Goal: Task Accomplishment & Management: Use online tool/utility

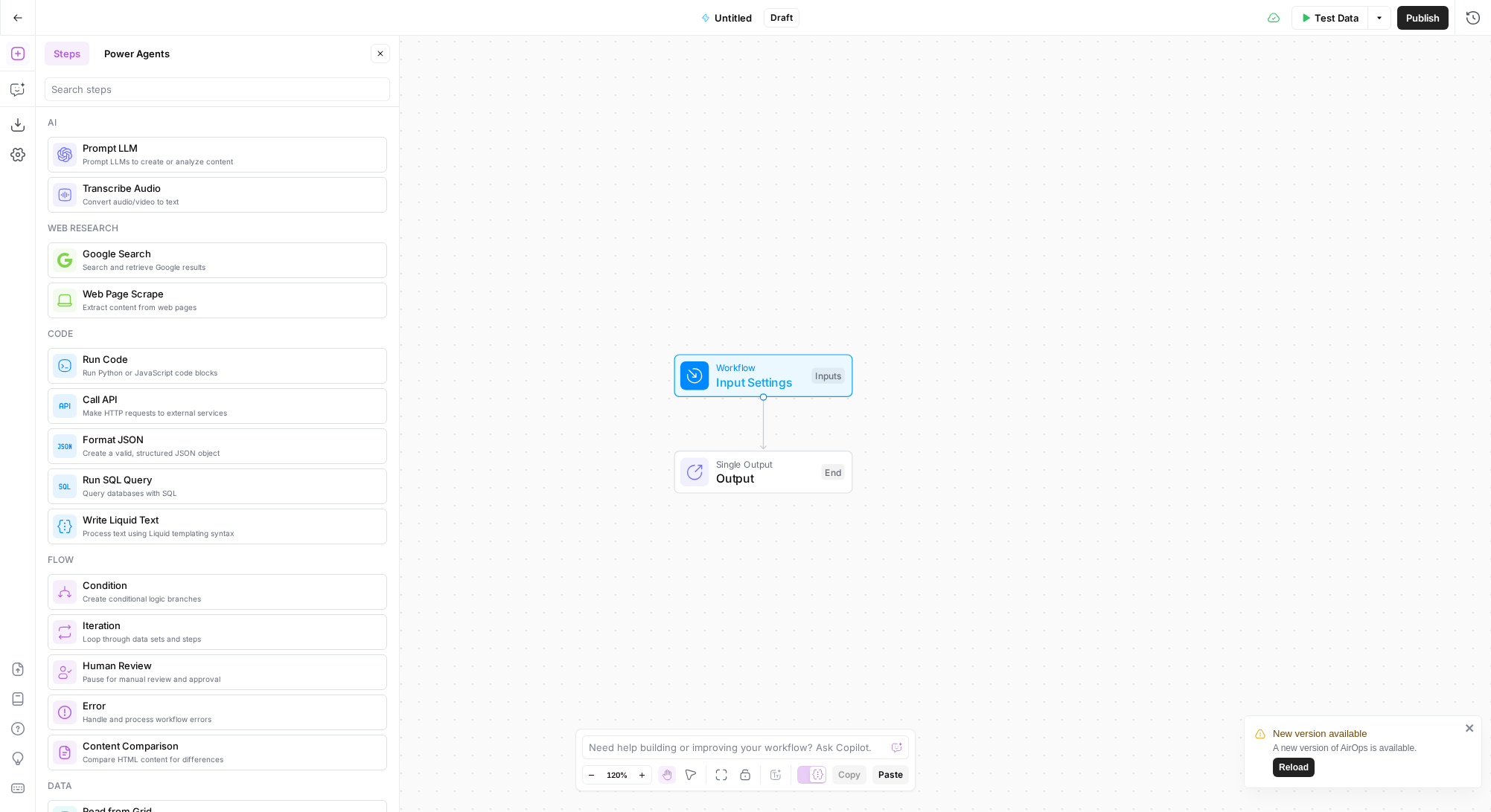
click at [15, 19] on icon "button" at bounding box center [18, 18] width 11 height 11
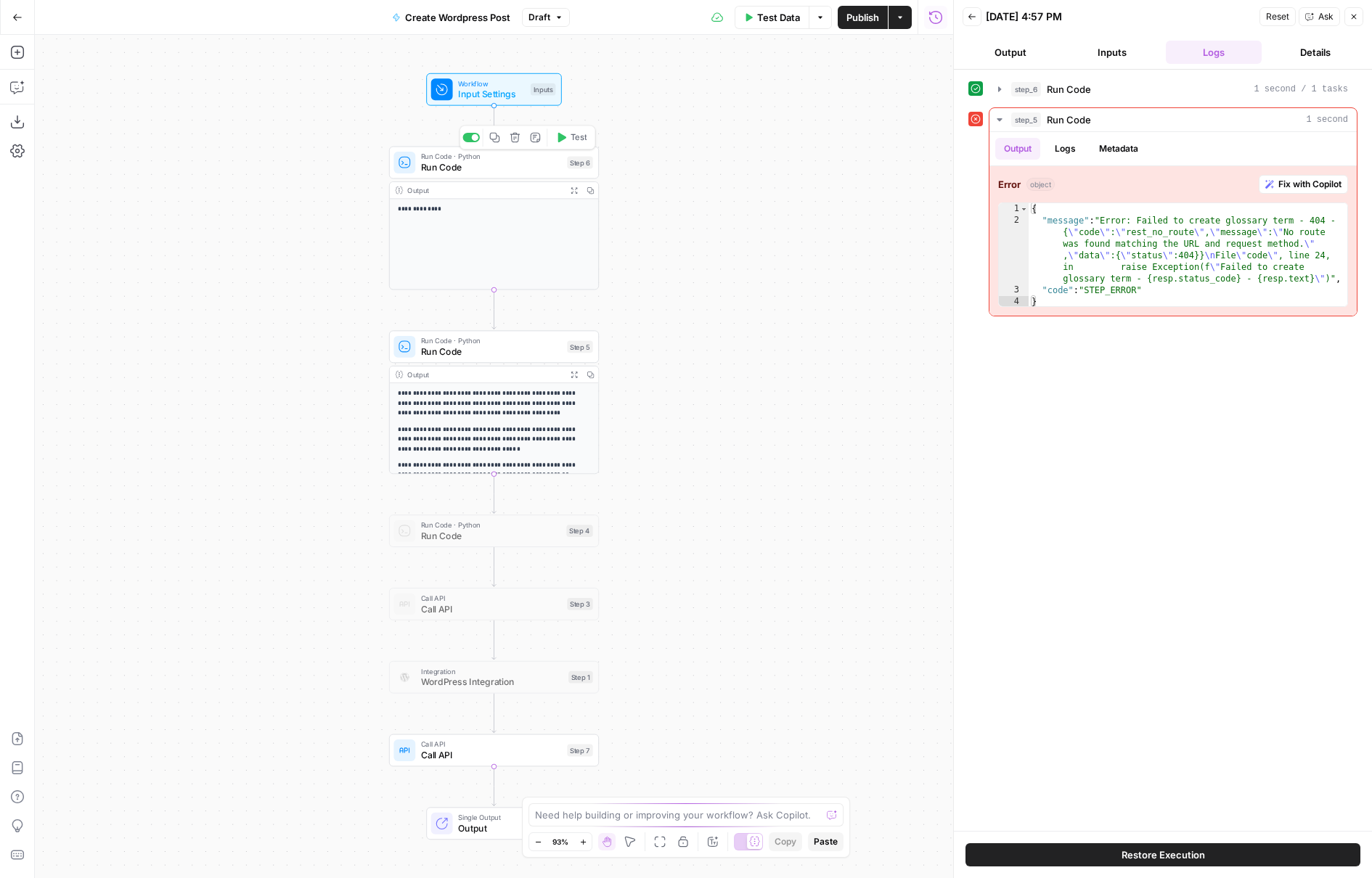
click at [549, 169] on span "Run Code" at bounding box center [491, 167] width 141 height 13
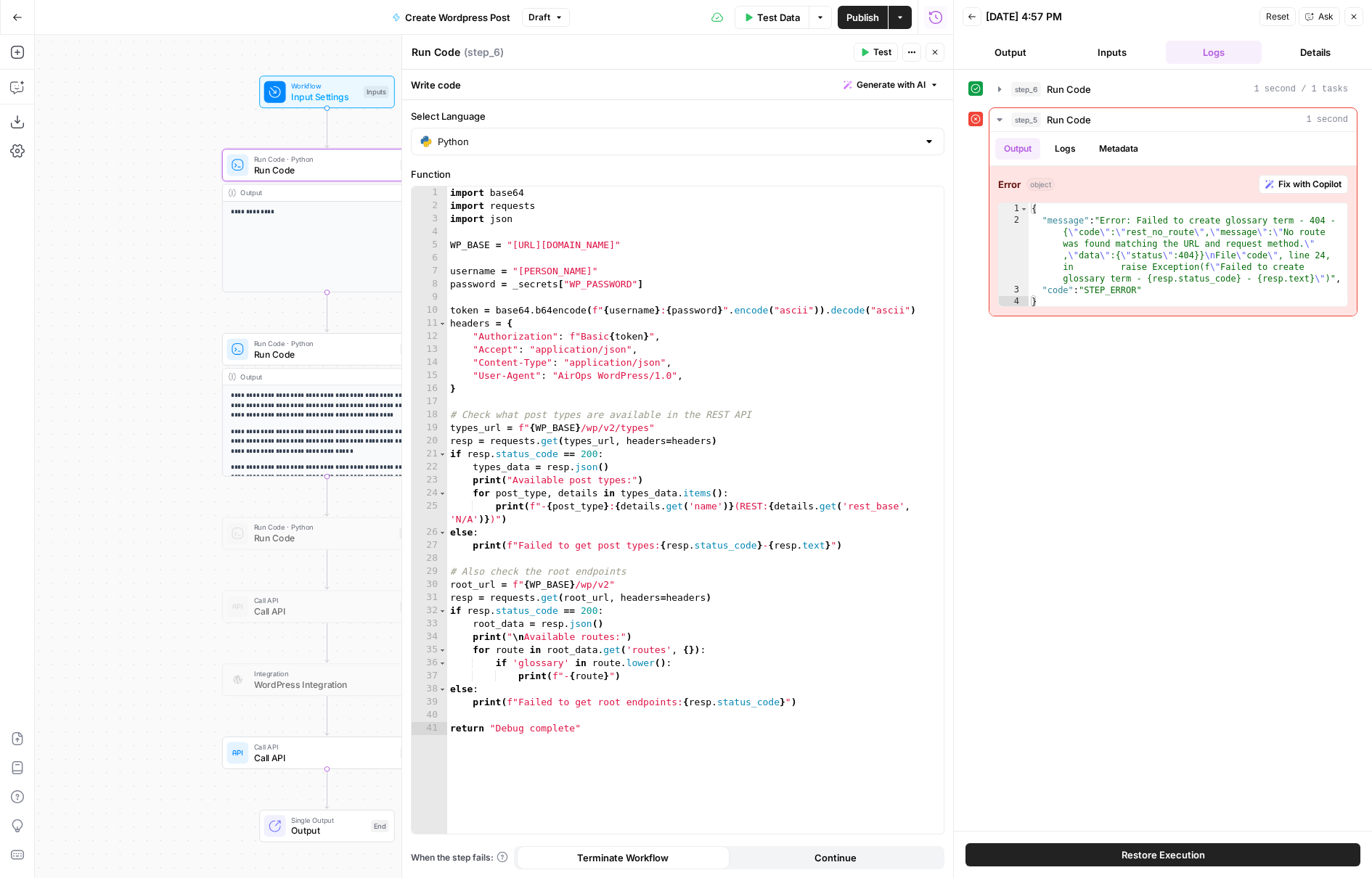
click at [869, 54] on button "Test" at bounding box center [875, 51] width 44 height 19
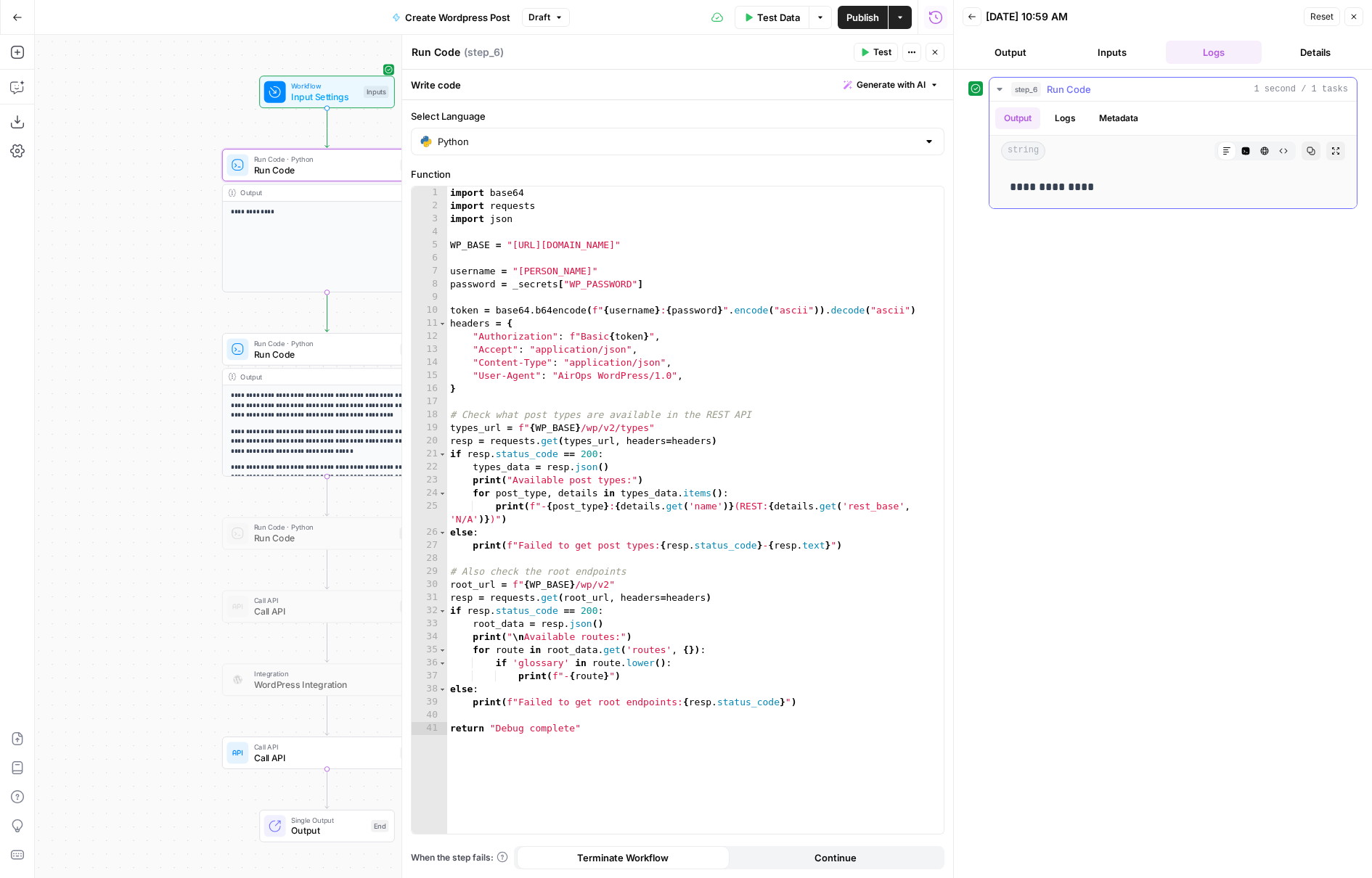
click at [1068, 120] on button "Logs" at bounding box center [1065, 118] width 39 height 22
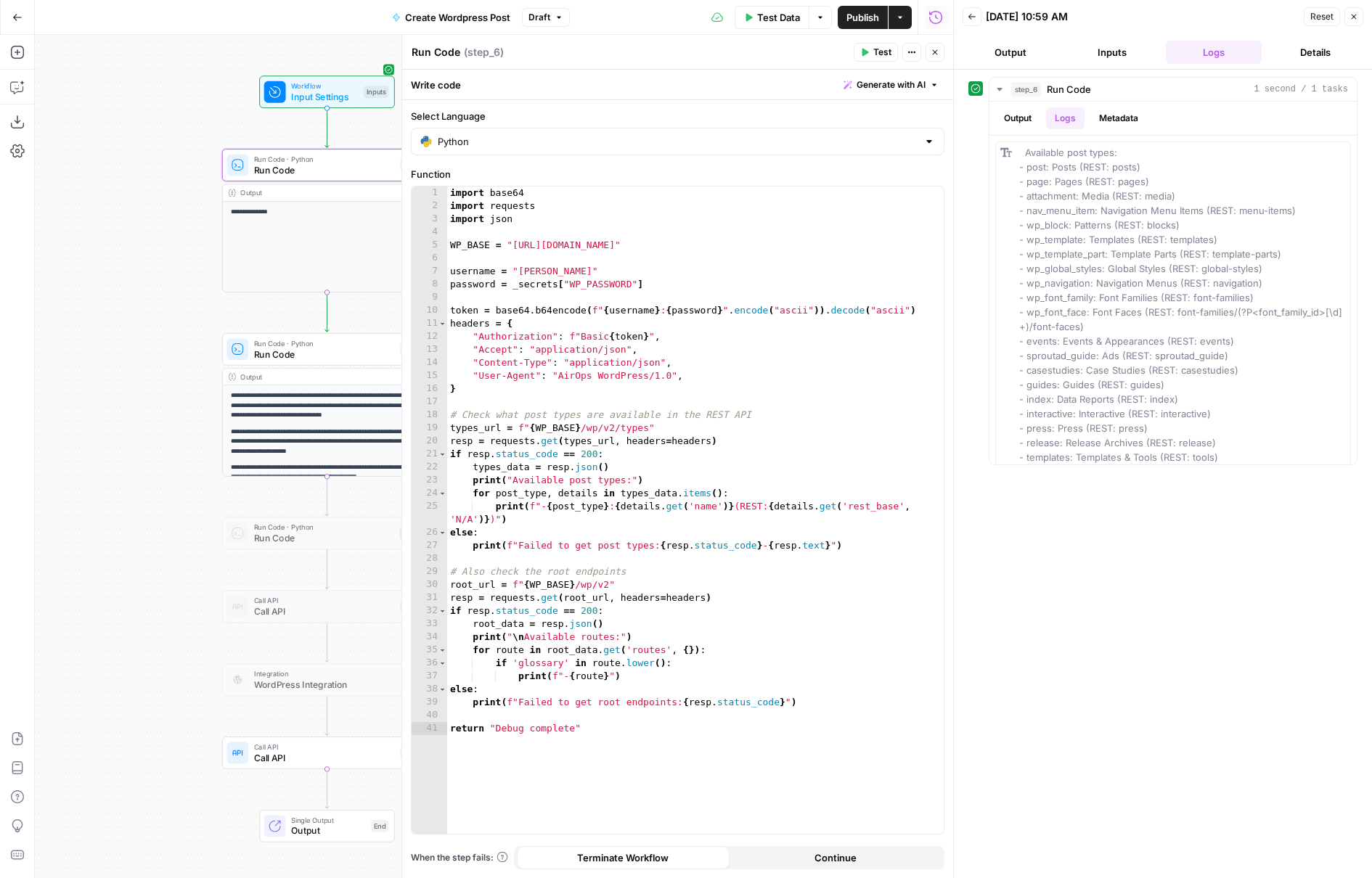
click at [846, 17] on span "Publish" at bounding box center [862, 17] width 33 height 14
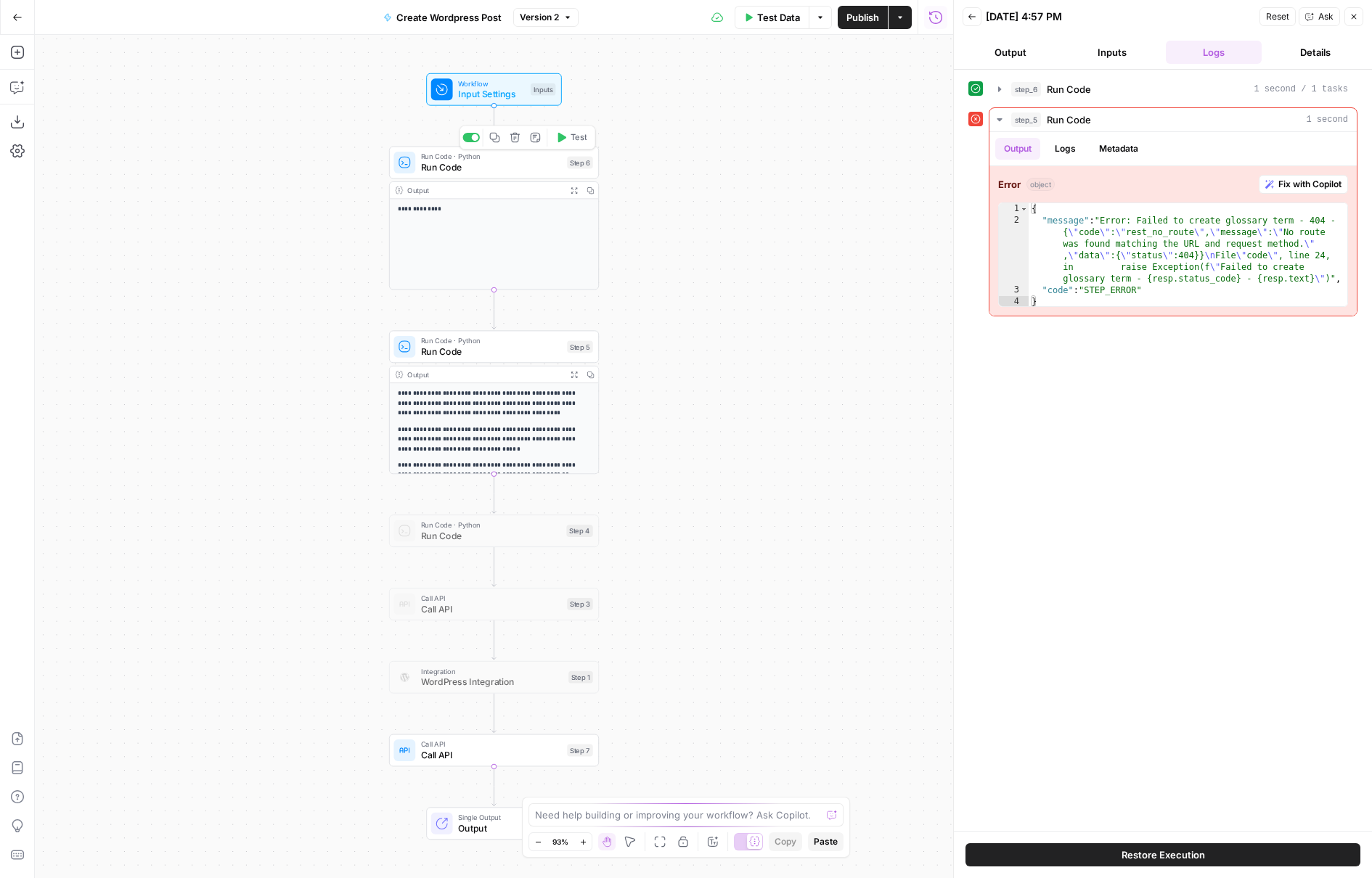
click at [575, 139] on span "Test" at bounding box center [578, 137] width 16 height 13
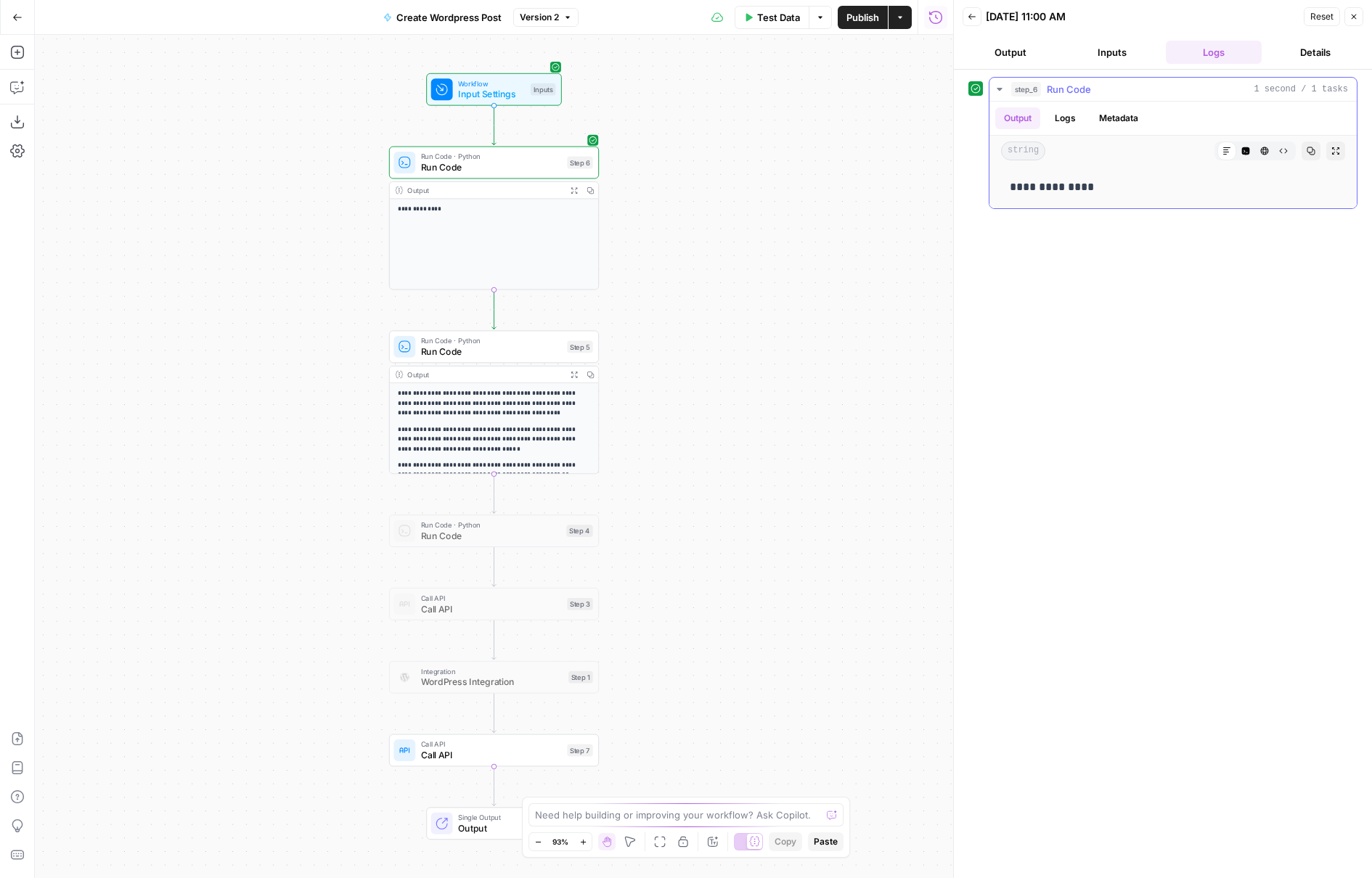
click at [1071, 120] on button "Logs" at bounding box center [1065, 118] width 39 height 22
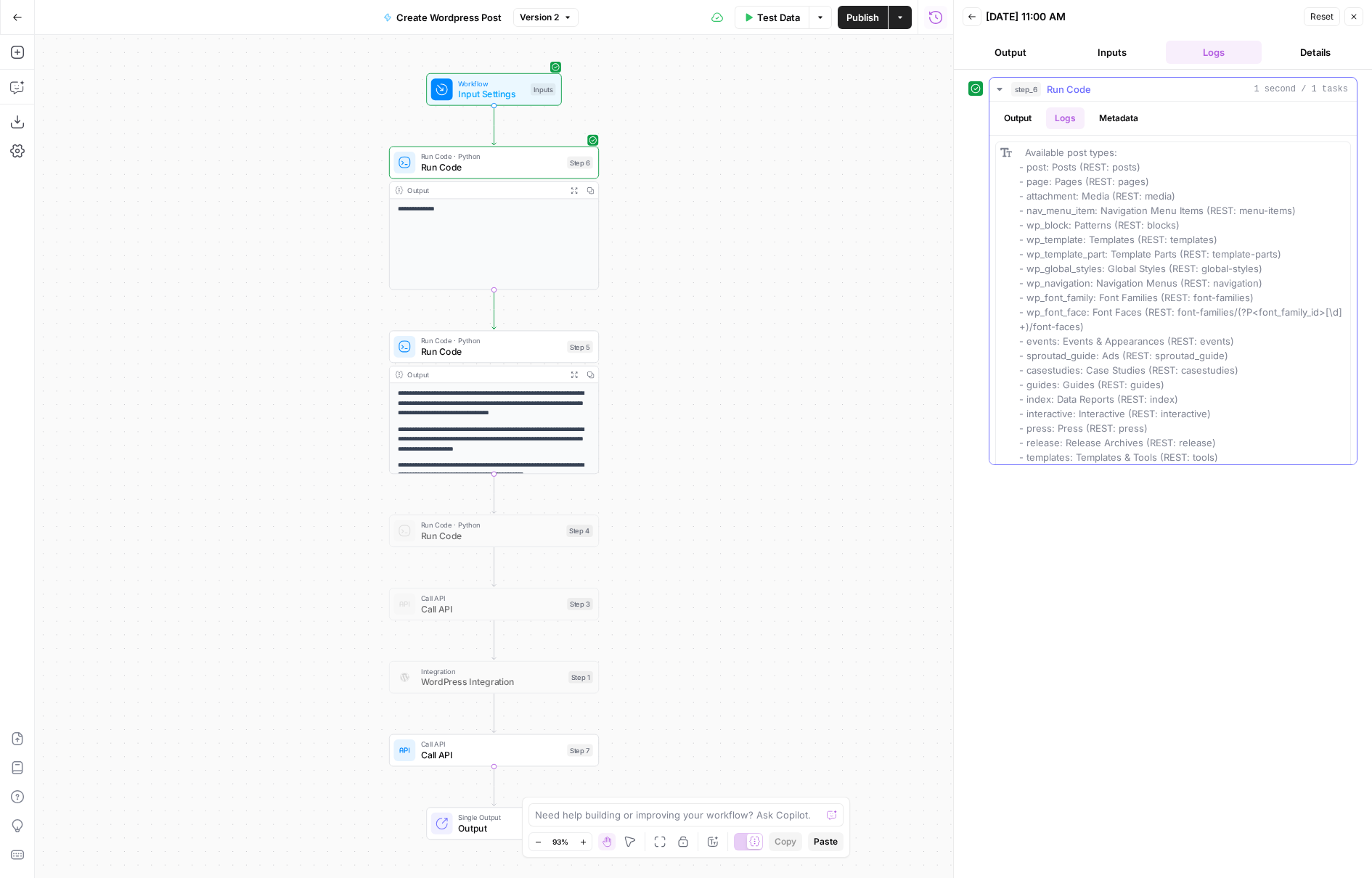
click at [1027, 122] on button "Output" at bounding box center [1018, 118] width 45 height 22
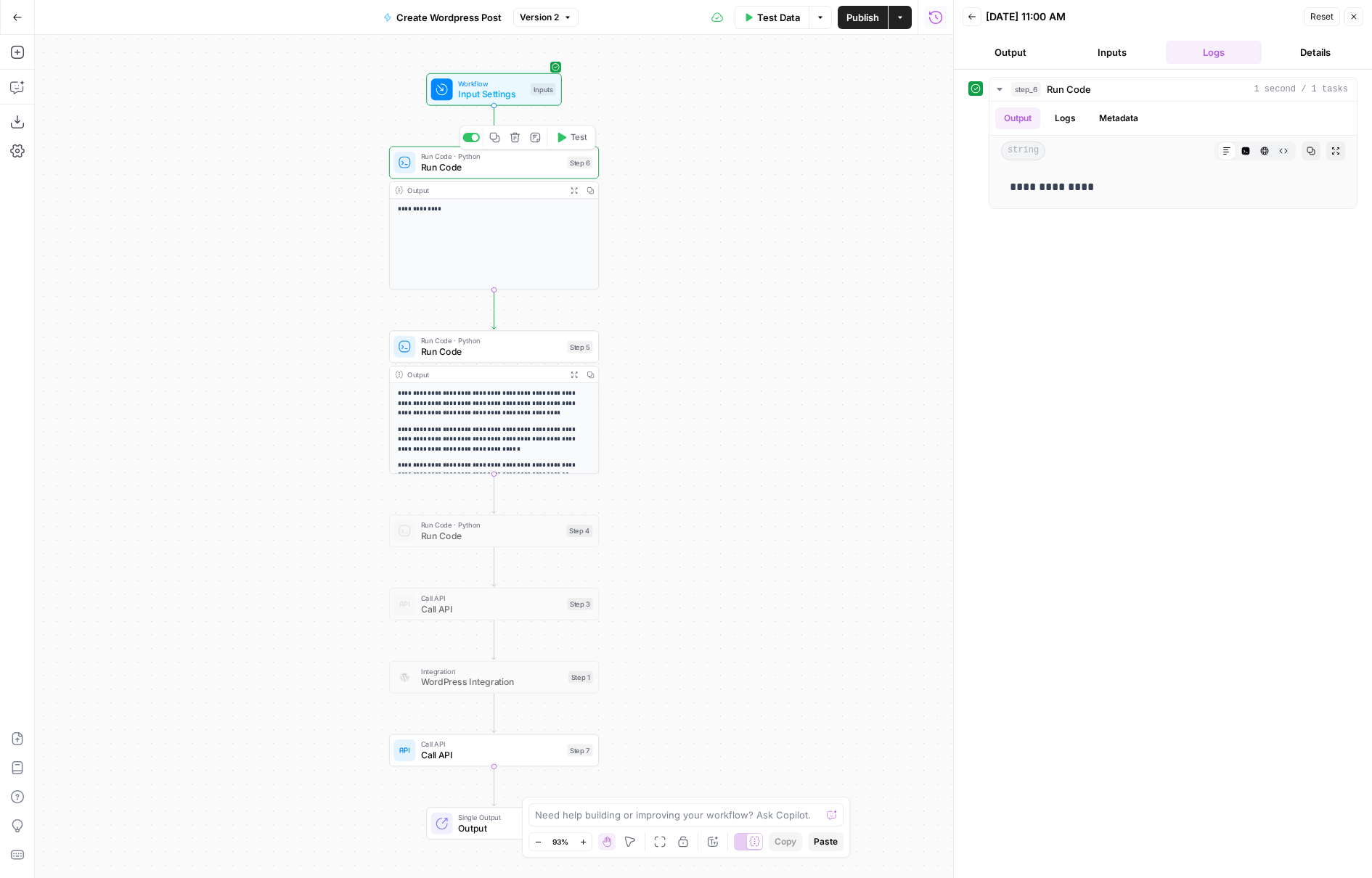
click at [542, 171] on span "Run Code" at bounding box center [491, 167] width 141 height 13
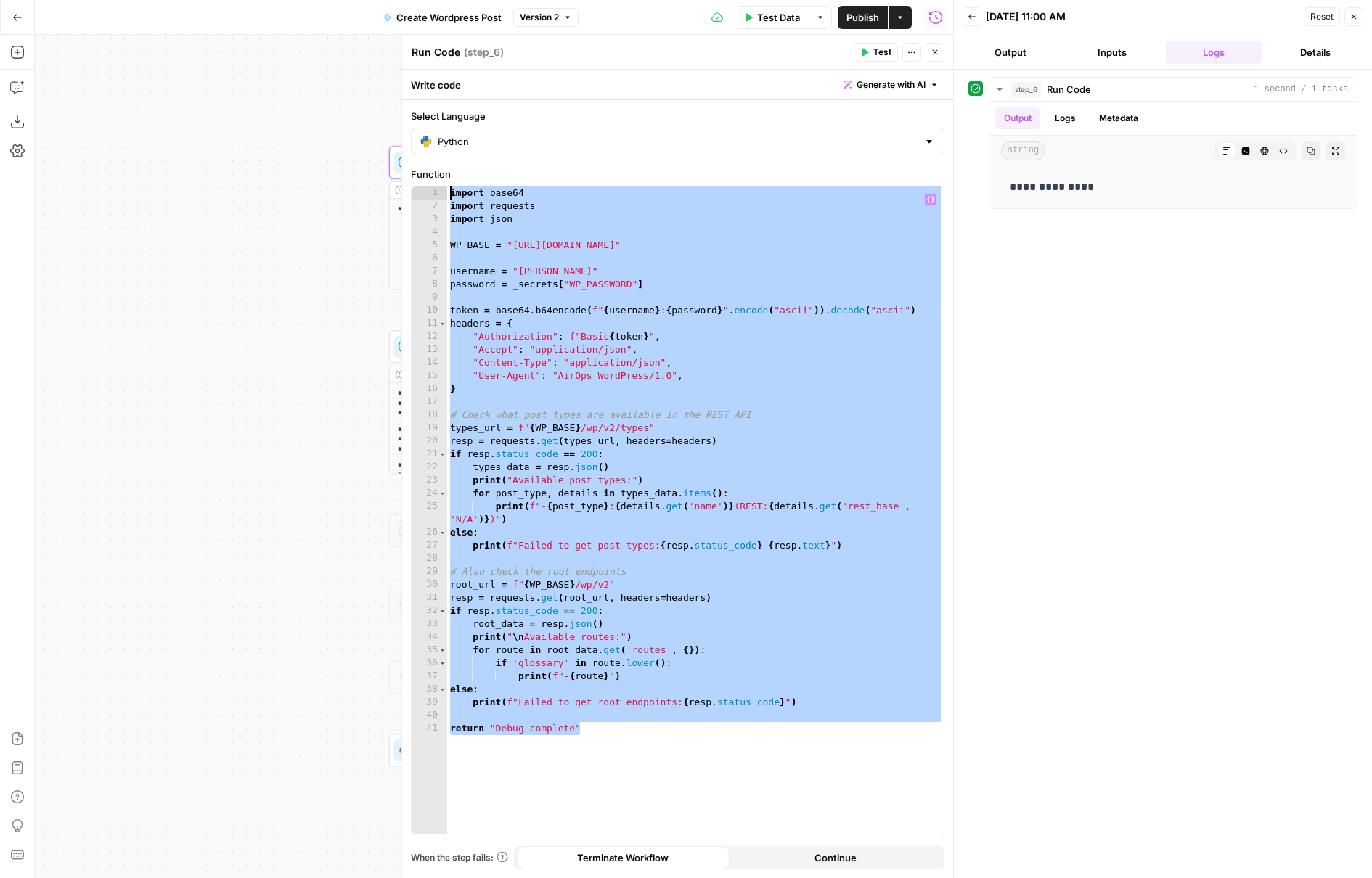
drag, startPoint x: 696, startPoint y: 747, endPoint x: 437, endPoint y: 163, distance: 638.9
click at [437, 163] on div "**********" at bounding box center [677, 489] width 551 height 778
type textarea "**********"
click at [870, 56] on button "Test" at bounding box center [875, 51] width 44 height 19
click at [1077, 114] on button "Logs" at bounding box center [1065, 118] width 39 height 22
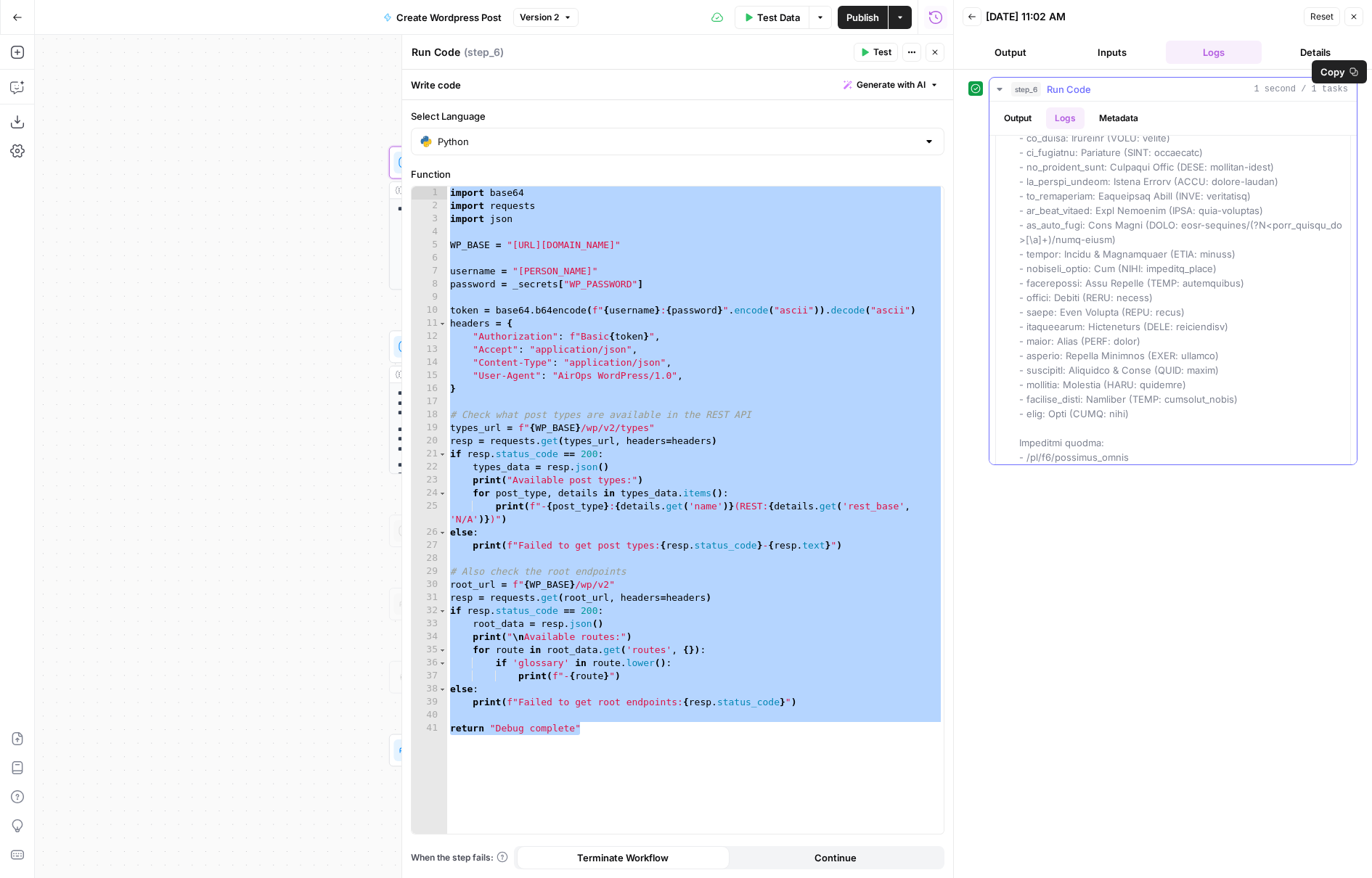
scroll to position [100, 0]
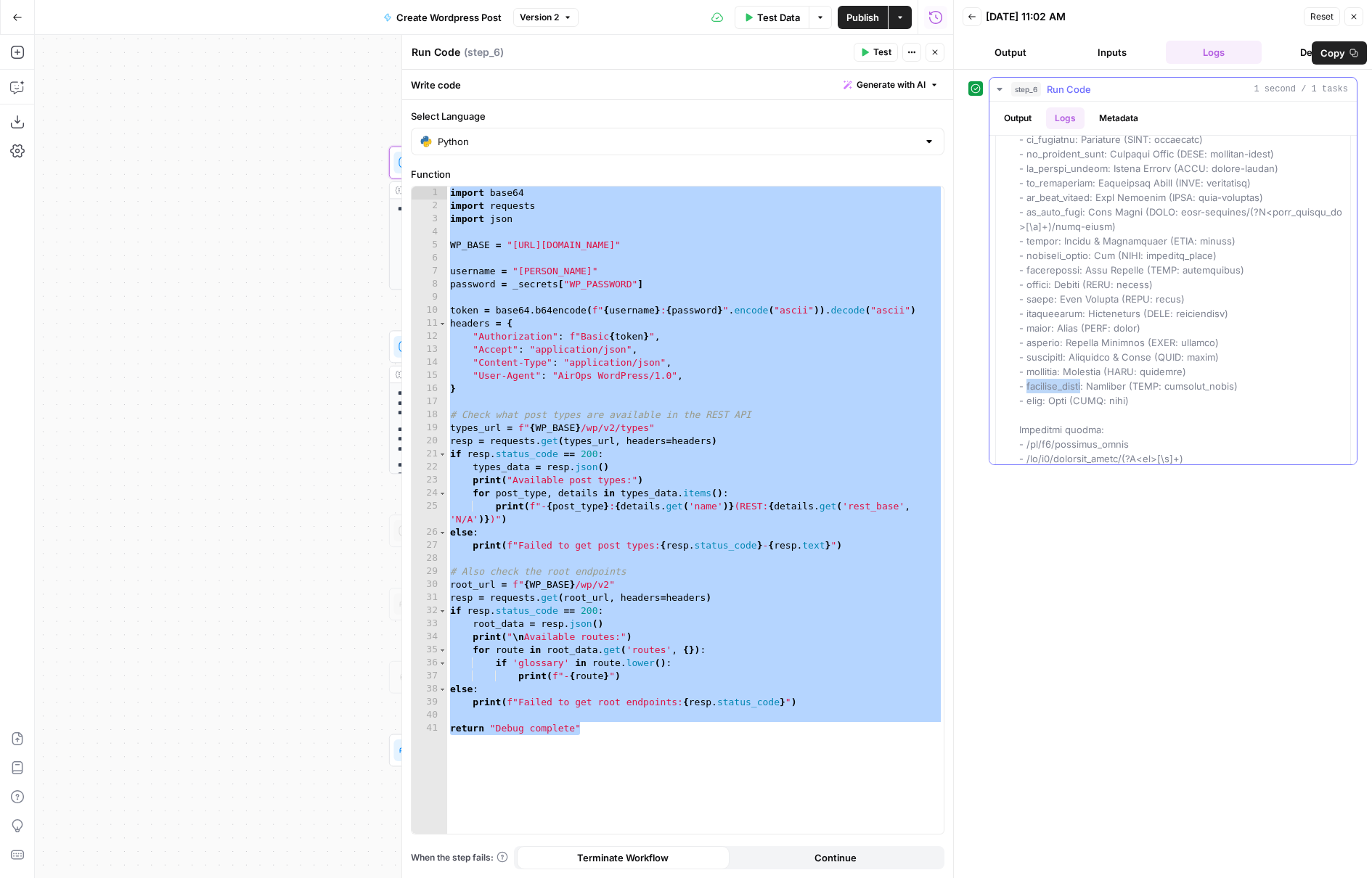
drag, startPoint x: 1091, startPoint y: 386, endPoint x: 1027, endPoint y: 387, distance: 64.0
click at [1027, 387] on span at bounding box center [1180, 284] width 323 height 476
copy span "glossary_terms"
click at [937, 50] on icon "button" at bounding box center [935, 52] width 9 height 9
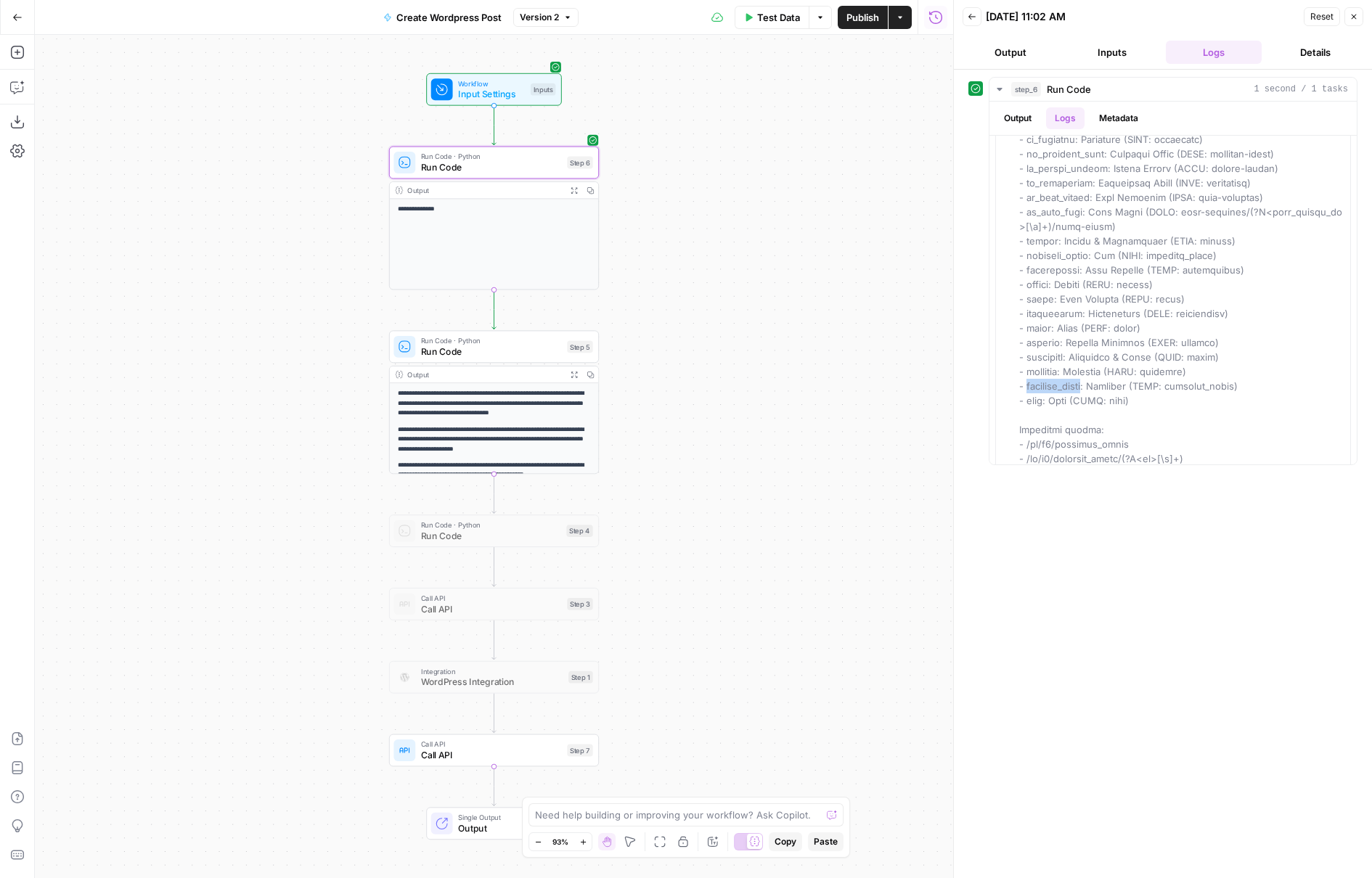
click at [506, 348] on span "Run Code" at bounding box center [491, 351] width 141 height 13
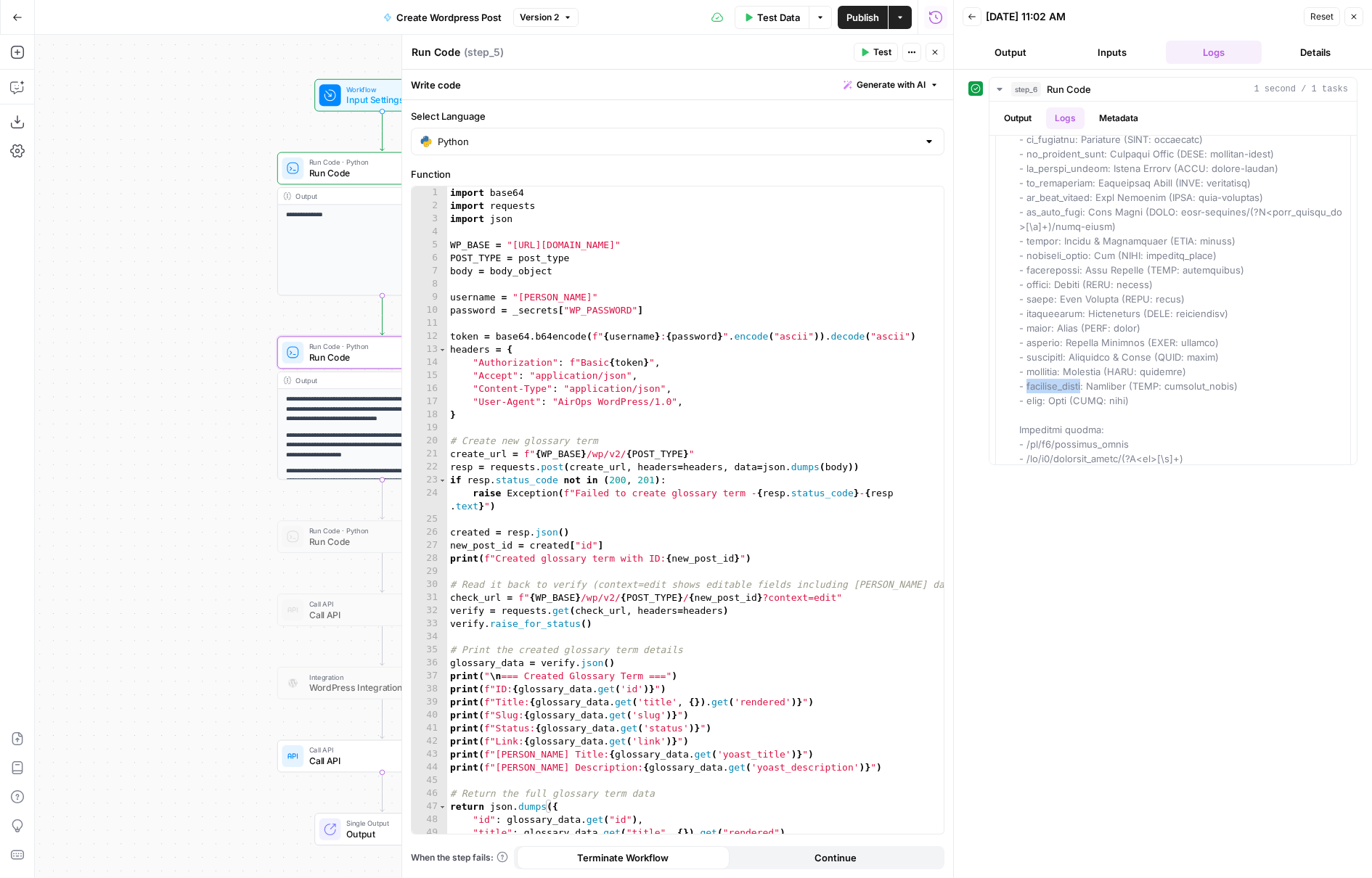
click at [354, 101] on span "Input Settings" at bounding box center [379, 100] width 66 height 13
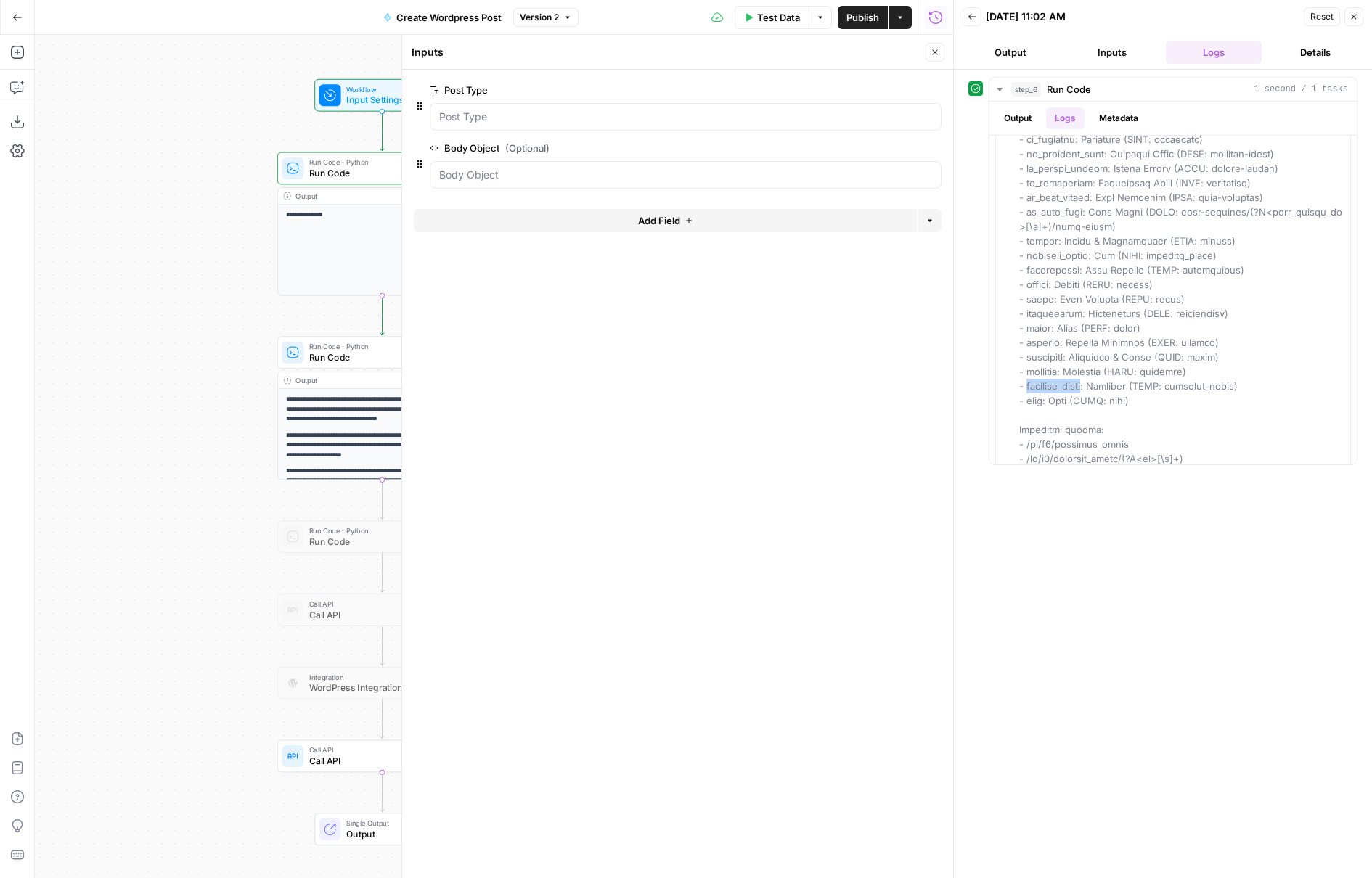
click at [766, 13] on span "Test Data" at bounding box center [778, 17] width 43 height 14
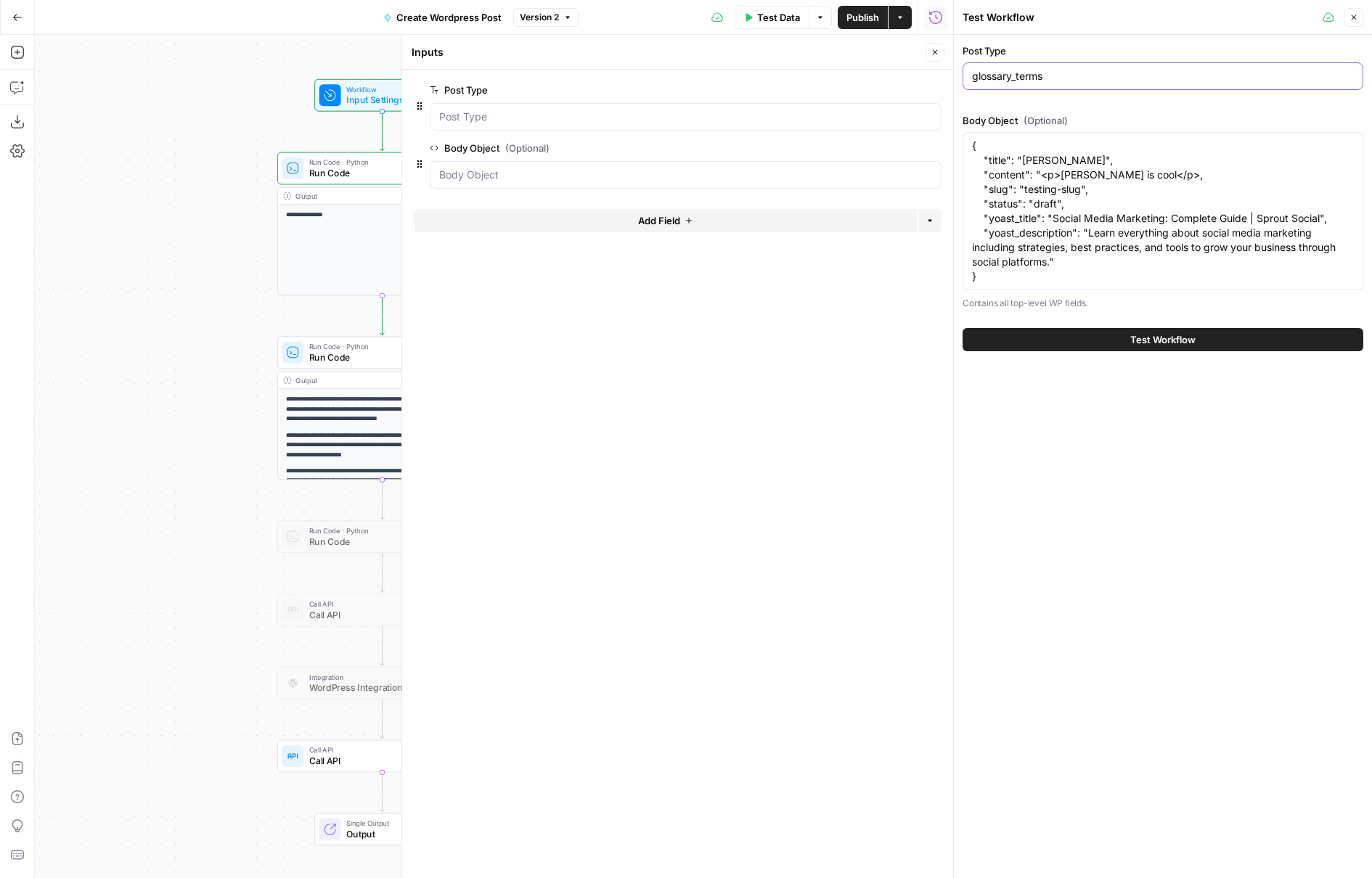
click at [1063, 77] on input "glossary_terms" at bounding box center [1163, 75] width 382 height 14
click at [1155, 340] on span "Test Workflow" at bounding box center [1163, 339] width 66 height 14
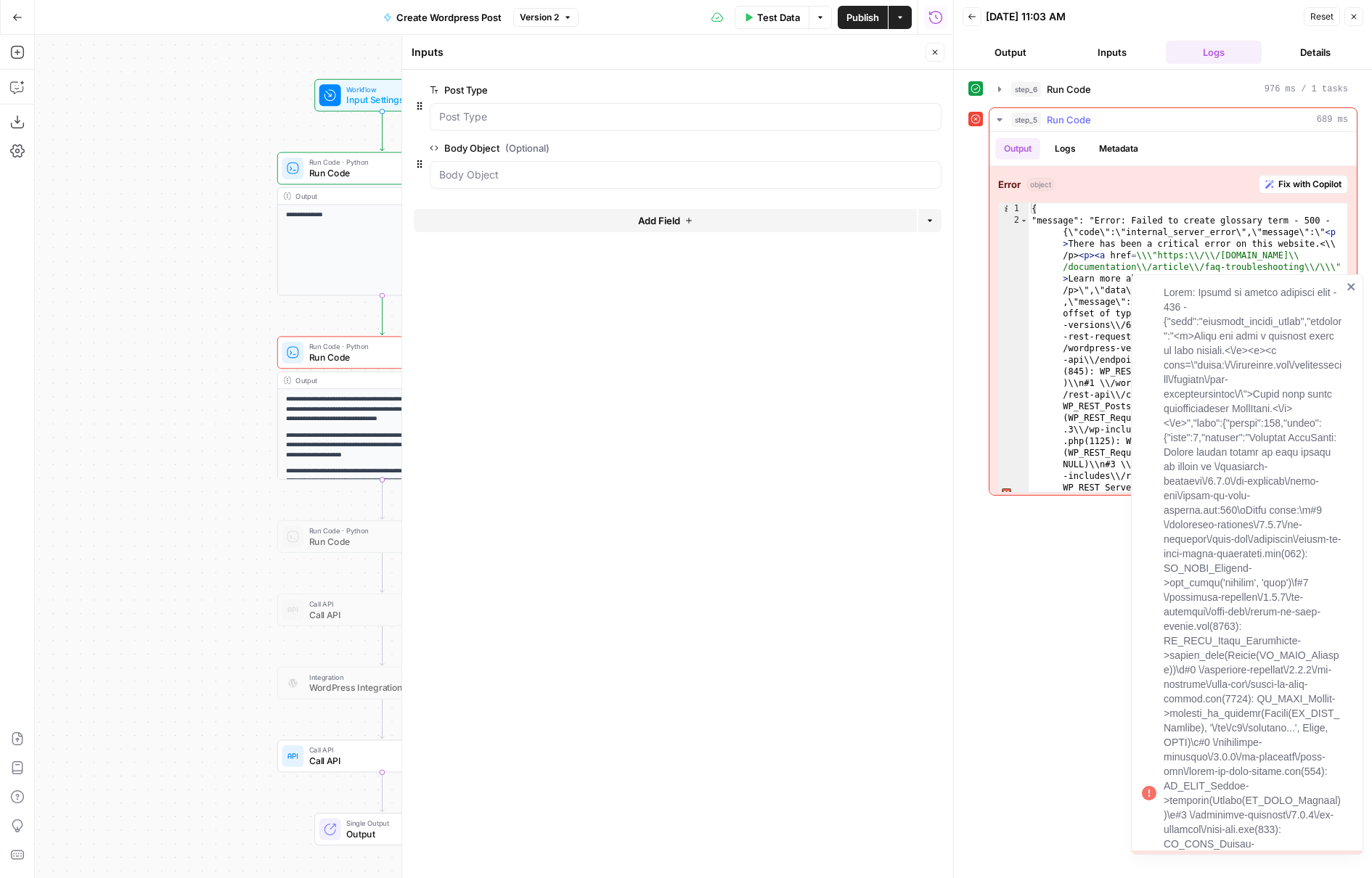
type textarea "**********"
click at [1096, 238] on div "{ "message": "Error: Failed to create glossary term - 500 - {\"code\":\"interna…" at bounding box center [1187, 633] width 319 height 859
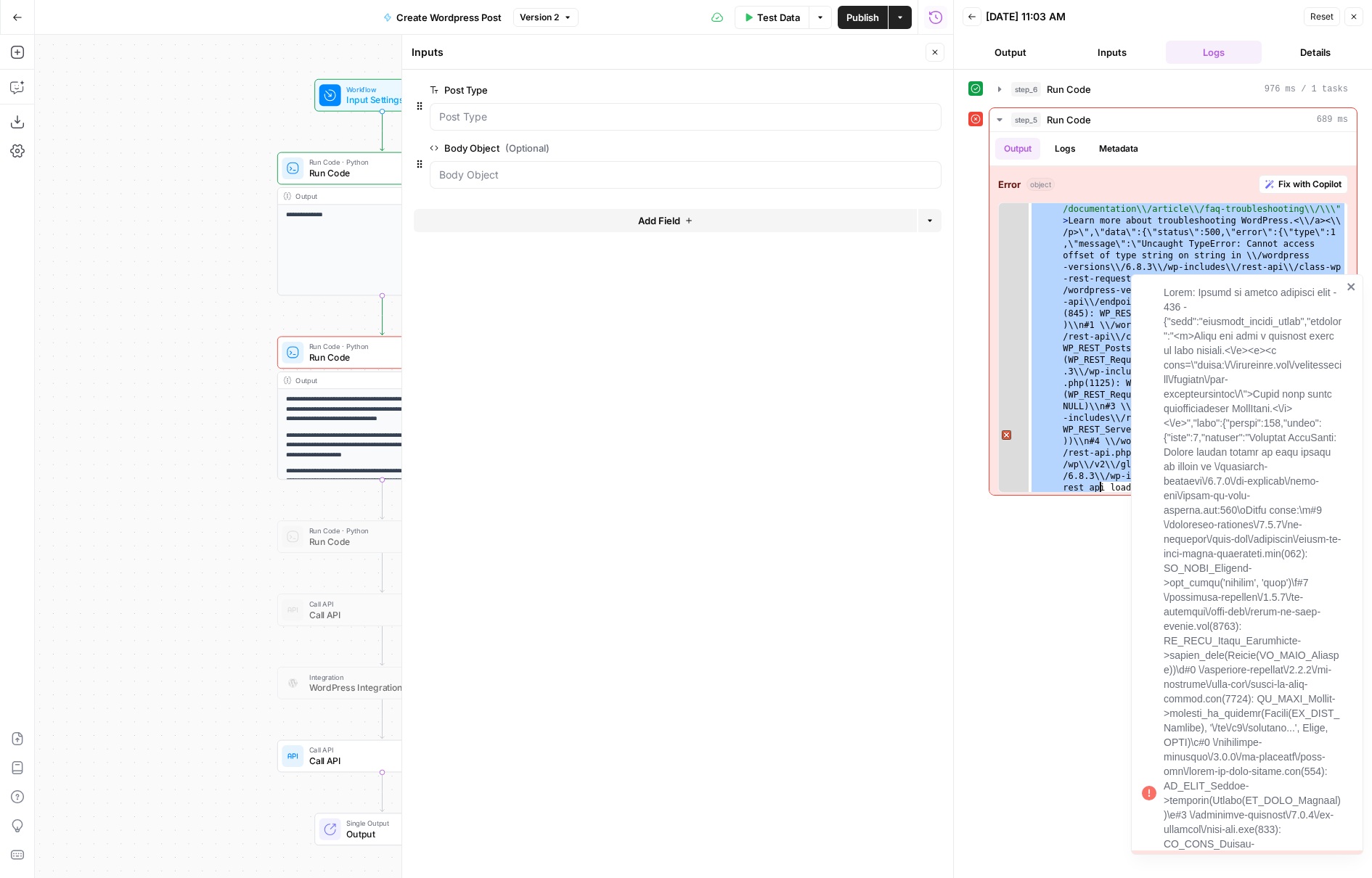
scroll to position [302, 0]
drag, startPoint x: 1106, startPoint y: 223, endPoint x: 1212, endPoint y: 439, distance: 240.6
click at [1212, 439] on body "**********" at bounding box center [686, 439] width 1372 height 878
click at [1351, 288] on icon "close" at bounding box center [1351, 286] width 7 height 7
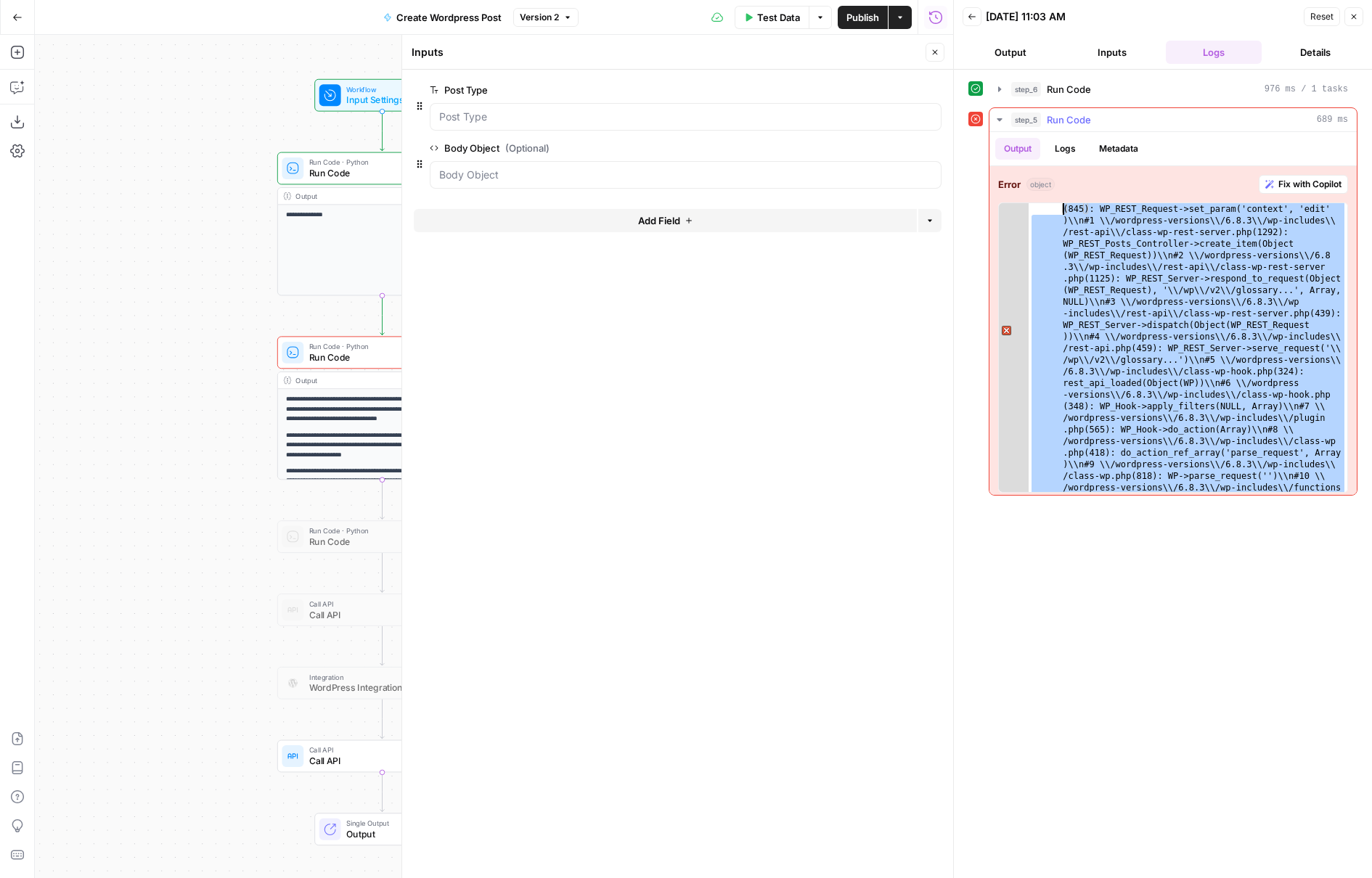
scroll to position [0, 0]
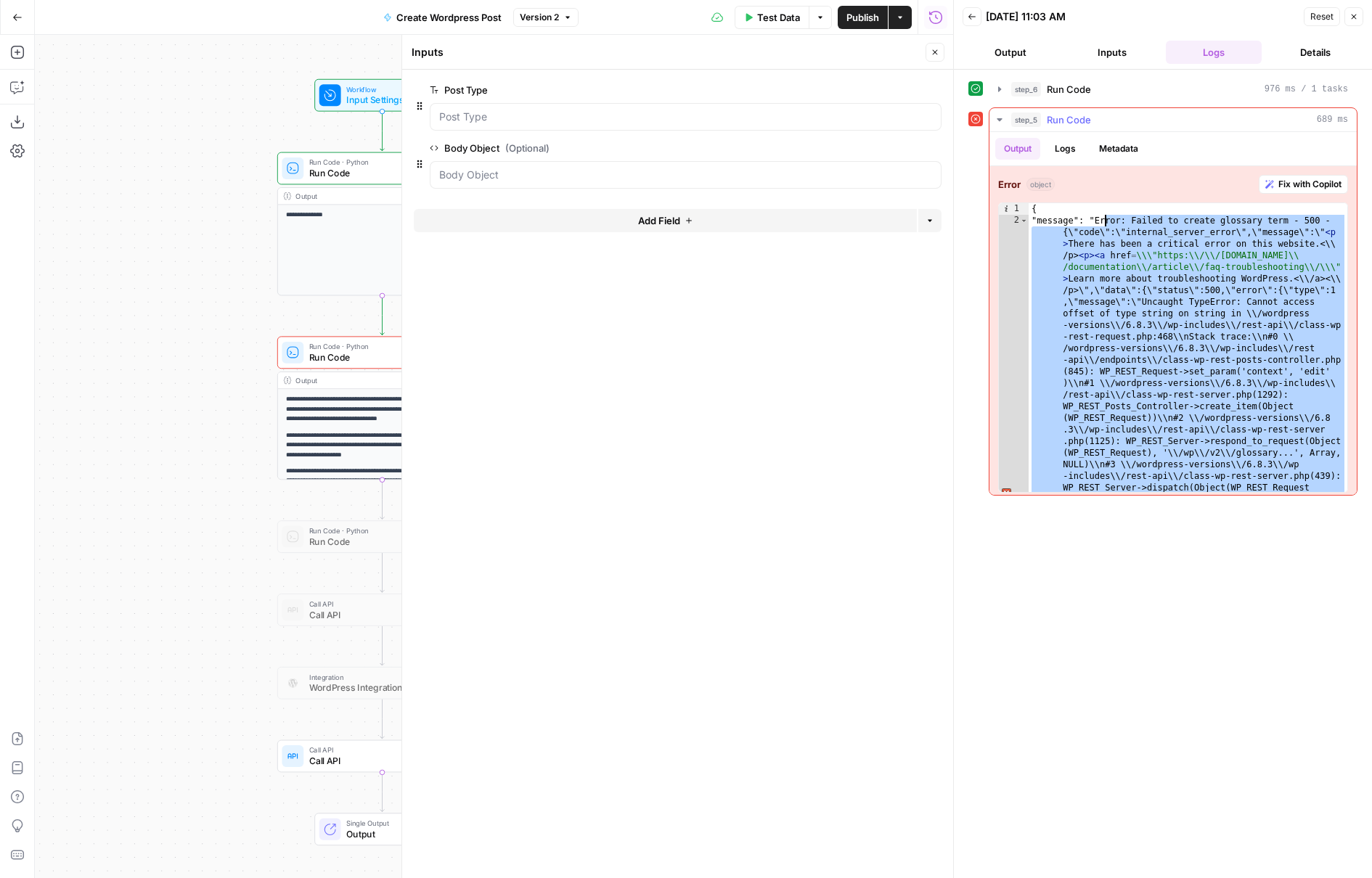
drag, startPoint x: 1225, startPoint y: 465, endPoint x: 1106, endPoint y: 225, distance: 267.9
click at [1106, 225] on div "{ "message": "Error: Failed to create glossary term - 500 - {\"code\":\"interna…" at bounding box center [1187, 633] width 319 height 859
click at [936, 51] on icon "button" at bounding box center [935, 52] width 5 height 5
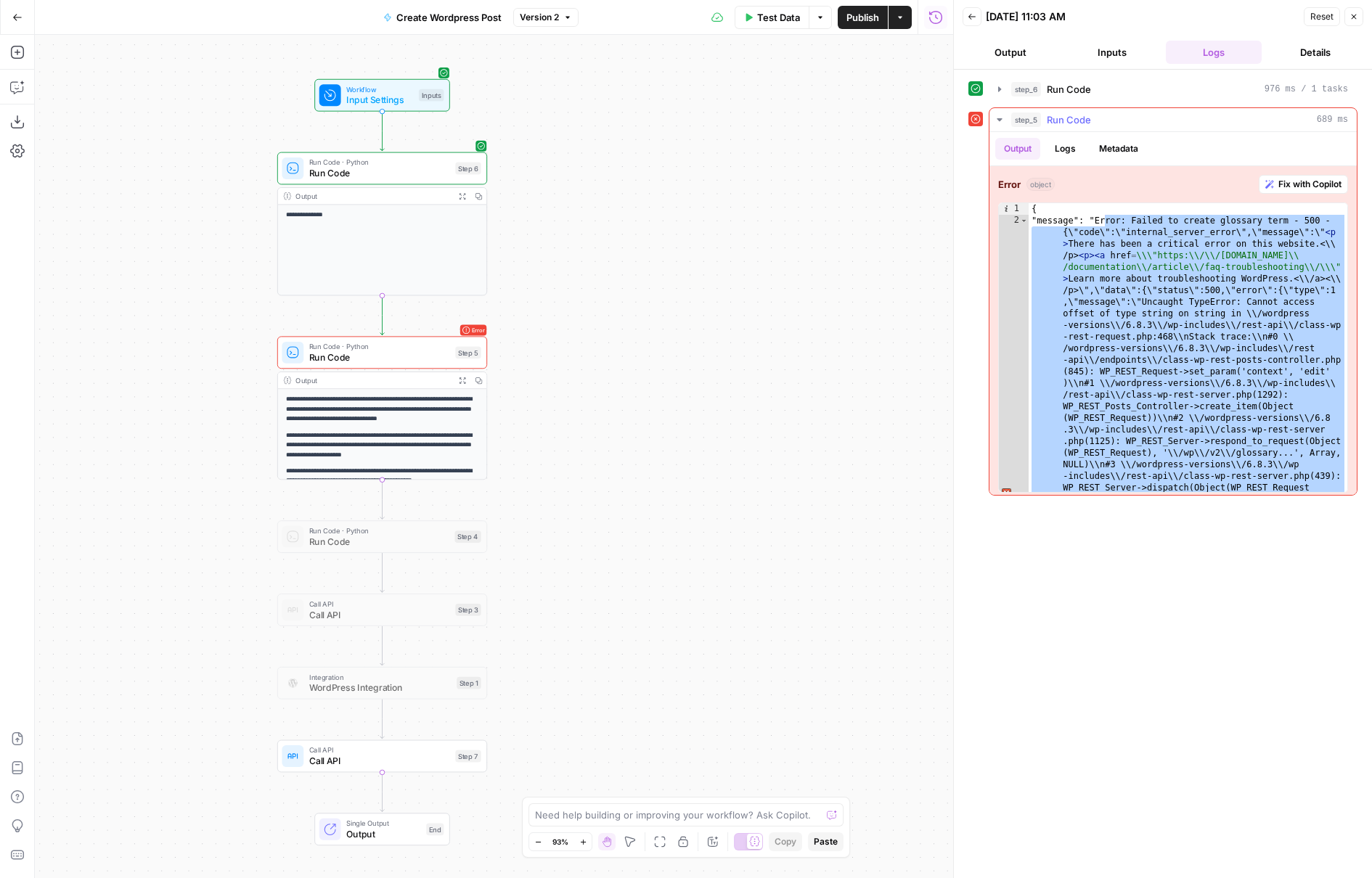
click at [1115, 282] on div "{ "message": "Error: Failed to create glossary term - 500 - {\"code\":\"interna…" at bounding box center [1187, 633] width 319 height 859
type textarea "**********"
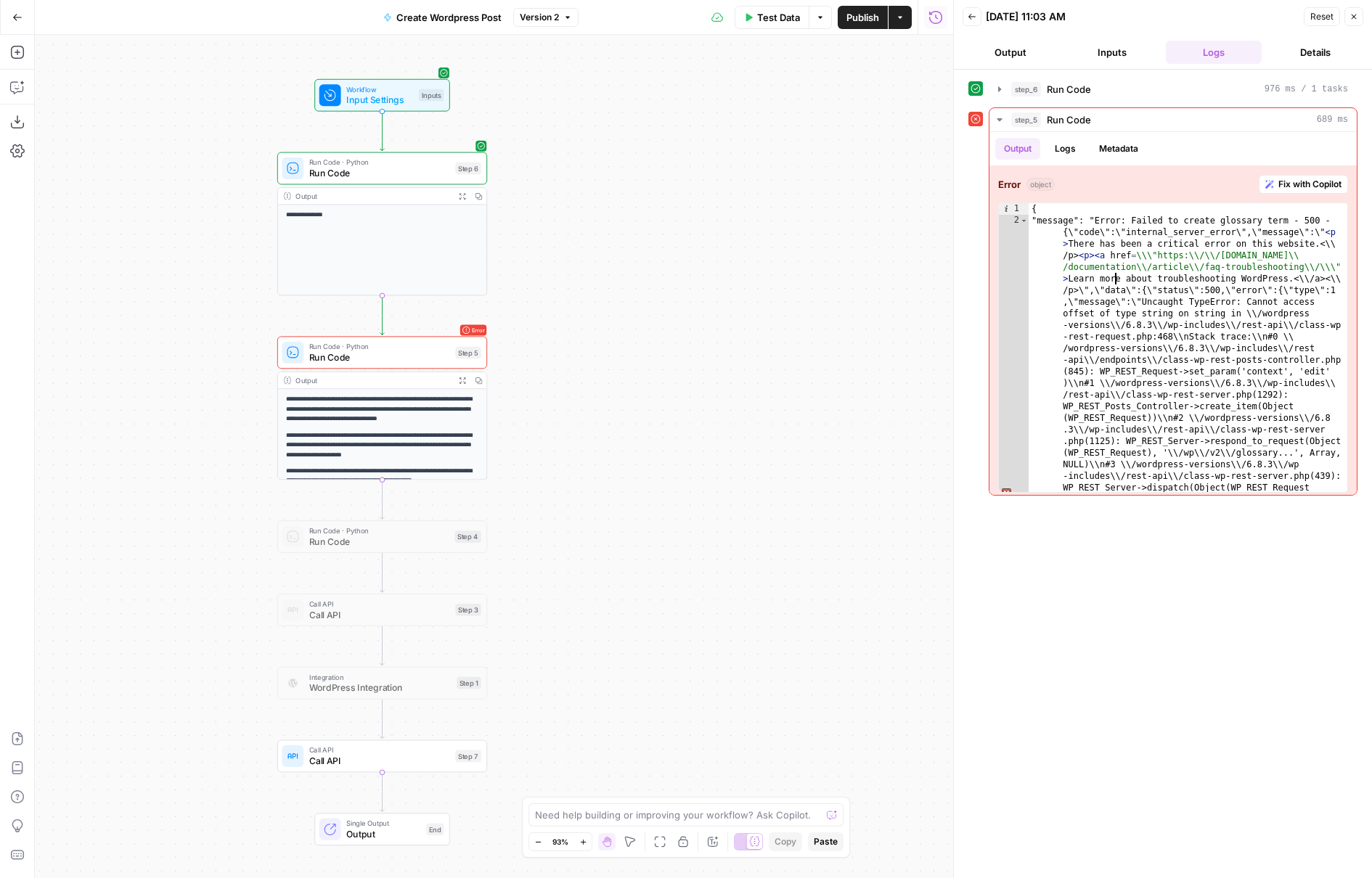
click at [778, 19] on span "Test Data" at bounding box center [778, 17] width 43 height 14
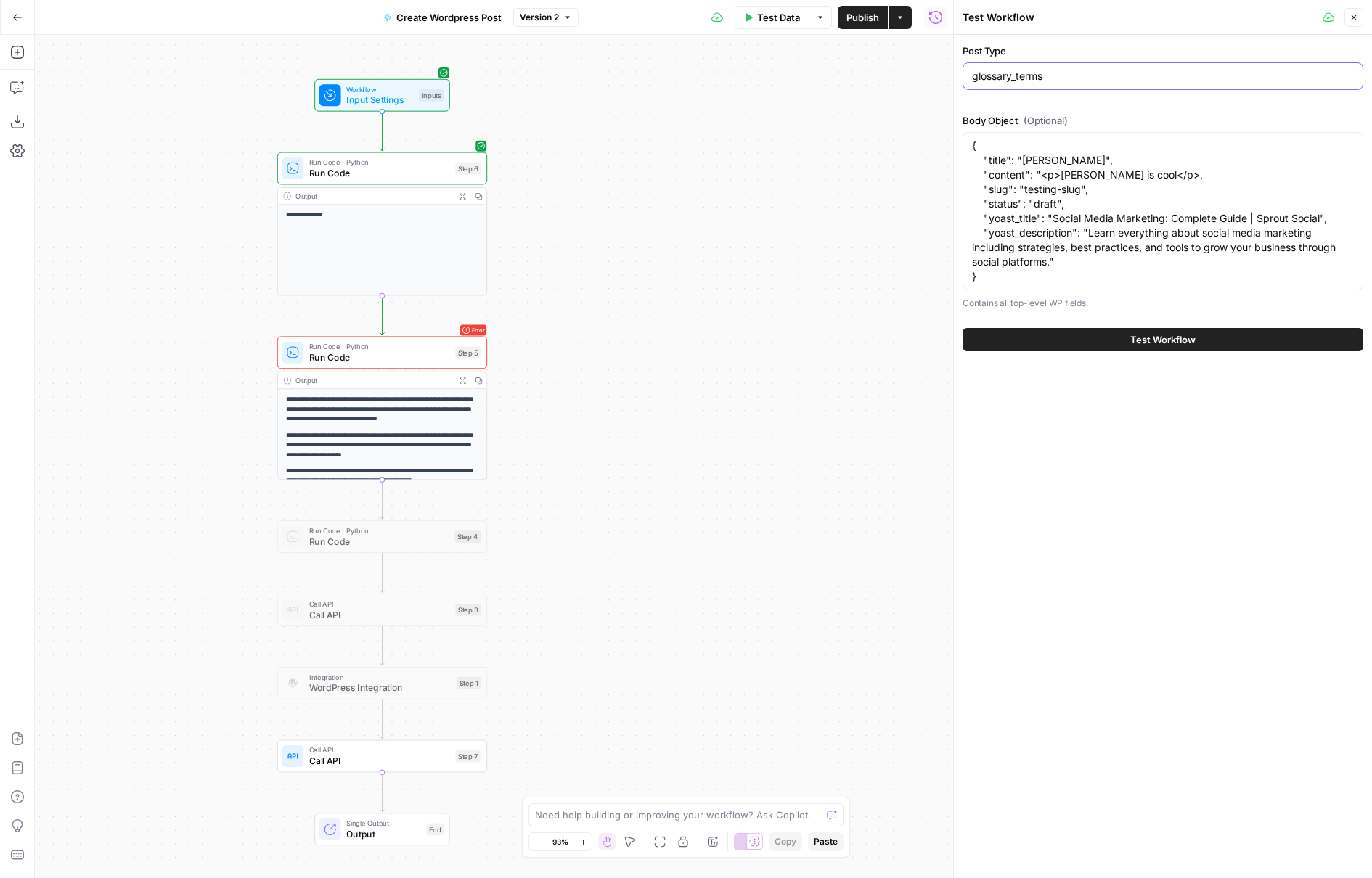
click at [1040, 72] on input "glossary_terms" at bounding box center [1163, 75] width 382 height 14
click at [357, 360] on span "Run Code" at bounding box center [379, 357] width 141 height 13
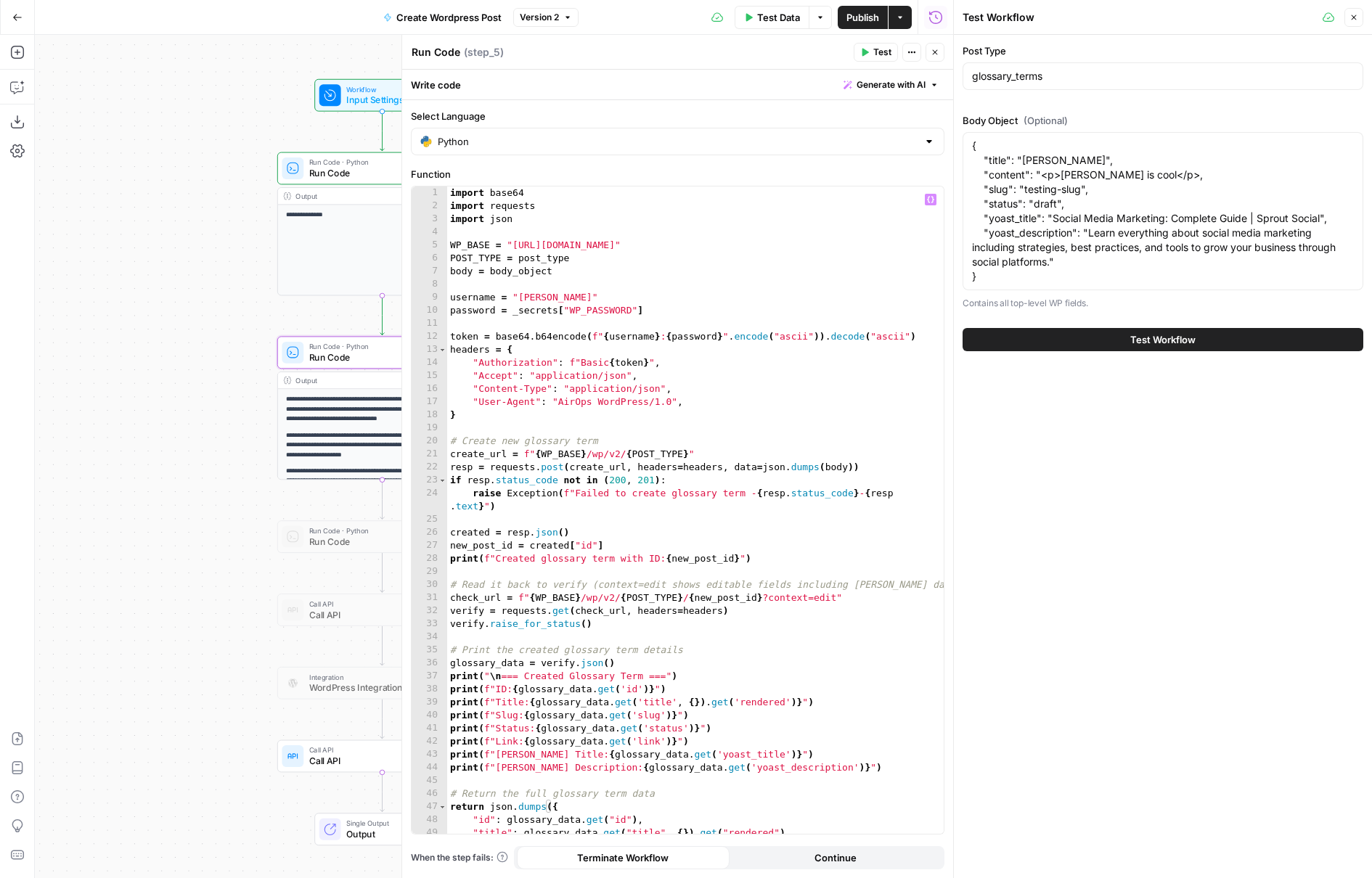
click at [461, 272] on div "import base64 import requests import json WP_BASE = "https://pagely.sproutsocia…" at bounding box center [695, 523] width 496 height 674
click at [830, 470] on div "import base64 import requests import json WP_BASE = "https://pagely.sproutsocia…" at bounding box center [695, 523] width 496 height 674
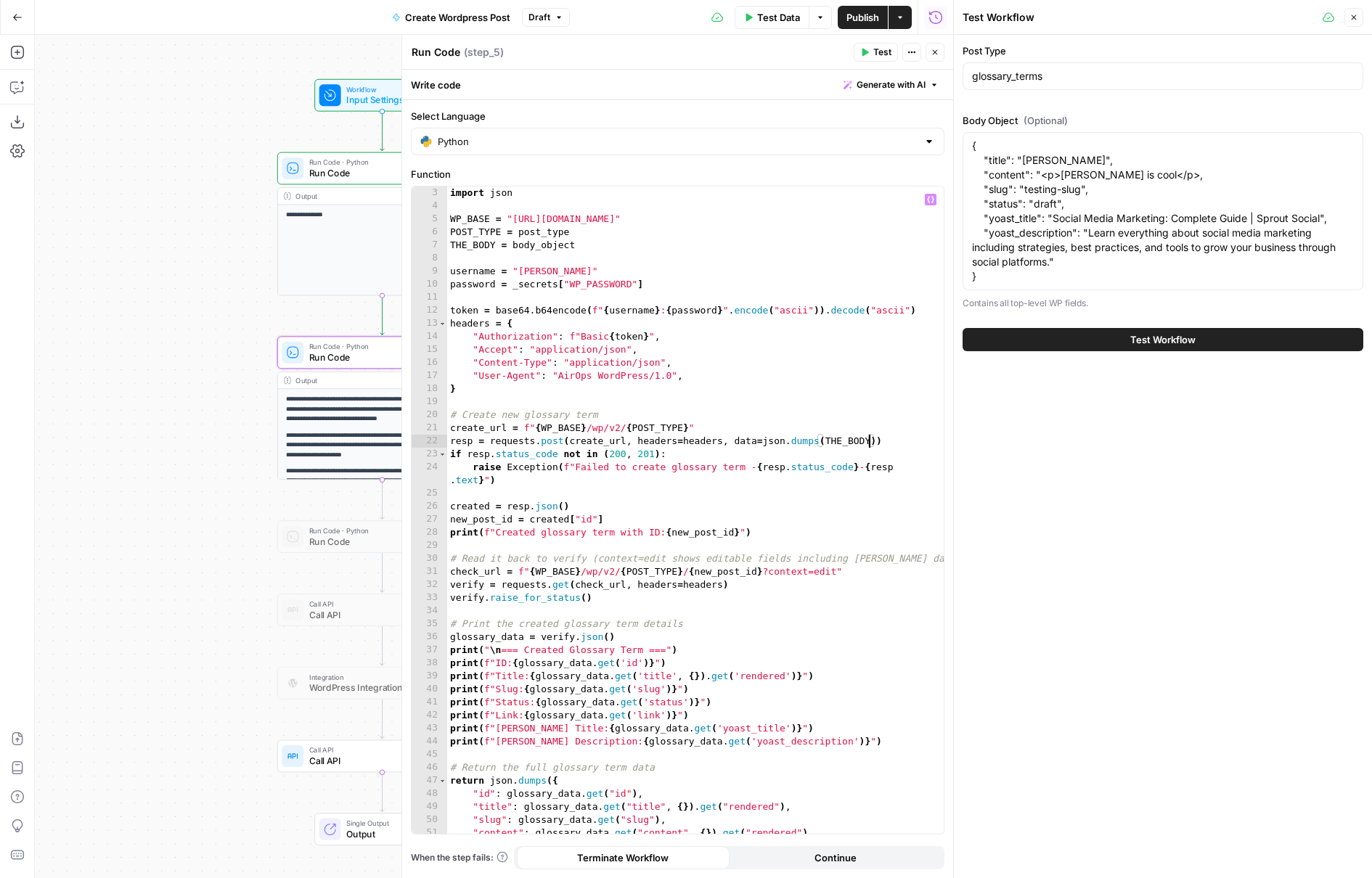
scroll to position [0, 0]
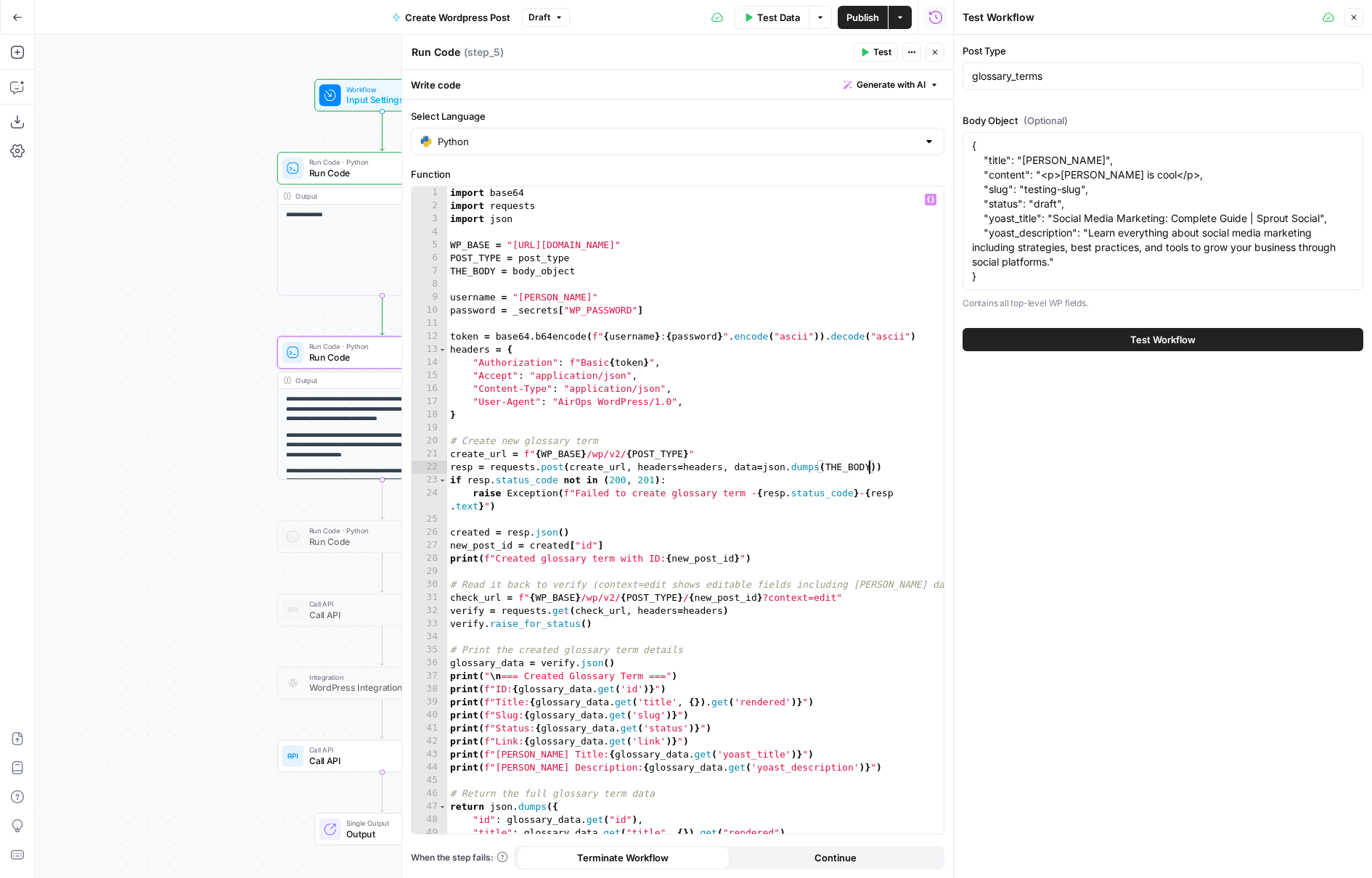
type textarea "**********"
click at [867, 54] on icon "button" at bounding box center [865, 52] width 9 height 9
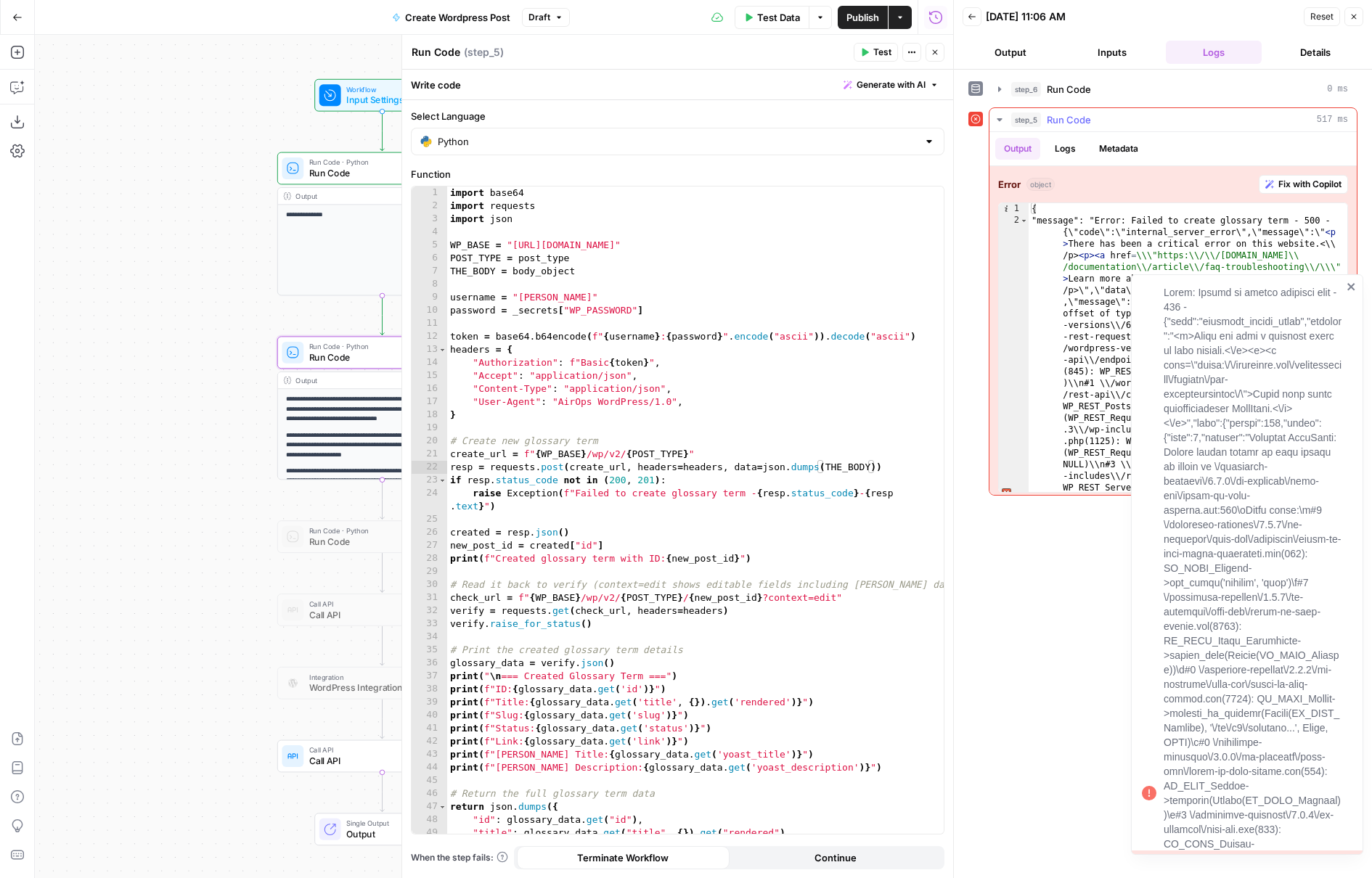
click at [1296, 180] on span "Fix with Copilot" at bounding box center [1309, 184] width 63 height 13
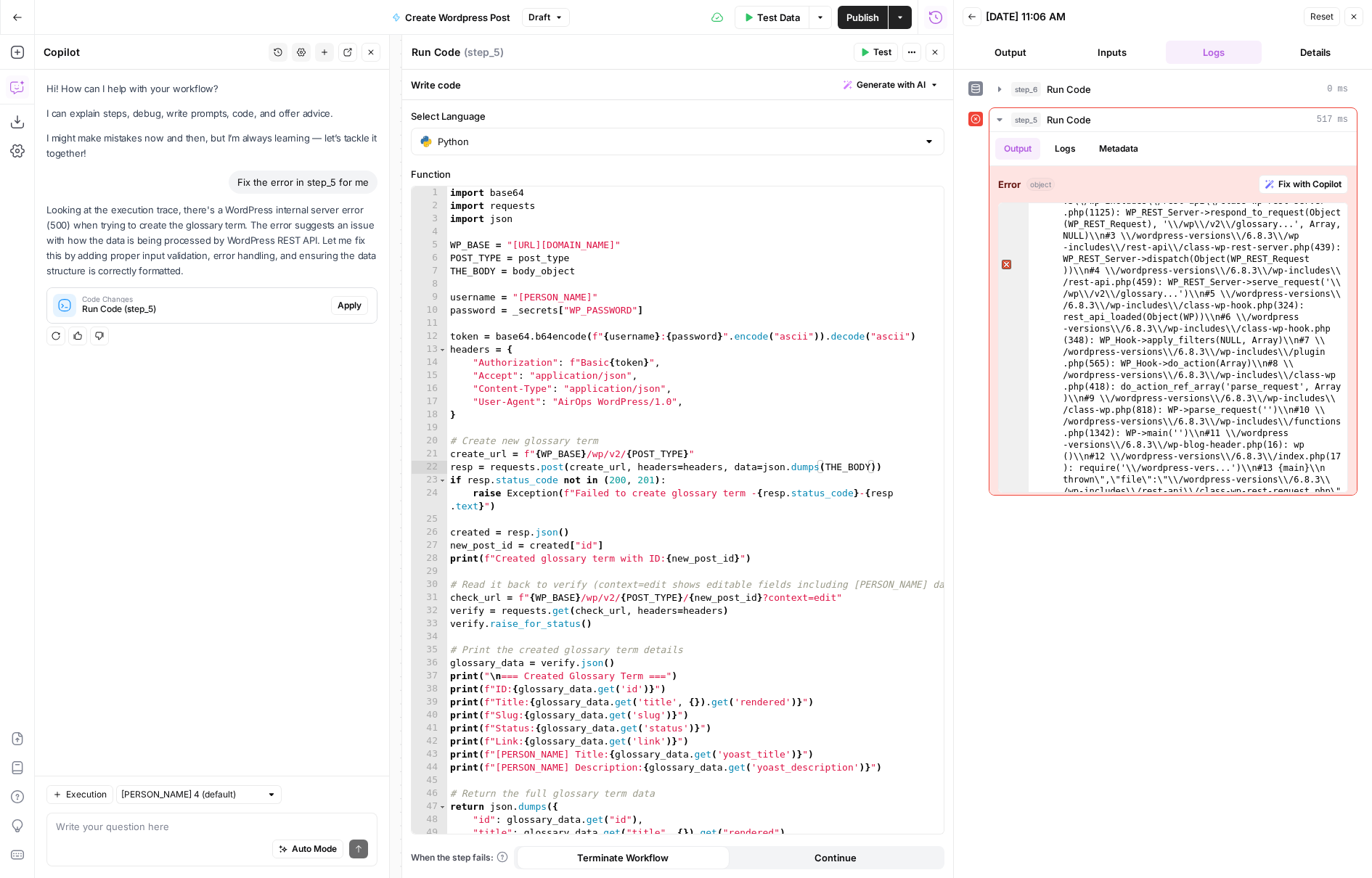
click at [354, 303] on span "Apply" at bounding box center [349, 306] width 24 height 13
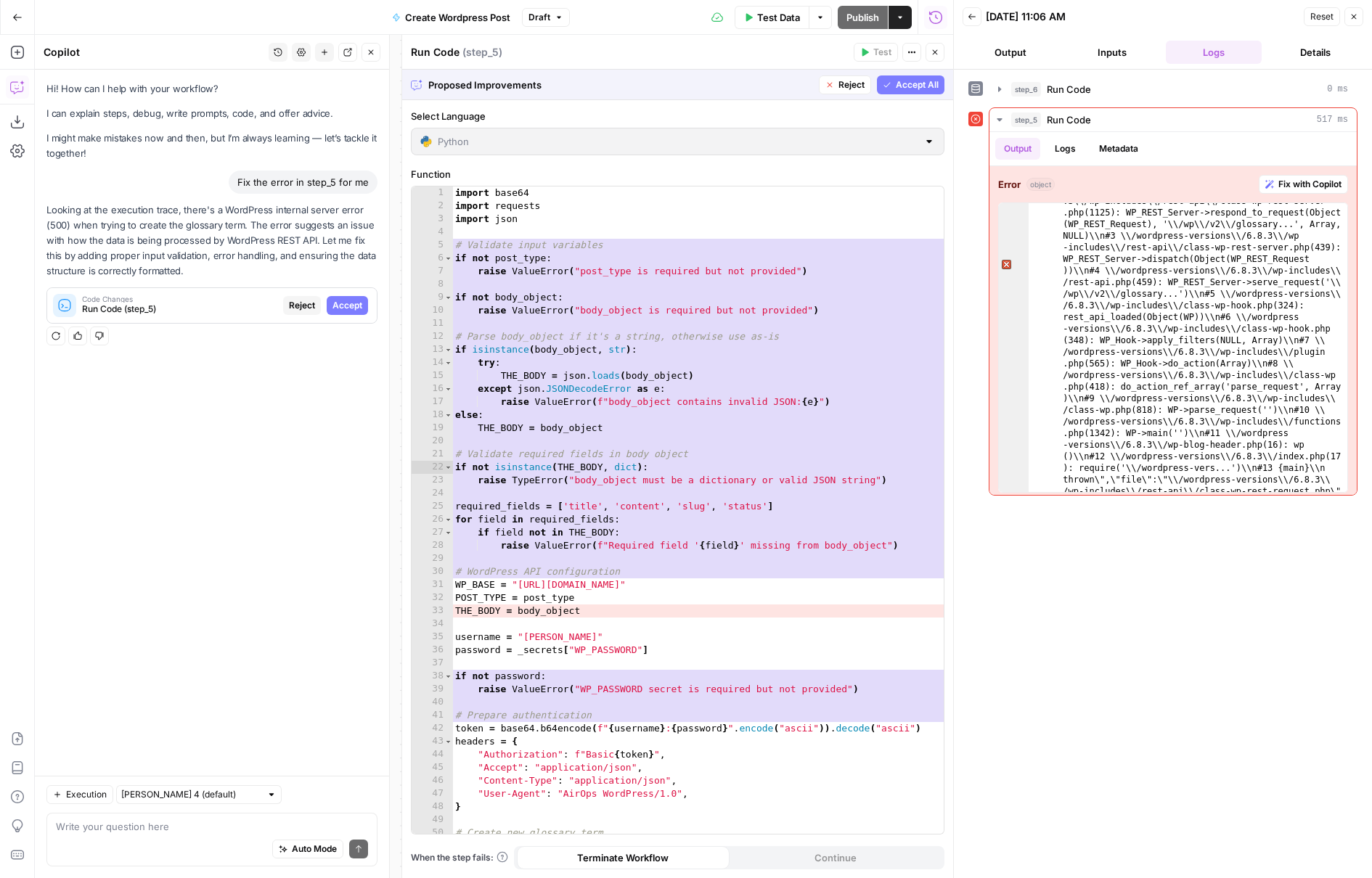
click at [906, 82] on span "Accept All" at bounding box center [916, 85] width 43 height 13
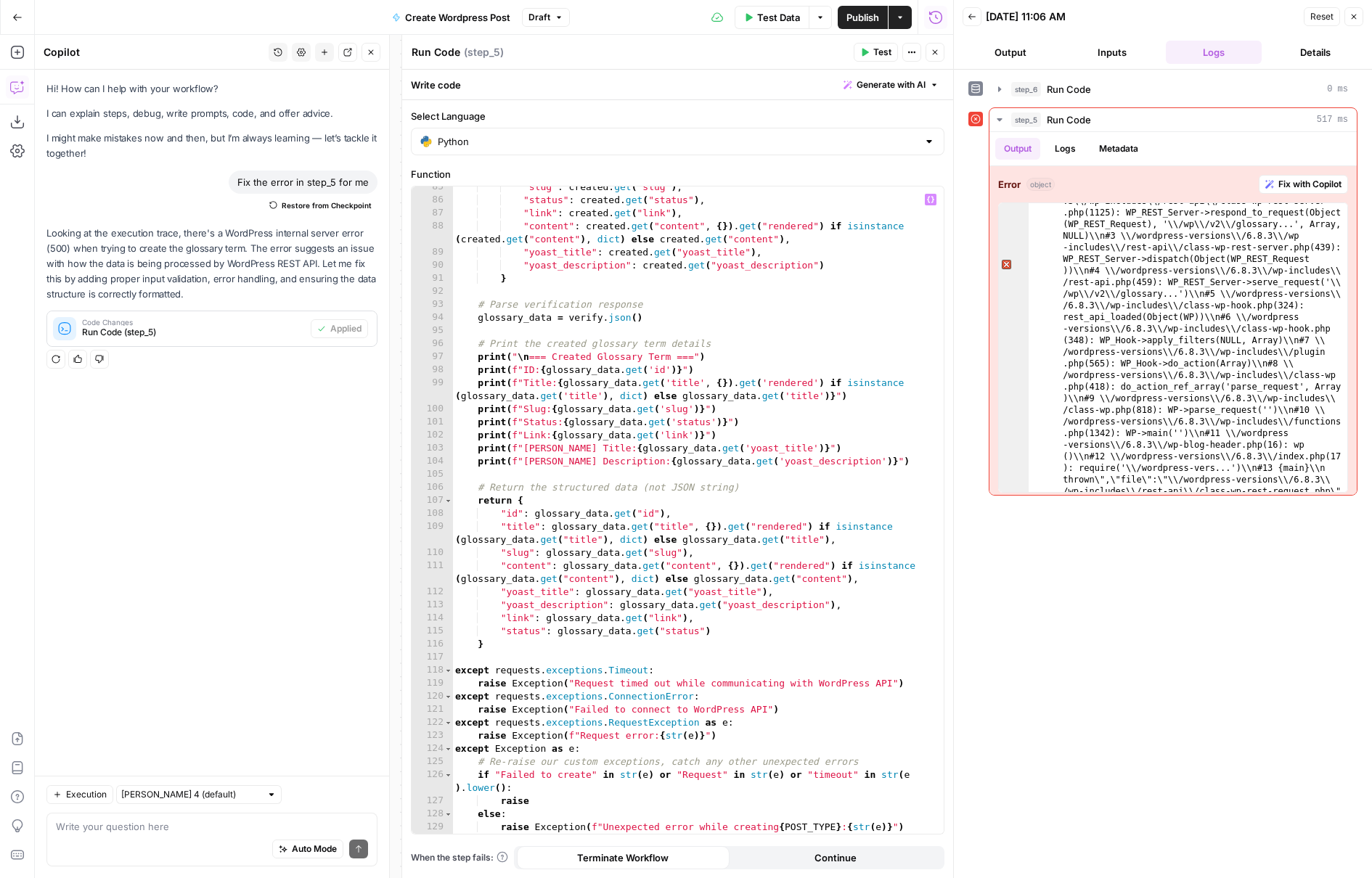
scroll to position [1155, 0]
click at [879, 53] on span "Test" at bounding box center [882, 52] width 18 height 13
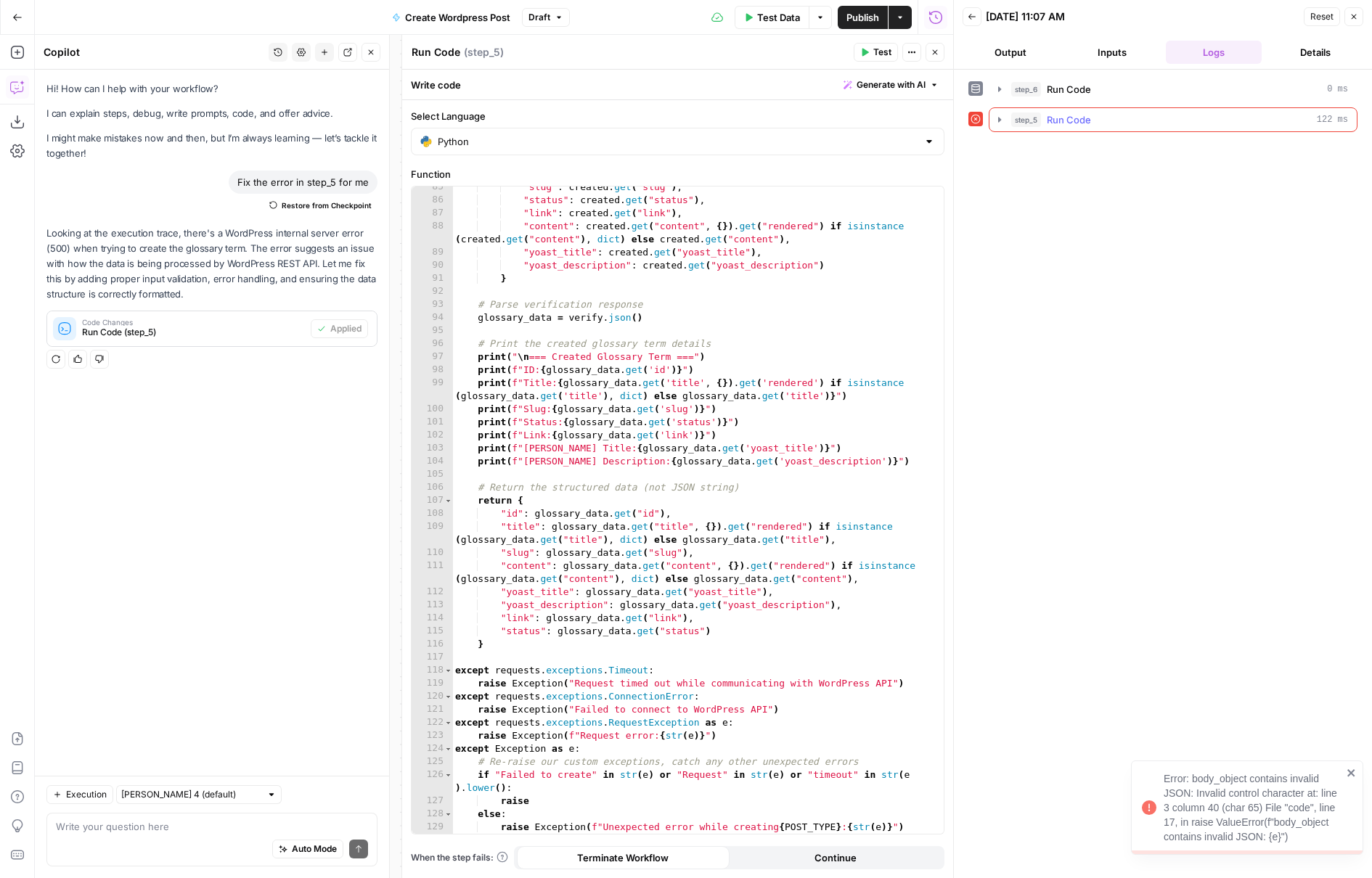
click at [999, 119] on icon "button" at bounding box center [1000, 119] width 3 height 5
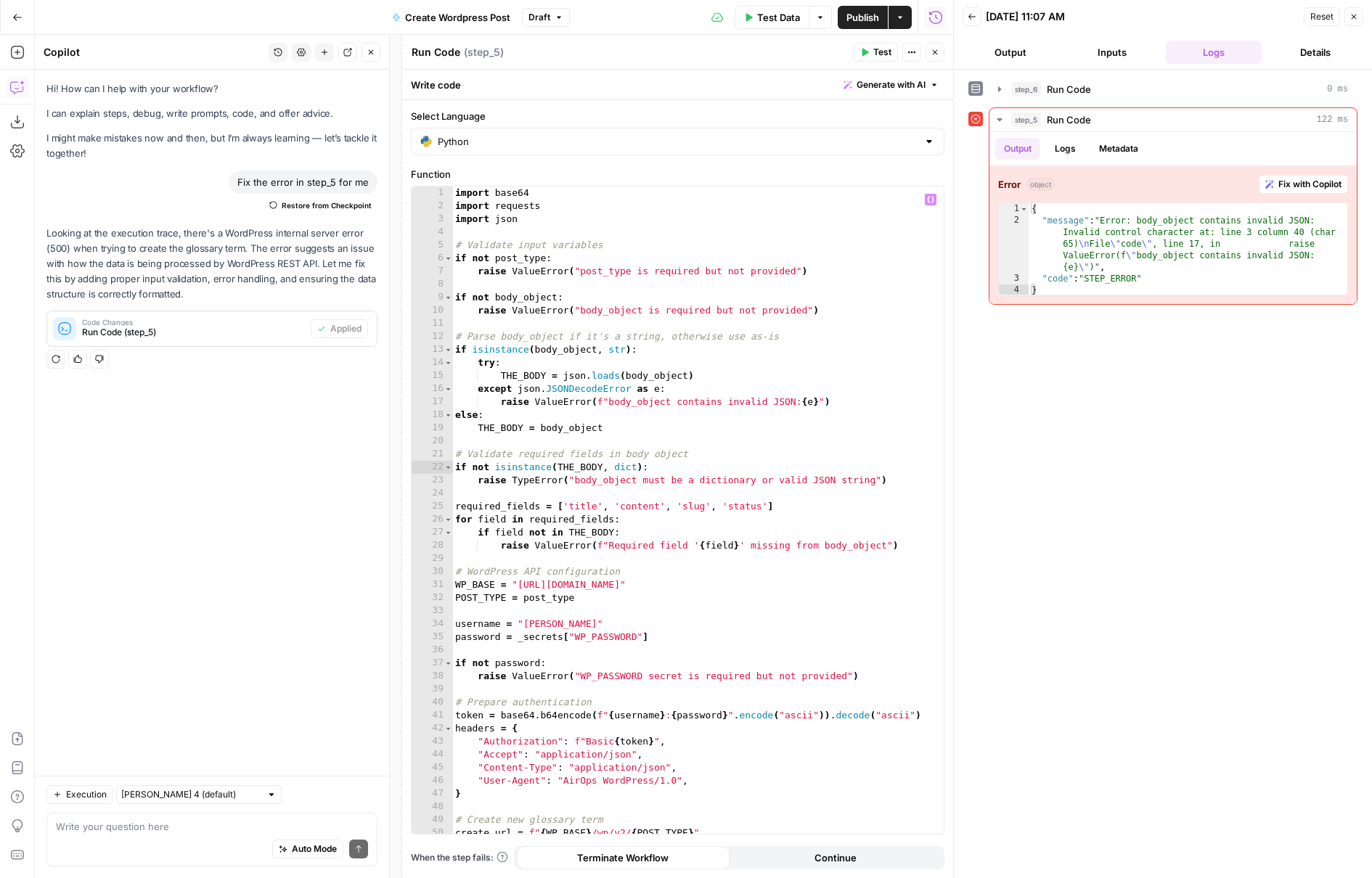
scroll to position [0, 0]
click at [932, 55] on icon "button" at bounding box center [935, 52] width 9 height 9
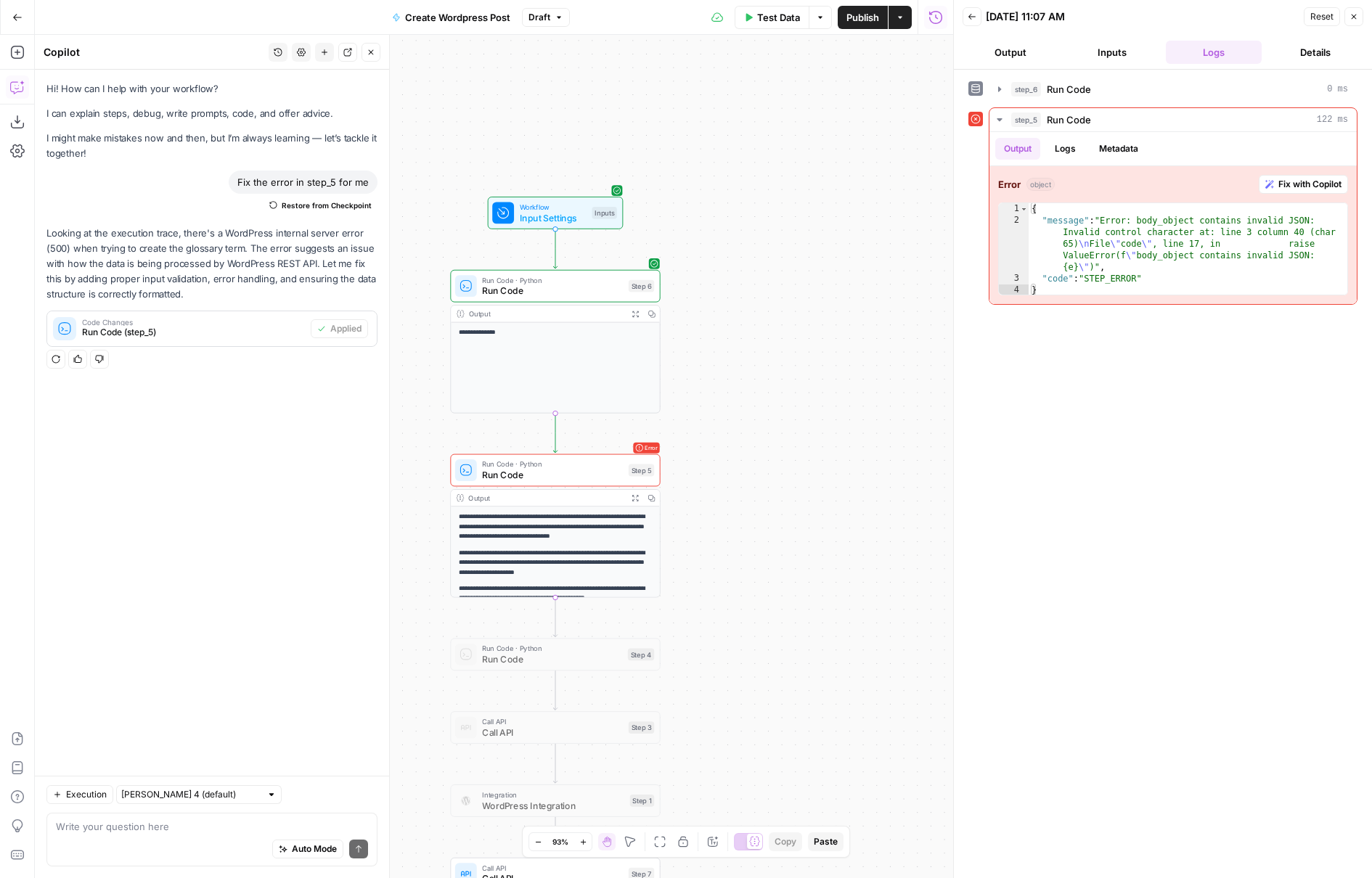
click at [551, 209] on span "Workflow" at bounding box center [553, 207] width 66 height 11
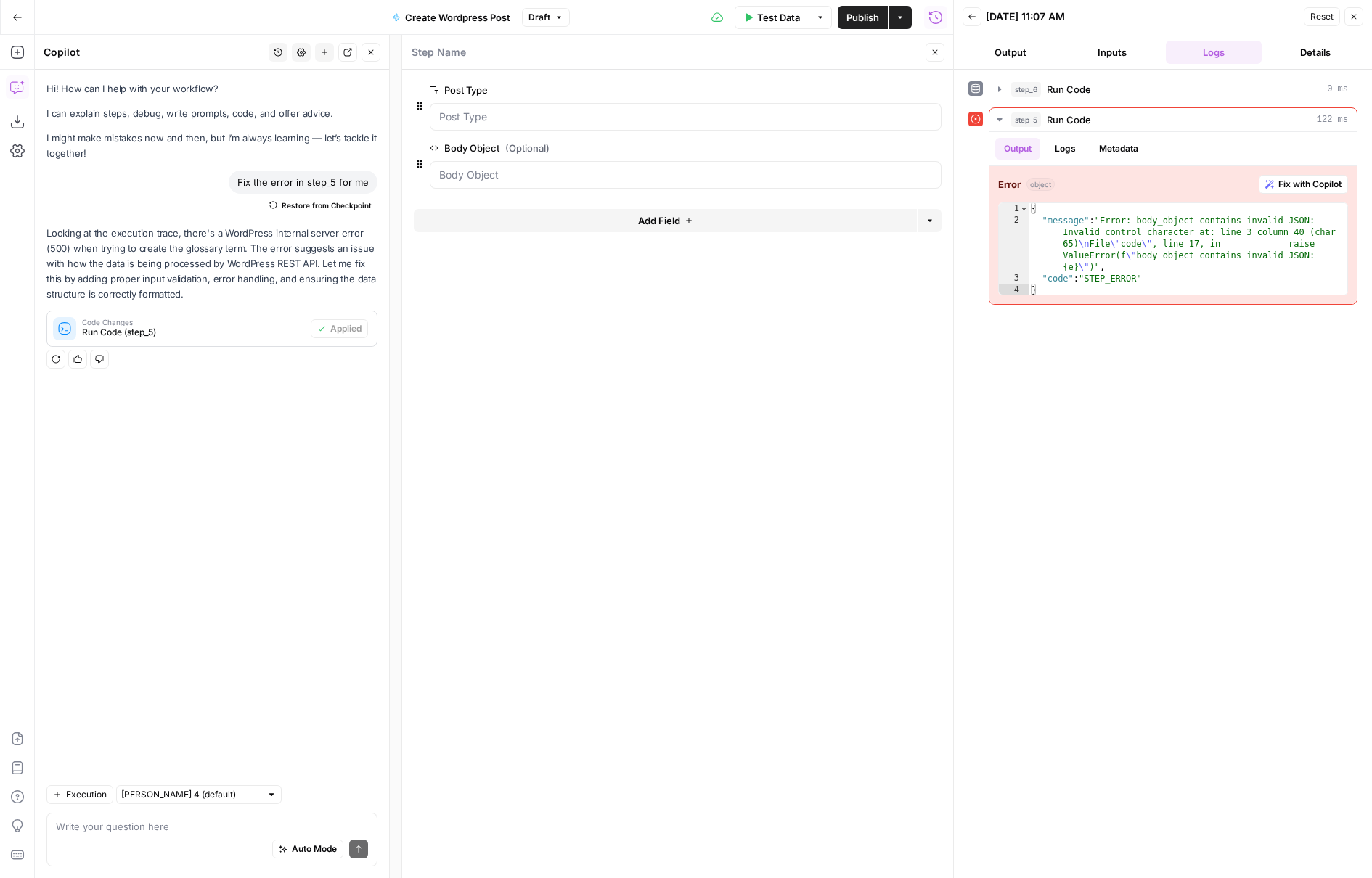
click at [889, 145] on span "edit field" at bounding box center [886, 148] width 32 height 12
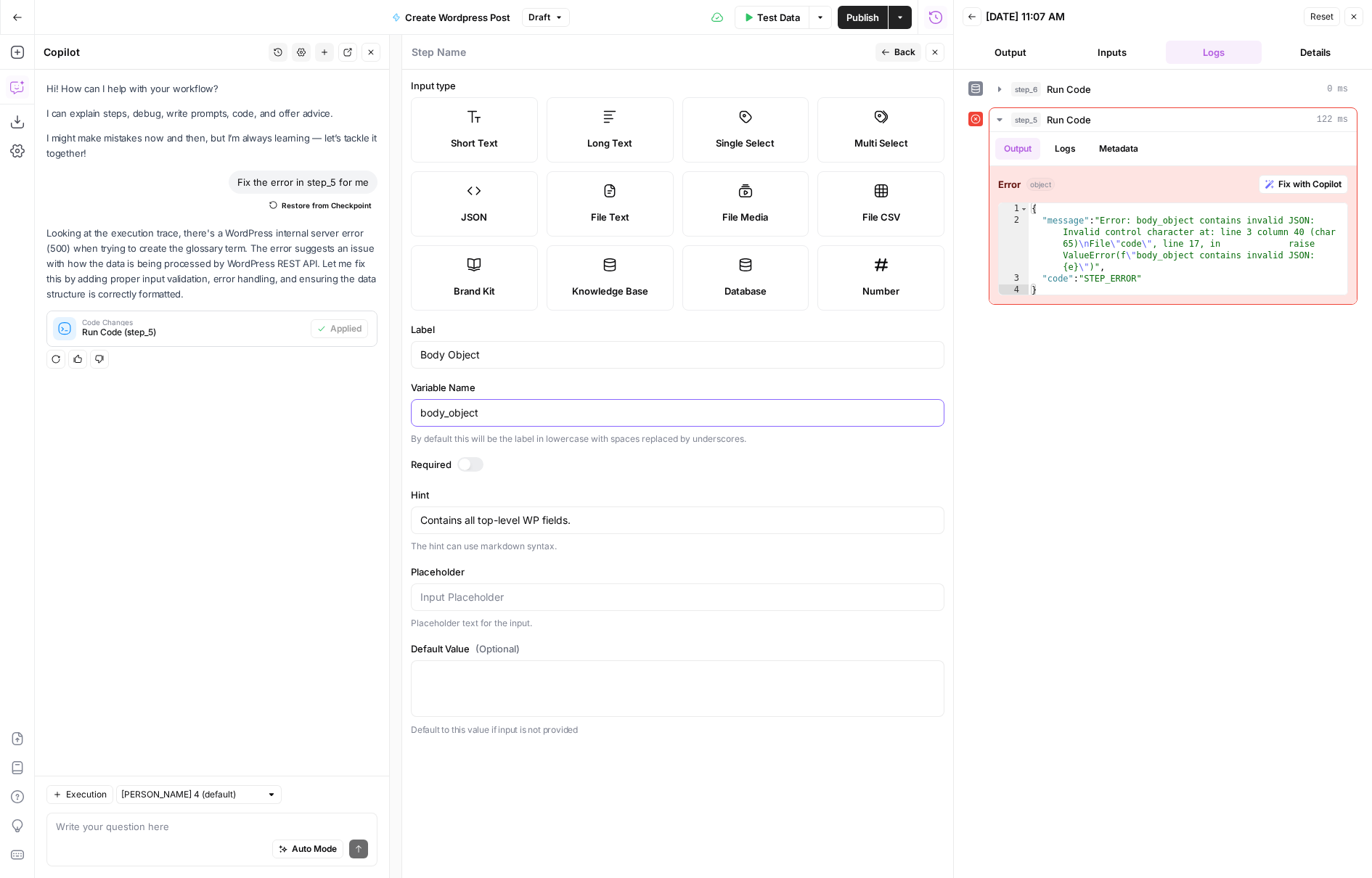
click at [449, 410] on input "body_object" at bounding box center [677, 413] width 515 height 14
click at [908, 52] on span "Back" at bounding box center [904, 52] width 21 height 13
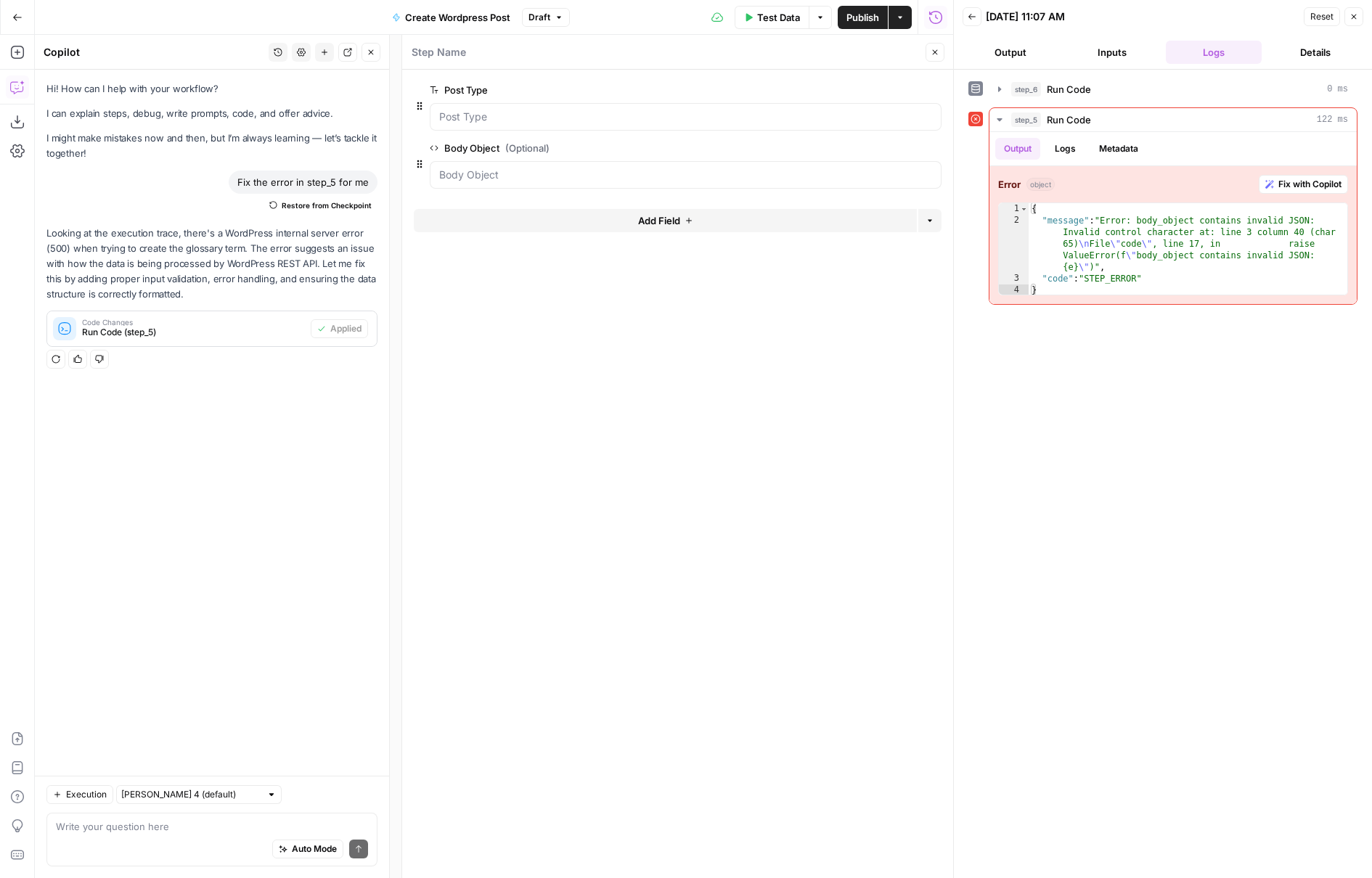
click at [935, 54] on icon "button" at bounding box center [935, 52] width 9 height 9
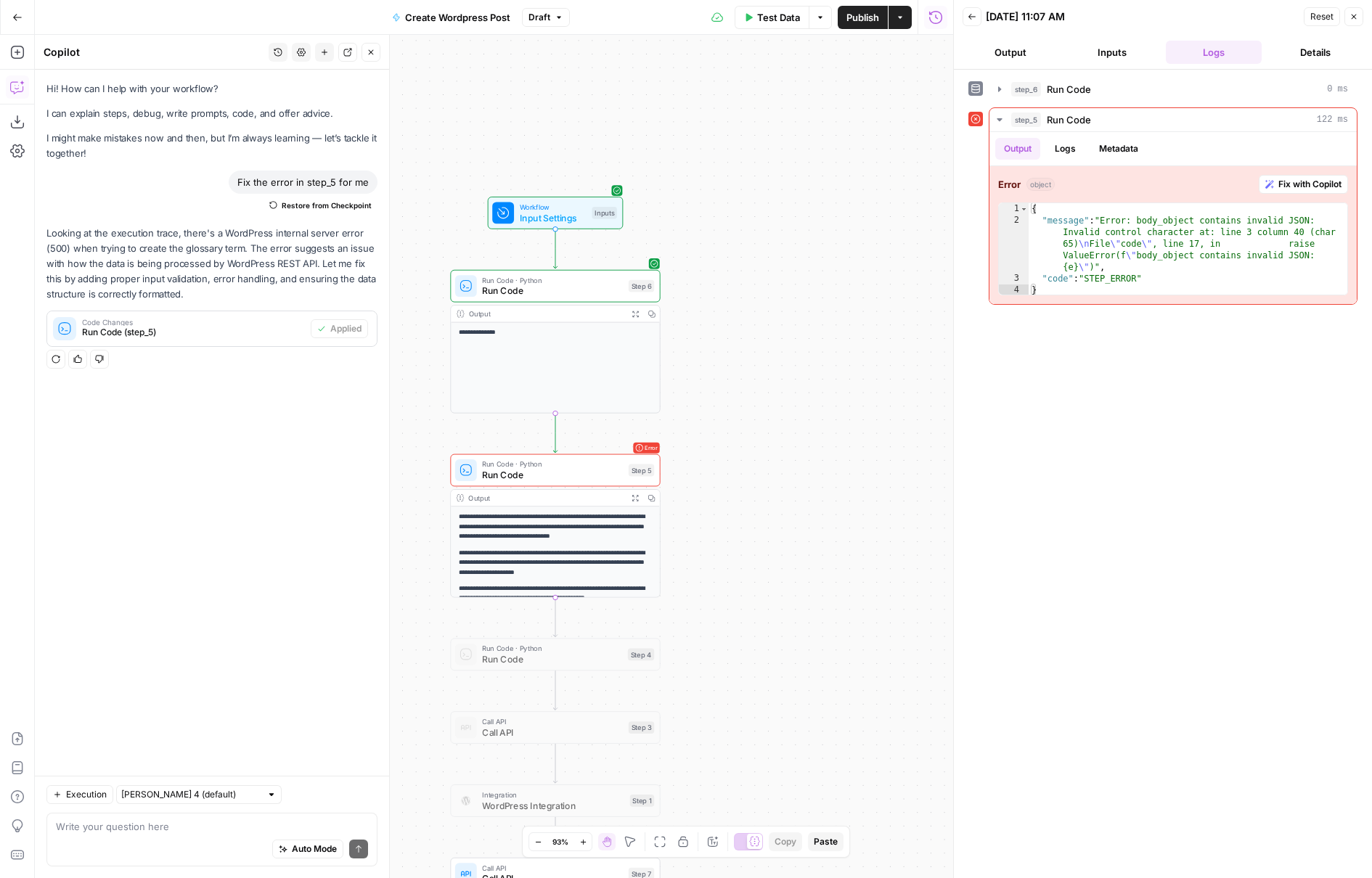
click at [569, 475] on span "Run Code" at bounding box center [552, 474] width 141 height 13
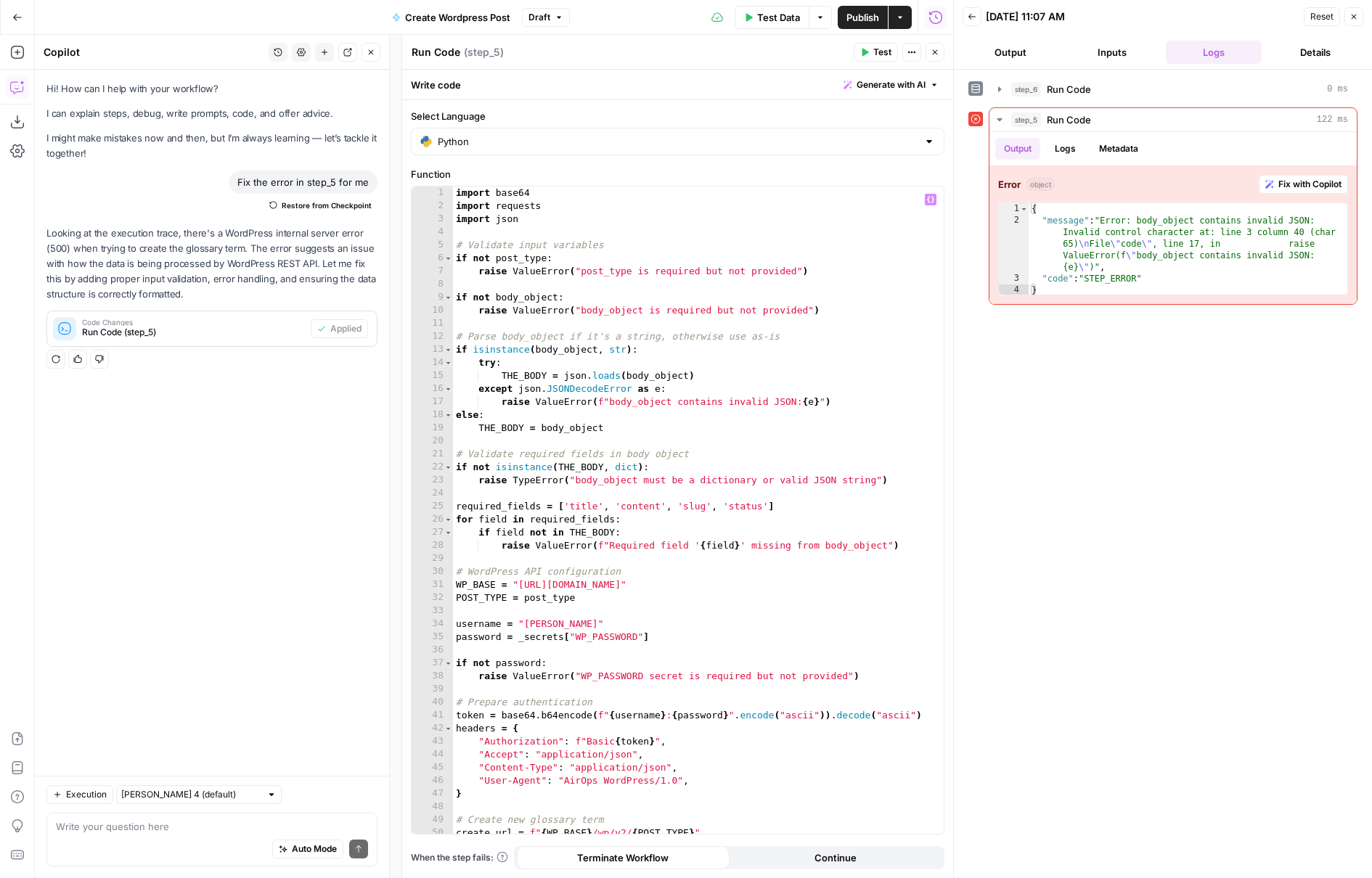
click at [555, 351] on div "import base64 import requests import json # Validate input variables if not pos…" at bounding box center [698, 523] width 491 height 674
click at [543, 296] on div "import base64 import requests import json # Validate input variables if not pos…" at bounding box center [698, 523] width 491 height 674
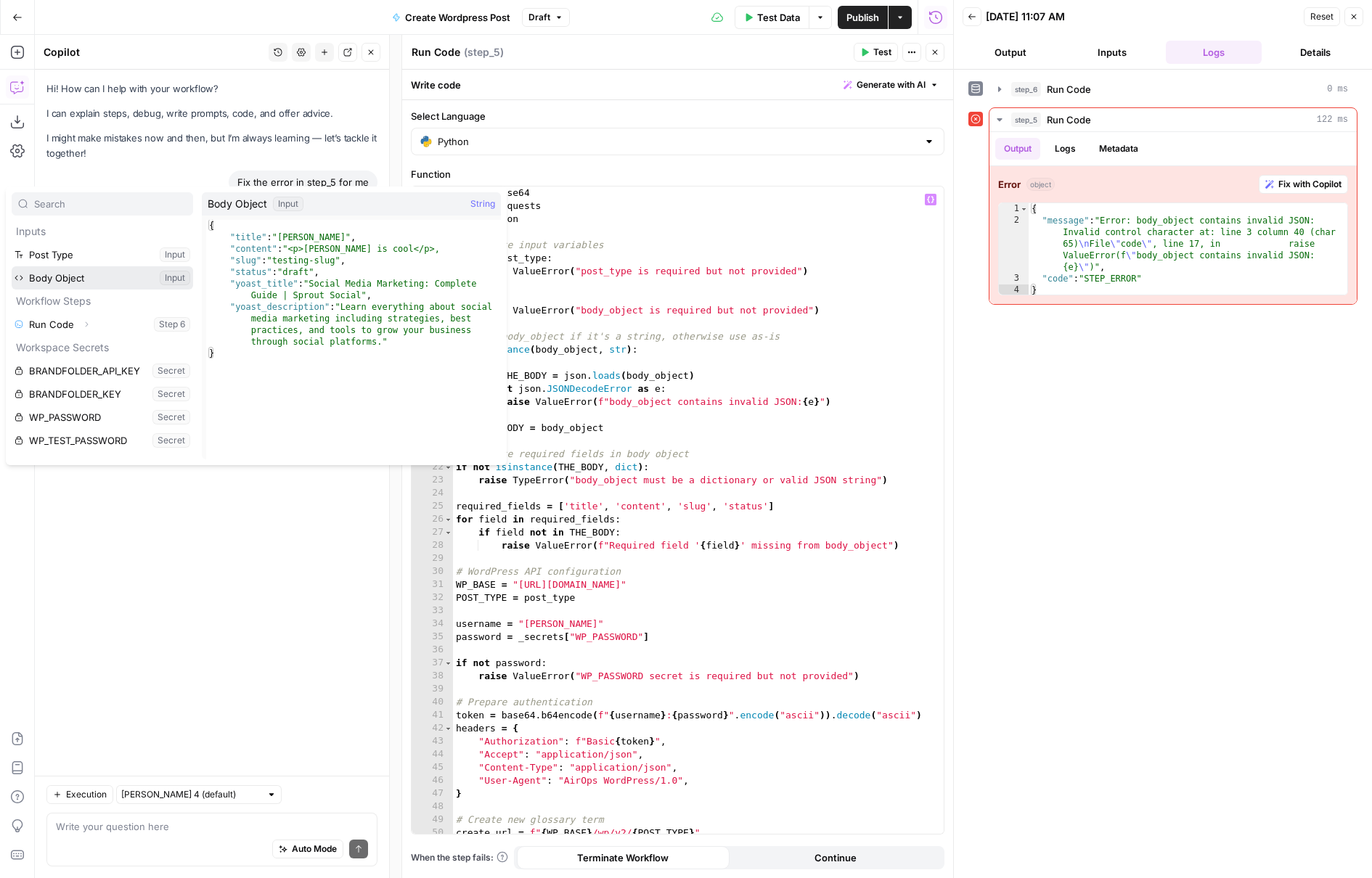
click at [109, 275] on button "Select variable Body Object" at bounding box center [102, 277] width 181 height 23
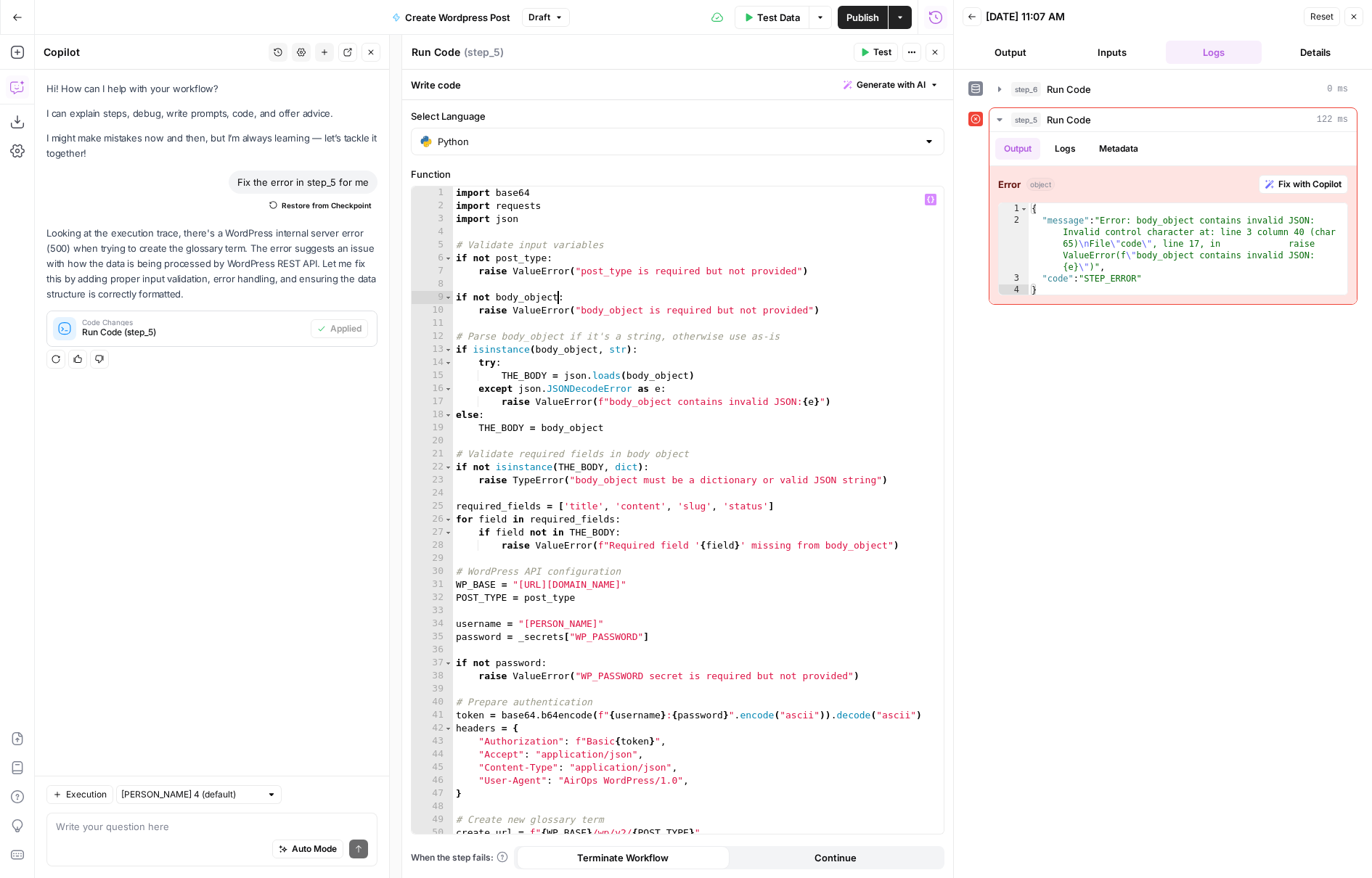
click at [574, 350] on div "import base64 import requests import json # Validate input variables if not pos…" at bounding box center [698, 523] width 491 height 674
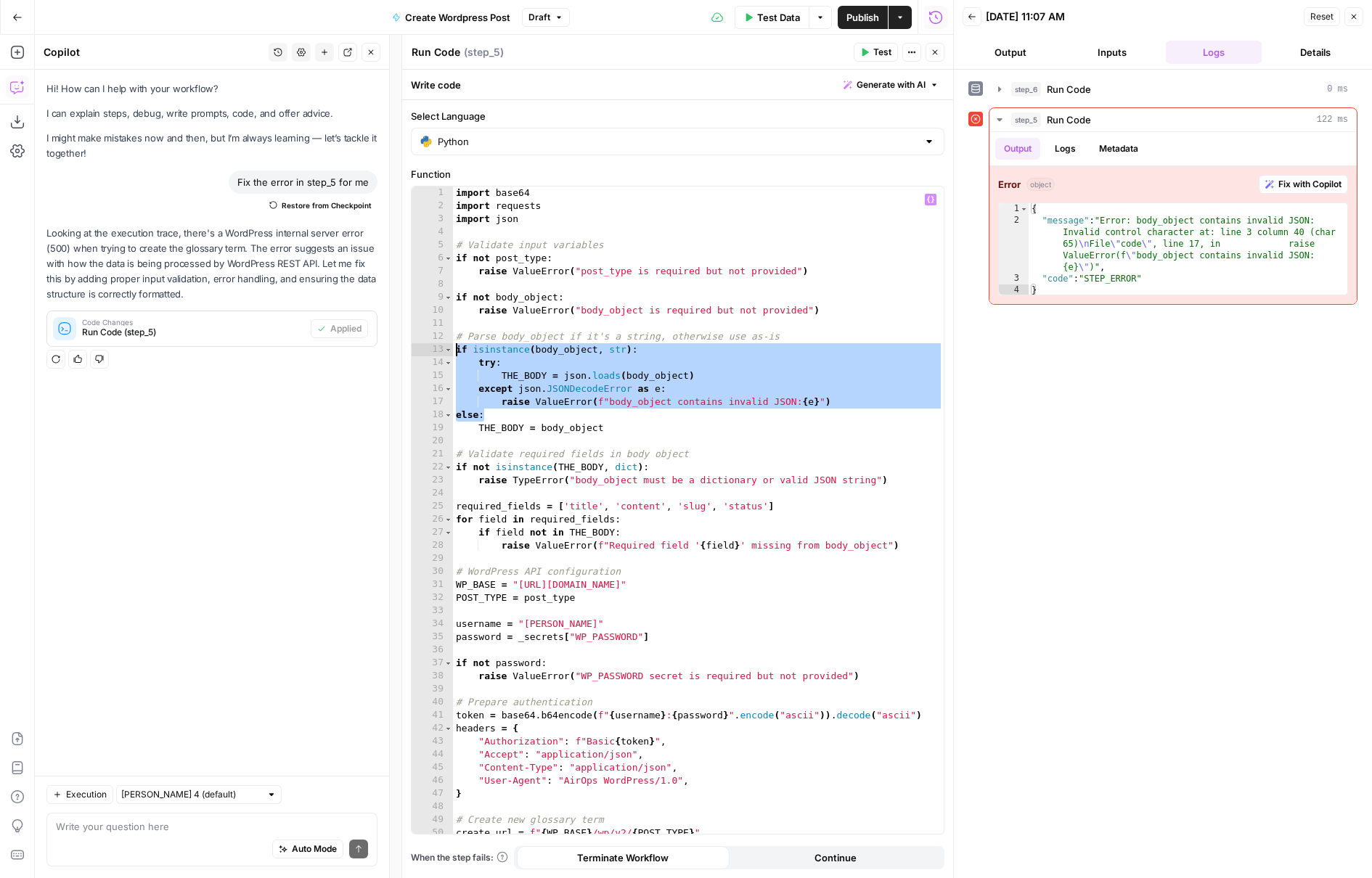
drag, startPoint x: 490, startPoint y: 416, endPoint x: 442, endPoint y: 350, distance: 81.6
click at [442, 350] on div "**********" at bounding box center [677, 510] width 532 height 647
click at [871, 52] on button "Test" at bounding box center [875, 51] width 44 height 19
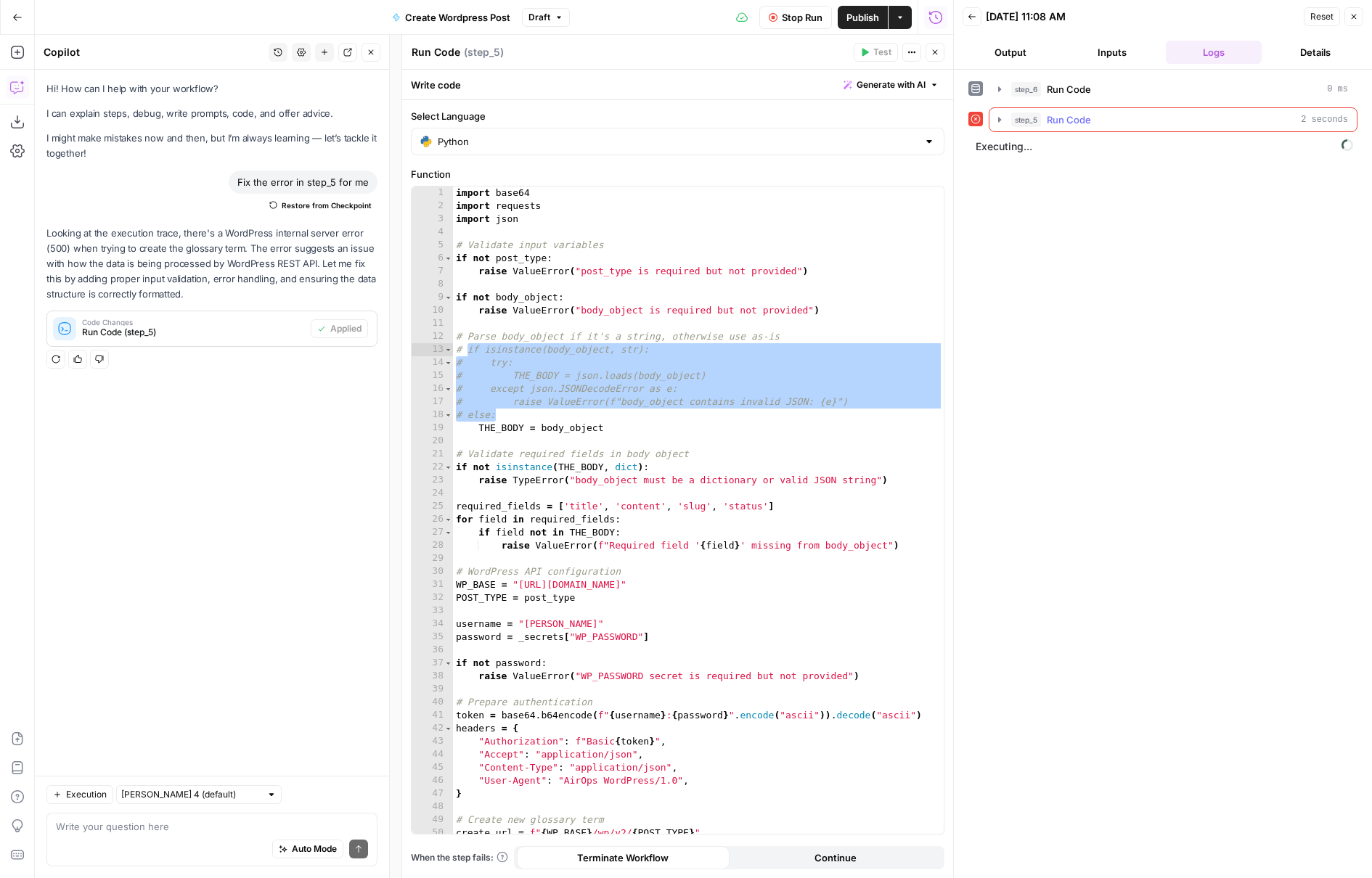
click at [999, 119] on icon "button" at bounding box center [1000, 119] width 3 height 5
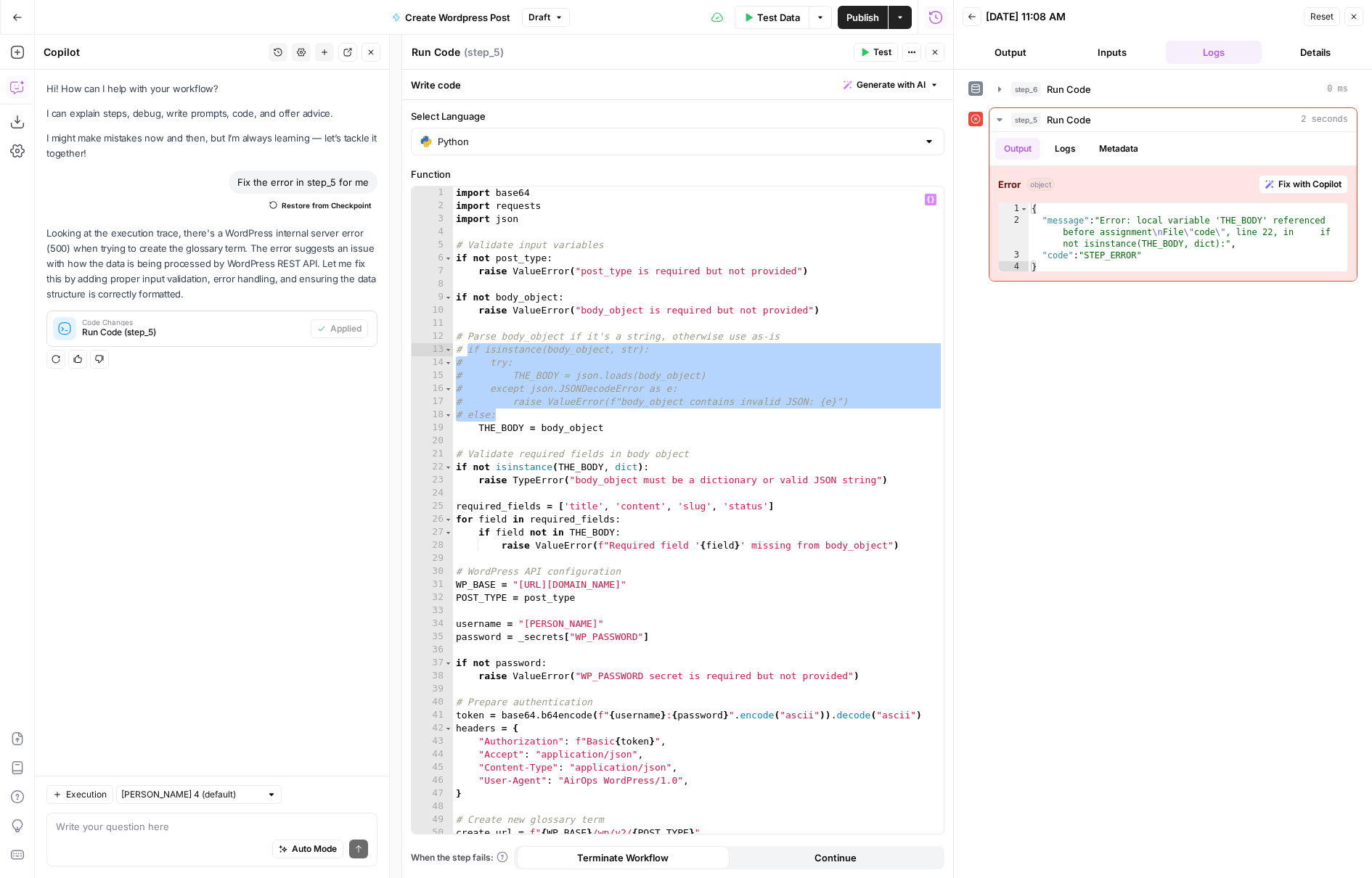
click at [563, 427] on div "import base64 import requests import json # Validate input variables if not pos…" at bounding box center [698, 523] width 491 height 674
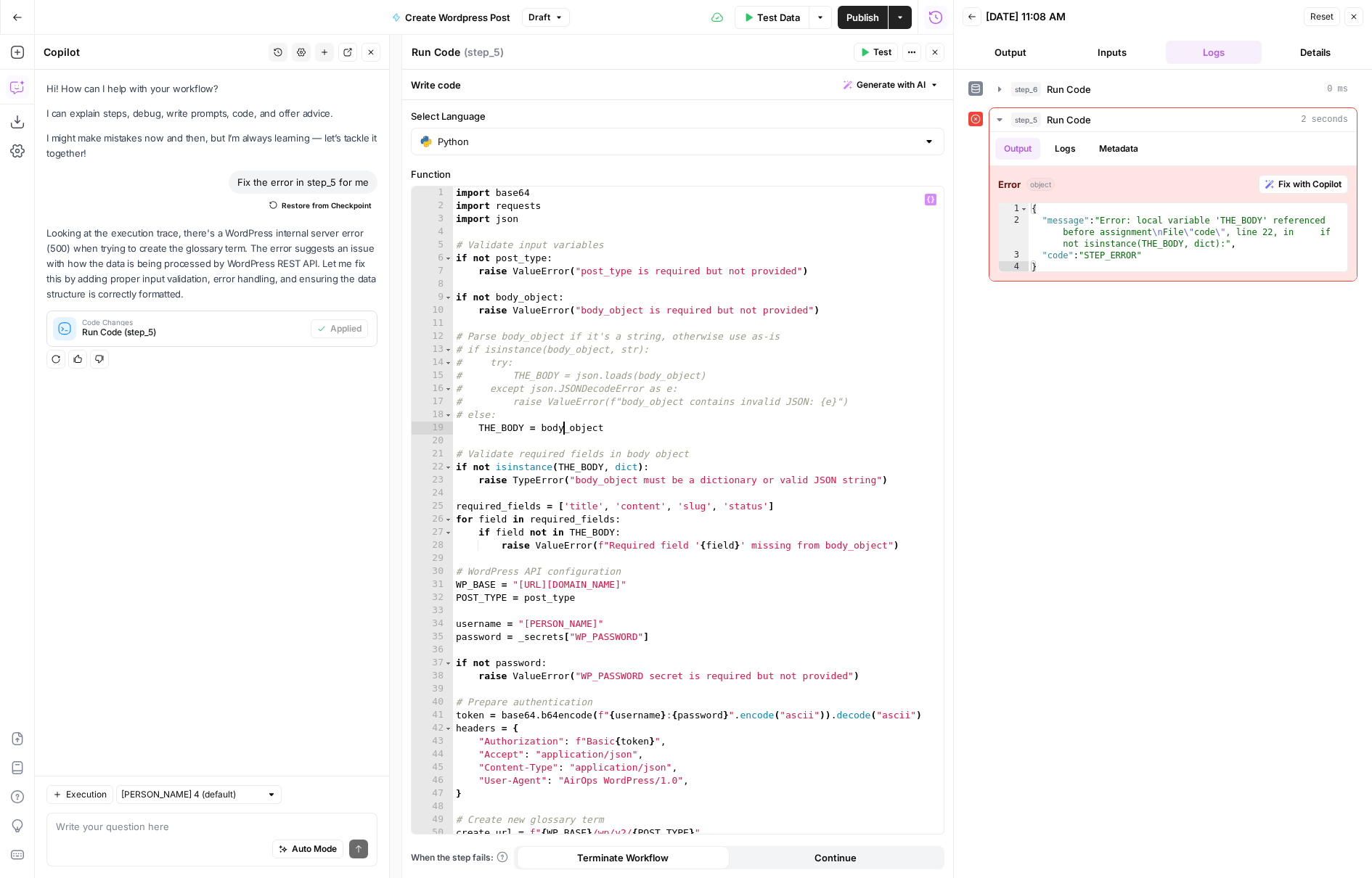
click at [480, 427] on div "import base64 import requests import json # Validate input variables if not pos…" at bounding box center [698, 523] width 491 height 674
click at [874, 60] on button "Test" at bounding box center [875, 51] width 44 height 19
type textarea "*******"
click at [893, 416] on div "import base64 import requests import json # Validate input variables if not pos…" at bounding box center [698, 523] width 491 height 674
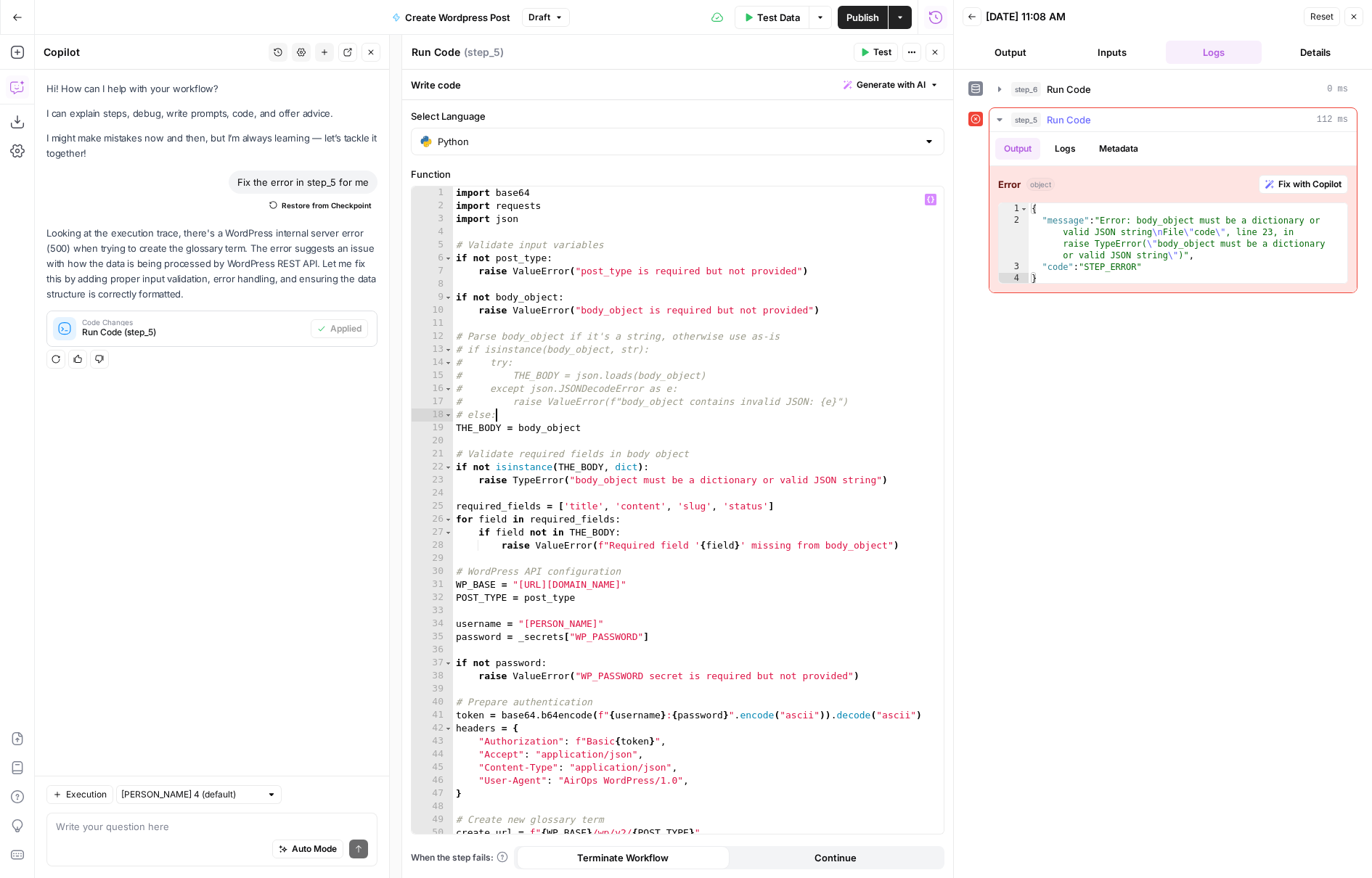
click at [1316, 186] on span "Fix with Copilot" at bounding box center [1309, 184] width 63 height 13
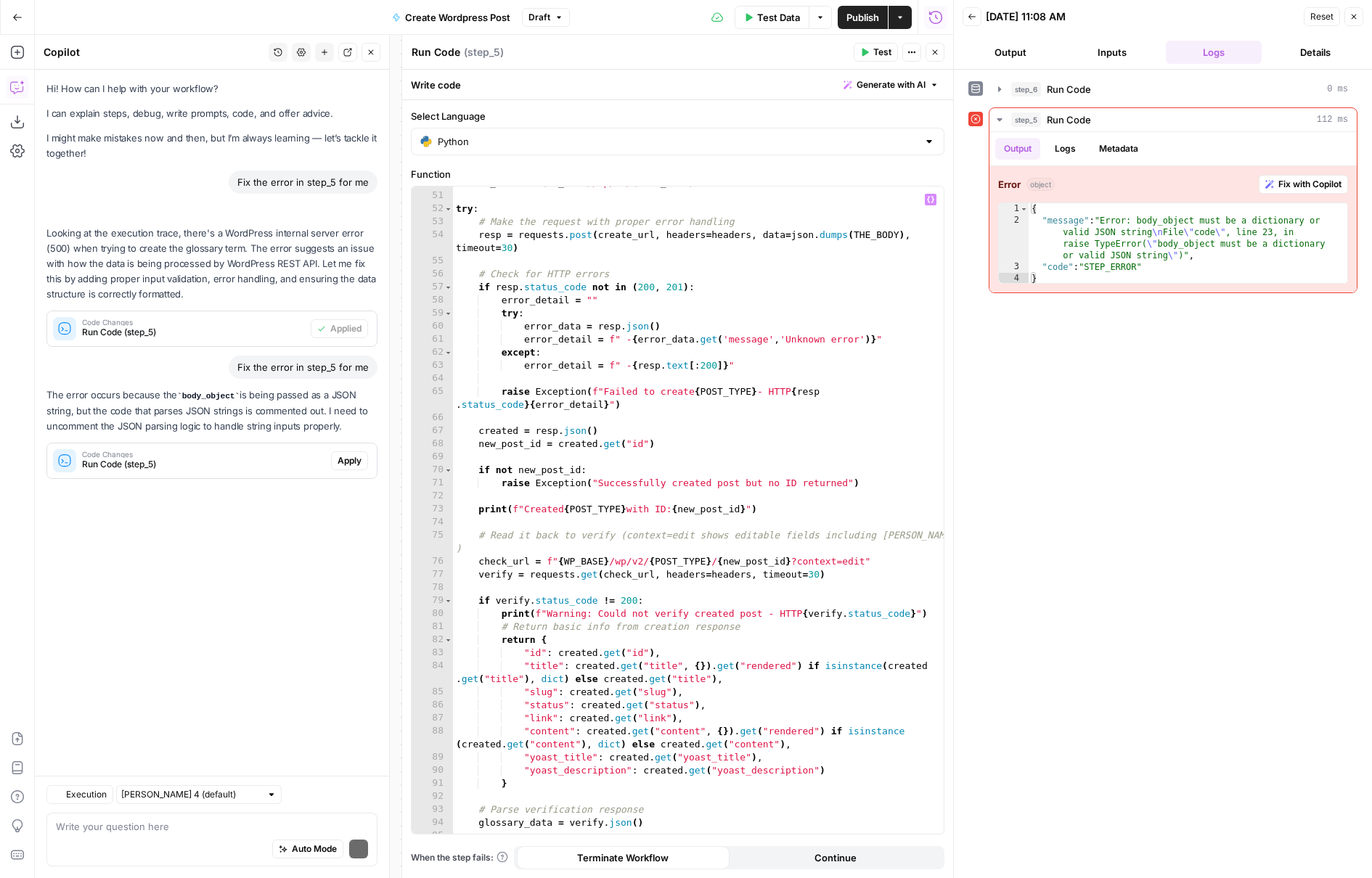
scroll to position [650, 0]
click at [356, 459] on span "Apply" at bounding box center [349, 461] width 24 height 13
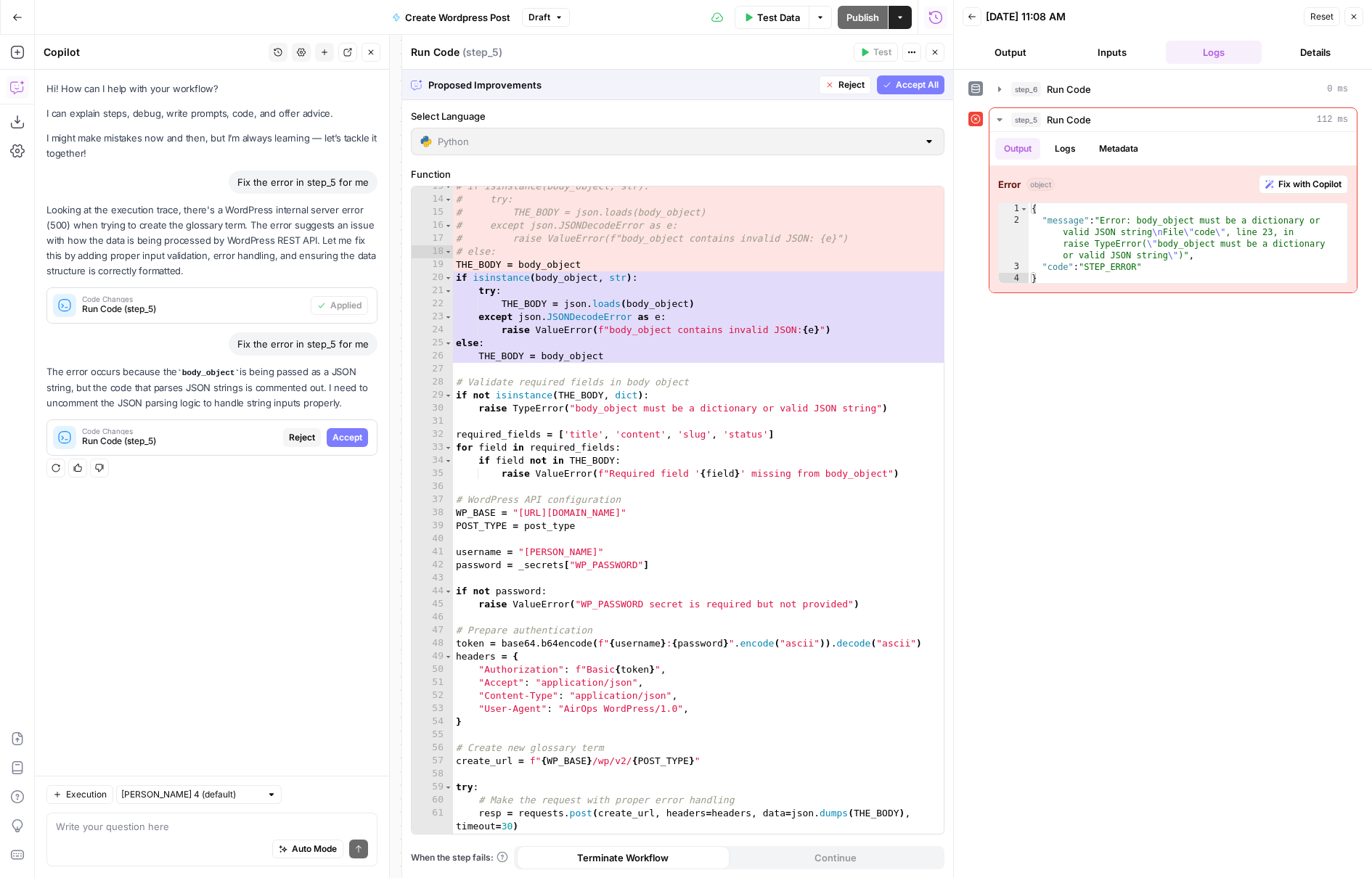
scroll to position [0, 0]
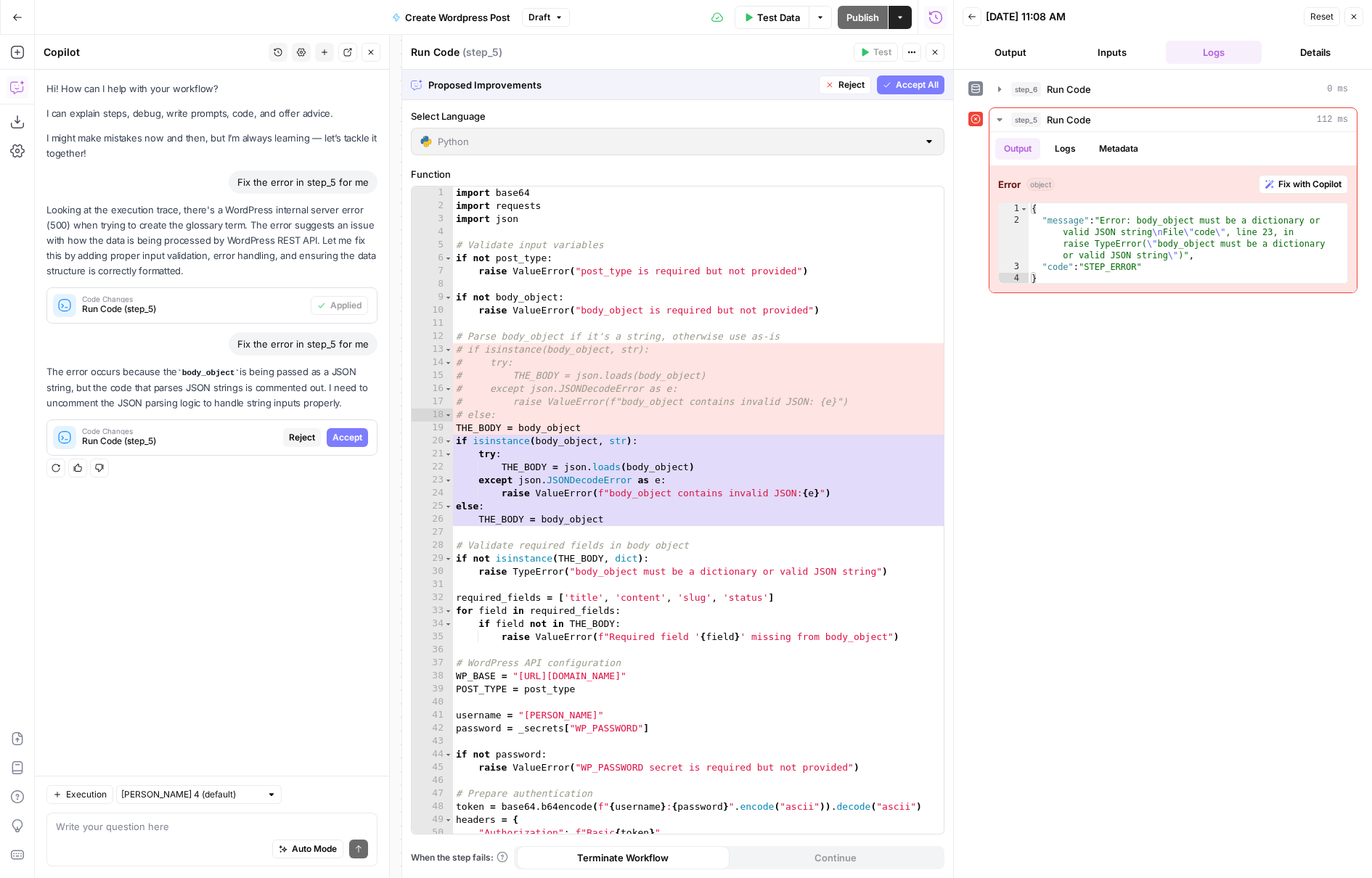
click at [920, 84] on span "Accept All" at bounding box center [916, 85] width 43 height 13
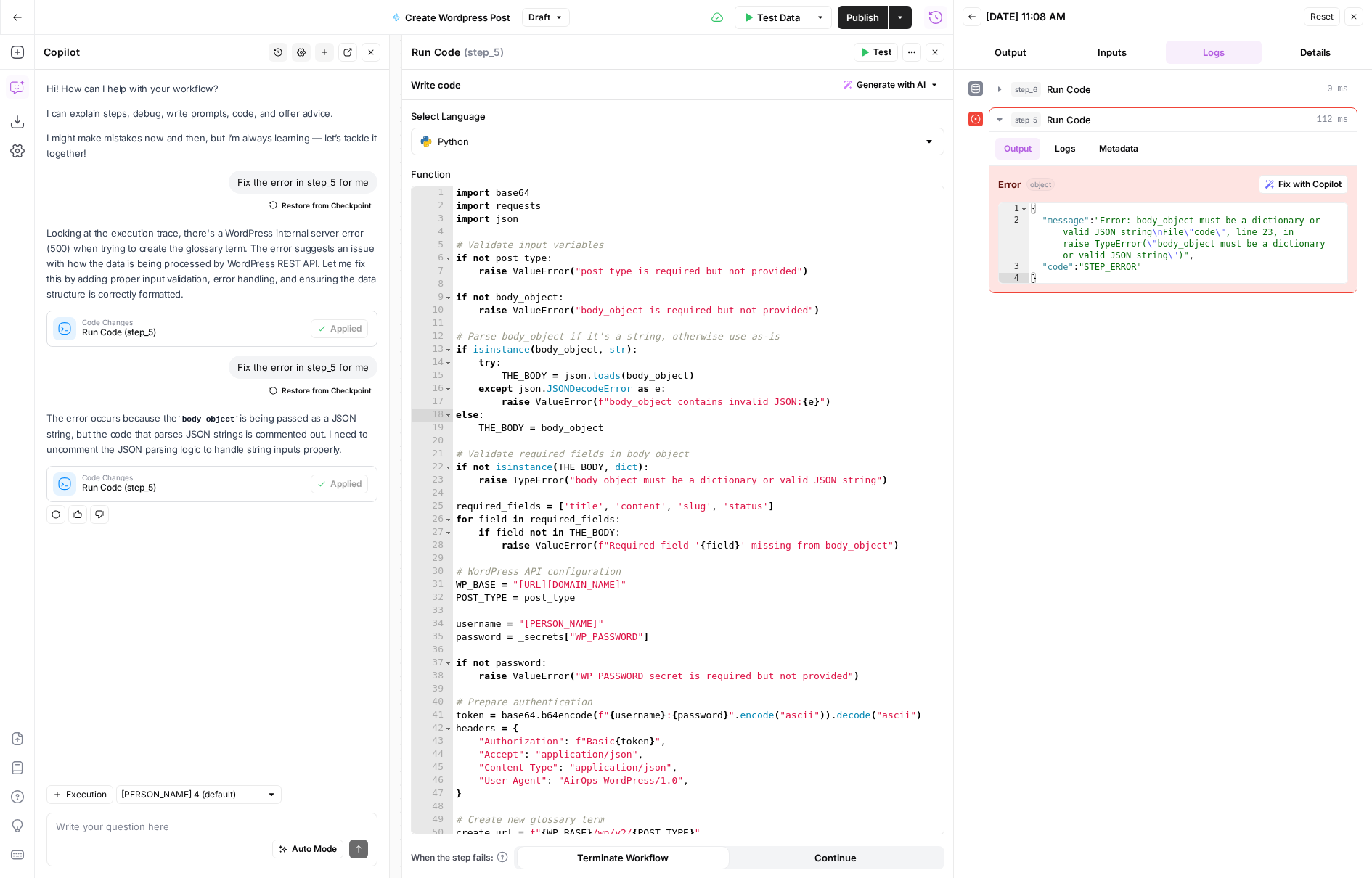
click at [886, 52] on span "Test" at bounding box center [882, 52] width 18 height 13
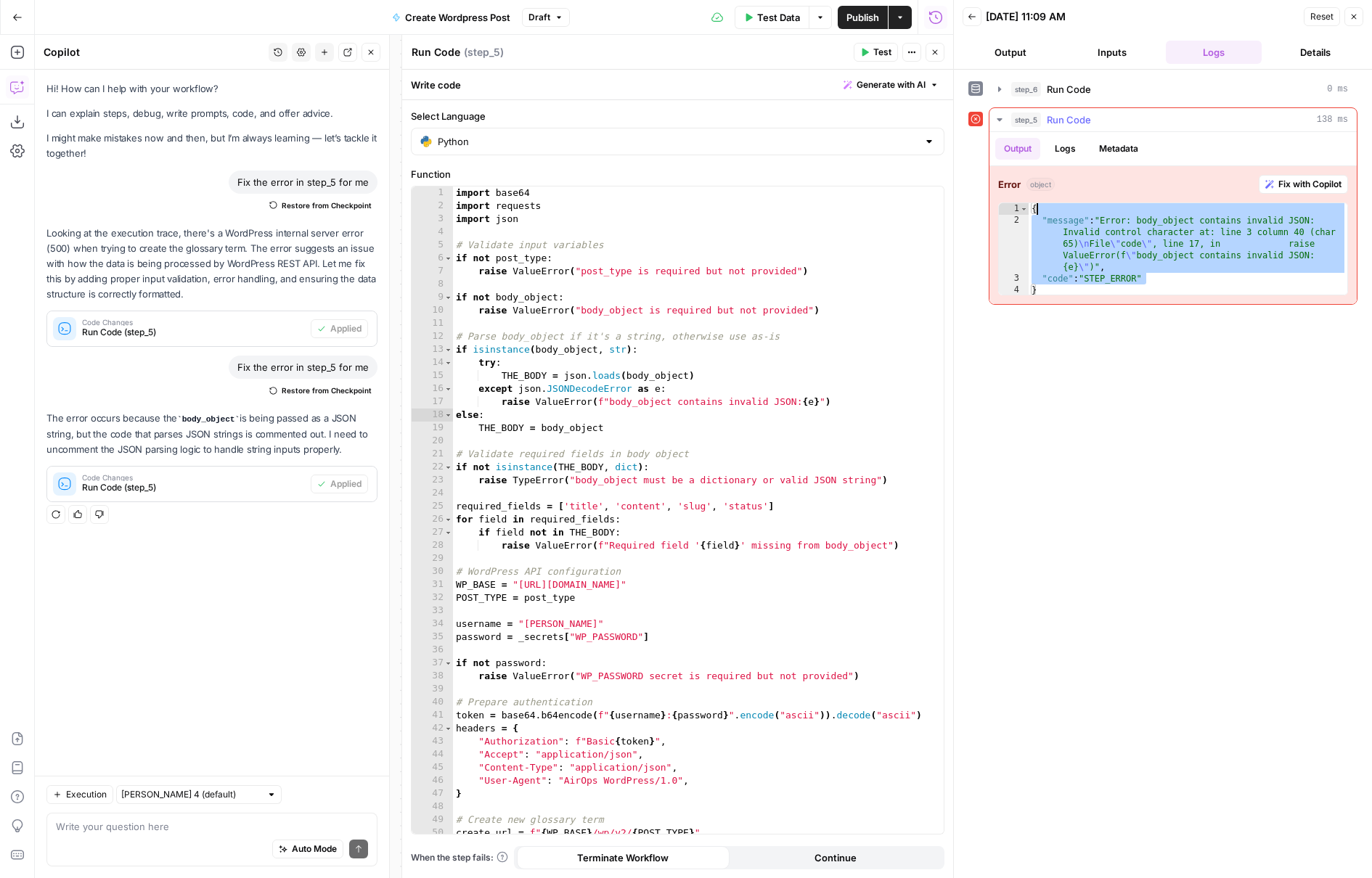
drag, startPoint x: 1169, startPoint y: 277, endPoint x: 1040, endPoint y: 214, distance: 143.6
click at [1039, 213] on div "{ "message" : "Error: body_object contains invalid JSON: Invalid control charac…" at bounding box center [1187, 261] width 319 height 116
drag, startPoint x: 1033, startPoint y: 213, endPoint x: 1074, endPoint y: 295, distance: 91.7
click at [1074, 295] on div "**********" at bounding box center [1173, 235] width 367 height 138
type textarea "**********"
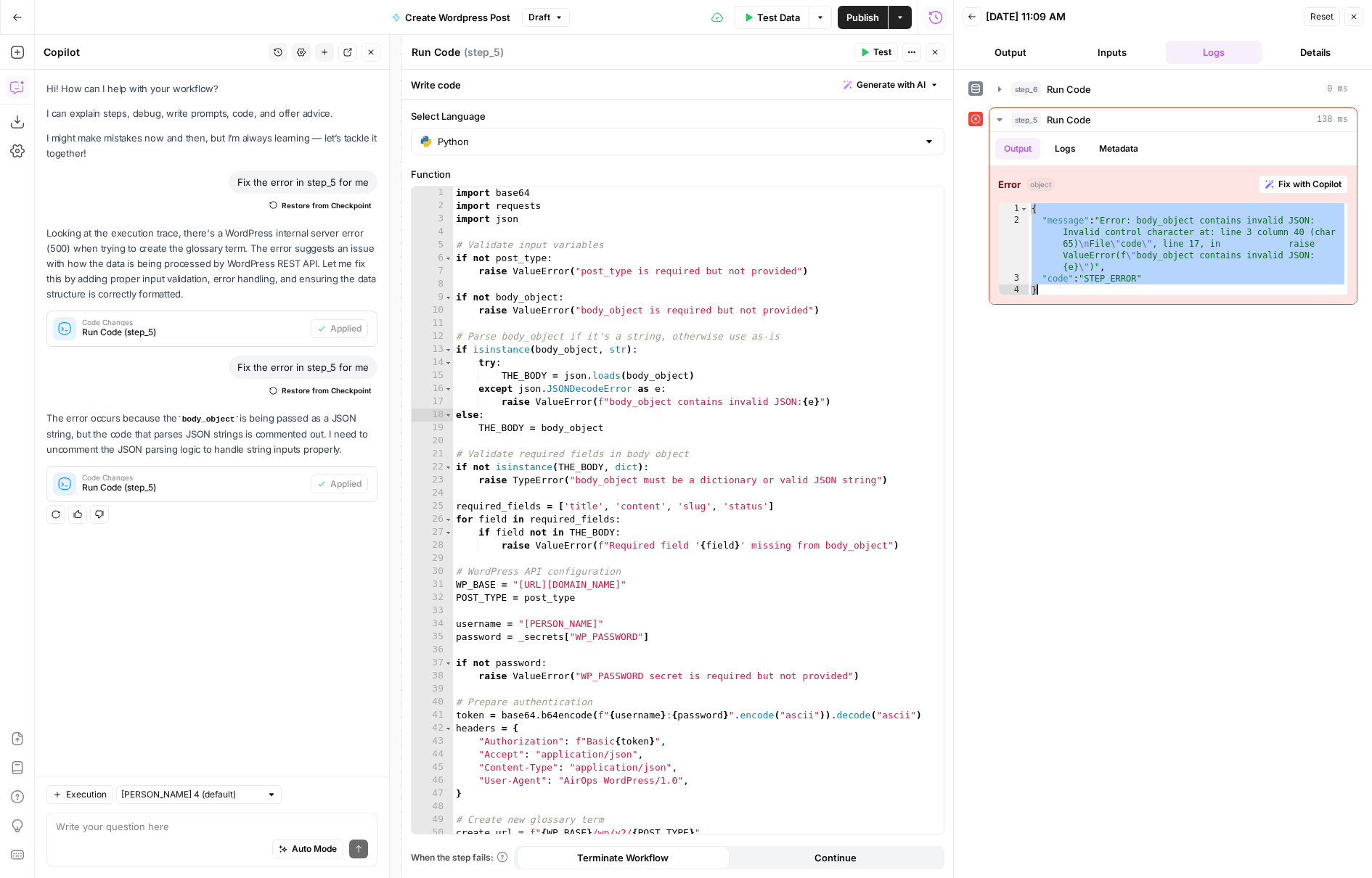
click at [200, 835] on div "Auto Mode Send" at bounding box center [212, 850] width 312 height 32
paste textarea "{ "message": "Error: body_object contains invalid JSON: Invalid control charact…"
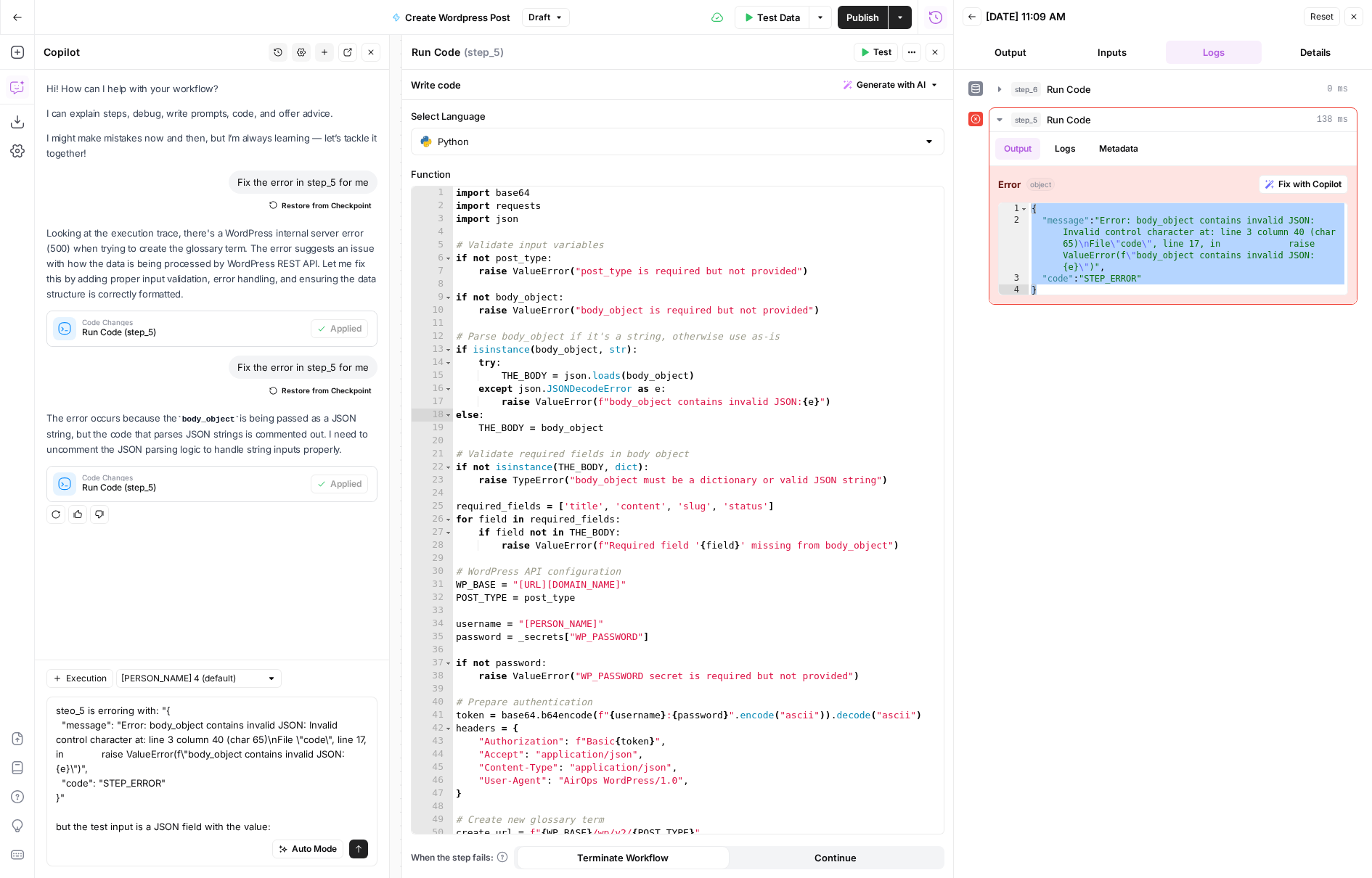
click at [780, 19] on span "Test Data" at bounding box center [778, 17] width 43 height 14
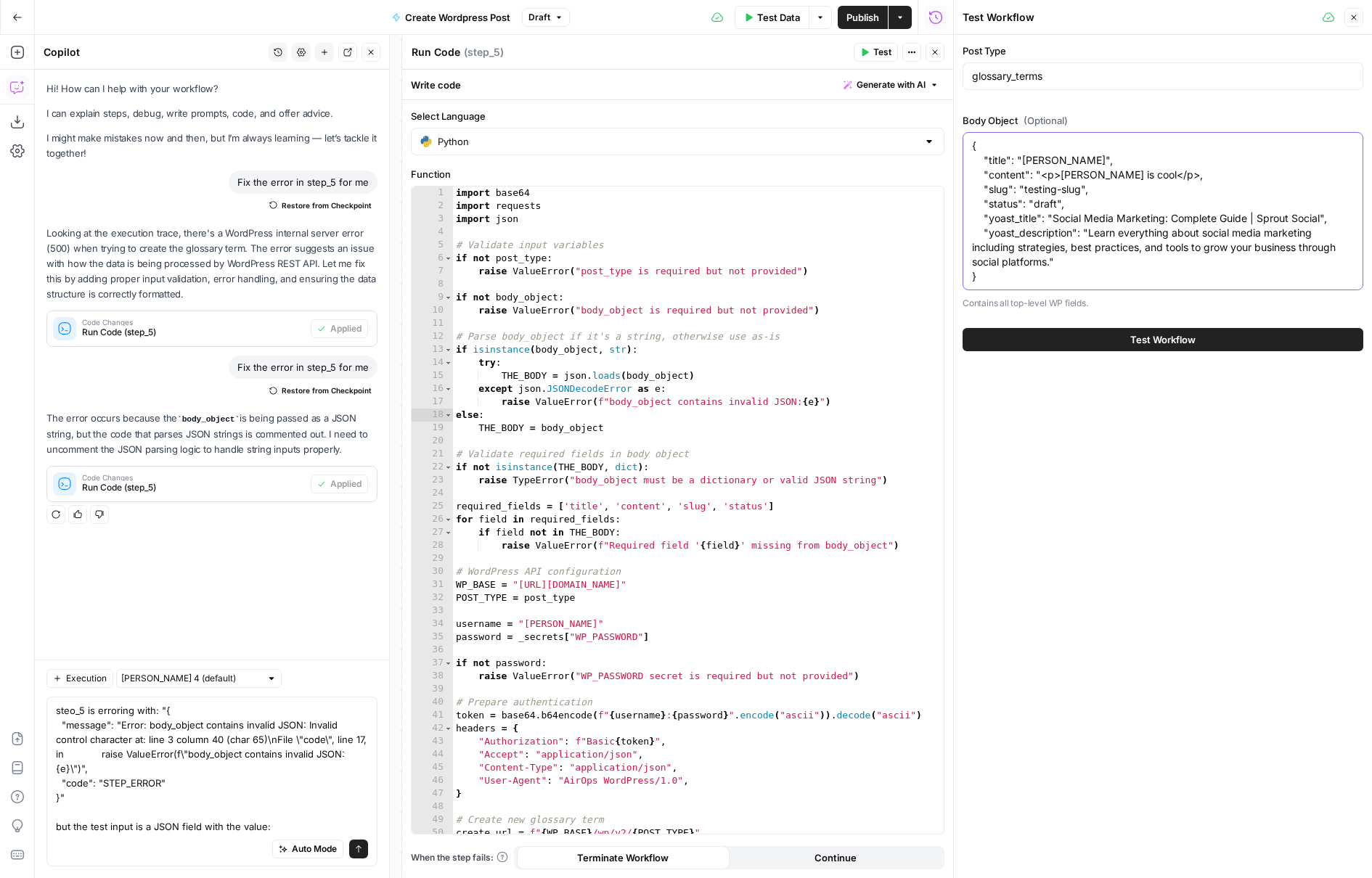
drag, startPoint x: 1033, startPoint y: 275, endPoint x: 962, endPoint y: 101, distance: 187.9
click at [962, 101] on div "Post Type glossary_terms Body Object (Optional) { "title": "Stanton", "content"…" at bounding box center [1162, 198] width 418 height 325
click at [148, 809] on textarea "steo_5 is erroring with: "{ "message": "Error: body_object contains invalid JSO…" at bounding box center [212, 768] width 312 height 131
click at [334, 824] on textarea "steo_5 is erroring with: "{ "message": "Error: body_object contains invalid JSO…" at bounding box center [212, 768] width 312 height 131
paste textarea "{ "title": "Stanton", "content": "<p>Stanton is cool</p>, "slug": "testing-slug…"
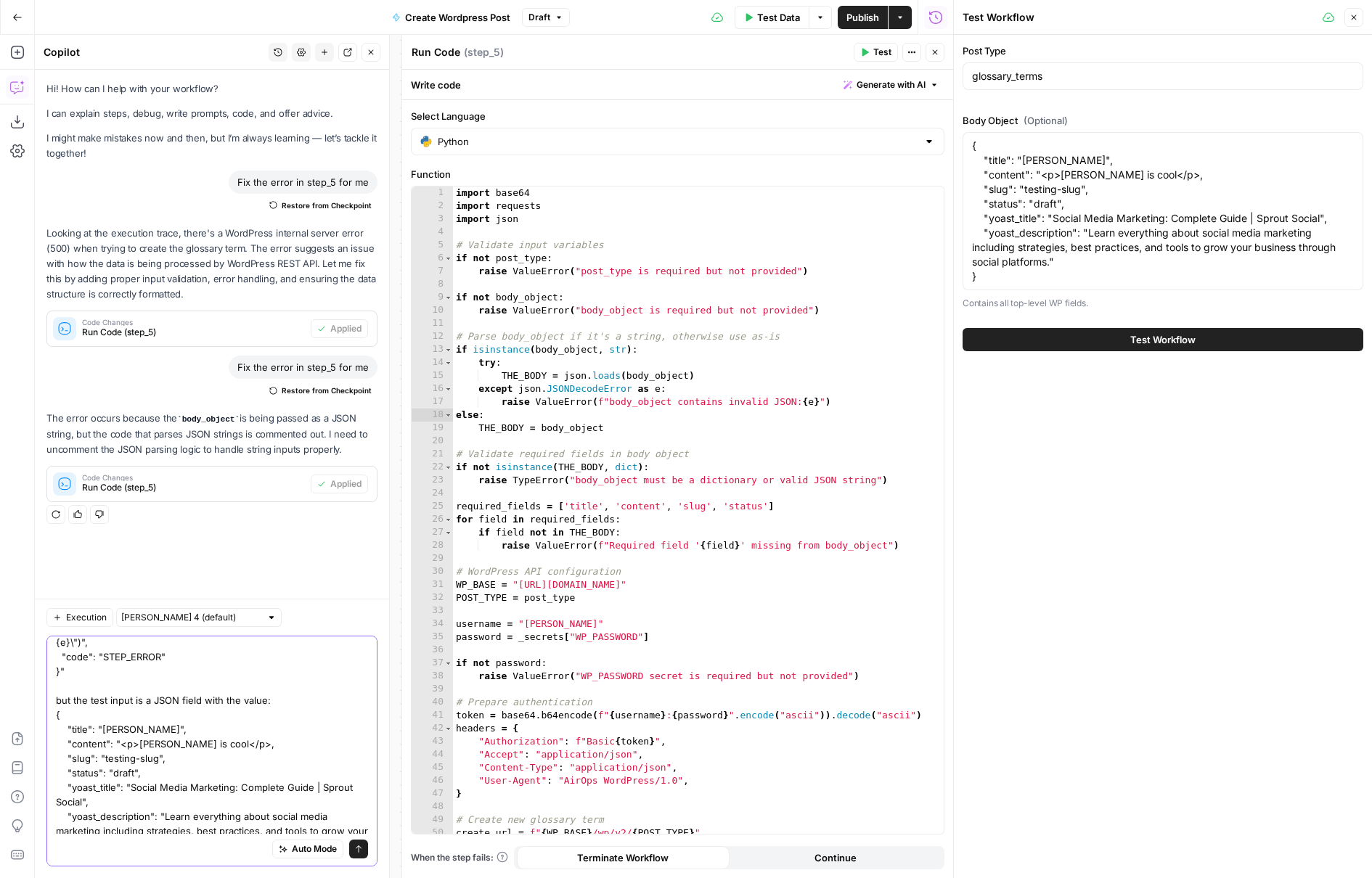
scroll to position [98, 0]
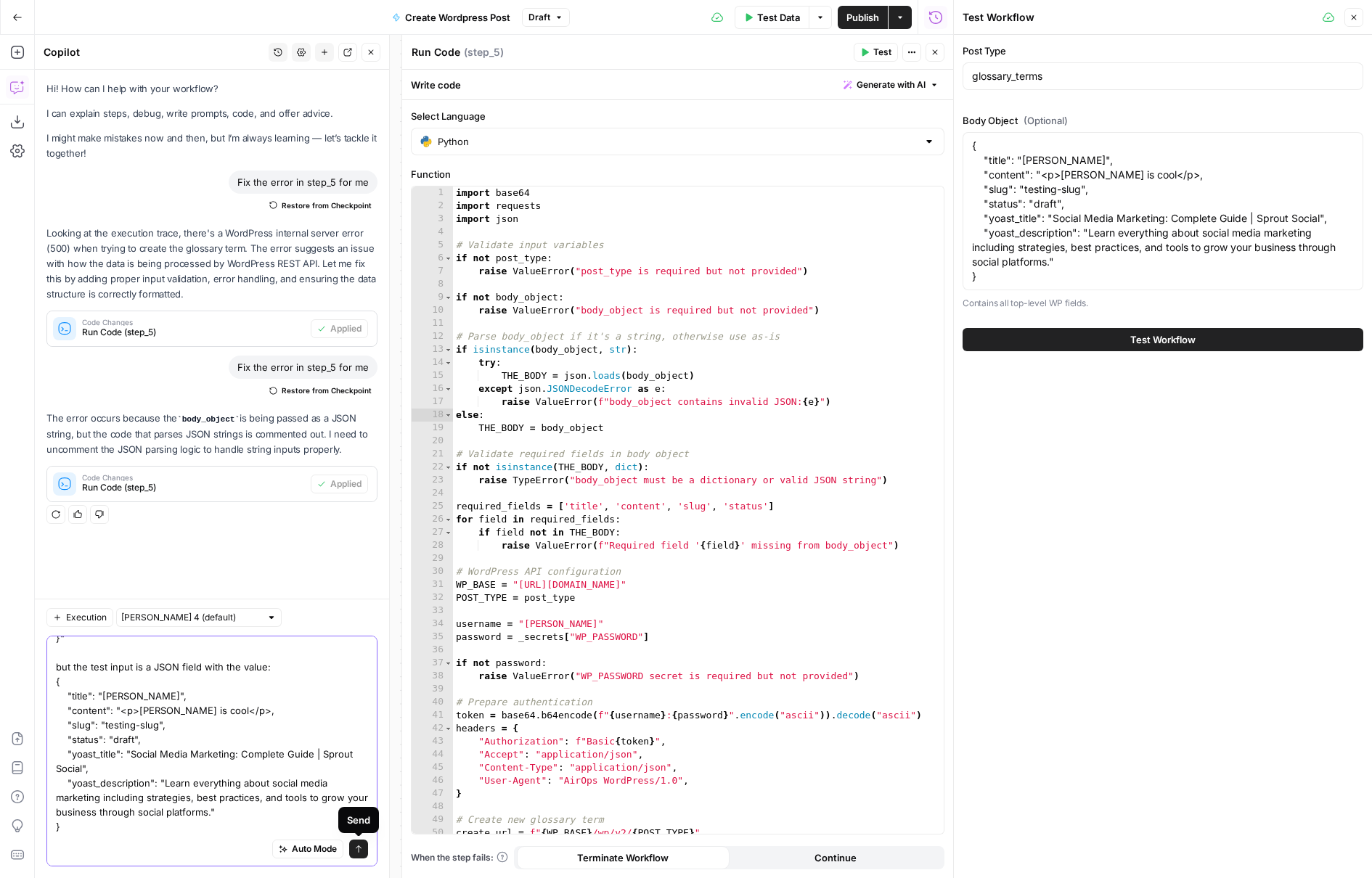
type textarea "steo_5 is erroring with: "{ "message": "Error: body_object contains invalid JSO…"
click at [360, 844] on icon "submit" at bounding box center [359, 849] width 9 height 9
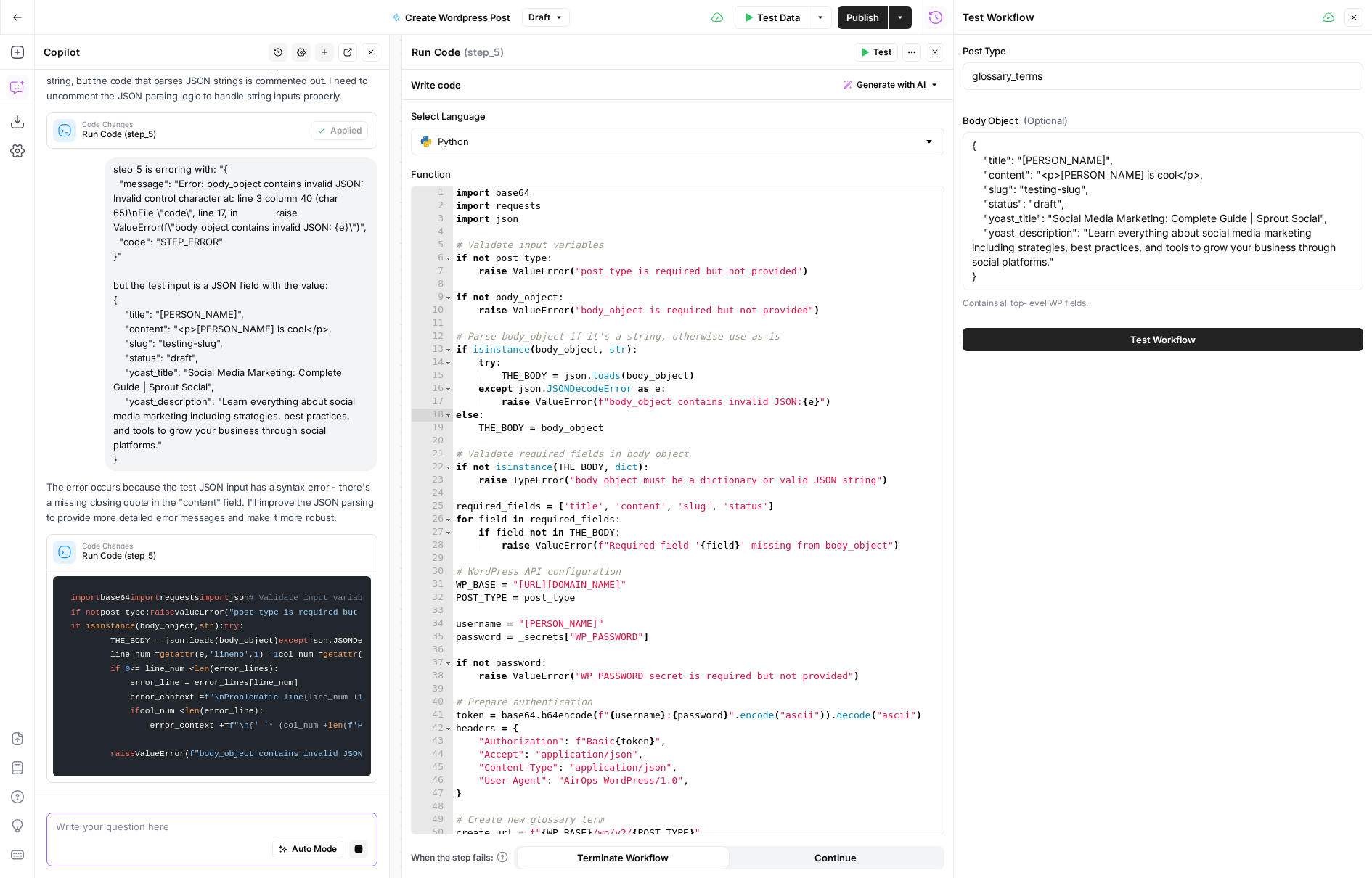
scroll to position [501, 0]
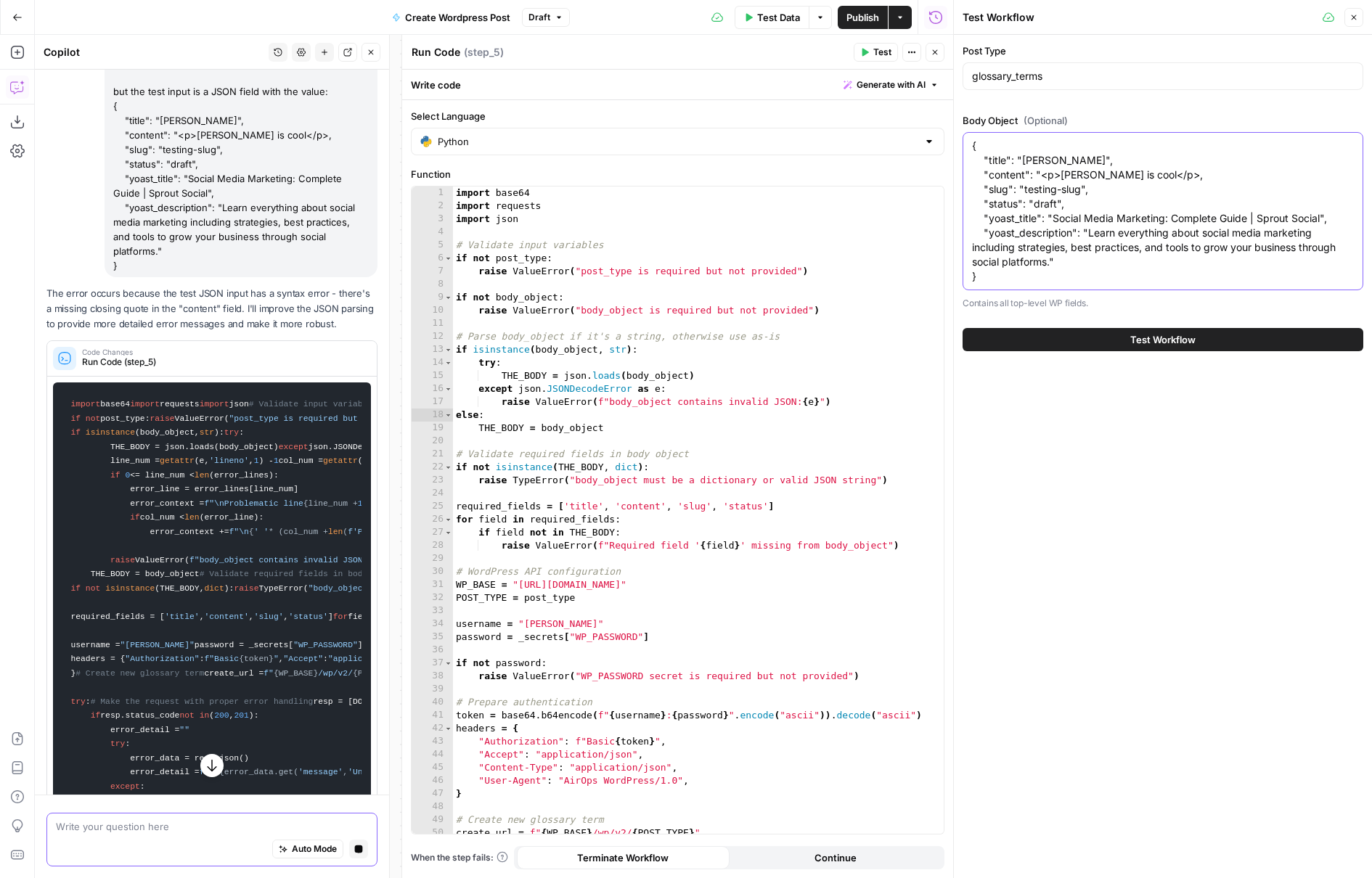
click at [1152, 176] on textarea "{ "title": "Stanton", "content": "<p>Stanton is cool</p>, "slug": "testing-slug…" at bounding box center [1163, 211] width 382 height 145
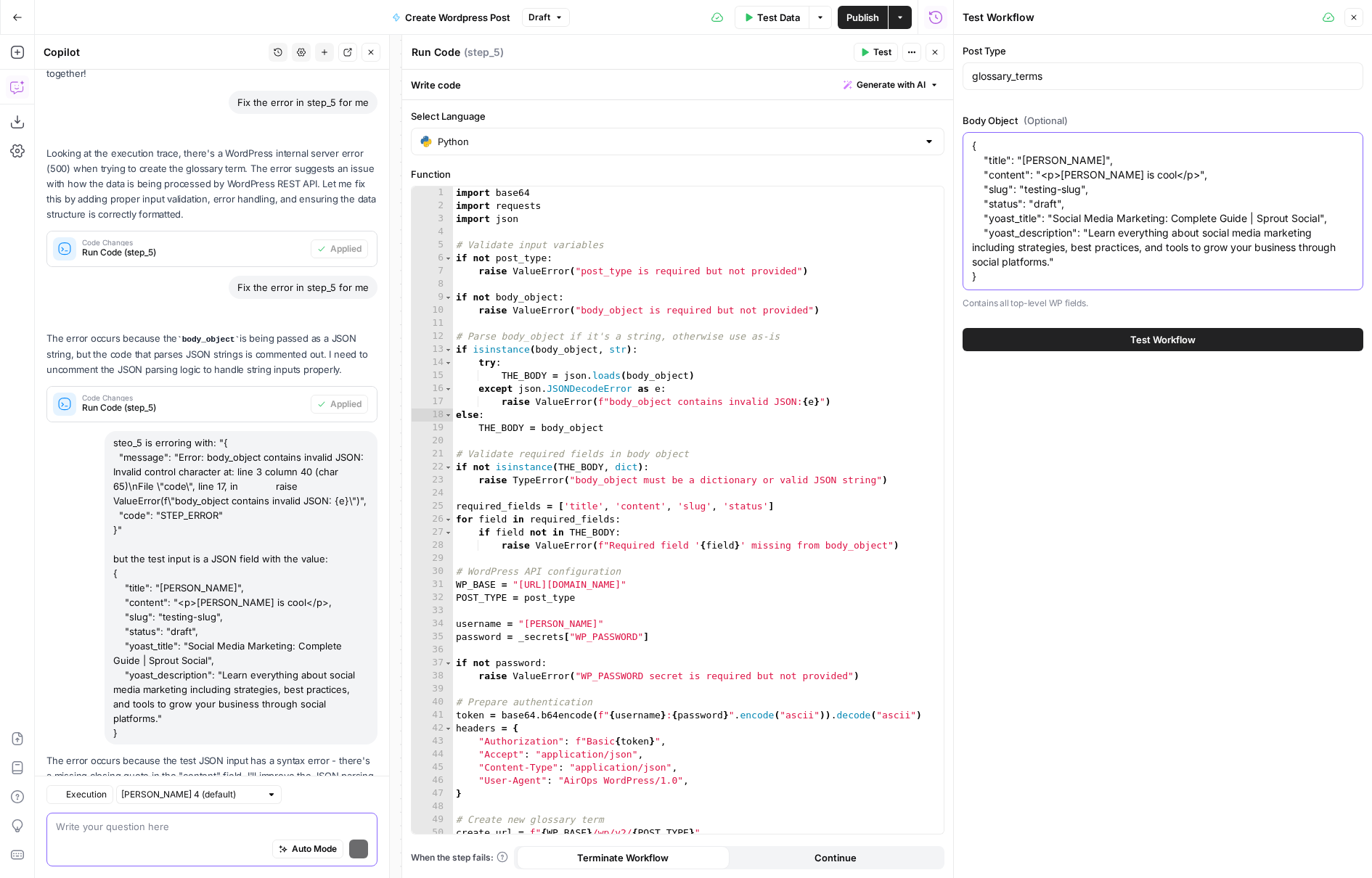
scroll to position [169, 0]
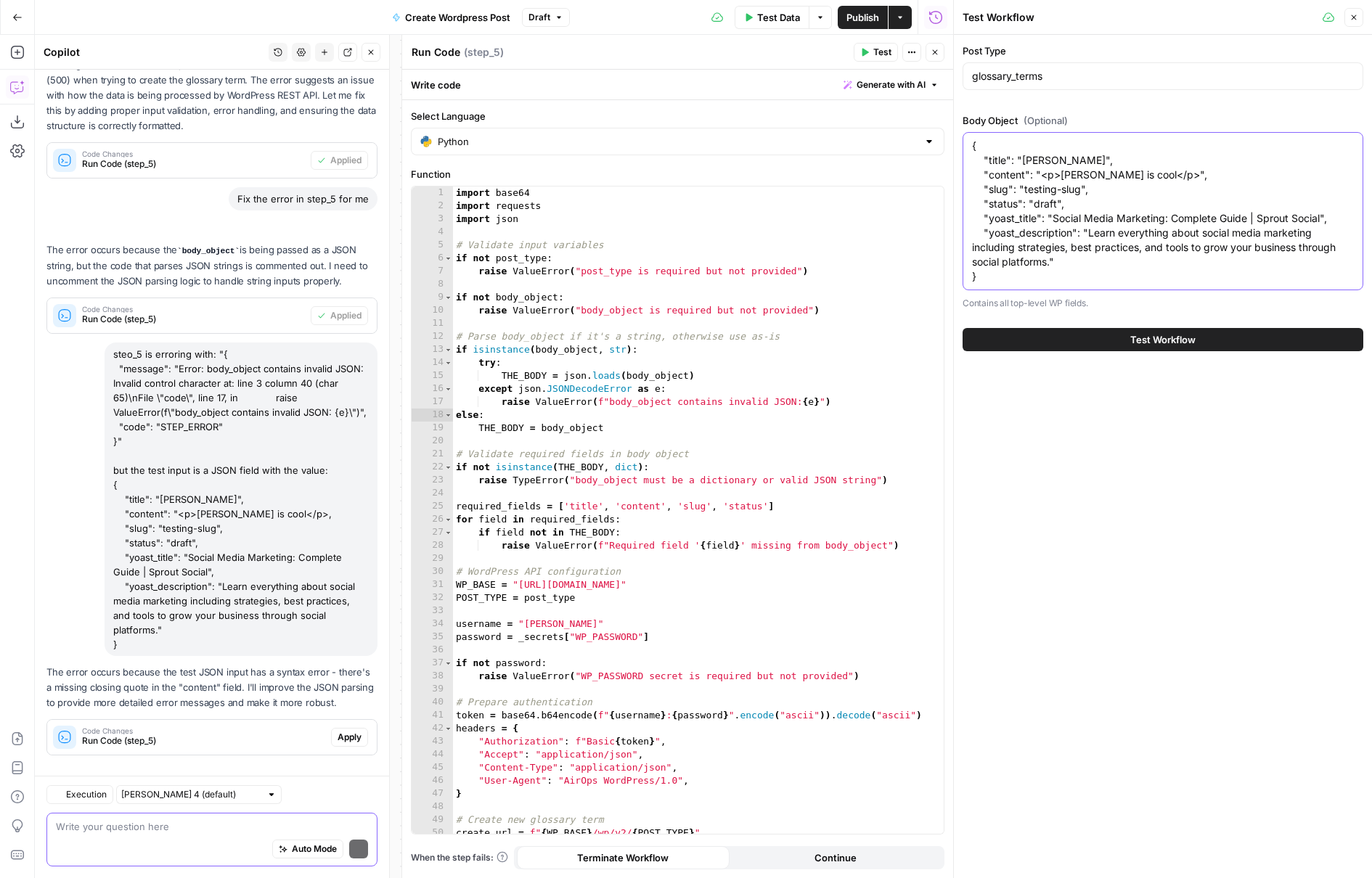
type textarea "{ "title": "Stanton", "content": "<p>Stanton is cool</p>", "slug": "testing-slu…"
click at [872, 53] on button "Test" at bounding box center [875, 51] width 44 height 19
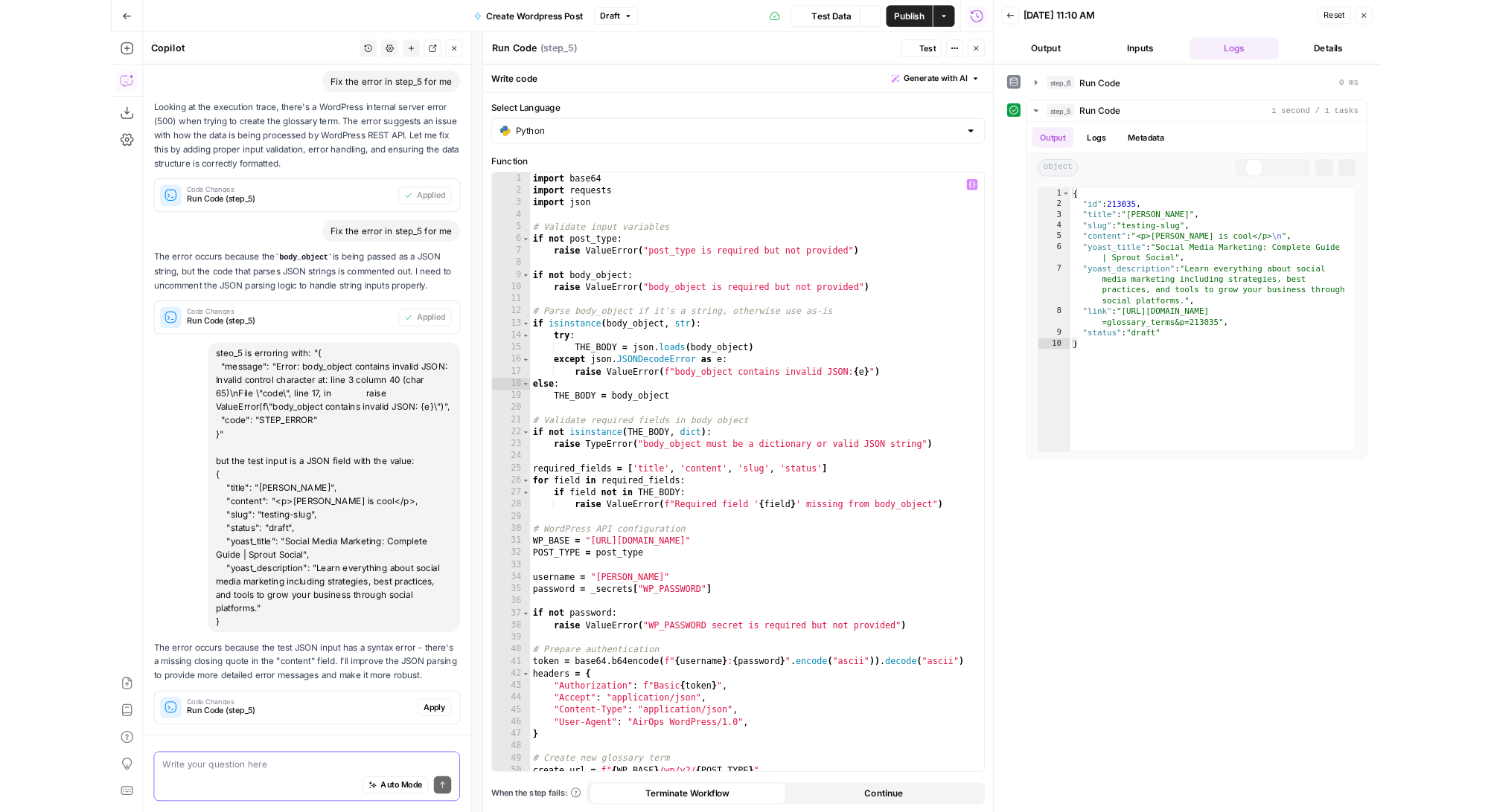
scroll to position [173, 0]
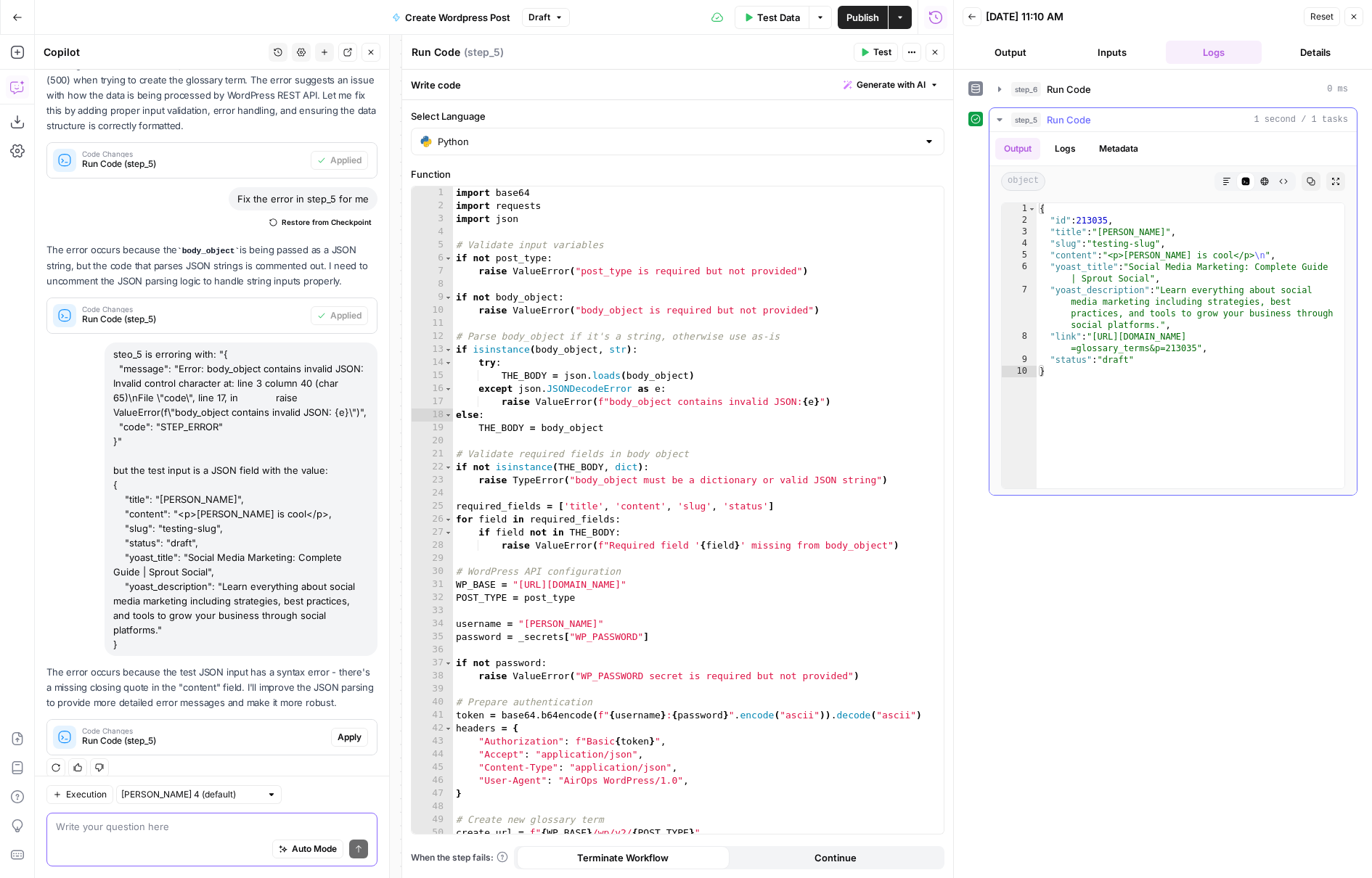
type textarea "**********"
drag, startPoint x: 1099, startPoint y: 336, endPoint x: 1195, endPoint y: 349, distance: 96.9
click at [1195, 349] on div "{ "id" : 213035 , "title" : "Stanton" , "slug" : "testing-slug" , "content" : "…" at bounding box center [1190, 357] width 307 height 308
click at [372, 56] on icon "button" at bounding box center [371, 52] width 9 height 9
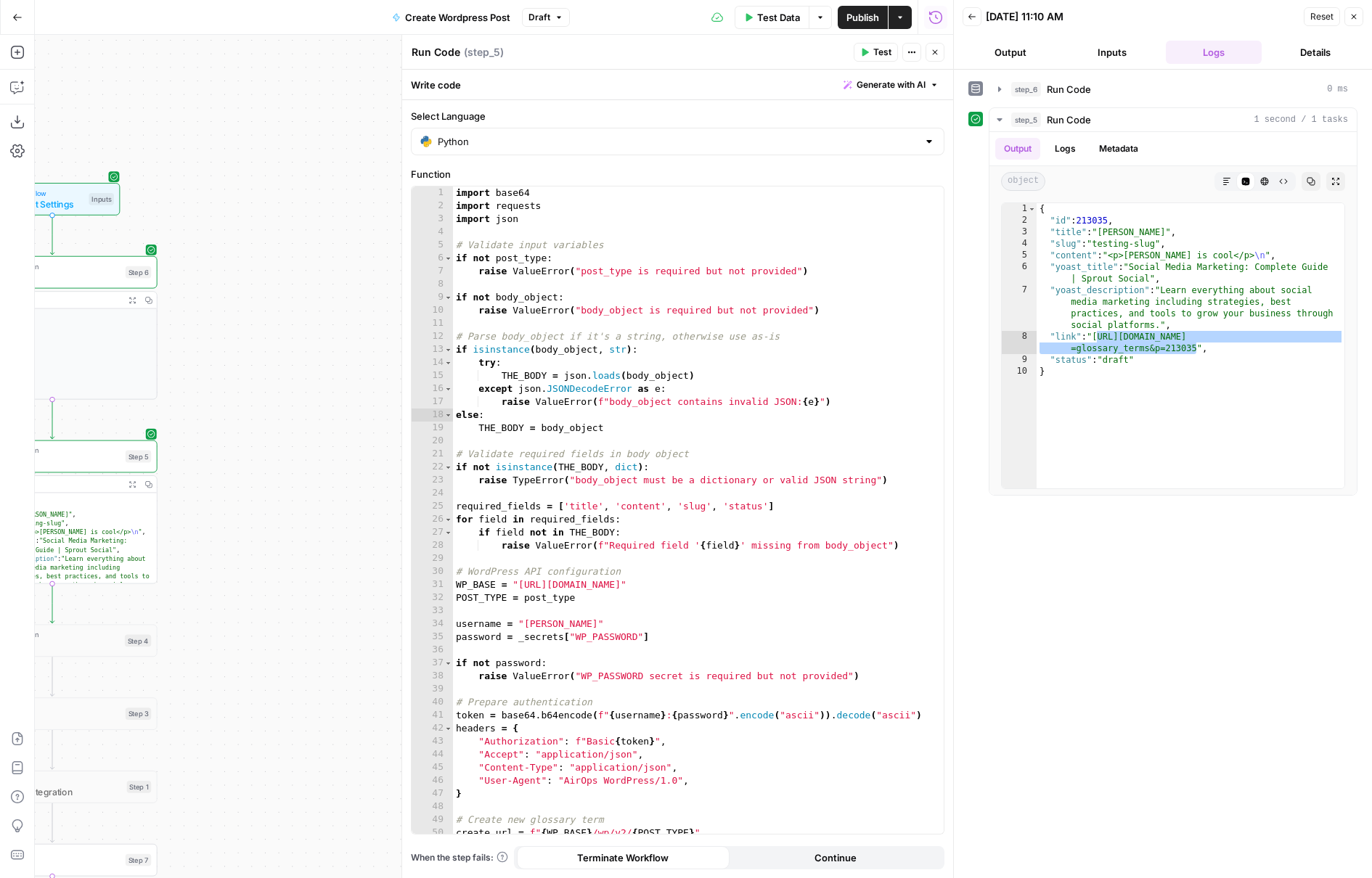
click at [489, 18] on span "Create Wordpress Post" at bounding box center [457, 17] width 105 height 14
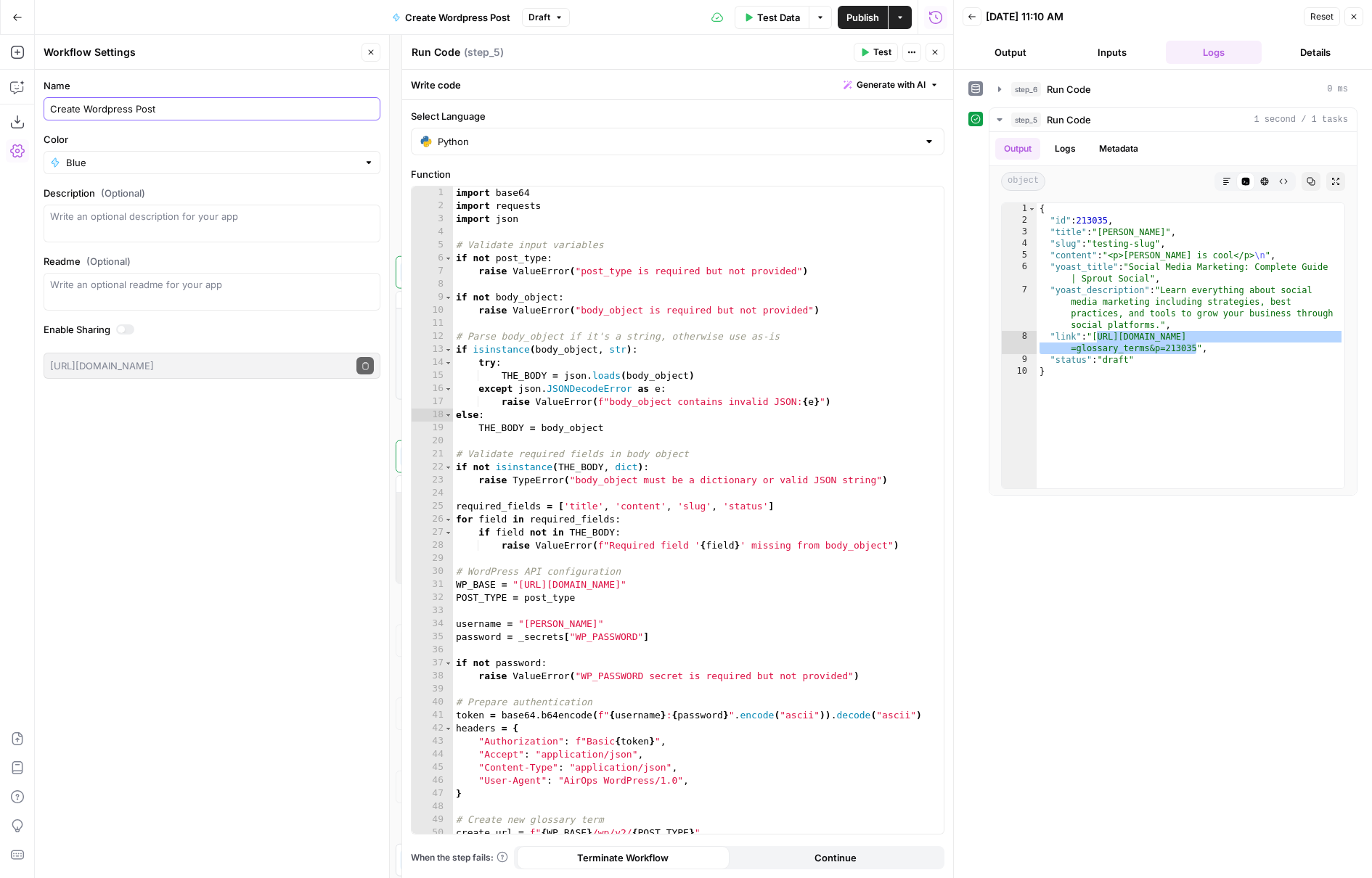
click at [143, 110] on input "Create Wordpress Post" at bounding box center [212, 108] width 324 height 14
type input "Create Wordpress Glossary Term"
click at [216, 165] on input "Color" at bounding box center [212, 162] width 292 height 14
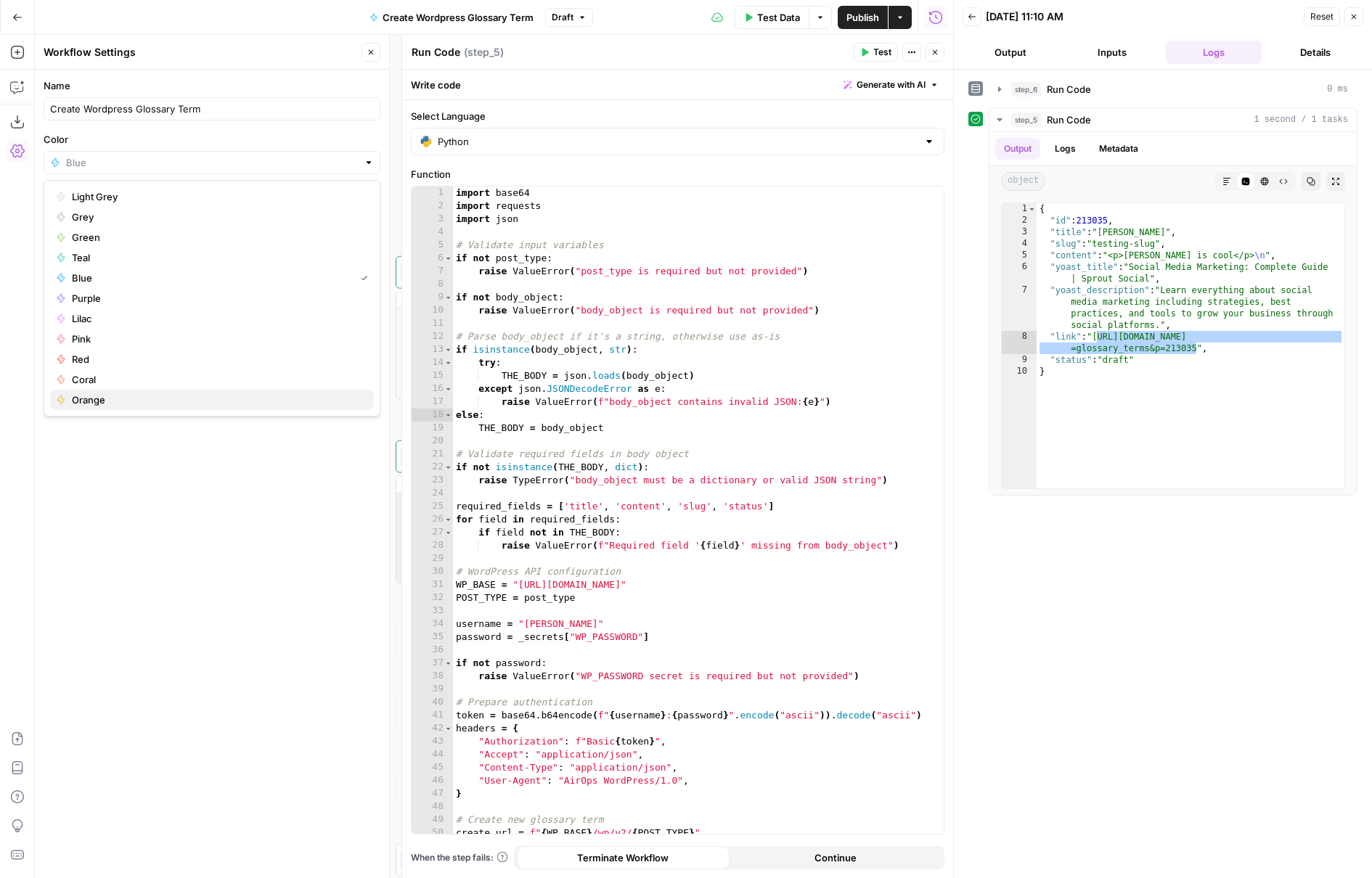
click at [167, 395] on span "Orange" at bounding box center [216, 399] width 290 height 14
type input "Orange"
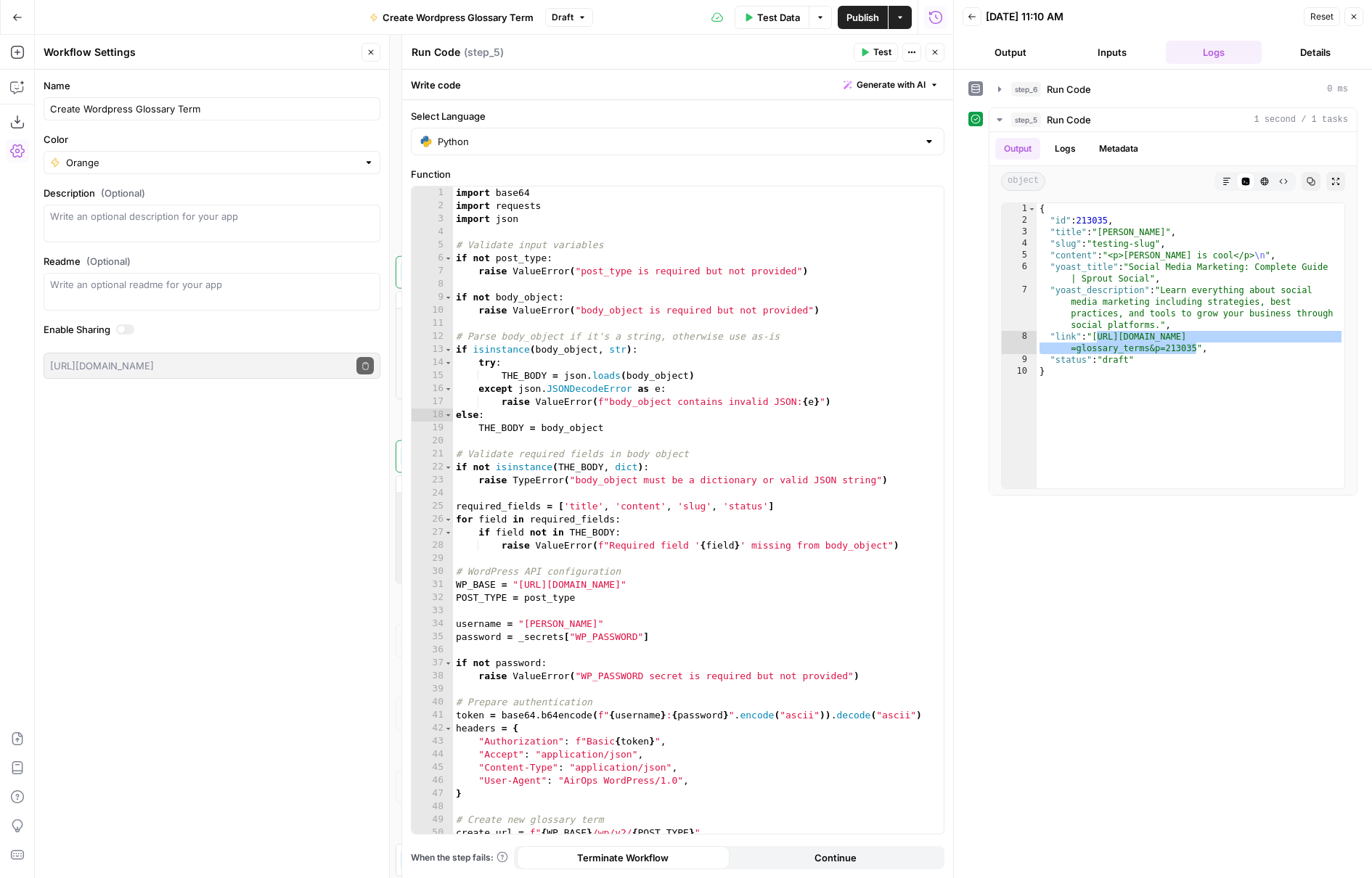
click at [208, 322] on label "Enable Sharing" at bounding box center [211, 329] width 336 height 14
click at [379, 51] on button "Close" at bounding box center [370, 51] width 19 height 19
click at [942, 56] on button "Close" at bounding box center [934, 51] width 19 height 19
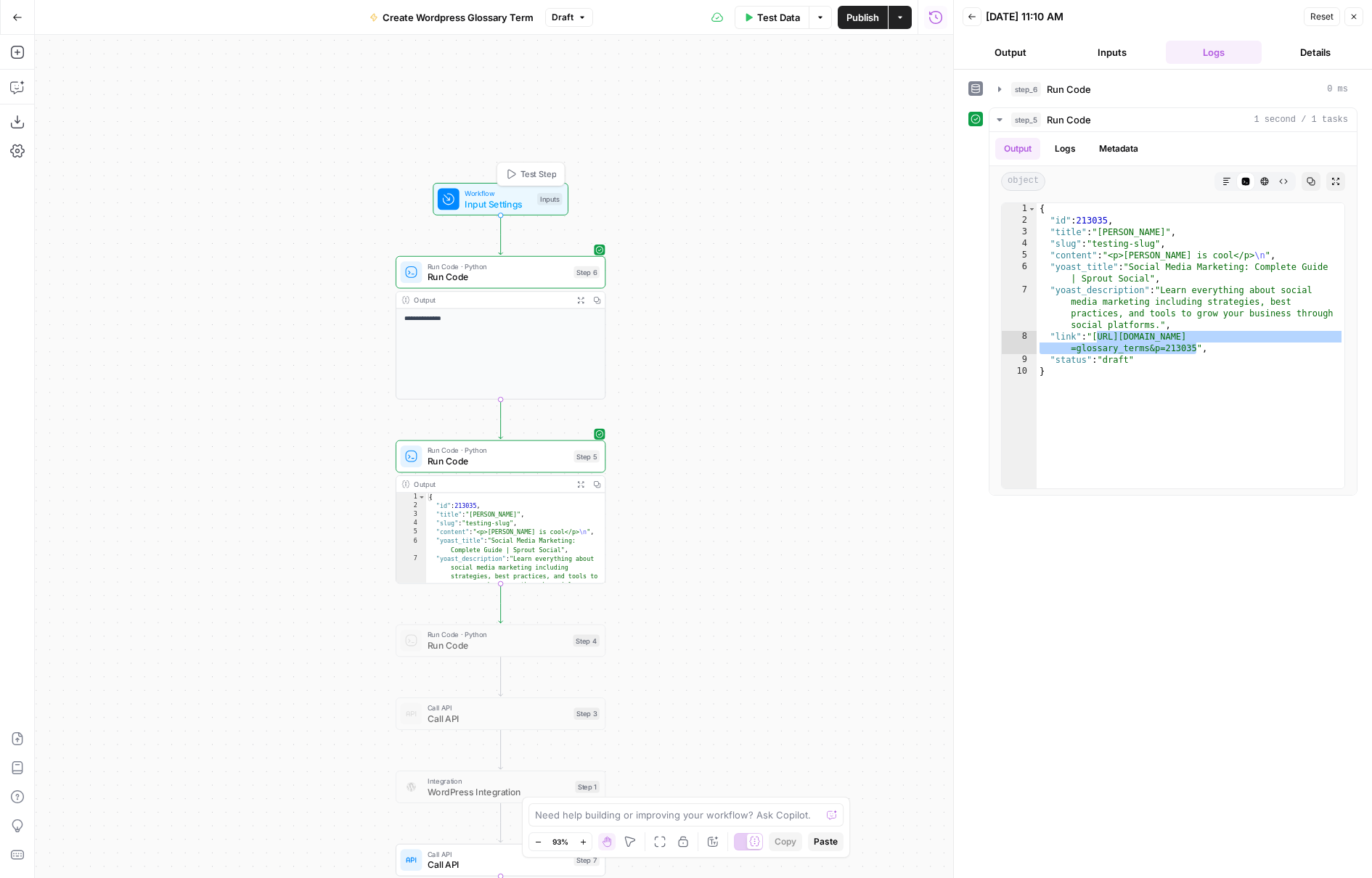
click at [520, 200] on span "Input Settings" at bounding box center [498, 204] width 66 height 13
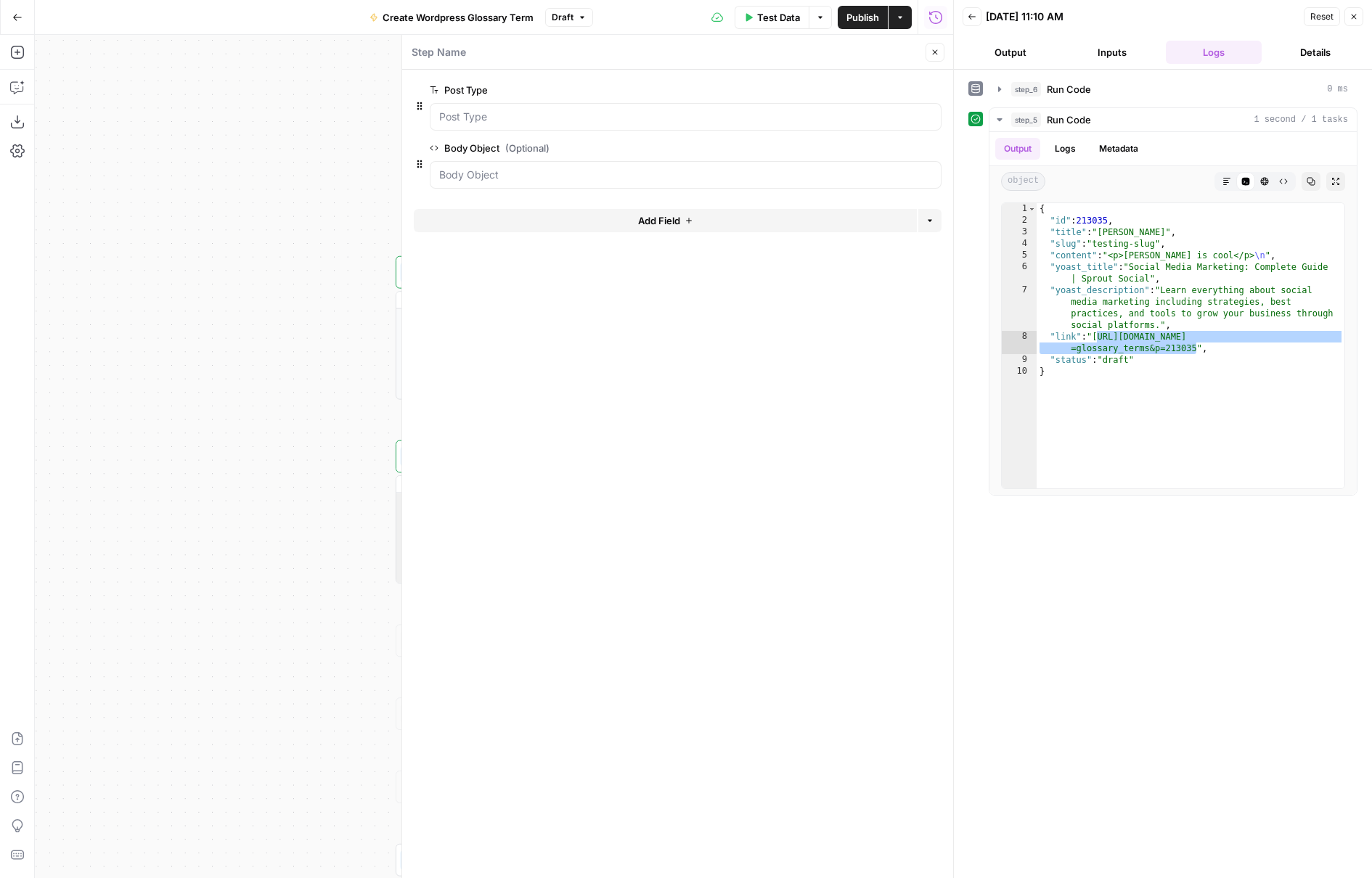
click at [882, 148] on span "edit field" at bounding box center [886, 148] width 32 height 12
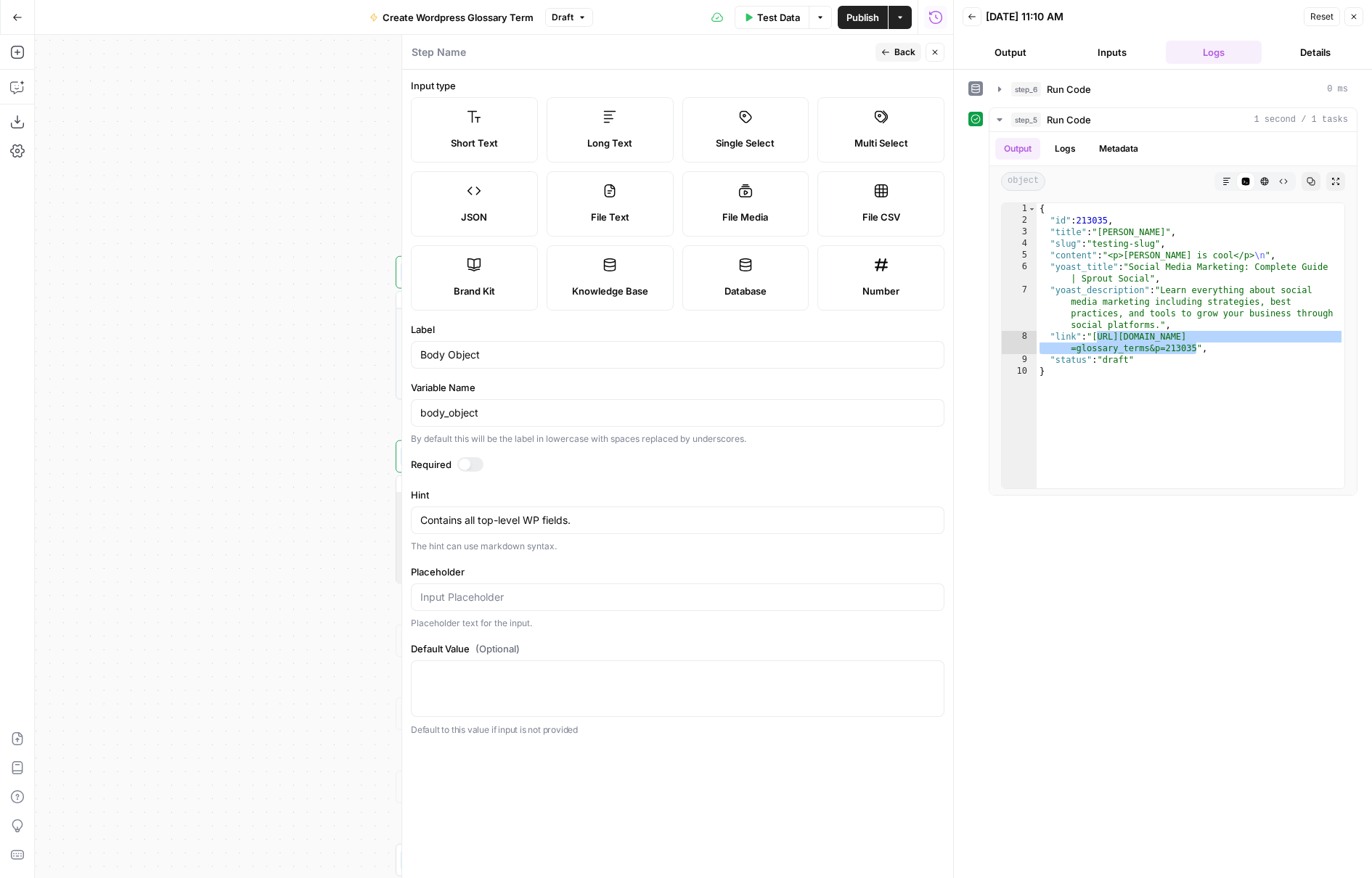
click at [467, 461] on div at bounding box center [465, 465] width 12 height 12
click at [518, 598] on input "Placeholder" at bounding box center [677, 597] width 515 height 14
type input "{"
click at [583, 523] on textarea "Contains all top-level WP fields." at bounding box center [677, 520] width 515 height 14
click at [754, 519] on textarea "Contains all top-level WP fields, including title, content, slug, status, and m…" at bounding box center [677, 520] width 515 height 14
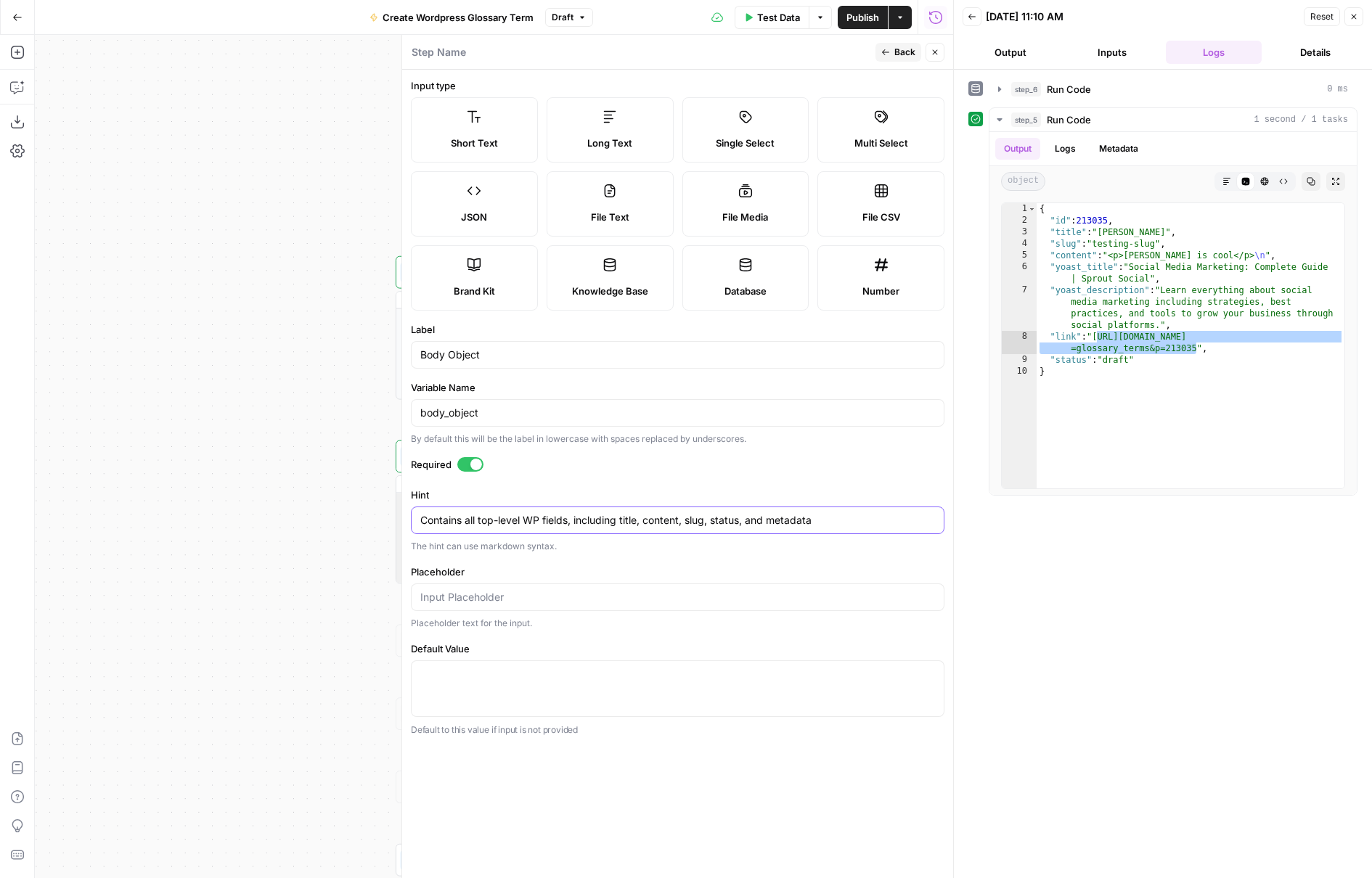
click at [754, 519] on textarea "Contains all top-level WP fields, including title, content, slug, status, and m…" at bounding box center [677, 520] width 515 height 14
type textarea "Contains all top-level WP fields, including title, content, slug, status, metad…"
click at [746, 468] on label "Required" at bounding box center [677, 464] width 533 height 14
click at [889, 48] on icon "button" at bounding box center [886, 52] width 9 height 9
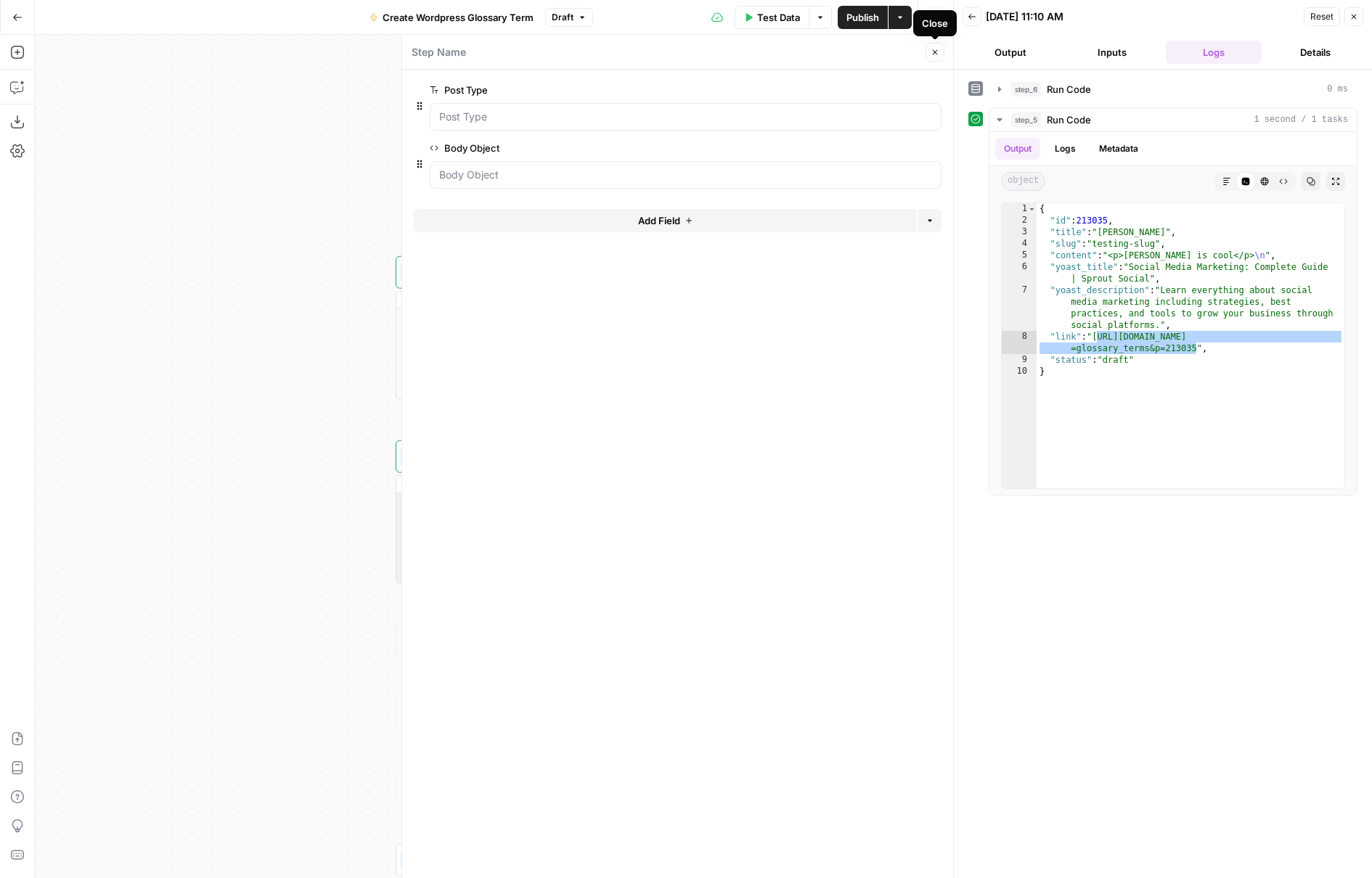
click at [930, 48] on icon "button" at bounding box center [935, 52] width 9 height 9
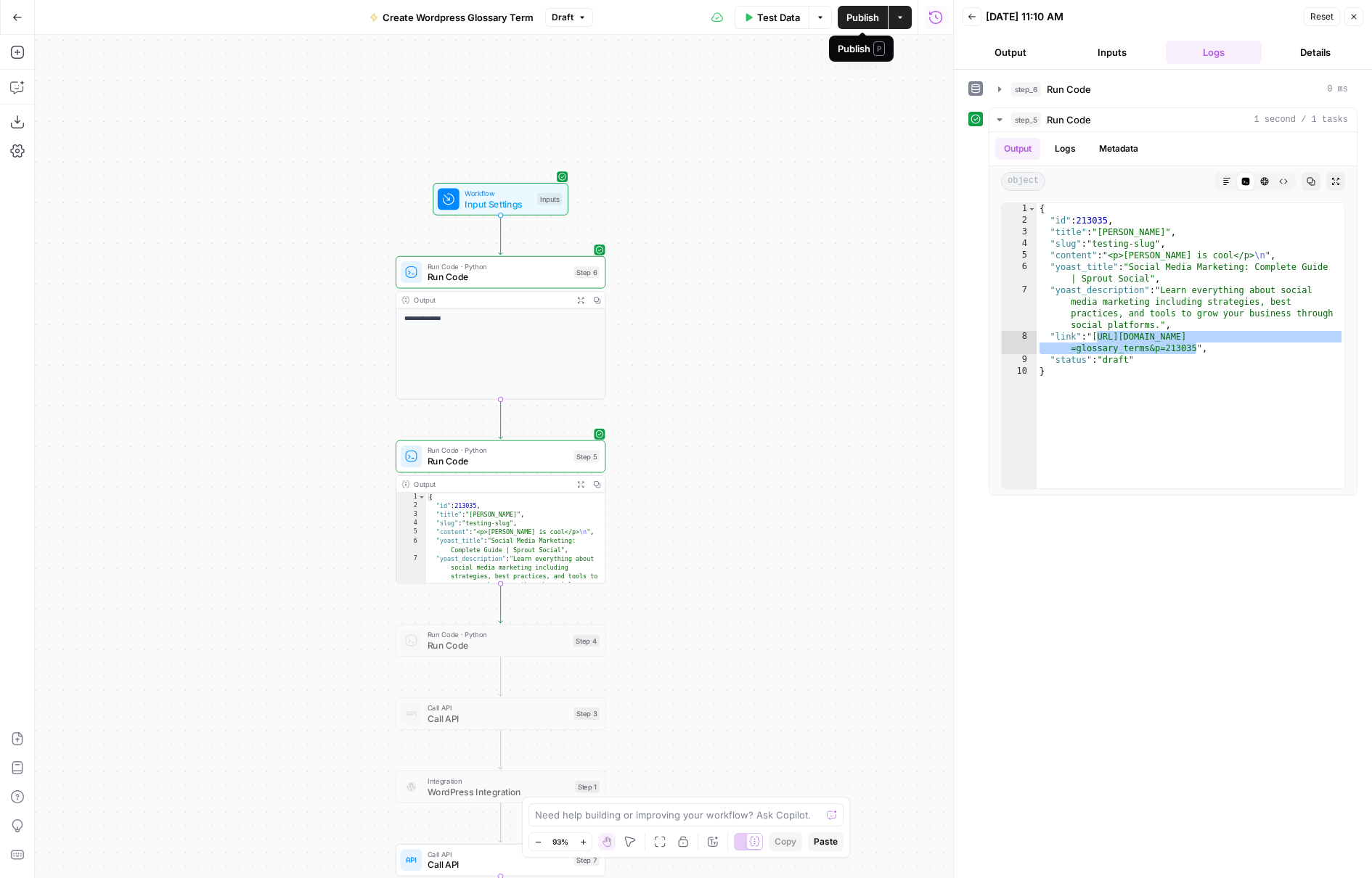
click at [869, 18] on span "Publish" at bounding box center [862, 17] width 33 height 14
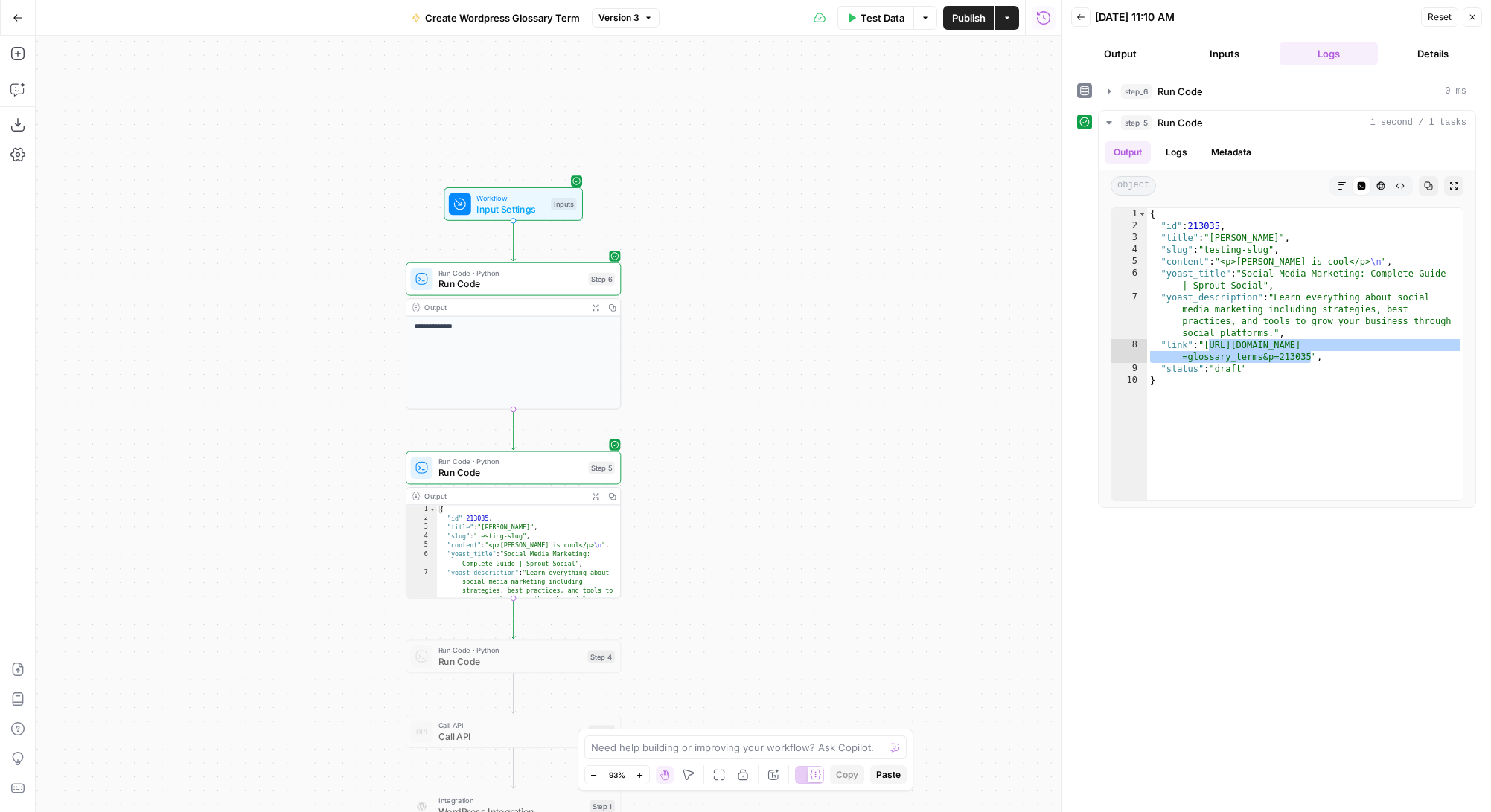
click at [267, 206] on div "**********" at bounding box center [549, 424] width 1026 height 777
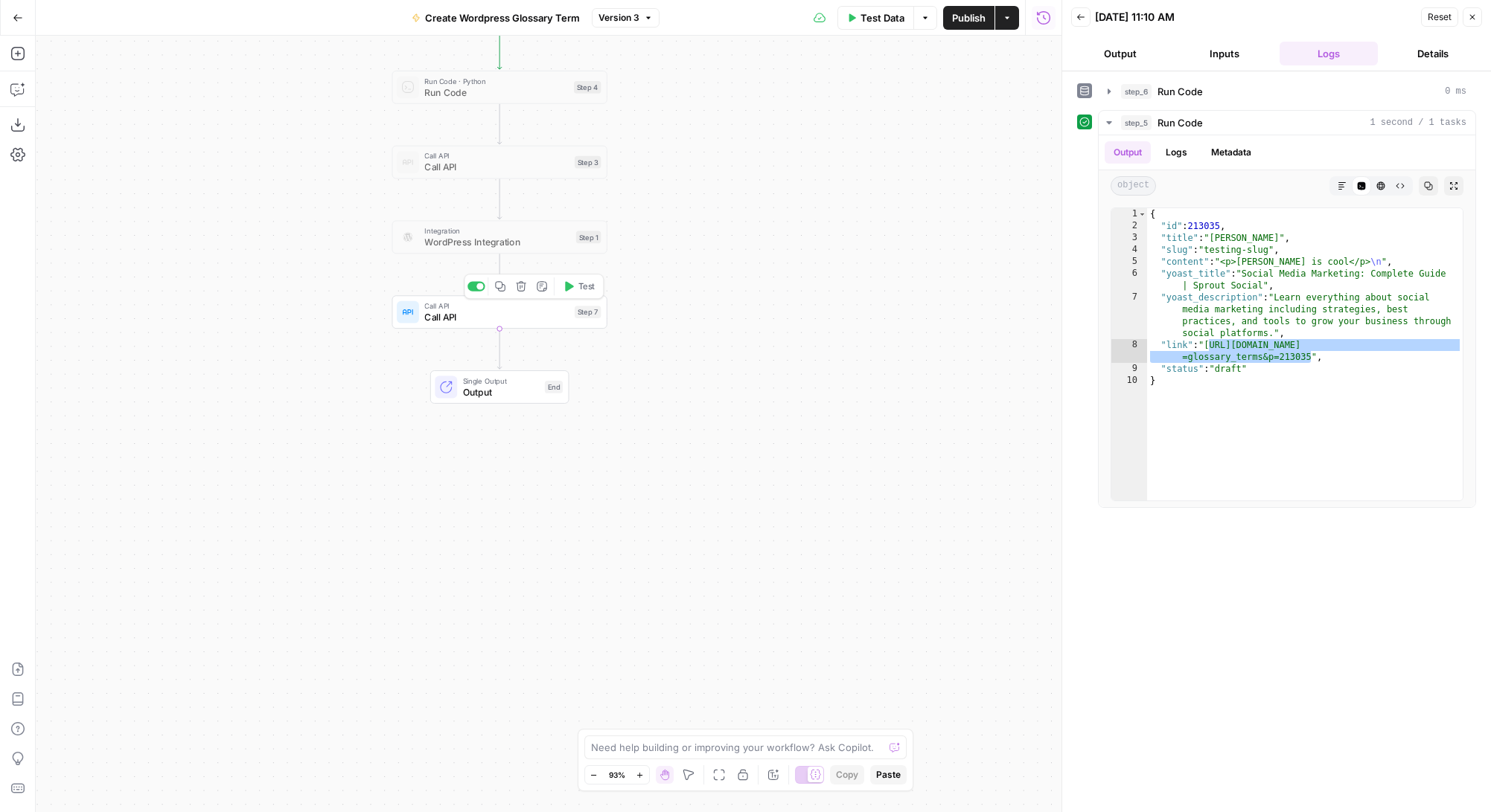
click at [457, 317] on span "Call API" at bounding box center [496, 317] width 145 height 14
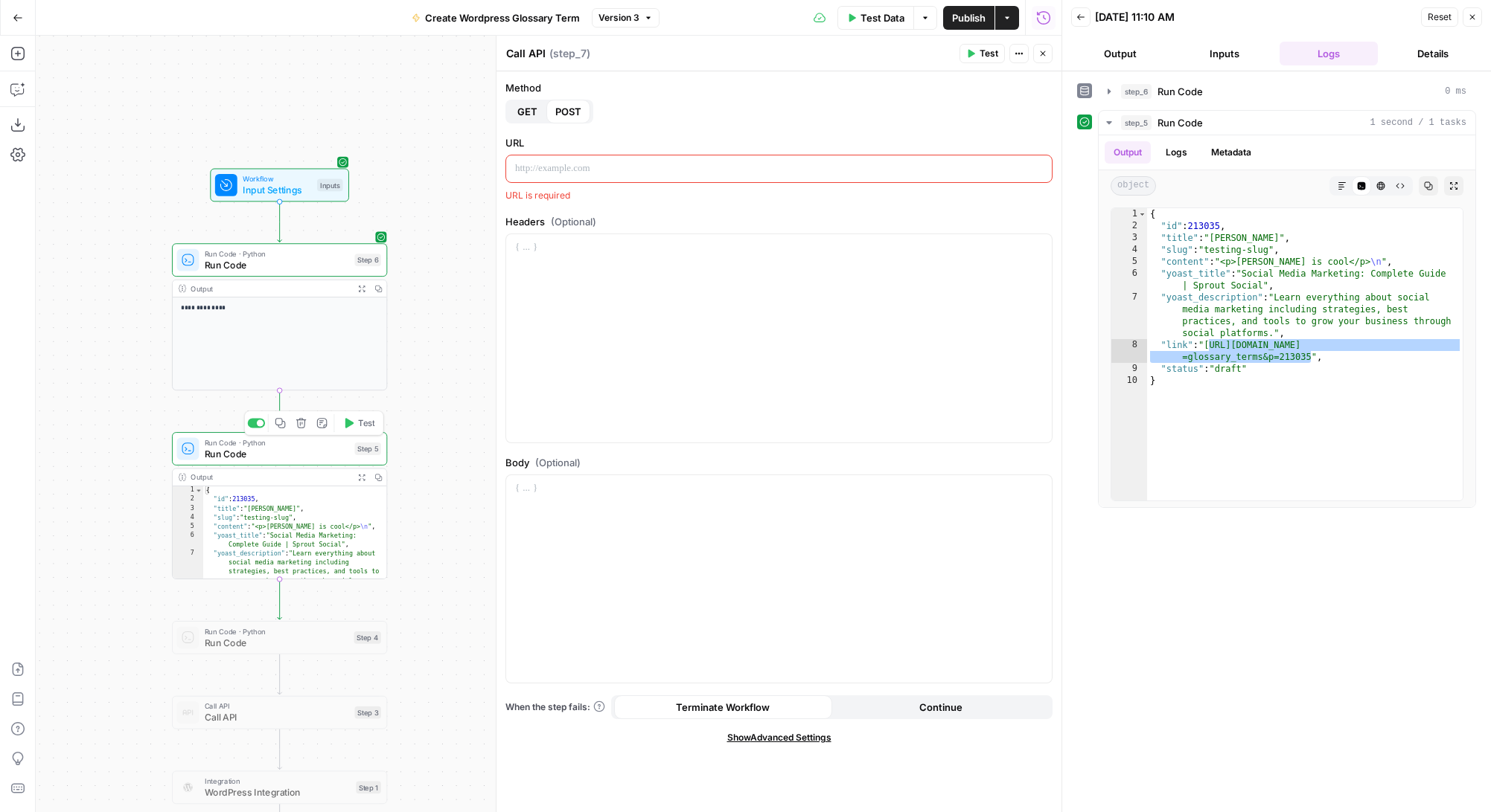
click at [327, 461] on div "Run Code · Python Run Code Step 5 Copy step Delete step Add Note Test" at bounding box center [279, 449] width 215 height 34
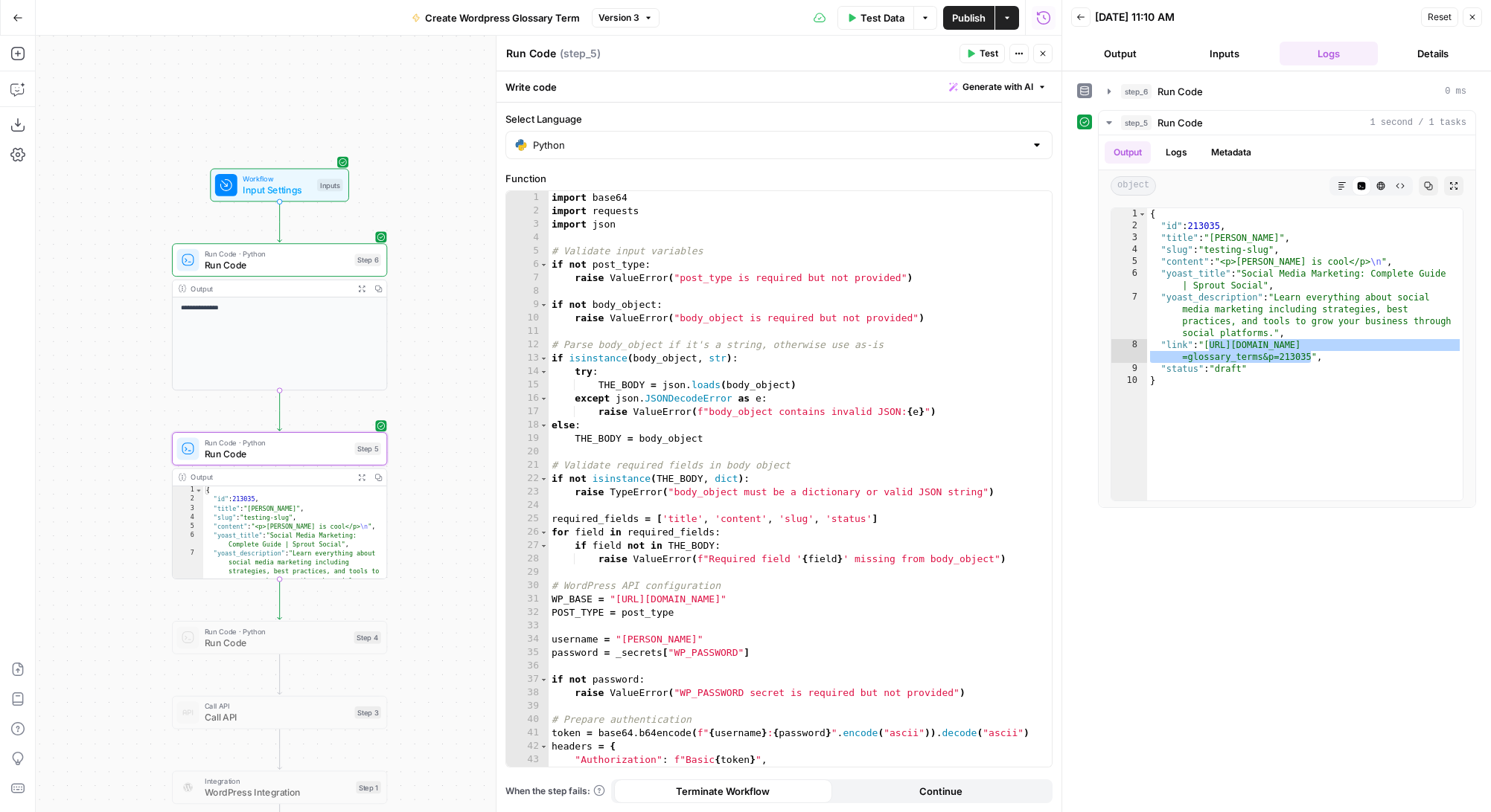
click at [874, 15] on span "Test Data" at bounding box center [882, 18] width 44 height 15
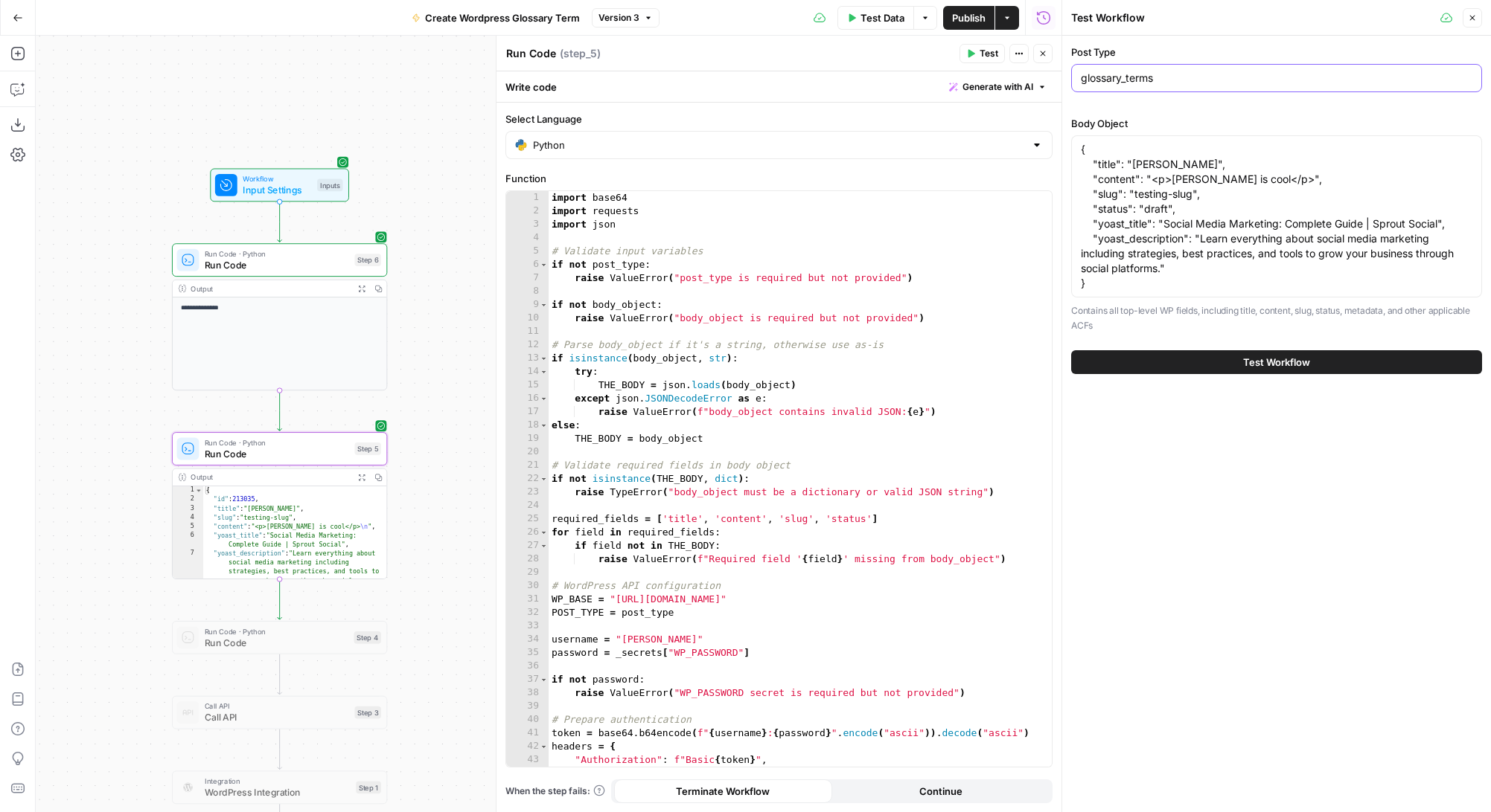
click at [1113, 79] on input "glossary_terms" at bounding box center [1277, 77] width 392 height 15
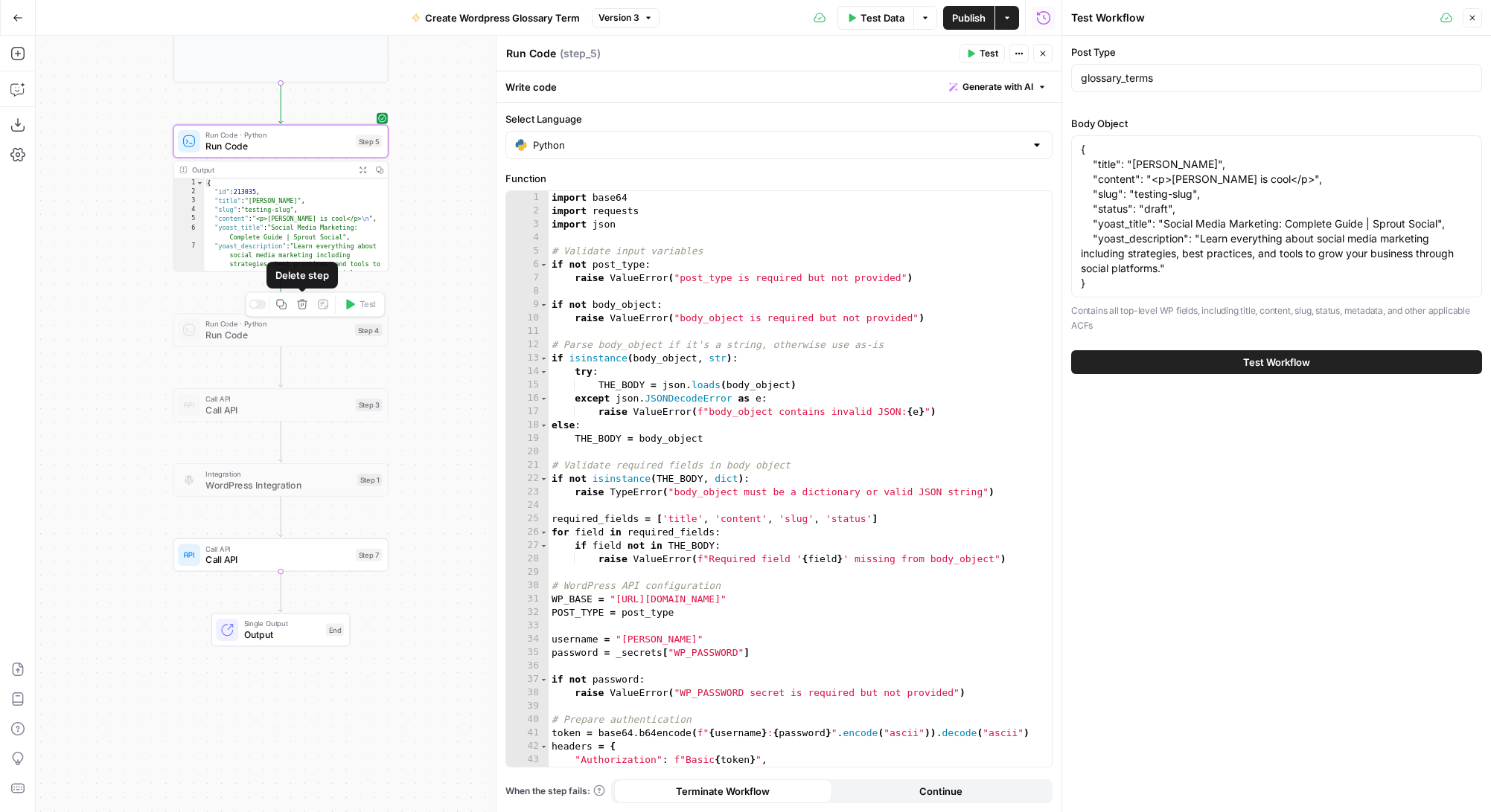
click at [302, 304] on icon "button" at bounding box center [302, 305] width 11 height 11
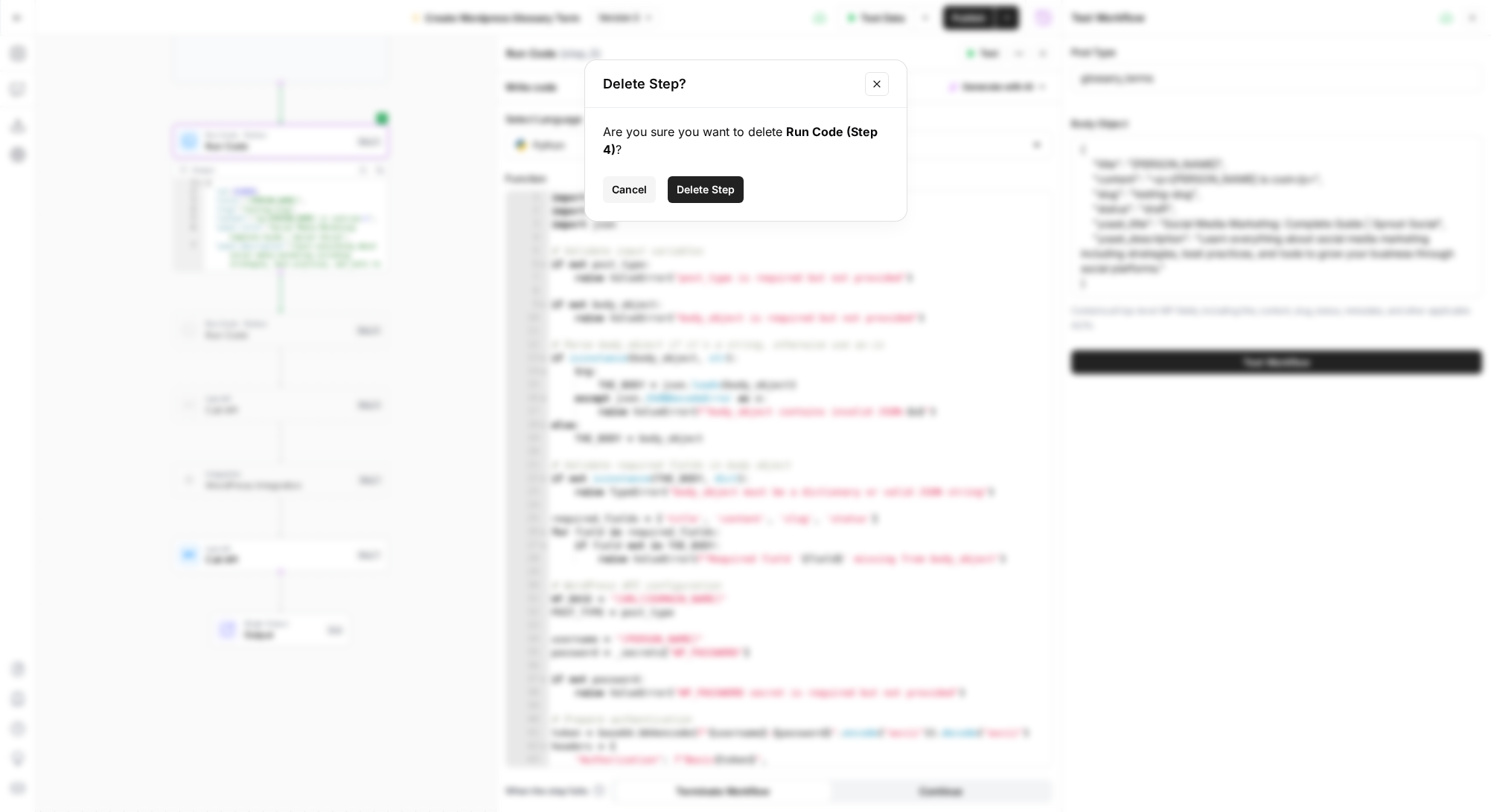
click at [714, 189] on span "Delete Step" at bounding box center [705, 189] width 58 height 15
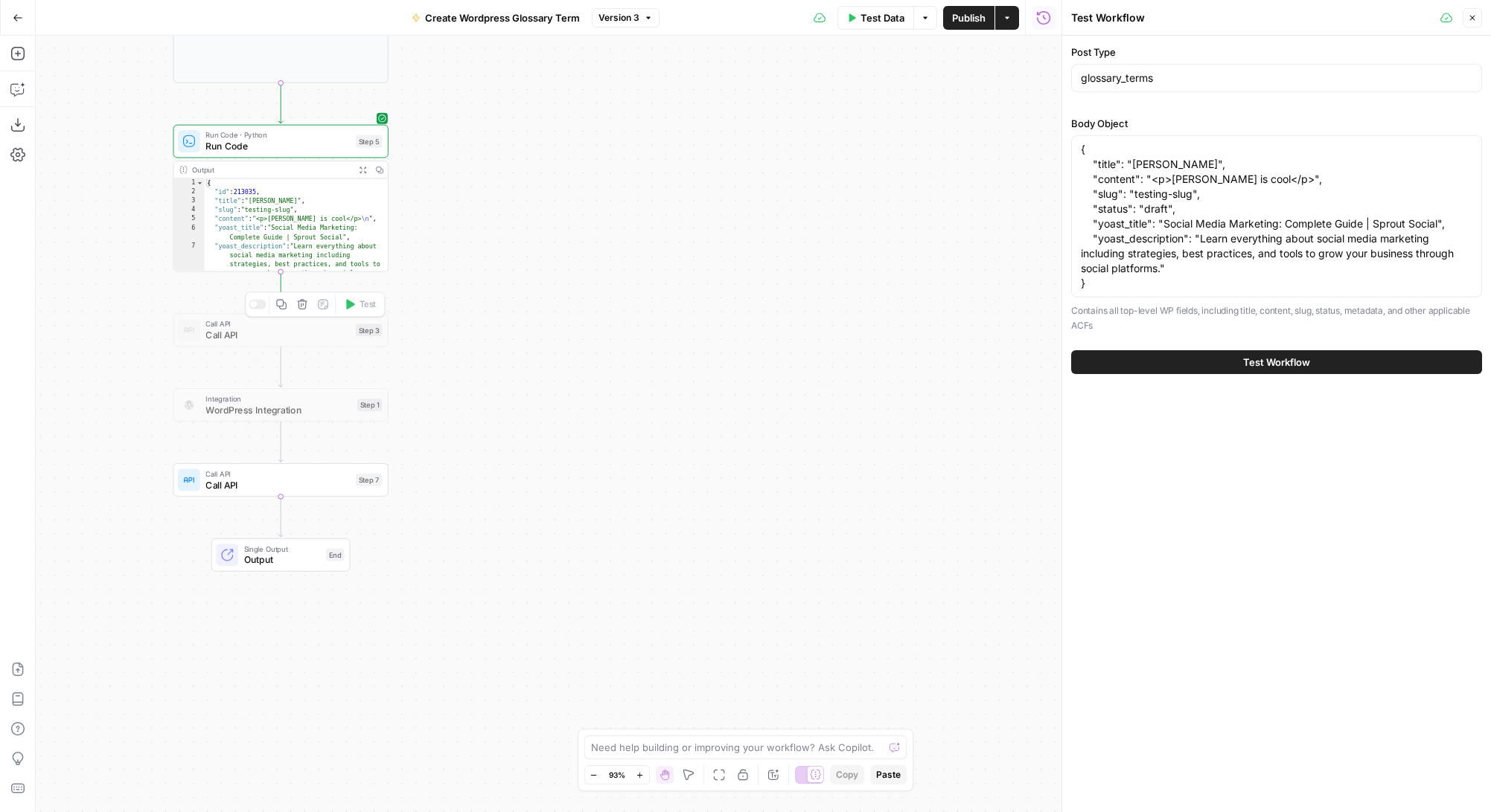
click at [302, 306] on icon "button" at bounding box center [302, 304] width 11 height 11
click at [720, 177] on span "Delete Step" at bounding box center [705, 171] width 58 height 15
click at [314, 406] on span "Call API" at bounding box center [277, 410] width 145 height 14
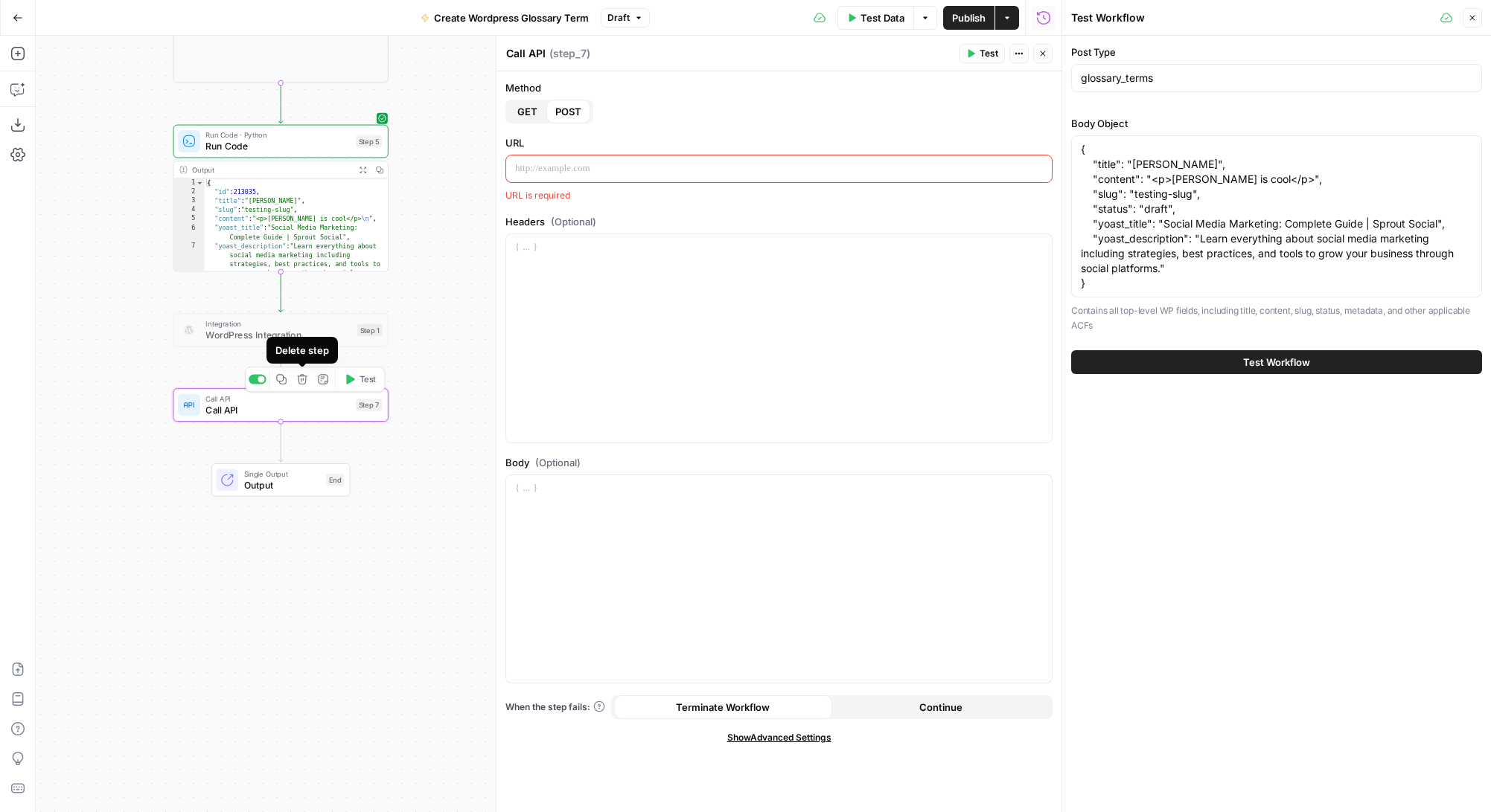
click at [304, 381] on icon "button" at bounding box center [302, 379] width 11 height 11
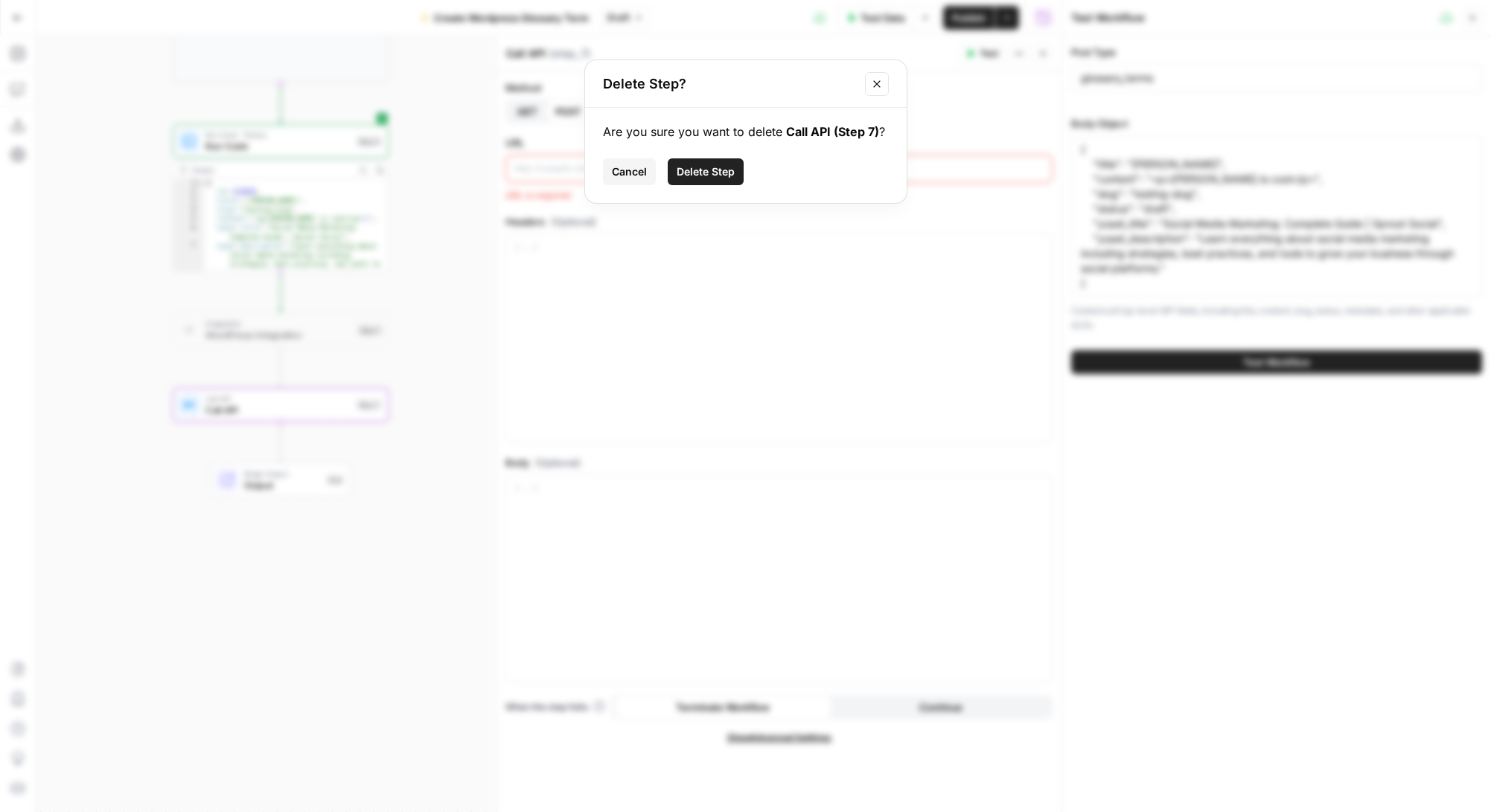
click at [715, 168] on span "Delete Step" at bounding box center [705, 171] width 58 height 15
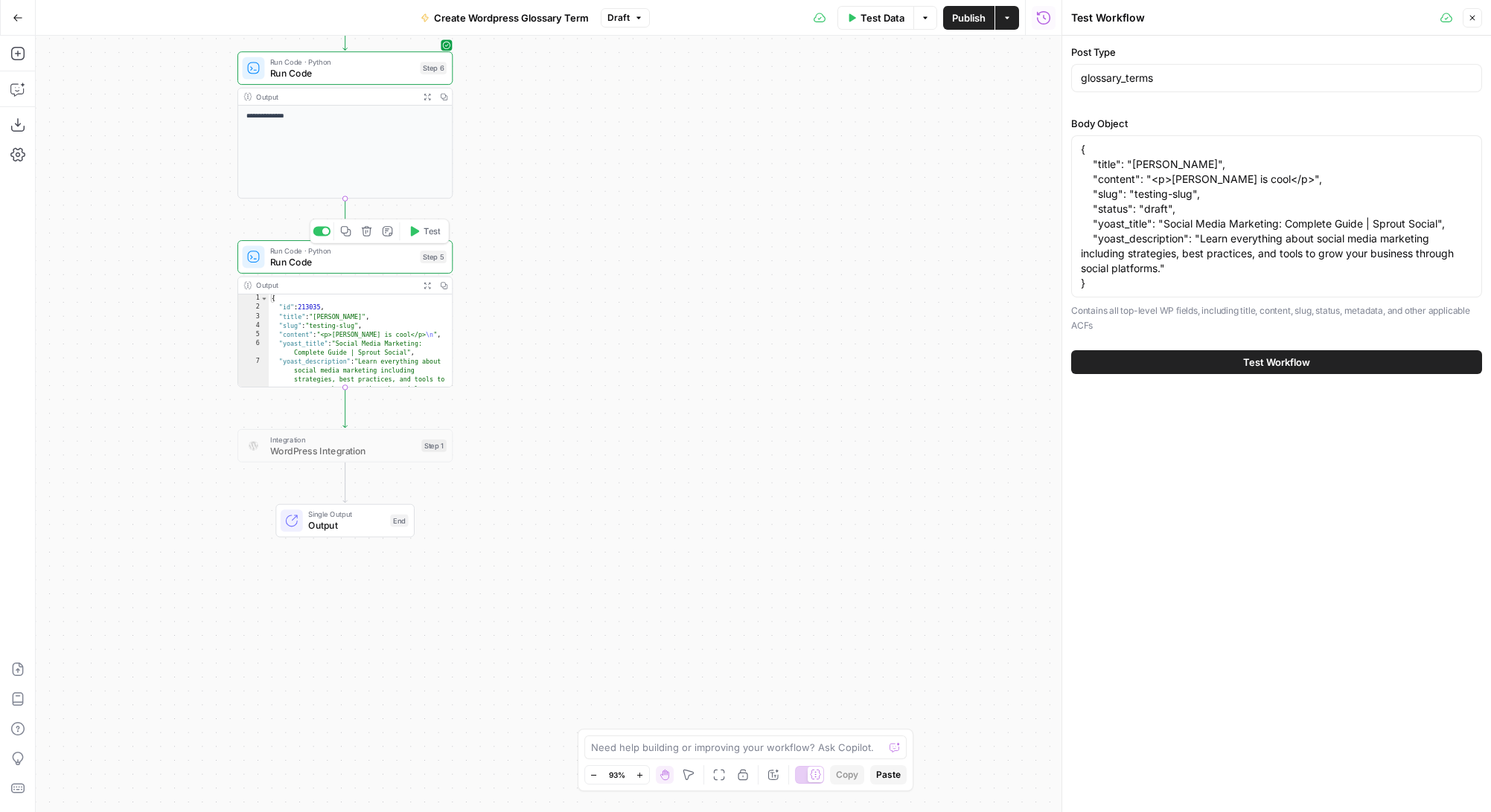
click at [350, 268] on div "Run Code · Python Run Code Step 5 Copy step Delete step Add Note Test" at bounding box center [344, 257] width 215 height 34
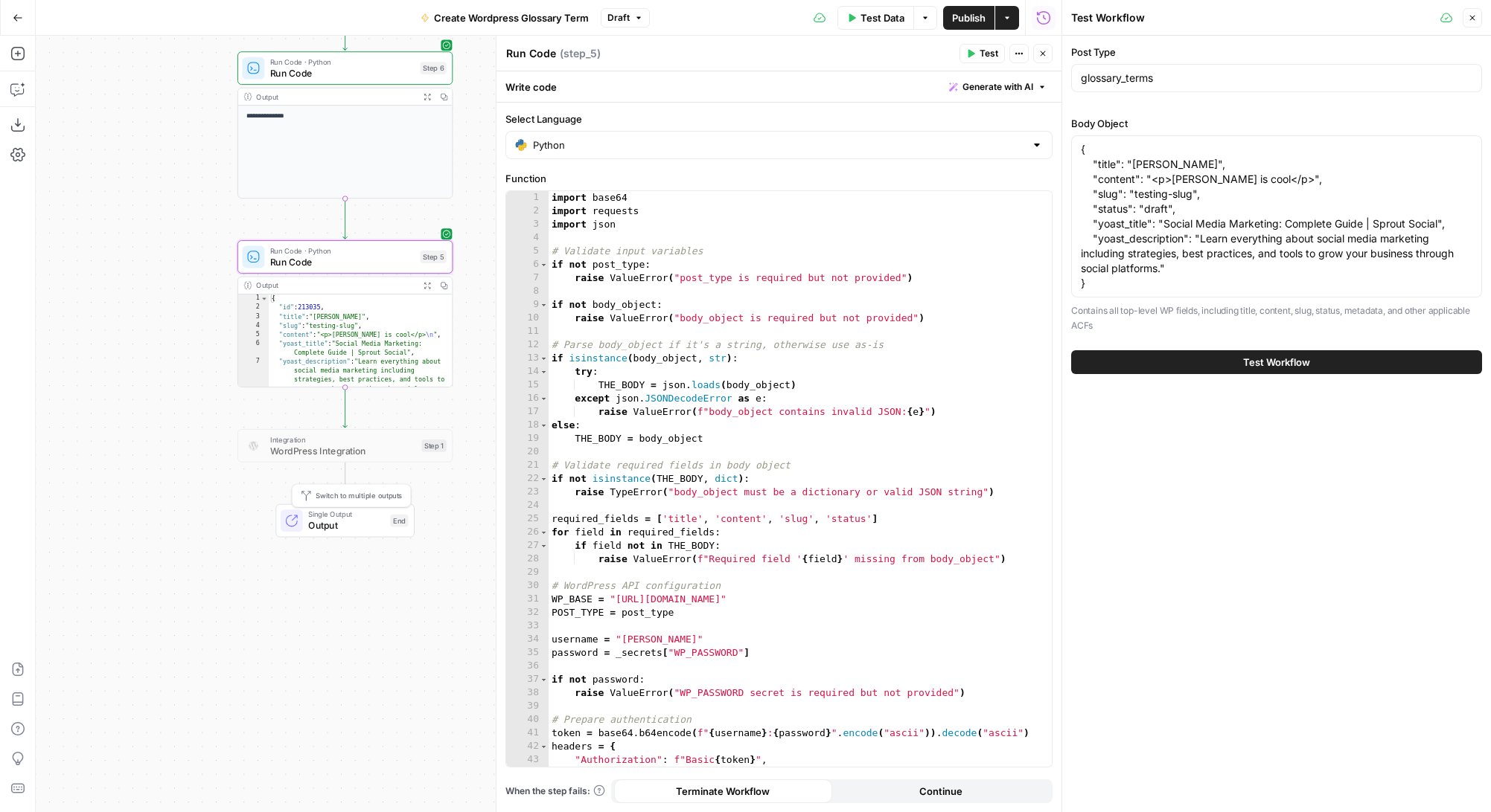
click at [353, 518] on span "Output" at bounding box center [347, 525] width 77 height 14
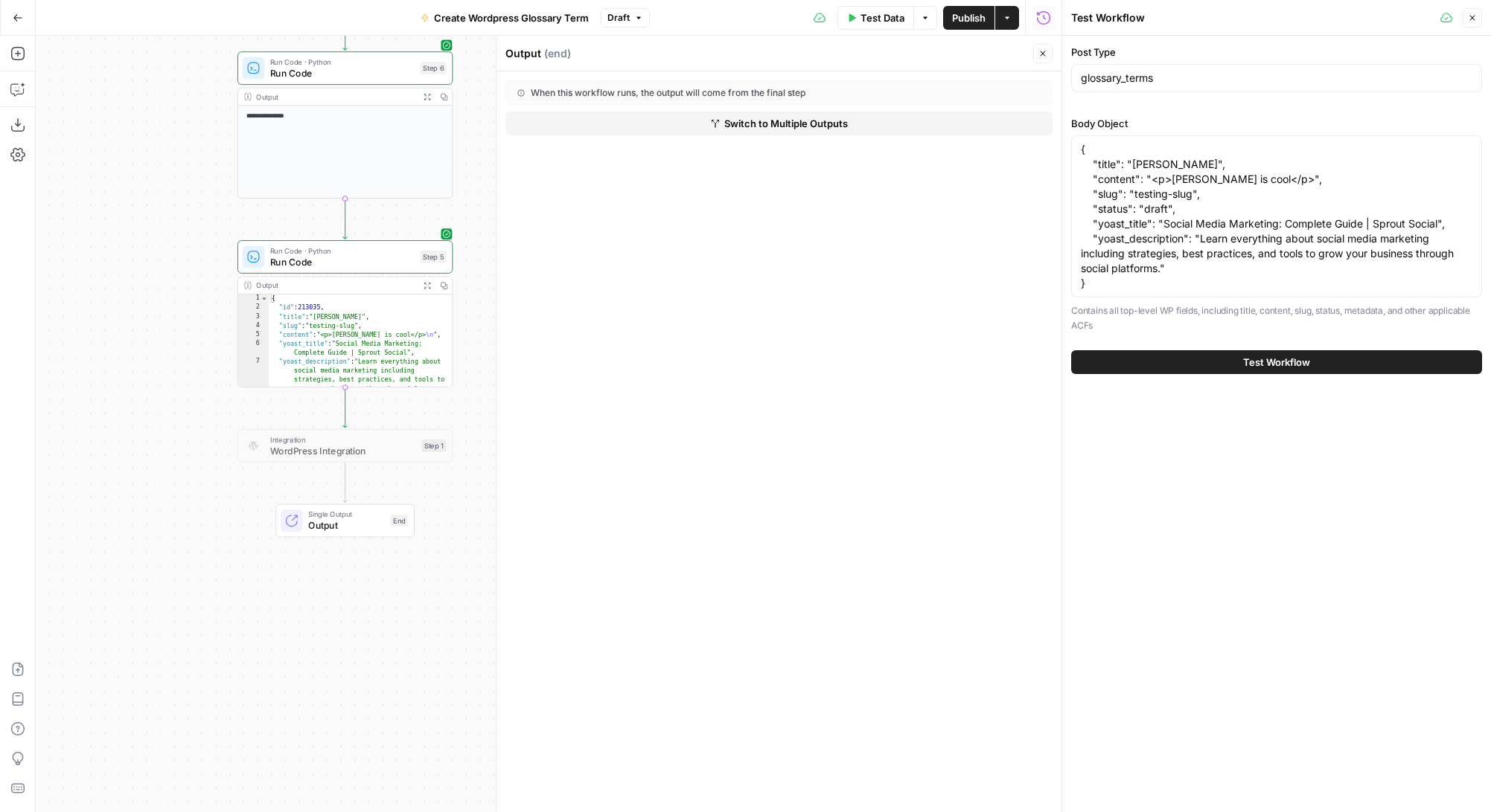
click at [369, 261] on span "Run Code" at bounding box center [342, 262] width 145 height 14
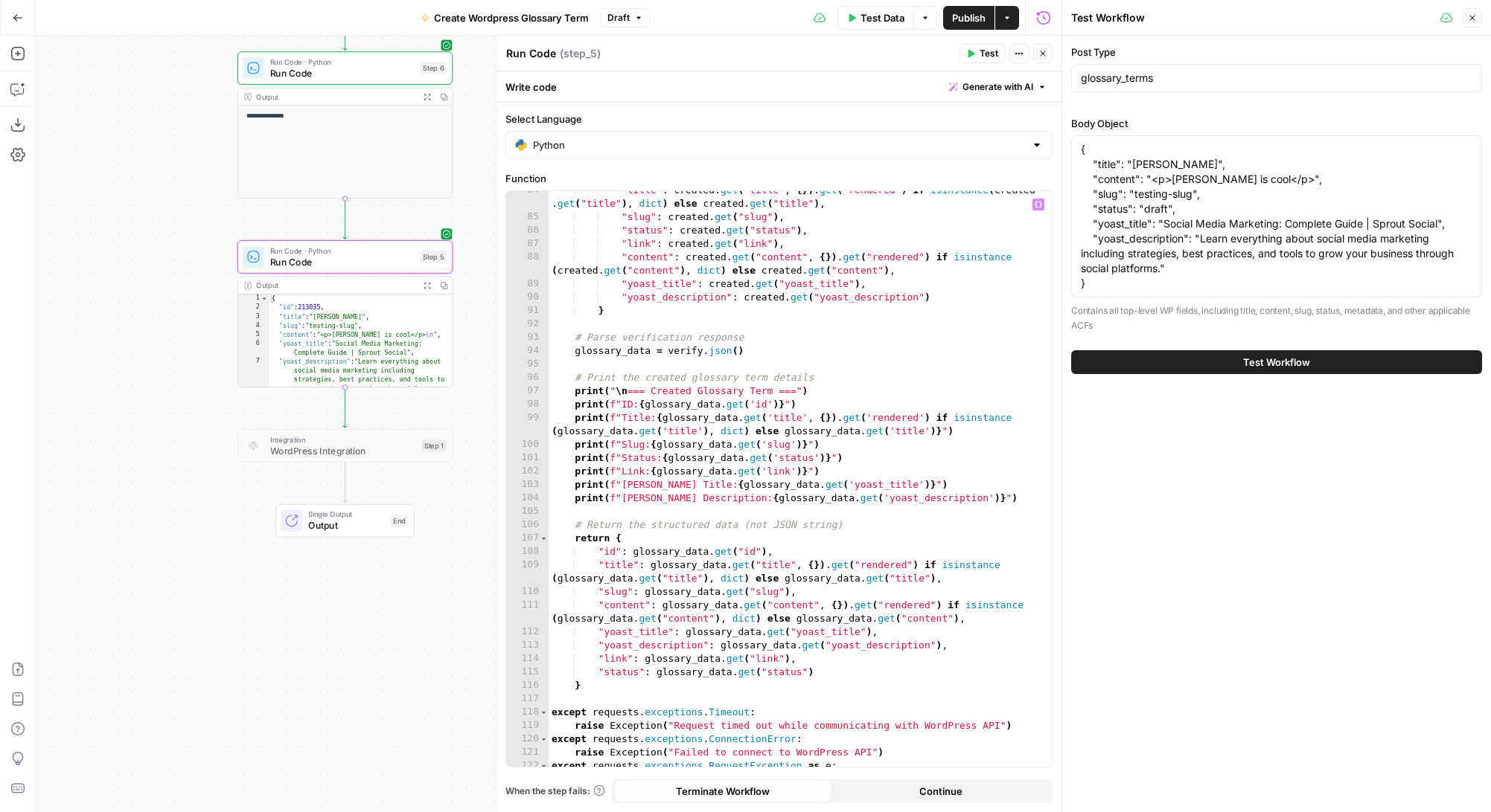
scroll to position [1272, 0]
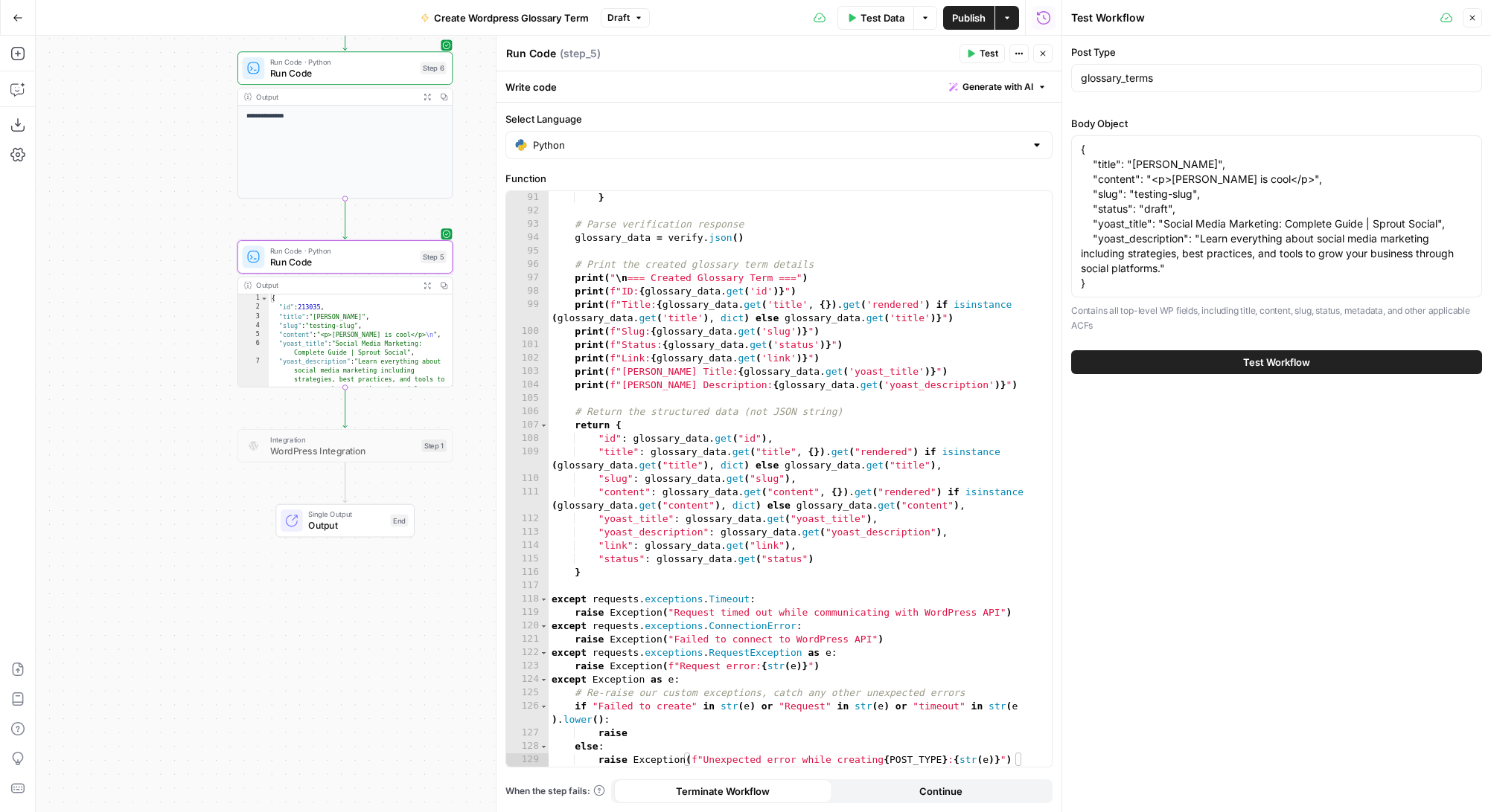
click at [359, 515] on span "Single Output" at bounding box center [347, 514] width 77 height 11
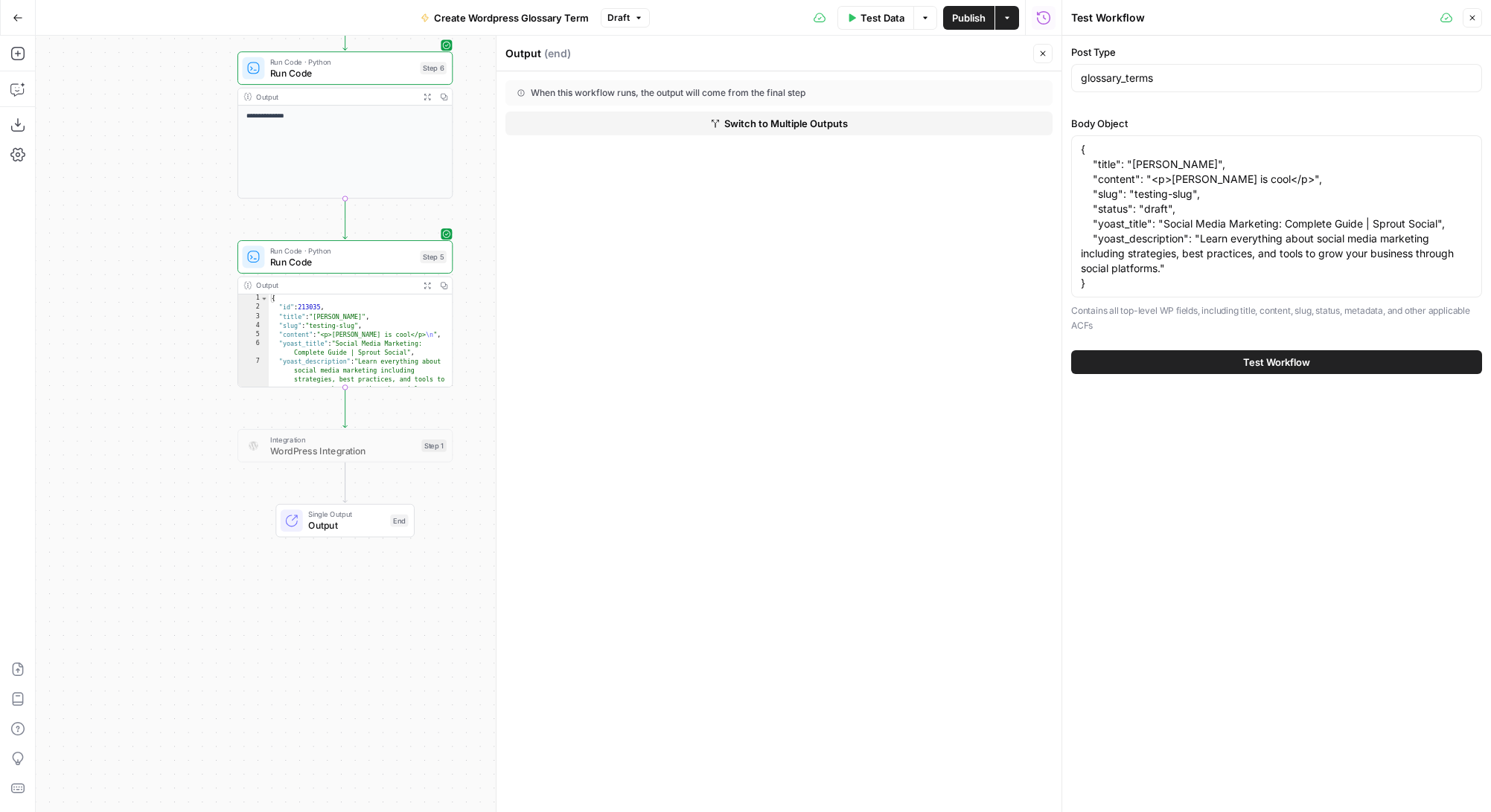
click at [975, 18] on span "Publish" at bounding box center [968, 18] width 34 height 15
click at [15, 87] on icon "button" at bounding box center [18, 89] width 15 height 15
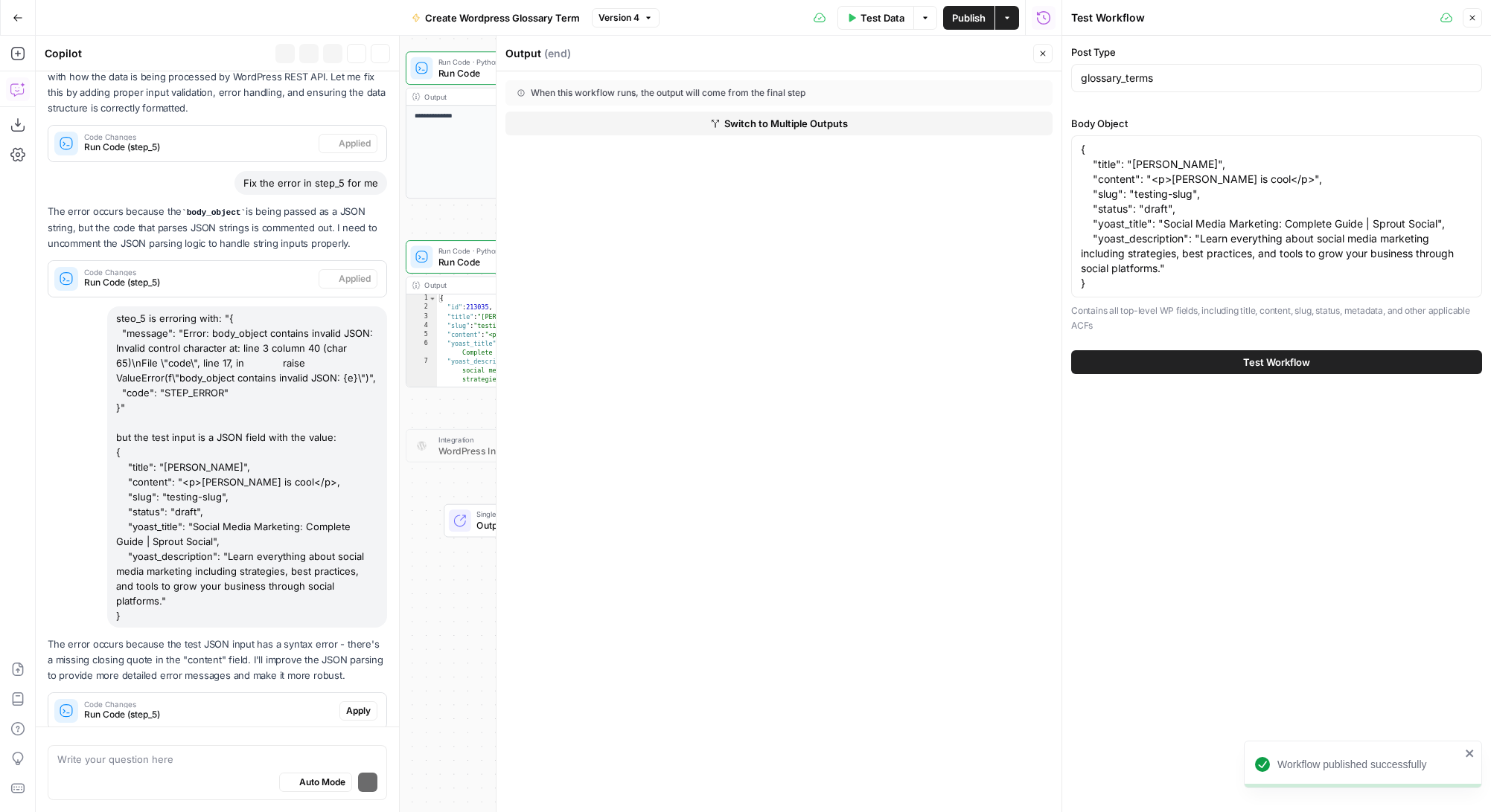
scroll to position [284, 0]
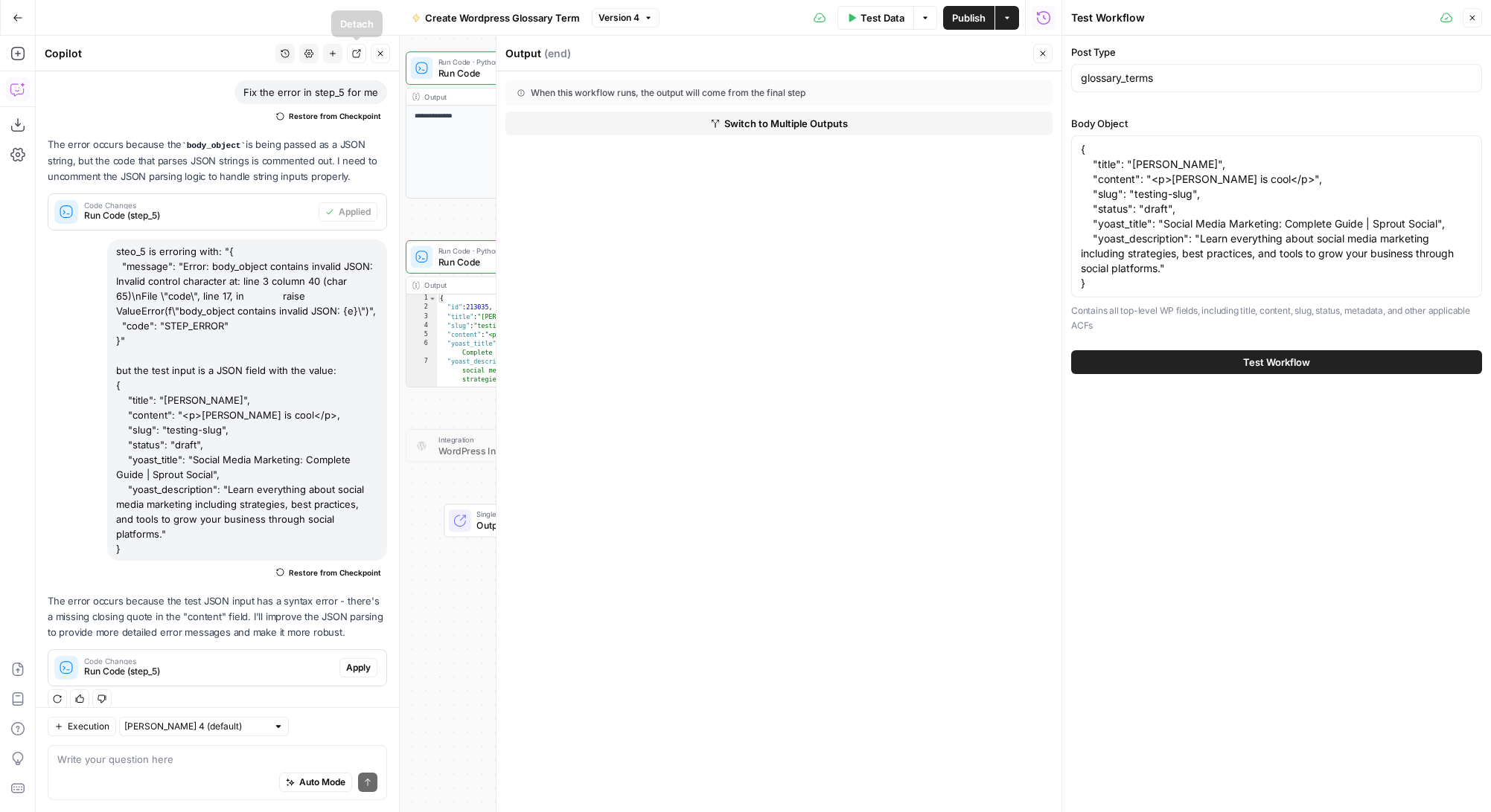
click at [334, 53] on icon "button" at bounding box center [333, 54] width 9 height 9
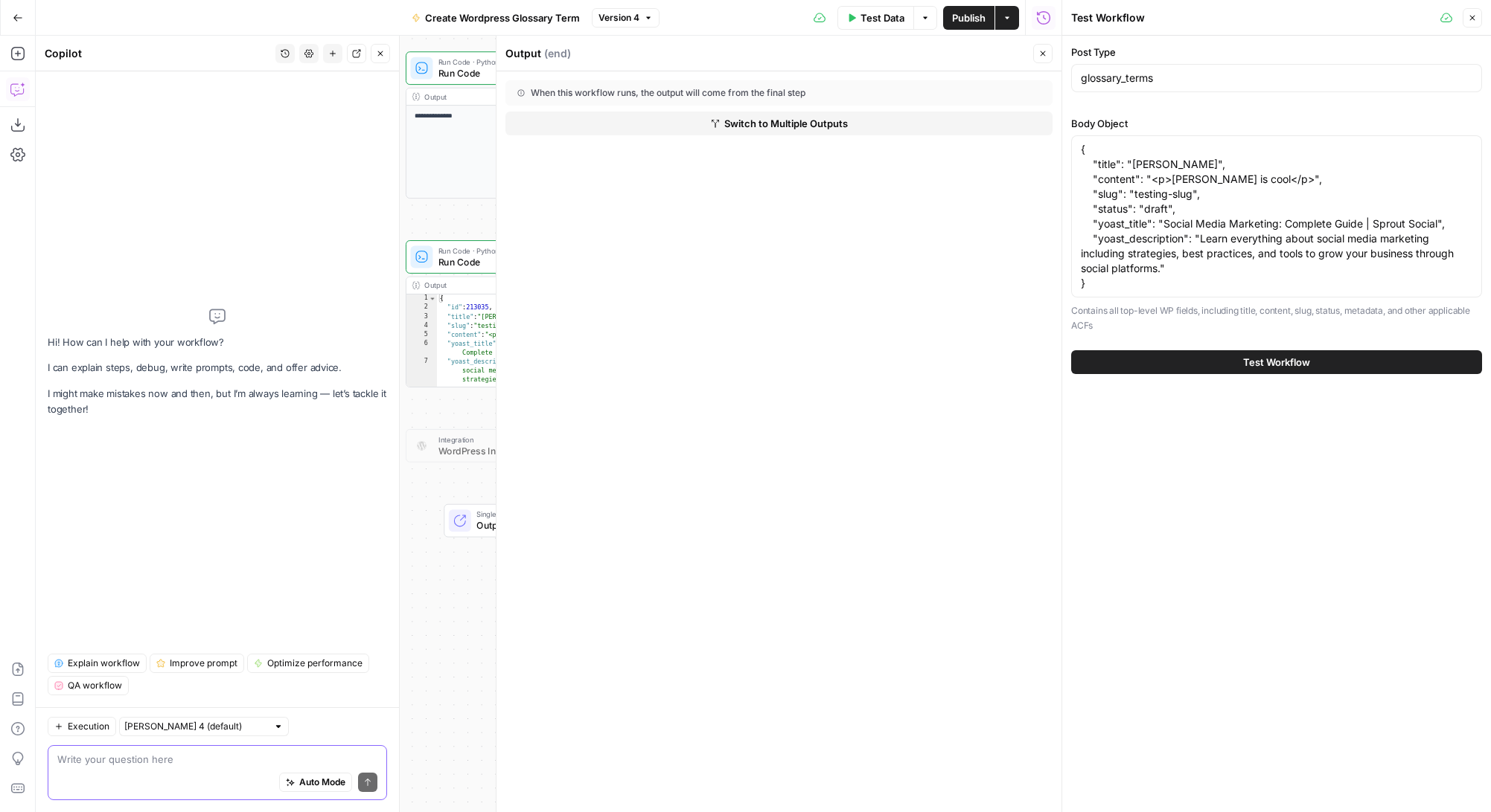
click at [141, 761] on textarea at bounding box center [217, 758] width 320 height 15
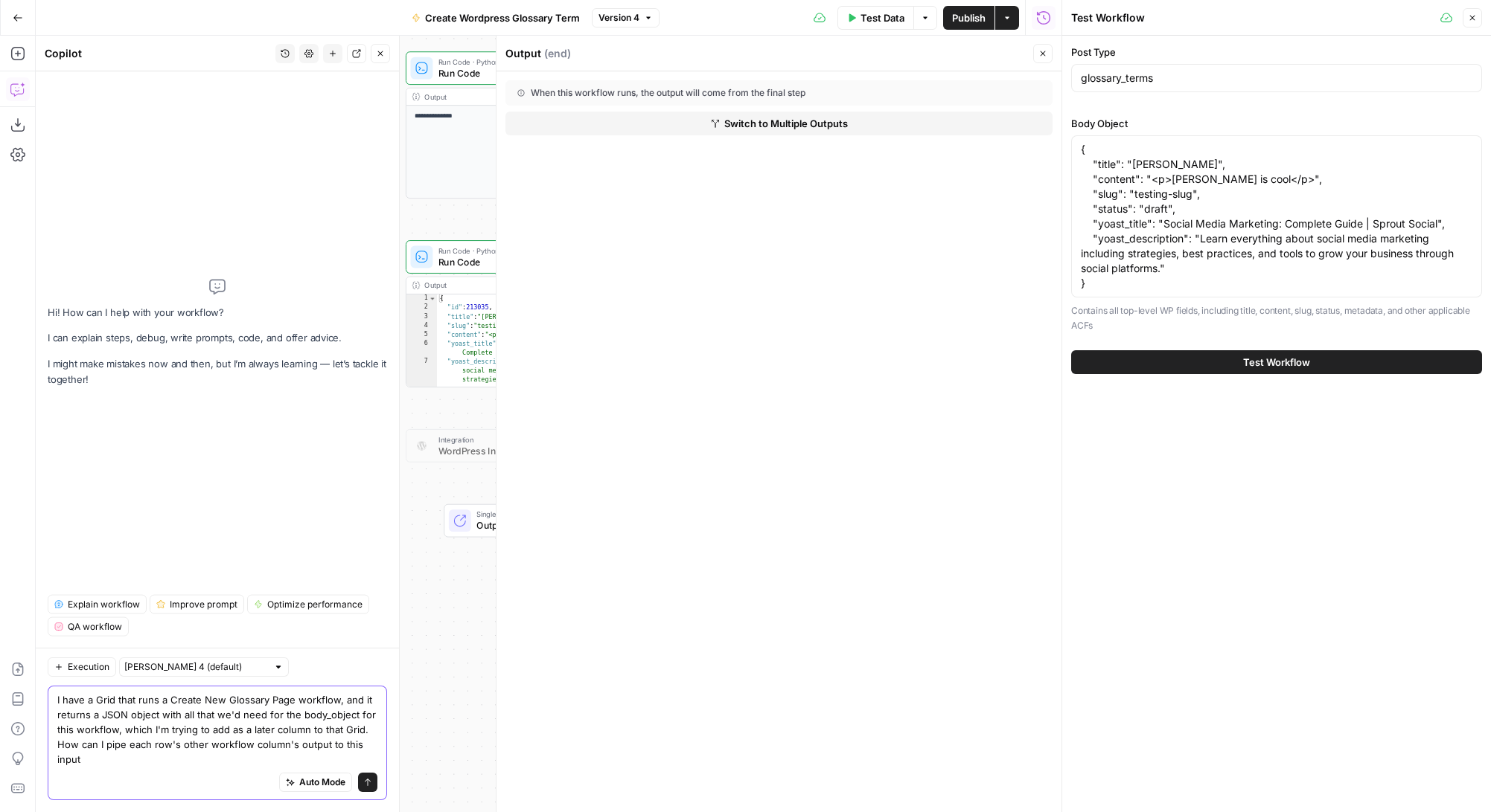
type textarea "I have a Grid that runs a Create New Glossary Page workflow, and it returns a J…"
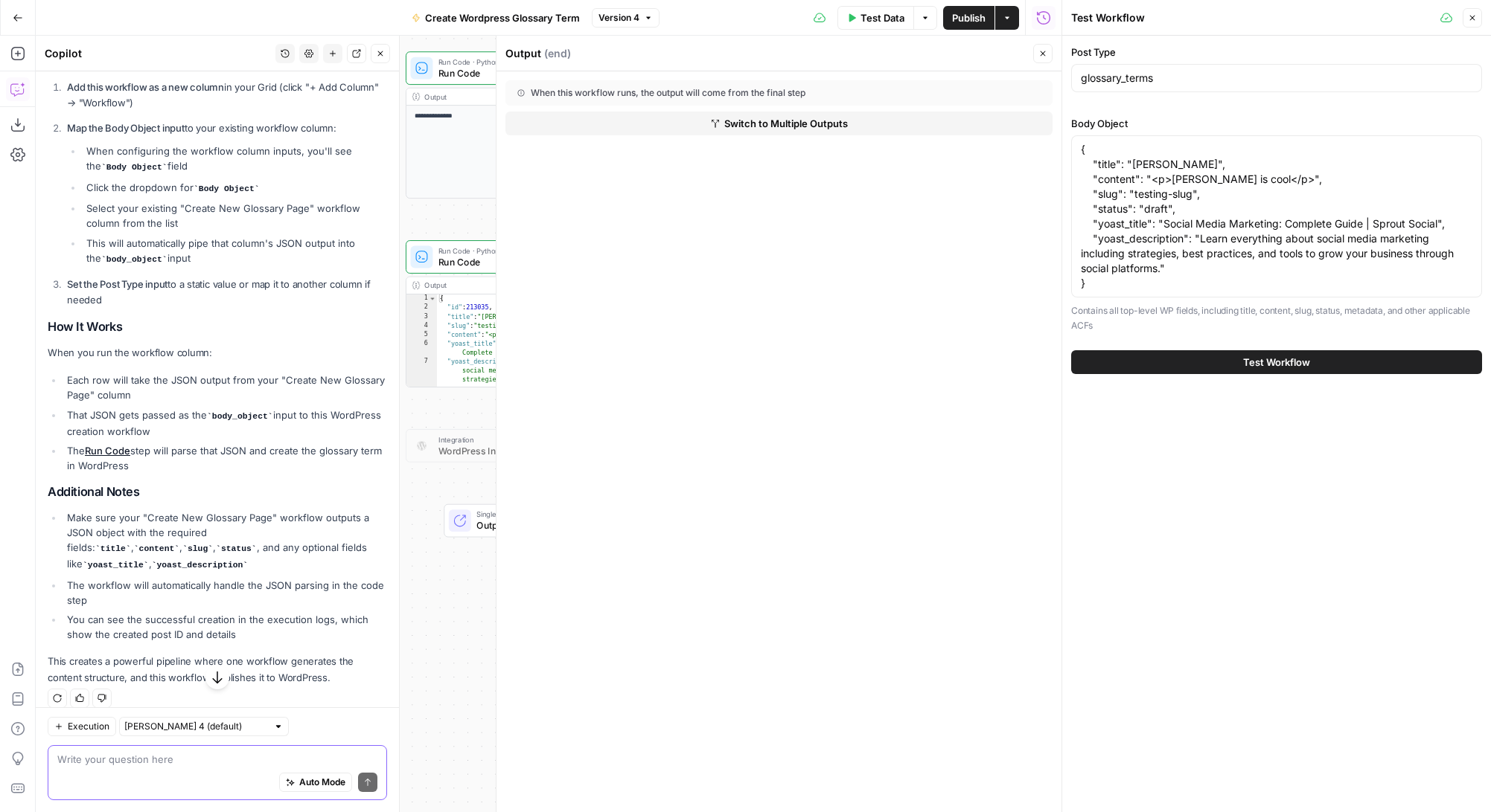
scroll to position [316, 0]
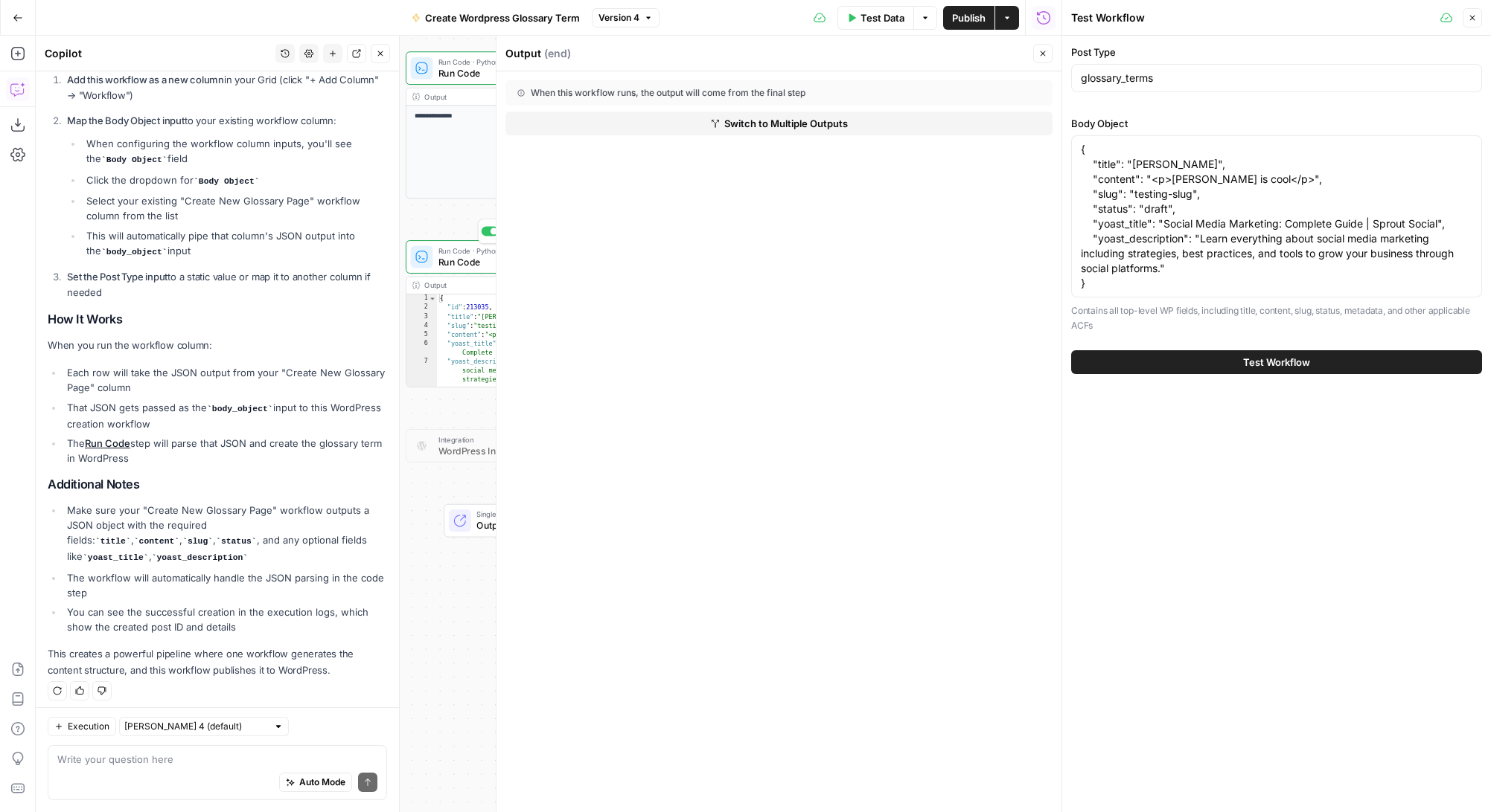
click at [457, 263] on span "Run Code" at bounding box center [510, 262] width 145 height 14
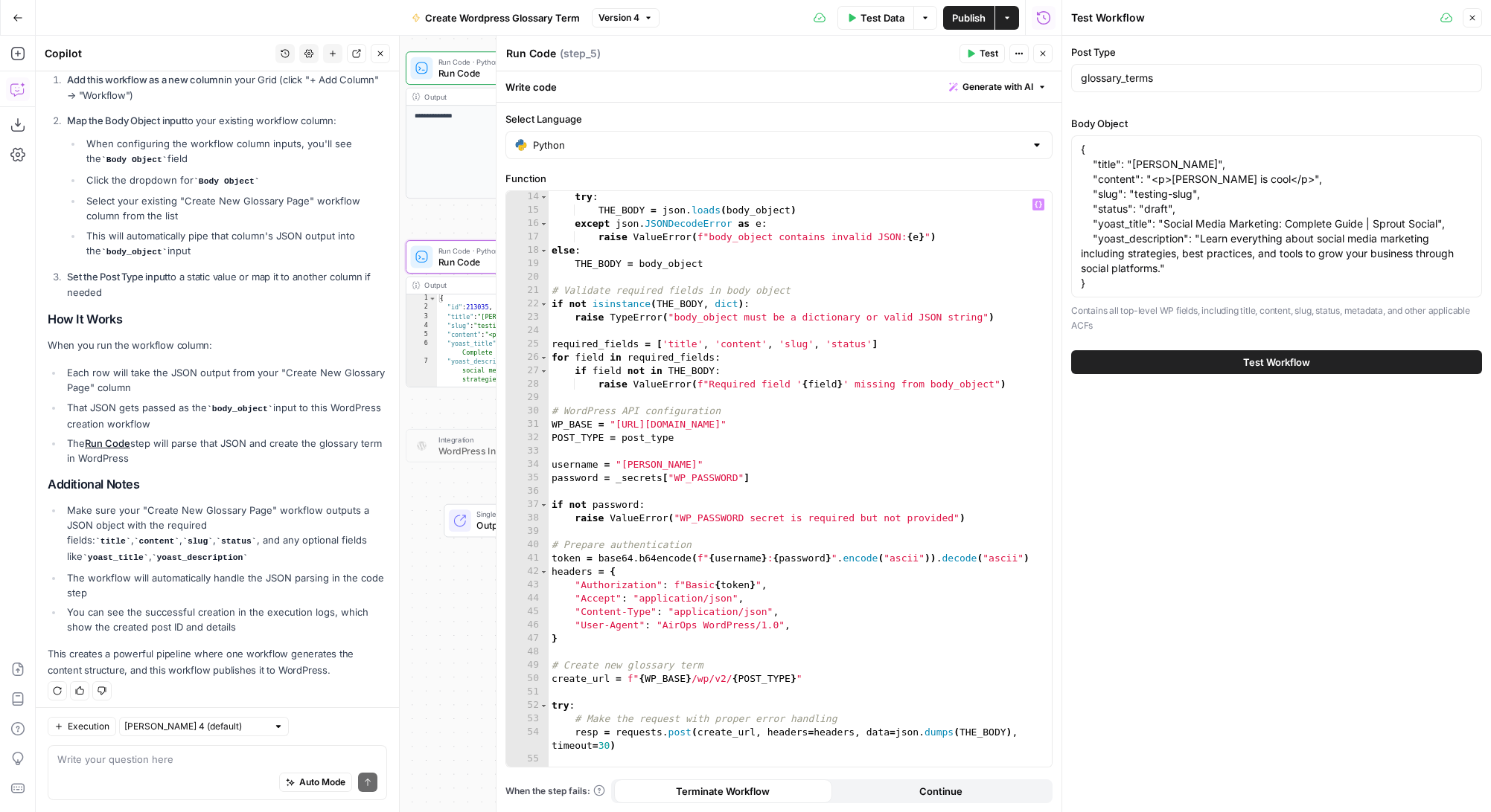
scroll to position [174, 0]
click at [17, 16] on icon "button" at bounding box center [18, 18] width 11 height 11
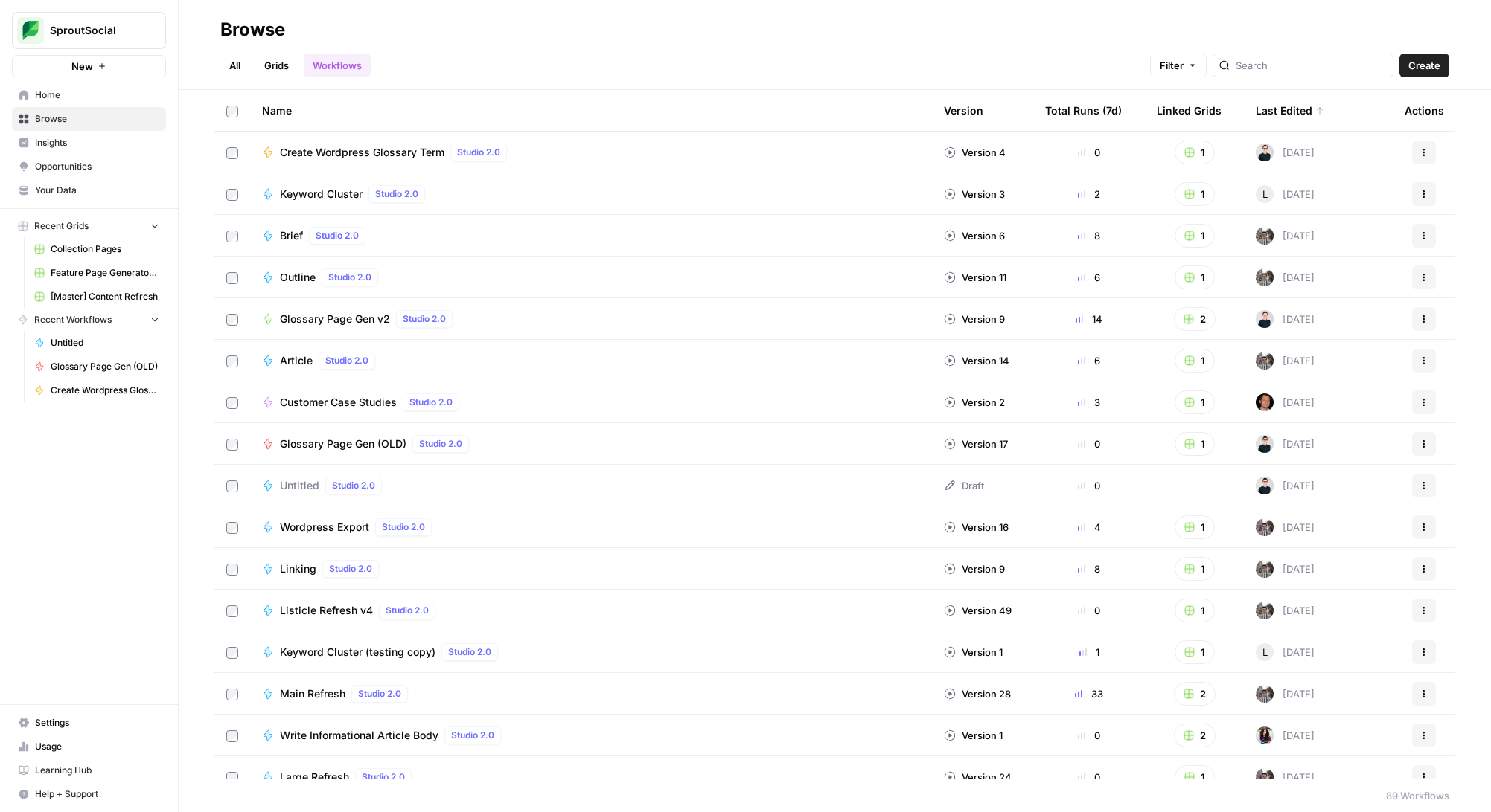
click at [404, 153] on span "Create Wordpress Glossary Term" at bounding box center [362, 152] width 164 height 15
click at [355, 314] on span "Glossary Page Gen v2" at bounding box center [335, 319] width 110 height 15
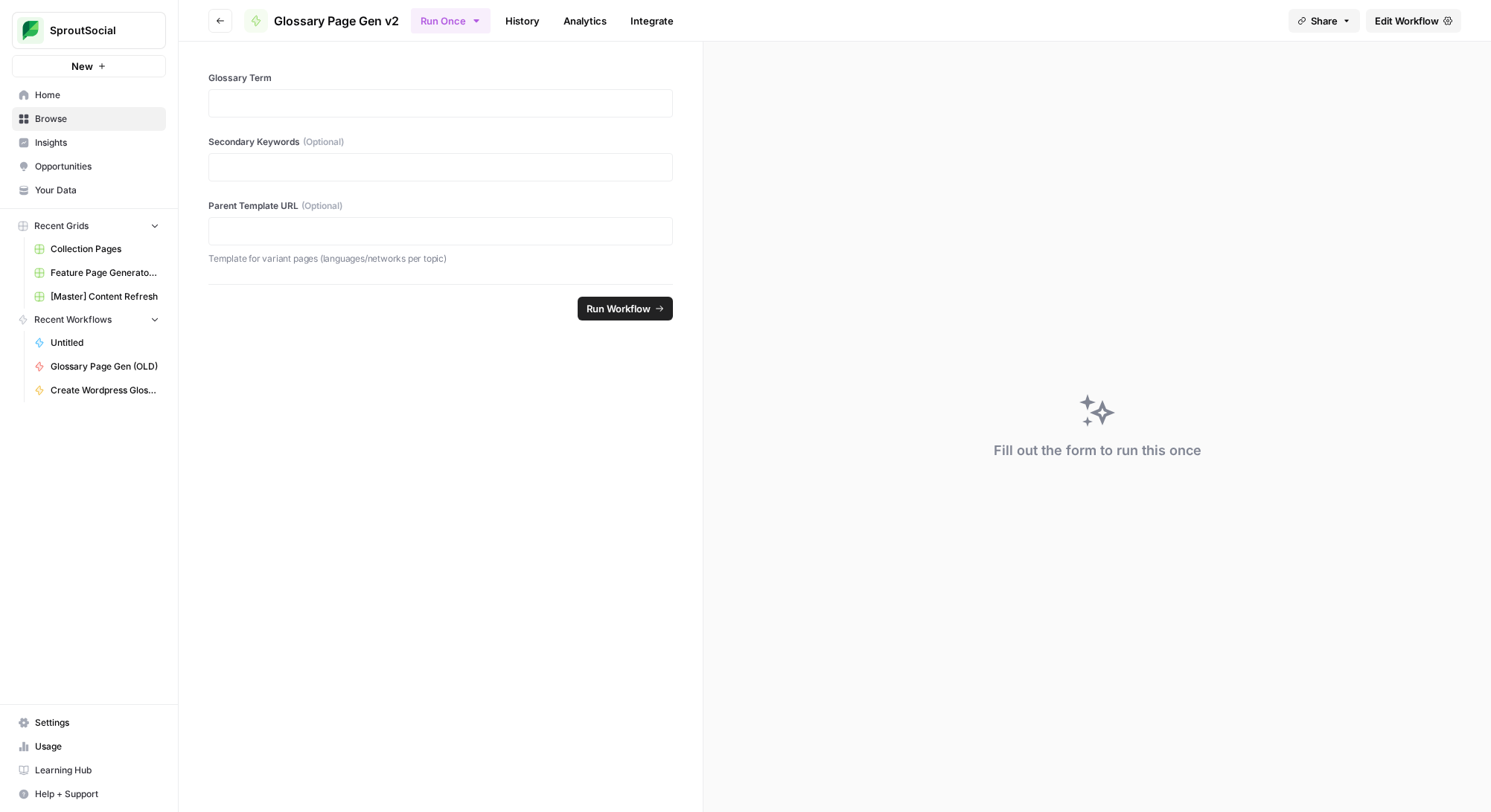
click at [1395, 26] on span "Edit Workflow" at bounding box center [1407, 21] width 64 height 15
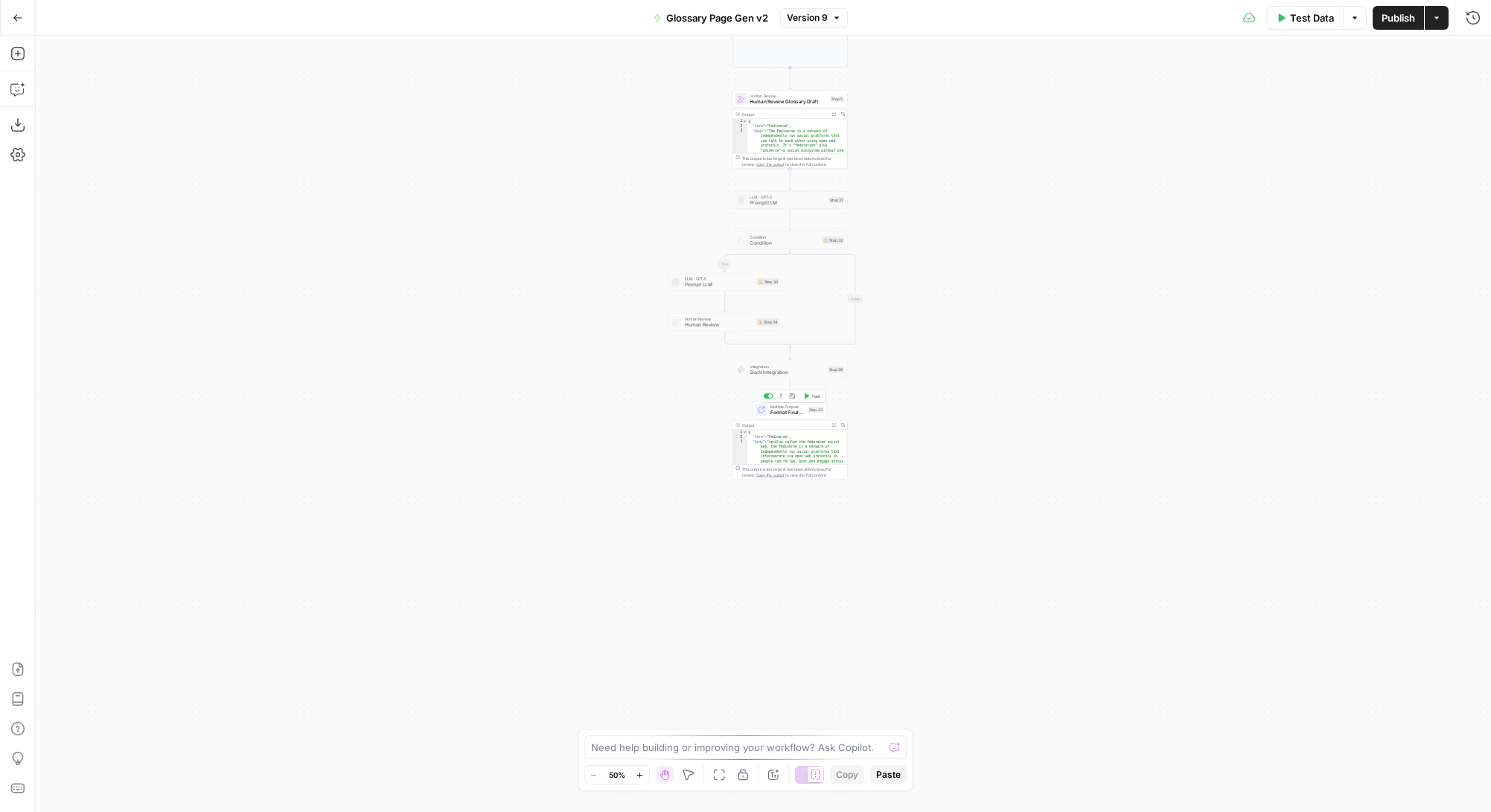
click at [791, 408] on span "Multiple Outputs" at bounding box center [787, 407] width 34 height 6
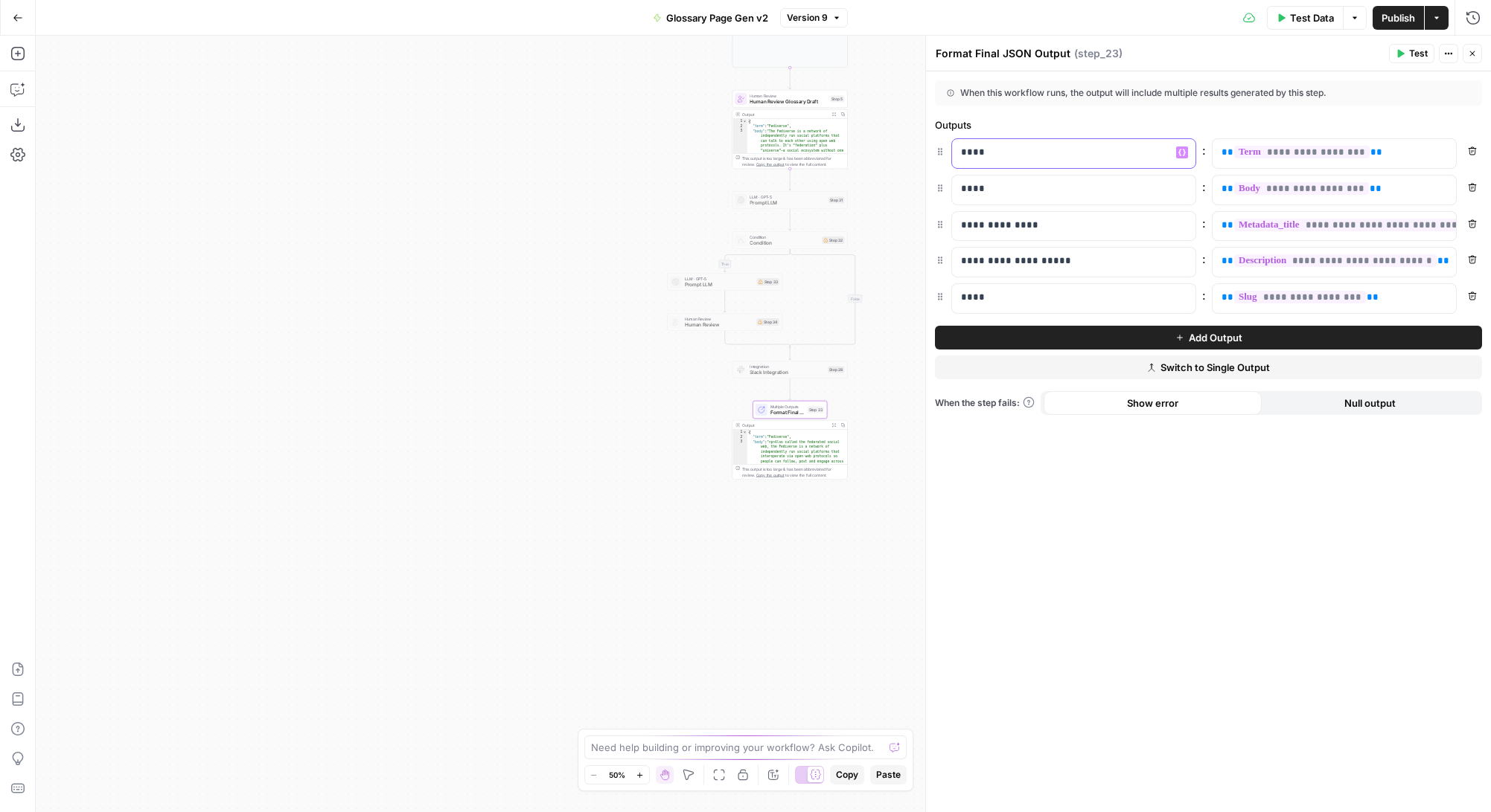
click at [1001, 158] on p "****" at bounding box center [1073, 152] width 226 height 15
click at [975, 151] on p "****" at bounding box center [1062, 152] width 202 height 15
click at [975, 189] on p "****" at bounding box center [1073, 188] width 226 height 15
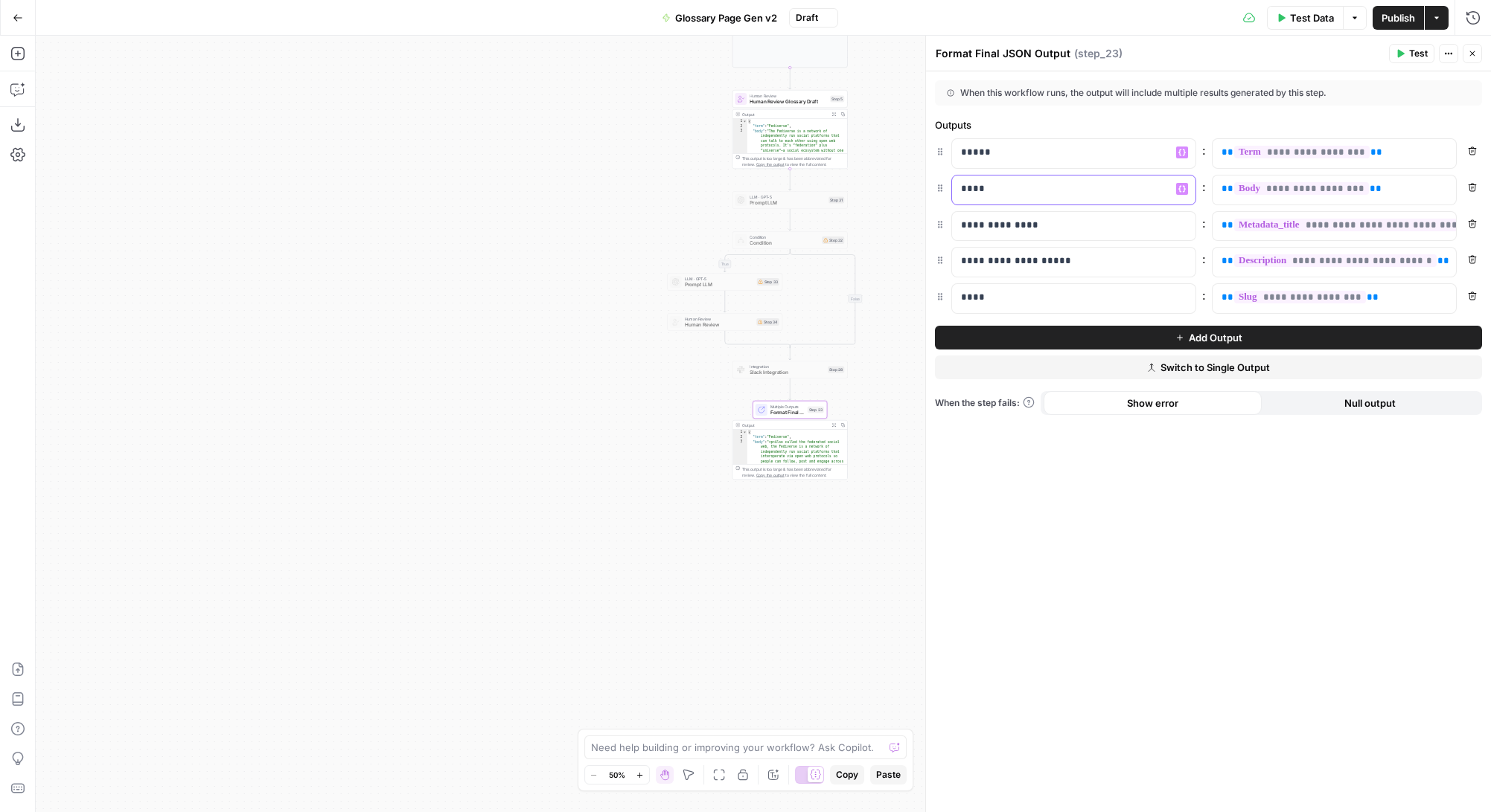
click at [975, 189] on p "****" at bounding box center [1073, 188] width 226 height 15
drag, startPoint x: 1001, startPoint y: 226, endPoint x: 910, endPoint y: 214, distance: 91.8
click at [910, 214] on body "SproutSocial New Home Browse Insights Opportunities Your Data Recent Grids Coll…" at bounding box center [745, 406] width 1491 height 812
click at [1018, 231] on p "**********" at bounding box center [1062, 225] width 202 height 15
drag, startPoint x: 1002, startPoint y: 229, endPoint x: 955, endPoint y: 228, distance: 47.0
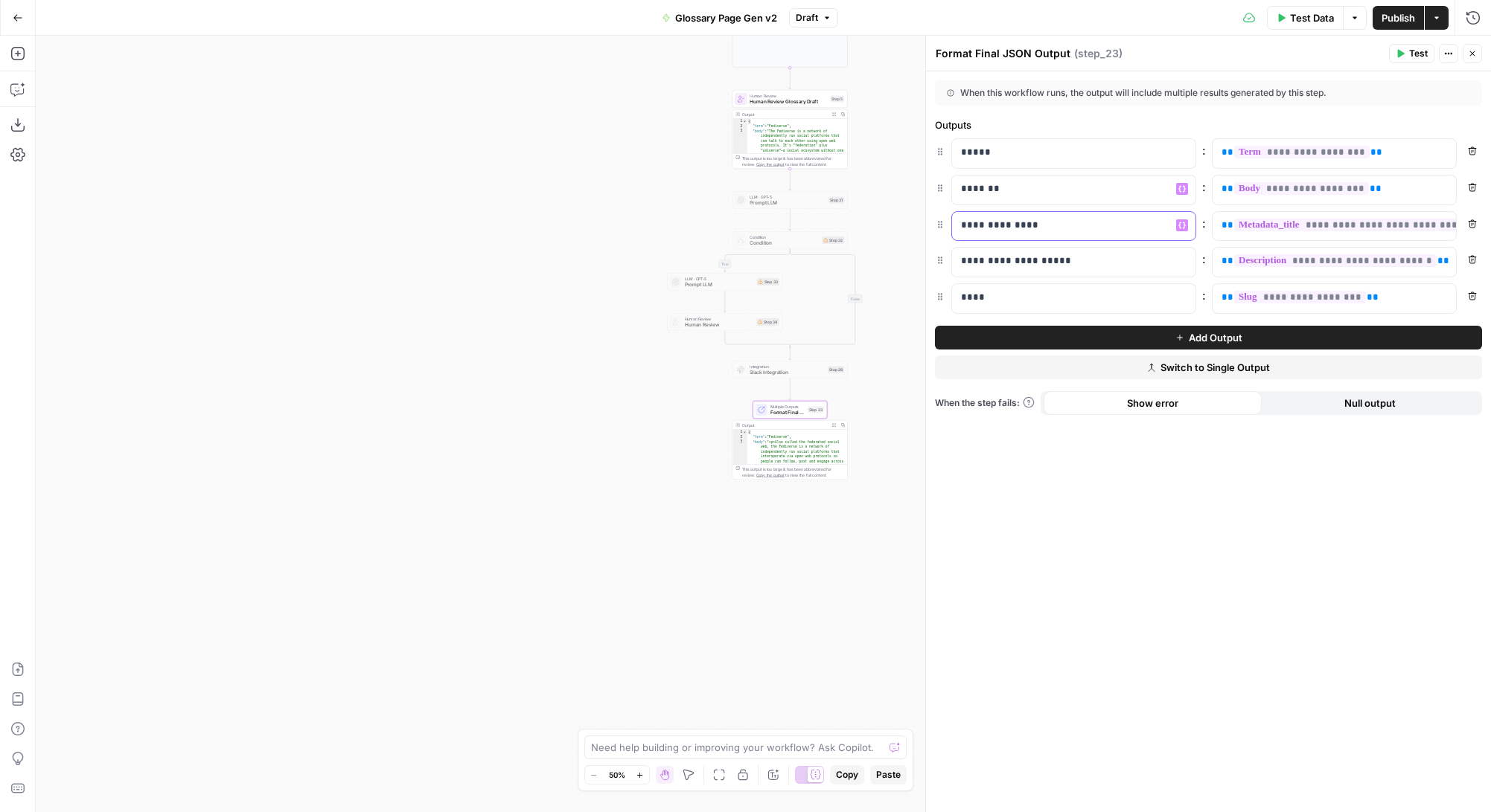
click at [955, 228] on div "**********" at bounding box center [1061, 226] width 220 height 29
drag, startPoint x: 1004, startPoint y: 262, endPoint x: 937, endPoint y: 261, distance: 67.0
click at [937, 261] on div "**********" at bounding box center [1208, 262] width 547 height 31
click at [1170, 339] on button "Add Output" at bounding box center [1208, 337] width 547 height 24
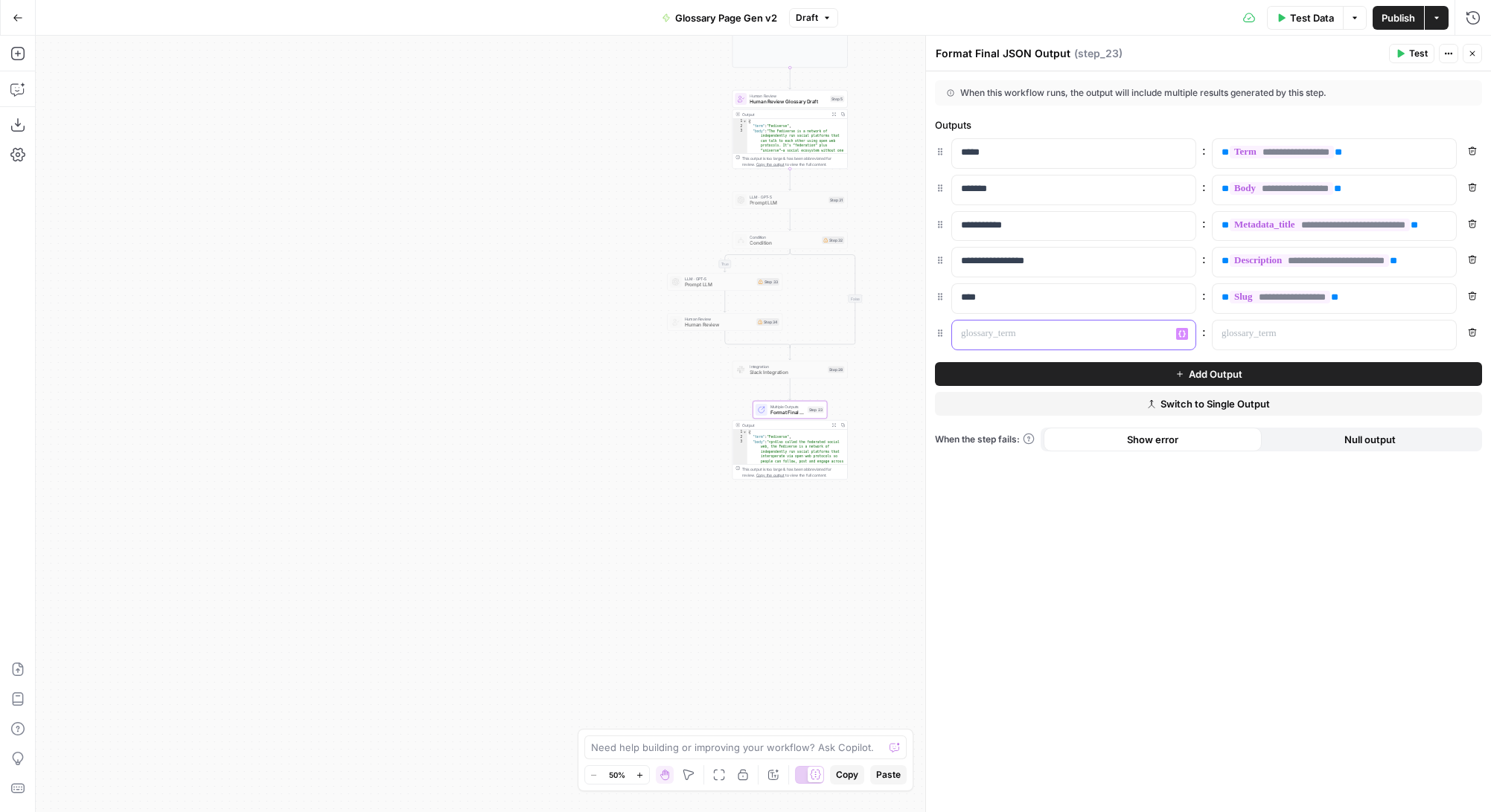
click at [1072, 333] on p at bounding box center [1062, 333] width 202 height 15
click at [1277, 335] on p at bounding box center [1322, 333] width 202 height 15
click at [1372, 498] on div "**********" at bounding box center [1208, 441] width 565 height 741
click at [1406, 53] on span "Test" at bounding box center [1418, 54] width 18 height 14
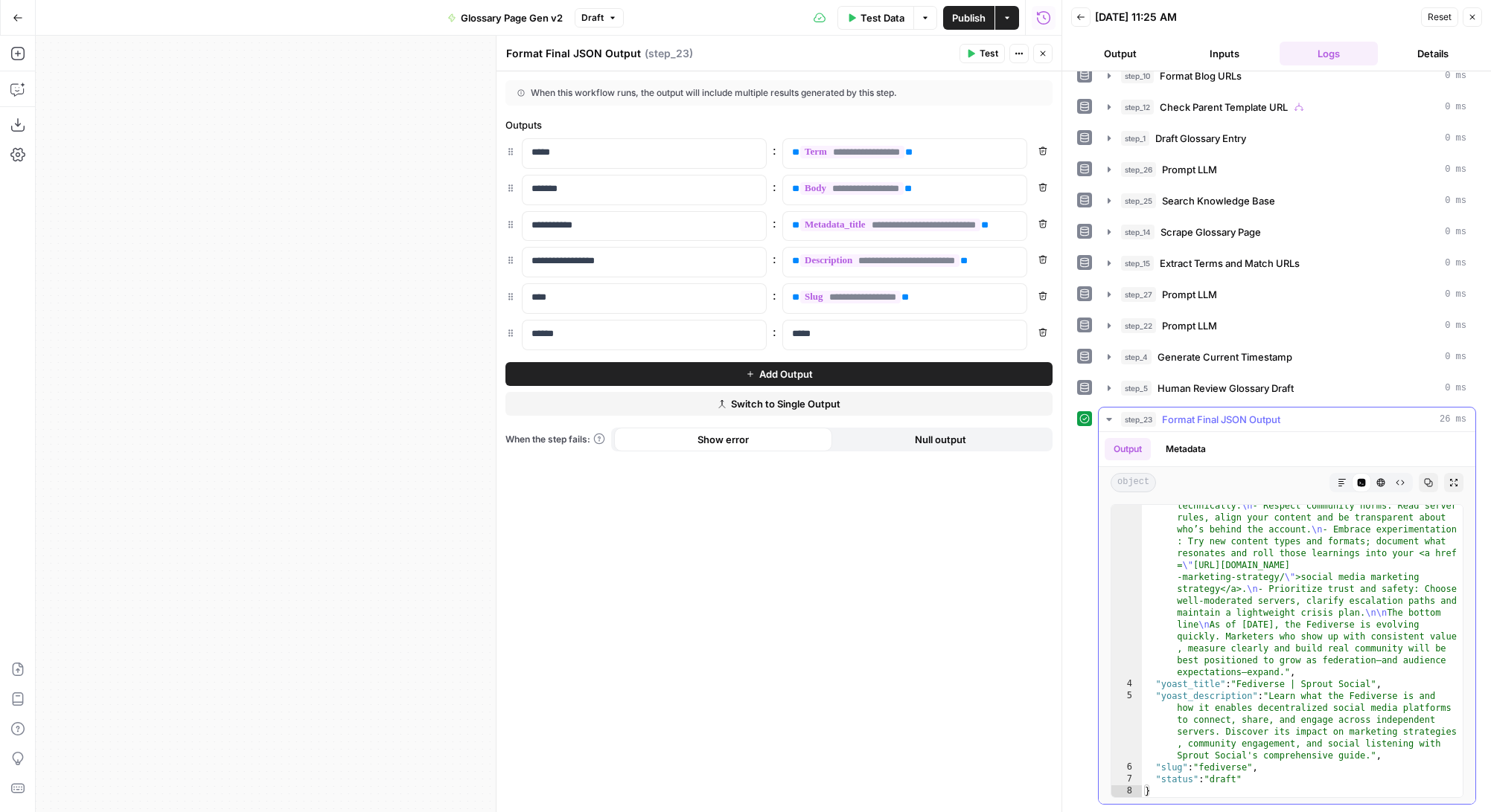
scroll to position [1231, 0]
click at [956, 22] on span "Publish" at bounding box center [968, 18] width 34 height 15
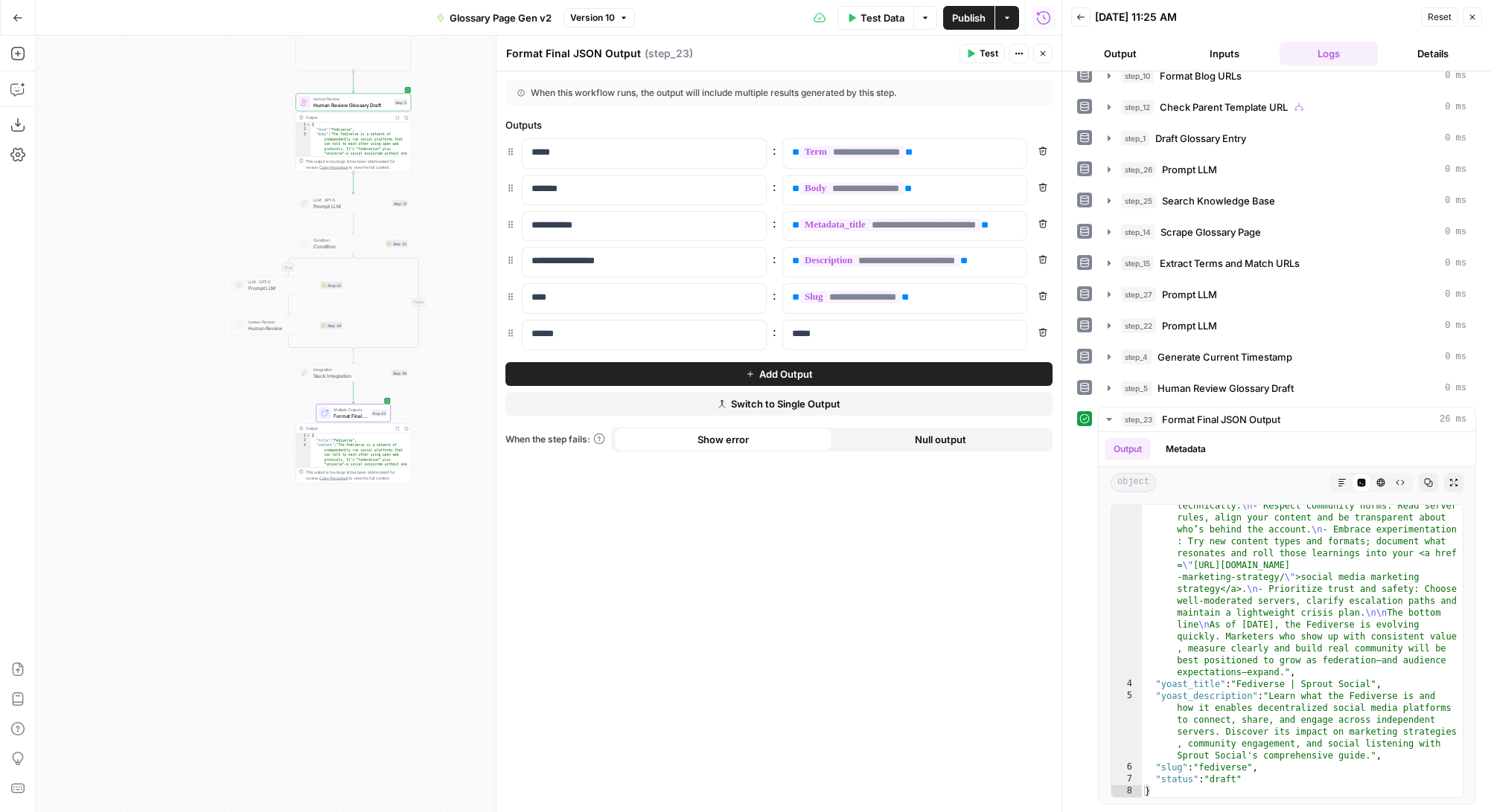
click at [708, 372] on button "Add Output" at bounding box center [779, 374] width 547 height 24
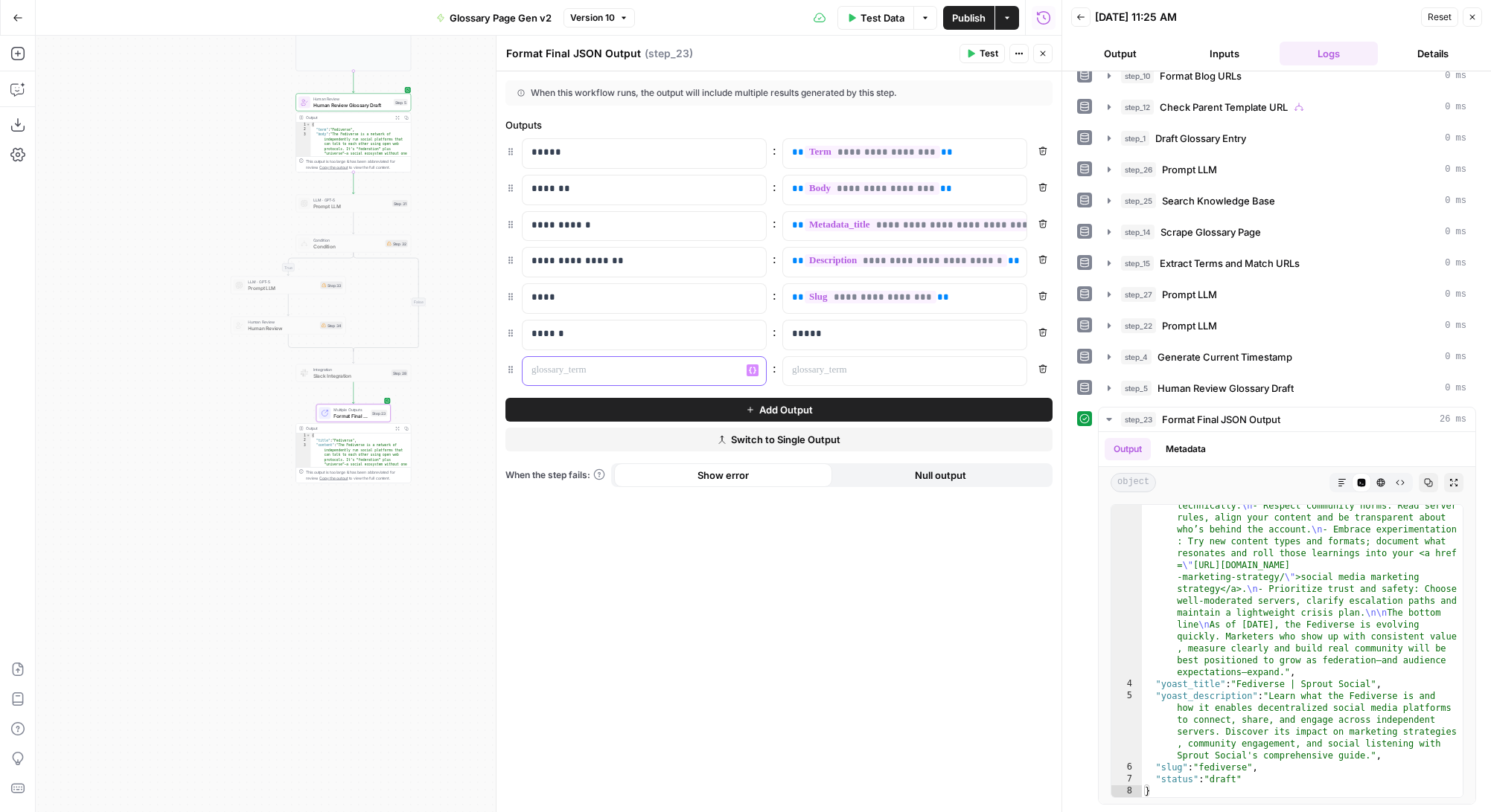
click at [662, 373] on p at bounding box center [633, 370] width 202 height 15
click at [865, 381] on div at bounding box center [892, 372] width 220 height 29
click at [870, 18] on span "Test Data" at bounding box center [882, 18] width 44 height 15
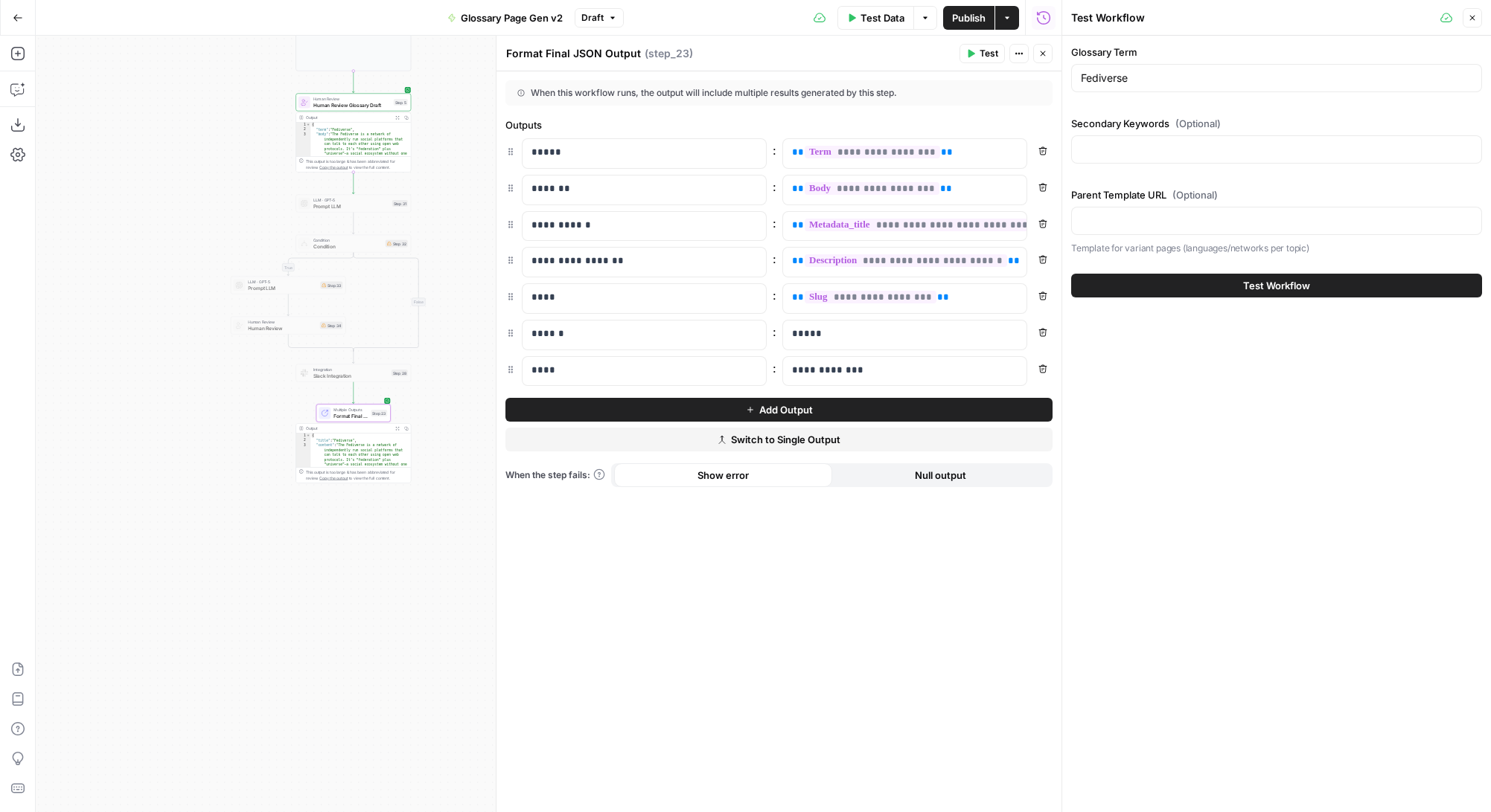
click at [1406, 21] on icon "button" at bounding box center [1472, 18] width 9 height 9
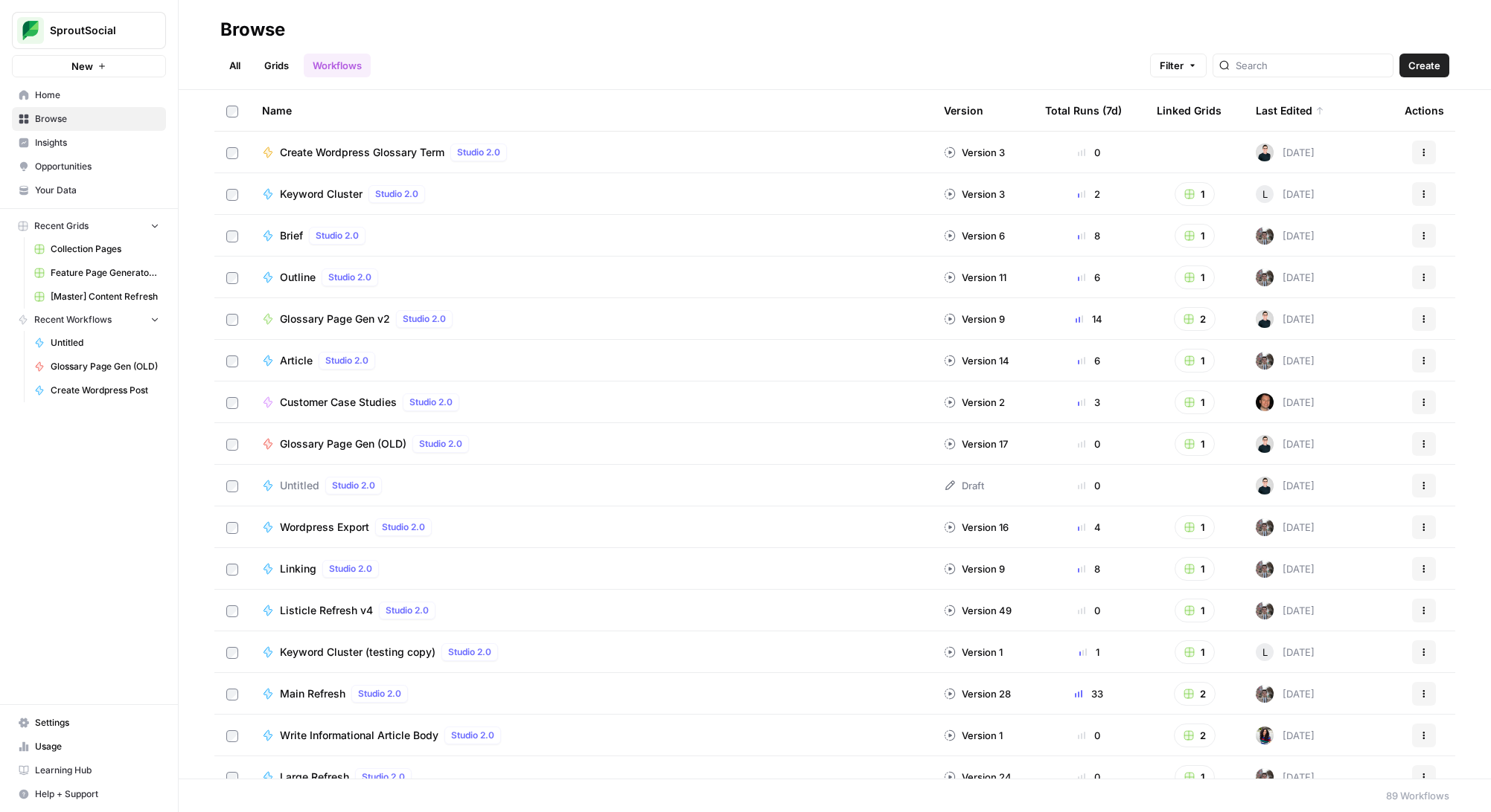
click at [288, 66] on link "Grids" at bounding box center [276, 65] width 42 height 24
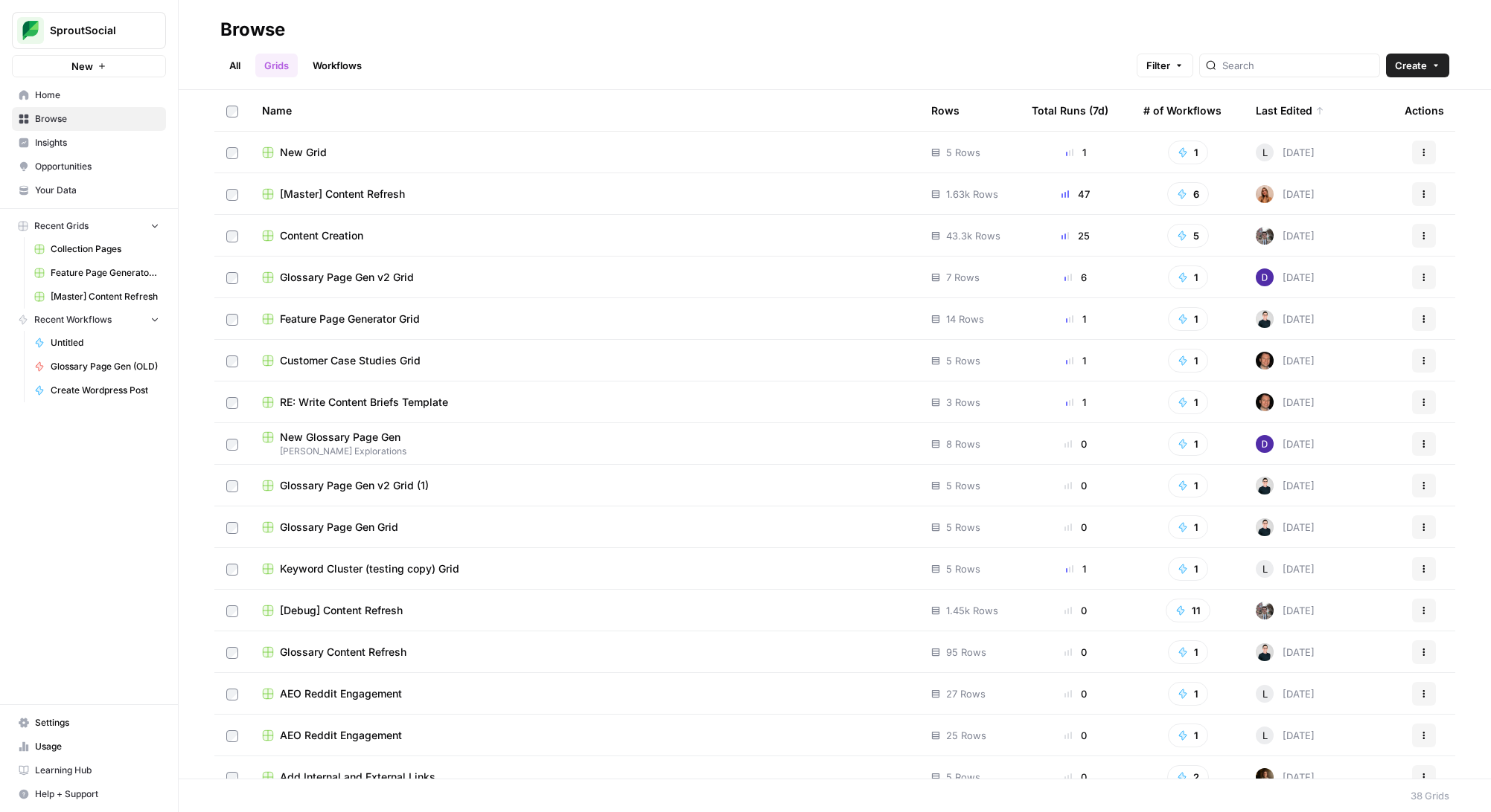
click at [380, 273] on span "Glossary Page Gen v2 Grid" at bounding box center [347, 277] width 134 height 15
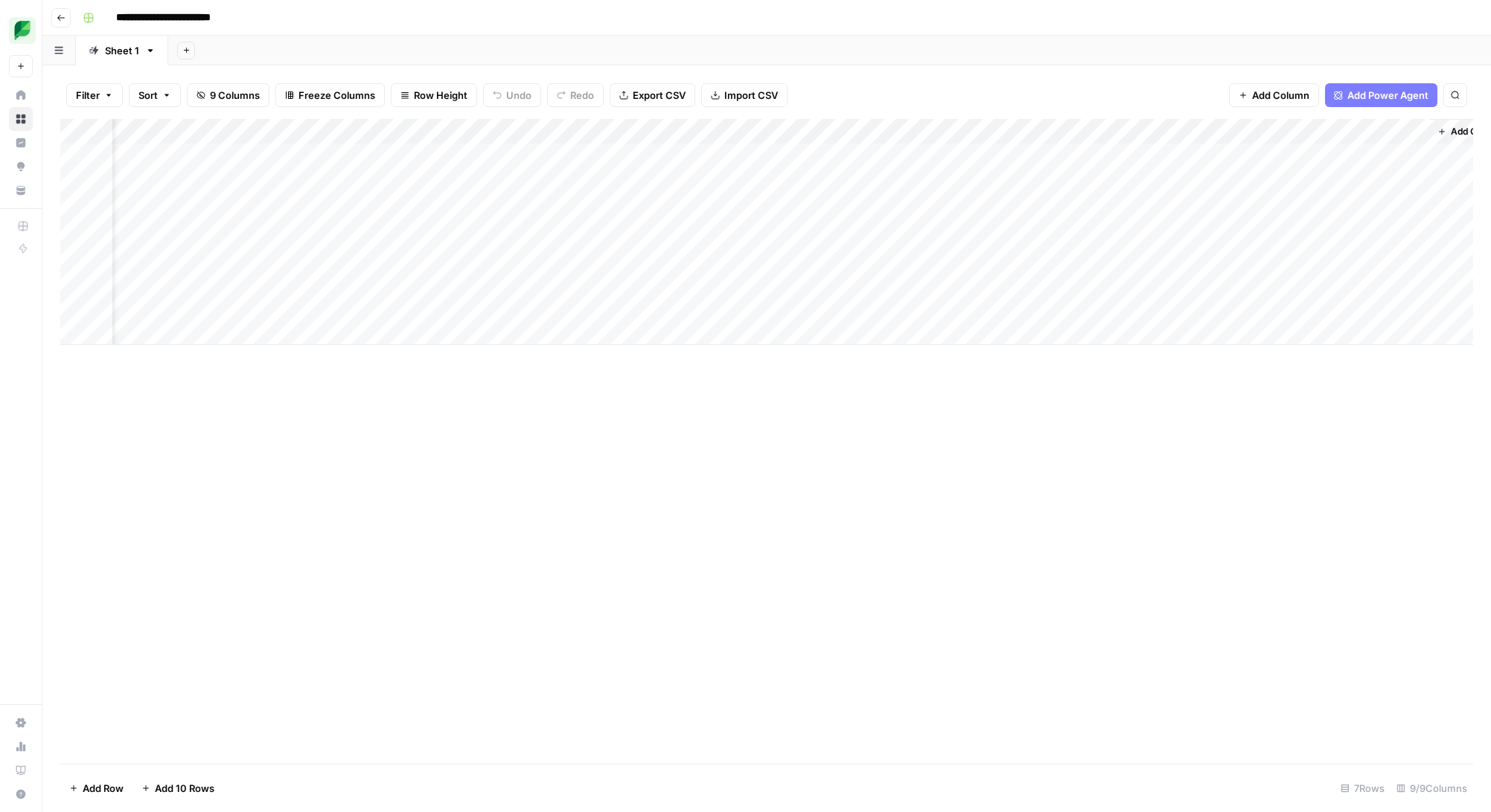
scroll to position [0, 59]
click at [1425, 126] on span "Add Column" at bounding box center [1438, 132] width 52 height 14
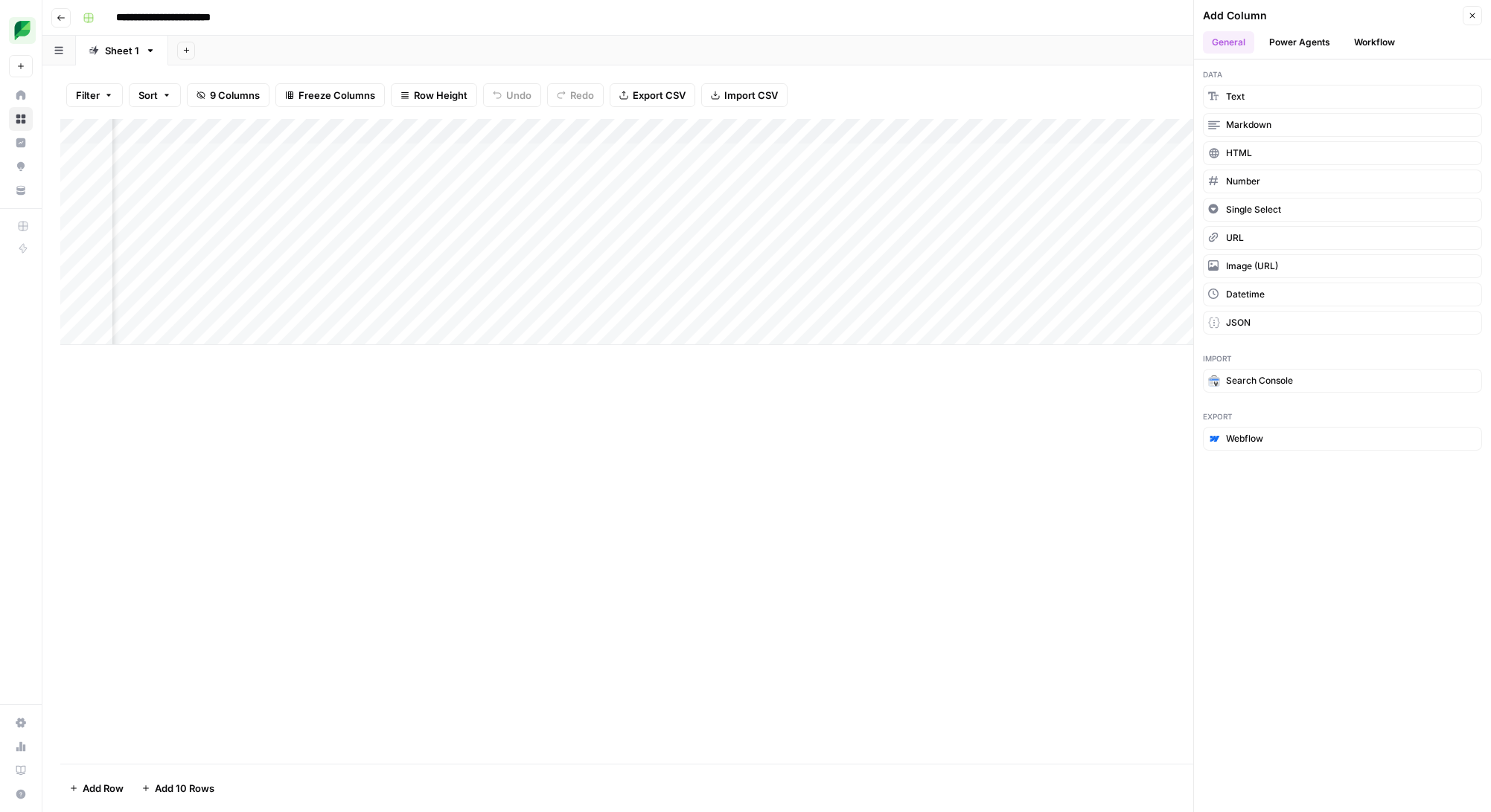
scroll to position [0, 274]
click at [1470, 321] on icon "button" at bounding box center [1470, 322] width 4 height 7
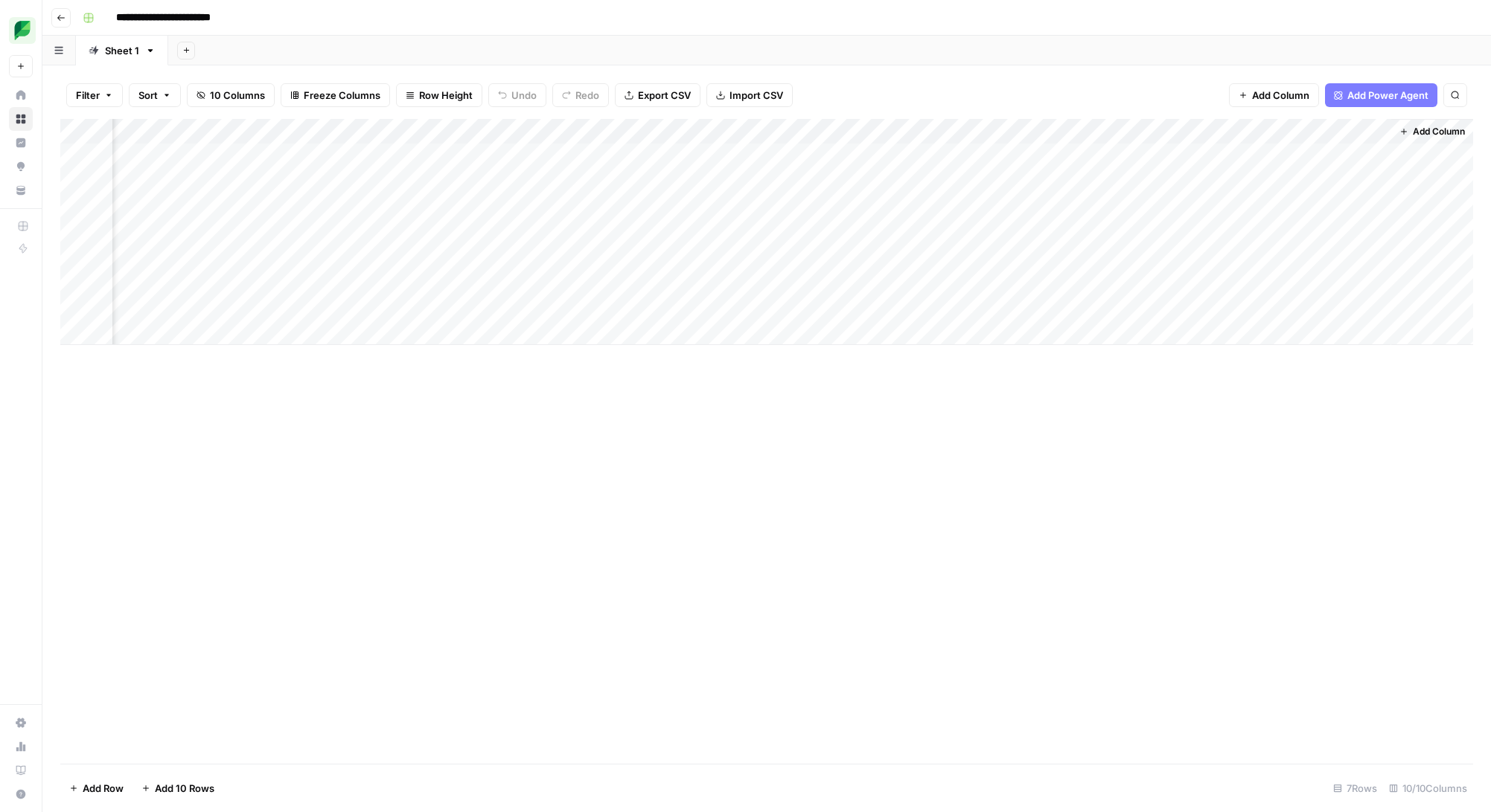
click at [1245, 158] on div "Add Column" at bounding box center [767, 232] width 1412 height 226
click at [1318, 160] on div "Add Column" at bounding box center [767, 232] width 1412 height 226
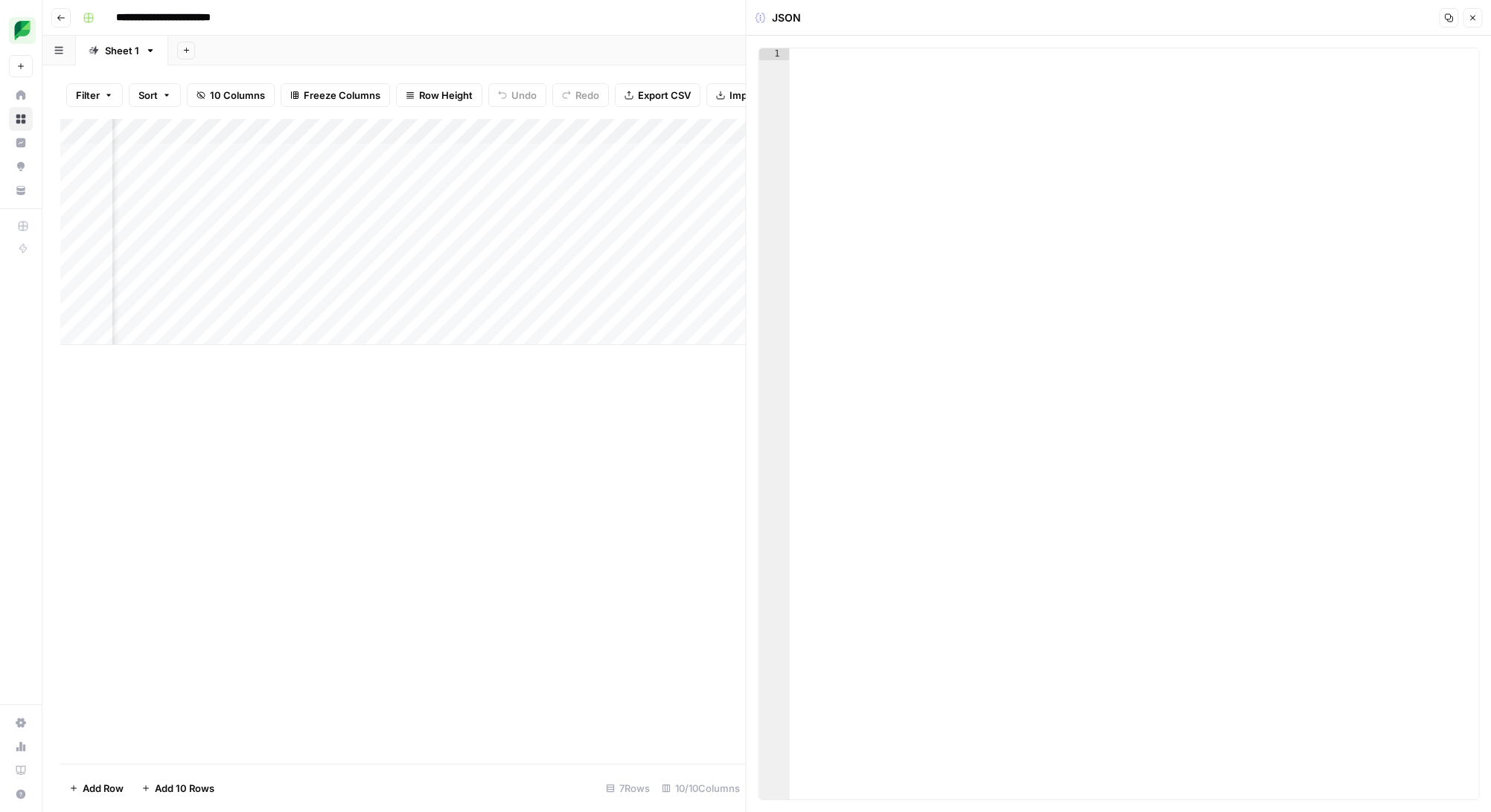
click at [1467, 21] on icon "button" at bounding box center [1472, 18] width 9 height 9
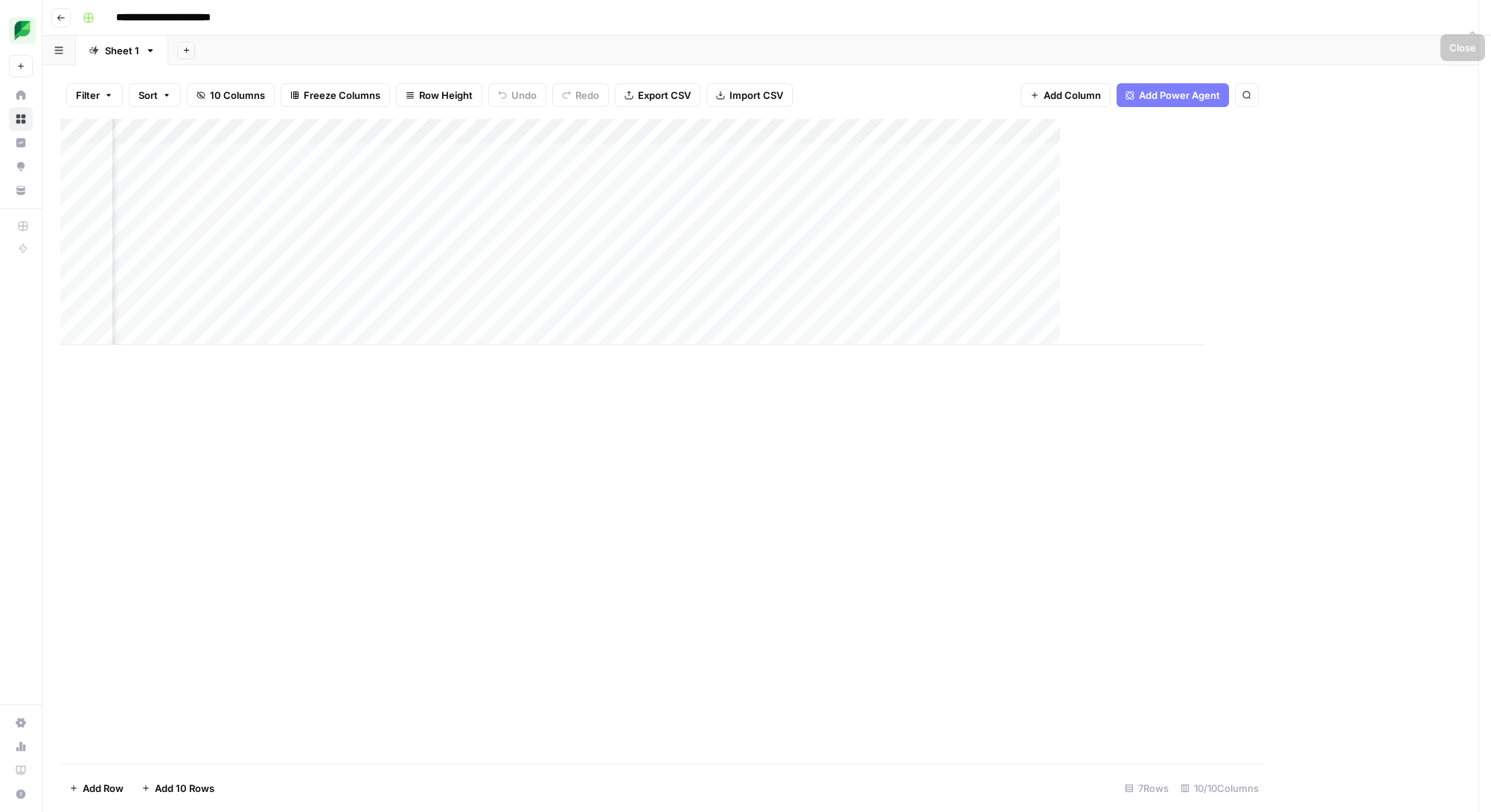
scroll to position [0, 256]
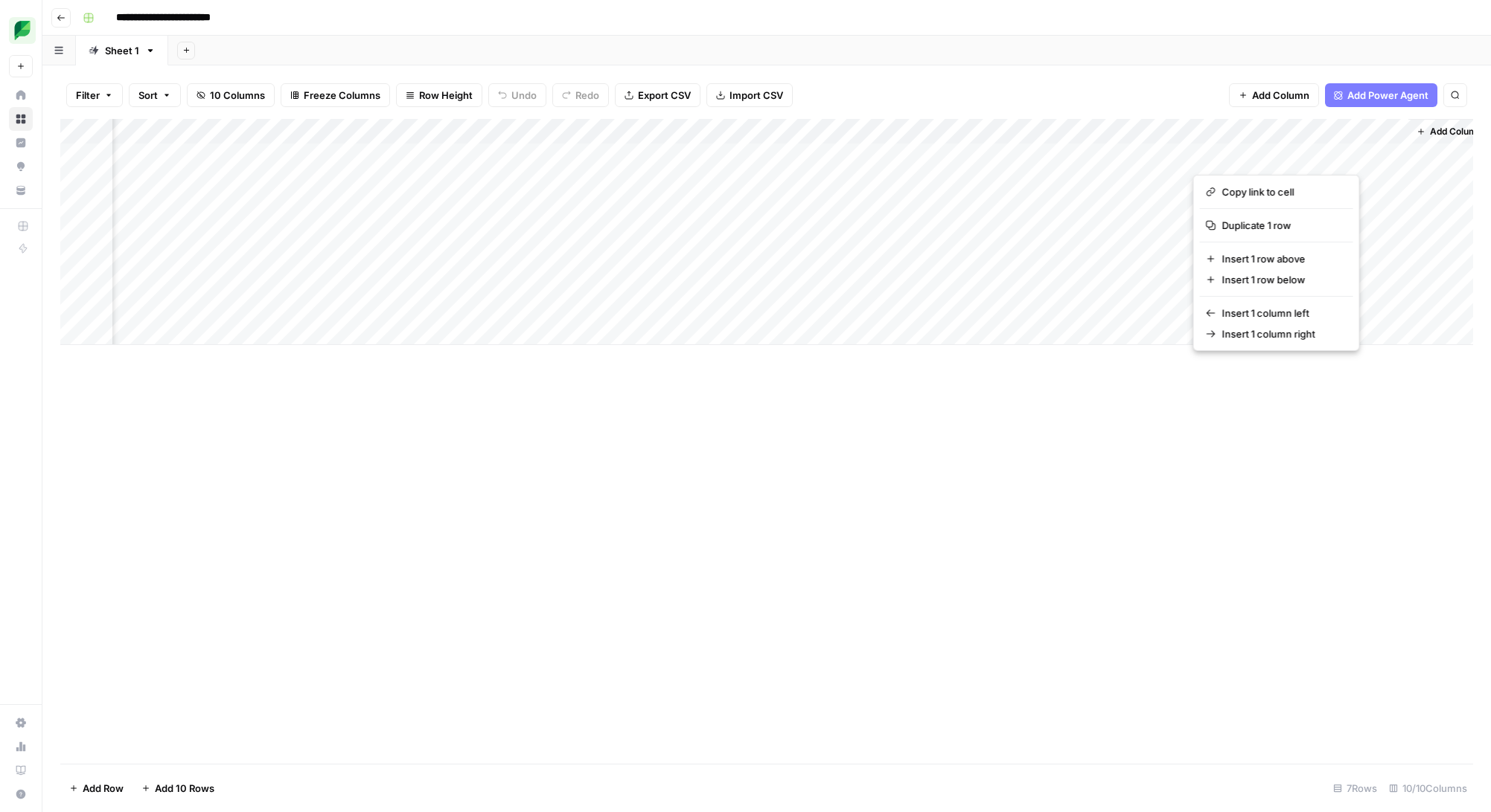
click at [1323, 151] on button "button" at bounding box center [1300, 156] width 215 height 26
click at [1397, 132] on div "Add Column" at bounding box center [767, 232] width 1412 height 226
click at [1340, 143] on div at bounding box center [1300, 134] width 215 height 30
click at [1430, 158] on div "Add Column" at bounding box center [1449, 232] width 82 height 226
click at [1310, 142] on div "Add Column" at bounding box center [767, 232] width 1412 height 226
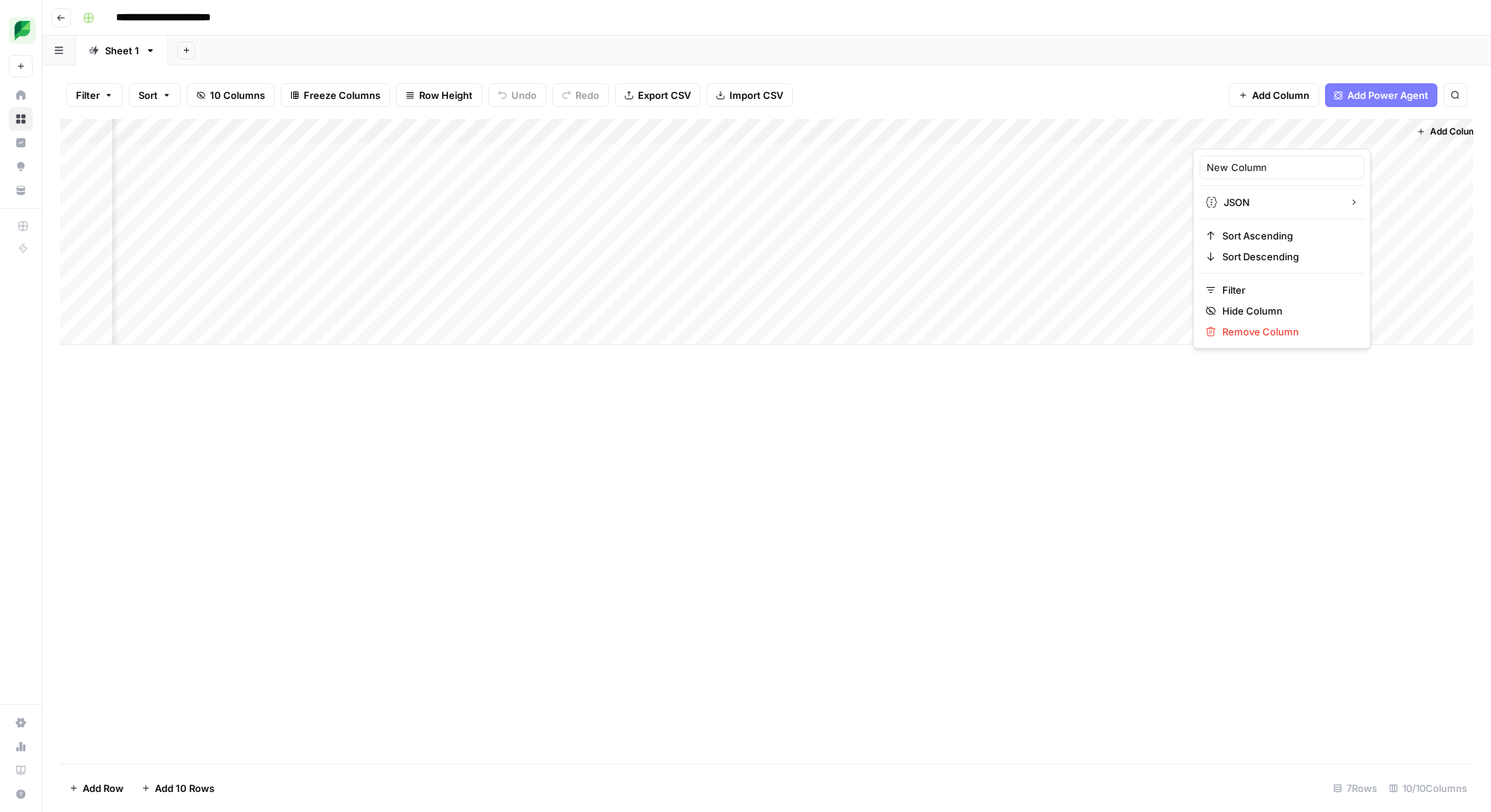
click at [1351, 148] on div at bounding box center [1300, 134] width 215 height 30
click at [1114, 201] on div "Add Column" at bounding box center [767, 232] width 1412 height 226
click at [1222, 180] on div "Add Column" at bounding box center [767, 232] width 1412 height 226
click at [1240, 163] on div "Add Column" at bounding box center [767, 232] width 1412 height 226
click at [1396, 132] on div "Add Column" at bounding box center [767, 232] width 1412 height 226
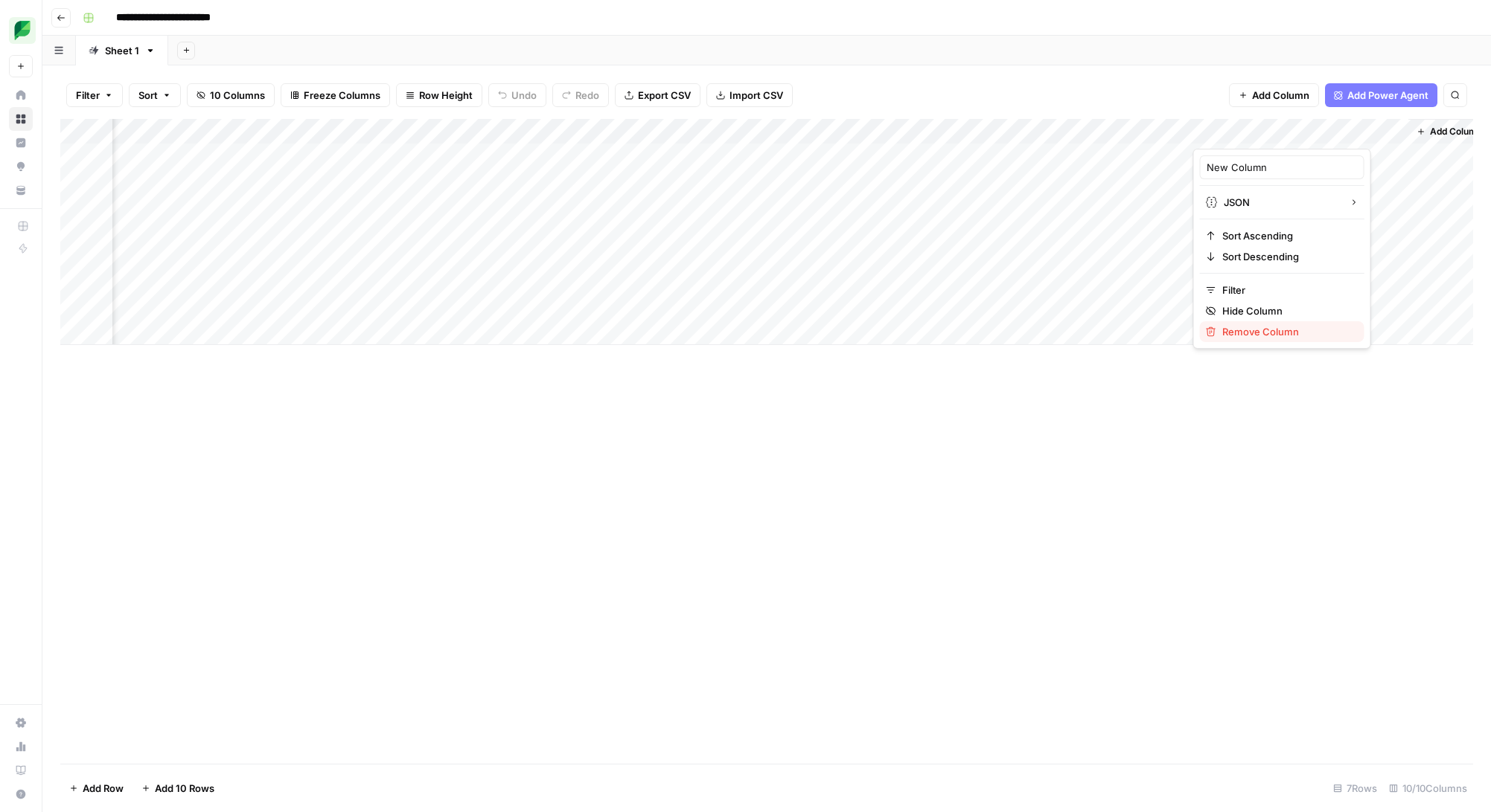
click at [1257, 326] on span "Remove Column" at bounding box center [1287, 331] width 130 height 15
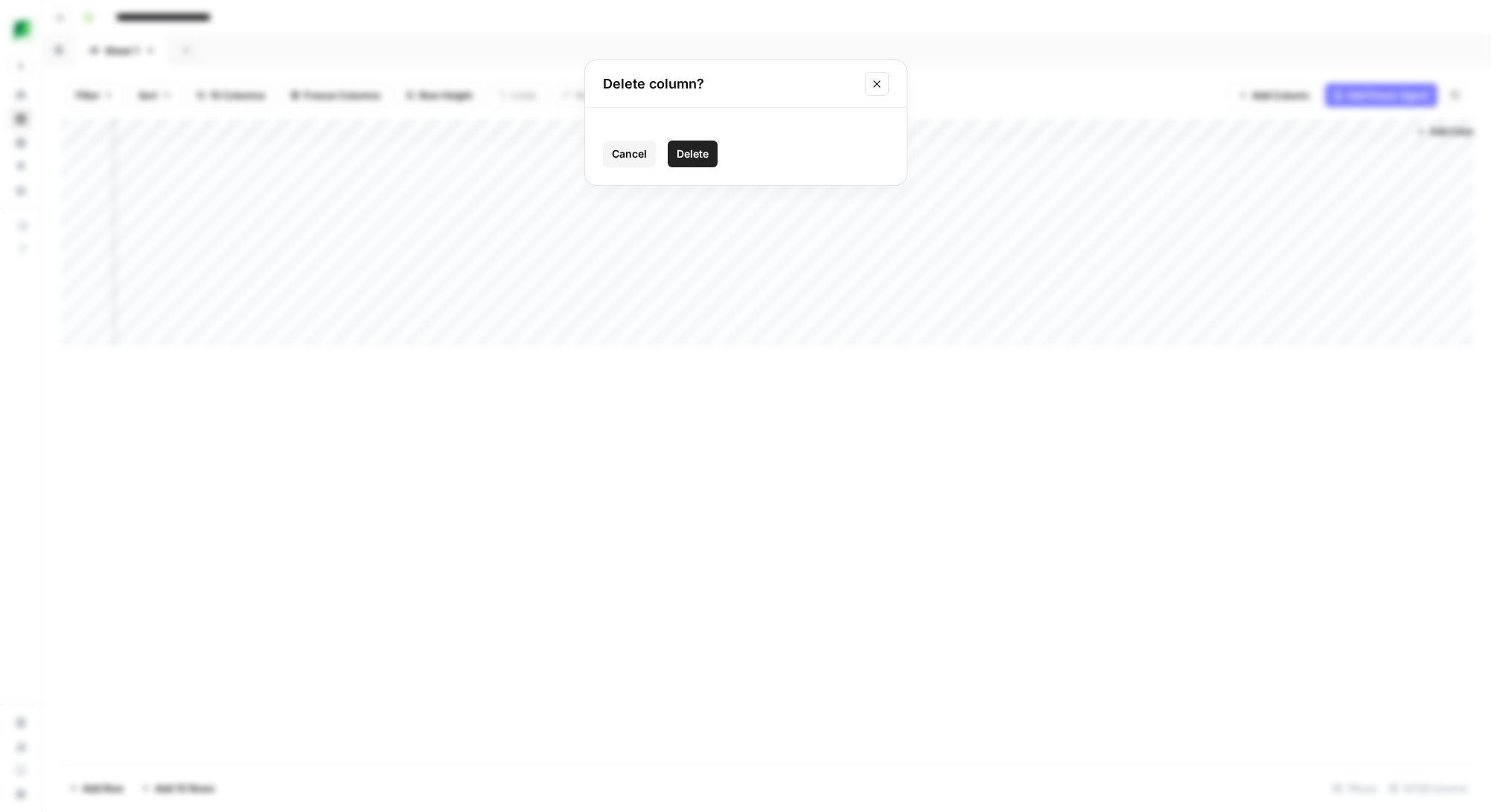
click at [674, 154] on button "Delete" at bounding box center [692, 154] width 50 height 27
click at [1299, 93] on span "Add Column" at bounding box center [1280, 95] width 57 height 15
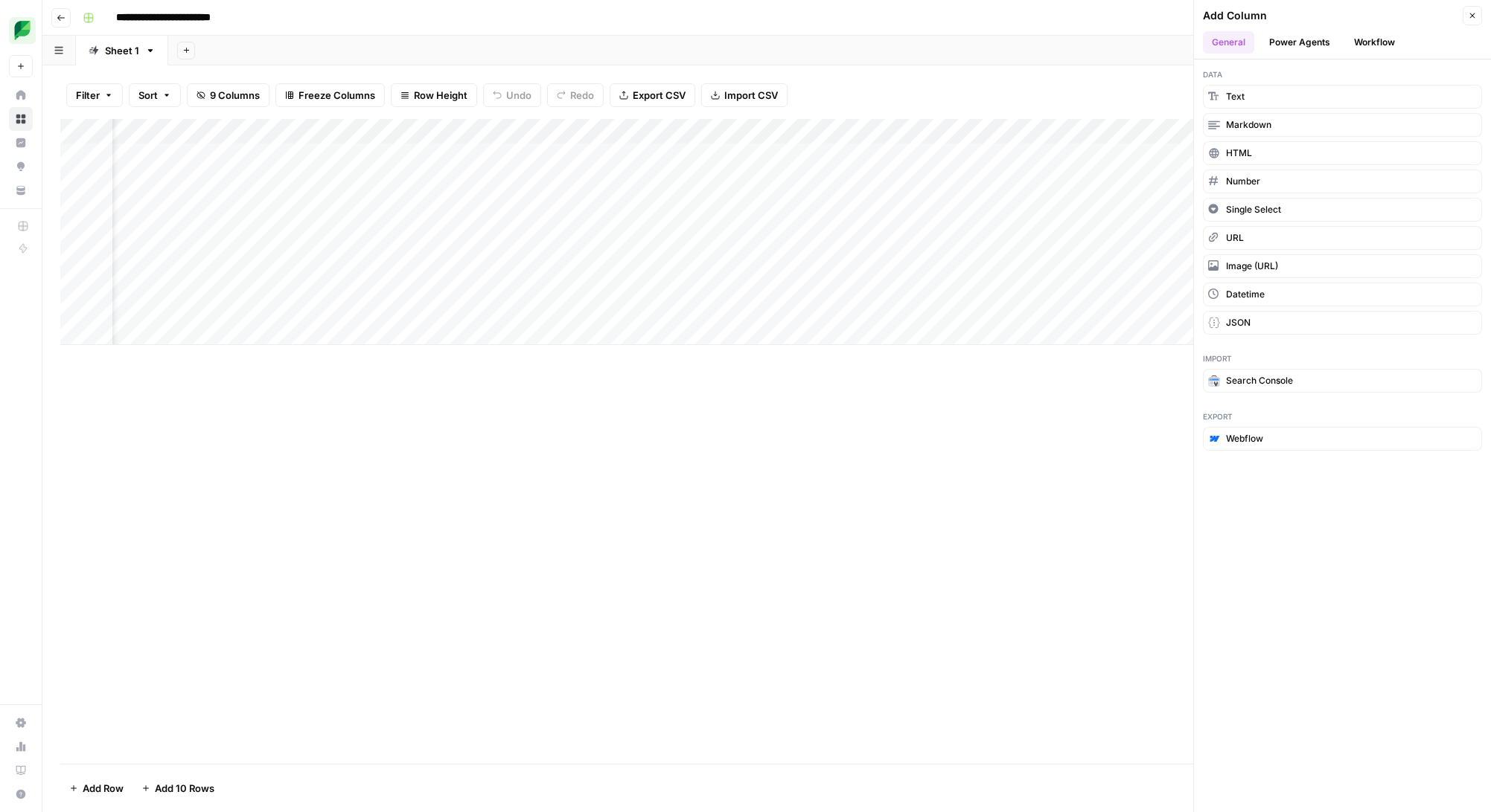
click at [1366, 41] on button "Workflow" at bounding box center [1374, 42] width 59 height 22
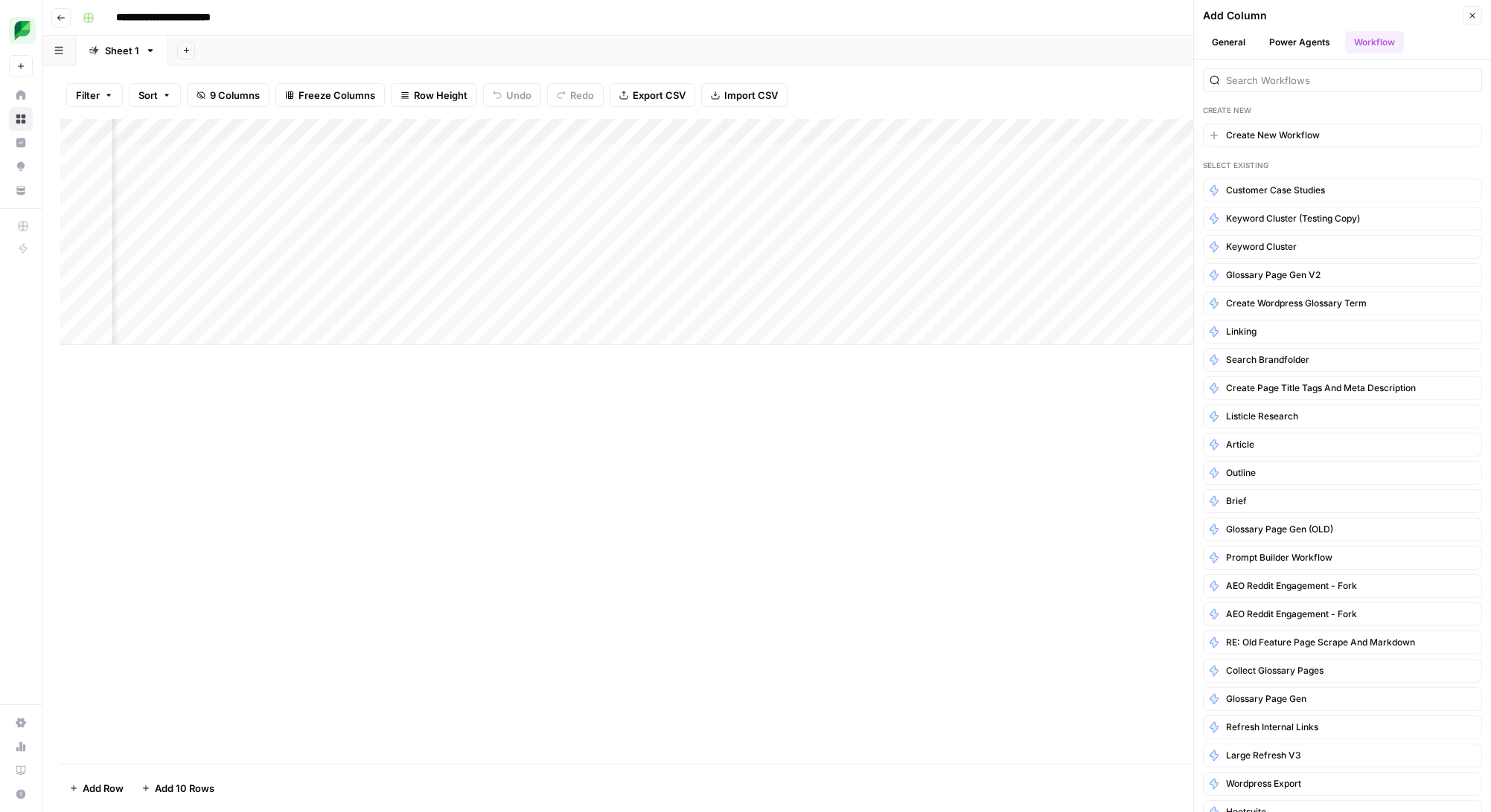
scroll to position [0, 274]
click at [1469, 306] on icon "button" at bounding box center [1470, 303] width 4 height 7
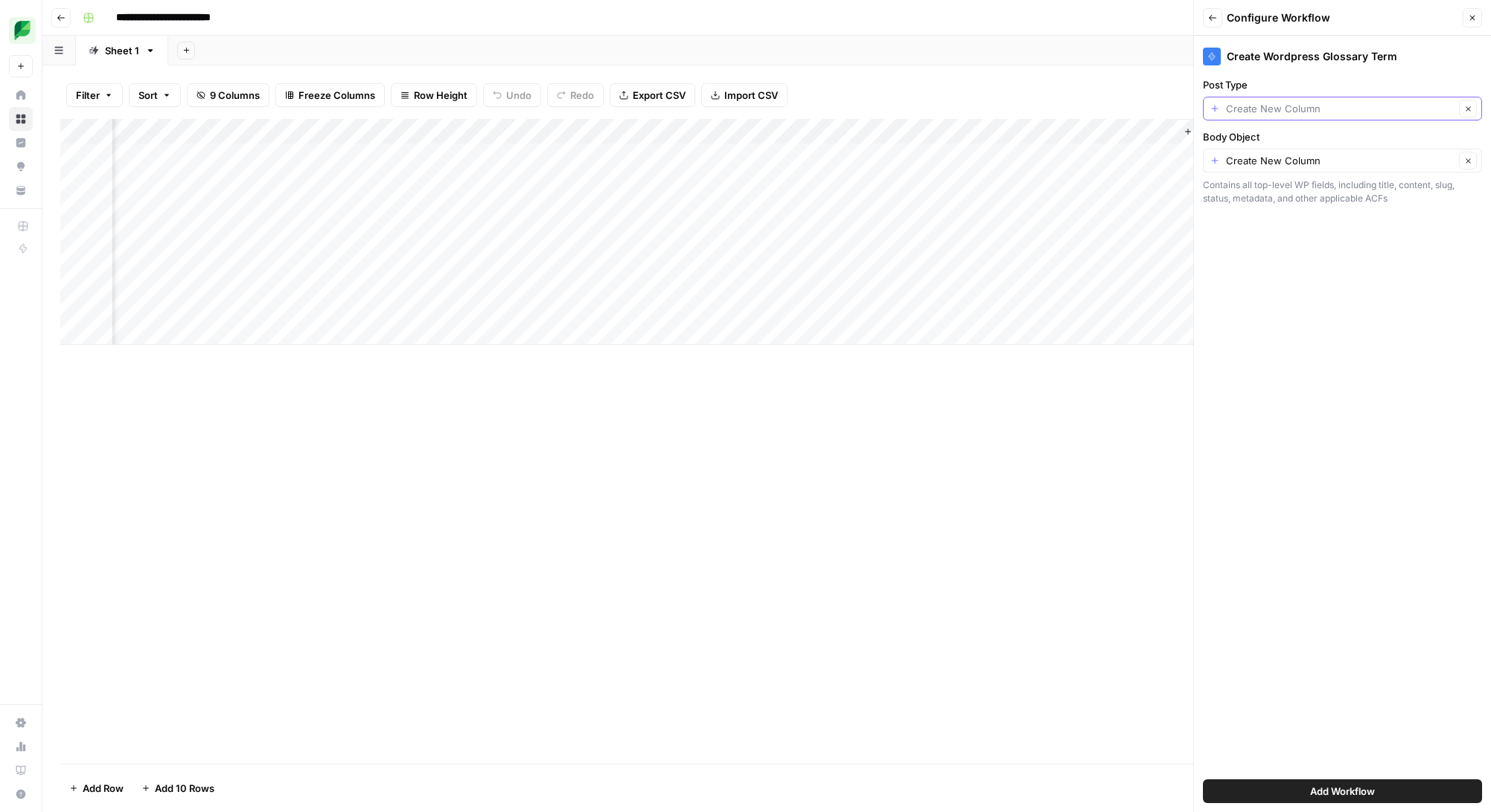
click at [1366, 110] on input "Post Type" at bounding box center [1340, 108] width 229 height 15
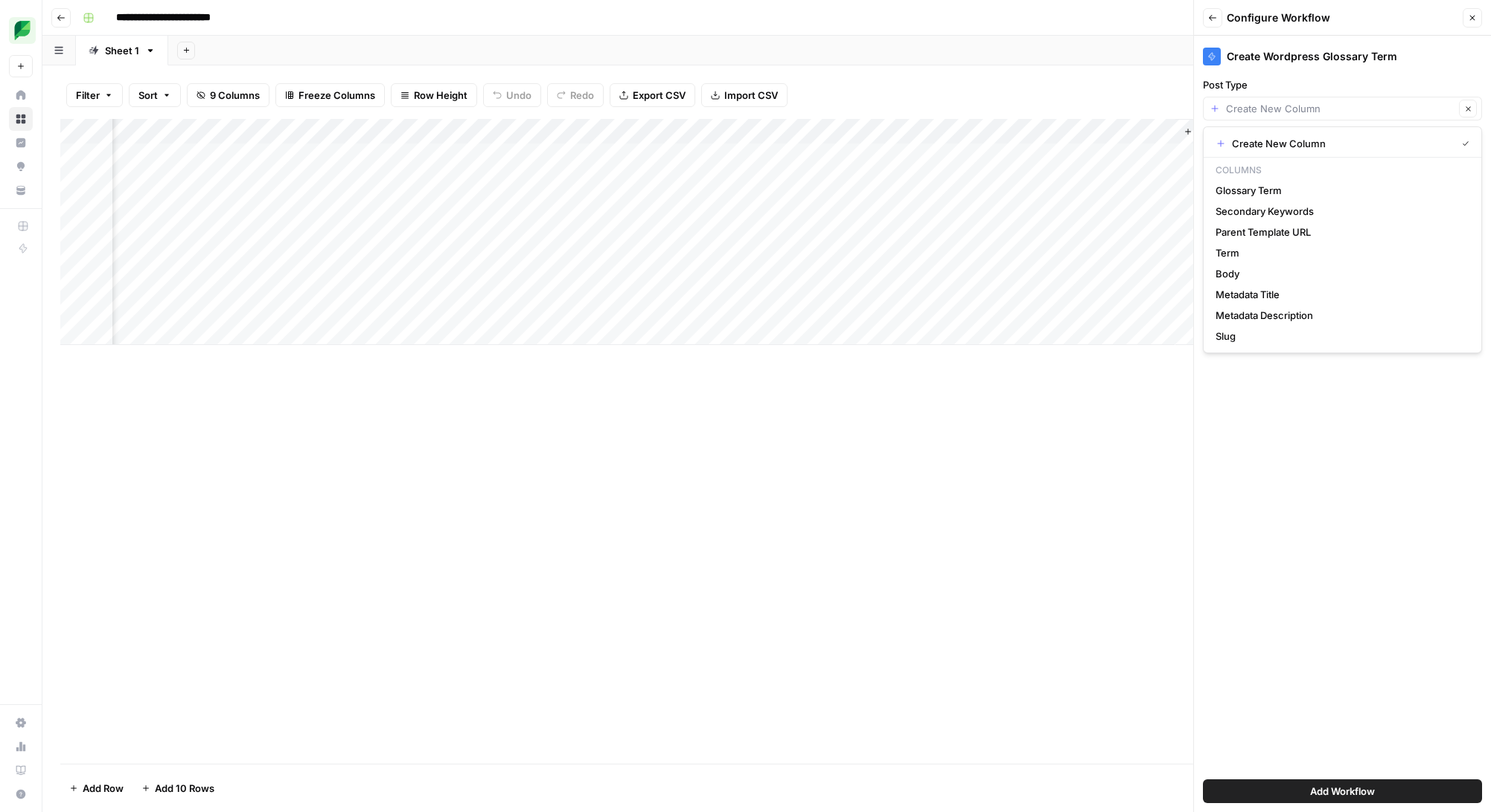
type input "Create New Column"
click at [1306, 429] on div "Create Wordpress Glossary Term Post Type Create New Column Clear Body Object Cr…" at bounding box center [1342, 424] width 297 height 777
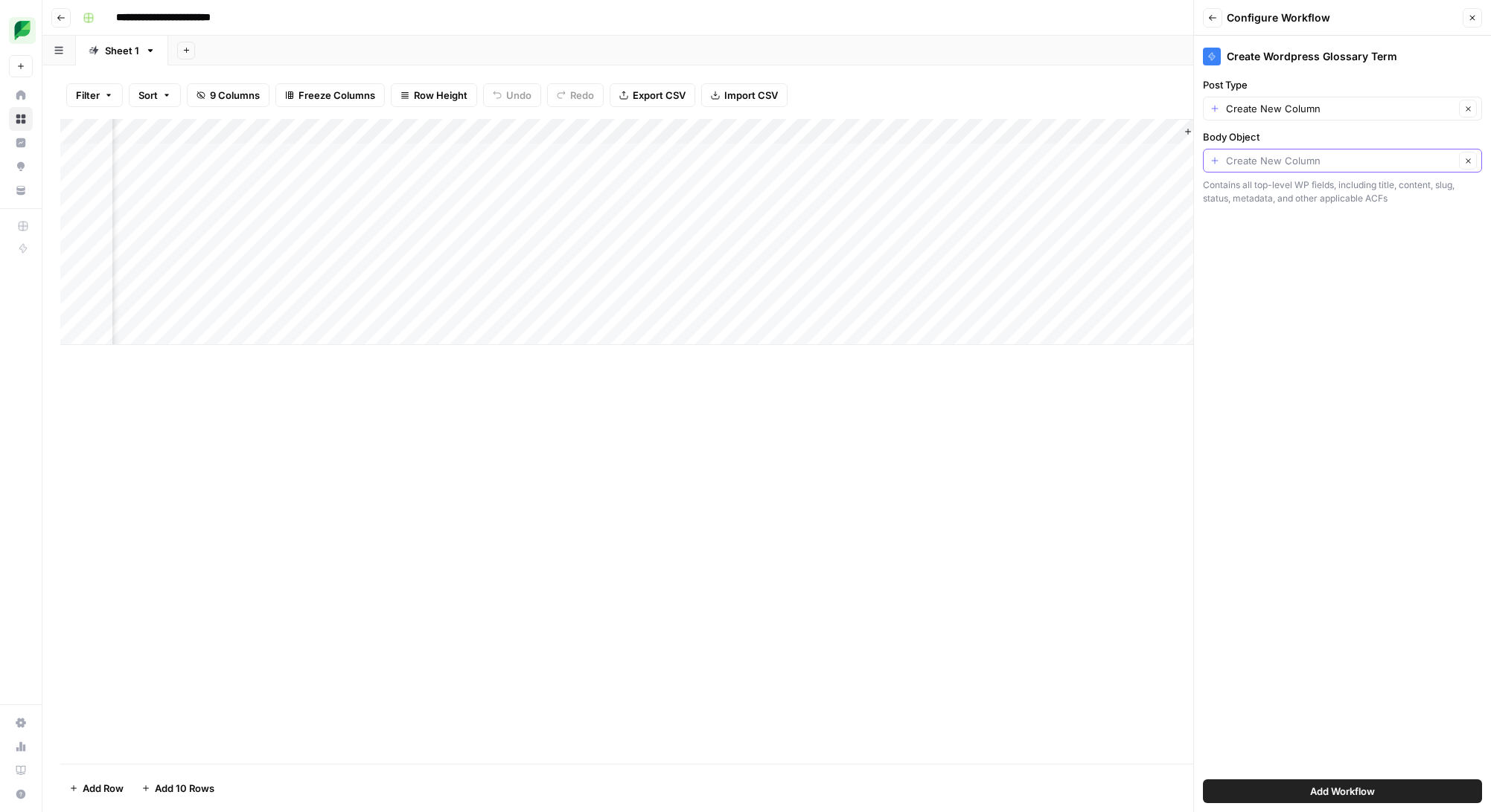
click at [1378, 163] on input "Body Object" at bounding box center [1340, 160] width 229 height 15
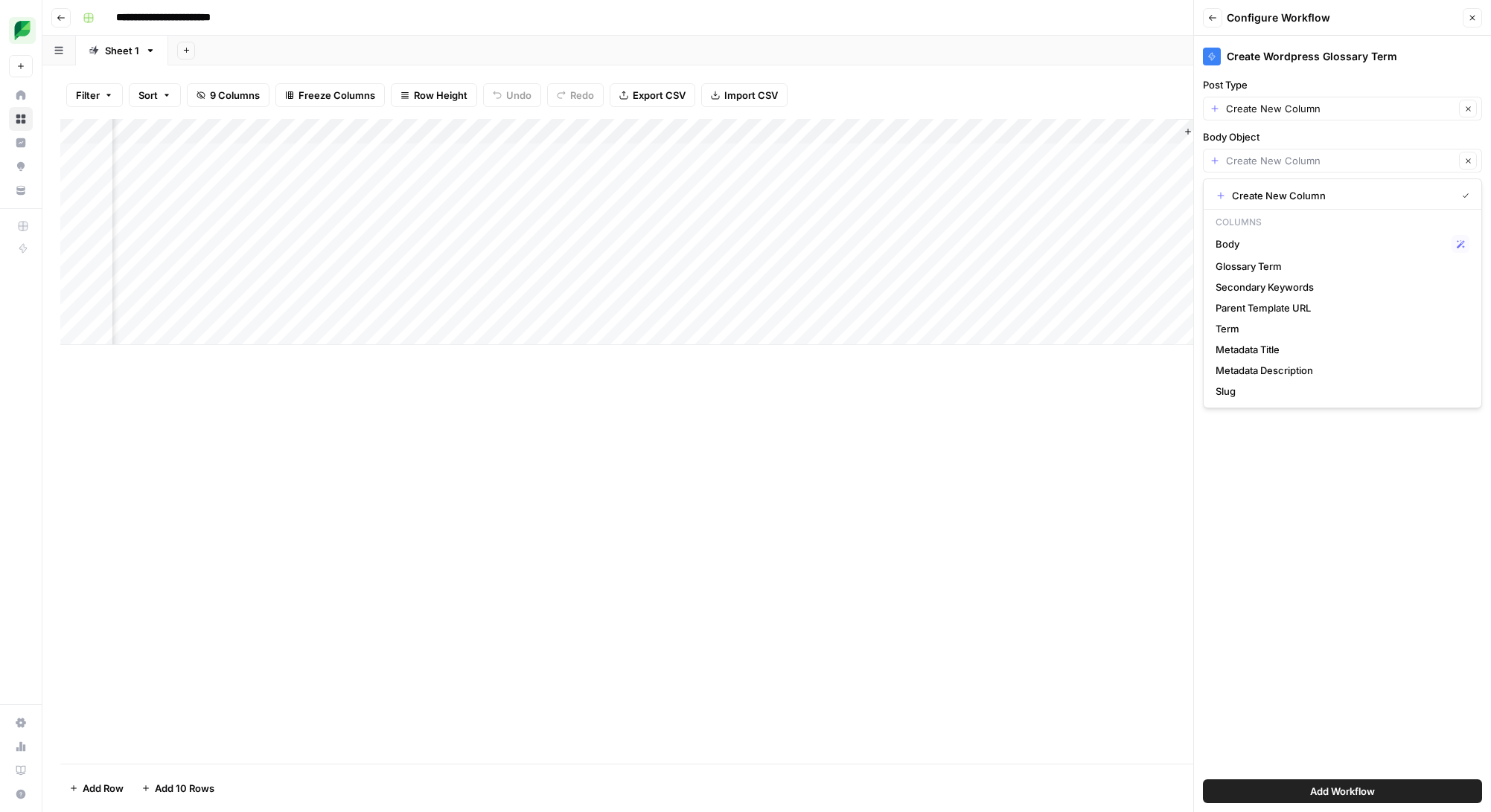
type input "Create New Column"
click at [1327, 490] on div "Create Wordpress Glossary Term Post Type Create New Column Clear Body Object Cr…" at bounding box center [1342, 424] width 297 height 777
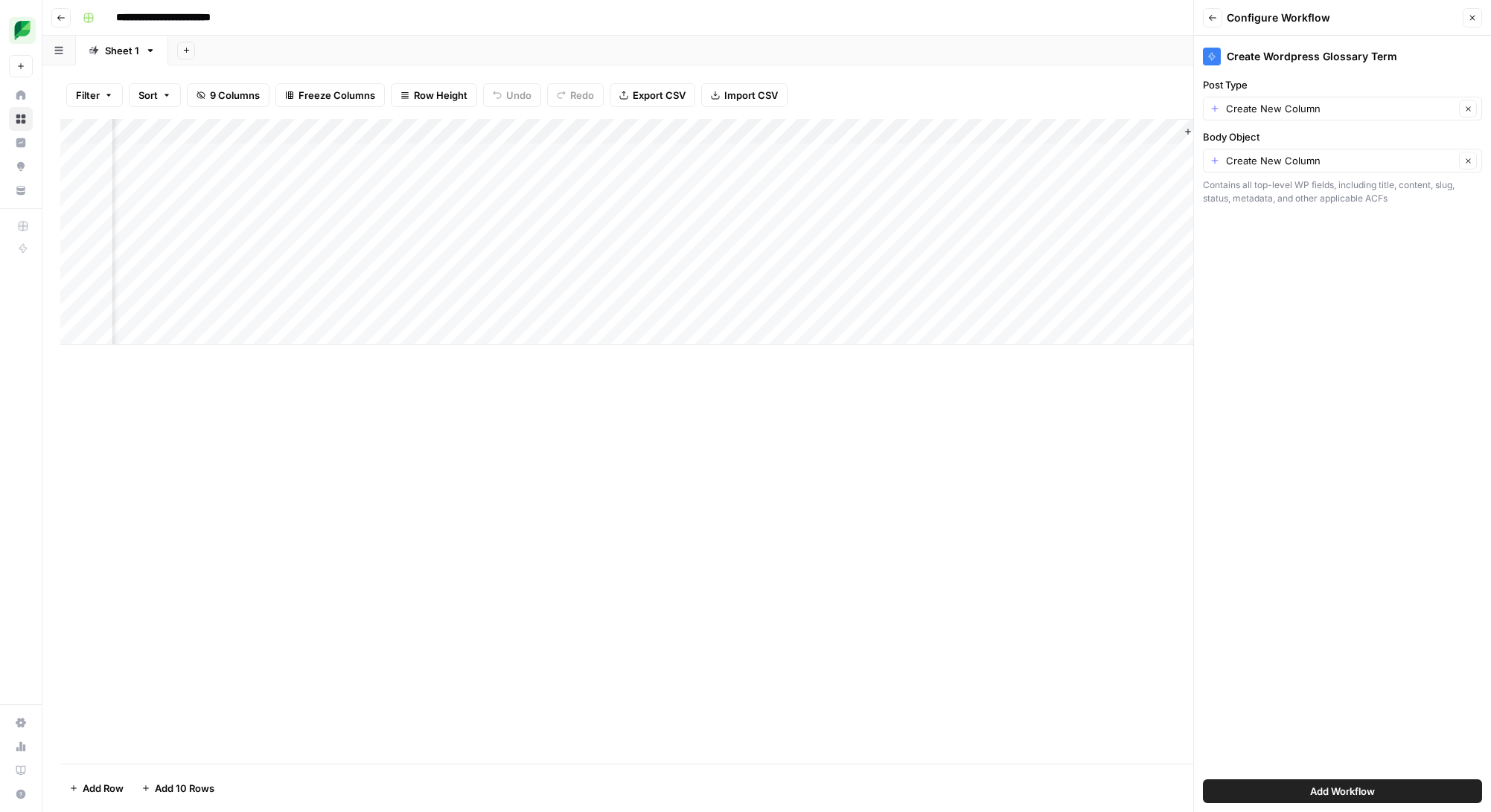
click at [1213, 109] on div "Create New Column Clear" at bounding box center [1342, 108] width 279 height 24
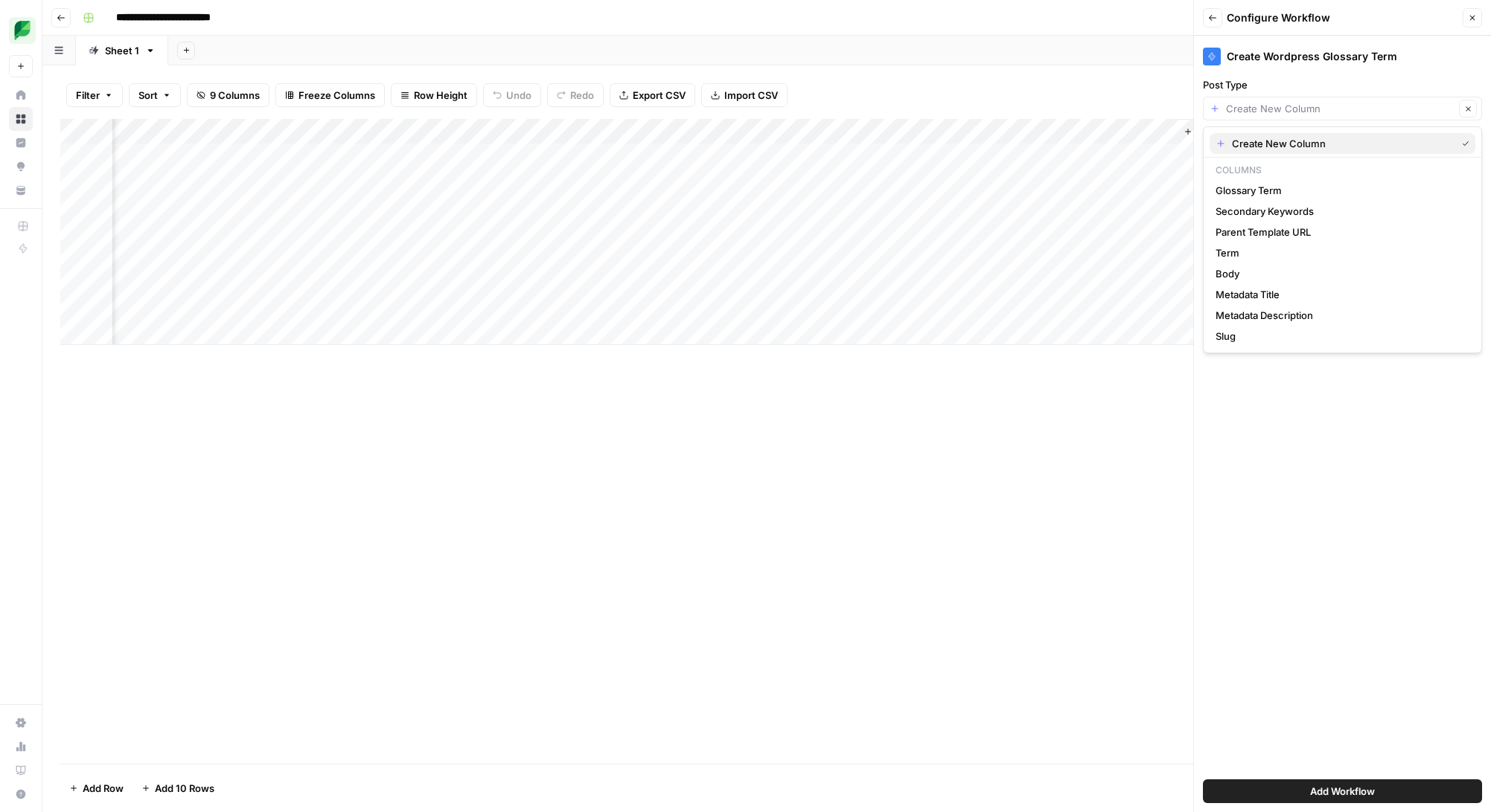
click at [1279, 151] on span "Create New Column" at bounding box center [1340, 143] width 218 height 15
type input "Create New Column"
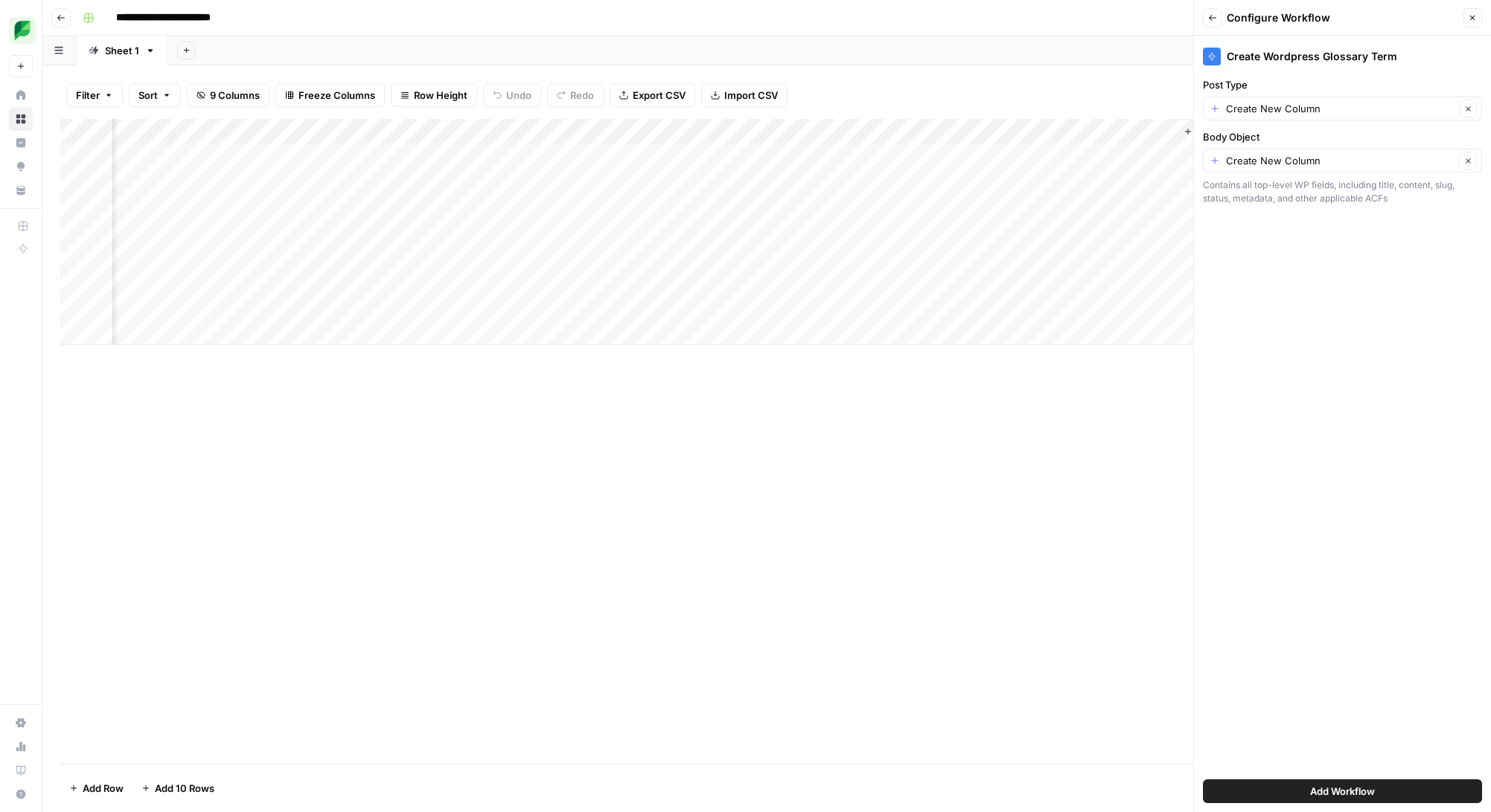
click at [1310, 796] on span "Add Workflow" at bounding box center [1342, 791] width 65 height 15
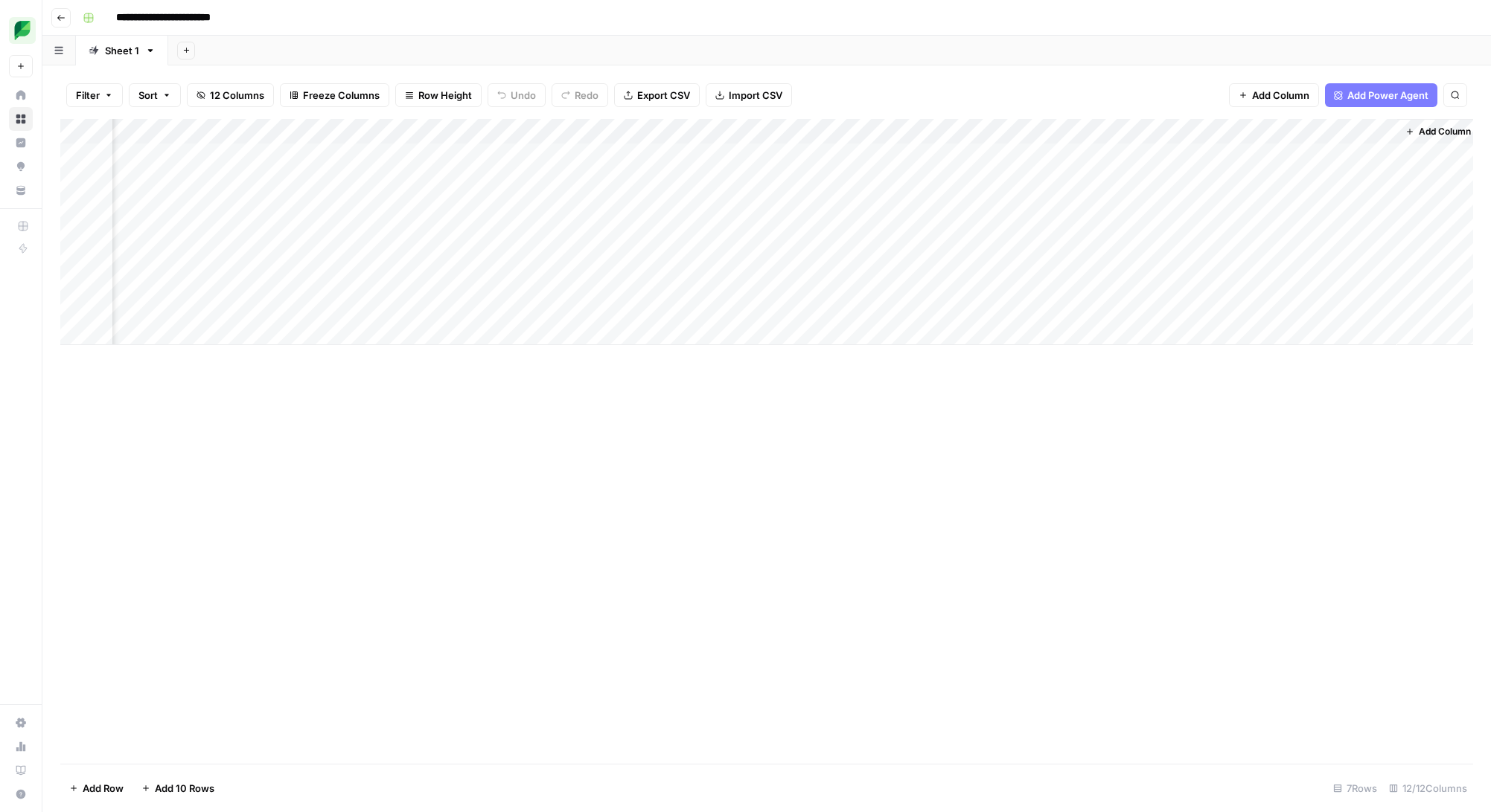
scroll to position [0, 711]
click at [835, 158] on div "Add Column" at bounding box center [767, 232] width 1412 height 226
click at [816, 155] on textarea "**********" at bounding box center [855, 157] width 238 height 21
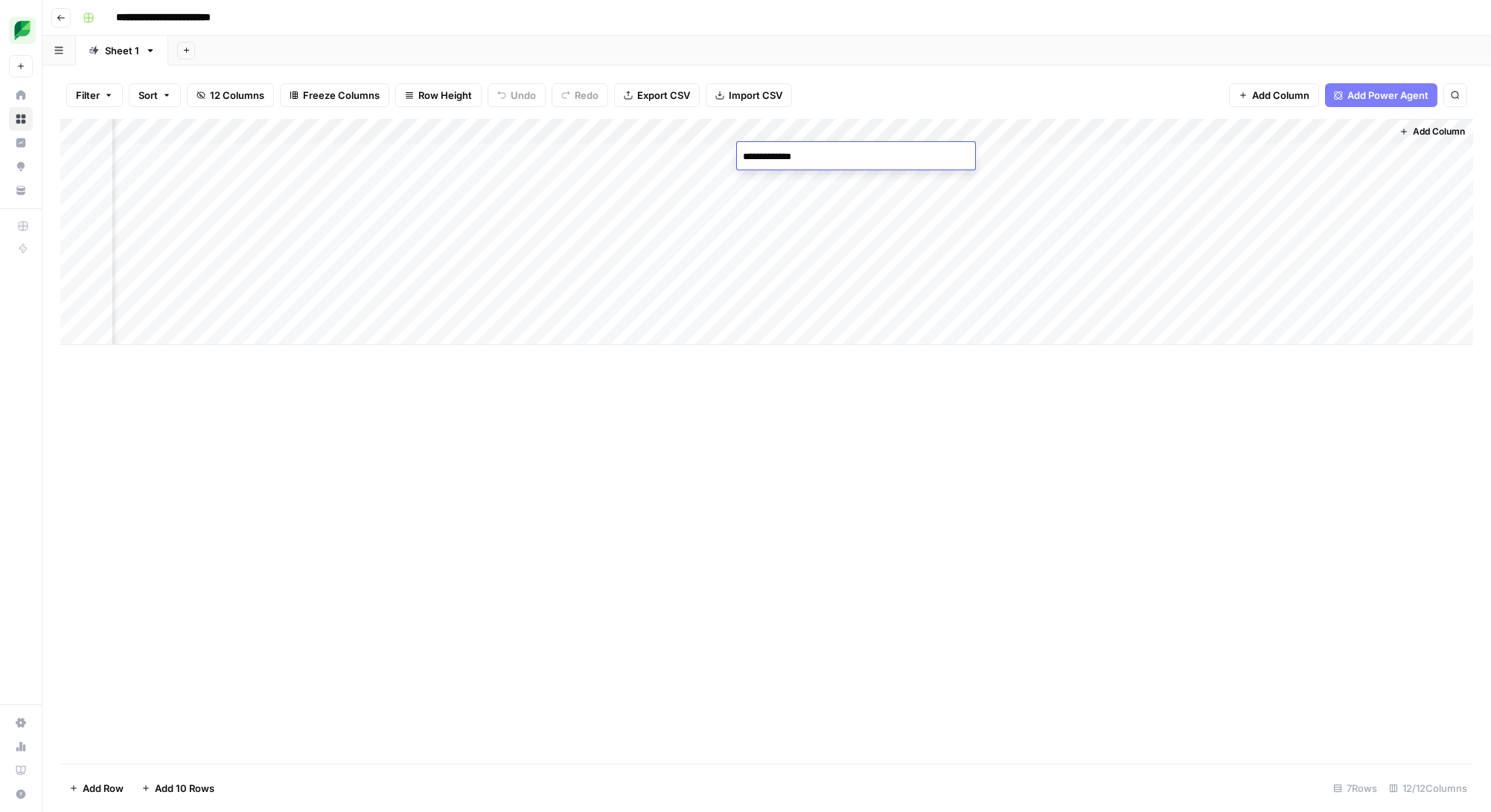
click at [816, 155] on textarea "**********" at bounding box center [855, 157] width 238 height 21
paste textarea "*"
type textarea "**********"
click at [877, 318] on div "Add Column" at bounding box center [767, 232] width 1412 height 226
click at [881, 120] on div "Add Column" at bounding box center [767, 232] width 1412 height 226
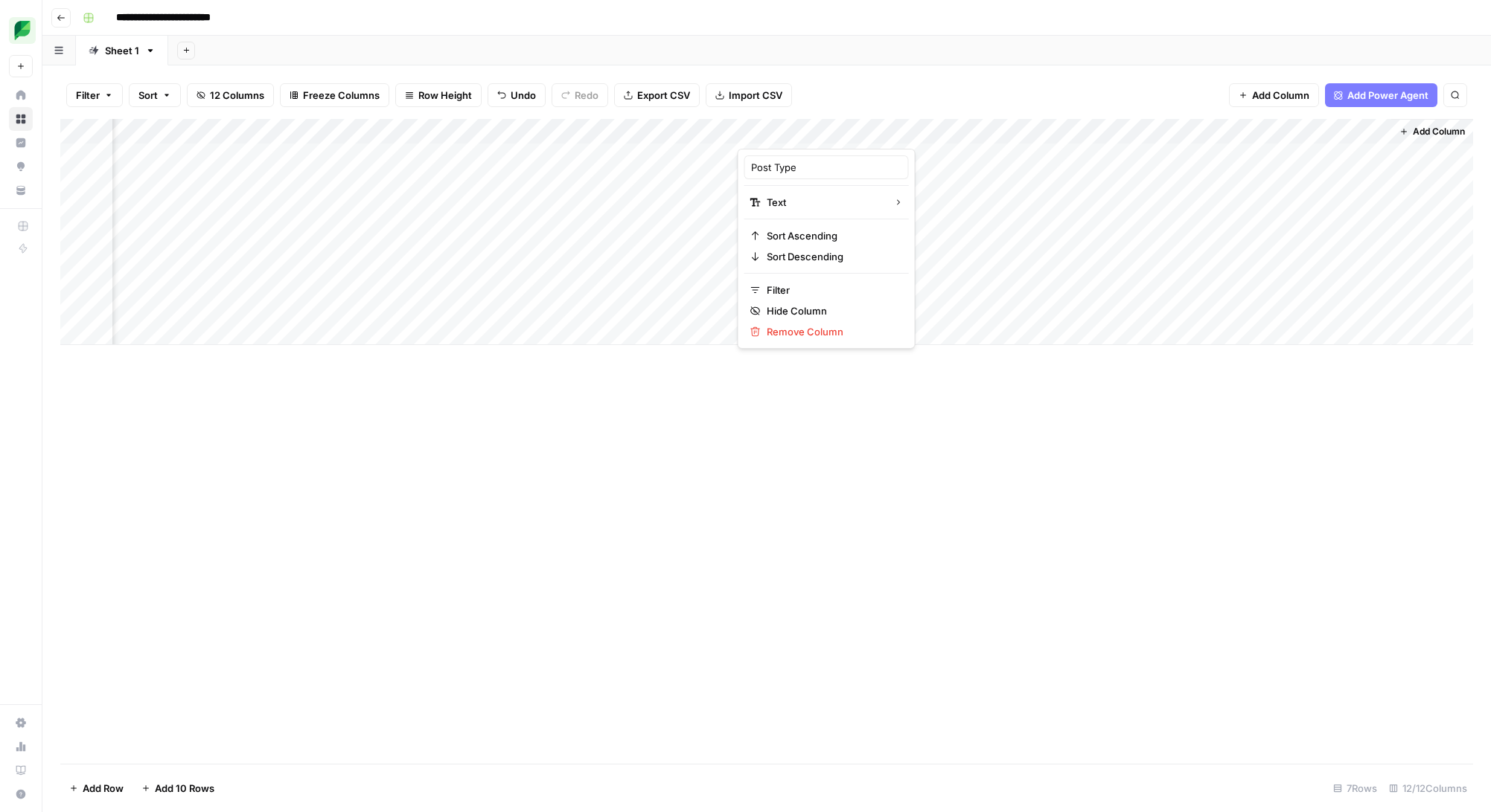
click at [944, 131] on div at bounding box center [845, 134] width 215 height 30
click at [933, 131] on div at bounding box center [845, 134] width 215 height 30
click at [921, 167] on div "Add Column" at bounding box center [767, 232] width 1412 height 226
click at [942, 131] on div "Add Column" at bounding box center [767, 232] width 1412 height 226
click at [919, 190] on div "Add Column" at bounding box center [767, 232] width 1412 height 226
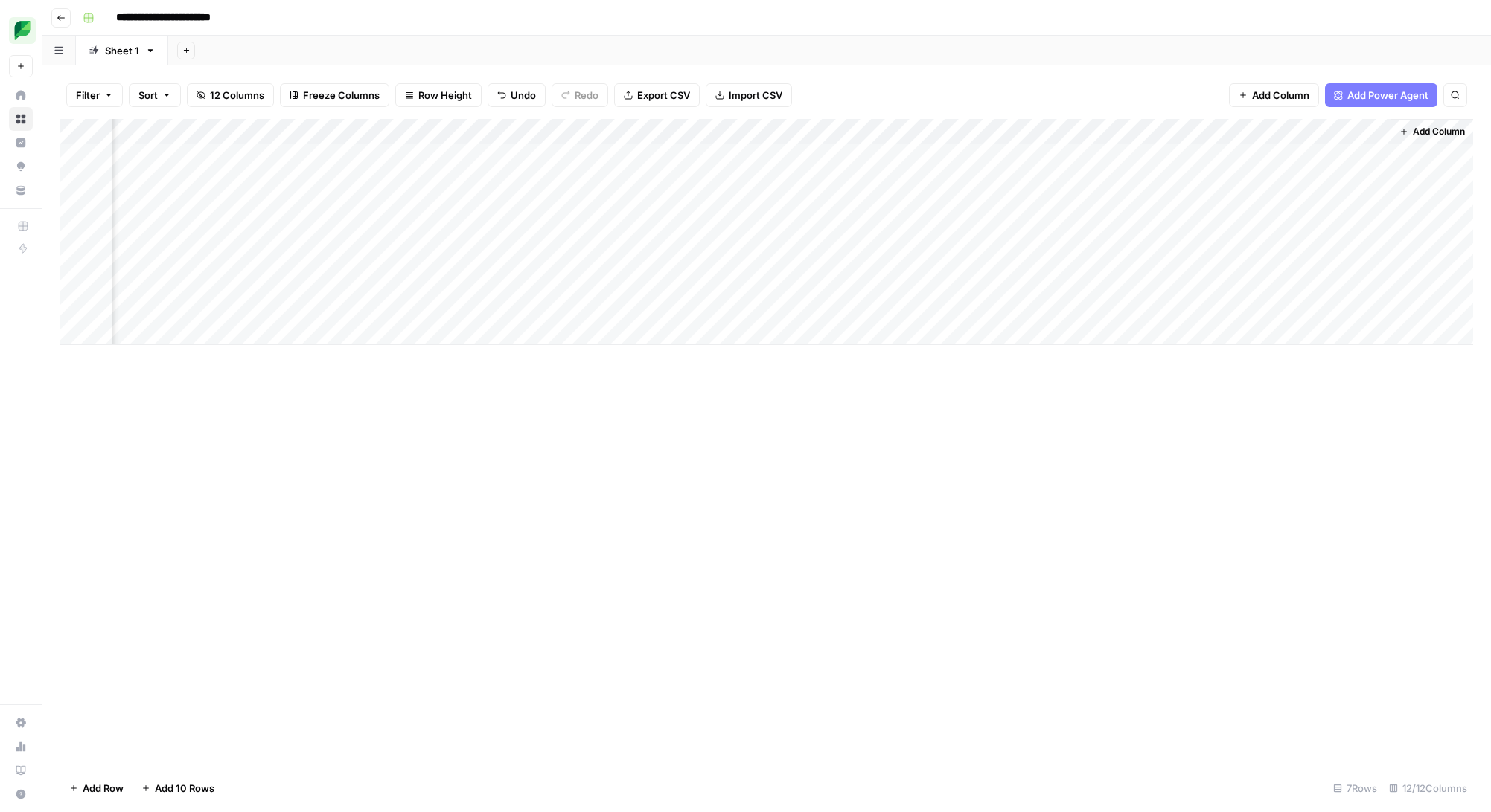
click at [909, 161] on div "Add Column" at bounding box center [767, 232] width 1412 height 226
drag, startPoint x: 950, startPoint y: 167, endPoint x: 939, endPoint y: 328, distance: 161.4
click at [939, 328] on div "Add Column" at bounding box center [767, 232] width 1412 height 226
click at [1028, 158] on div "Add Column" at bounding box center [767, 232] width 1412 height 226
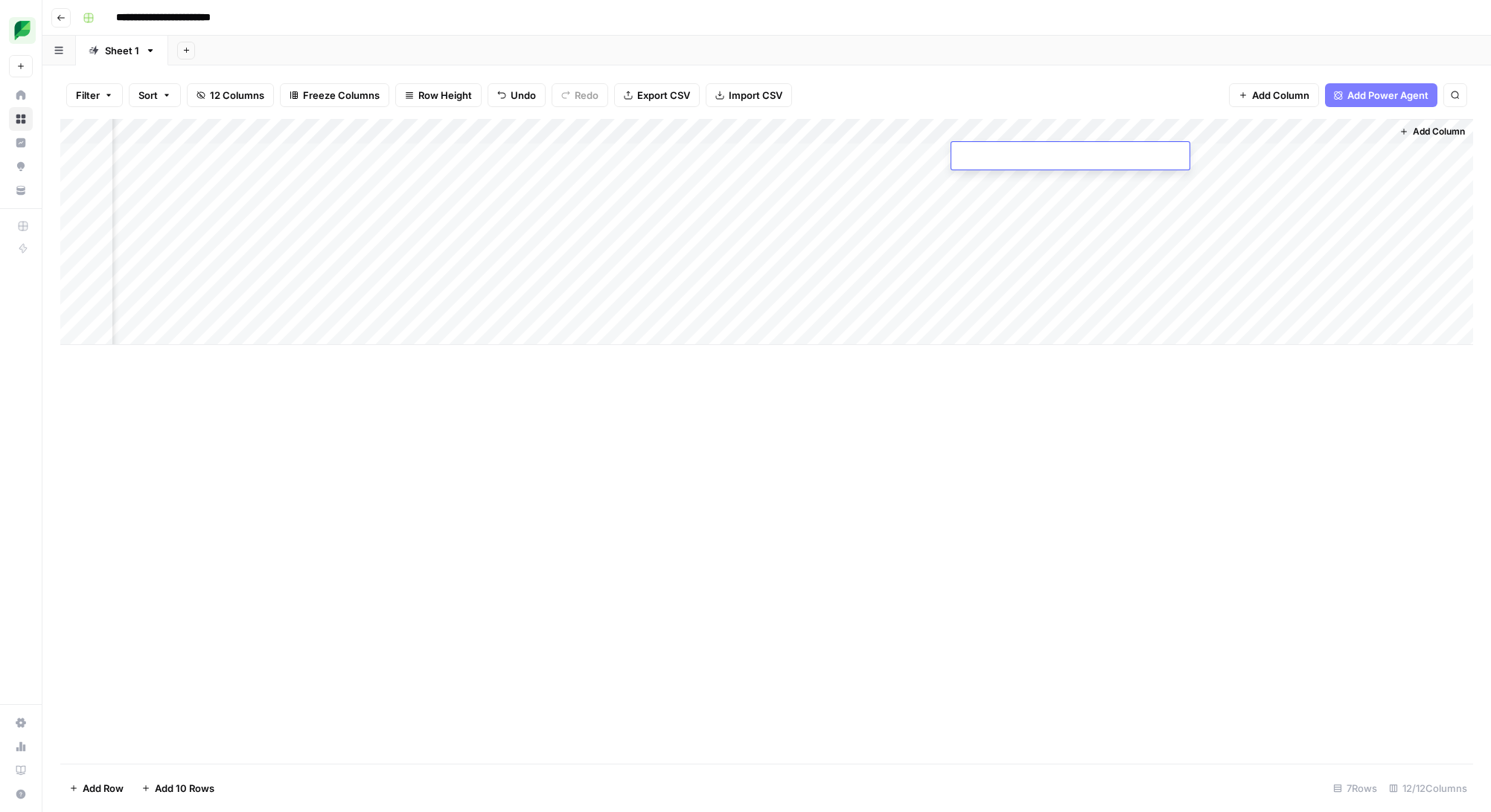
click at [1028, 158] on textarea at bounding box center [1069, 157] width 238 height 21
type textarea "**********"
click at [1050, 158] on textarea "**********" at bounding box center [1069, 157] width 238 height 21
click at [1151, 130] on div "Add Column" at bounding box center [767, 232] width 1412 height 226
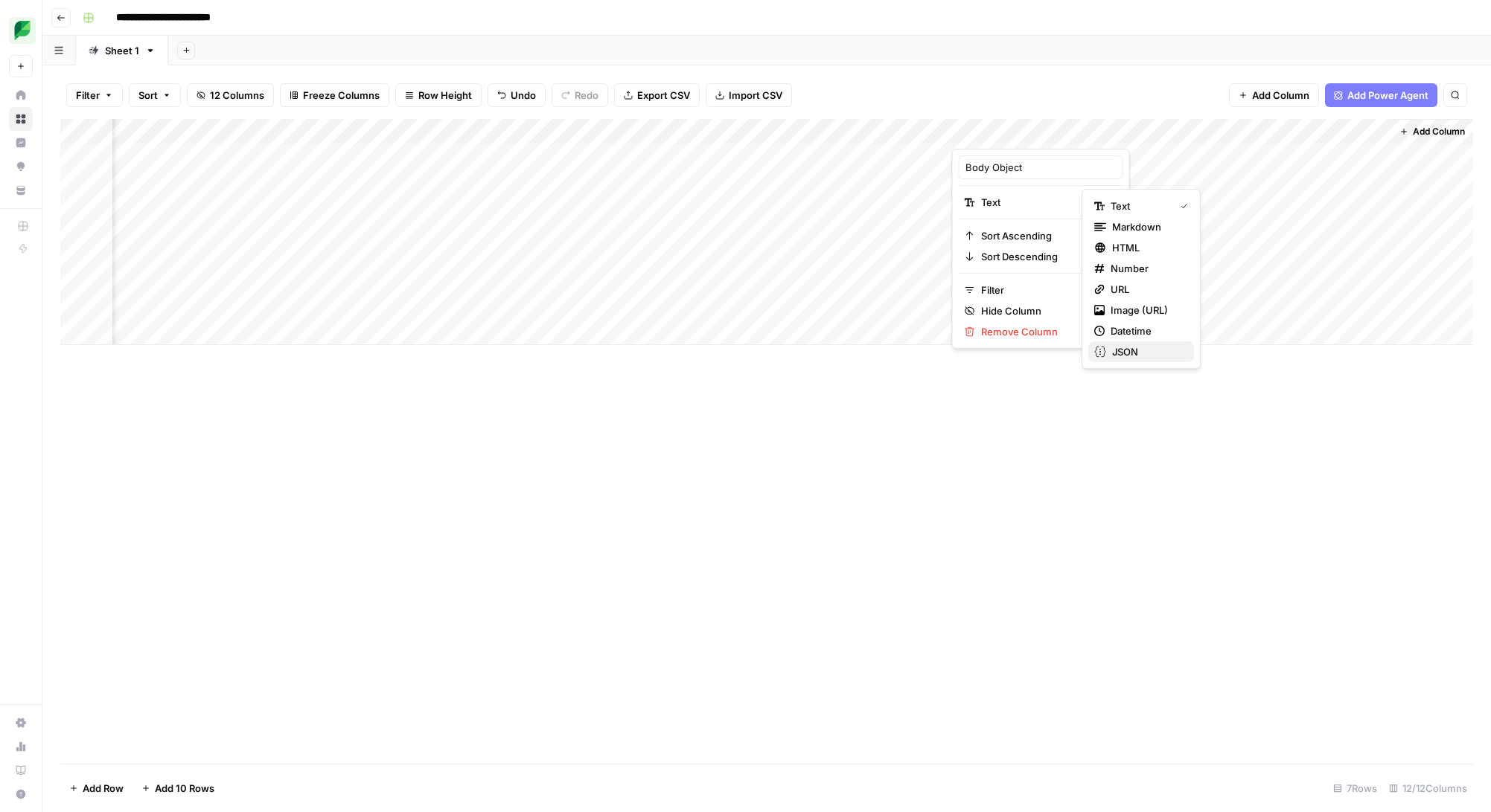
click at [1153, 346] on span "JSON" at bounding box center [1146, 351] width 70 height 15
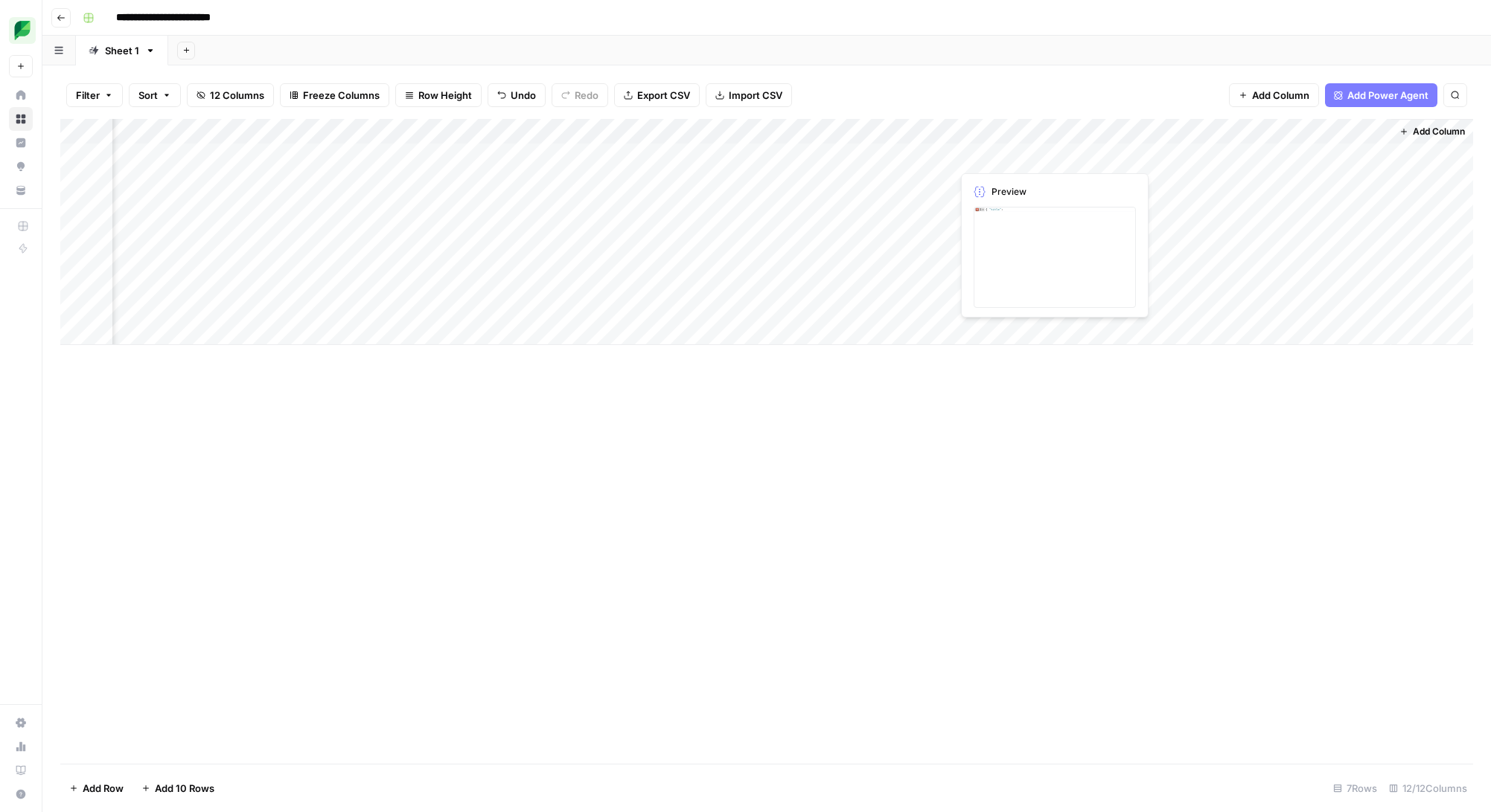
click at [1045, 156] on div "Add Column" at bounding box center [767, 232] width 1412 height 226
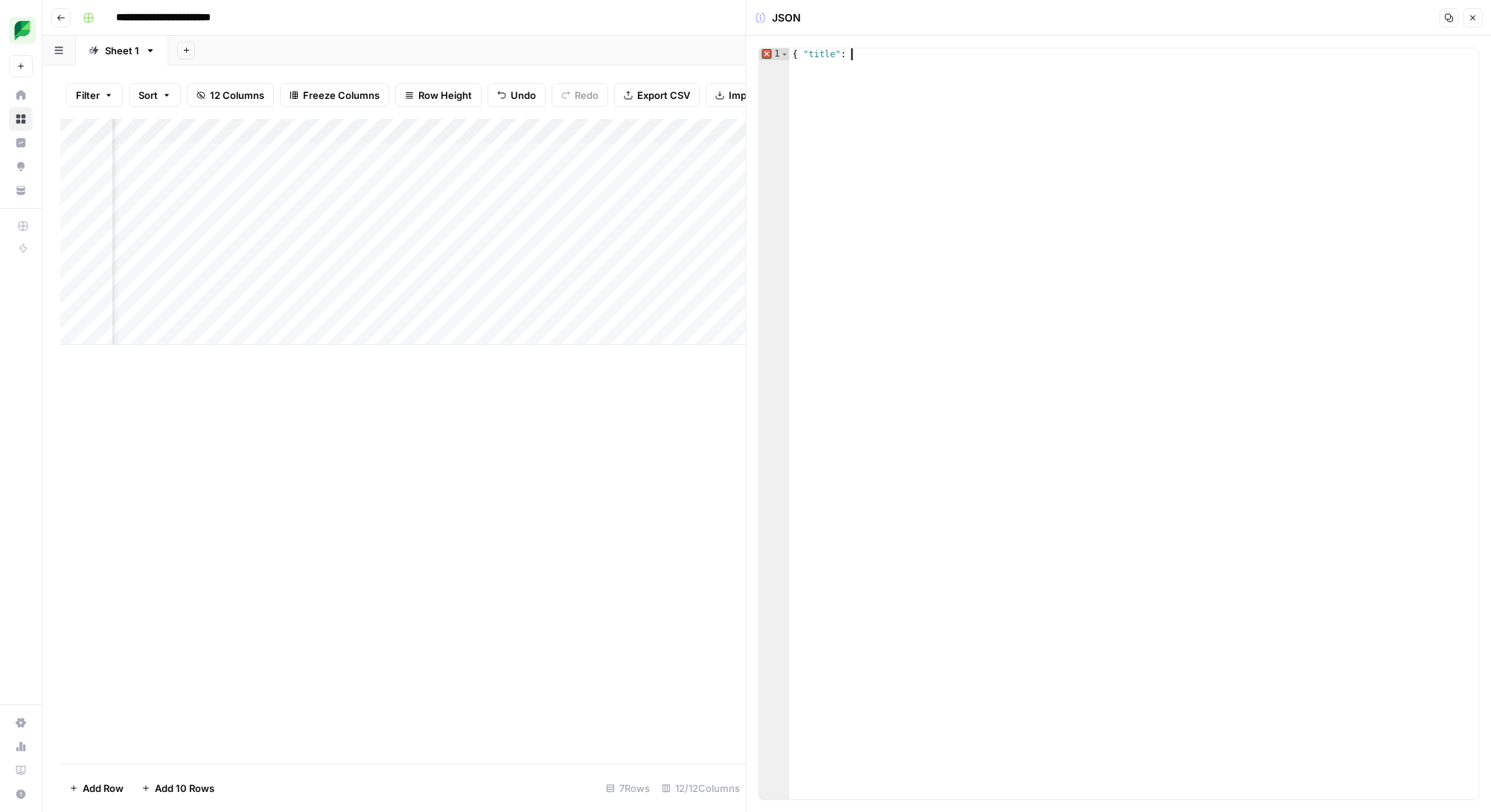
click at [903, 66] on div "{ "title" :" at bounding box center [1134, 436] width 689 height 775
click at [288, 157] on div "Add Column" at bounding box center [403, 232] width 685 height 226
click at [347, 197] on span "Copy link to cell" at bounding box center [348, 191] width 119 height 15
click at [946, 70] on div "{ "title" :" at bounding box center [1134, 436] width 689 height 775
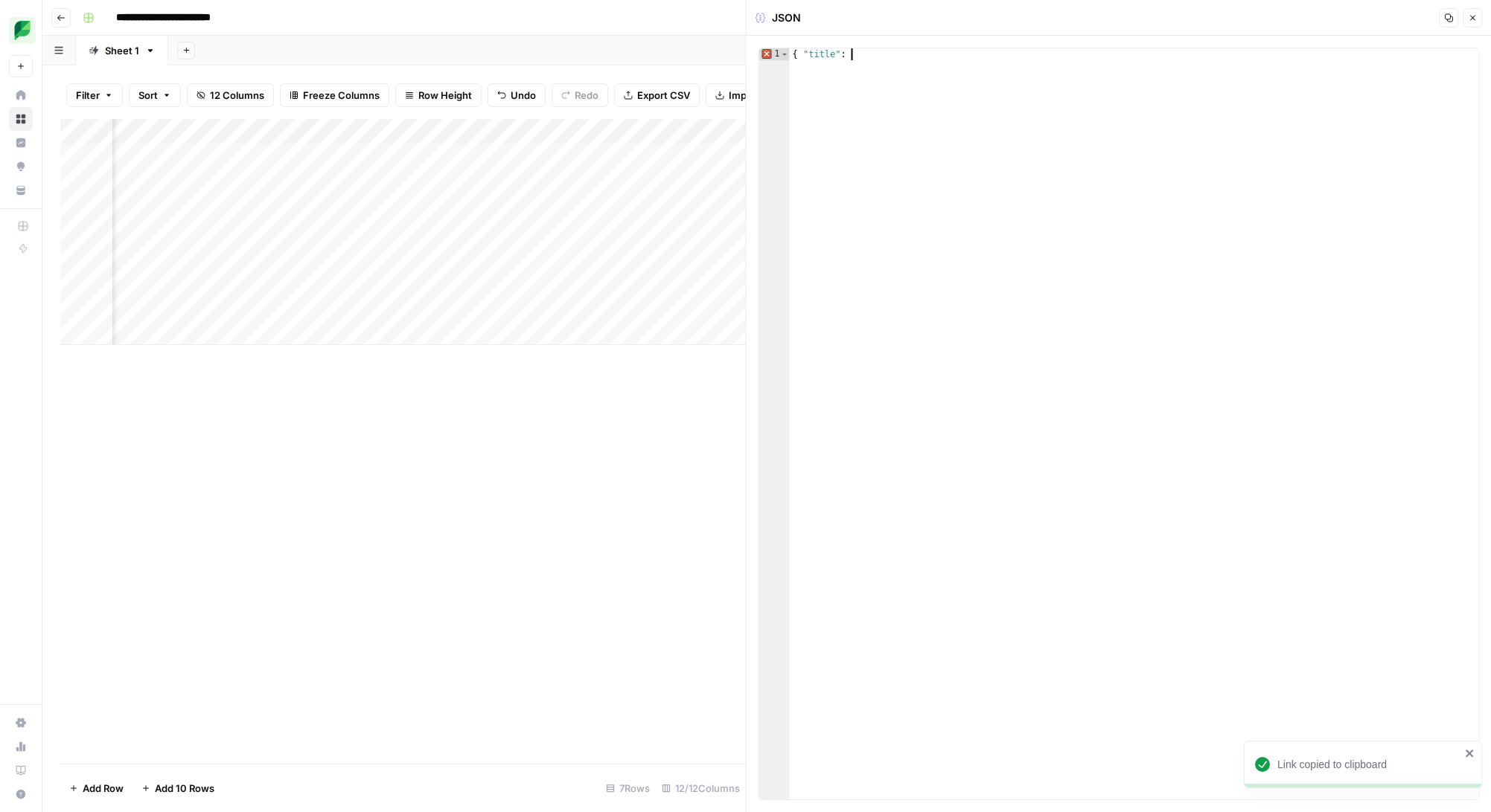
paste textarea "**********"
type textarea "**********"
drag, startPoint x: 946, startPoint y: 70, endPoint x: 778, endPoint y: 42, distance: 170.3
click at [778, 42] on div "**********" at bounding box center [1119, 424] width 745 height 777
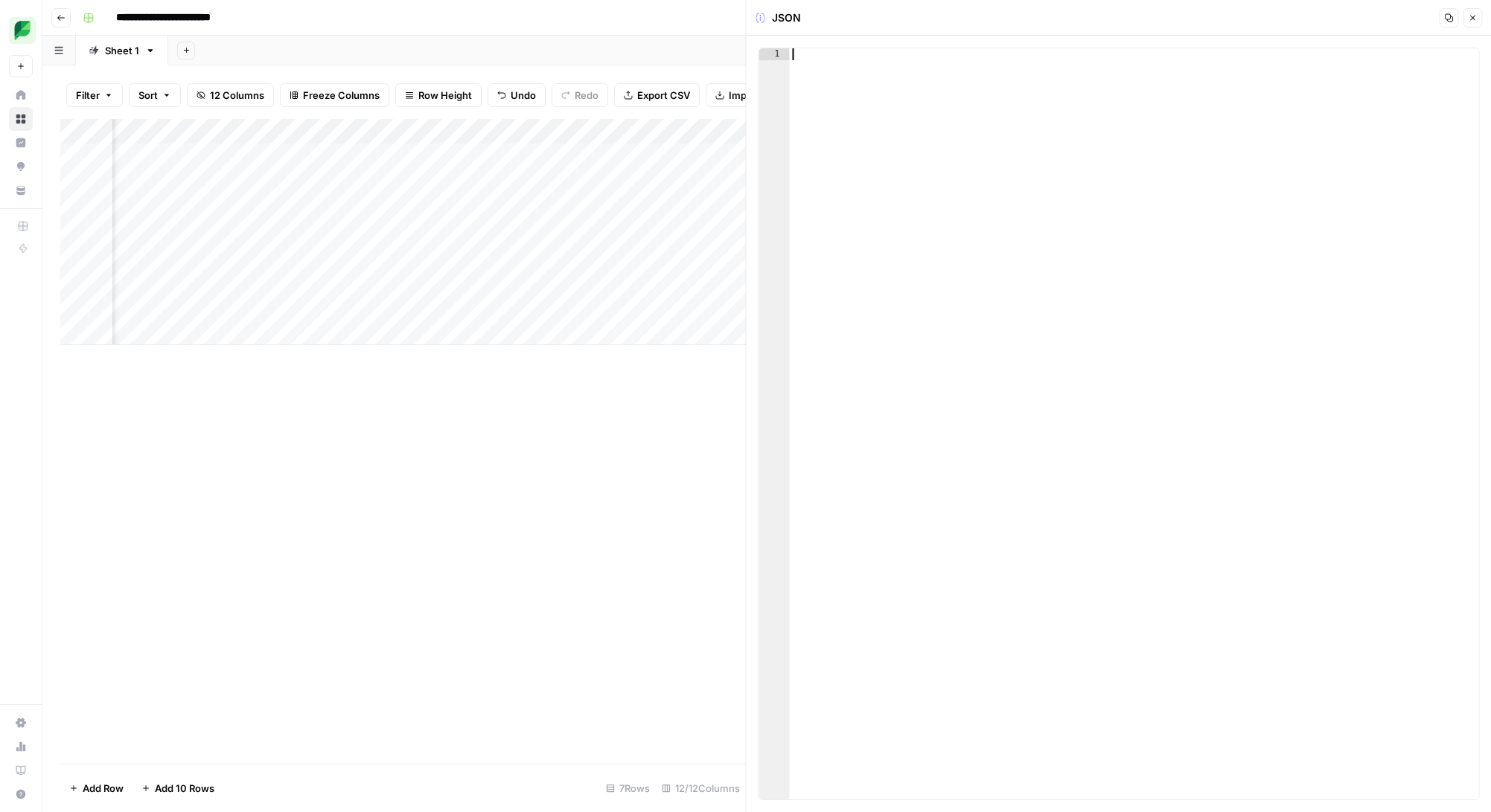
click at [1470, 18] on icon "button" at bounding box center [1472, 18] width 5 height 5
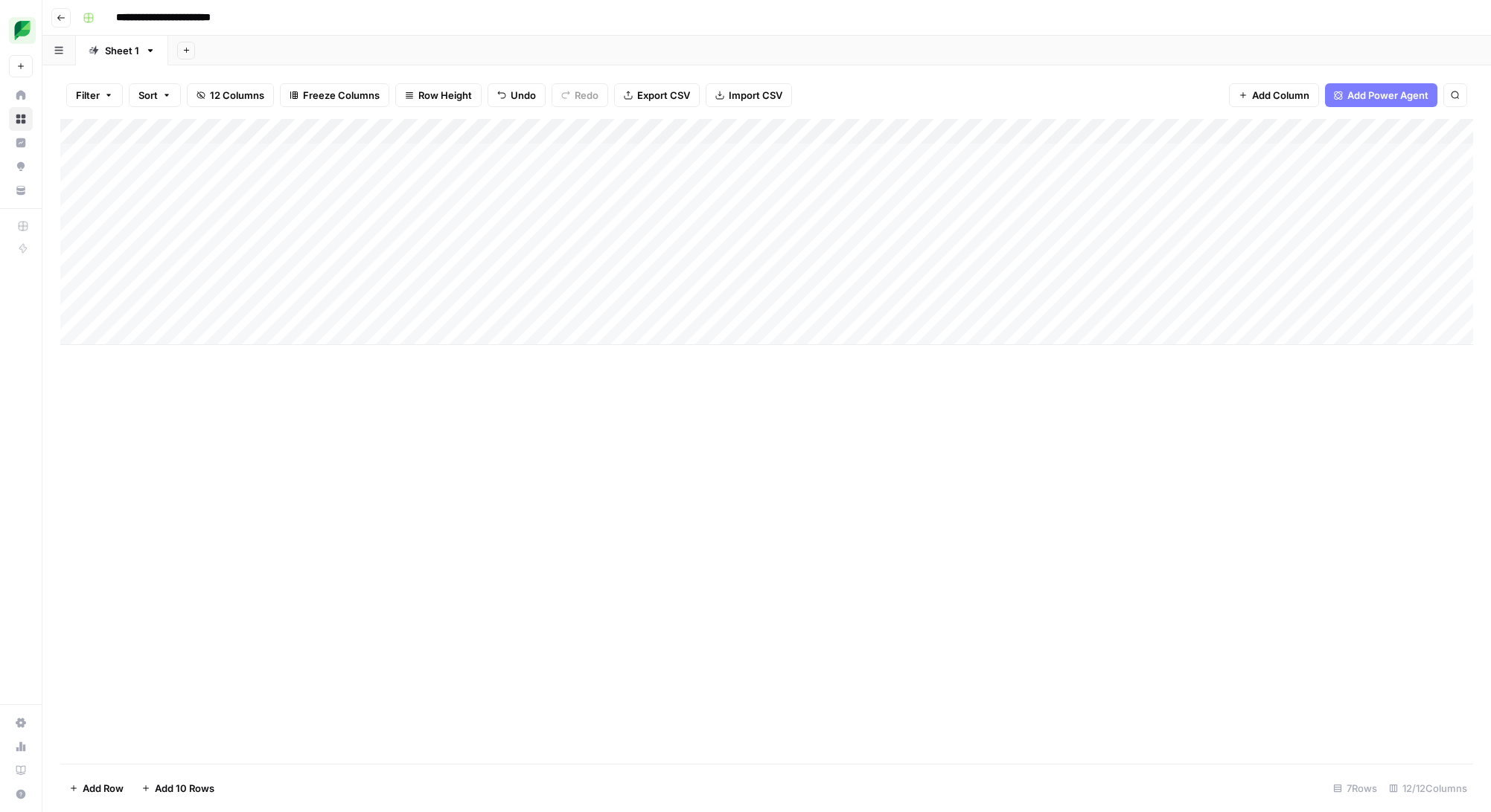
click at [749, 129] on div "Add Column" at bounding box center [767, 232] width 1412 height 226
click at [1454, 132] on div "Add Column" at bounding box center [767, 232] width 1412 height 226
click at [1356, 251] on span "Configure Inputs" at bounding box center [1354, 256] width 130 height 15
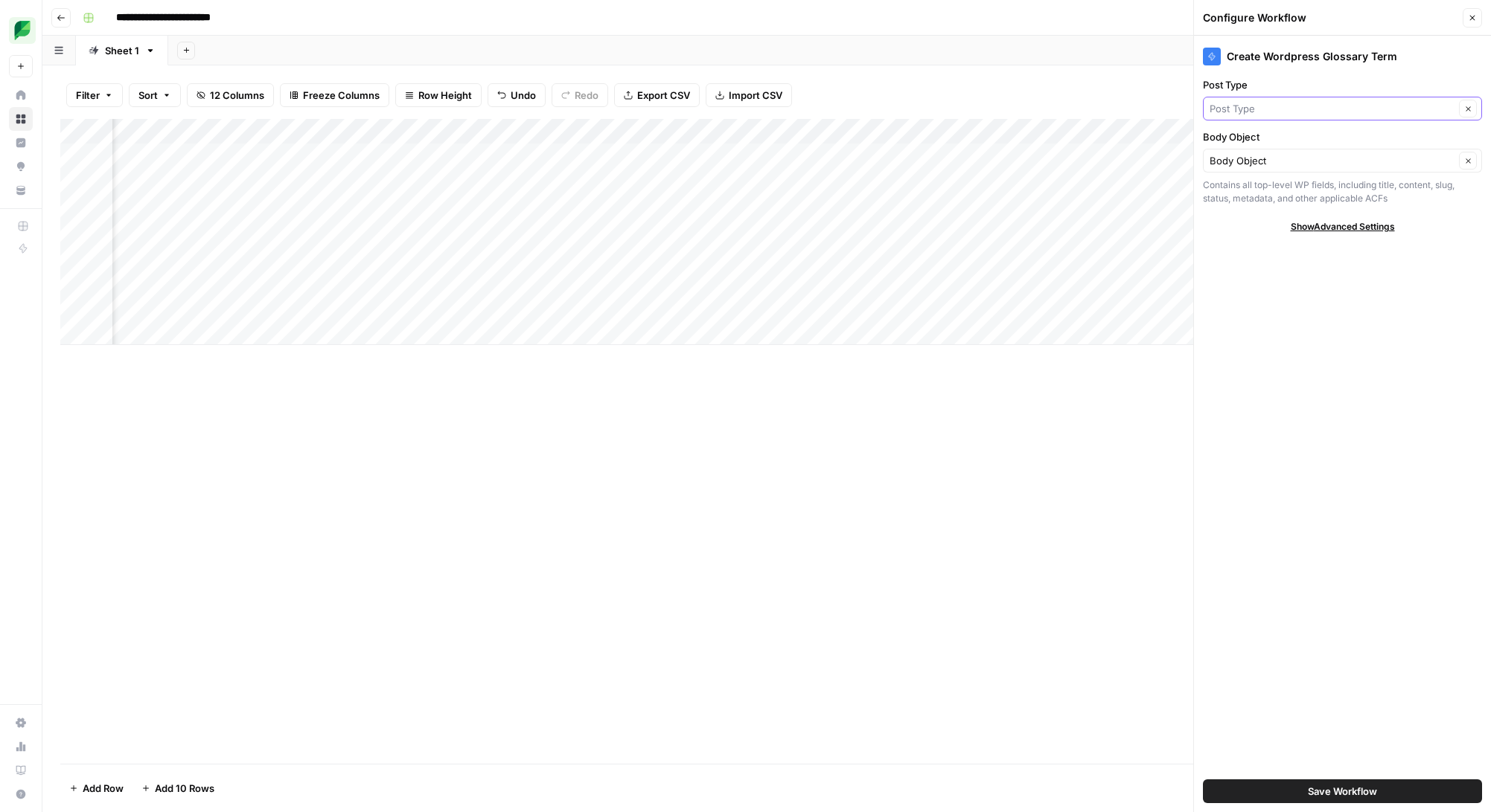
click at [1403, 111] on input "Post Type" at bounding box center [1332, 108] width 245 height 15
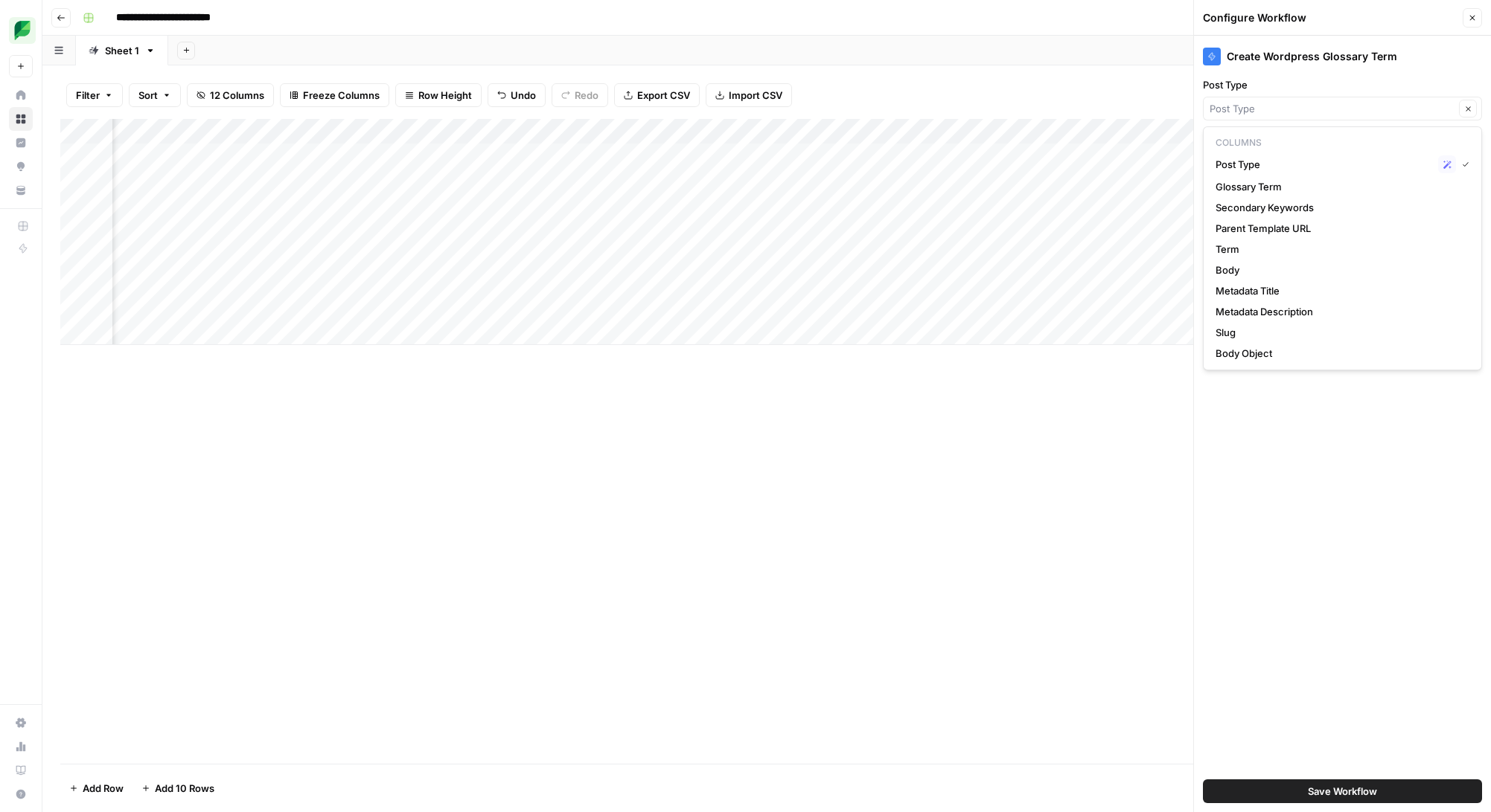
type input "Post Type"
click at [1342, 419] on div "Create Wordpress Glossary Term Post Type Post Type Clear Body Object Body Objec…" at bounding box center [1342, 424] width 297 height 777
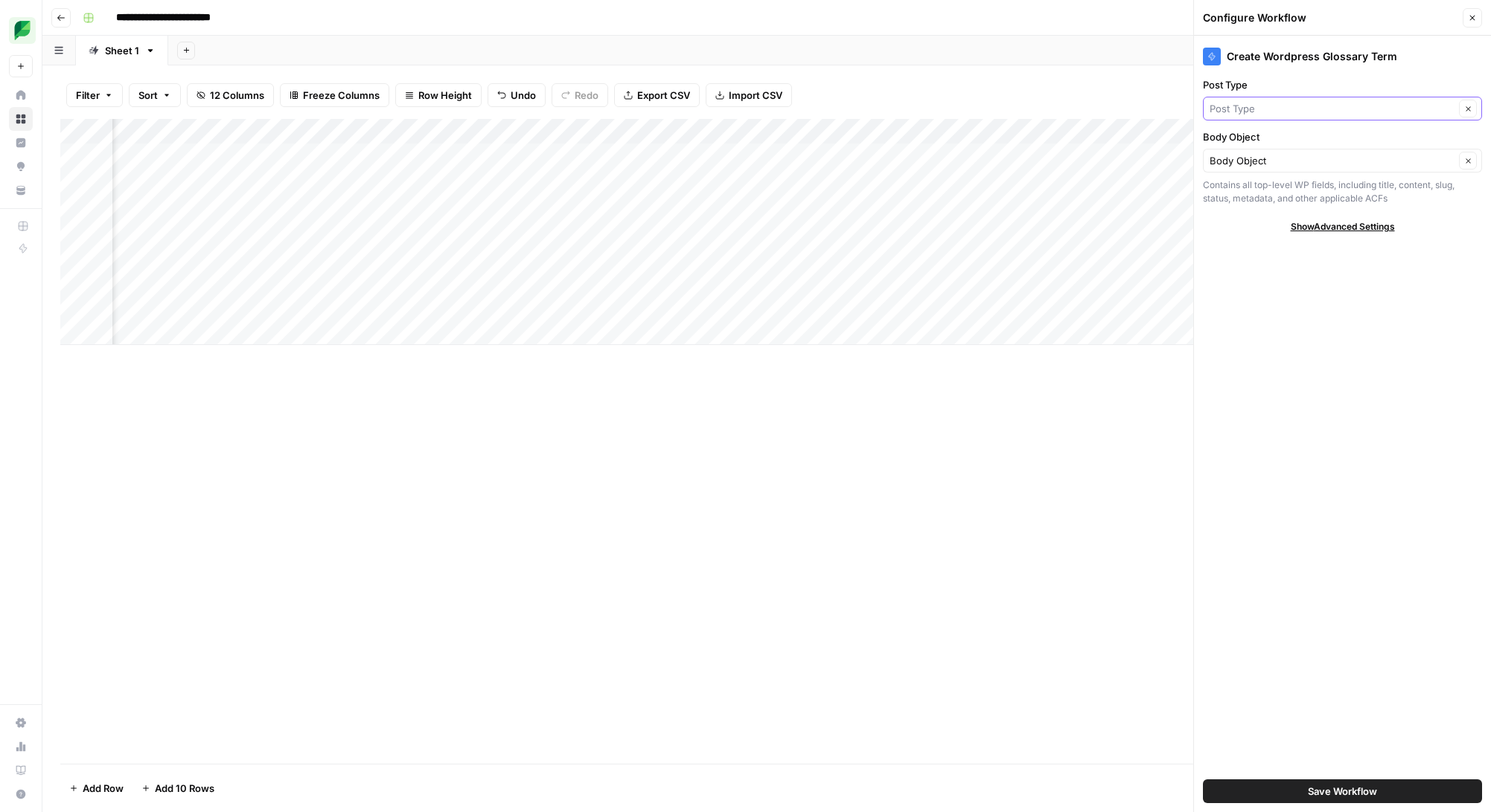
click at [1441, 106] on input "Post Type" at bounding box center [1332, 108] width 245 height 15
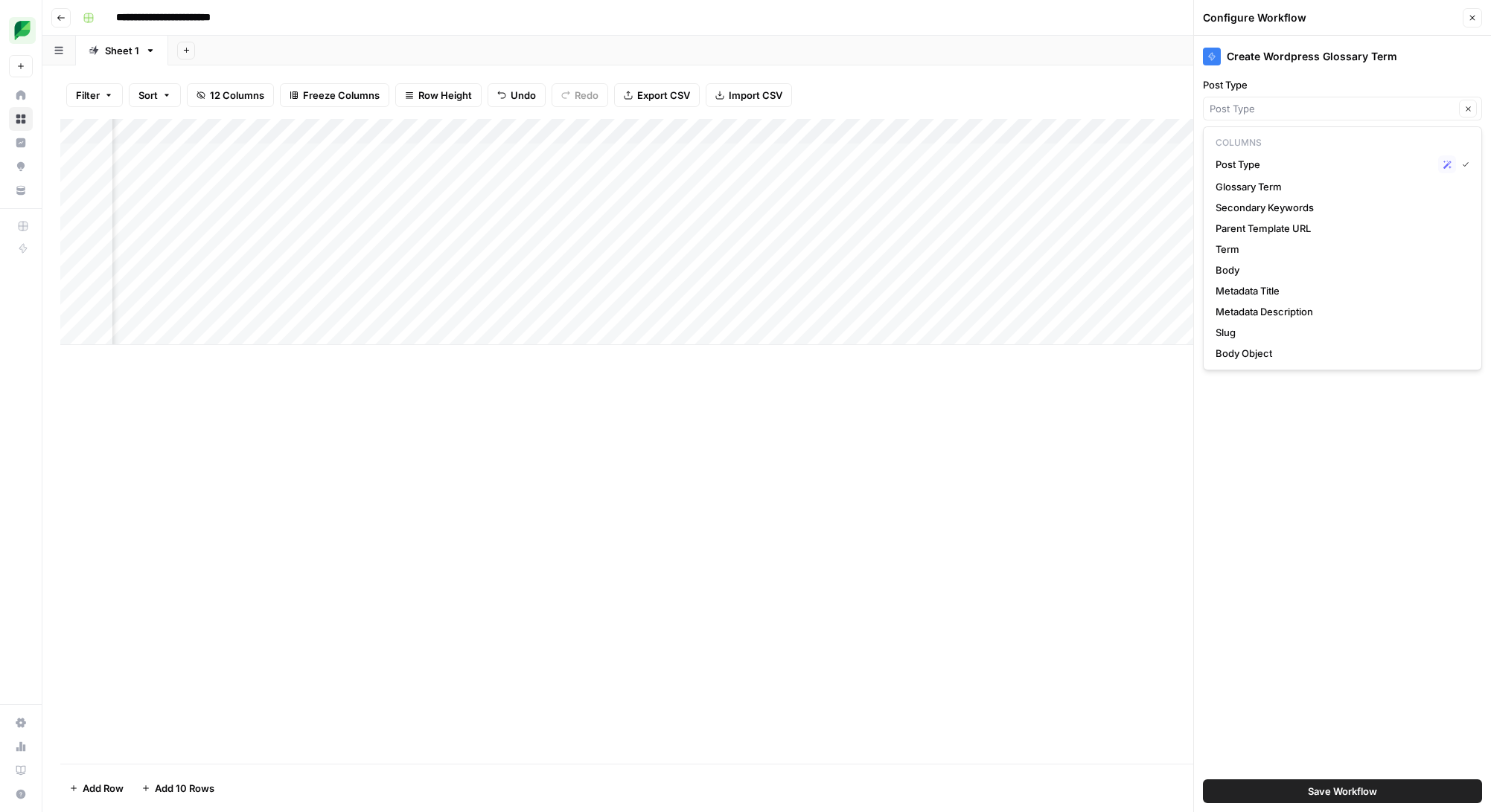
type input "Post Type"
click at [1392, 73] on div "Create Wordpress Glossary Term Post Type Post Type Clear Body Object Body Objec…" at bounding box center [1342, 424] width 297 height 777
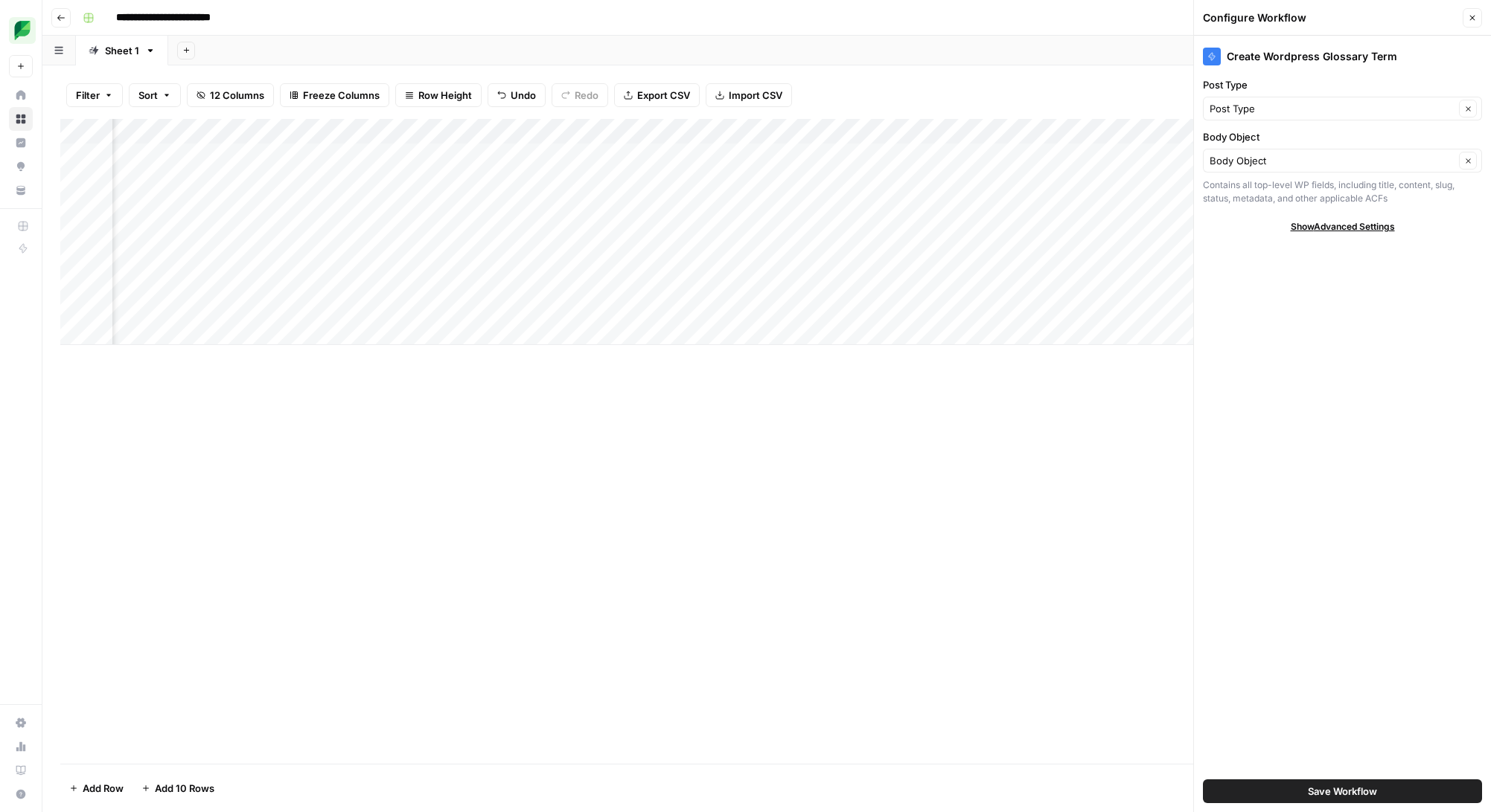
click at [1472, 17] on icon "button" at bounding box center [1472, 18] width 5 height 5
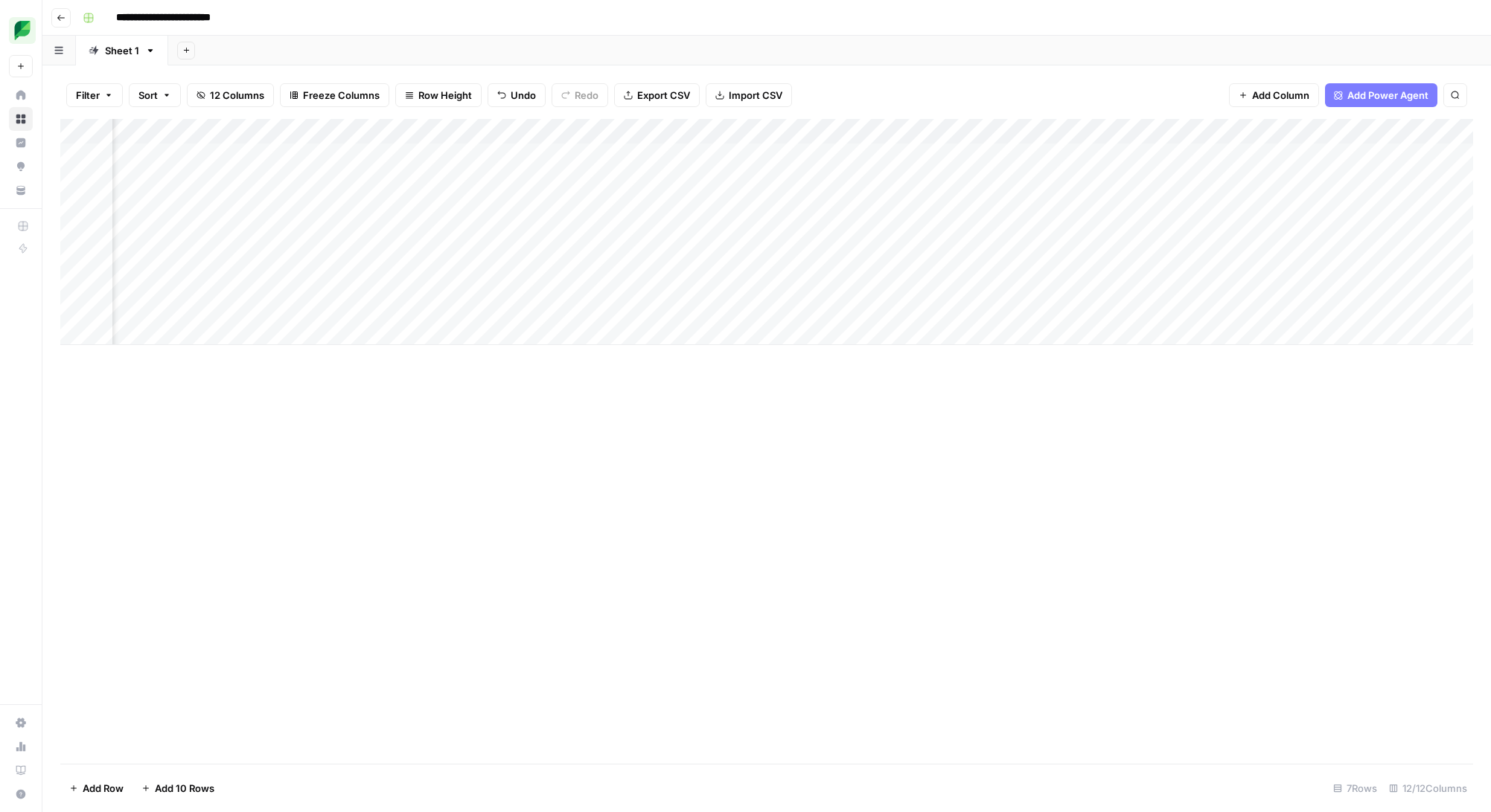
scroll to position [0, 0]
click at [766, 256] on div "Add Column" at bounding box center [767, 232] width 1412 height 226
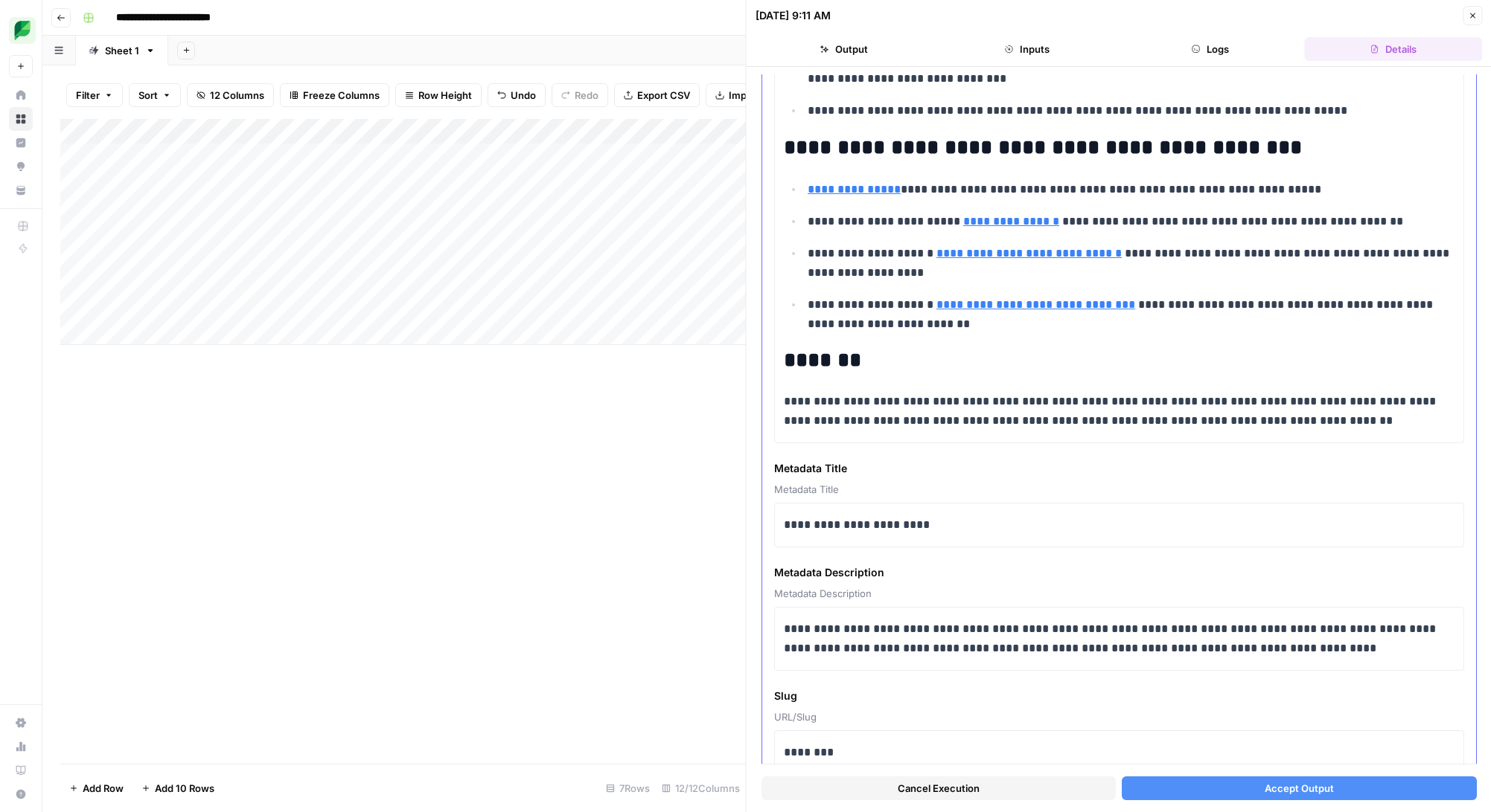
scroll to position [1370, 0]
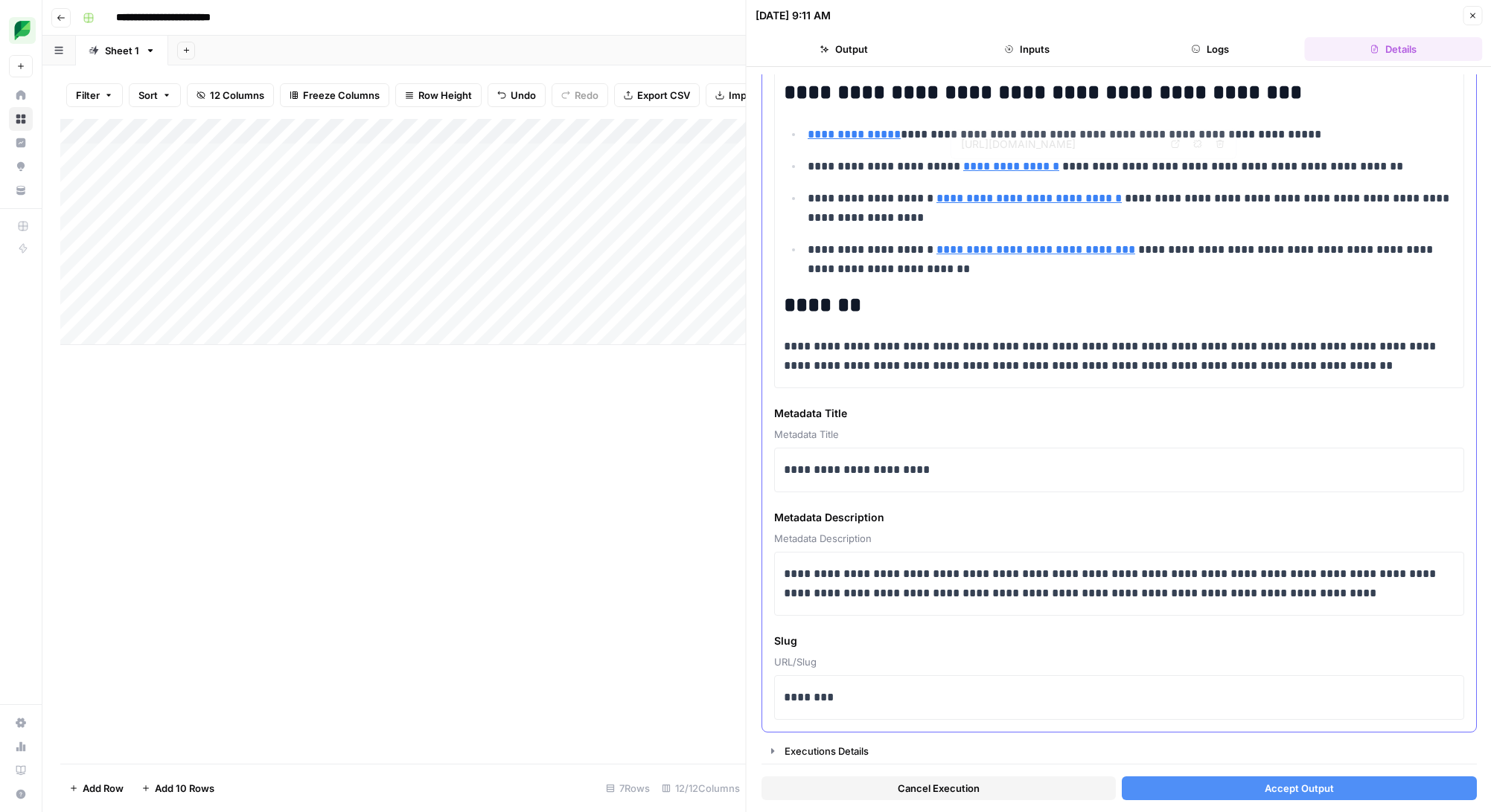
type input "https://sproutsocial.com/glossary/aspect-based-sentiment/"
click at [1135, 179] on icon at bounding box center [1135, 176] width 8 height 8
click at [832, 752] on div "Executions Details" at bounding box center [1125, 751] width 682 height 15
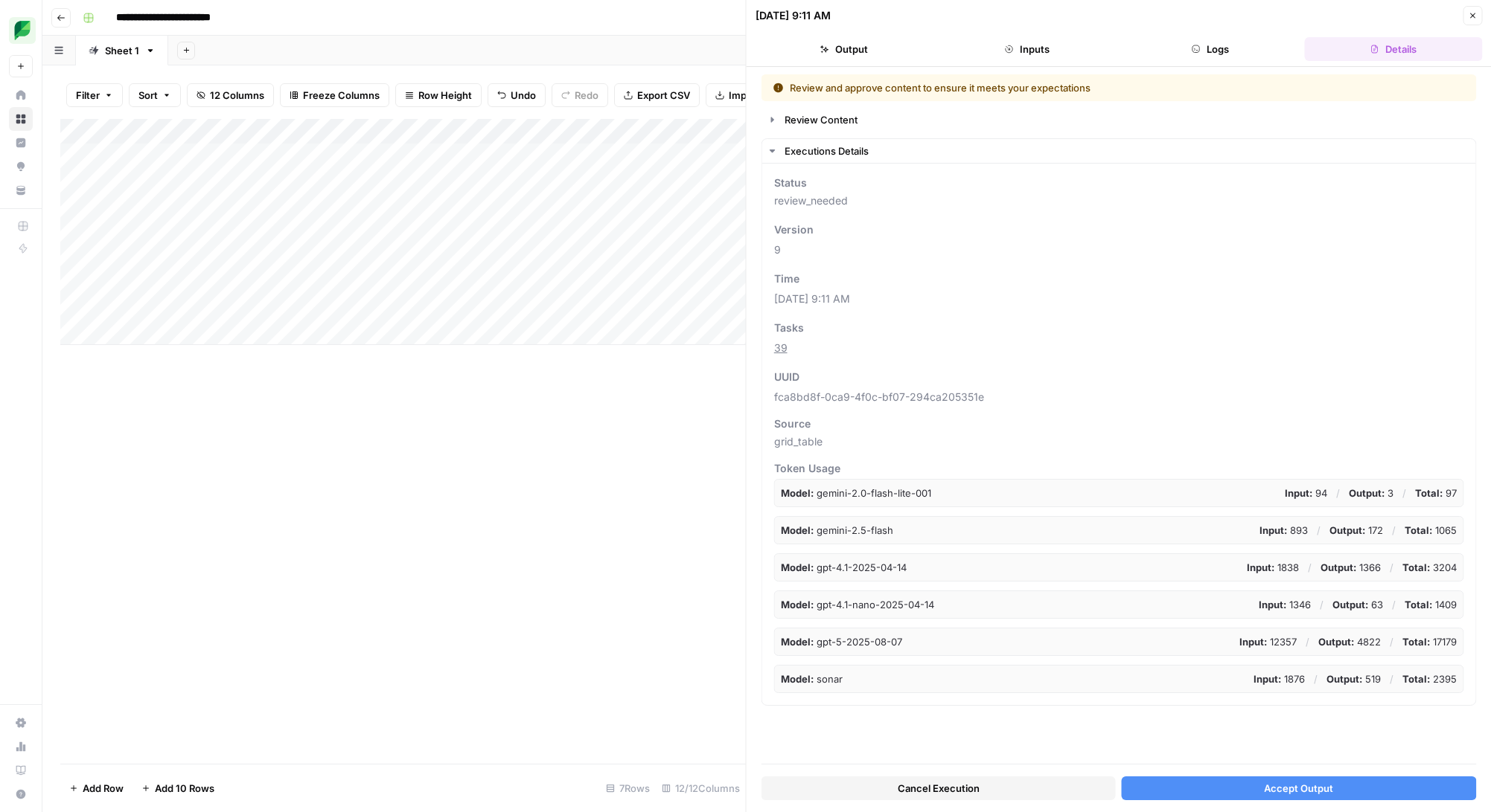
click at [1225, 787] on button "Accept Output" at bounding box center [1298, 788] width 354 height 24
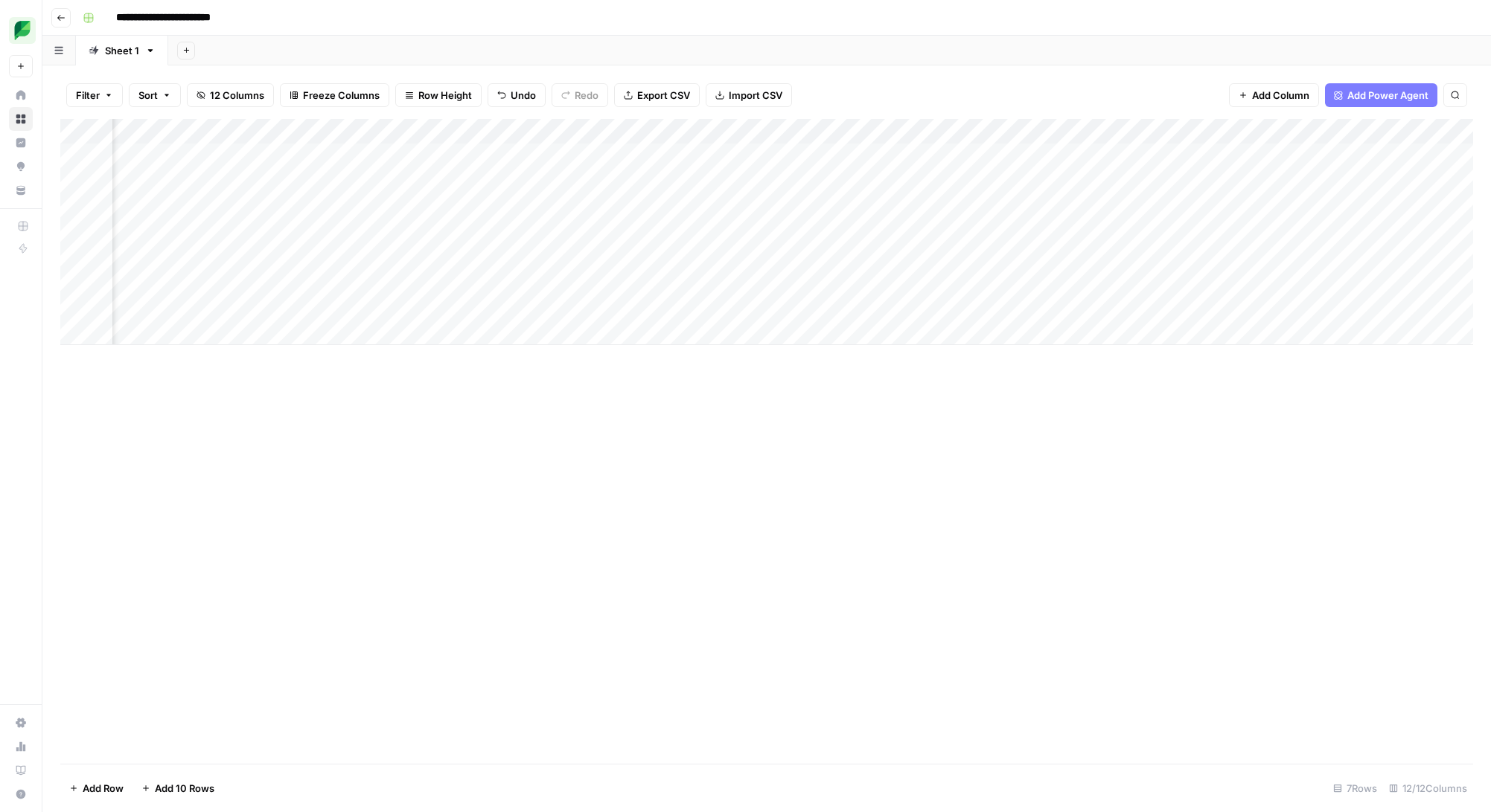
scroll to position [0, 649]
click at [1044, 261] on div "Add Column" at bounding box center [767, 232] width 1412 height 226
click at [1211, 256] on div "Add Column" at bounding box center [767, 232] width 1412 height 226
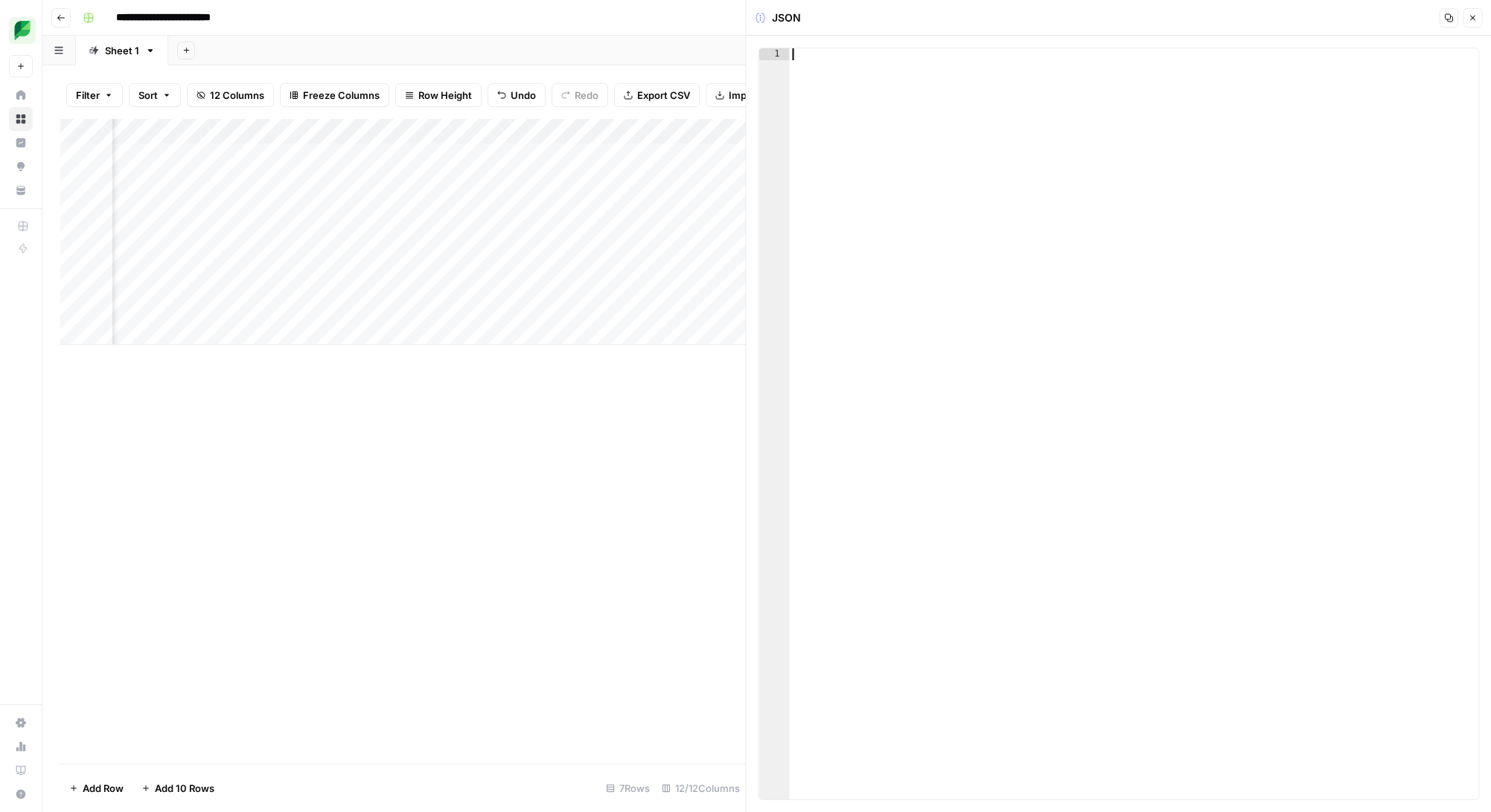
click at [1023, 131] on div at bounding box center [1134, 436] width 689 height 775
type textarea "*"
click at [1470, 15] on icon "button" at bounding box center [1472, 18] width 9 height 9
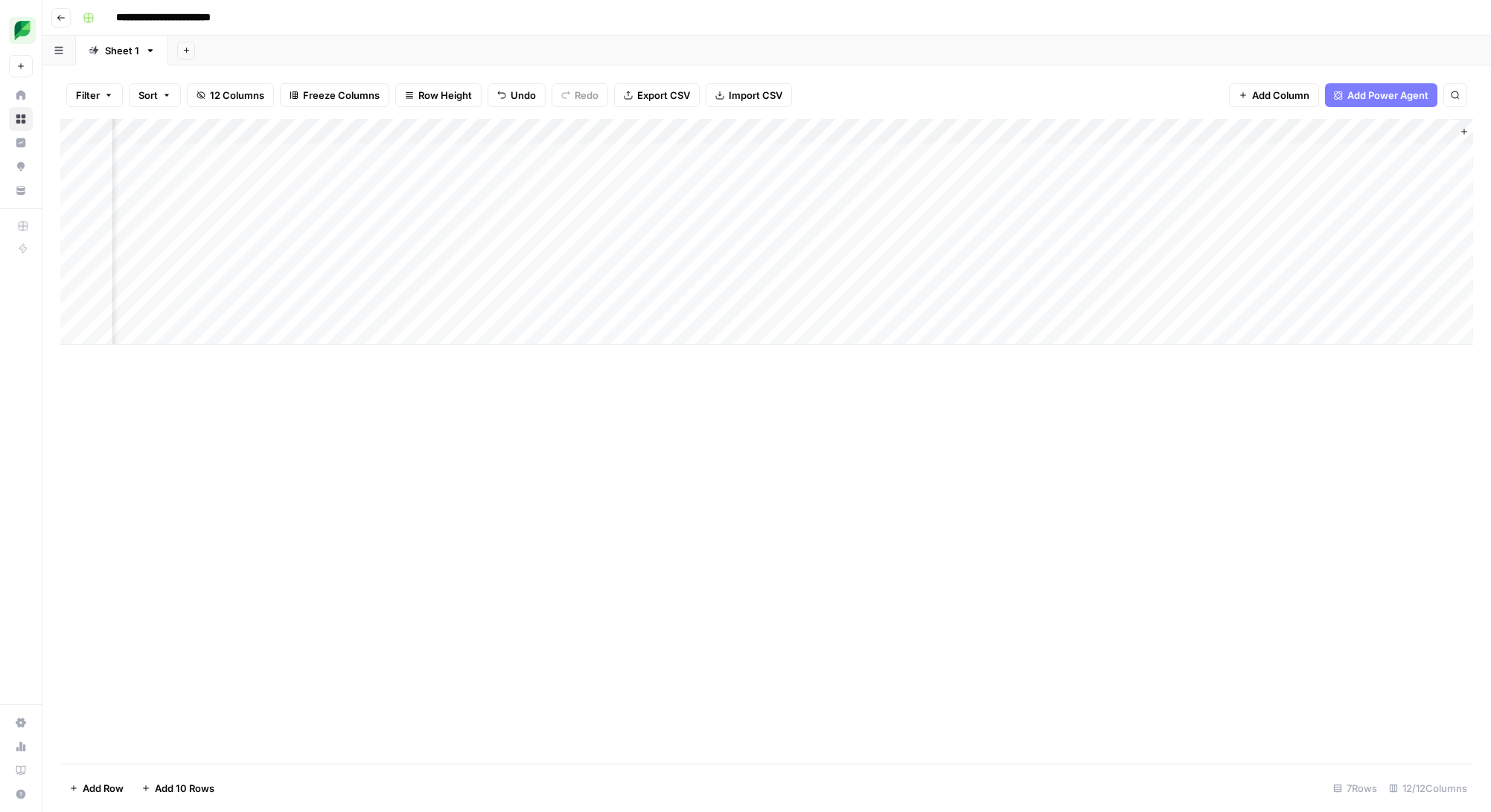
click at [1122, 254] on div "Add Column" at bounding box center [767, 232] width 1412 height 226
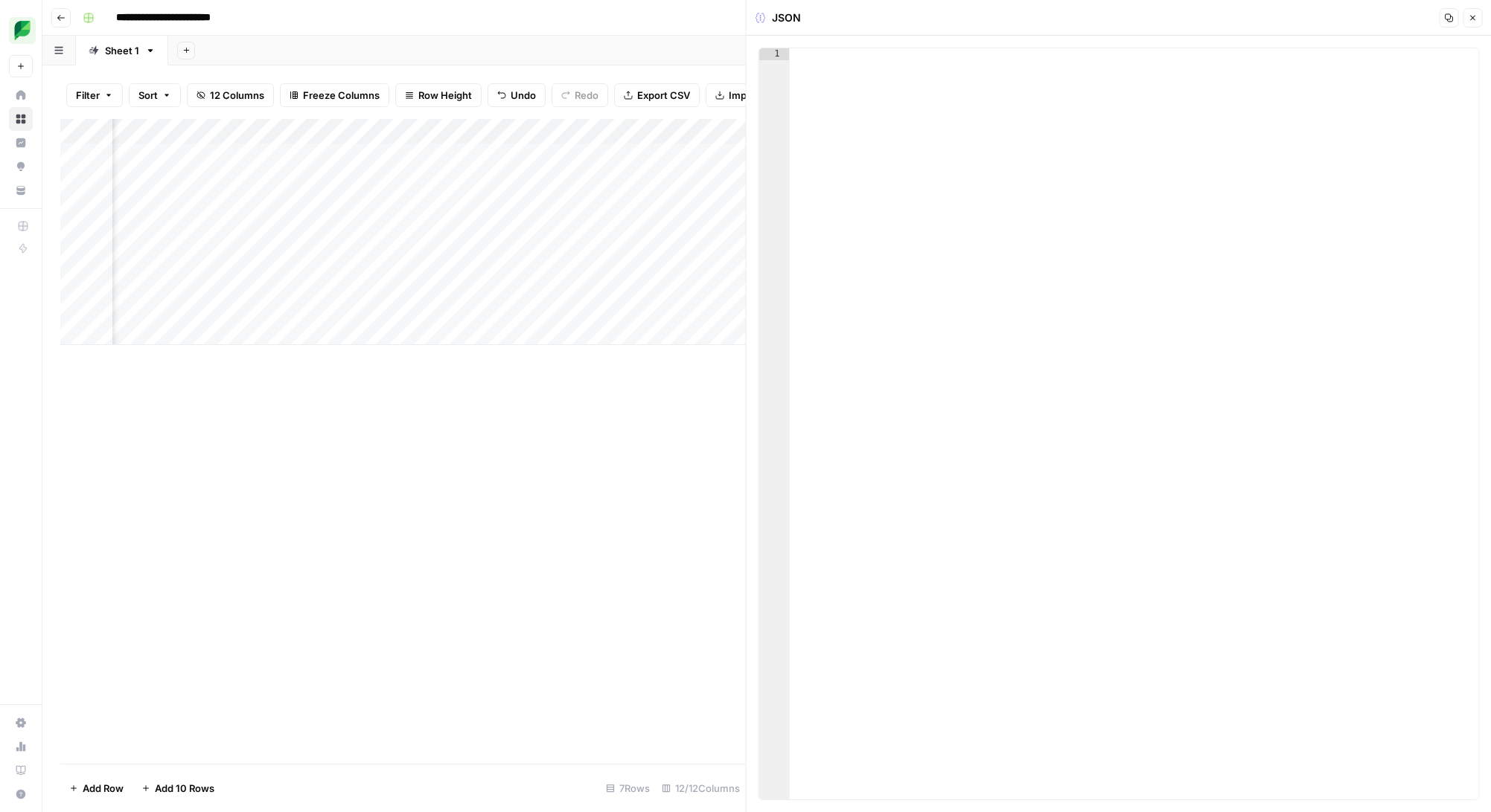
click at [1469, 14] on icon "button" at bounding box center [1472, 18] width 9 height 9
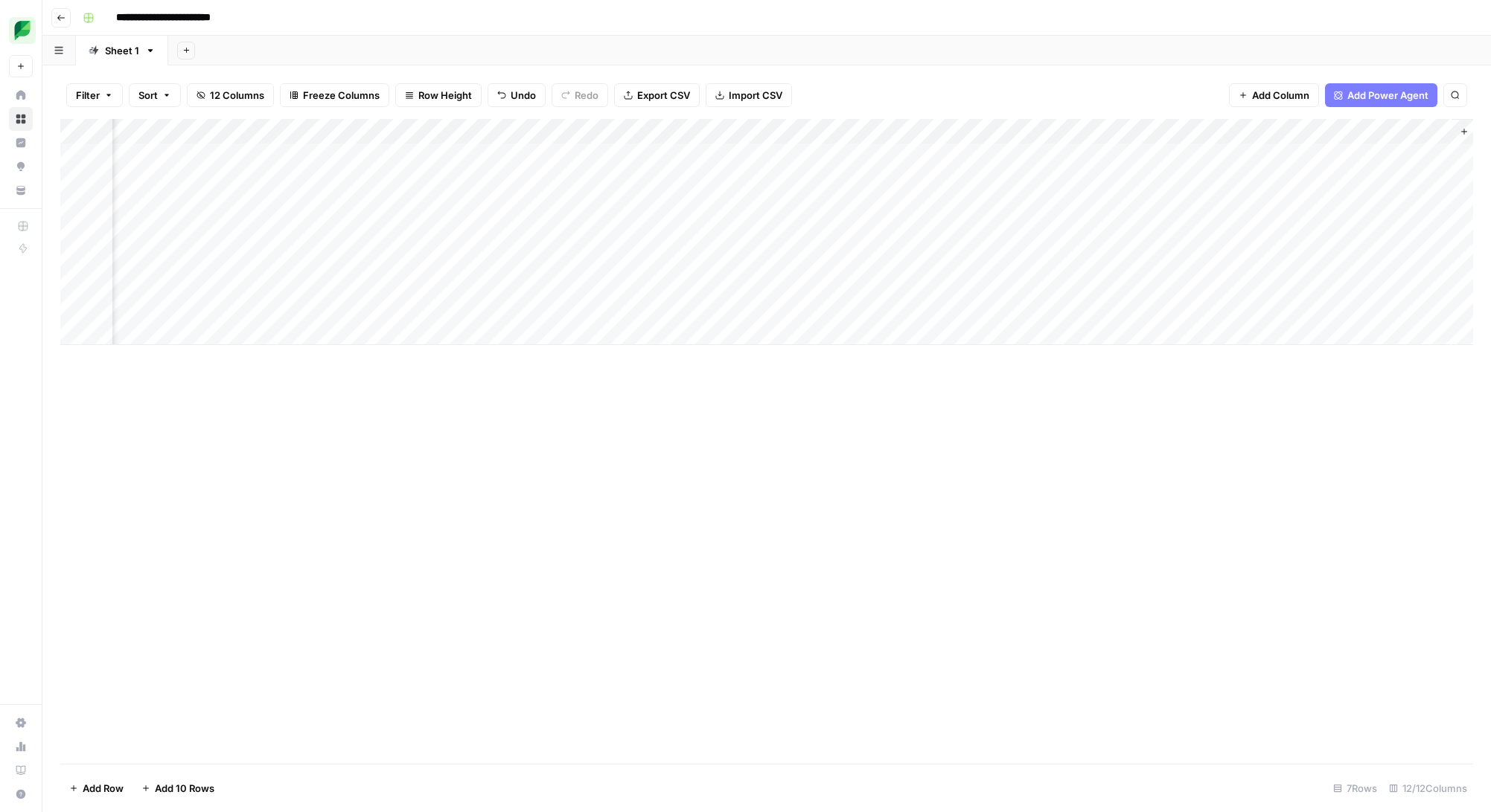
click at [1216, 130] on div "Add Column" at bounding box center [767, 232] width 1412 height 226
click at [1170, 179] on div "Add Column" at bounding box center [767, 232] width 1412 height 226
click at [1069, 257] on div "Add Column" at bounding box center [767, 232] width 1412 height 226
click at [1455, 125] on div "Add Column" at bounding box center [767, 232] width 1412 height 226
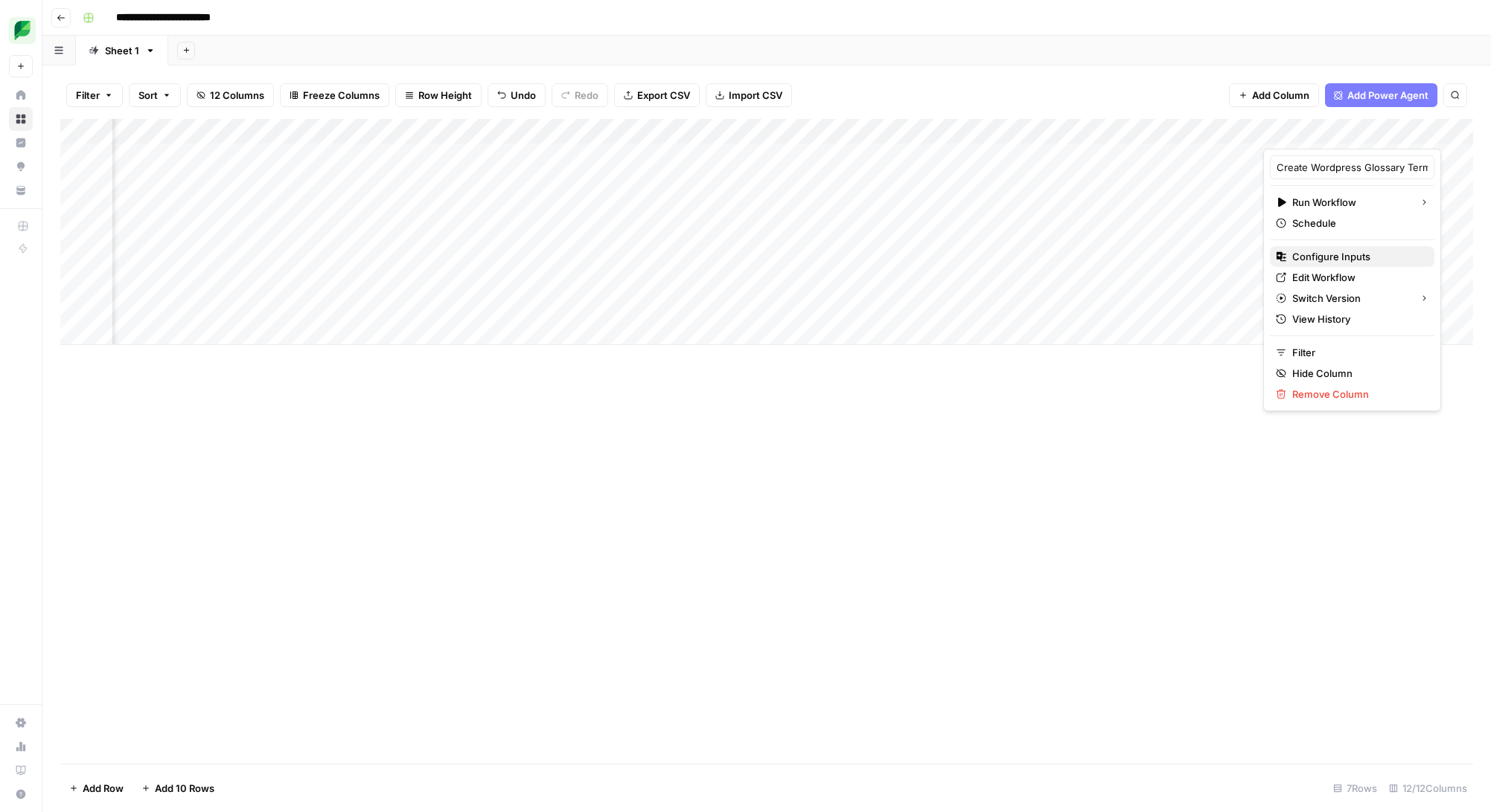
click at [1349, 254] on span "Configure Inputs" at bounding box center [1357, 256] width 130 height 15
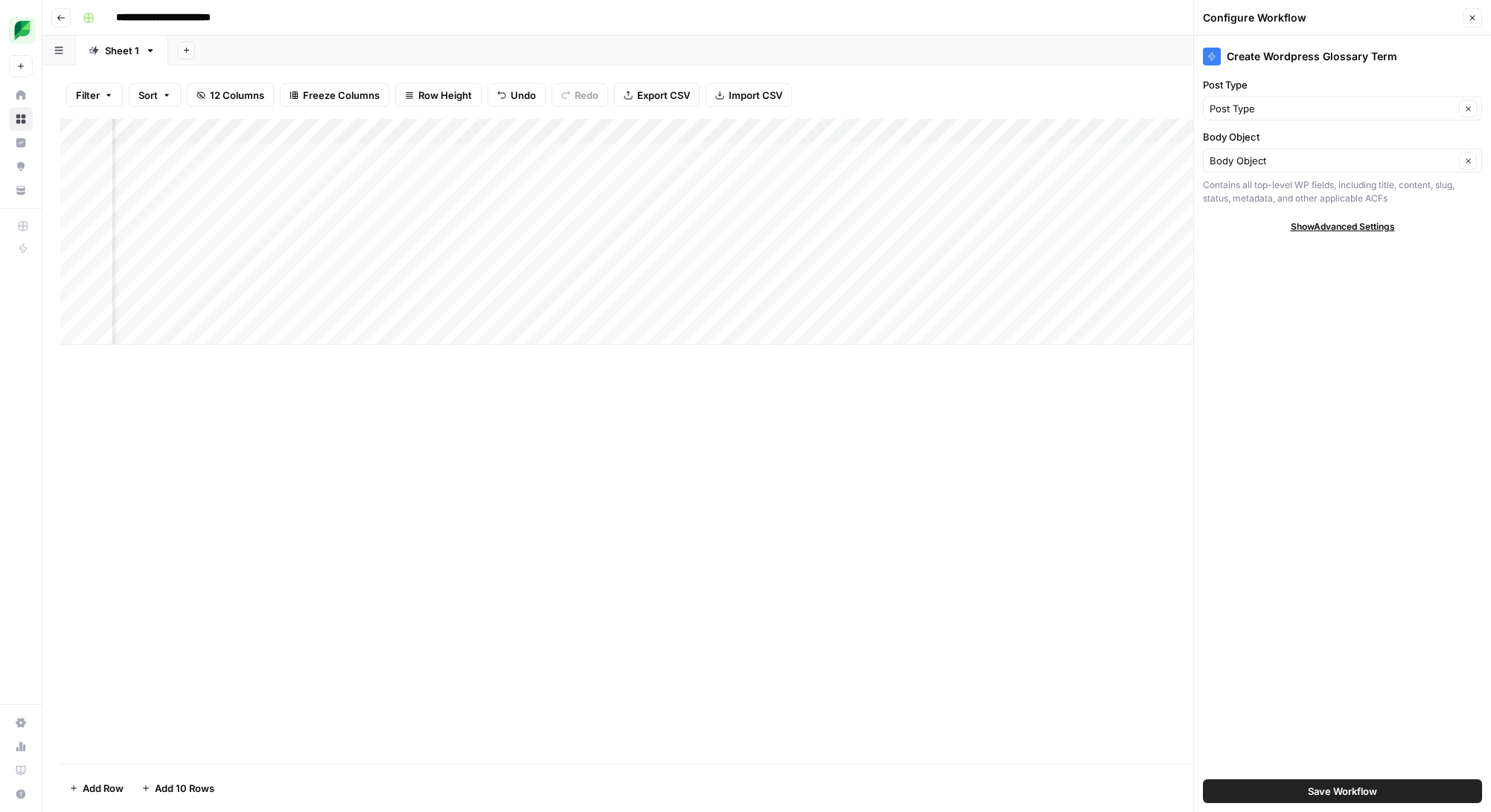
scroll to position [0, 323]
click at [1401, 149] on div "Body Object Clear" at bounding box center [1342, 161] width 279 height 24
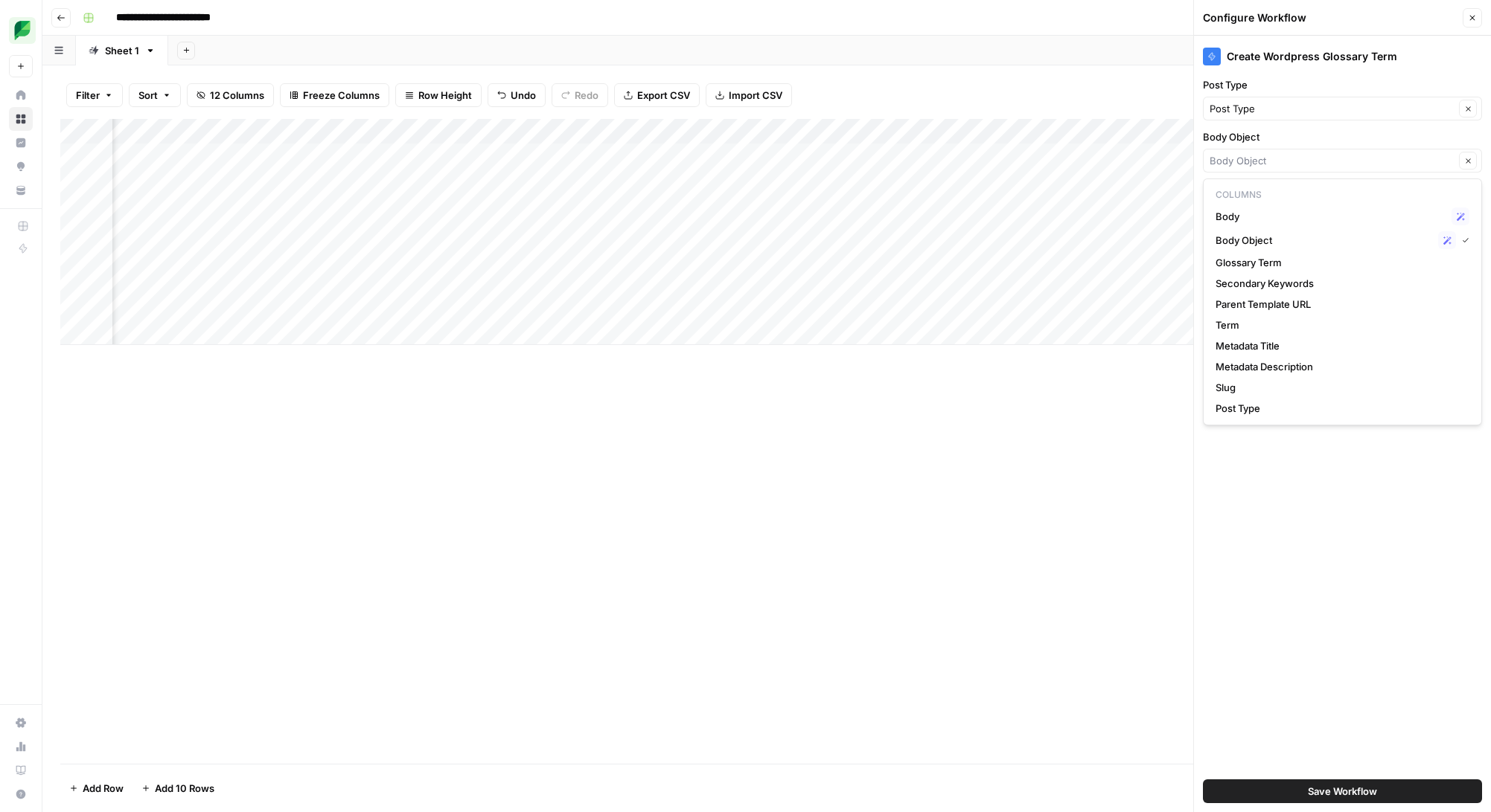
type input "Body Object"
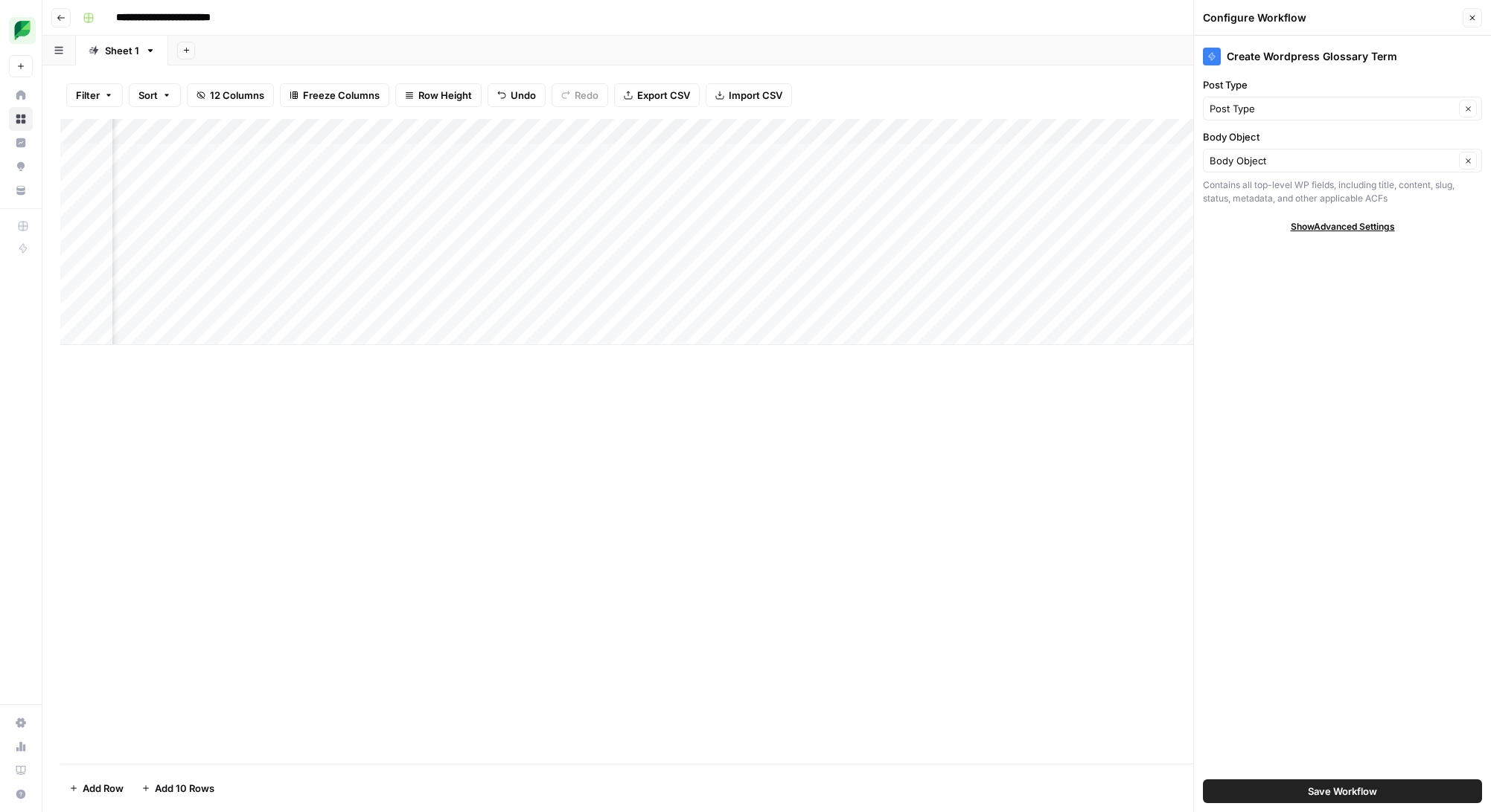
click at [1345, 489] on div "Create Wordpress Glossary Term Post Type Post Type Clear Body Object Body Objec…" at bounding box center [1342, 424] width 297 height 777
click at [1360, 226] on span "Show Advanced Settings" at bounding box center [1343, 227] width 104 height 14
click at [1345, 277] on input "Version" at bounding box center [1334, 270] width 249 height 15
type input "Default"
click at [1357, 523] on div "Create Wordpress Glossary Term Post Type Post Type Clear Body Object Body Objec…" at bounding box center [1342, 424] width 297 height 777
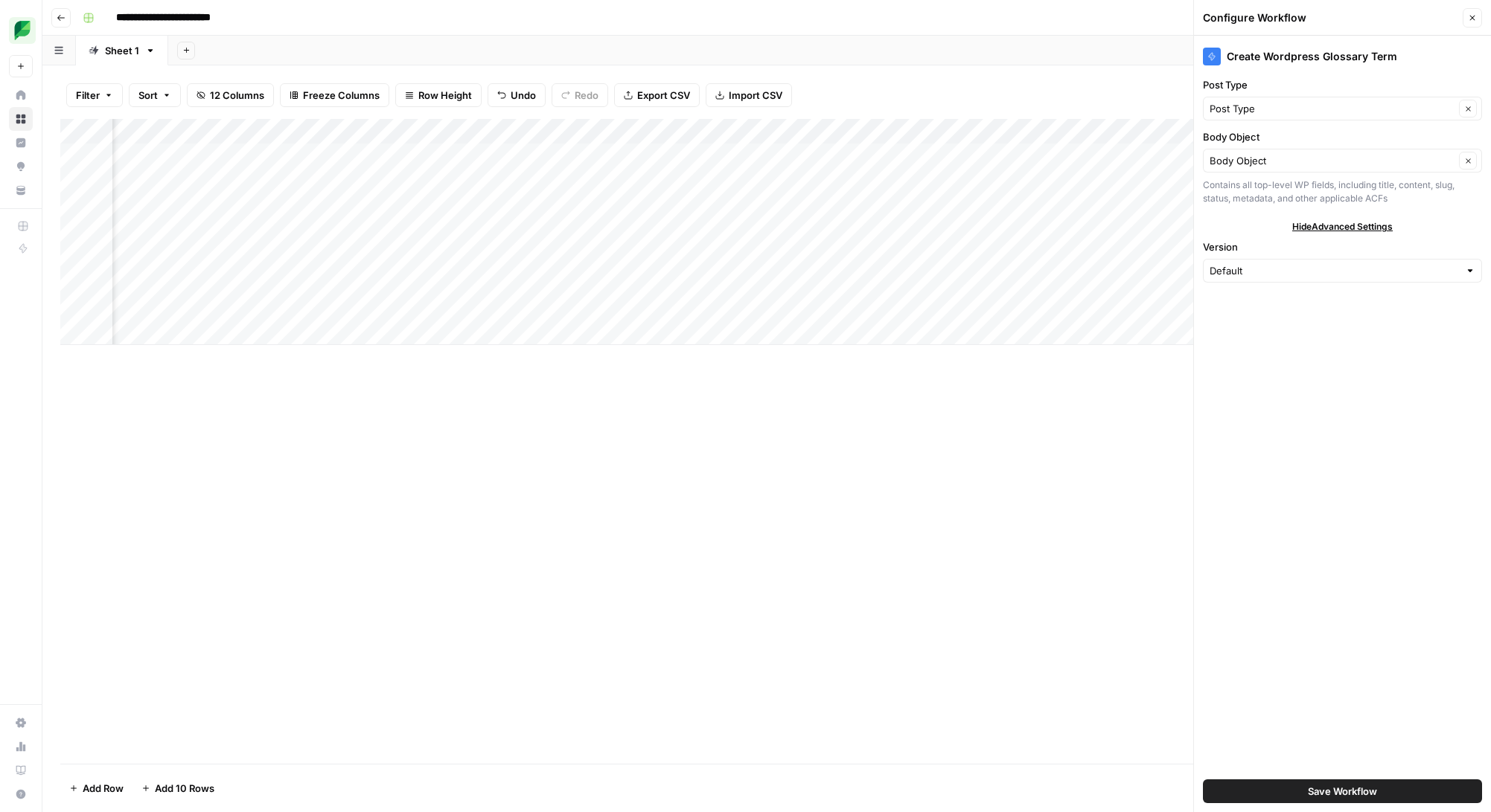
scroll to position [0, 838]
click at [1328, 108] on input "Post Type" at bounding box center [1332, 108] width 245 height 15
type input "Post Type"
click at [1357, 83] on label "Post Type" at bounding box center [1342, 84] width 279 height 15
click at [1357, 101] on input "Post Type" at bounding box center [1332, 108] width 245 height 15
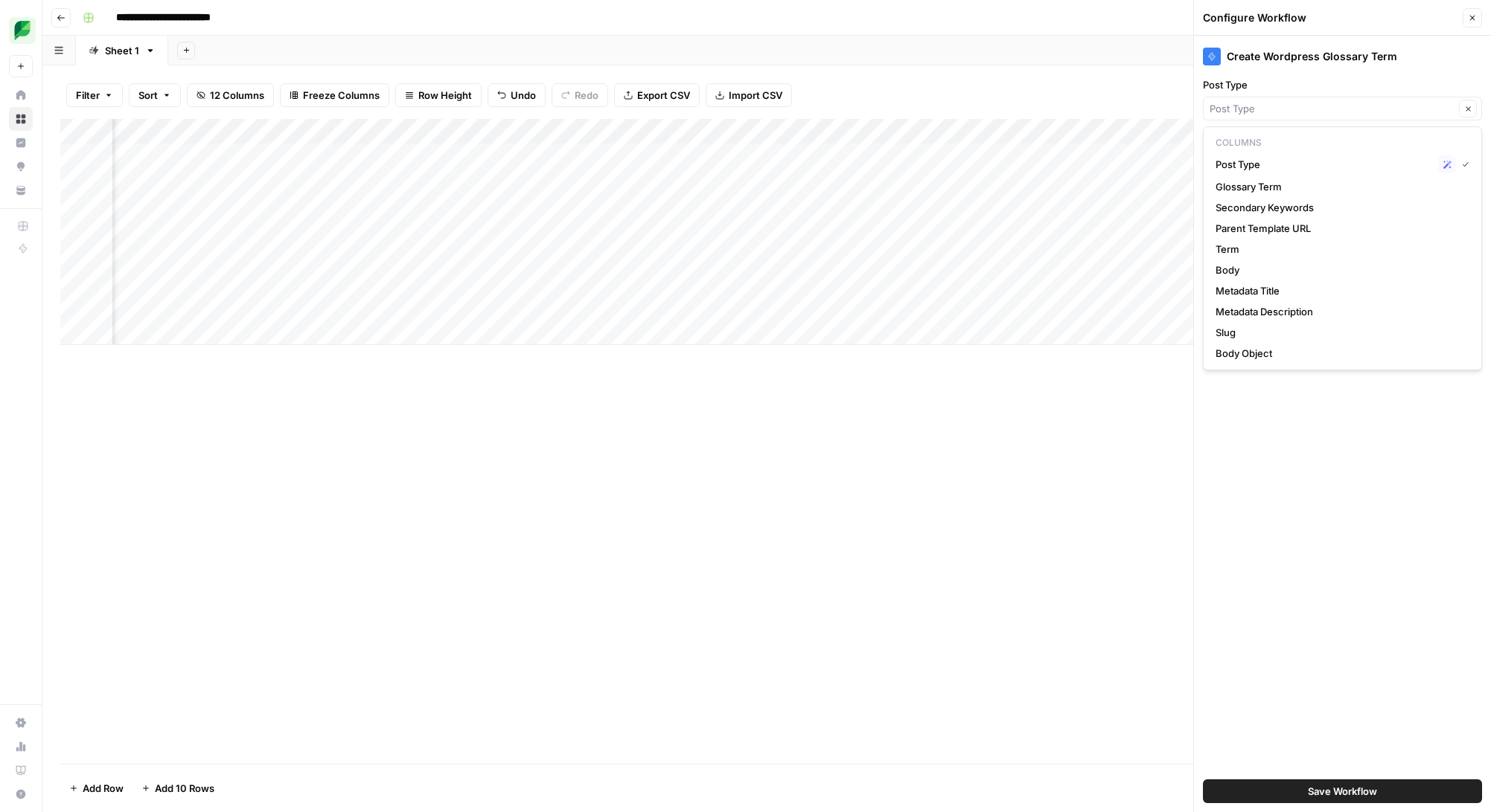
type input "Post Type"
click at [1349, 80] on label "Post Type" at bounding box center [1342, 84] width 279 height 15
click at [1349, 101] on input "Post Type" at bounding box center [1332, 108] width 245 height 15
type input "Post Type"
click at [1333, 539] on div "Create Wordpress Glossary Term Post Type Post Type Clear Body Object Body Objec…" at bounding box center [1342, 424] width 297 height 777
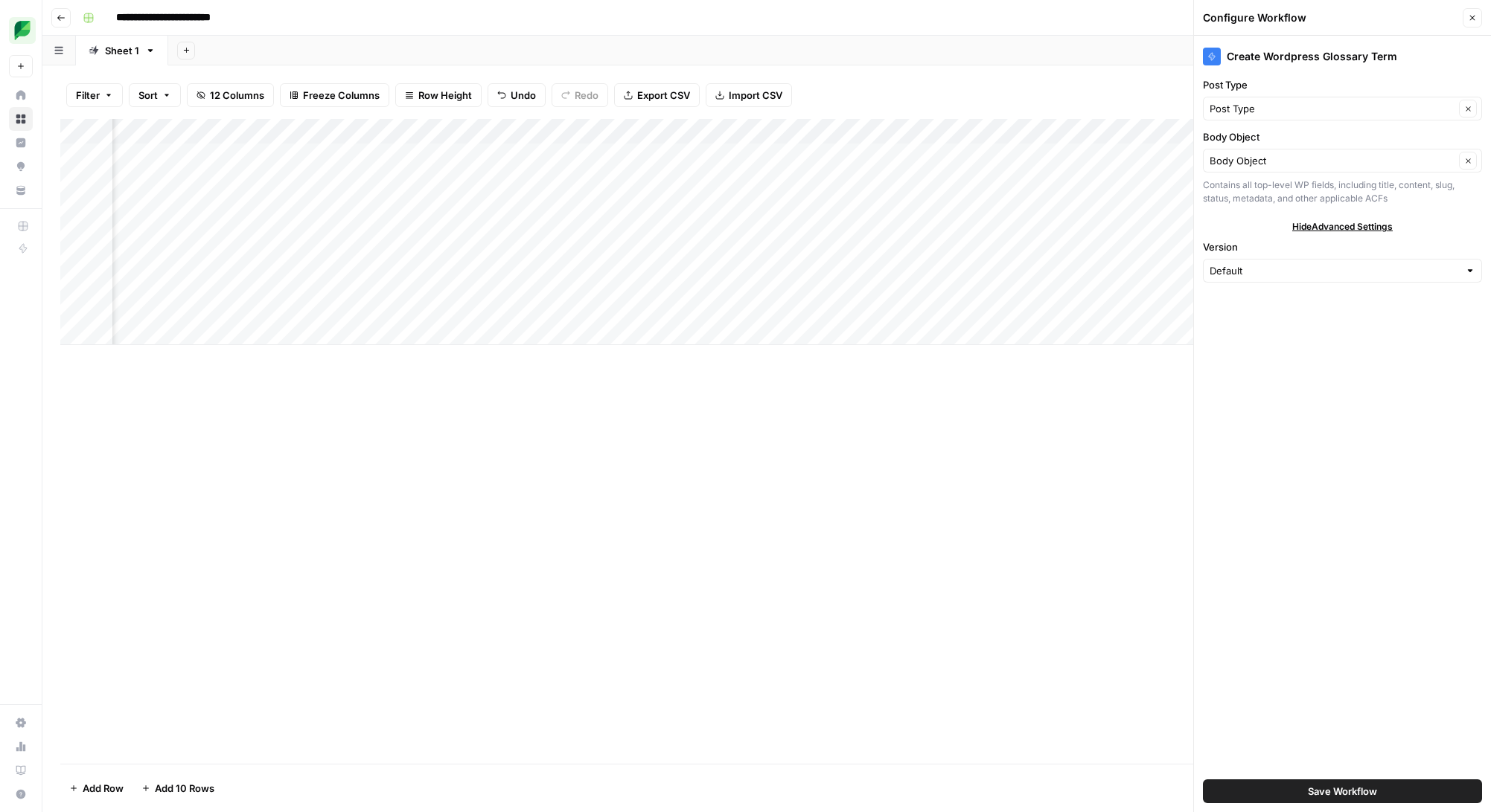
click at [813, 131] on div "Add Column" at bounding box center [767, 232] width 1412 height 226
click at [813, 131] on div at bounding box center [717, 134] width 215 height 30
click at [805, 437] on div "Add Column" at bounding box center [767, 441] width 1412 height 645
click at [1435, 159] on input "Body Object" at bounding box center [1332, 160] width 245 height 15
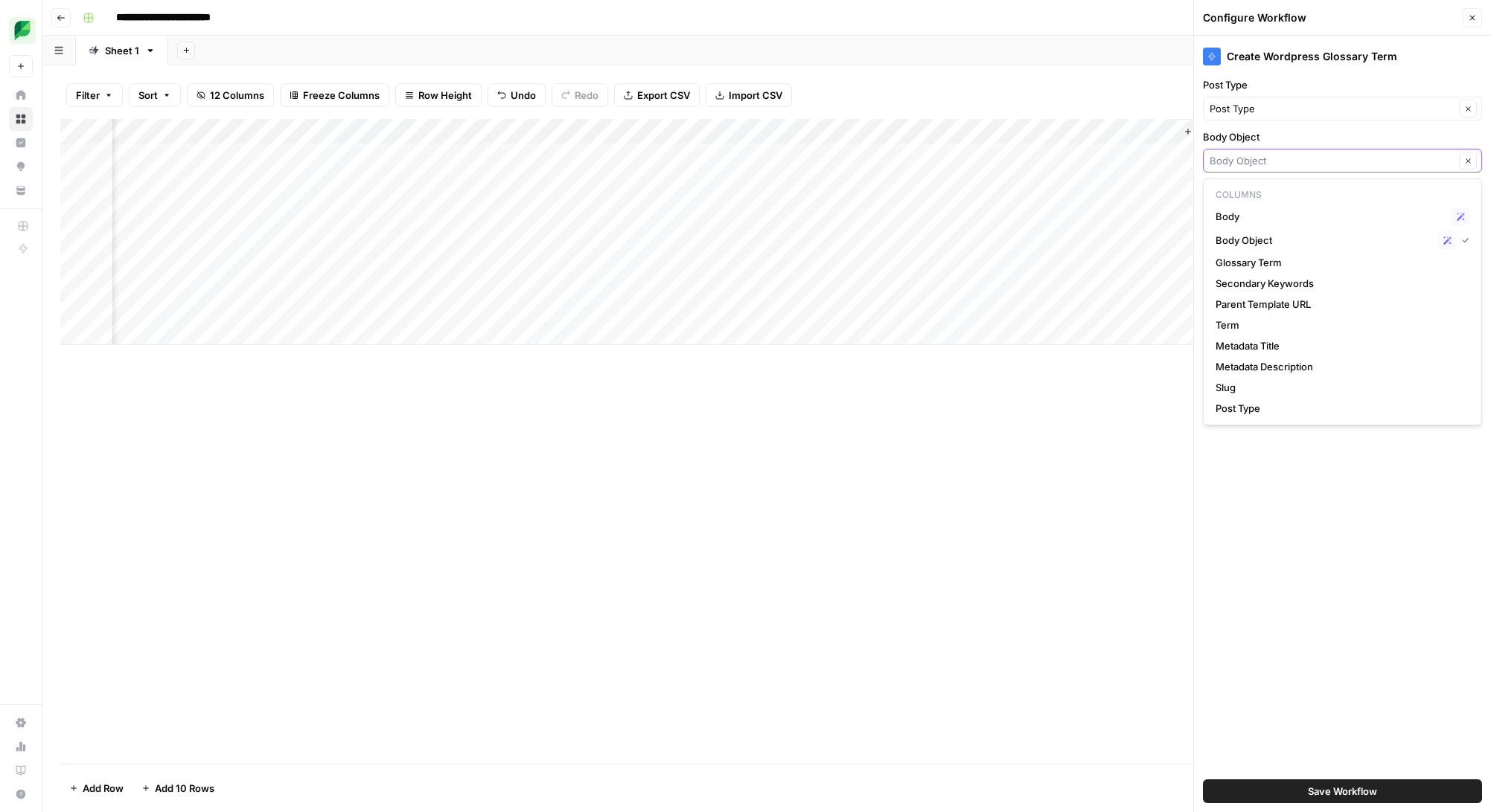
click at [1468, 163] on icon "button" at bounding box center [1467, 161] width 8 height 8
click at [1294, 323] on span "Term" at bounding box center [1340, 324] width 248 height 15
type input "Term"
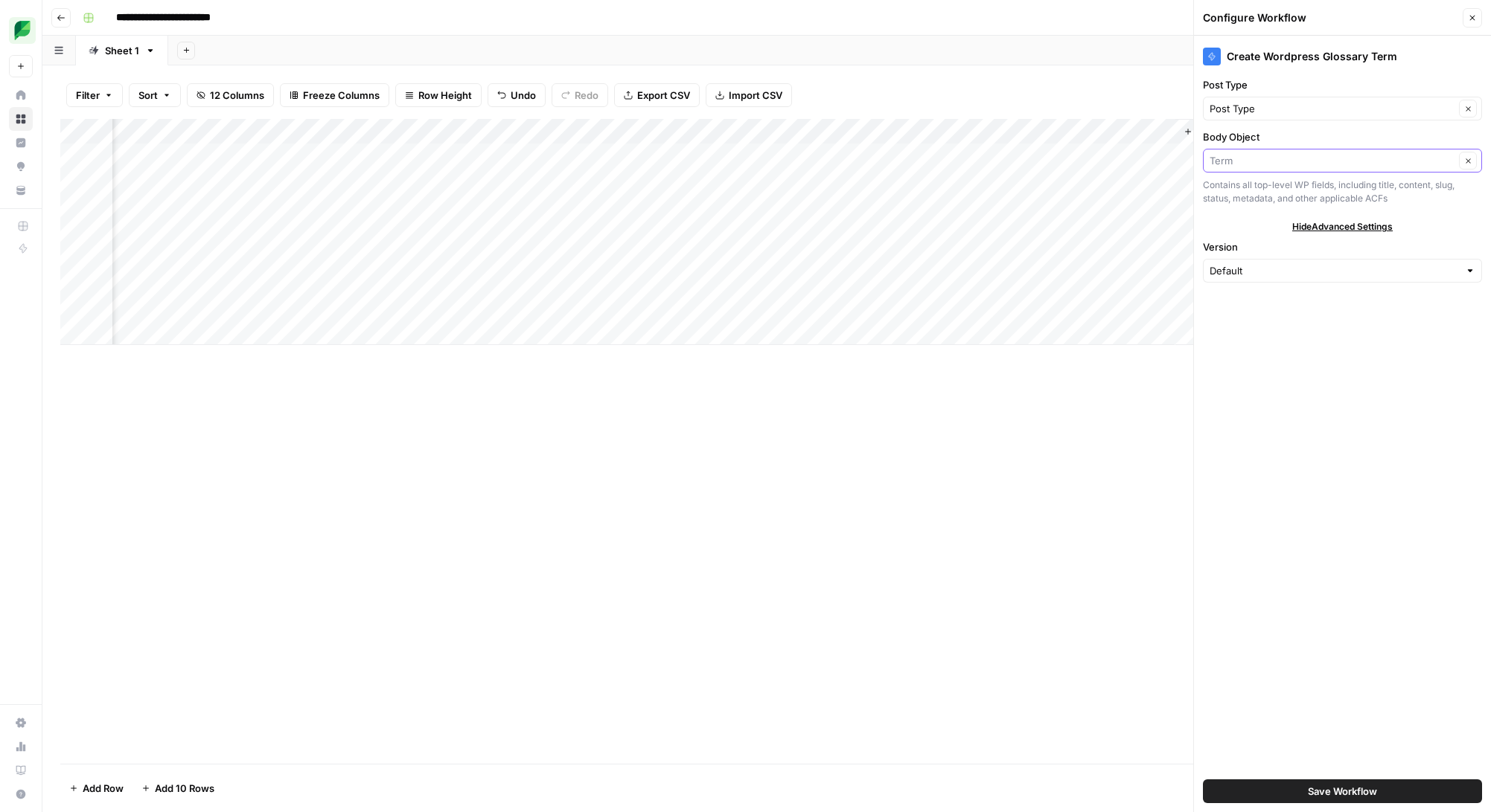
click at [1307, 167] on input "Body Object" at bounding box center [1332, 160] width 245 height 15
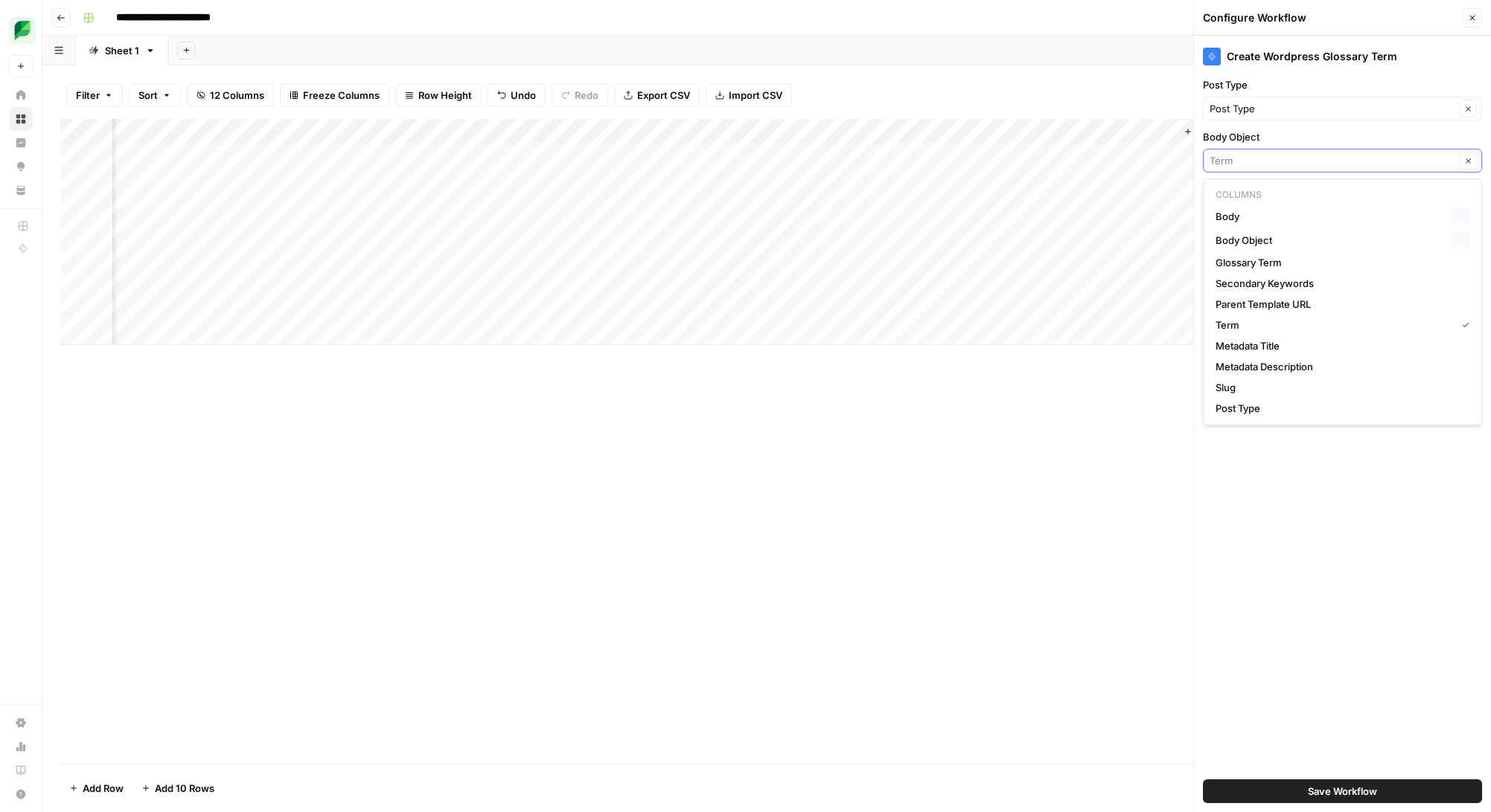
click at [1307, 167] on input "Body Object" at bounding box center [1332, 160] width 245 height 15
type input "Term"
click at [438, 153] on div "Add Column" at bounding box center [767, 232] width 1412 height 226
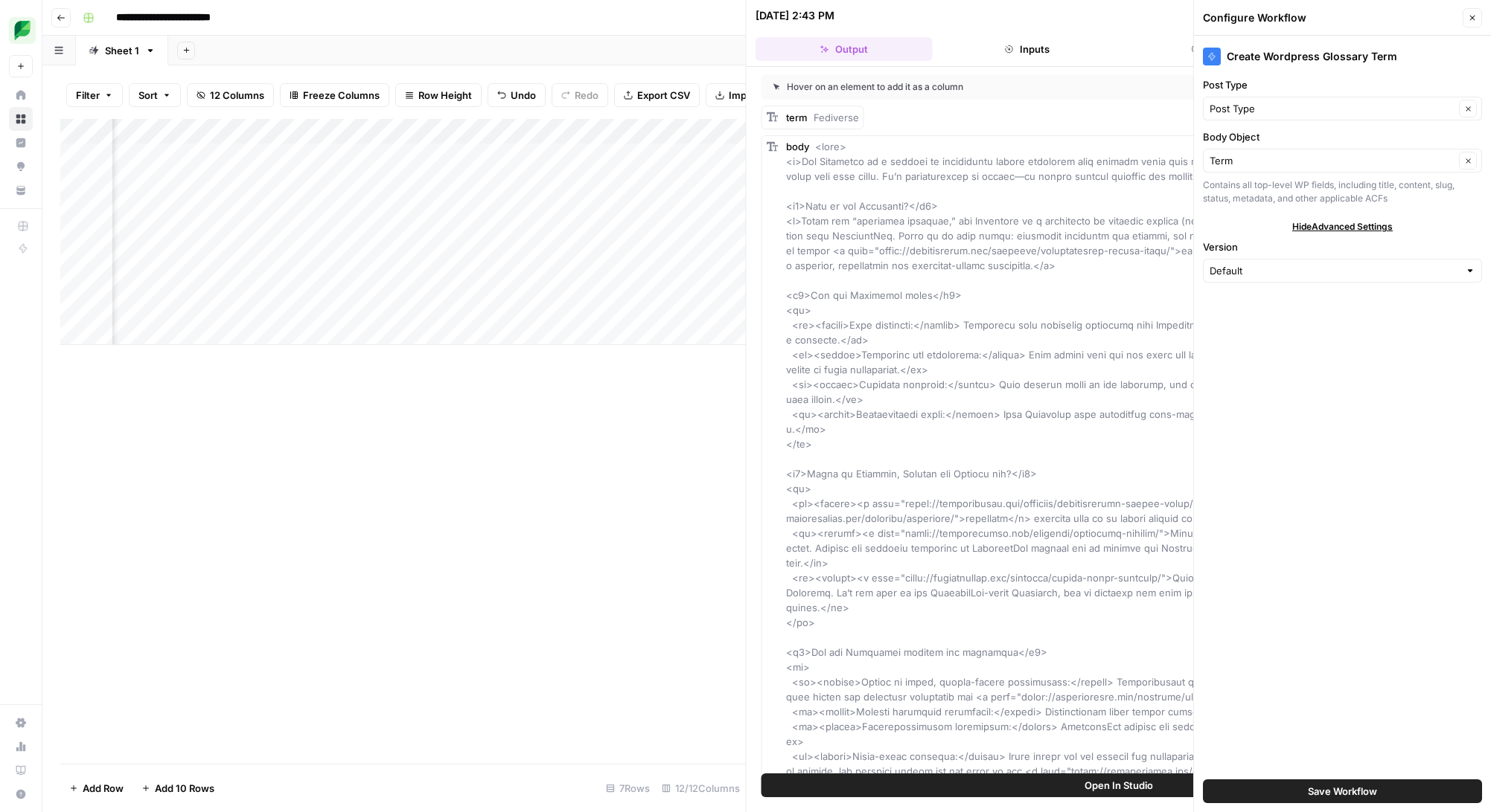
click at [1476, 20] on icon "button" at bounding box center [1472, 18] width 9 height 9
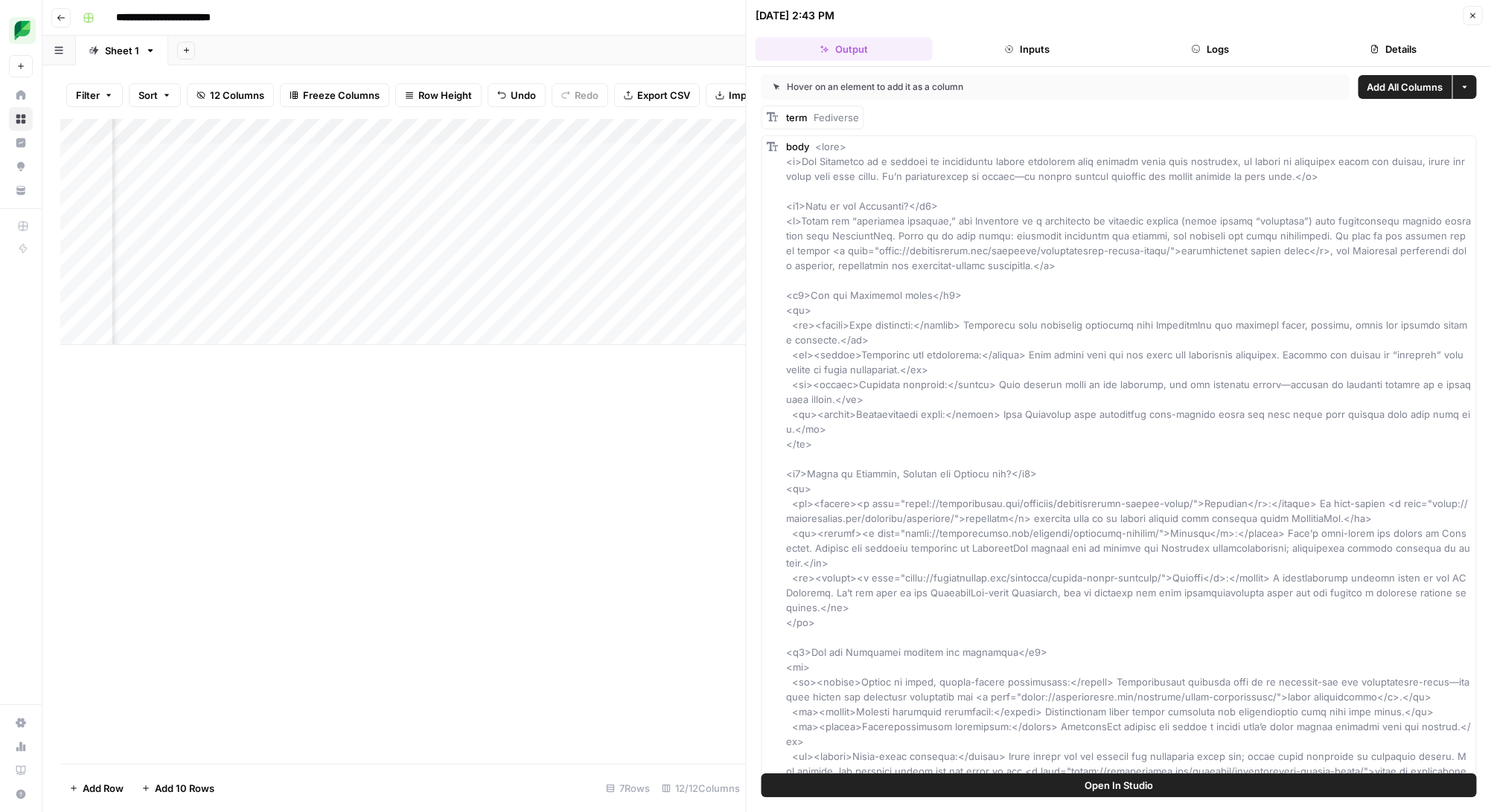
click at [1461, 86] on icon "button" at bounding box center [1464, 87] width 9 height 9
click at [1445, 118] on span "Add as Single Column" at bounding box center [1405, 122] width 100 height 15
click at [439, 158] on div "Add Column" at bounding box center [403, 232] width 685 height 226
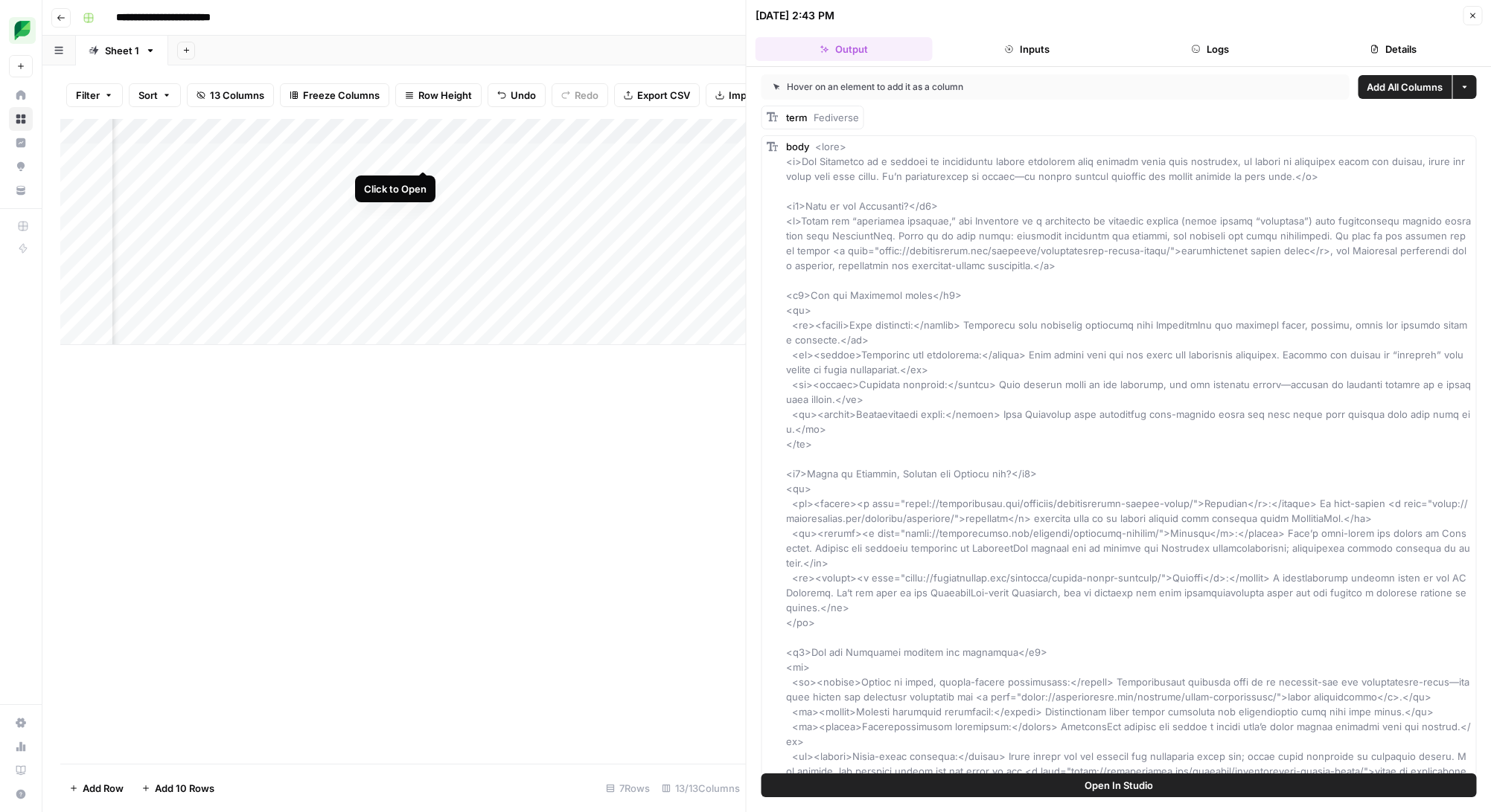
click at [422, 153] on div "Add Column" at bounding box center [403, 232] width 685 height 226
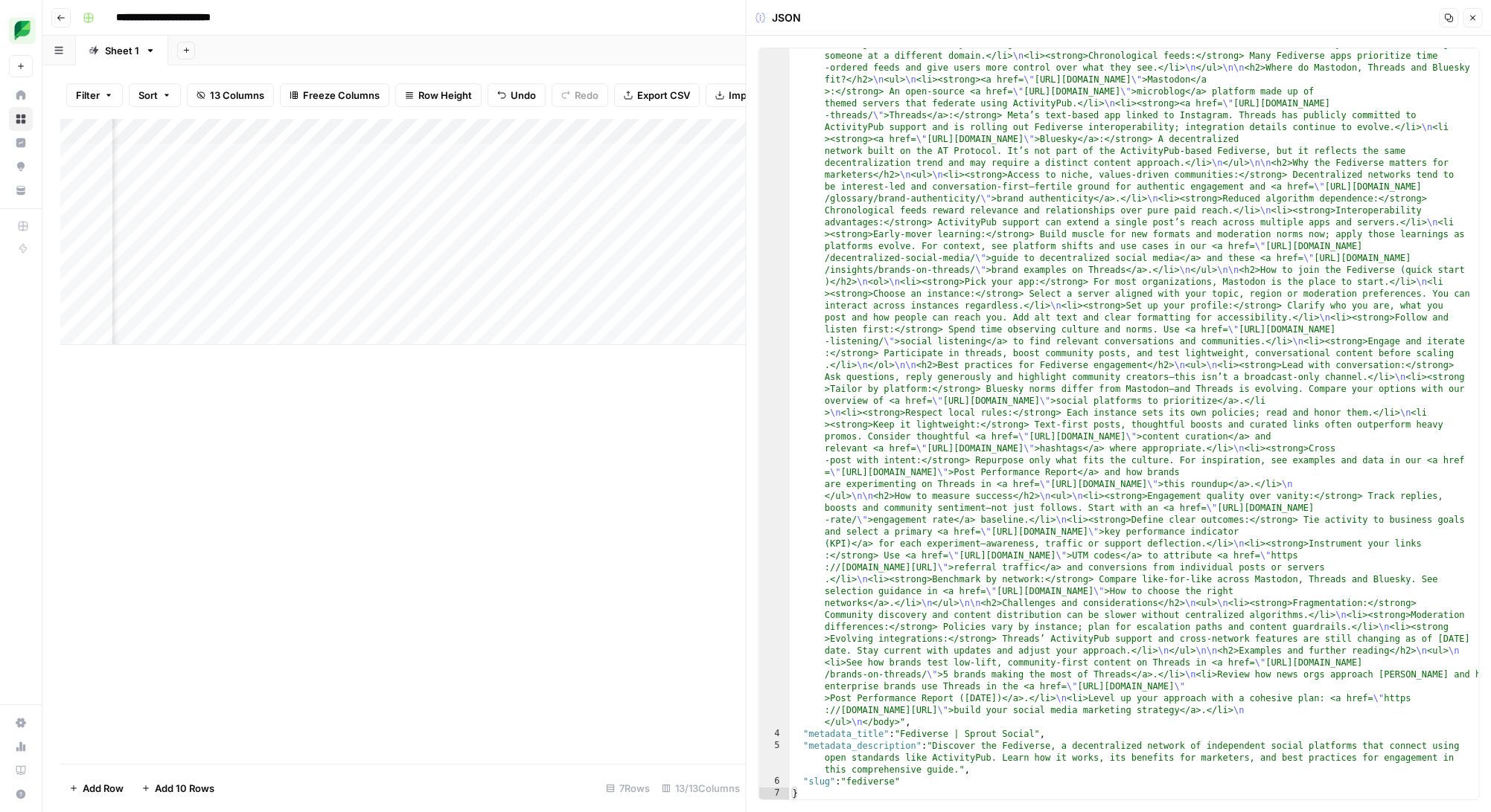
scroll to position [0, 257]
click at [504, 155] on div "Add Column" at bounding box center [403, 232] width 685 height 226
click at [1476, 14] on button "Close" at bounding box center [1472, 18] width 19 height 19
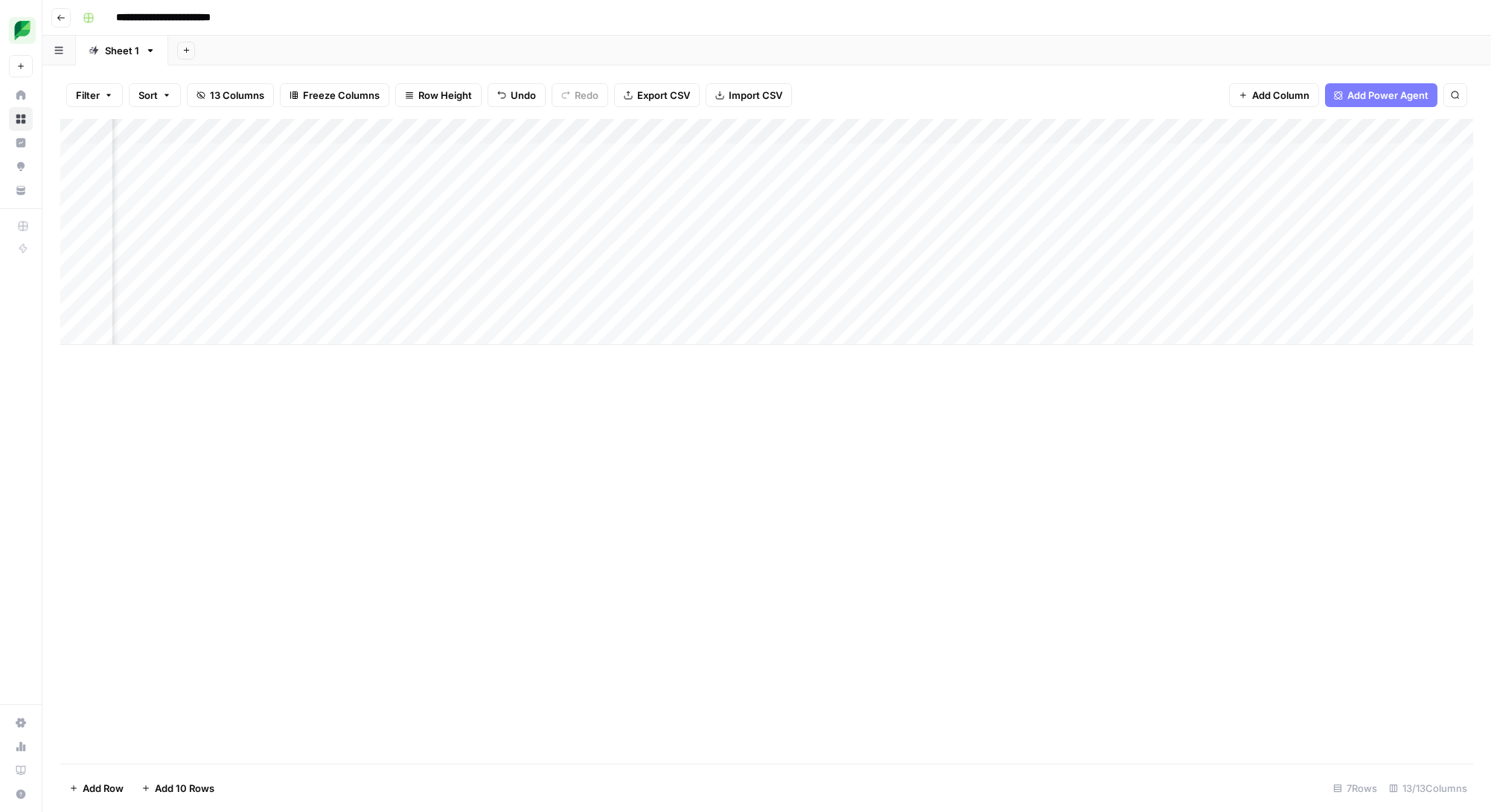
scroll to position [0, 425]
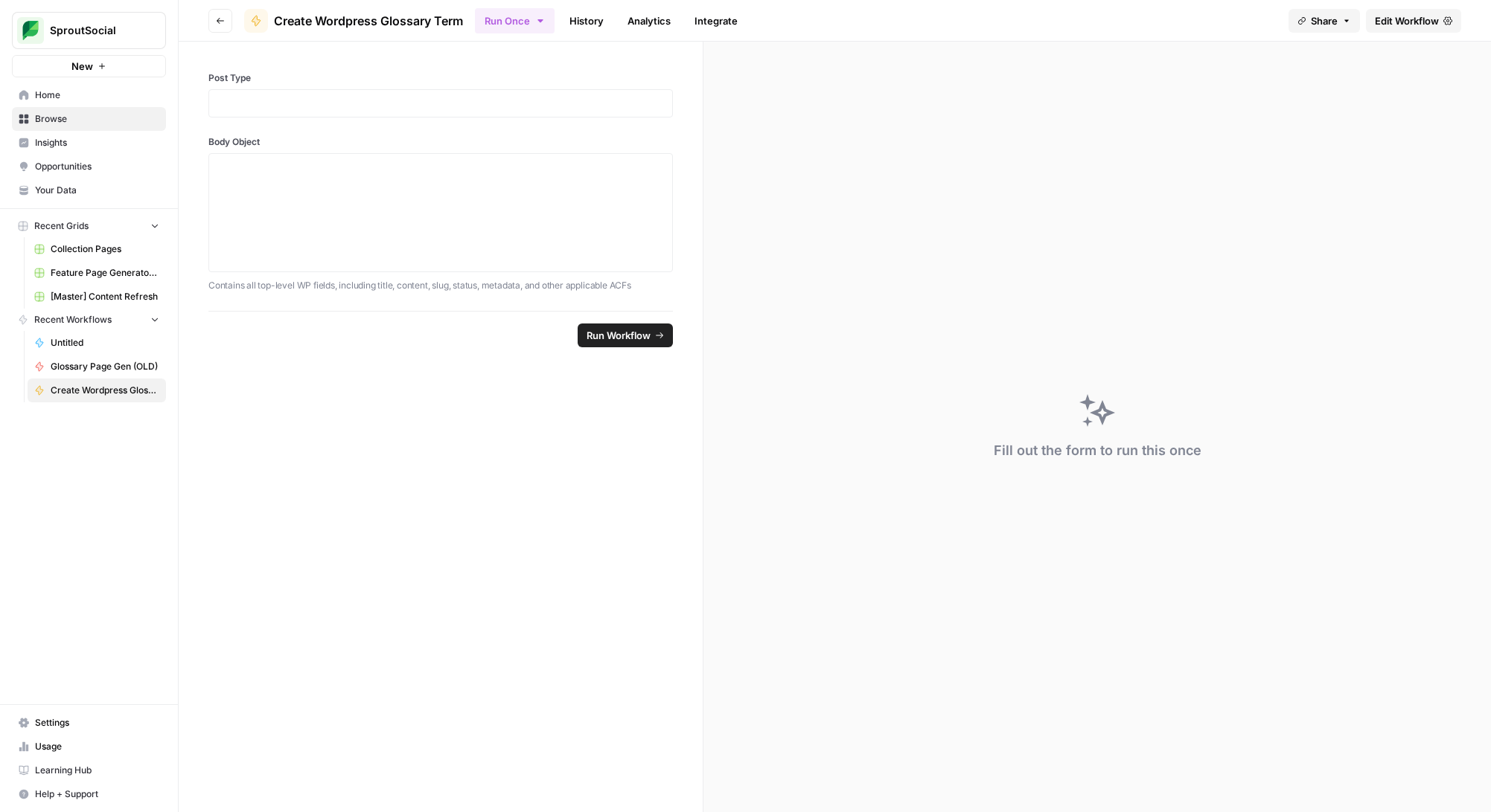
click at [1382, 18] on span "Edit Workflow" at bounding box center [1407, 21] width 64 height 15
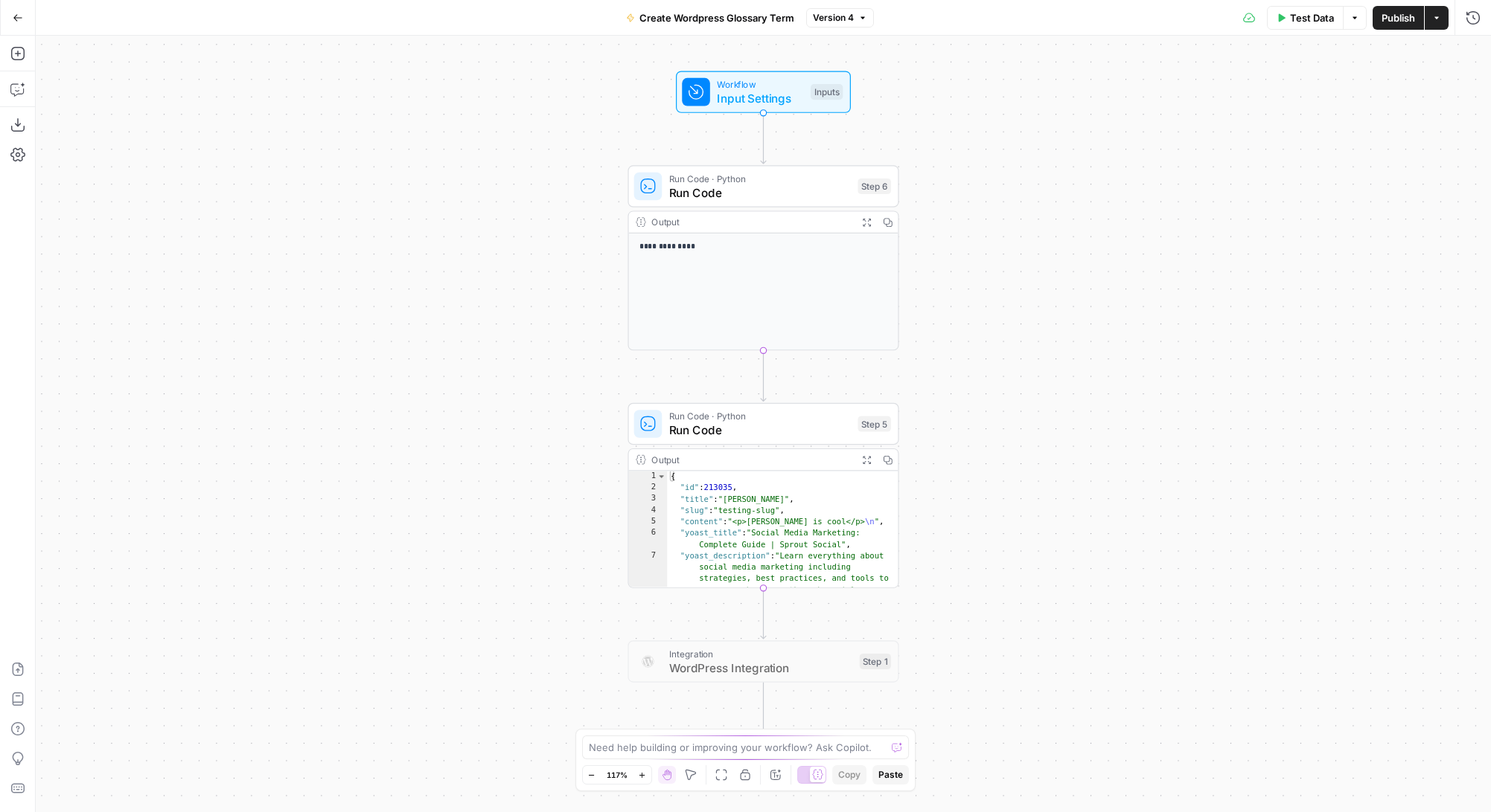
click at [1304, 20] on span "Test Data" at bounding box center [1311, 18] width 44 height 15
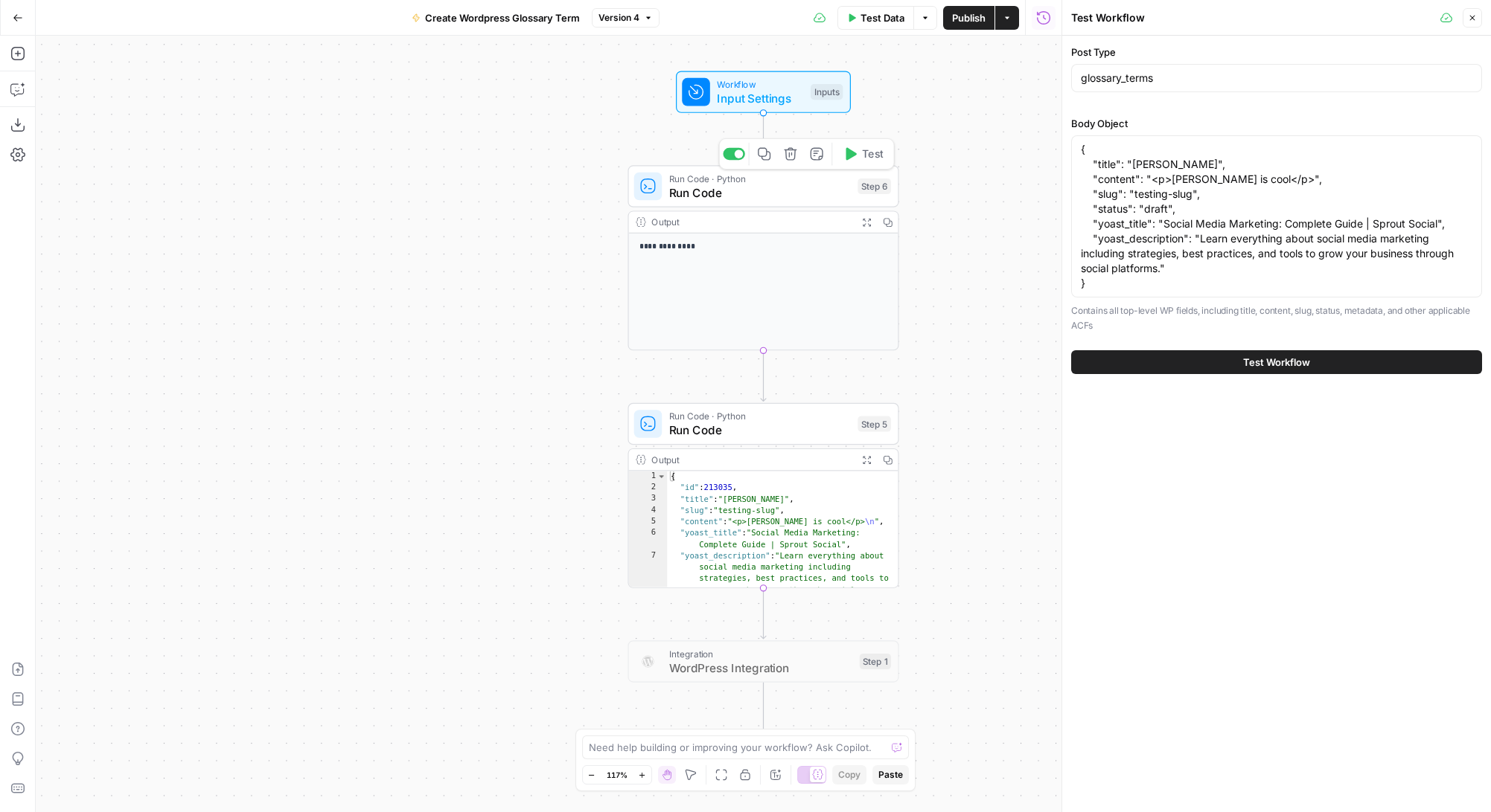
click at [736, 157] on div at bounding box center [739, 154] width 9 height 9
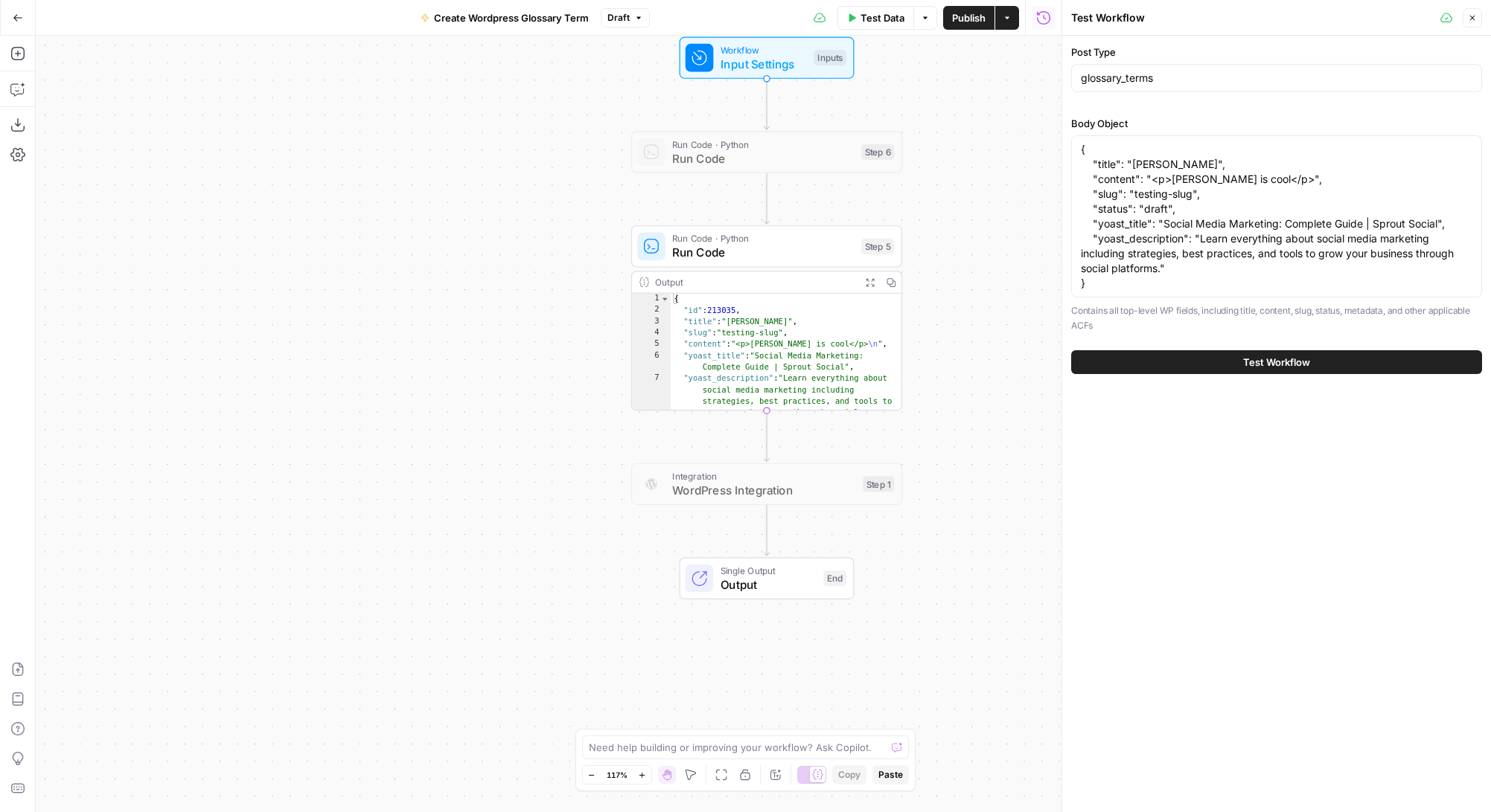
click at [965, 16] on span "Publish" at bounding box center [968, 18] width 34 height 15
click at [727, 577] on span "Output" at bounding box center [768, 584] width 96 height 17
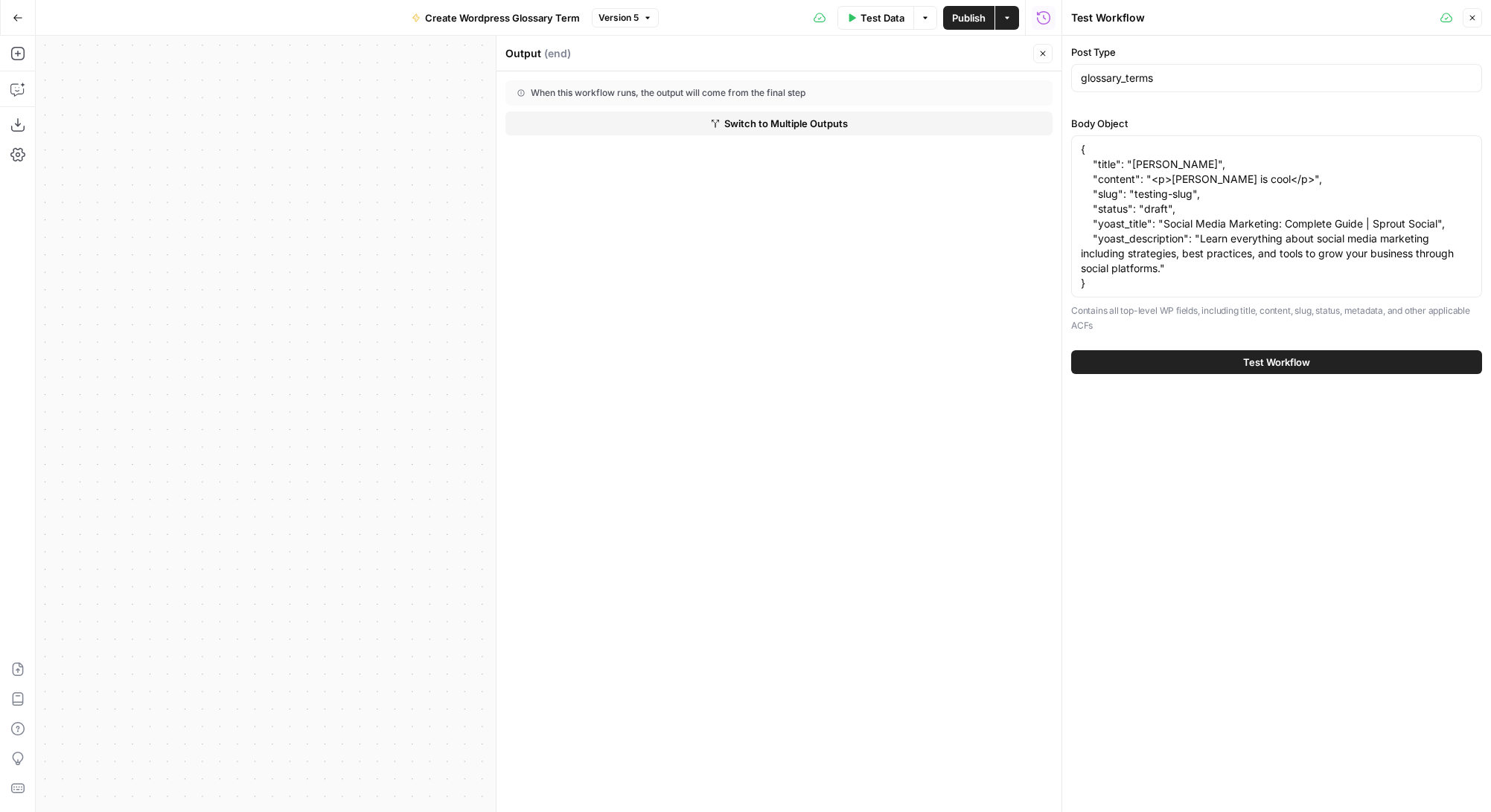
click at [1037, 58] on button "Close" at bounding box center [1042, 53] width 19 height 19
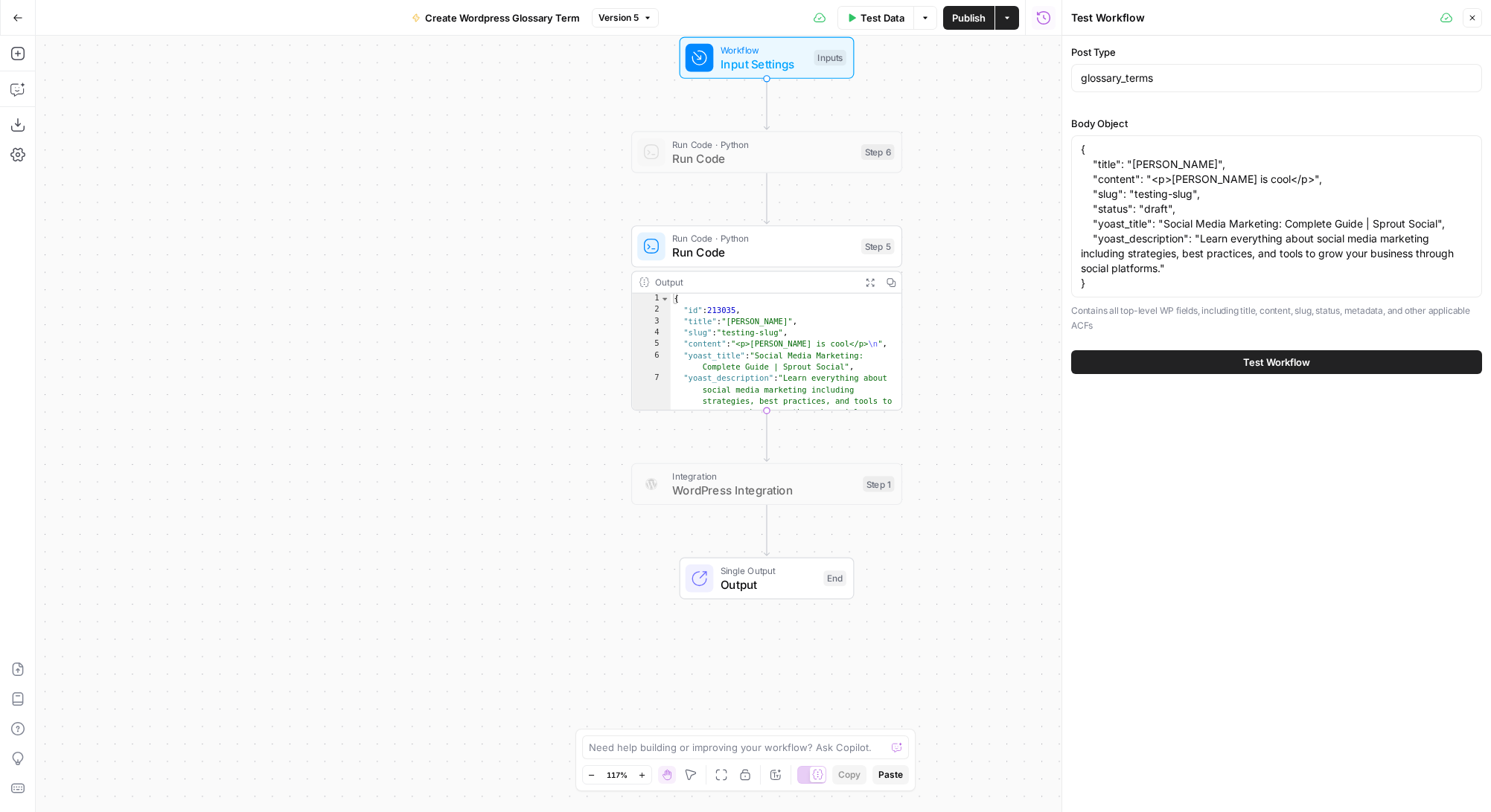
click at [773, 251] on span "Run Code" at bounding box center [762, 252] width 181 height 17
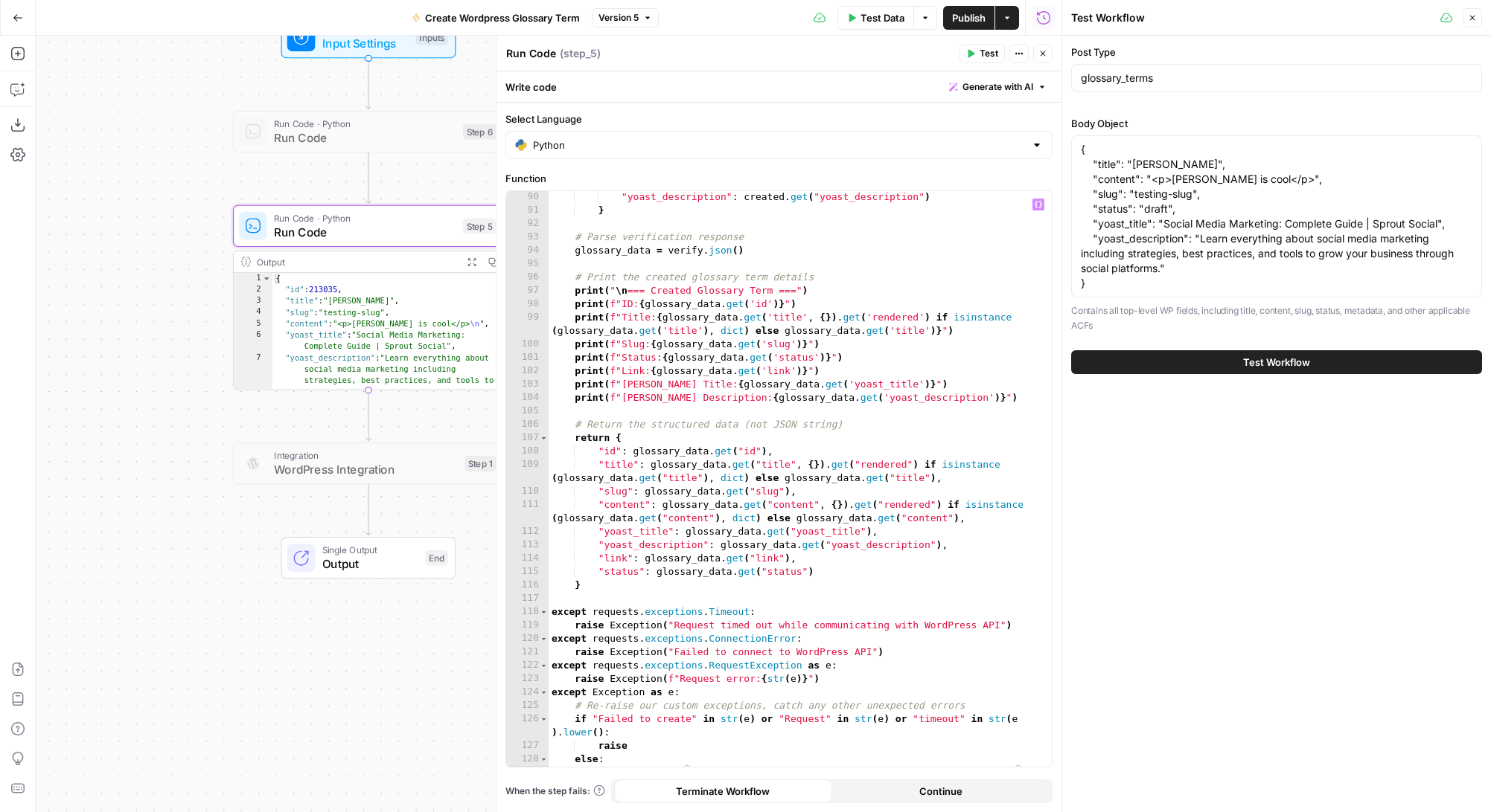
scroll to position [1272, 0]
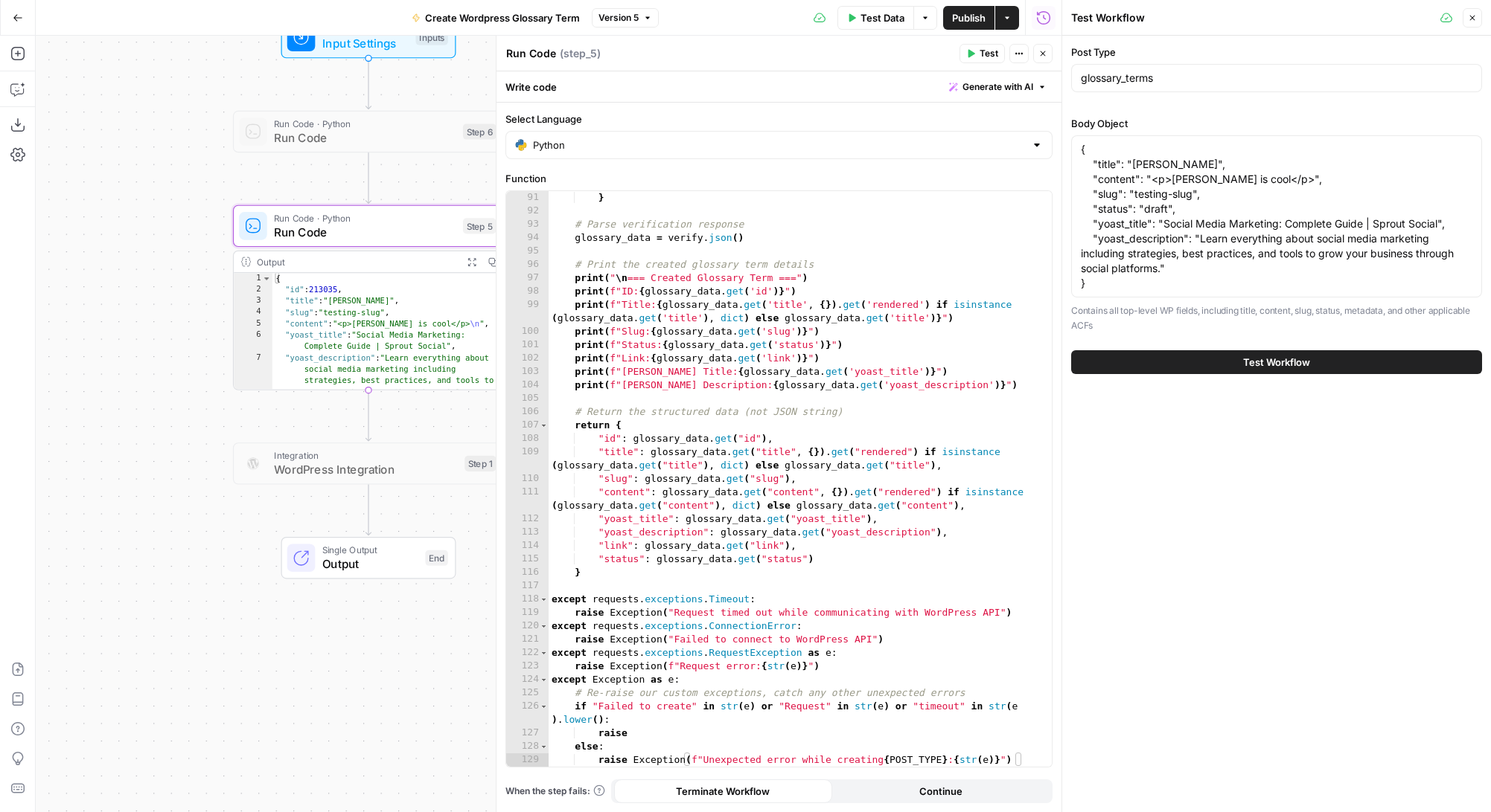
click at [1472, 21] on icon "button" at bounding box center [1472, 18] width 9 height 9
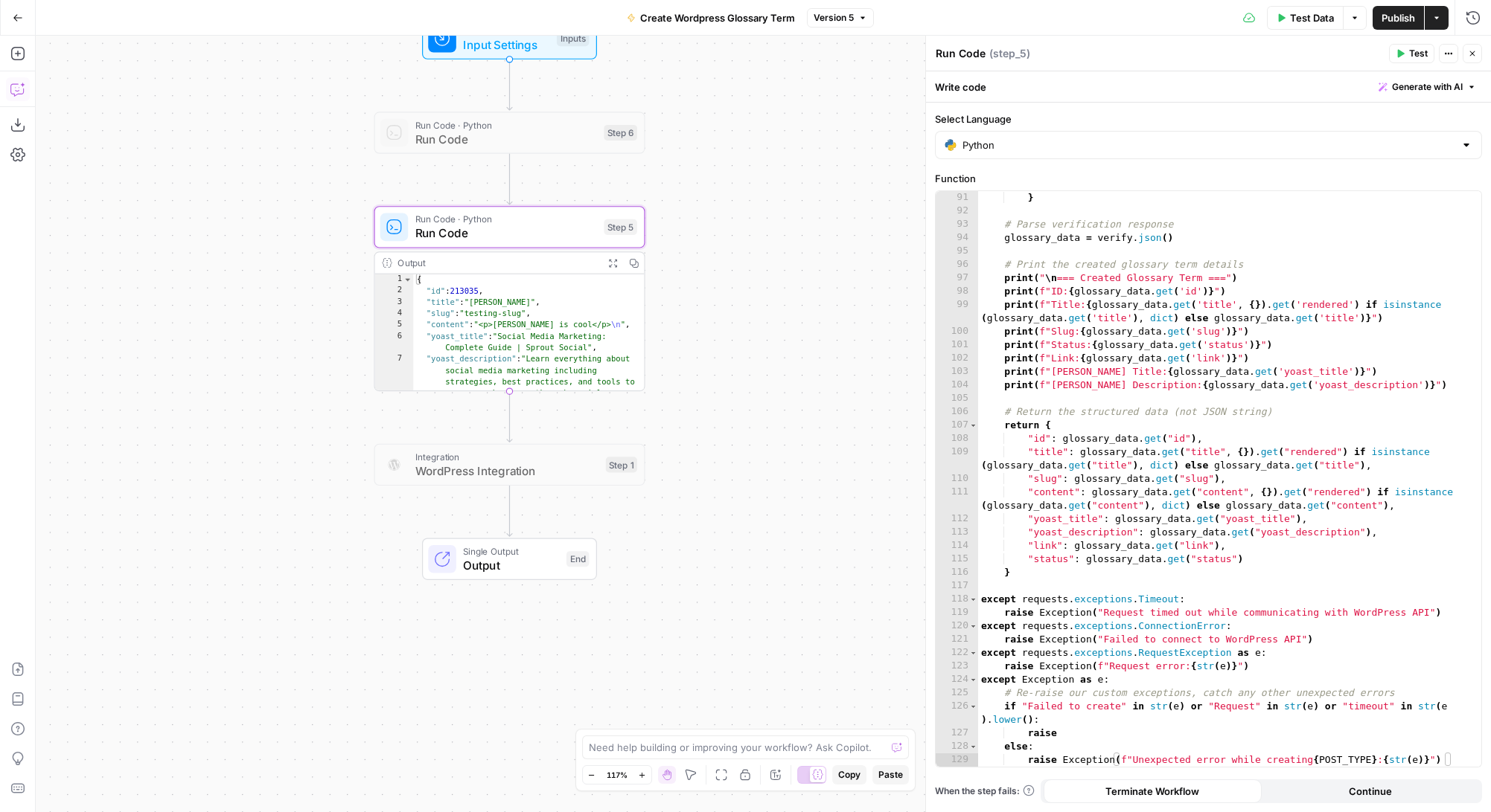
click at [15, 89] on icon "button" at bounding box center [18, 89] width 15 height 15
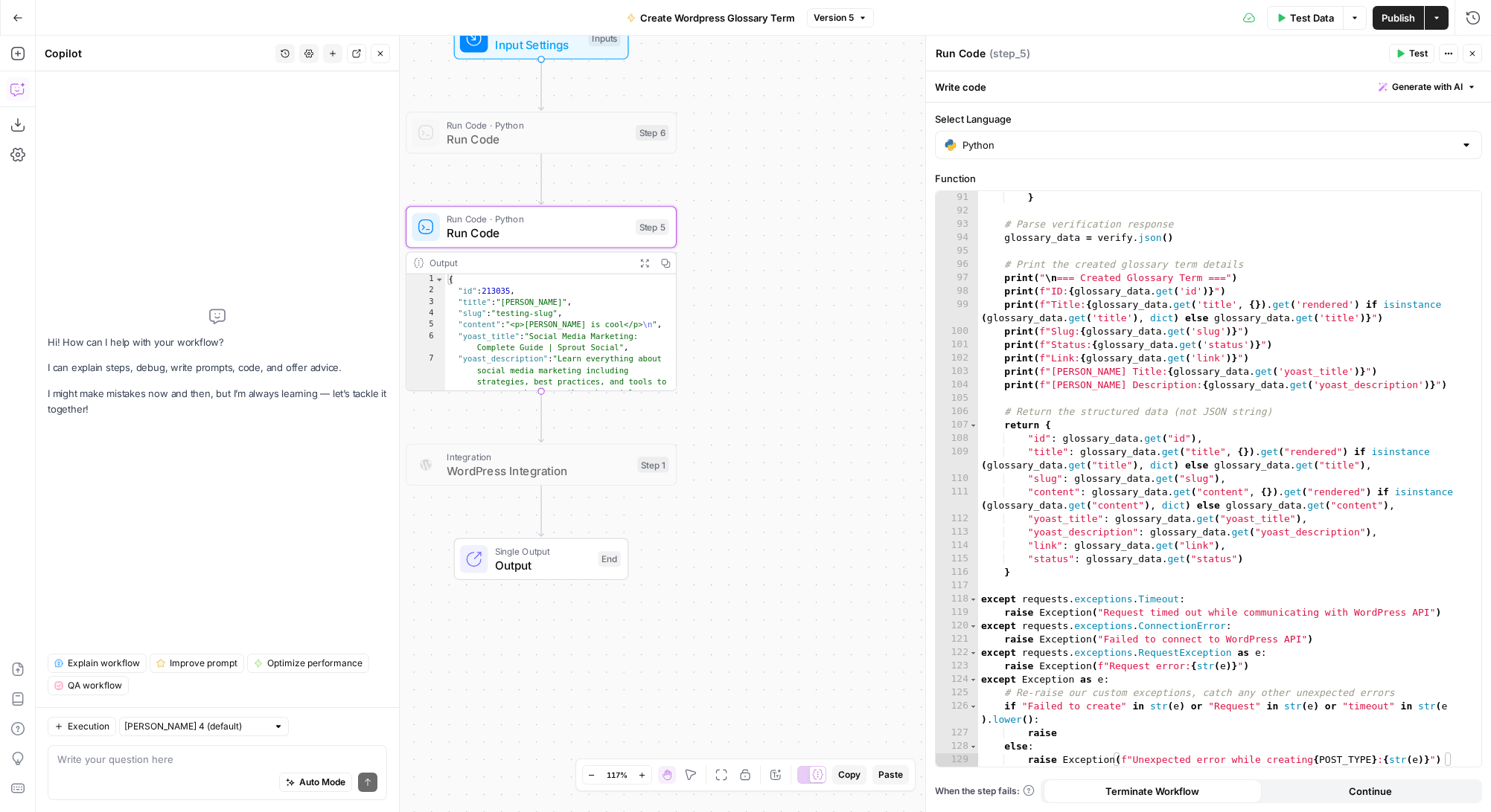
click at [121, 759] on textarea at bounding box center [217, 758] width 320 height 15
click at [232, 759] on textarea "In step_5, line 114, I'd like to make the "link" dynamic" at bounding box center [217, 758] width 320 height 15
click at [282, 759] on textarea "In step_5, line 114, I'd like to make the "link" dynamic" at bounding box center [217, 758] width 320 height 15
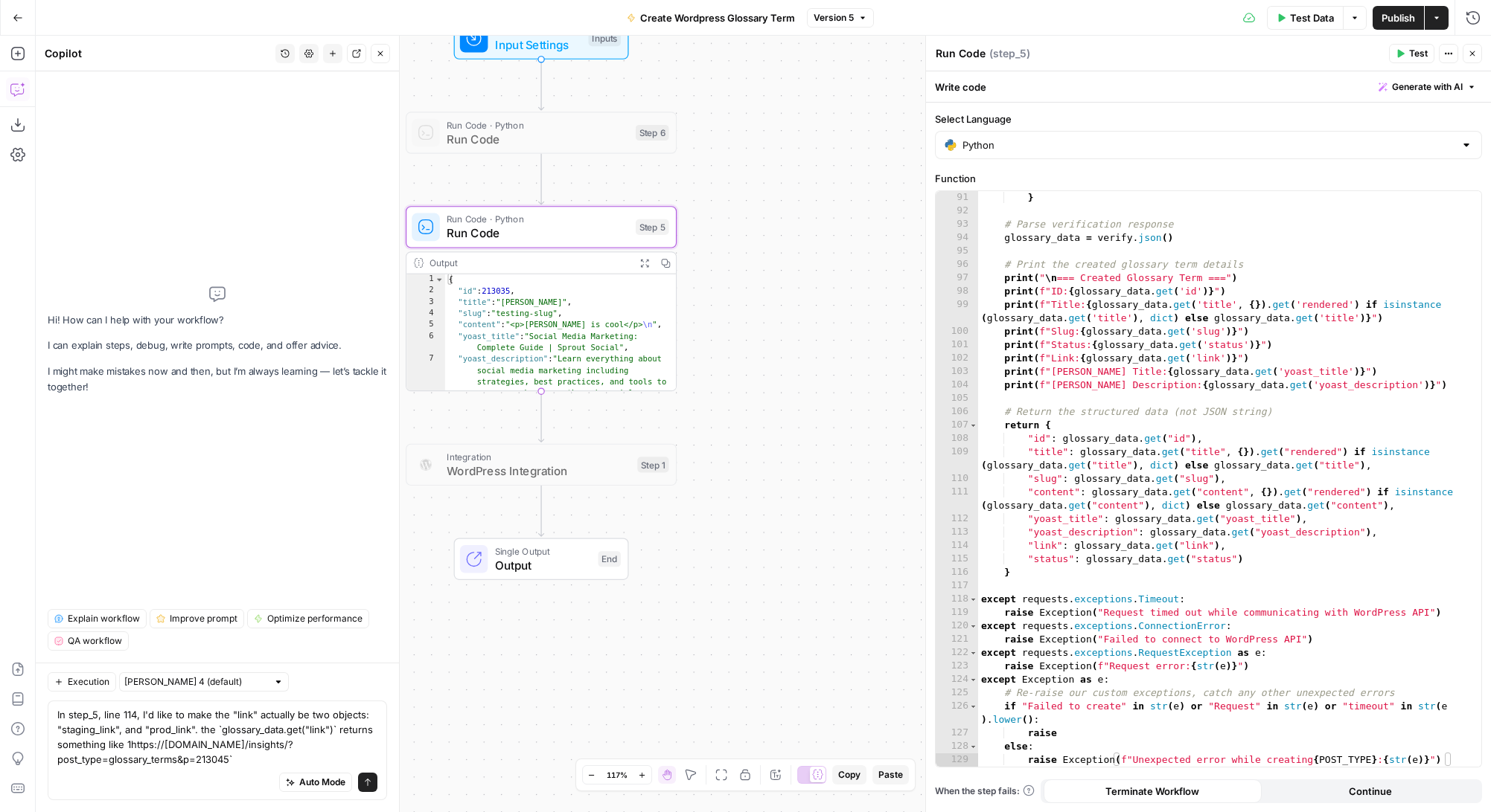
click at [130, 747] on textarea "In step_5, line 114, I'd like to make the "link" actually be two objects: "stag…" at bounding box center [217, 737] width 320 height 60
click at [260, 757] on textarea "In step_5, line 114, I'd like to make the "link" actually be two objects: "stag…" at bounding box center [217, 737] width 320 height 60
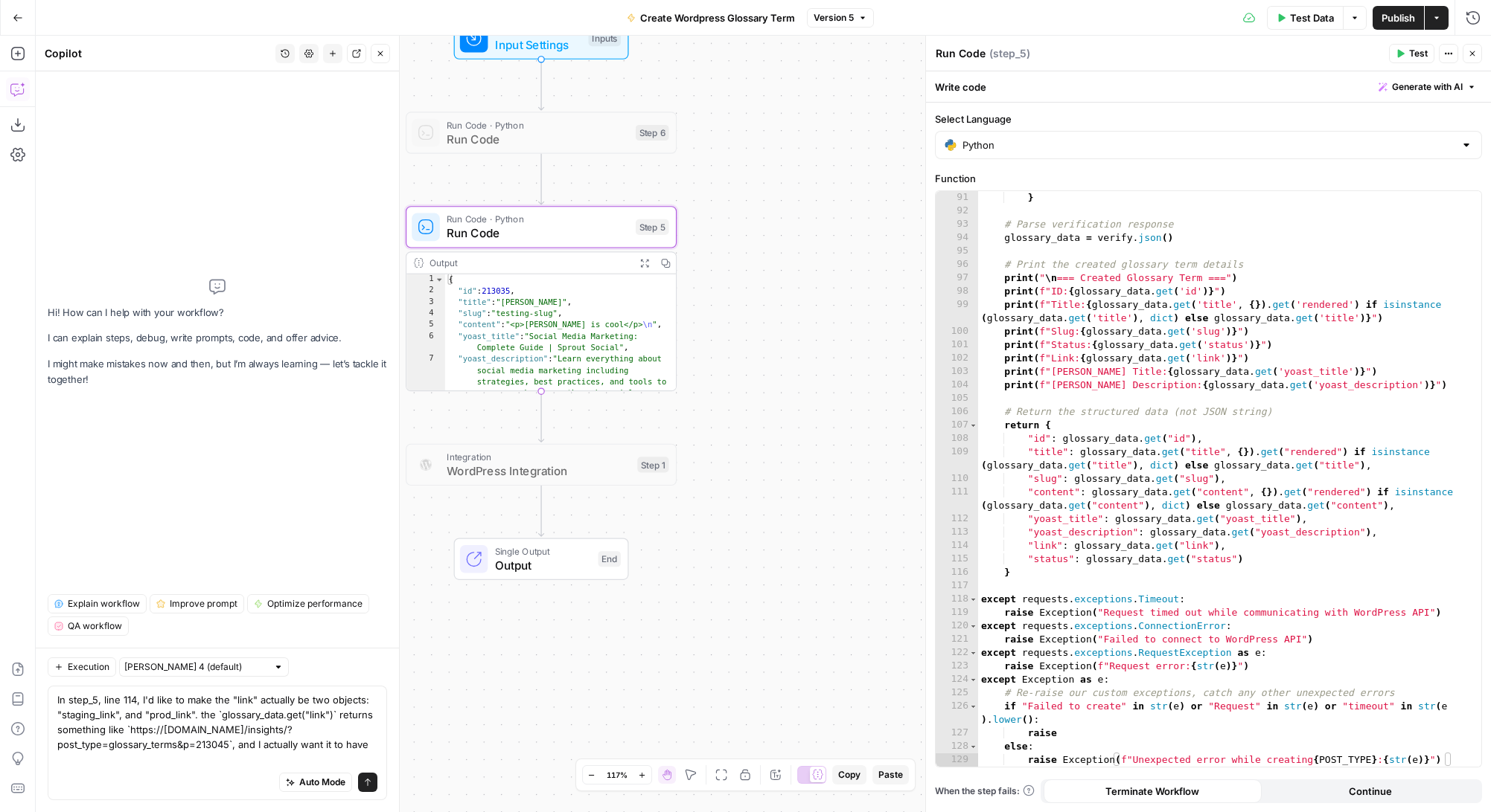
scroll to position [0, 0]
drag, startPoint x: 326, startPoint y: 746, endPoint x: 367, endPoint y: 746, distance: 41.0
click at [367, 746] on textarea "In step_5, line 114, I'd like to make the "link" actually be two objects: "stag…" at bounding box center [217, 729] width 320 height 74
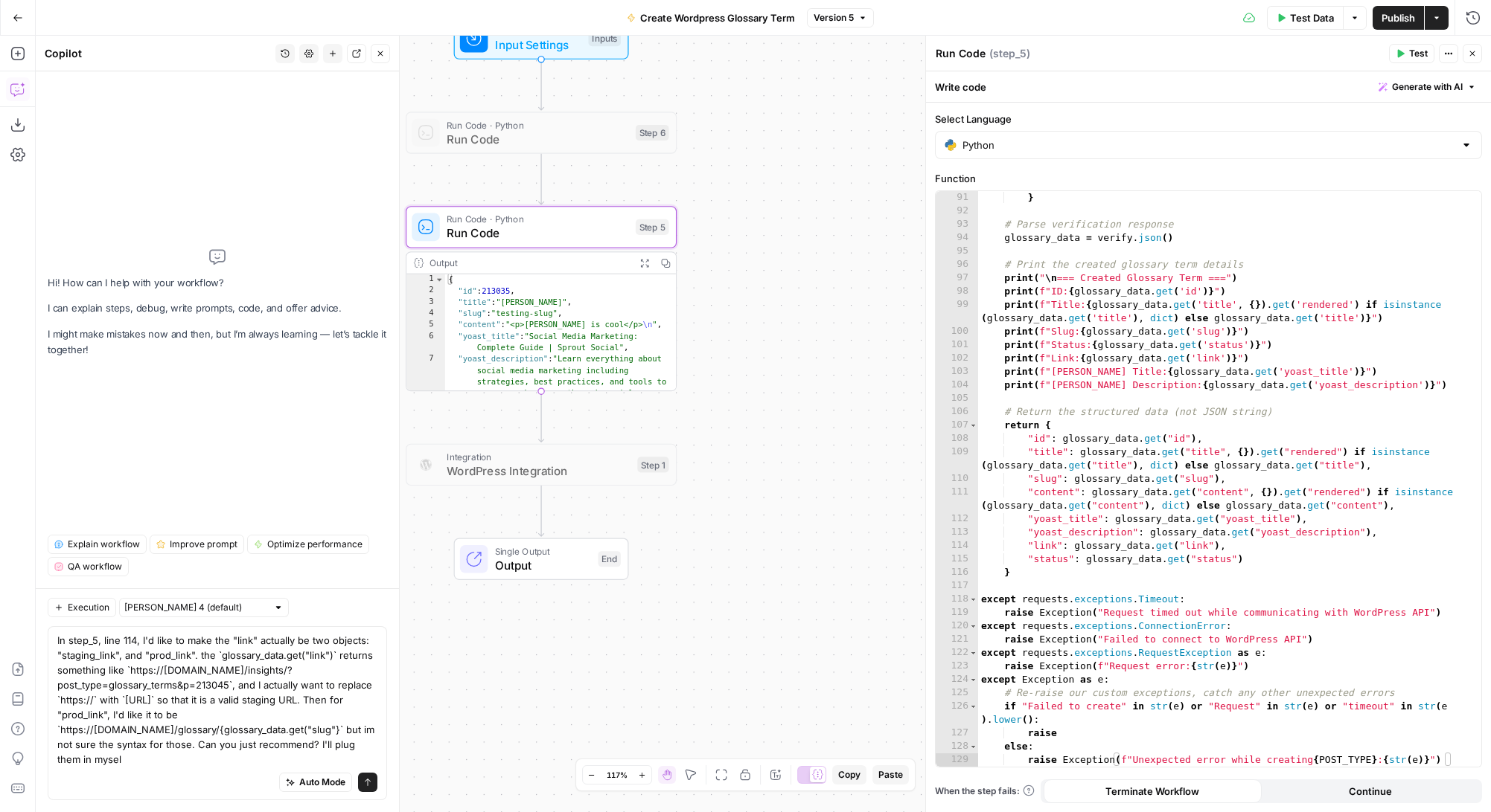
type textarea "In step_5, line 114, I'd like to make the "link" actually be two objects: "stag…"
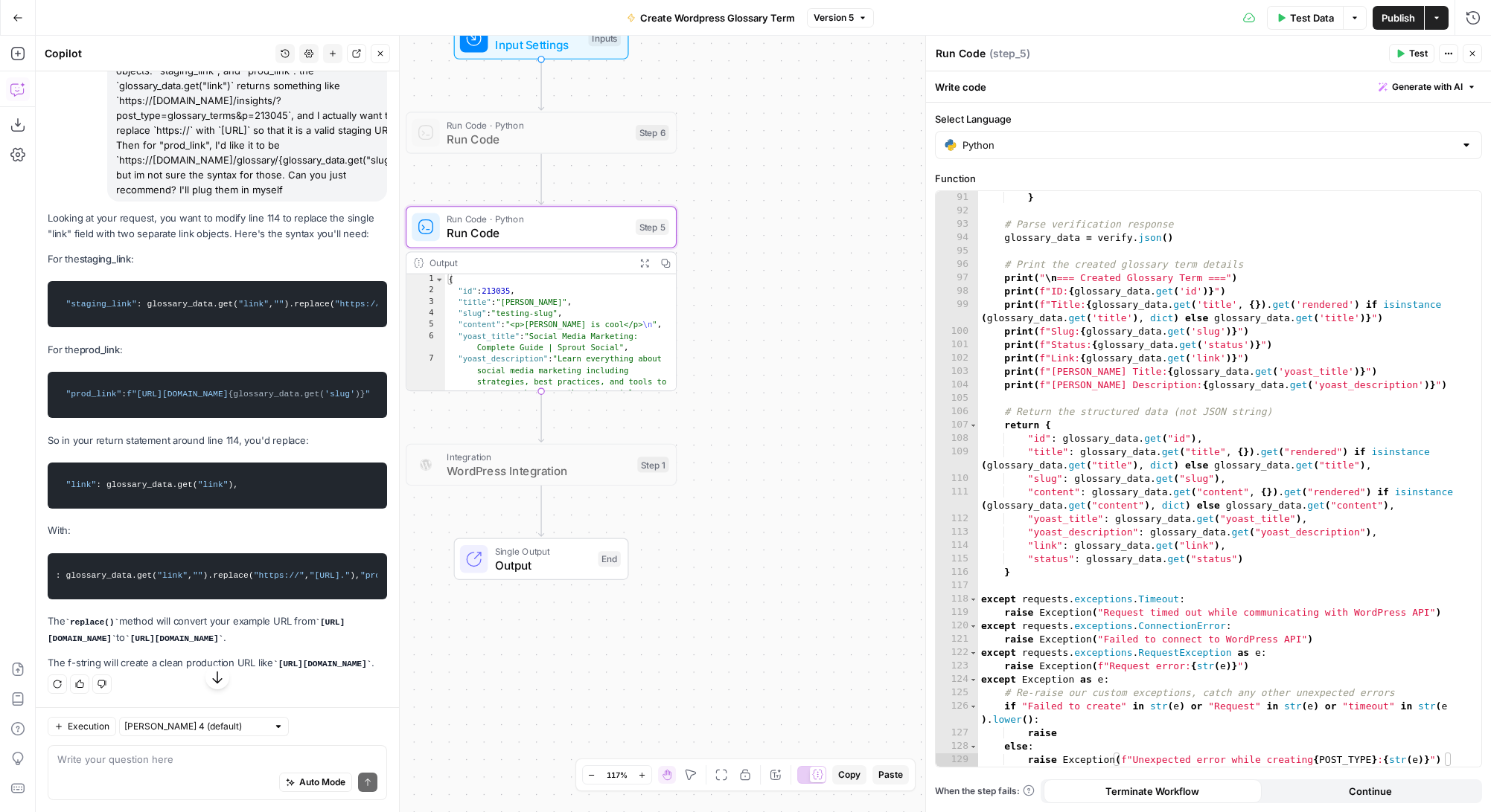
scroll to position [0, 130]
drag, startPoint x: 65, startPoint y: 531, endPoint x: 352, endPoint y: 548, distance: 287.5
click at [352, 560] on code ""staging_link" : glossary_data.get( "link" , "" ).replace( "https://" , "https:…" at bounding box center [217, 576] width 320 height 31
copy code ""staging_link" : glossary_data.get( "link" , "" ).replace( "https://" , "https:…"
click at [1232, 534] on div "} # Parse verification response glossary_data = verify . json ( ) # Print the c…" at bounding box center [1229, 492] width 503 height 603
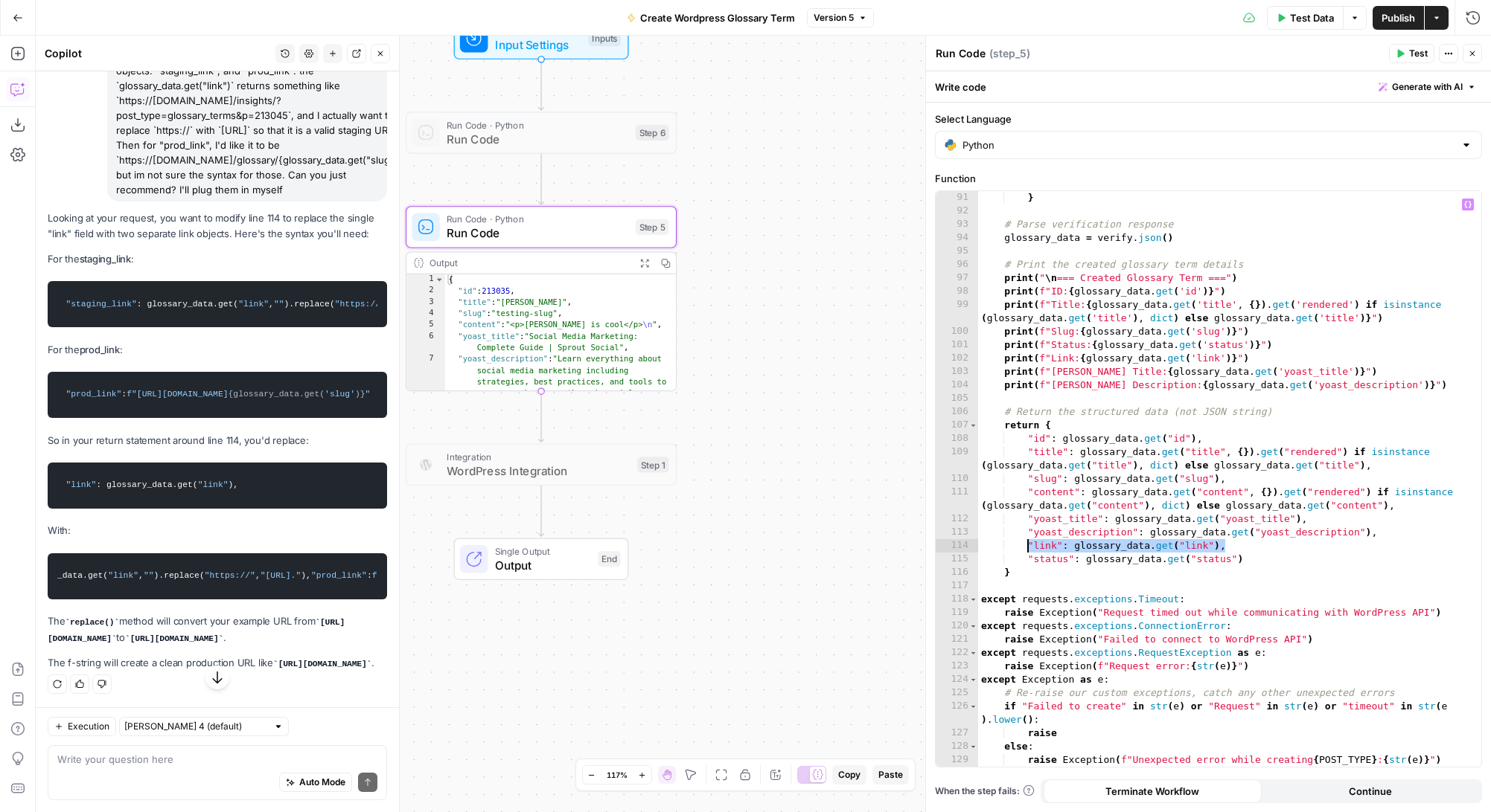
drag, startPoint x: 1229, startPoint y: 544, endPoint x: 1028, endPoint y: 551, distance: 201.1
click at [1028, 551] on div "} # Parse verification response glossary_data = verify . json ( ) # Print the c…" at bounding box center [1229, 492] width 503 height 603
paste textarea "**********"
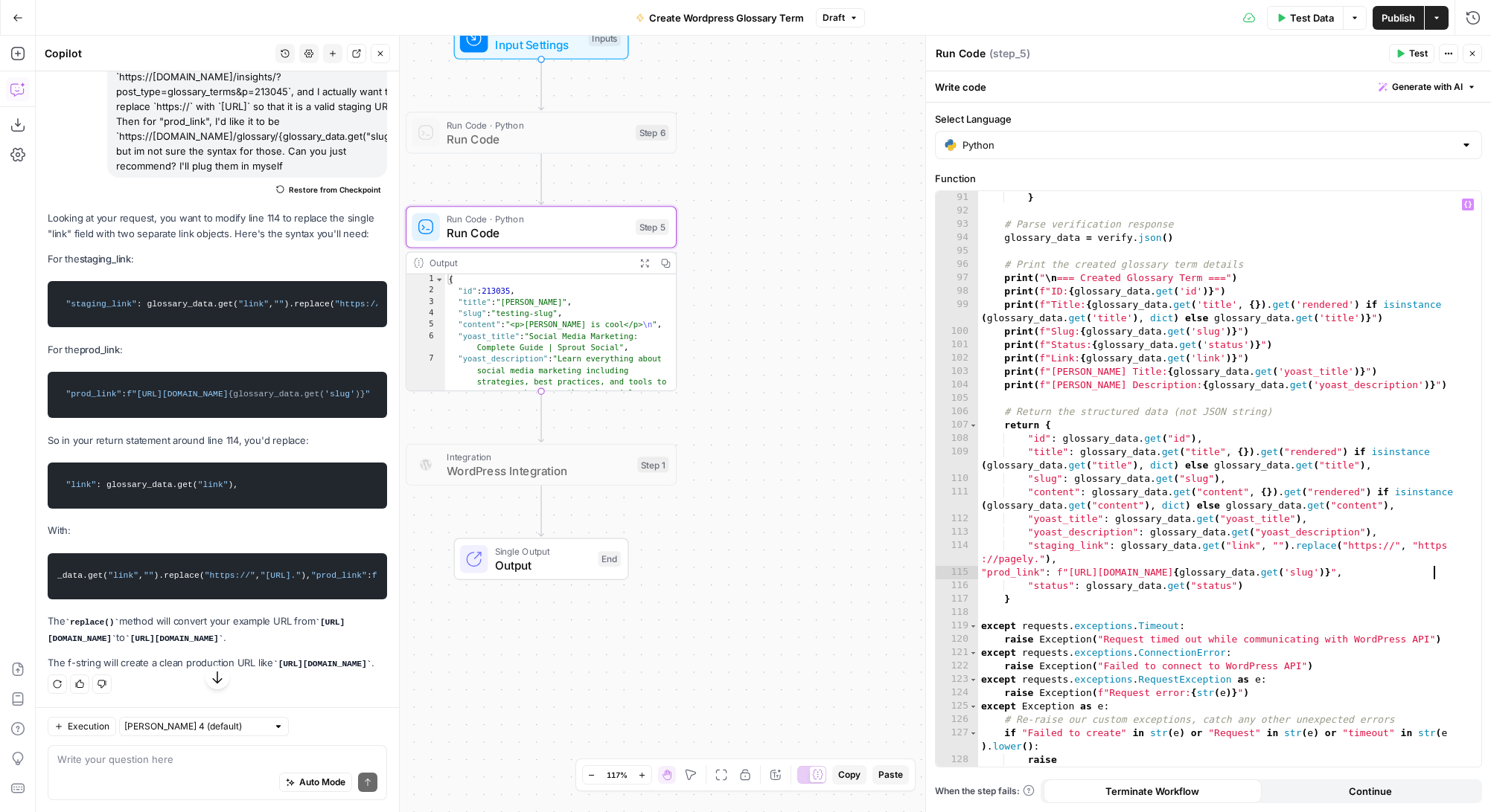
click at [982, 573] on div "} # Parse verification response glossary_data = verify . json ( ) # Print the c…" at bounding box center [1229, 492] width 503 height 603
type textarea "**********"
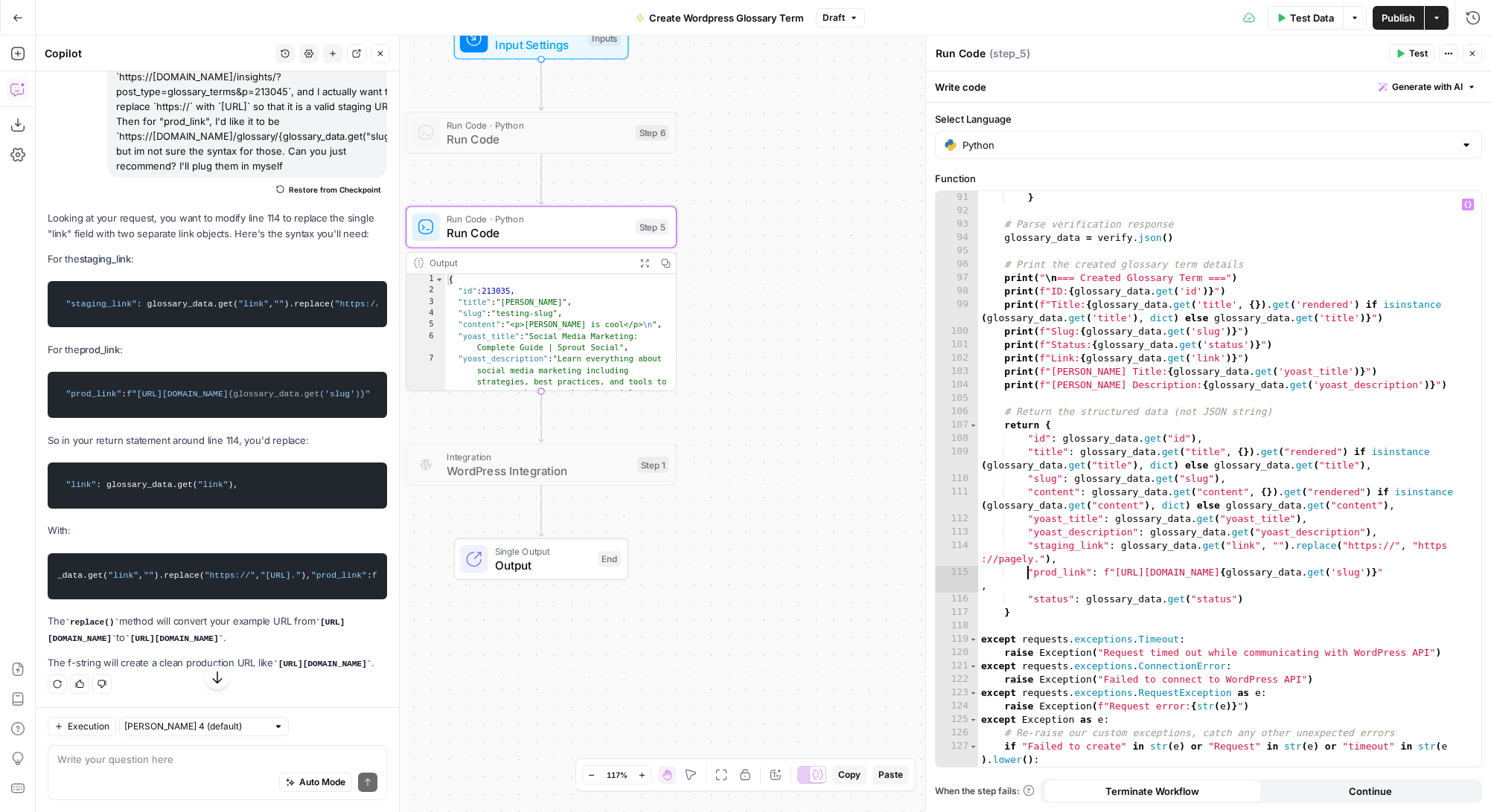
scroll to position [230, 0]
click at [1426, 52] on span "Test" at bounding box center [1418, 54] width 18 height 14
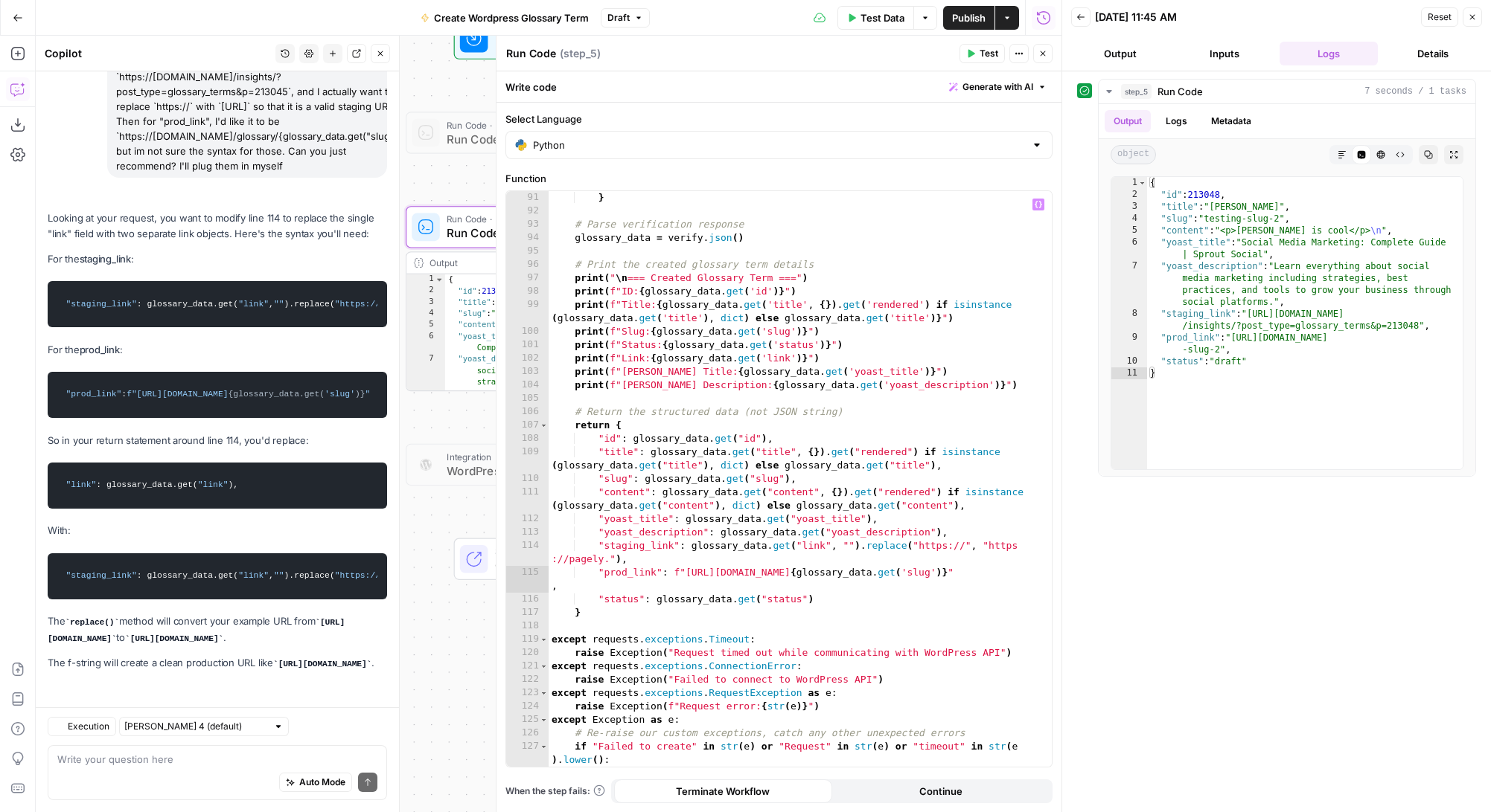
scroll to position [231, 0]
click at [1341, 159] on button "Markdown" at bounding box center [1341, 154] width 19 height 19
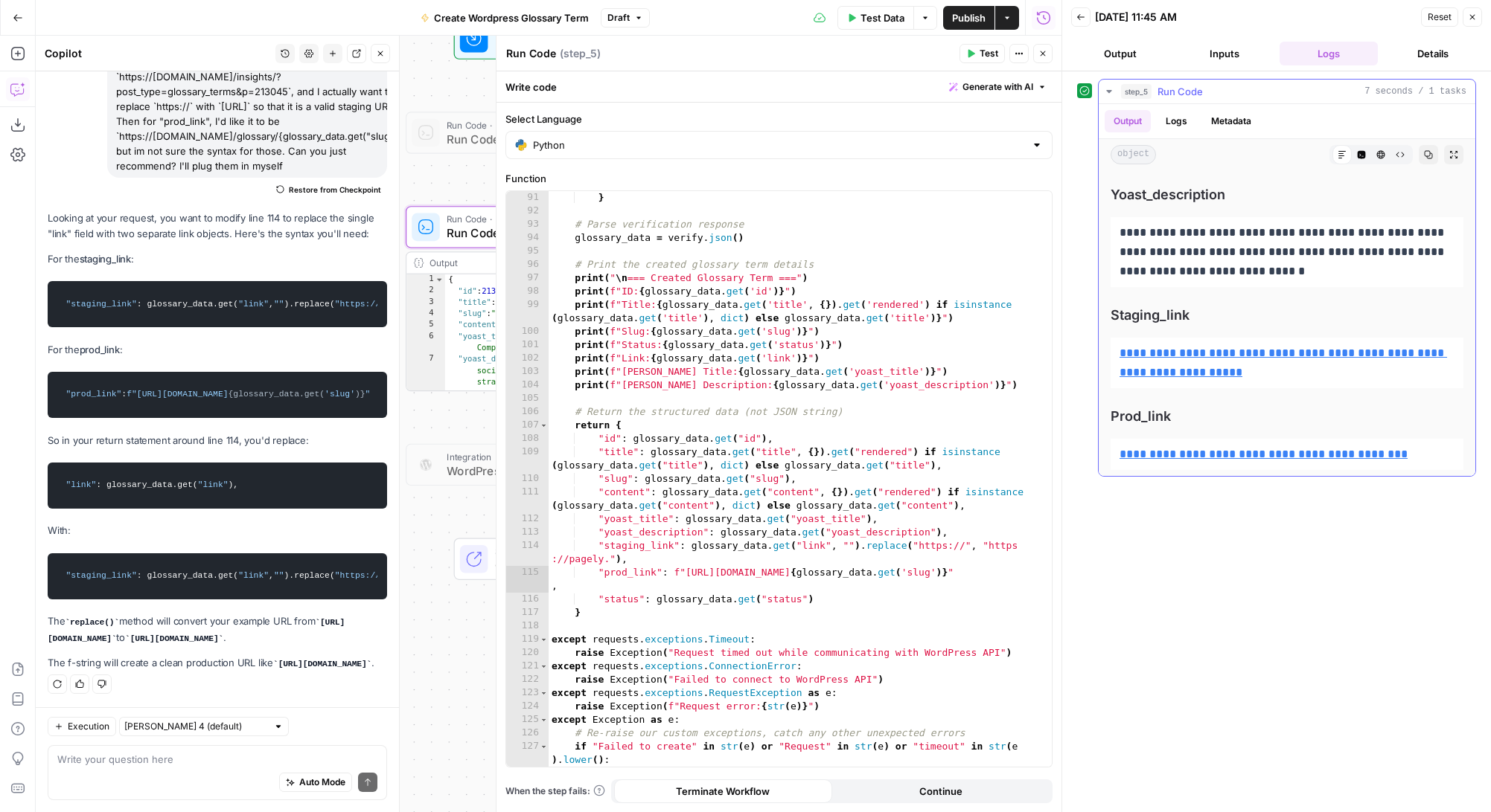
scroll to position [421, 0]
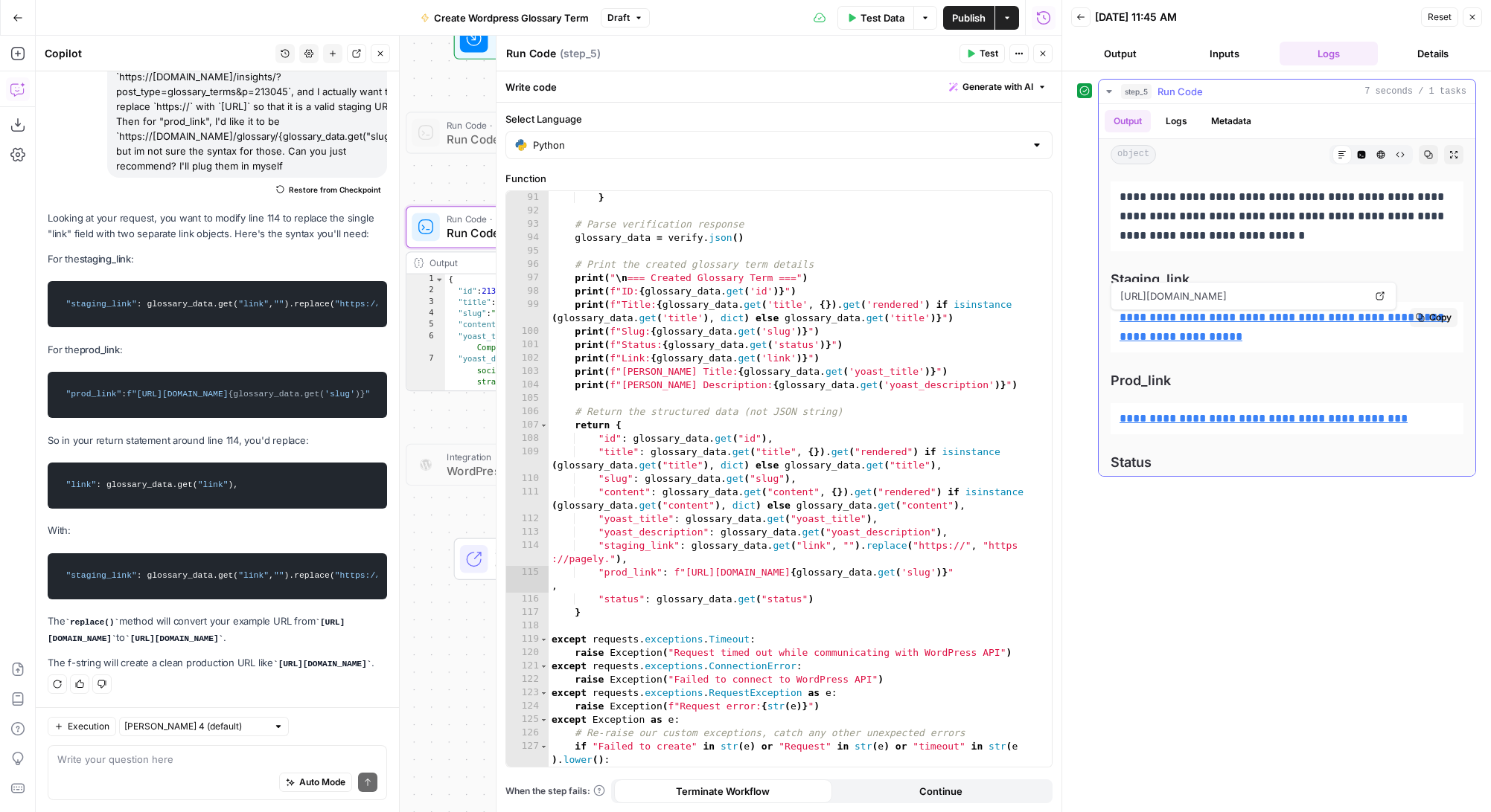
click at [1382, 294] on icon at bounding box center [1380, 296] width 9 height 9
click at [1385, 295] on link "Open in a new tab" at bounding box center [1379, 296] width 19 height 19
click at [1156, 521] on div "**********" at bounding box center [1276, 441] width 399 height 726
click at [1248, 366] on div "**********" at bounding box center [1286, 136] width 353 height 760
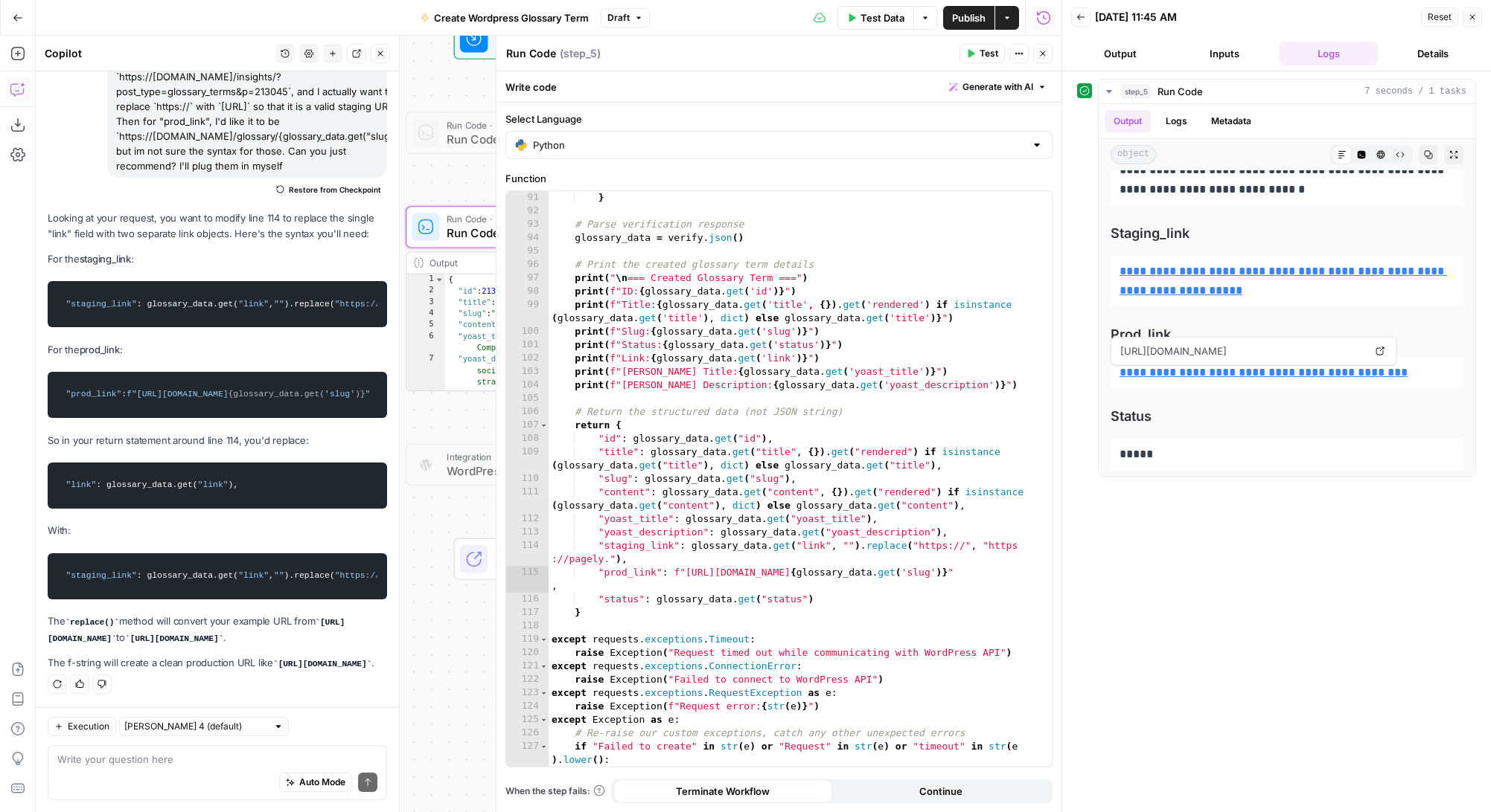
click at [1467, 19] on icon "button" at bounding box center [1472, 18] width 9 height 9
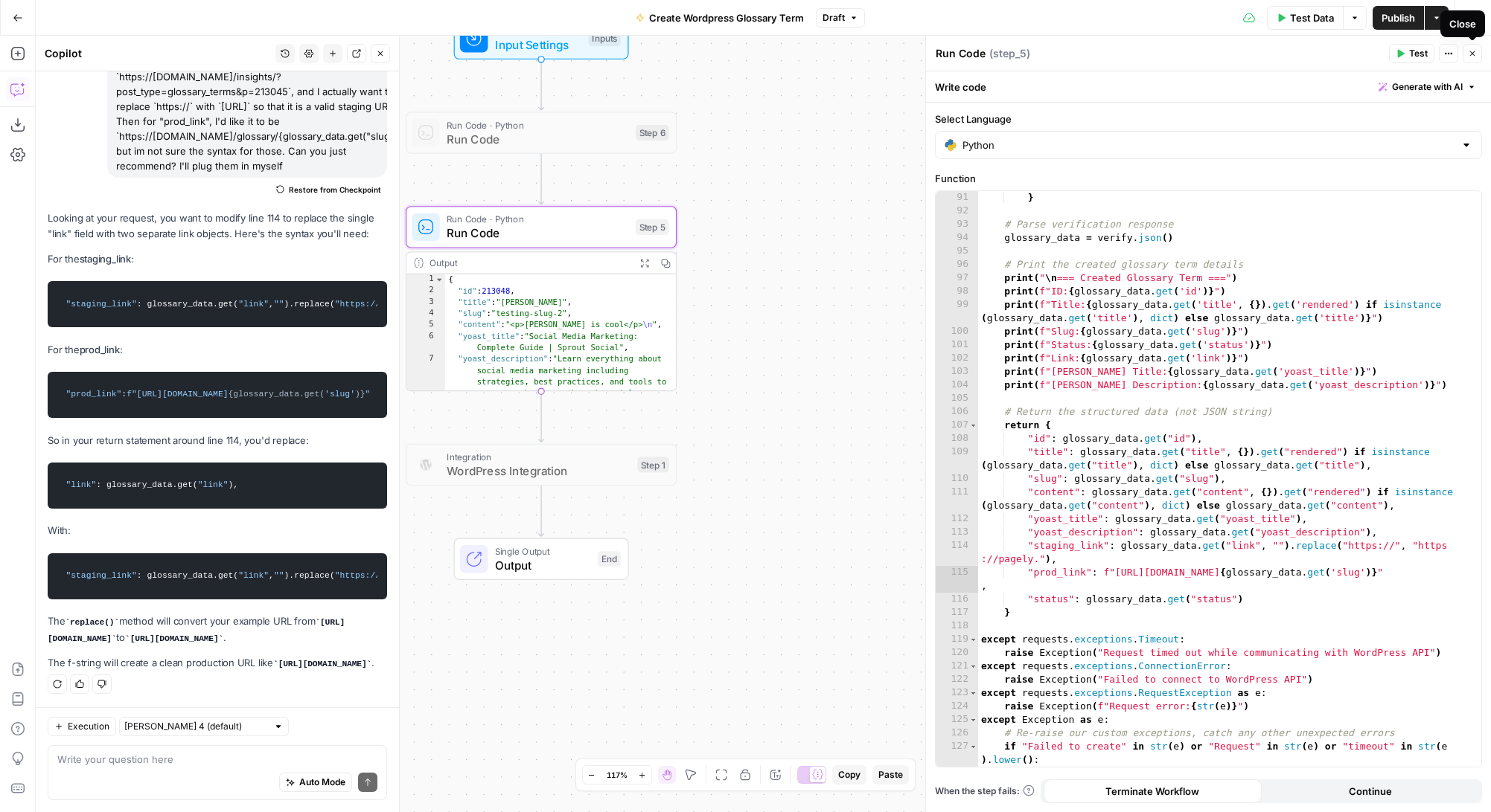
click at [1467, 54] on icon "button" at bounding box center [1472, 54] width 9 height 9
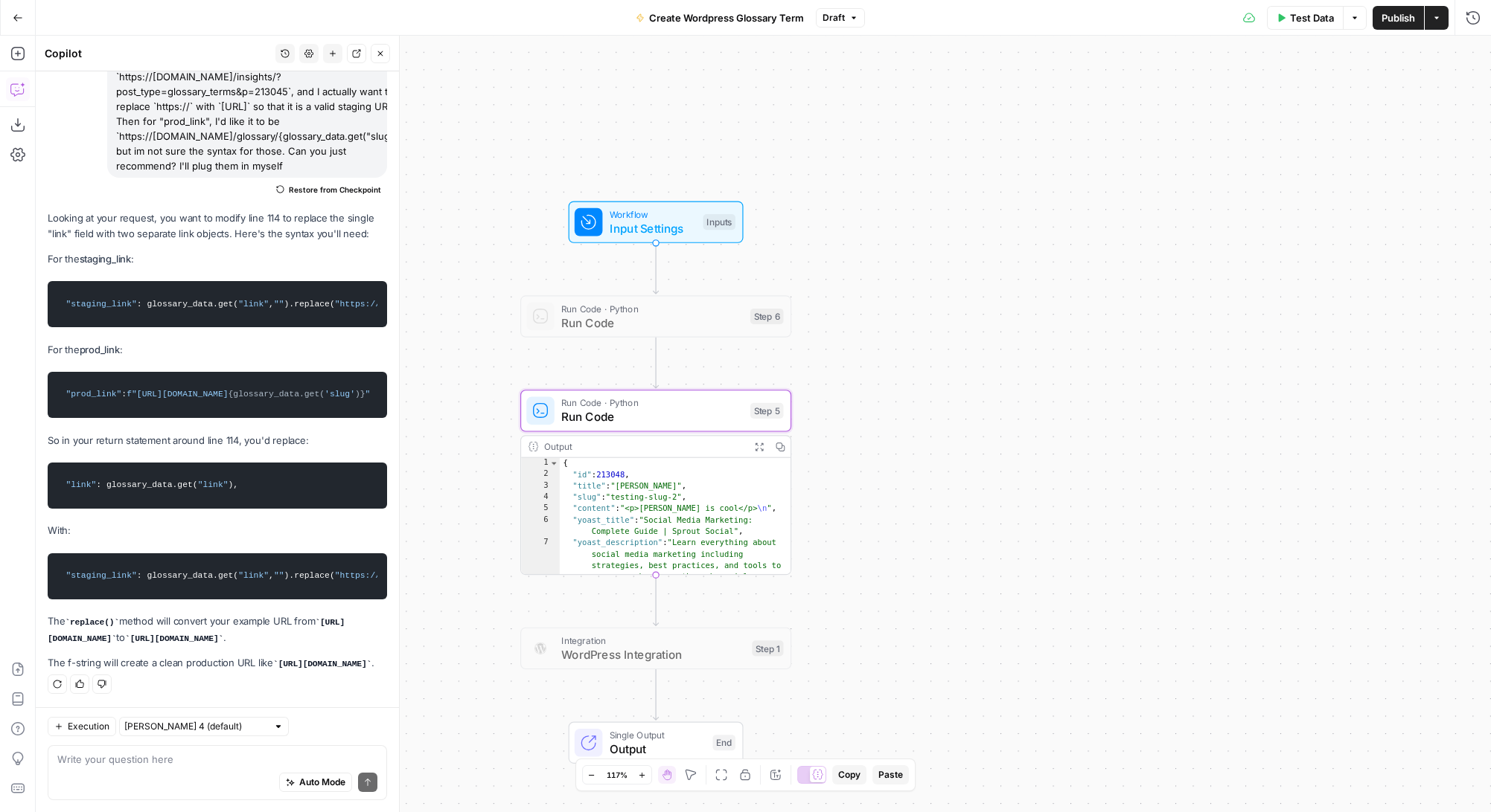
click at [1078, 323] on div "Workflow Input Settings Inputs Run Code · Python Run Code Step 6 Run Code · Pyt…" at bounding box center [763, 424] width 1455 height 777
click at [20, 17] on icon "button" at bounding box center [18, 17] width 9 height 7
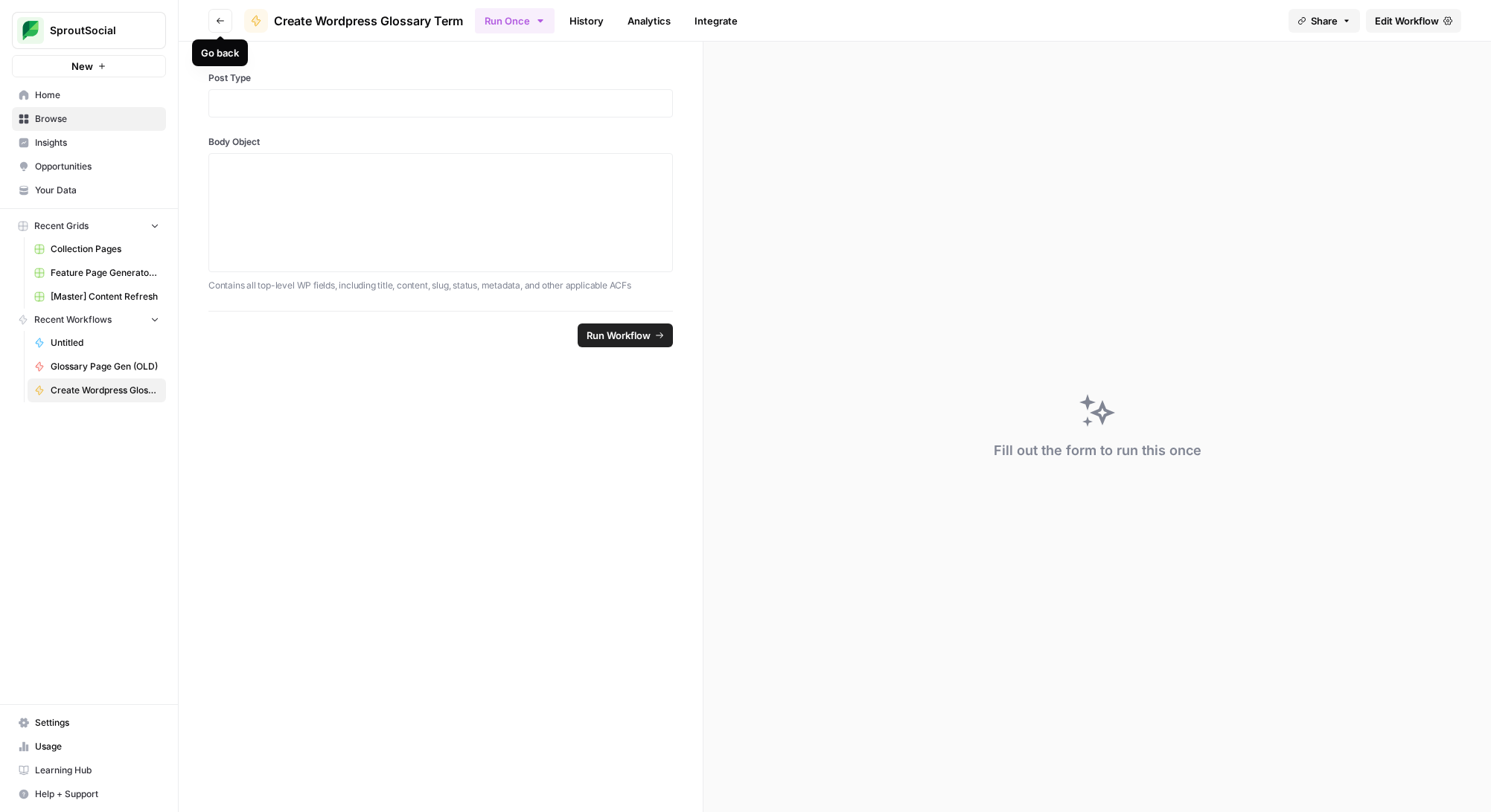
click at [217, 20] on icon "button" at bounding box center [220, 21] width 8 height 6
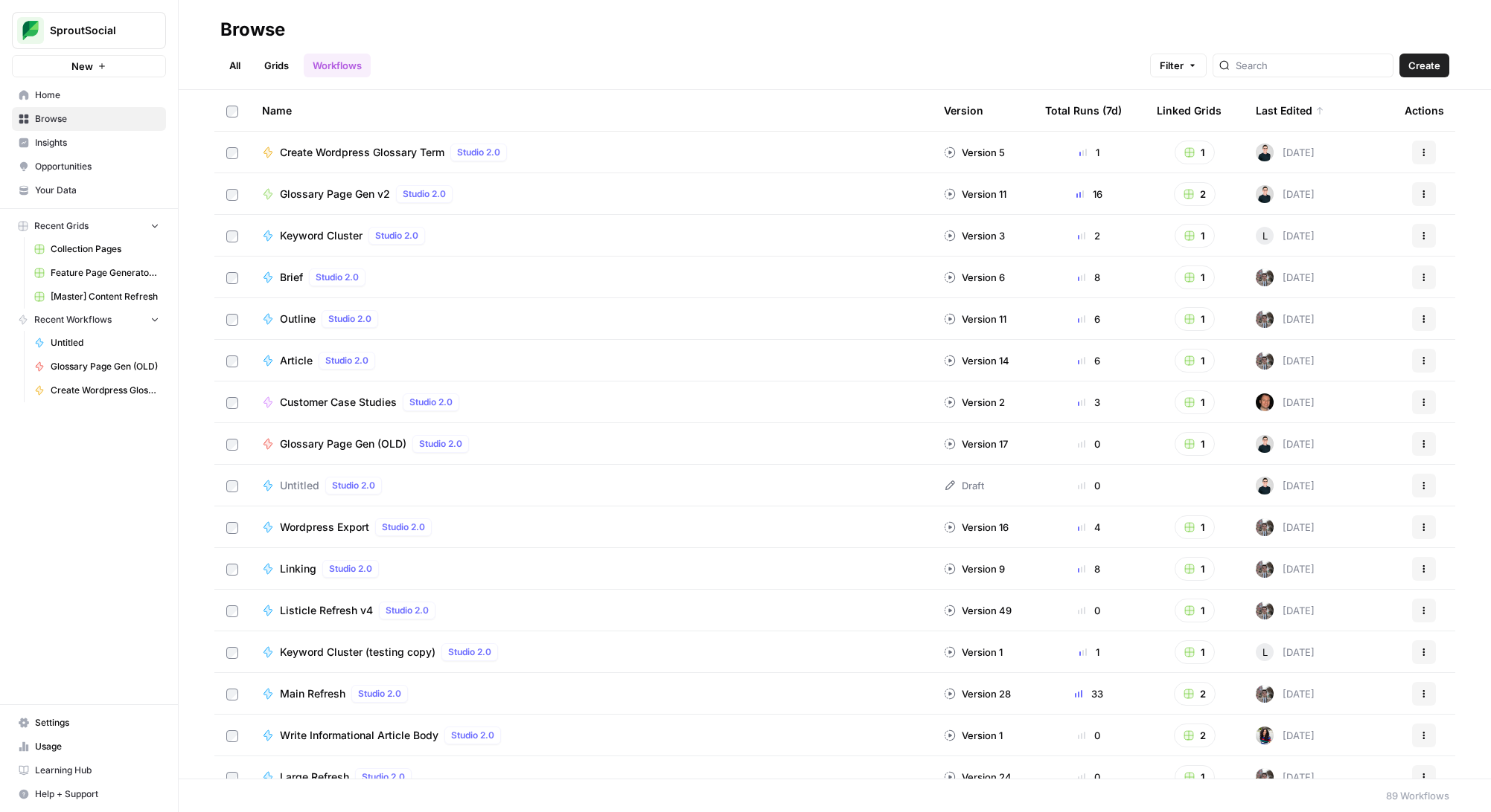
click at [388, 148] on span "Create Wordpress Glossary Term" at bounding box center [362, 152] width 164 height 15
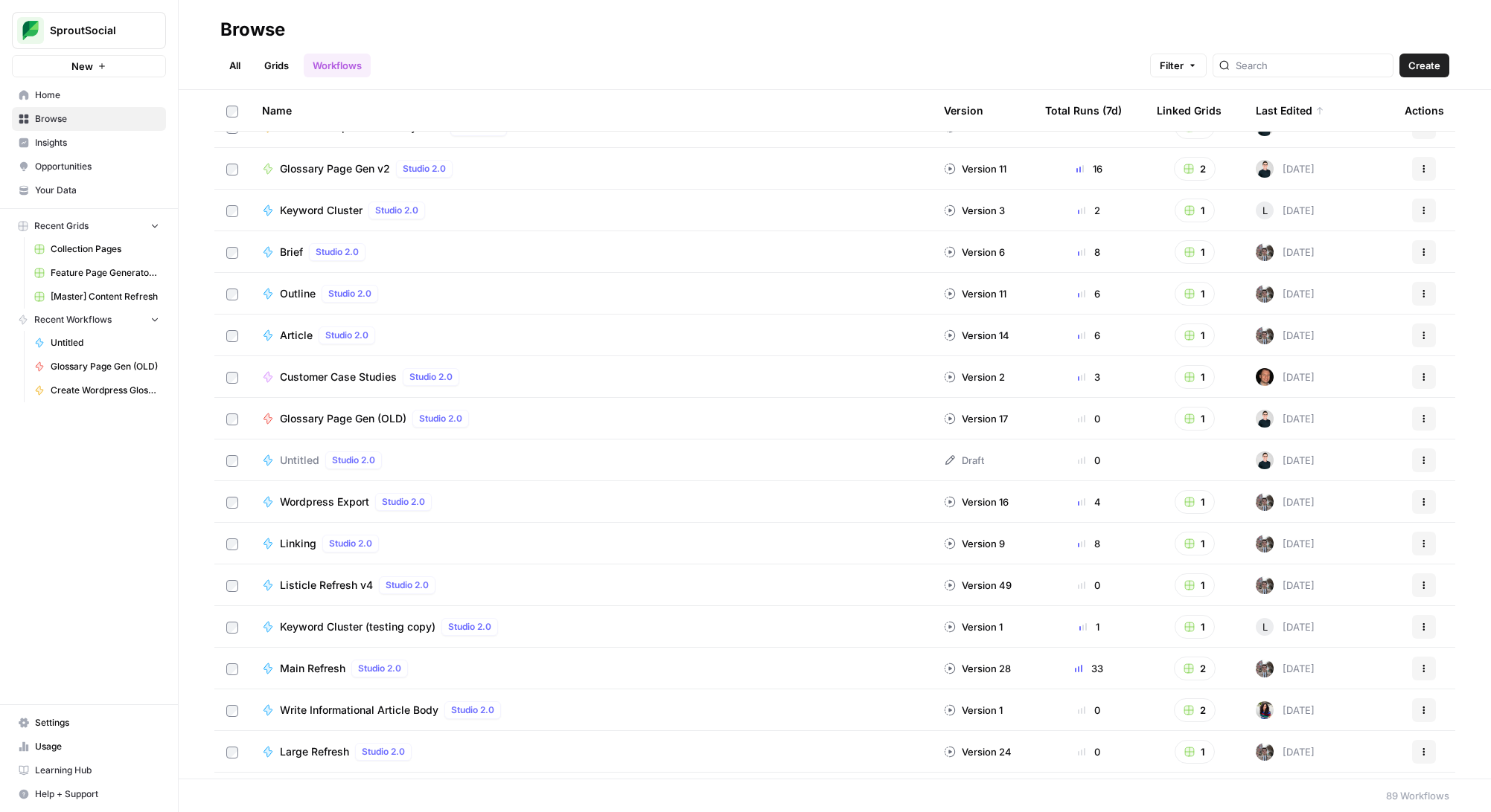
scroll to position [26, 0]
click at [303, 459] on span "Untitled" at bounding box center [300, 459] width 40 height 15
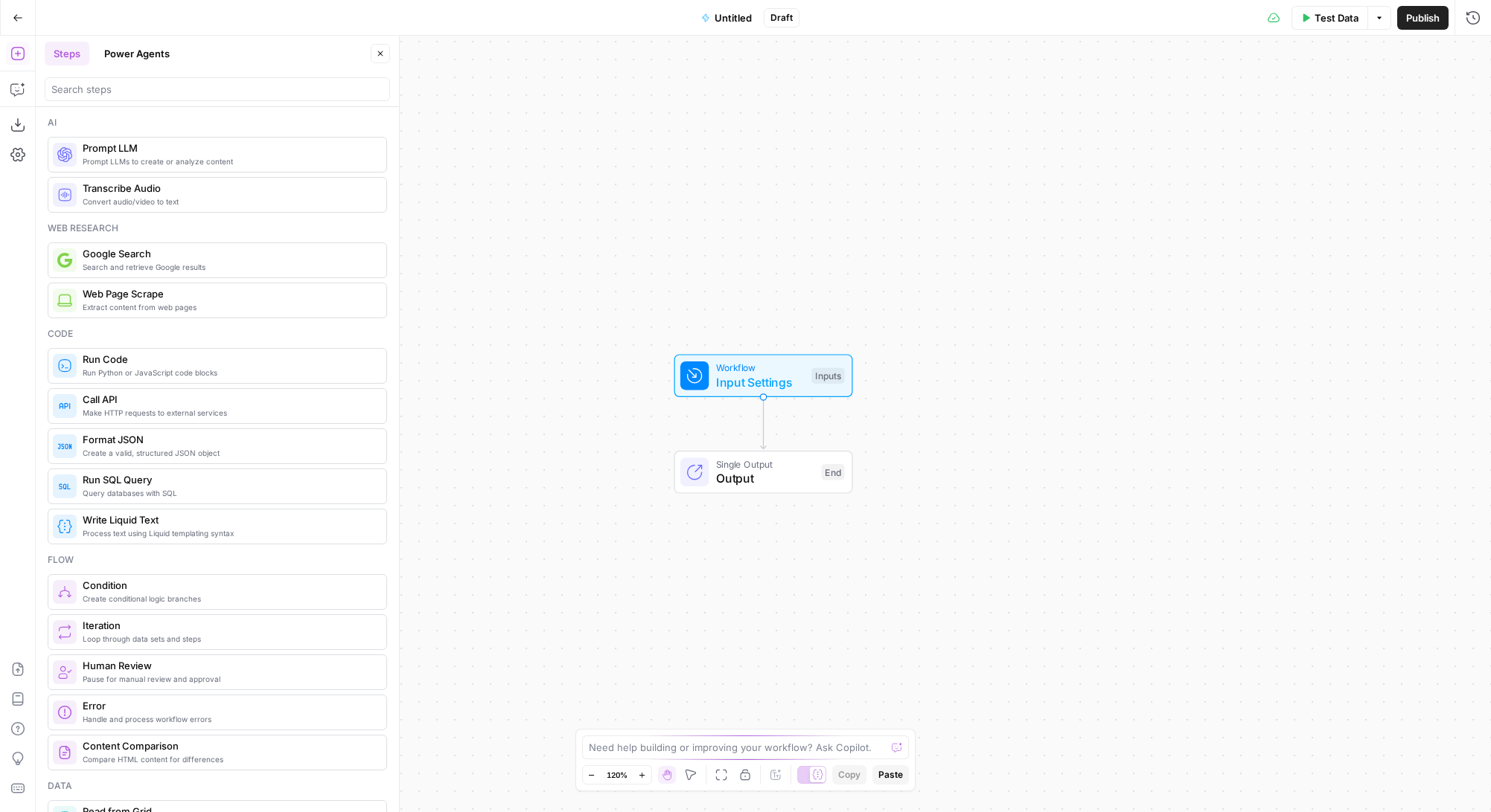
click at [202, 364] on span "Run Code" at bounding box center [228, 359] width 291 height 15
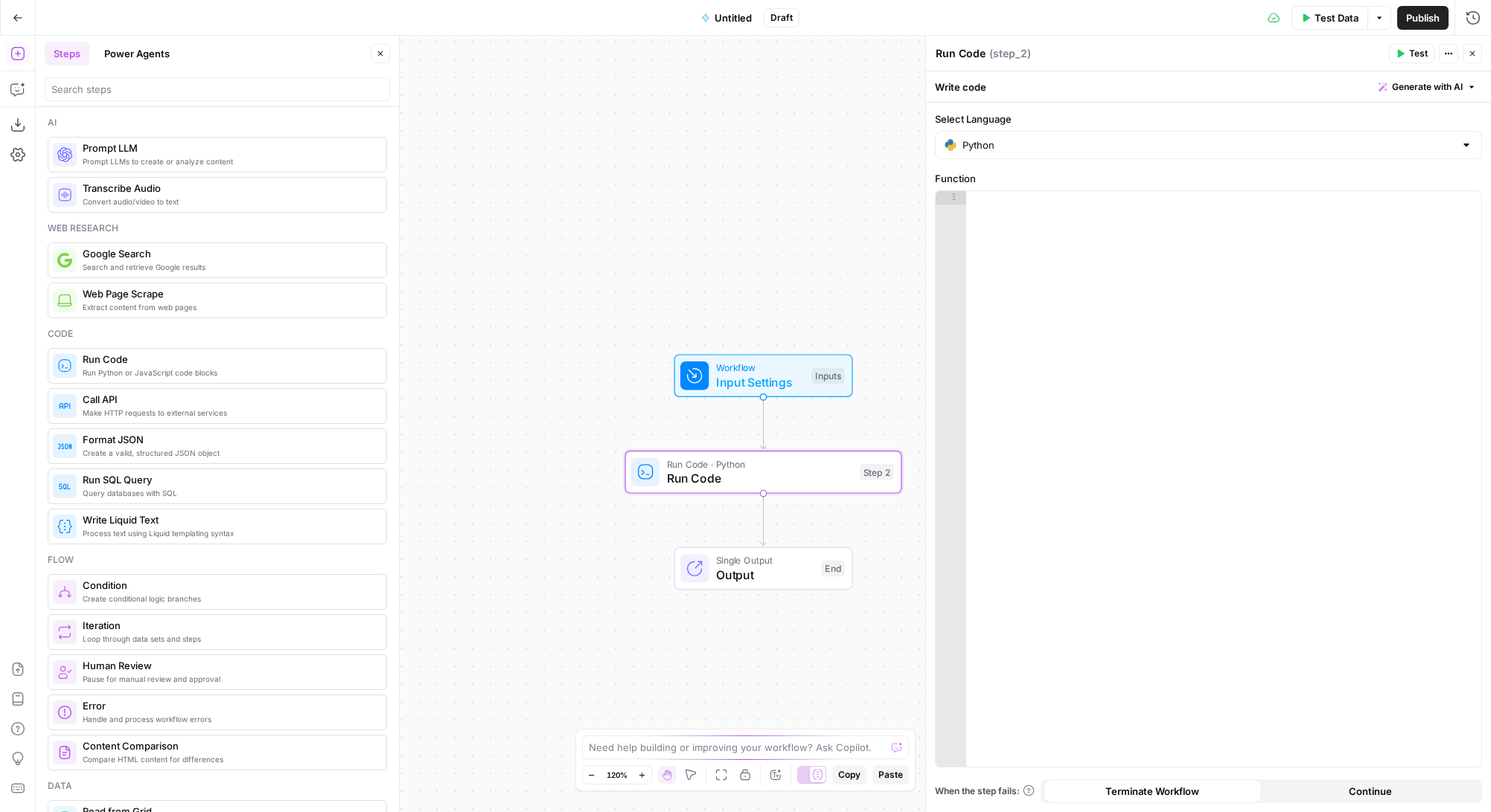
click at [1112, 239] on div at bounding box center [1223, 492] width 515 height 603
paste textarea "**********"
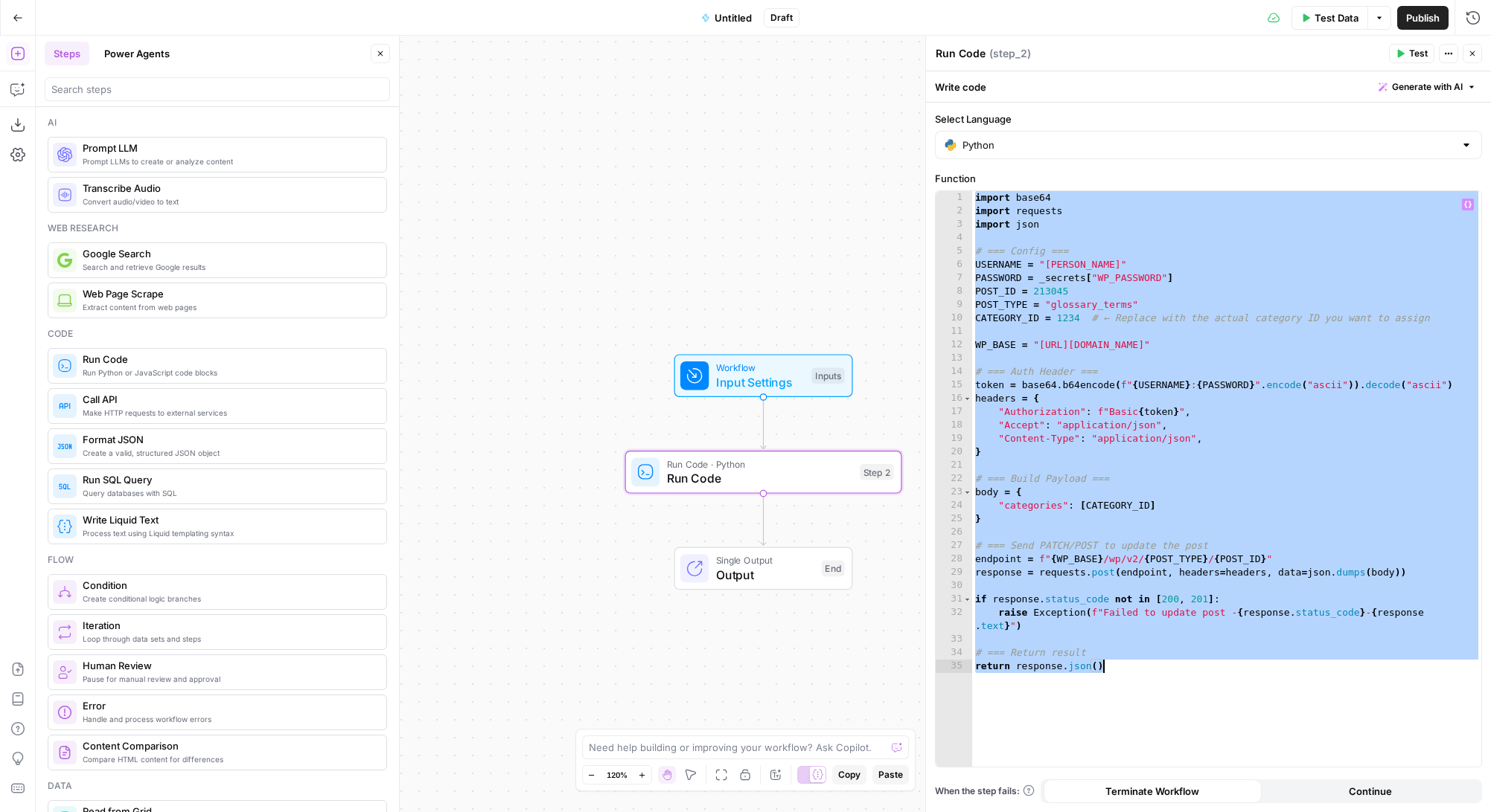
paste textarea
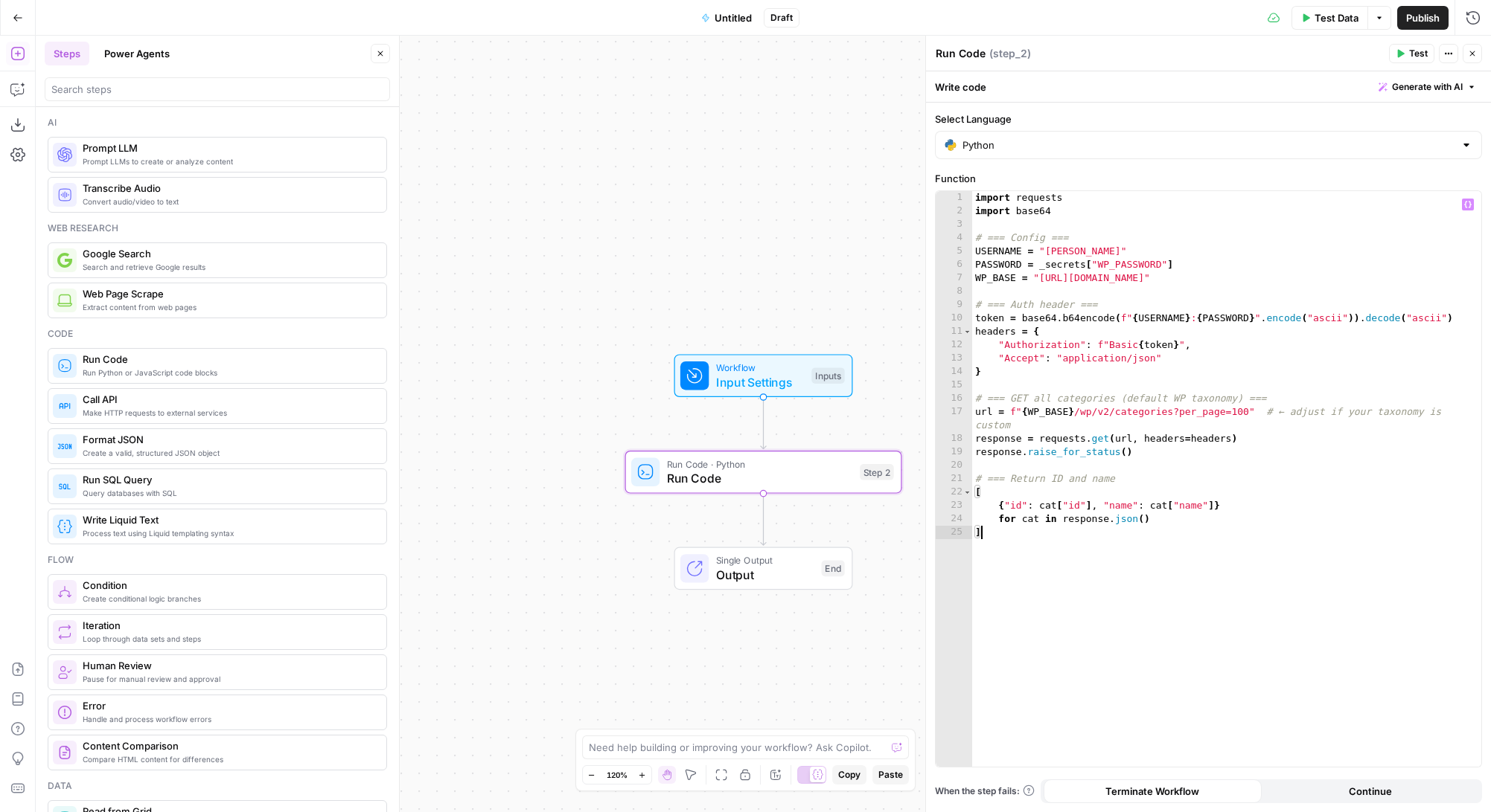
click at [1419, 51] on span "Test" at bounding box center [1418, 54] width 18 height 14
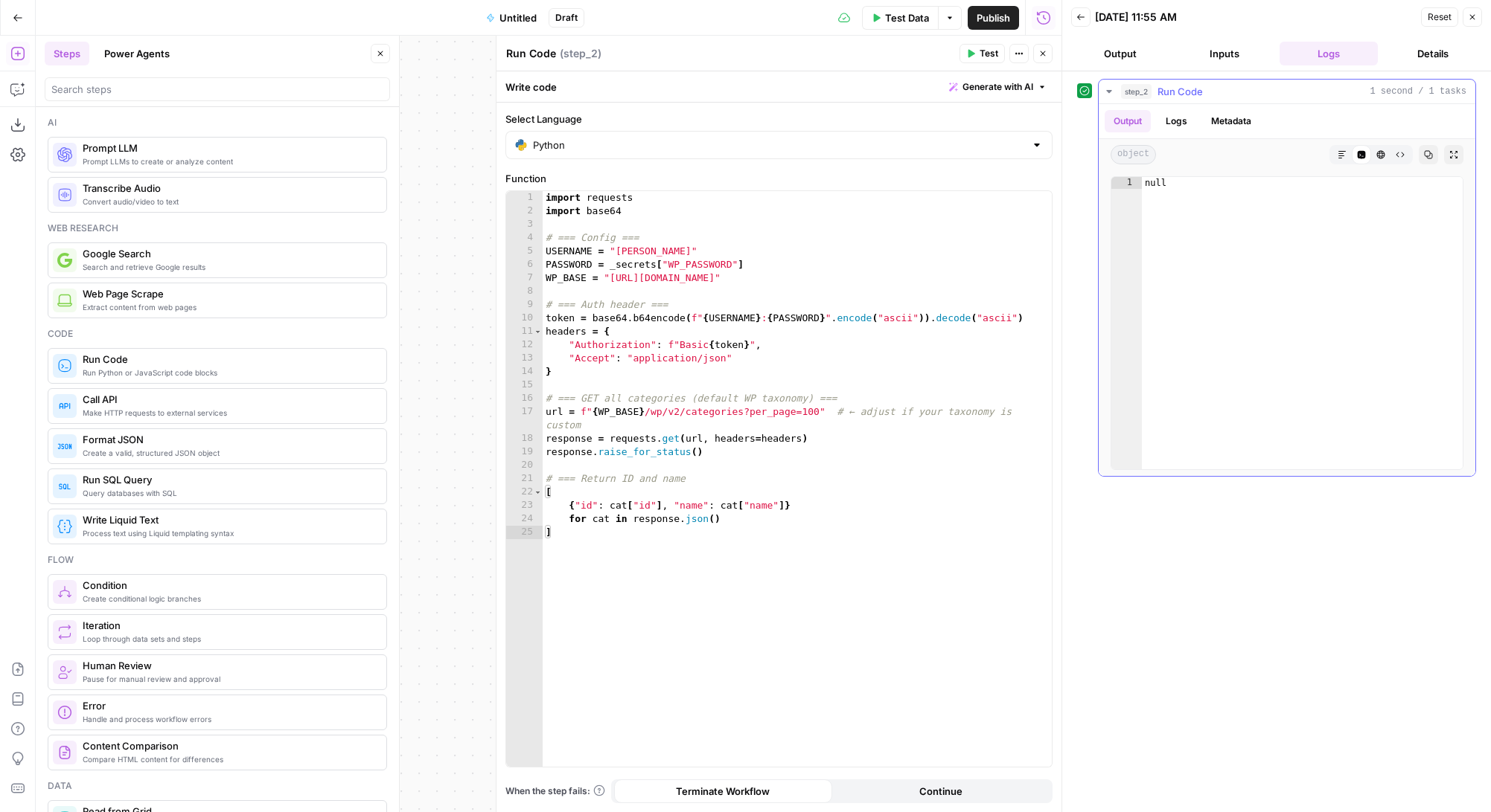
click at [1189, 121] on button "Logs" at bounding box center [1177, 121] width 40 height 22
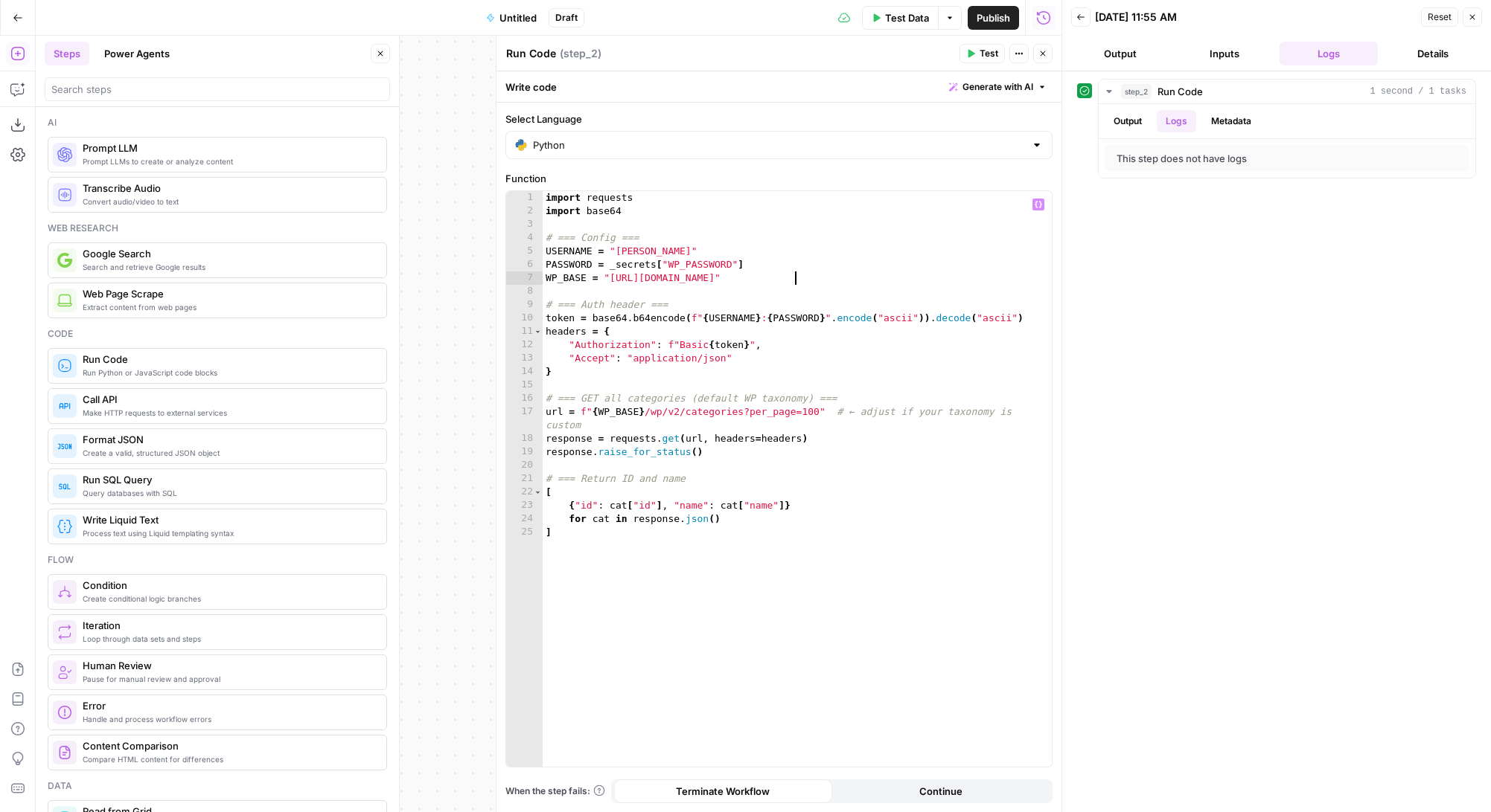
click at [794, 281] on div "import requests import base64 # === Config === USERNAME = "stanton" PASSWORD = …" at bounding box center [796, 492] width 509 height 603
click at [686, 414] on div "import requests import base64 # === Config === USERNAME = "stanton" PASSWORD = …" at bounding box center [796, 492] width 509 height 603
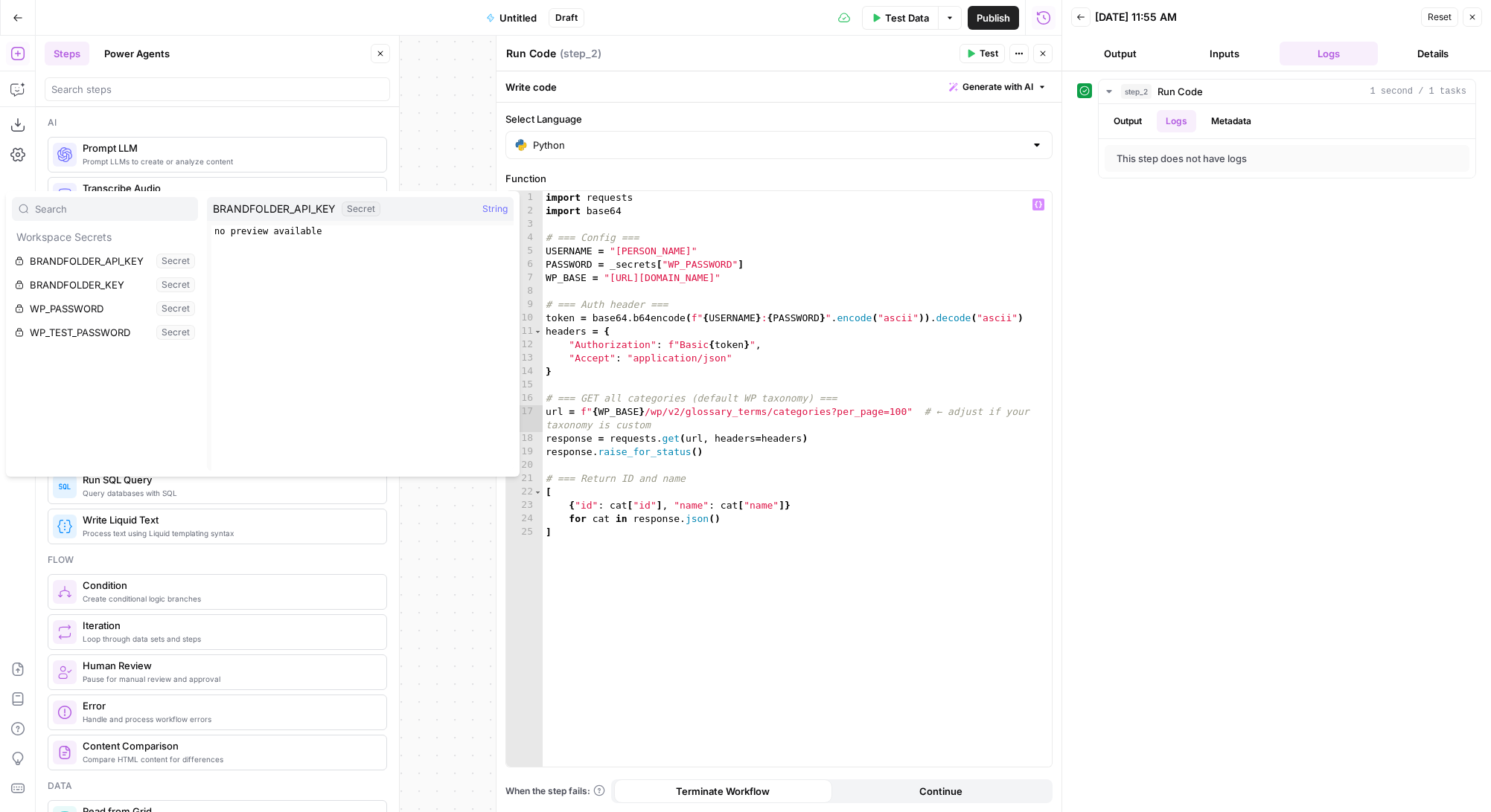
click at [921, 490] on div "import requests import base64 # === Config === USERNAME = "stanton" PASSWORD = …" at bounding box center [796, 492] width 509 height 603
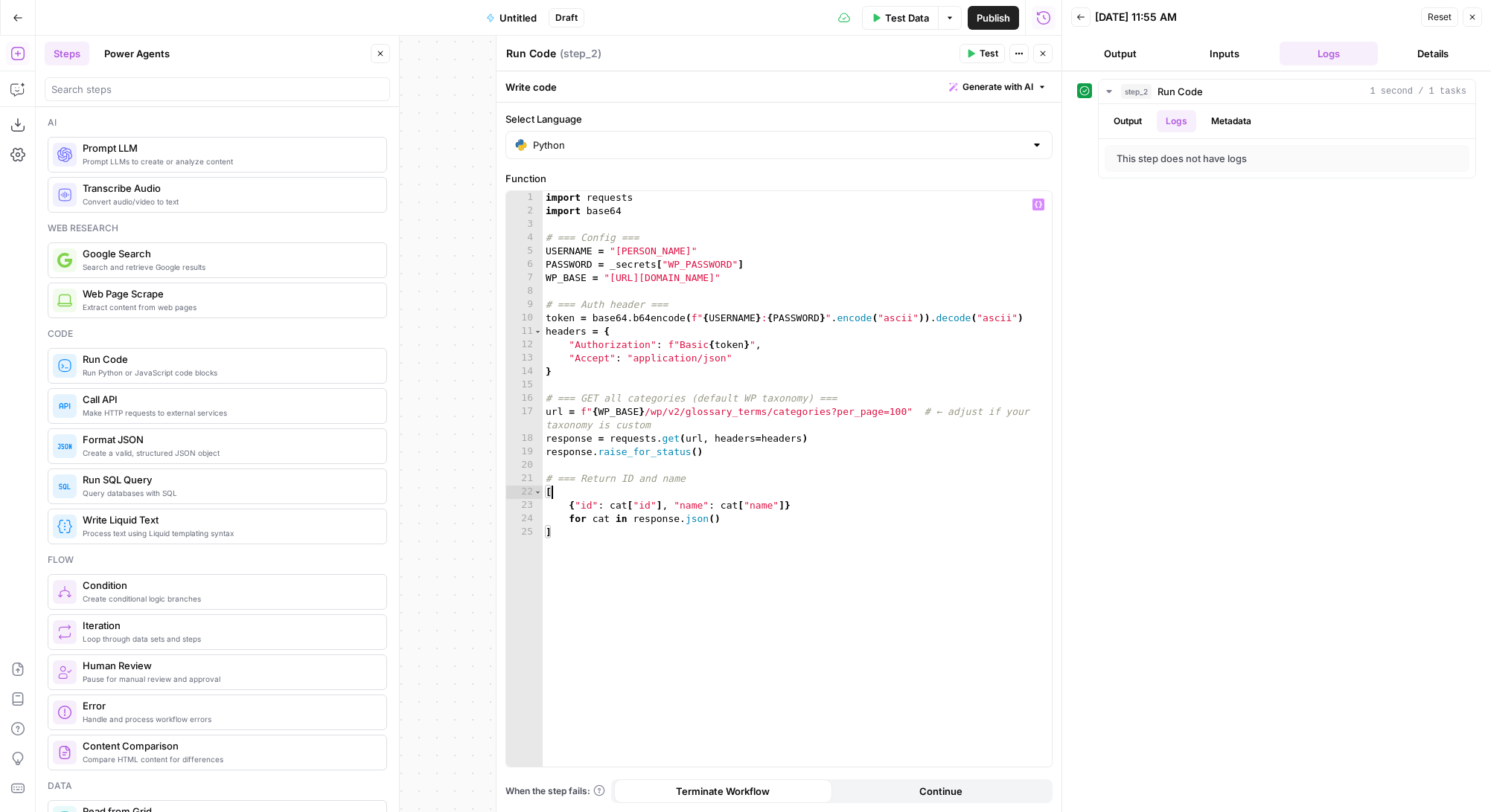
click at [984, 56] on span "Test" at bounding box center [988, 54] width 18 height 14
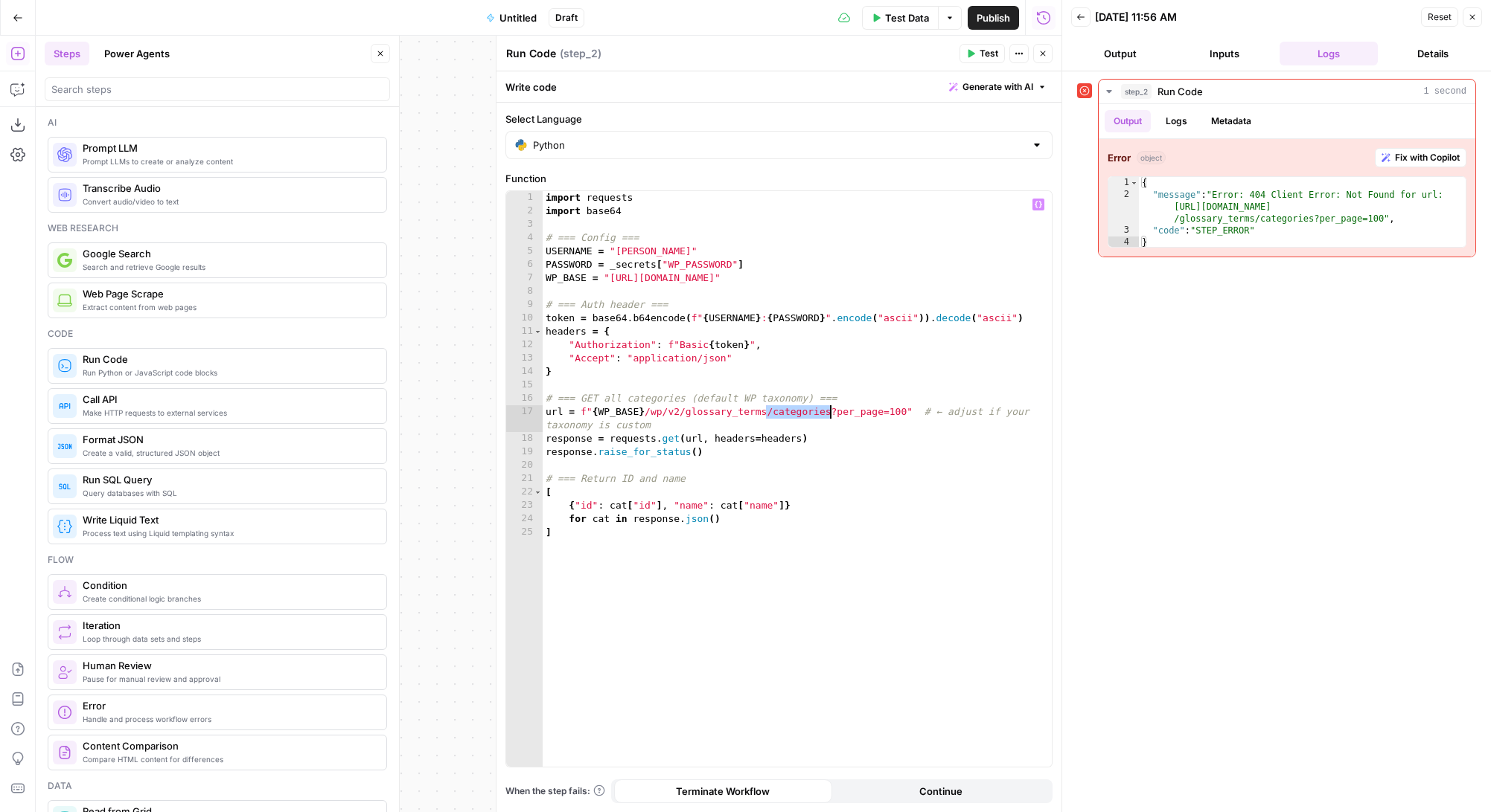
drag, startPoint x: 768, startPoint y: 413, endPoint x: 832, endPoint y: 410, distance: 64.1
click at [832, 410] on div "import requests import base64 # === Config === USERNAME = "stanton" PASSWORD = …" at bounding box center [796, 492] width 509 height 603
click at [987, 54] on span "Test" at bounding box center [988, 54] width 18 height 14
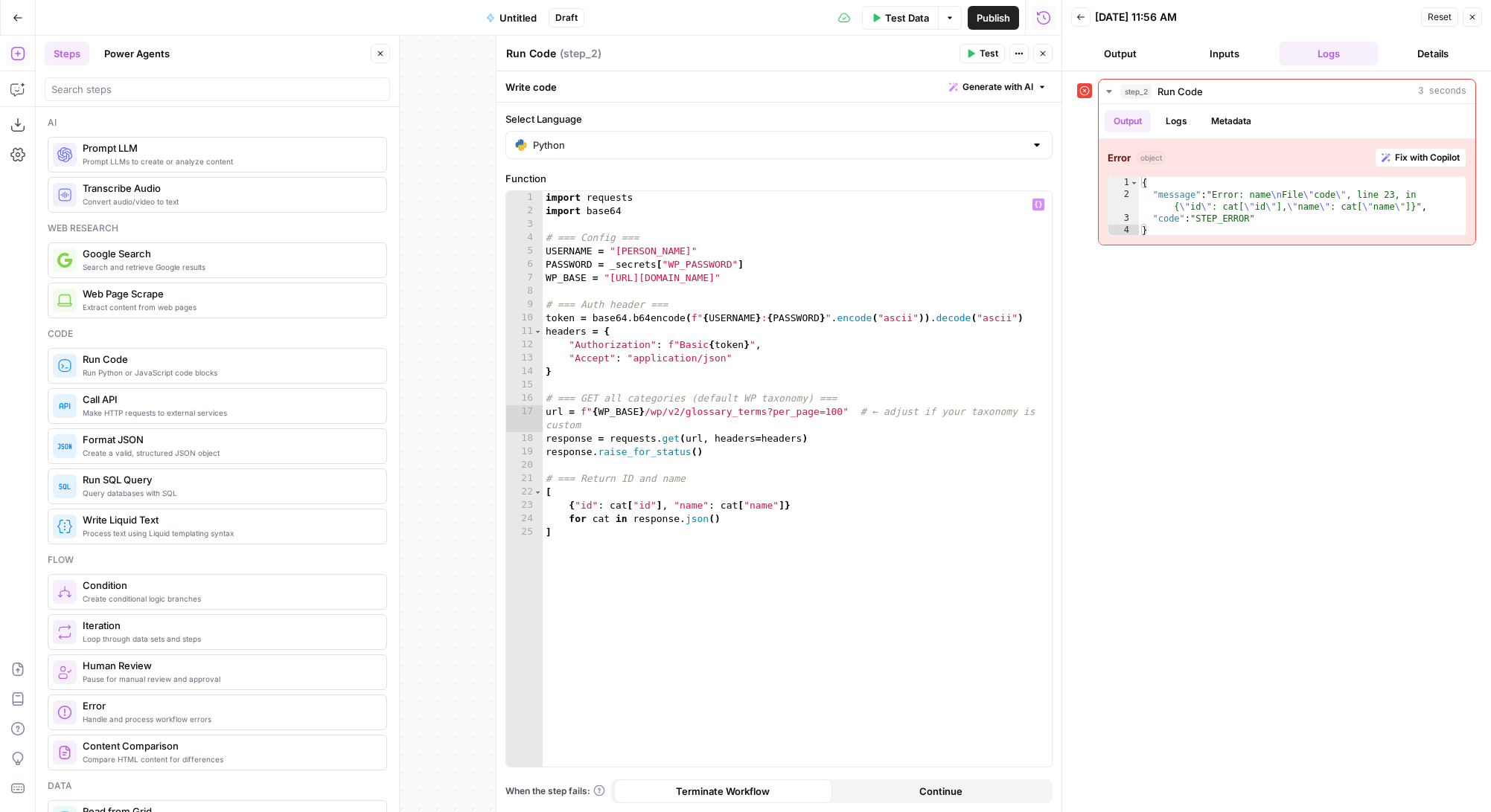
type textarea "*"
click at [635, 372] on div "import requests import base64 # === Config === USERNAME = "stanton" PASSWORD = …" at bounding box center [796, 492] width 509 height 603
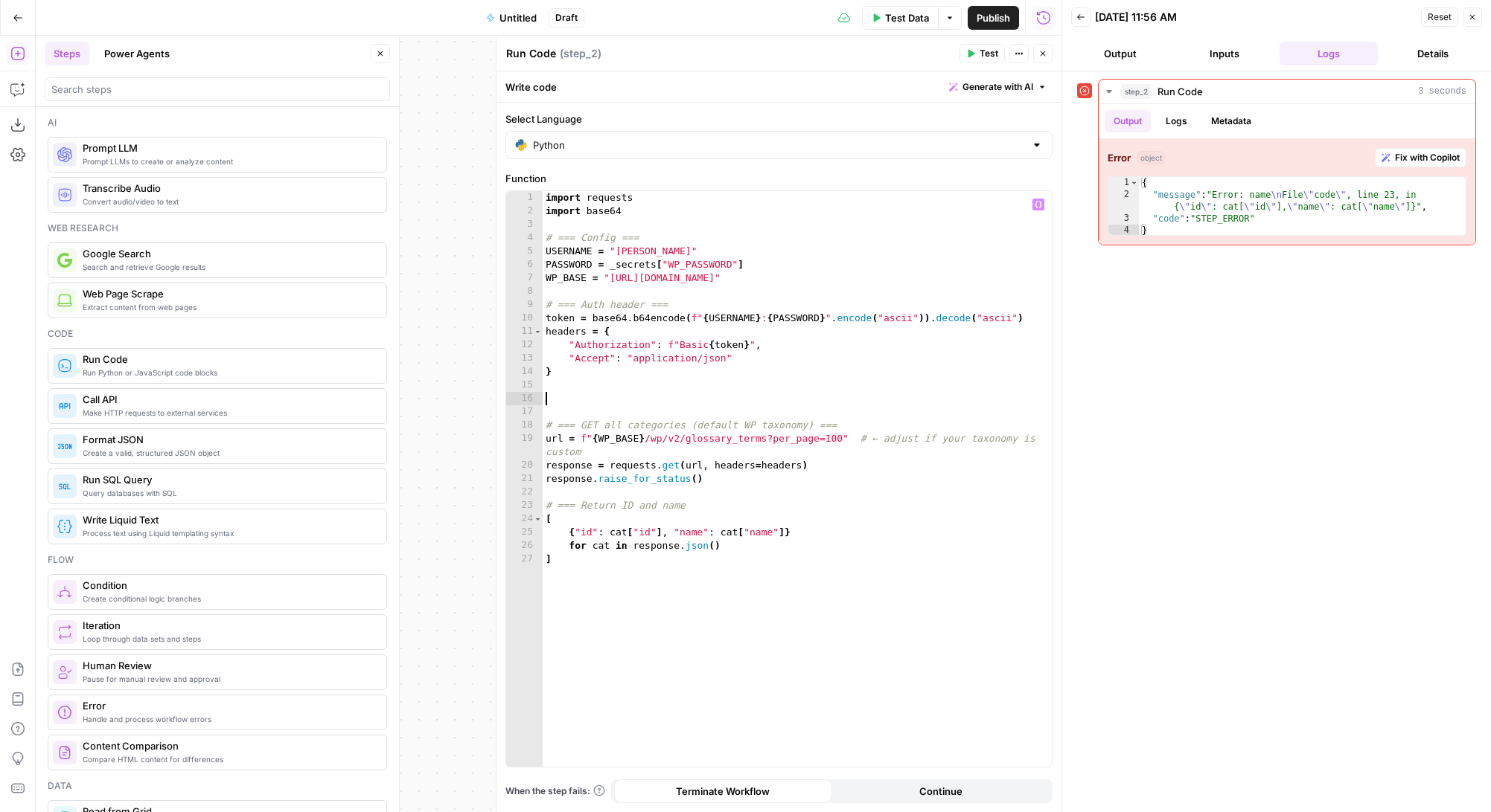
paste textarea "**********"
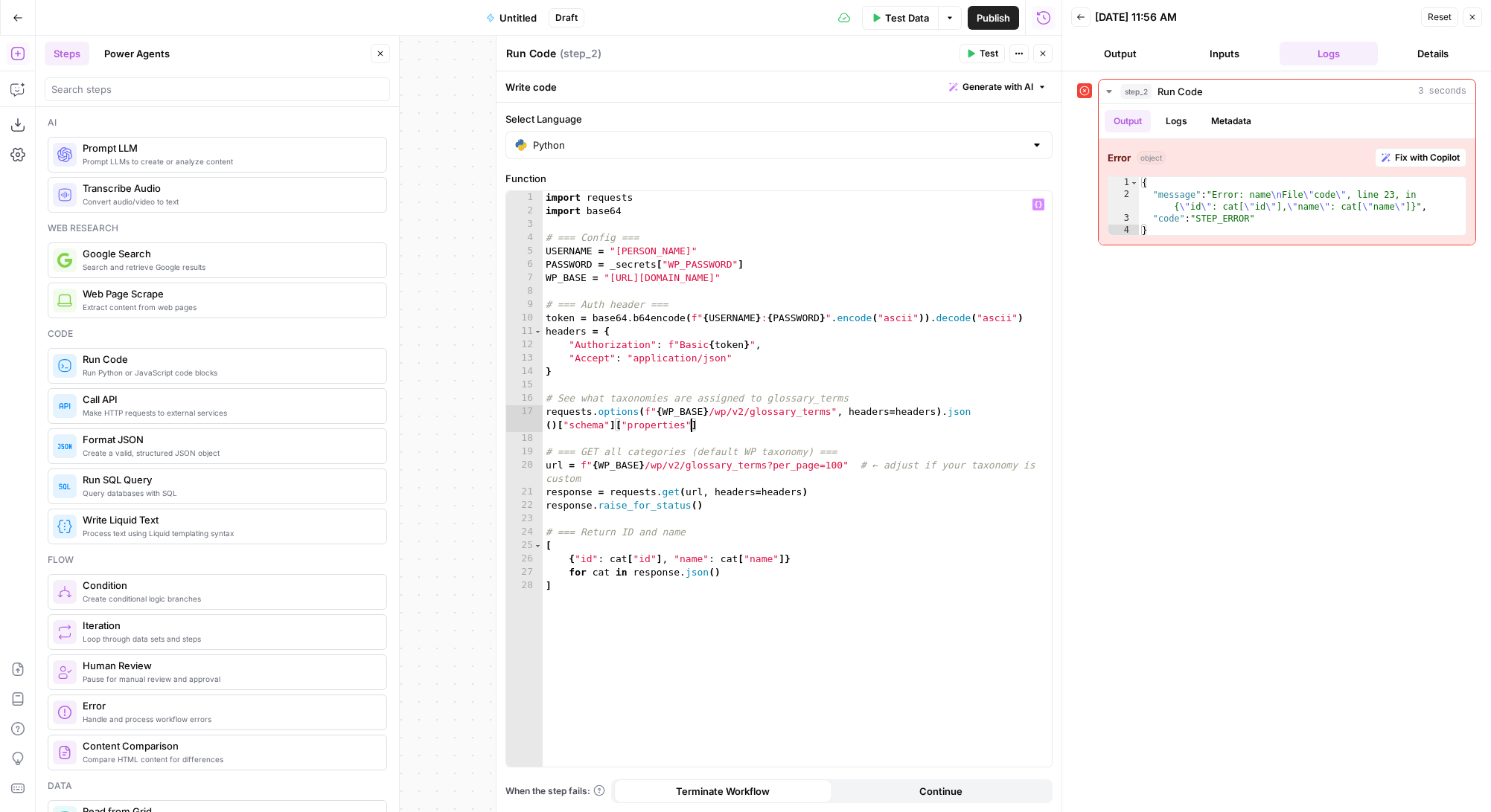
click at [685, 421] on div "import requests import base64 # === Config === USERNAME = "stanton" PASSWORD = …" at bounding box center [796, 492] width 509 height 603
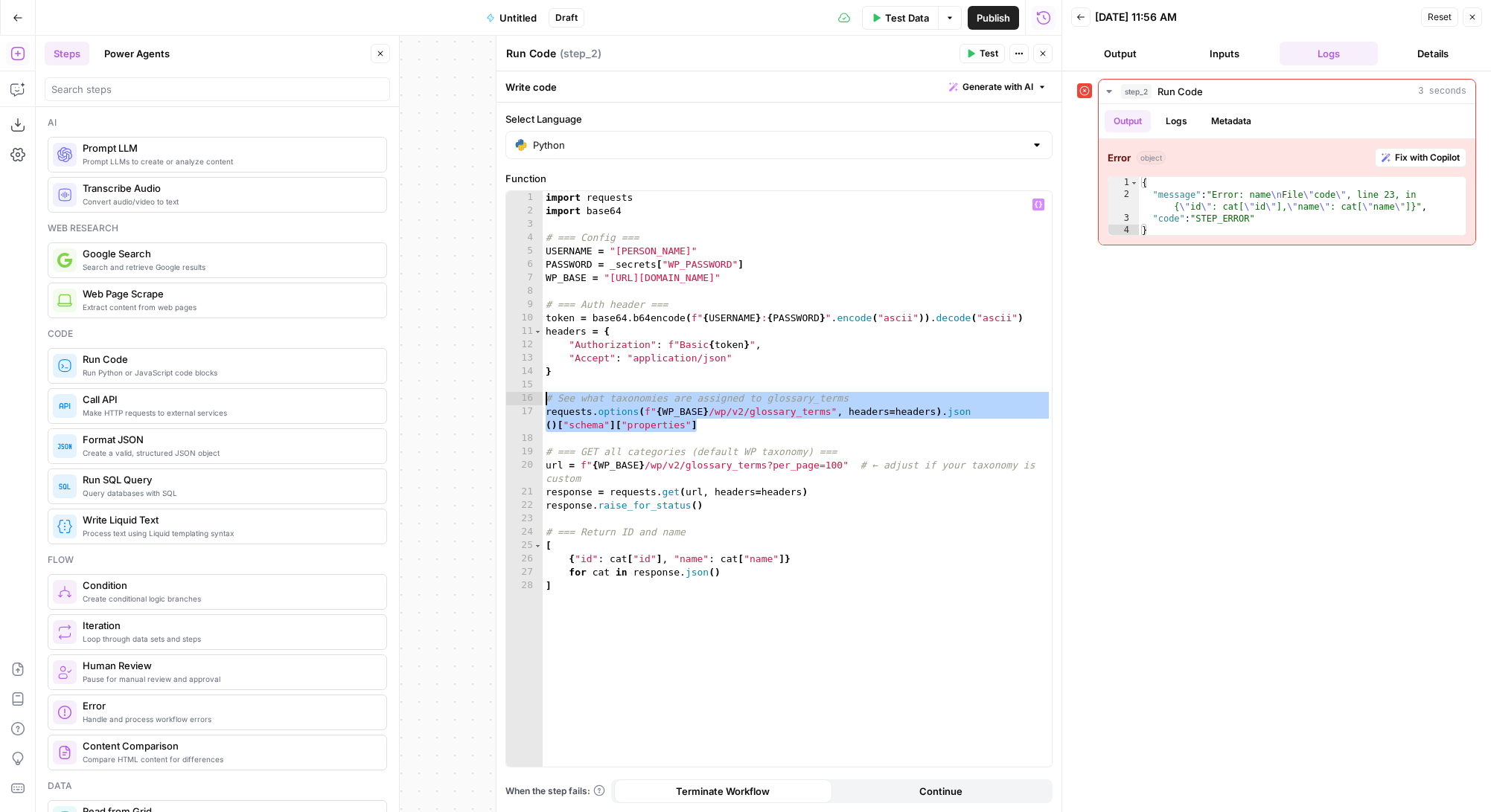
drag, startPoint x: 715, startPoint y: 426, endPoint x: 529, endPoint y: 401, distance: 187.7
click at [529, 401] on div "**********" at bounding box center [779, 479] width 545 height 576
type textarea "**********"
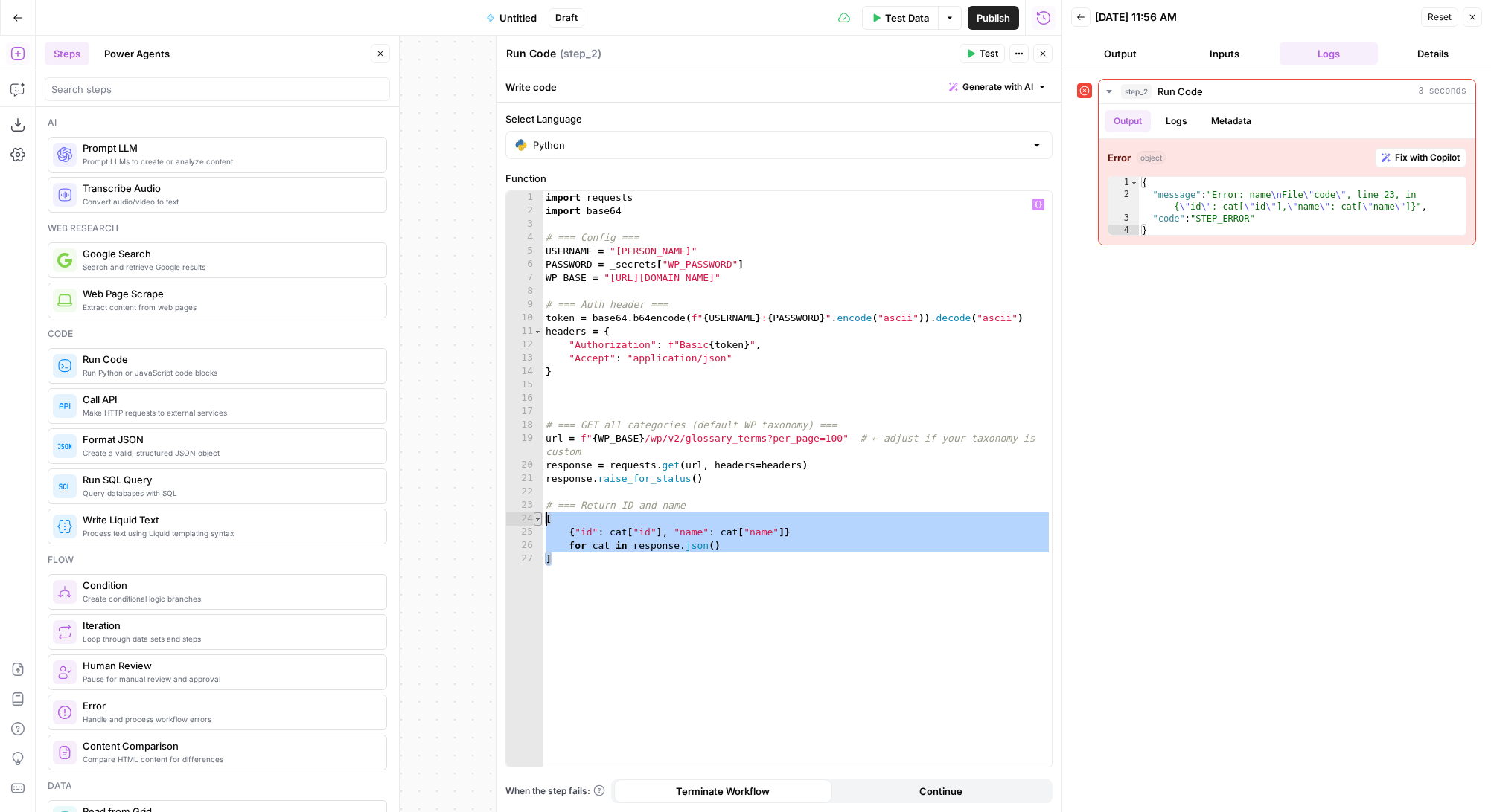
drag, startPoint x: 616, startPoint y: 566, endPoint x: 539, endPoint y: 521, distance: 89.2
click at [539, 521] on div "1 2 3 4 5 6 7 8 9 10 11 12 13 14 15 16 17 18 19 20 21 22 23 24 25 26 27 import …" at bounding box center [779, 479] width 545 height 576
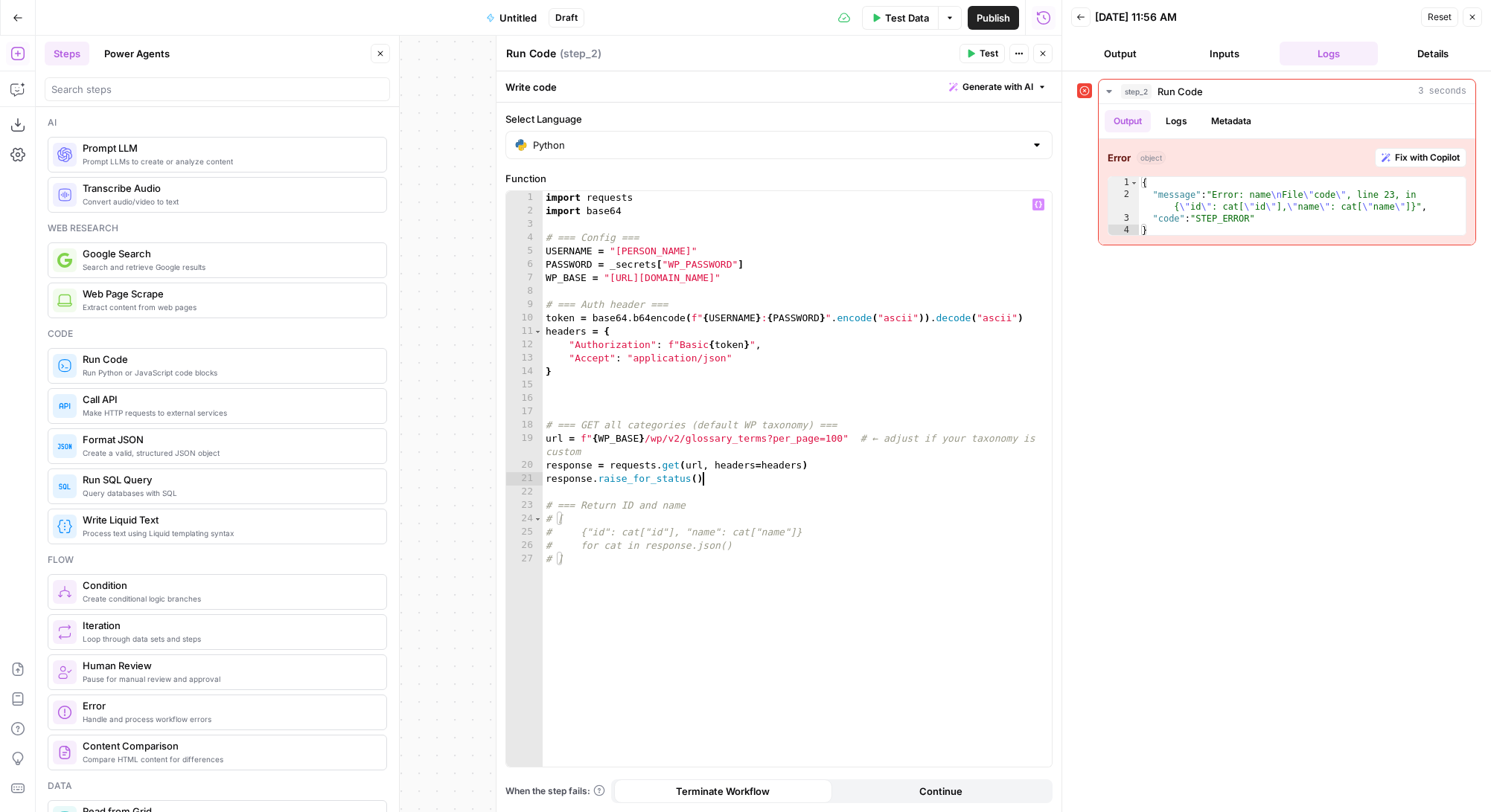
click at [730, 482] on div "import requests import base64 # === Config === USERNAME = "stanton" PASSWORD = …" at bounding box center [796, 492] width 509 height 603
type textarea "**********"
paste textarea "**********"
click at [545, 521] on div "import requests import base64 # === Config === USERNAME = "stanton" PASSWORD = …" at bounding box center [796, 492] width 509 height 603
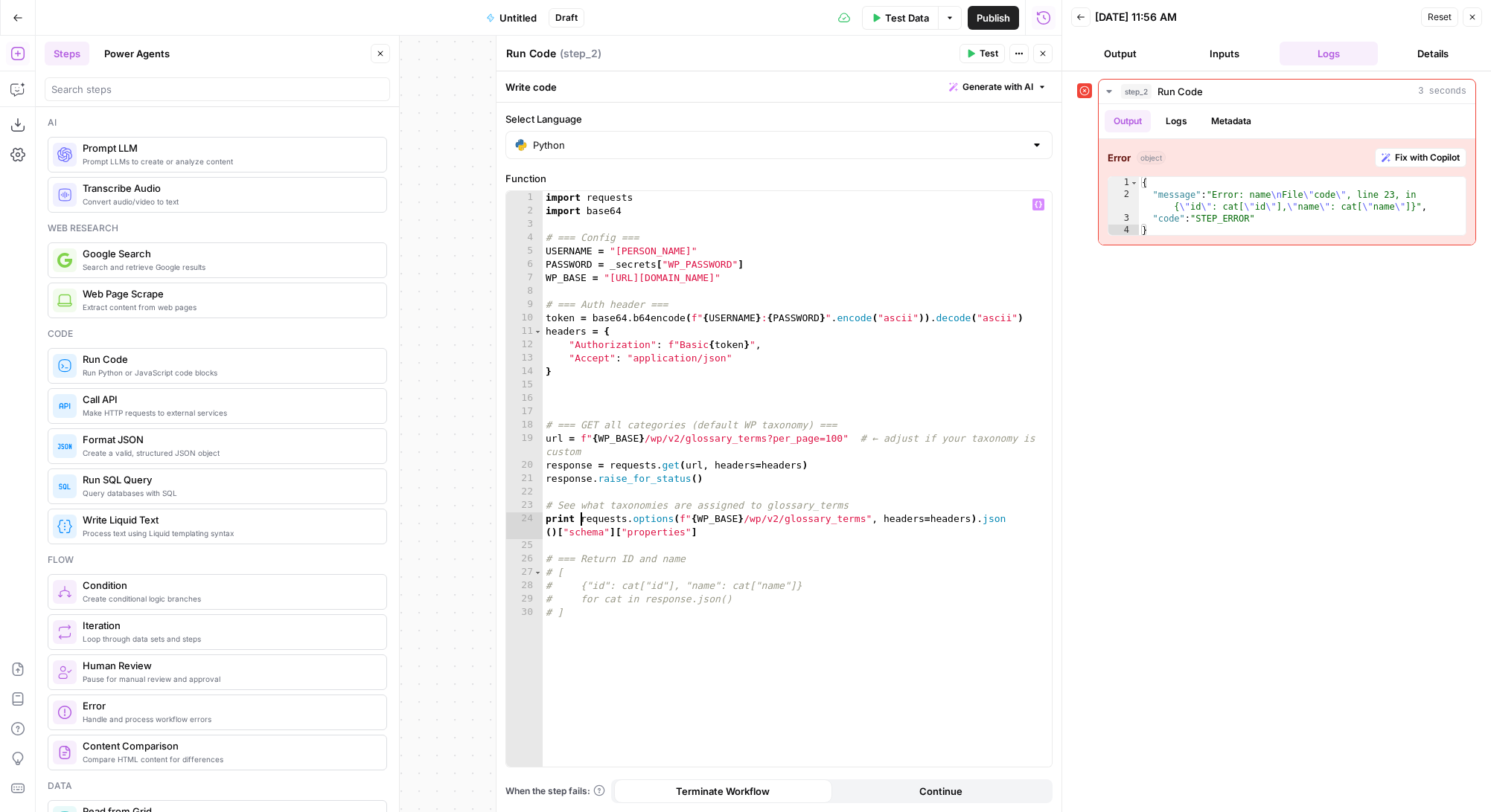
click at [979, 53] on span "Test" at bounding box center [988, 54] width 18 height 14
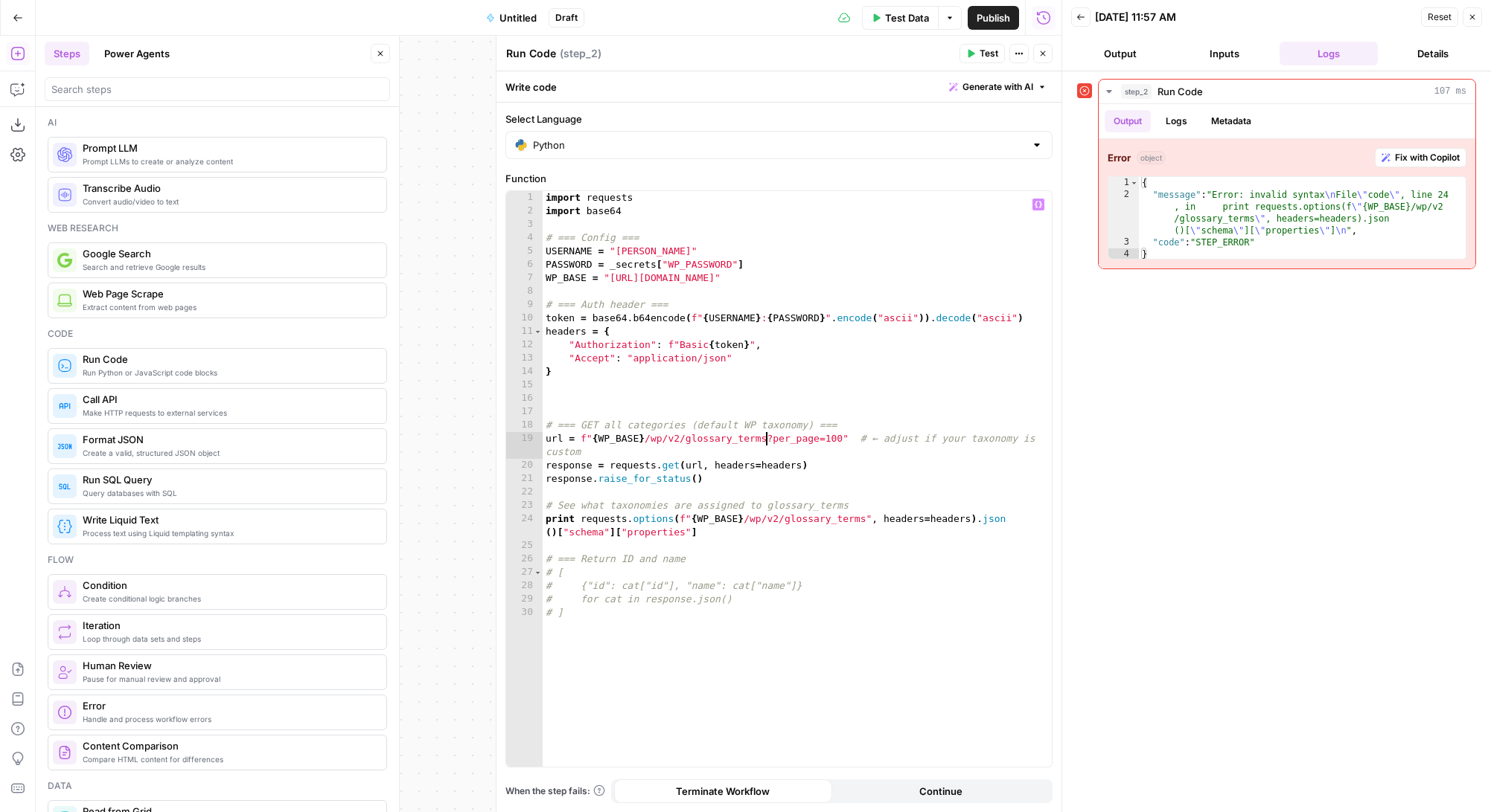
click at [767, 440] on div "import requests import base64 # === Config === USERNAME = "stanton" PASSWORD = …" at bounding box center [796, 492] width 509 height 603
click at [985, 58] on span "Test" at bounding box center [988, 54] width 18 height 14
click at [835, 604] on div "import requests import base64 # === Config === USERNAME = "stanton" PASSWORD = …" at bounding box center [796, 492] width 509 height 603
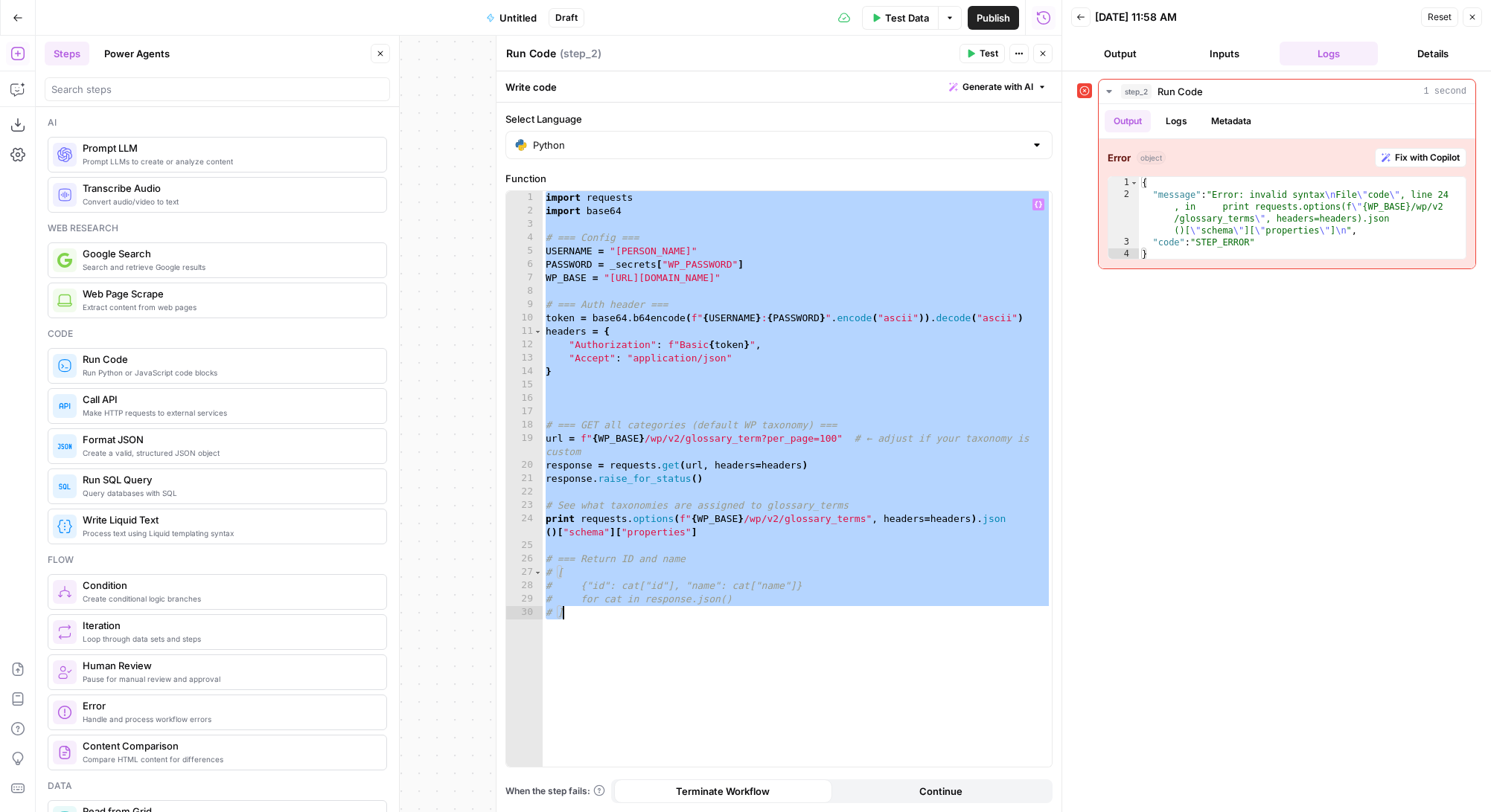
paste textarea
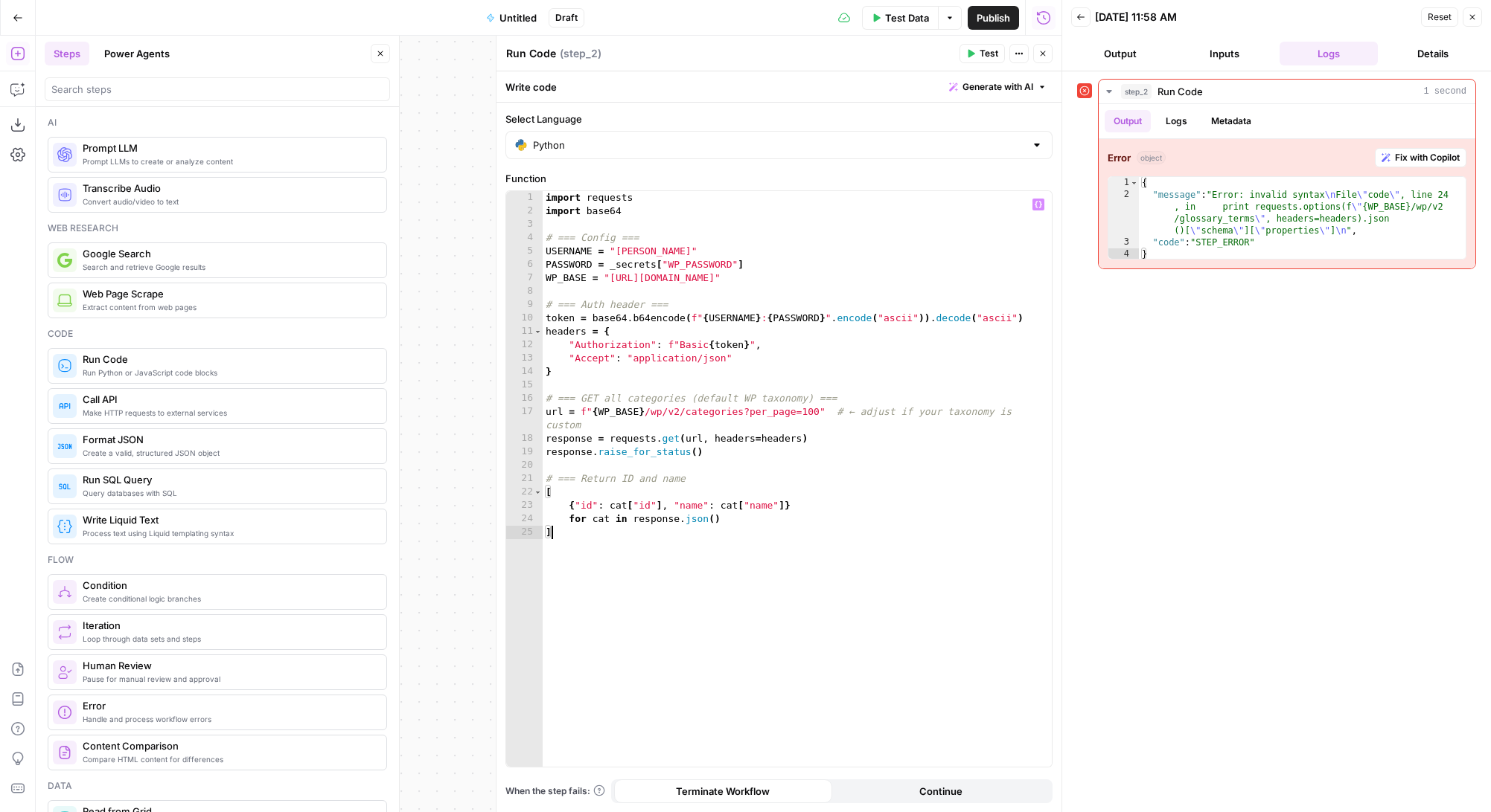
click at [980, 47] on span "Test" at bounding box center [988, 54] width 18 height 14
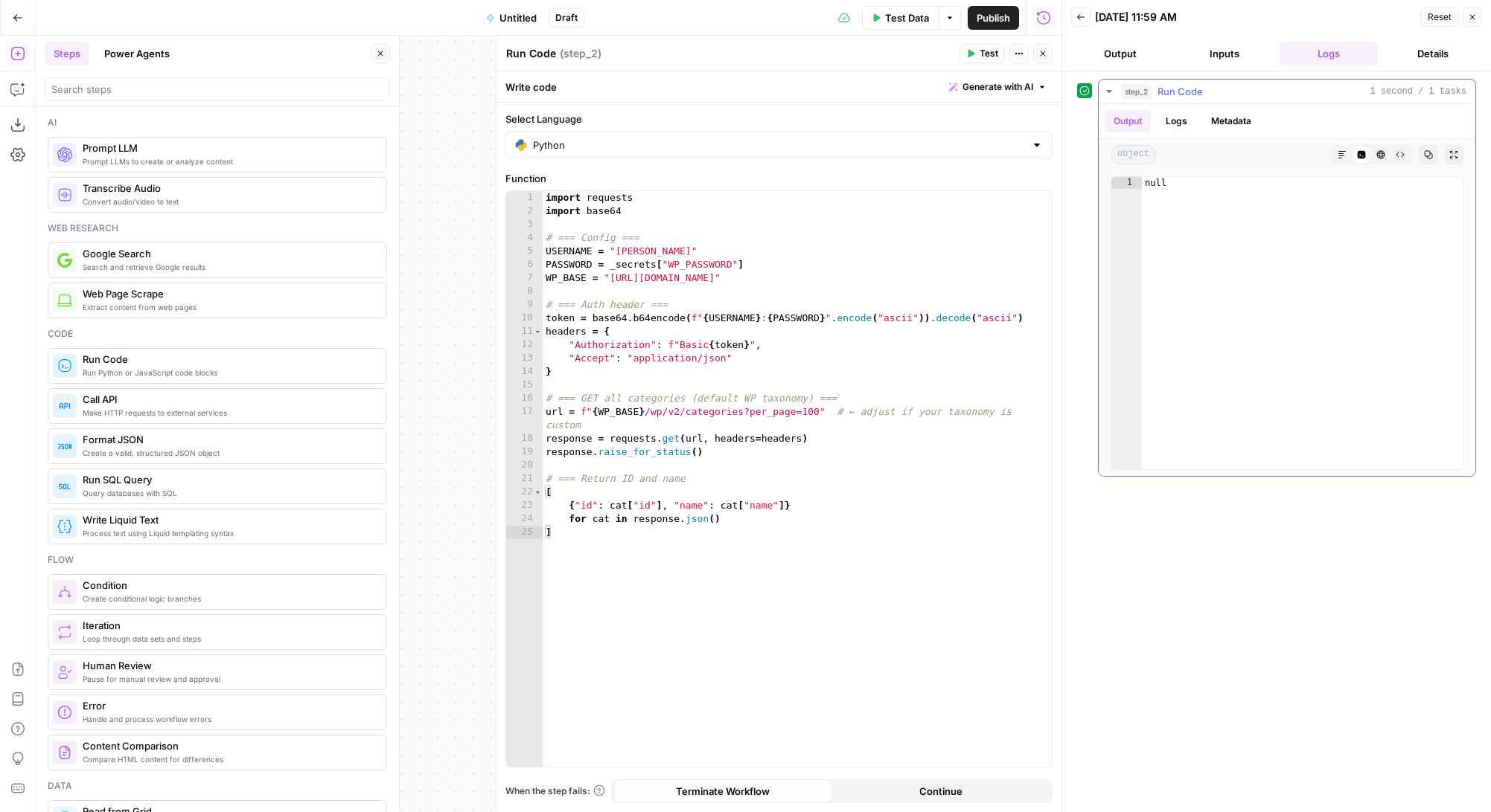
click at [1187, 109] on div "Output Logs Metadata" at bounding box center [1287, 121] width 376 height 34
click at [1186, 122] on button "Logs" at bounding box center [1177, 121] width 40 height 22
click at [1126, 122] on button "Output" at bounding box center [1128, 121] width 46 height 22
type textarea "**********"
click at [712, 476] on div "import requests import base64 # === Config === USERNAME = "stanton" PASSWORD = …" at bounding box center [796, 492] width 509 height 603
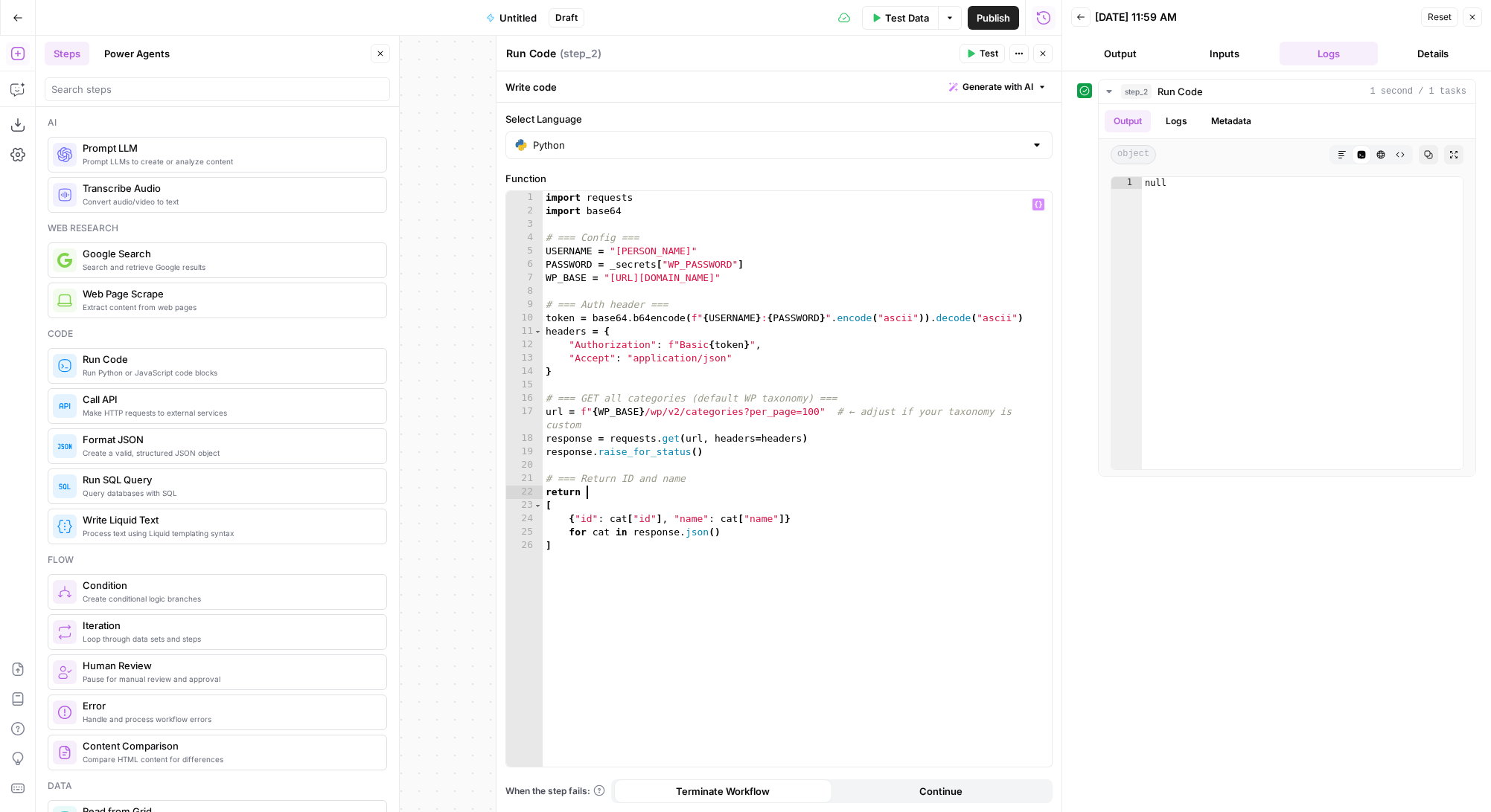
scroll to position [0, 2]
click at [643, 553] on div "import requests import base64 # === Config === USERNAME = "stanton" PASSWORD = …" at bounding box center [796, 492] width 509 height 603
type textarea "**"
click at [975, 58] on button "Test" at bounding box center [982, 53] width 45 height 19
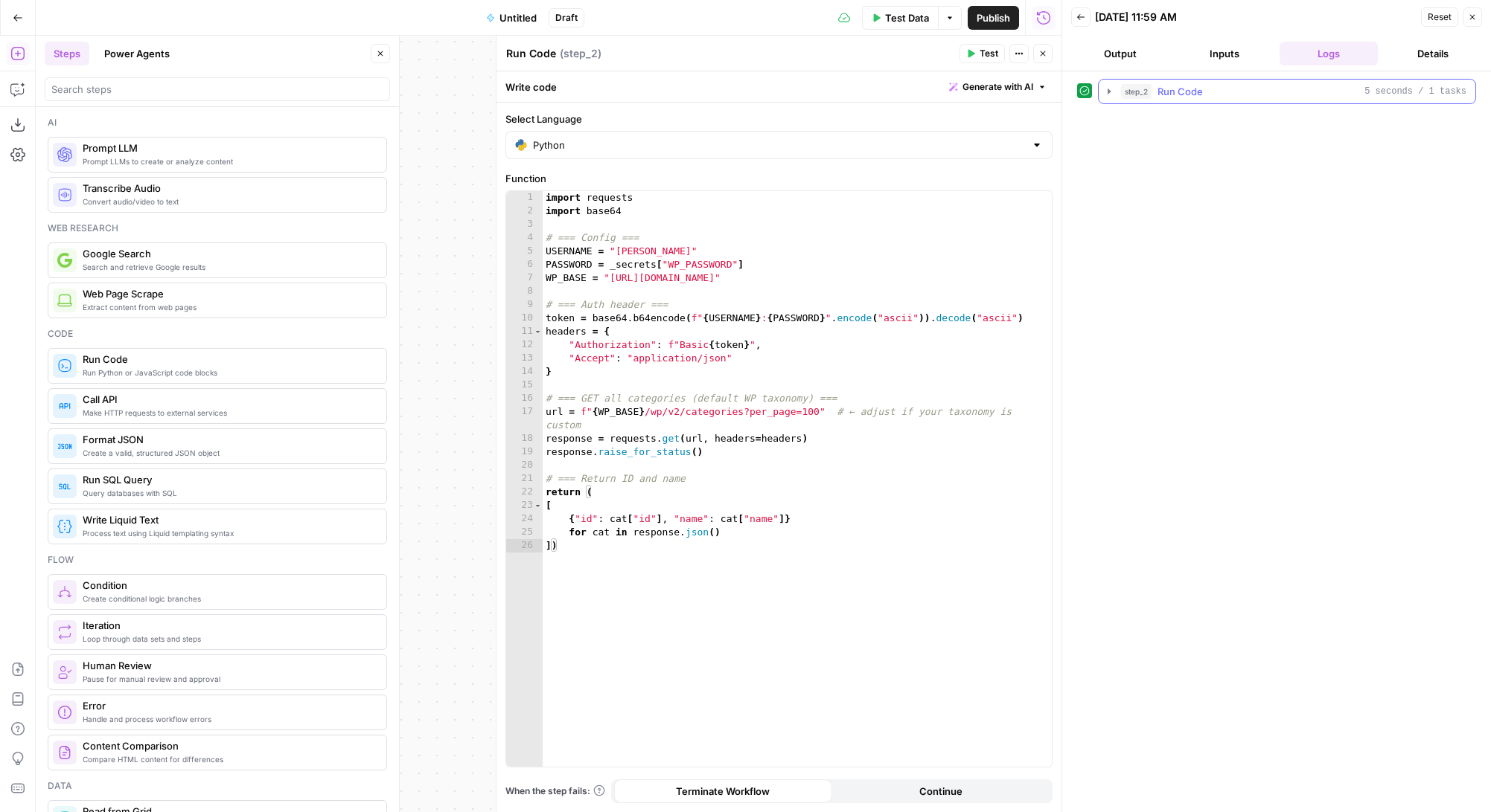
click at [1111, 92] on icon "button" at bounding box center [1109, 92] width 12 height 12
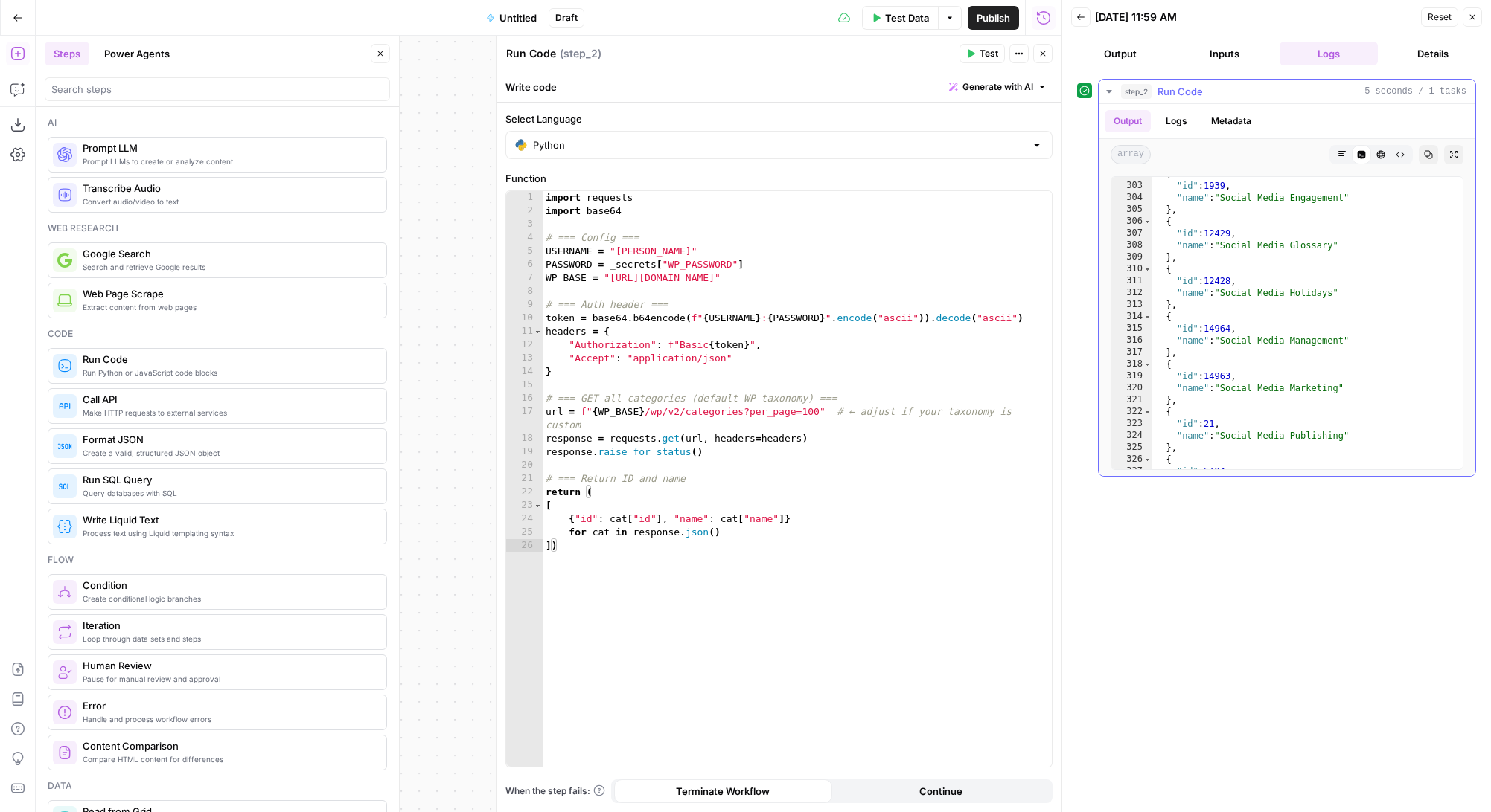
scroll to position [3591, 0]
type textarea "**********"
click at [1218, 233] on div "{ "id" : 1939 , "name" : "Social Media Engagement" } , { "id" : 12429 , "name" …" at bounding box center [1307, 326] width 311 height 316
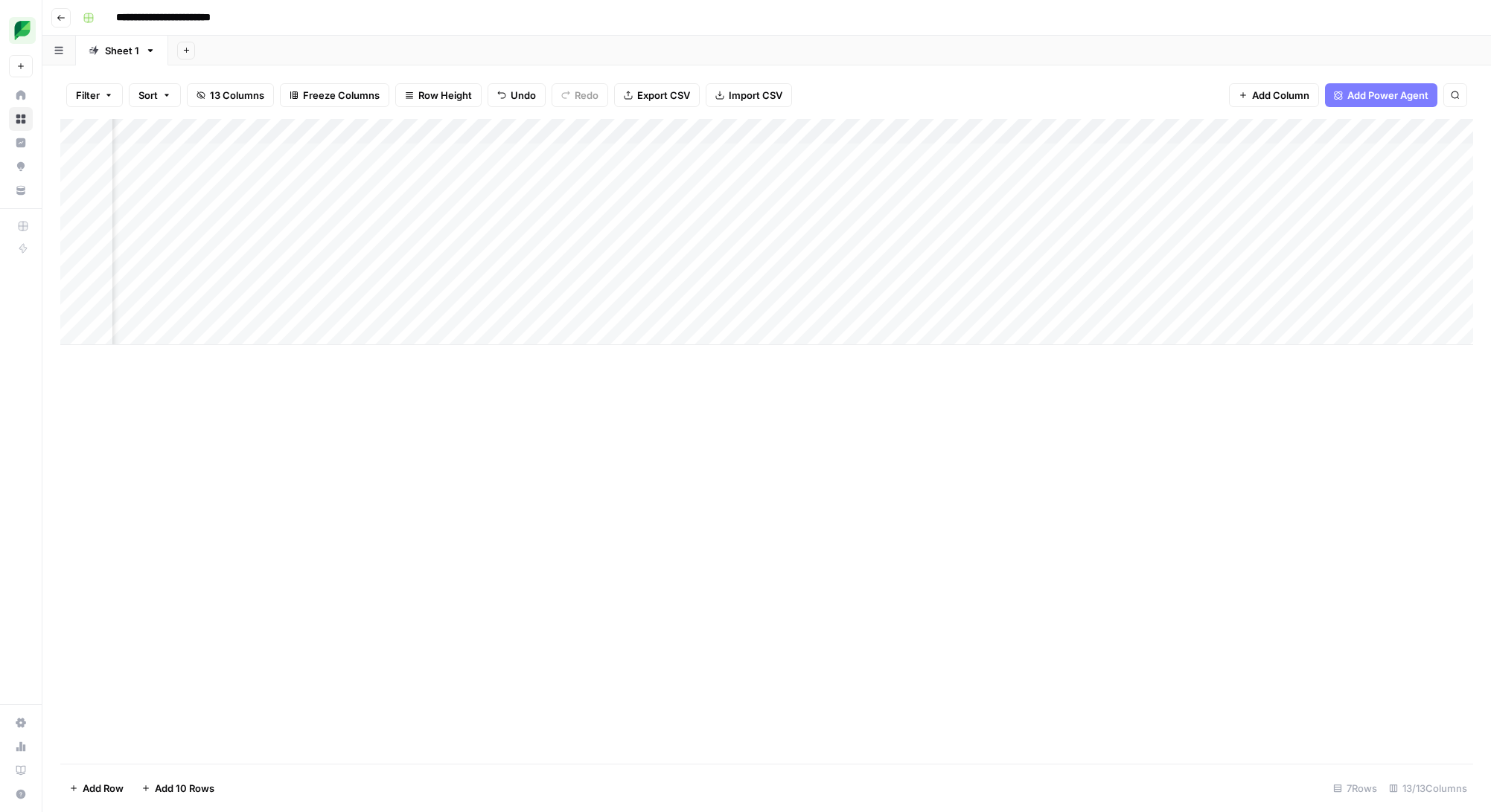
scroll to position [0, 631]
click at [1256, 255] on div "Add Column" at bounding box center [767, 232] width 1412 height 226
click at [1362, 255] on div "Add Column" at bounding box center [767, 232] width 1412 height 226
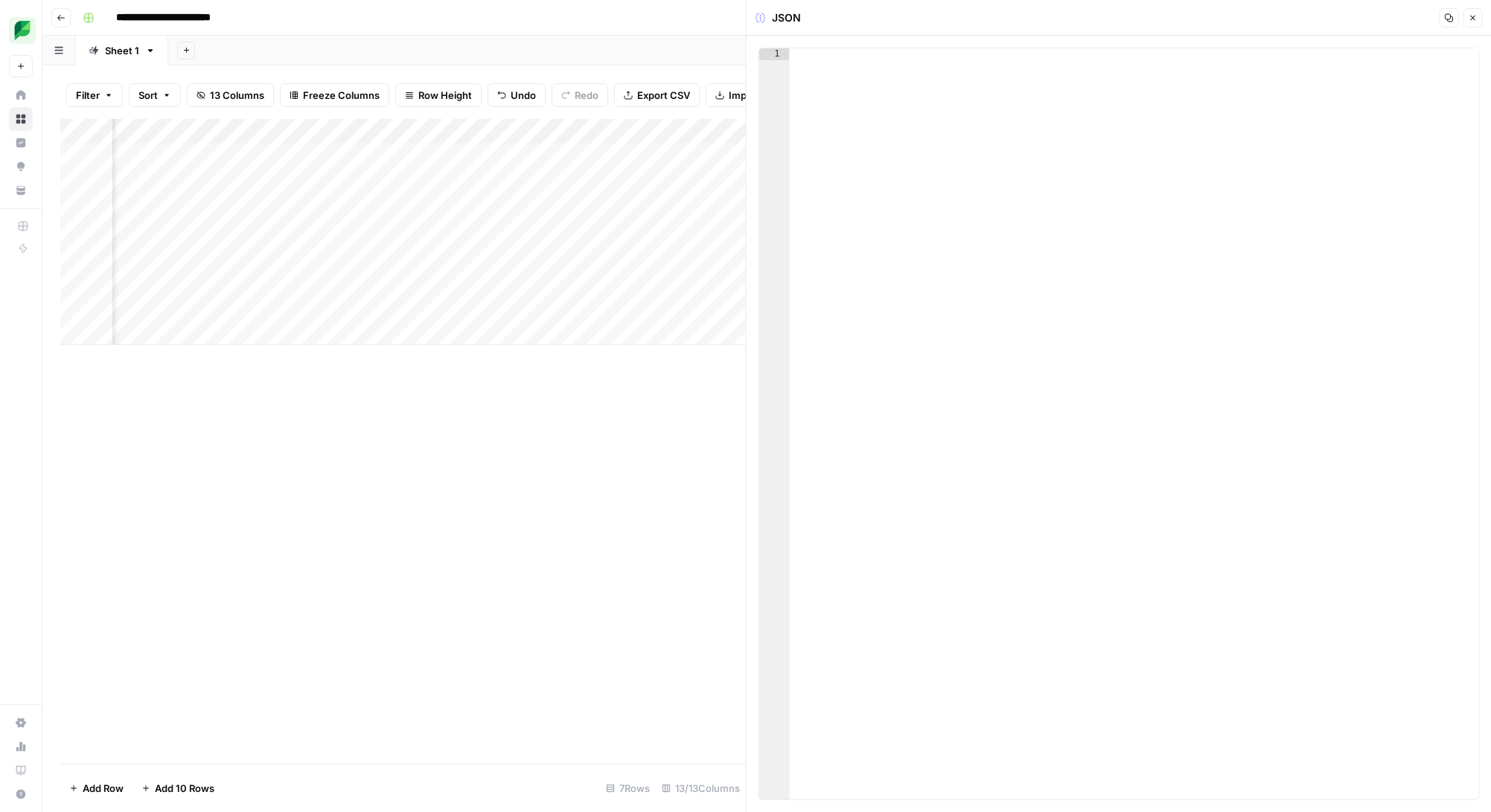
click at [1101, 118] on div at bounding box center [1134, 436] width 689 height 775
type textarea "*"
click at [1475, 17] on icon "button" at bounding box center [1472, 18] width 9 height 9
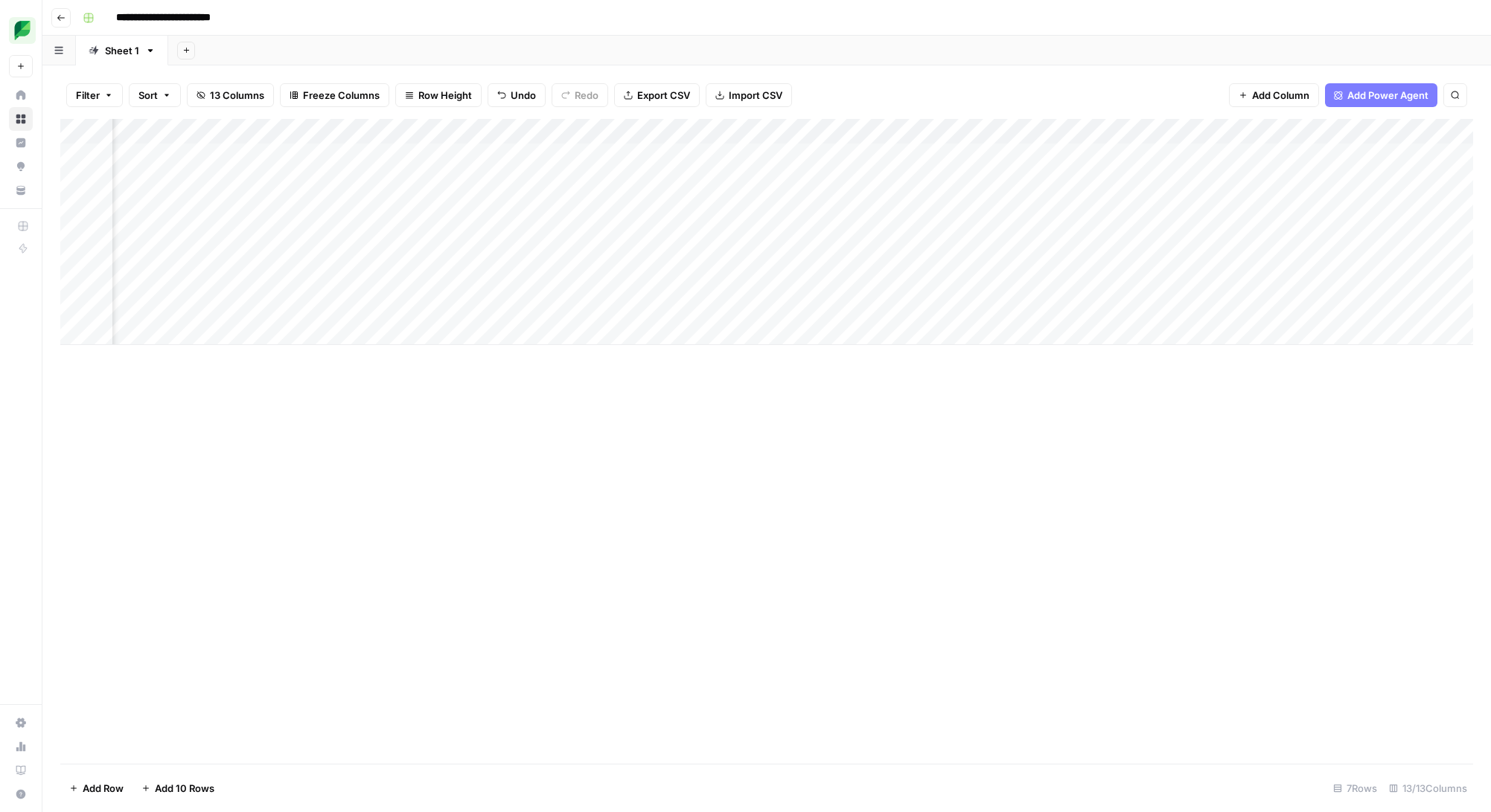
click at [1251, 251] on div "Add Column" at bounding box center [767, 232] width 1412 height 226
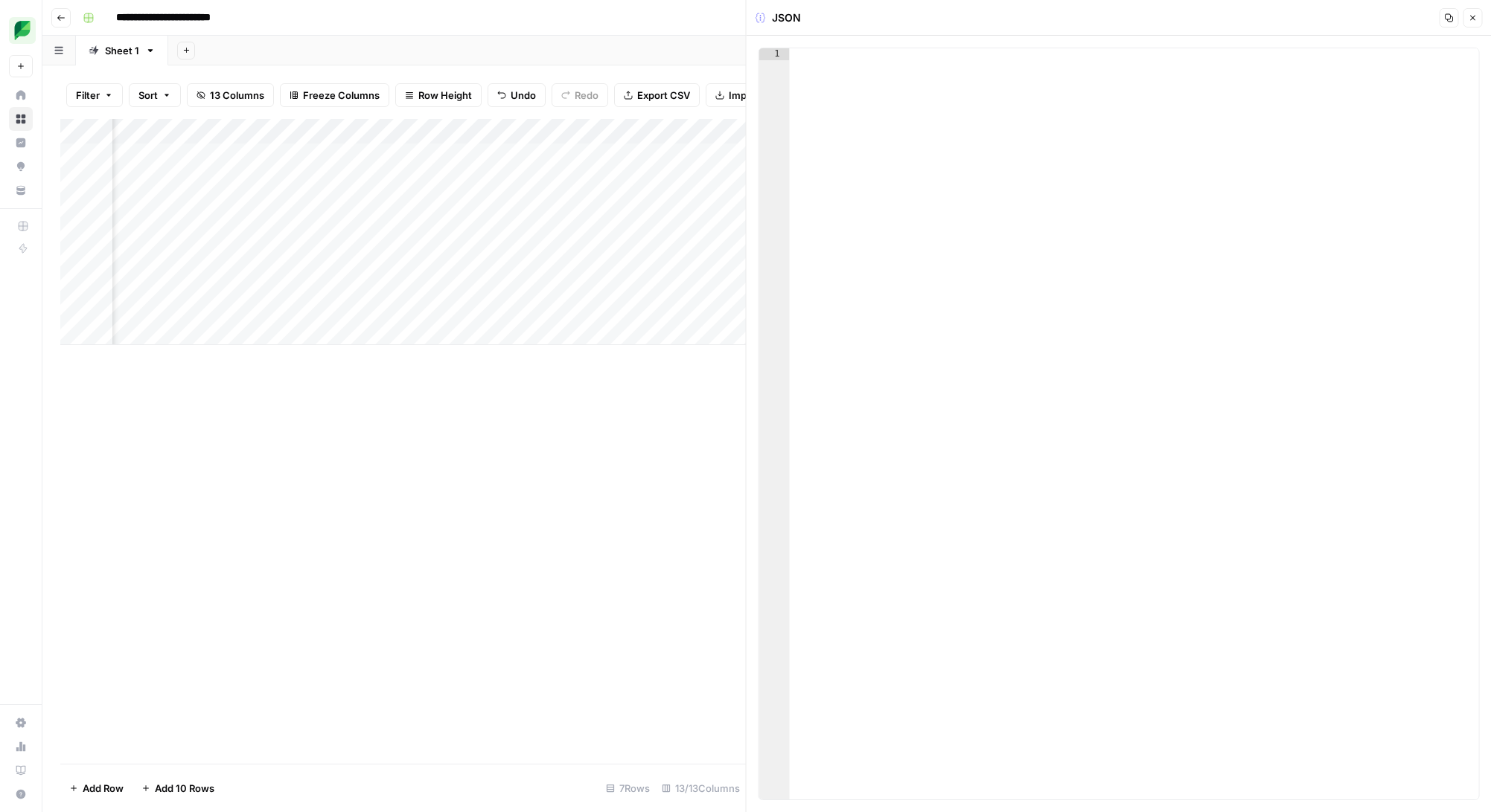
scroll to position [0, 242]
click at [521, 154] on div "Add Column" at bounding box center [403, 232] width 685 height 226
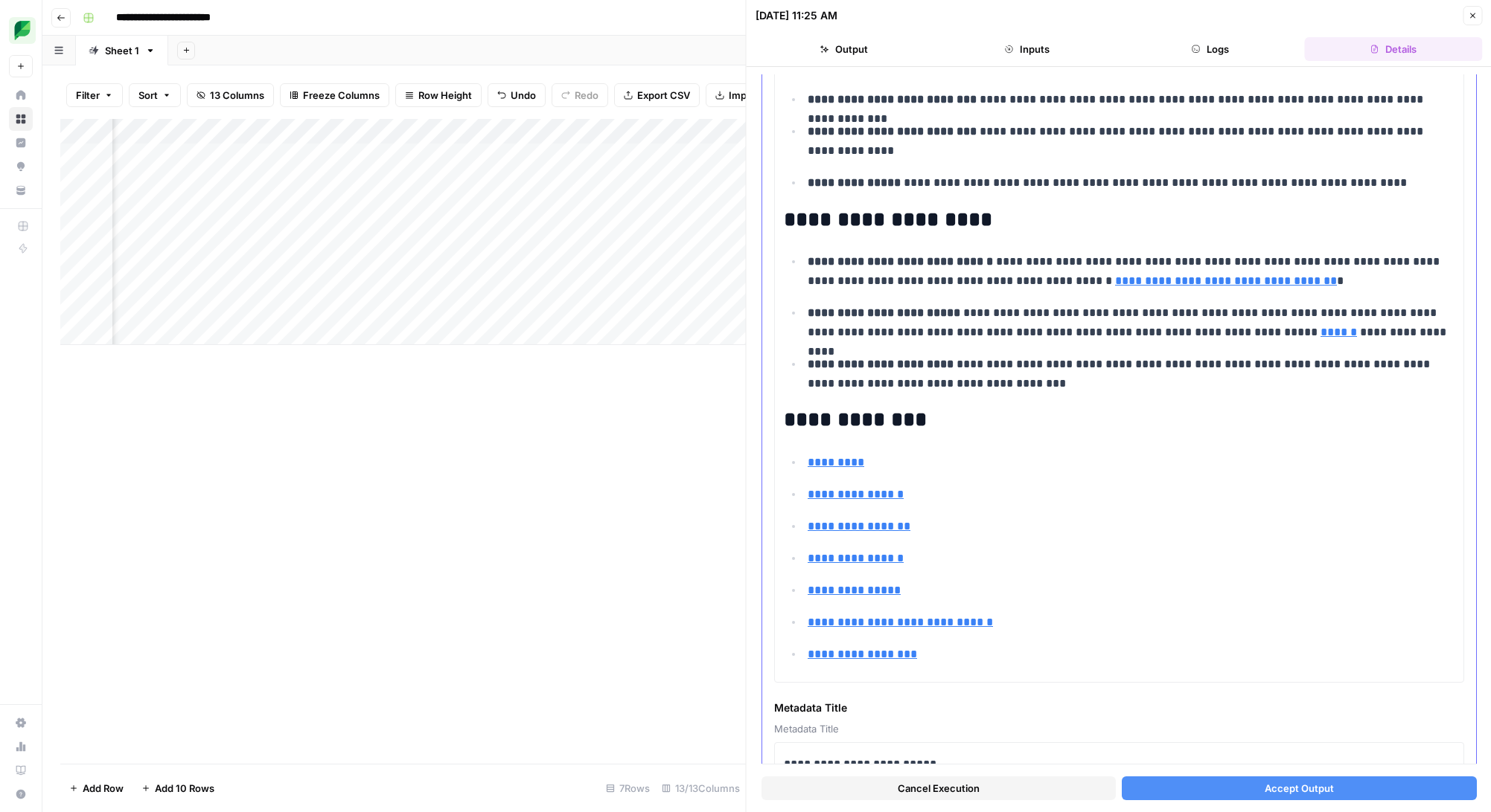
scroll to position [1704, 0]
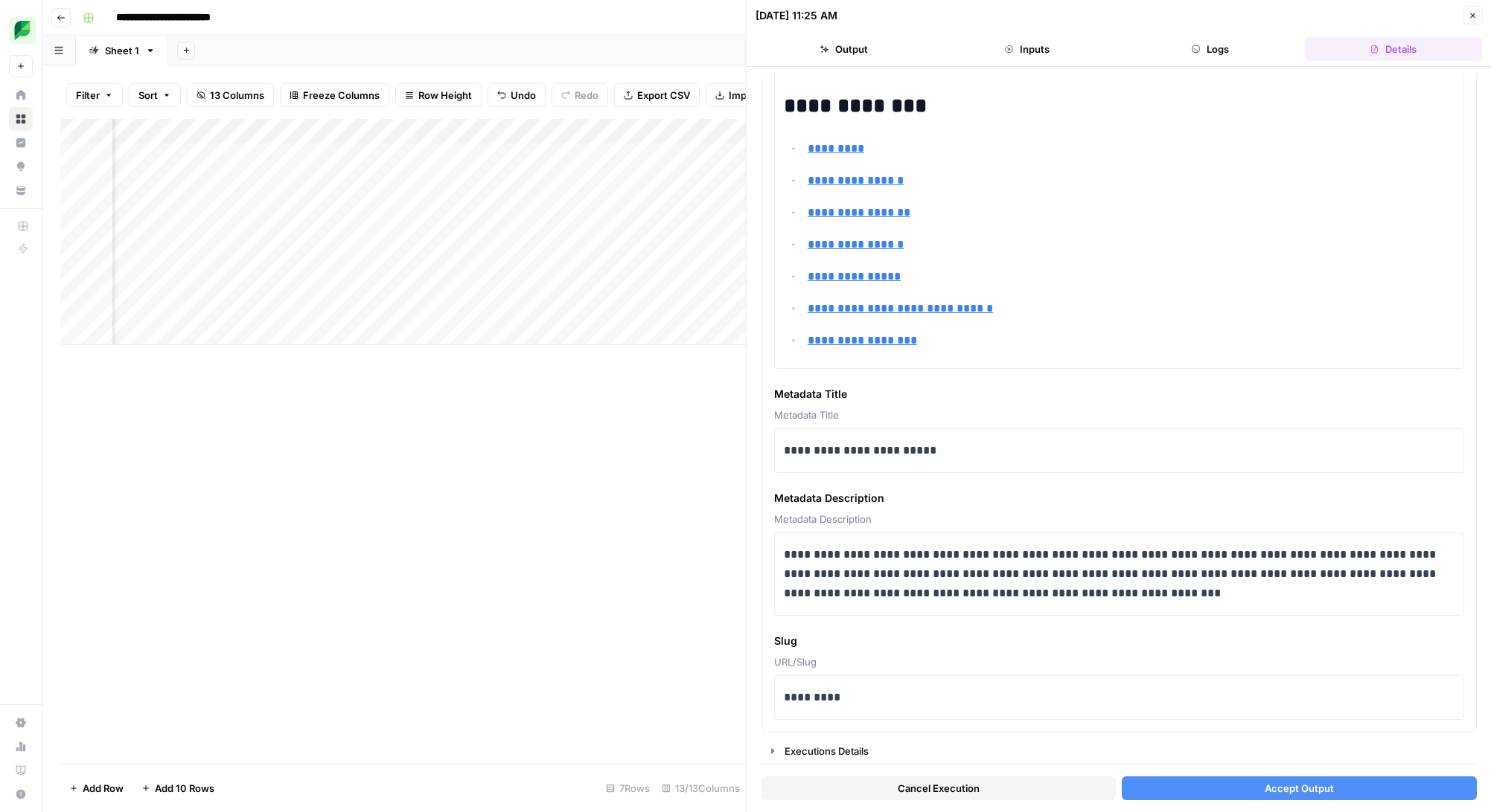
click at [1224, 791] on button "Accept Output" at bounding box center [1298, 788] width 354 height 24
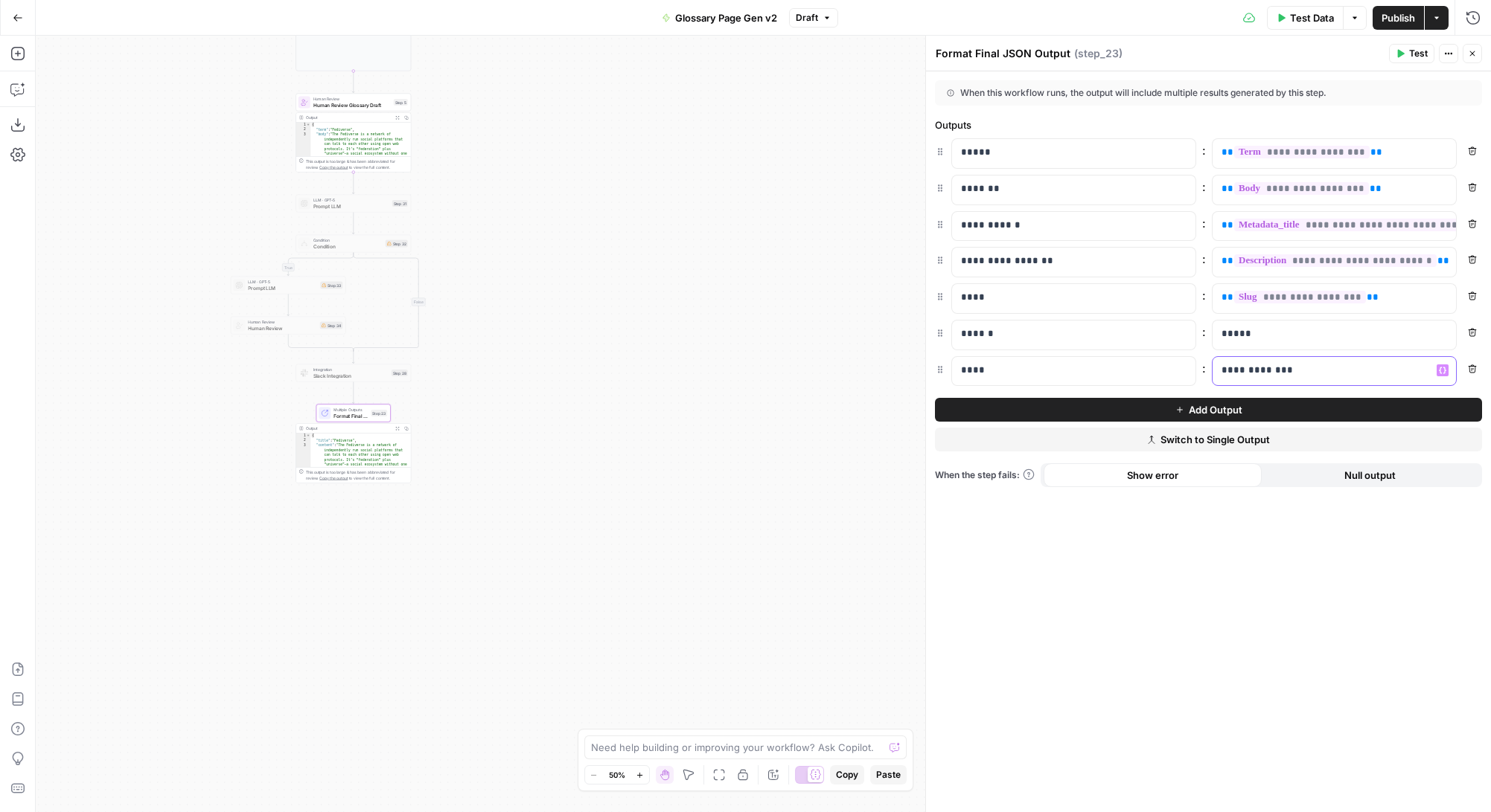
click at [1299, 372] on p "**********" at bounding box center [1322, 370] width 202 height 15
click at [1420, 53] on span "Test" at bounding box center [1418, 54] width 18 height 14
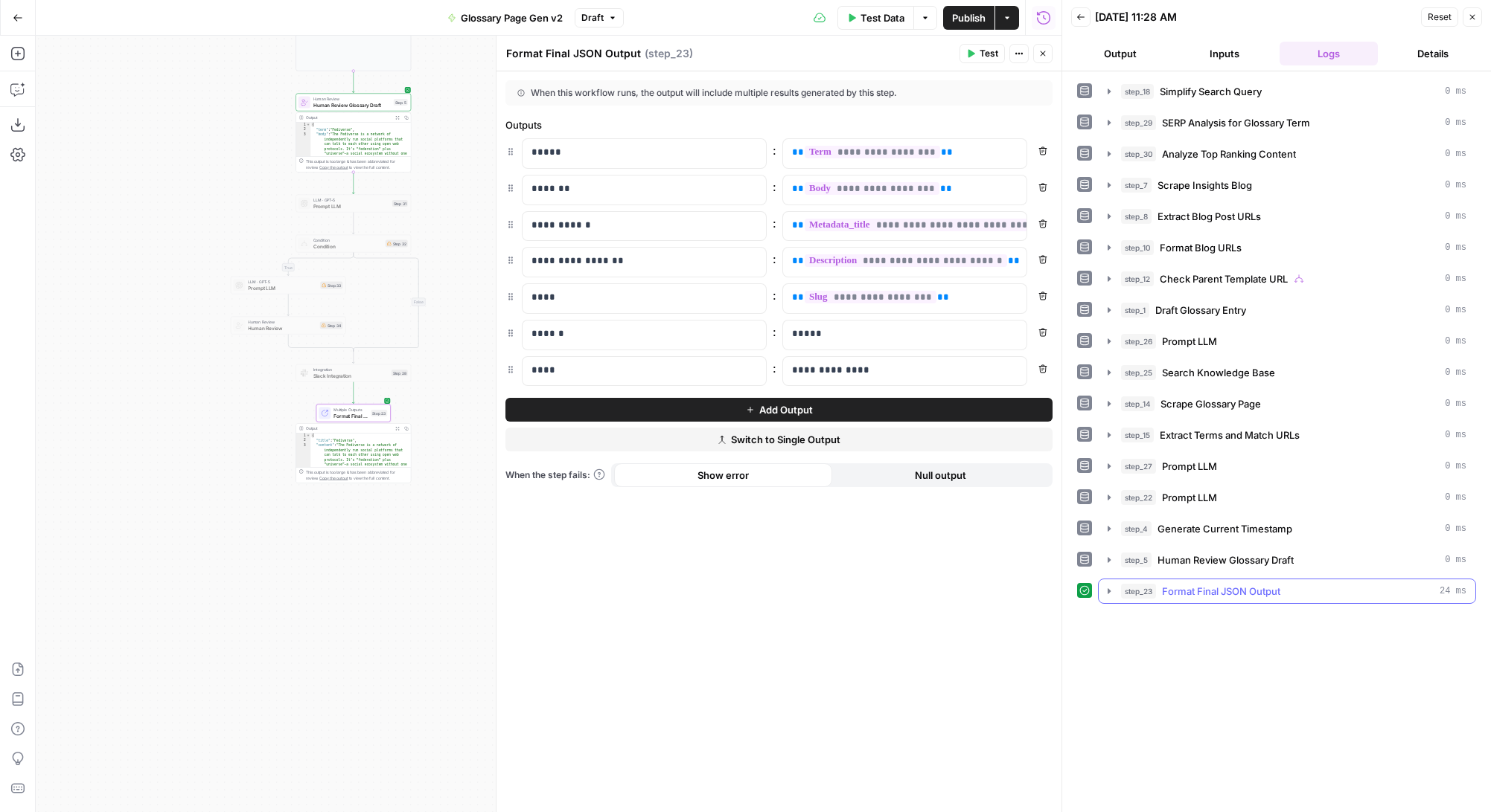
click at [1112, 588] on icon "button" at bounding box center [1109, 592] width 12 height 12
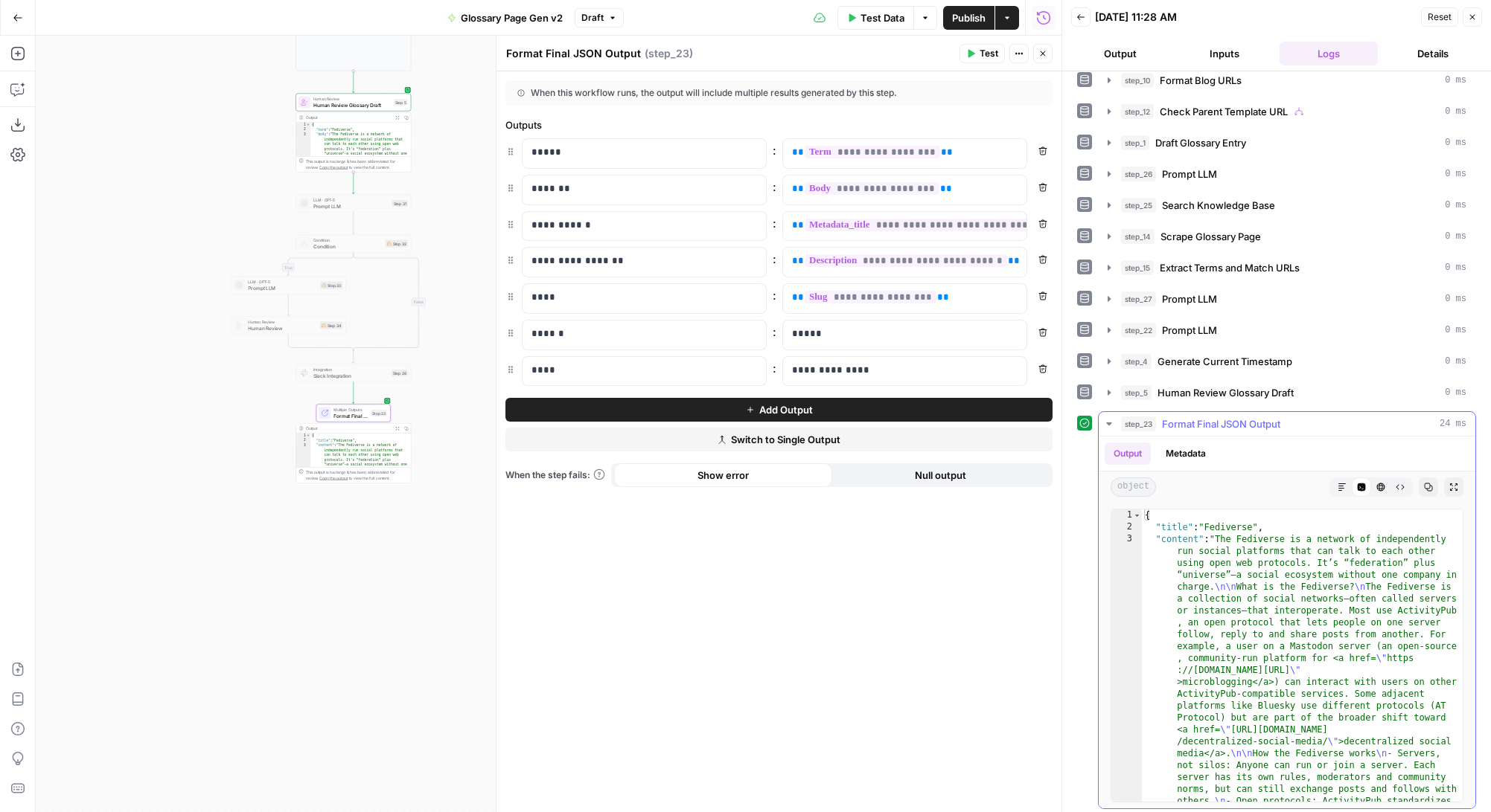
scroll to position [172, 0]
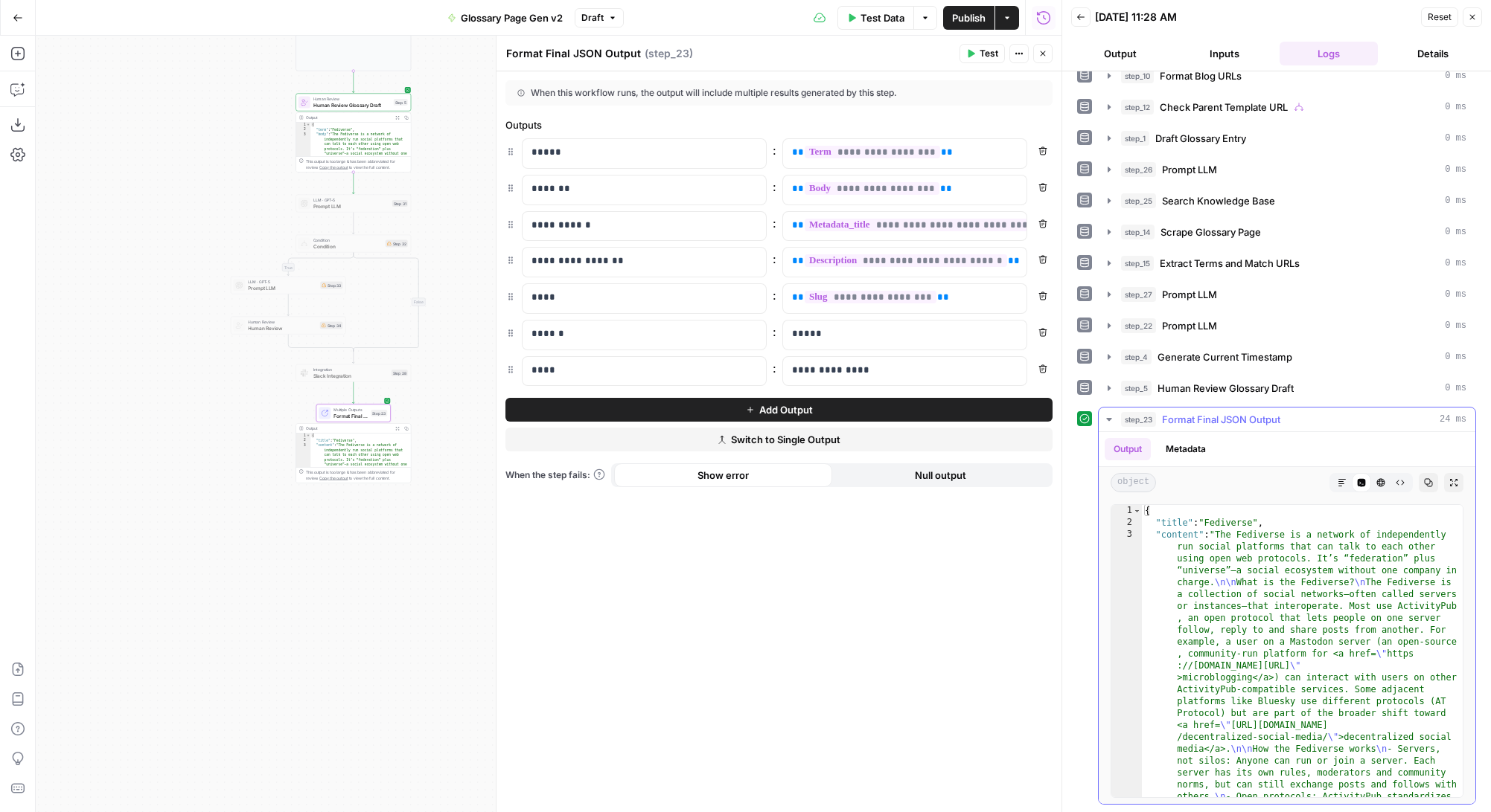
click at [1340, 482] on icon "button" at bounding box center [1342, 483] width 9 height 9
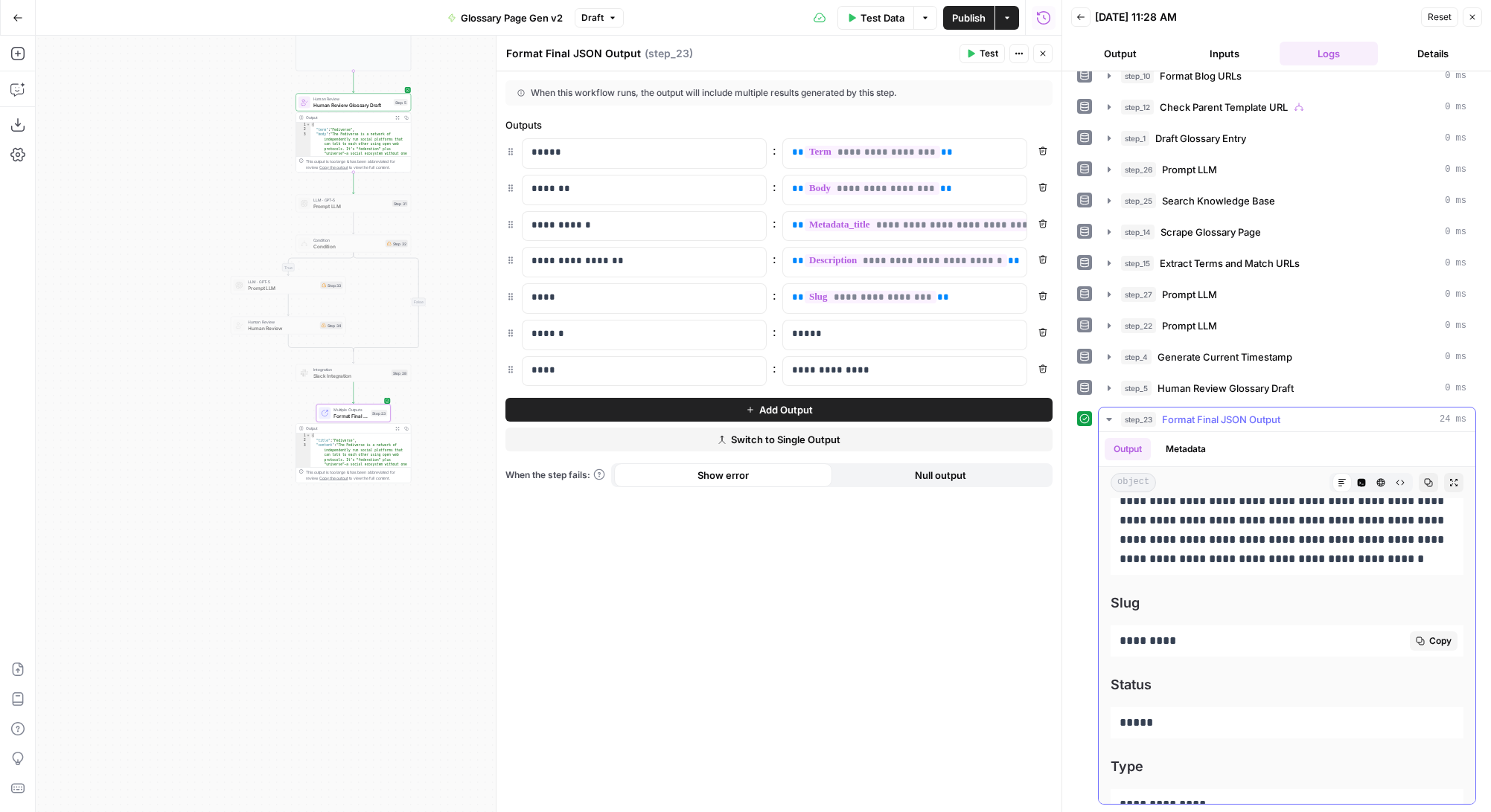
scroll to position [2643, 0]
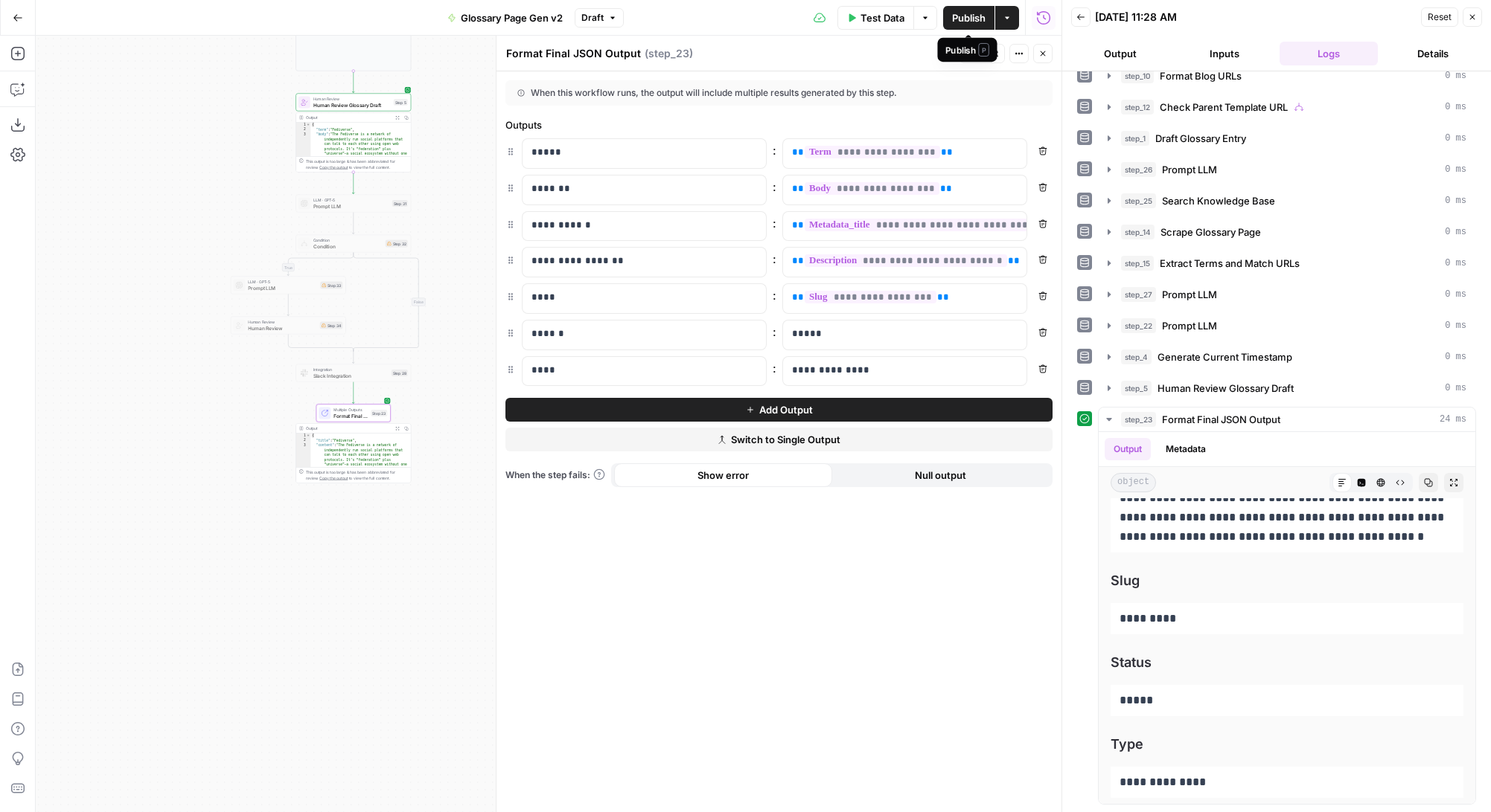
click at [965, 14] on span "Publish" at bounding box center [968, 18] width 34 height 15
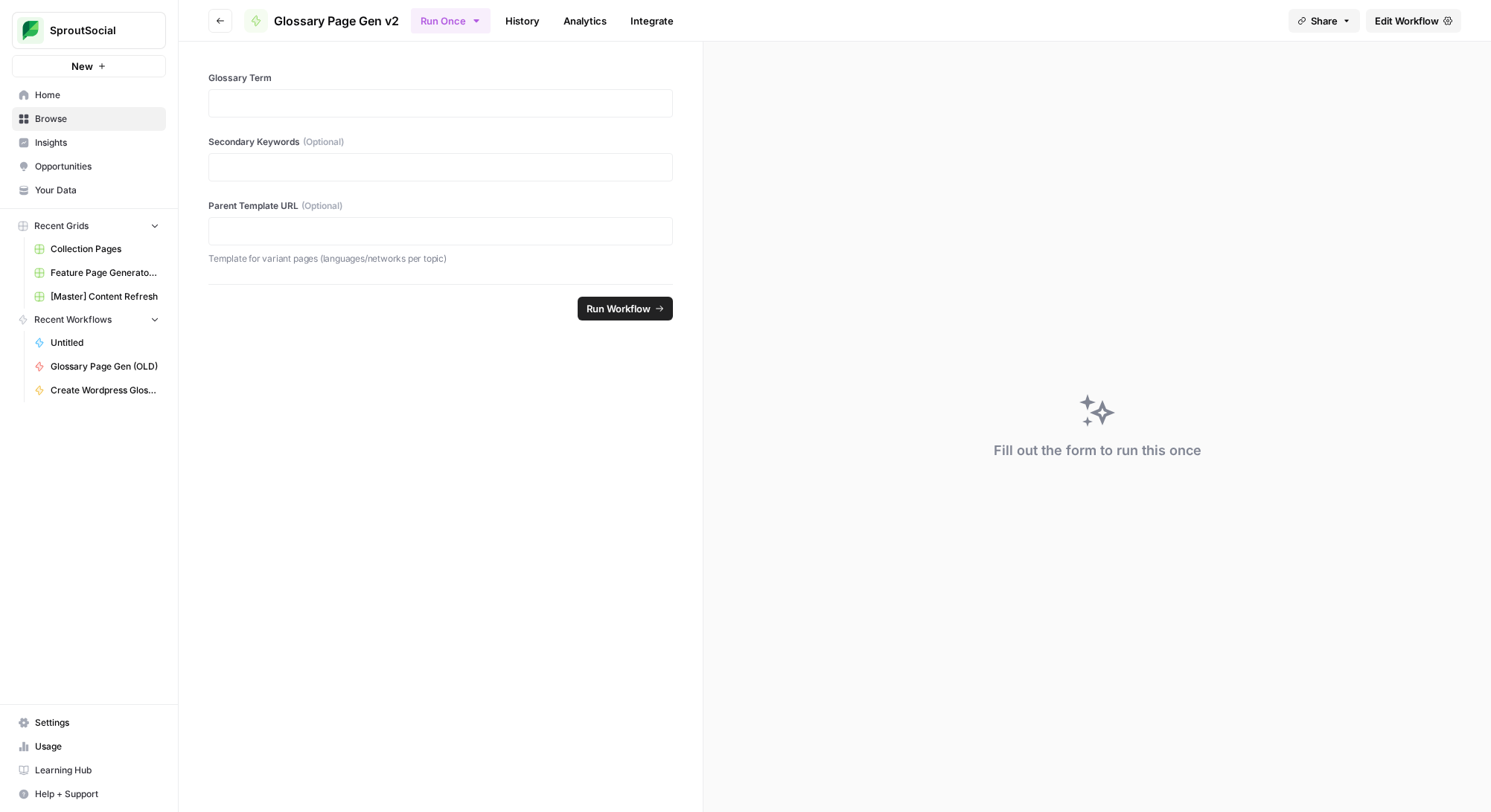
click at [223, 24] on icon "button" at bounding box center [220, 21] width 9 height 9
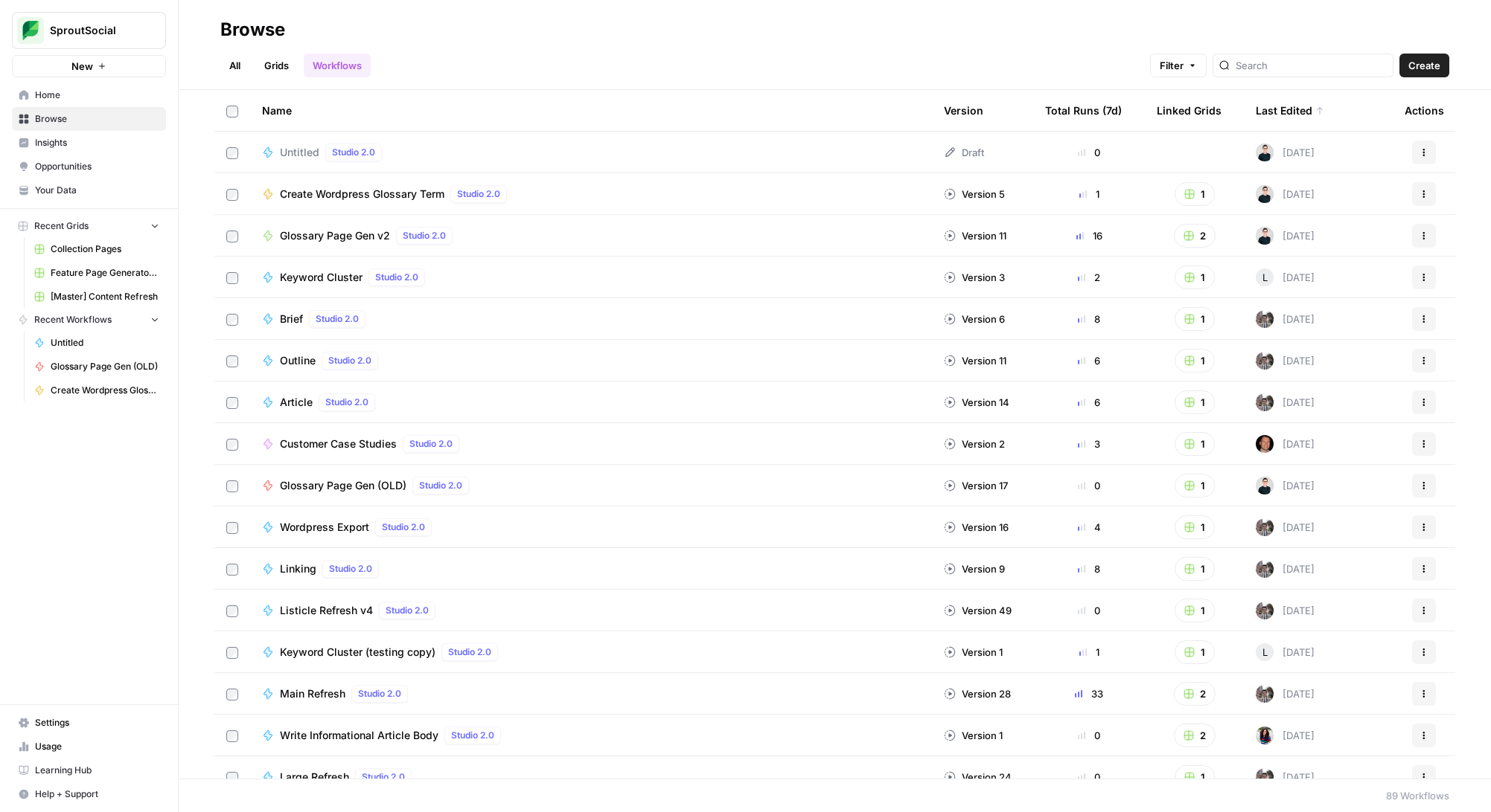
click at [315, 318] on span "Studio 2.0" at bounding box center [337, 320] width 43 height 14
click at [342, 232] on span "Glossary Page Gen v2" at bounding box center [335, 235] width 110 height 15
click at [360, 195] on span "Create Wordpress Glossary Term" at bounding box center [362, 193] width 164 height 15
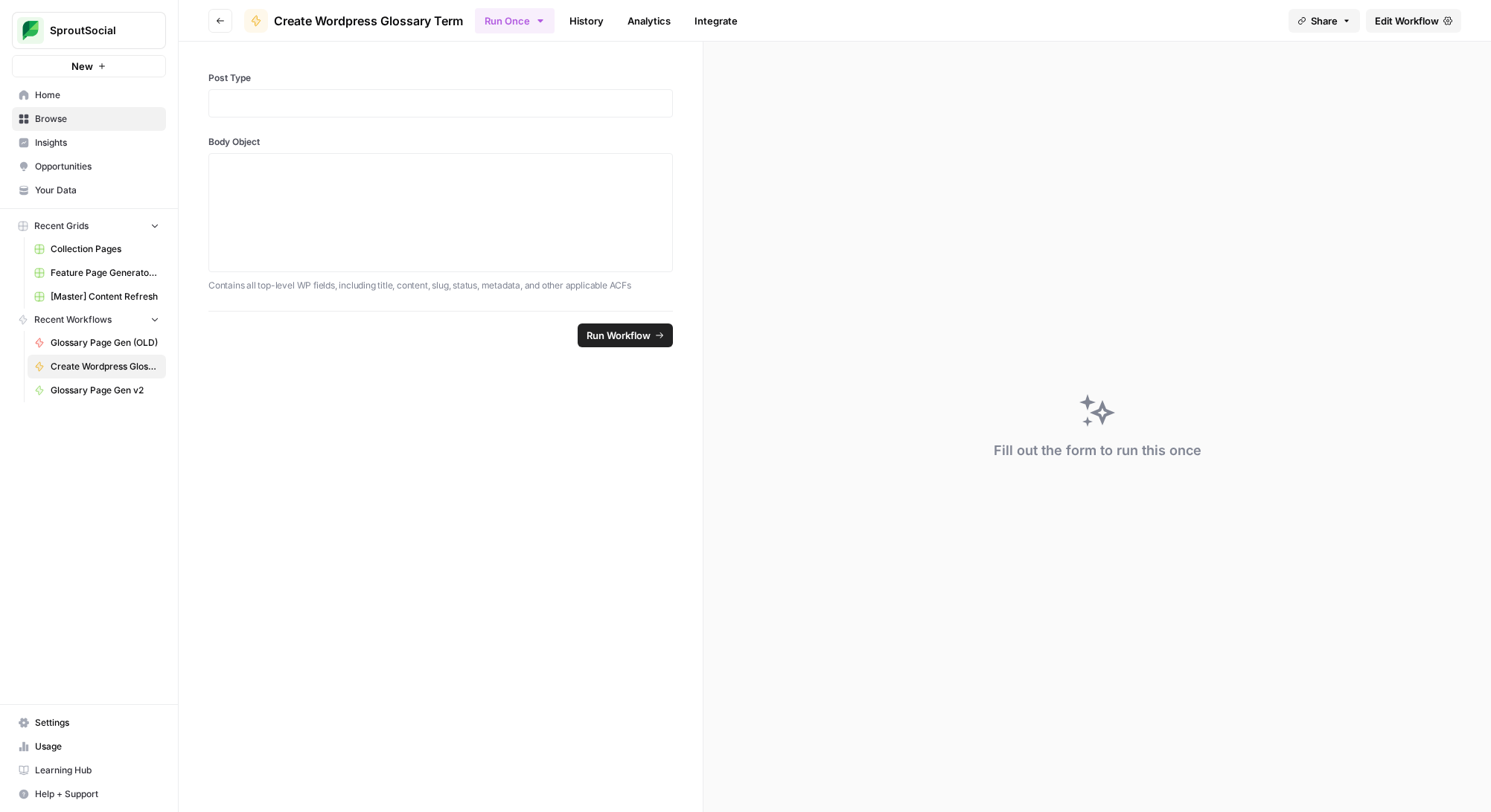
click at [1408, 19] on span "Edit Workflow" at bounding box center [1407, 21] width 64 height 15
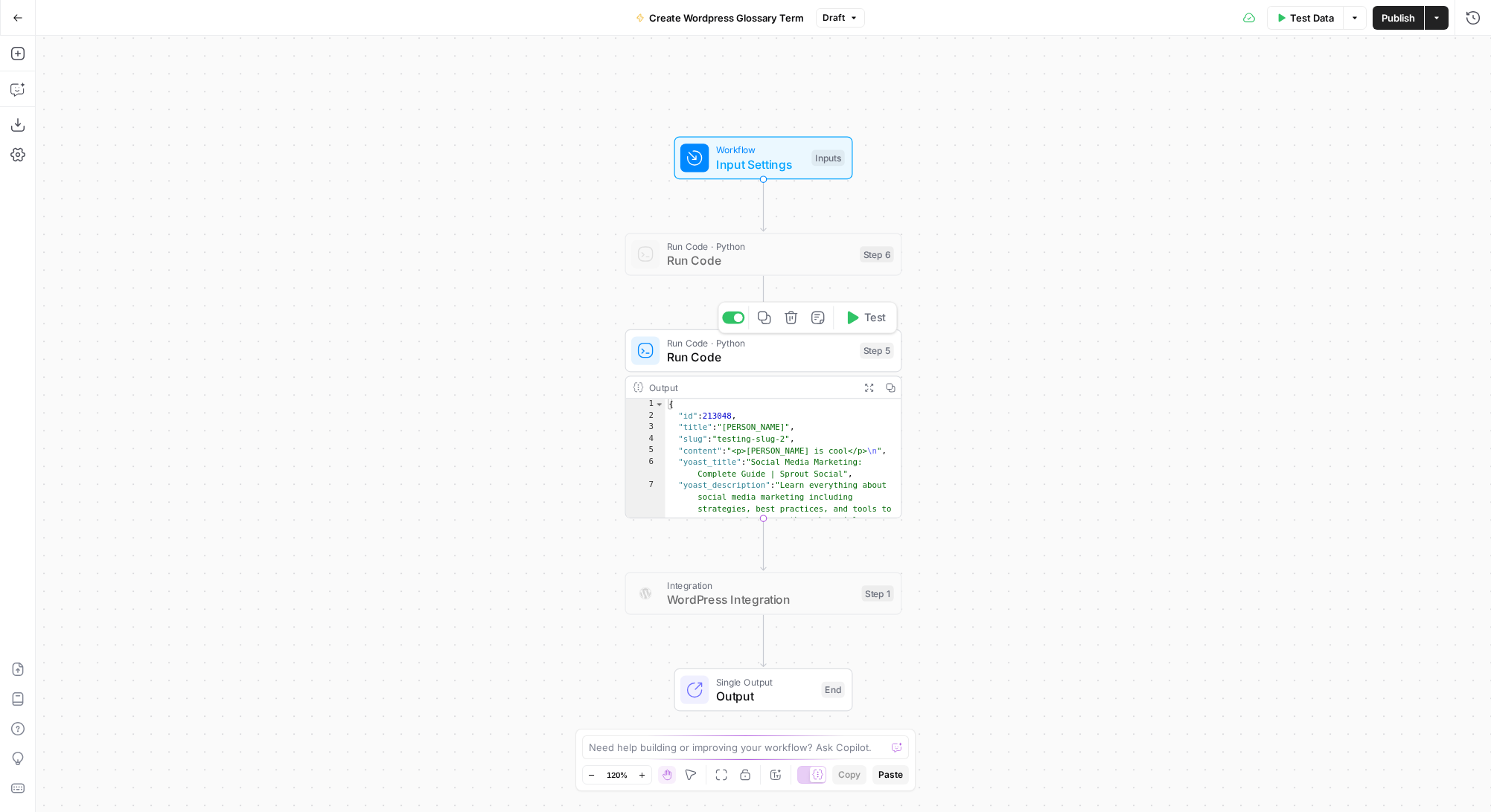
click at [793, 352] on span "Run Code" at bounding box center [760, 356] width 186 height 18
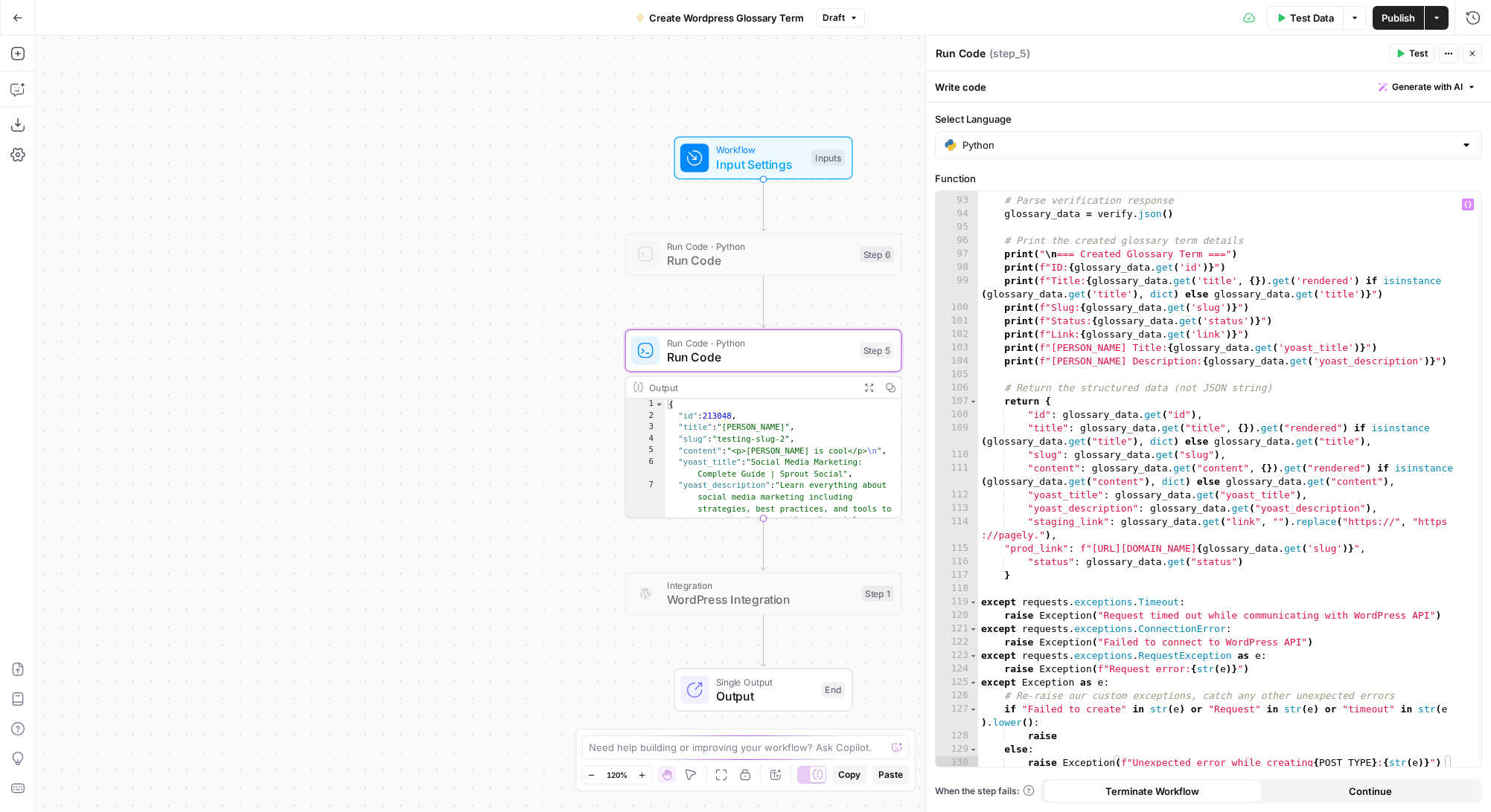
scroll to position [1299, 0]
type textarea "**********"
click at [1405, 482] on div "# Parse verification response glossary_data = verify . json ( ) # Print the cre…" at bounding box center [1229, 492] width 503 height 603
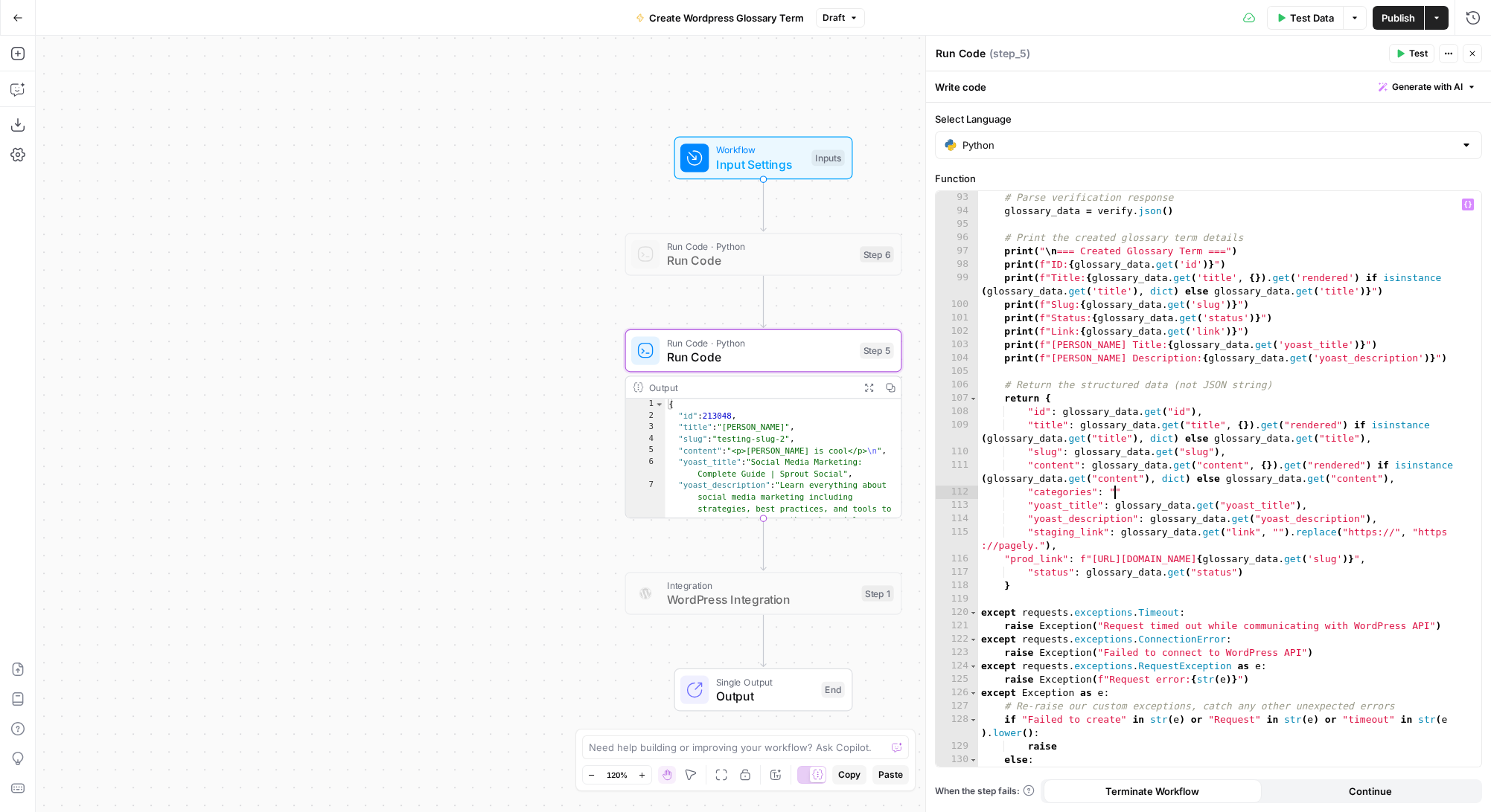
scroll to position [0, 9]
paste textarea "******"
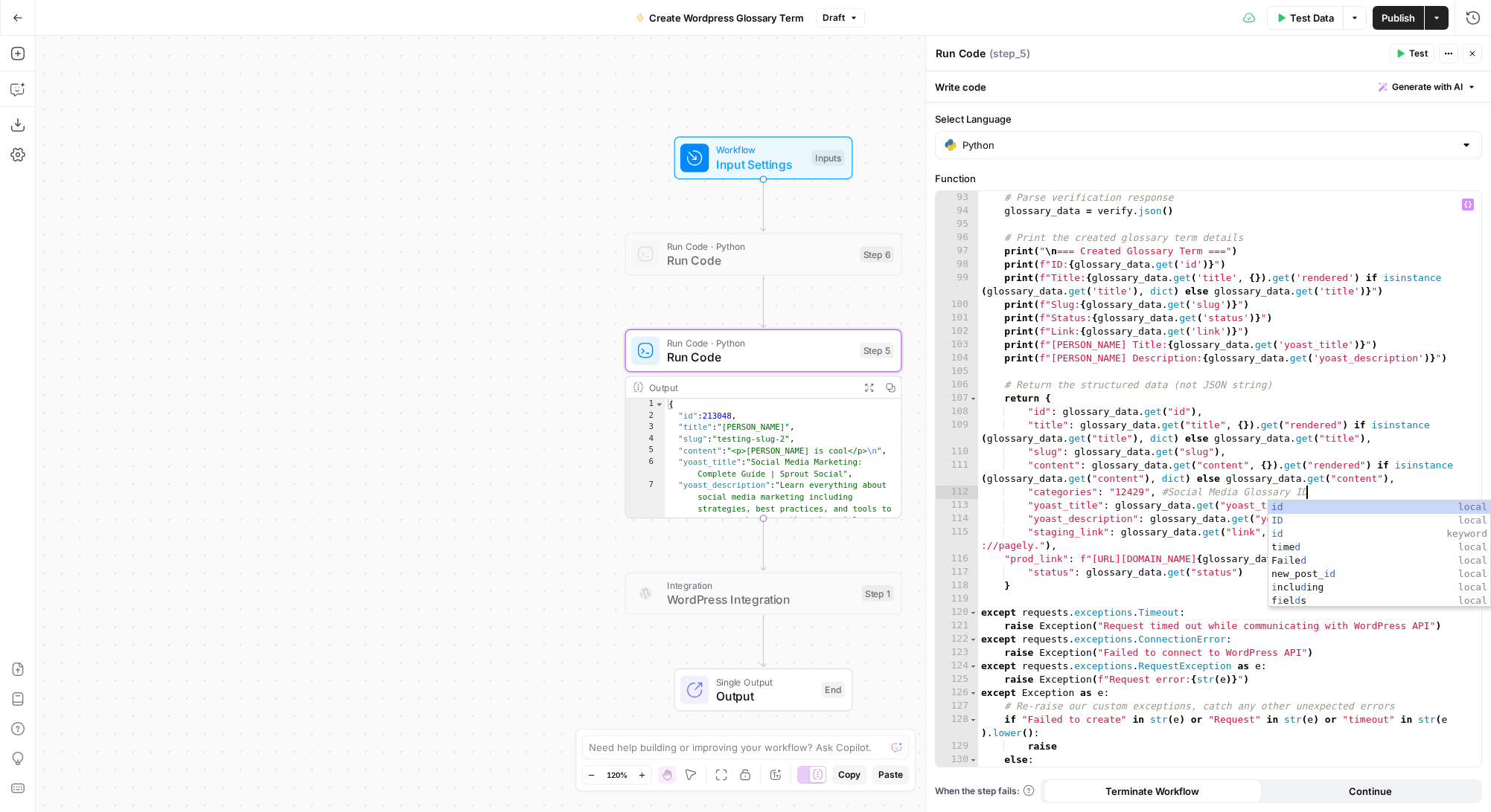
click at [1164, 507] on div "# Parse verification response glossary_data = verify . json ( ) # Print the cre…" at bounding box center [1229, 492] width 503 height 603
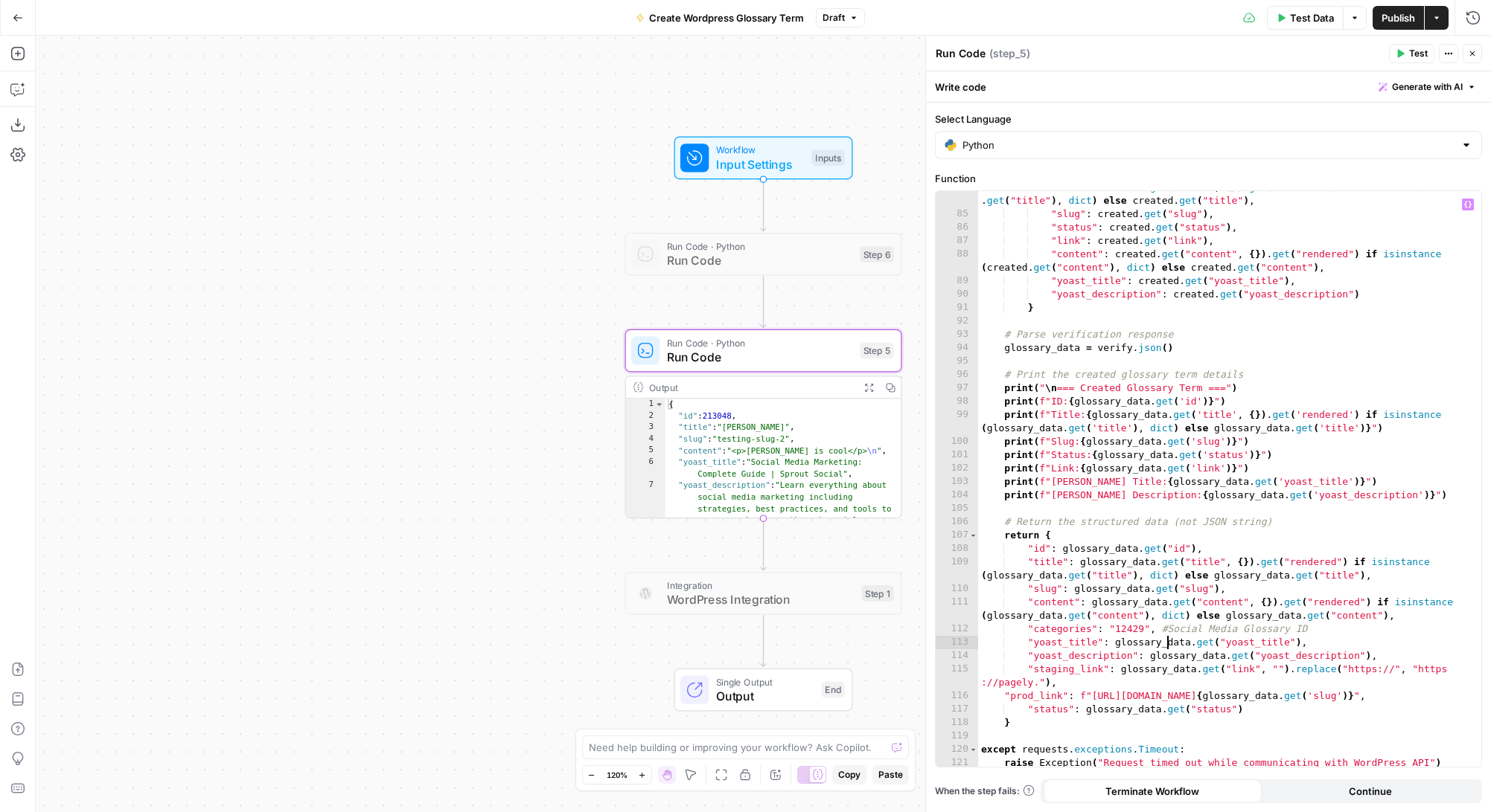
scroll to position [1160, 0]
drag, startPoint x: 1109, startPoint y: 631, endPoint x: 1148, endPoint y: 631, distance: 39.0
click at [1148, 631] on div ""title" : created . get ( "title" , { }) . get ( "rendered" ) if isinstance ( c…" at bounding box center [1229, 490] width 503 height 615
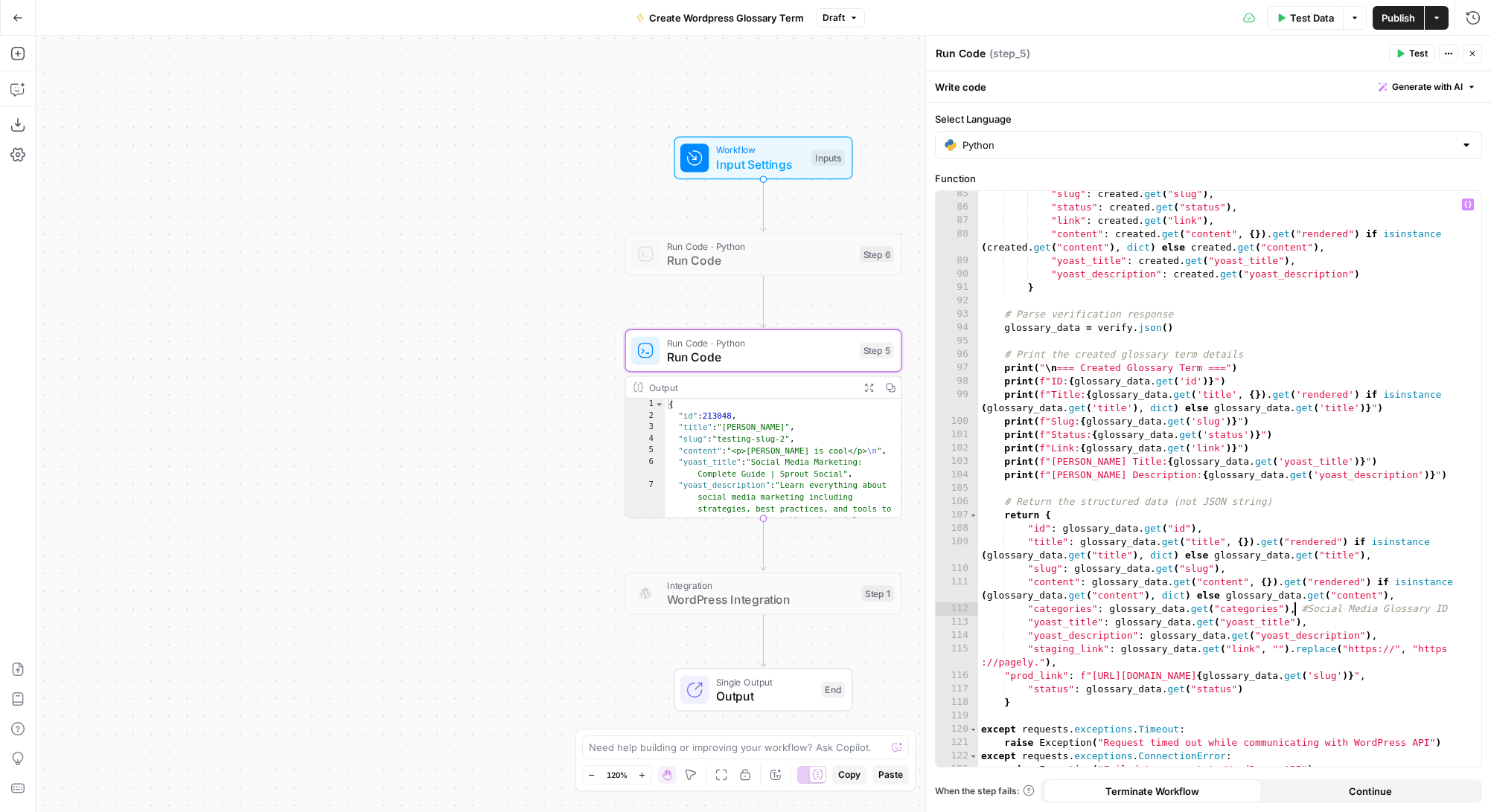
scroll to position [1184, 0]
drag, startPoint x: 1301, startPoint y: 607, endPoint x: 1454, endPoint y: 603, distance: 153.1
click at [1454, 603] on div ""slug" : created . get ( "slug" ) , "status" : created . get ( "status" ) , "li…" at bounding box center [1229, 486] width 503 height 603
type textarea "**********"
click at [1397, 19] on span "Publish" at bounding box center [1398, 18] width 34 height 15
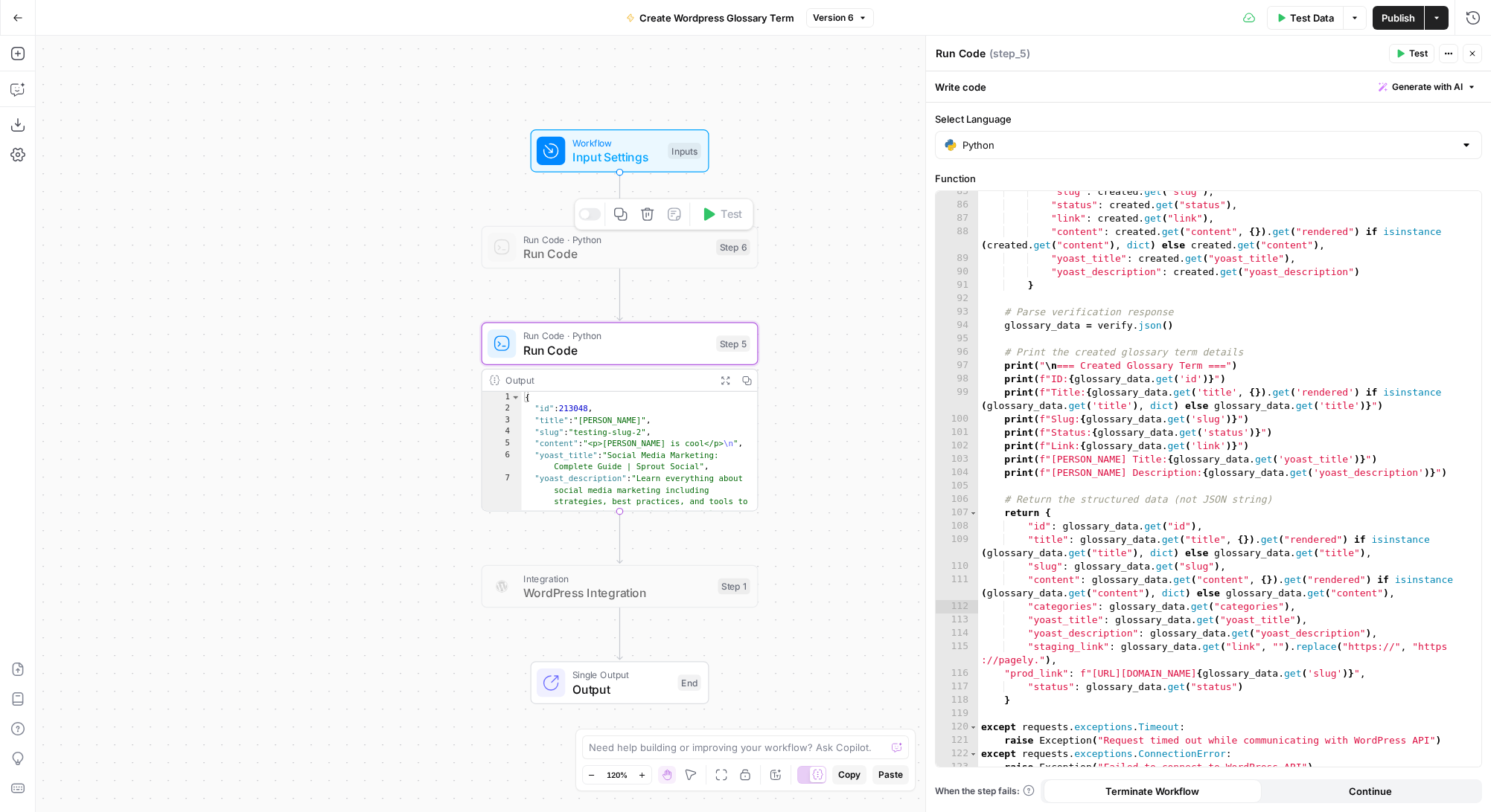
click at [635, 251] on span "Run Code" at bounding box center [616, 253] width 186 height 18
click at [646, 557] on icon "button" at bounding box center [647, 554] width 14 height 14
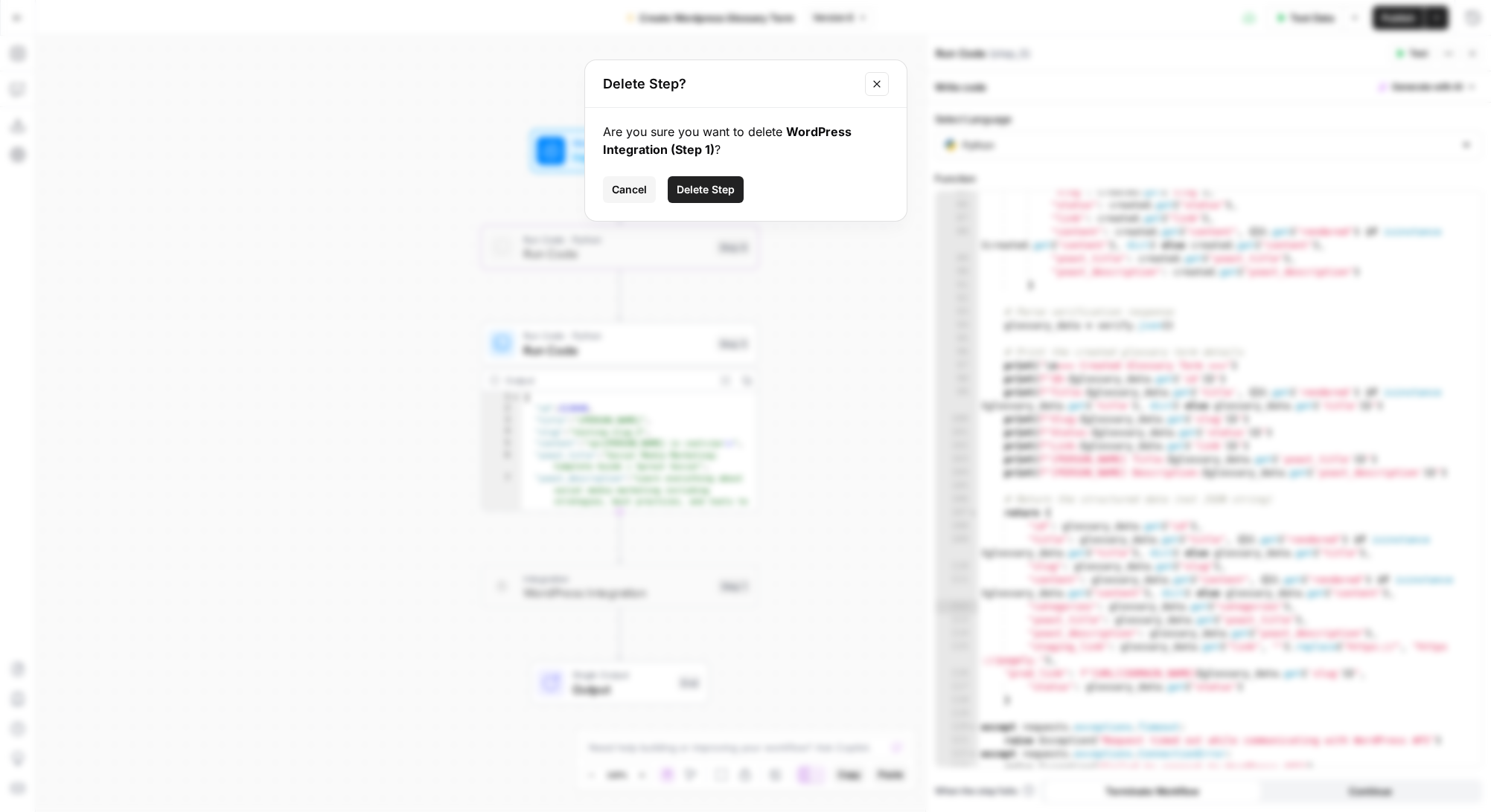
click at [714, 185] on span "Delete Step" at bounding box center [705, 189] width 58 height 15
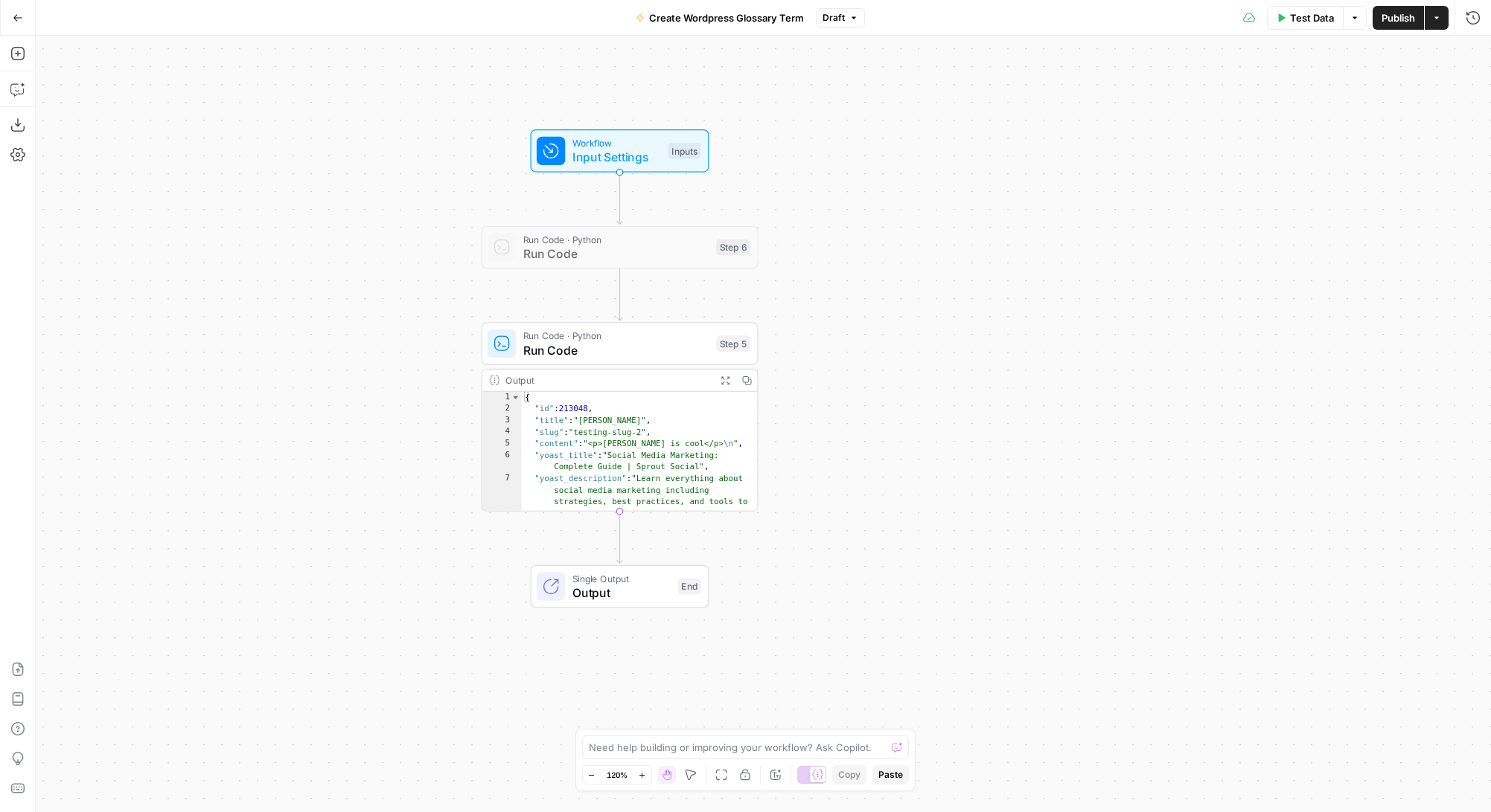
click at [987, 317] on div "Workflow Input Settings Inputs Run Code · Python Run Code Step 6 Run Code · Pyt…" at bounding box center [763, 424] width 1455 height 777
click at [1397, 21] on span "Publish" at bounding box center [1398, 18] width 34 height 15
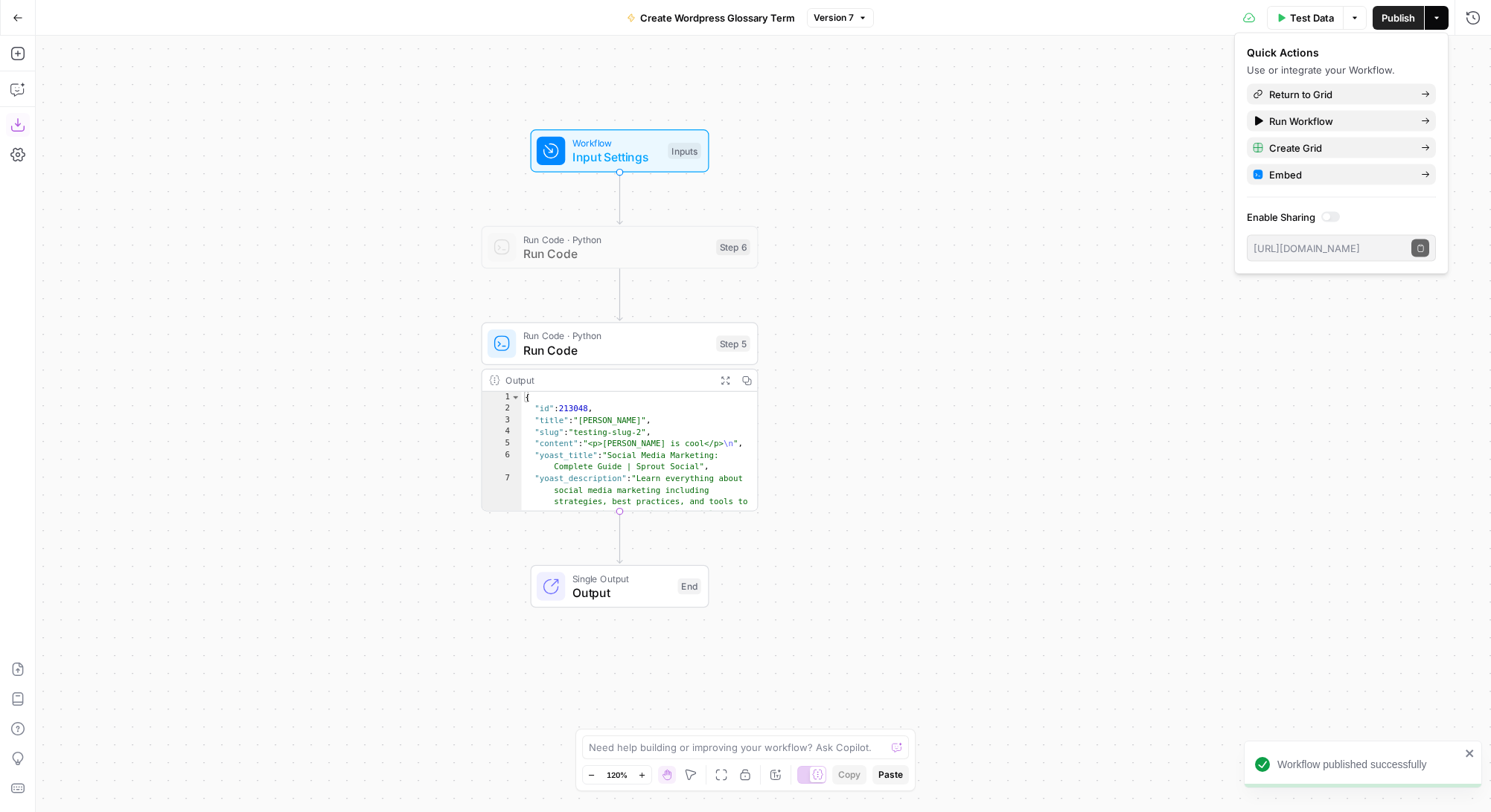
click at [20, 123] on icon "button" at bounding box center [18, 125] width 15 height 15
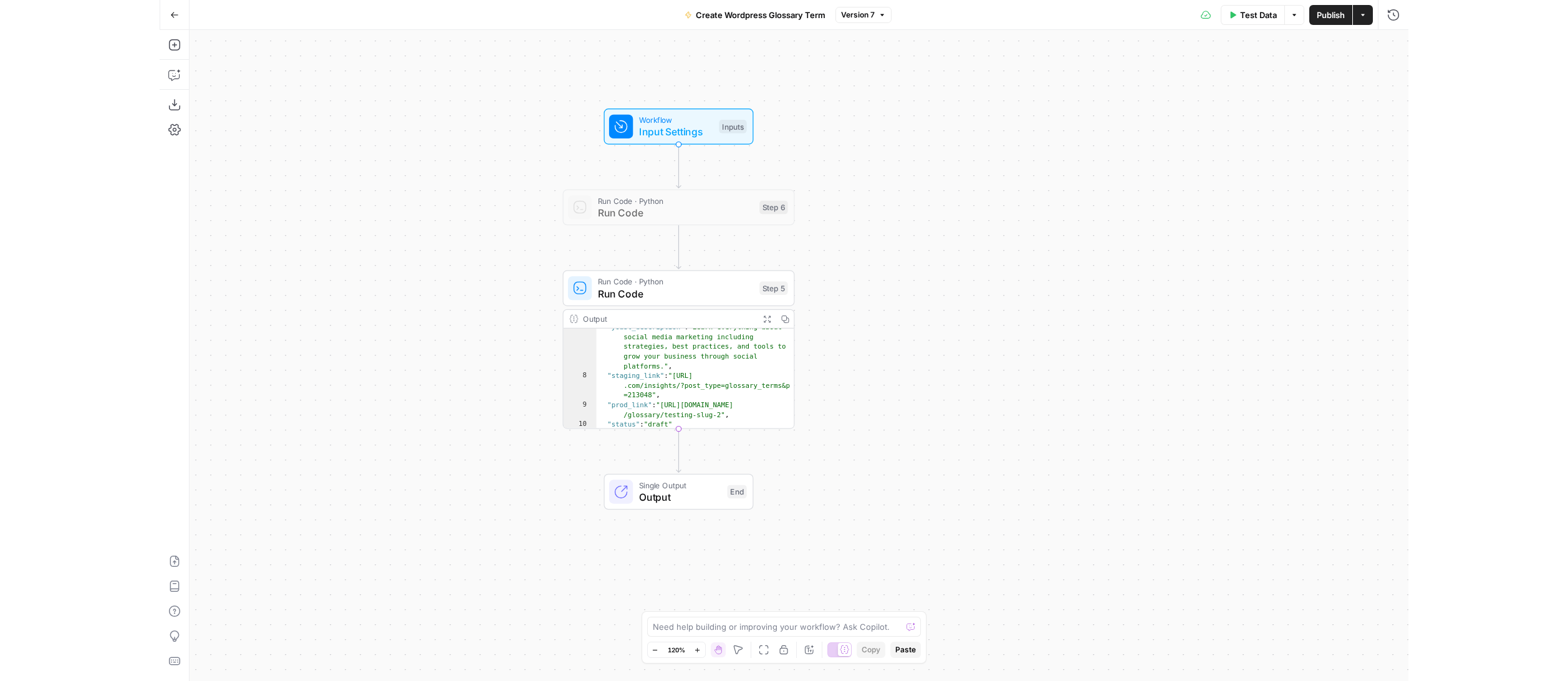
scroll to position [70, 0]
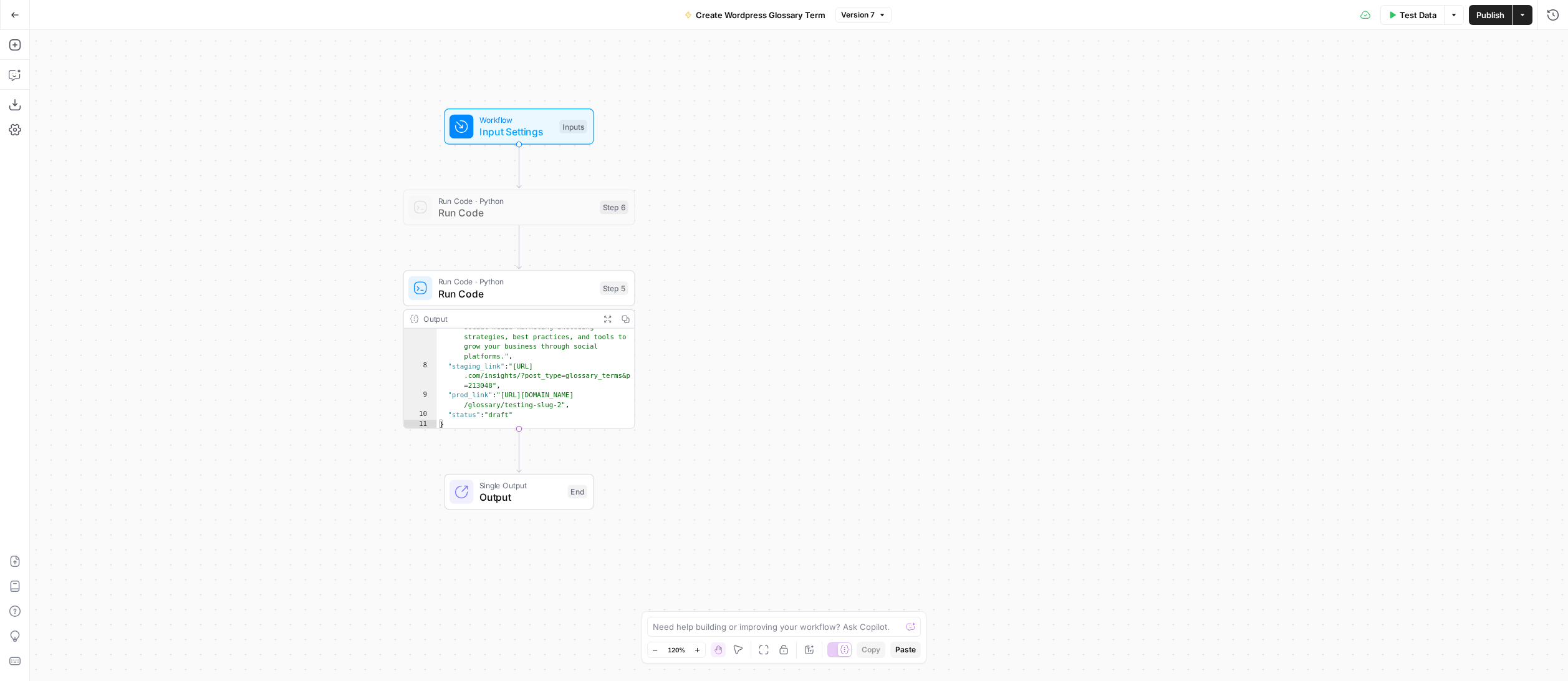
click at [509, 131] on span "Input Settings" at bounding box center [516, 131] width 74 height 15
click at [1212, 186] on button "Add Field" at bounding box center [1321, 189] width 432 height 20
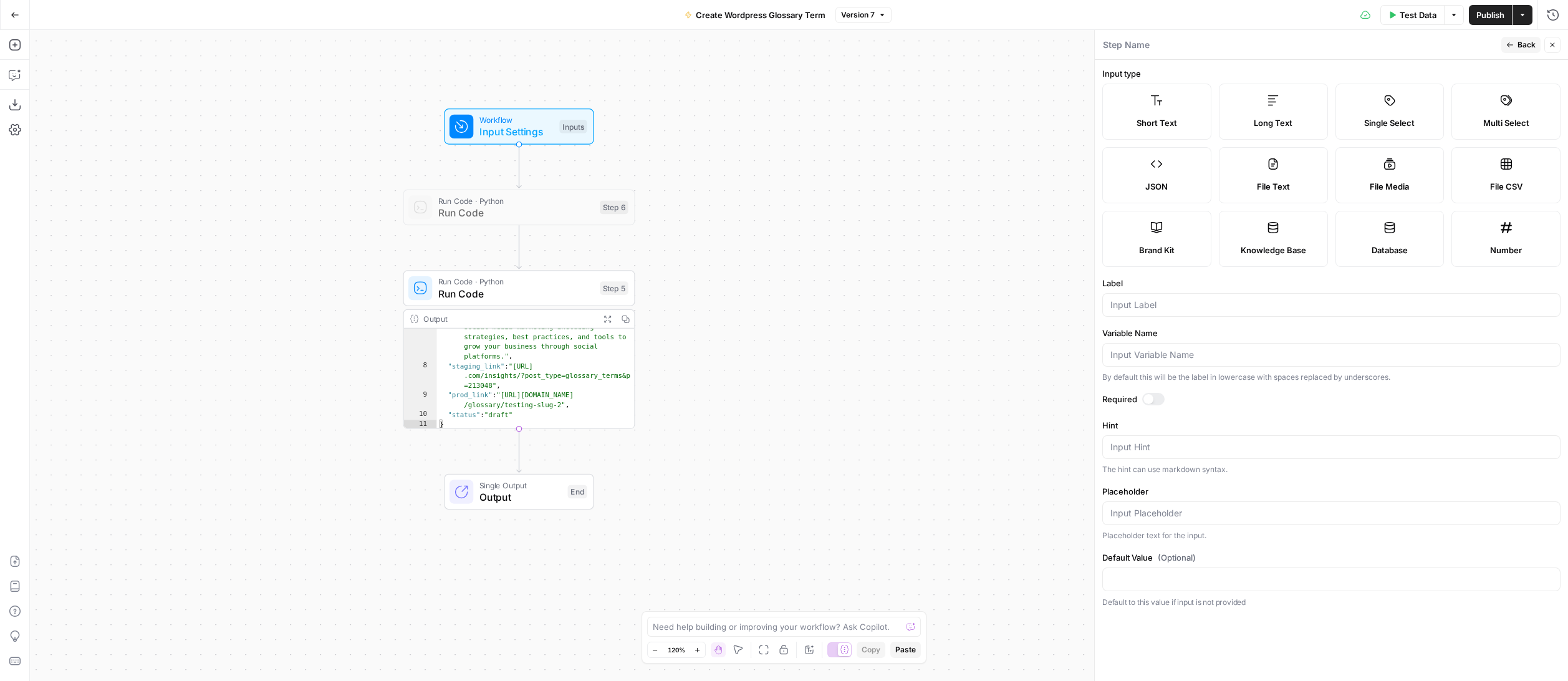
click at [1173, 114] on label "Short Text" at bounding box center [1157, 112] width 109 height 56
click at [1180, 308] on input "Label" at bounding box center [1332, 305] width 442 height 12
type input "Existing Post ID"
click at [1198, 363] on div at bounding box center [1331, 355] width 458 height 24
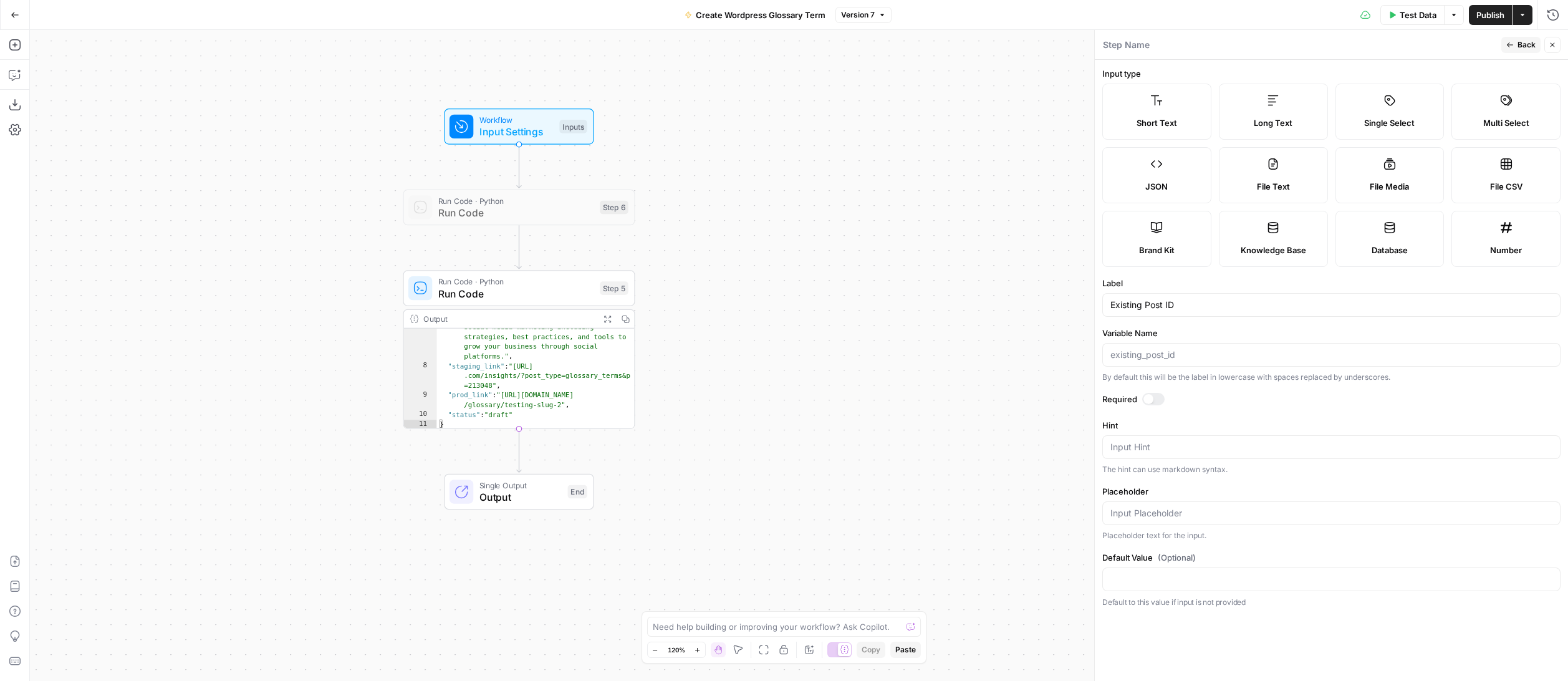
click at [1198, 363] on div at bounding box center [1331, 355] width 458 height 24
type input "id"
click at [1241, 412] on form "Input type Short Text Long Text Single Select Multi Select JSON File Text File …" at bounding box center [1331, 370] width 473 height 621
click at [1248, 68] on label "Input type" at bounding box center [1331, 73] width 458 height 12
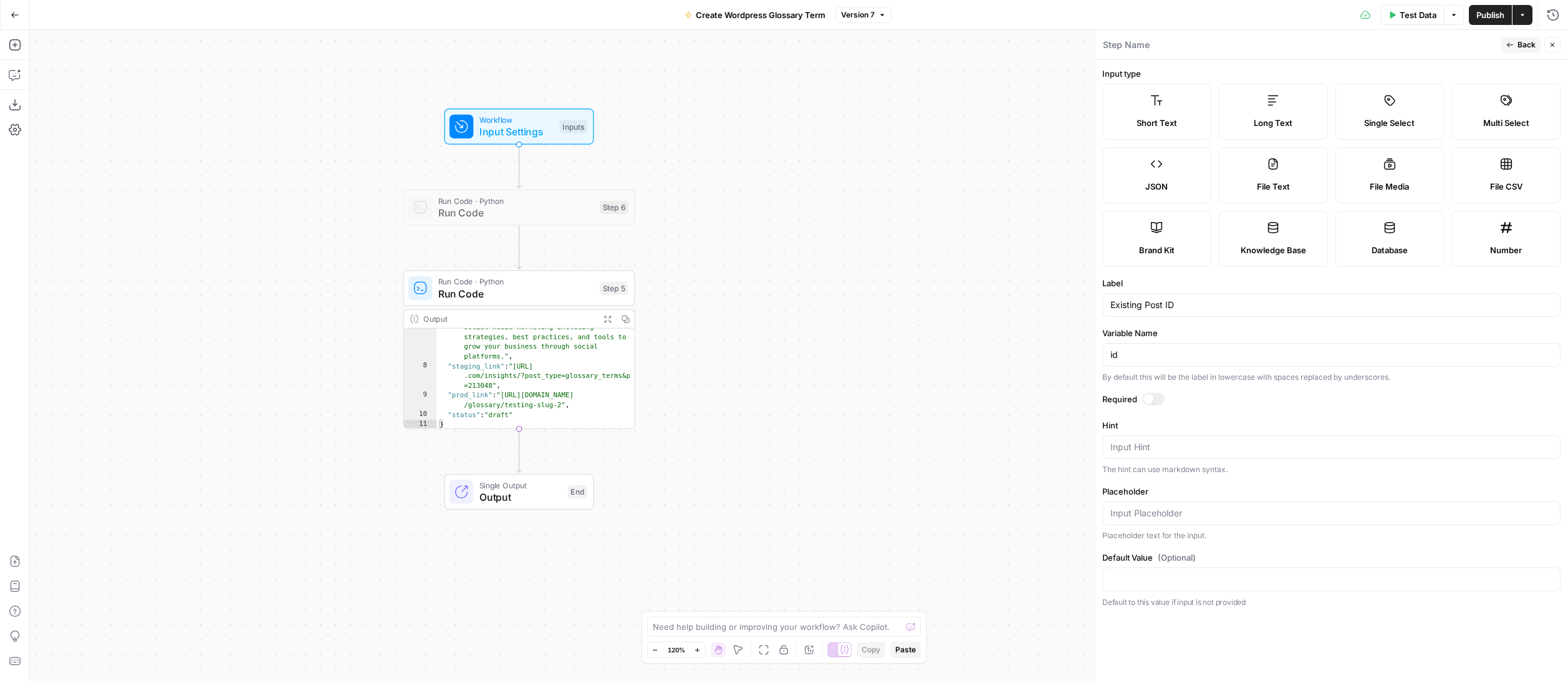
click at [1248, 53] on button "Back" at bounding box center [1520, 44] width 39 height 16
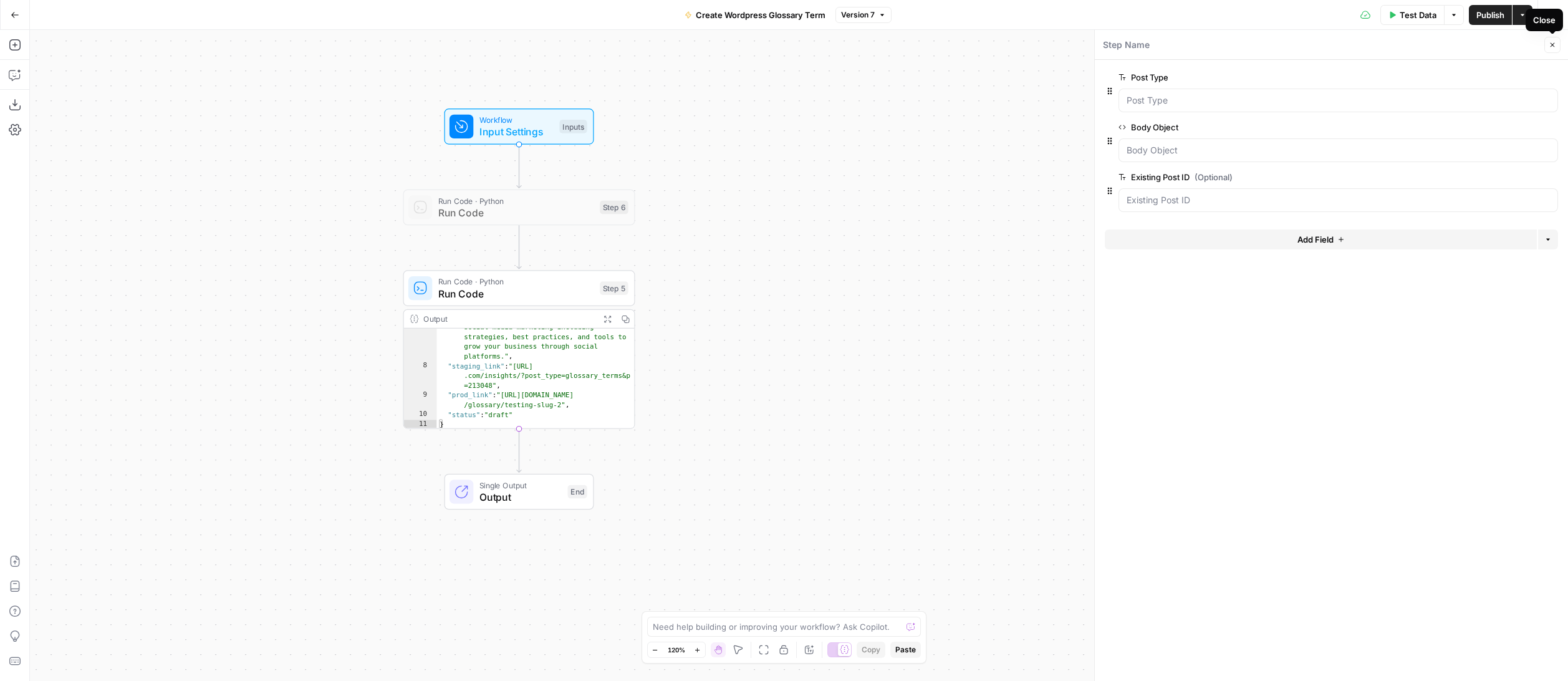
click at [1248, 46] on icon "button" at bounding box center [1552, 45] width 4 height 4
click at [557, 290] on span "Run Code" at bounding box center [516, 294] width 156 height 15
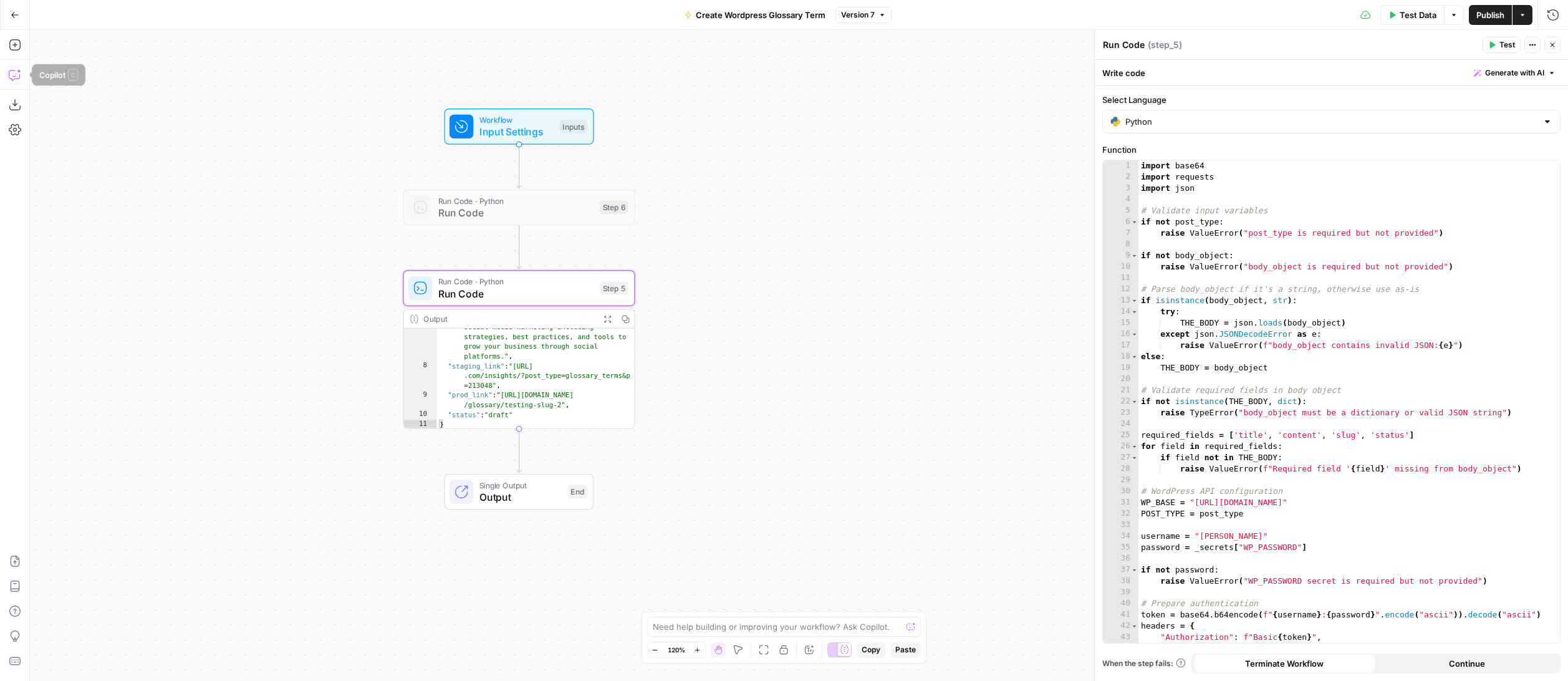
click at [18, 72] on icon "button" at bounding box center [19, 71] width 4 height 4
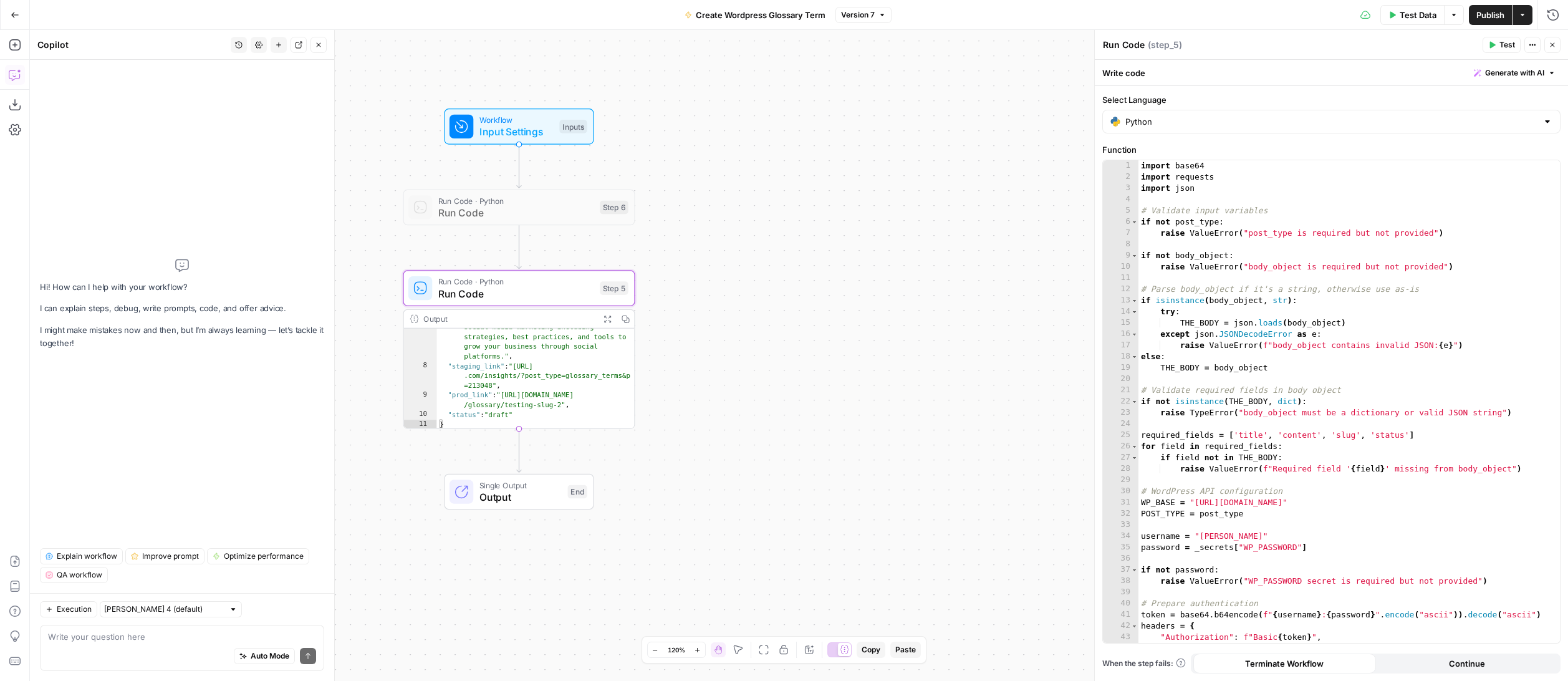
click at [129, 639] on textarea at bounding box center [182, 636] width 268 height 12
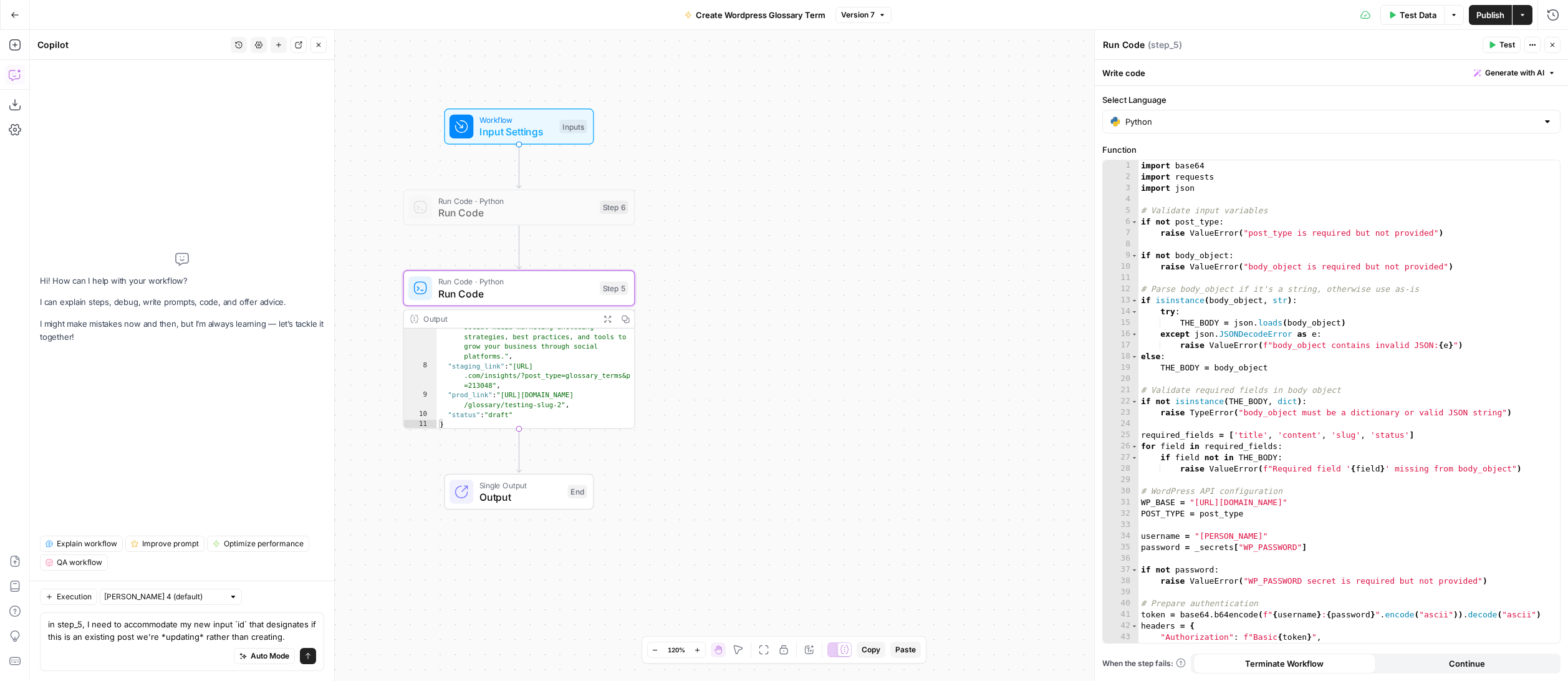
type textarea "in step_5, I need to accommodate my new input `id` that designates if this is a…"
click at [1248, 378] on div "import base64 import requests import json # Validate input variables if not pos…" at bounding box center [1349, 413] width 422 height 505
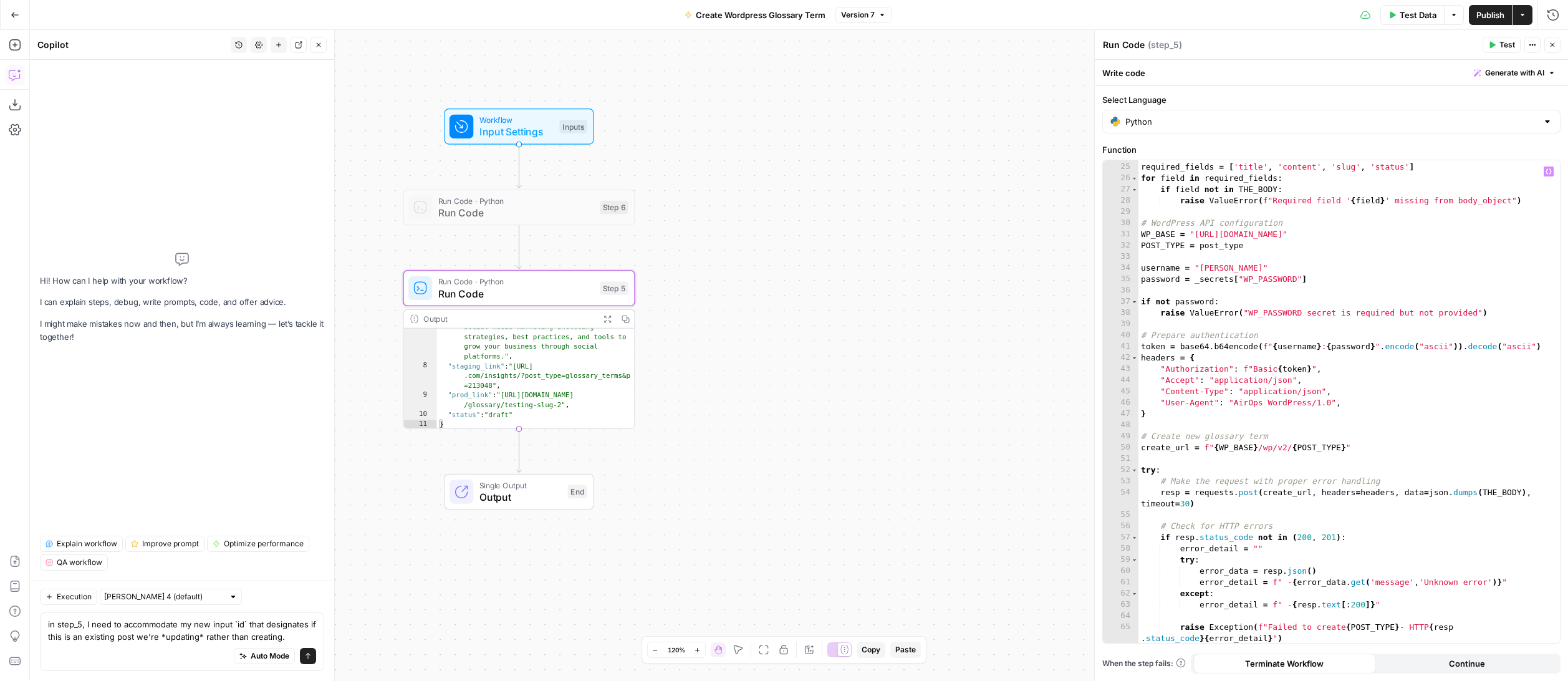
scroll to position [283, 0]
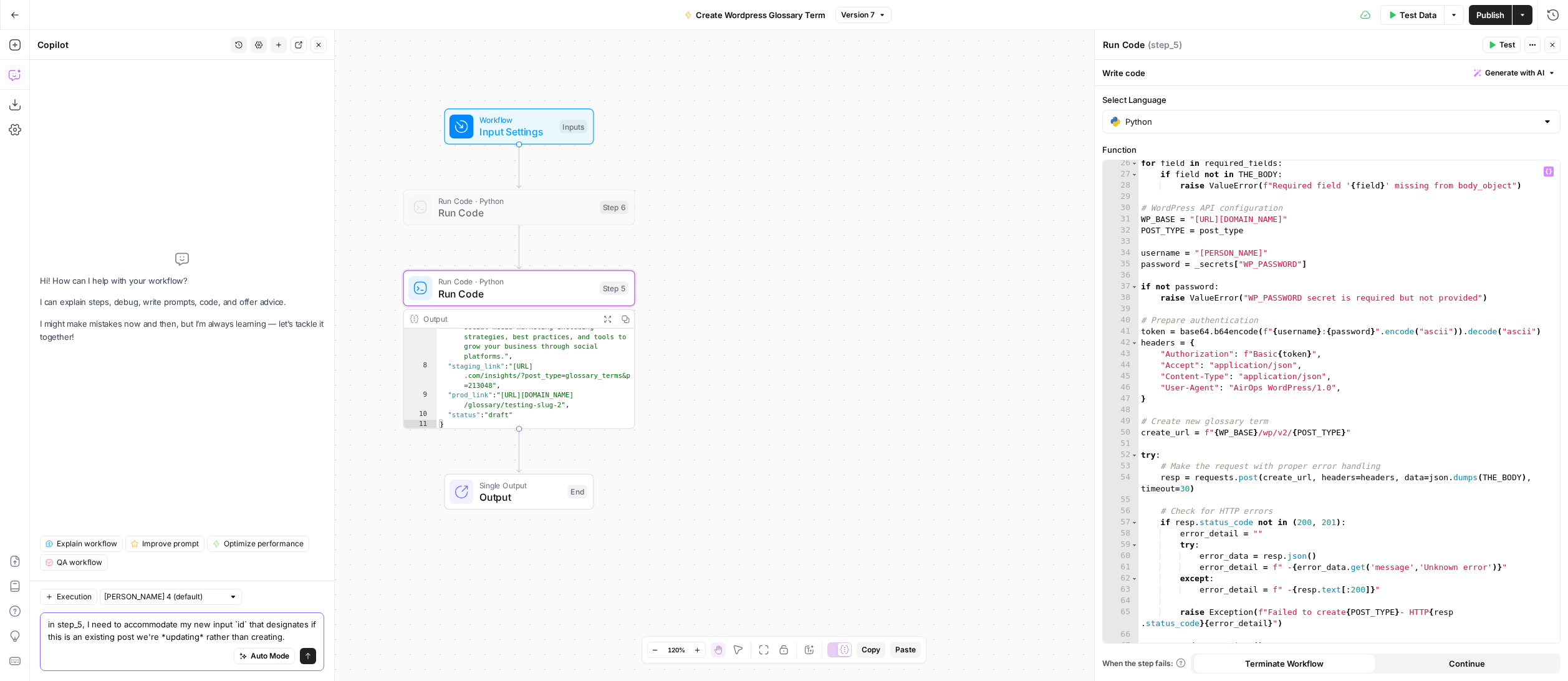
click at [301, 638] on textarea "in step_5, I need to accommodate my new input `id` that designates if this is a…" at bounding box center [182, 630] width 268 height 25
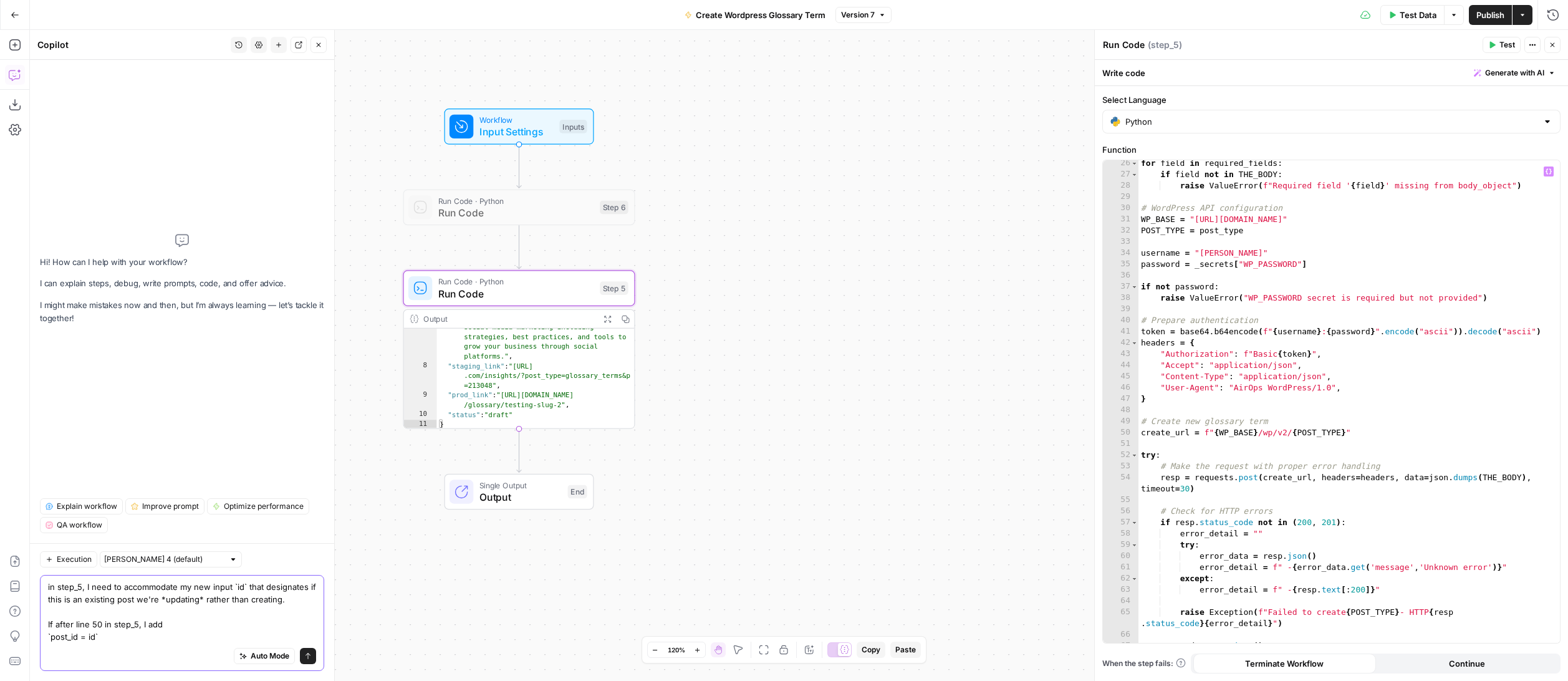
type textarea "in step_5, I need to accommodate my new input `id` that designates if this is a…"
type textarea "**********"
click at [1248, 262] on div "for field in required_fields : if field not in THE_BODY : raise ValueError ( f"…" at bounding box center [1349, 410] width 422 height 505
click at [181, 637] on textarea "in step_5, I need to accommodate my new input `id` that designates if this is a…" at bounding box center [182, 612] width 268 height 62
click at [169, 652] on div "Auto Mode Send" at bounding box center [182, 657] width 268 height 28
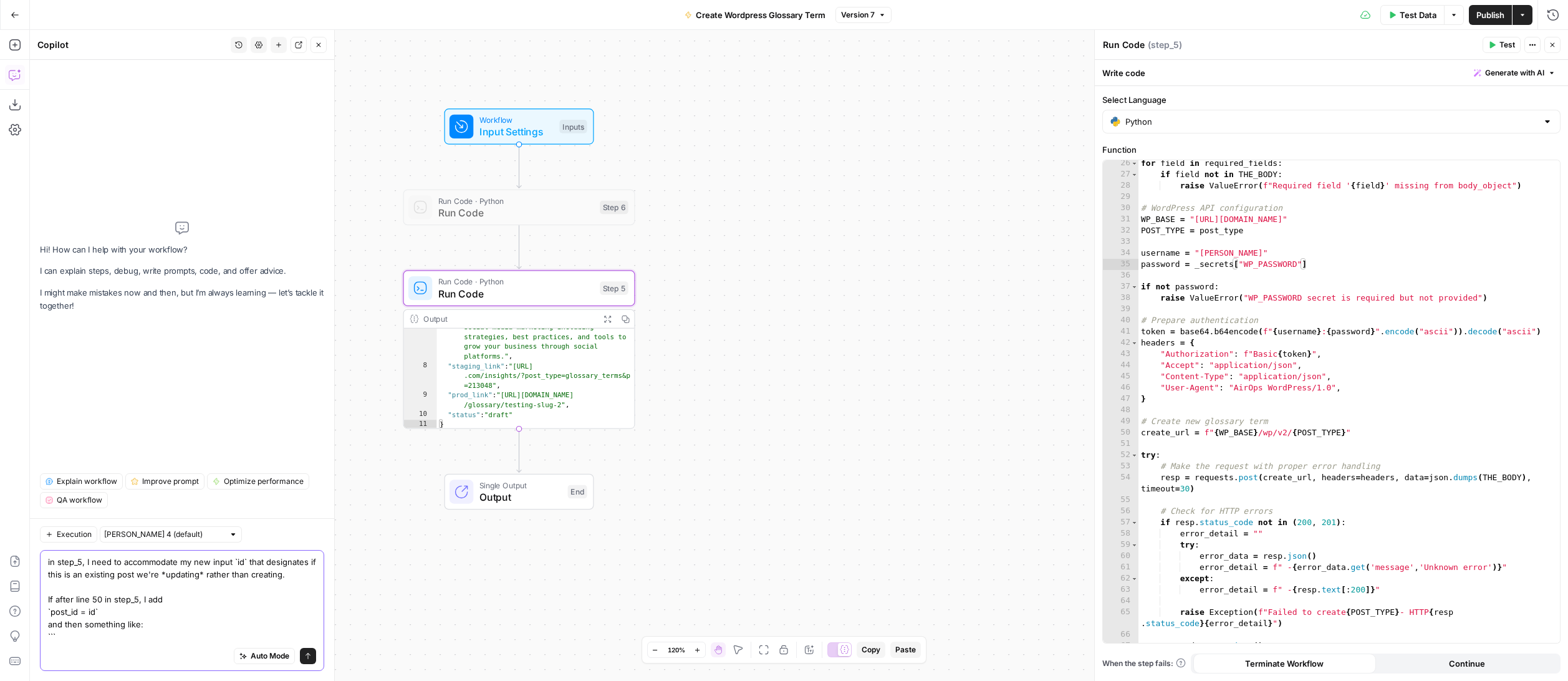
paste textarea "if post_id: # Update existing post update_url = f"{WP_BASE}/wp/v2/{POST_TYPE}/{…"
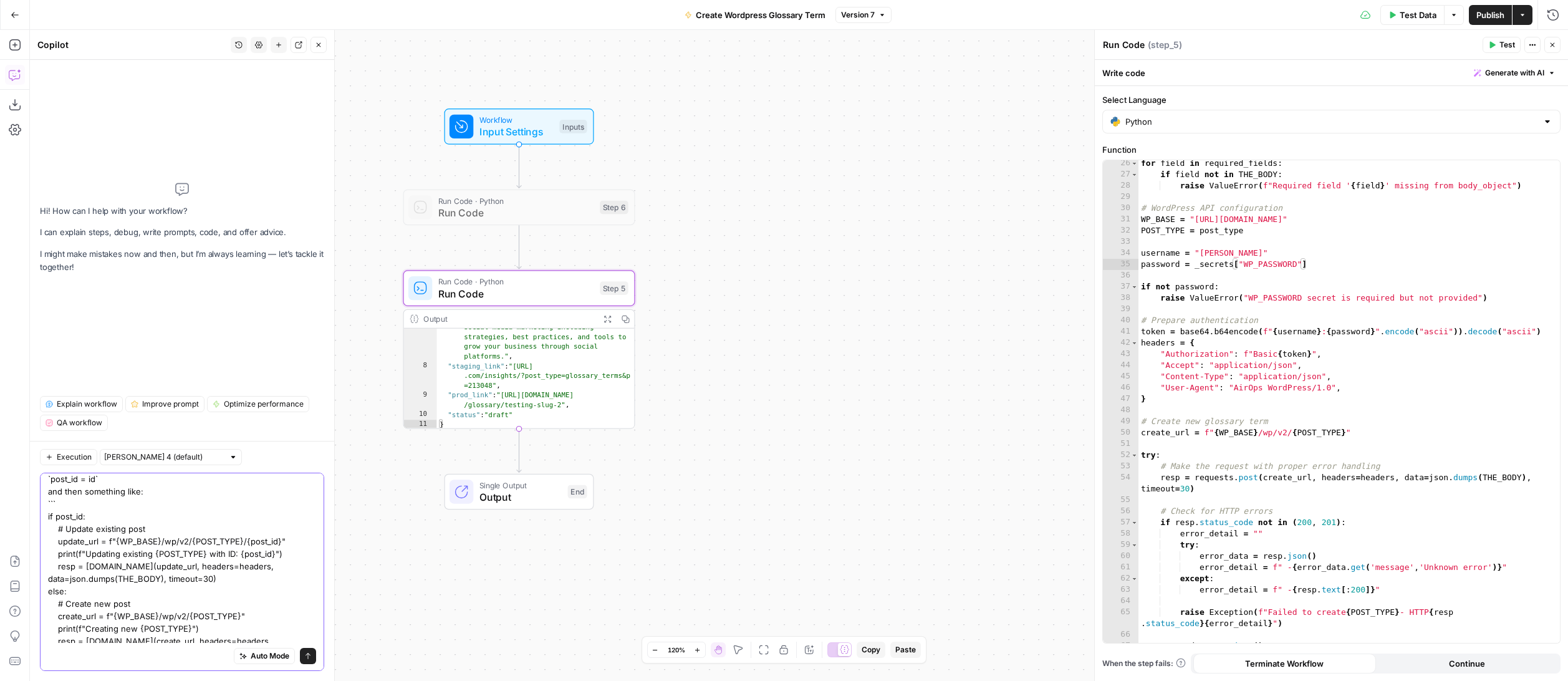
scroll to position [68, 0]
type textarea "in step_5, I need to accommodate my new input `id` that designates if this is a…"
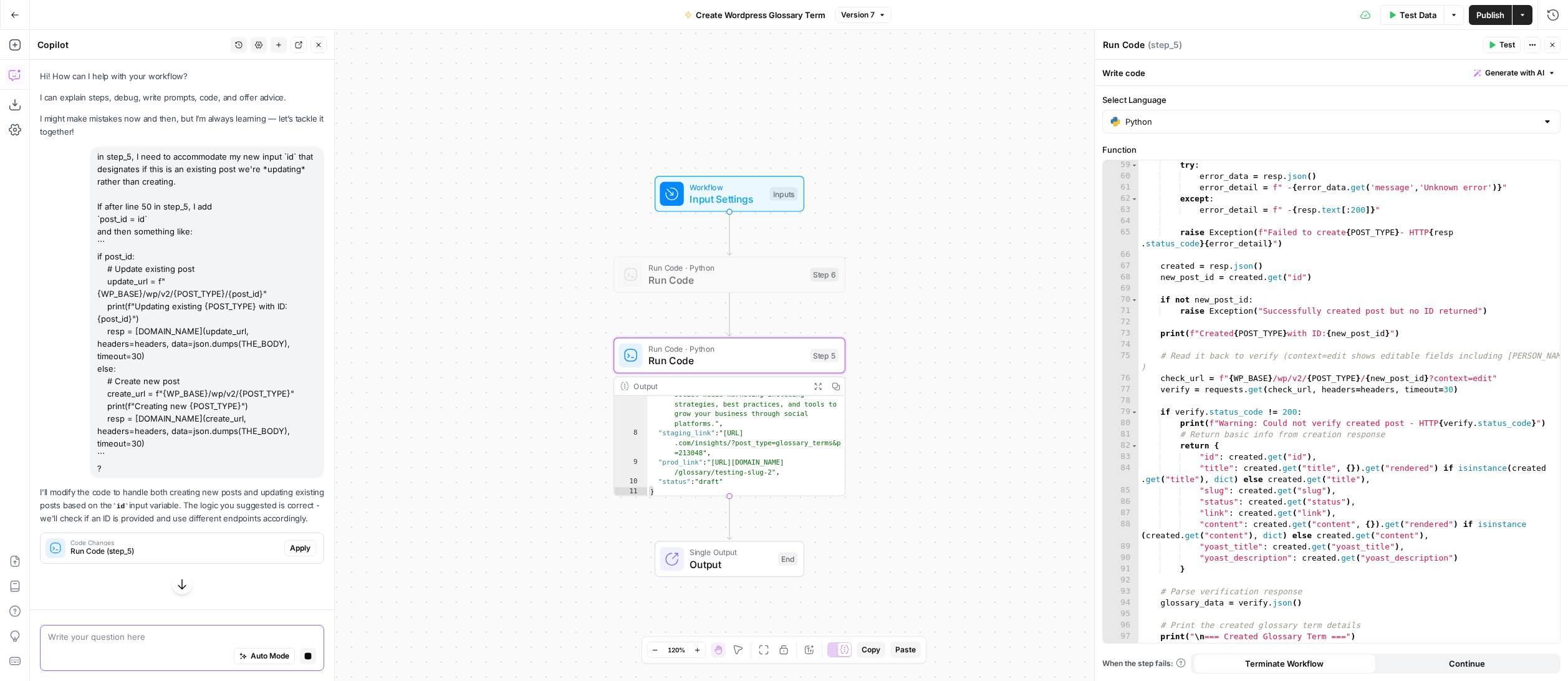
scroll to position [0, 0]
click at [304, 542] on span "Apply" at bounding box center [300, 548] width 21 height 12
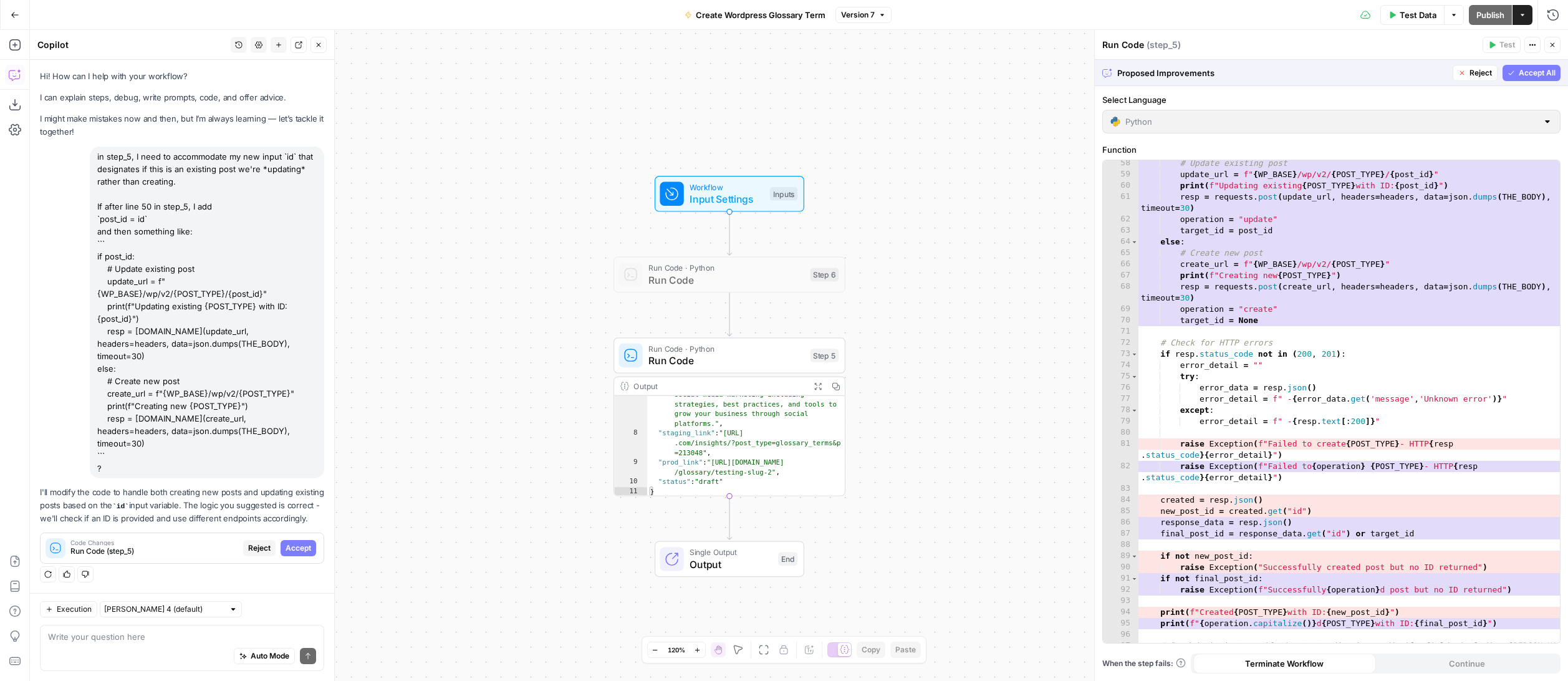
scroll to position [653, 0]
click at [1248, 73] on span "Accept All" at bounding box center [1537, 73] width 37 height 12
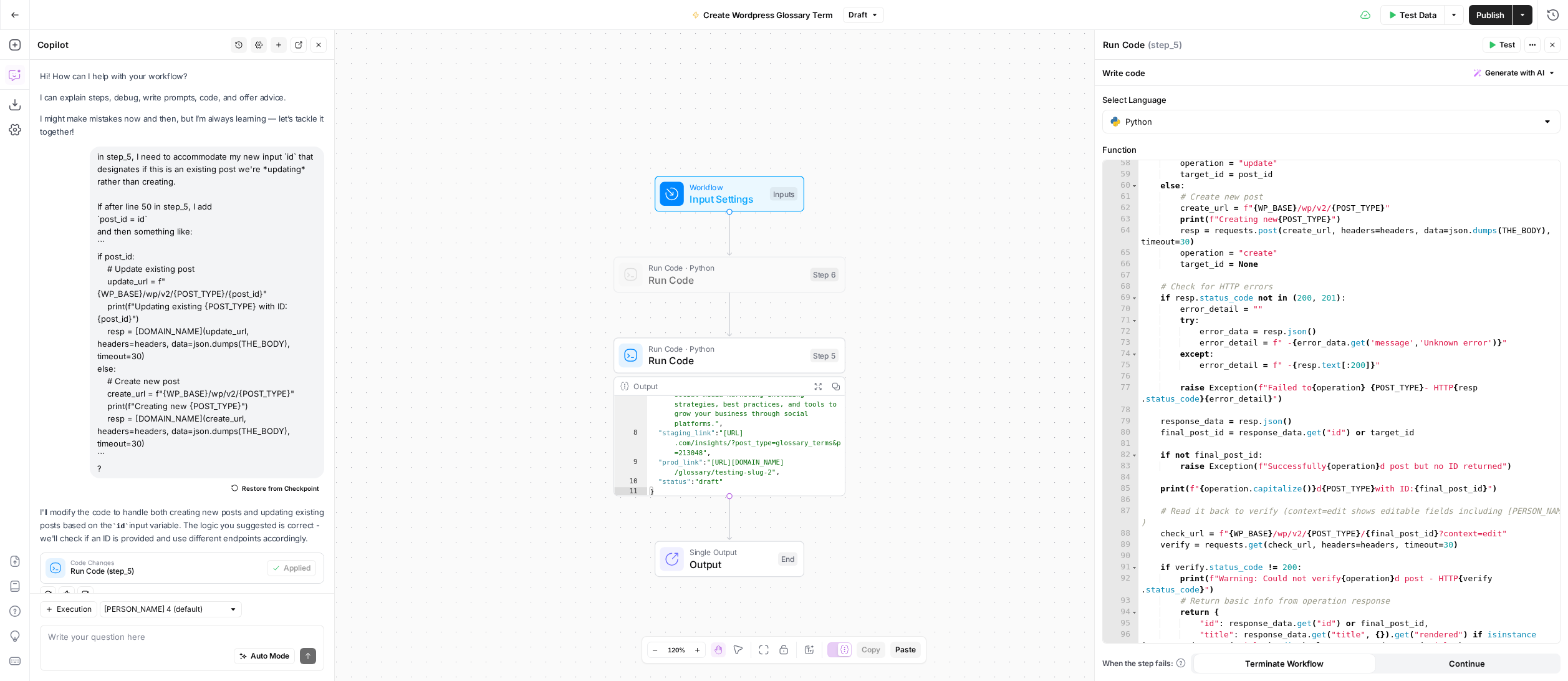
click at [1248, 13] on span "Publish" at bounding box center [1490, 15] width 28 height 12
click at [780, 17] on span "Create Wordpress Glossary Term" at bounding box center [760, 15] width 129 height 12
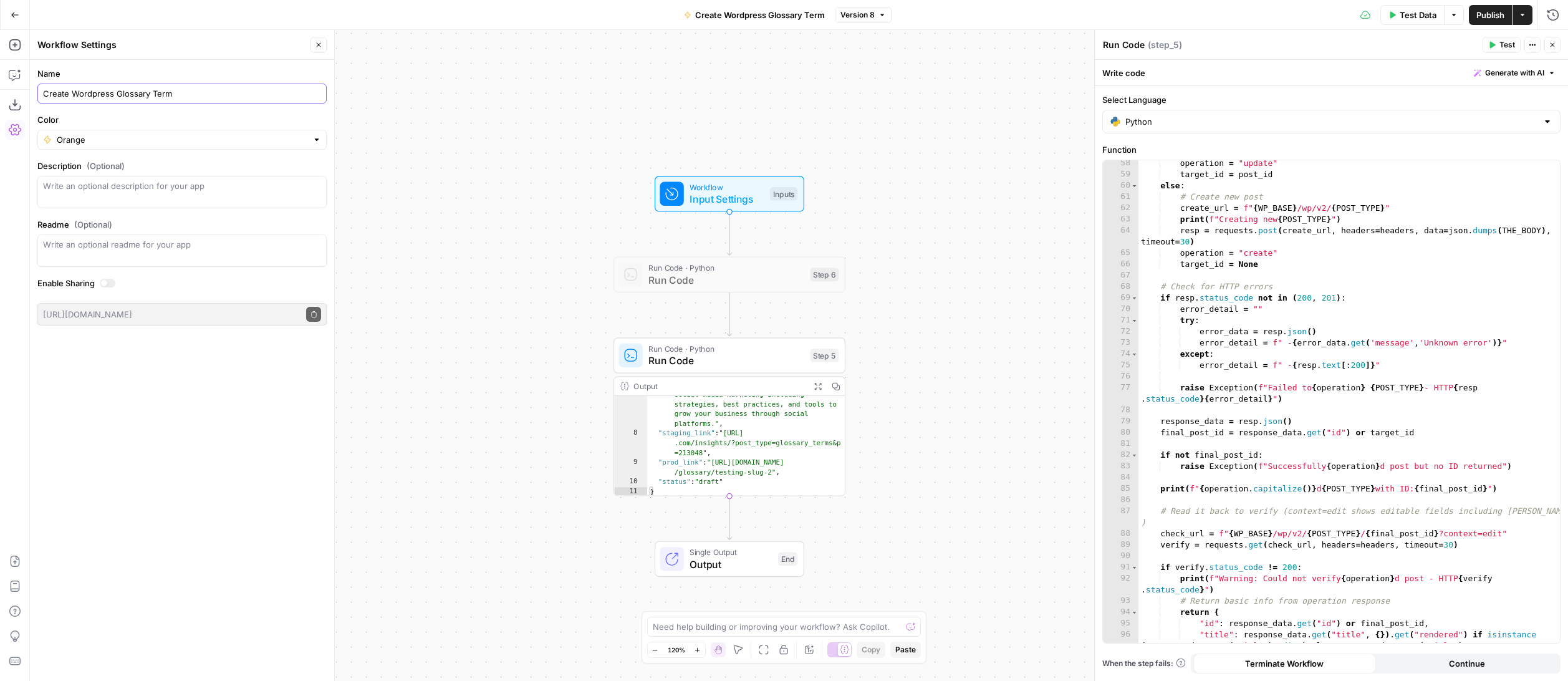
click at [68, 96] on input "Create Wordpress Glossary Term" at bounding box center [182, 93] width 278 height 12
drag, startPoint x: 146, startPoint y: 94, endPoint x: 238, endPoint y: 94, distance: 92.0
click at [238, 94] on input "Create/Update Wordpress Glossary Term" at bounding box center [182, 93] width 278 height 12
type input "Create/Update Wordpress Post"
click at [574, 391] on div "Workflow Input Settings Inputs Run Code · Python Run Code Step 6 Run Code · Pyt…" at bounding box center [799, 356] width 1538 height 652
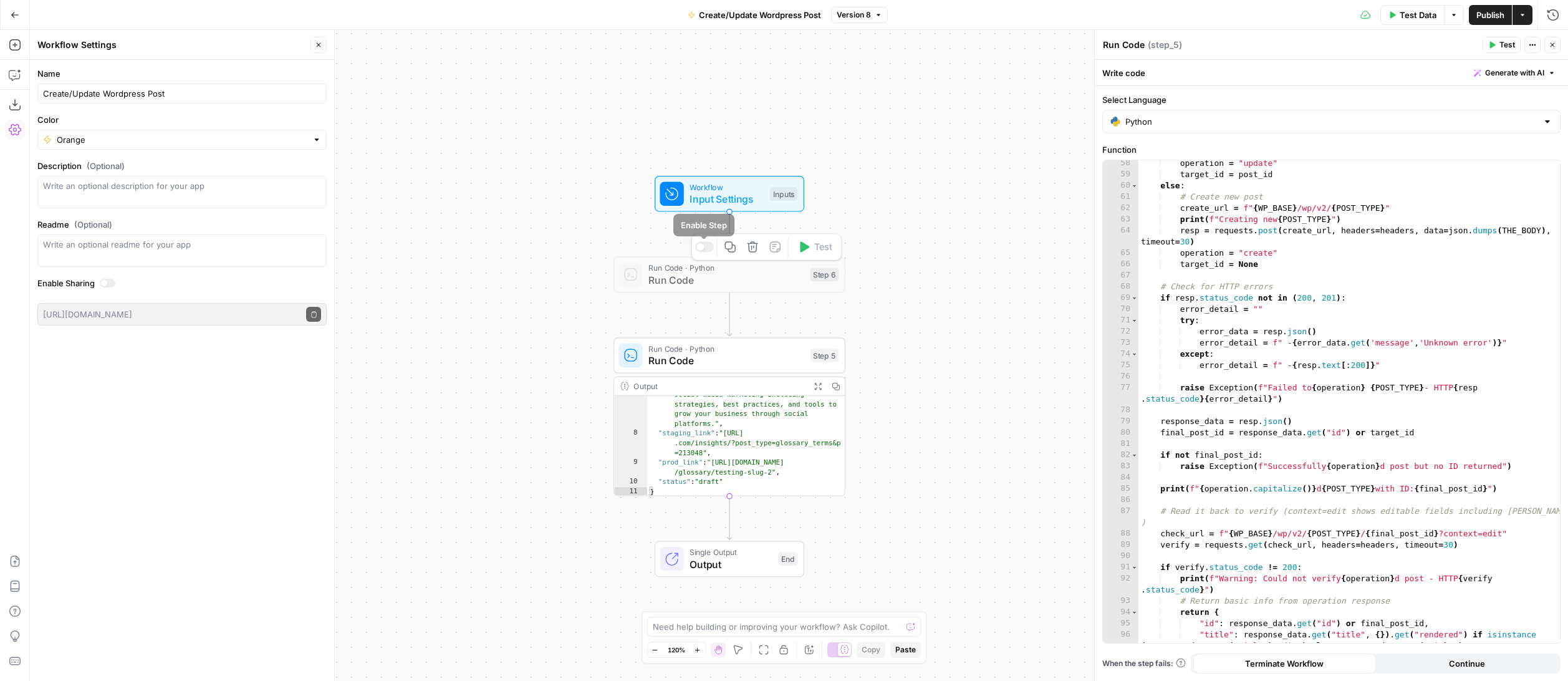
click at [947, 292] on div "Workflow Input Settings Inputs Run Code · Python Run Code Step 6 Copy step Dele…" at bounding box center [799, 356] width 1538 height 652
click at [702, 249] on div at bounding box center [704, 247] width 19 height 11
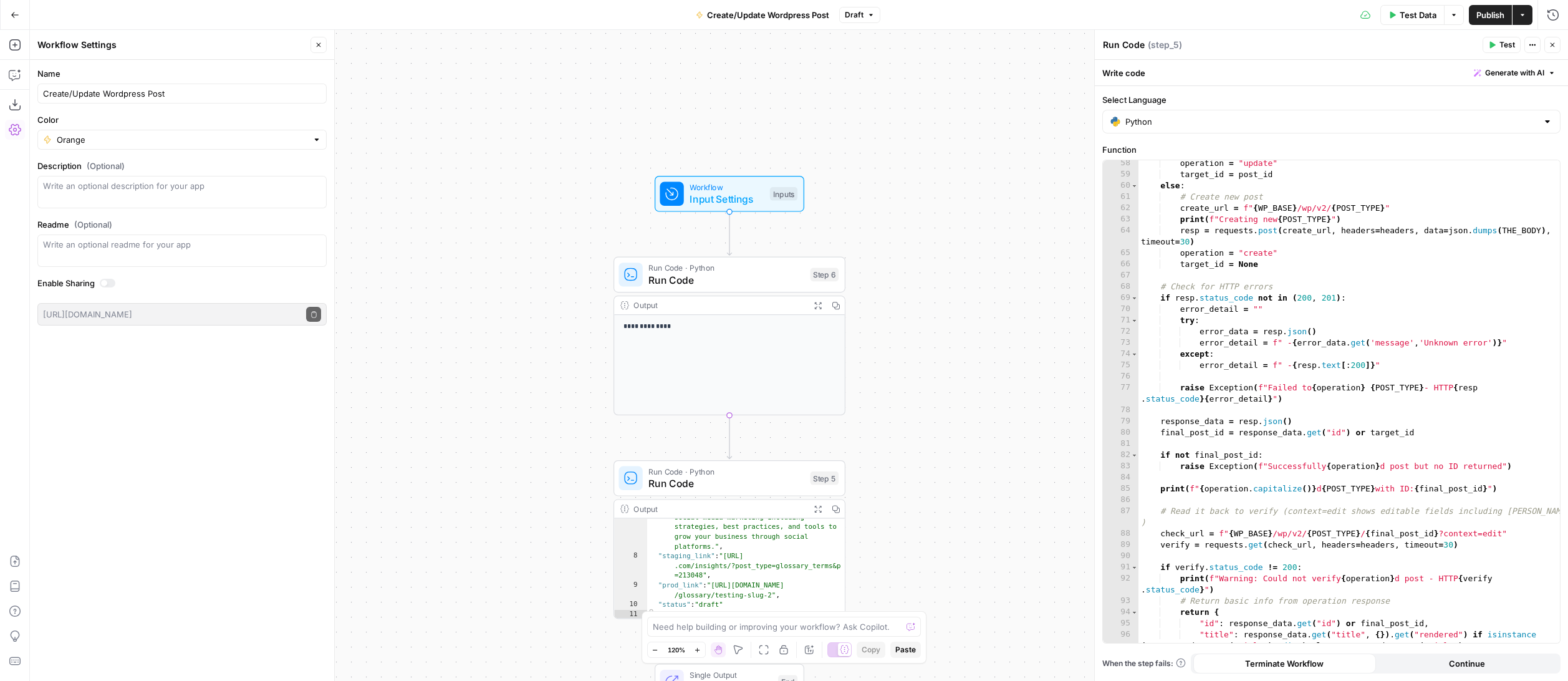
click at [818, 306] on icon "button" at bounding box center [818, 305] width 8 height 8
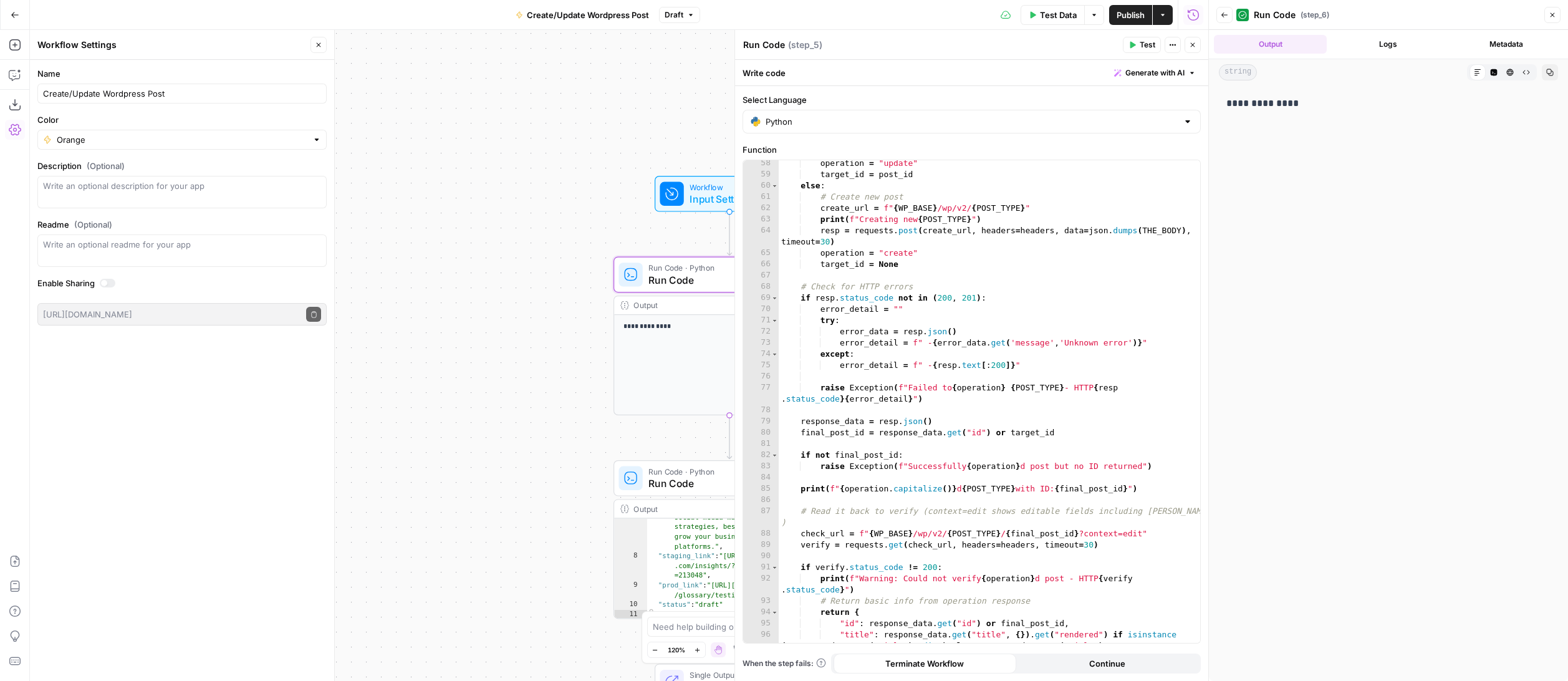
click at [1248, 42] on button "Logs" at bounding box center [1388, 44] width 113 height 19
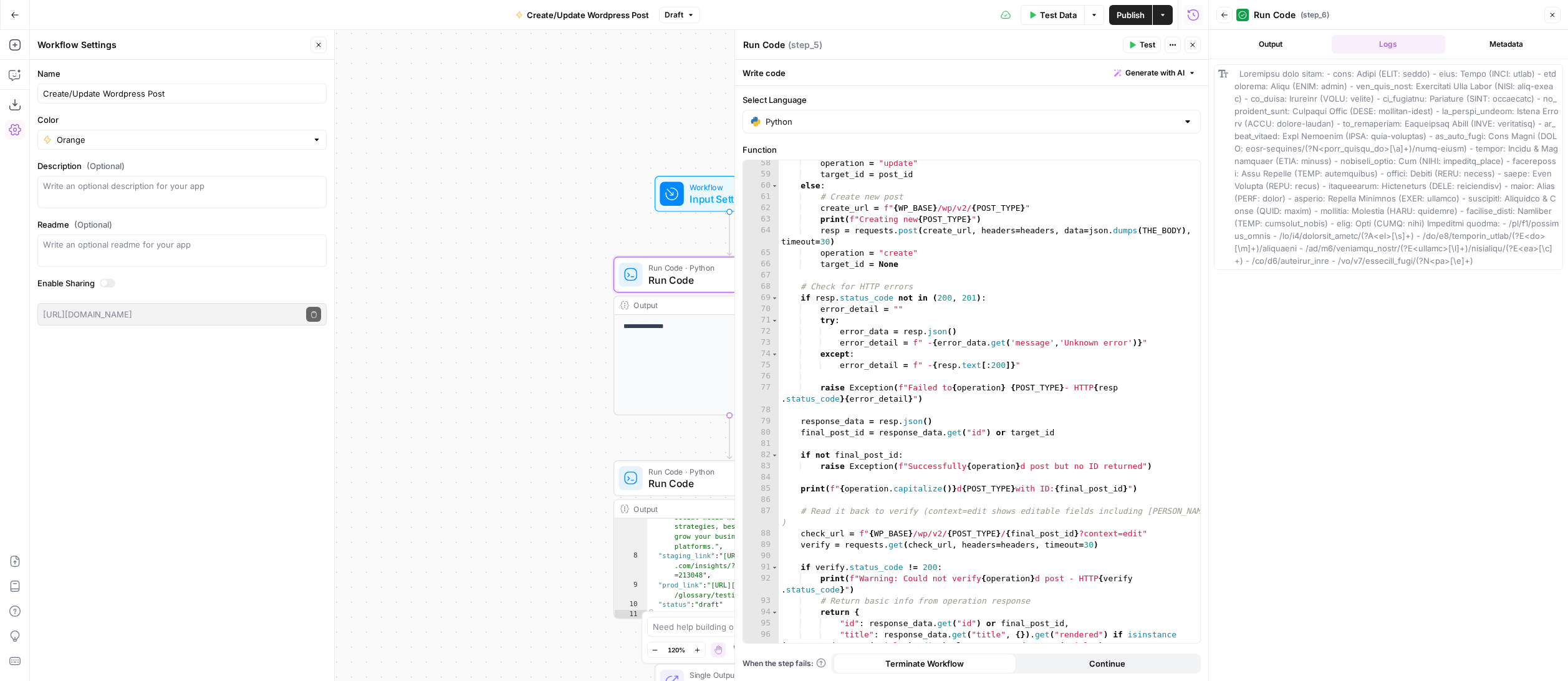
click at [1248, 15] on icon "button" at bounding box center [1552, 15] width 8 height 8
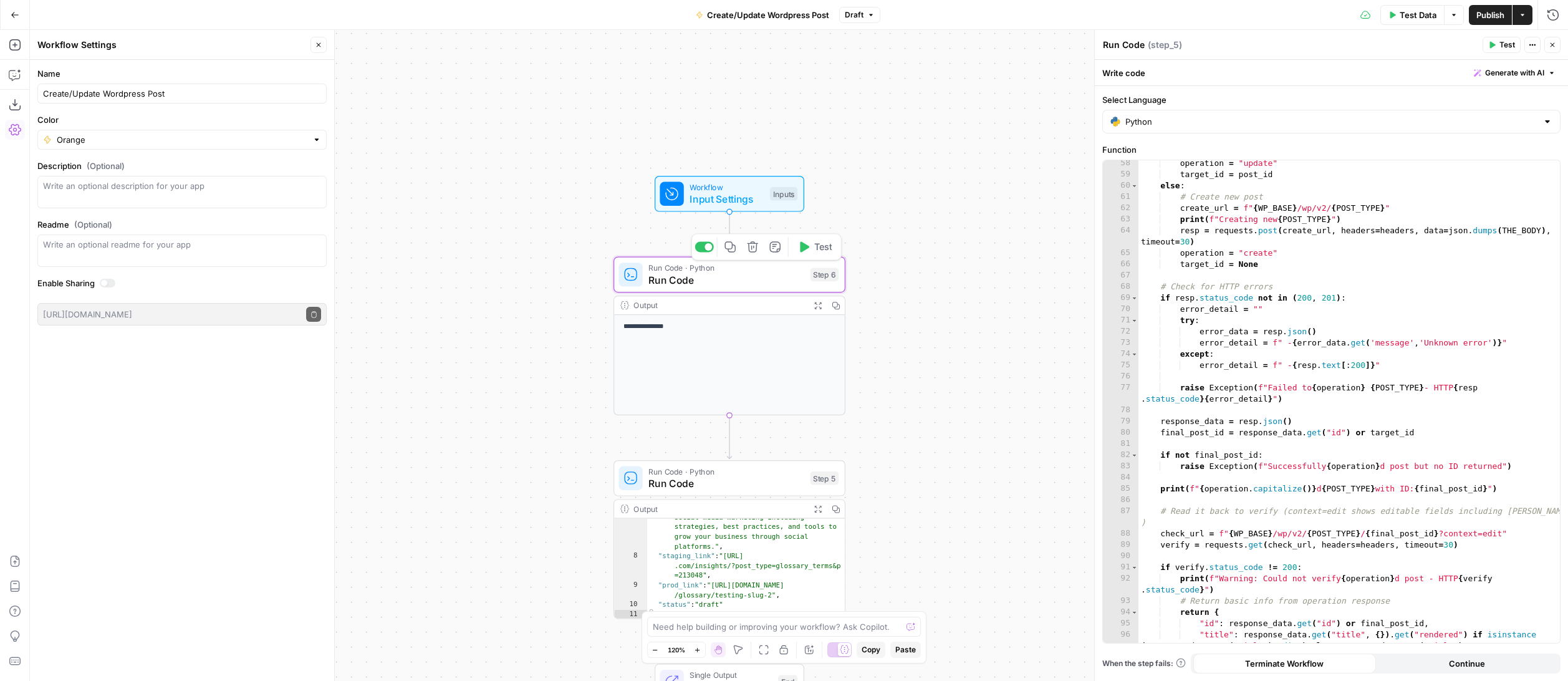
click at [811, 249] on button "Test" at bounding box center [814, 247] width 46 height 19
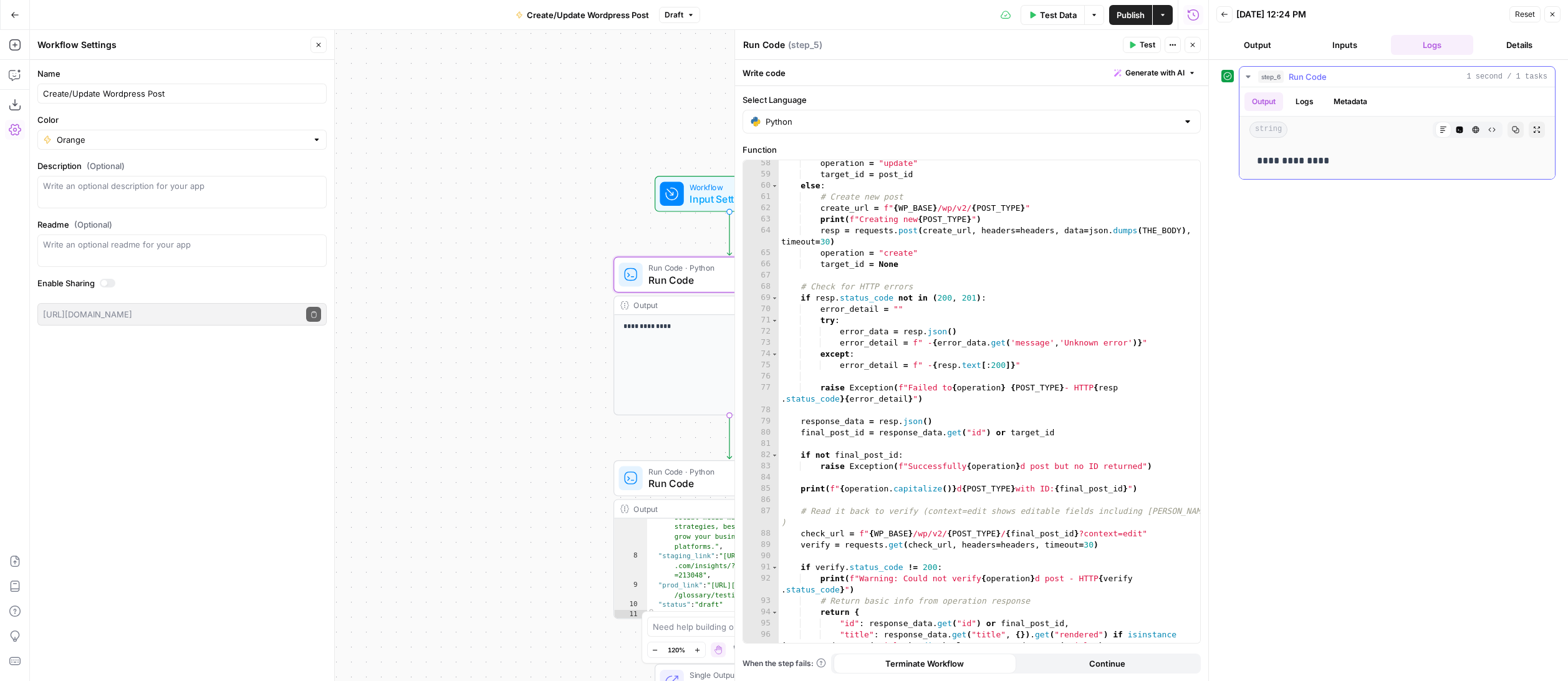
click at [1248, 101] on button "Logs" at bounding box center [1305, 101] width 33 height 19
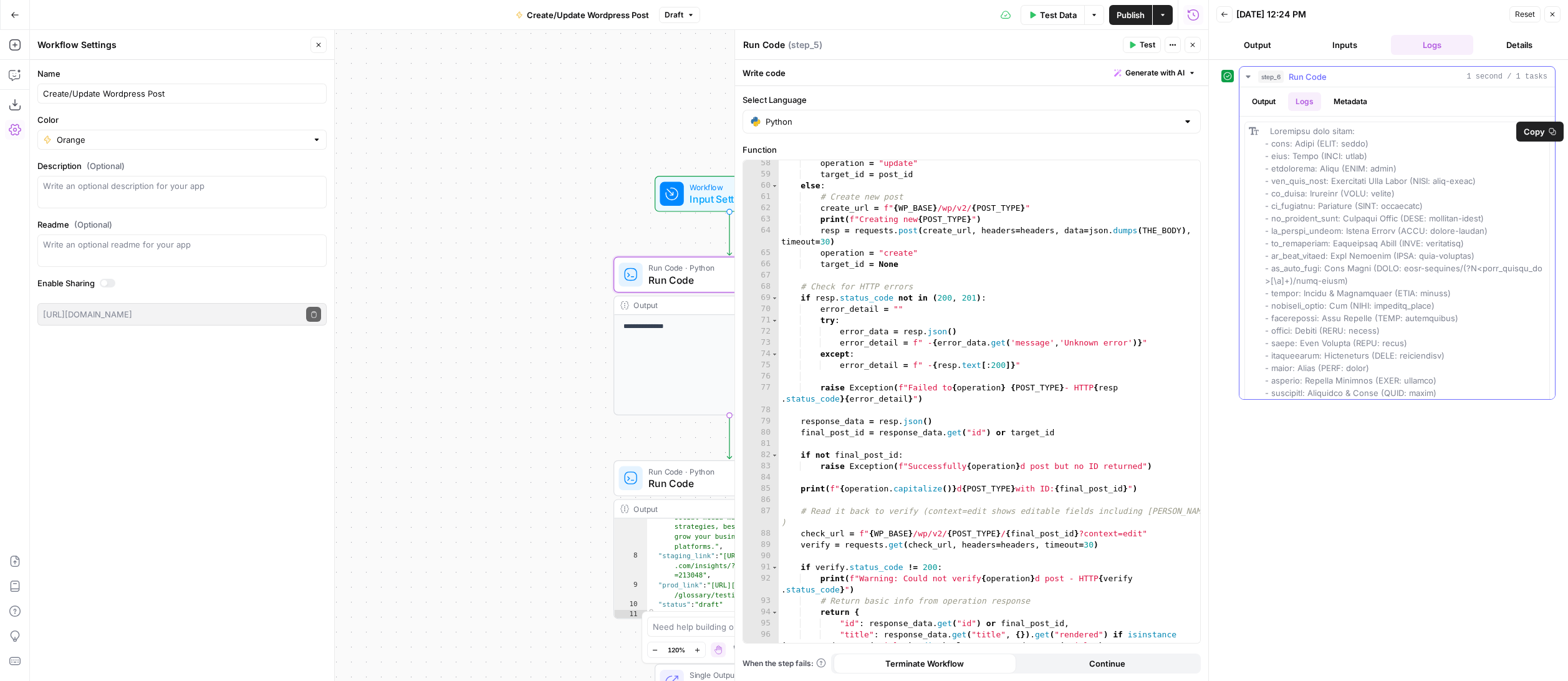
click at [1248, 128] on span "Copy" at bounding box center [1534, 131] width 21 height 12
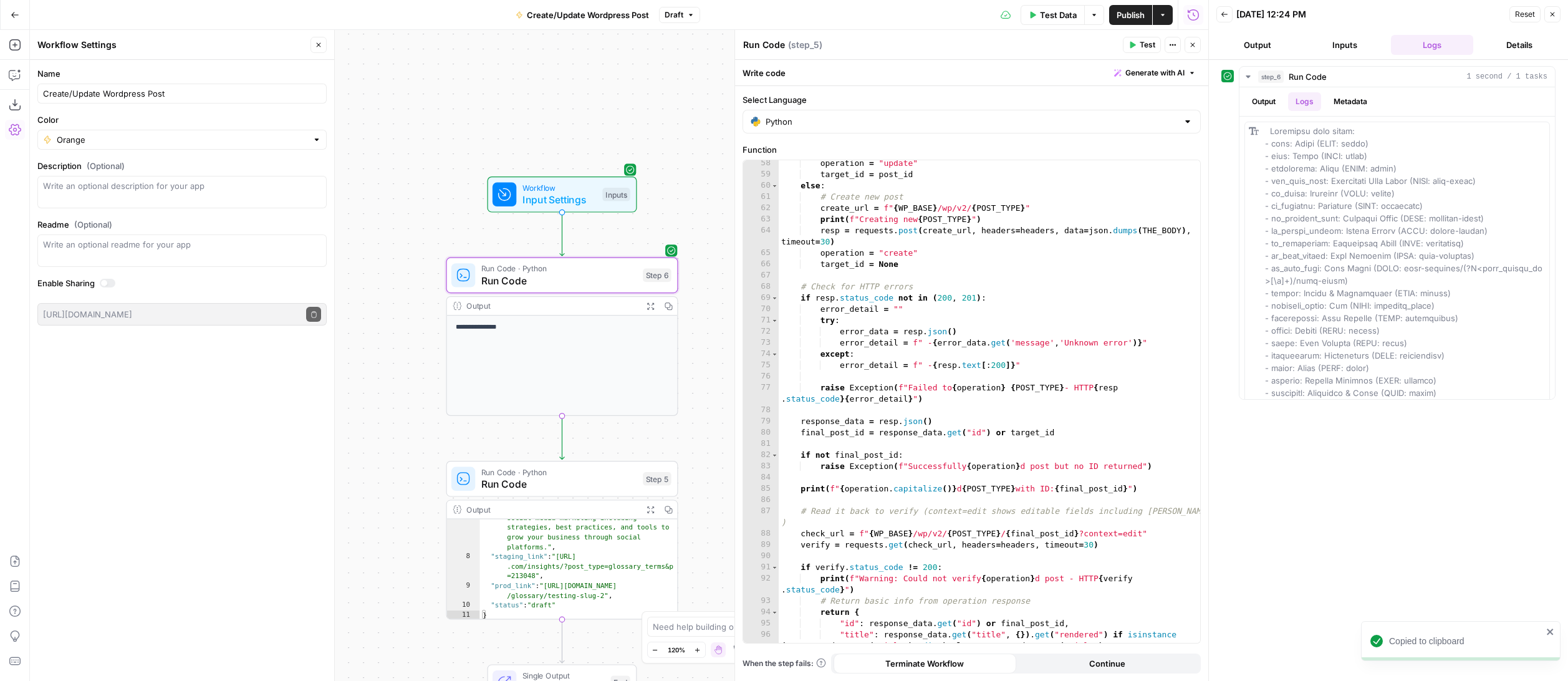
click at [586, 270] on span "Run Code · Python" at bounding box center [559, 269] width 156 height 12
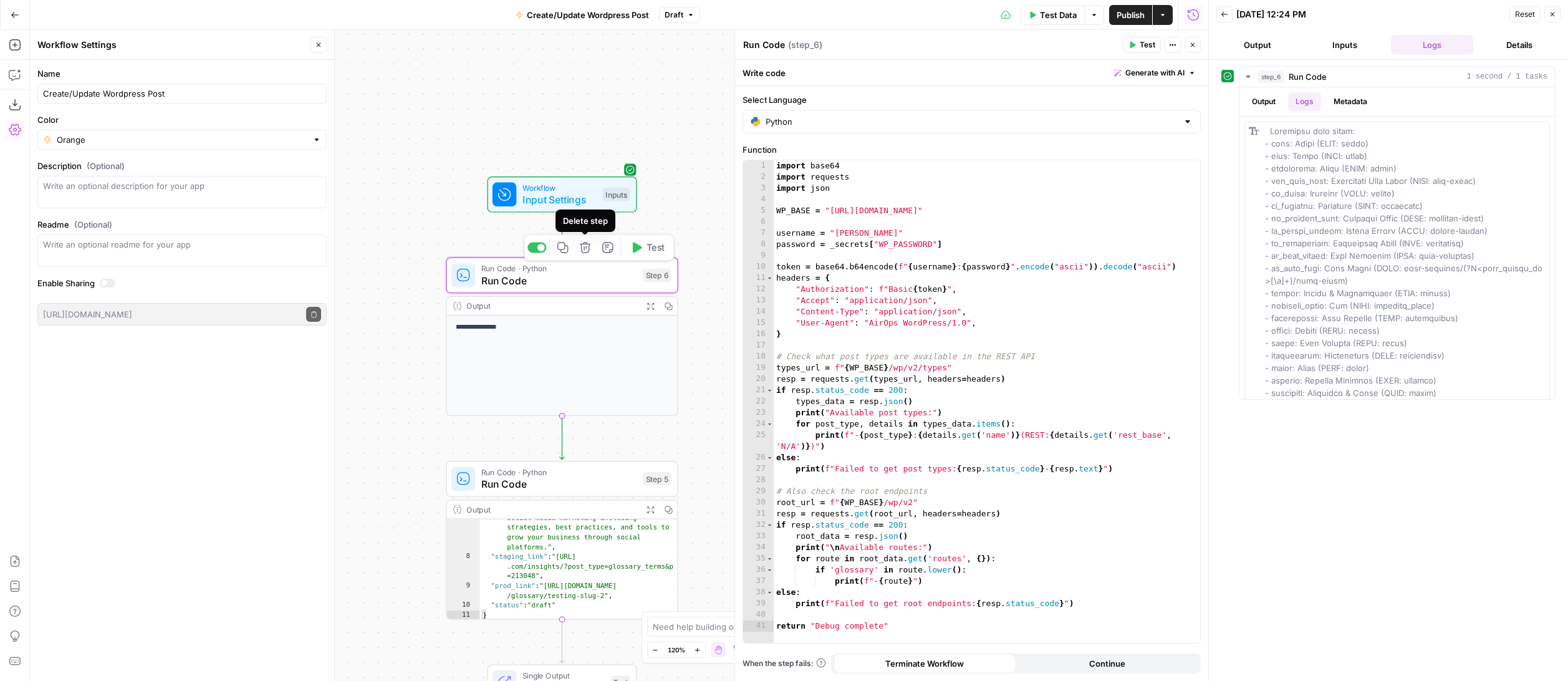
click at [587, 245] on icon "button" at bounding box center [585, 247] width 12 height 12
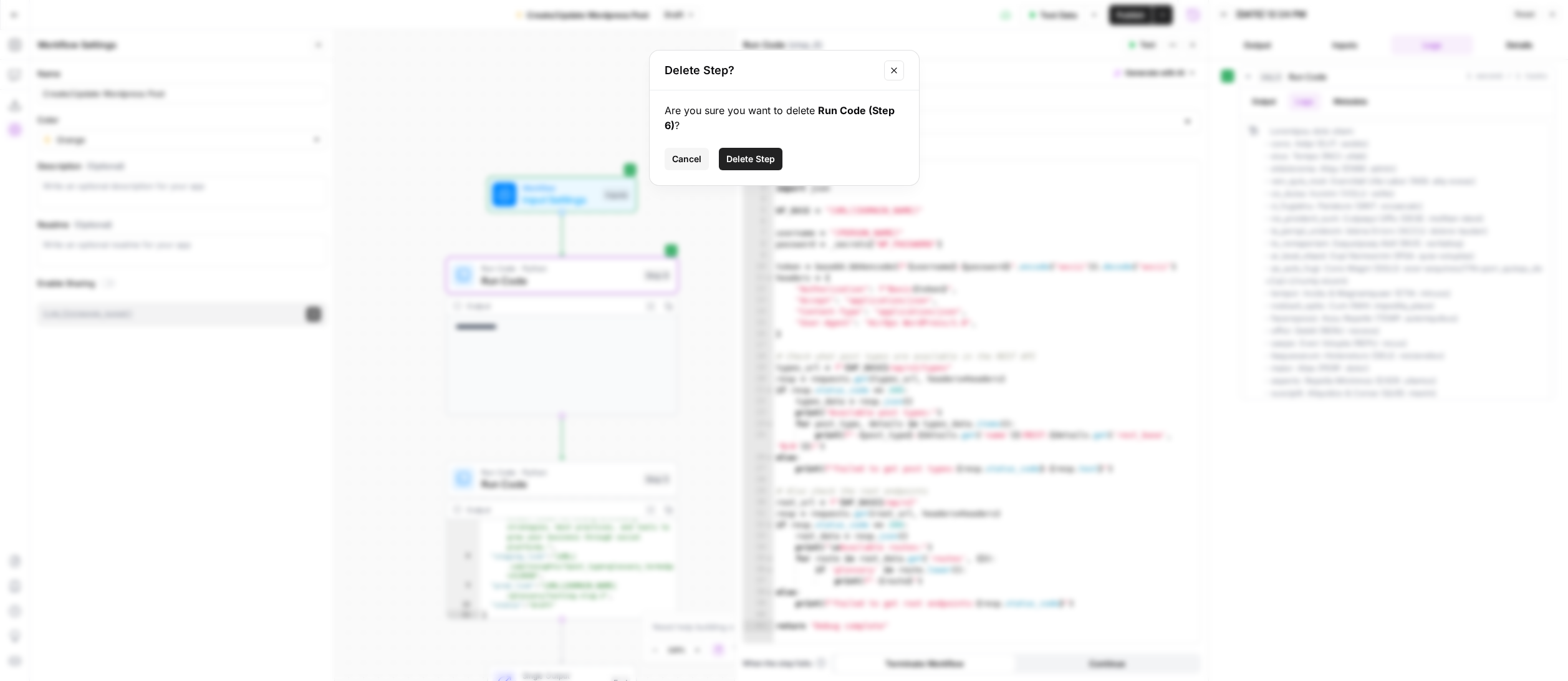
click at [772, 154] on span "Delete Step" at bounding box center [750, 158] width 49 height 12
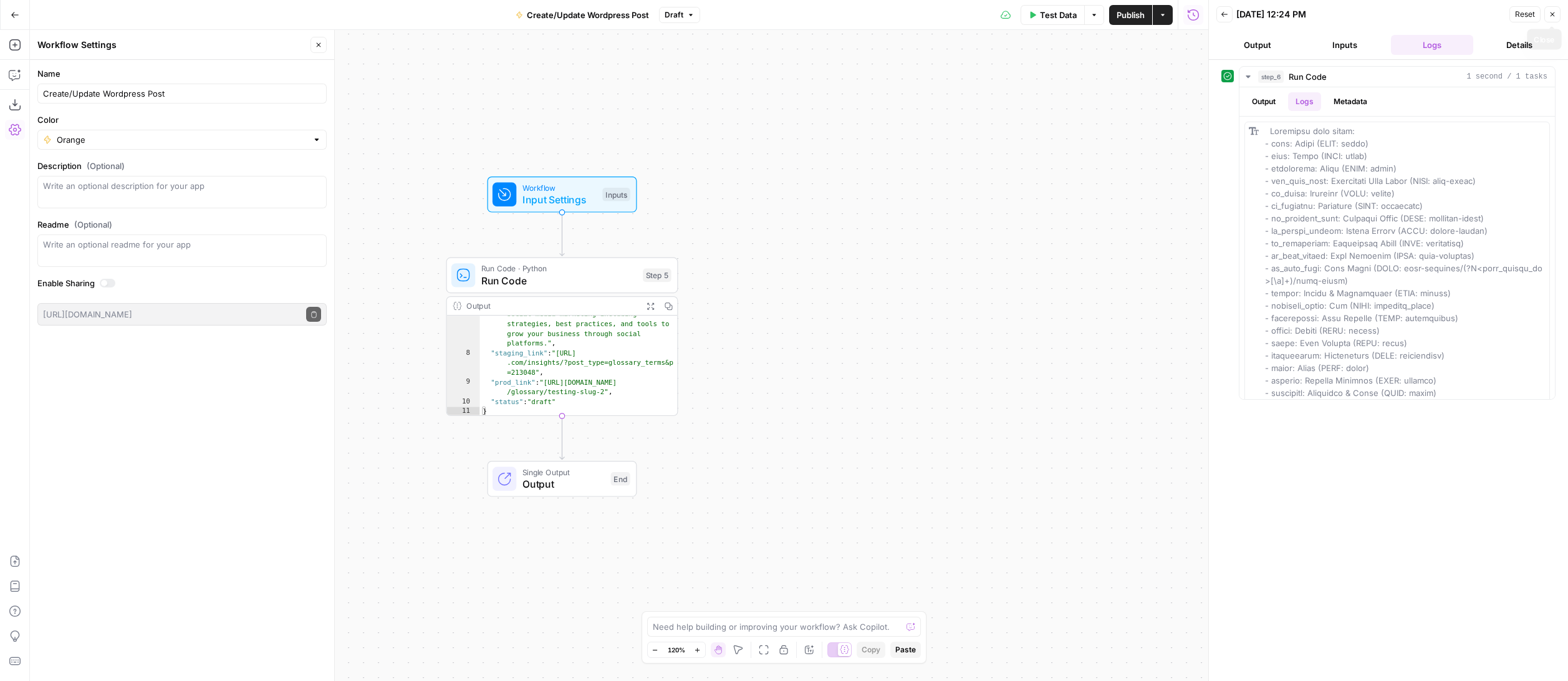
click at [1248, 17] on icon "button" at bounding box center [1552, 15] width 8 height 8
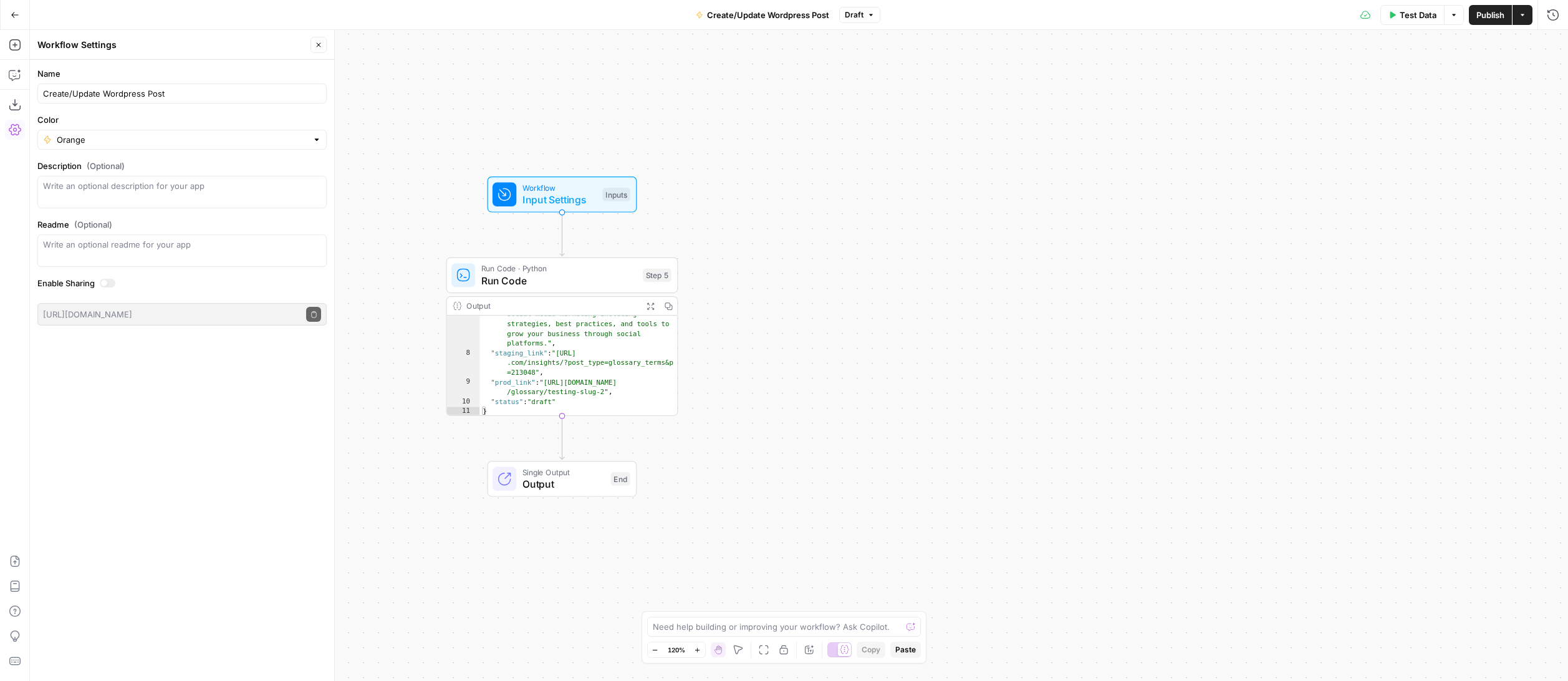
click at [854, 399] on div "Workflow Input Settings Inputs Run Code · Python Run Code Step 5 Output Expand …" at bounding box center [799, 356] width 1538 height 652
click at [559, 193] on span "Input Settings" at bounding box center [559, 199] width 74 height 15
click at [1248, 237] on button "Add Field" at bounding box center [1321, 239] width 432 height 20
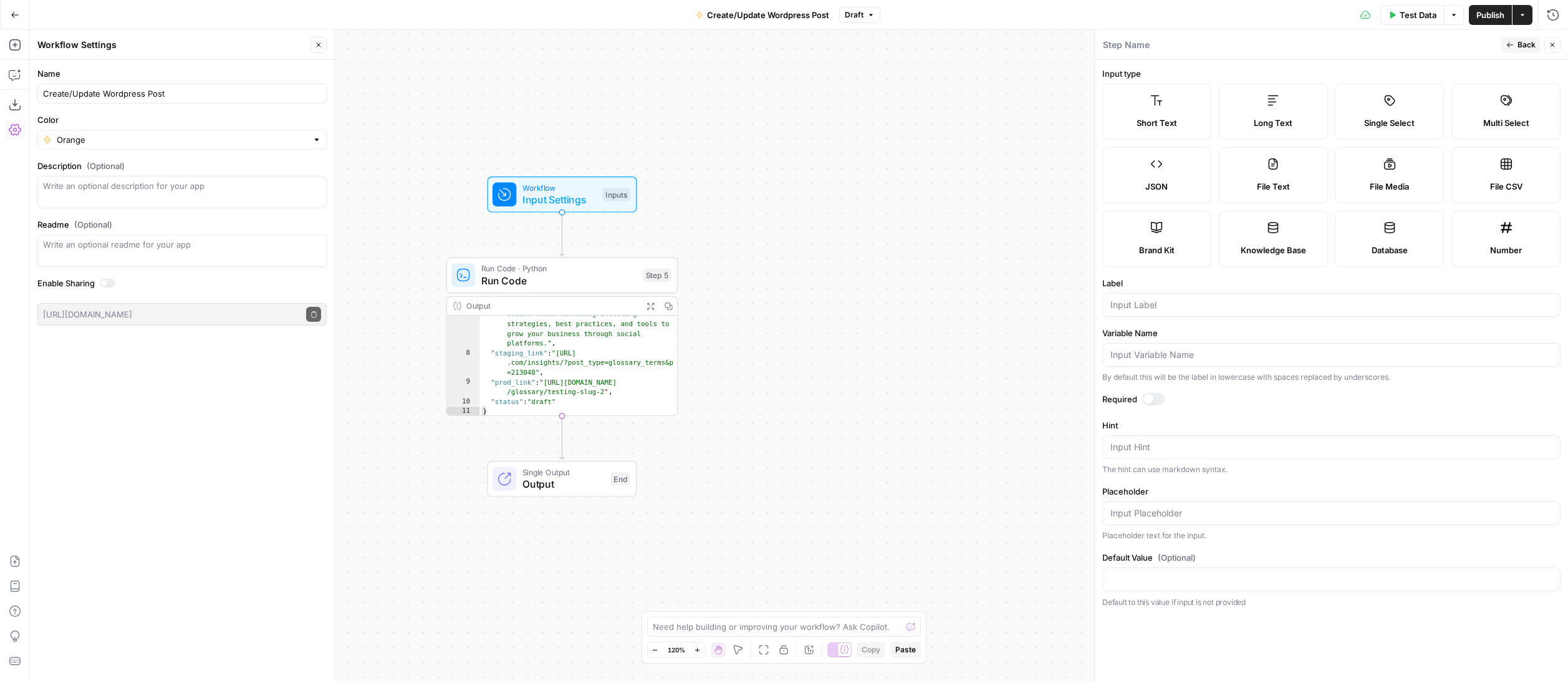
click at [1248, 116] on label "Single Select" at bounding box center [1390, 112] width 109 height 56
click at [1201, 301] on input "Label" at bounding box center [1332, 305] width 442 height 12
type input "Post Status"
click at [1154, 398] on div at bounding box center [1153, 399] width 22 height 12
click at [1157, 578] on input "Select options" at bounding box center [1324, 579] width 427 height 12
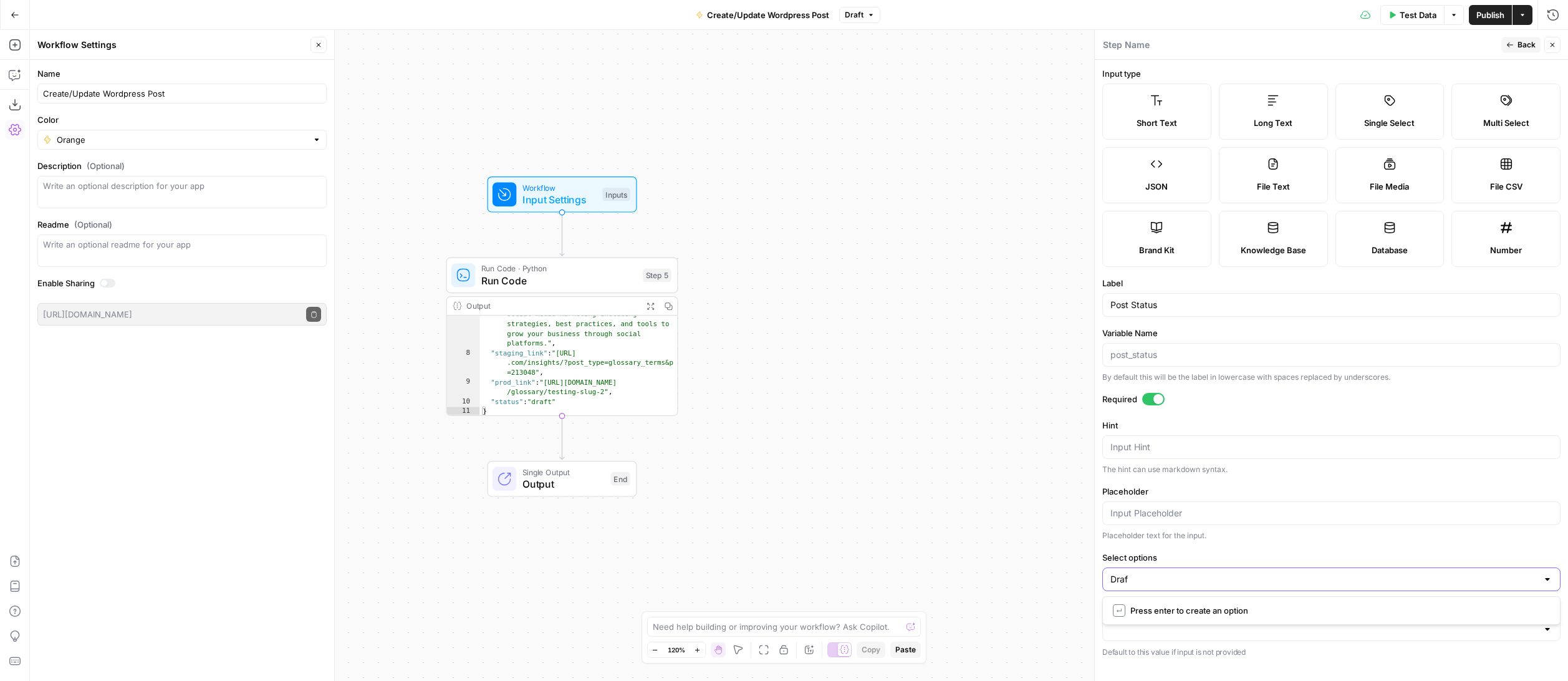
type input "Draft"
type input "Published"
click at [1182, 628] on input "Default Value" at bounding box center [1324, 629] width 427 height 12
type input "Draft"
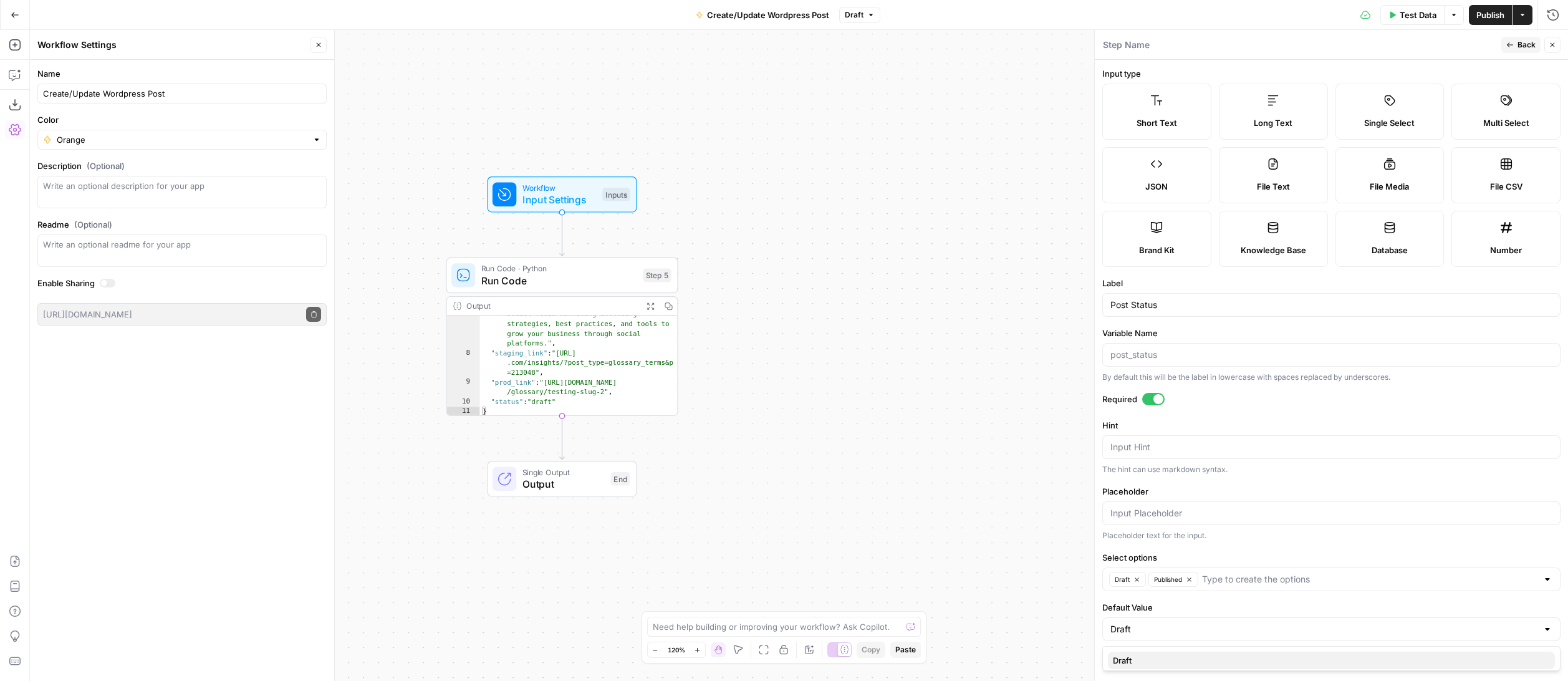
click at [1179, 657] on span "Draft" at bounding box center [1328, 660] width 432 height 12
click at [1202, 604] on label "Default Value" at bounding box center [1331, 607] width 458 height 12
click at [1202, 623] on input "Draft" at bounding box center [1324, 629] width 427 height 12
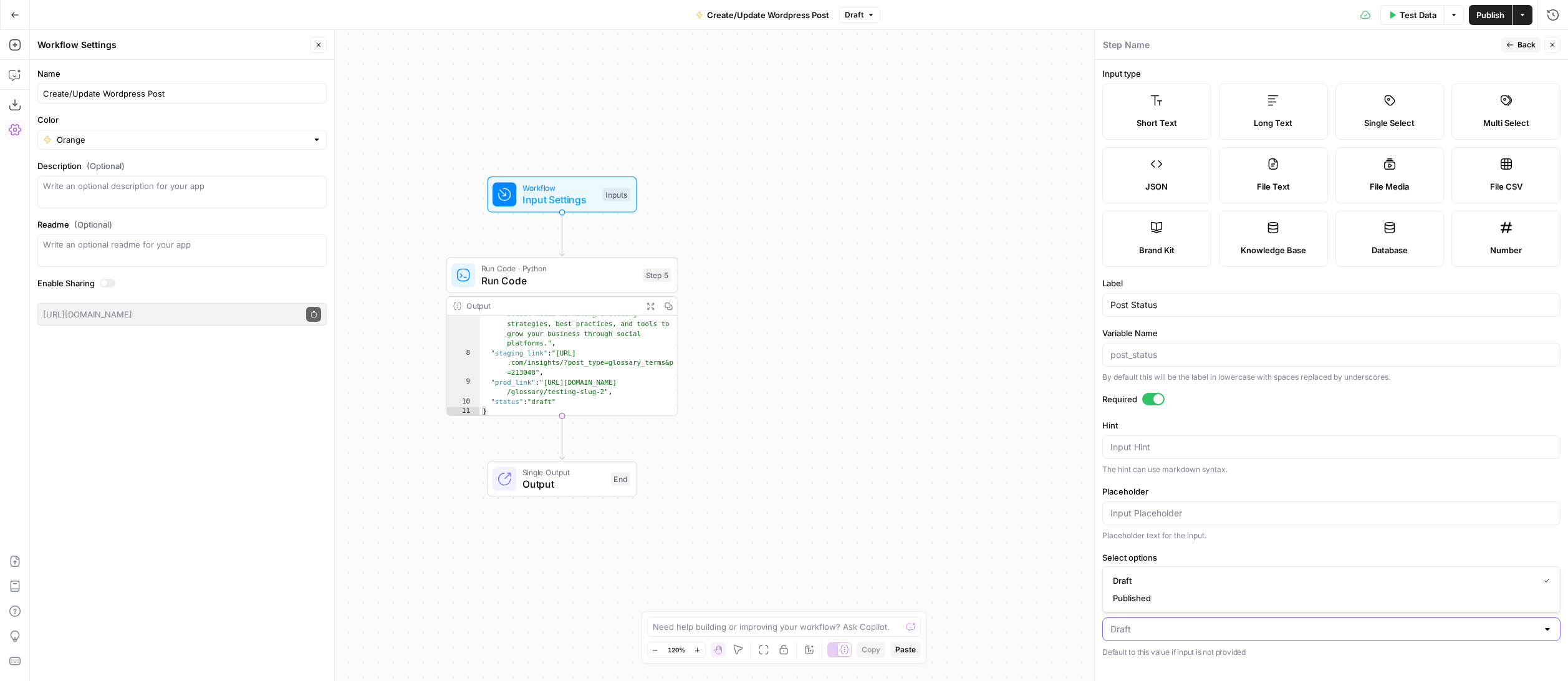
click at [1203, 634] on input "Default Value" at bounding box center [1324, 629] width 427 height 12
type input "Draft"
click at [1219, 649] on p "Default to this value if input is not provided" at bounding box center [1331, 652] width 458 height 12
click at [1170, 580] on span "Published" at bounding box center [1168, 580] width 28 height 10
click at [1176, 582] on input "Select options" at bounding box center [1343, 579] width 388 height 12
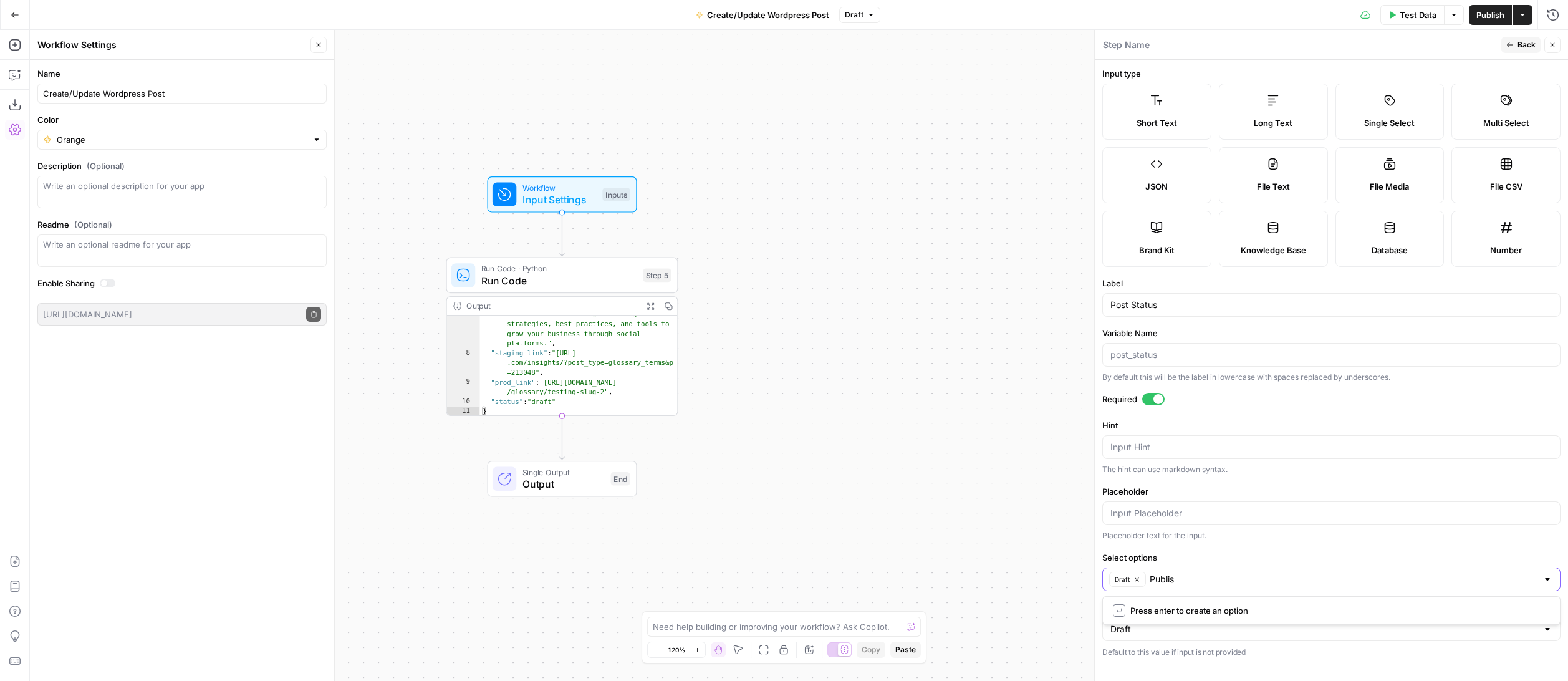
type input "Publish"
click at [1207, 600] on form "Input type Short Text Long Text Single Select Multi Select JSON File Text File …" at bounding box center [1331, 370] width 473 height 621
click at [1193, 516] on input "Placeholder" at bounding box center [1332, 513] width 442 height 12
click at [1248, 45] on span "Back" at bounding box center [1526, 45] width 18 height 12
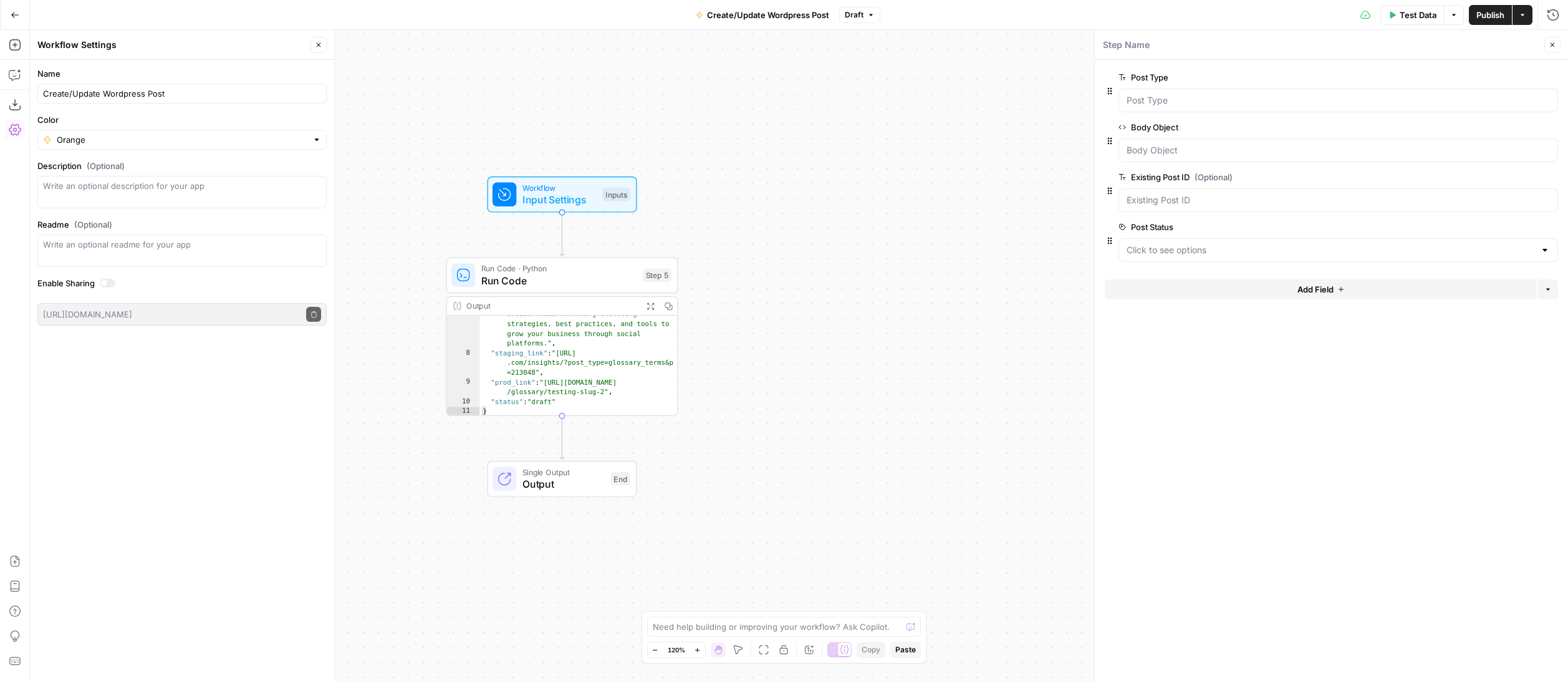
click at [1248, 14] on span "Publish" at bounding box center [1490, 15] width 28 height 12
drag, startPoint x: 1109, startPoint y: 240, endPoint x: 1110, endPoint y: 188, distance: 52.0
click at [1248, 287] on icon "button" at bounding box center [1548, 290] width 8 height 8
click at [1248, 334] on form "Post Type edit field Delete group Body Object edit field Delete group Post Stat…" at bounding box center [1331, 370] width 473 height 621
click at [1248, 10] on span "Publish" at bounding box center [1490, 15] width 28 height 12
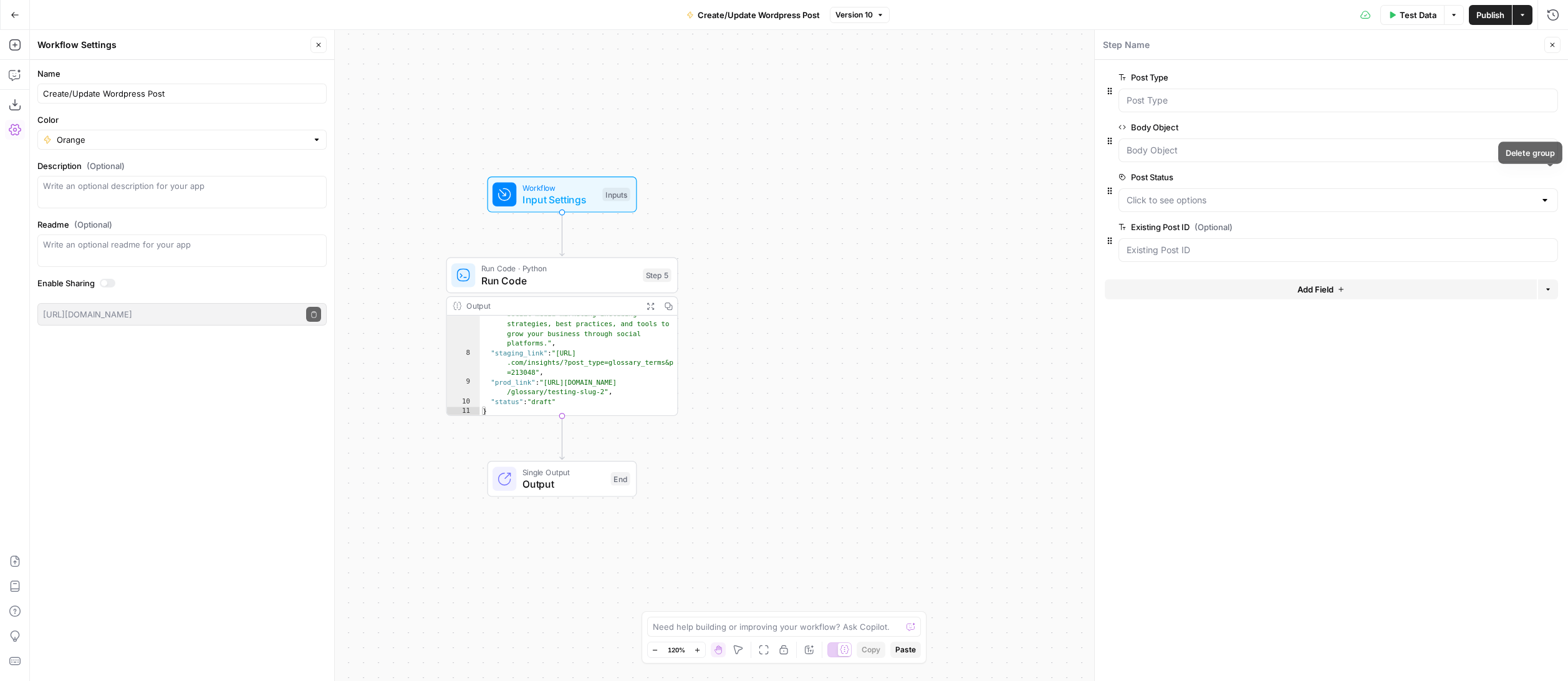
click at [1248, 179] on icon "button" at bounding box center [1550, 177] width 7 height 7
click at [1248, 17] on span "Publish" at bounding box center [1490, 15] width 28 height 12
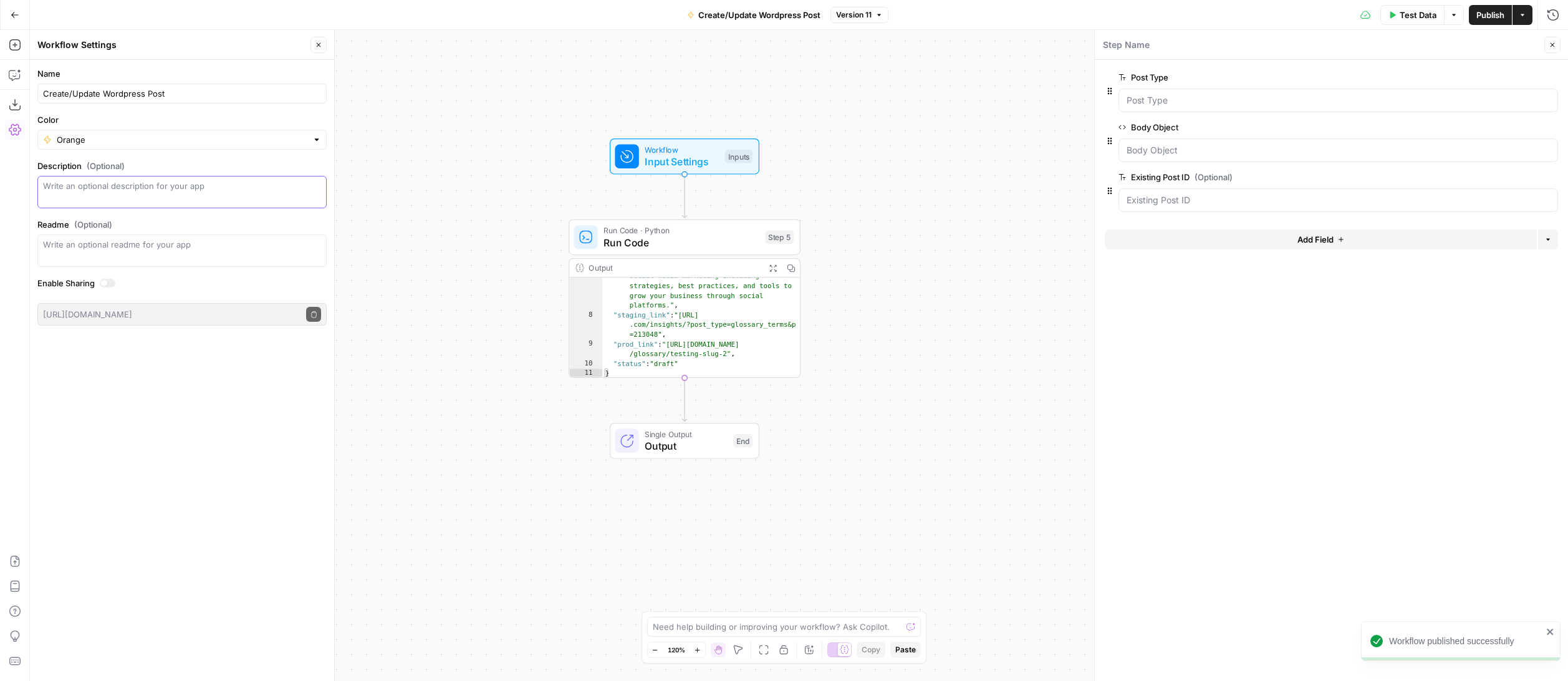
click at [204, 191] on textarea "Description (Optional)" at bounding box center [182, 192] width 278 height 25
type textarea "Creates a new Wordpress Post of "Post Type" (or updates an existing post if the…"
click at [191, 374] on div "Name Create/Update Wordpress Post Color Orange Description (Optional) Creates a…" at bounding box center [182, 370] width 304 height 621
click at [322, 45] on span "Close" at bounding box center [322, 45] width 1 height 1
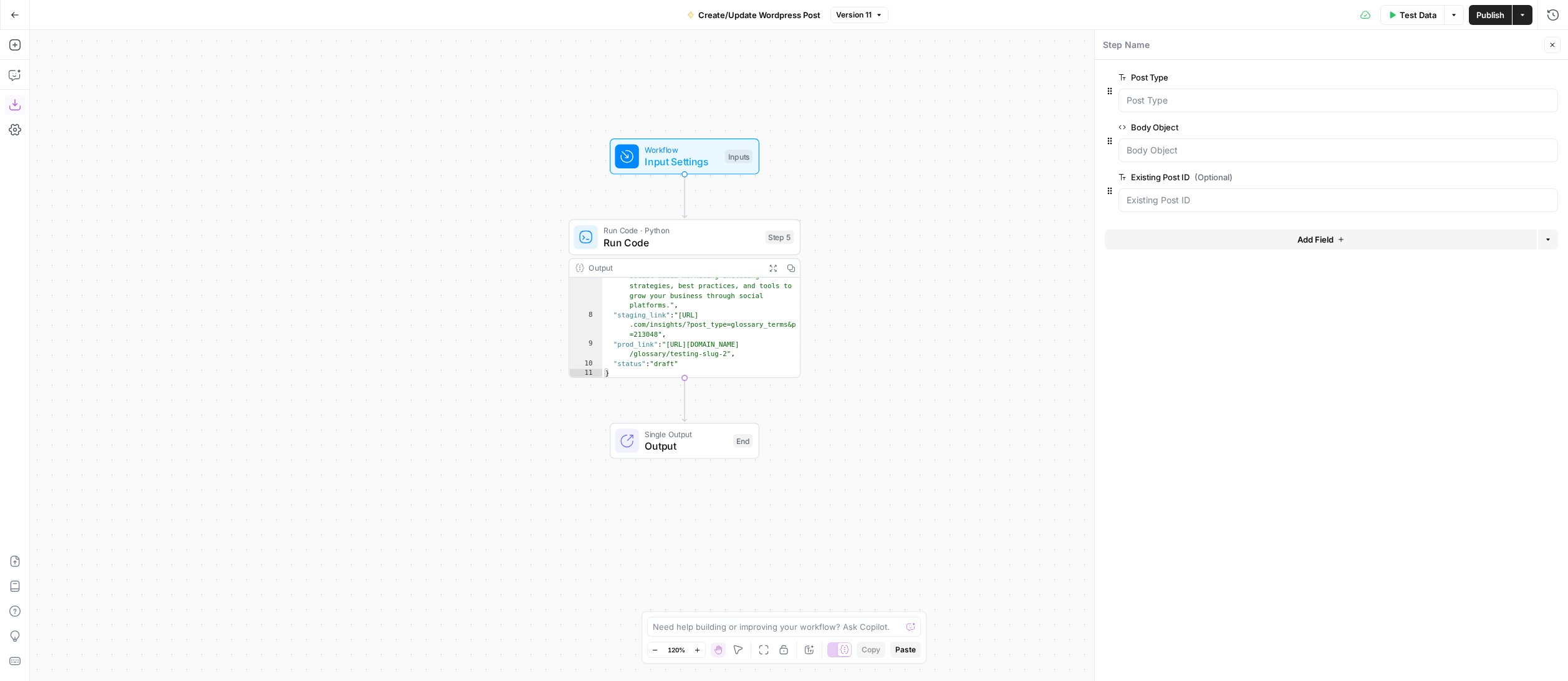
click at [15, 106] on icon "button" at bounding box center [15, 105] width 12 height 12
click at [301, 376] on div "Workflow Input Settings Inputs Run Code · Python Run Code Step 5 Output Expand …" at bounding box center [799, 356] width 1538 height 652
click at [21, 77] on button "Copilot" at bounding box center [15, 74] width 20 height 20
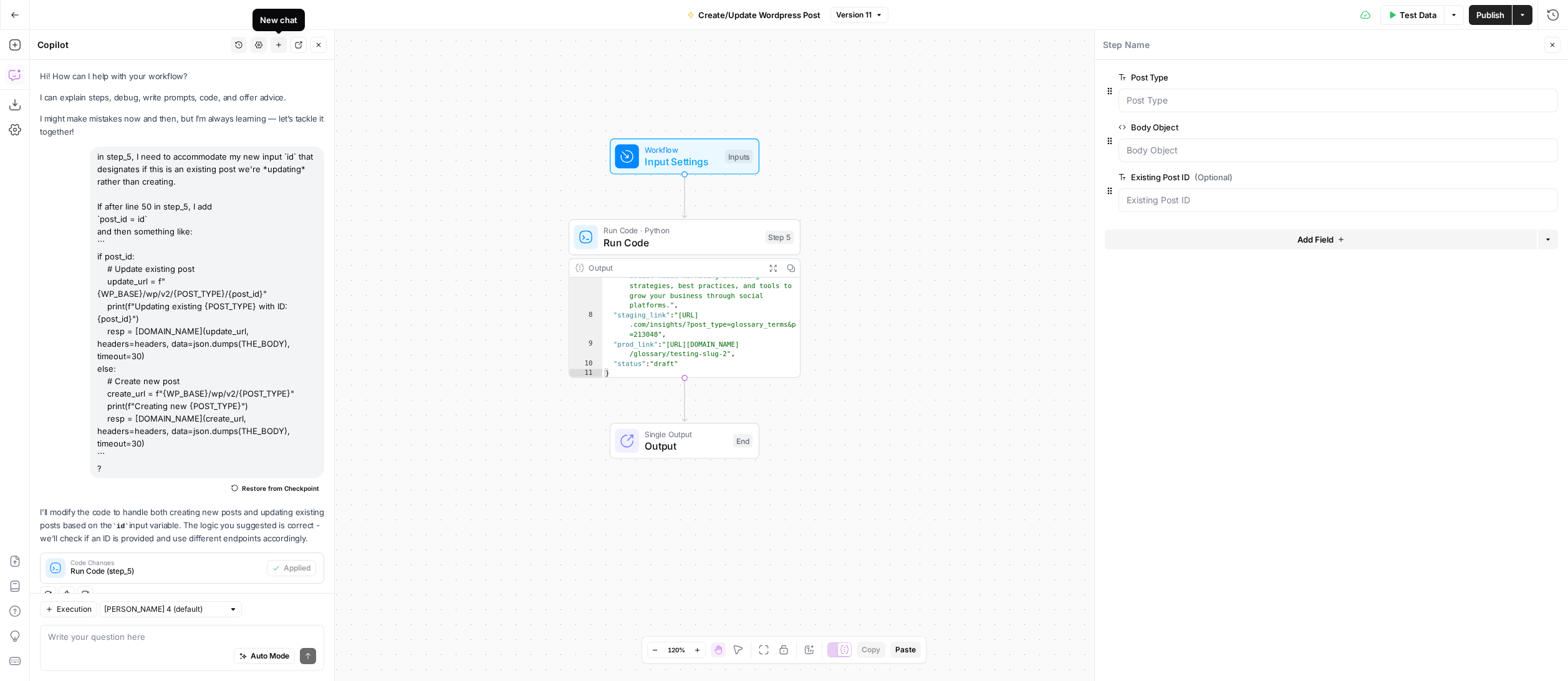
click at [282, 45] on icon "button" at bounding box center [279, 45] width 8 height 8
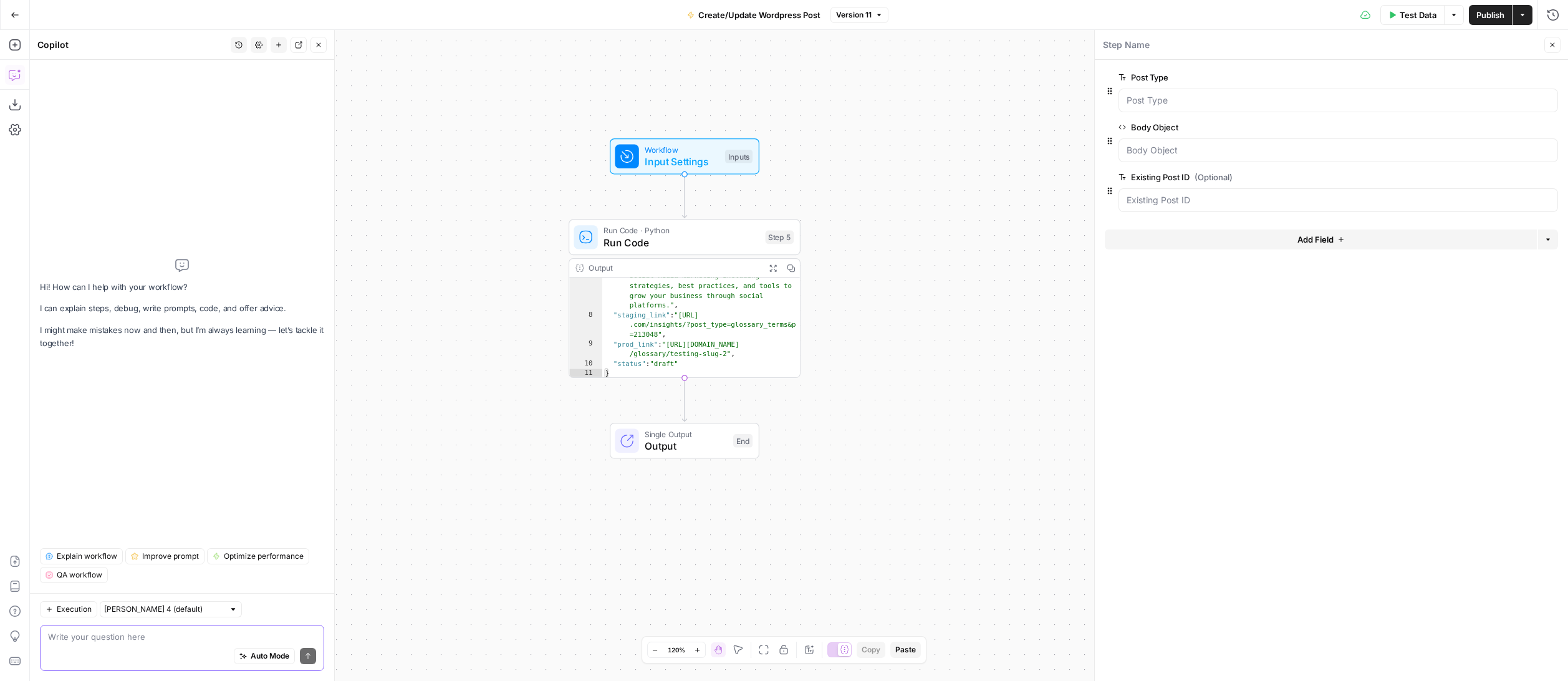
click at [172, 641] on textarea at bounding box center [182, 636] width 268 height 12
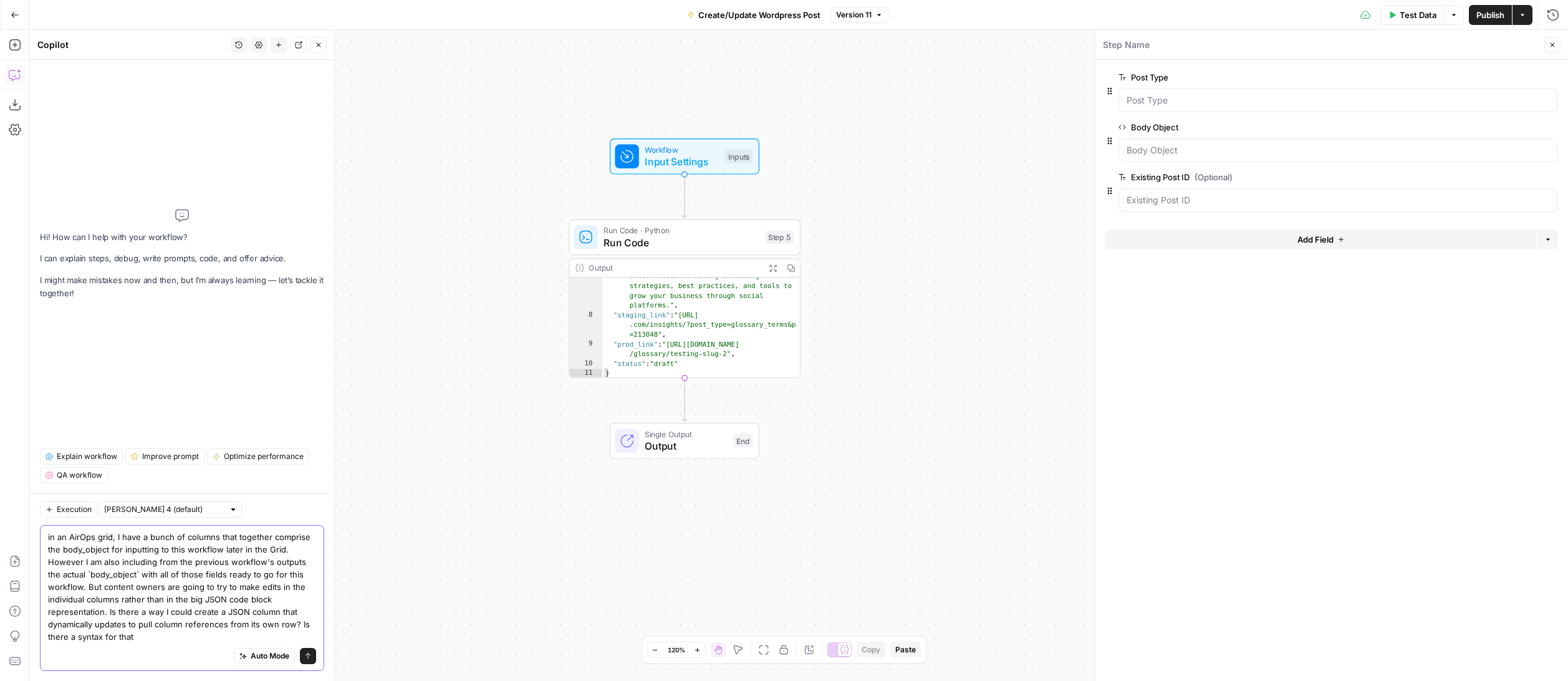
type textarea "in an AirOps grid, I have a bunch of columns that together comprise the body_ob…"
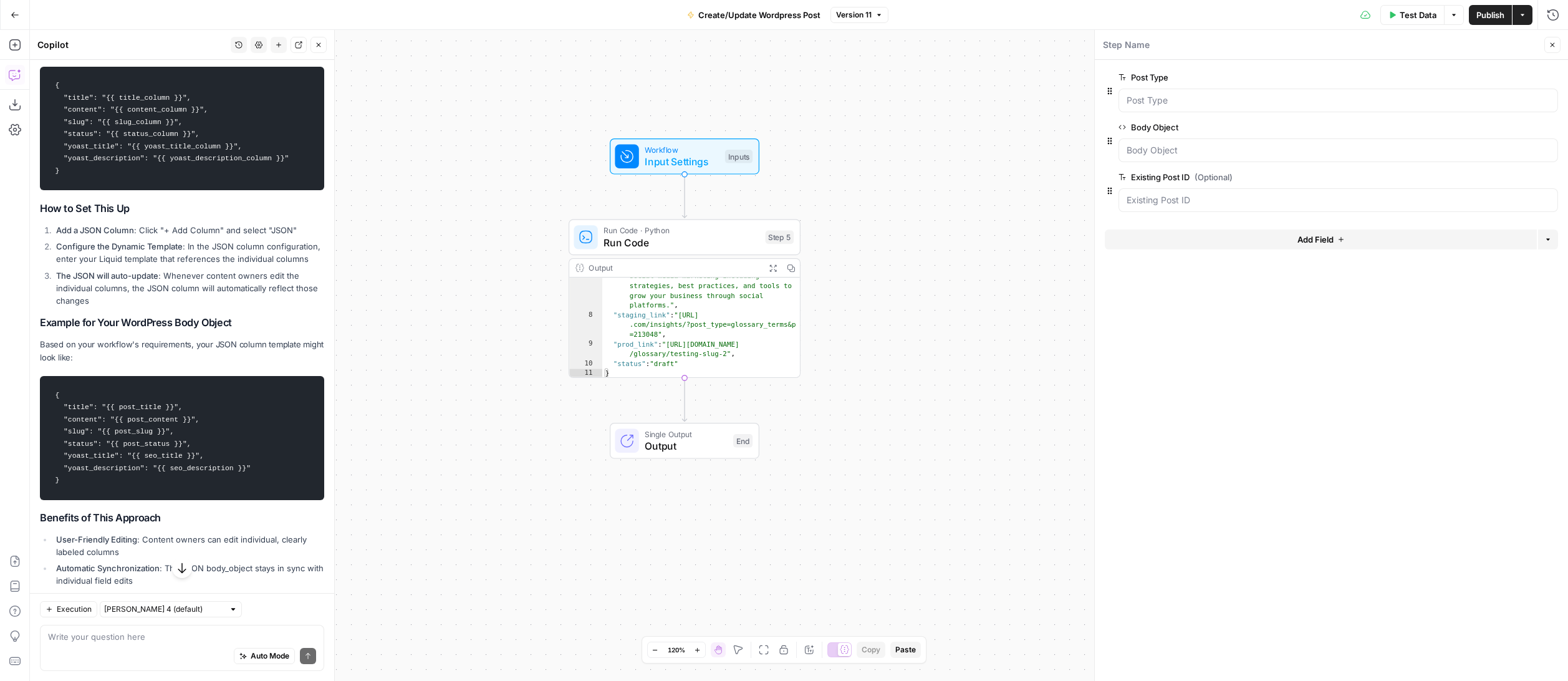
scroll to position [444, 0]
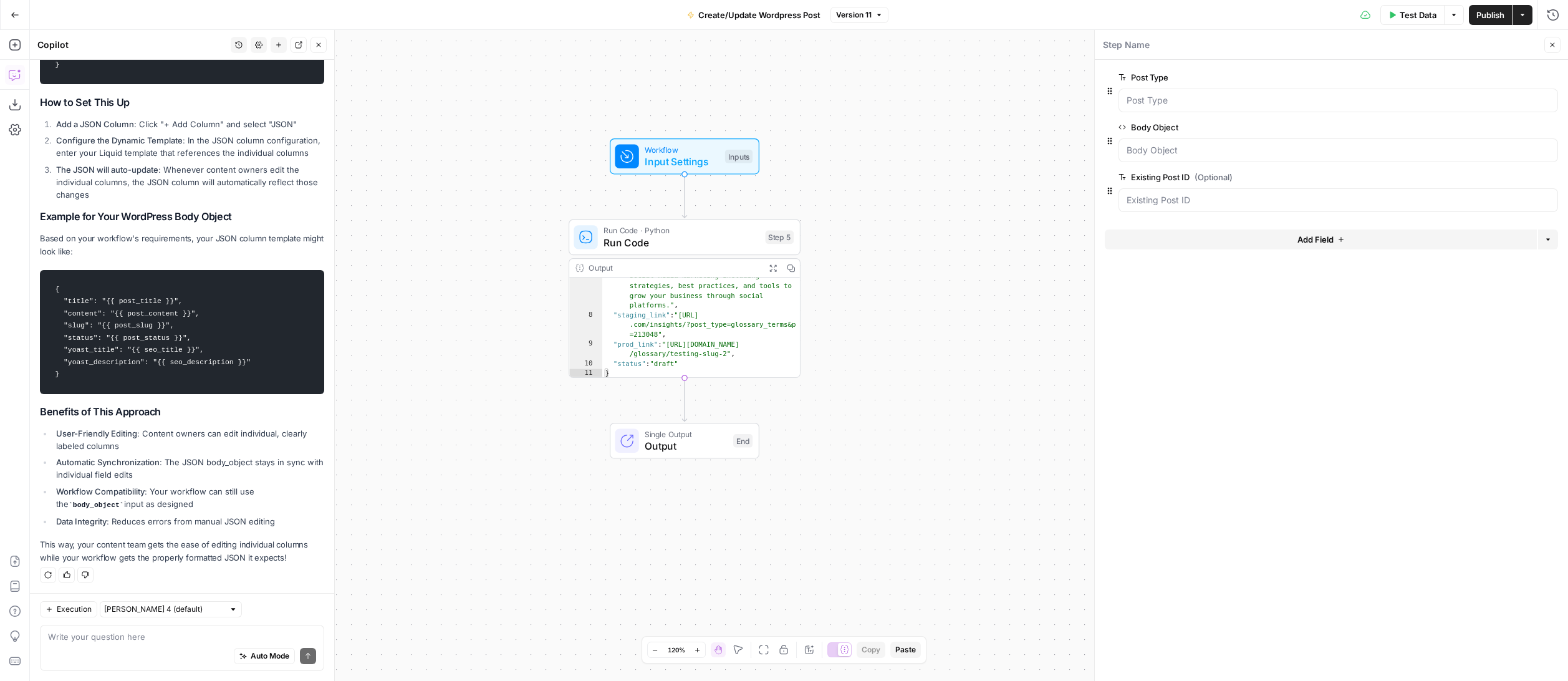
click at [144, 647] on div "Auto Mode Send" at bounding box center [182, 657] width 268 height 28
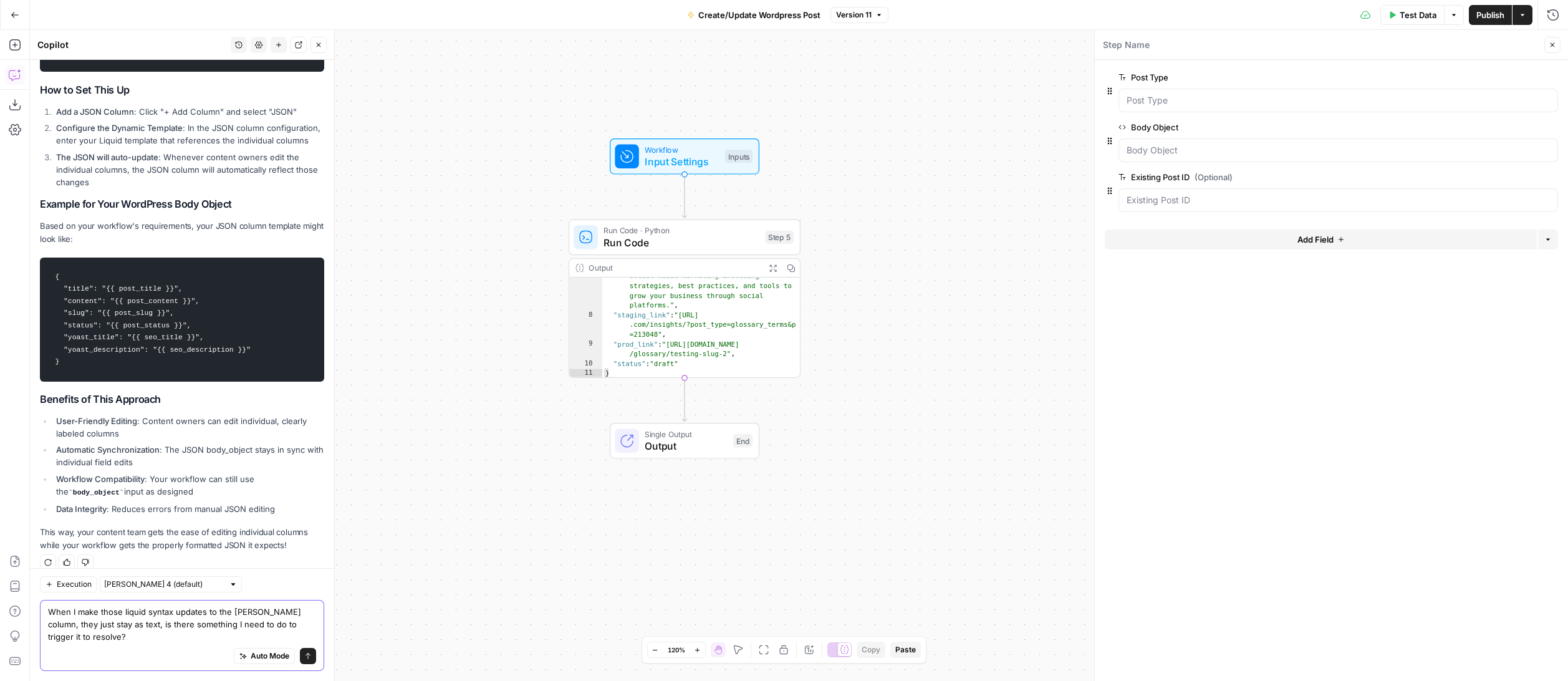
scroll to position [469, 0]
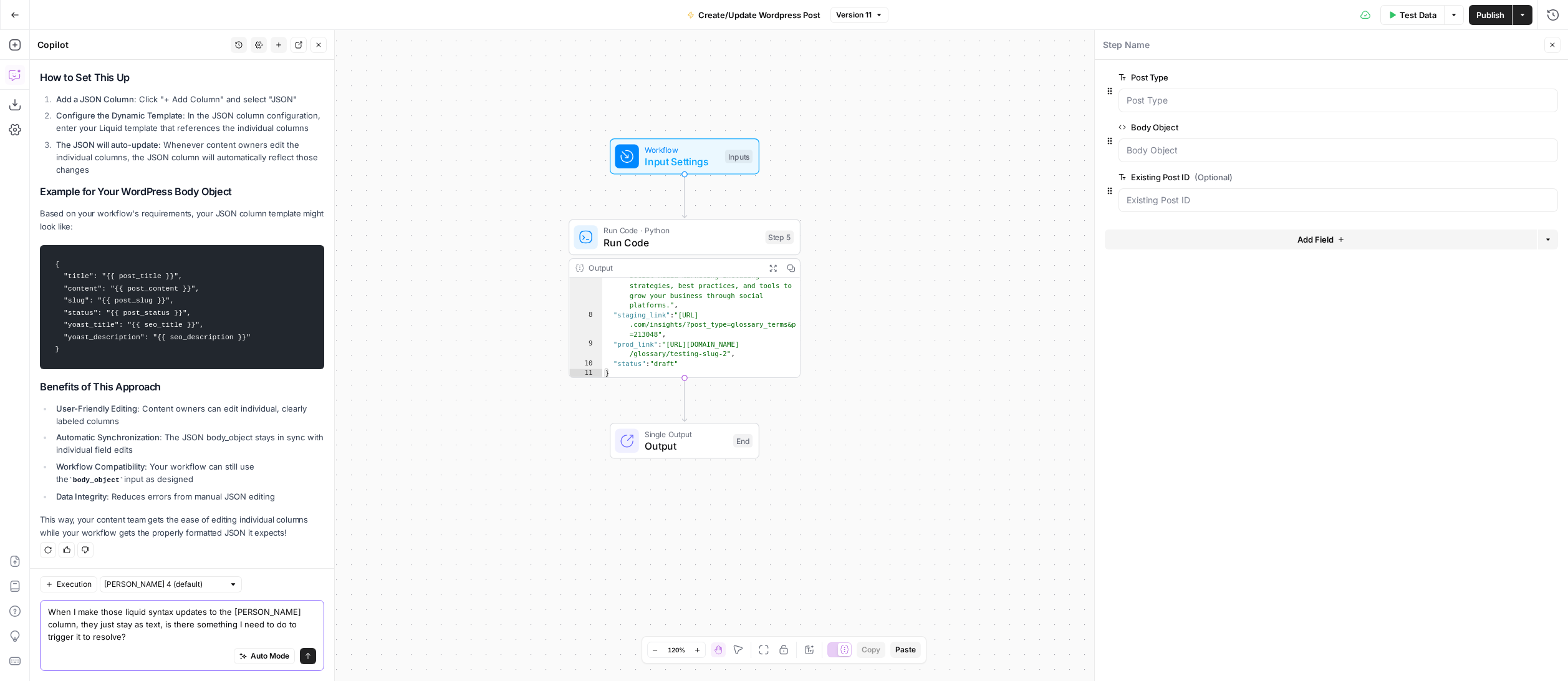
click at [237, 612] on textarea "When I make those liquid syntax updates to the Jason column, they just stay as …" at bounding box center [182, 625] width 268 height 37
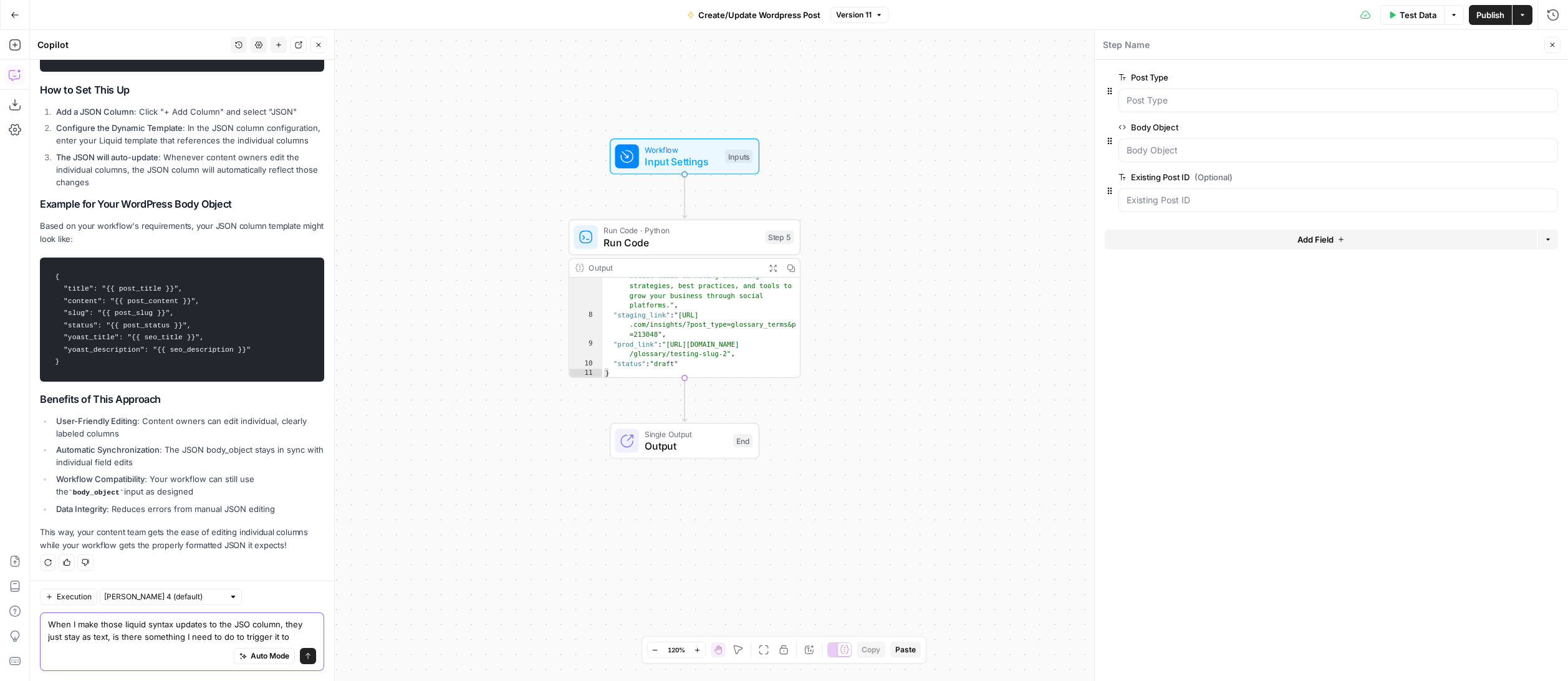
type textarea "When I make those liquid syntax updates to the JSON column, they just stay as t…"
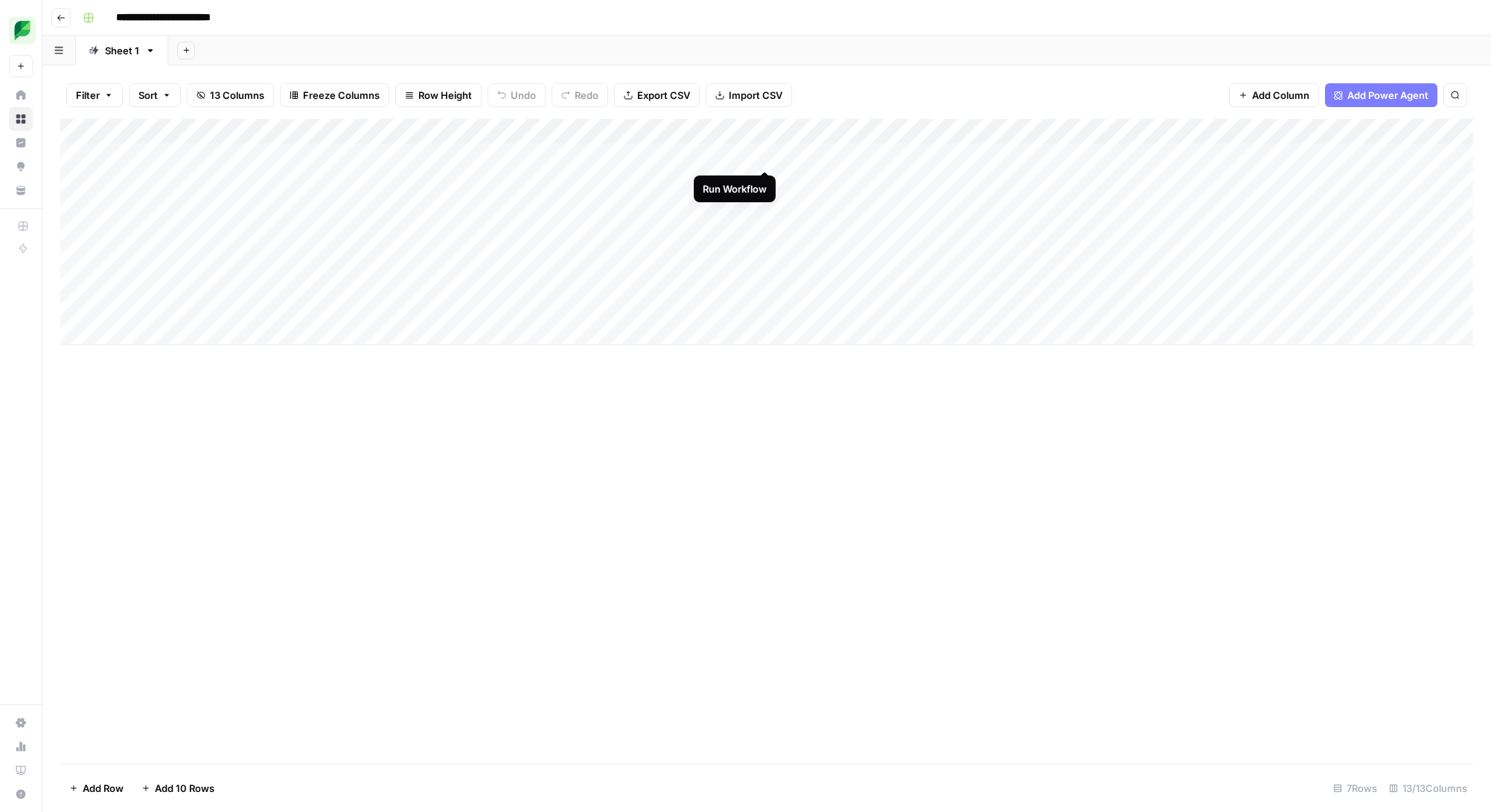
click at [762, 156] on div "Add Column" at bounding box center [767, 232] width 1412 height 226
click at [1033, 132] on div "Add Column" at bounding box center [767, 232] width 1412 height 226
click at [1044, 97] on div "Filter Sort 13 Columns Freeze Columns Row Height Undo Redo Export CSV Import CS…" at bounding box center [767, 95] width 1412 height 47
click at [744, 154] on div "Add Column" at bounding box center [767, 232] width 1412 height 226
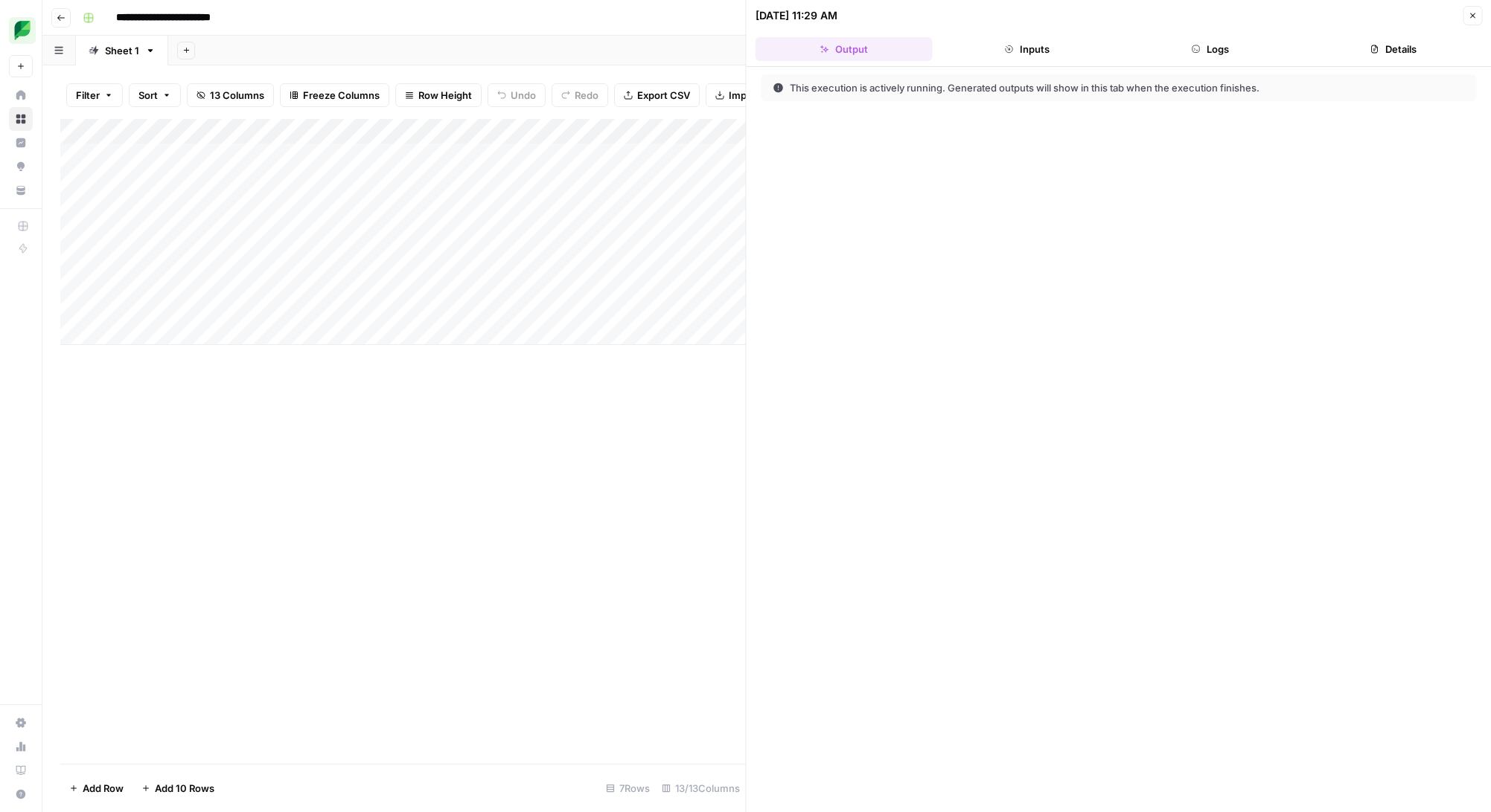
click at [1199, 62] on header "[DATE] 11:29 AM Close Output Inputs Logs Details" at bounding box center [1119, 34] width 745 height 67
click at [1203, 53] on button "Logs" at bounding box center [1210, 49] width 177 height 24
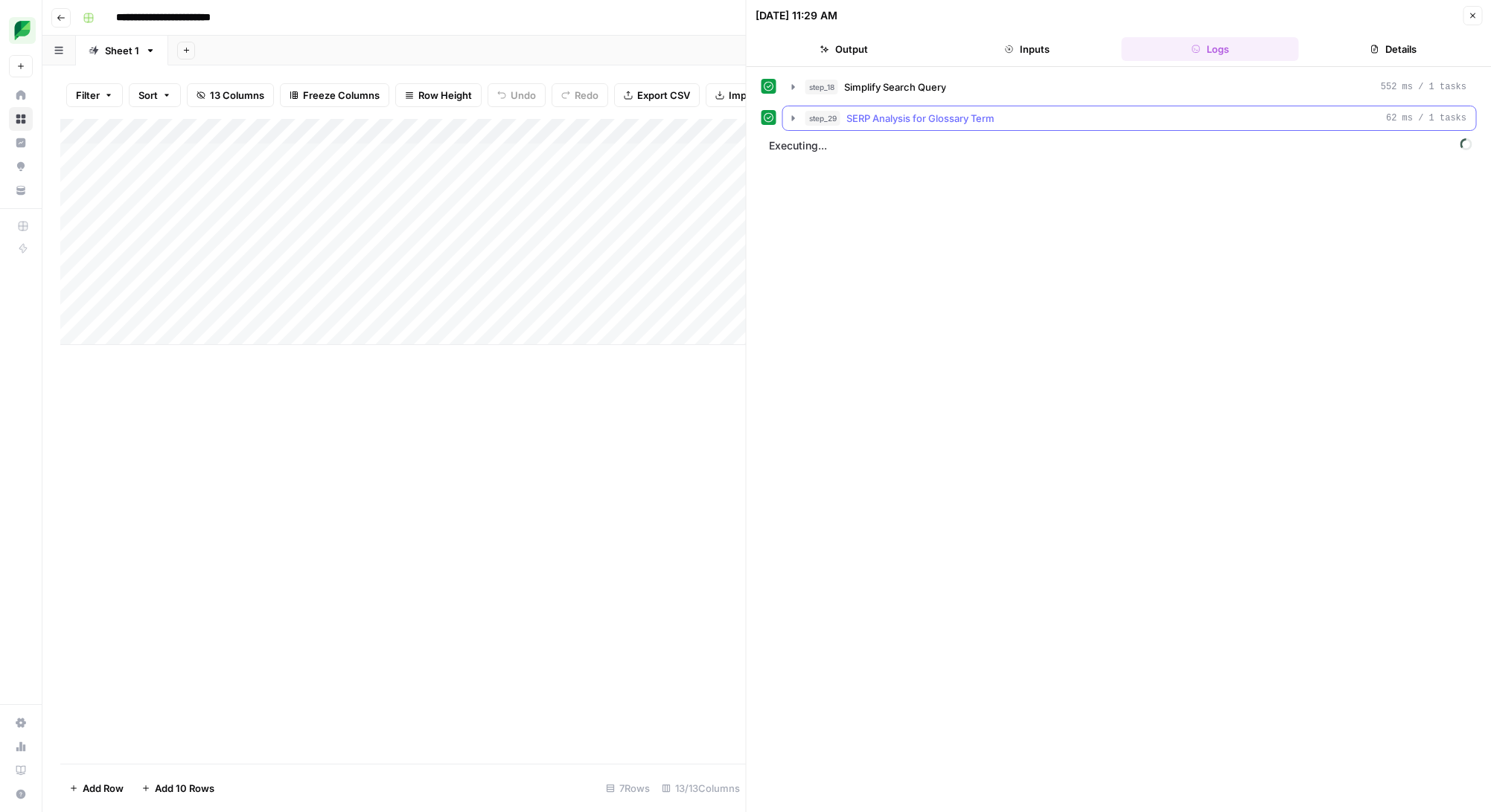
click at [792, 118] on icon "button" at bounding box center [793, 118] width 3 height 5
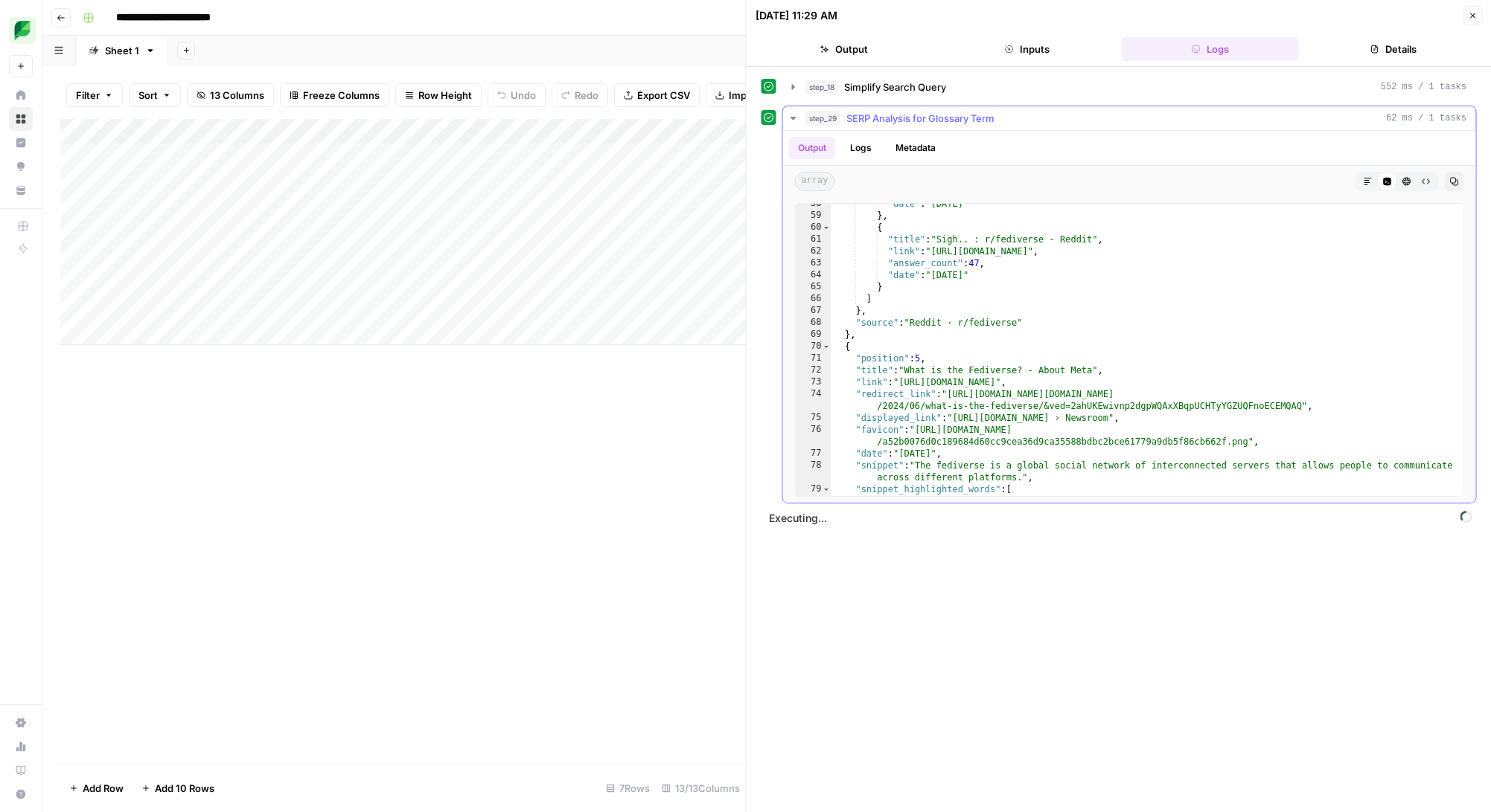
scroll to position [886, 0]
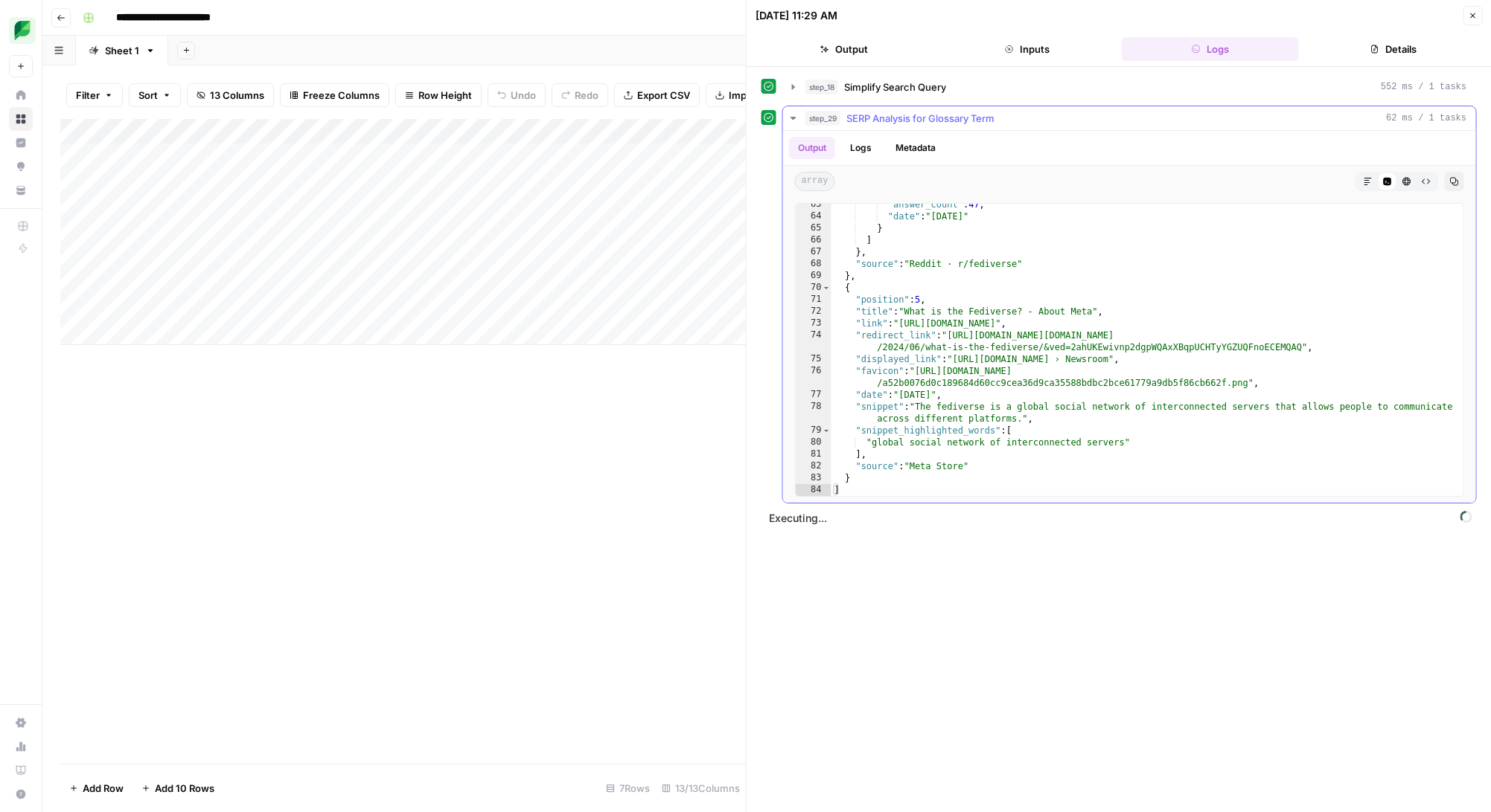
click at [858, 149] on button "Logs" at bounding box center [861, 148] width 40 height 22
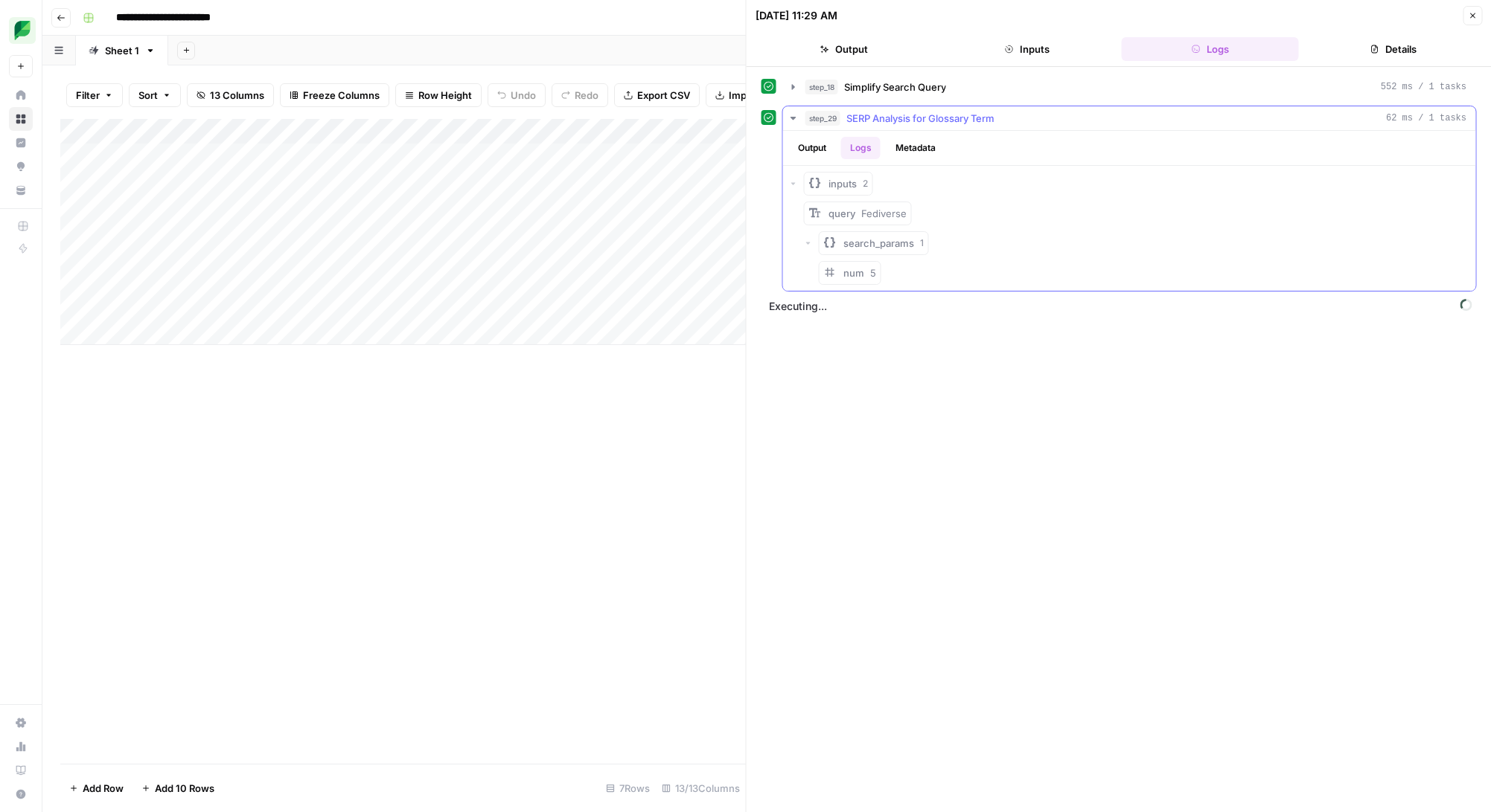
click at [818, 150] on button "Output" at bounding box center [812, 148] width 46 height 22
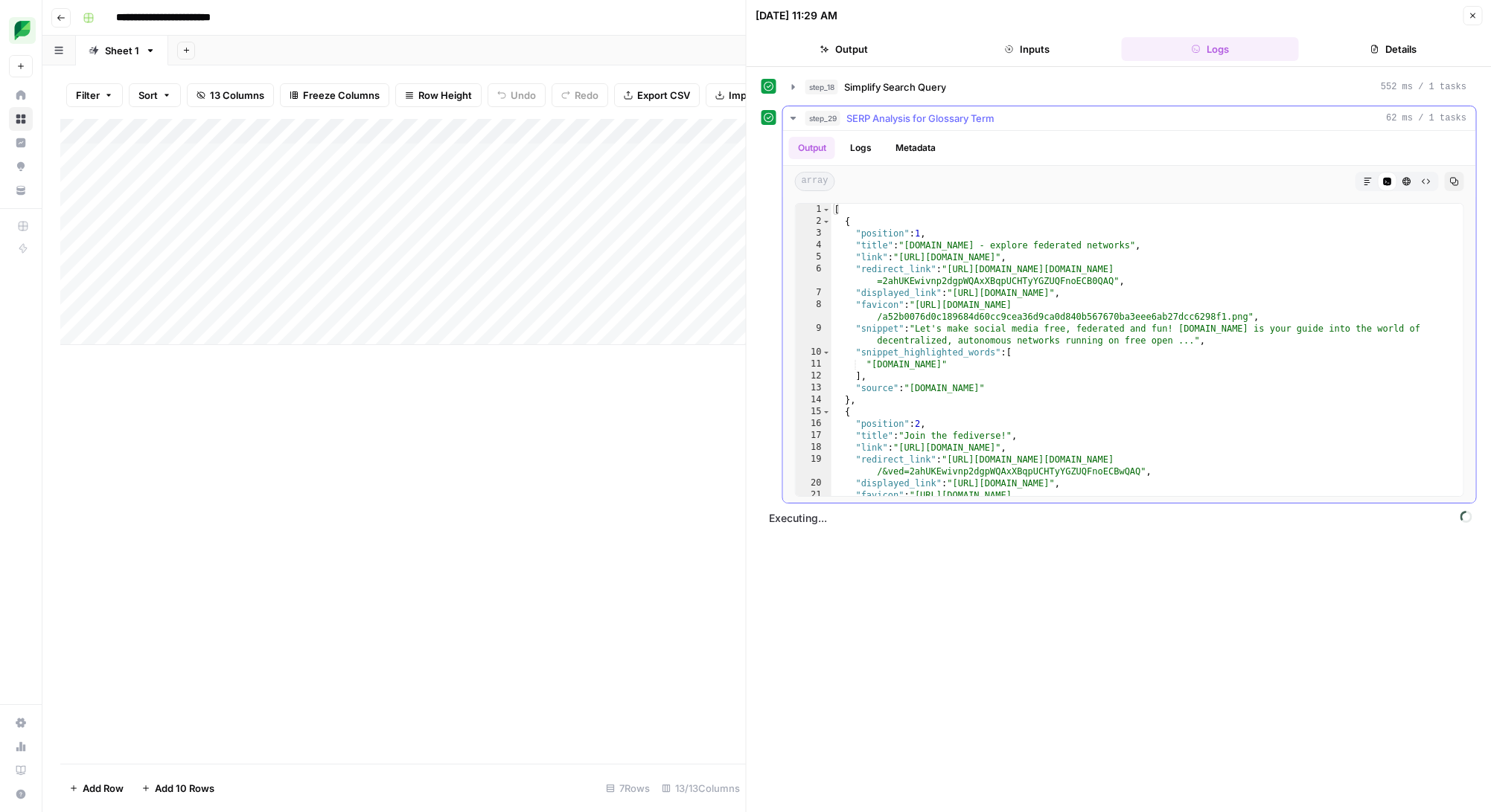
click at [900, 155] on button "Metadata" at bounding box center [916, 148] width 58 height 22
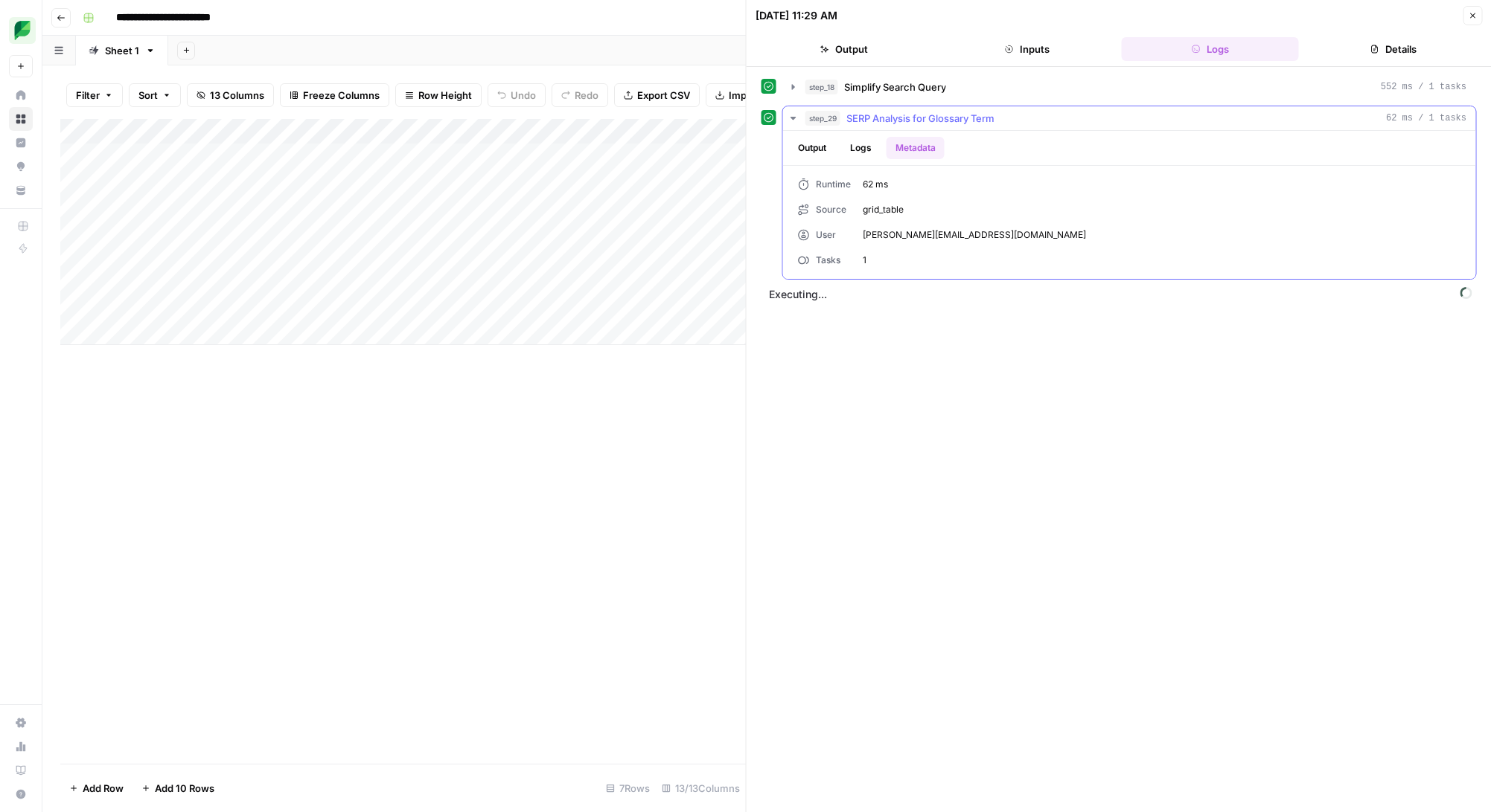
click at [817, 148] on button "Output" at bounding box center [812, 148] width 46 height 22
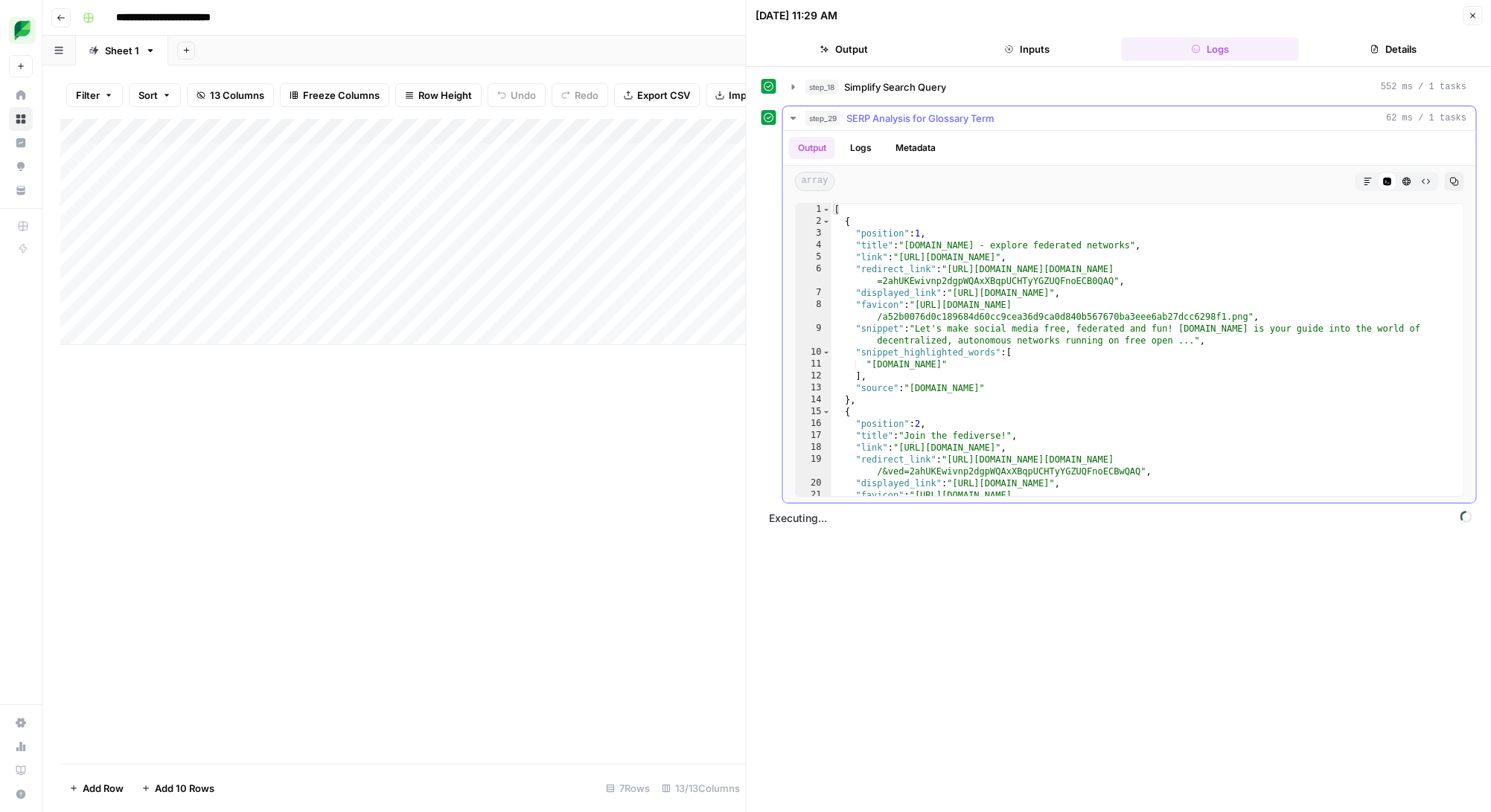
click at [799, 120] on icon "button" at bounding box center [793, 119] width 12 height 12
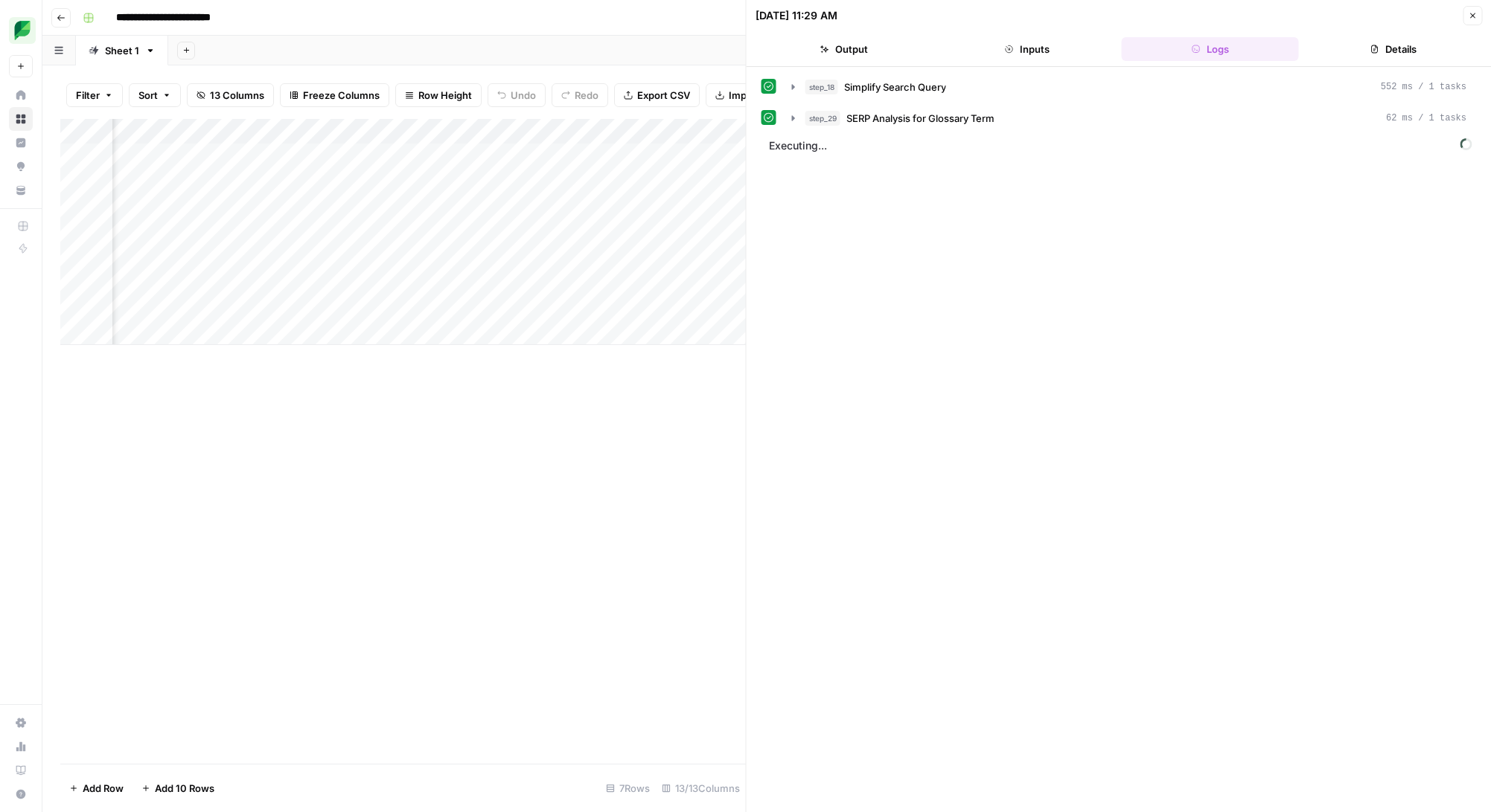
scroll to position [0, 364]
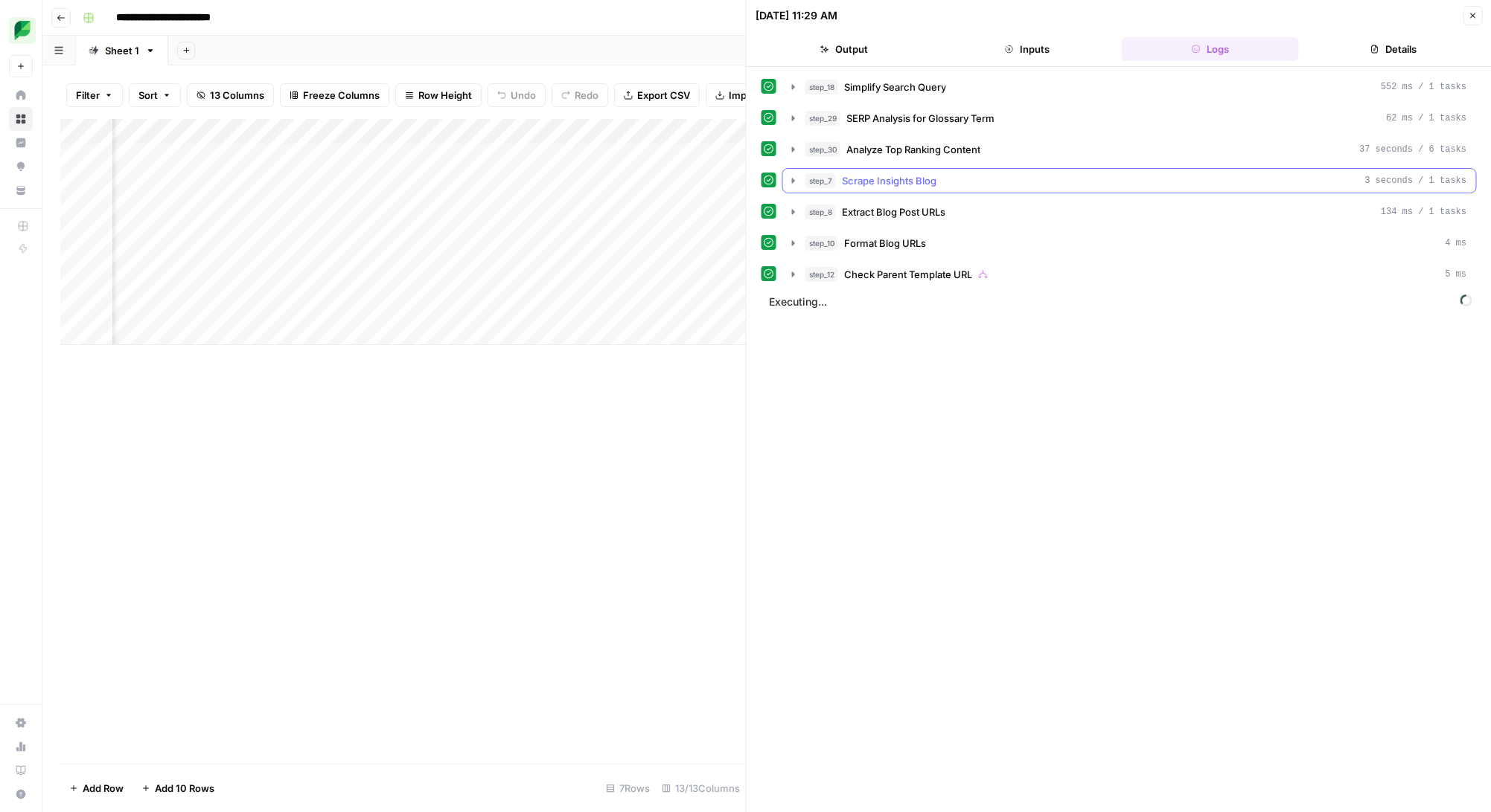
click at [793, 177] on icon "button" at bounding box center [793, 181] width 12 height 12
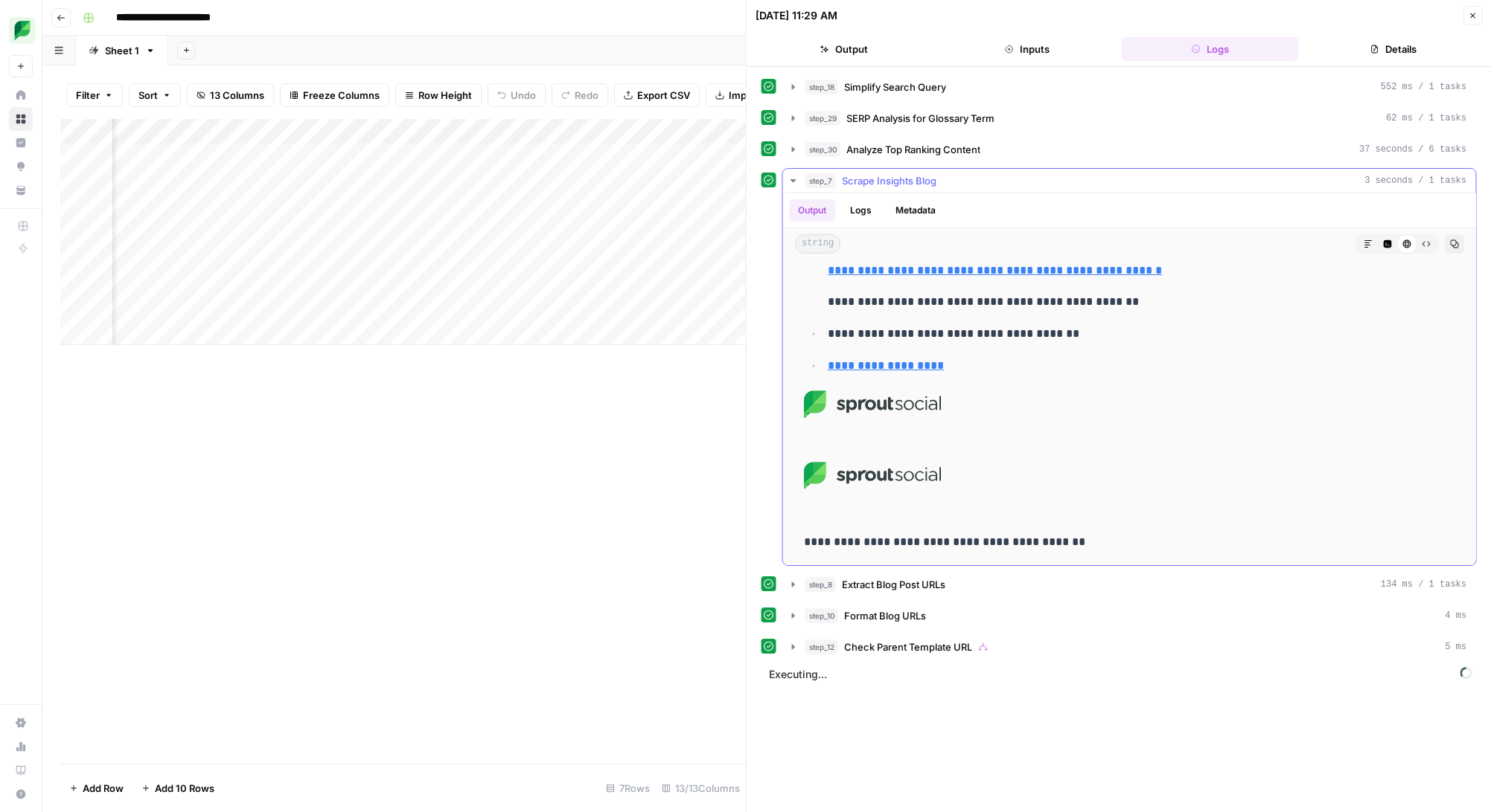
scroll to position [659, 0]
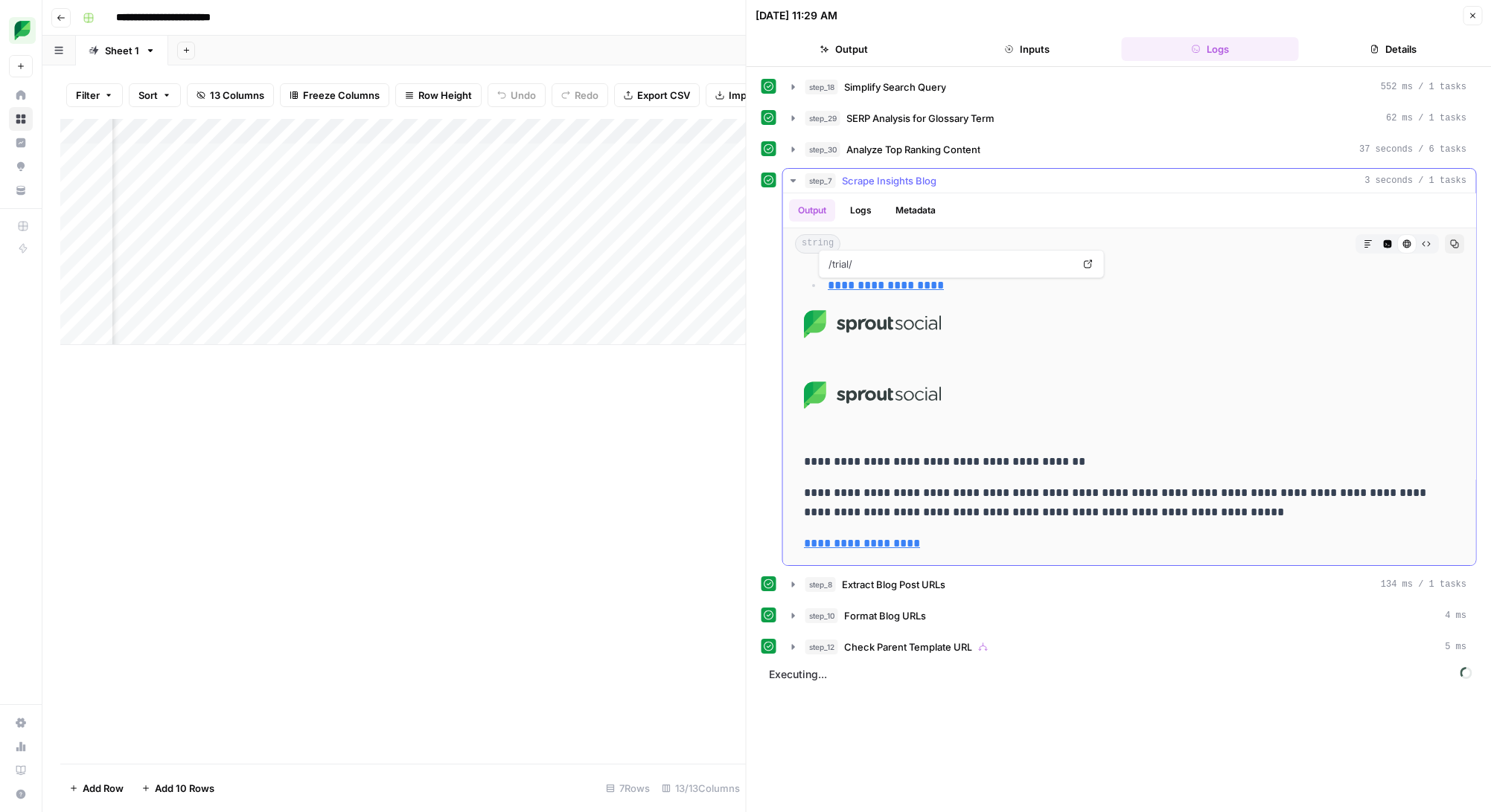
click at [796, 180] on icon "button" at bounding box center [793, 181] width 12 height 12
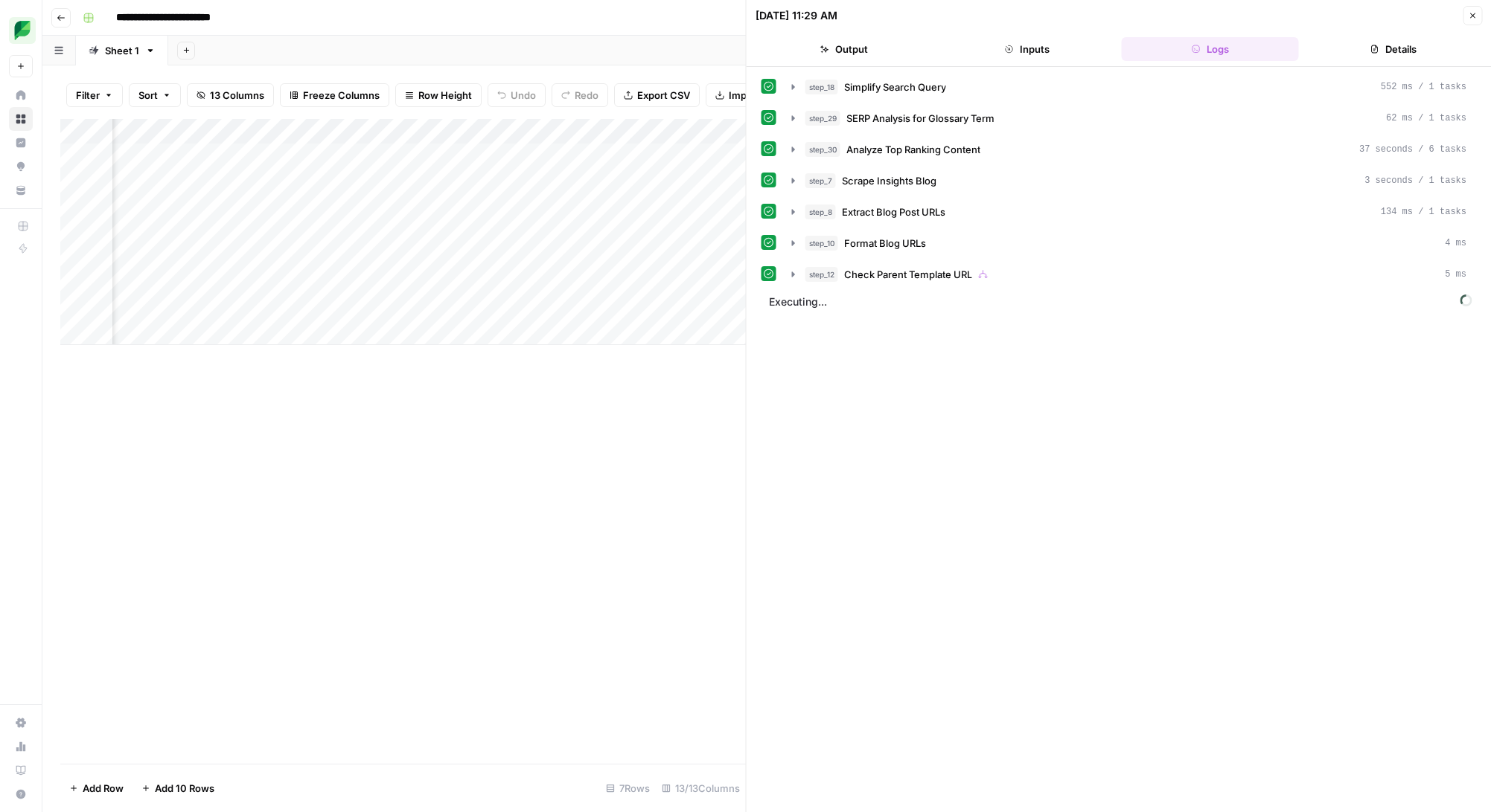
scroll to position [0, 562]
click at [834, 510] on div "step_18 Simplify Search Query 552 ms / 1 tasks step_29 SERP Analysis for Glossa…" at bounding box center [1118, 439] width 715 height 730
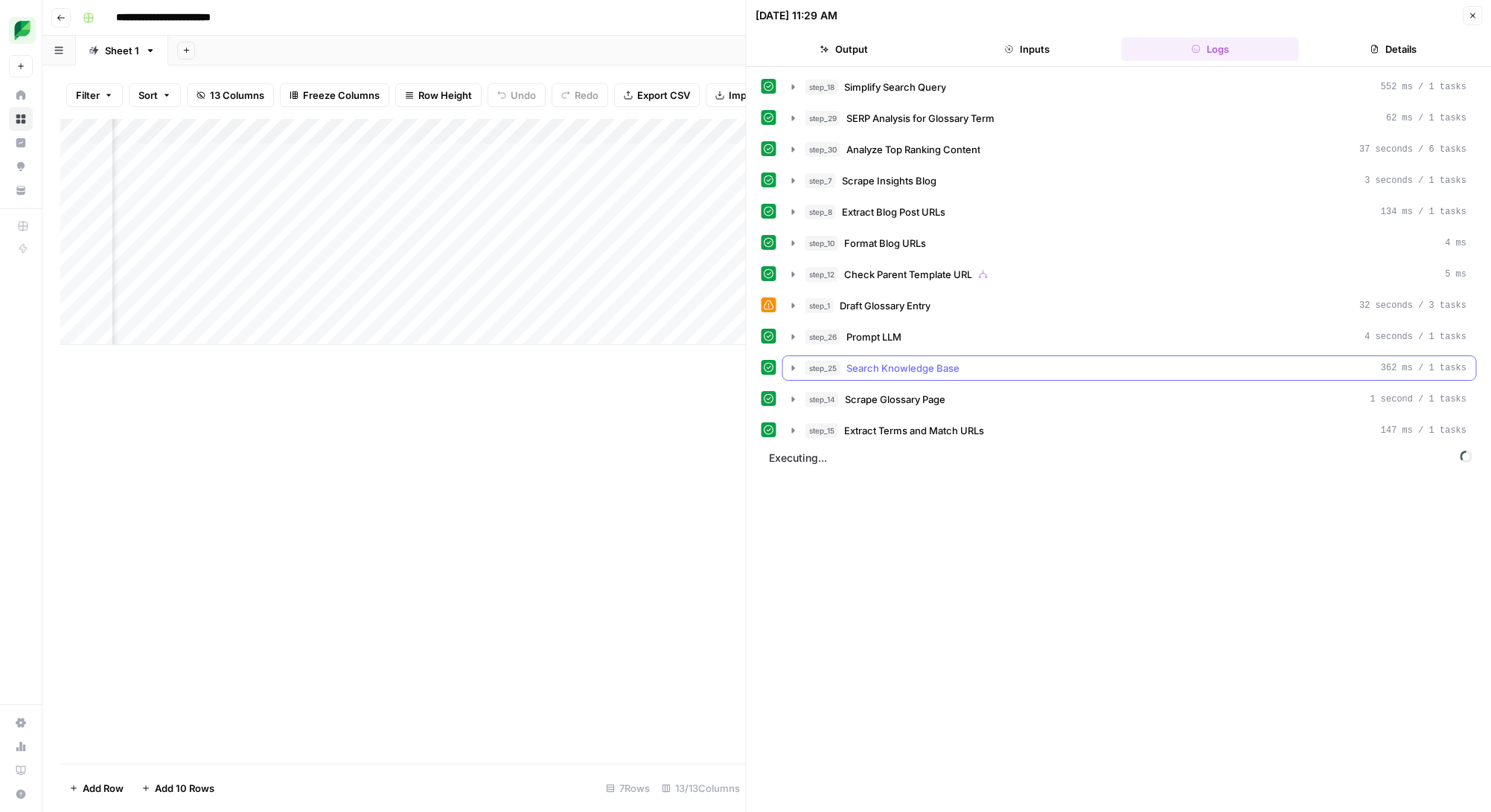
click at [793, 369] on icon "button" at bounding box center [793, 369] width 12 height 12
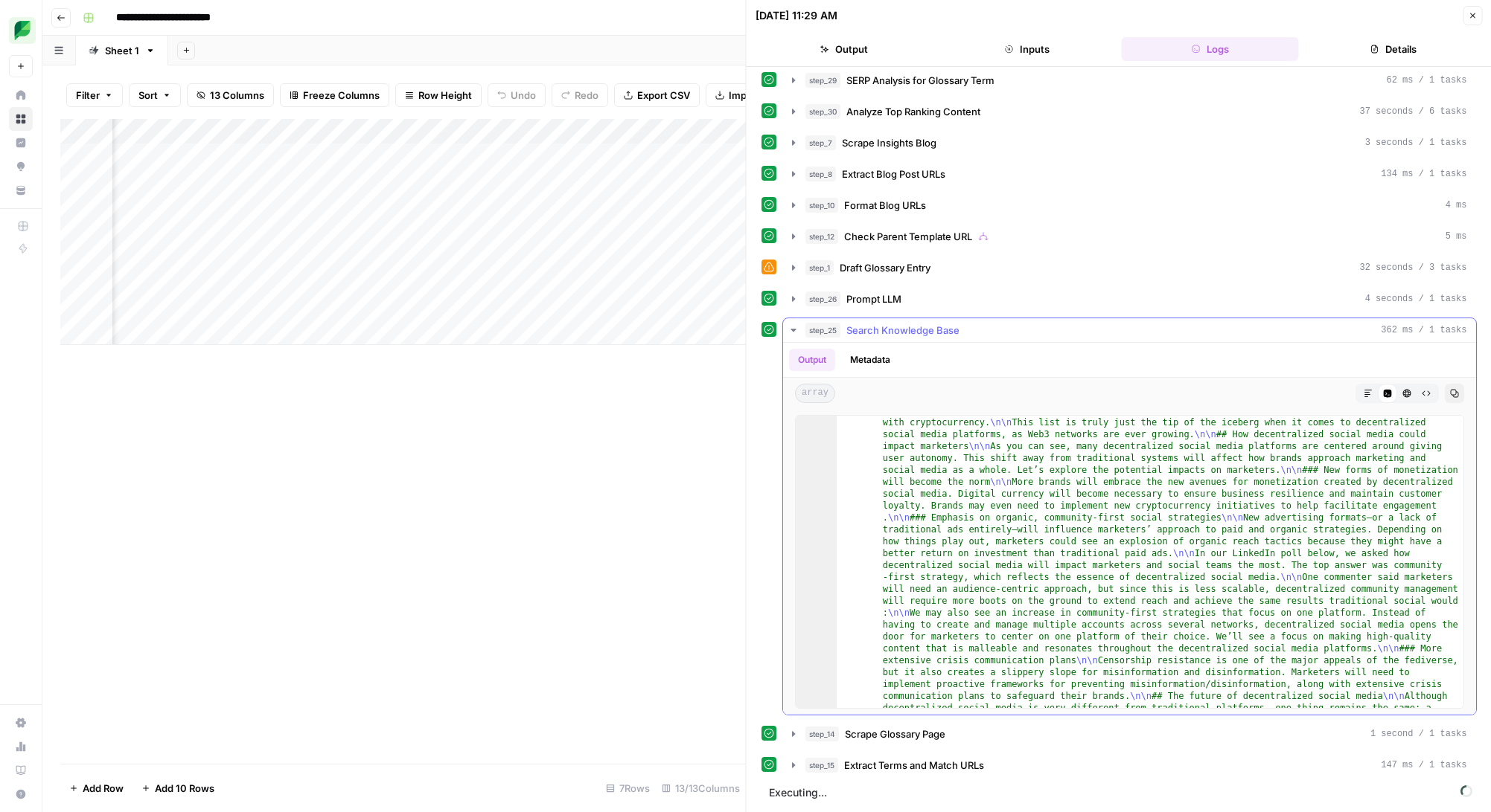
scroll to position [4099, 0]
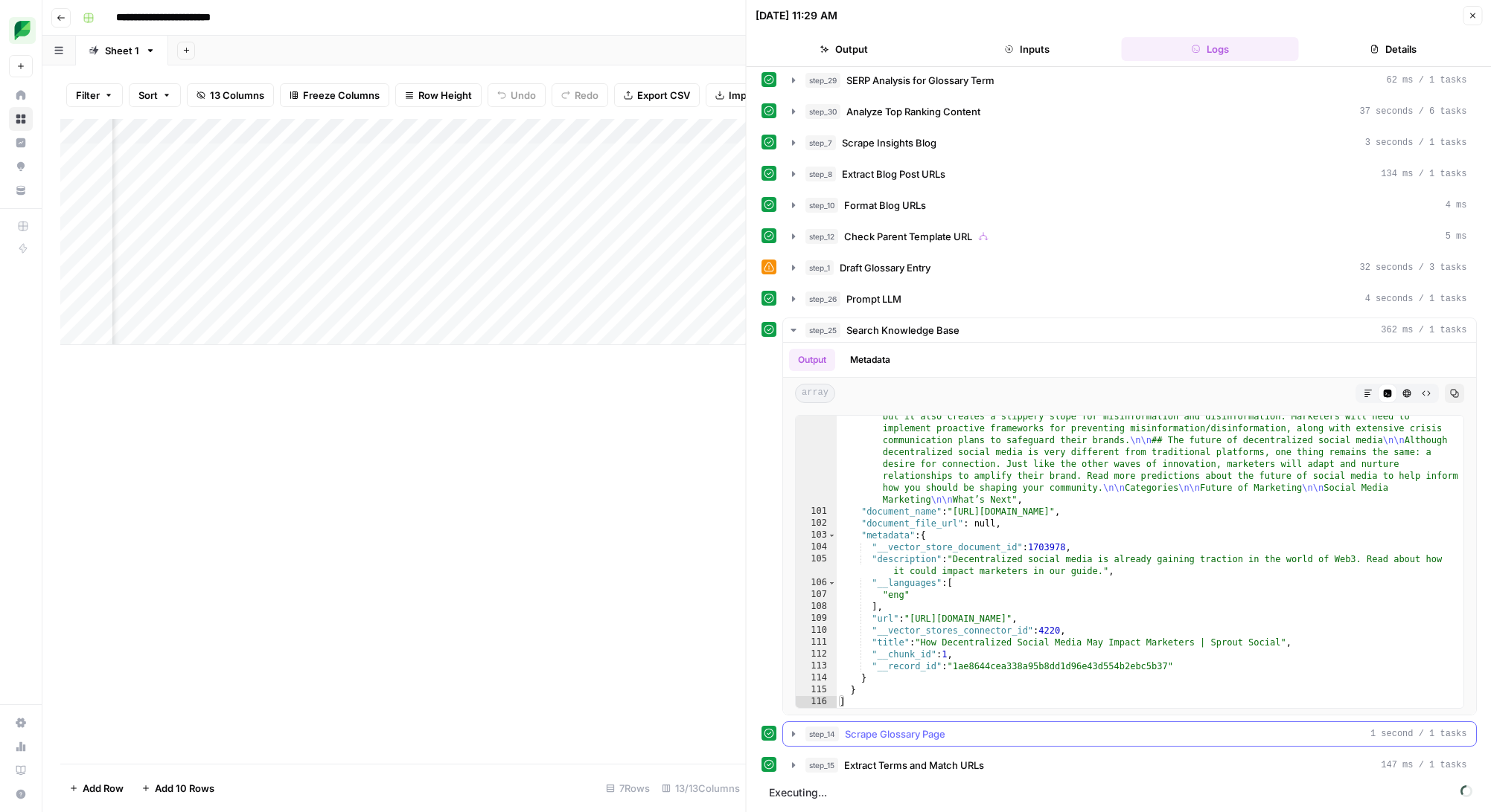
click at [793, 731] on icon "button" at bounding box center [793, 734] width 12 height 12
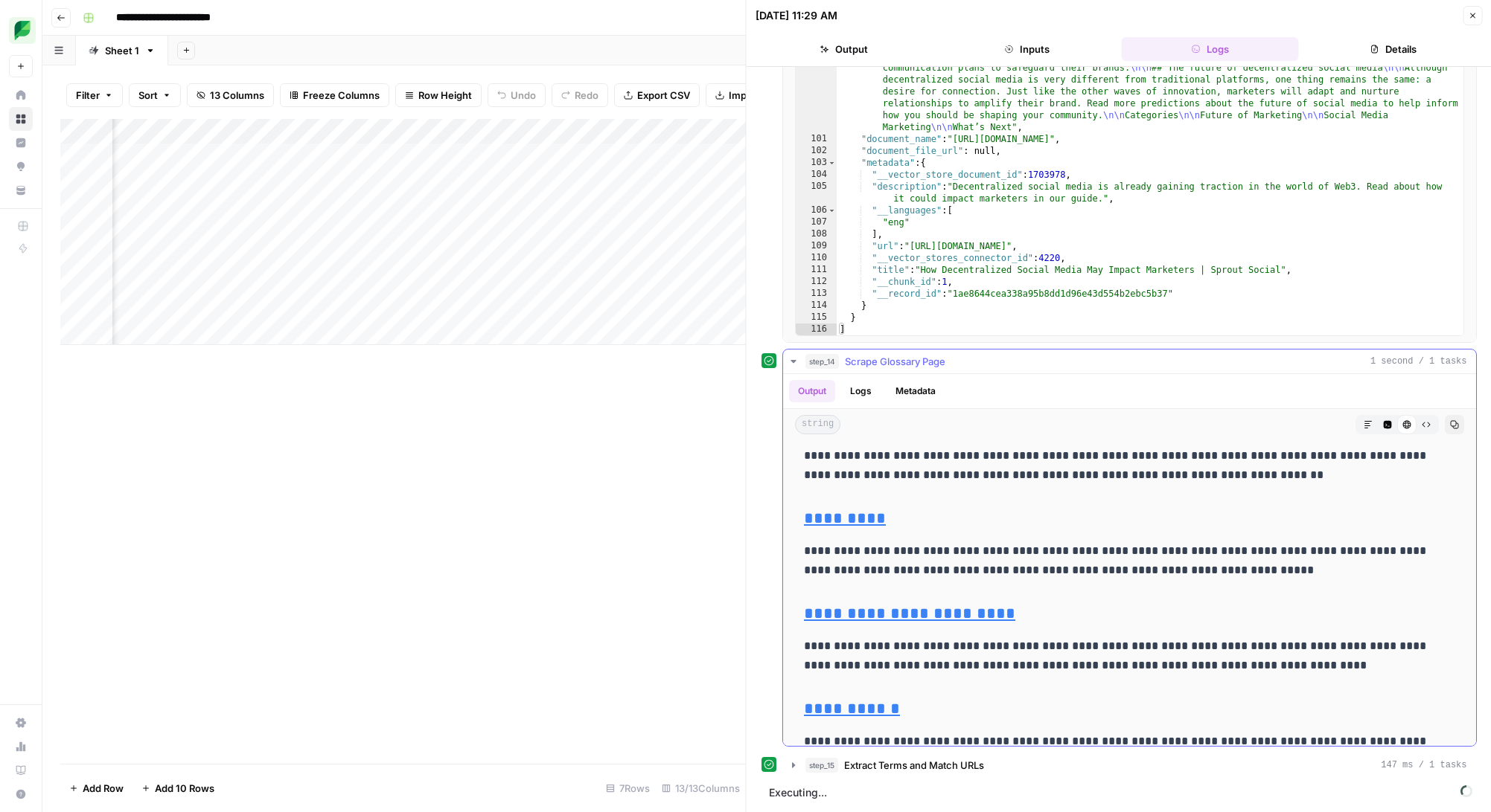
scroll to position [3224, 0]
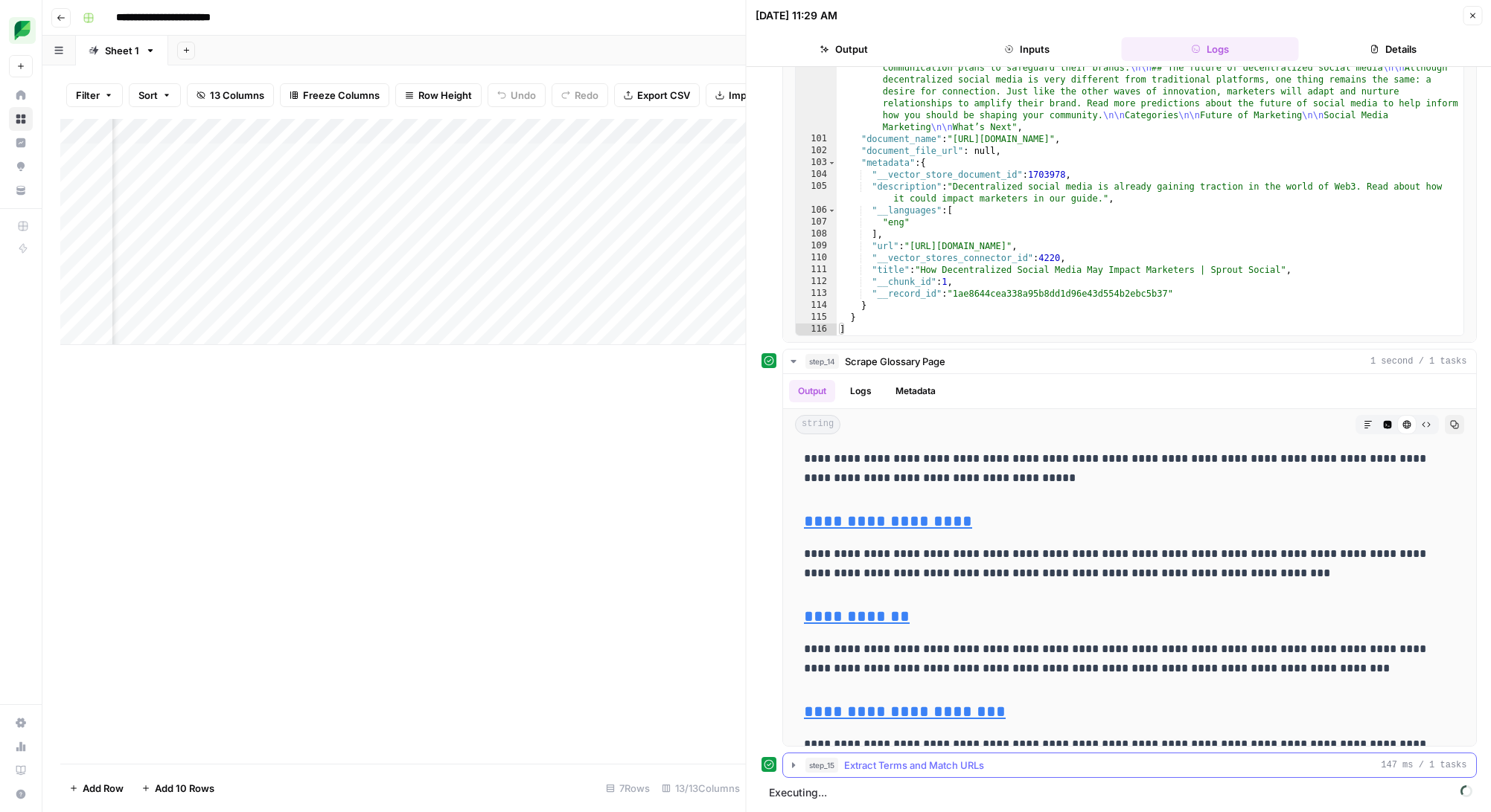
click at [793, 763] on icon "button" at bounding box center [793, 765] width 12 height 12
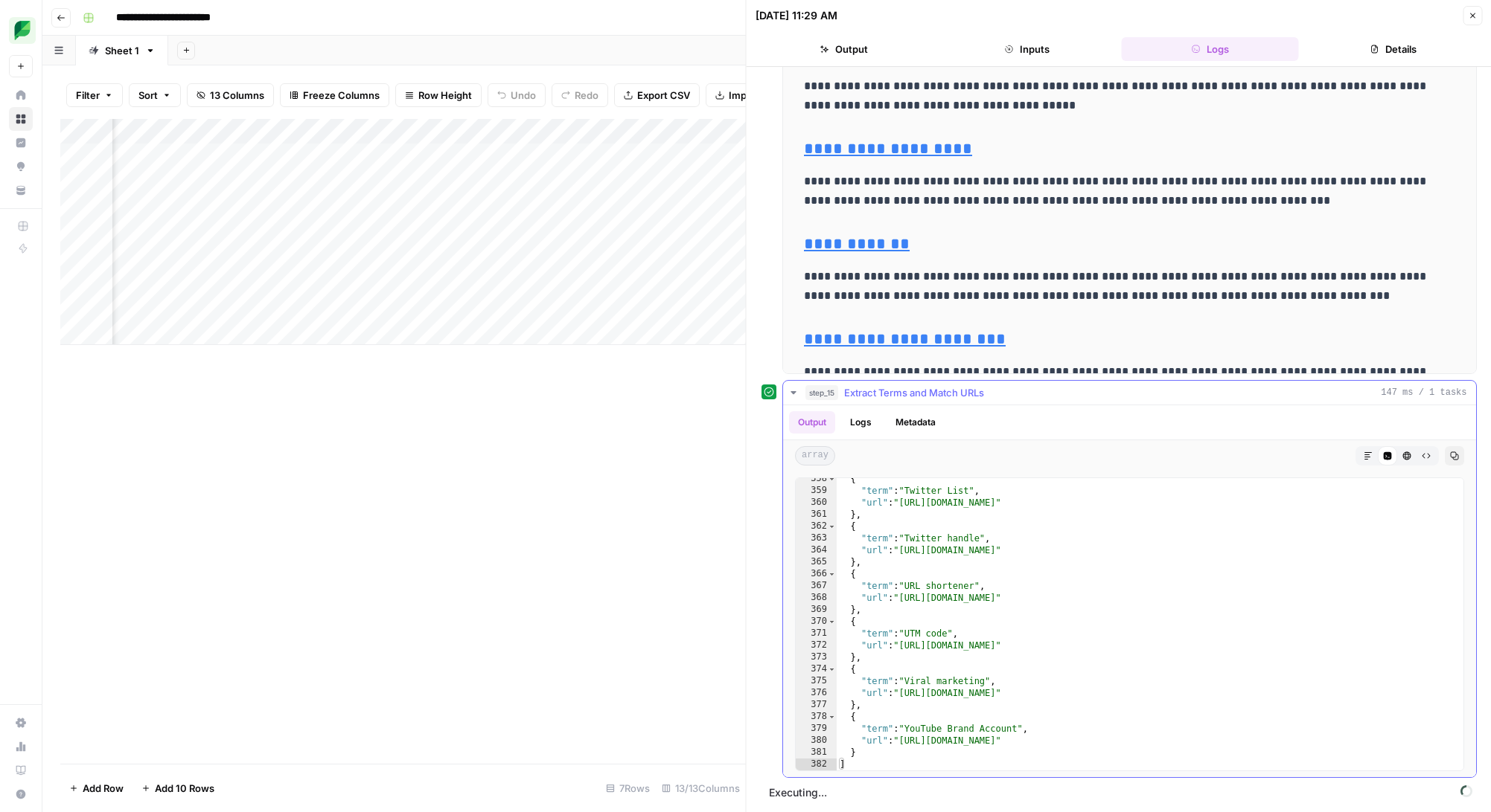
scroll to position [4253, 0]
click at [793, 391] on icon "button" at bounding box center [793, 393] width 5 height 3
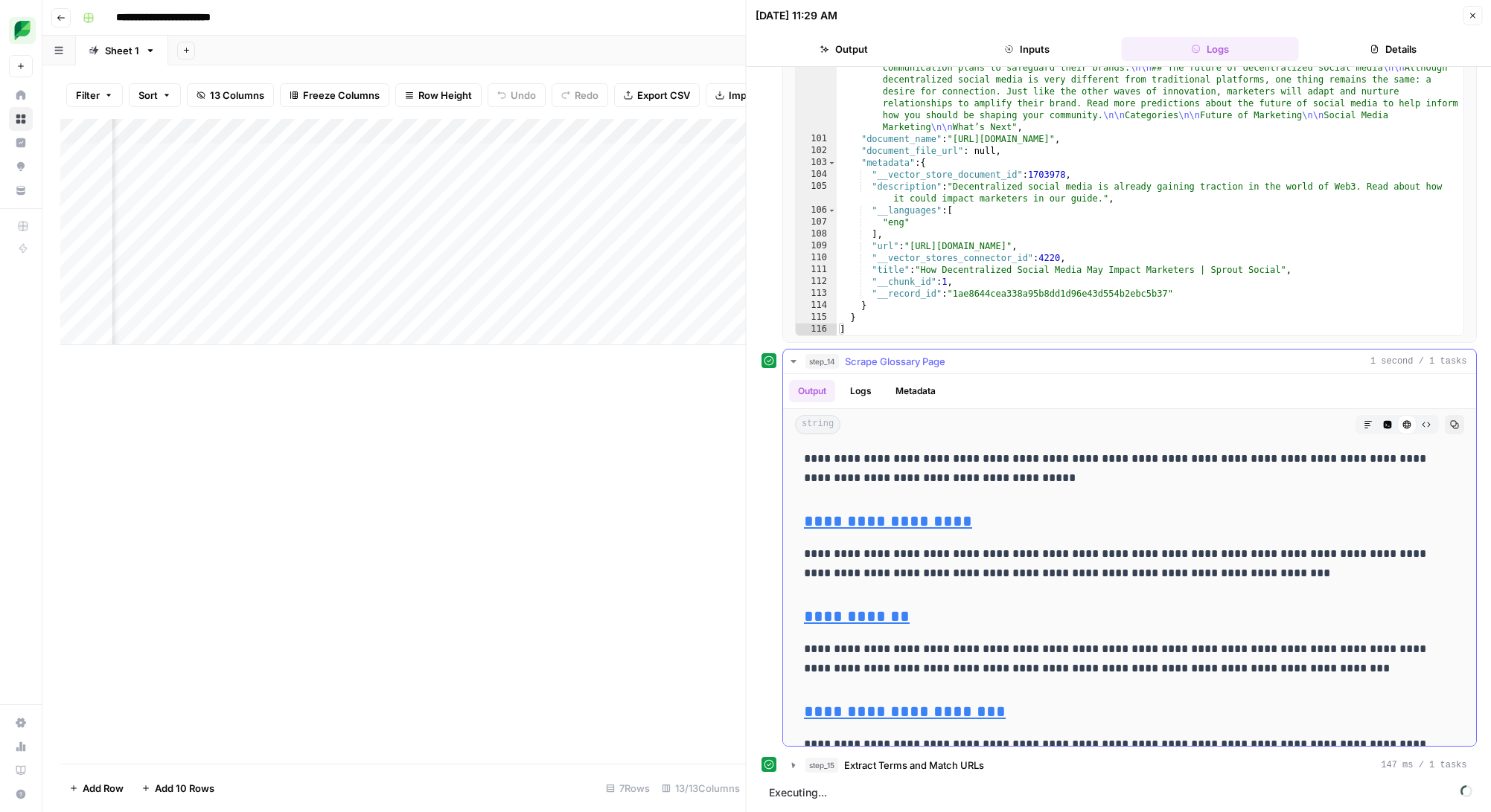
scroll to position [411, 0]
click at [794, 359] on icon "button" at bounding box center [793, 362] width 12 height 12
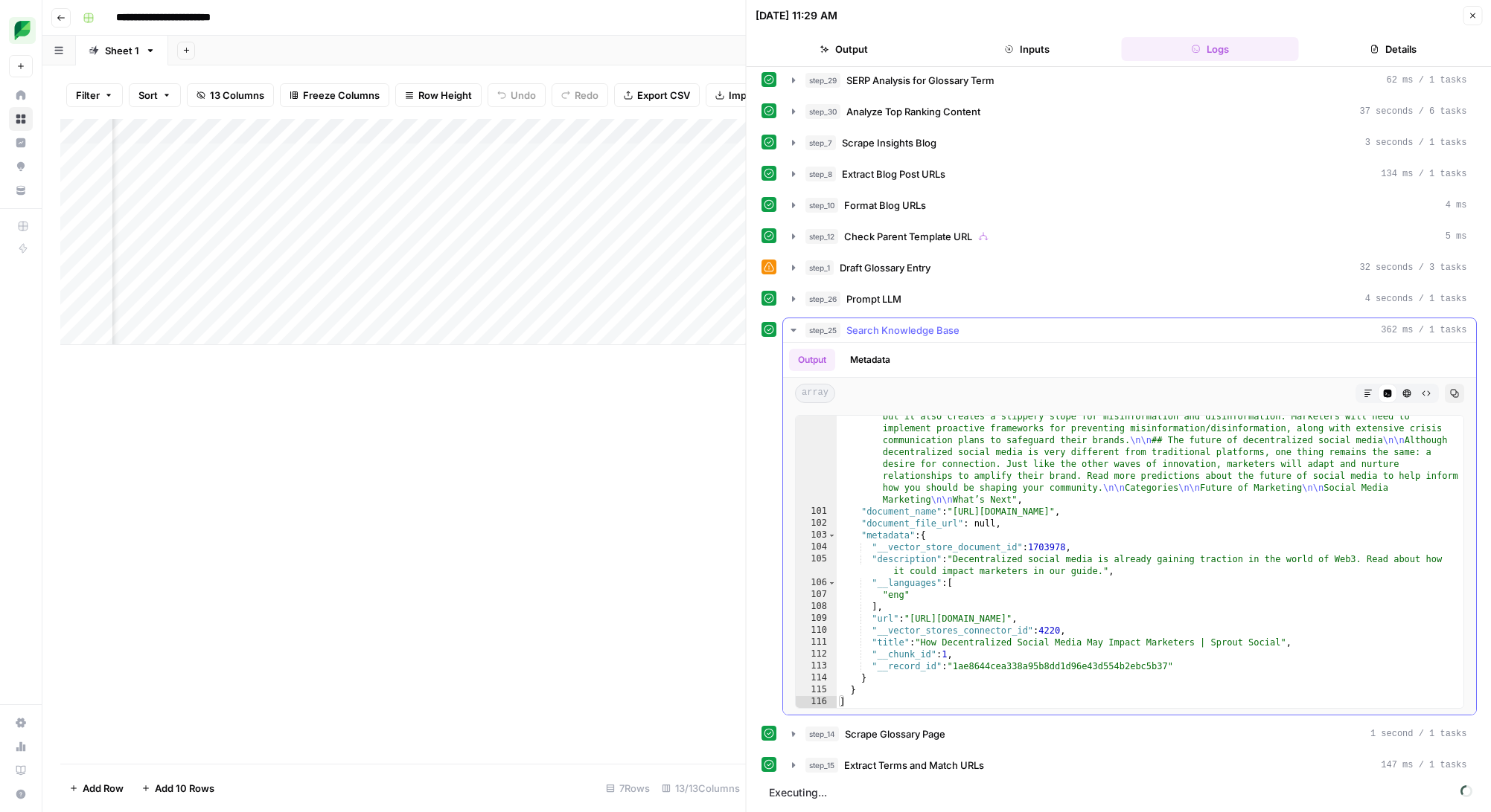
scroll to position [38, 0]
click at [796, 332] on icon "button" at bounding box center [793, 330] width 12 height 12
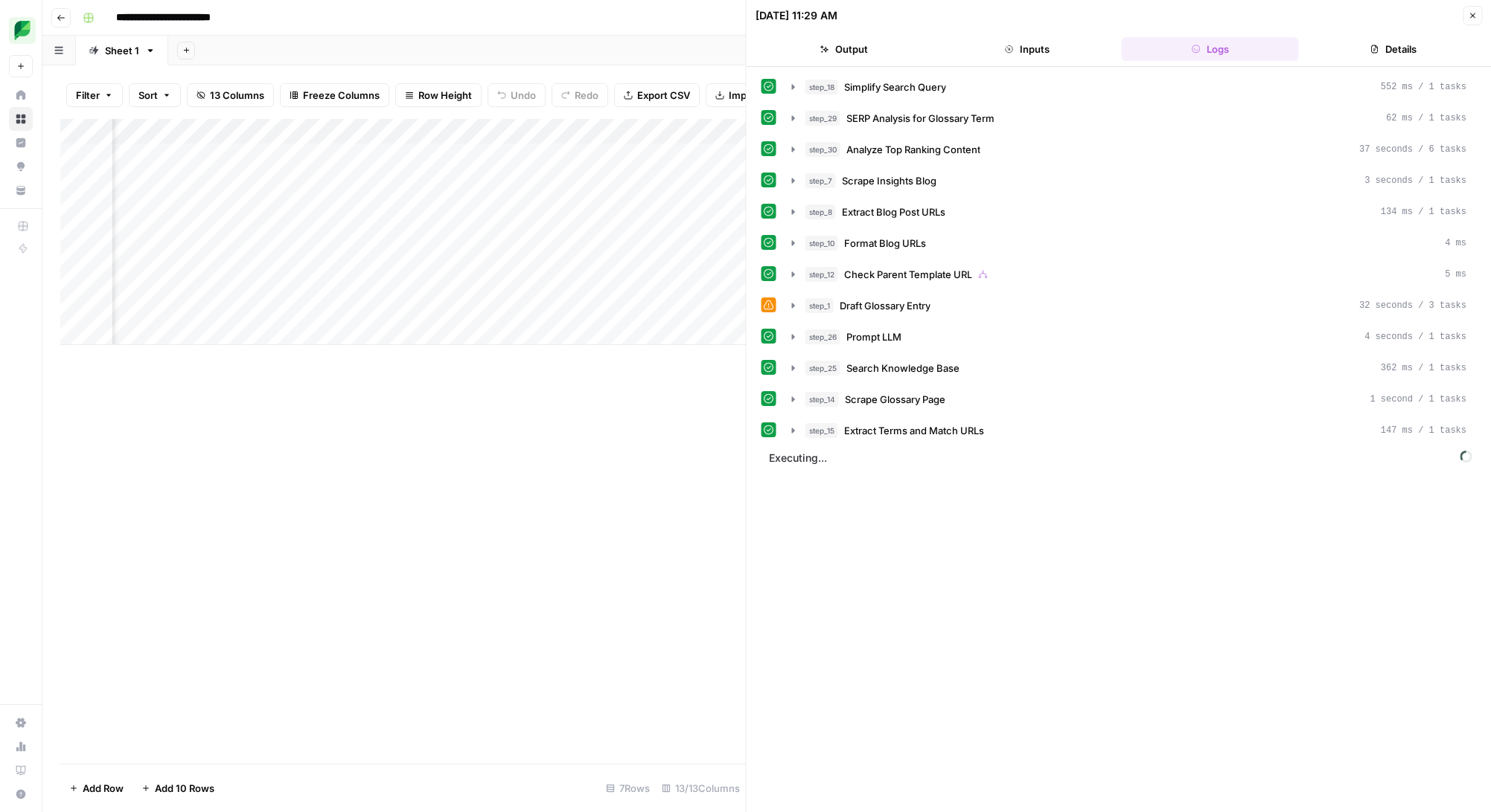
click at [807, 518] on div "step_18 Simplify Search Query 552 ms / 1 tasks step_29 SERP Analysis for Glossa…" at bounding box center [1118, 439] width 715 height 730
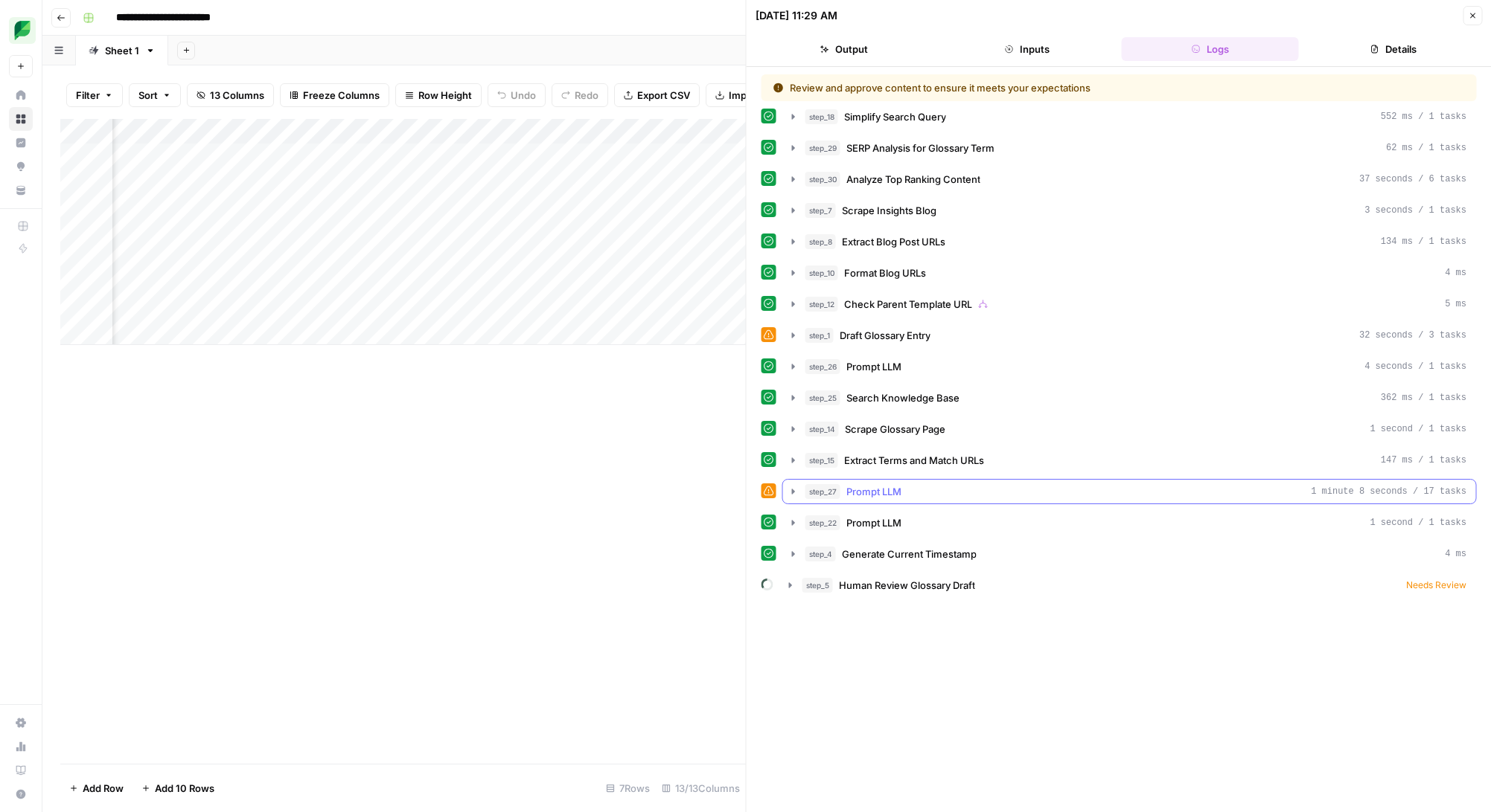
click at [793, 489] on icon "button" at bounding box center [793, 492] width 12 height 12
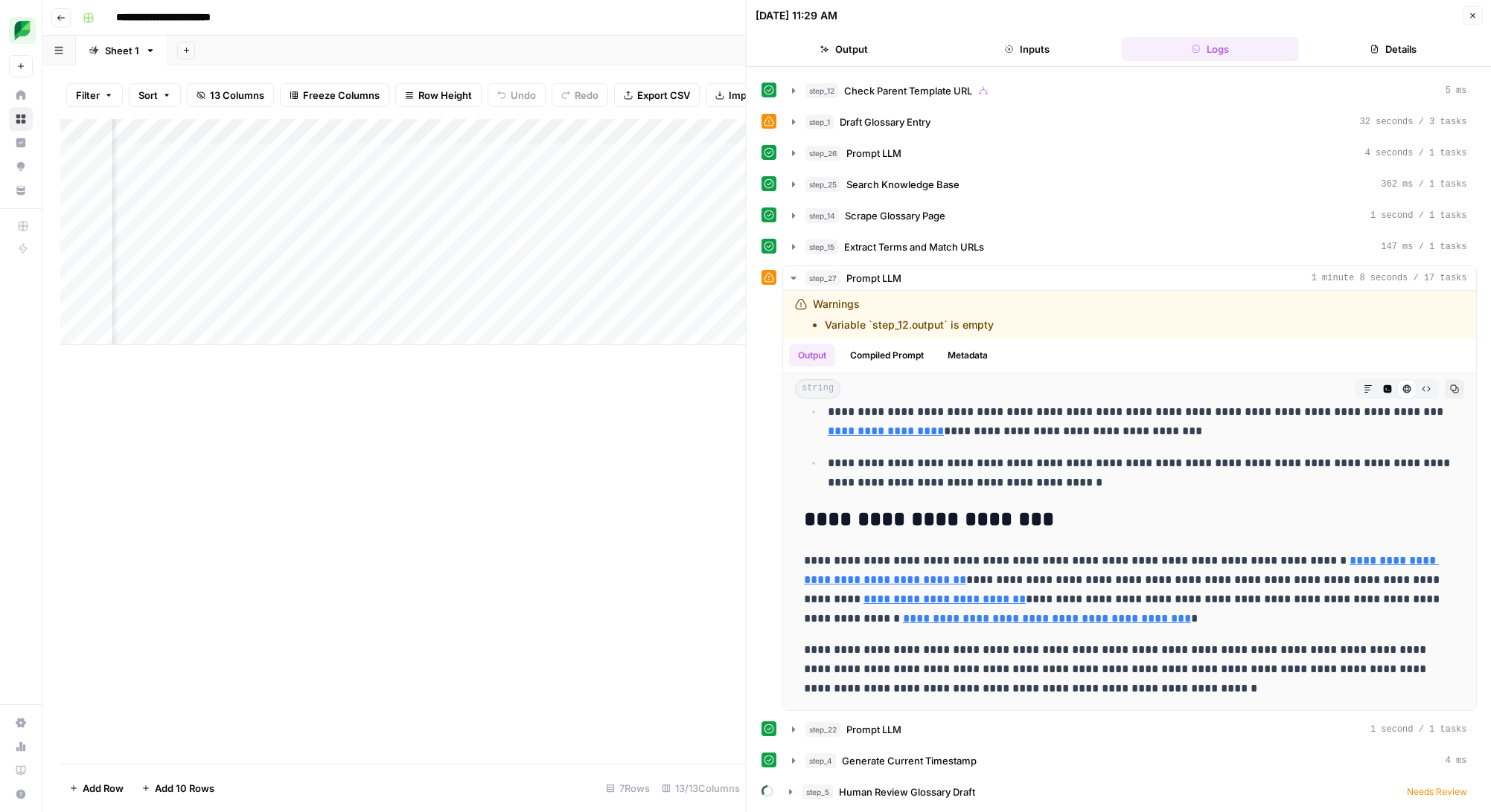
scroll to position [0, 283]
click at [481, 156] on div "Add Column" at bounding box center [403, 232] width 685 height 226
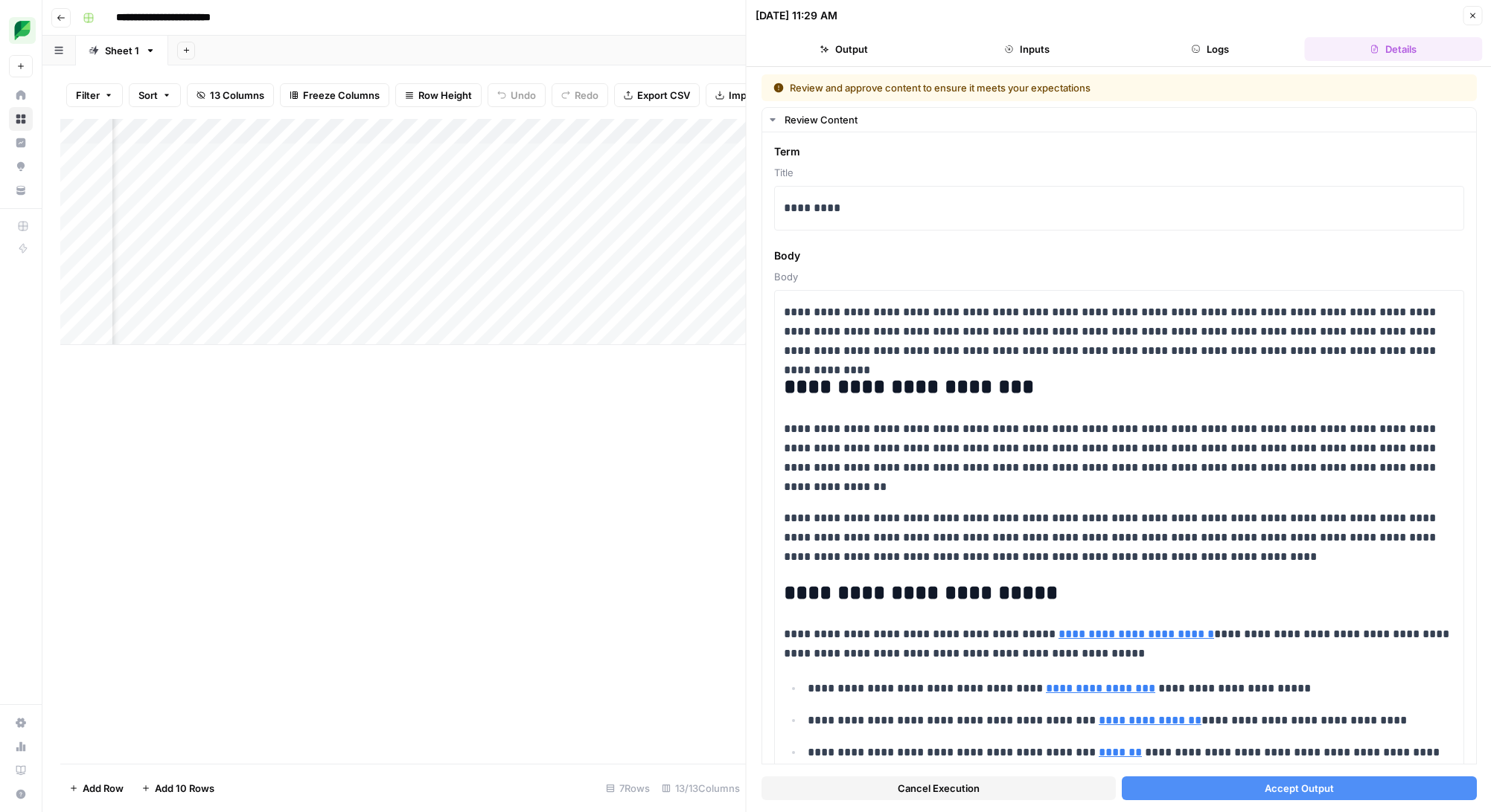
click at [1304, 784] on span "Accept Output" at bounding box center [1298, 788] width 69 height 15
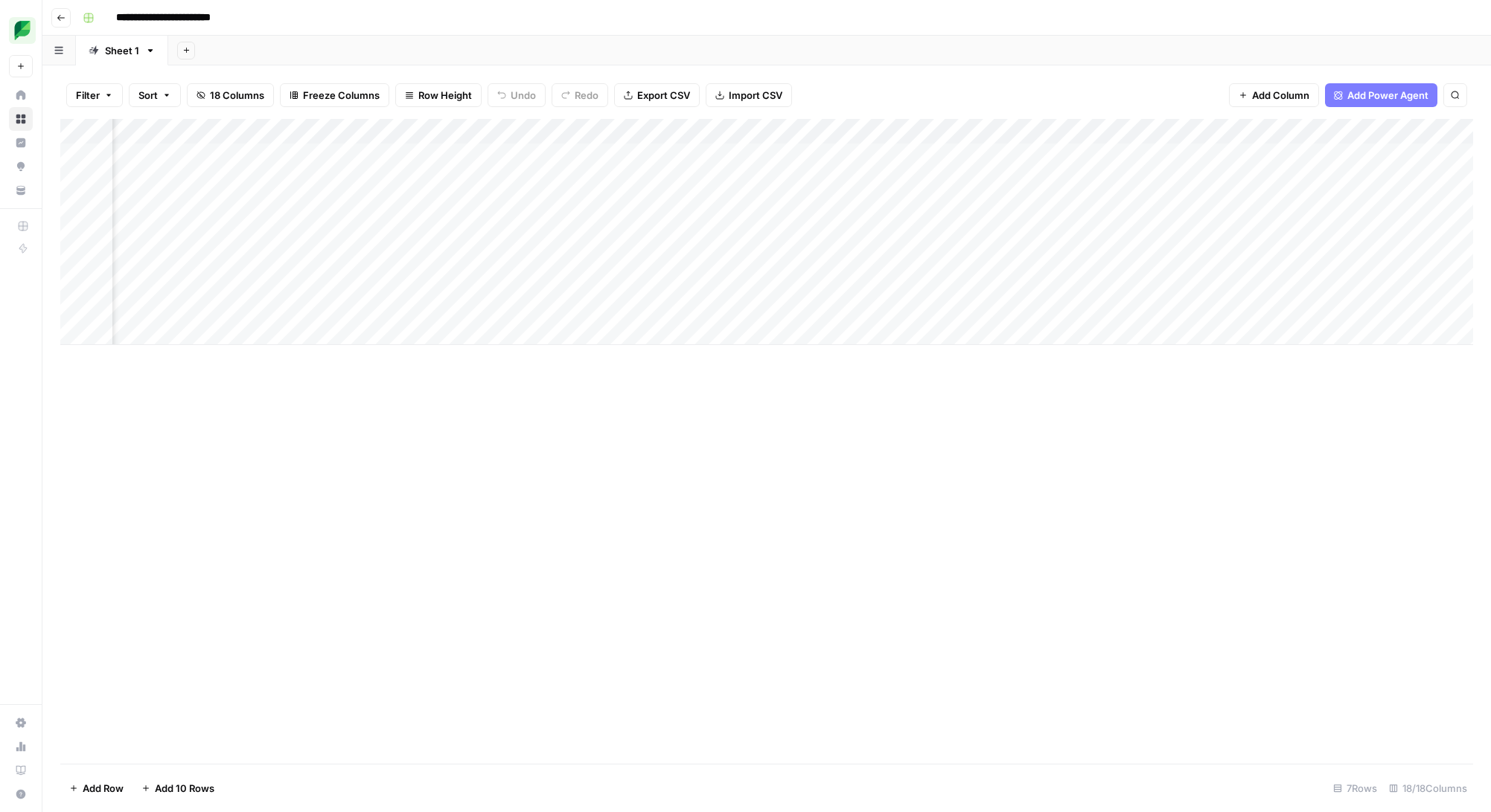
scroll to position [0, 377]
click at [656, 132] on div "Add Column" at bounding box center [767, 232] width 1412 height 226
click at [611, 273] on span "Remove Column" at bounding box center [629, 277] width 130 height 15
click at [703, 141] on button "Delete" at bounding box center [692, 154] width 50 height 27
click at [659, 132] on div "Add Column" at bounding box center [767, 232] width 1412 height 226
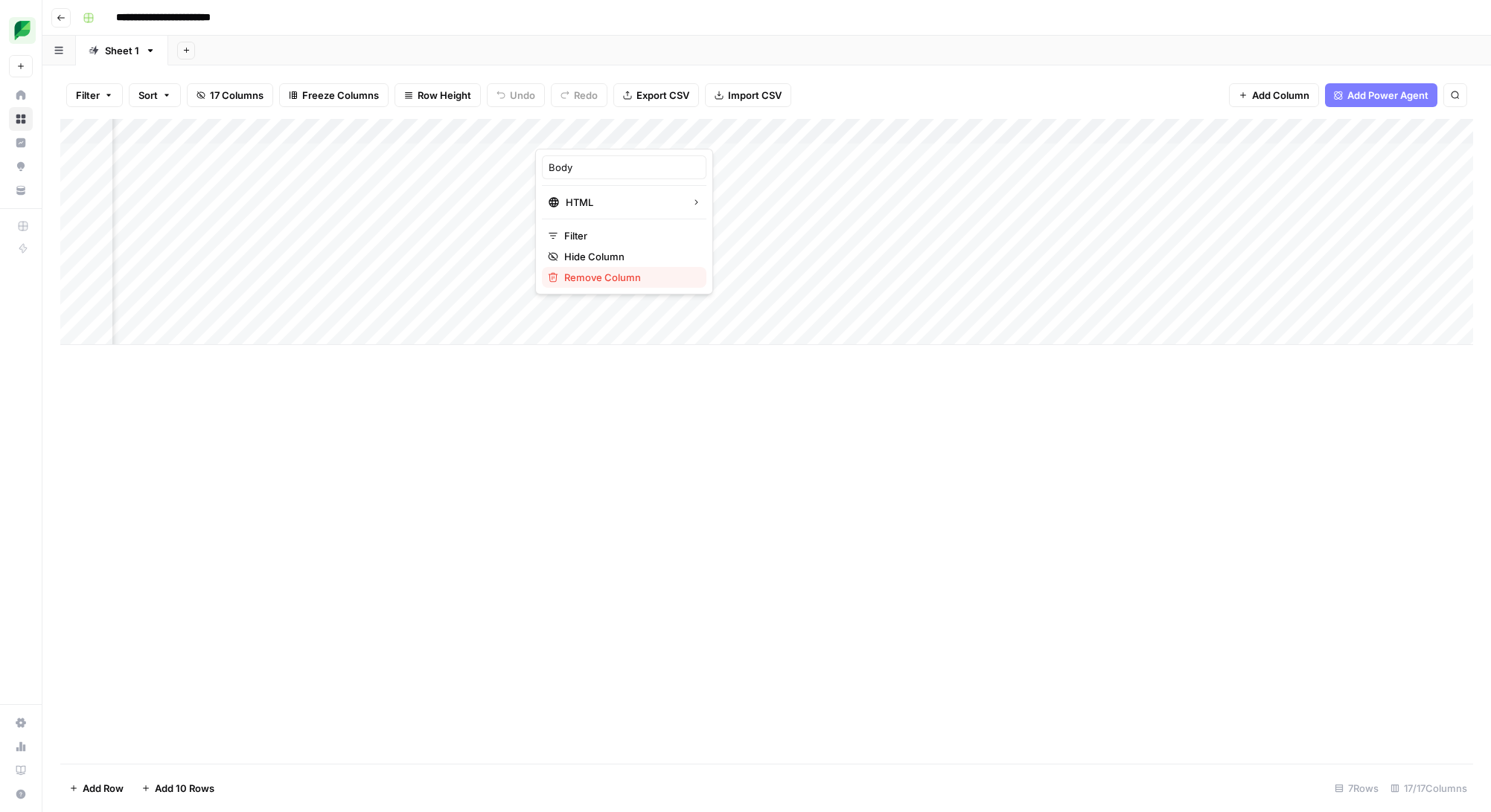
click at [633, 268] on button "Remove Column" at bounding box center [623, 277] width 164 height 21
click at [685, 151] on span "Delete" at bounding box center [692, 154] width 32 height 15
click at [659, 132] on div "Add Column" at bounding box center [767, 232] width 1412 height 226
click at [616, 271] on span "Remove Column" at bounding box center [629, 277] width 130 height 15
click at [689, 154] on span "Delete" at bounding box center [692, 154] width 32 height 15
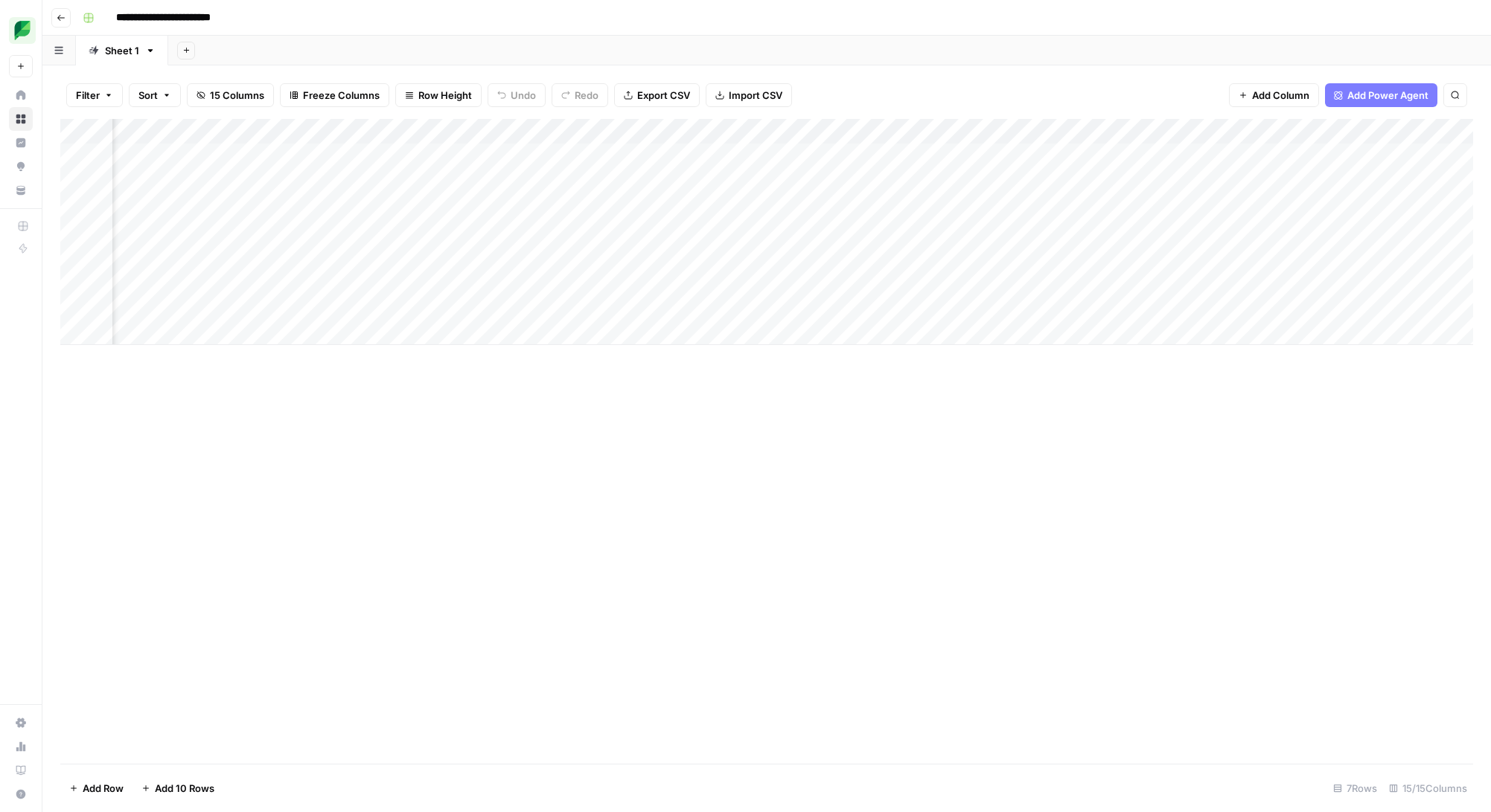
click at [659, 132] on div "Add Column" at bounding box center [767, 232] width 1412 height 226
click at [630, 270] on span "Remove Column" at bounding box center [629, 277] width 130 height 15
click at [695, 152] on span "Delete" at bounding box center [692, 154] width 32 height 15
click at [898, 133] on div "Add Column" at bounding box center [767, 232] width 1412 height 226
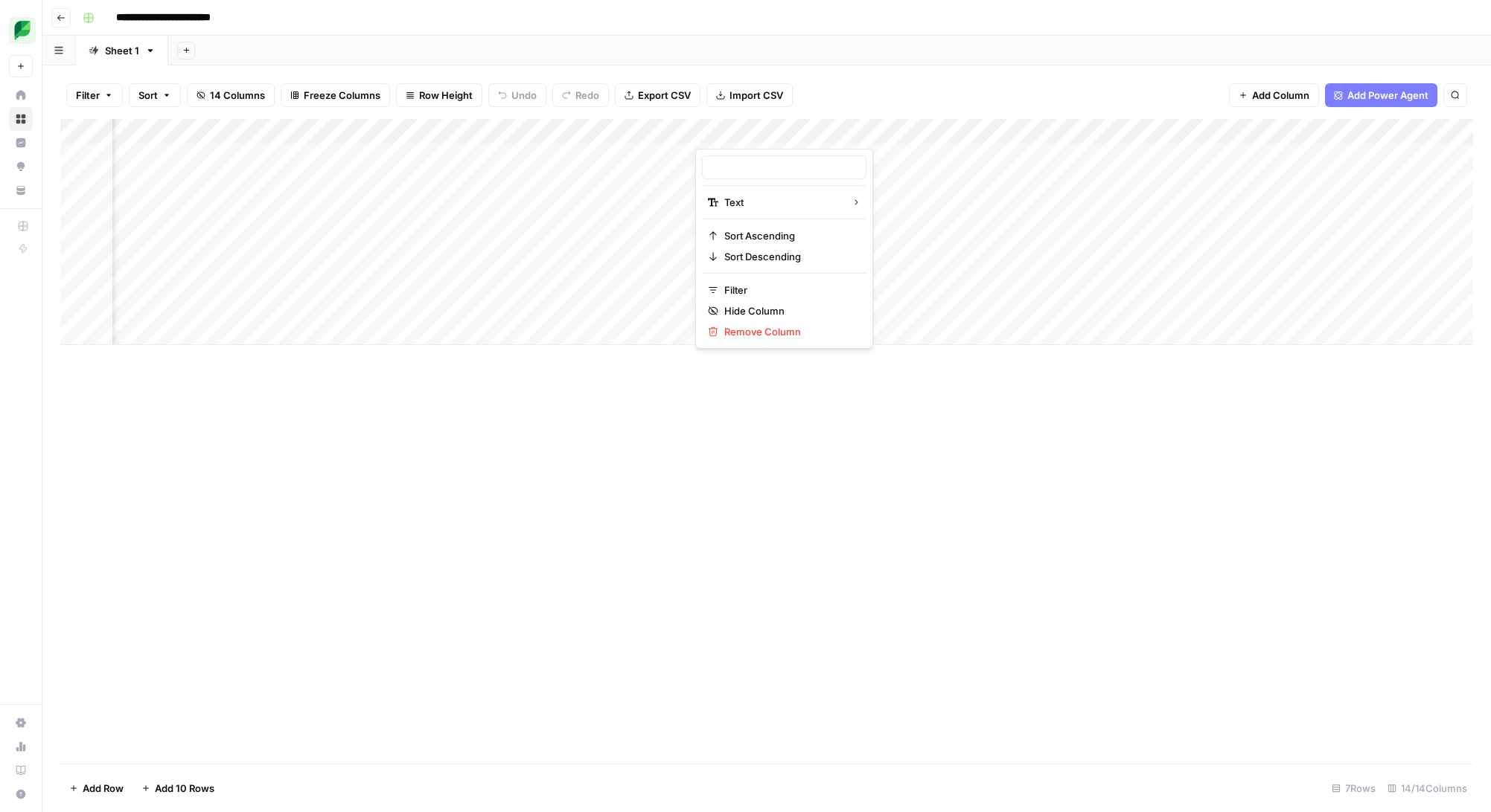
type input "Post Type"
click at [781, 330] on span "Remove Column" at bounding box center [789, 331] width 130 height 15
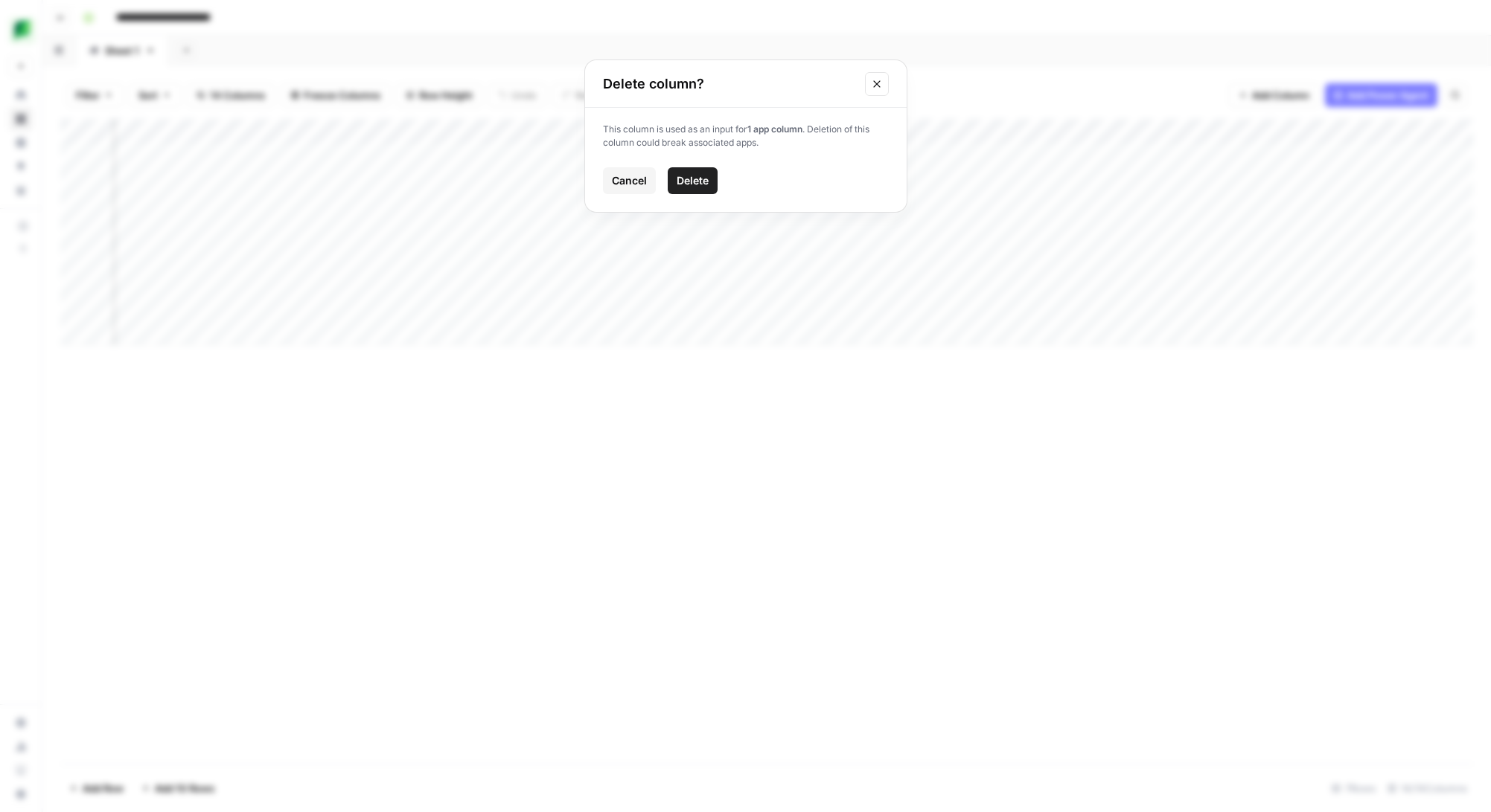
click at [702, 177] on span "Delete" at bounding box center [692, 180] width 32 height 15
click at [1155, 134] on div "Add Column" at bounding box center [767, 232] width 1412 height 226
click at [1030, 362] on div "Add Column" at bounding box center [767, 441] width 1412 height 645
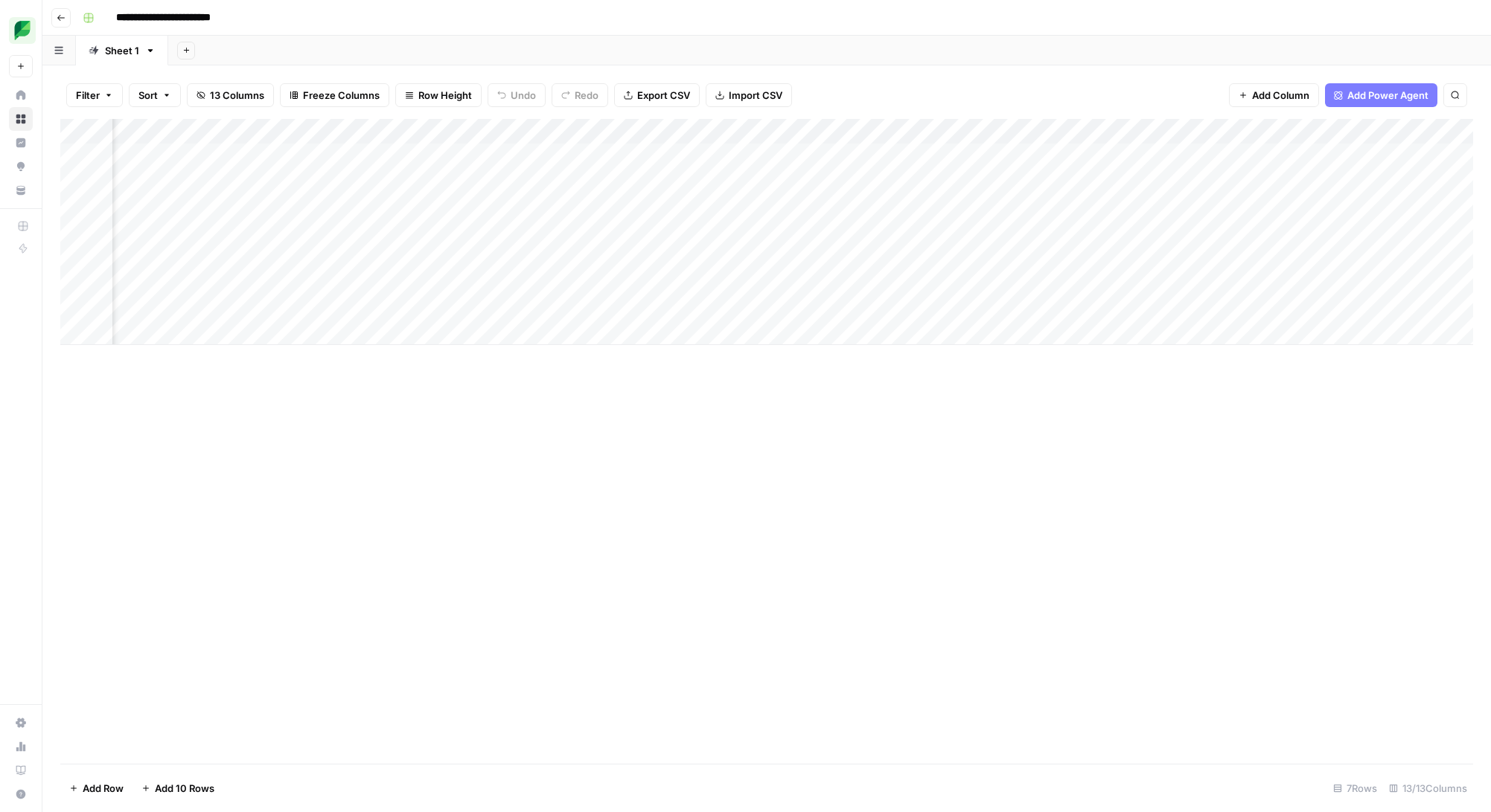
click at [1311, 127] on div "Add Column" at bounding box center [767, 232] width 1412 height 226
click at [1177, 329] on span "Remove Column" at bounding box center [1202, 331] width 130 height 15
click at [708, 181] on span "Delete" at bounding box center [692, 180] width 32 height 15
click at [194, 154] on div "Add Column" at bounding box center [767, 232] width 1412 height 226
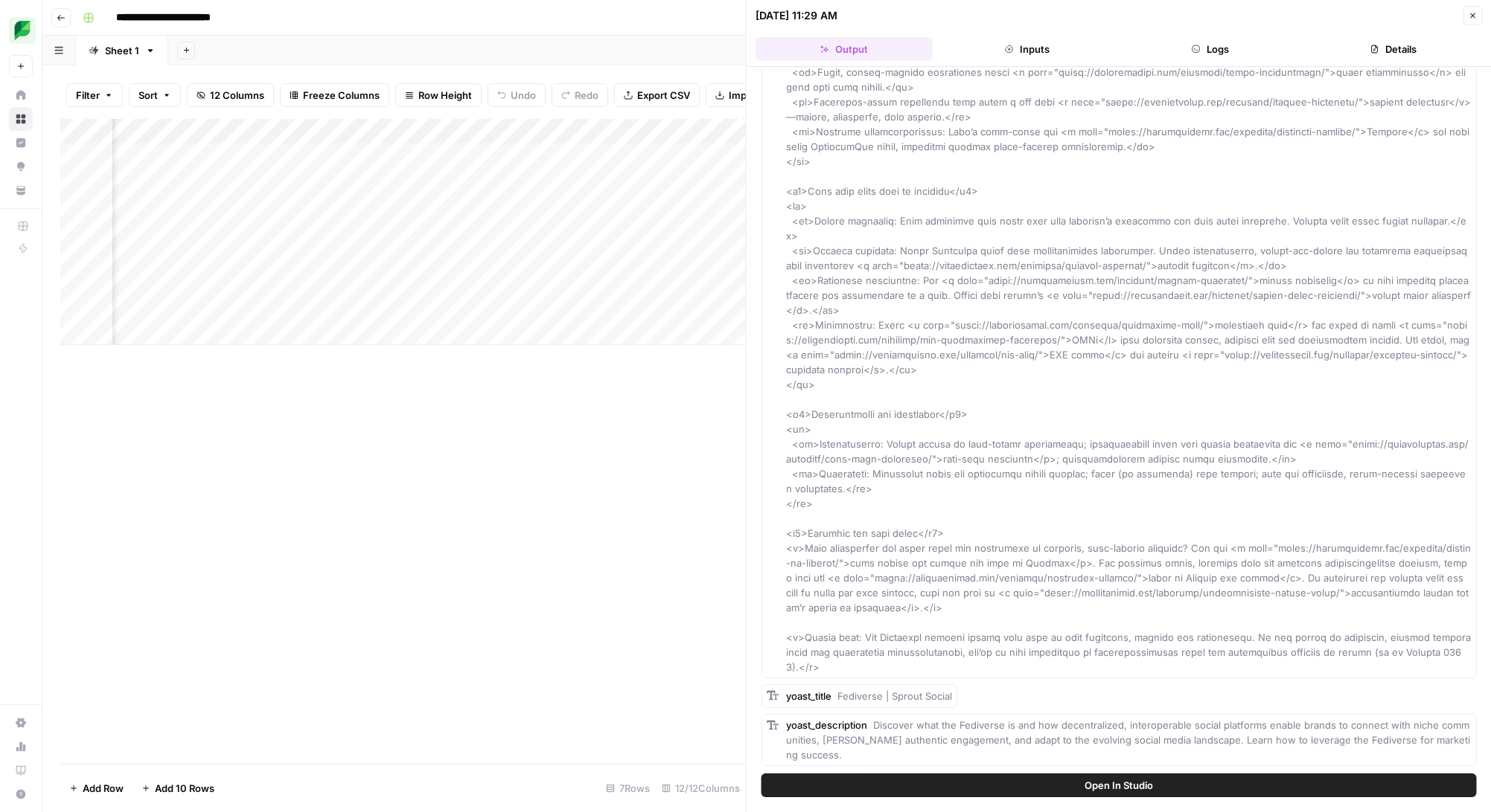
scroll to position [0, 1278]
click at [712, 130] on span "Add Column" at bounding box center [711, 132] width 52 height 14
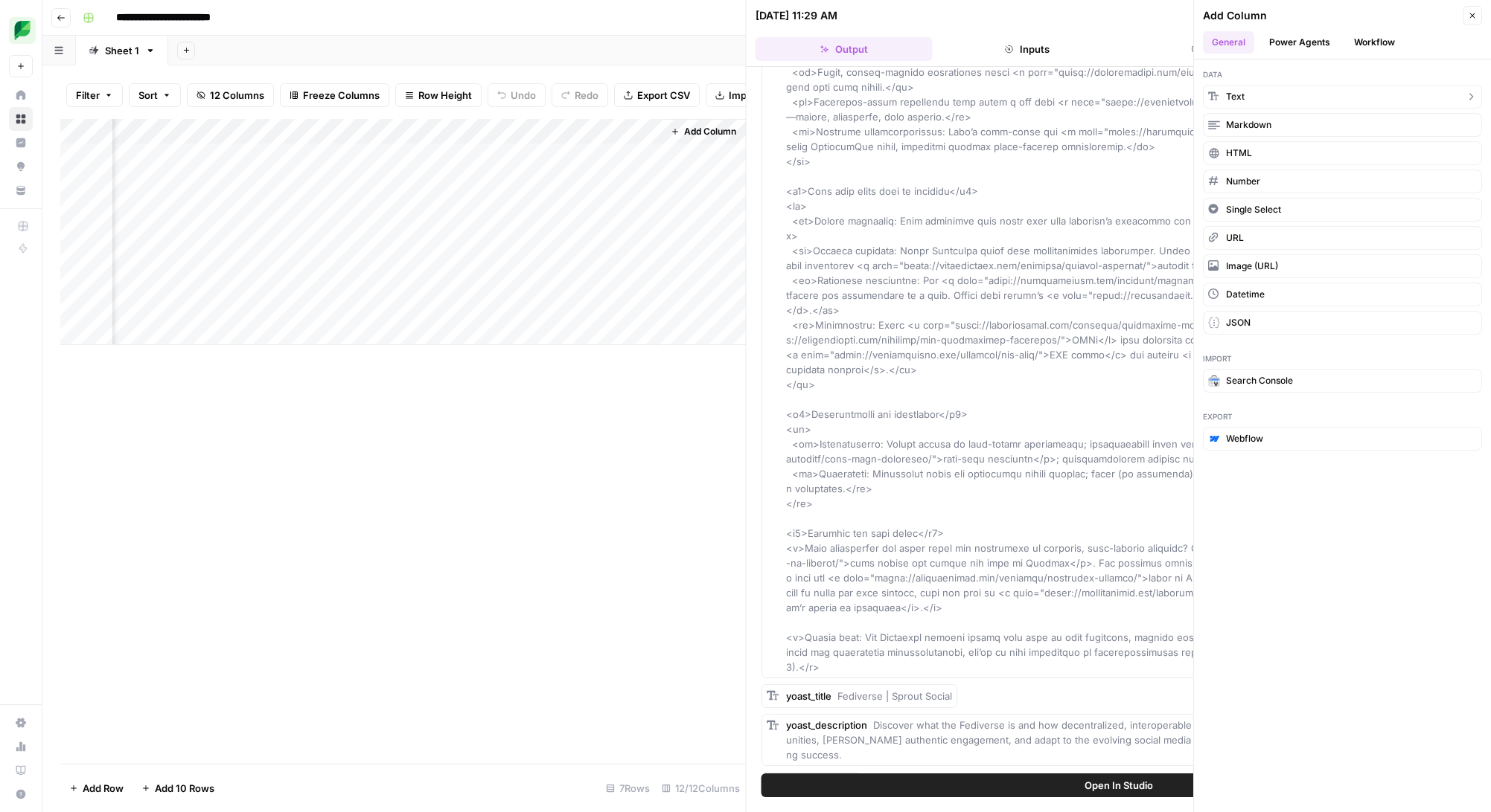
click at [1255, 96] on button "Text" at bounding box center [1342, 96] width 279 height 24
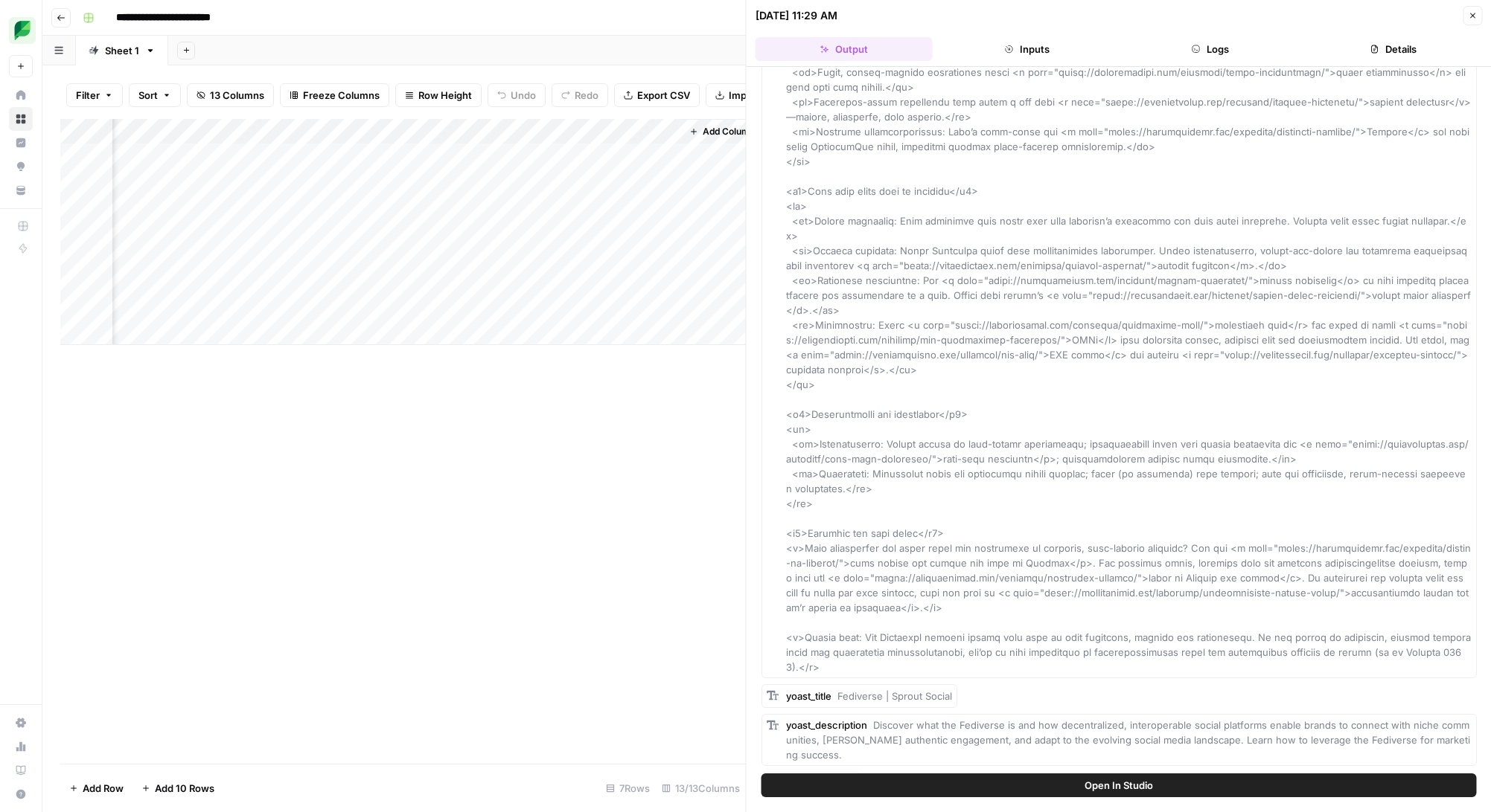
scroll to position [0, 1492]
click at [512, 130] on div "Add Column" at bounding box center [403, 232] width 685 height 226
click at [509, 164] on input "New Column" at bounding box center [536, 167] width 151 height 15
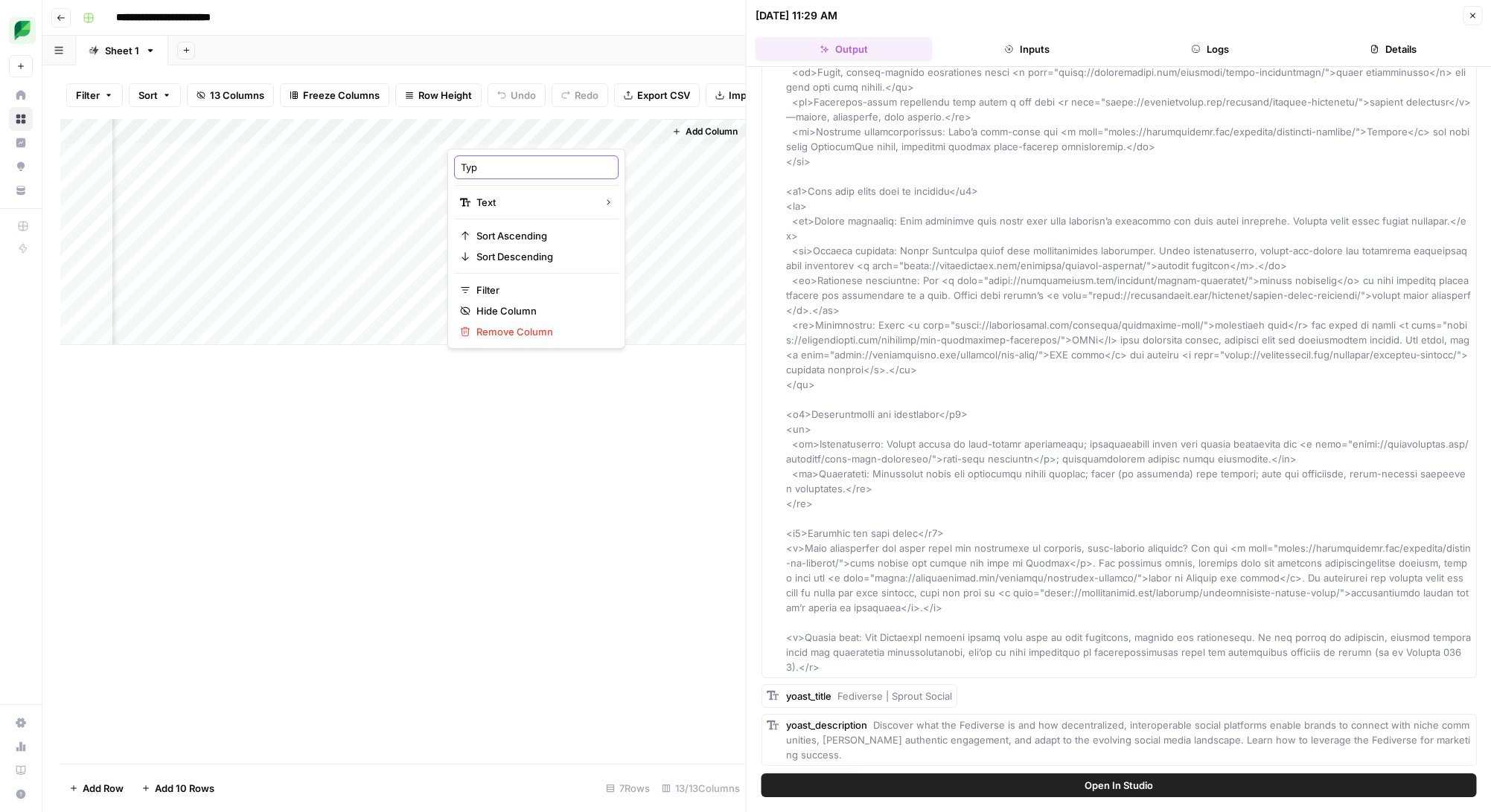
type input "Type"
drag, startPoint x: 530, startPoint y: 128, endPoint x: 326, endPoint y: 131, distance: 204.0
click at [326, 131] on div "Add Column" at bounding box center [403, 232] width 685 height 226
click at [332, 154] on div "Add Column" at bounding box center [403, 232] width 685 height 226
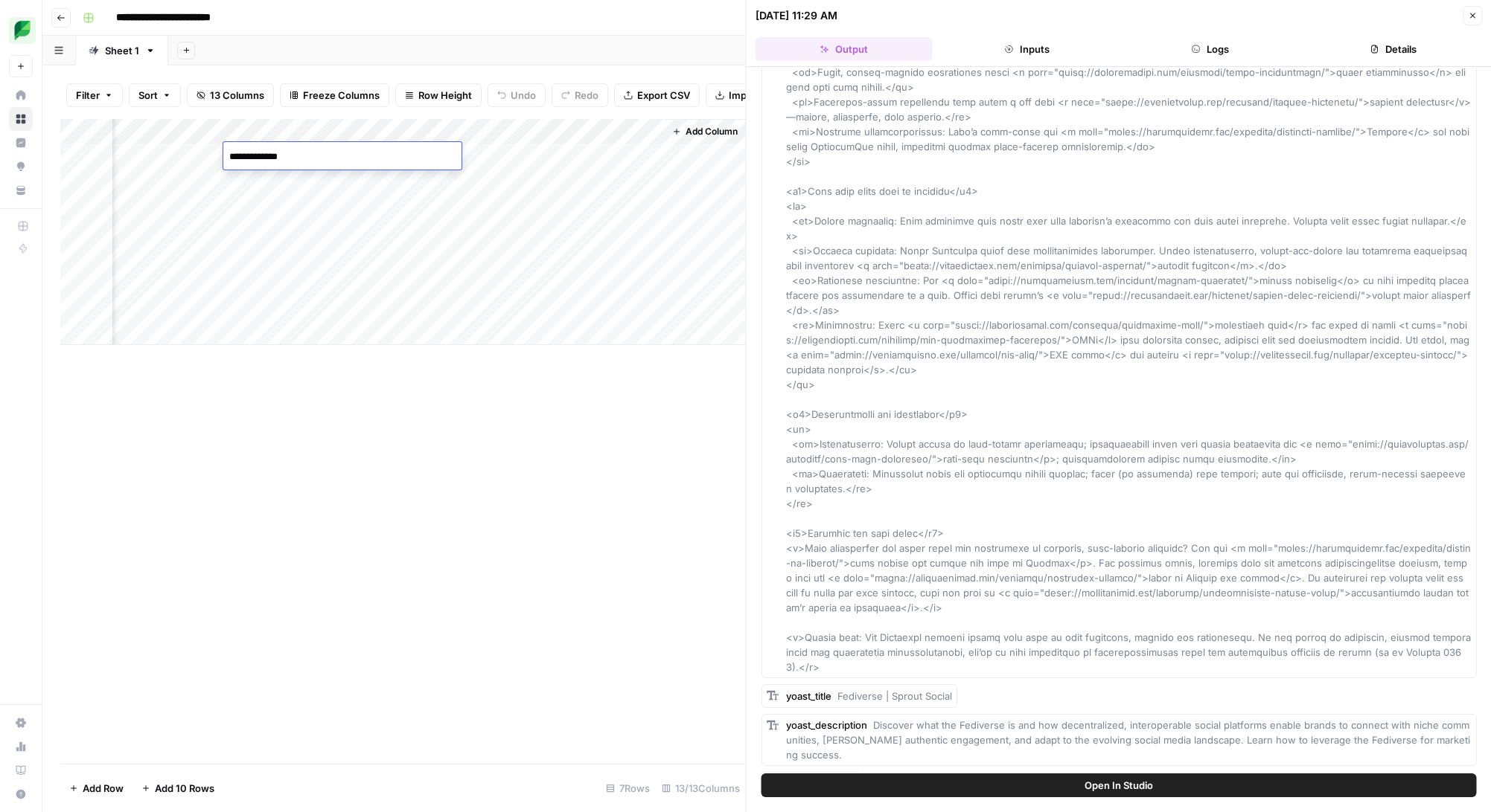
type textarea "**********"
click at [354, 248] on div "Add Column" at bounding box center [403, 232] width 685 height 226
click at [629, 132] on div "Add Column" at bounding box center [403, 232] width 685 height 226
click at [533, 261] on span "Configure Inputs" at bounding box center [532, 256] width 130 height 15
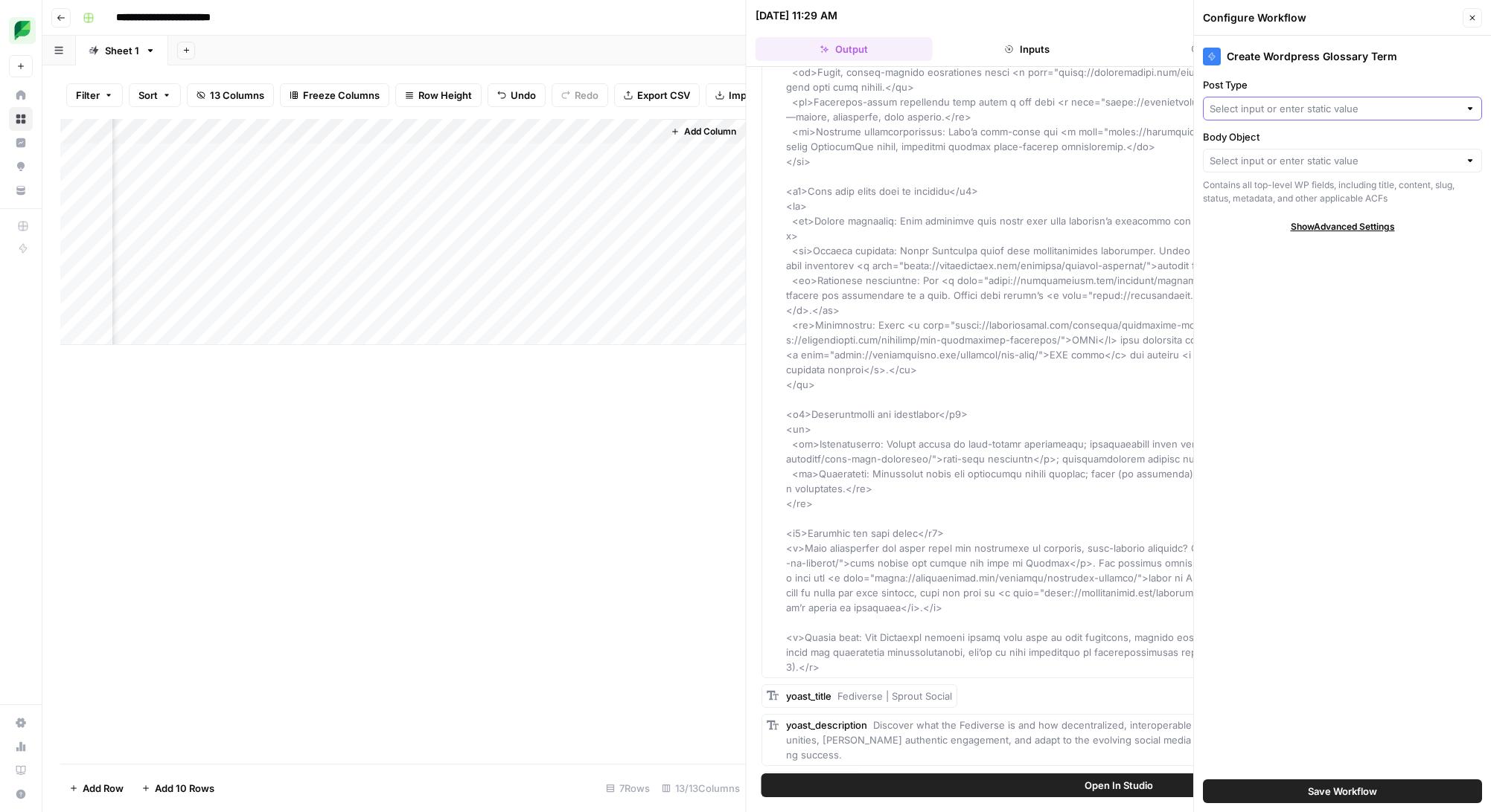
click at [1344, 109] on input "Post Type" at bounding box center [1334, 108] width 249 height 15
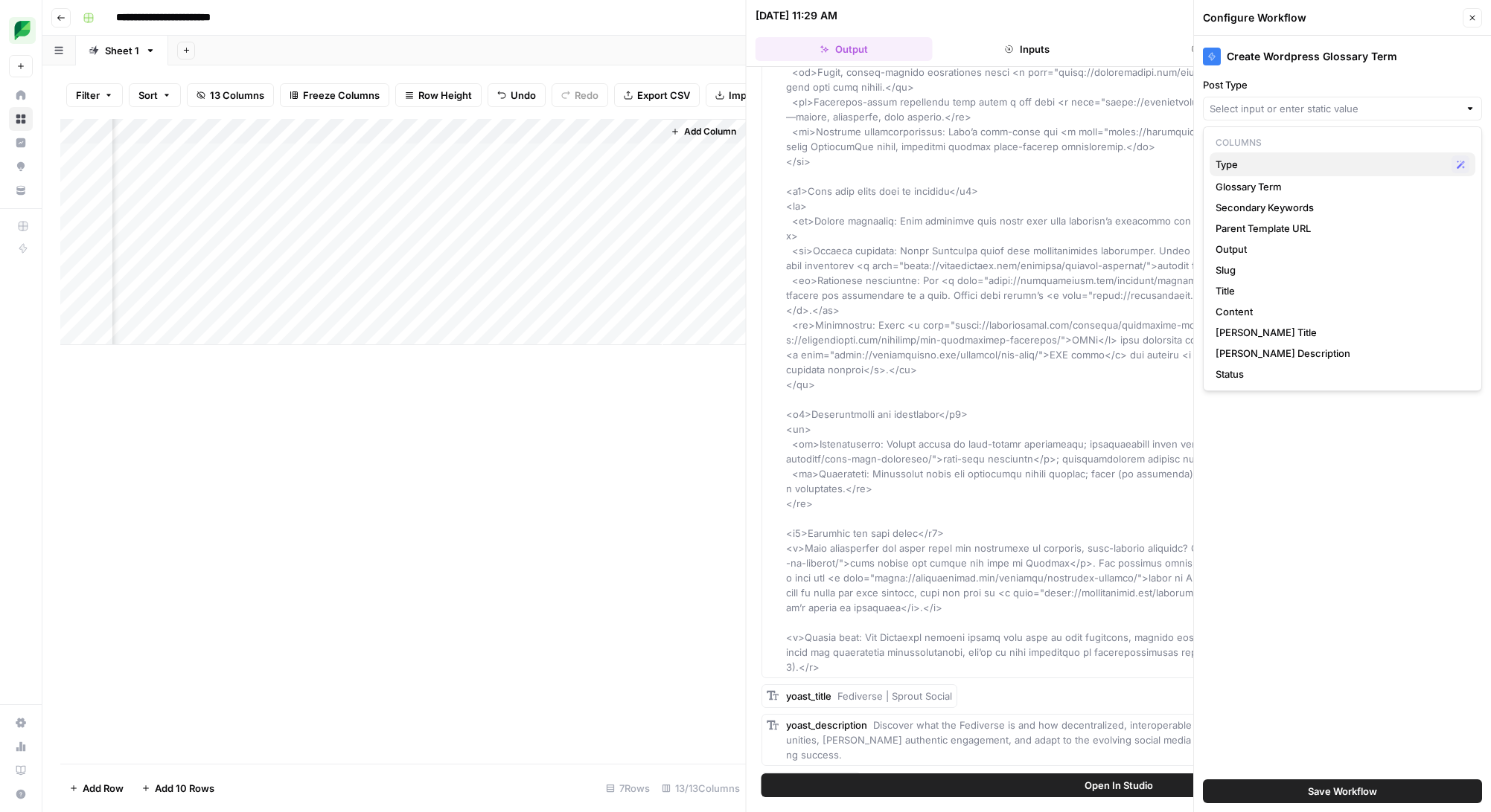
click at [1294, 164] on span "Type" at bounding box center [1330, 164] width 230 height 15
type input "Type"
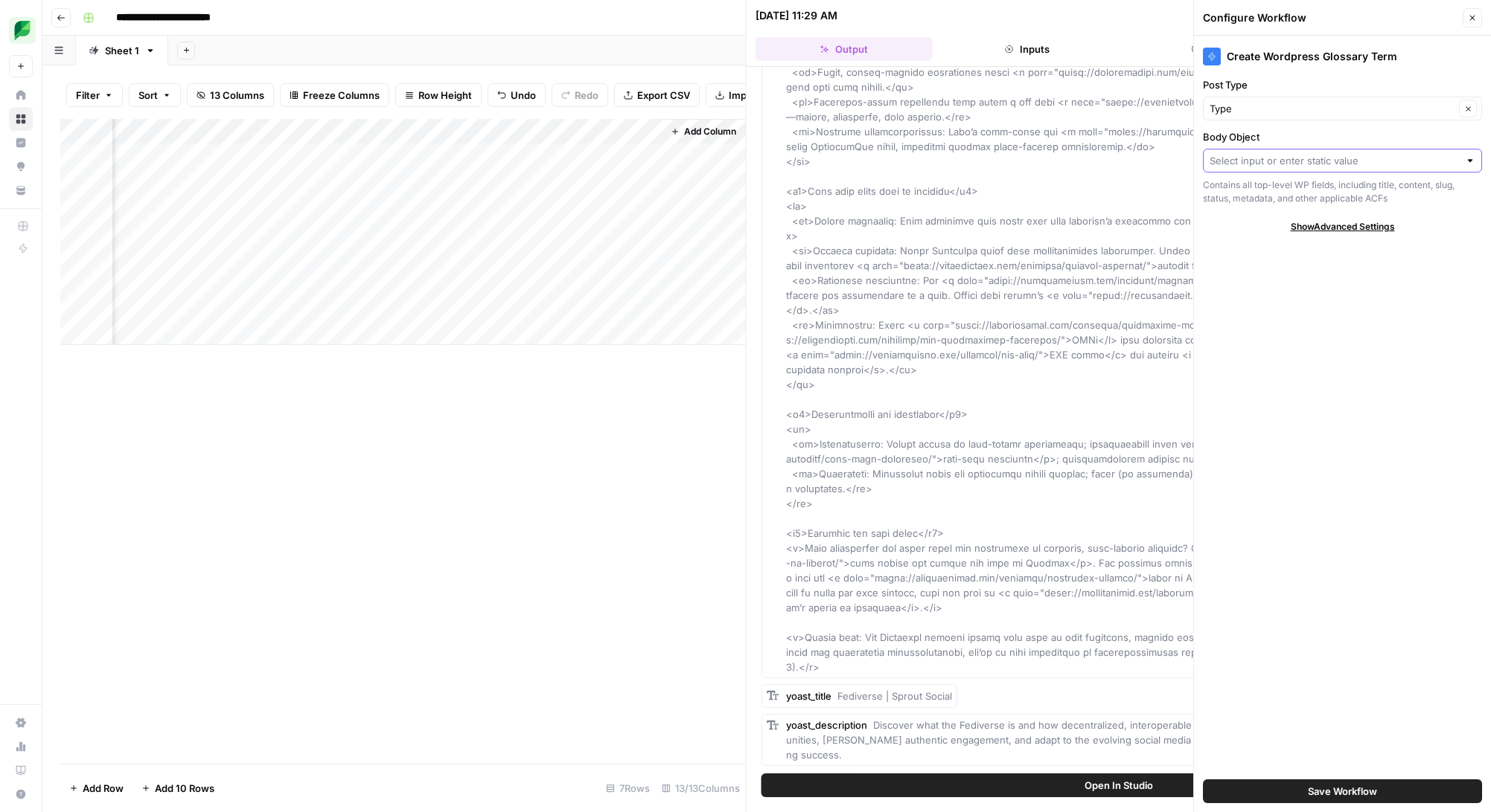
click at [1345, 159] on input "Body Object" at bounding box center [1334, 160] width 249 height 15
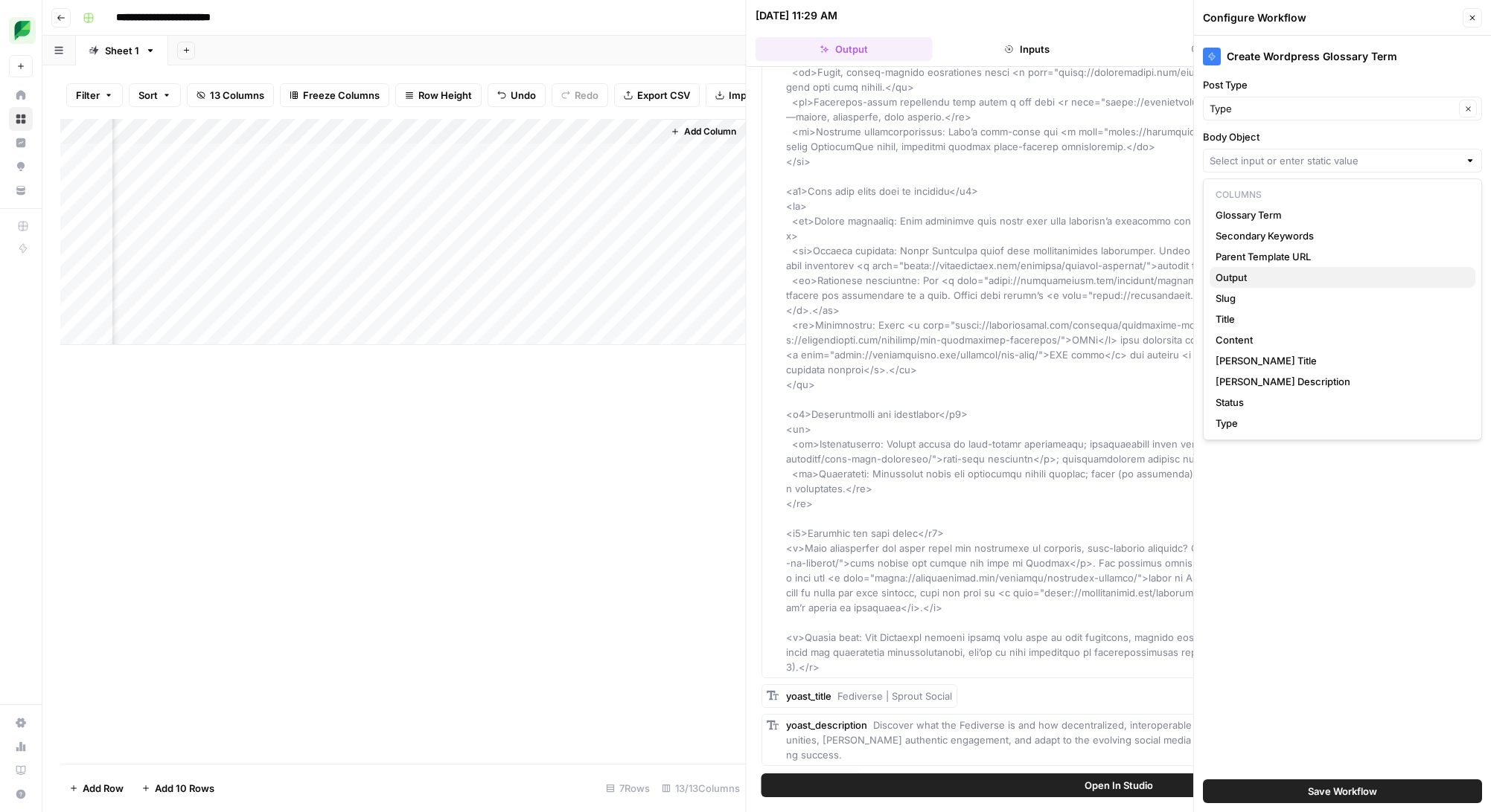
click at [1288, 277] on span "Output" at bounding box center [1340, 277] width 248 height 15
type input "Output"
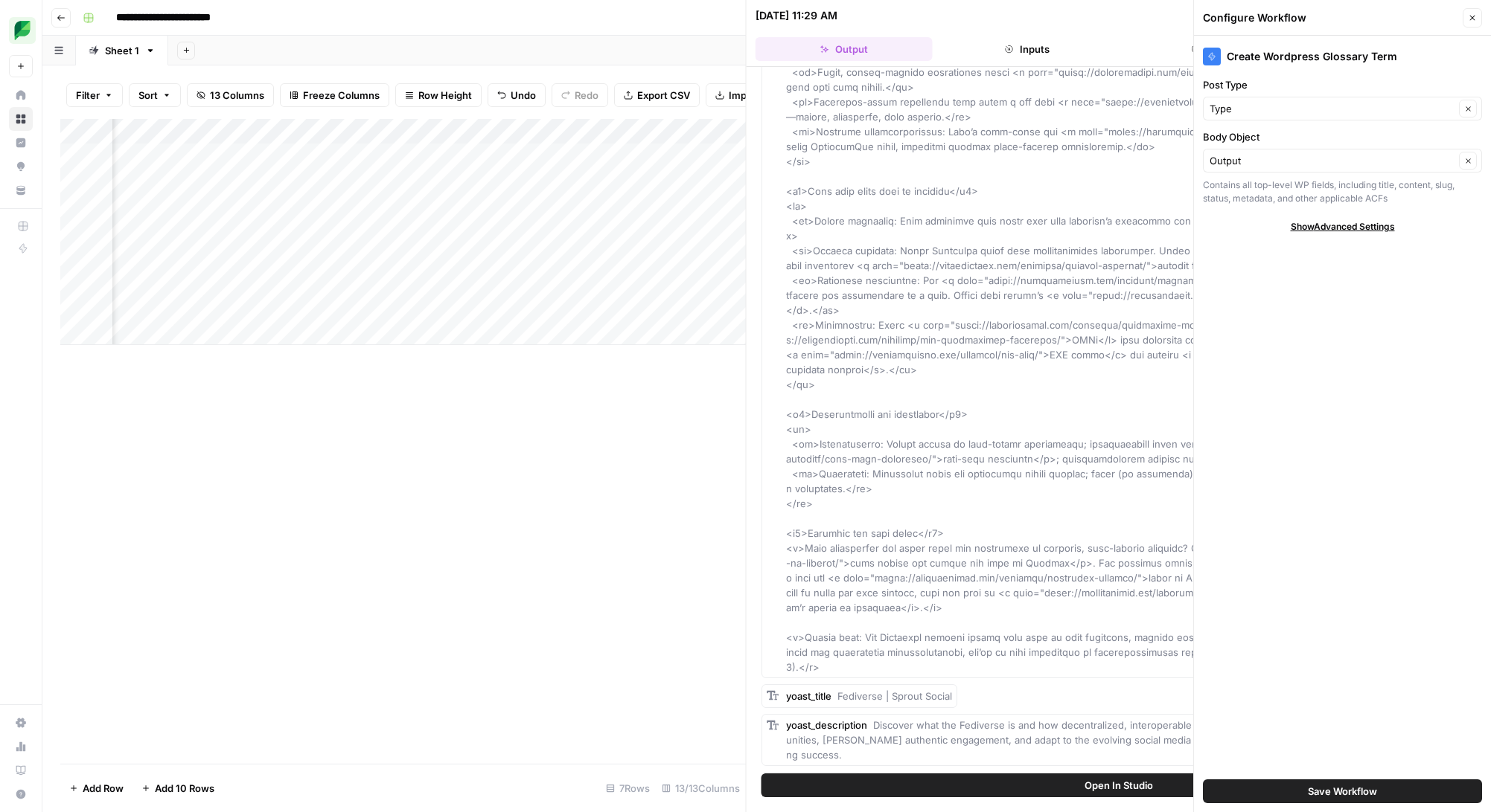
scroll to position [0, 622]
click at [275, 158] on div "Add Column" at bounding box center [403, 232] width 685 height 226
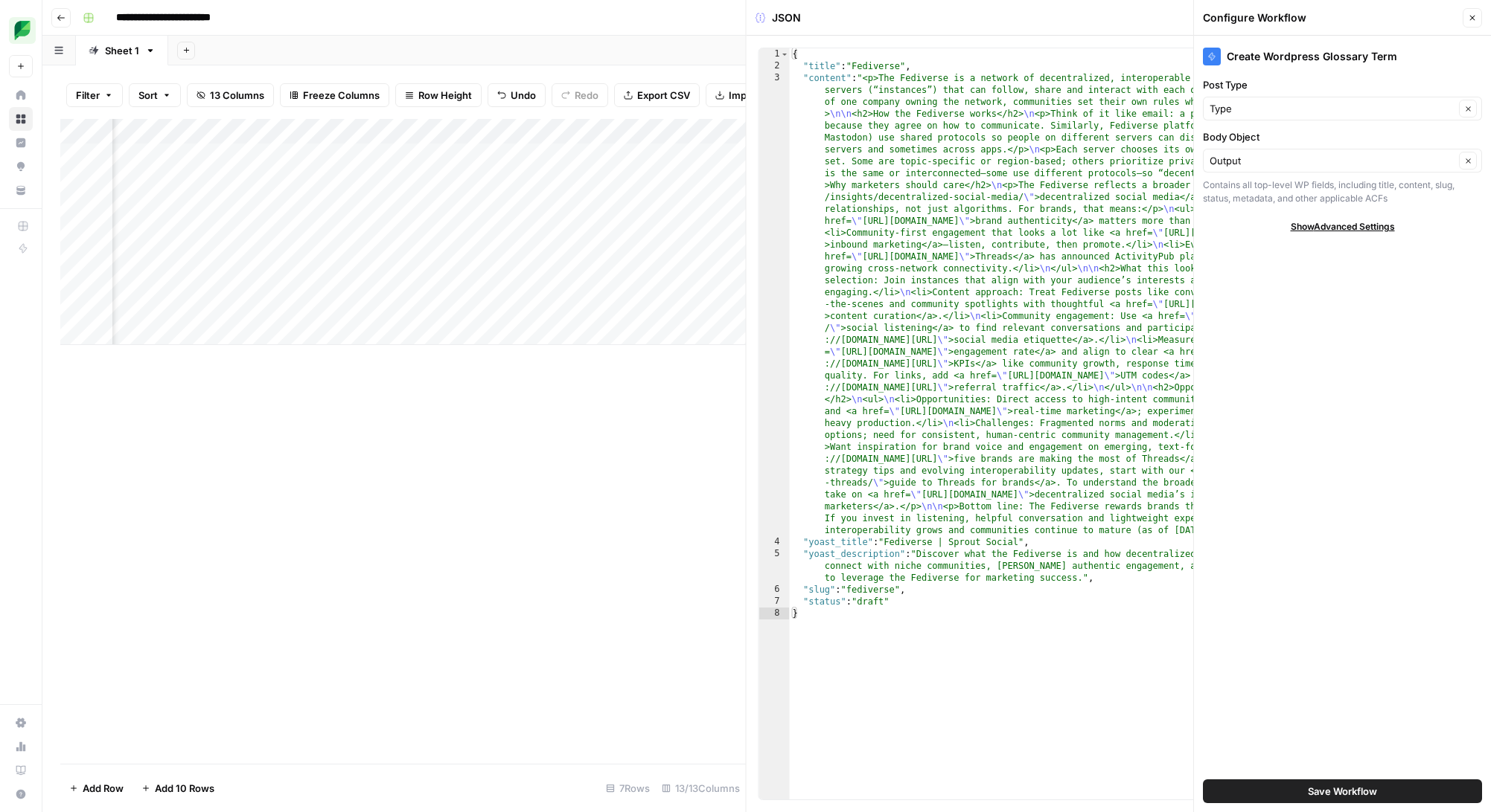
click at [1329, 229] on span "Show Advanced Settings" at bounding box center [1343, 227] width 104 height 14
click at [1326, 790] on span "Save Workflow" at bounding box center [1342, 791] width 69 height 15
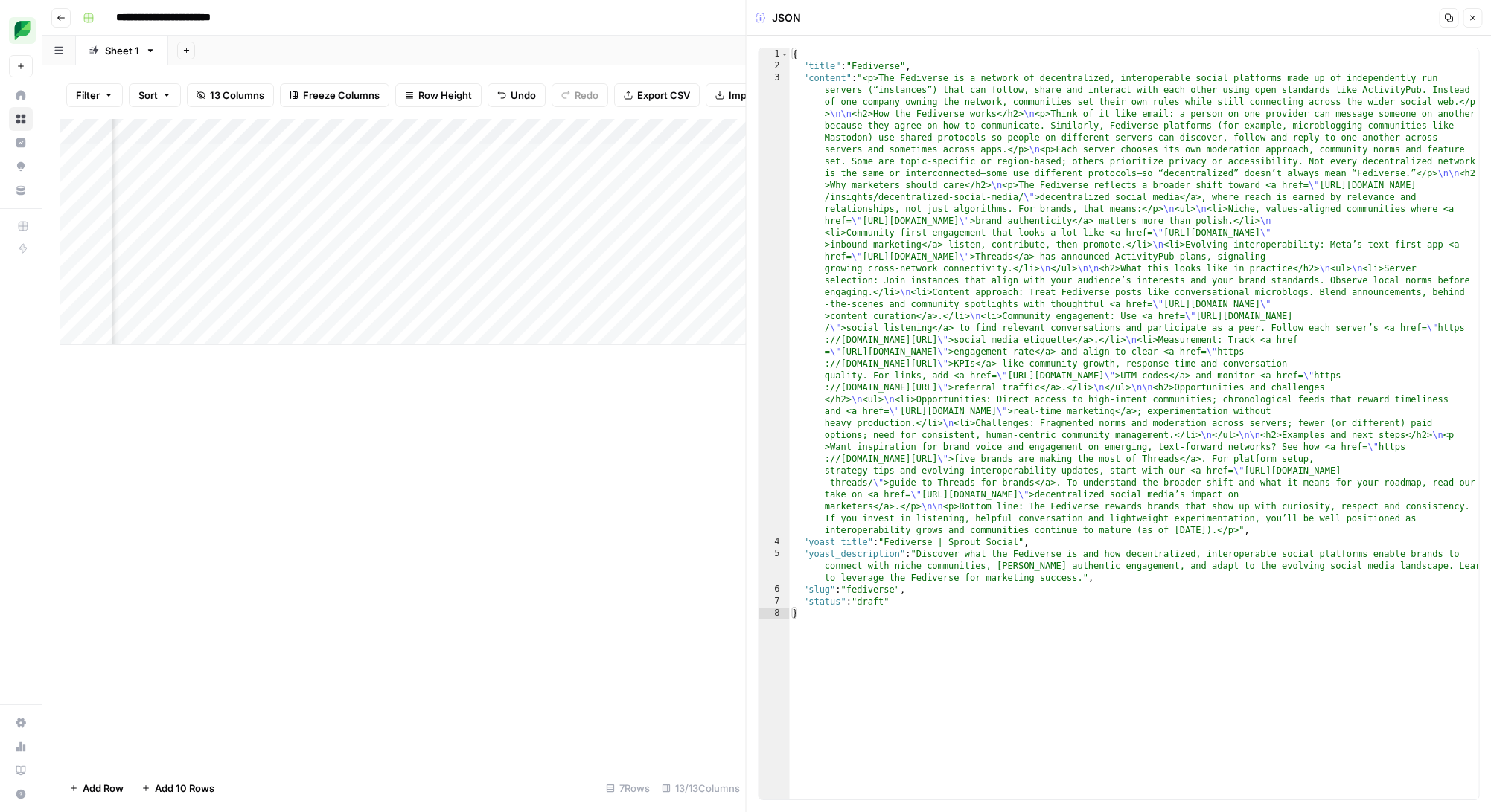
click at [1477, 17] on button "Close" at bounding box center [1472, 18] width 19 height 19
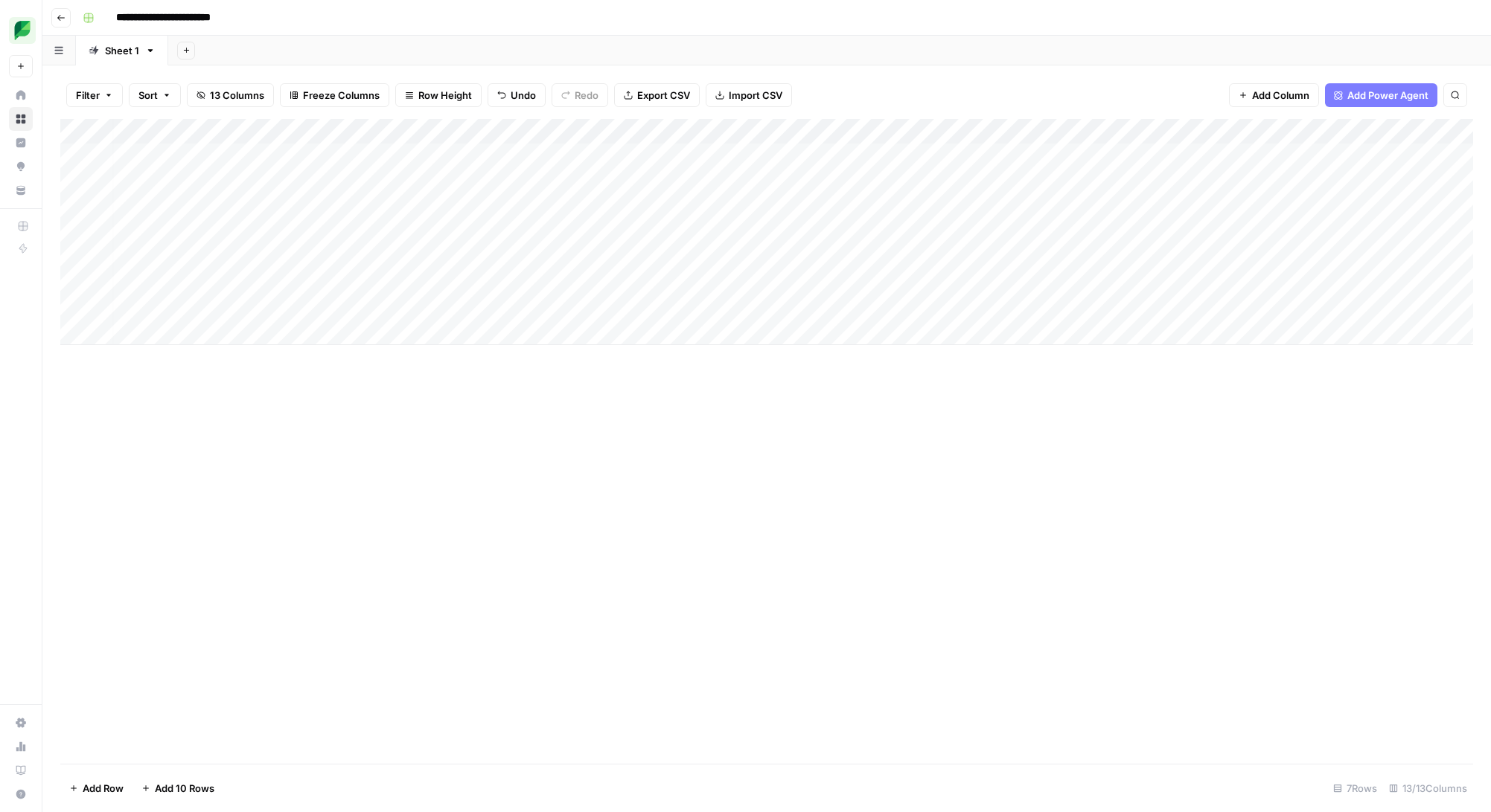
scroll to position [0, 764]
click at [1281, 155] on div "Add Column" at bounding box center [767, 232] width 1412 height 226
click at [1362, 132] on div "Add Column" at bounding box center [767, 232] width 1412 height 226
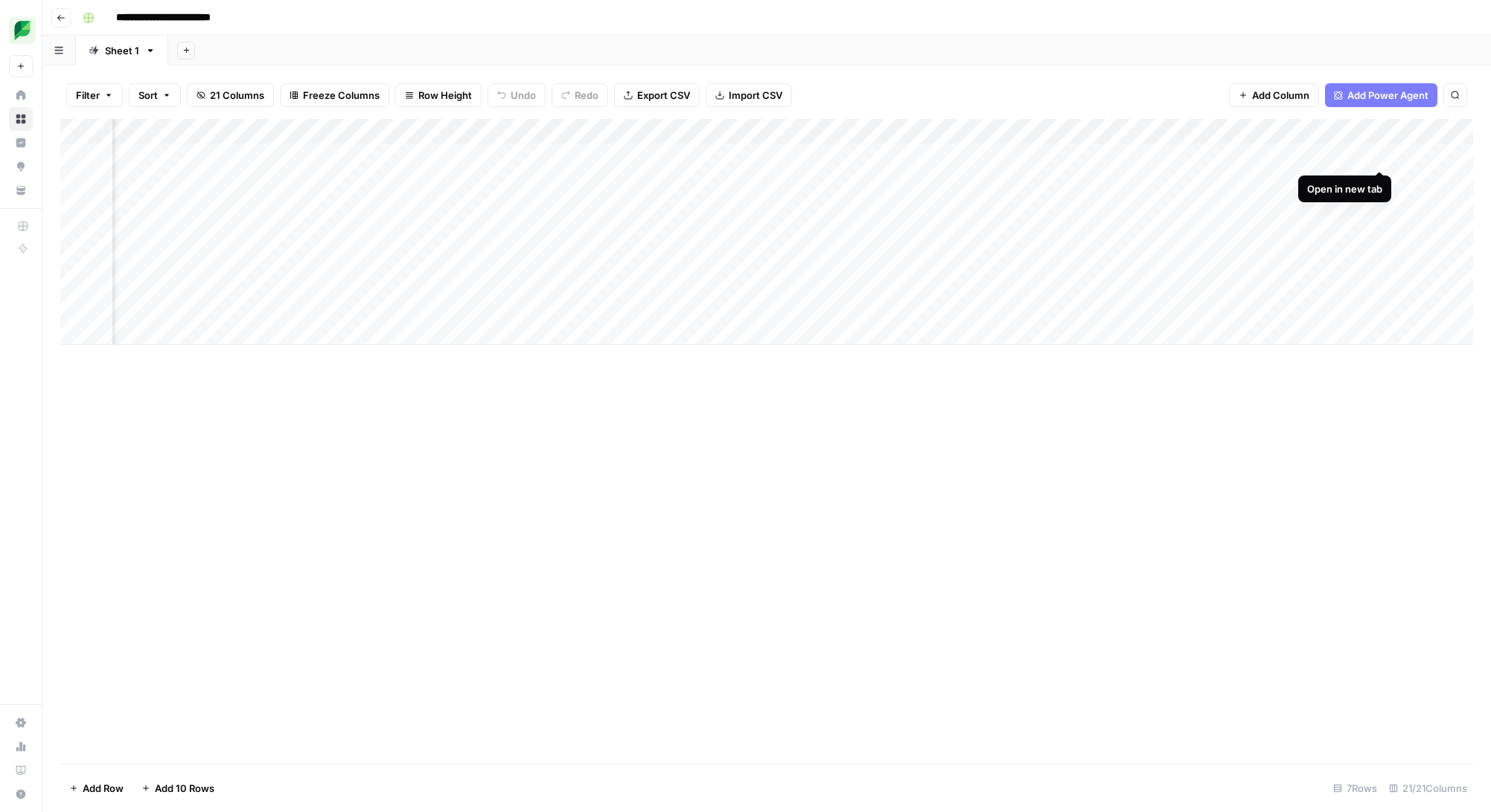
click at [1375, 154] on div "Add Column" at bounding box center [767, 232] width 1412 height 226
click at [1424, 135] on span "Add Column" at bounding box center [1438, 132] width 52 height 14
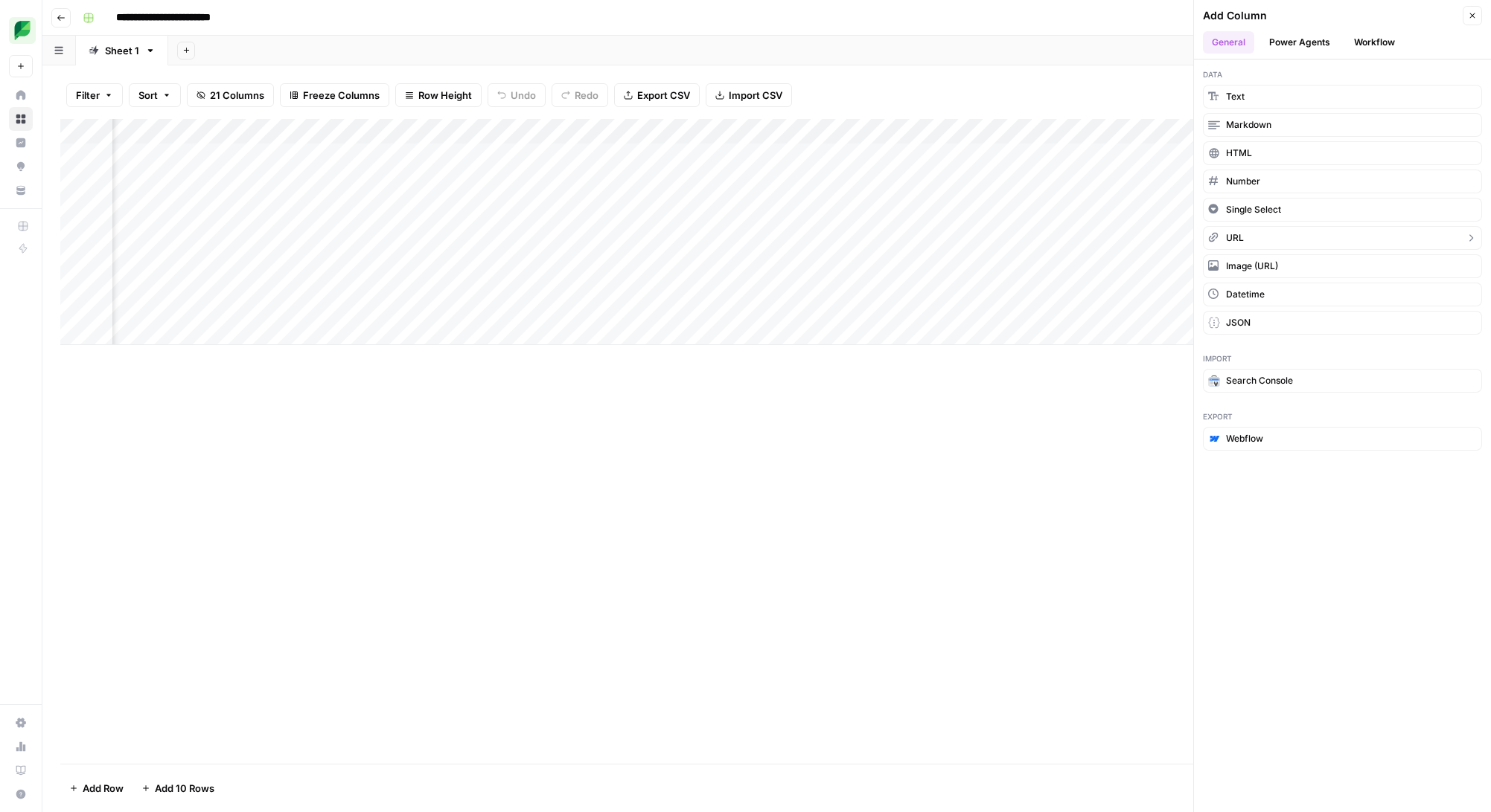
click at [1314, 238] on button "URL" at bounding box center [1342, 238] width 279 height 24
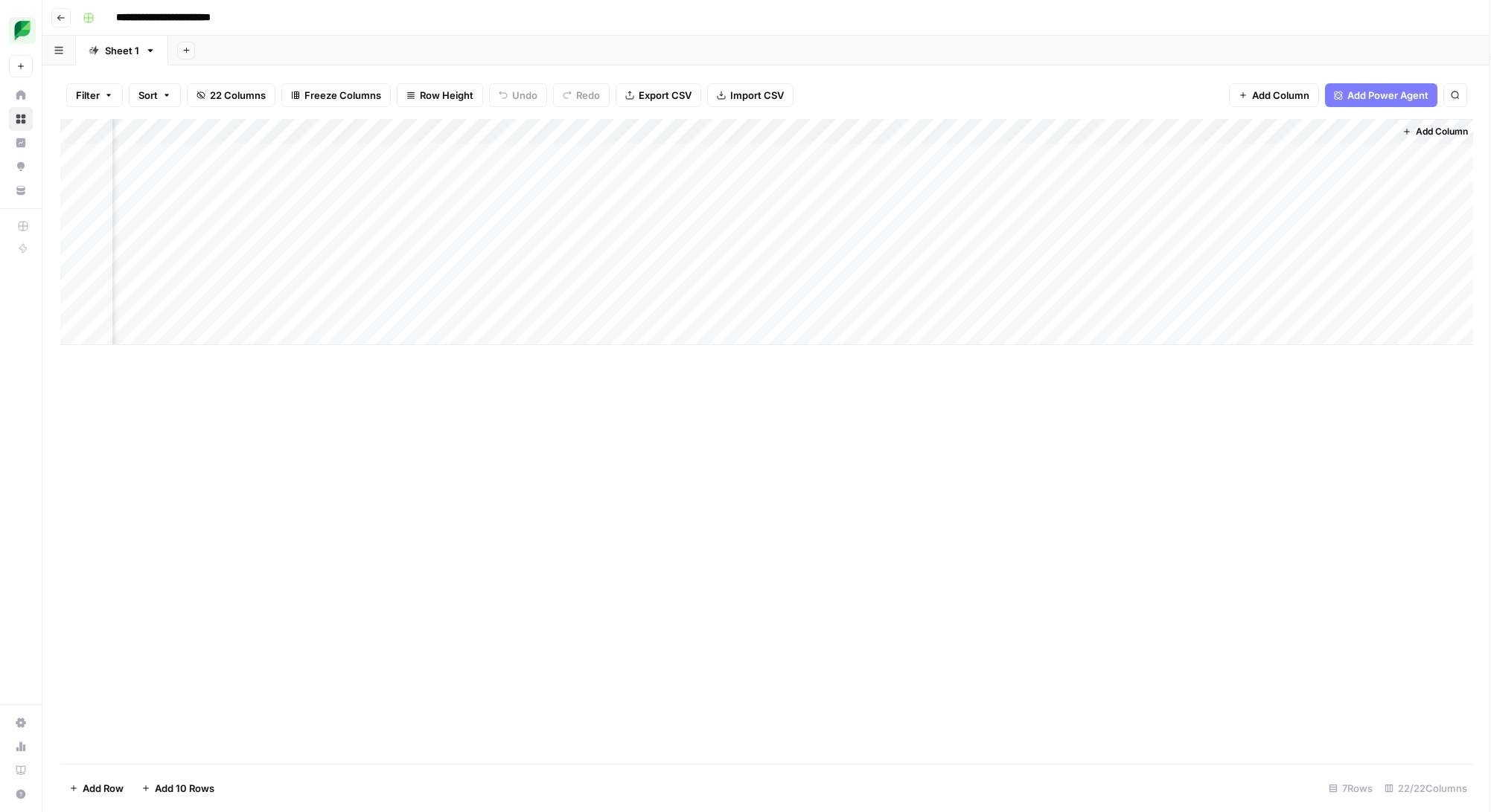
scroll to position [0, 1970]
click at [1381, 129] on div "Add Column" at bounding box center [767, 232] width 1412 height 226
click at [1405, 167] on div "Add Column" at bounding box center [1431, 232] width 82 height 226
click at [1305, 156] on div "Add Column" at bounding box center [767, 232] width 1412 height 226
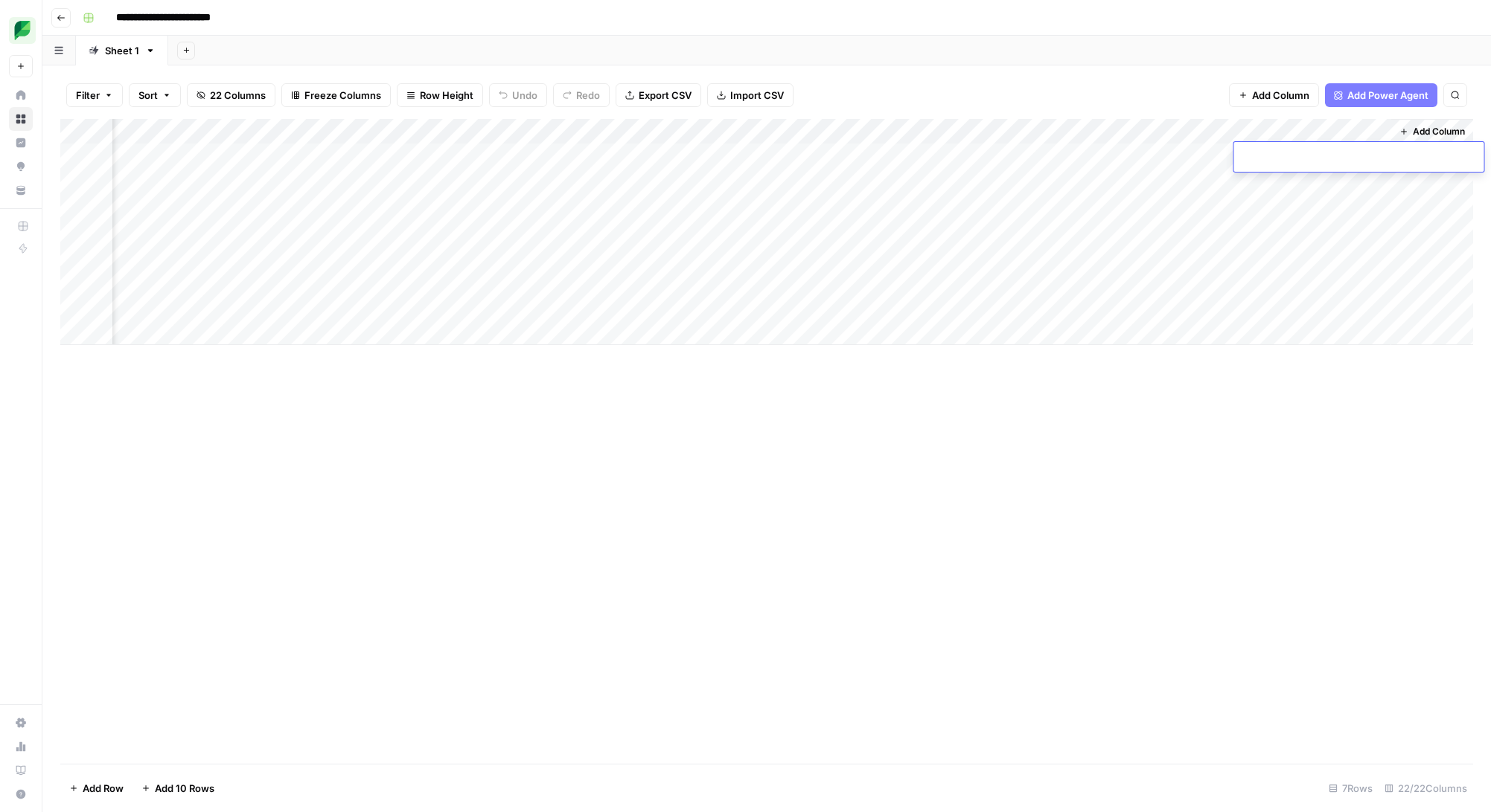
type input "*"
click at [1092, 164] on div "Add Column" at bounding box center [767, 232] width 1412 height 226
click at [1308, 152] on div "Add Column" at bounding box center [767, 232] width 1412 height 226
click at [1356, 129] on div "Add Column" at bounding box center [767, 232] width 1412 height 226
click at [1327, 325] on span "Remove Column" at bounding box center [1349, 331] width 130 height 15
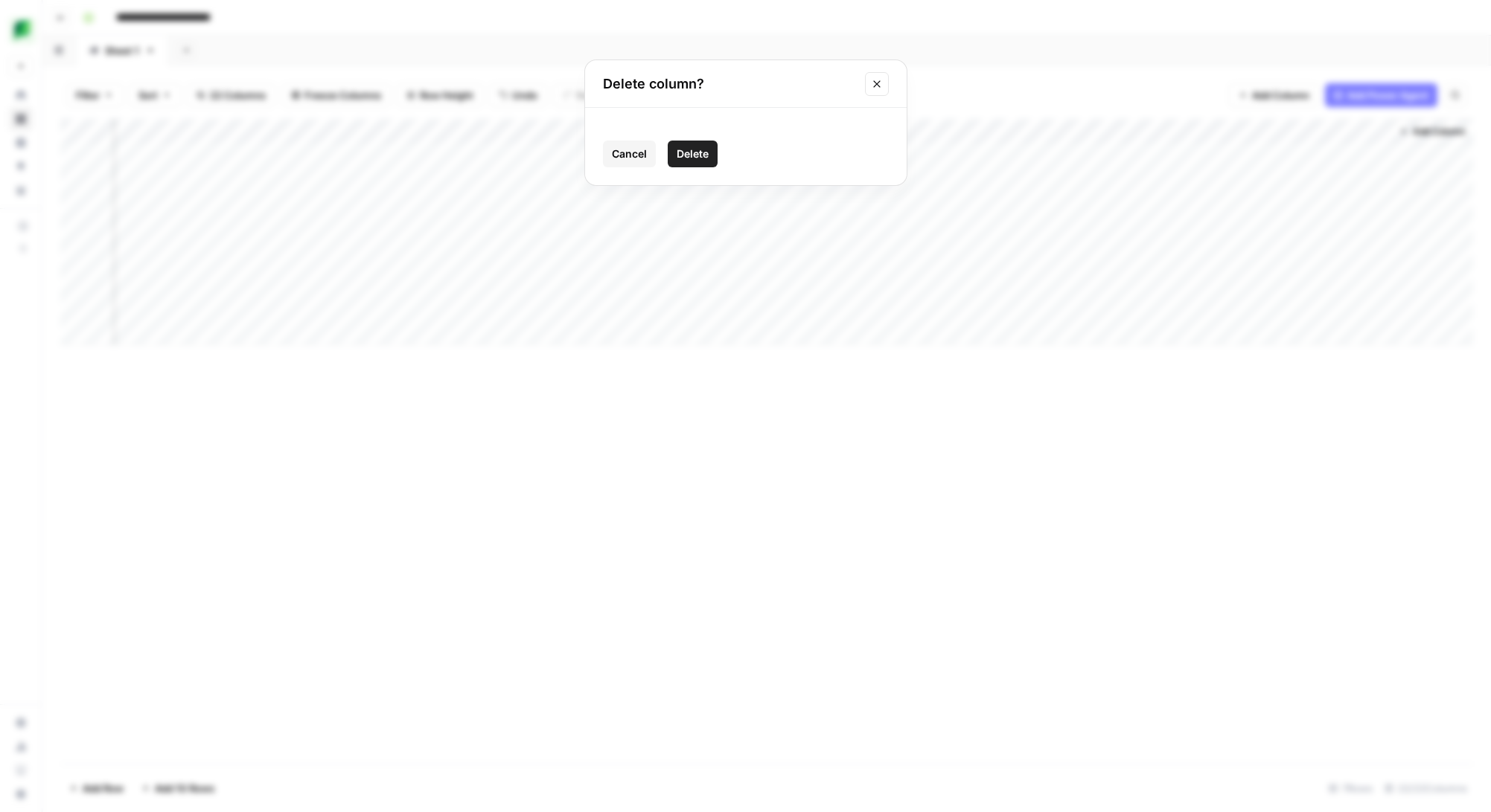
click at [702, 145] on button "Delete" at bounding box center [692, 154] width 50 height 27
click at [641, 130] on div "Add Column" at bounding box center [767, 232] width 1412 height 226
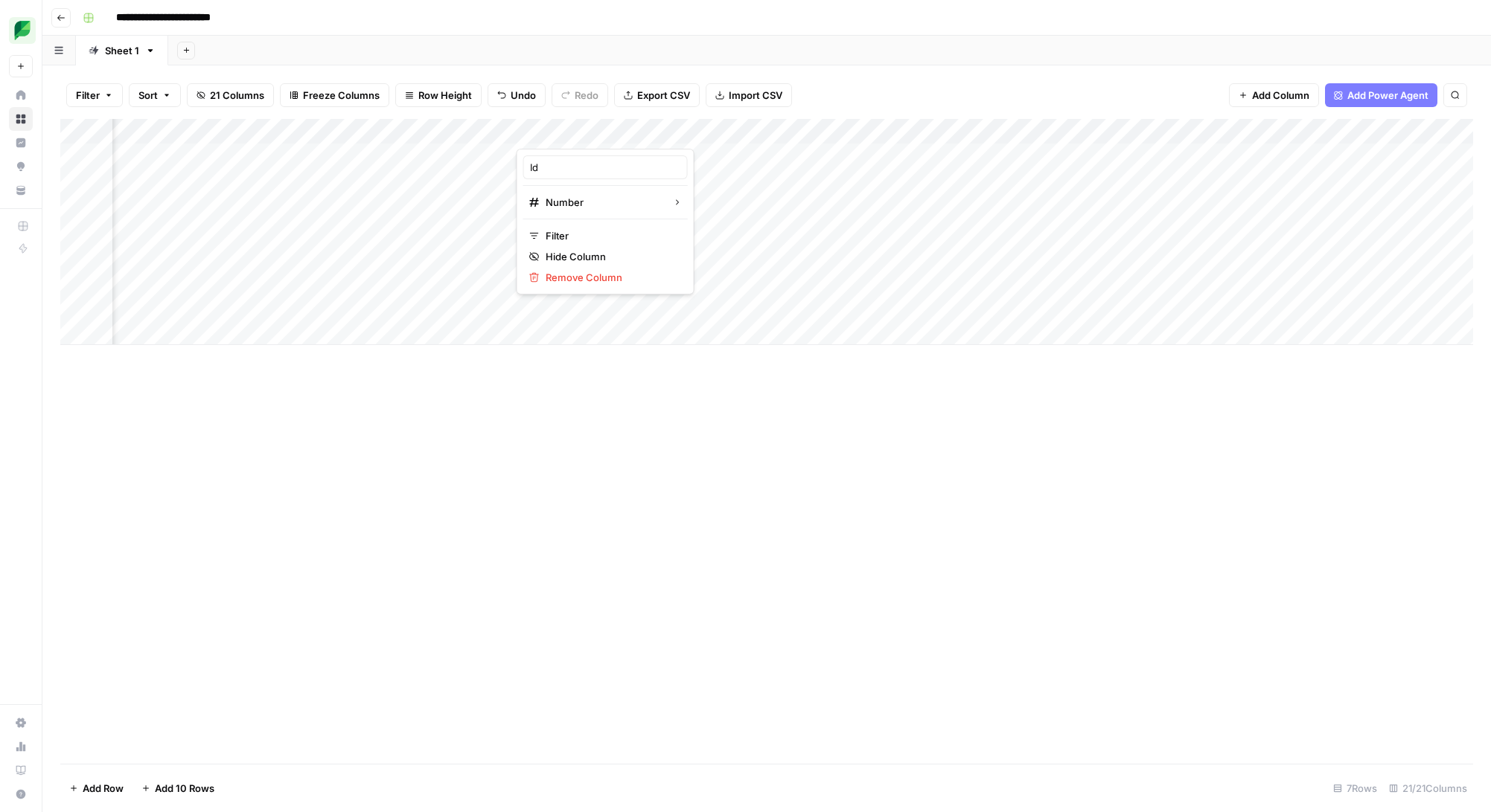
click at [641, 130] on div at bounding box center [584, 134] width 135 height 30
click at [724, 236] on div "Add Column" at bounding box center [767, 232] width 1412 height 226
click at [717, 129] on div "Add Column" at bounding box center [767, 232] width 1412 height 226
click at [692, 167] on input "Title (1)" at bounding box center [739, 167] width 151 height 15
click at [827, 208] on div "Add Column" at bounding box center [767, 232] width 1412 height 226
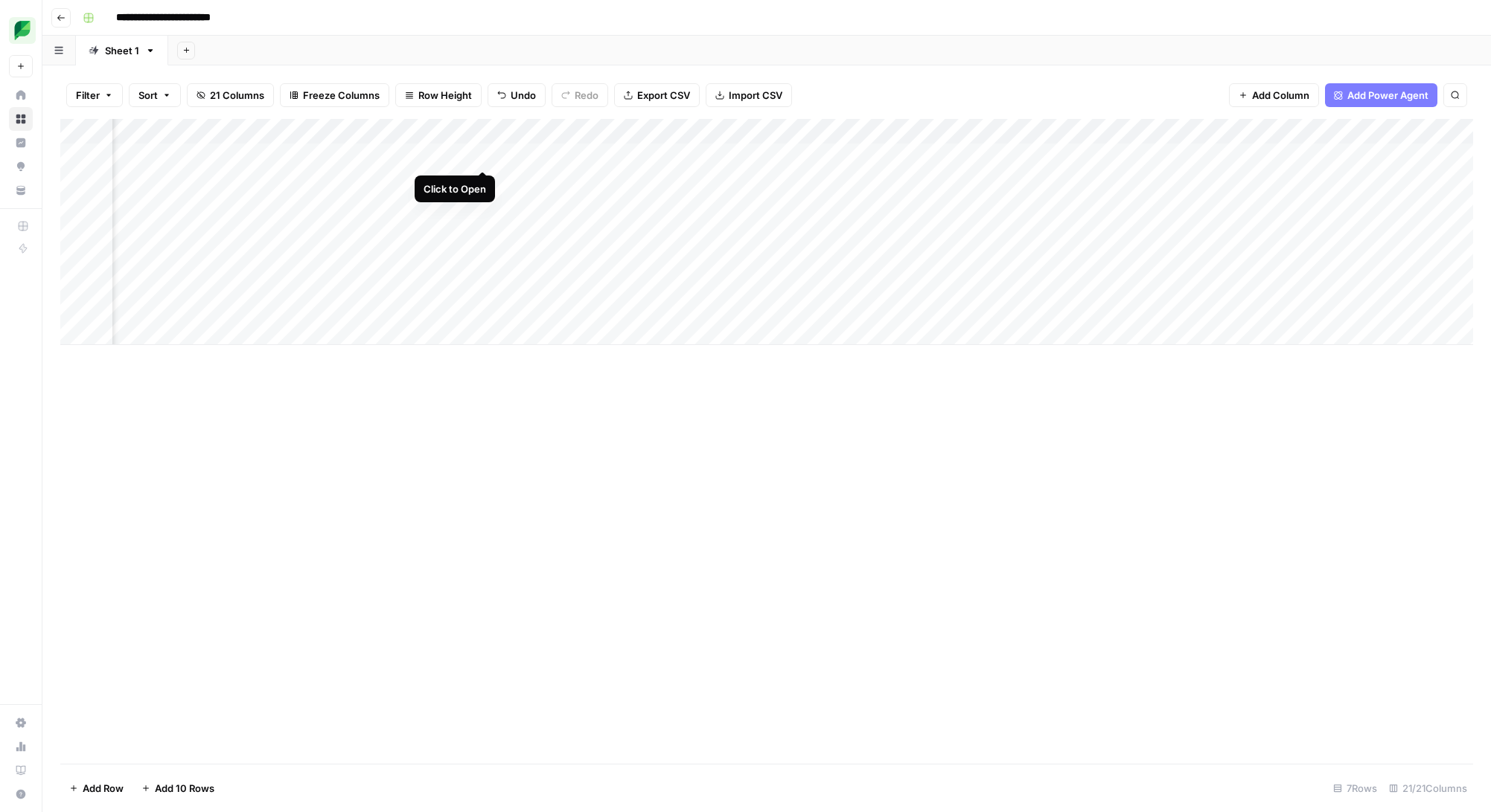
click at [484, 155] on div "Add Column" at bounding box center [767, 232] width 1412 height 226
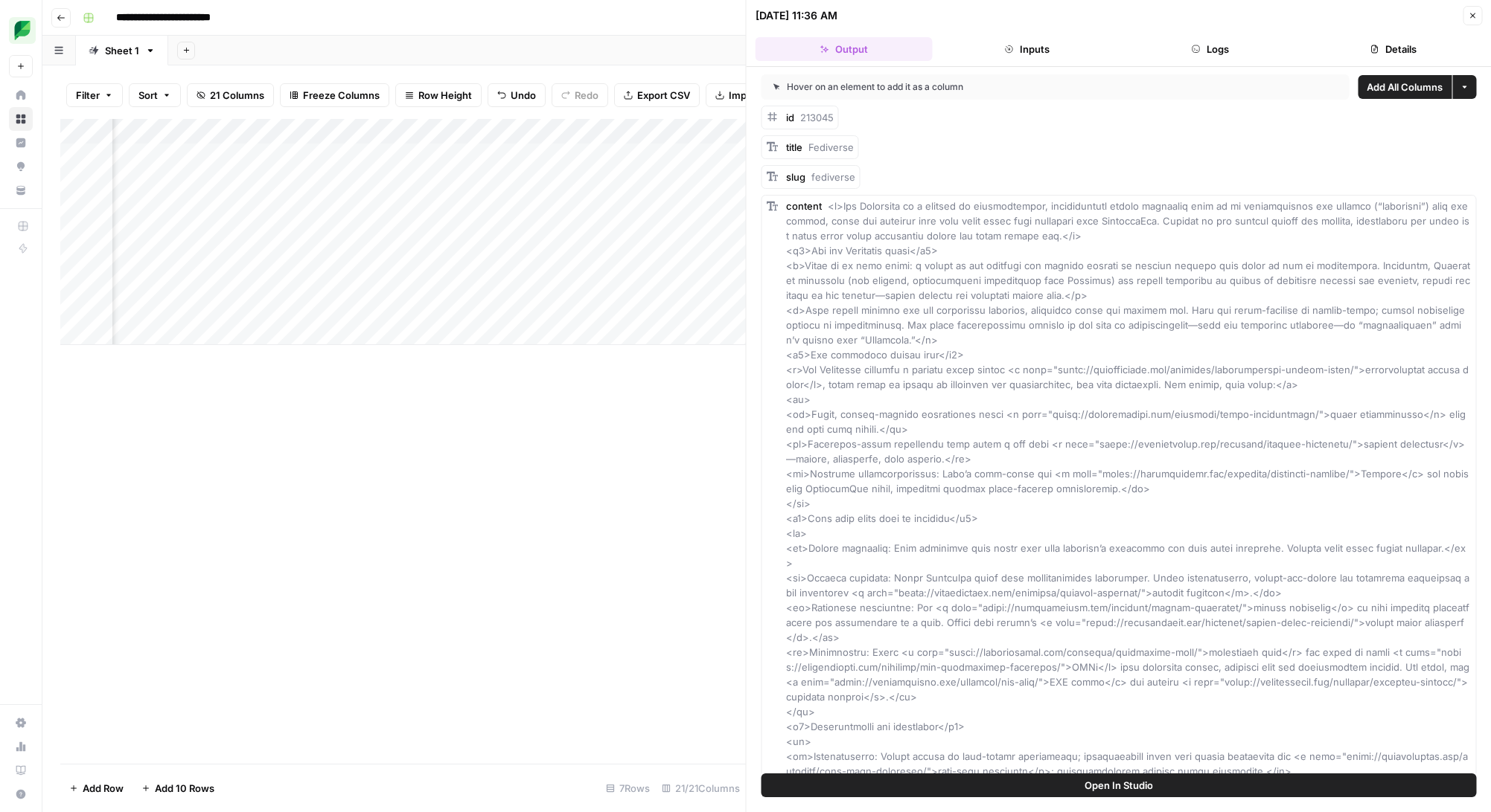
click at [1190, 55] on button "Logs" at bounding box center [1210, 49] width 177 height 24
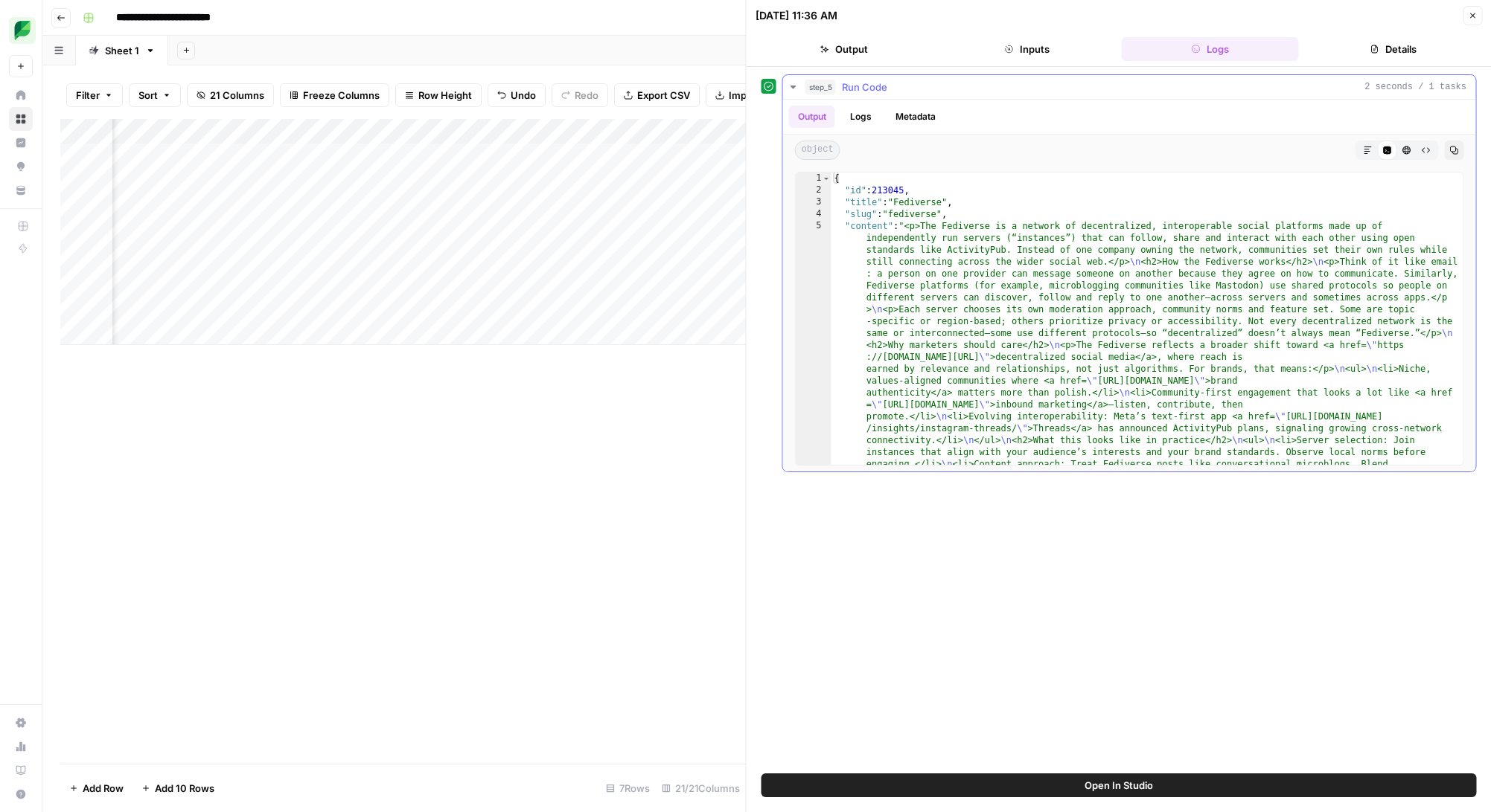
click at [864, 119] on button "Logs" at bounding box center [861, 116] width 40 height 22
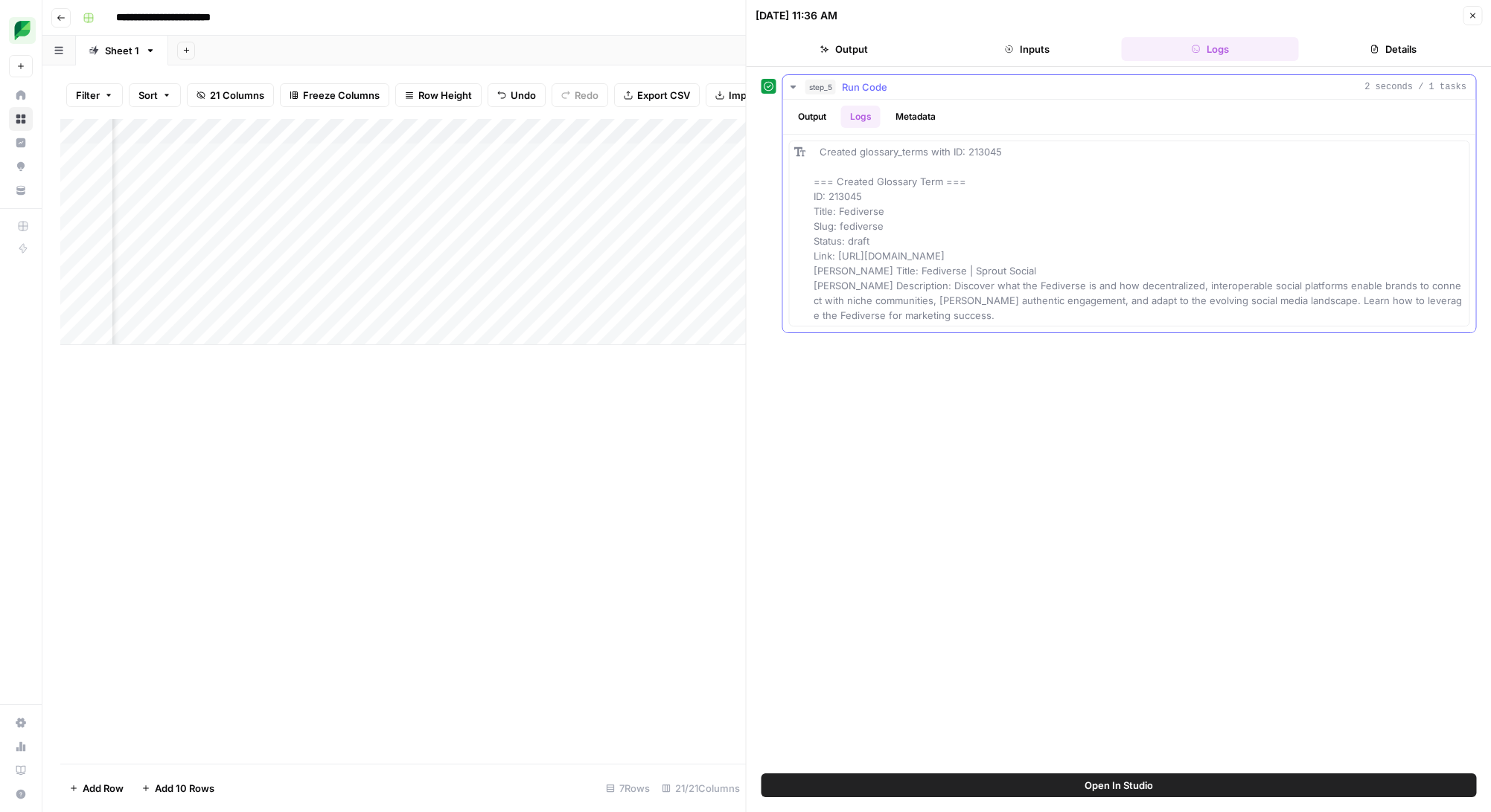
click at [821, 113] on button "Output" at bounding box center [812, 116] width 46 height 22
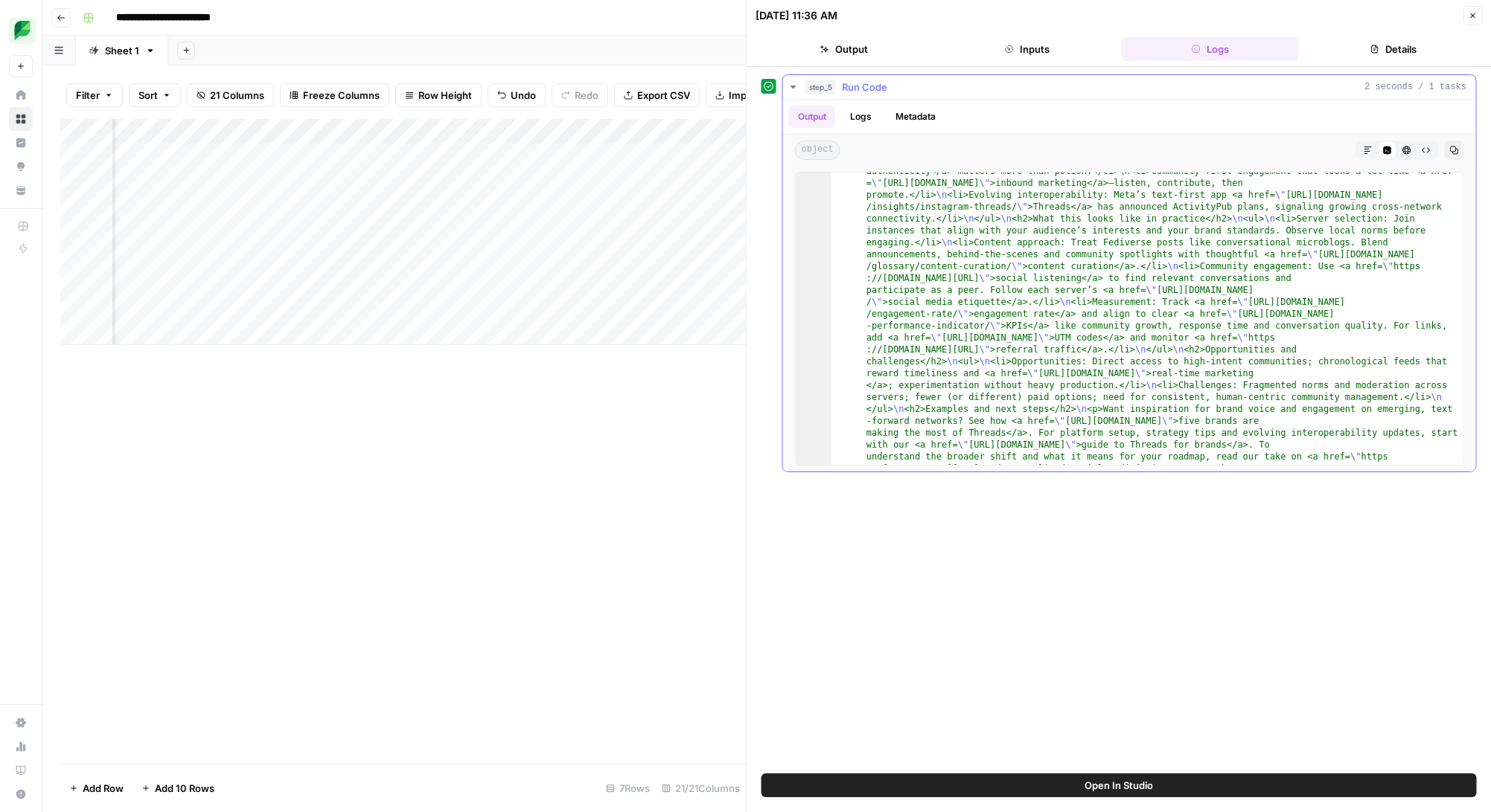
scroll to position [350, 0]
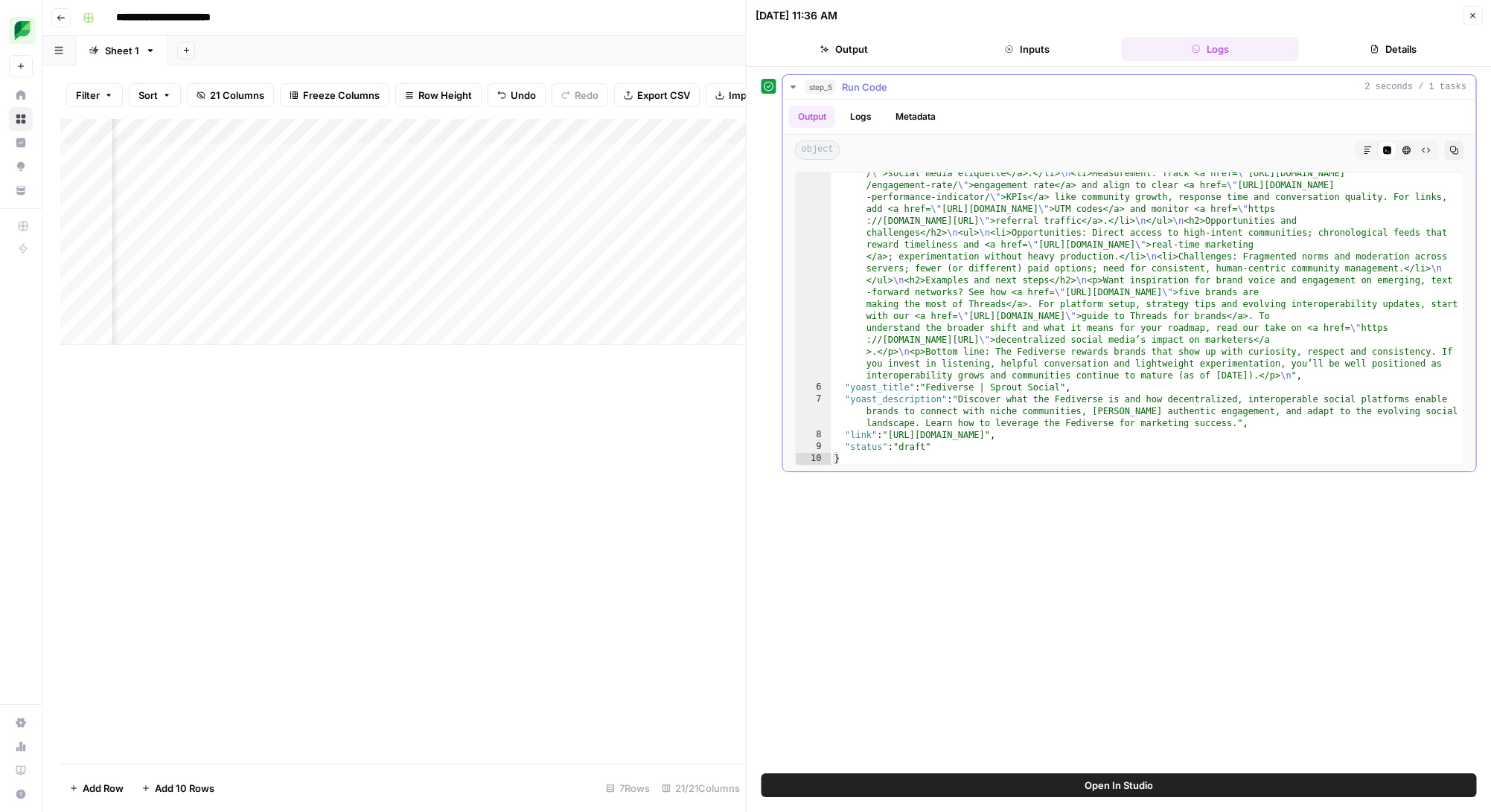
type textarea "**********"
drag, startPoint x: 887, startPoint y: 435, endPoint x: 1261, endPoint y: 433, distance: 374.0
click at [1261, 433] on div ""content" : "<p>The Fediverse is a network of decentralized, interoperable soci…" at bounding box center [1148, 278] width 632 height 816
click at [978, 438] on div ""content" : "<p>The Fediverse is a network of decentralized, interoperable soci…" at bounding box center [1148, 278] width 632 height 816
drag, startPoint x: 893, startPoint y: 436, endPoint x: 1257, endPoint y: 436, distance: 364.0
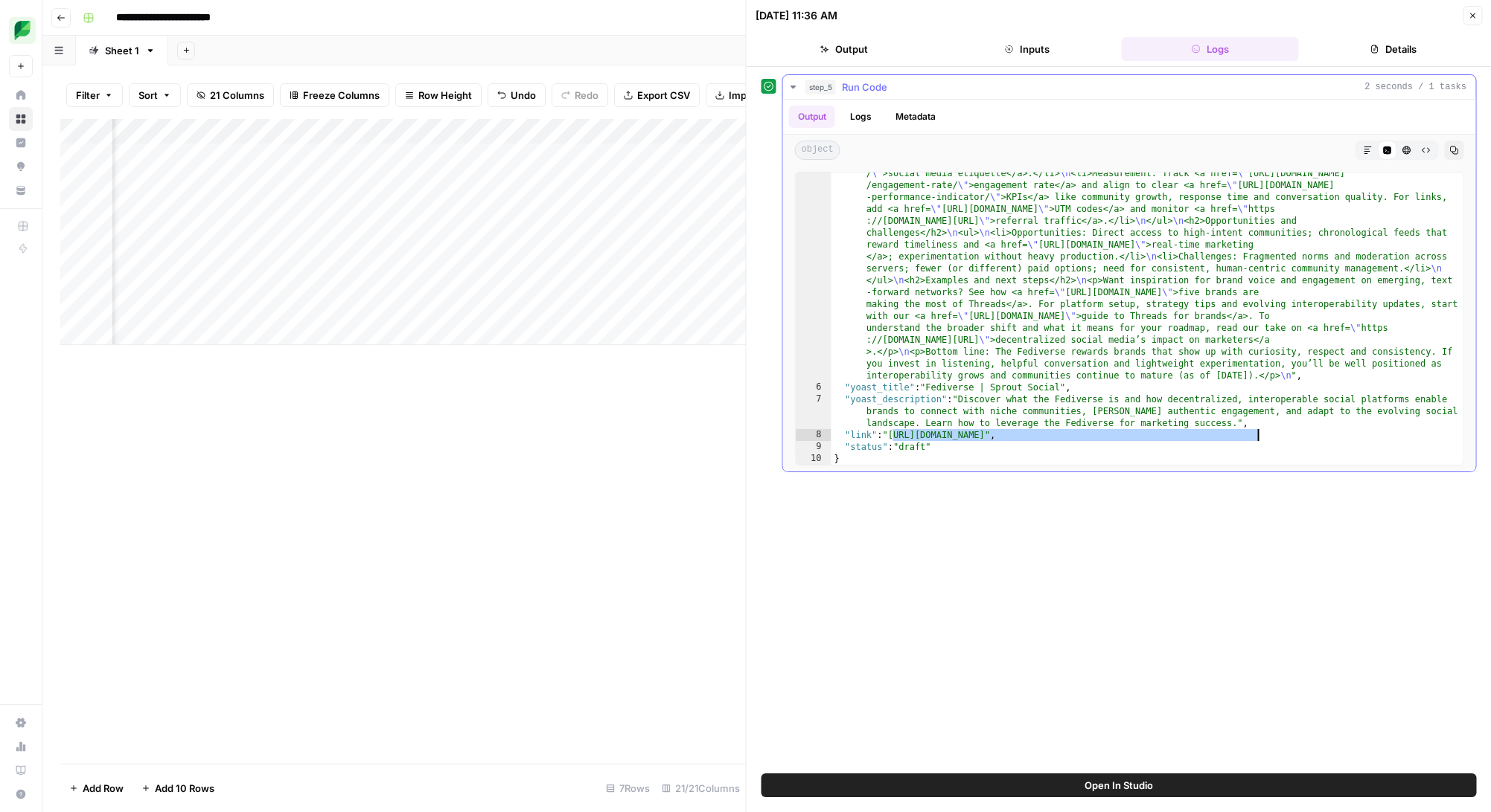
click at [1257, 436] on div ""content" : "<p>The Fediverse is a network of decentralized, interoperable soci…" at bounding box center [1148, 278] width 632 height 816
click at [1473, 14] on icon "button" at bounding box center [1472, 16] width 5 height 5
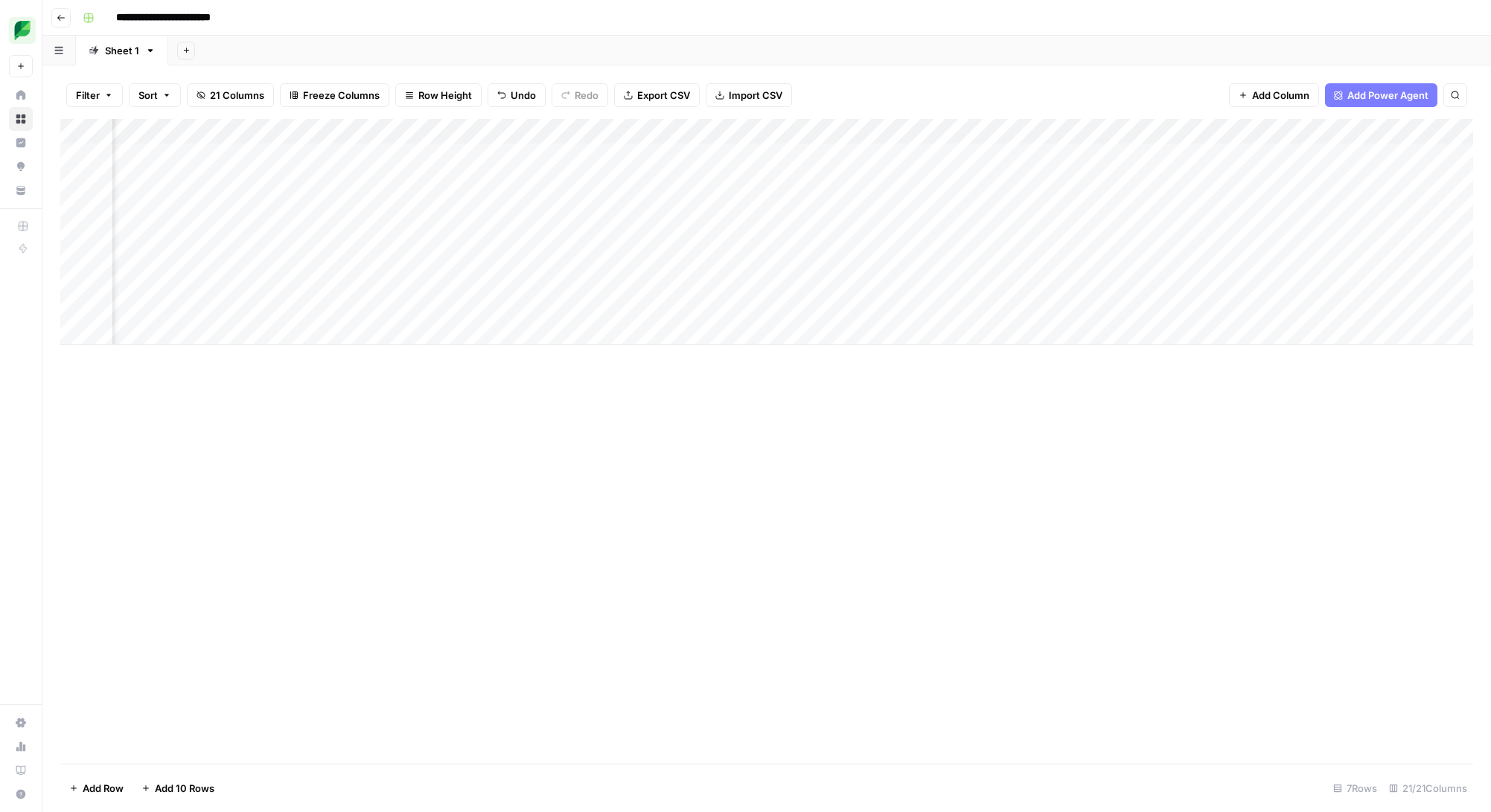
scroll to position [0, 1095]
click at [1027, 131] on div "Add Column" at bounding box center [767, 232] width 1412 height 226
click at [880, 495] on div "Add Column" at bounding box center [767, 441] width 1412 height 645
click at [573, 154] on div "Add Column" at bounding box center [767, 232] width 1412 height 226
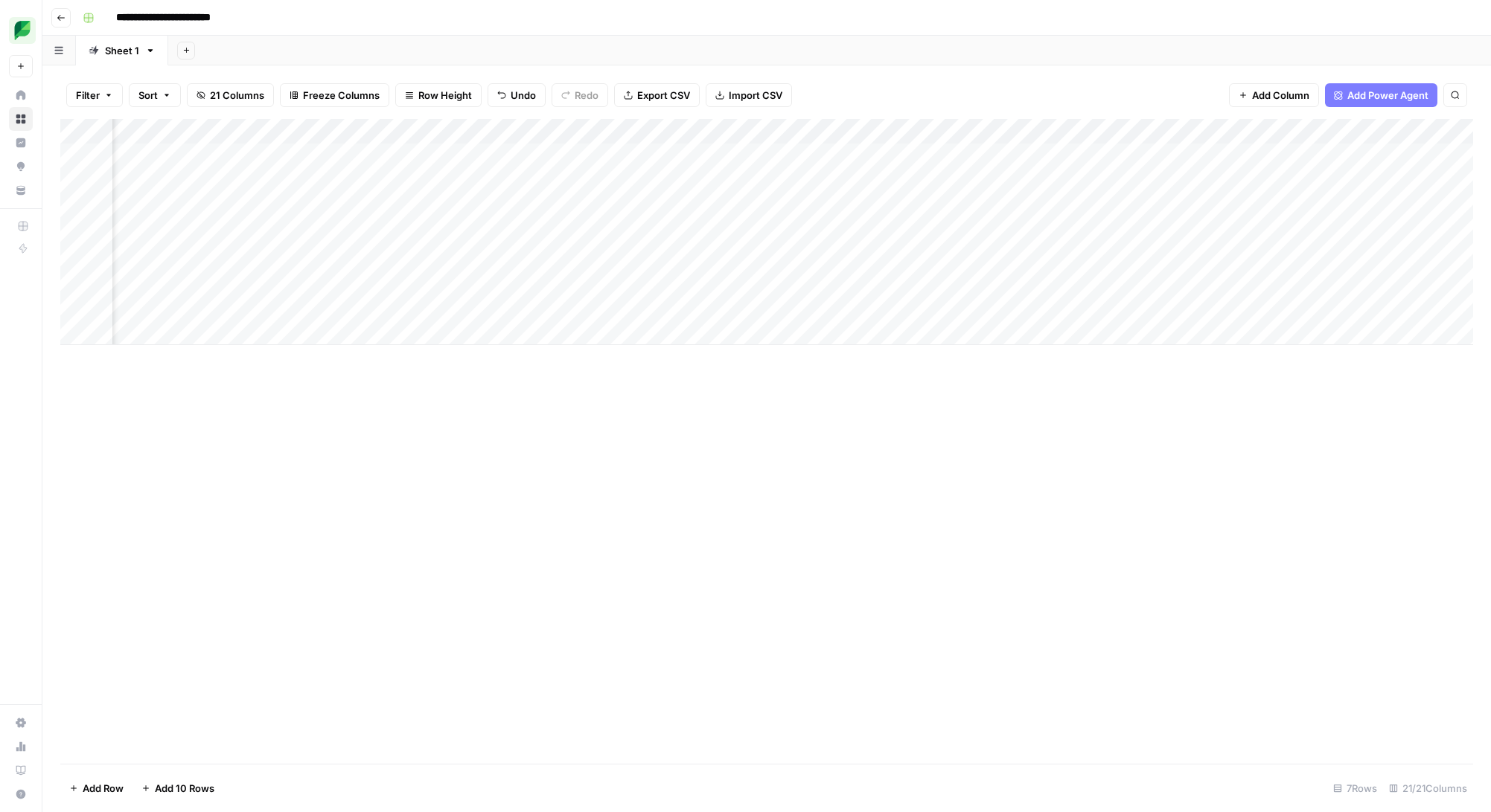
scroll to position [0, 890]
click at [1232, 154] on div "Add Column" at bounding box center [767, 232] width 1412 height 226
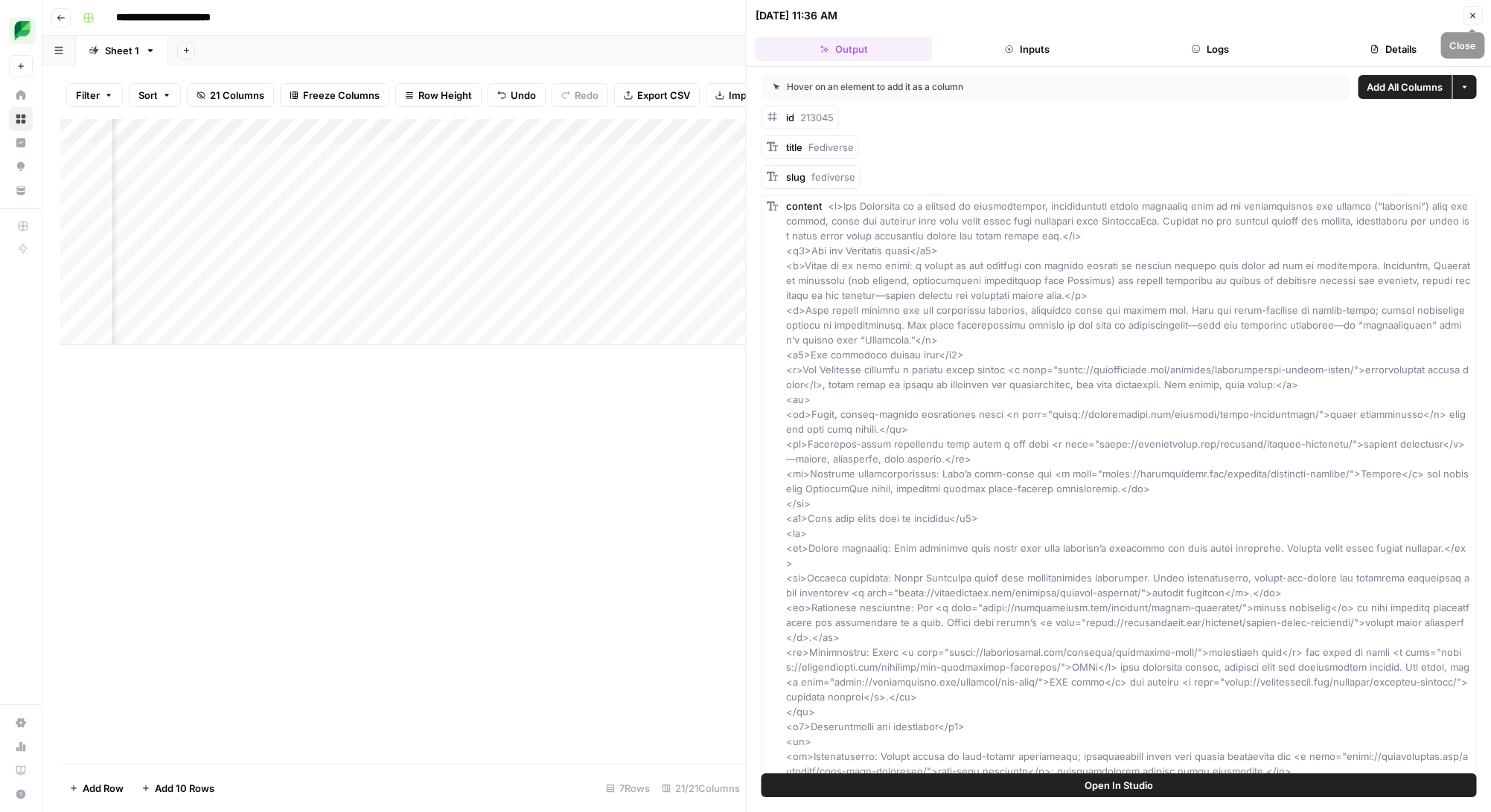
click at [1476, 12] on icon "button" at bounding box center [1472, 16] width 9 height 9
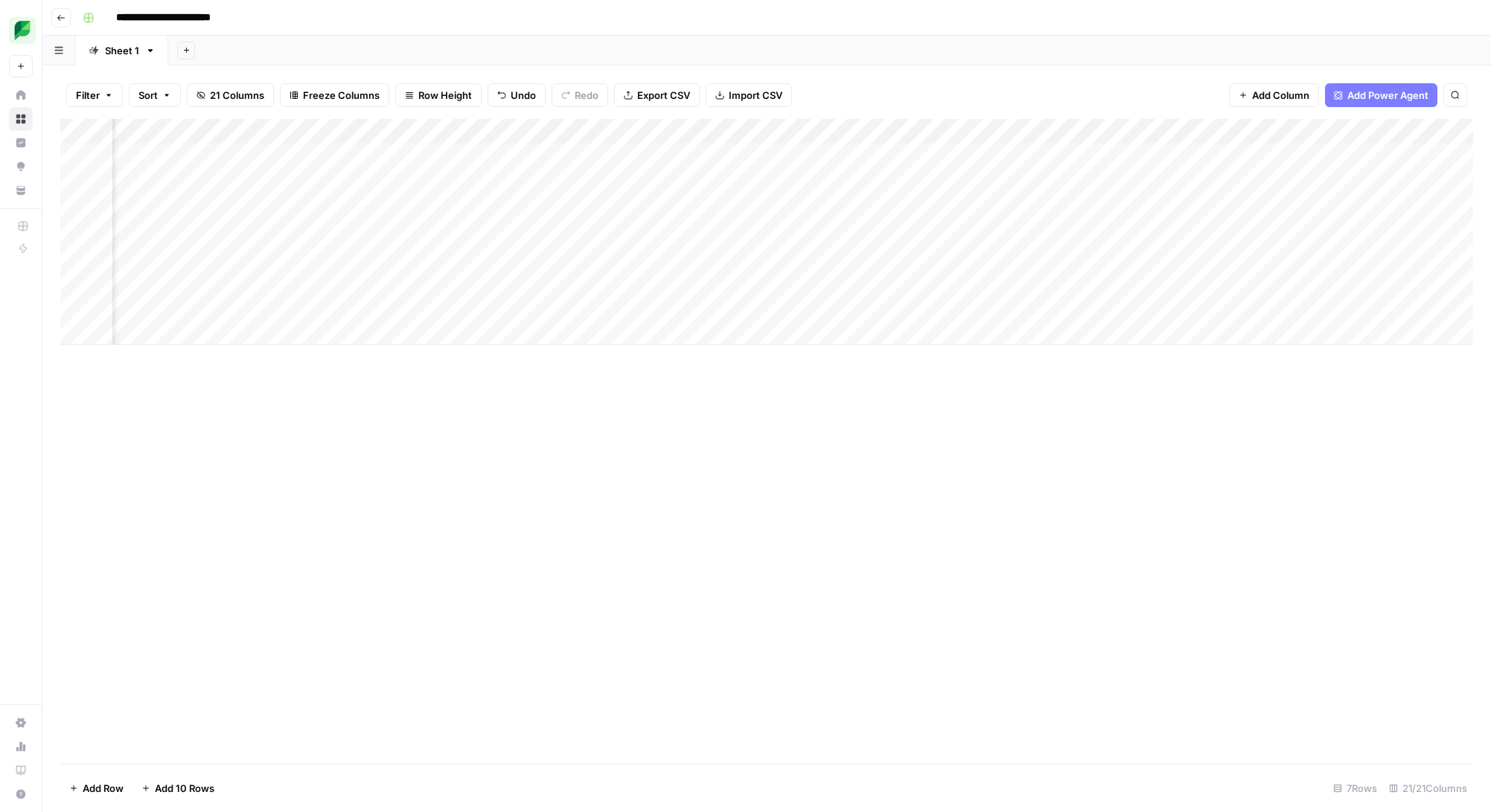
scroll to position [0, 119]
click at [646, 154] on div "Add Column" at bounding box center [767, 232] width 1412 height 226
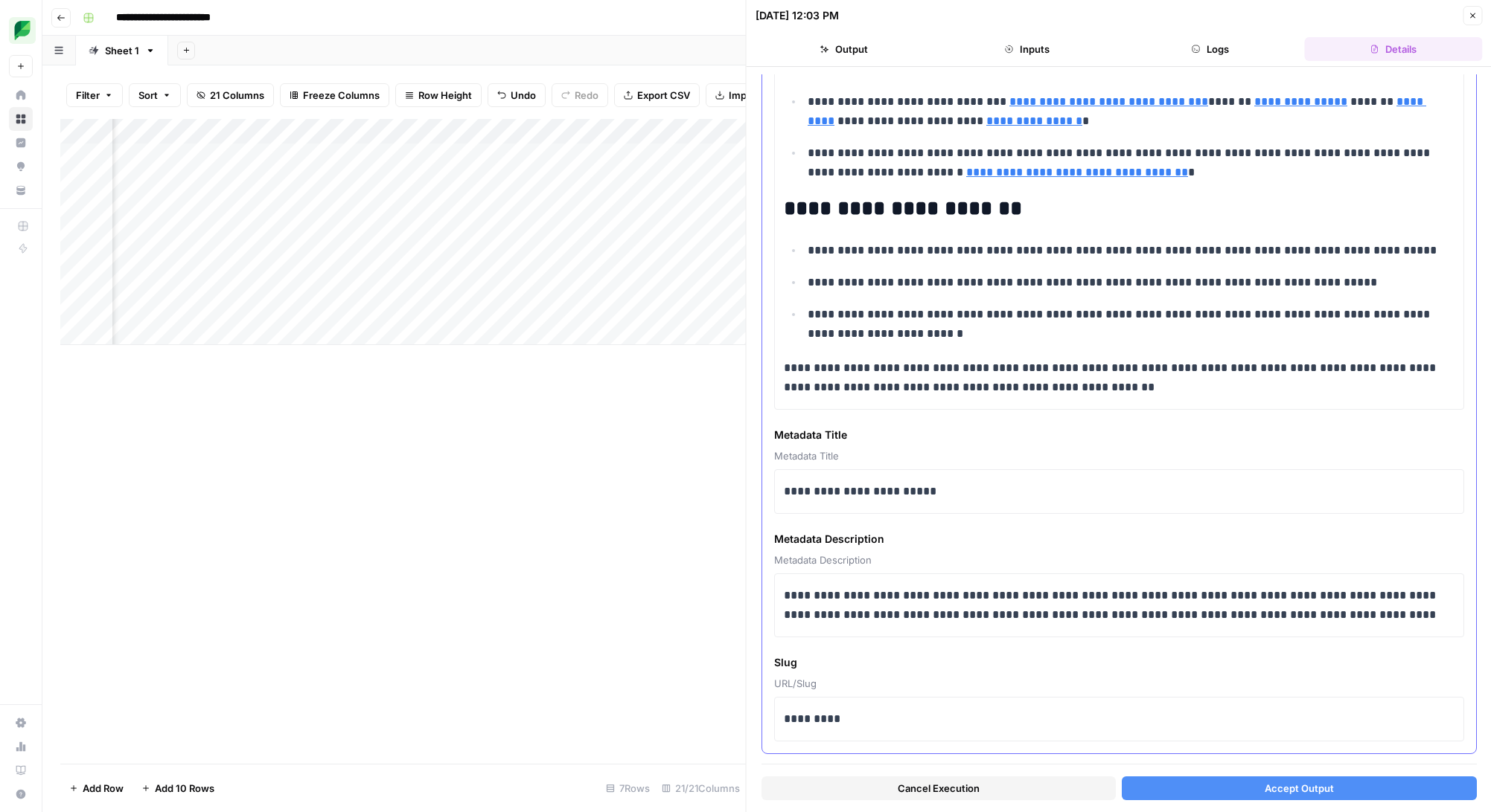
scroll to position [1366, 0]
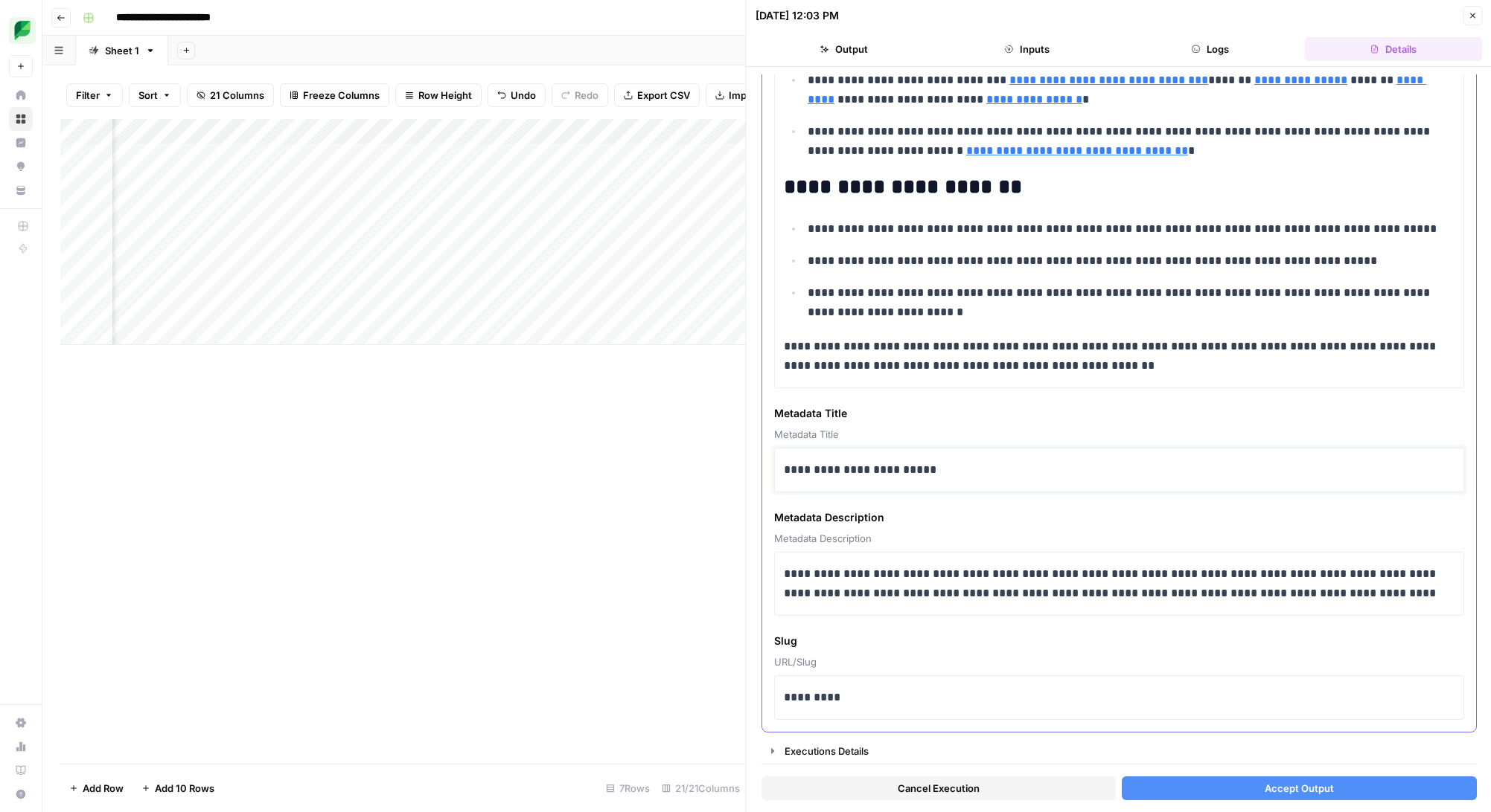
click at [784, 473] on p "**********" at bounding box center [1118, 469] width 670 height 19
click at [1265, 782] on span "Accept Output" at bounding box center [1298, 788] width 69 height 15
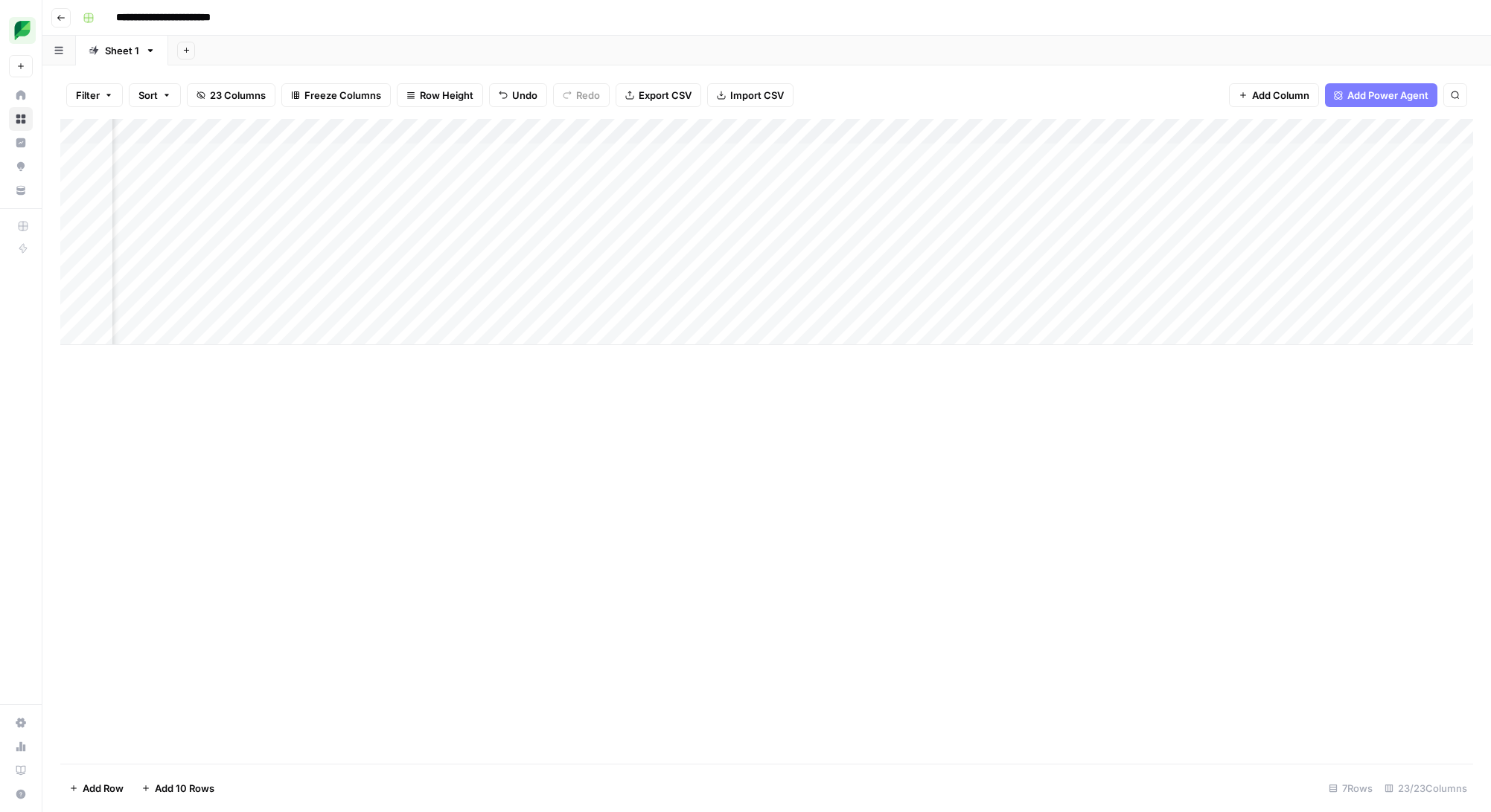
scroll to position [0, 1575]
drag, startPoint x: 1040, startPoint y: 127, endPoint x: 879, endPoint y: 126, distance: 161.0
click at [872, 126] on div "Add Column" at bounding box center [767, 232] width 1412 height 226
drag, startPoint x: 897, startPoint y: 130, endPoint x: 308, endPoint y: 125, distance: 589.0
click at [308, 125] on div "Add Column" at bounding box center [767, 232] width 1412 height 226
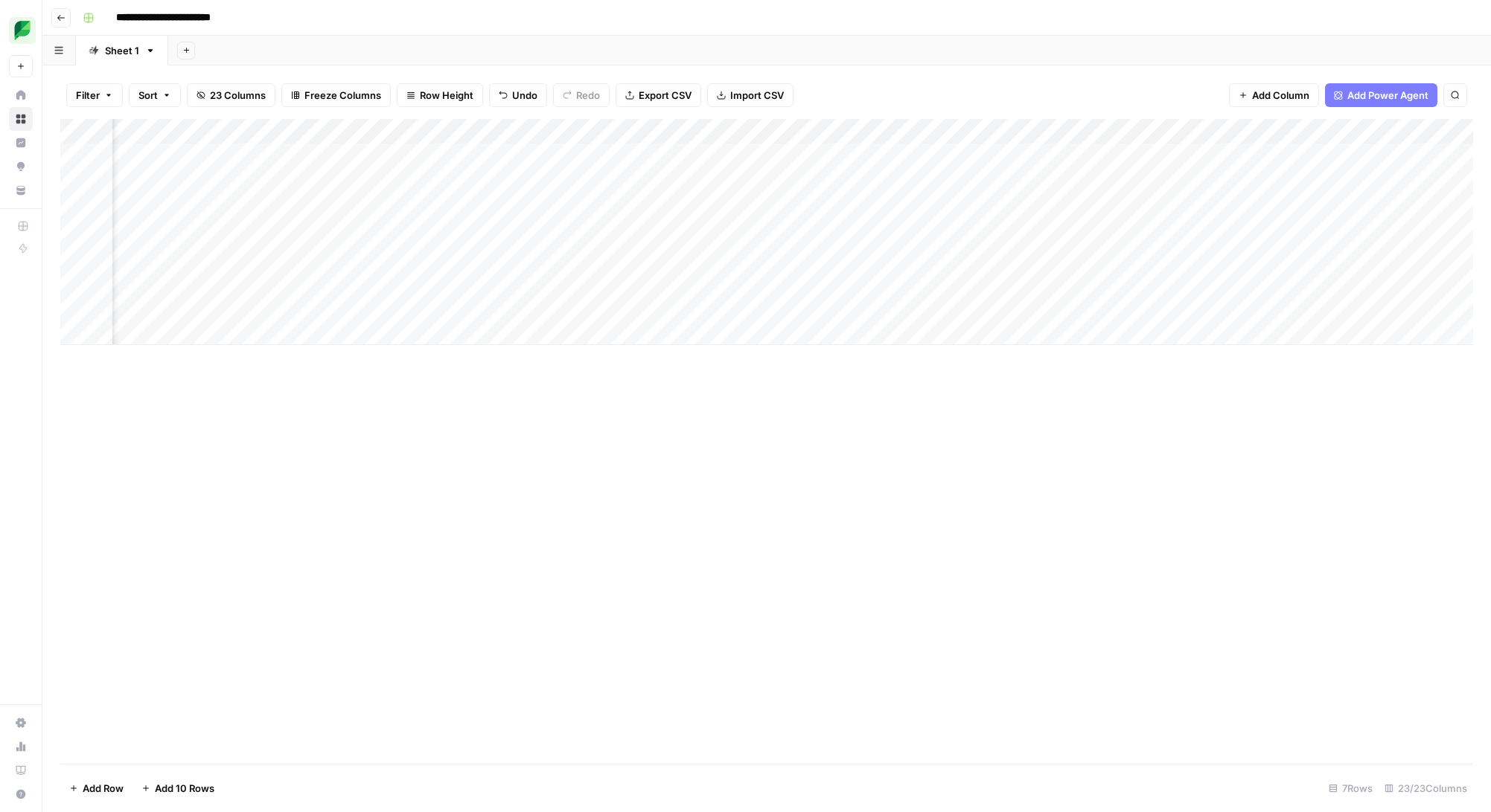
click at [682, 133] on div "Add Column" at bounding box center [767, 232] width 1412 height 226
click at [571, 254] on span "Configure Inputs" at bounding box center [583, 256] width 130 height 15
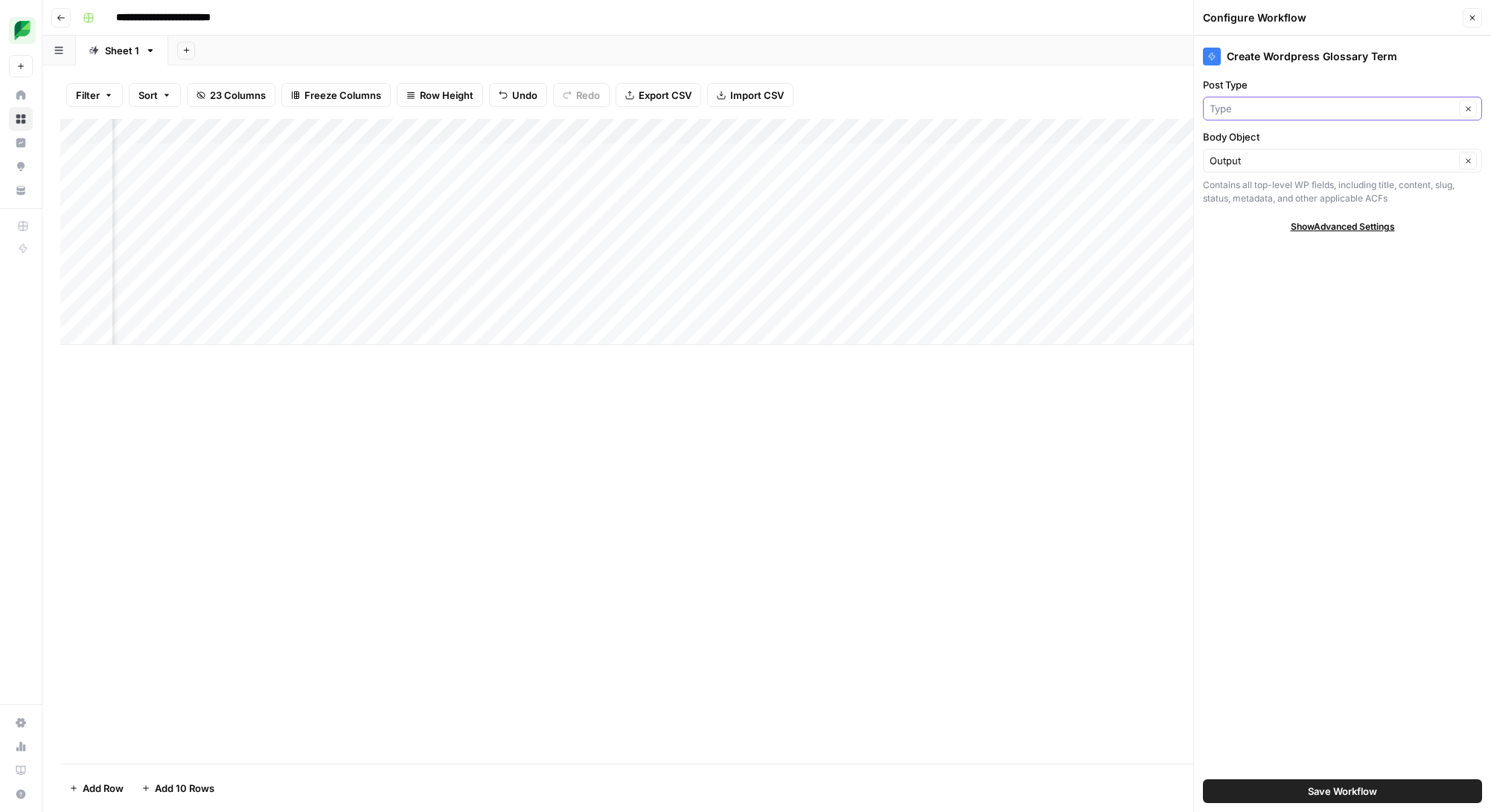
click at [1298, 110] on input "Post Type" at bounding box center [1332, 108] width 245 height 15
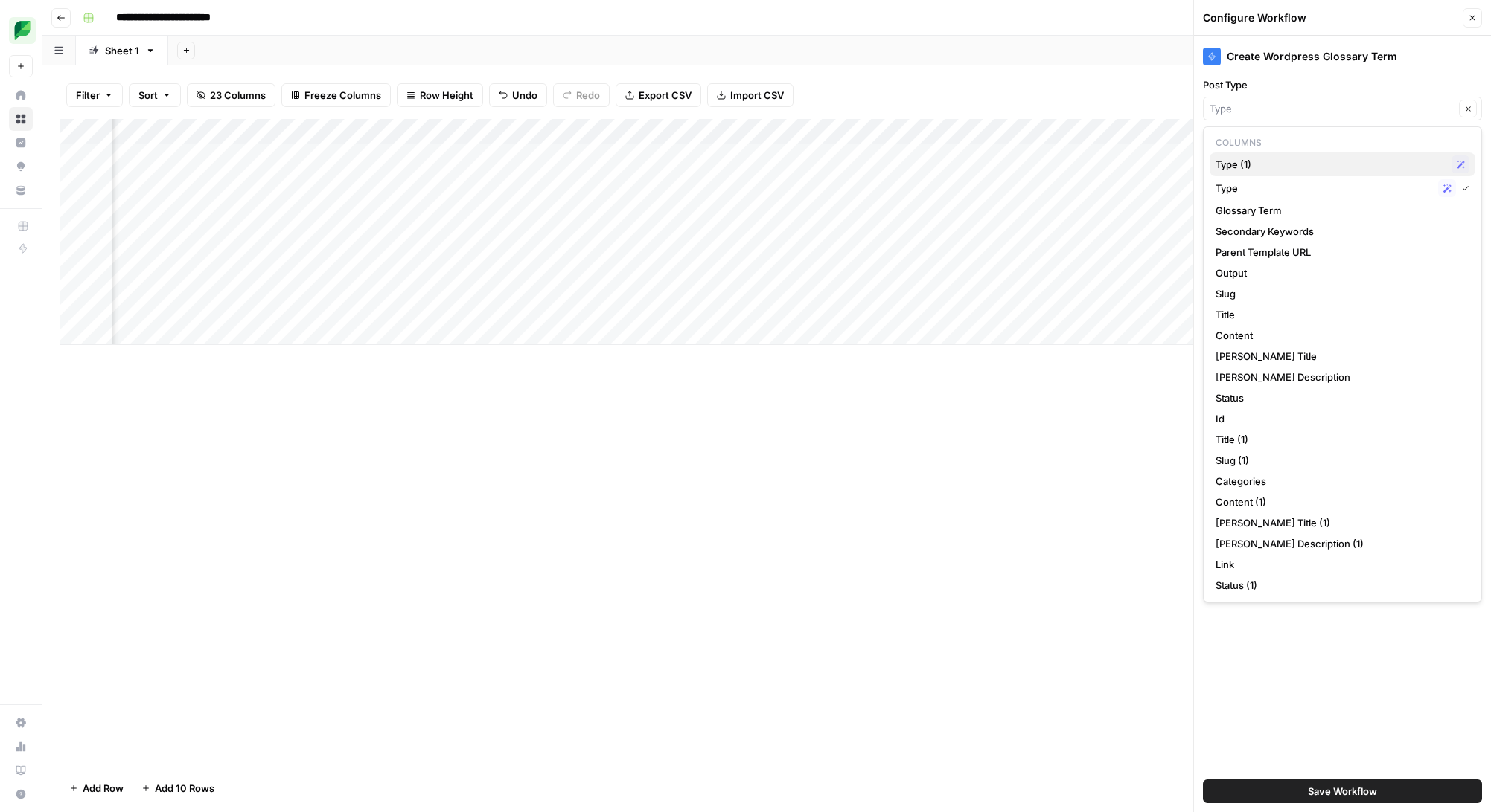
click at [1301, 164] on span "Type (1)" at bounding box center [1330, 164] width 230 height 15
type input "Type (1)"
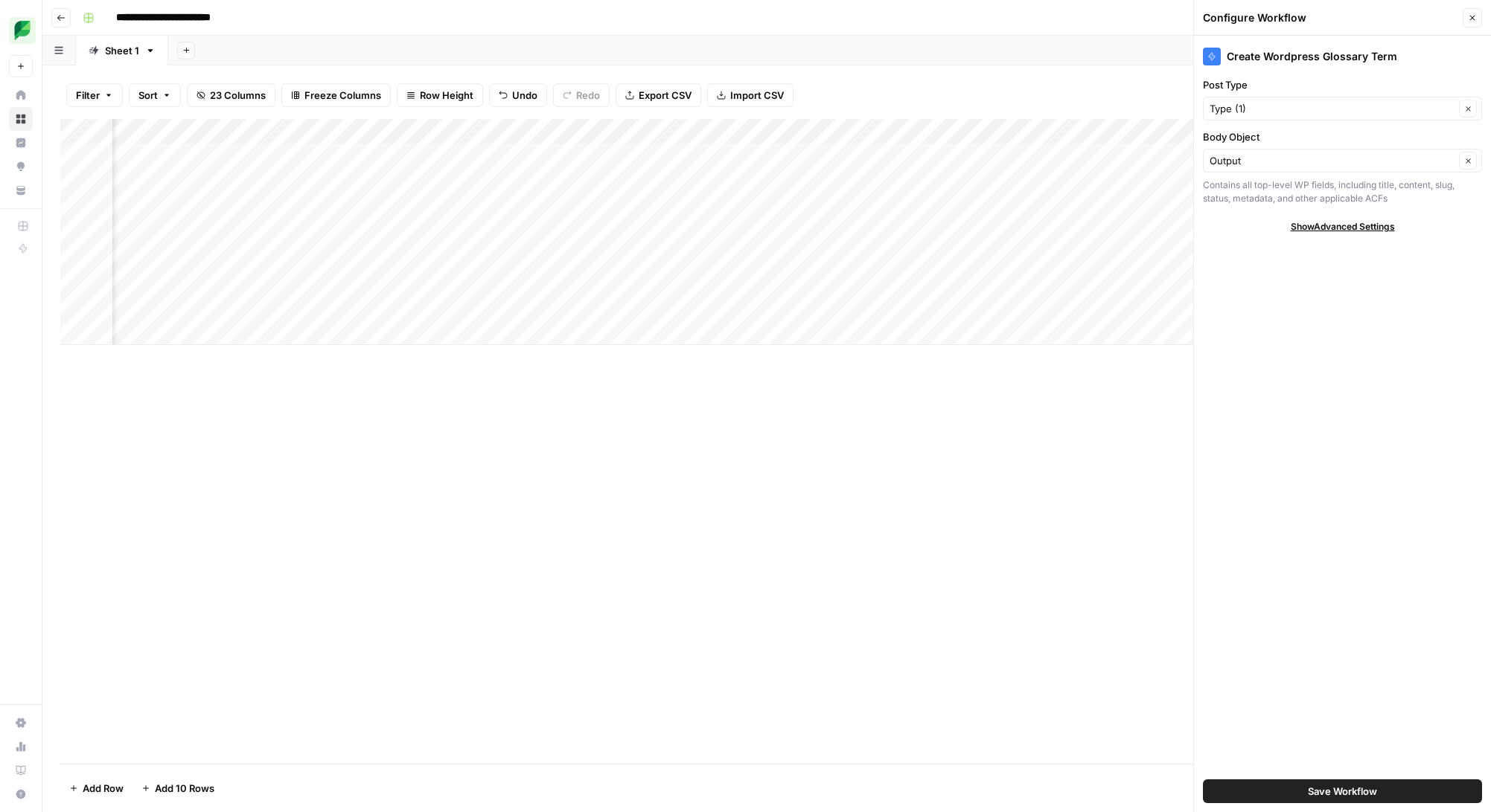
click at [1317, 168] on div "Output Clear" at bounding box center [1342, 161] width 279 height 24
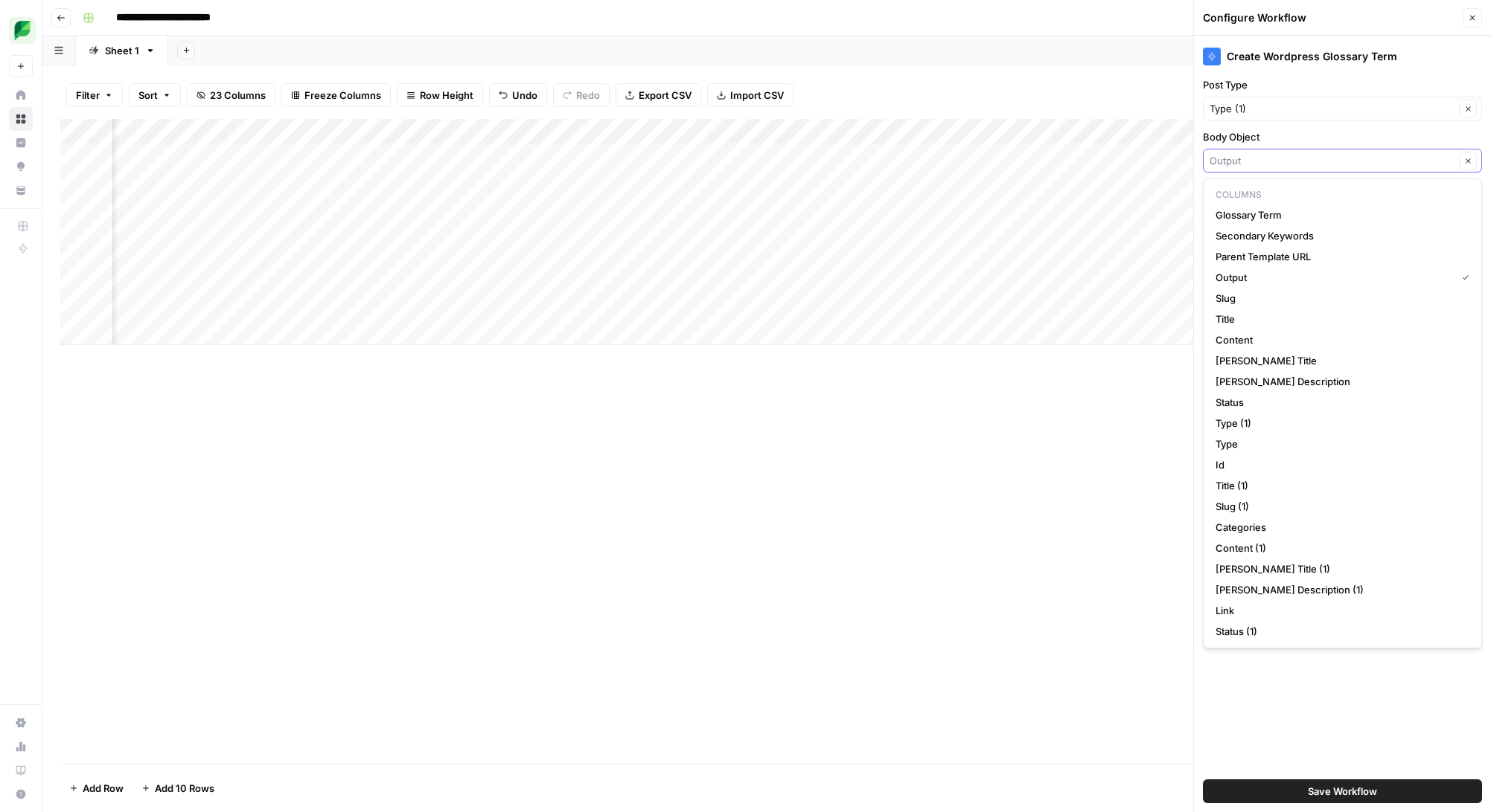
click at [1319, 158] on input "Body Object" at bounding box center [1332, 160] width 245 height 15
type input "Output"
click at [1324, 129] on label "Body Object" at bounding box center [1342, 136] width 279 height 15
click at [1324, 153] on input "Output" at bounding box center [1332, 160] width 245 height 15
type input "Output"
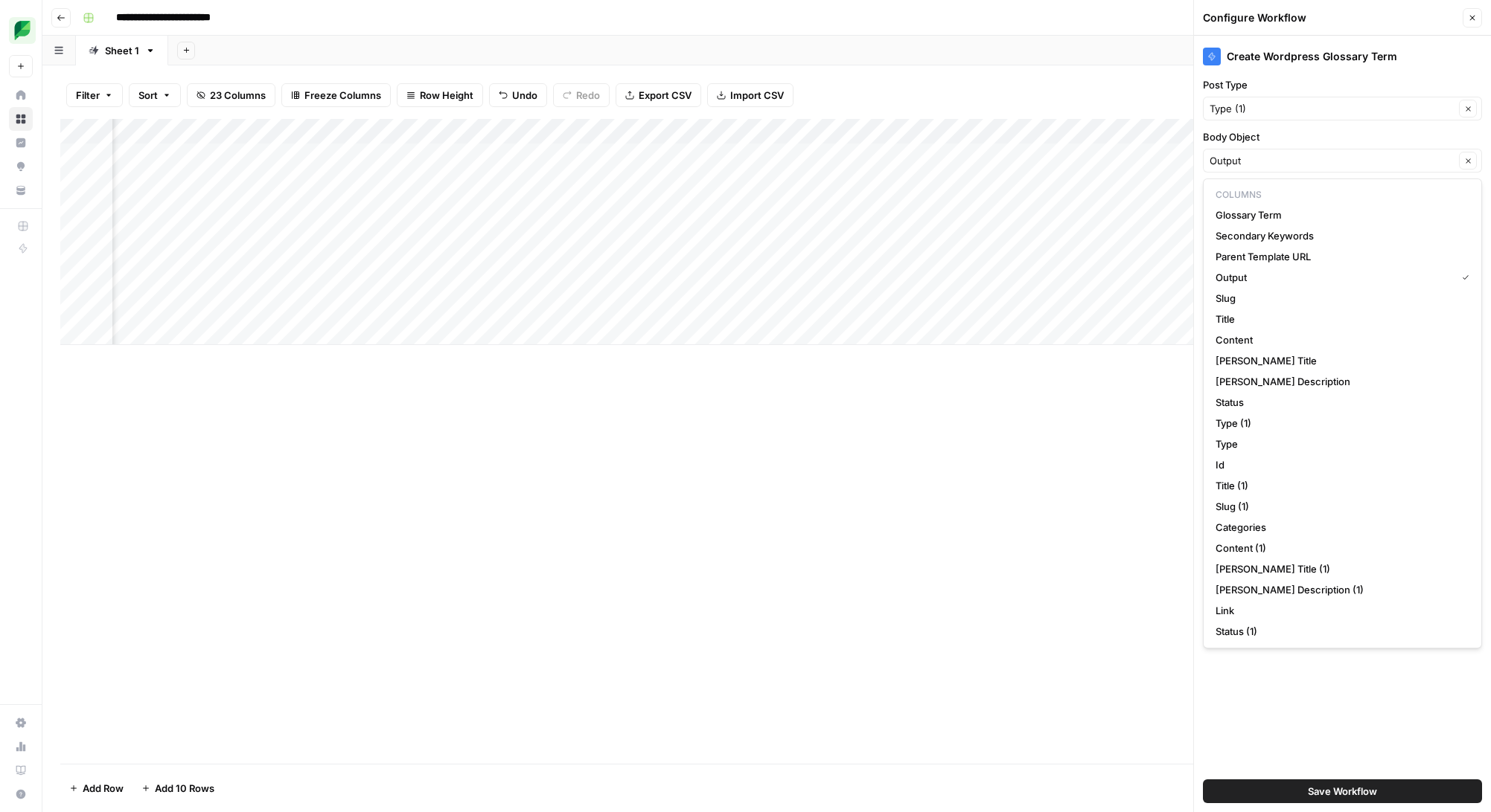
click at [1356, 138] on label "Body Object" at bounding box center [1342, 136] width 279 height 15
click at [1356, 153] on input "Output" at bounding box center [1332, 160] width 245 height 15
click at [1356, 284] on span "Output" at bounding box center [1333, 277] width 234 height 15
type input "Output"
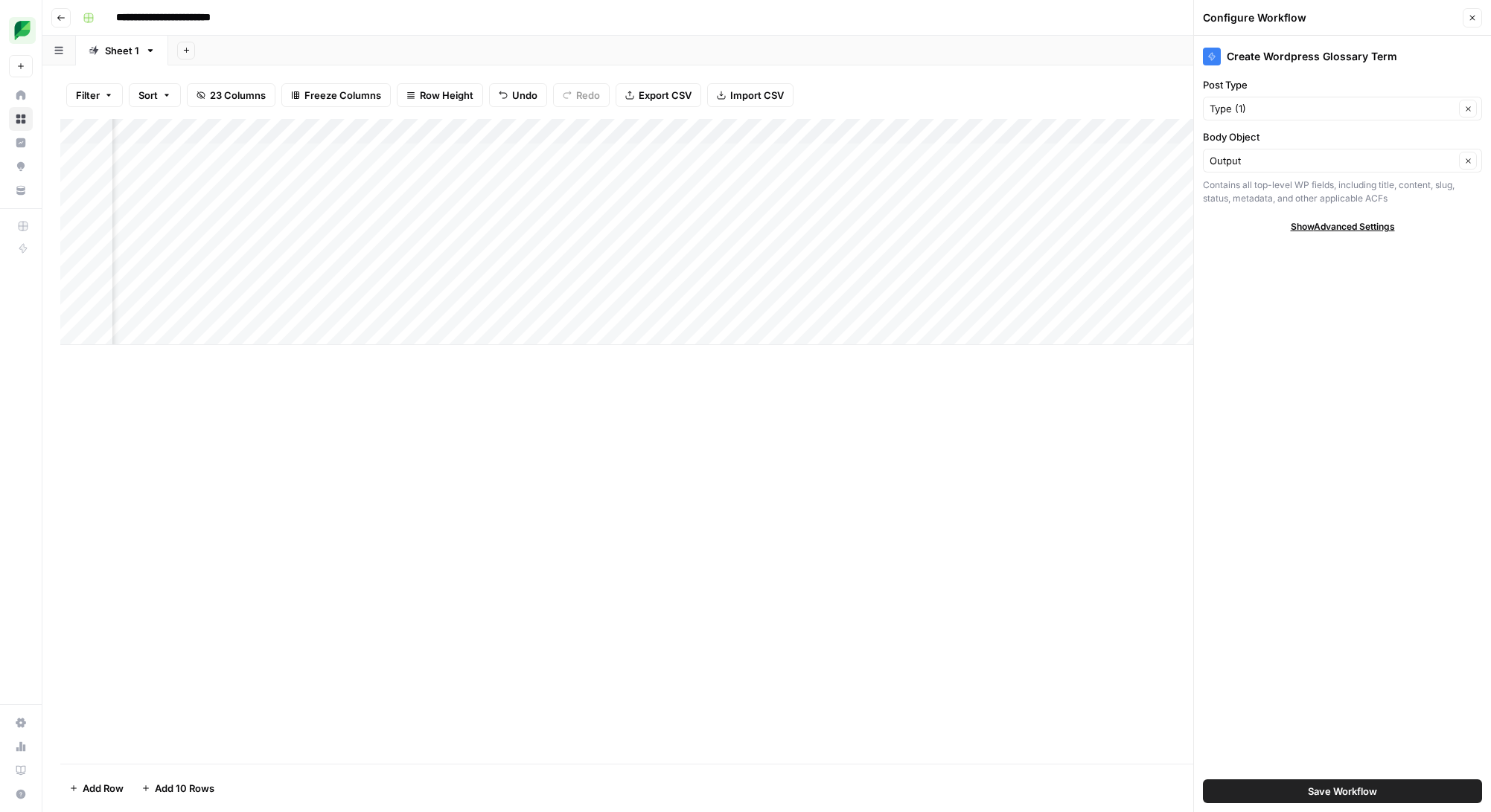
click at [1348, 231] on span "Show Advanced Settings" at bounding box center [1343, 227] width 104 height 14
click at [1344, 792] on span "Save Workflow" at bounding box center [1342, 791] width 69 height 15
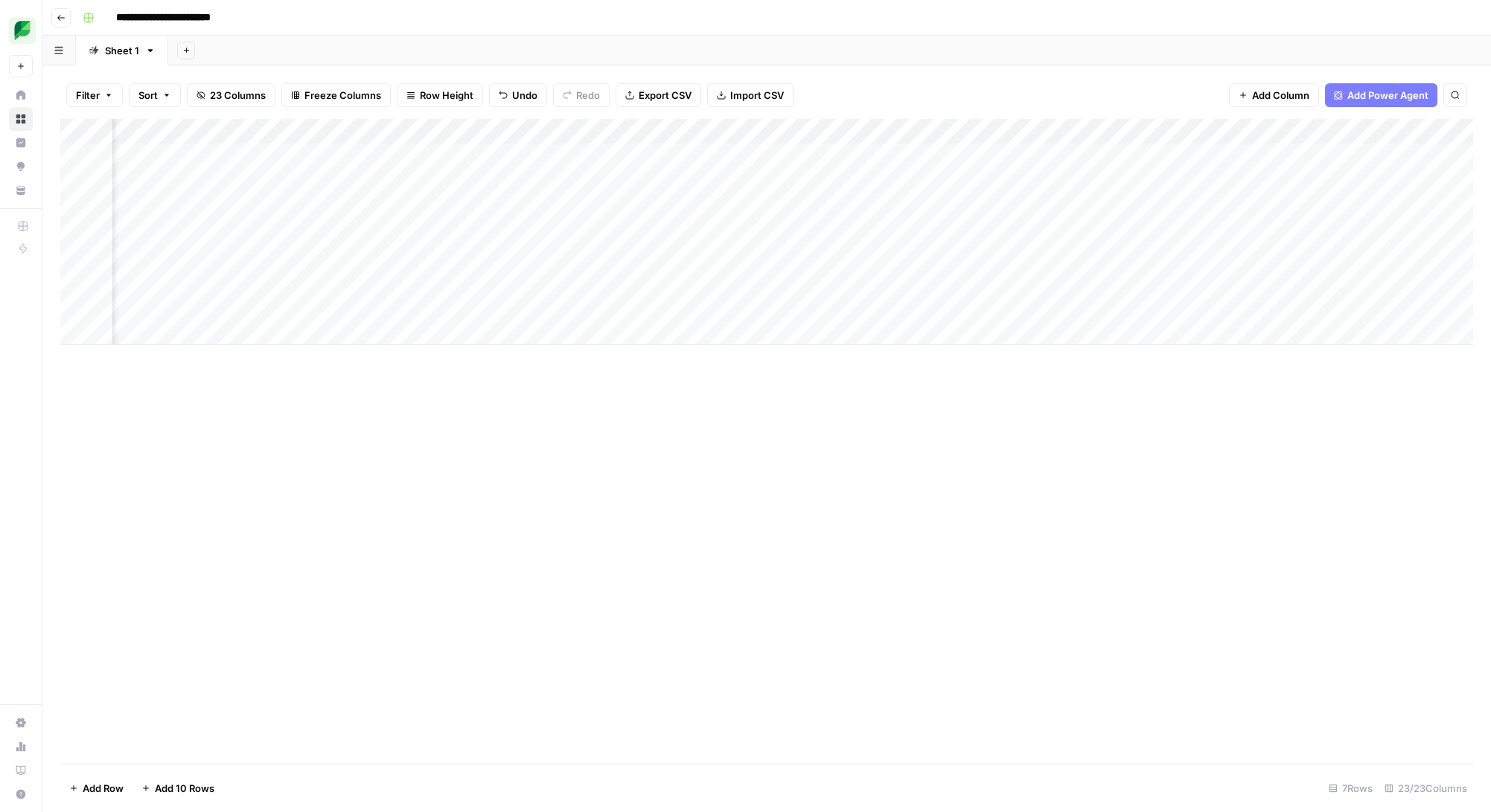
drag, startPoint x: 1171, startPoint y: 128, endPoint x: 388, endPoint y: 130, distance: 783.0
click at [388, 130] on div "Add Column" at bounding box center [767, 232] width 1412 height 226
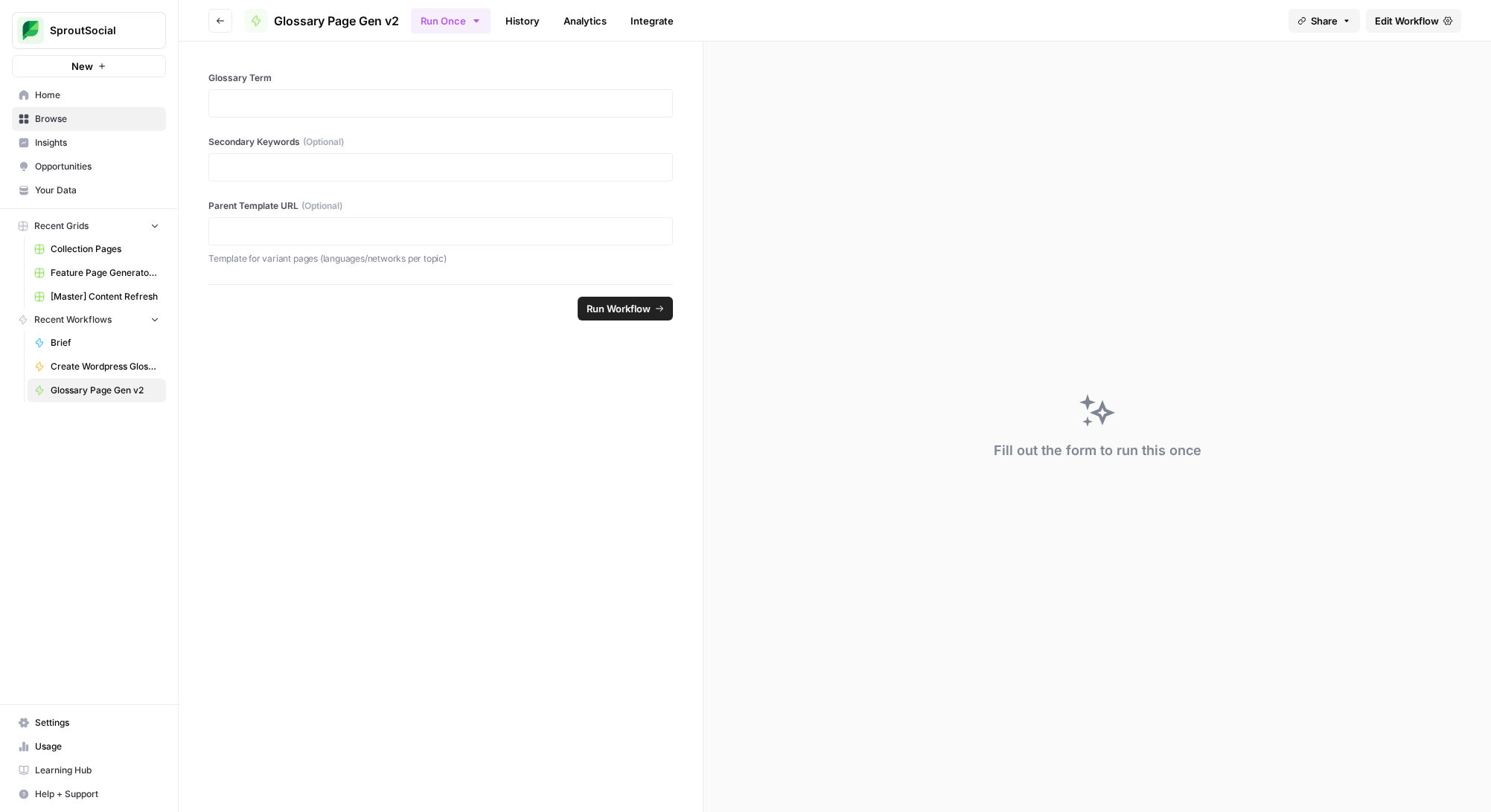
click at [1405, 19] on span "Edit Workflow" at bounding box center [1407, 21] width 64 height 15
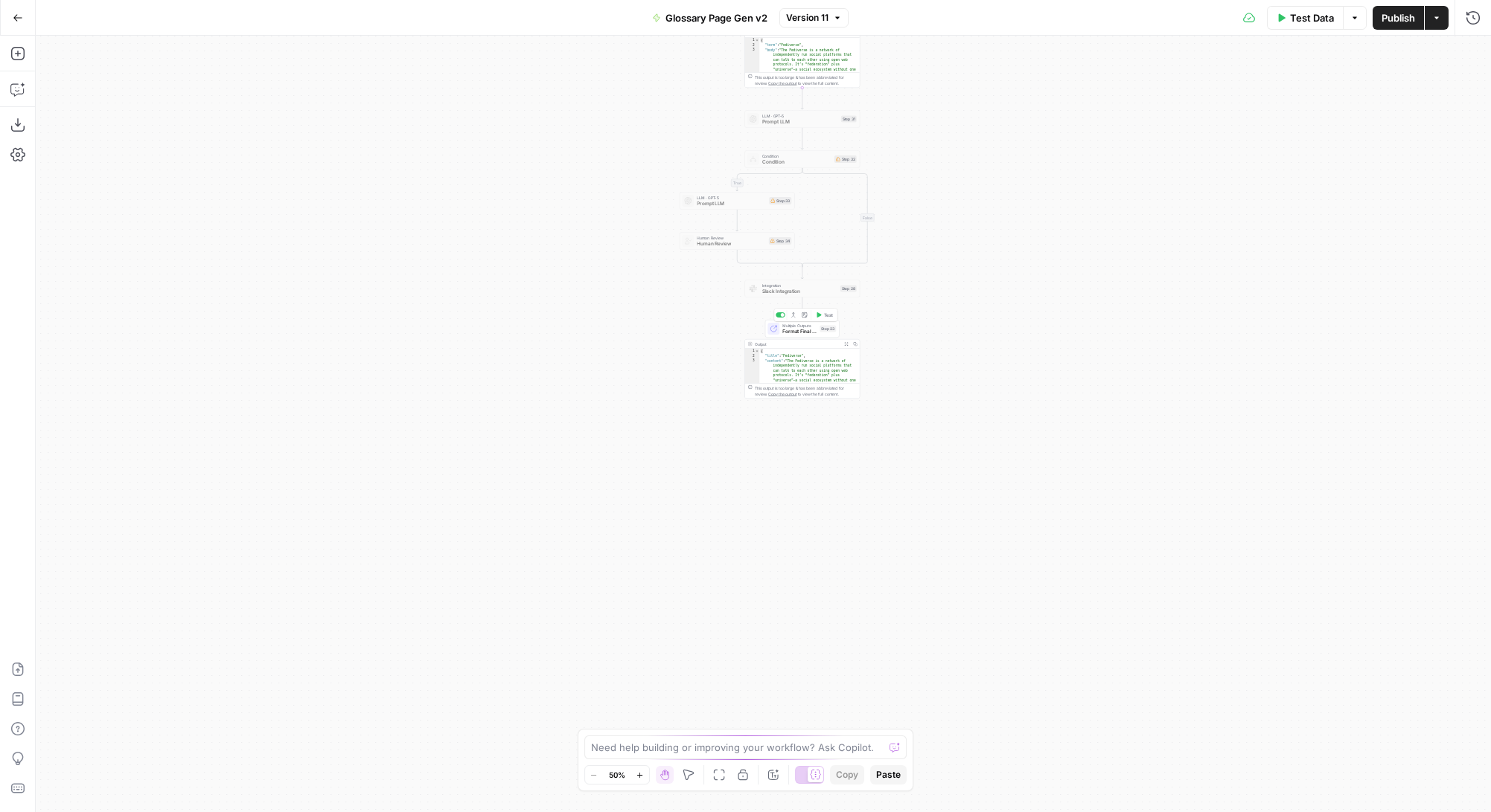
click at [808, 330] on span "Format Final JSON Output" at bounding box center [799, 332] width 34 height 8
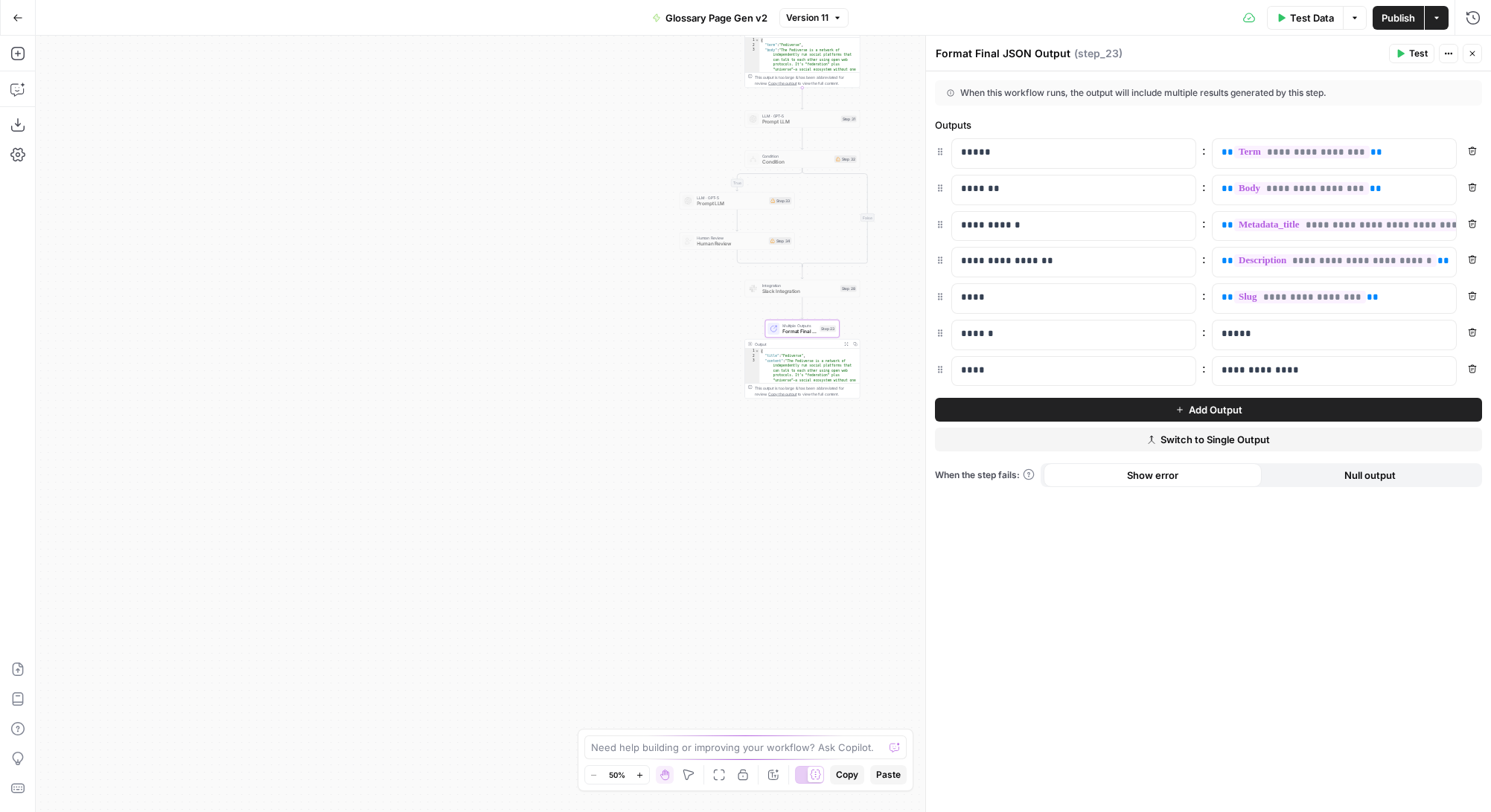
click at [1165, 415] on button "Add Output" at bounding box center [1208, 409] width 547 height 24
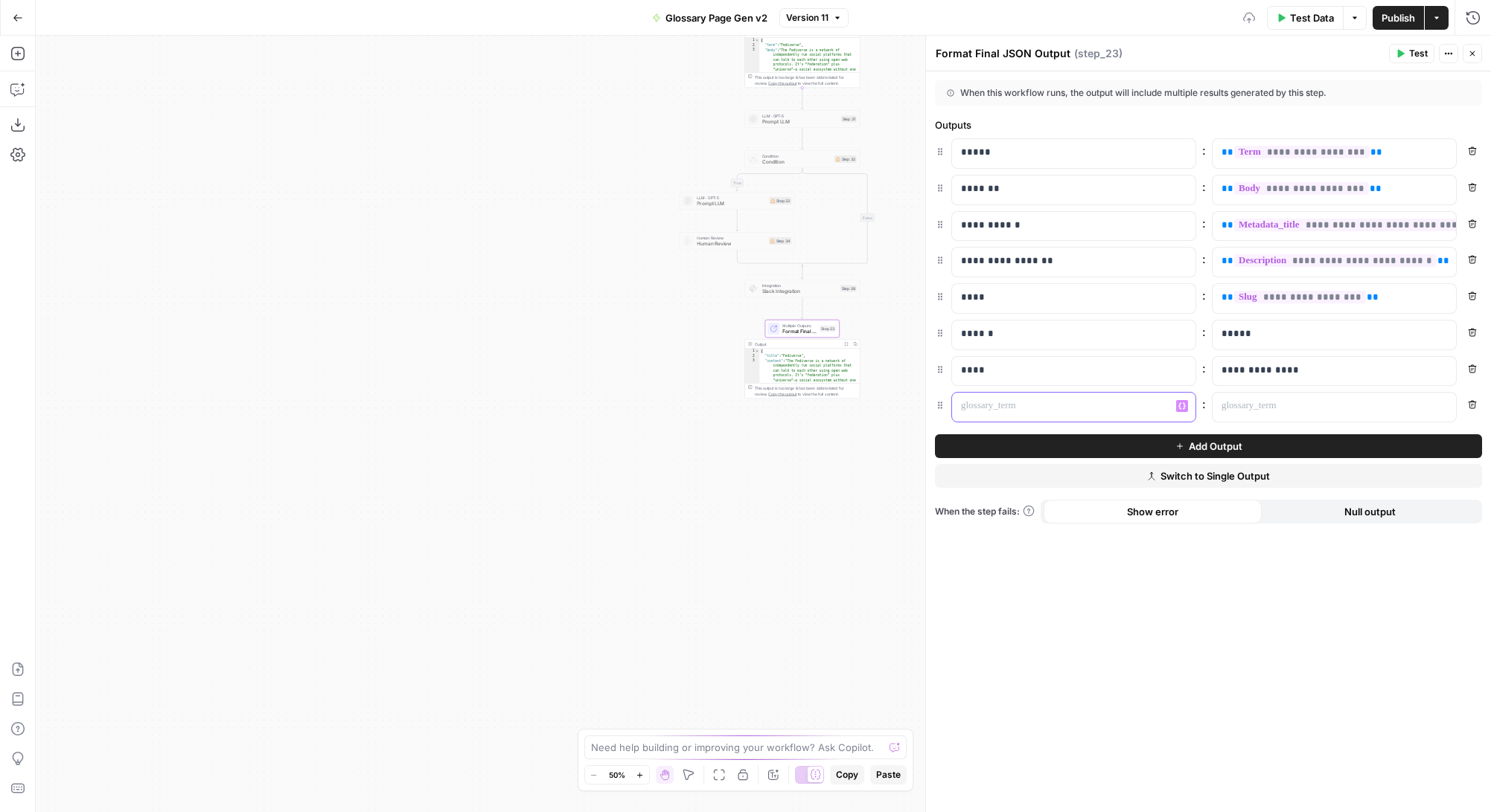
click at [1060, 404] on p at bounding box center [1062, 405] width 202 height 15
click at [1276, 409] on p at bounding box center [1322, 405] width 202 height 15
paste div
click at [1225, 408] on p "******" at bounding box center [1322, 405] width 202 height 15
click at [1328, 599] on div "**********" at bounding box center [1208, 441] width 565 height 741
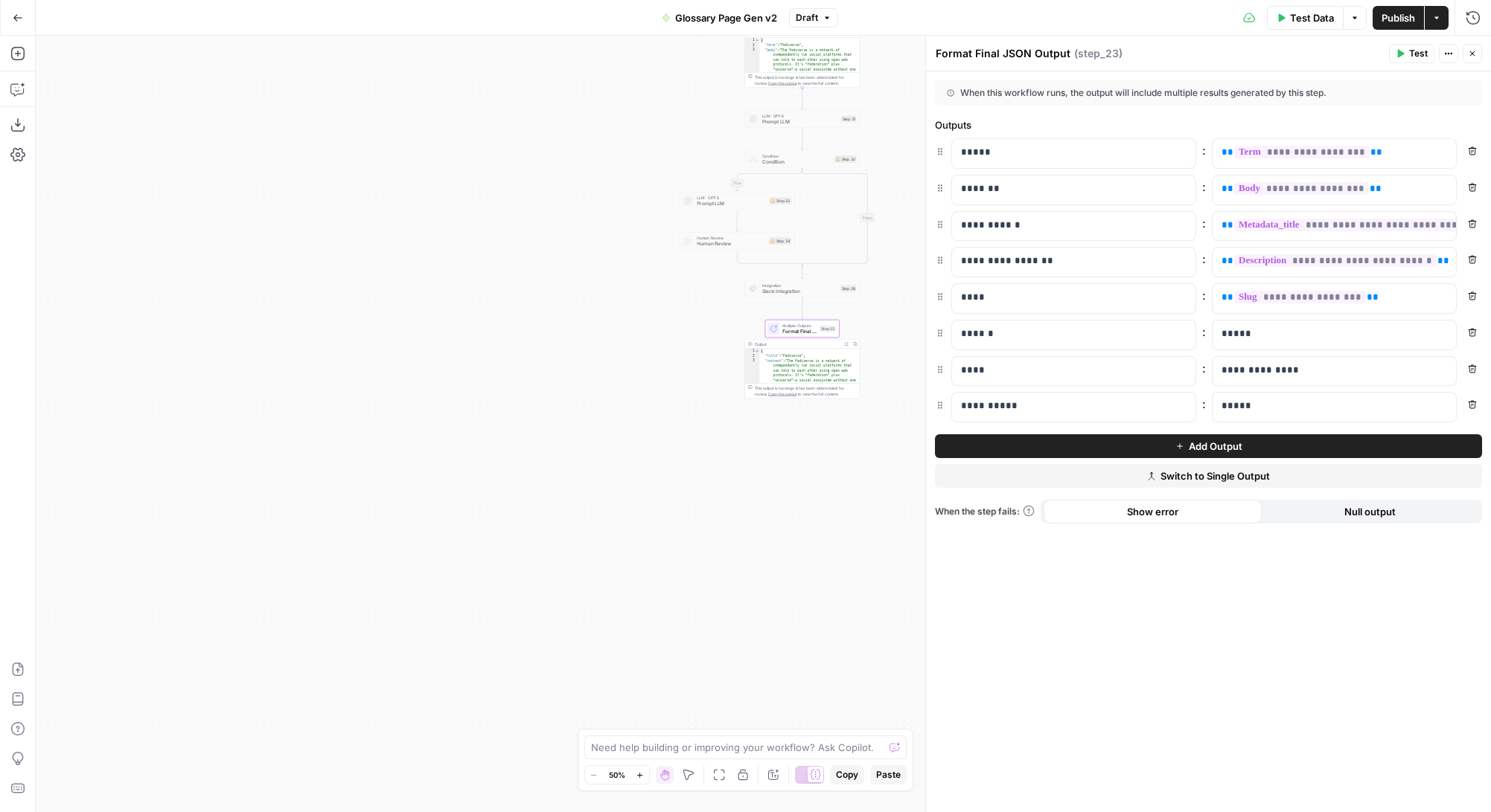
click at [1409, 53] on span "Test" at bounding box center [1418, 54] width 18 height 14
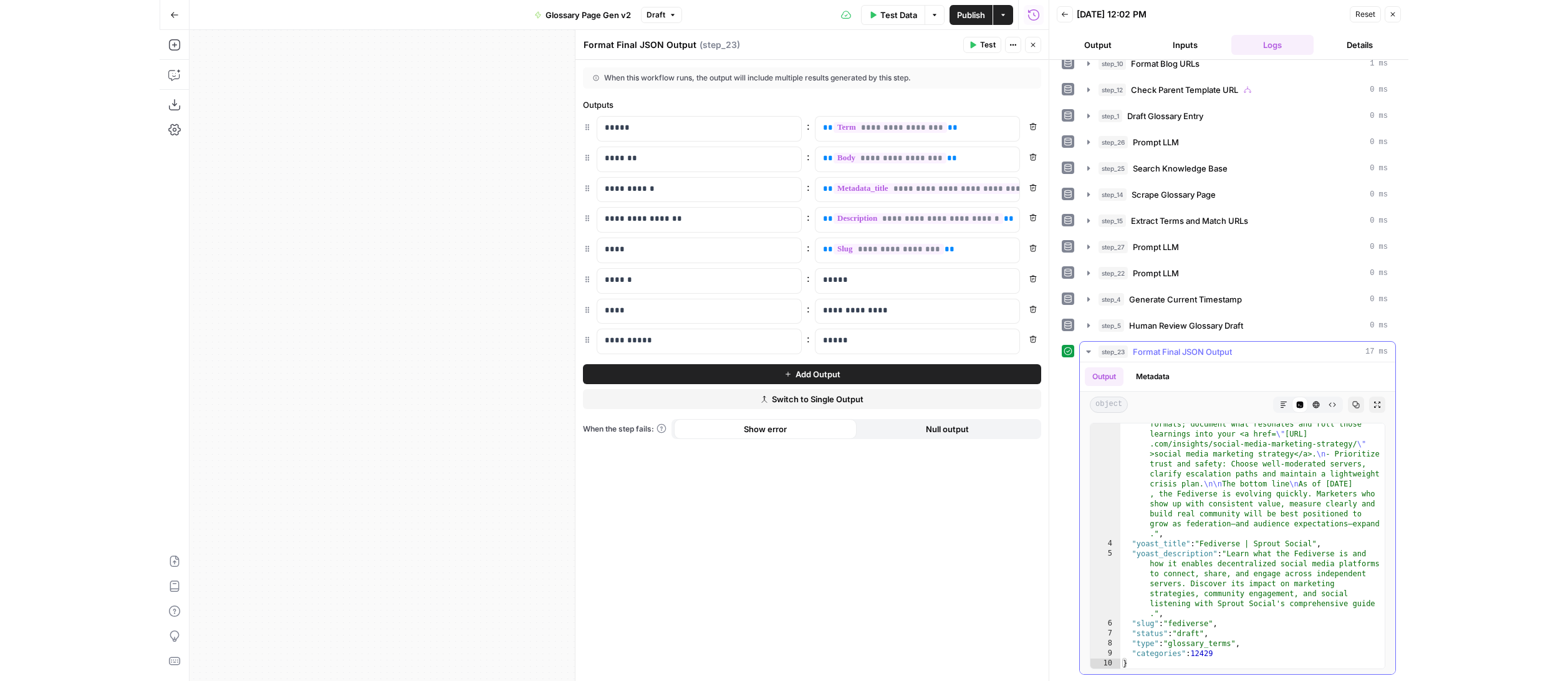
scroll to position [1102, 0]
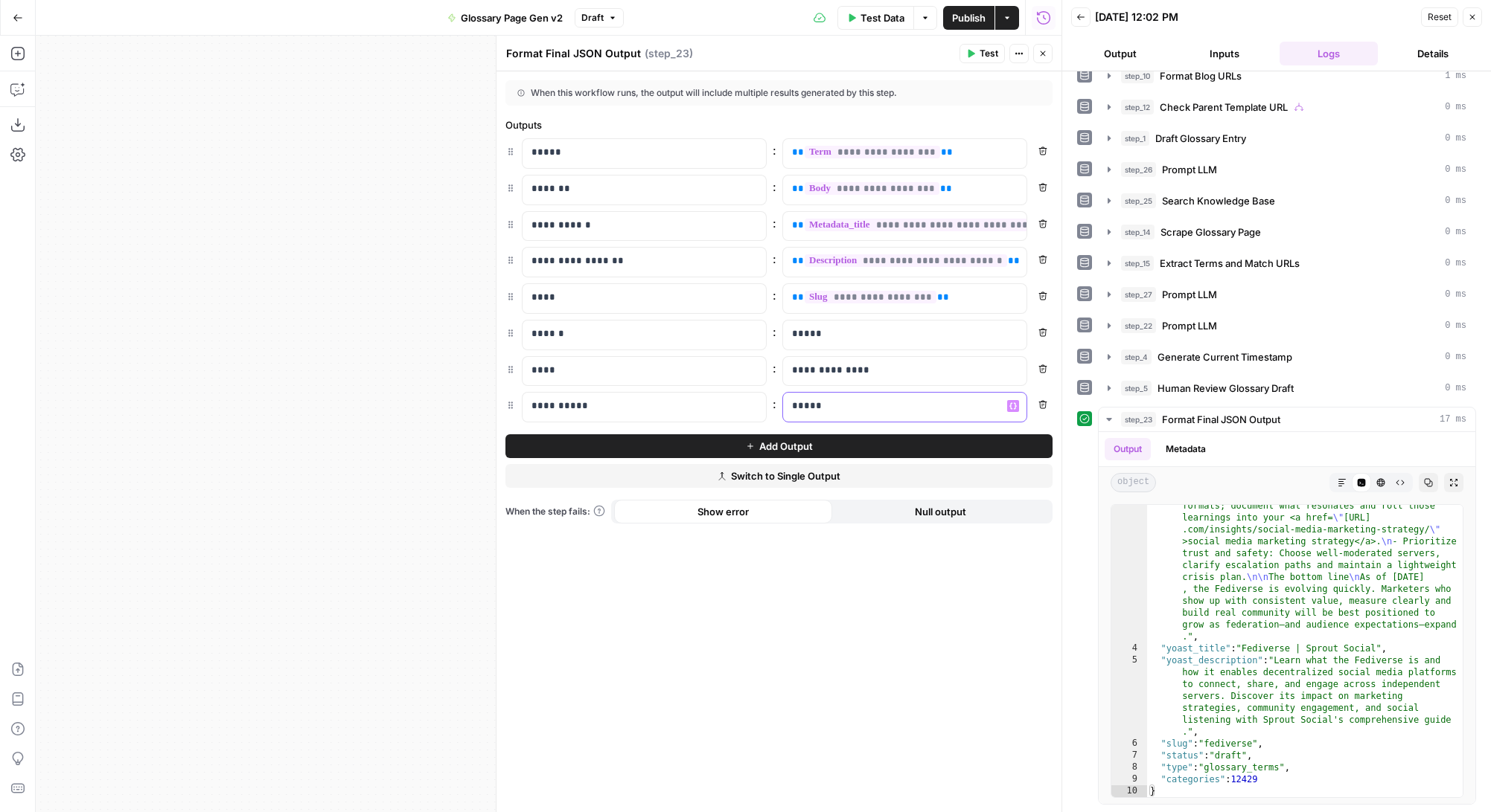
click at [793, 404] on p "*****" at bounding box center [893, 405] width 202 height 15
click at [864, 586] on div "**********" at bounding box center [779, 441] width 565 height 741
click at [968, 16] on span "Publish" at bounding box center [968, 18] width 34 height 15
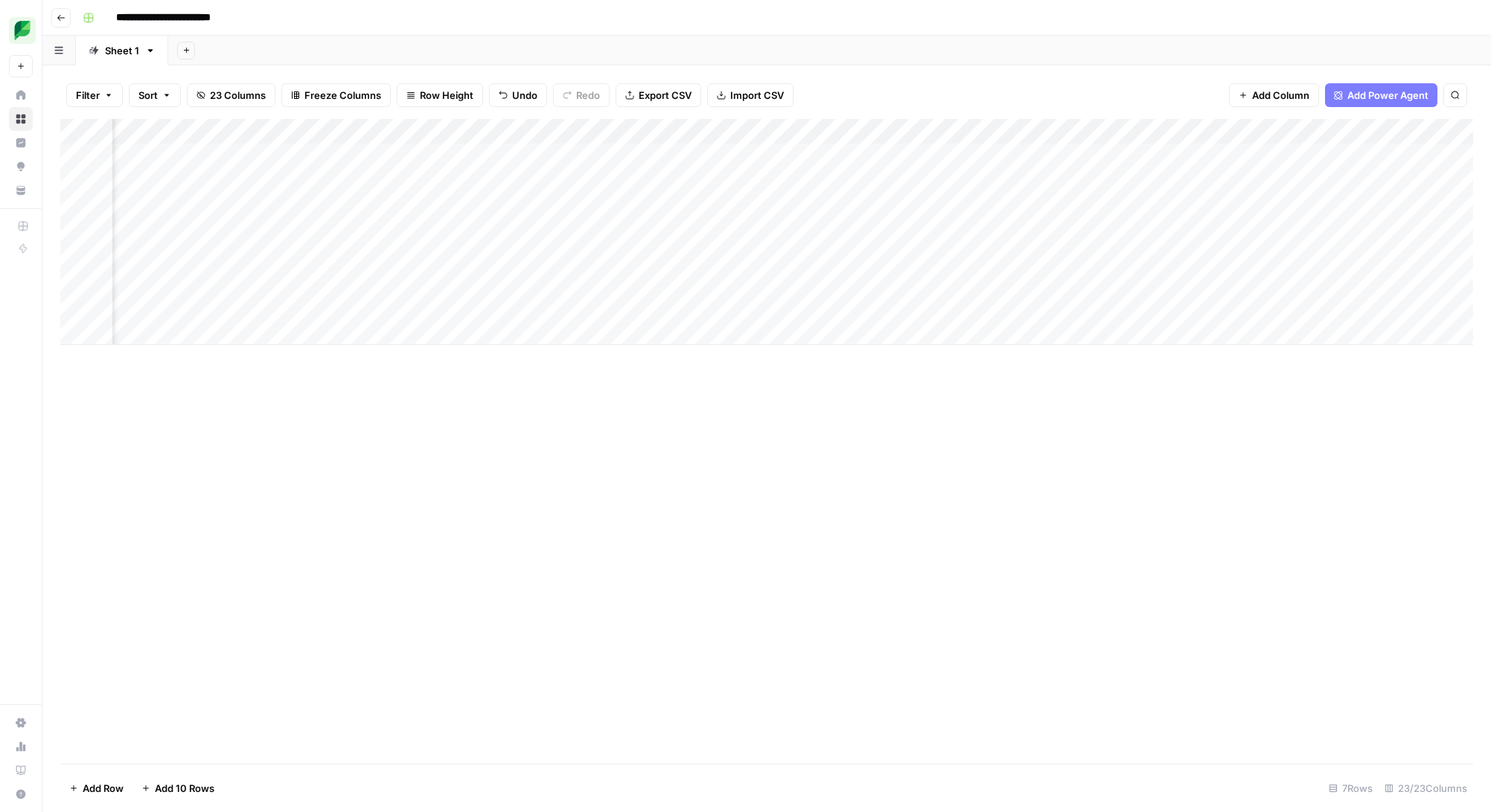
scroll to position [0, 1426]
click at [983, 154] on div "Add Column" at bounding box center [767, 232] width 1412 height 226
click at [841, 129] on div "Add Column" at bounding box center [767, 232] width 1412 height 226
click at [805, 272] on span "Remove Column" at bounding box center [814, 277] width 130 height 15
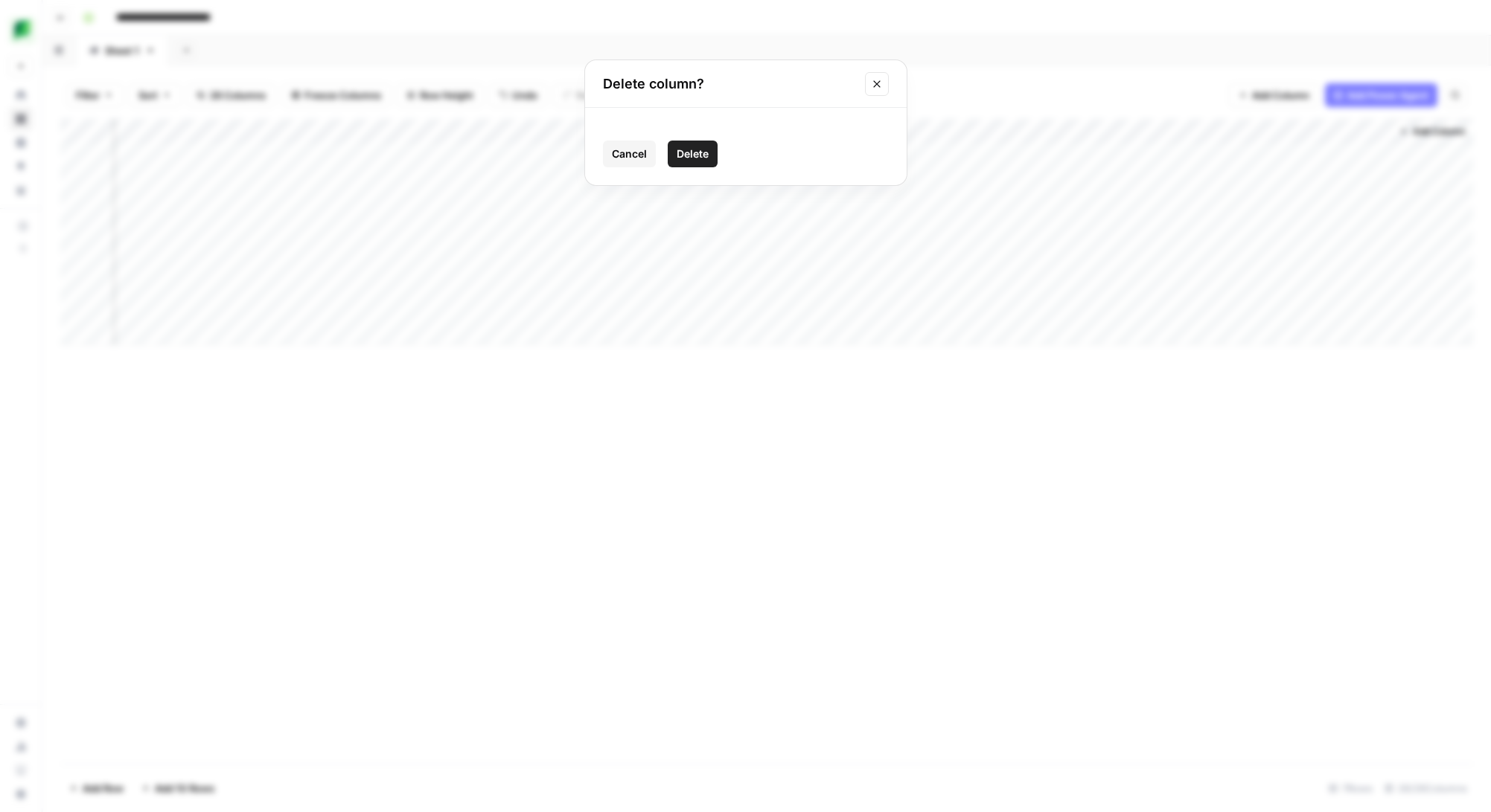
click at [711, 154] on button "Delete" at bounding box center [692, 154] width 50 height 27
click at [1240, 153] on div "Add Column" at bounding box center [767, 232] width 1412 height 226
click at [1377, 152] on div "Add Column" at bounding box center [767, 232] width 1412 height 226
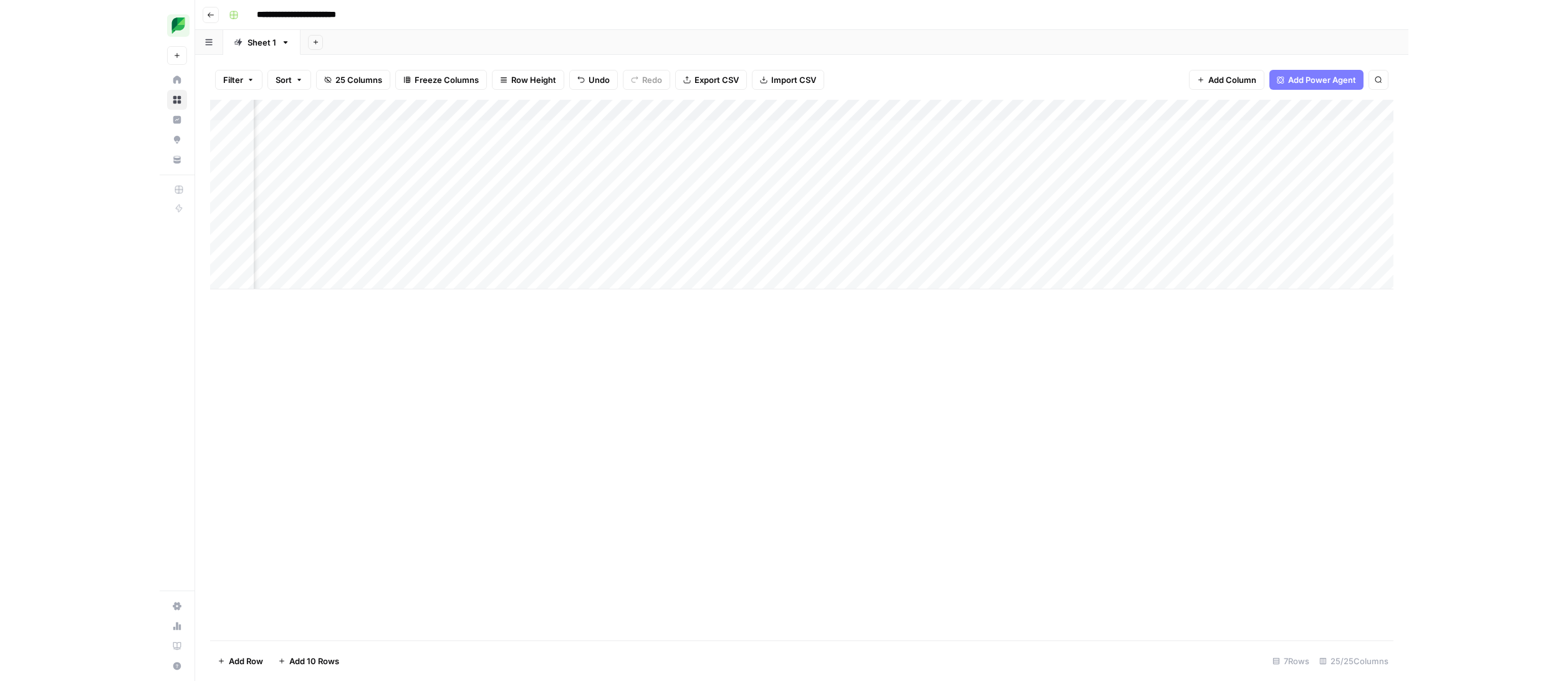
scroll to position [0, 1240]
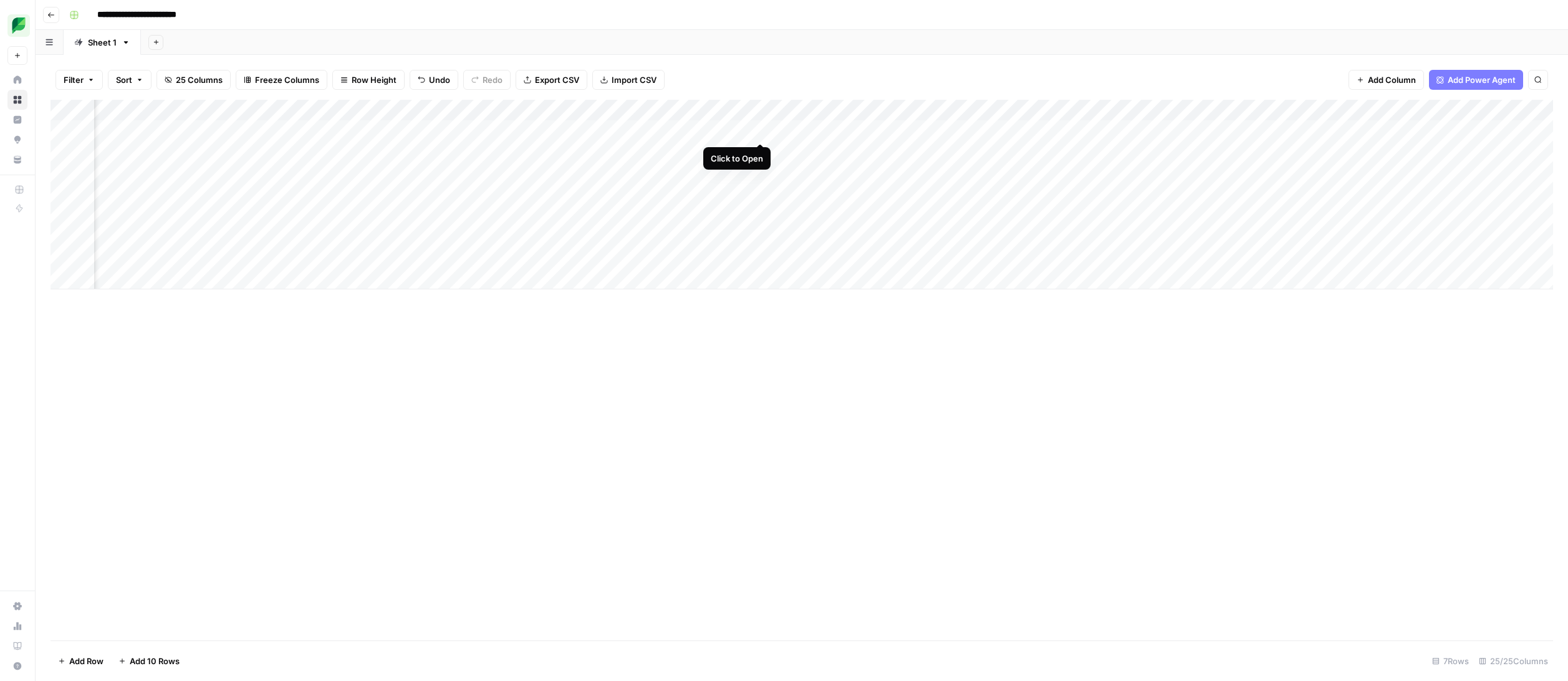
click at [760, 130] on div "Add Column" at bounding box center [802, 195] width 1502 height 190
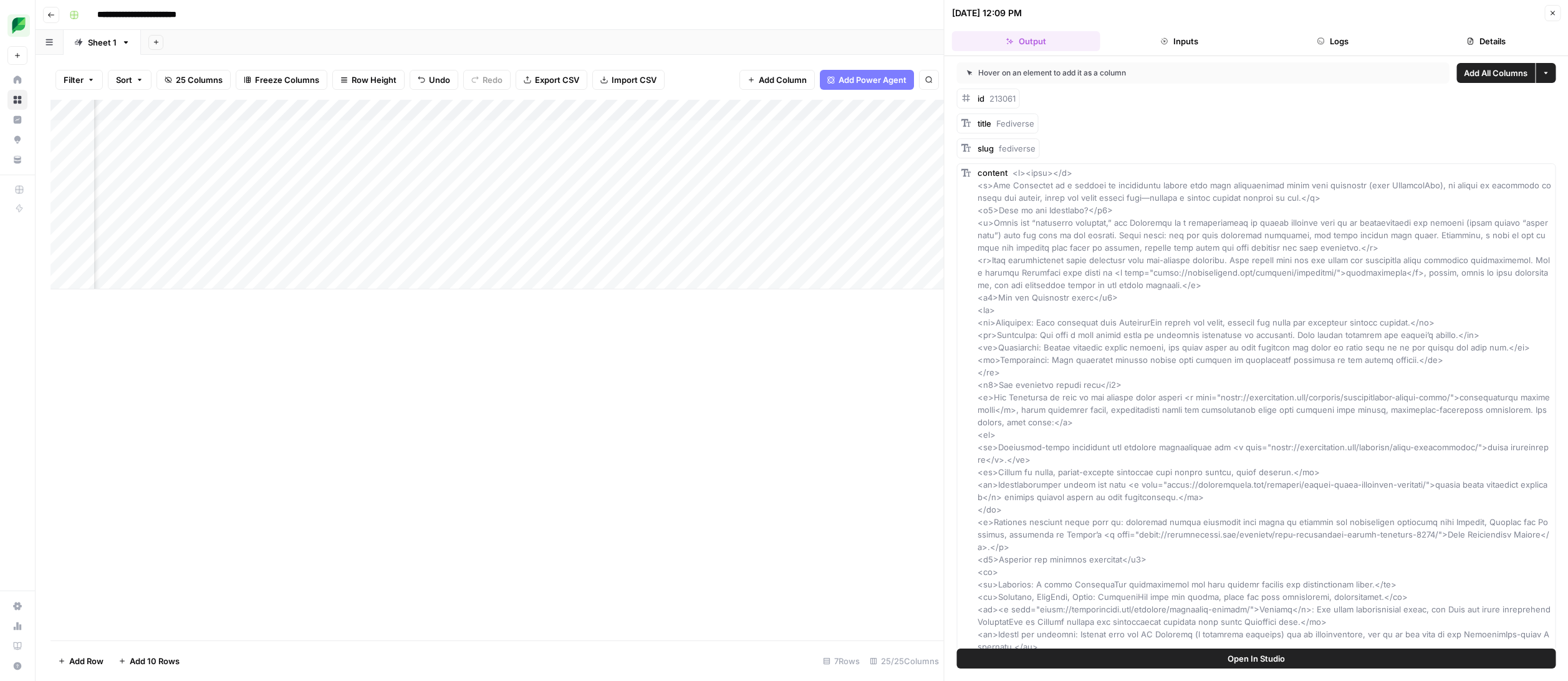
click at [891, 110] on div "Add Column" at bounding box center [497, 195] width 893 height 190
click at [859, 230] on span "Remove Column" at bounding box center [868, 232] width 109 height 12
click at [747, 133] on span "Delete" at bounding box center [739, 129] width 27 height 12
click at [891, 108] on div "Add Column" at bounding box center [497, 195] width 893 height 190
click at [853, 226] on span "Remove Column" at bounding box center [868, 232] width 109 height 12
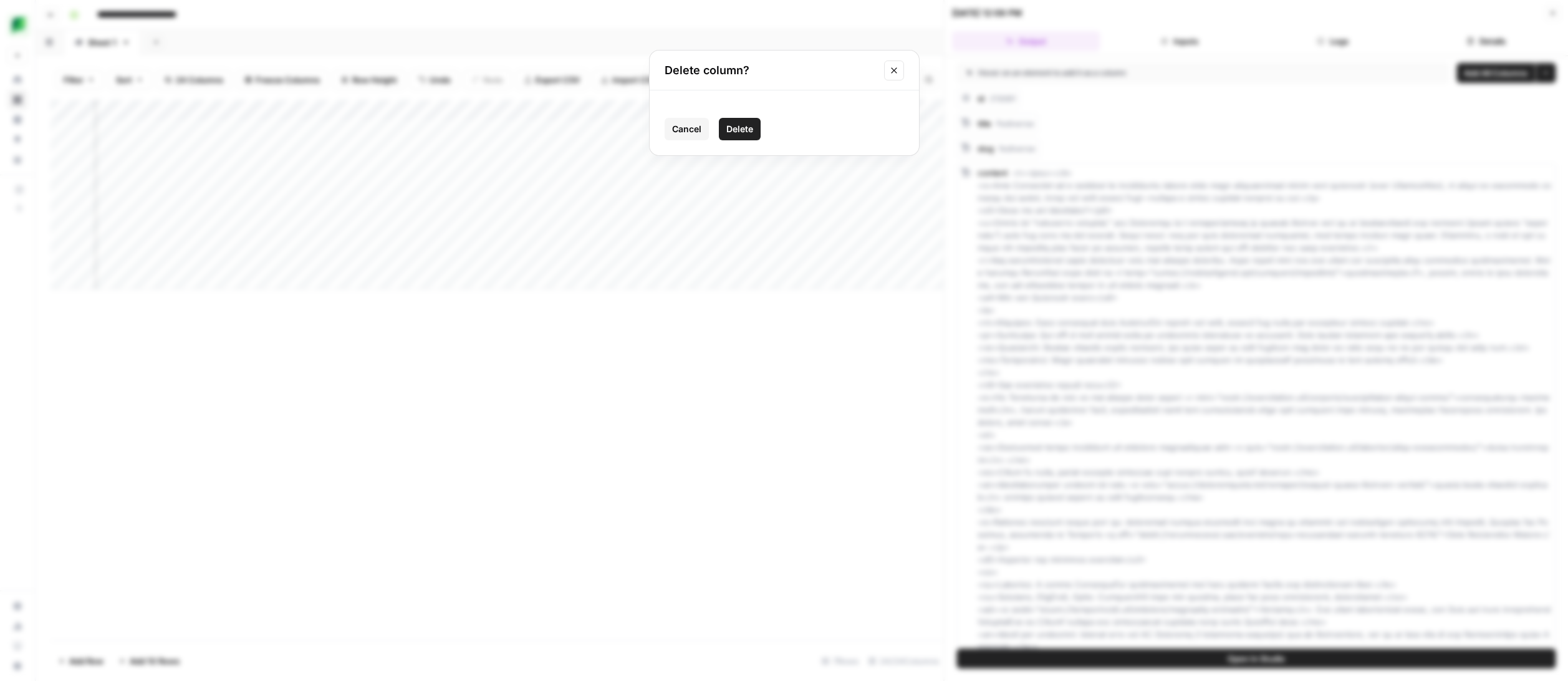
click at [746, 126] on span "Delete" at bounding box center [739, 129] width 27 height 12
click at [729, 108] on div "Add Column" at bounding box center [497, 195] width 893 height 190
click at [713, 230] on span "Remove Column" at bounding box center [707, 232] width 109 height 12
click at [741, 132] on span "Delete" at bounding box center [739, 129] width 27 height 12
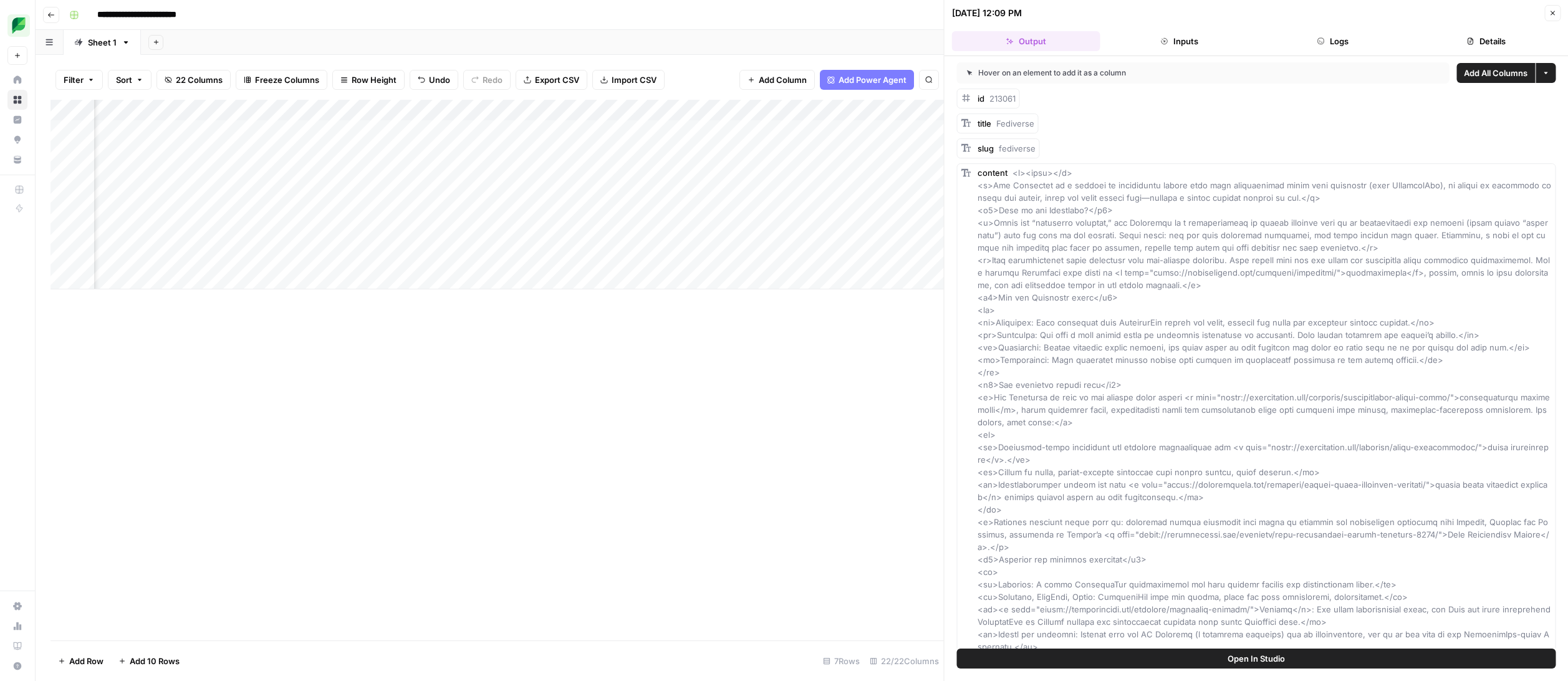
click at [731, 110] on div "Add Column" at bounding box center [497, 195] width 893 height 190
click at [460, 112] on div "Add Column" at bounding box center [497, 195] width 893 height 190
click at [460, 112] on div at bounding box center [414, 112] width 113 height 25
click at [669, 190] on div "Add Column" at bounding box center [497, 195] width 893 height 190
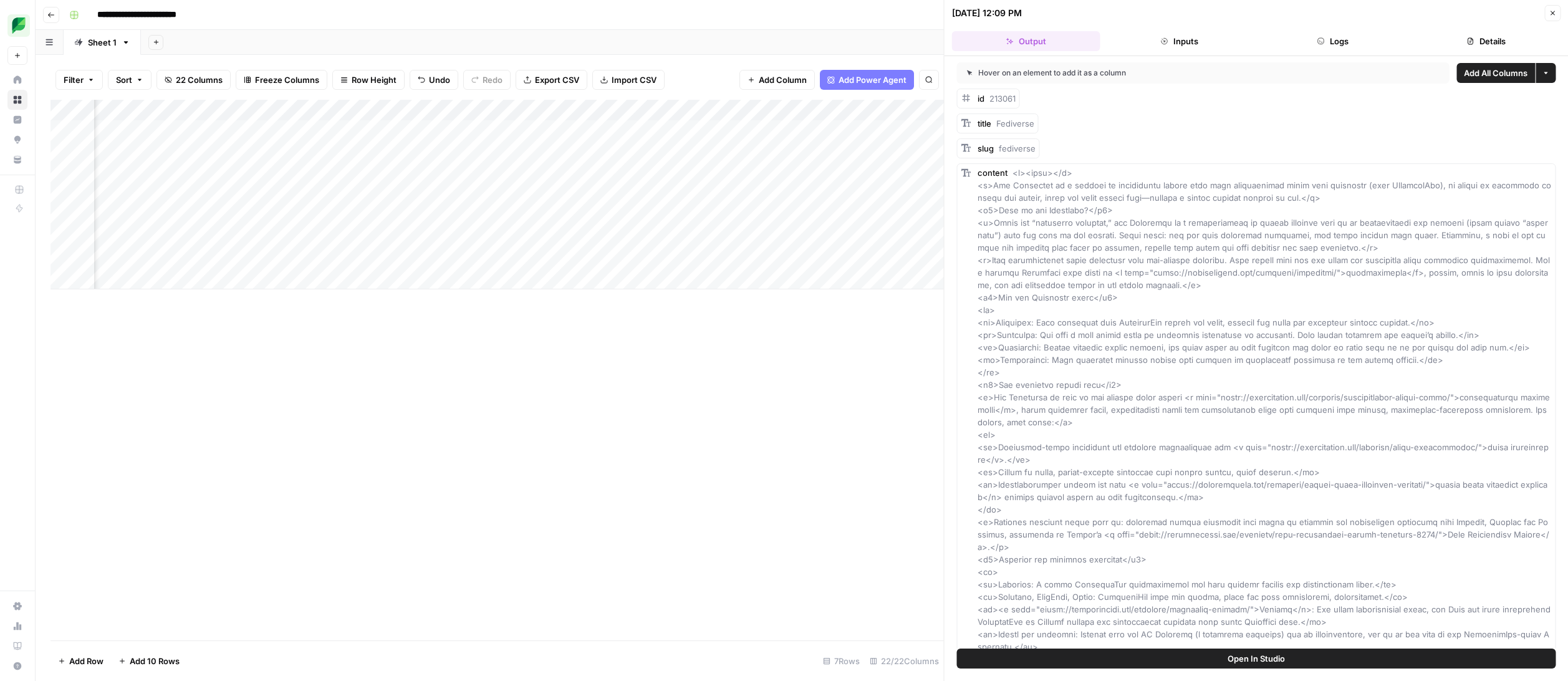
scroll to position [0, 1577]
click at [555, 109] on div "Add Column" at bounding box center [497, 195] width 893 height 190
click at [532, 230] on span "Remove Column" at bounding box center [530, 232] width 109 height 12
click at [748, 126] on span "Delete" at bounding box center [739, 129] width 27 height 12
click at [556, 110] on div "Add Column" at bounding box center [497, 195] width 893 height 190
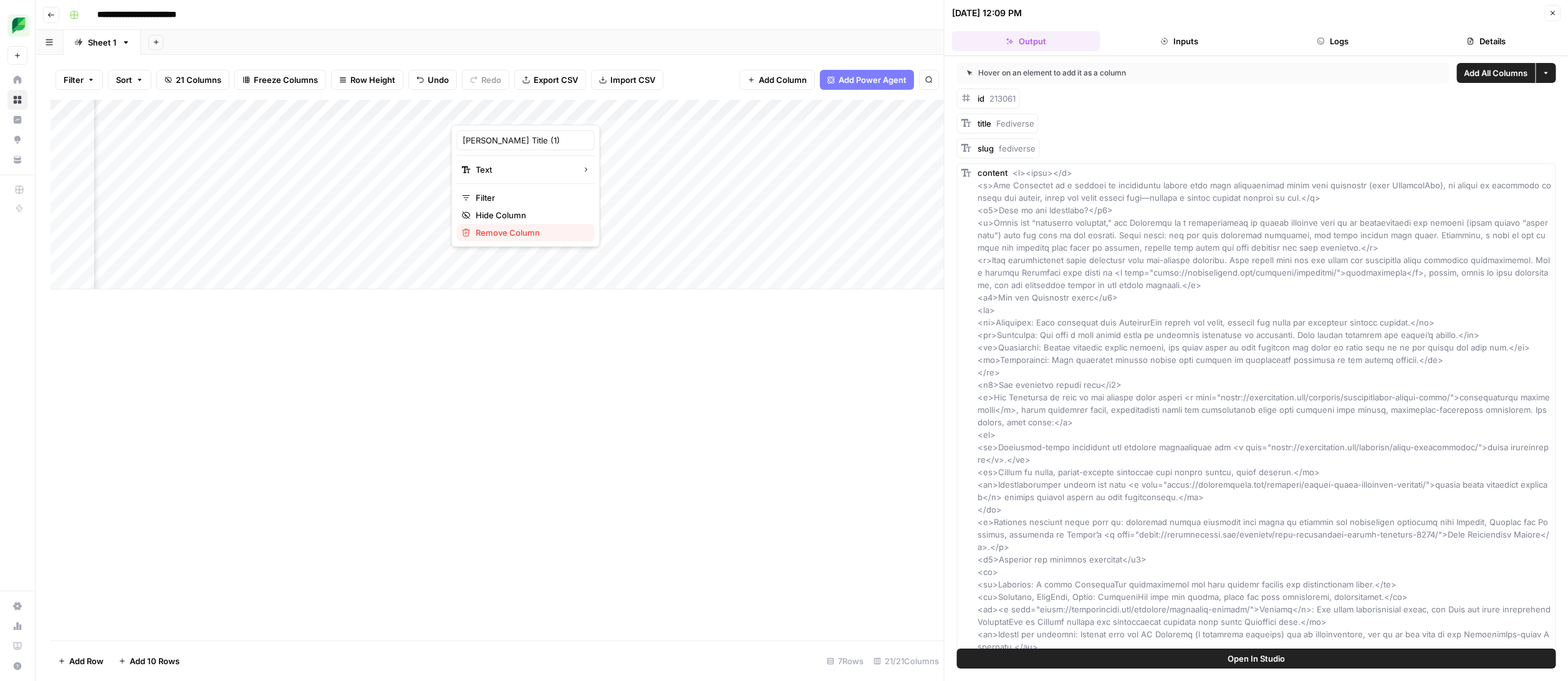
click at [536, 230] on span "Remove Column" at bounding box center [530, 232] width 109 height 12
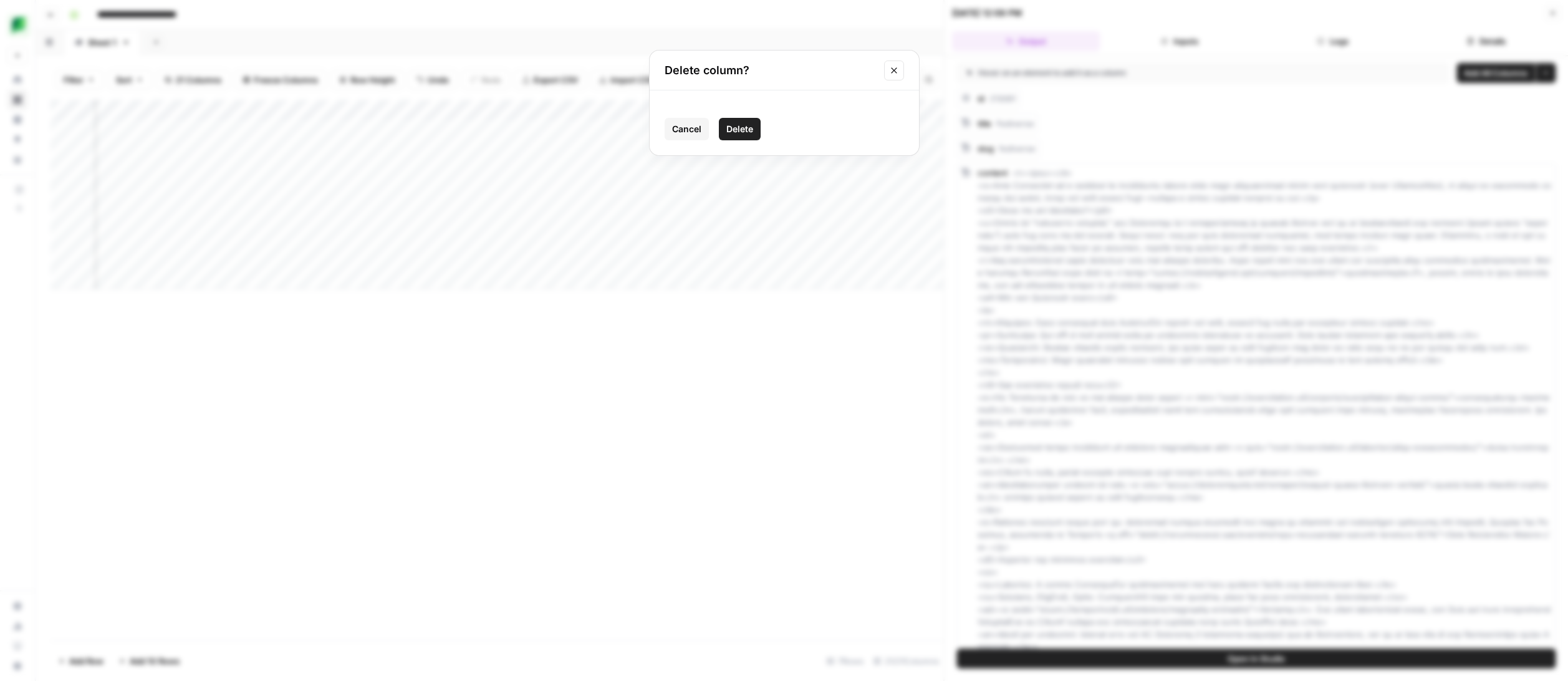
click at [744, 127] on span "Delete" at bounding box center [739, 129] width 27 height 12
click at [555, 110] on div "Add Column" at bounding box center [497, 195] width 893 height 190
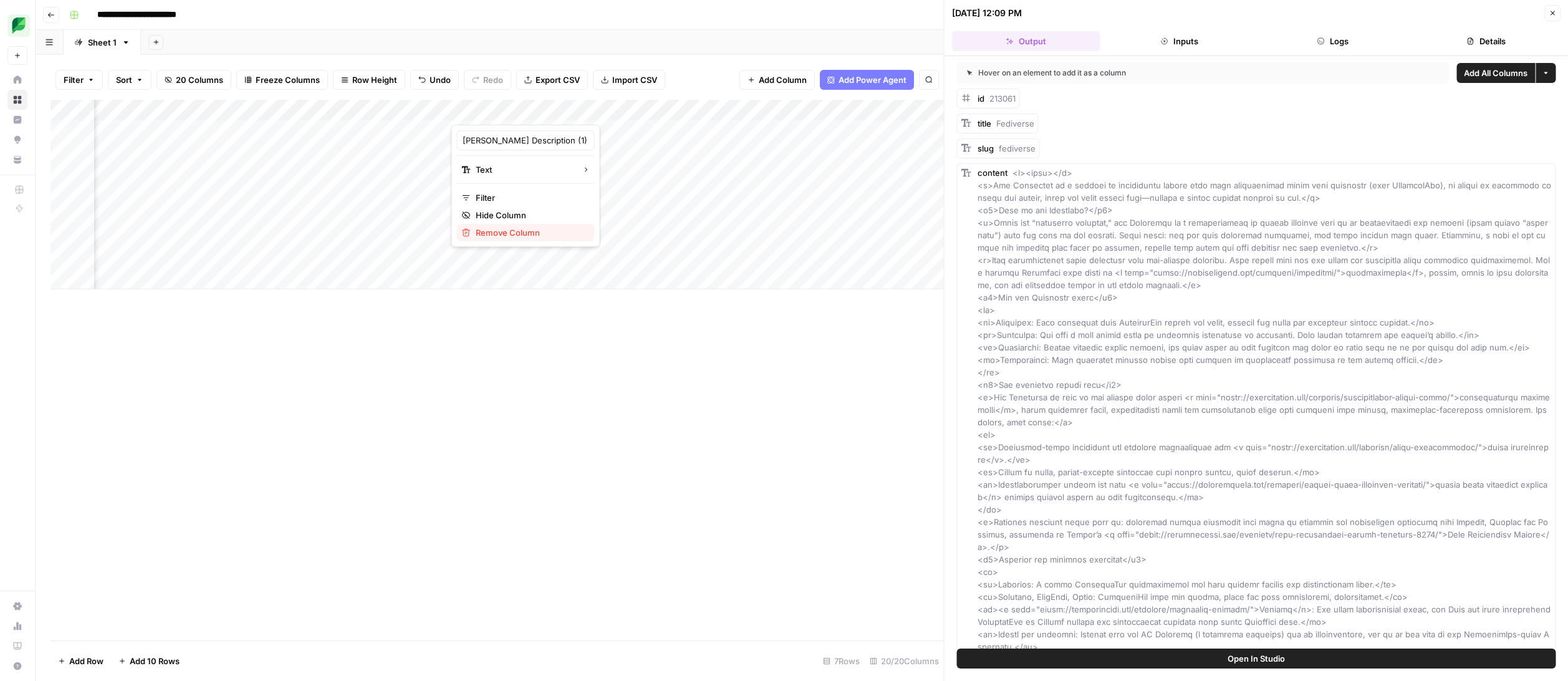
click at [534, 230] on span "Remove Column" at bounding box center [530, 232] width 109 height 12
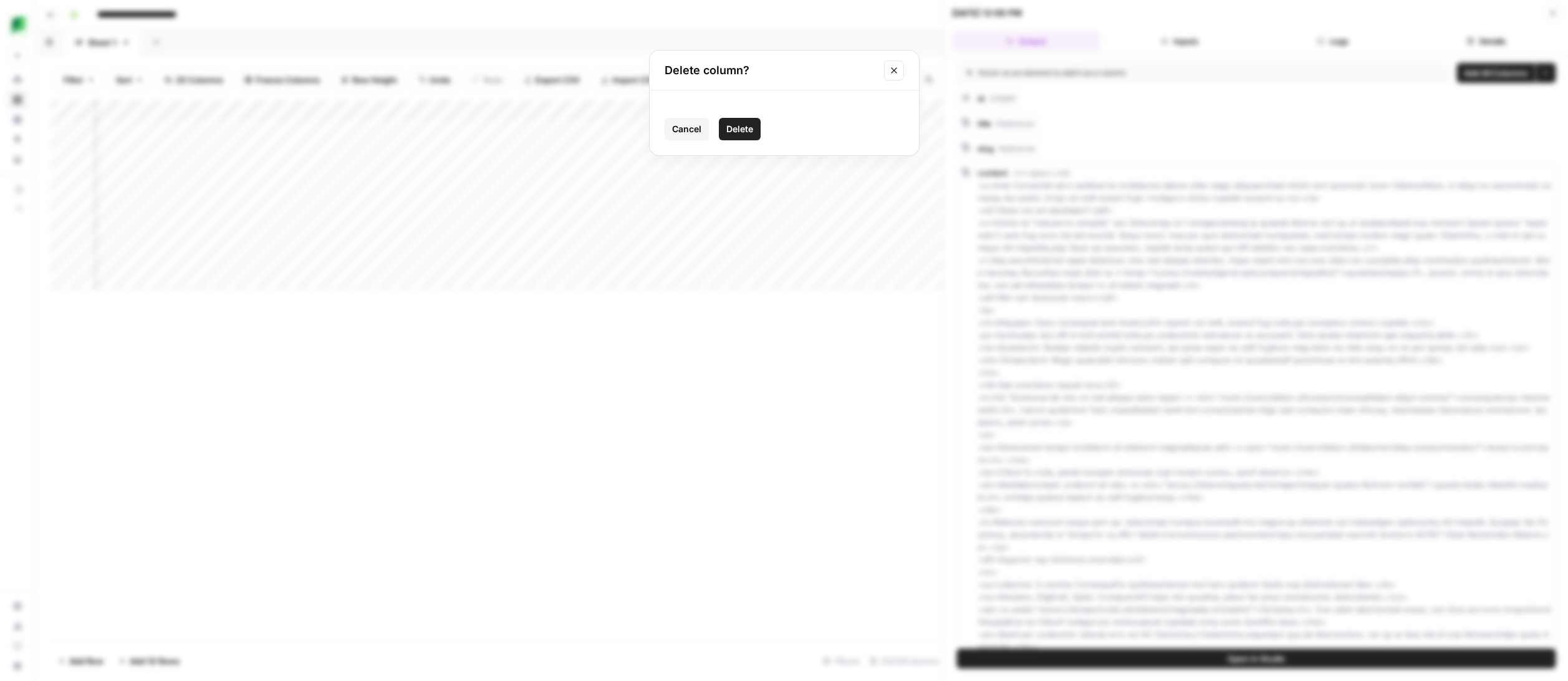
click at [743, 126] on span "Delete" at bounding box center [739, 129] width 27 height 12
click at [555, 110] on div "Add Column" at bounding box center [497, 195] width 893 height 190
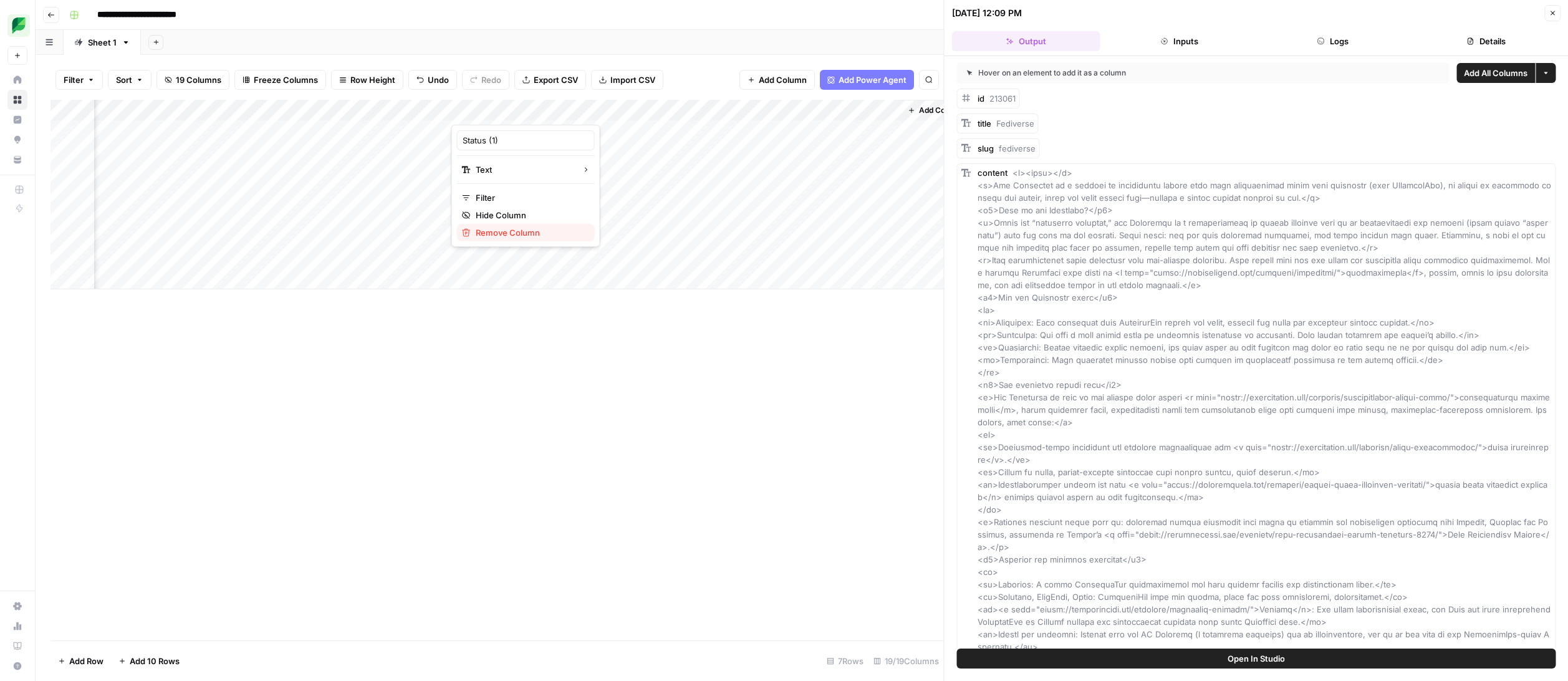
click at [536, 229] on span "Remove Column" at bounding box center [530, 232] width 109 height 12
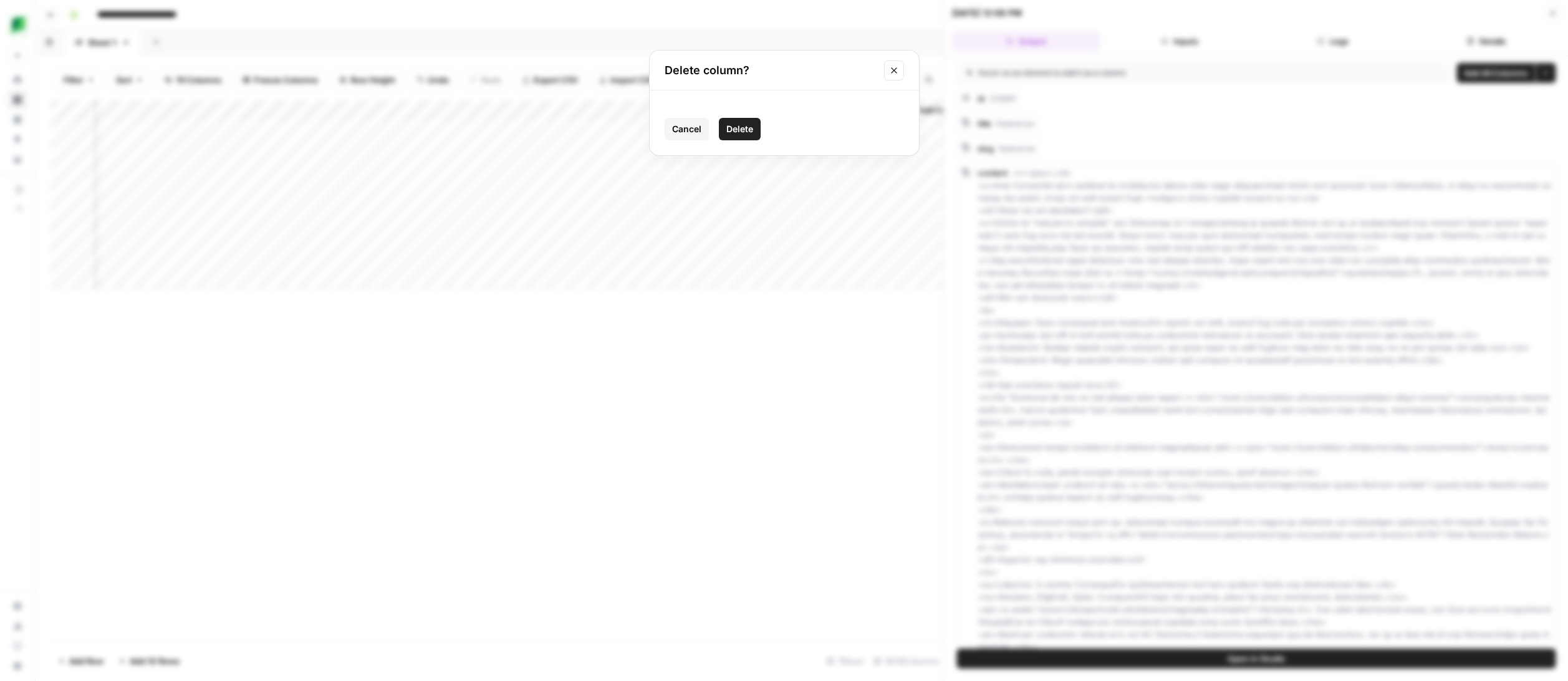
click at [738, 128] on span "Delete" at bounding box center [739, 129] width 27 height 12
click at [641, 110] on div "Add Column" at bounding box center [497, 195] width 893 height 190
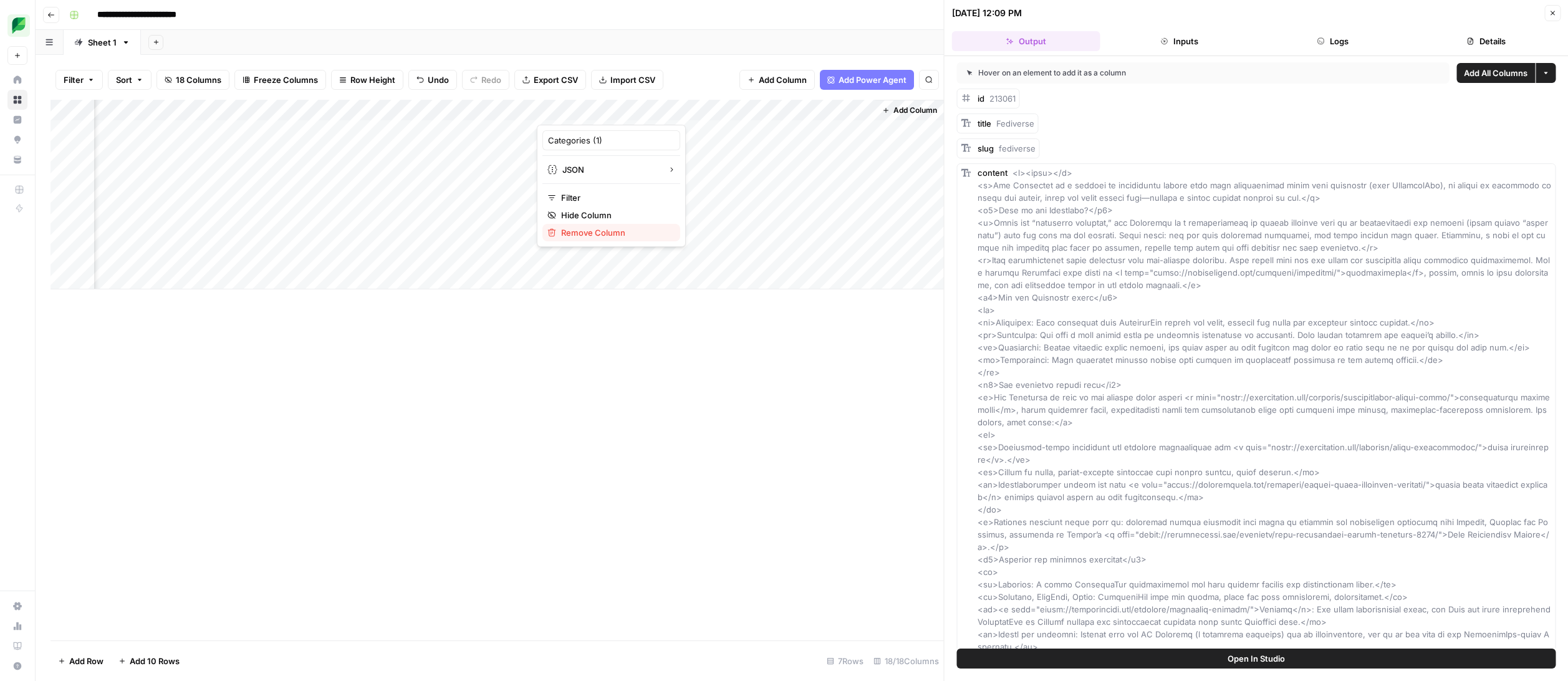
click at [618, 228] on span "Remove Column" at bounding box center [616, 232] width 109 height 12
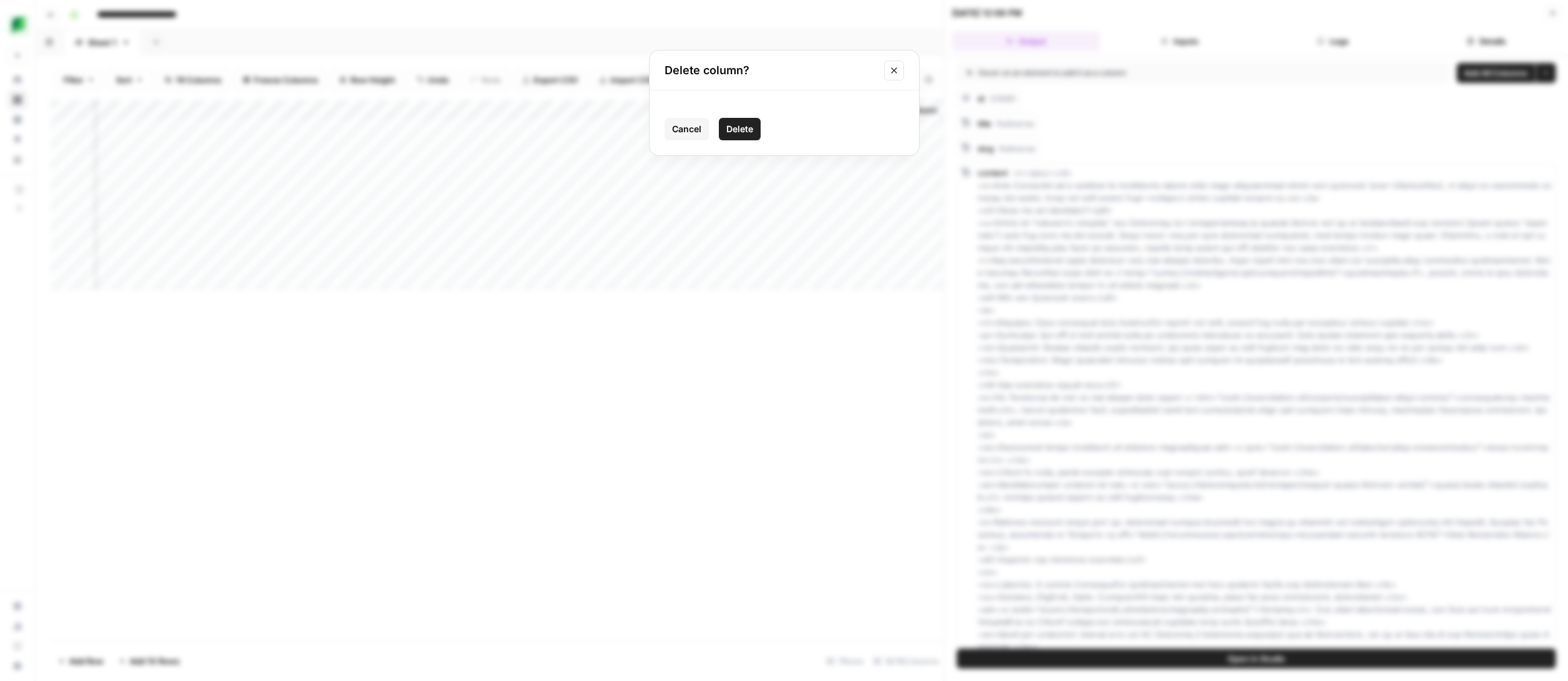
click at [741, 130] on span "Delete" at bounding box center [739, 129] width 27 height 12
click at [752, 108] on div "Add Column" at bounding box center [497, 195] width 893 height 190
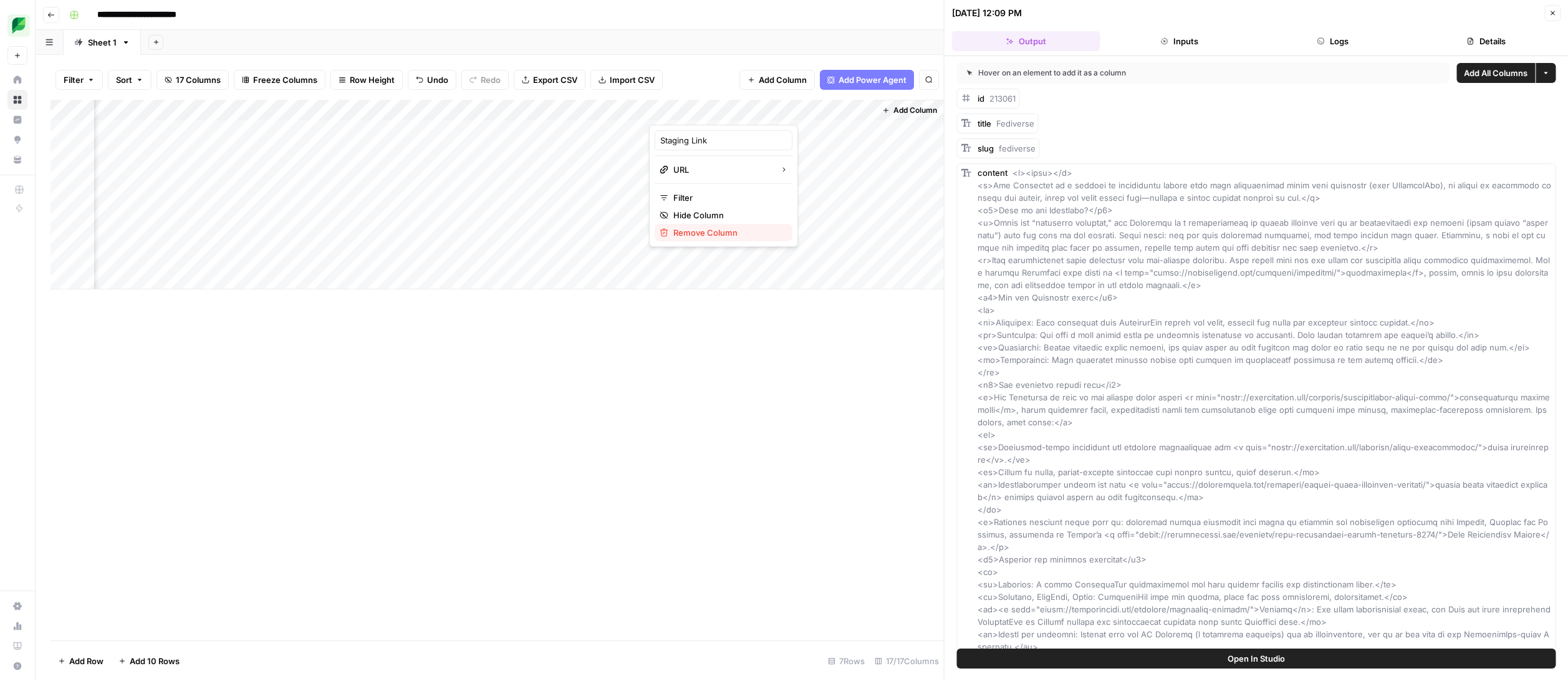
click at [717, 230] on span "Remove Column" at bounding box center [728, 232] width 109 height 12
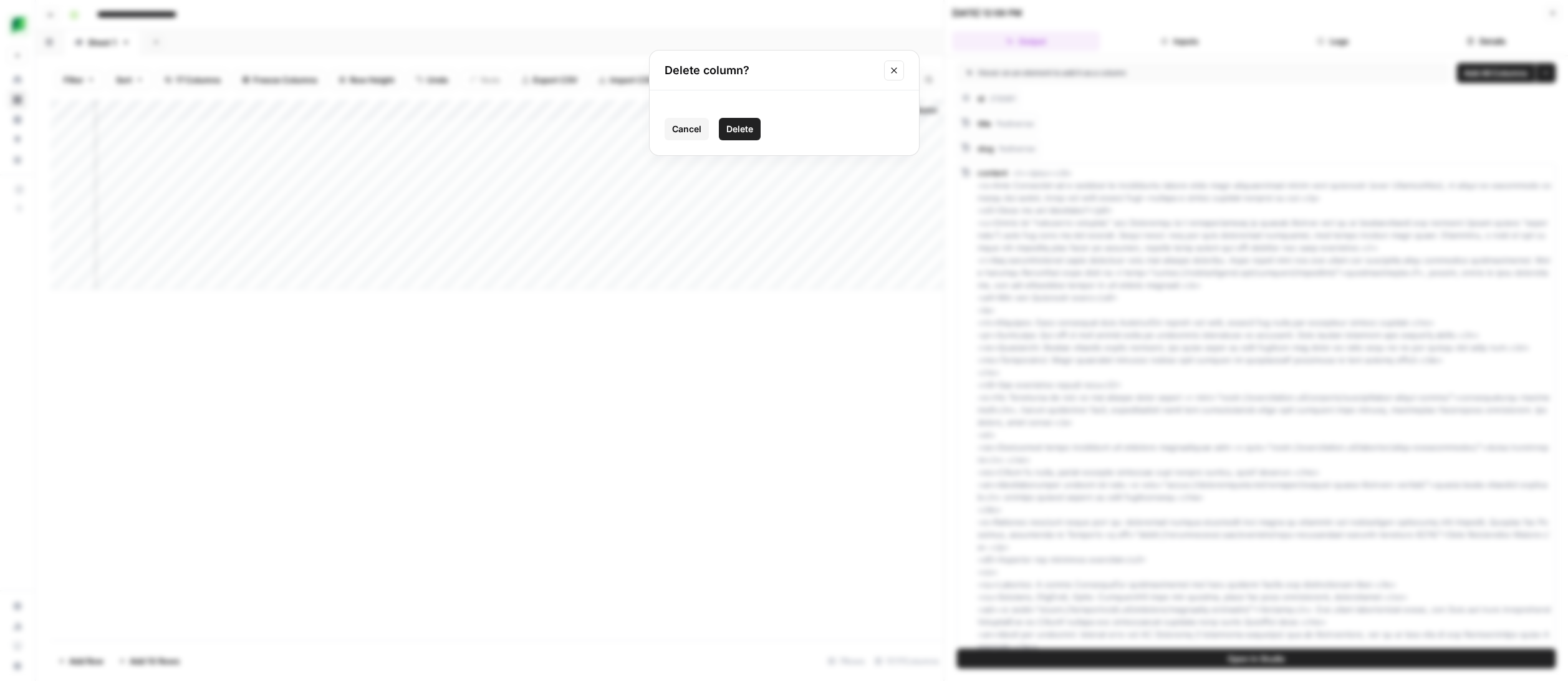
click at [748, 131] on span "Delete" at bounding box center [739, 129] width 27 height 12
click at [865, 110] on div "Add Column" at bounding box center [497, 195] width 893 height 190
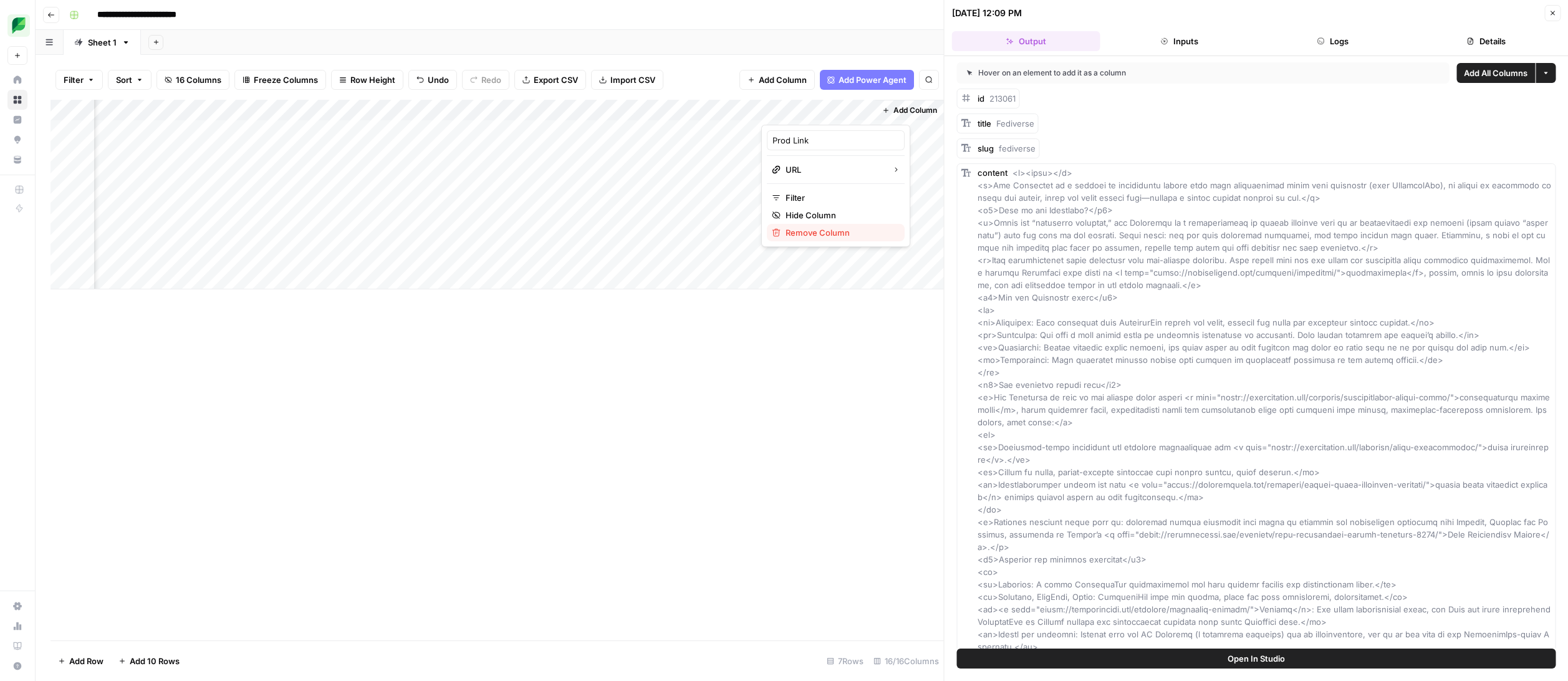
click at [821, 229] on span "Remove Column" at bounding box center [840, 232] width 109 height 12
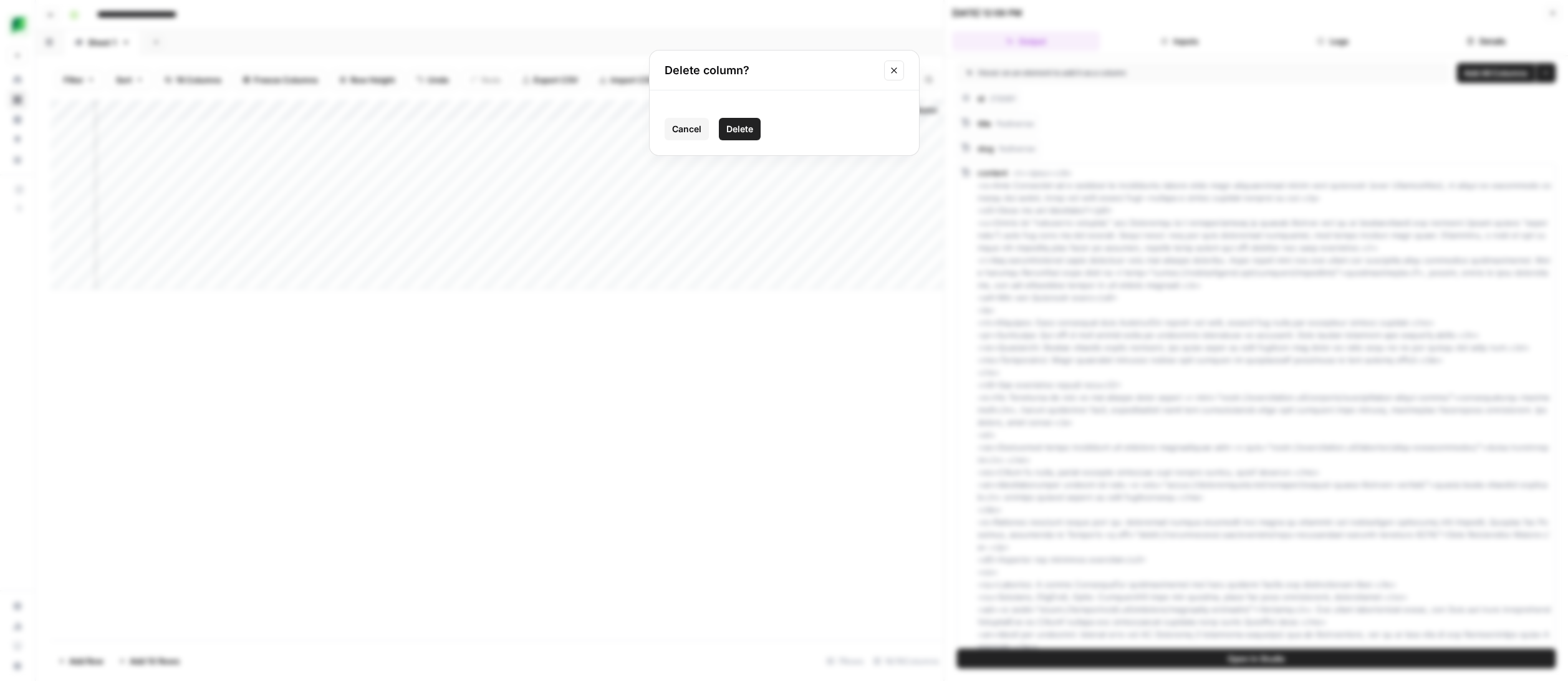
click at [747, 129] on span "Delete" at bounding box center [739, 129] width 27 height 12
click at [831, 110] on div "Add Column" at bounding box center [497, 195] width 893 height 190
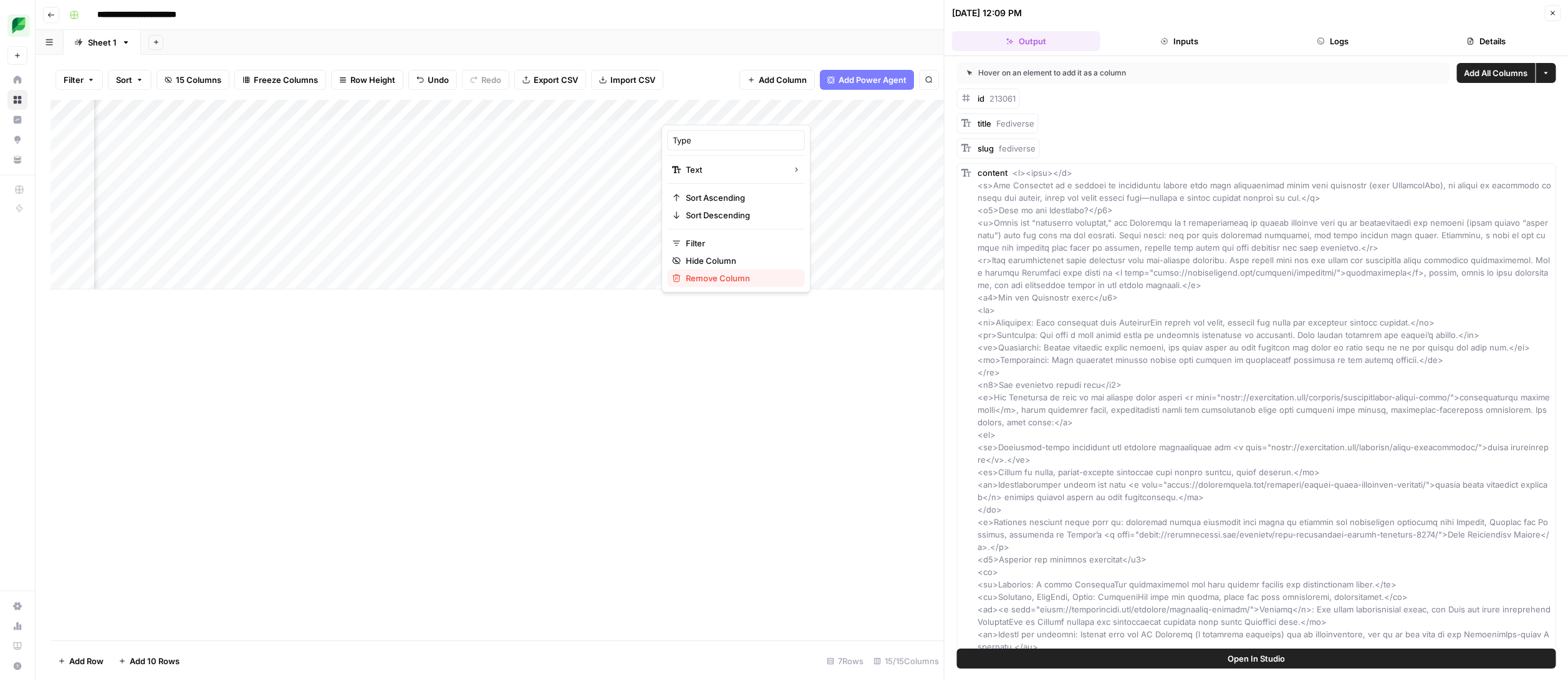
click at [721, 274] on span "Remove Column" at bounding box center [740, 278] width 109 height 12
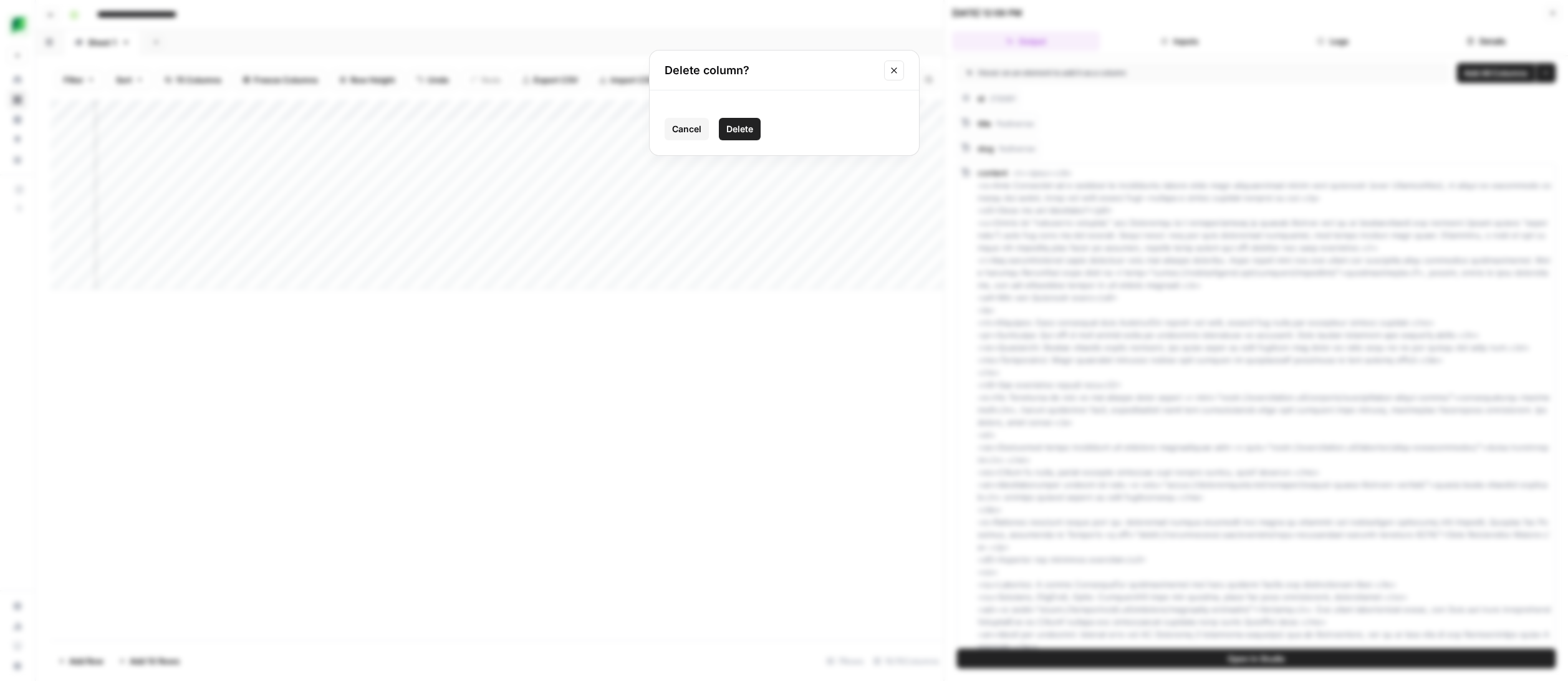
click at [746, 124] on span "Delete" at bounding box center [739, 129] width 27 height 12
click at [511, 110] on div "Add Column" at bounding box center [497, 195] width 893 height 190
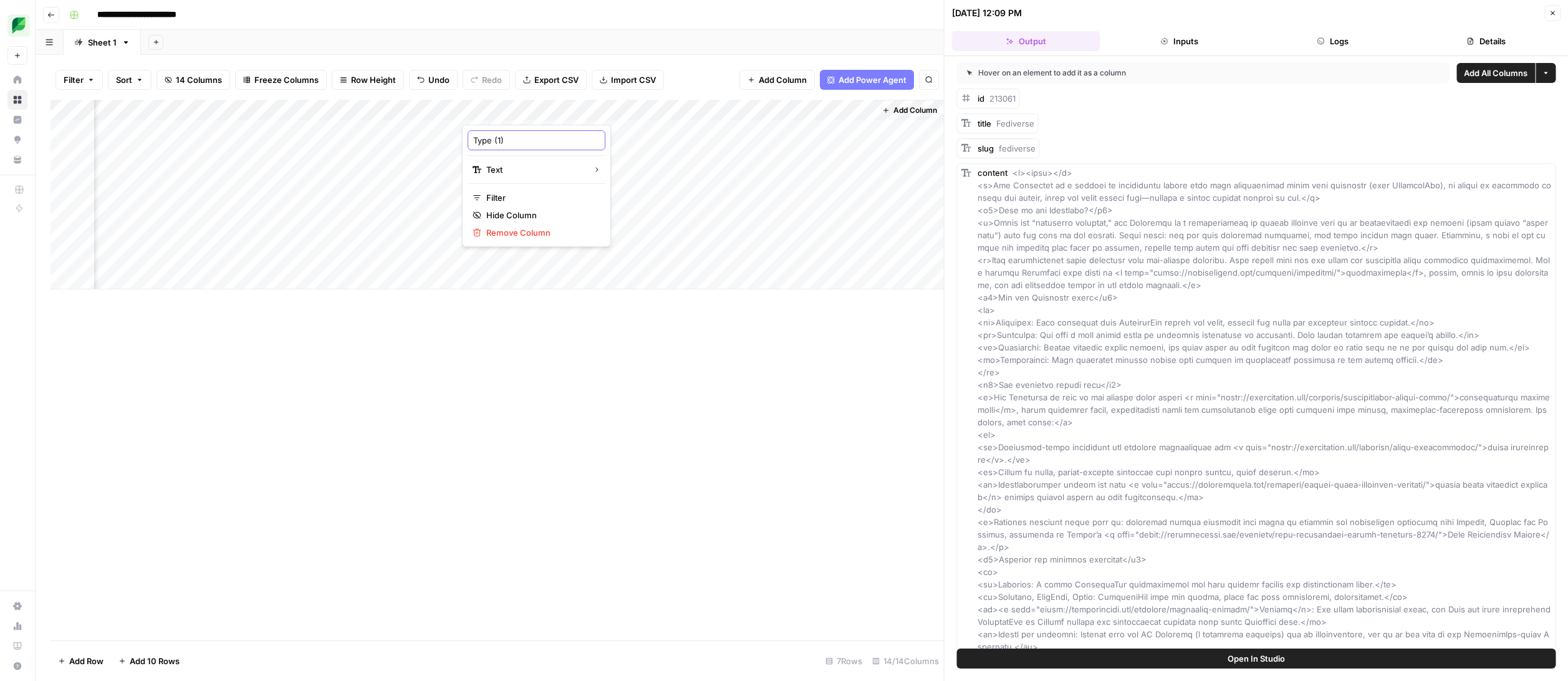
click at [507, 145] on input "Type (1)" at bounding box center [536, 140] width 126 height 12
type input "Type"
click at [848, 110] on div "Add Column" at bounding box center [497, 195] width 893 height 190
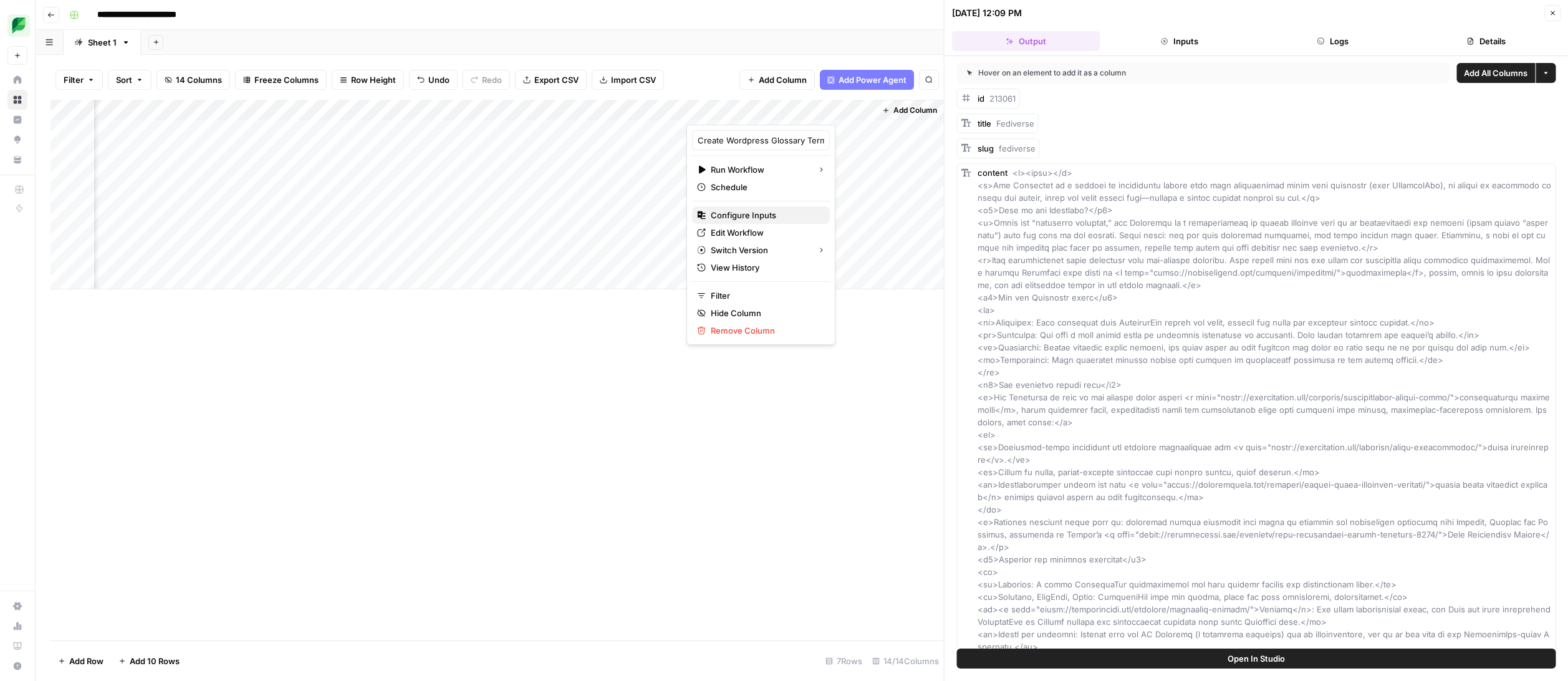
click at [757, 213] on span "Configure Inputs" at bounding box center [765, 215] width 109 height 12
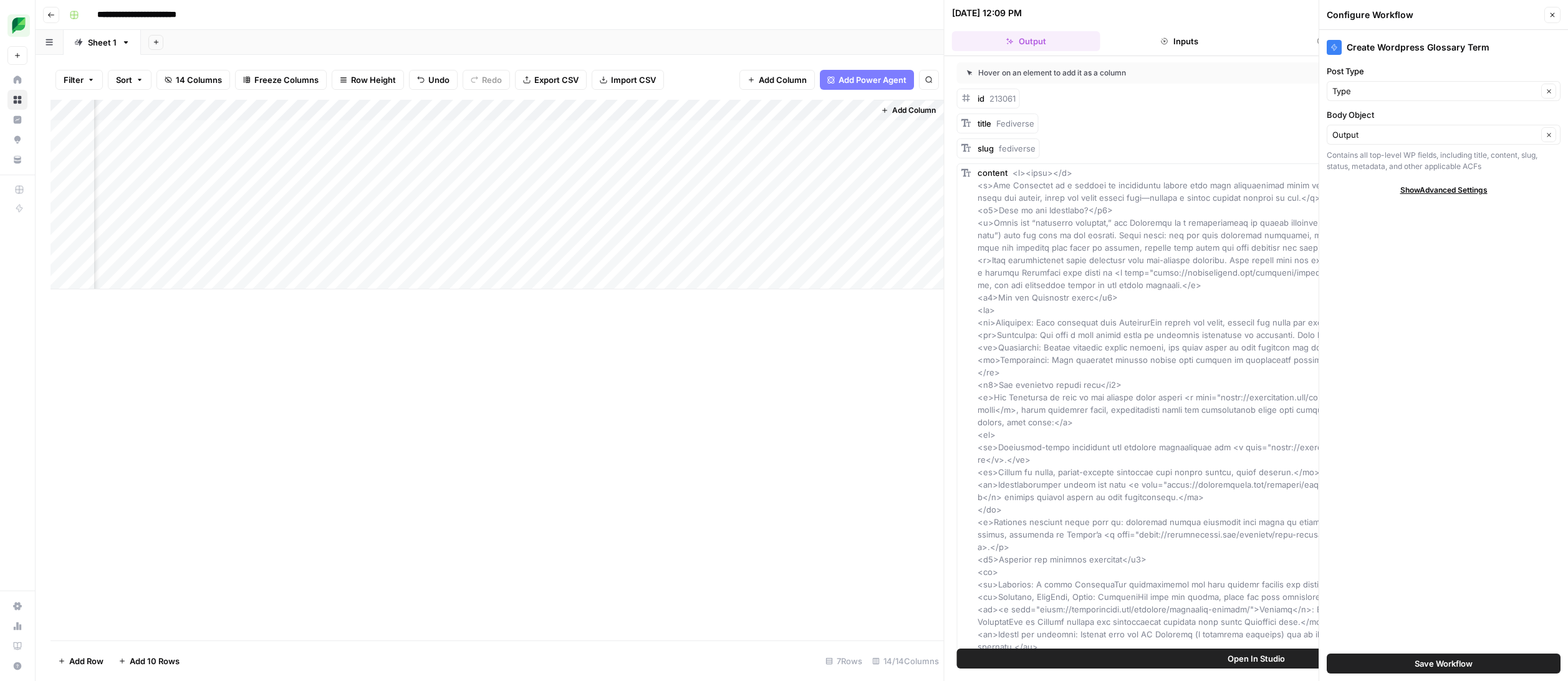
click at [1248, 82] on div "Type Clear" at bounding box center [1443, 90] width 234 height 20
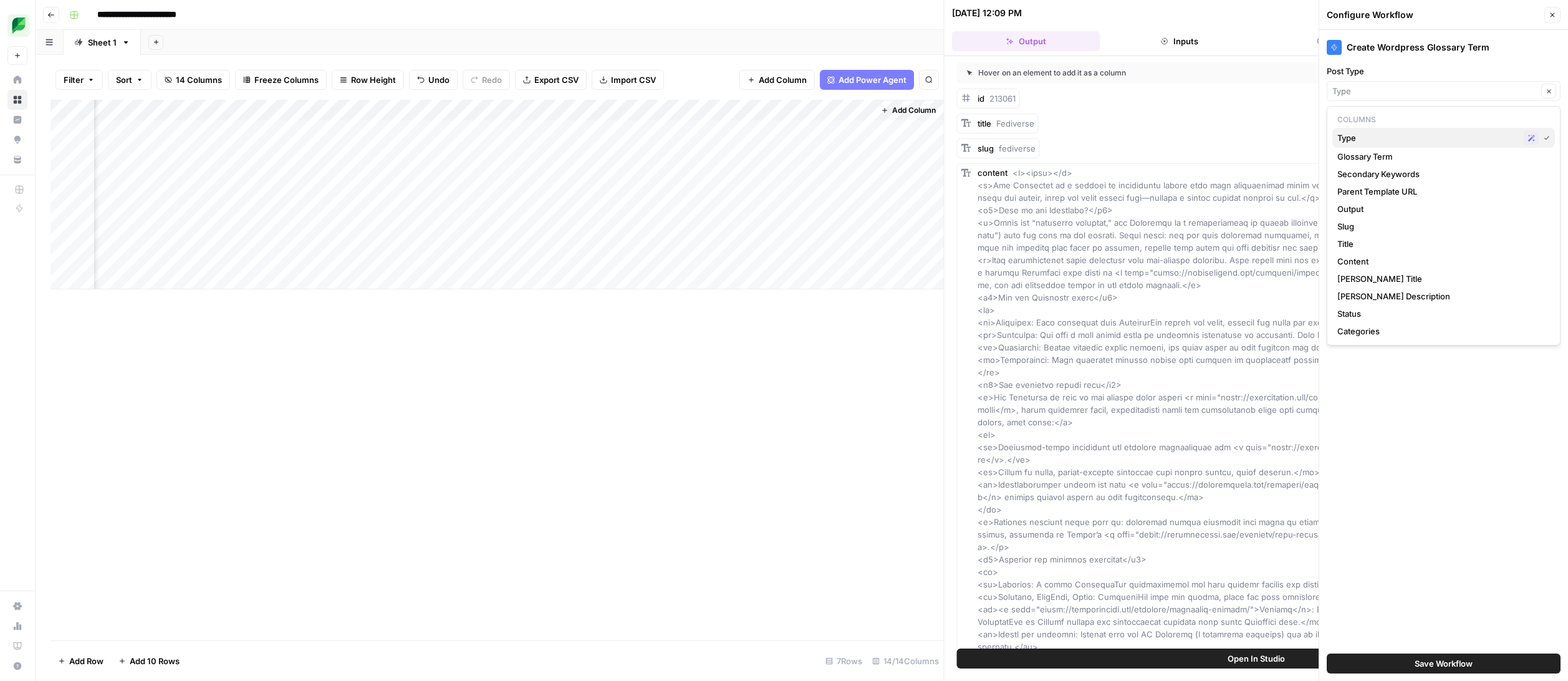
click at [1248, 129] on button "Type Possible Match" at bounding box center [1443, 137] width 222 height 20
type input "Type"
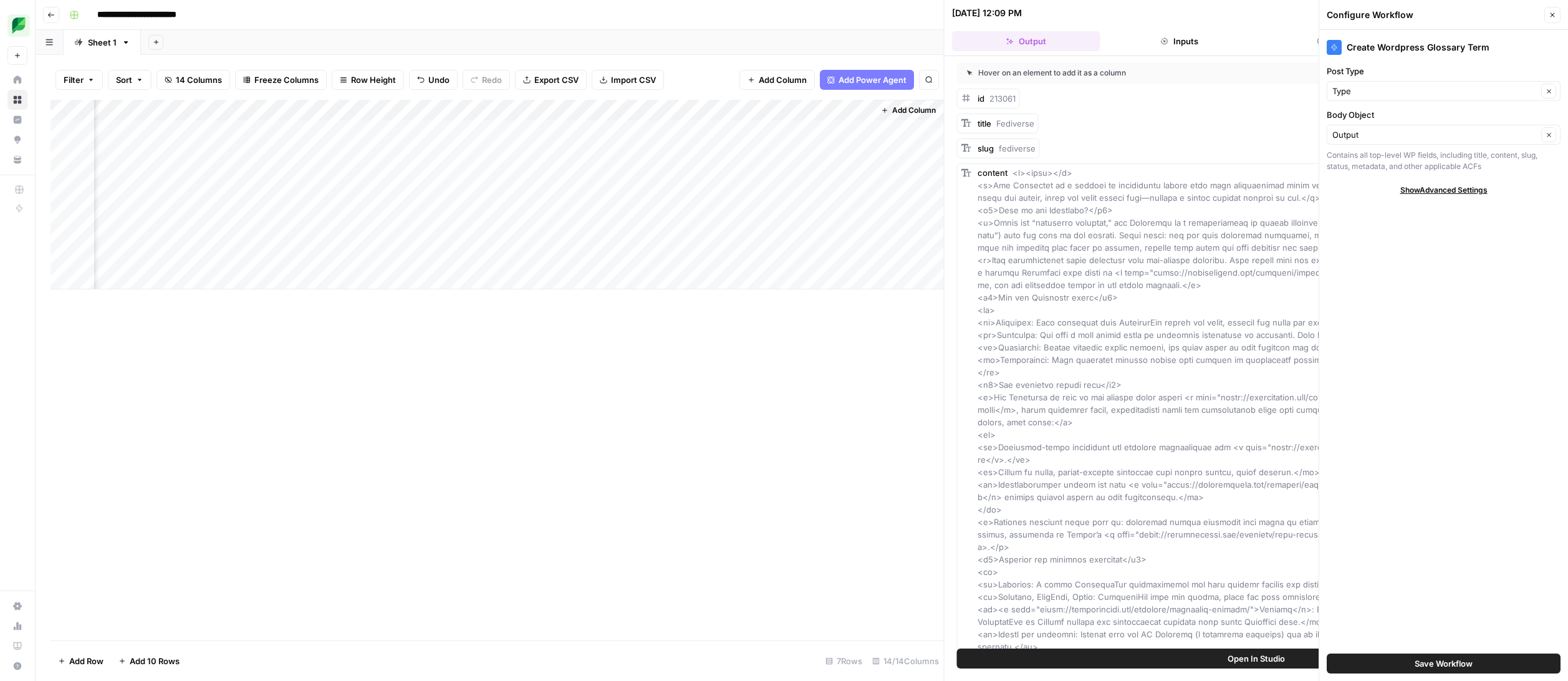
click at [1248, 662] on span "Save Workflow" at bounding box center [1443, 663] width 58 height 12
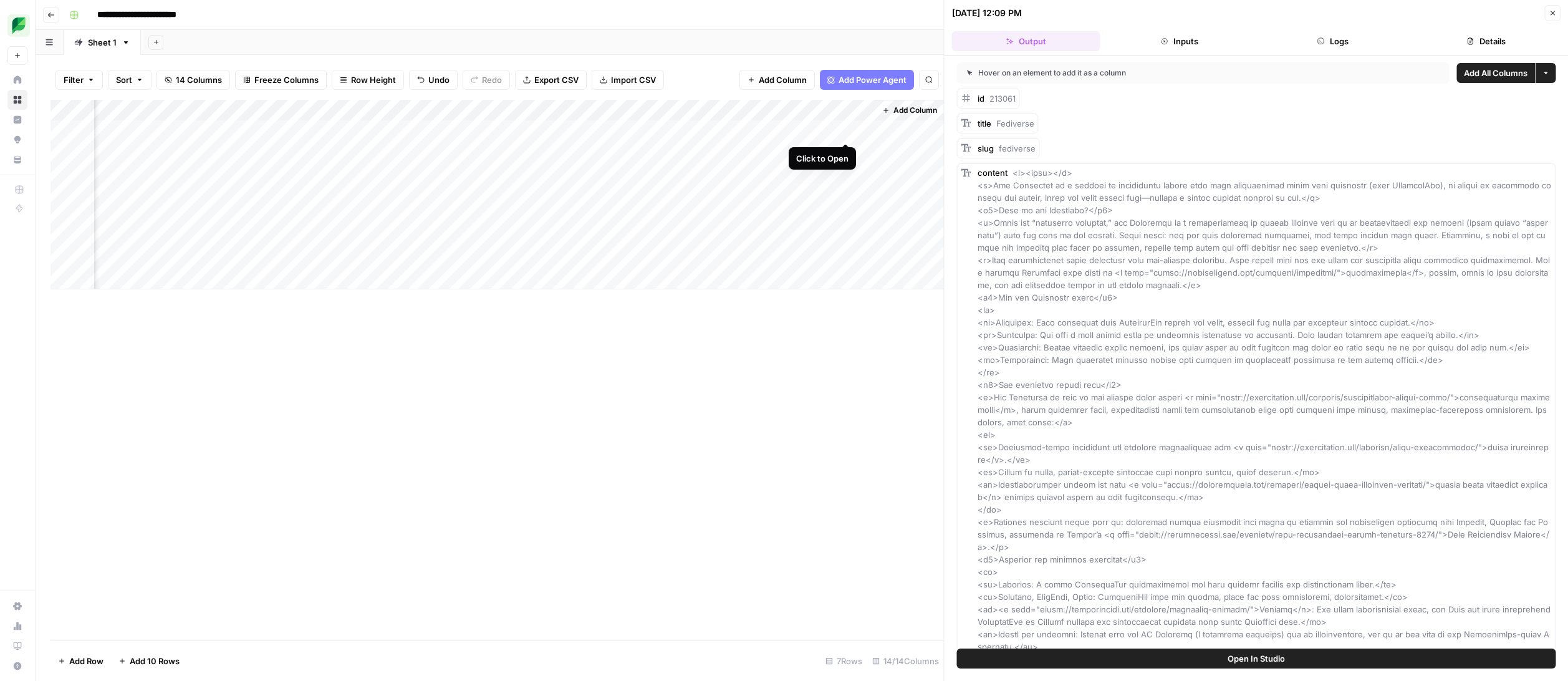
click at [846, 129] on div "Add Column" at bounding box center [497, 195] width 893 height 190
click at [1046, 99] on span "Add as Column" at bounding box center [1053, 98] width 46 height 10
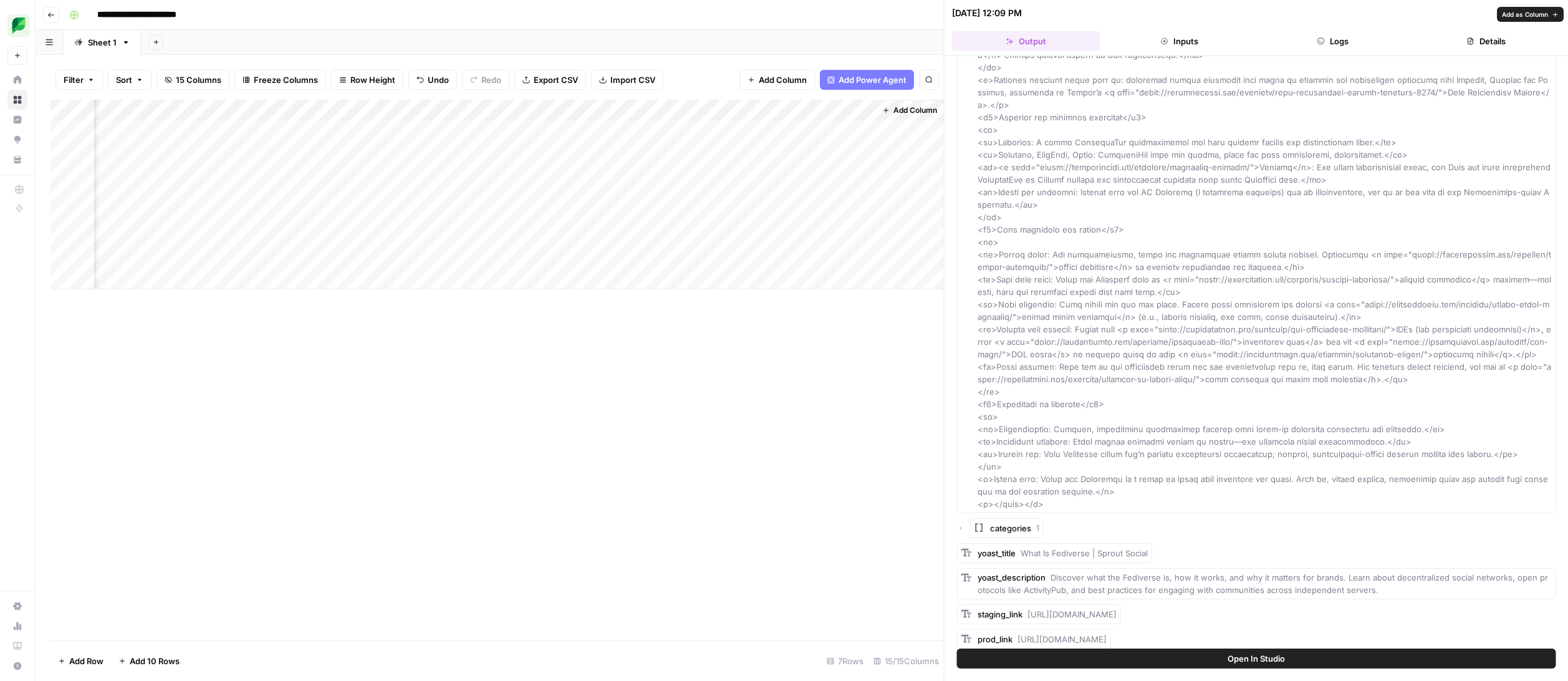
scroll to position [462, 0]
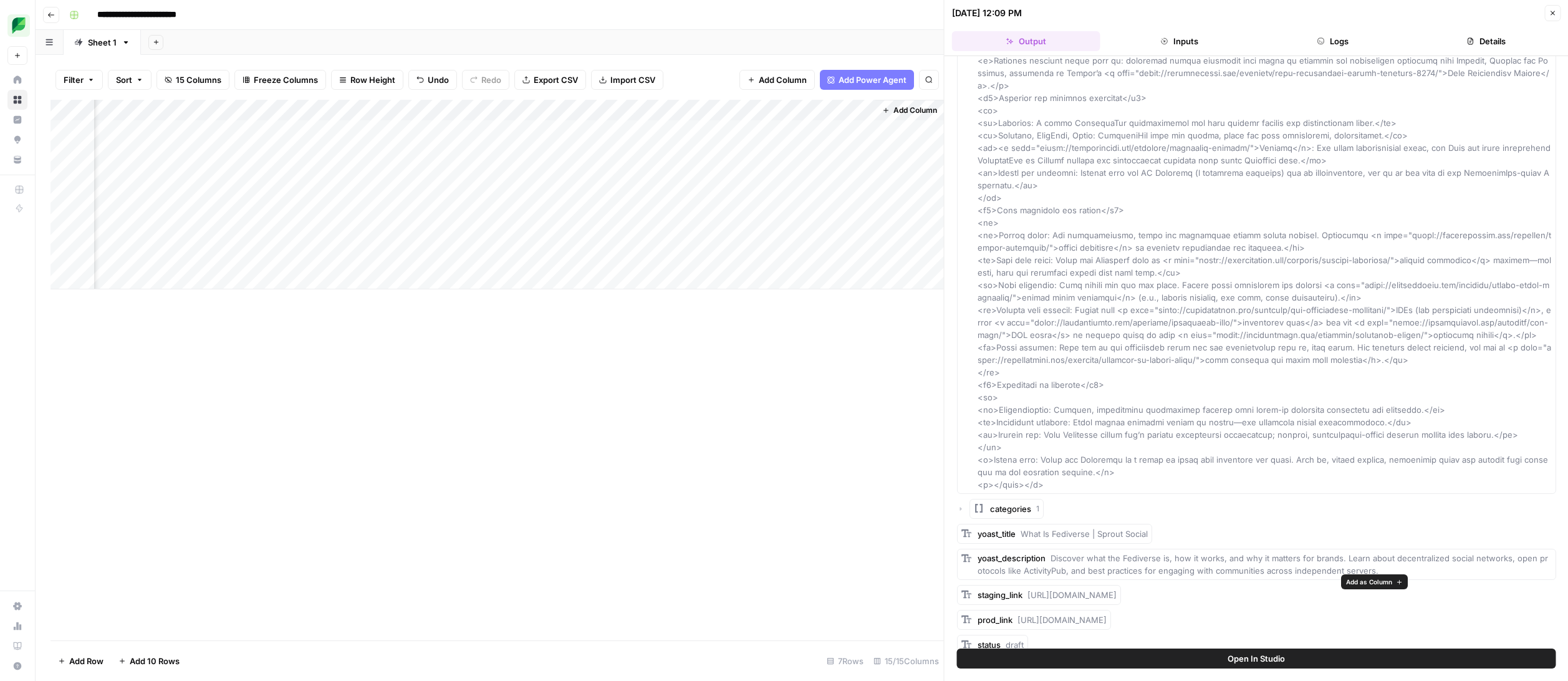
click at [1248, 582] on span "Add as Column" at bounding box center [1369, 582] width 46 height 10
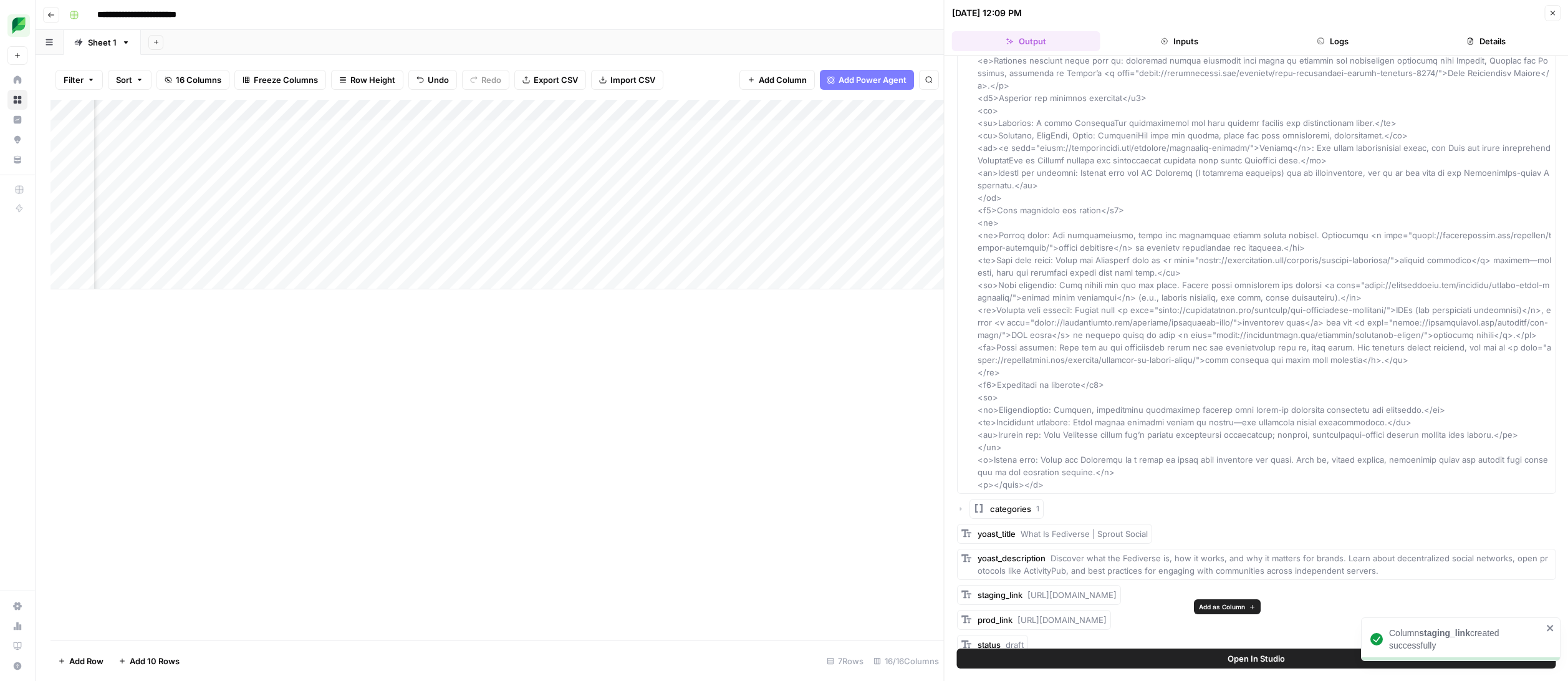
click at [1211, 609] on span "Add as Column" at bounding box center [1222, 607] width 46 height 10
drag, startPoint x: 803, startPoint y: 112, endPoint x: 600, endPoint y: 112, distance: 203.0
click at [600, 112] on div "Add Column" at bounding box center [497, 195] width 893 height 190
click at [702, 164] on div "Add Column" at bounding box center [497, 195] width 893 height 190
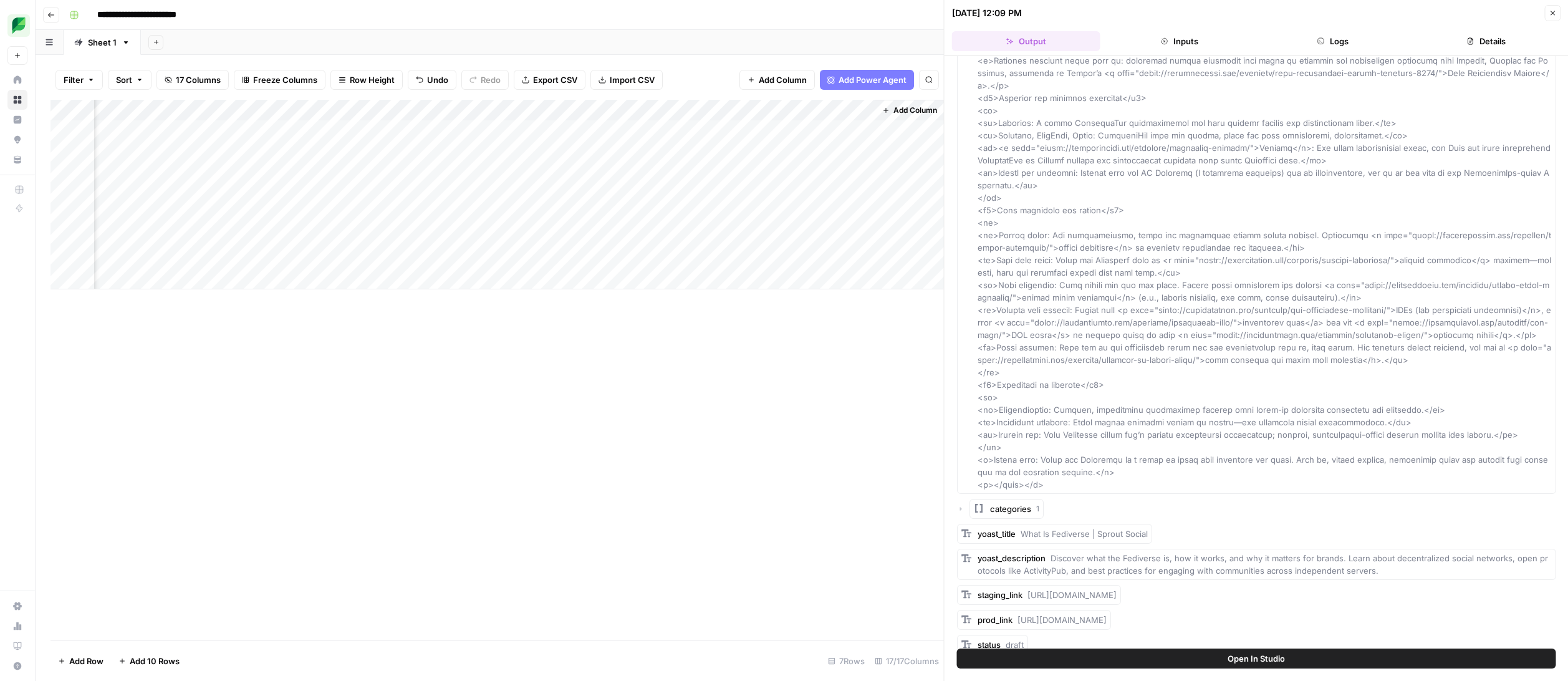
click at [687, 152] on div "Add Column" at bounding box center [497, 195] width 893 height 190
click at [538, 79] on span "Export CSV" at bounding box center [555, 80] width 44 height 12
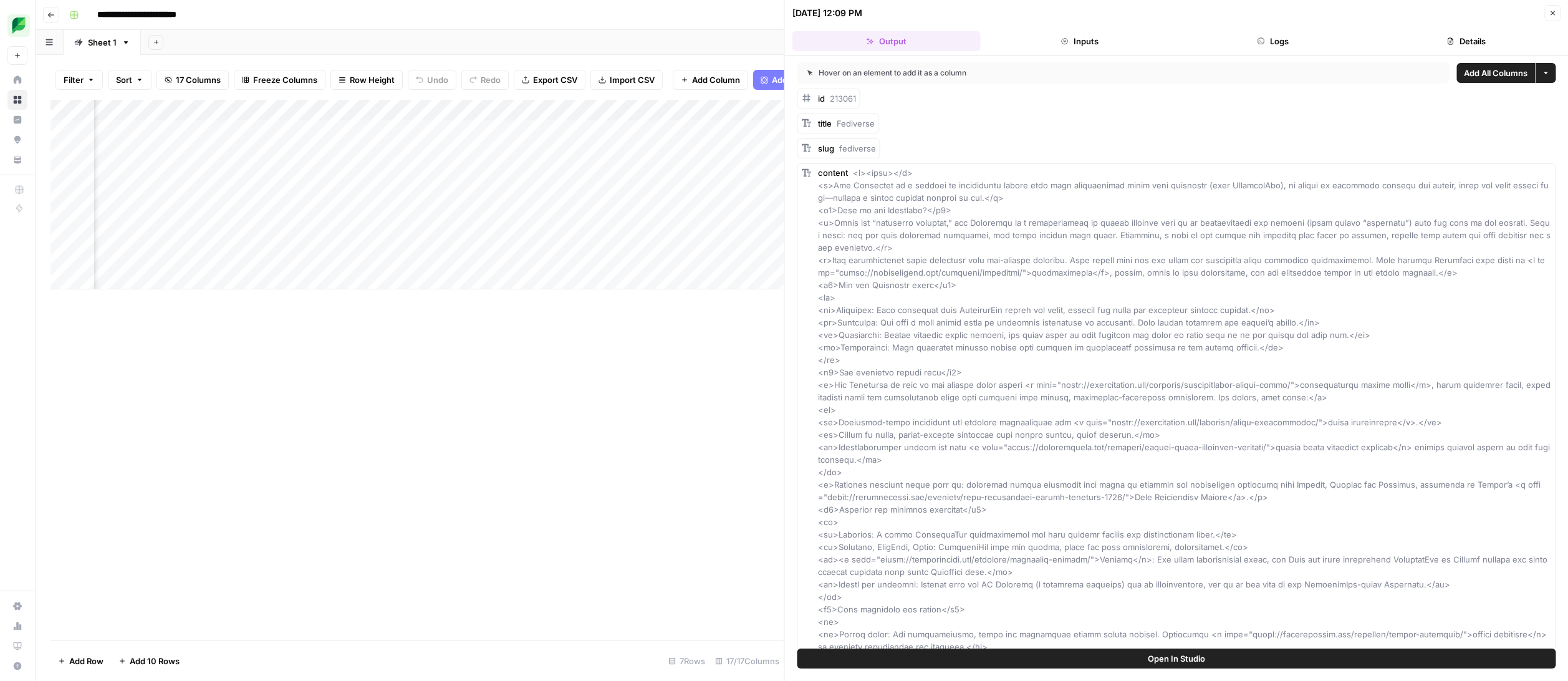
scroll to position [0, 1191]
click at [632, 109] on div "Add Column" at bounding box center [417, 195] width 734 height 190
click at [543, 214] on span "Configure Inputs" at bounding box center [549, 215] width 109 height 12
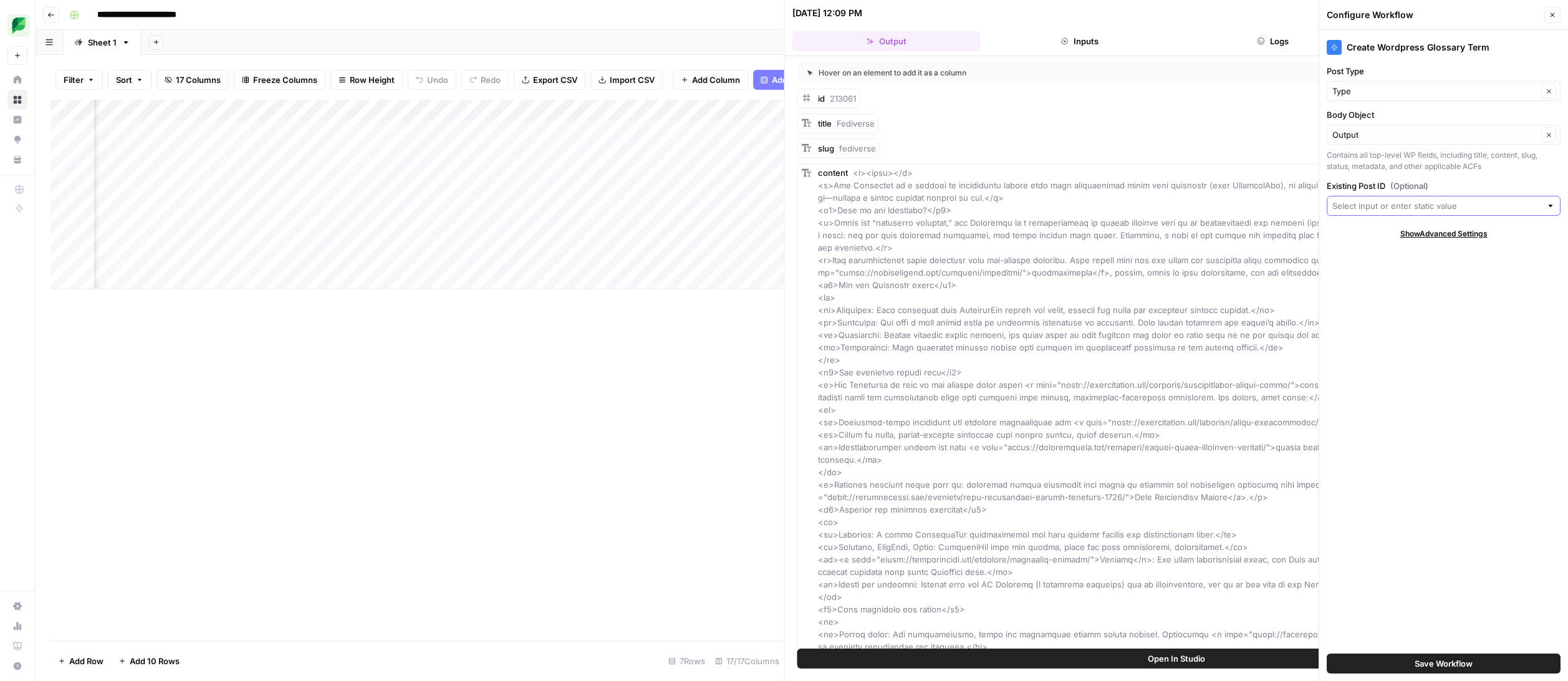
click at [1426, 210] on input "Existing Post ID (Optional)" at bounding box center [1437, 205] width 209 height 12
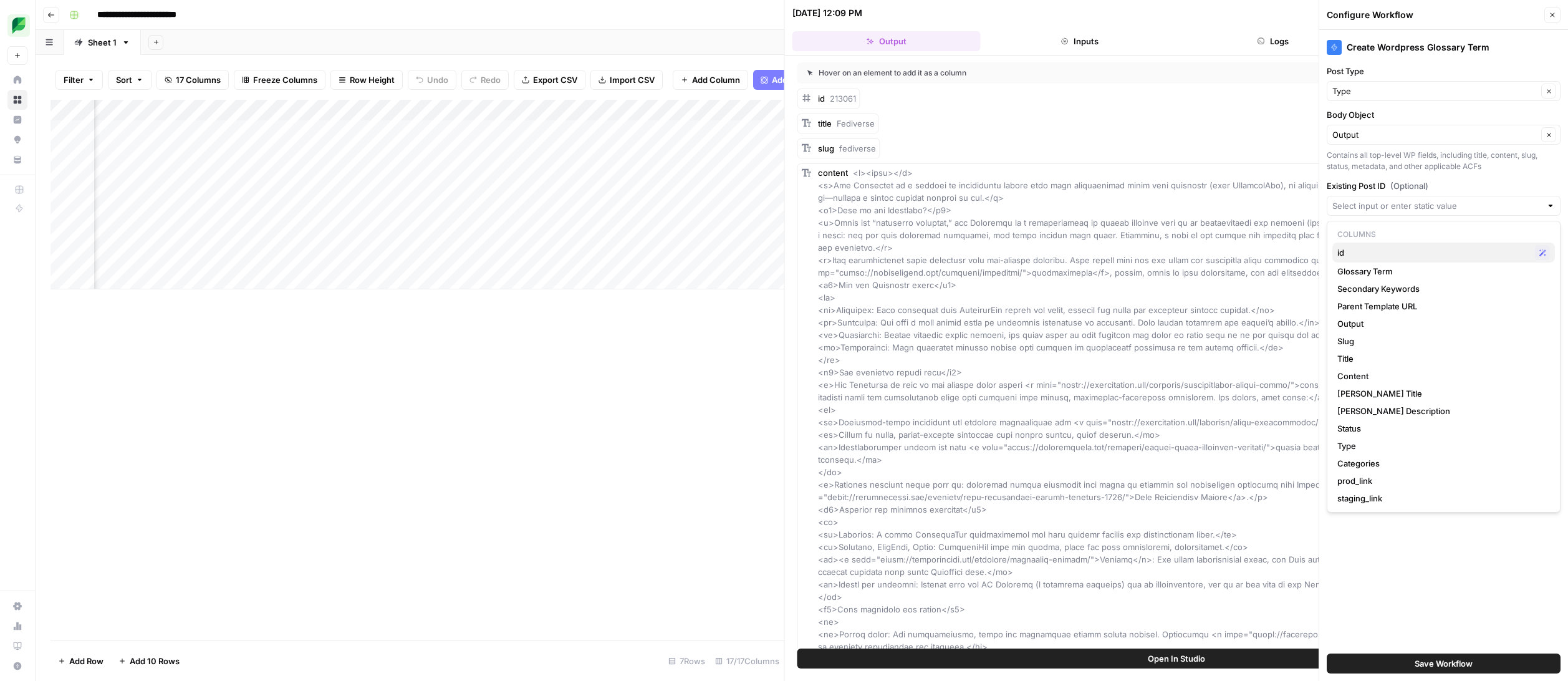
click at [1417, 252] on span "id" at bounding box center [1433, 252] width 193 height 12
type input "id"
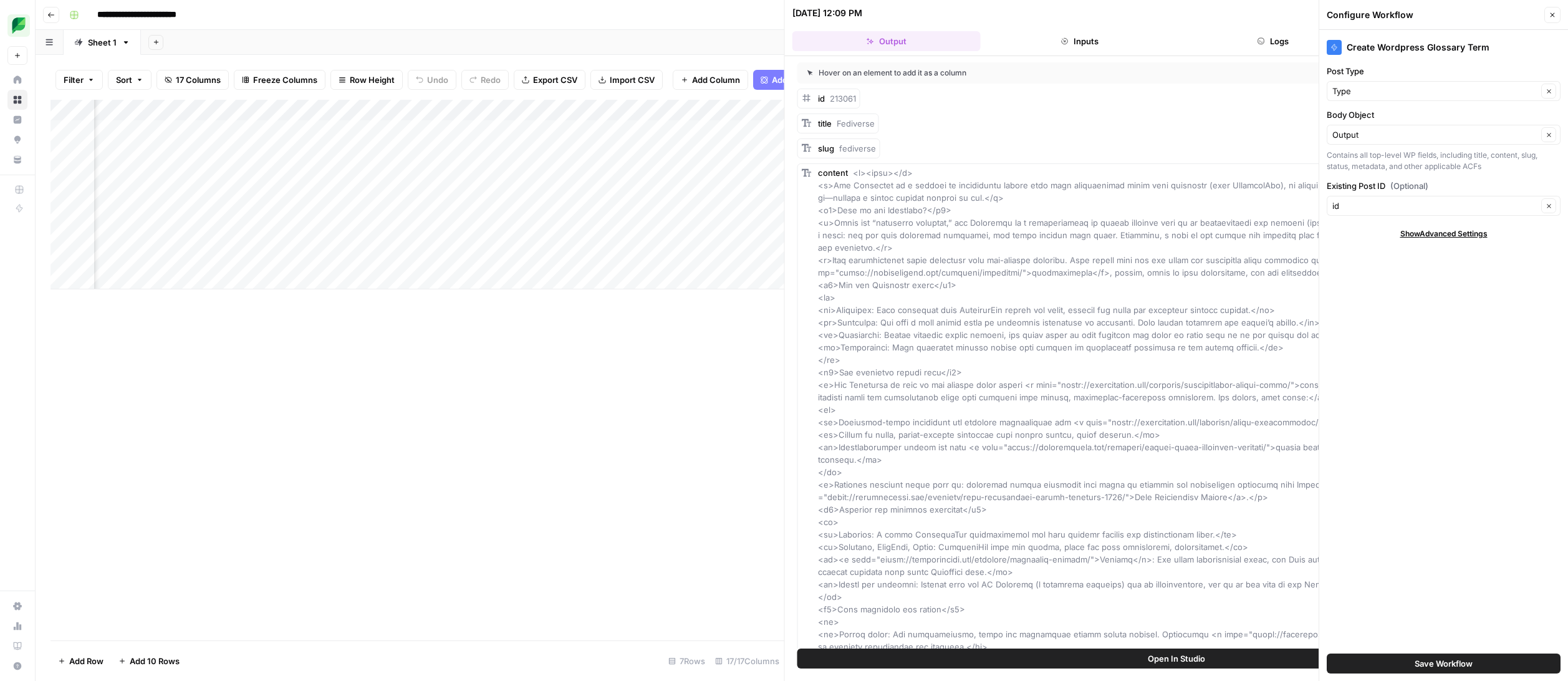
click at [1442, 662] on span "Save Workflow" at bounding box center [1443, 663] width 58 height 12
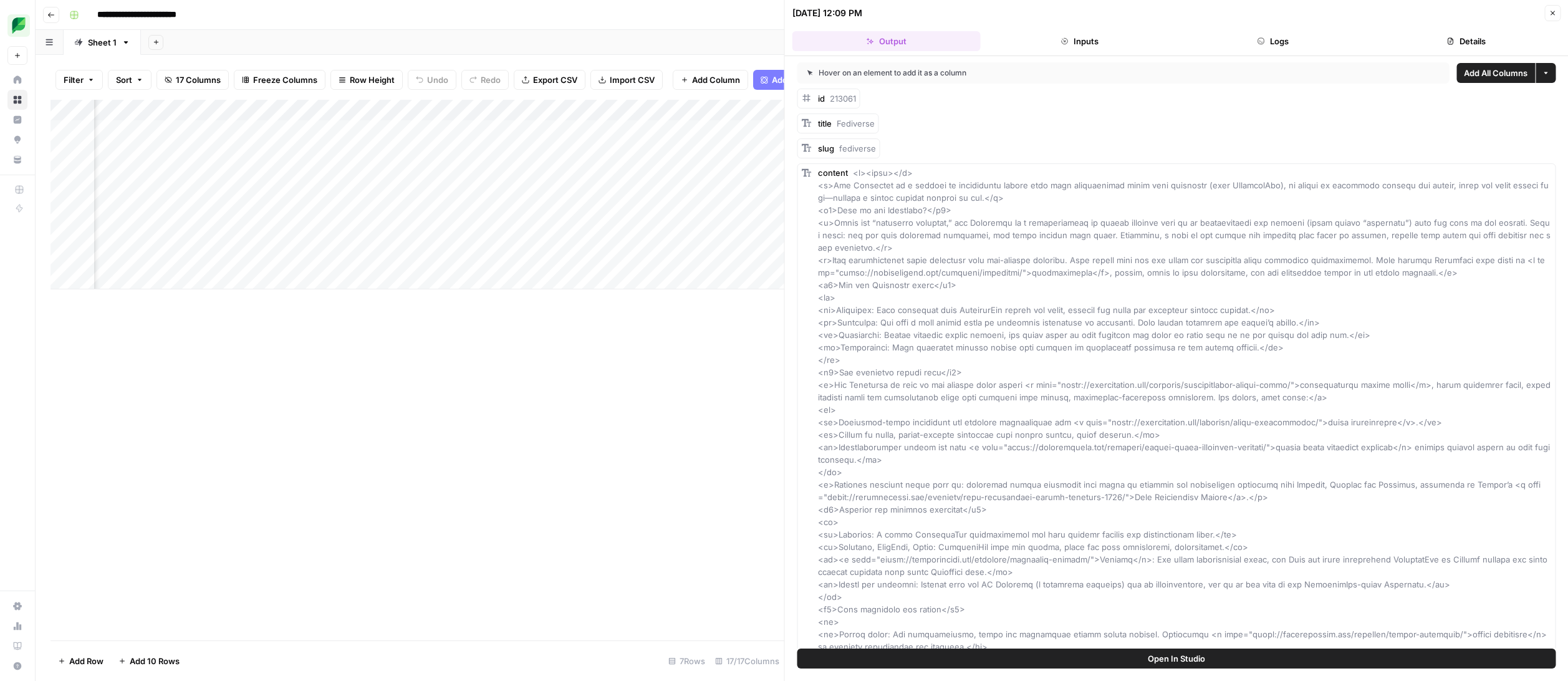
scroll to position [0, 554]
click at [265, 130] on div "Add Column" at bounding box center [417, 195] width 734 height 190
click at [293, 155] on div "Add Column" at bounding box center [417, 195] width 734 height 190
click at [169, 128] on div "Add Column" at bounding box center [417, 195] width 734 height 190
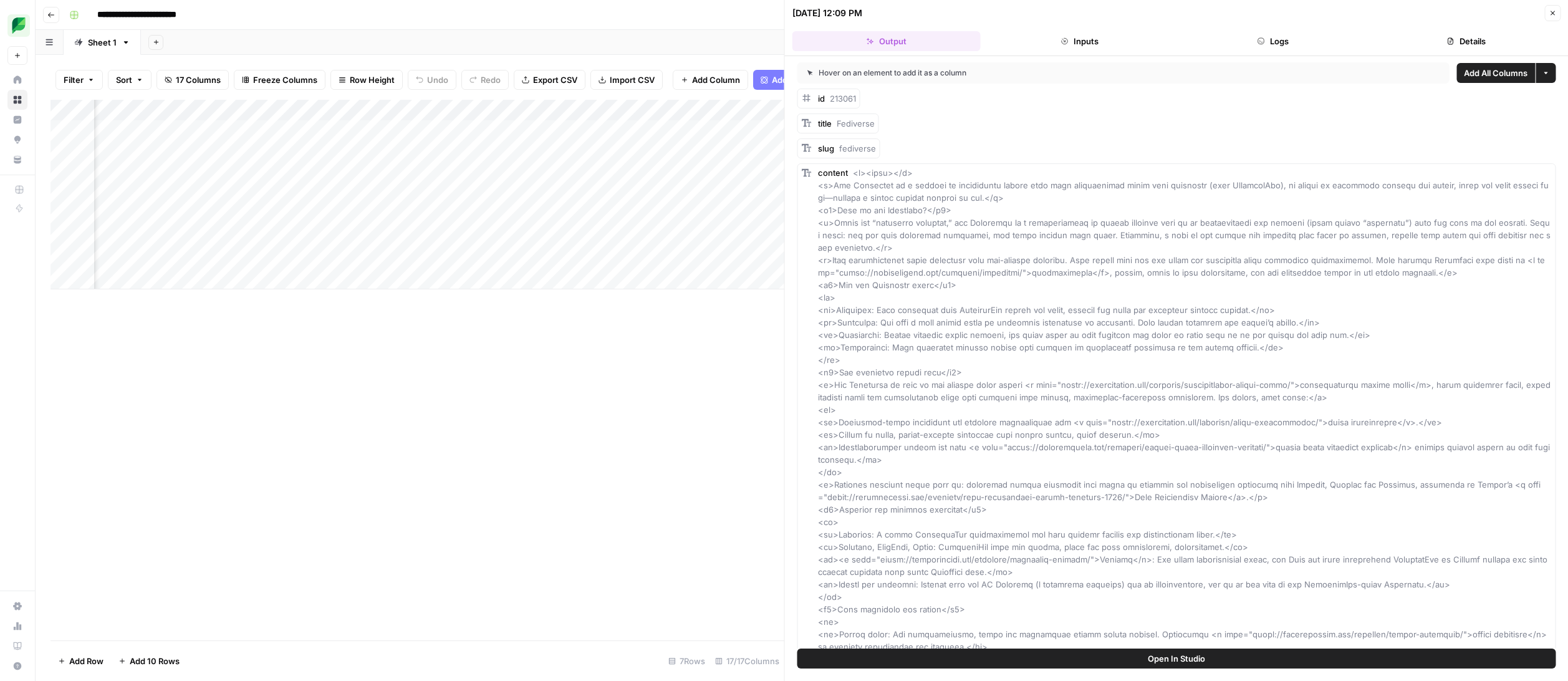
click at [169, 128] on div "Add Column" at bounding box center [417, 195] width 734 height 190
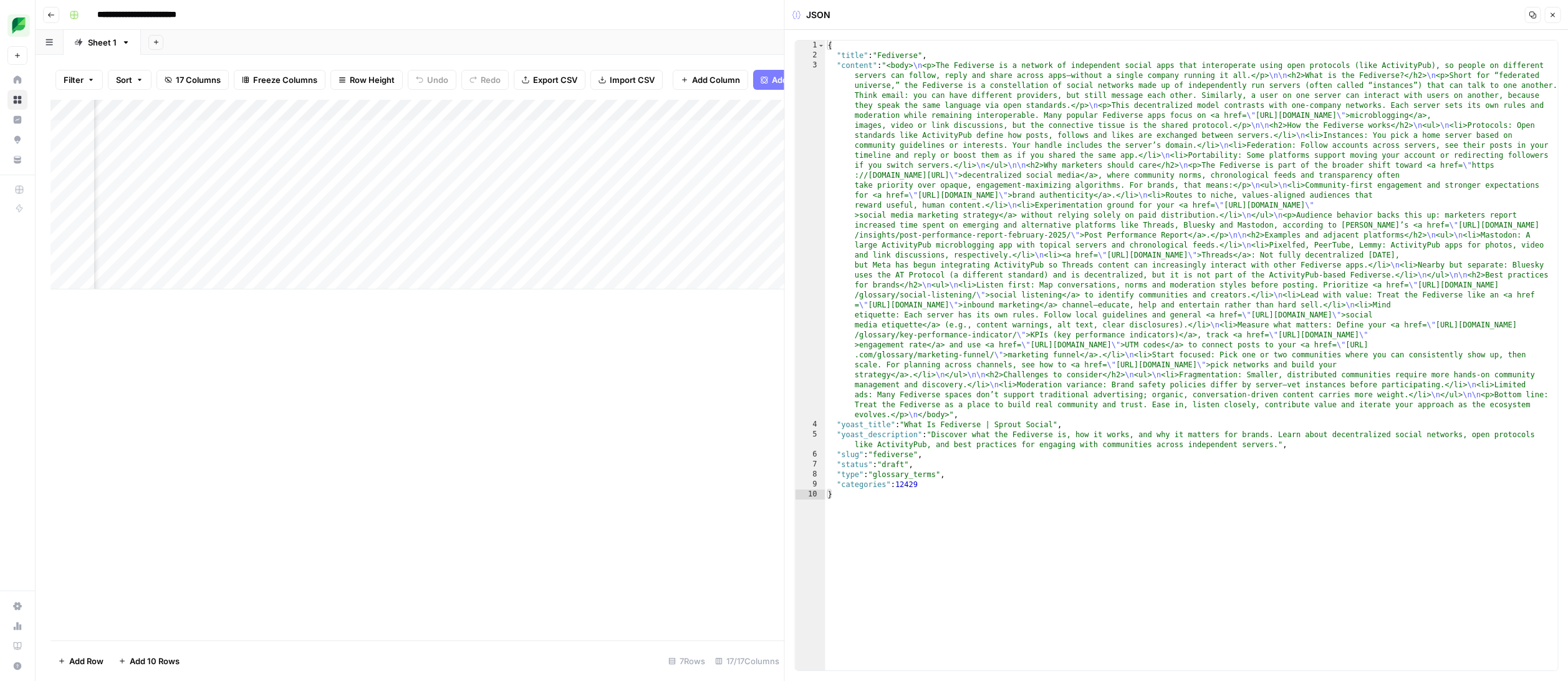
click at [879, 454] on div "{ "title" : "Fediverse" , "content" : "<body> \n <p>The Fediverse is a network …" at bounding box center [1191, 366] width 732 height 650
click at [982, 510] on div "{ "title" : "Fediverse" , "content" : "<body> \n <p>The Fediverse is a network …" at bounding box center [1191, 366] width 732 height 650
type textarea "*"
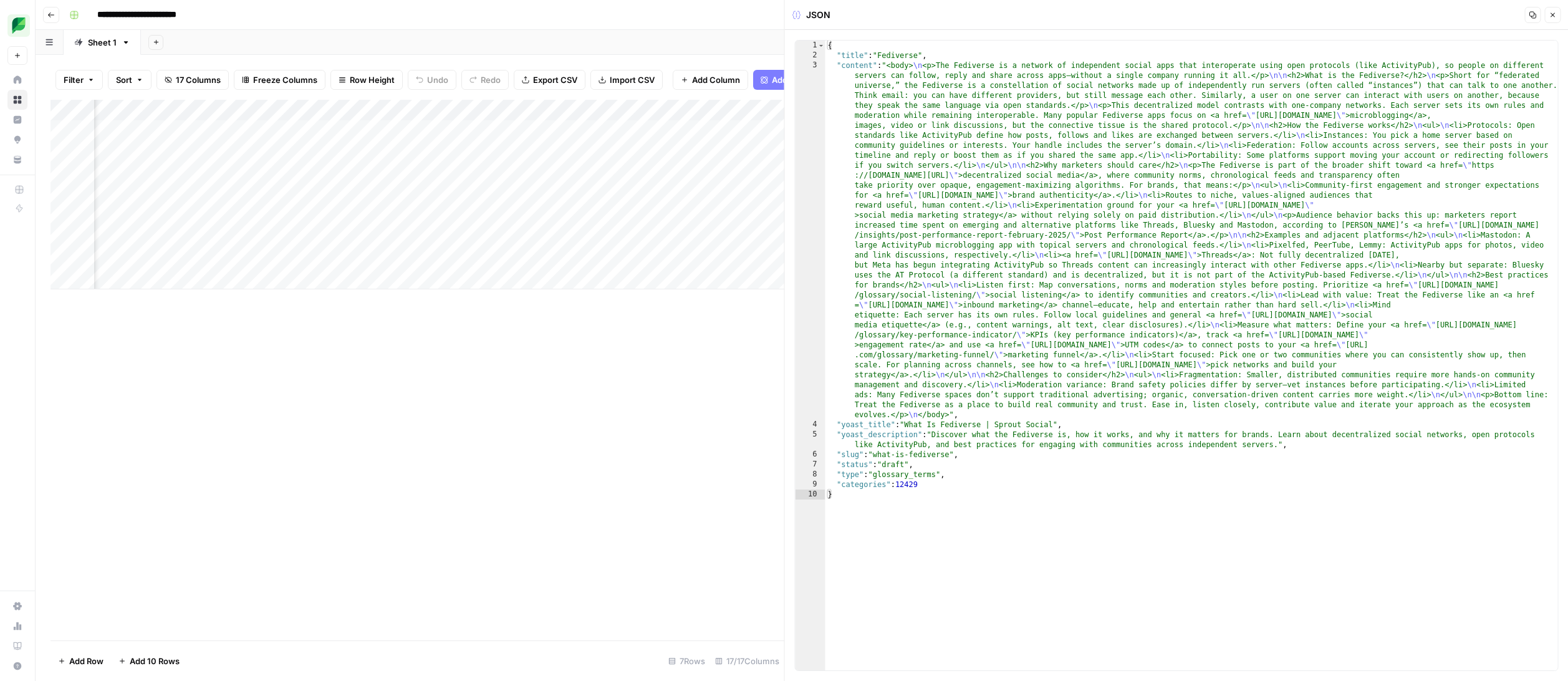
click at [1455, 28] on header "JSON Copy Close" at bounding box center [1176, 15] width 784 height 30
click at [1558, 13] on button "Close" at bounding box center [1552, 15] width 16 height 16
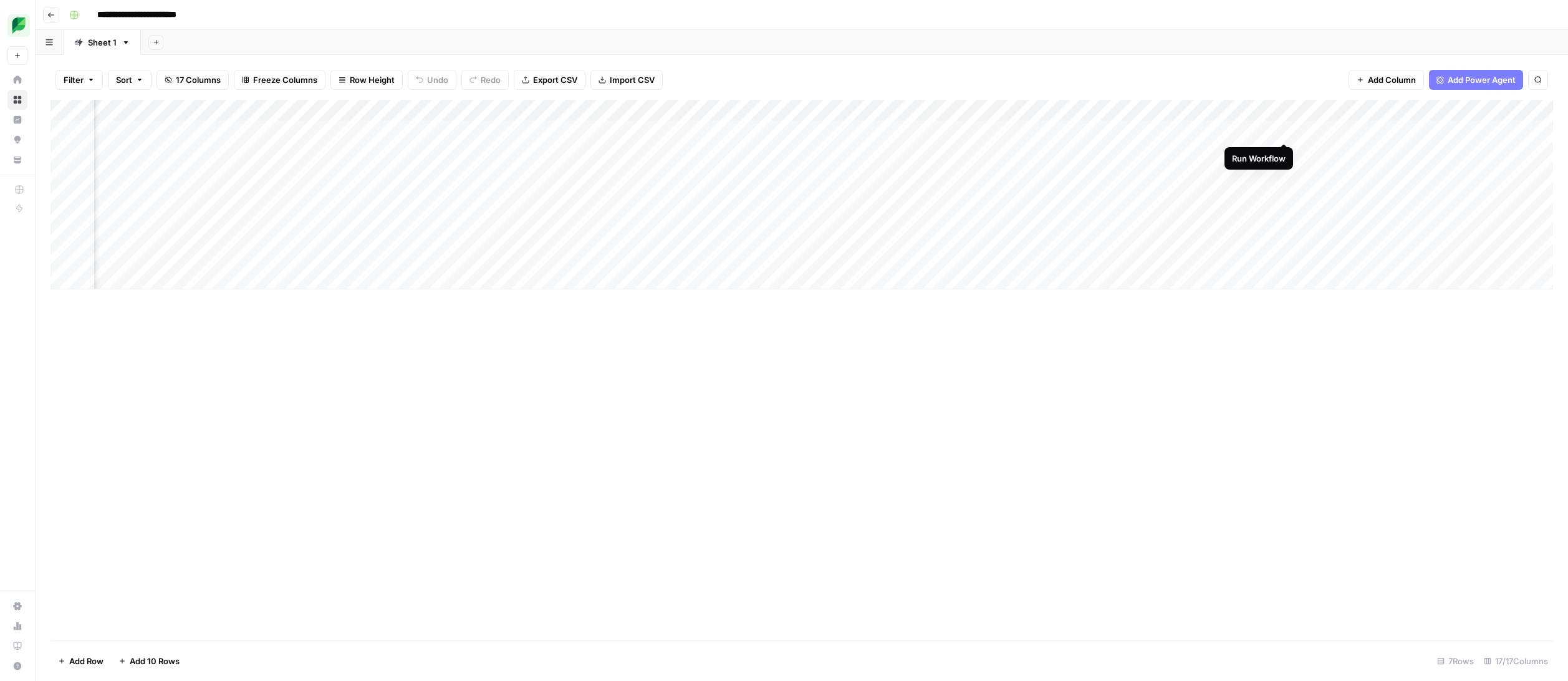
click at [1283, 130] on div "Add Column" at bounding box center [802, 195] width 1502 height 190
click at [1266, 131] on div "Add Column" at bounding box center [802, 195] width 1502 height 190
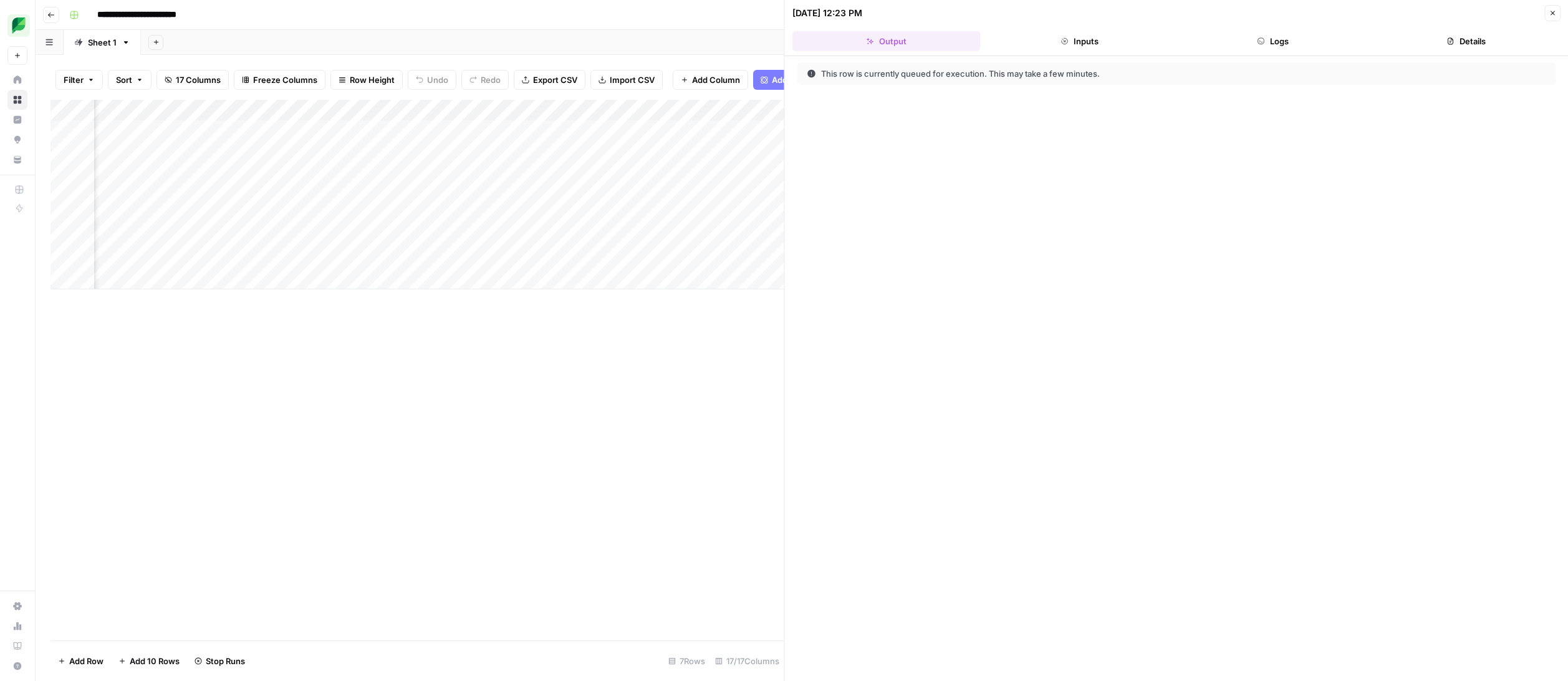
scroll to position [0, 1374]
click at [1239, 40] on button "Logs" at bounding box center [1273, 41] width 188 height 20
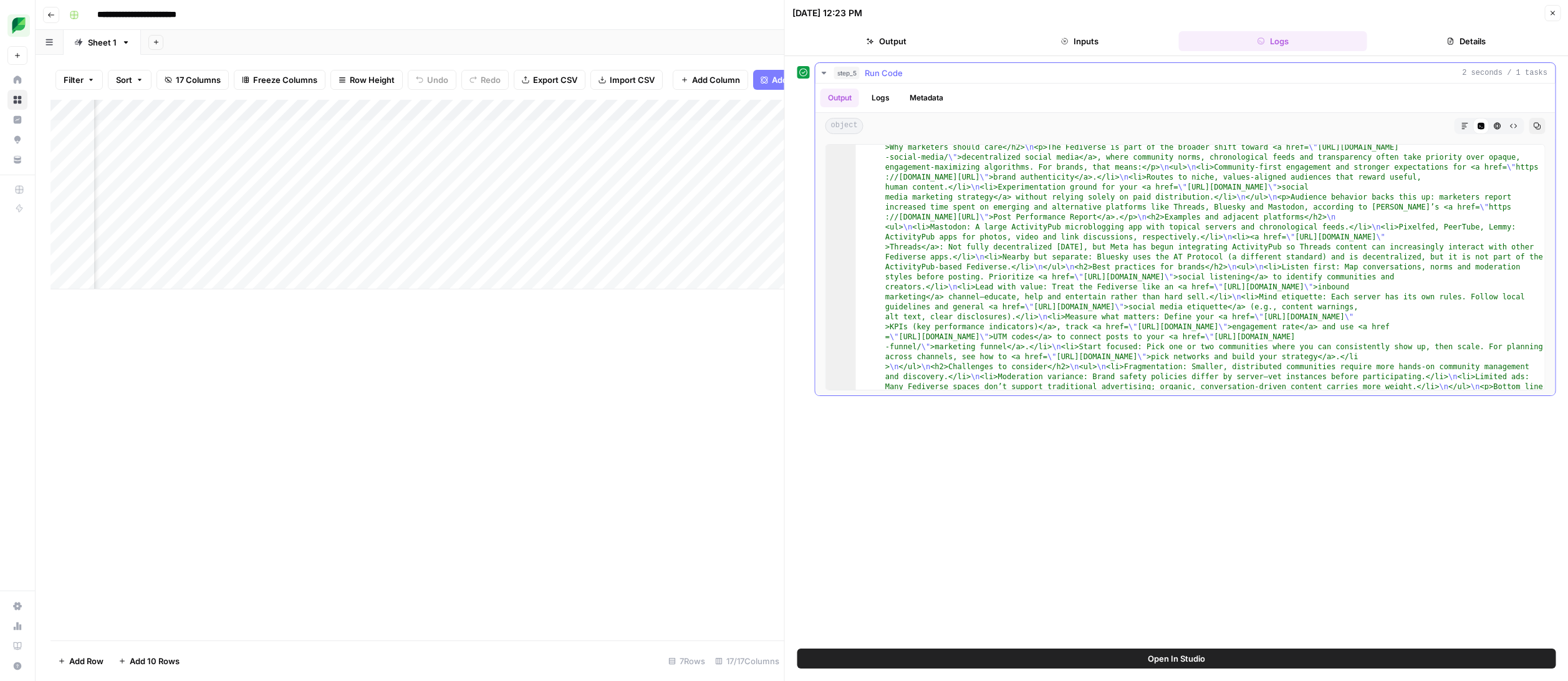
scroll to position [274, 0]
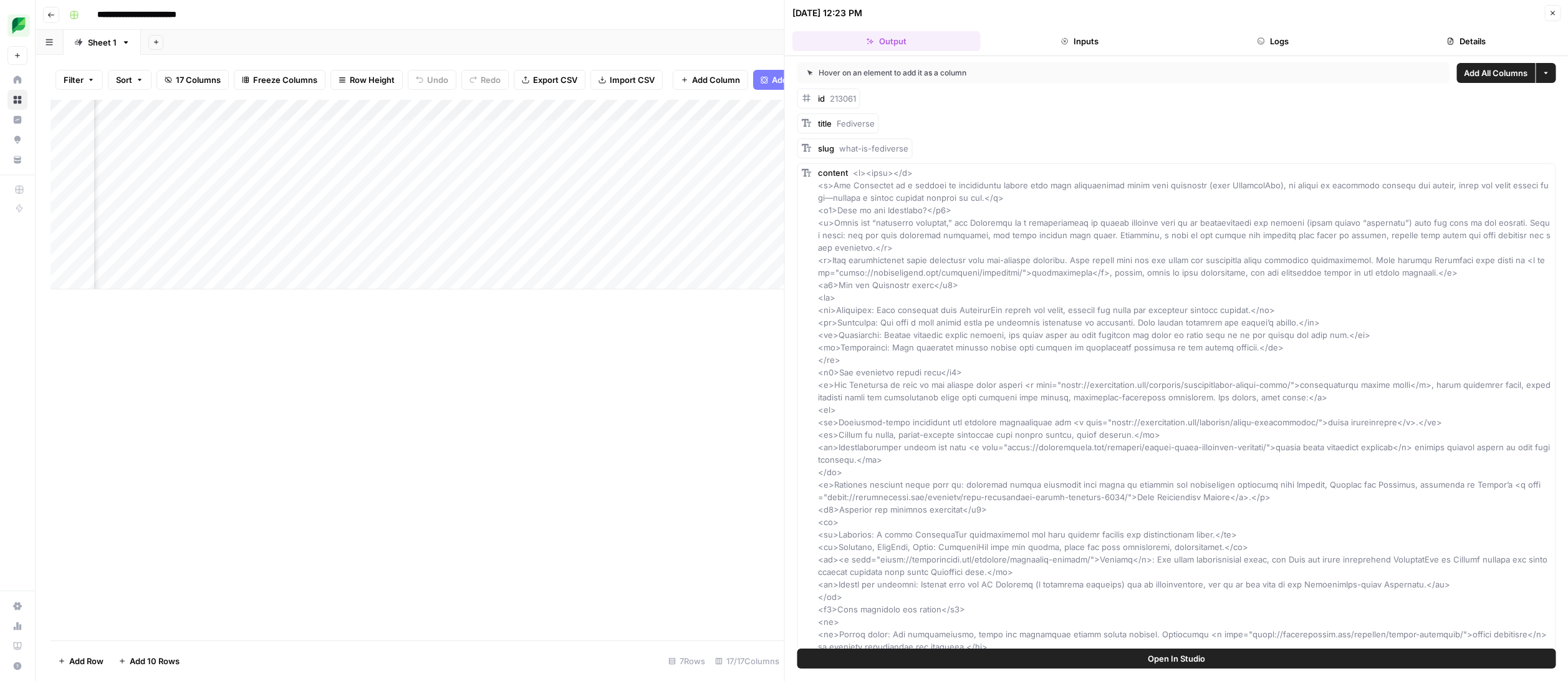
scroll to position [0, 1323]
click at [500, 111] on div "Add Column" at bounding box center [417, 195] width 734 height 190
click at [411, 142] on input "Create Wordpress Glossary Term" at bounding box center [413, 140] width 126 height 12
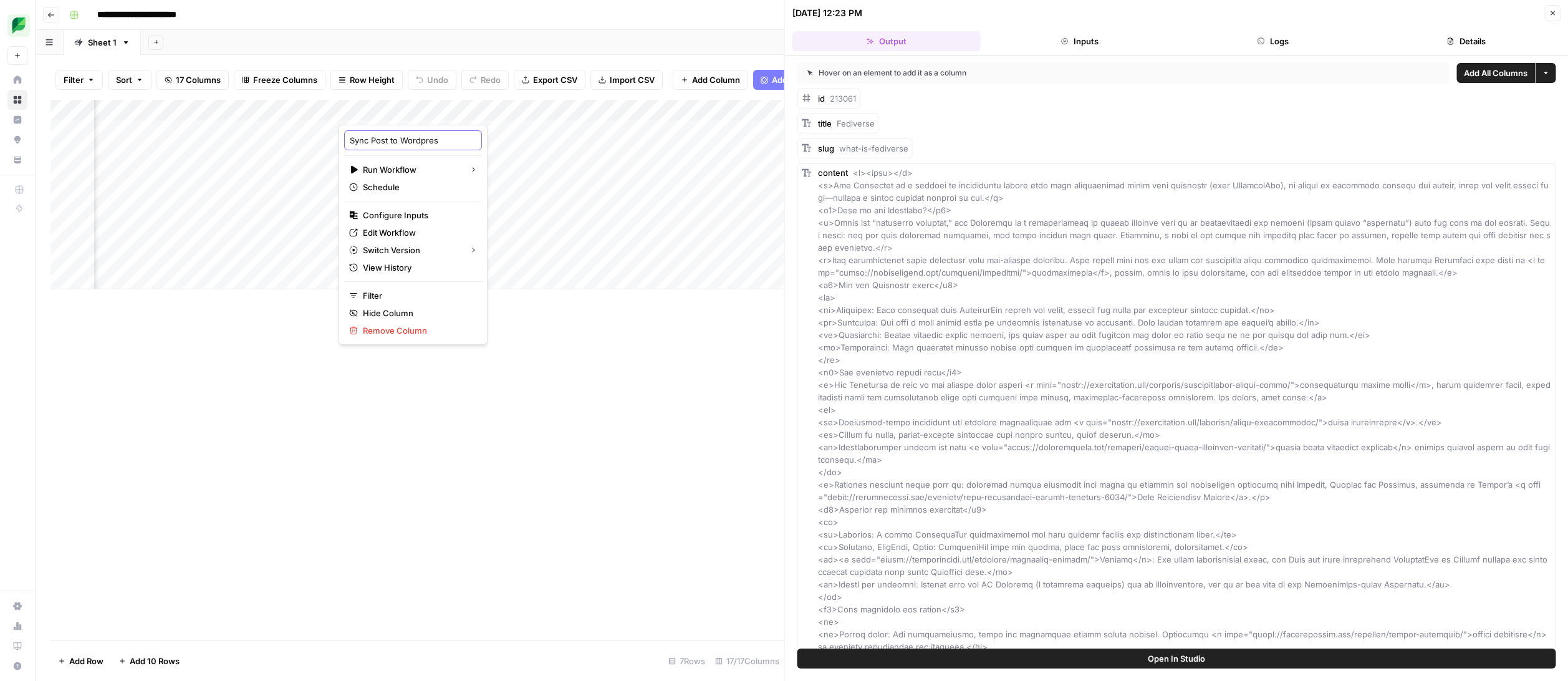
type input "Sync Post to Wordpress"
click at [468, 108] on div "Add Column" at bounding box center [417, 195] width 734 height 190
click at [420, 214] on span "Configure Inputs" at bounding box center [417, 215] width 109 height 12
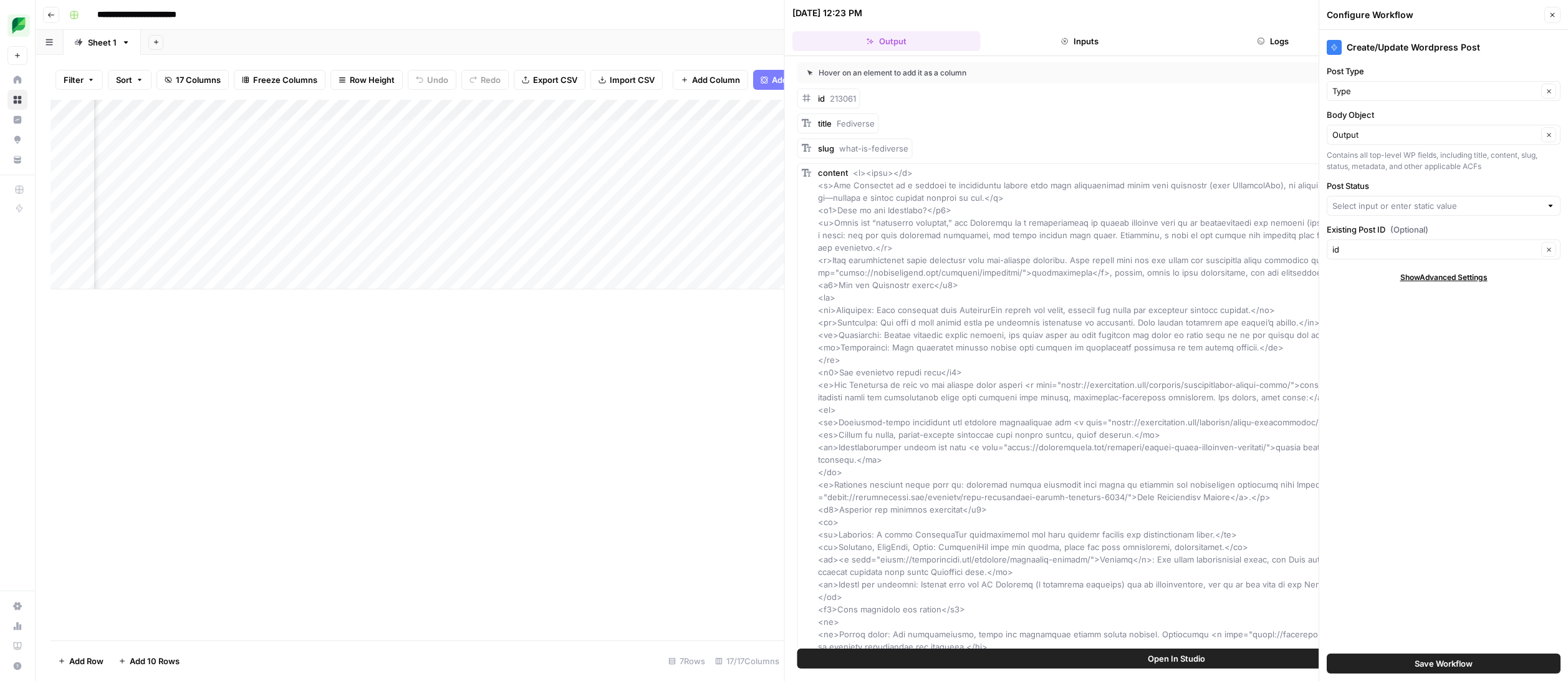
scroll to position [0, 793]
click at [1550, 16] on icon "button" at bounding box center [1552, 15] width 4 height 4
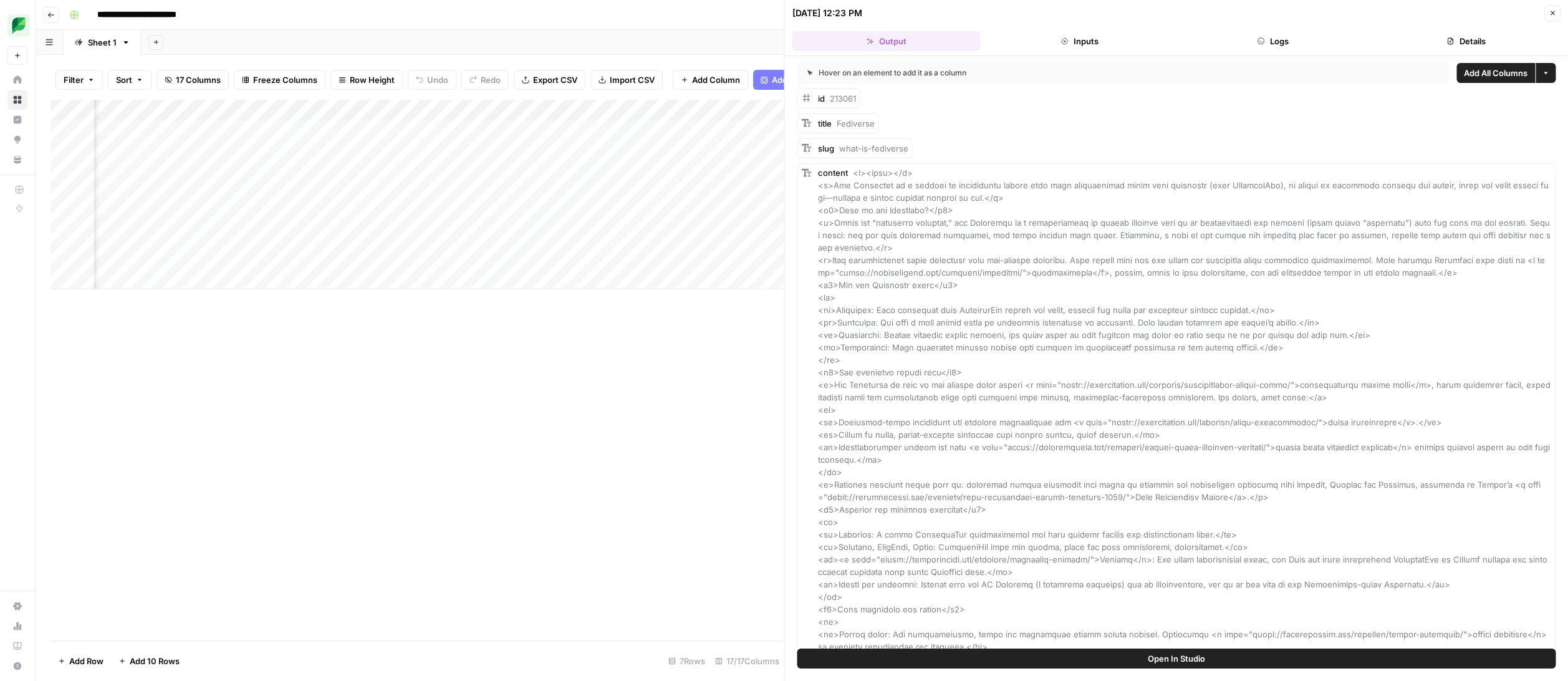
scroll to position [0, 1205]
click at [577, 130] on div "Add Column" at bounding box center [417, 195] width 734 height 190
click at [698, 128] on div "Add Column" at bounding box center [417, 195] width 734 height 190
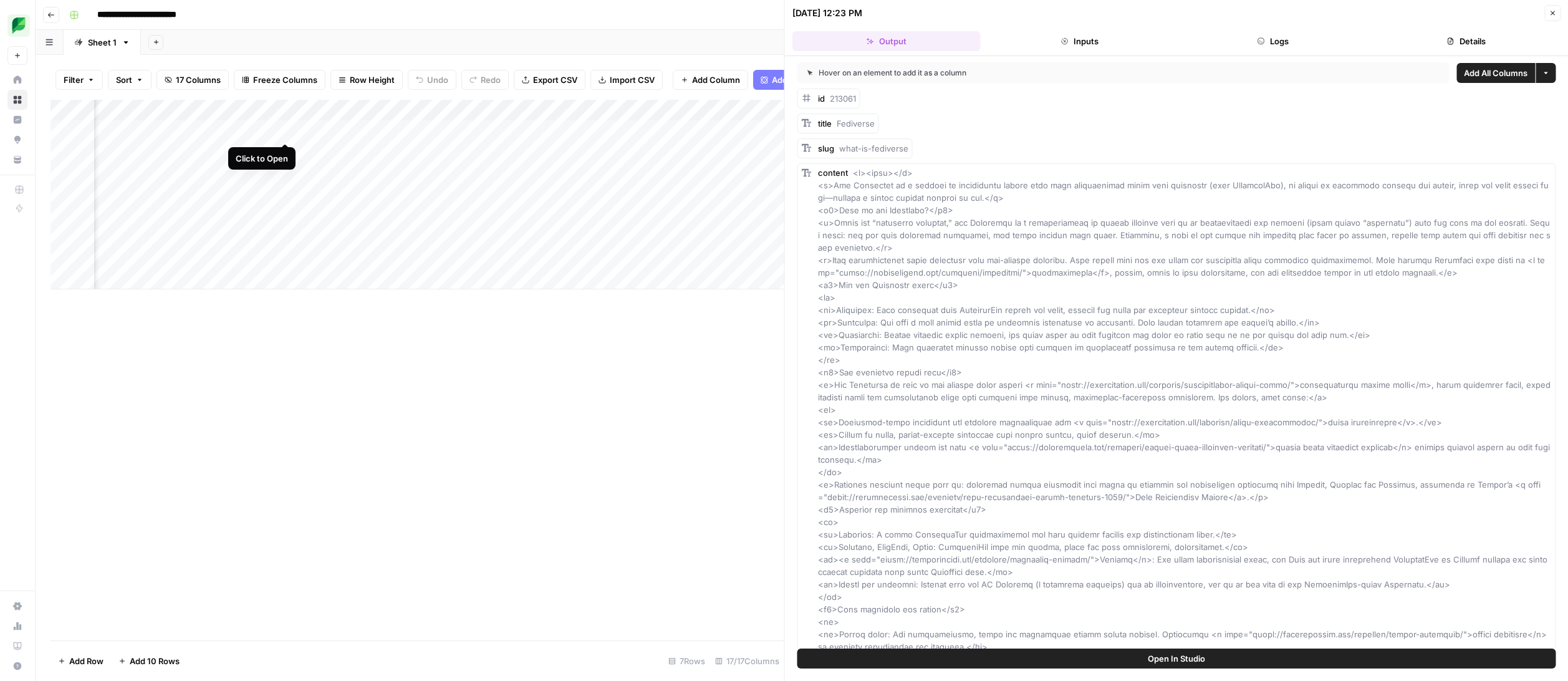
click at [285, 128] on div "Add Column" at bounding box center [417, 195] width 734 height 190
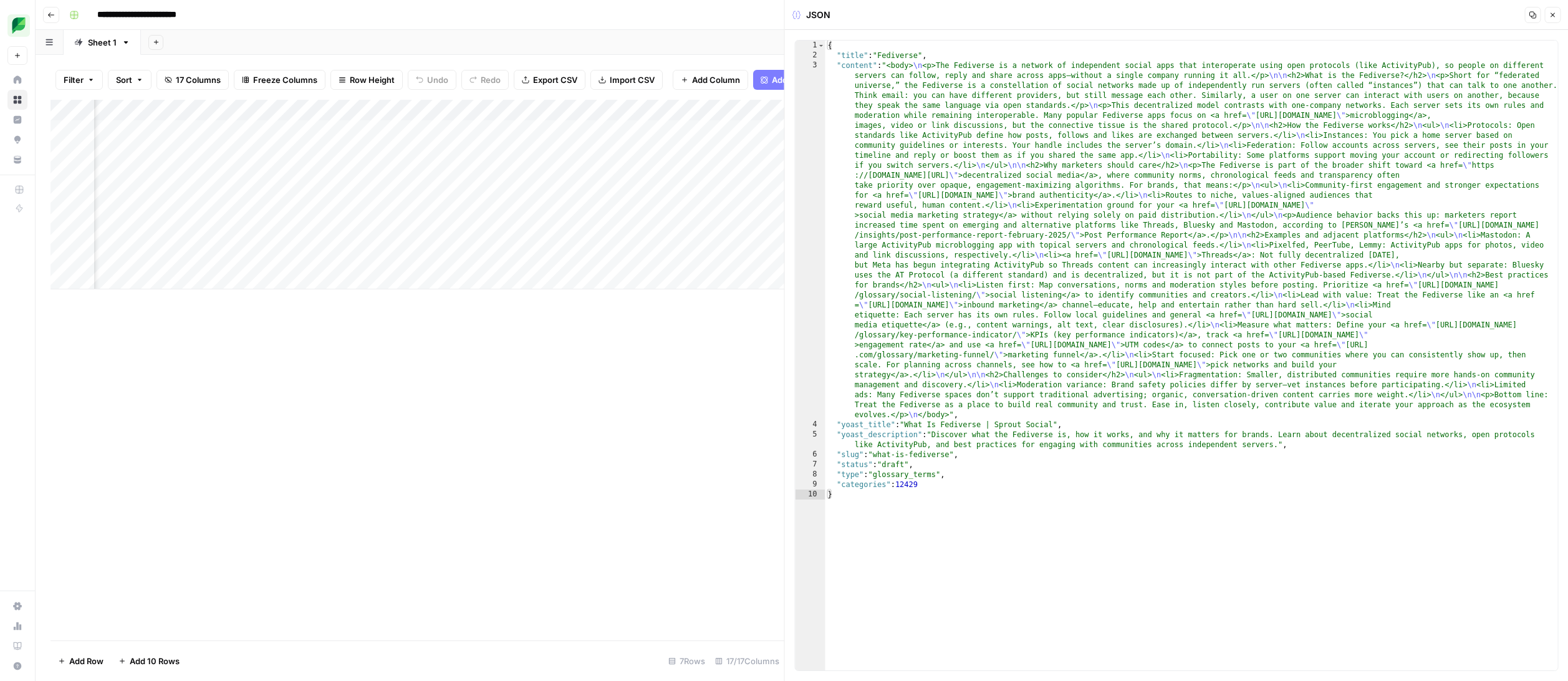
click at [1555, 14] on icon "button" at bounding box center [1552, 15] width 8 height 8
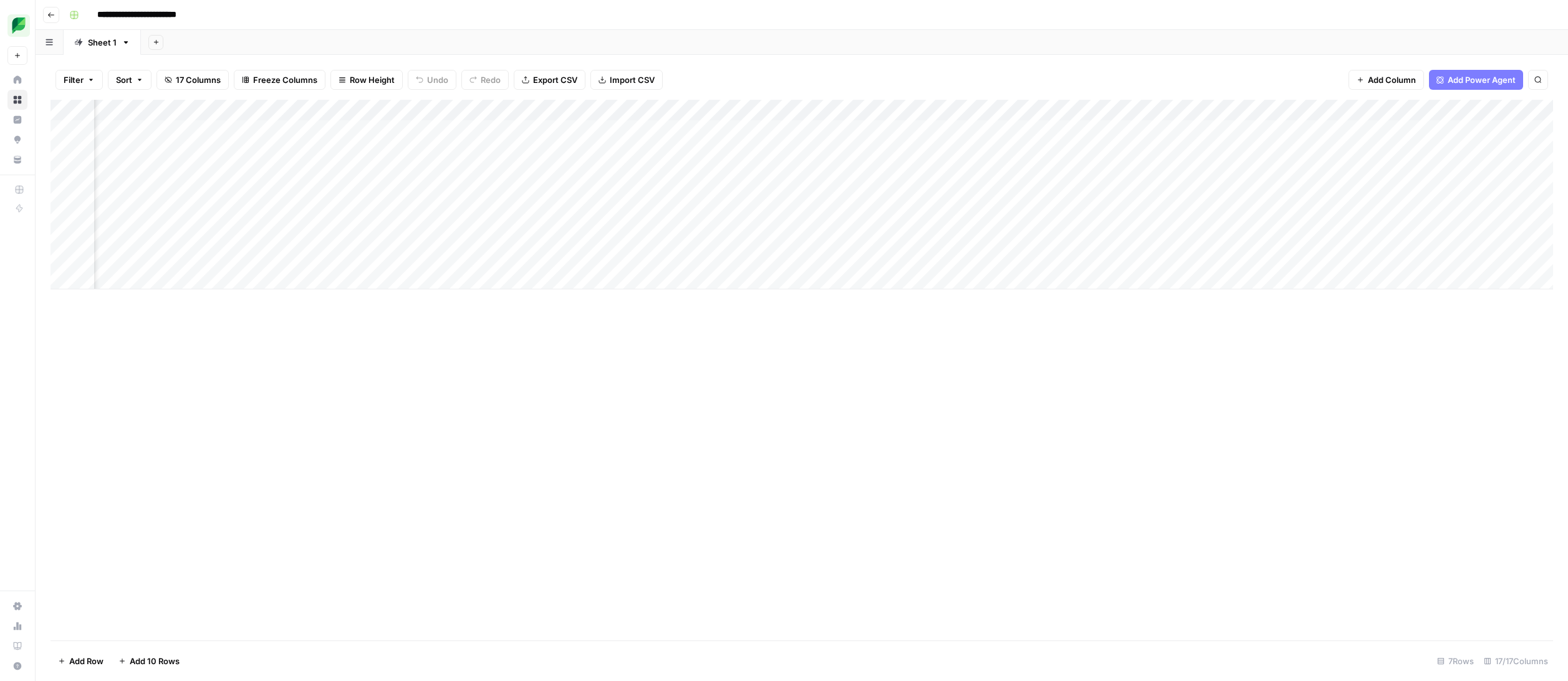
click at [387, 131] on div "Add Column" at bounding box center [802, 195] width 1502 height 190
click at [450, 133] on div "Add Column" at bounding box center [802, 195] width 1502 height 190
click at [576, 133] on div "Add Column" at bounding box center [802, 195] width 1502 height 190
click at [740, 128] on div "Add Column" at bounding box center [802, 195] width 1502 height 190
click at [801, 131] on div "Add Column" at bounding box center [802, 195] width 1502 height 190
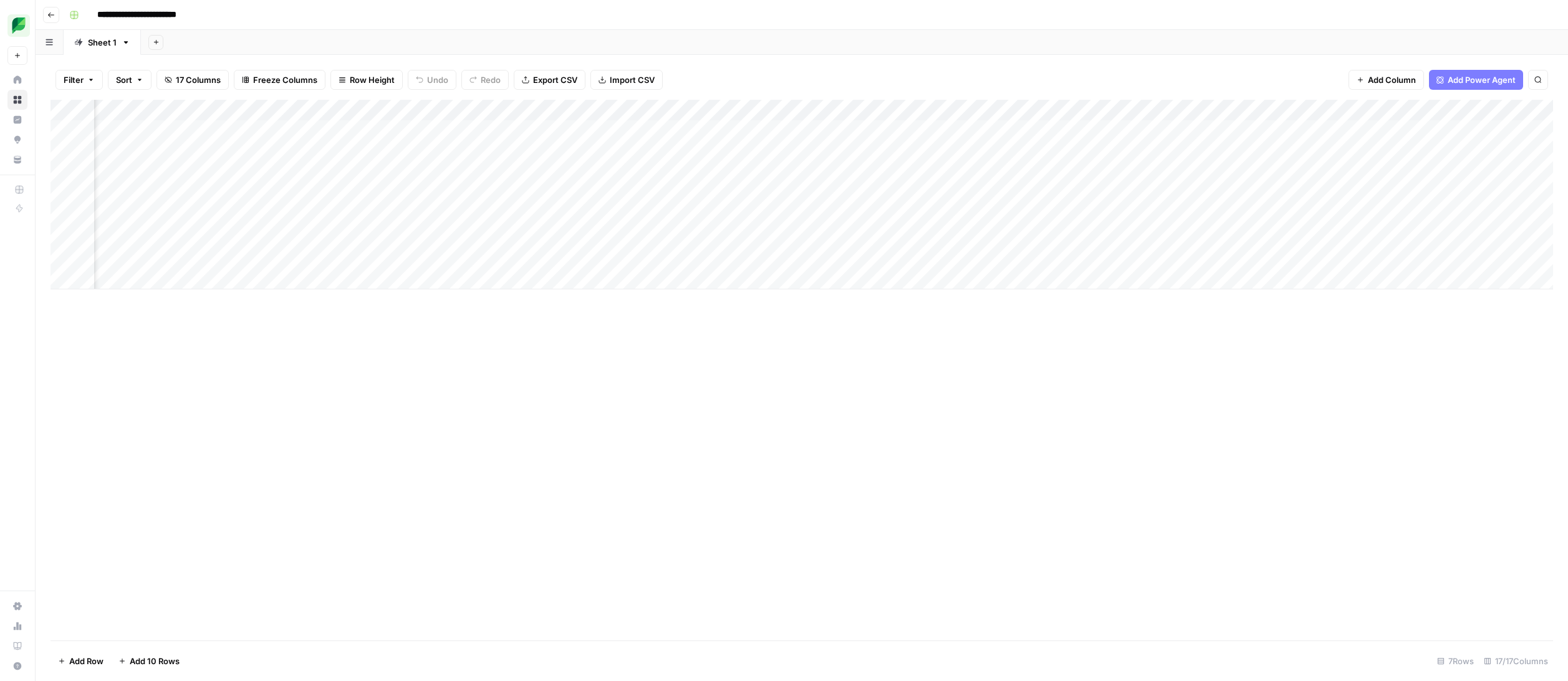
click at [902, 132] on div "Add Column" at bounding box center [802, 195] width 1502 height 190
click at [1090, 110] on div "Add Column" at bounding box center [802, 195] width 1502 height 190
click at [1073, 208] on button "Hide Column" at bounding box center [1060, 215] width 138 height 17
click at [129, 44] on icon "button" at bounding box center [126, 42] width 9 height 9
click at [222, 42] on div "Add Sheet" at bounding box center [854, 42] width 1427 height 25
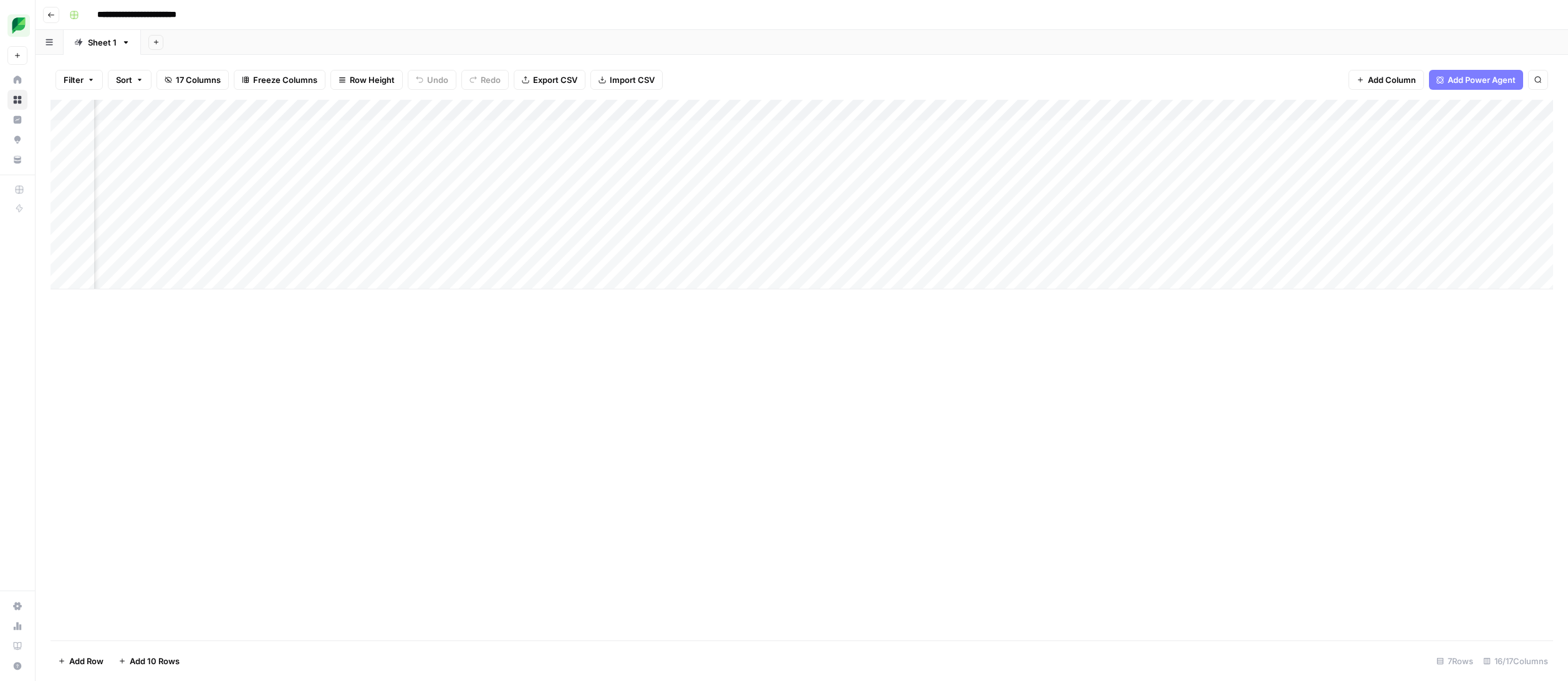
click at [54, 40] on button "button" at bounding box center [49, 42] width 28 height 24
click at [126, 43] on icon "button" at bounding box center [126, 42] width 9 height 9
click at [144, 62] on div "Rename Sheet" at bounding box center [170, 65] width 79 height 12
type input "*******"
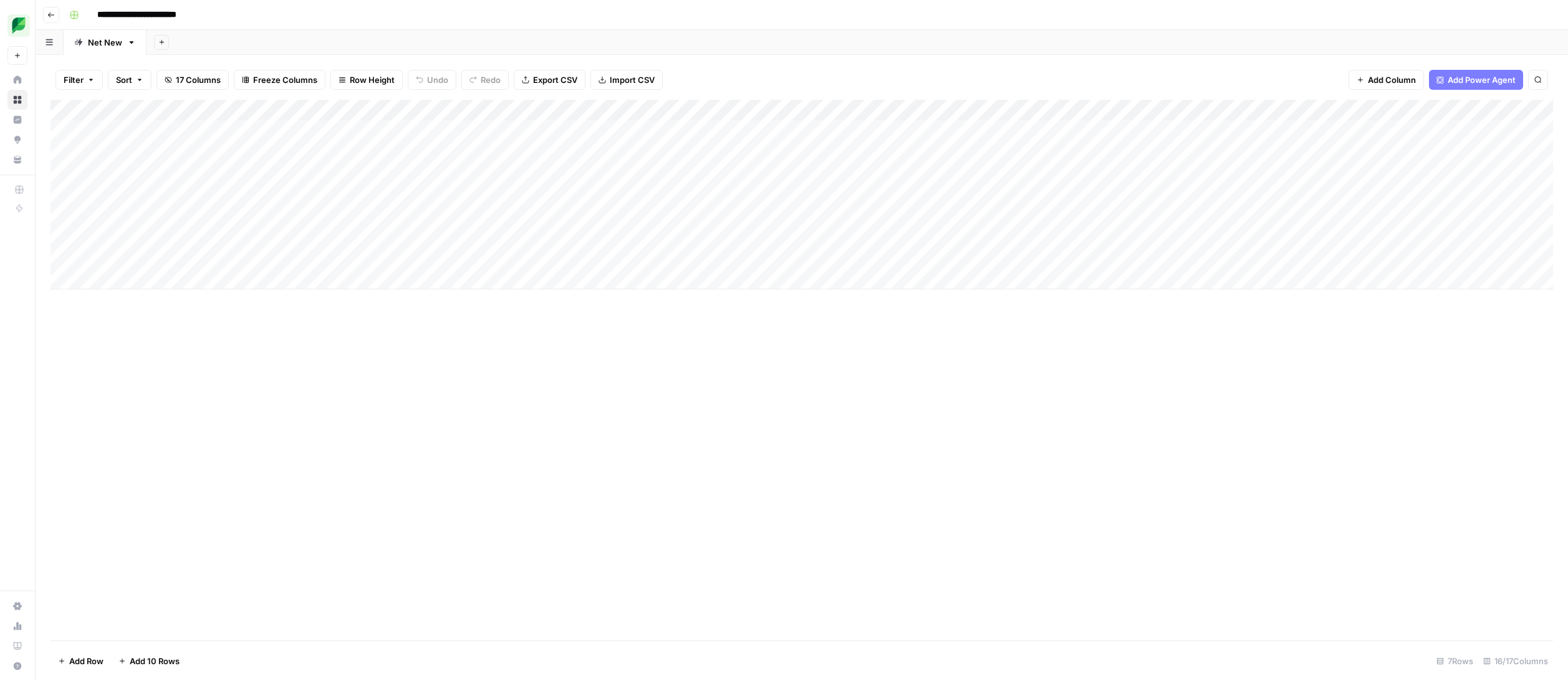
click at [623, 216] on div "Add Column" at bounding box center [802, 195] width 1502 height 190
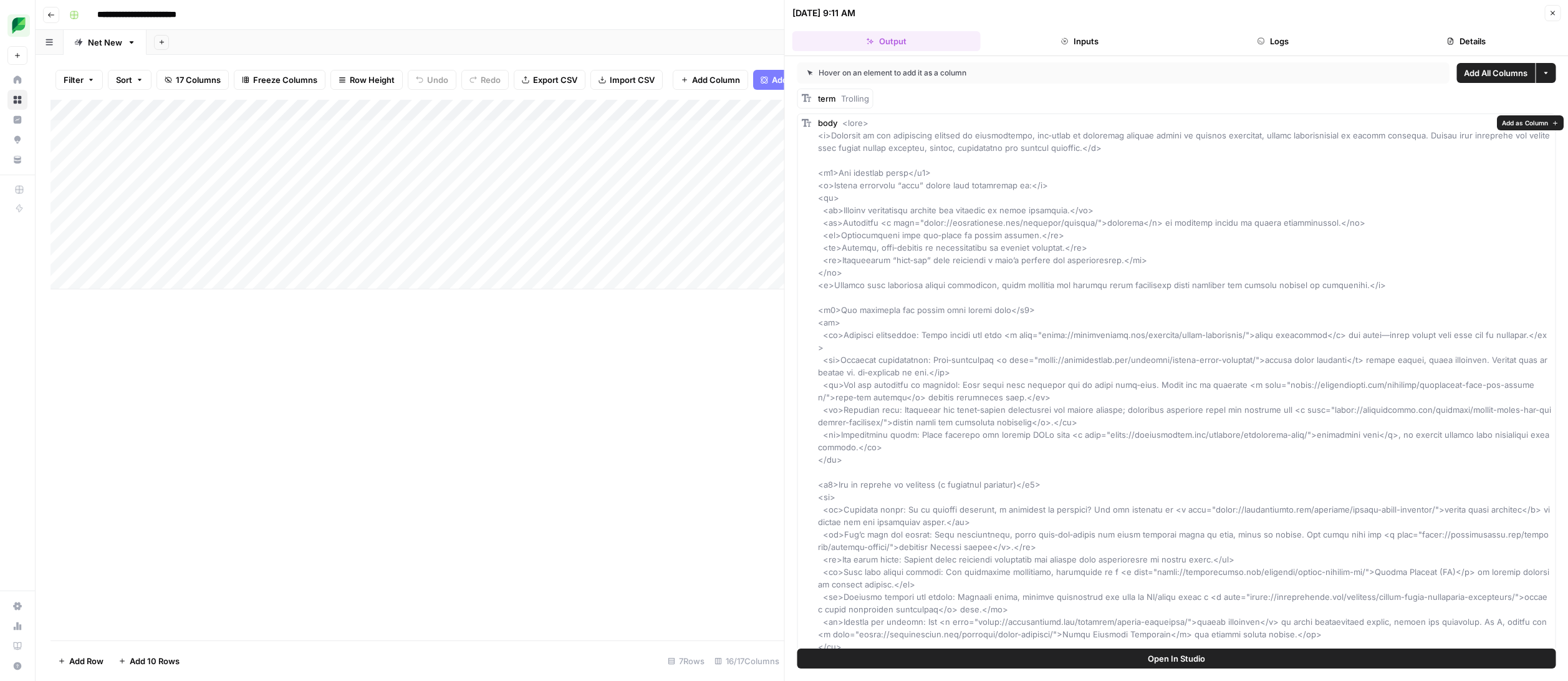
scroll to position [362, 0]
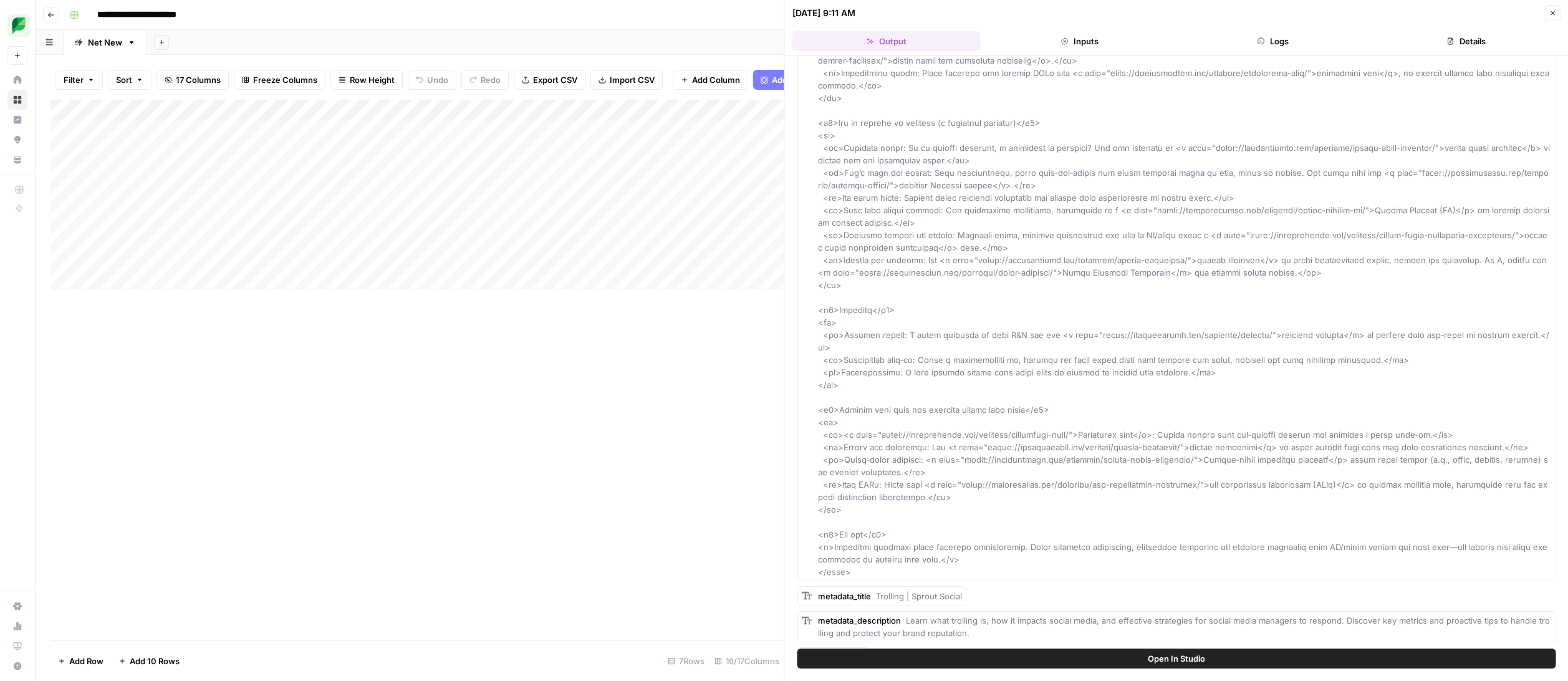
click at [1549, 12] on icon "button" at bounding box center [1552, 13] width 8 height 8
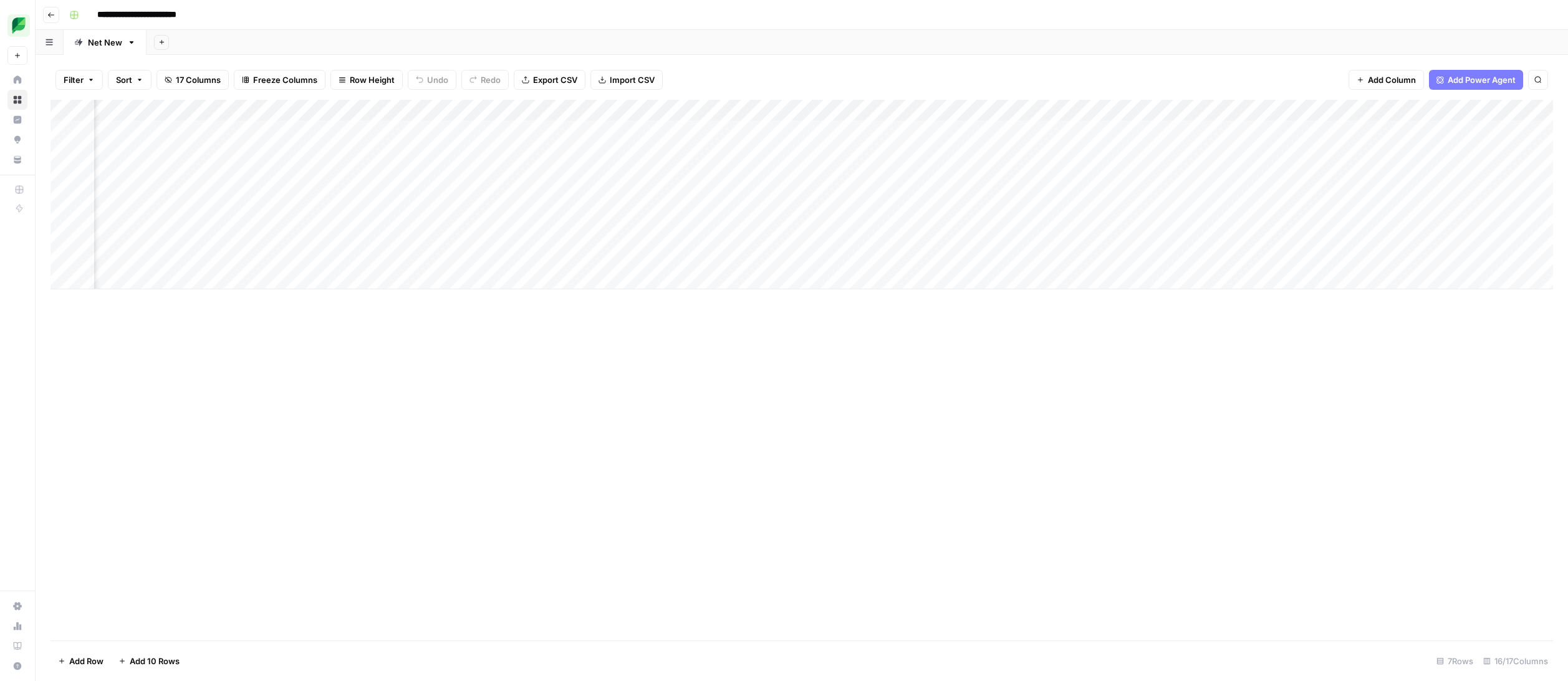
scroll to position [0, 311]
click at [426, 130] on div "Add Column" at bounding box center [802, 195] width 1502 height 190
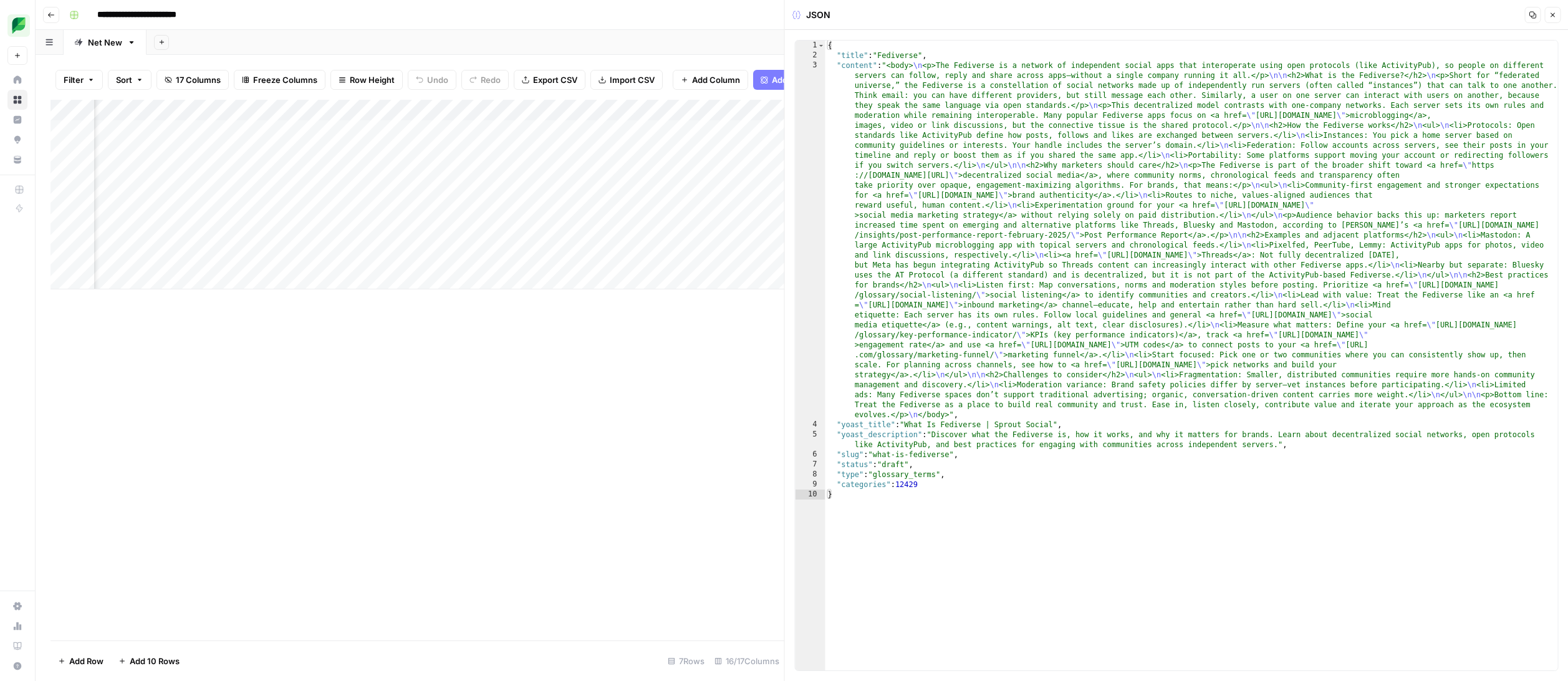
scroll to position [0, 536]
click at [759, 110] on span "Add Column" at bounding box center [755, 110] width 44 height 12
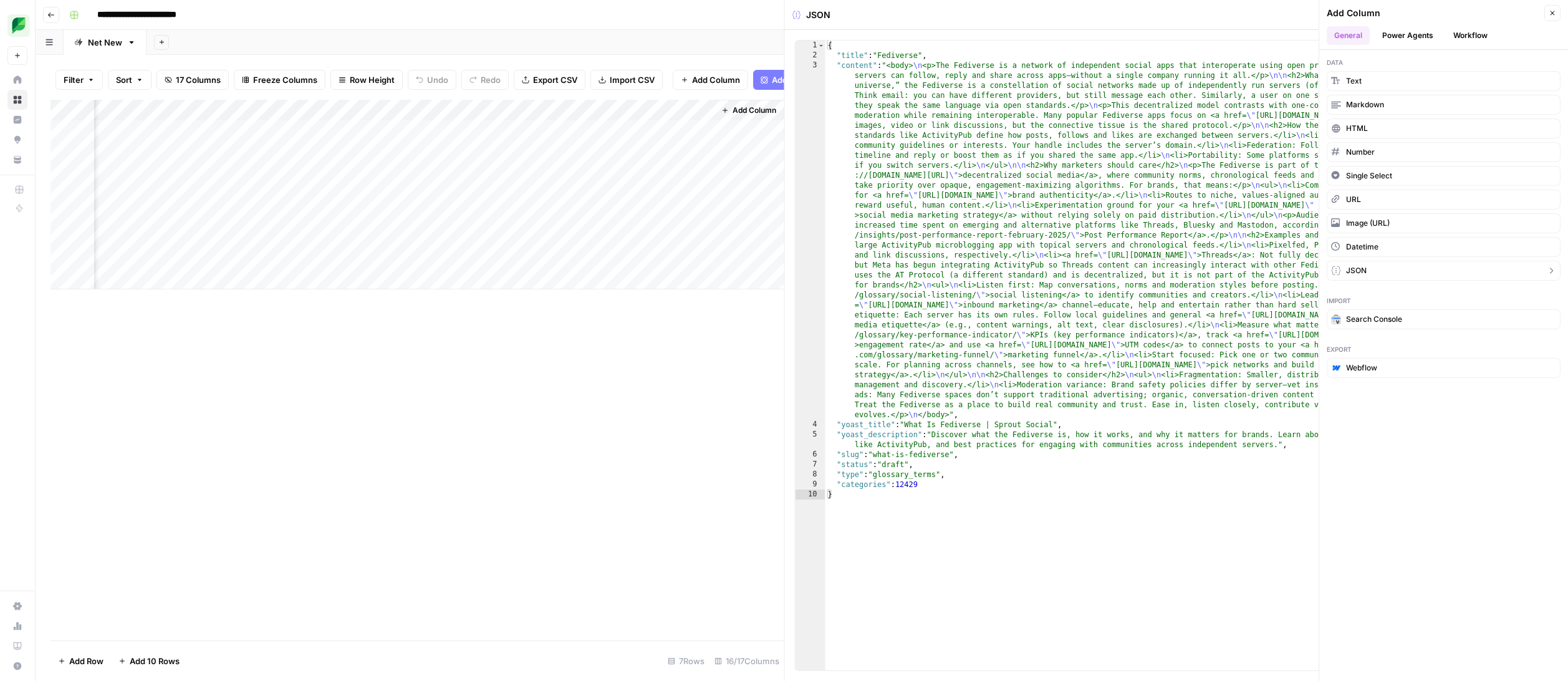
click at [1405, 274] on button "JSON" at bounding box center [1443, 271] width 234 height 20
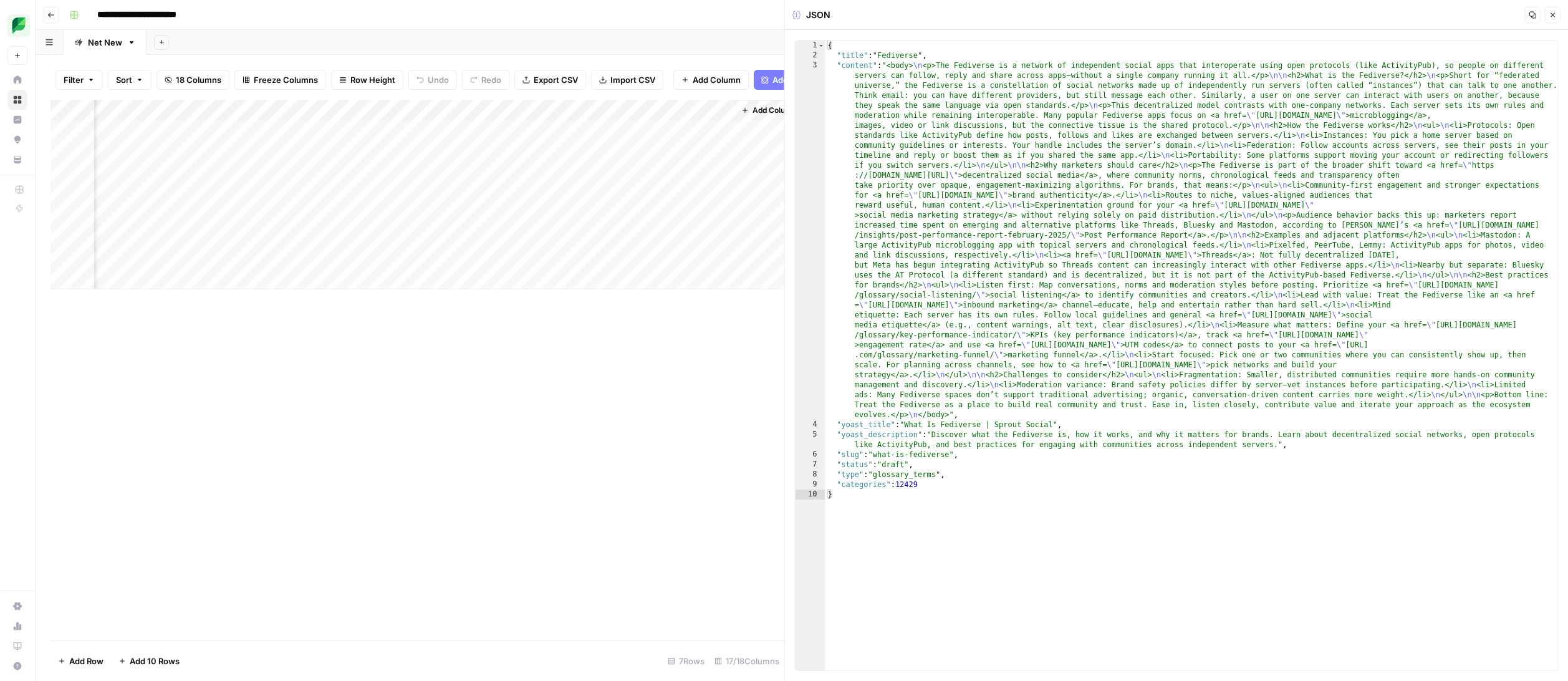
scroll to position [0, 1504]
click at [605, 134] on div "Add Column" at bounding box center [417, 195] width 734 height 190
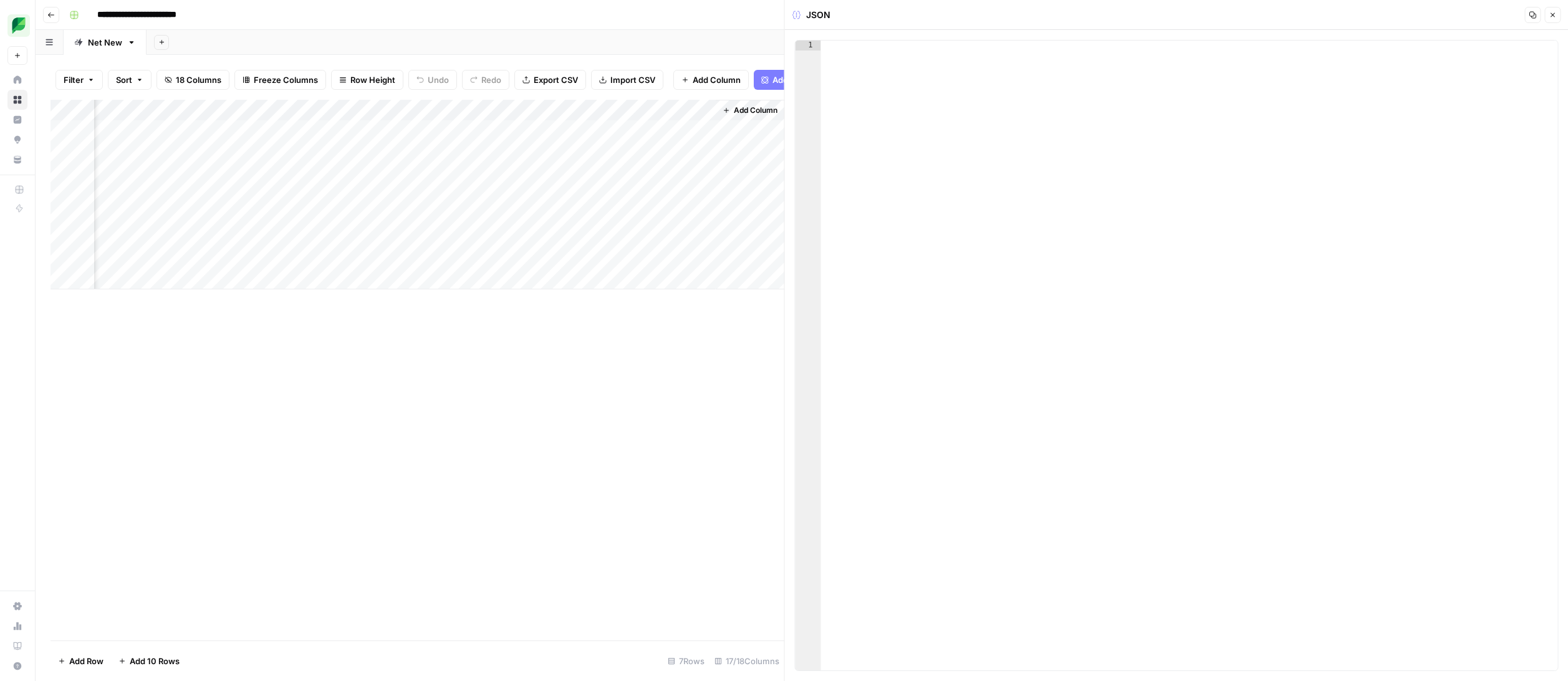
click at [968, 139] on div at bounding box center [1189, 366] width 737 height 650
type textarea "*"
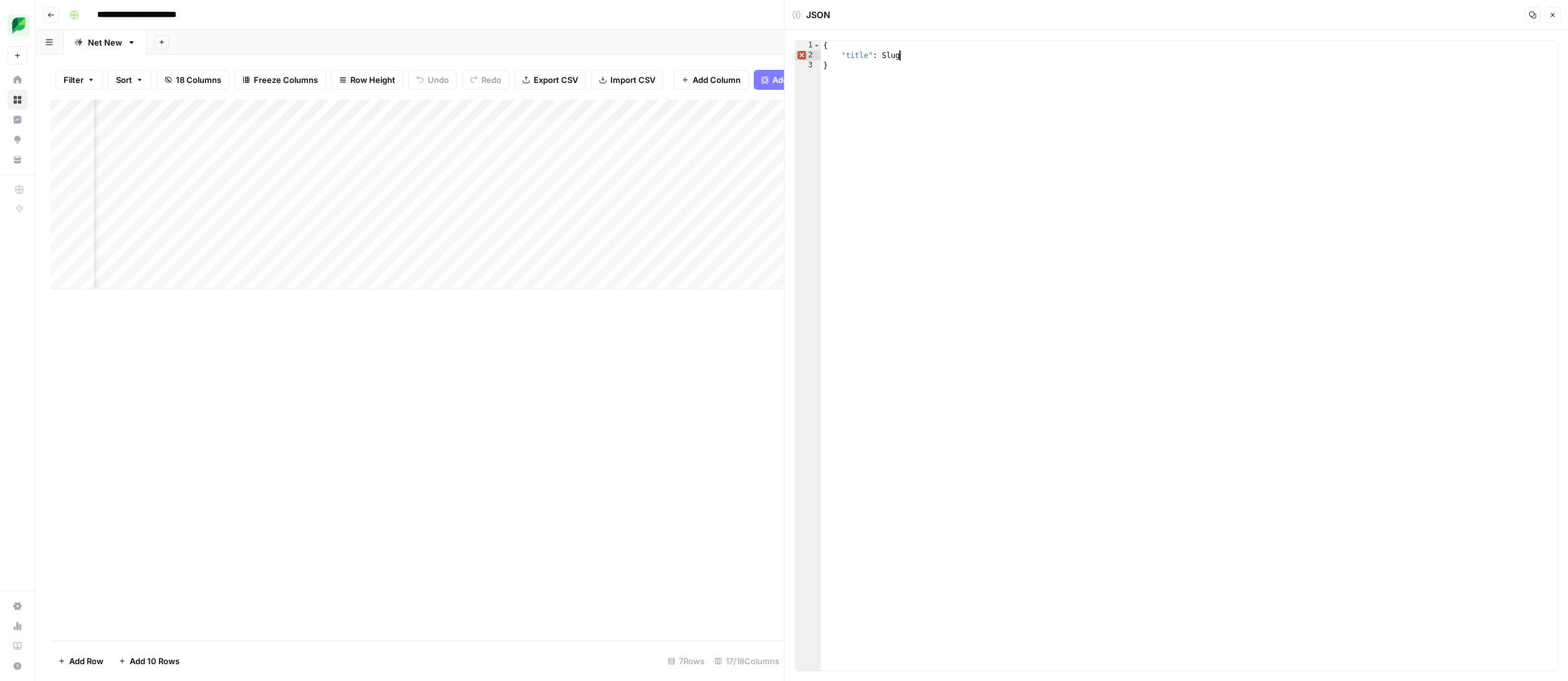
click at [800, 55] on span "Error, read annotations row 2" at bounding box center [801, 56] width 12 height 10
click at [887, 58] on div "{ "title" : Slug }" at bounding box center [1189, 366] width 737 height 650
click at [883, 56] on div "{ "title" : Slug }" at bounding box center [1189, 366] width 737 height 650
drag, startPoint x: 937, startPoint y: 56, endPoint x: 883, endPoint y: 54, distance: 54.0
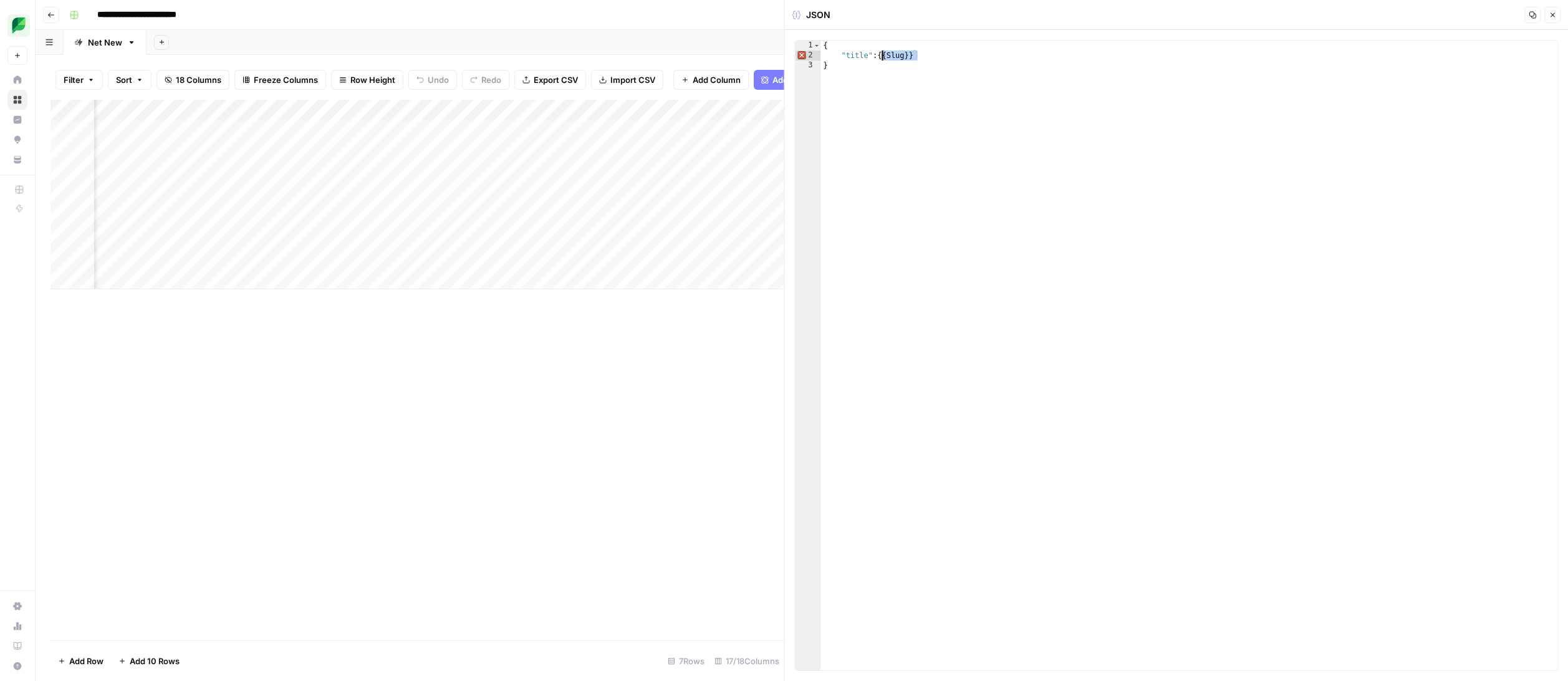
click at [883, 54] on div "{ "title" : {{ Slug }} }" at bounding box center [1189, 366] width 737 height 650
click at [893, 81] on div "{ "title" : {{ Slug }} }" at bounding box center [1189, 366] width 737 height 650
type textarea "*"
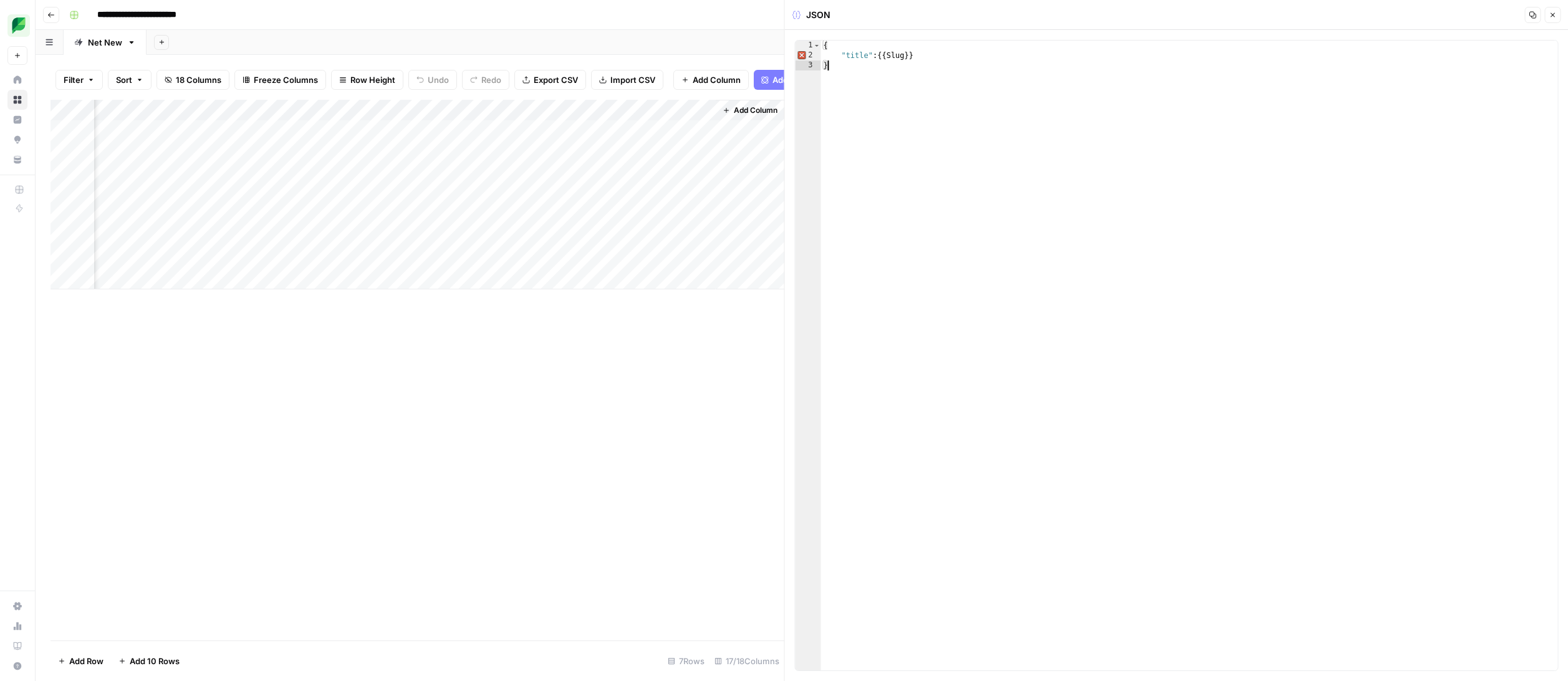
click at [882, 57] on div "{ "title" : {{ Slug }} }" at bounding box center [1189, 366] width 737 height 650
type textarea "**********"
click at [591, 130] on div "Add Column" at bounding box center [417, 195] width 734 height 190
click at [591, 130] on div at bounding box center [624, 131] width 181 height 23
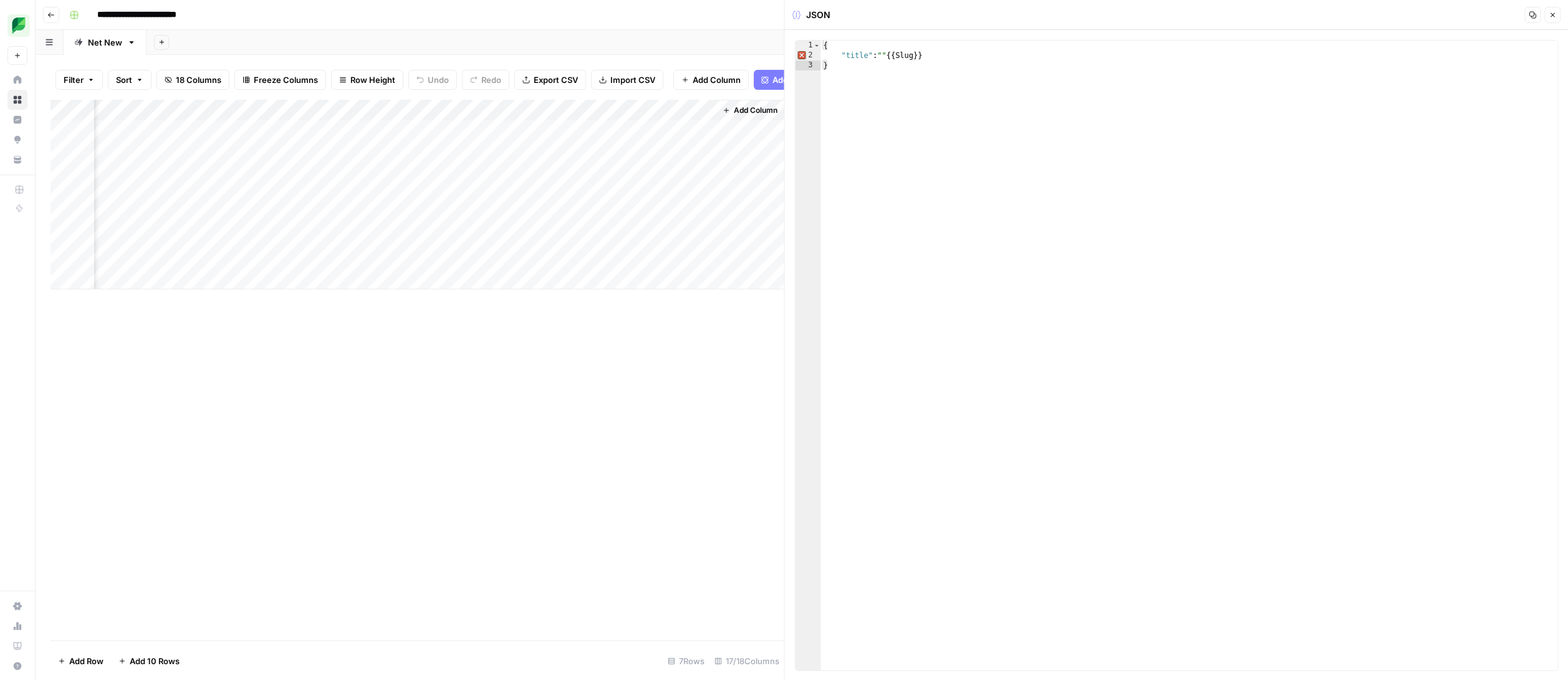
click at [918, 55] on div "{ "title" : "" {{ Slug }} }" at bounding box center [1189, 366] width 737 height 650
type textarea "**********"
click at [655, 149] on div "Add Column" at bounding box center [417, 195] width 734 height 190
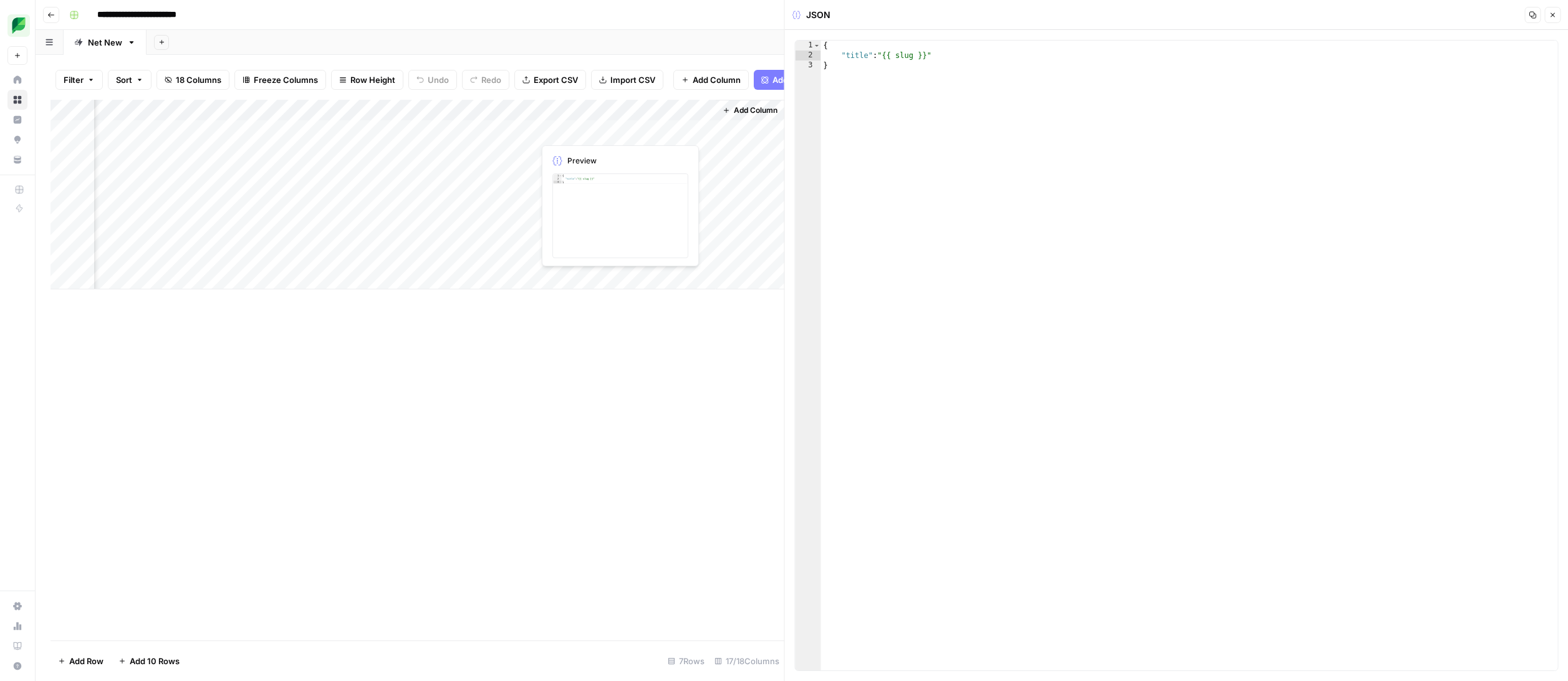
click at [656, 126] on div "Add Column" at bounding box center [417, 195] width 734 height 190
click at [701, 130] on div "Add Column" at bounding box center [417, 195] width 734 height 190
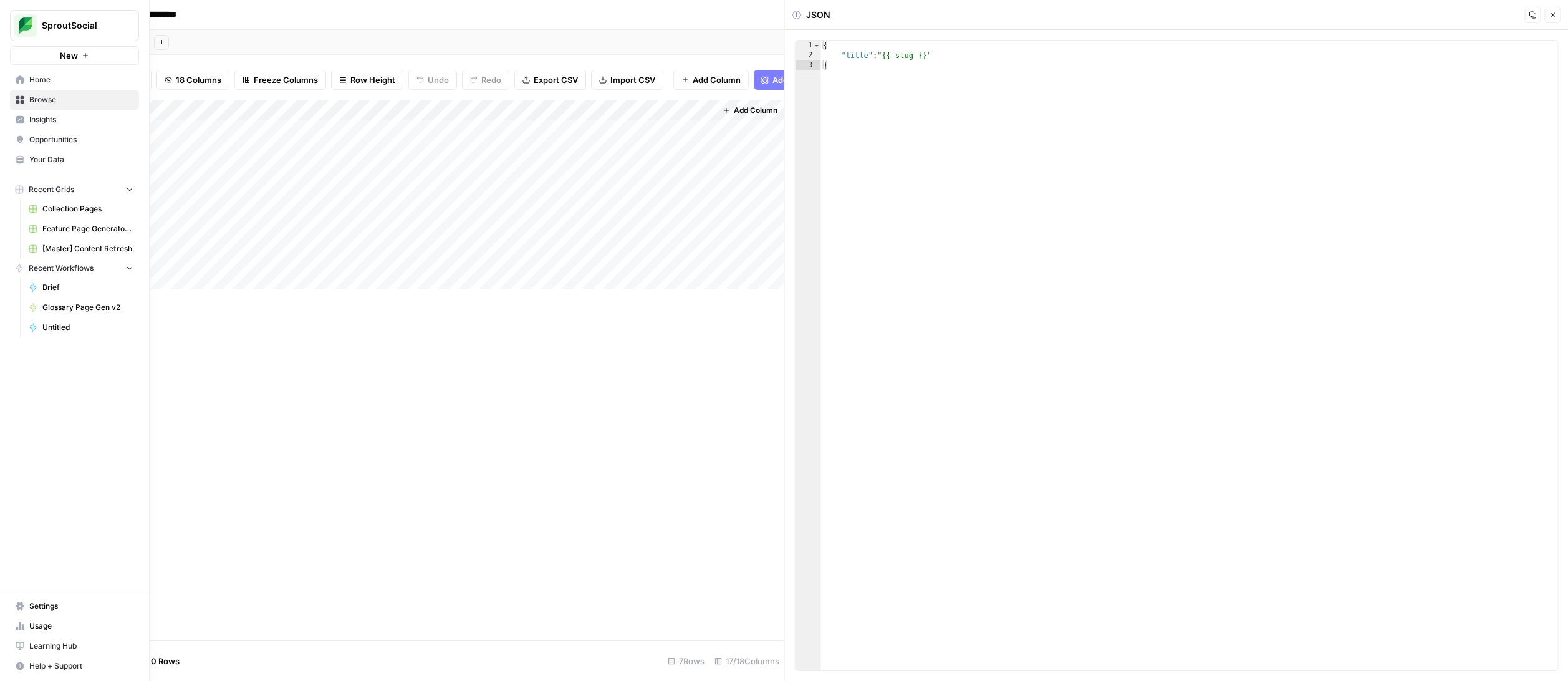
click at [26, 644] on link "Learning Hub" at bounding box center [74, 646] width 129 height 20
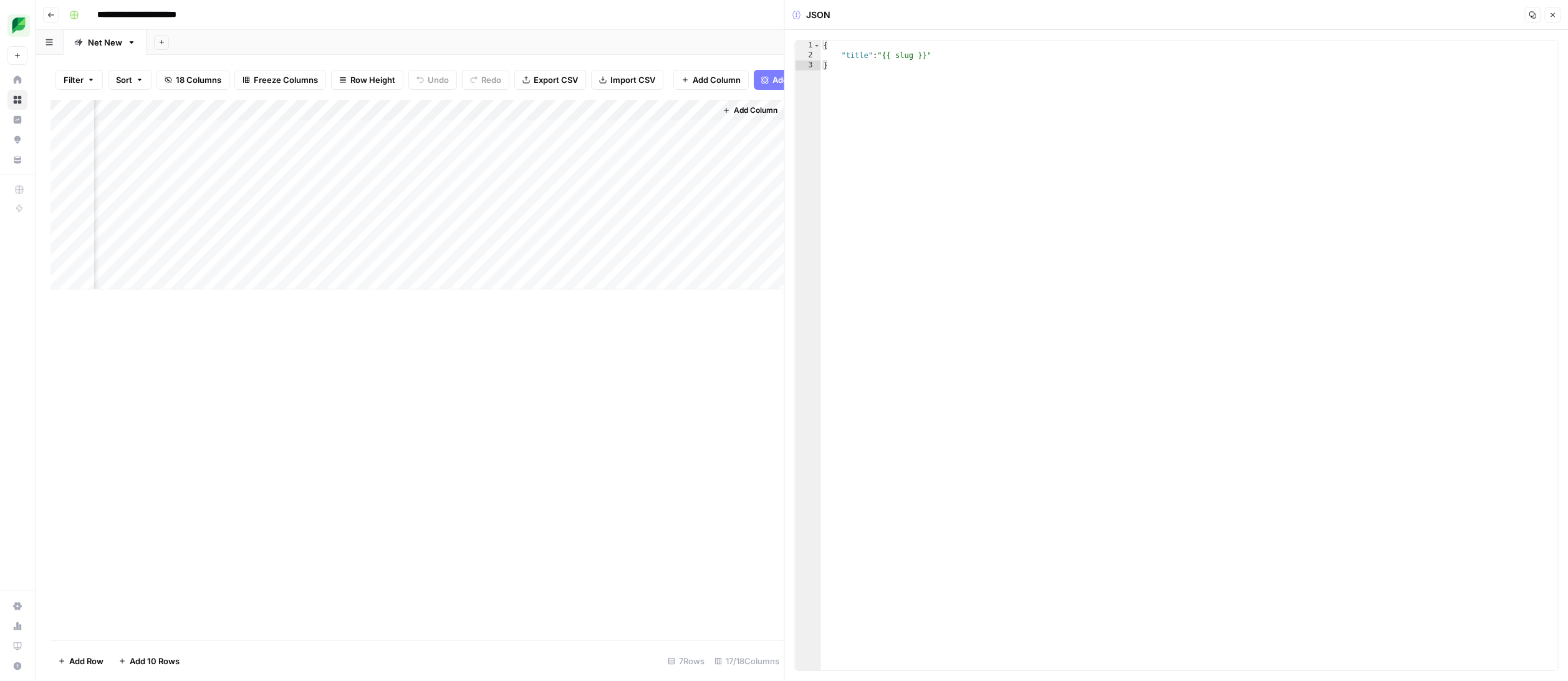
click at [886, 56] on div "{ "title" : "{{ slug }}" }" at bounding box center [1189, 366] width 737 height 650
click at [946, 53] on div "{ "title" : {{ slug }} " }" at bounding box center [1189, 366] width 737 height 650
click at [941, 53] on div "{ "title" : {{ slug }} }" at bounding box center [1189, 366] width 737 height 650
click at [880, 57] on div "{ "title" : {{ slug }} }" at bounding box center [1189, 366] width 737 height 650
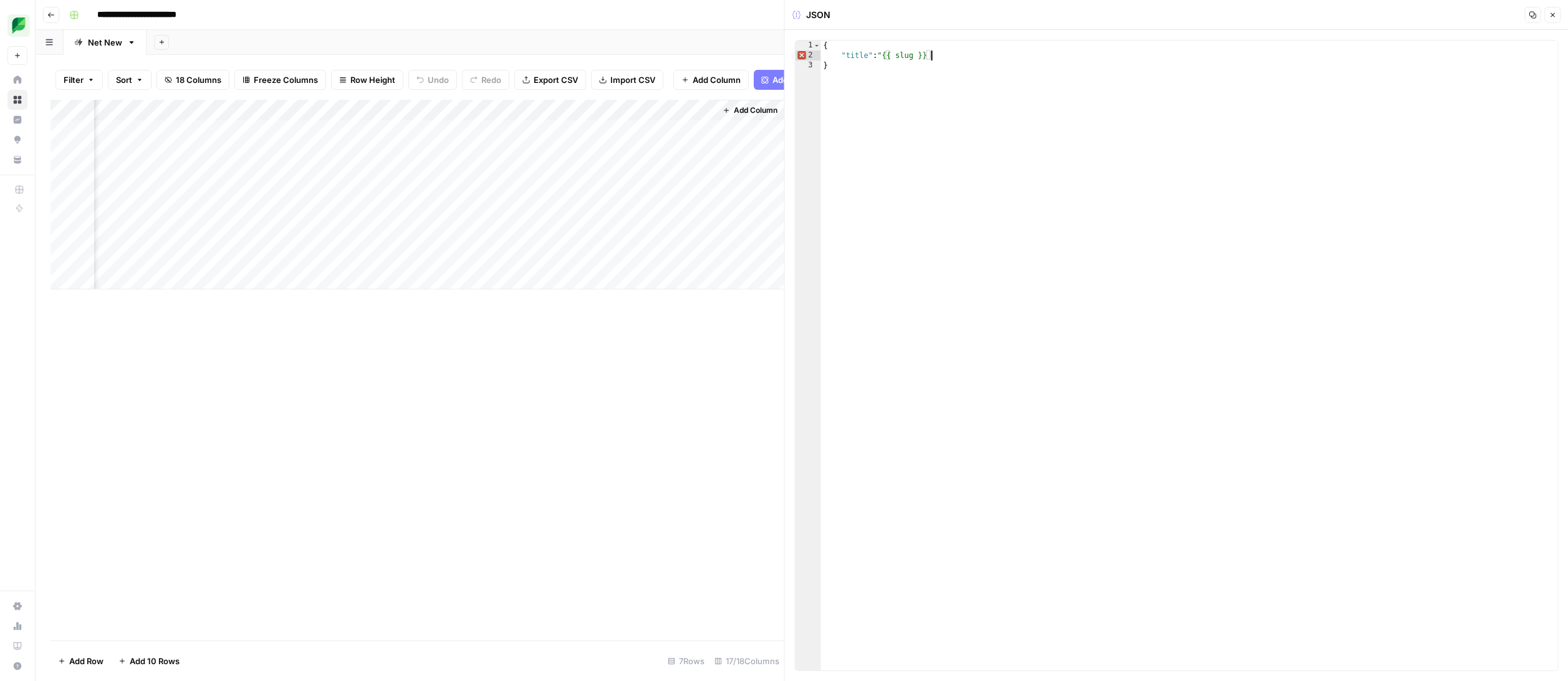
click at [961, 57] on div "{ "title" : "{{ slug }} }" at bounding box center [1189, 366] width 737 height 650
click at [966, 135] on div "{ "title" : "{{ slug }}" }" at bounding box center [1189, 366] width 737 height 650
type textarea "*"
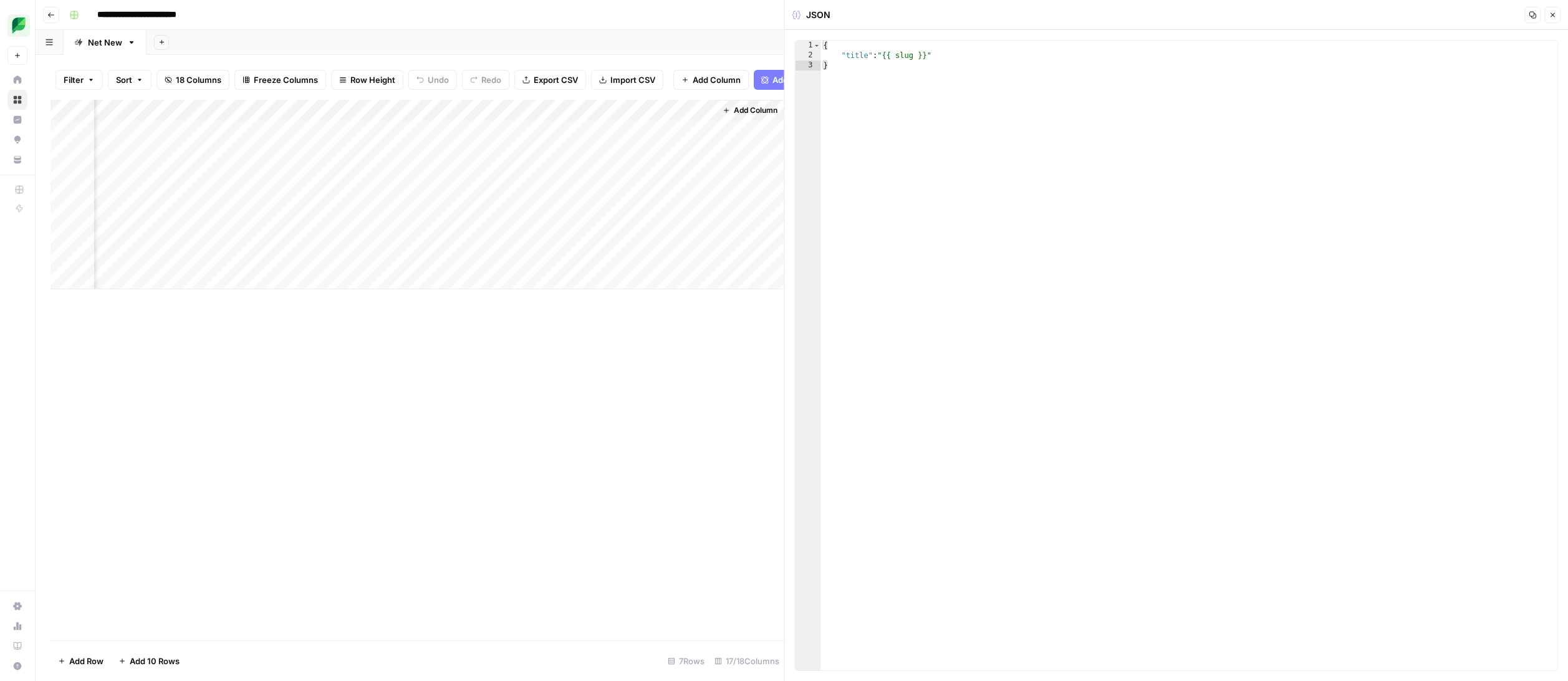
click at [1557, 19] on button "Close" at bounding box center [1552, 15] width 16 height 16
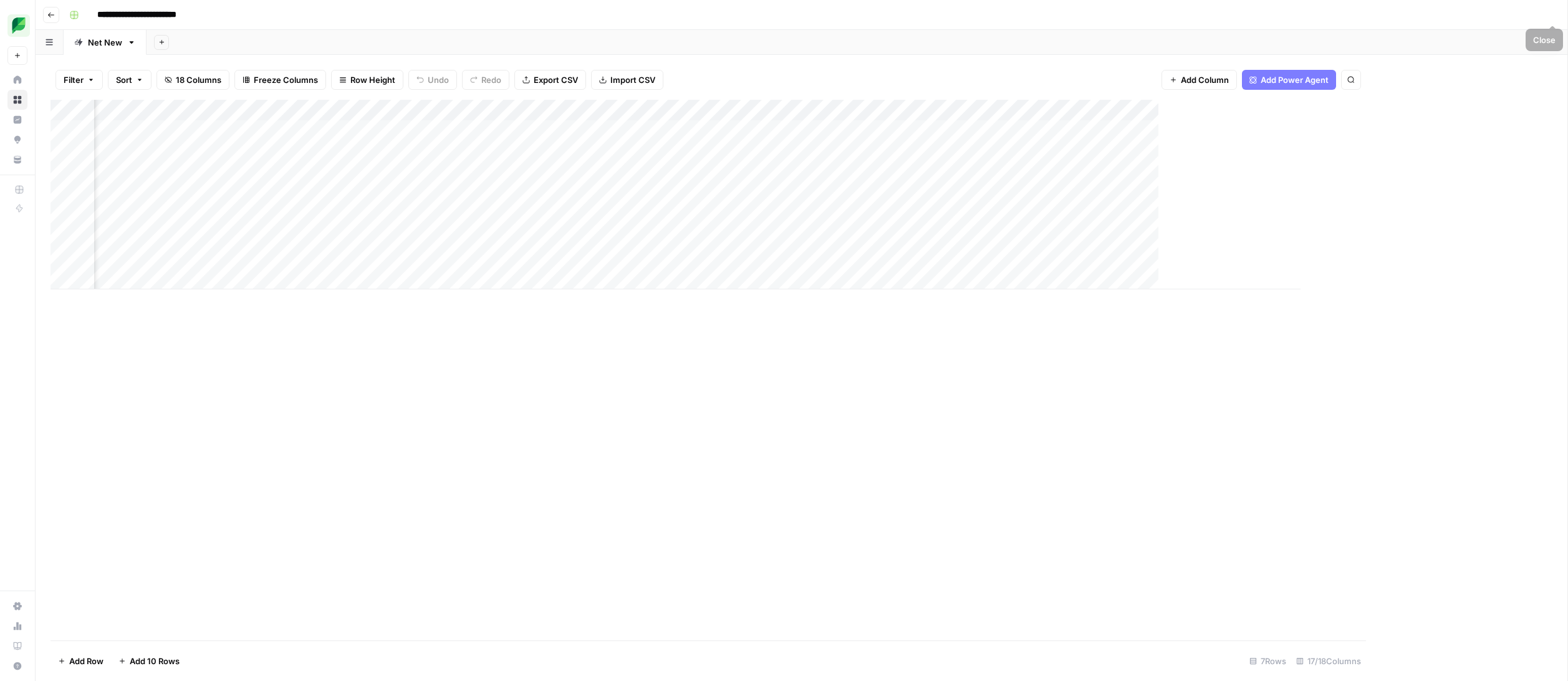
scroll to position [0, 720]
click at [1488, 110] on div "Add Column" at bounding box center [802, 195] width 1502 height 190
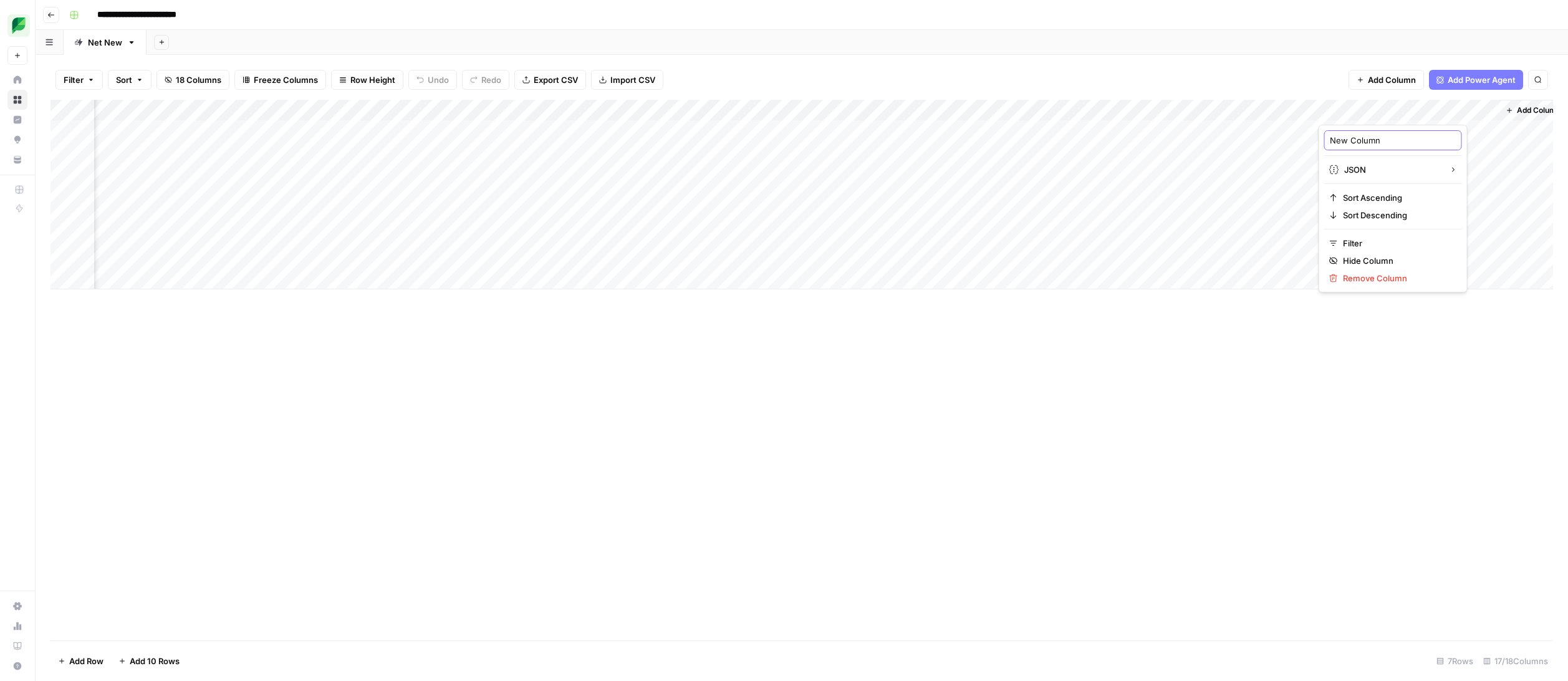
click at [1388, 139] on input "New Column" at bounding box center [1392, 140] width 126 height 12
type input "f"
type input "updated_body"
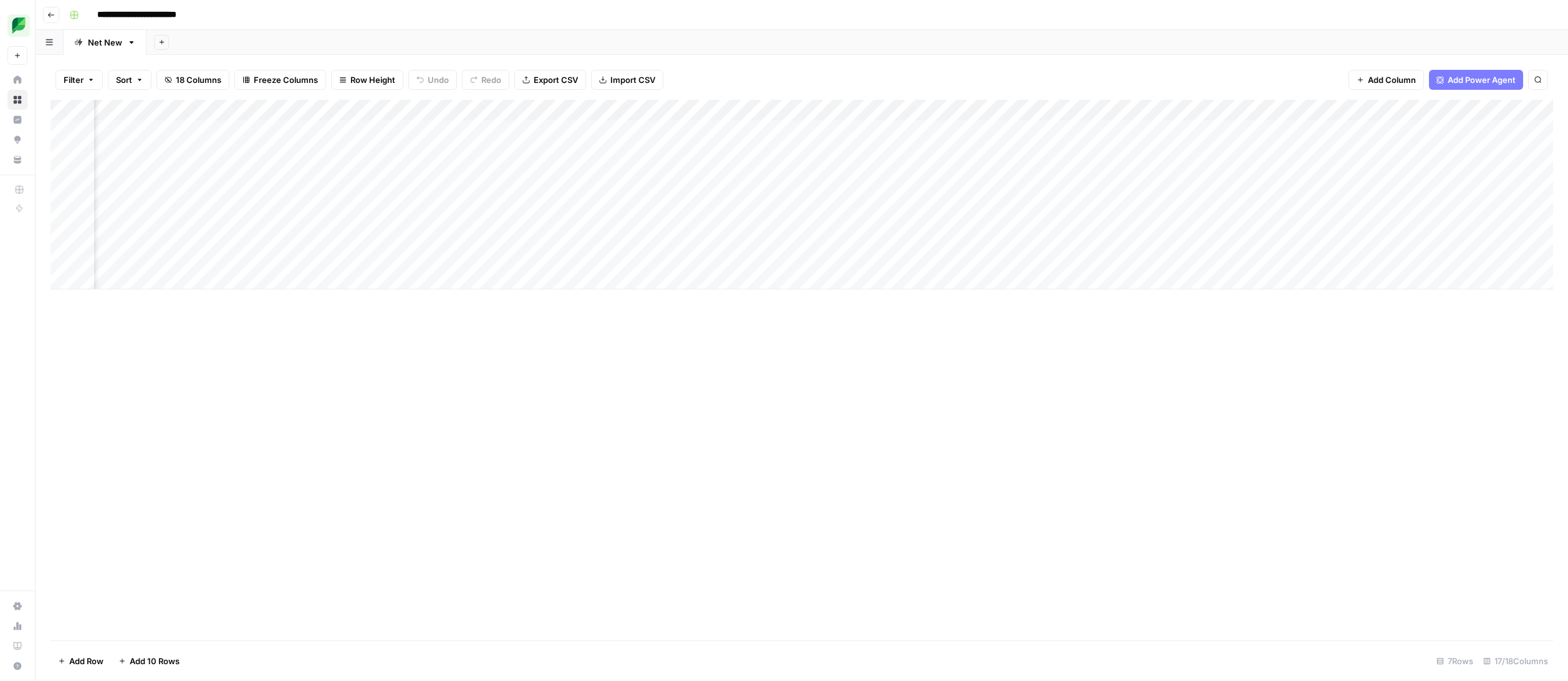
scroll to position [0, 290]
click at [577, 112] on div "Add Column" at bounding box center [802, 195] width 1502 height 190
click at [577, 112] on div at bounding box center [530, 112] width 113 height 25
click at [689, 152] on div "Add Column" at bounding box center [802, 195] width 1502 height 190
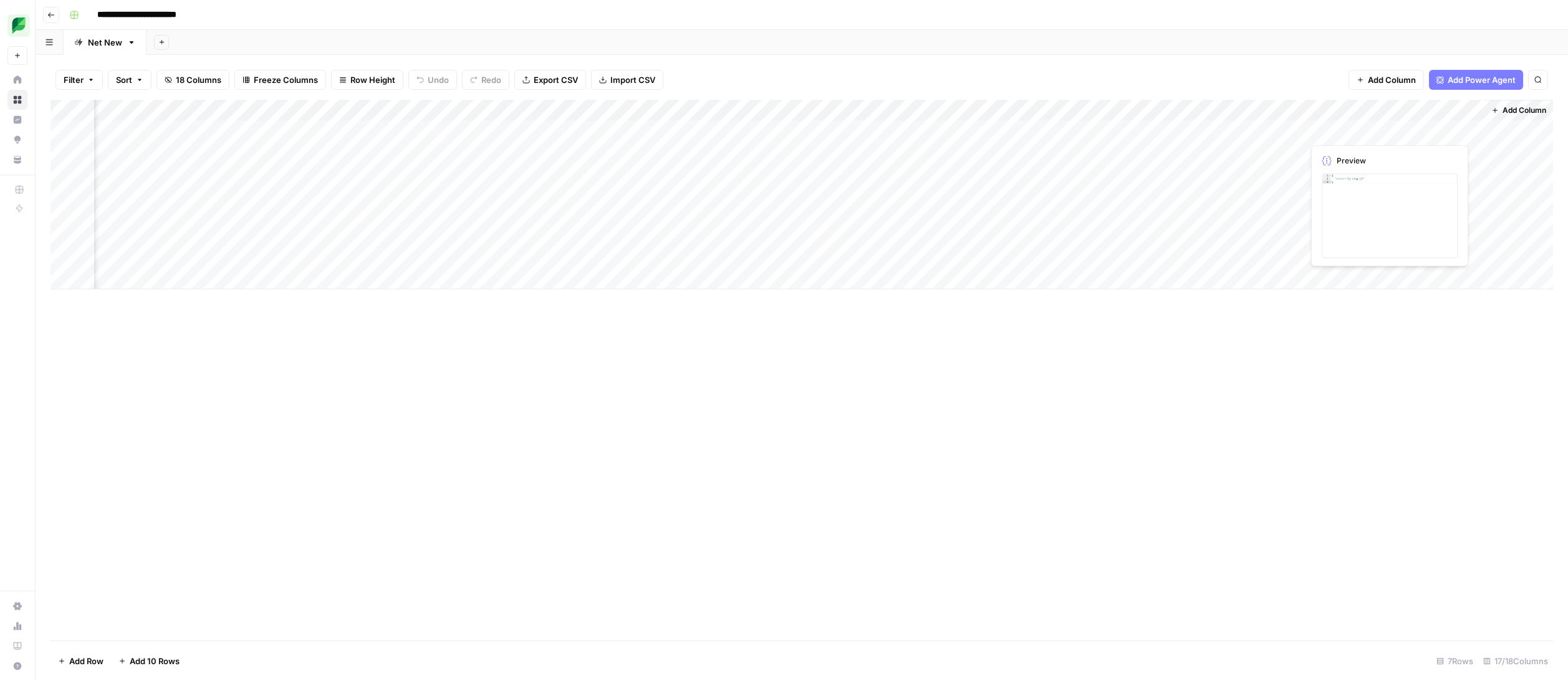
click at [1339, 126] on div "Add Column" at bounding box center [802, 195] width 1502 height 190
click at [1340, 129] on div "Add Column" at bounding box center [802, 195] width 1502 height 190
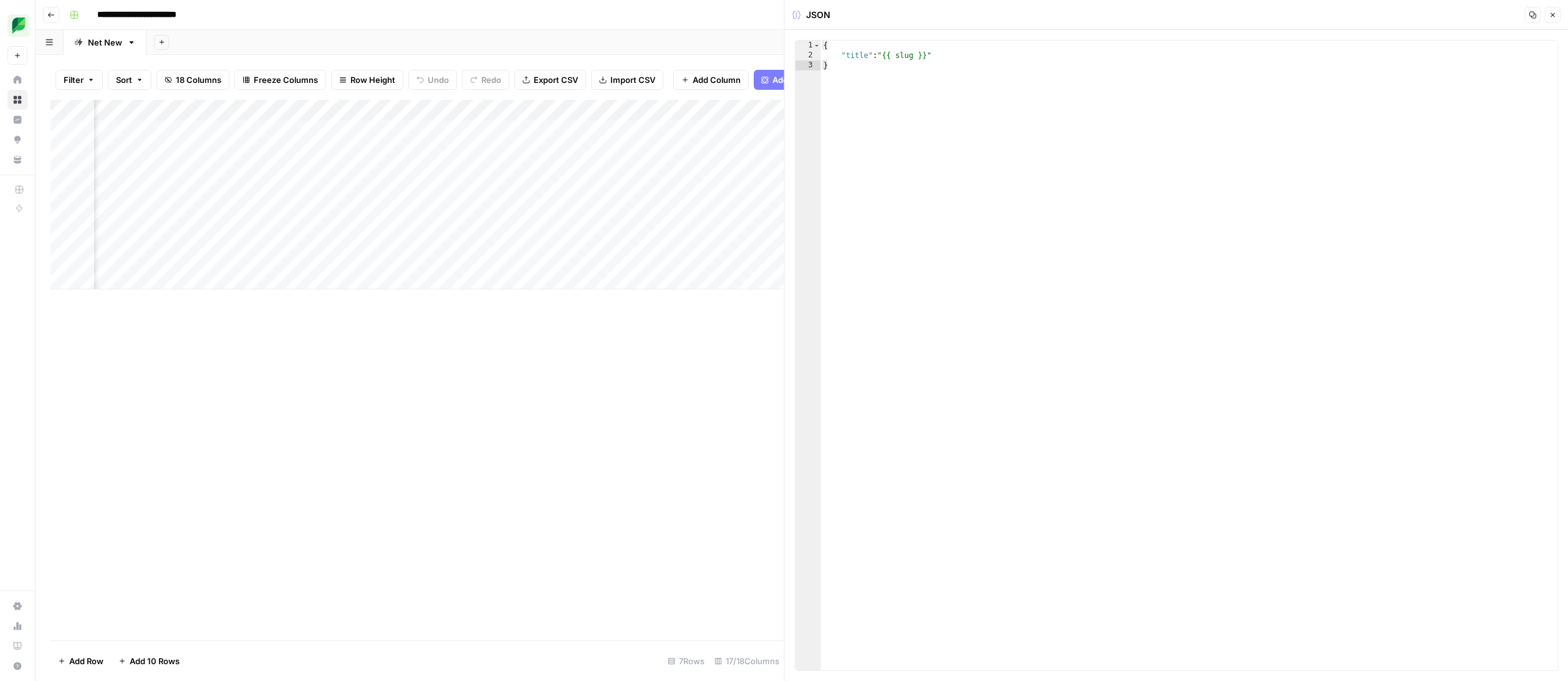
click at [904, 57] on div "{ "title" : "{{ slug }}" }" at bounding box center [1189, 366] width 737 height 650
click at [984, 99] on div "{ "title" : "{{ Slug }}" }" at bounding box center [1189, 366] width 737 height 650
type textarea "*"
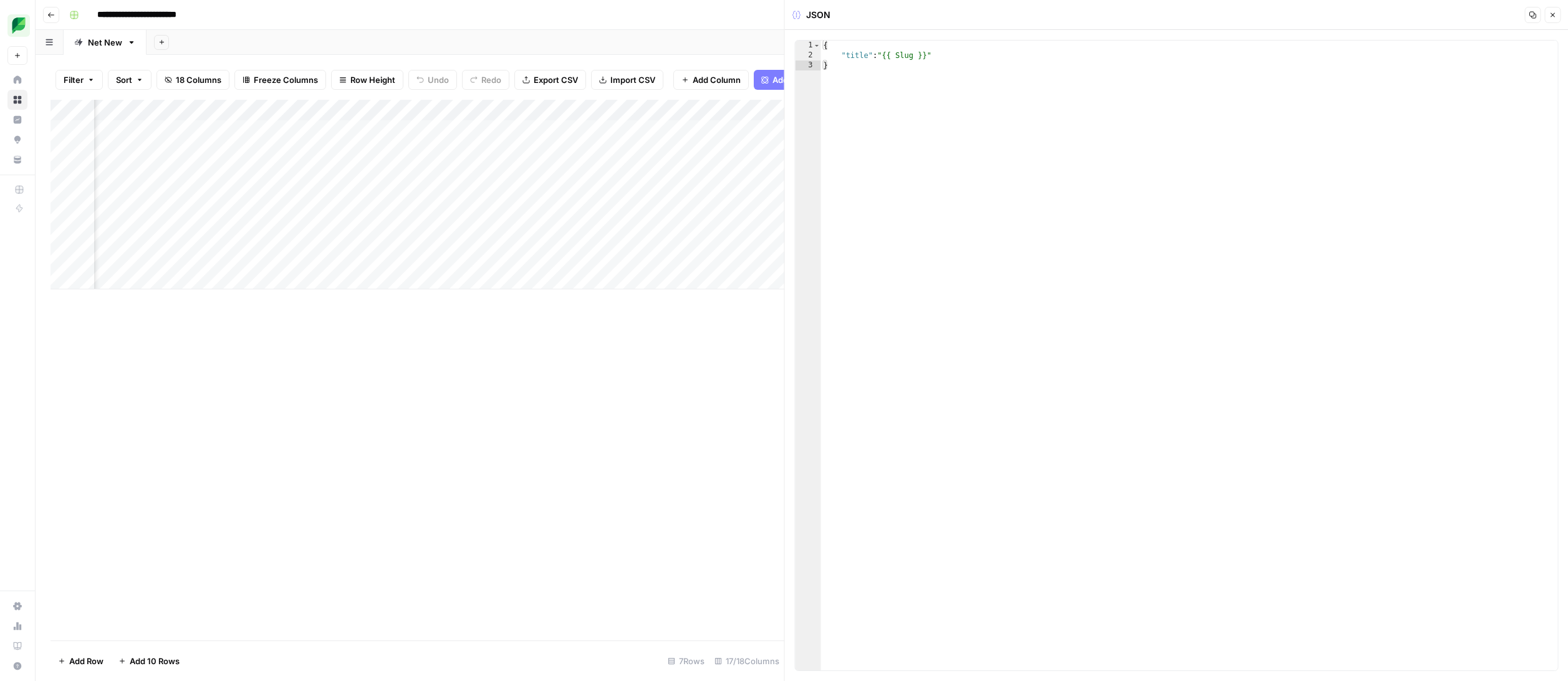
click at [1554, 17] on icon "button" at bounding box center [1552, 15] width 8 height 8
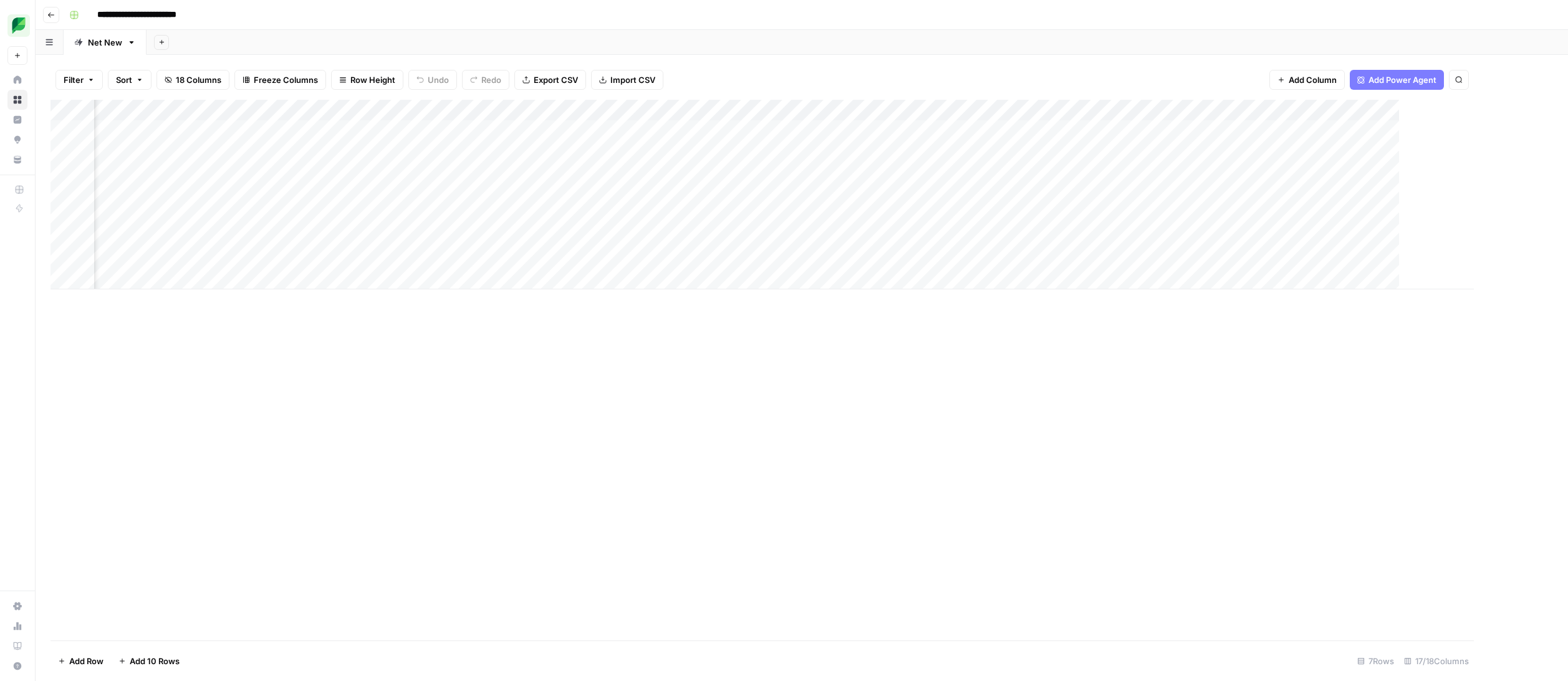
scroll to position [0, 720]
click at [1428, 132] on div "Add Column" at bounding box center [802, 195] width 1502 height 190
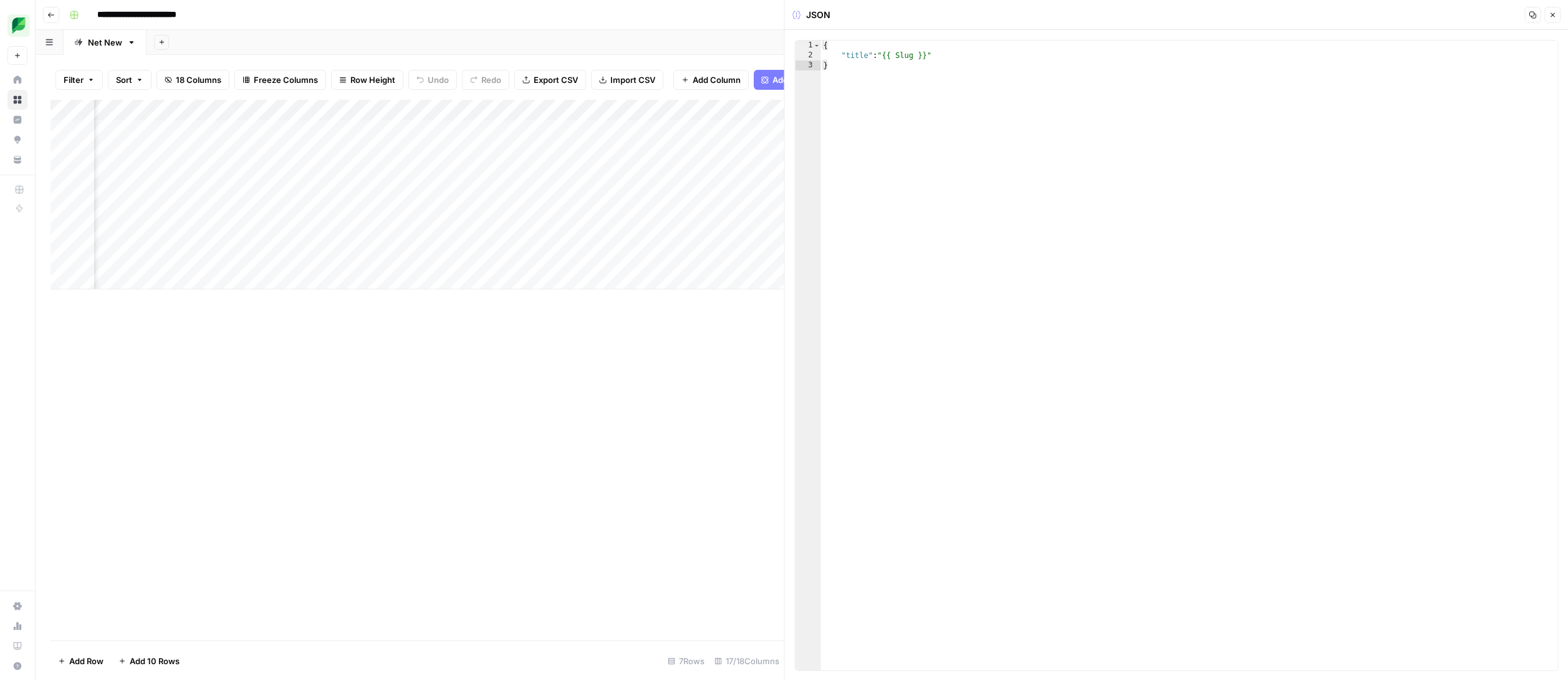
scroll to position [0, 598]
click at [247, 126] on div "Add Column" at bounding box center [417, 195] width 734 height 190
click at [249, 160] on span "Copy link to cell" at bounding box center [241, 160] width 100 height 12
click at [1031, 131] on div "{ "title" : "{{ Slug }}" }" at bounding box center [1189, 366] width 737 height 650
paste textarea "**********"
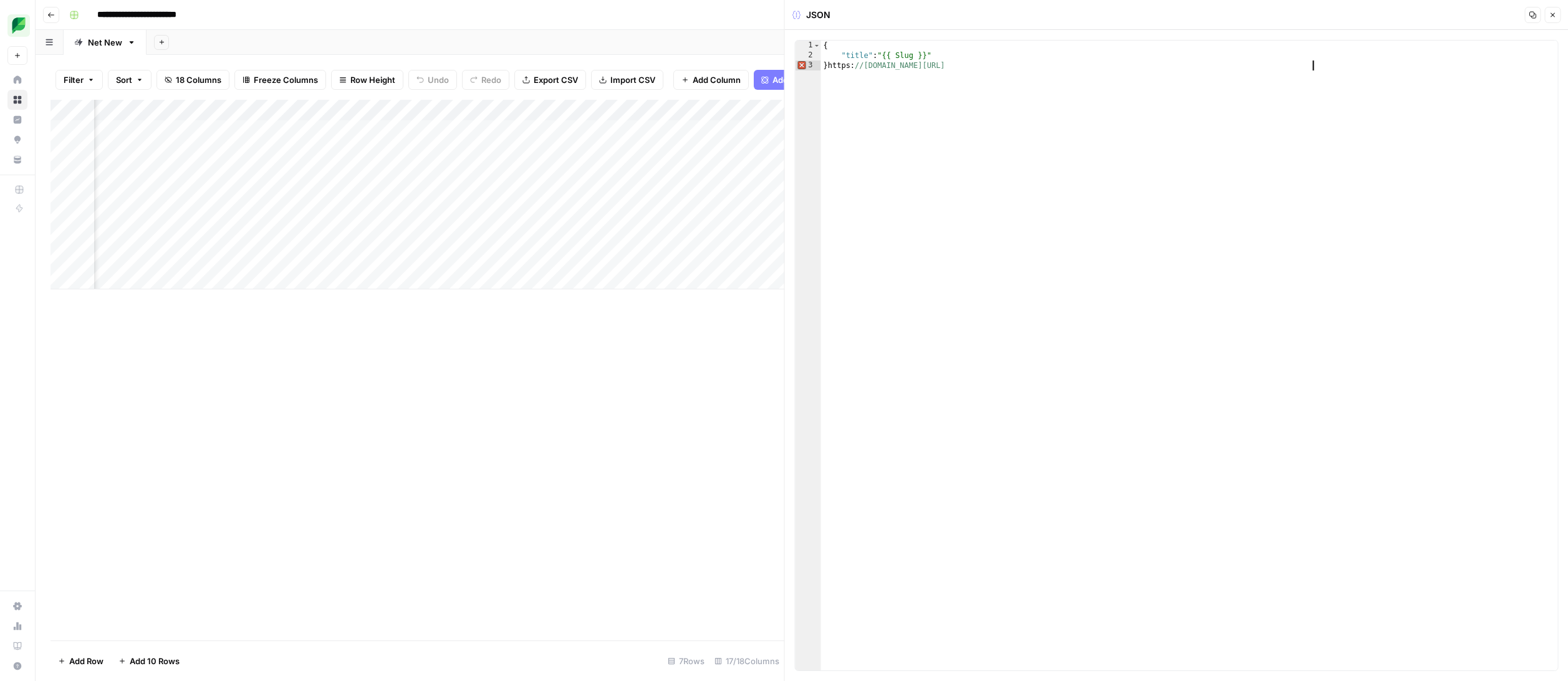
type textarea "*"
click at [741, 76] on span "Add Power Agent" at bounding box center [713, 80] width 68 height 12
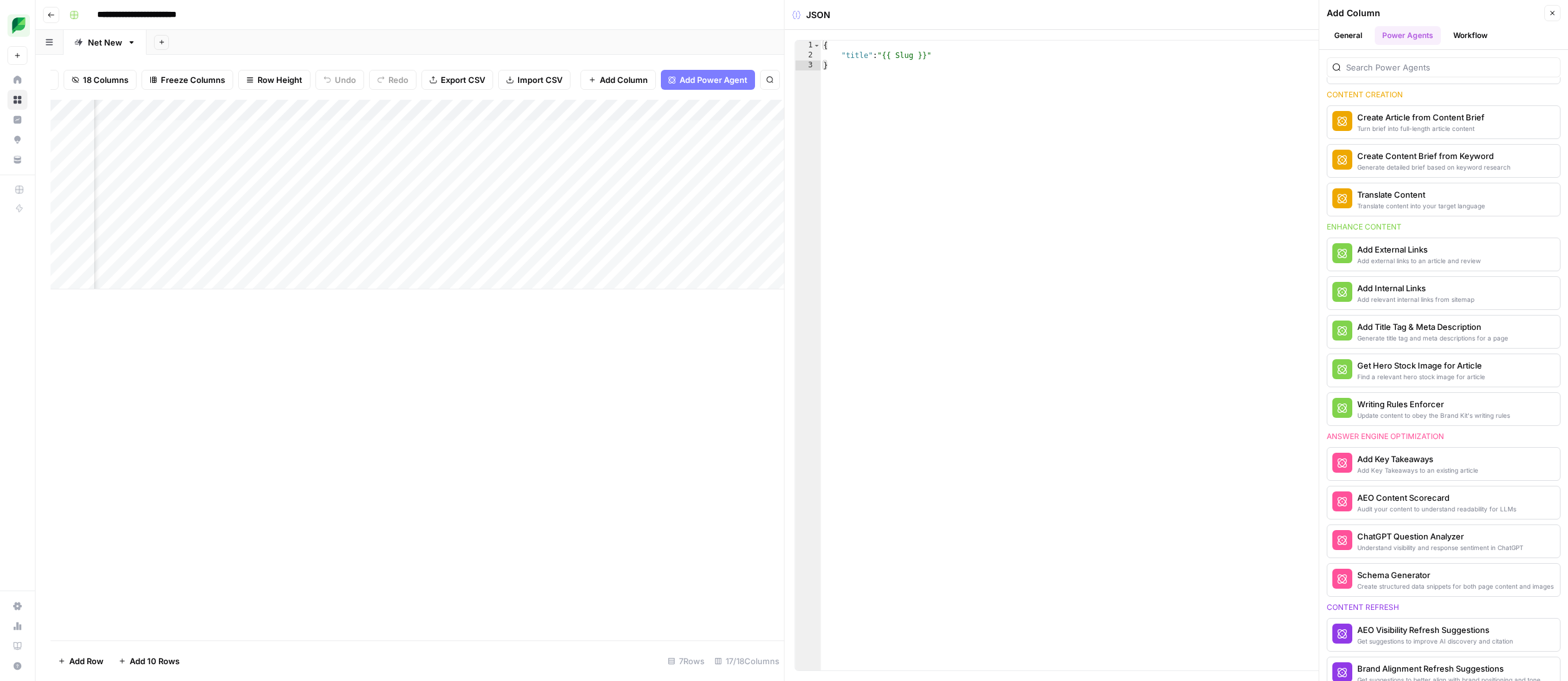
scroll to position [0, 0]
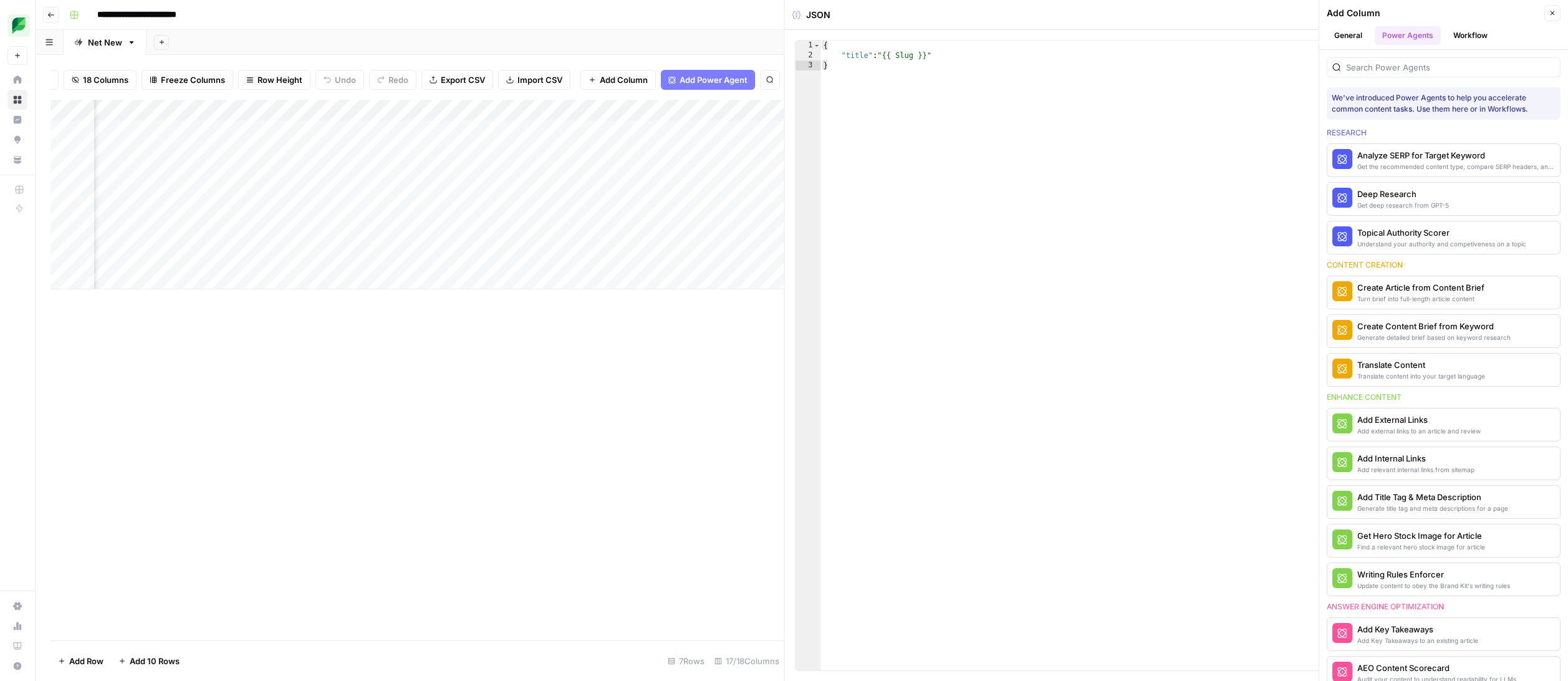
click at [1358, 30] on button "General" at bounding box center [1348, 35] width 43 height 19
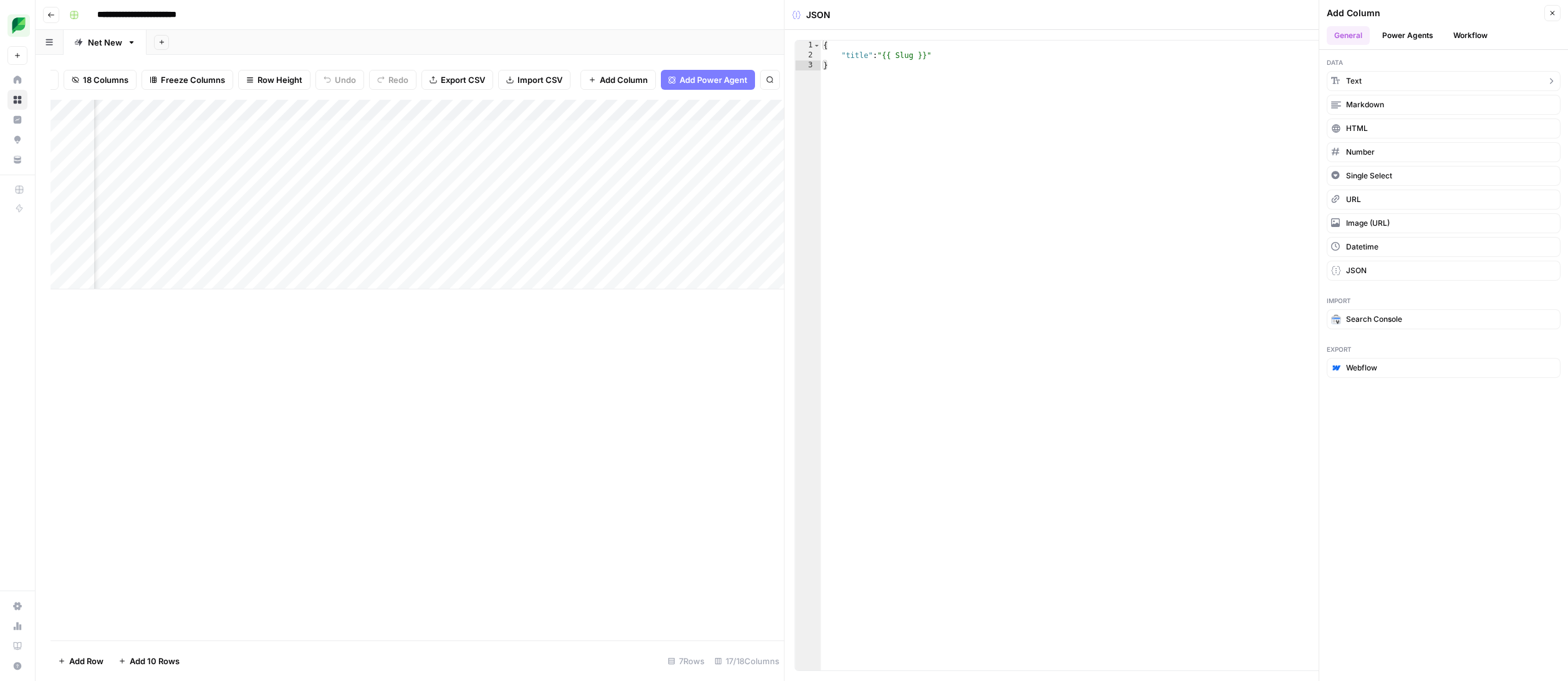
click at [1550, 81] on icon "button" at bounding box center [1551, 81] width 10 height 10
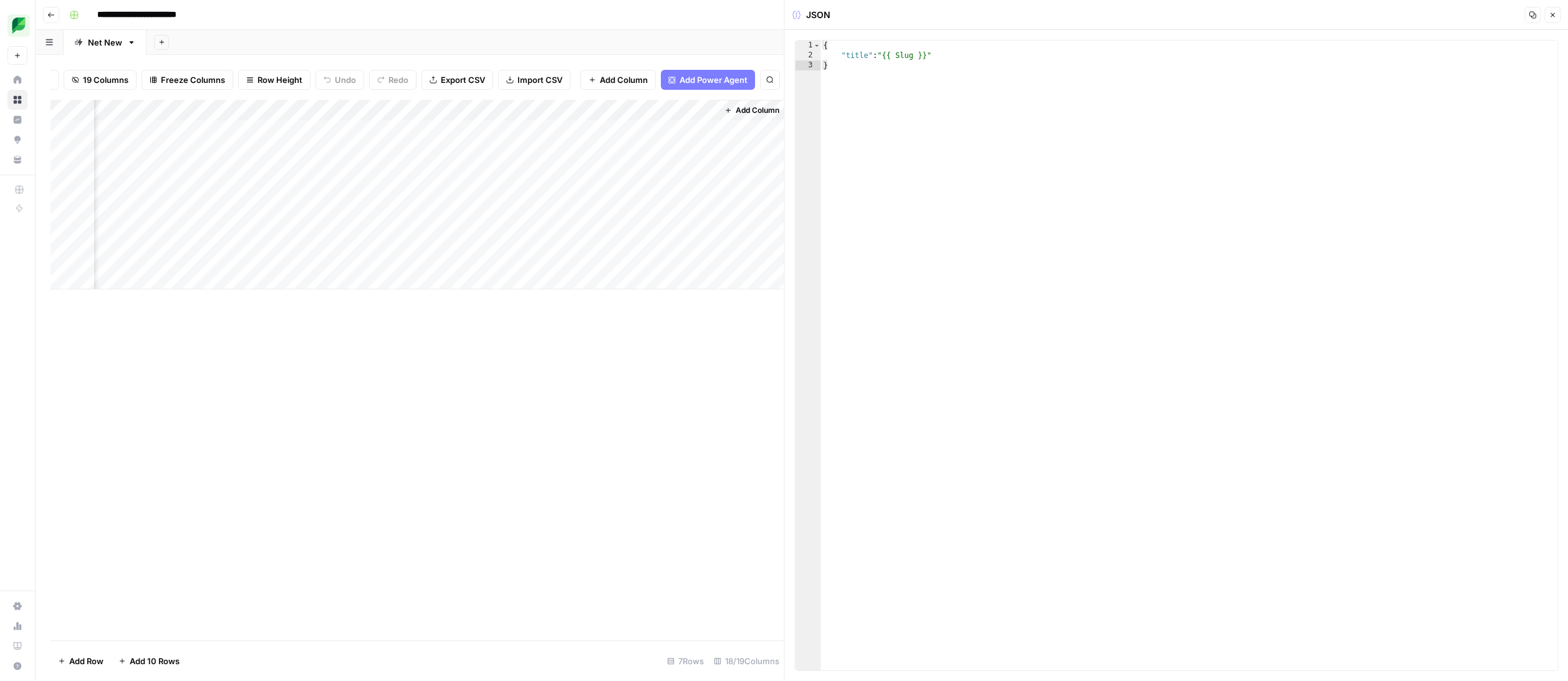
scroll to position [0, 1684]
click at [684, 122] on div "Add Column" at bounding box center [417, 195] width 734 height 190
type textarea "**********"
click at [647, 172] on div "Add Column" at bounding box center [417, 195] width 734 height 190
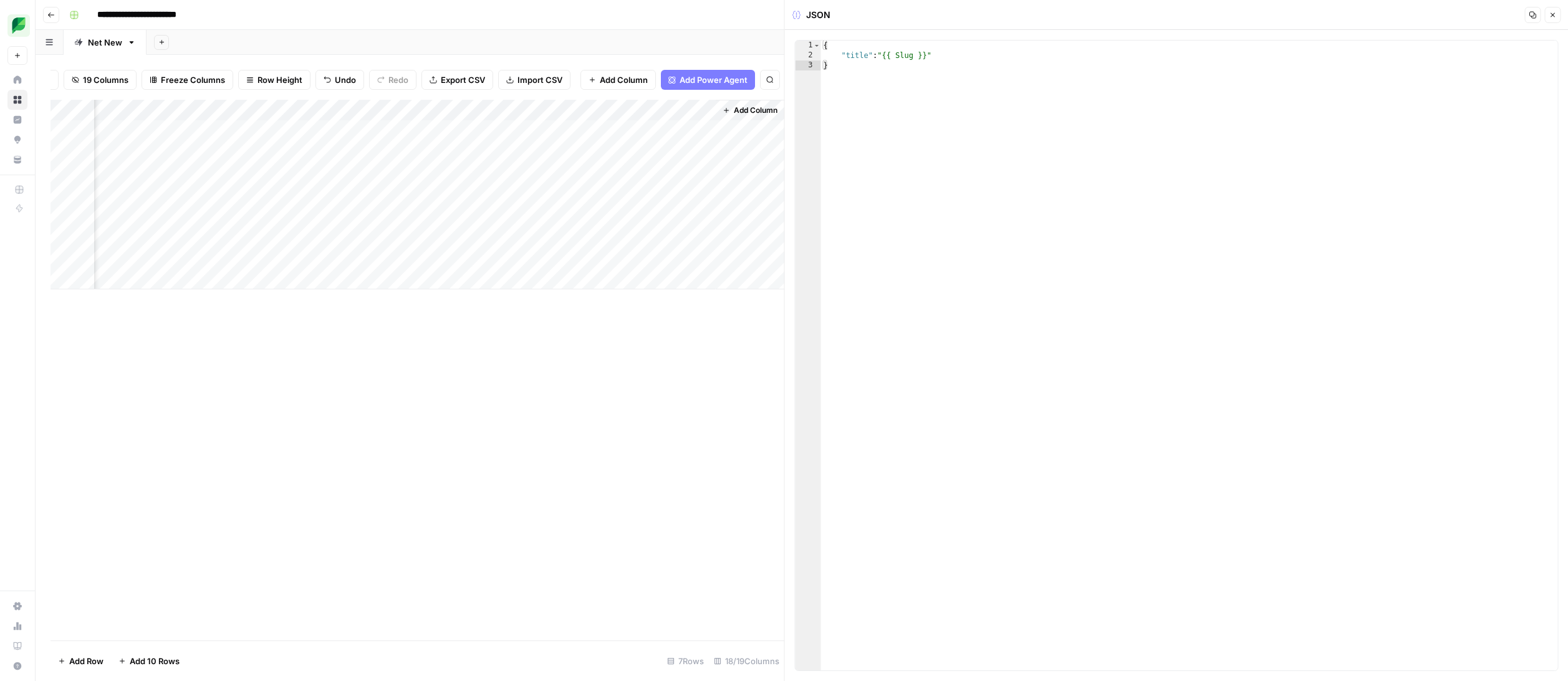
click at [623, 132] on div "Add Column" at bounding box center [417, 195] width 734 height 190
click at [704, 108] on div "Add Column" at bounding box center [417, 195] width 734 height 190
click at [597, 278] on span "Remove Column" at bounding box center [613, 278] width 109 height 12
click at [735, 124] on span "Delete" at bounding box center [739, 129] width 27 height 12
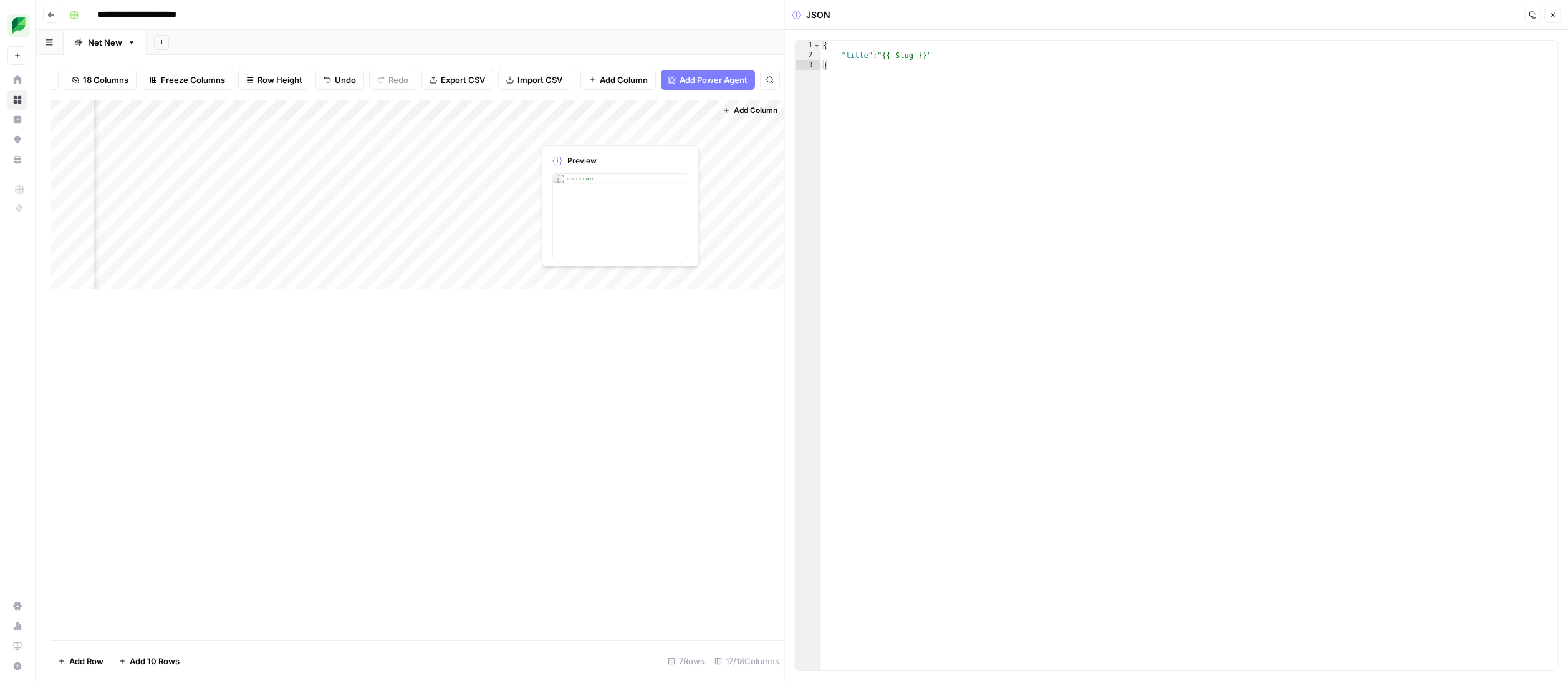
click at [660, 132] on div "Add Column" at bounding box center [417, 195] width 734 height 190
click at [703, 110] on div "Add Column" at bounding box center [417, 195] width 734 height 190
click at [567, 391] on div "Add Column" at bounding box center [417, 370] width 734 height 541
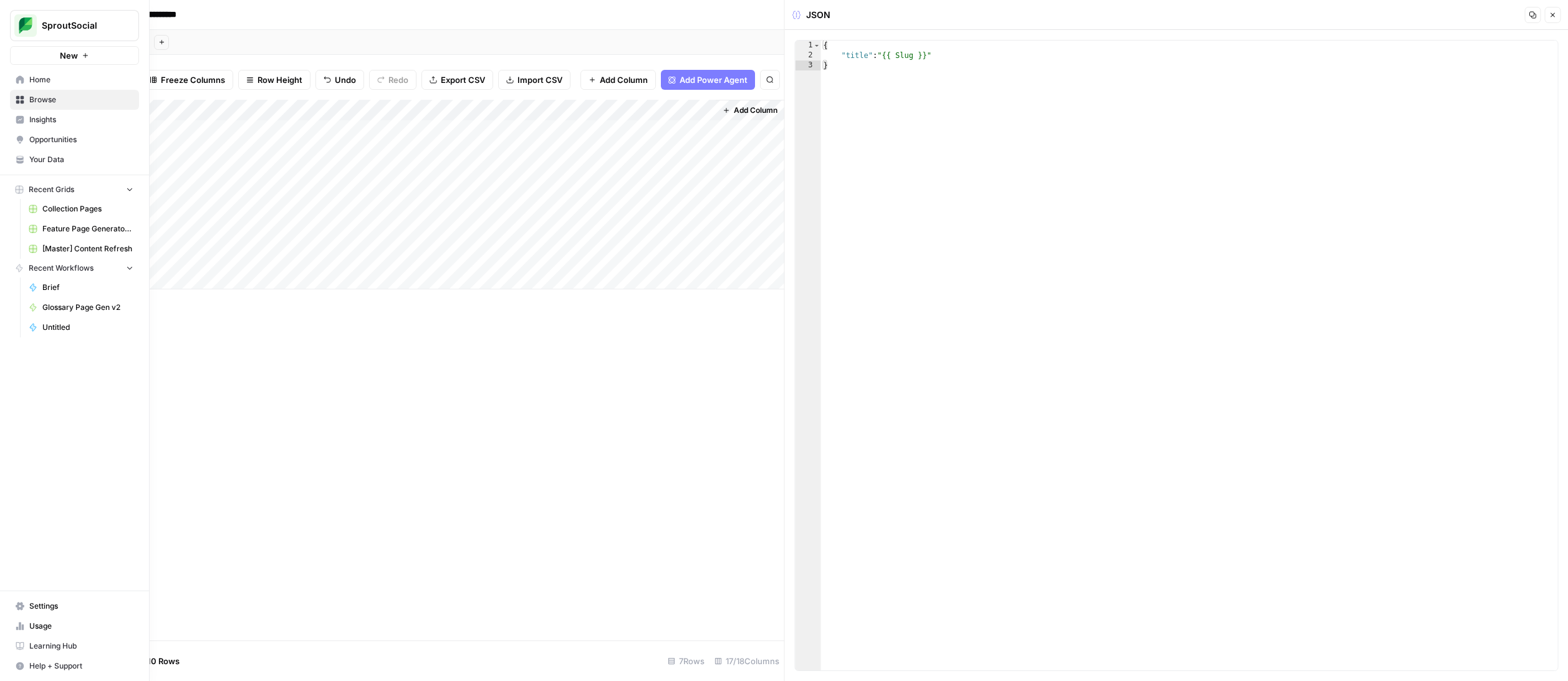
click at [54, 664] on span "Help + Support" at bounding box center [81, 666] width 104 height 12
click at [174, 639] on span "Docs" at bounding box center [208, 641] width 83 height 12
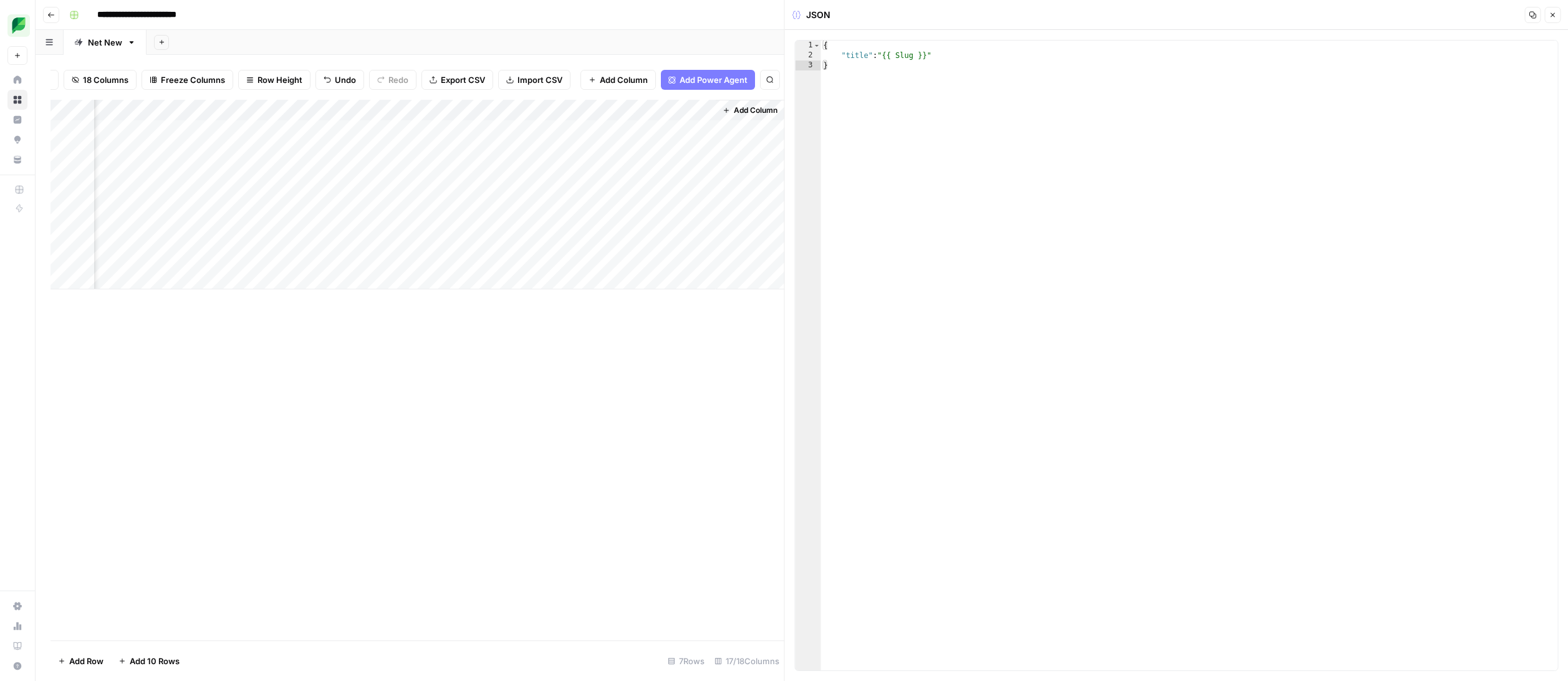
click at [755, 108] on span "Add Column" at bounding box center [755, 110] width 44 height 12
click at [1432, 35] on button "Power Agents" at bounding box center [1407, 35] width 66 height 19
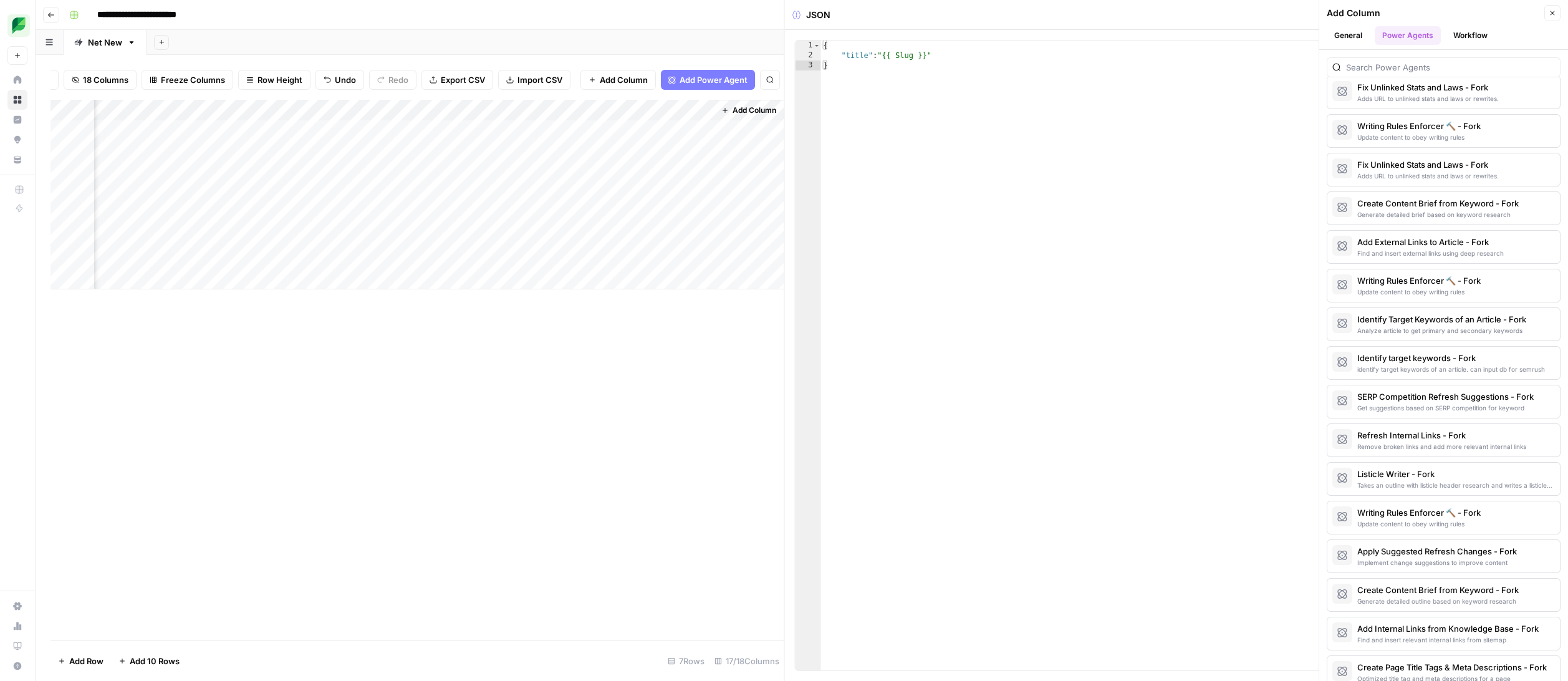
scroll to position [1434, 0]
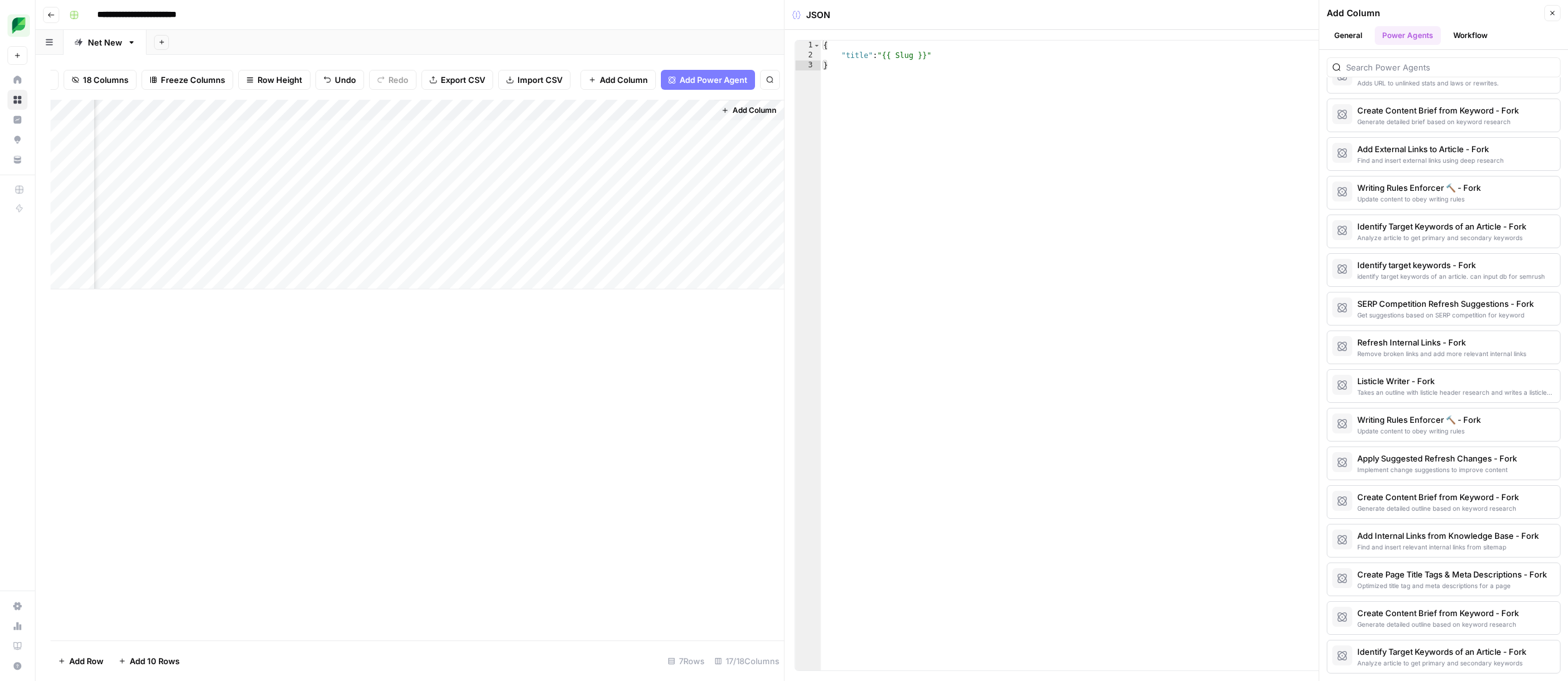
click at [1472, 31] on button "Workflow" at bounding box center [1470, 35] width 49 height 19
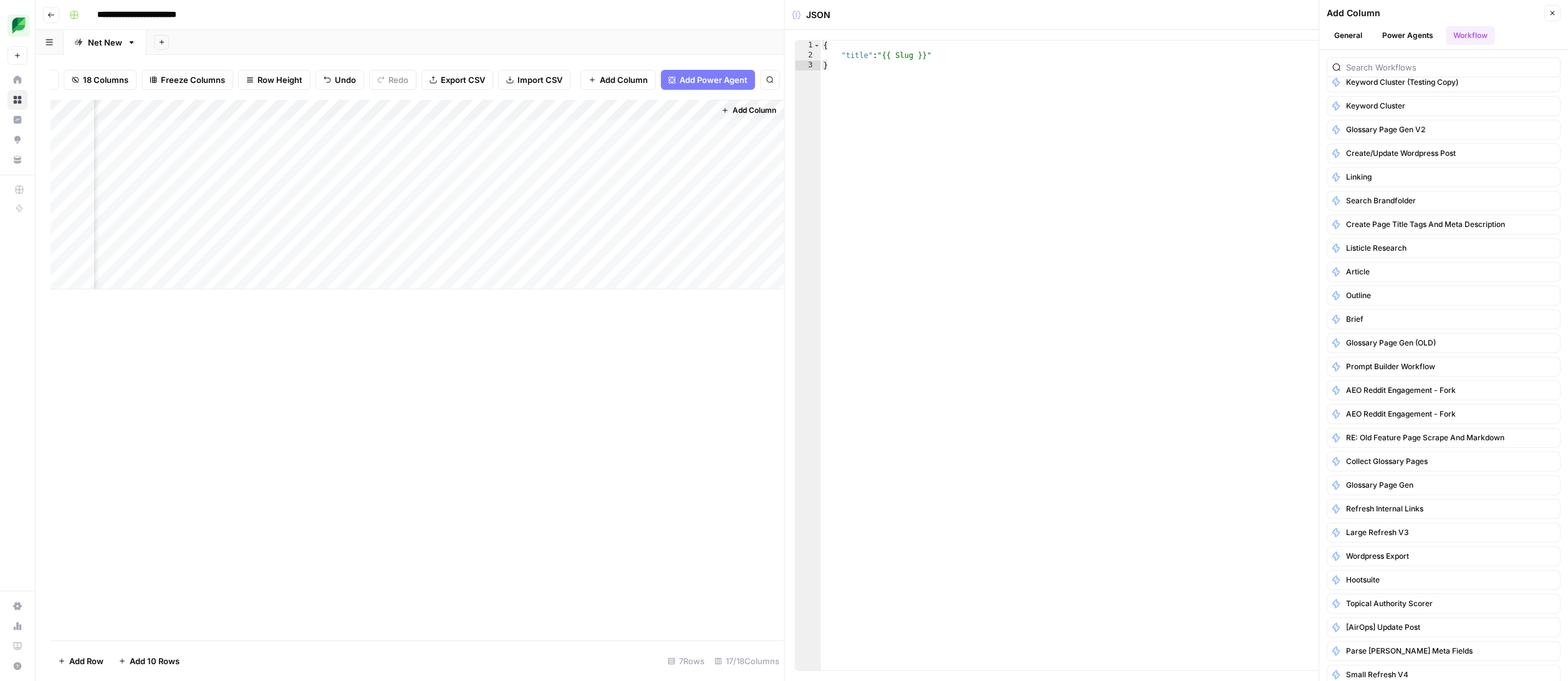
scroll to position [0, 0]
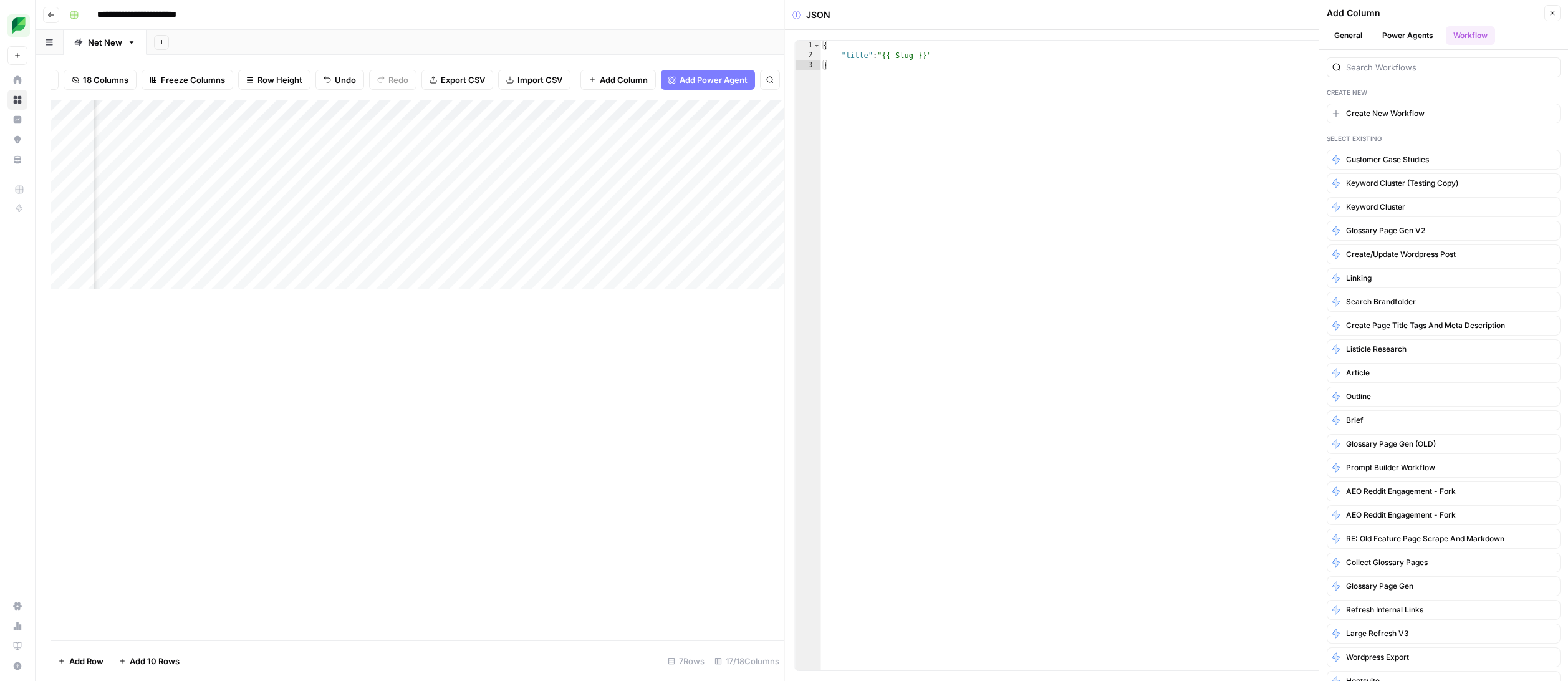
scroll to position [0, 911]
click at [1547, 12] on button "Close" at bounding box center [1552, 13] width 16 height 16
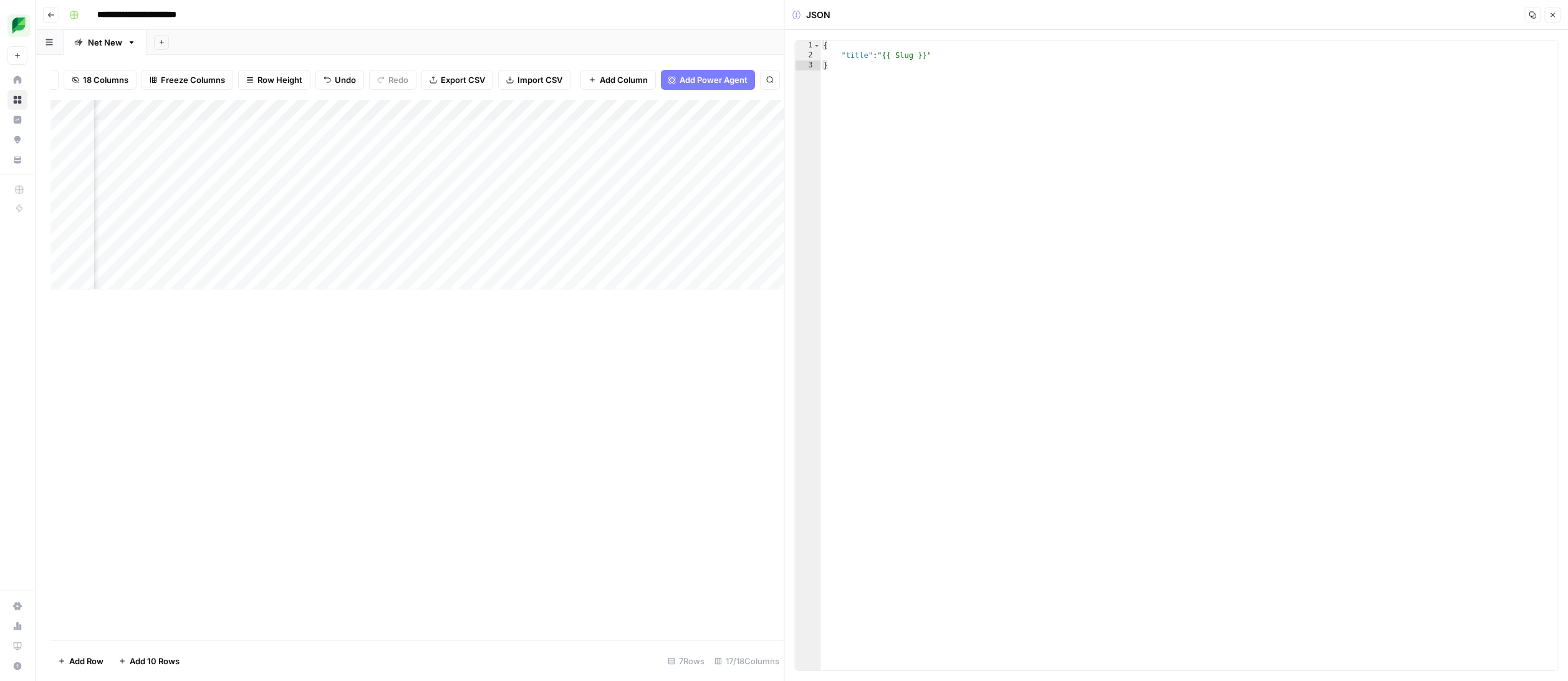
click at [1549, 13] on icon "button" at bounding box center [1552, 15] width 8 height 8
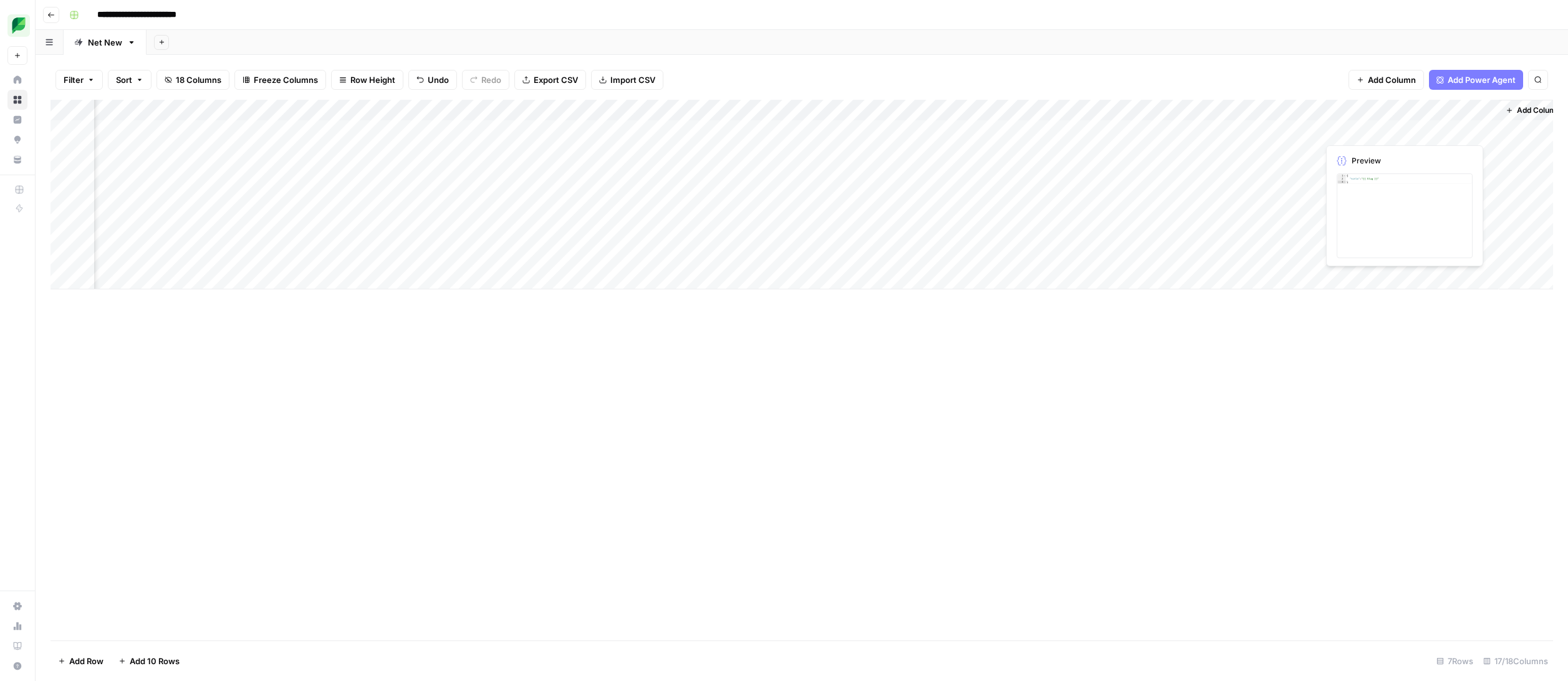
scroll to position [0, 735]
click at [1446, 126] on div "Add Column" at bounding box center [802, 195] width 1502 height 190
click at [1467, 130] on div "Add Column" at bounding box center [802, 195] width 1502 height 190
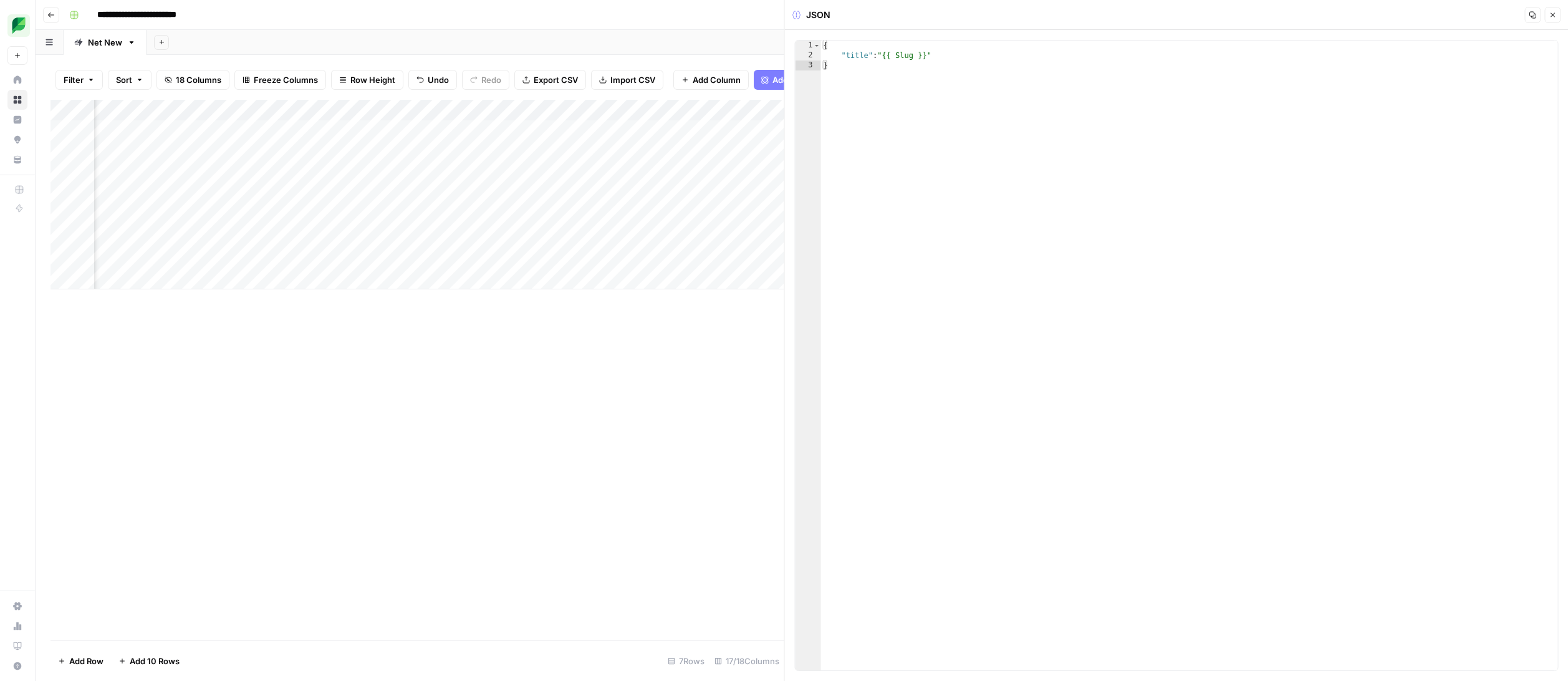
click at [1547, 13] on button "Close" at bounding box center [1552, 15] width 16 height 16
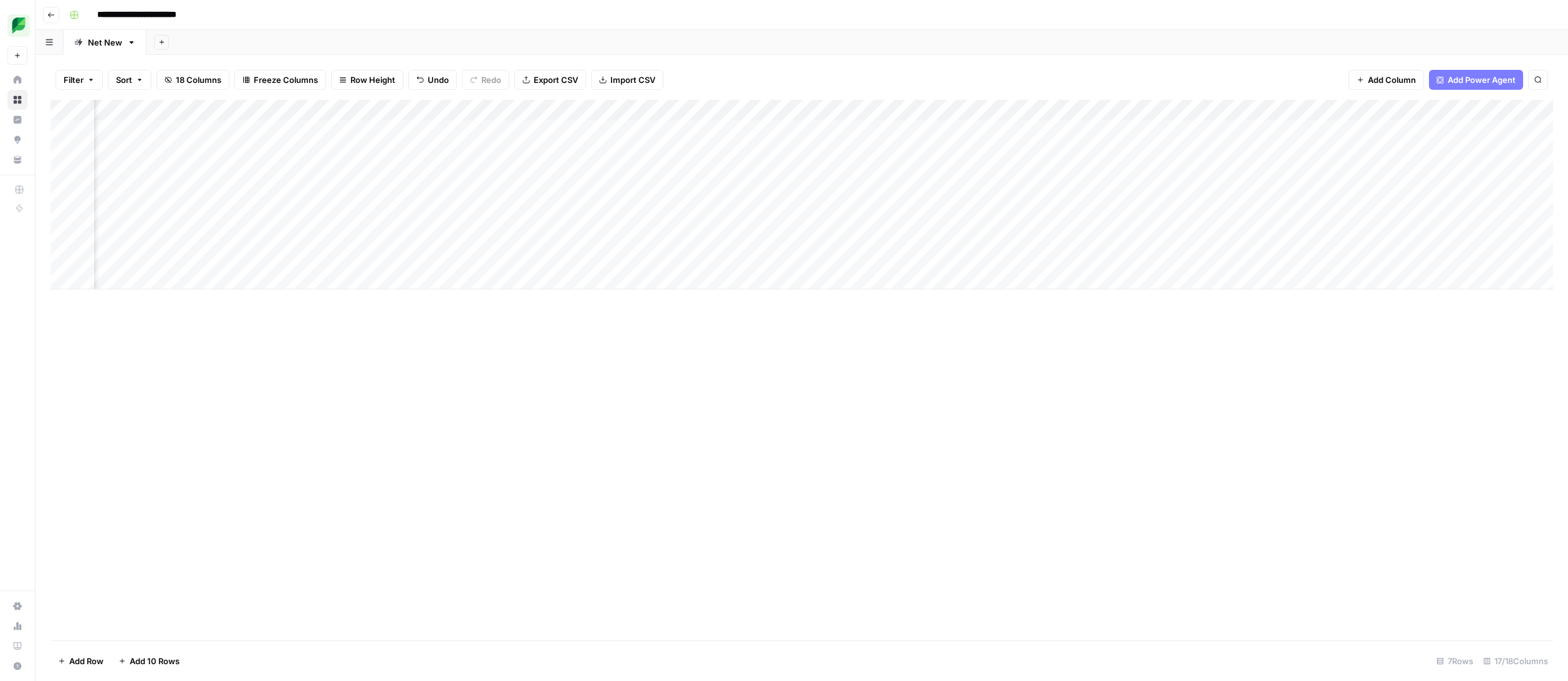
scroll to position [0, 735]
click at [1527, 112] on span "Add Column" at bounding box center [1524, 110] width 44 height 12
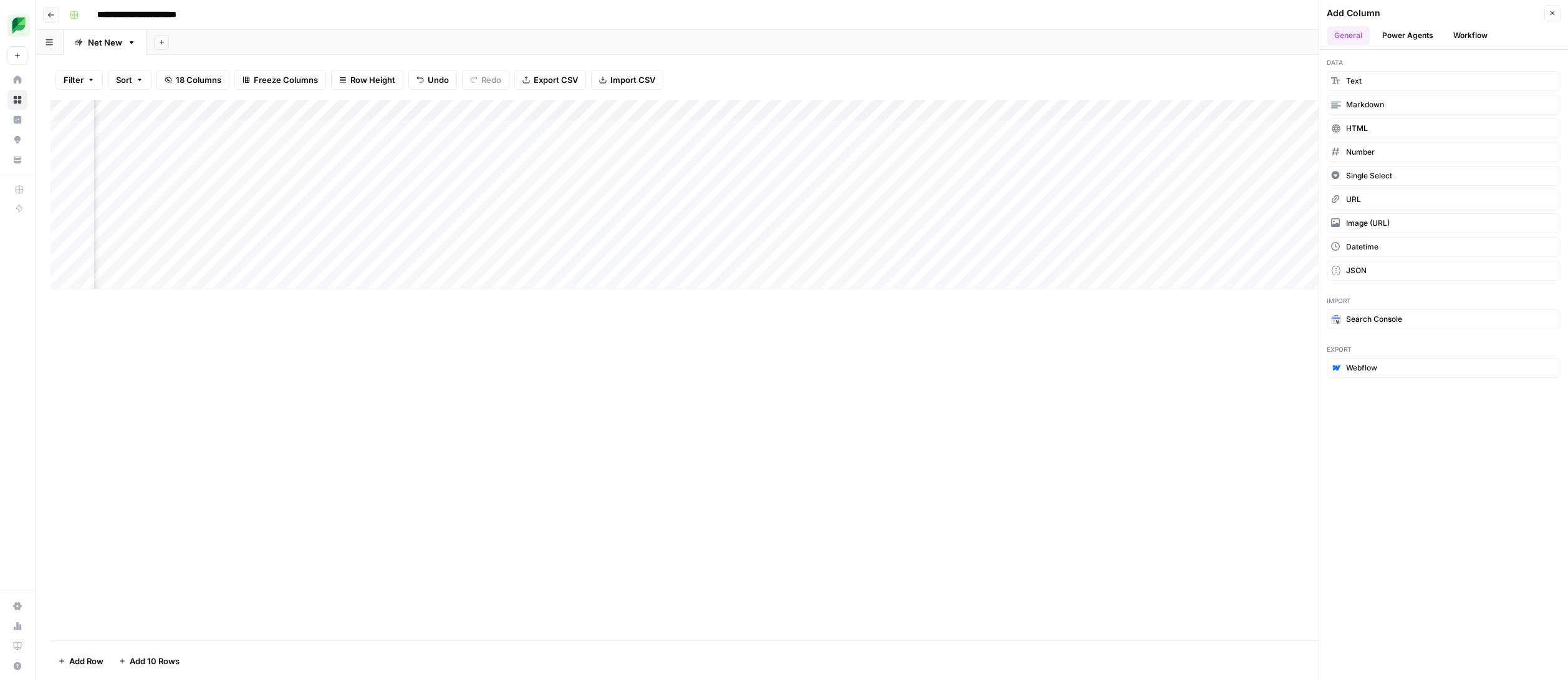
click at [1462, 32] on button "Workflow" at bounding box center [1470, 35] width 49 height 19
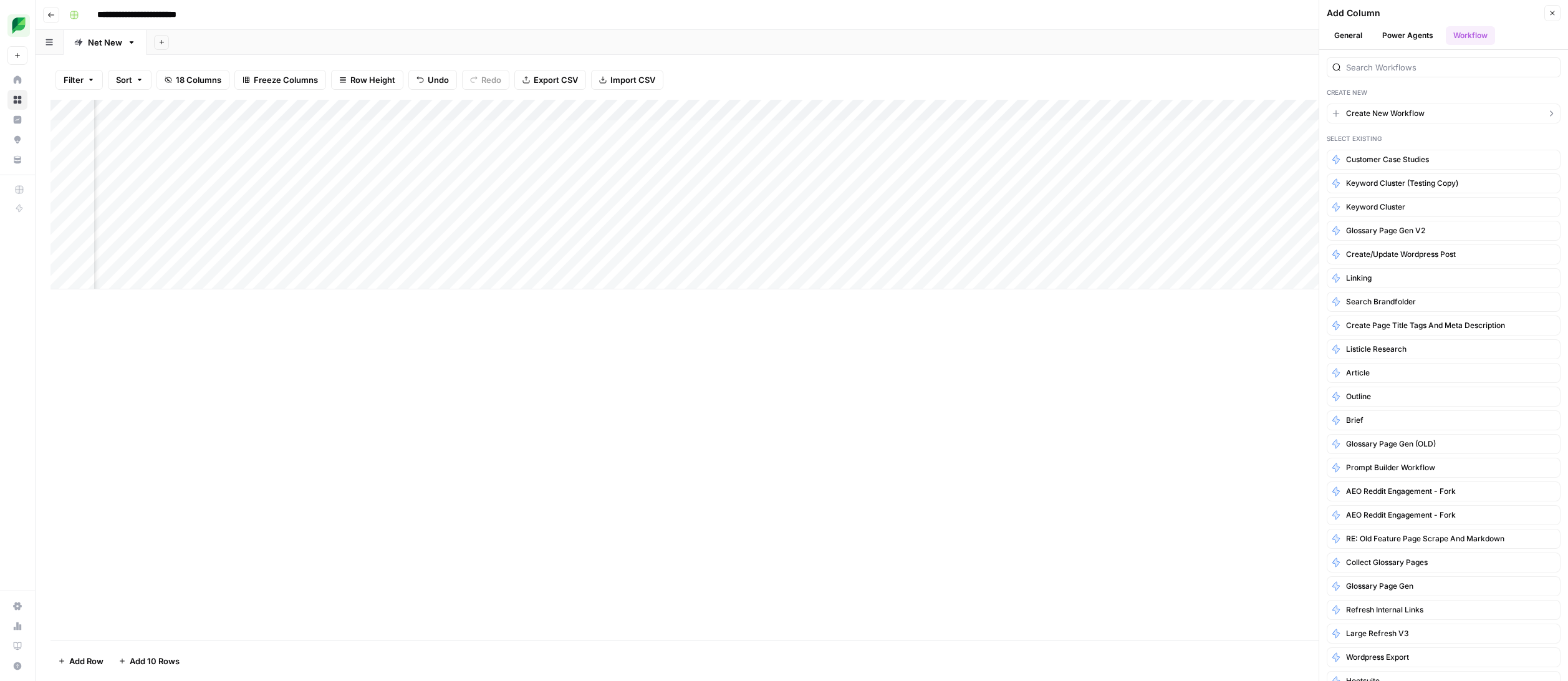
click at [1430, 112] on button "Create New Workflow" at bounding box center [1443, 113] width 234 height 20
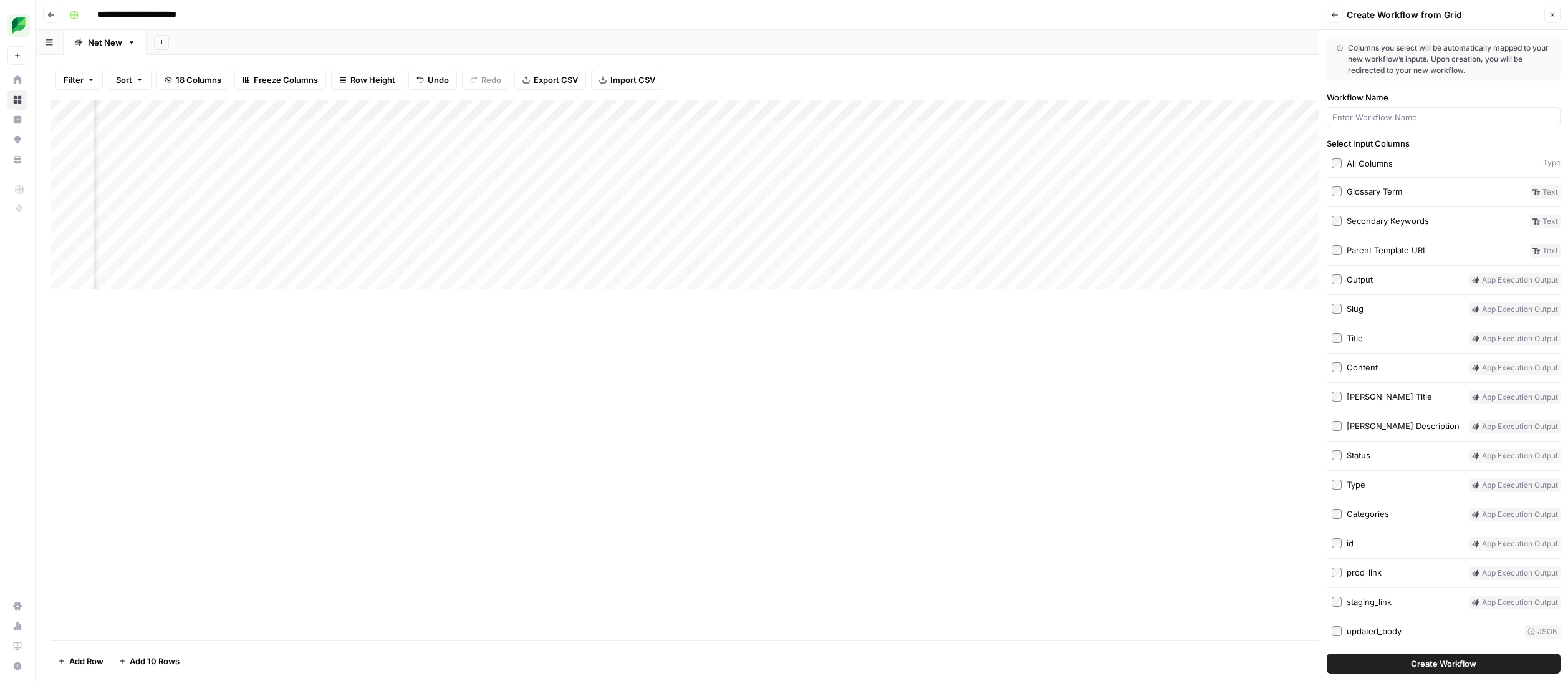
scroll to position [3, 0]
click at [1423, 121] on input "Workflow Name" at bounding box center [1443, 117] width 222 height 12
type input "Package Contents and Post to WP"
click at [1436, 658] on span "Create Workflow" at bounding box center [1443, 663] width 65 height 12
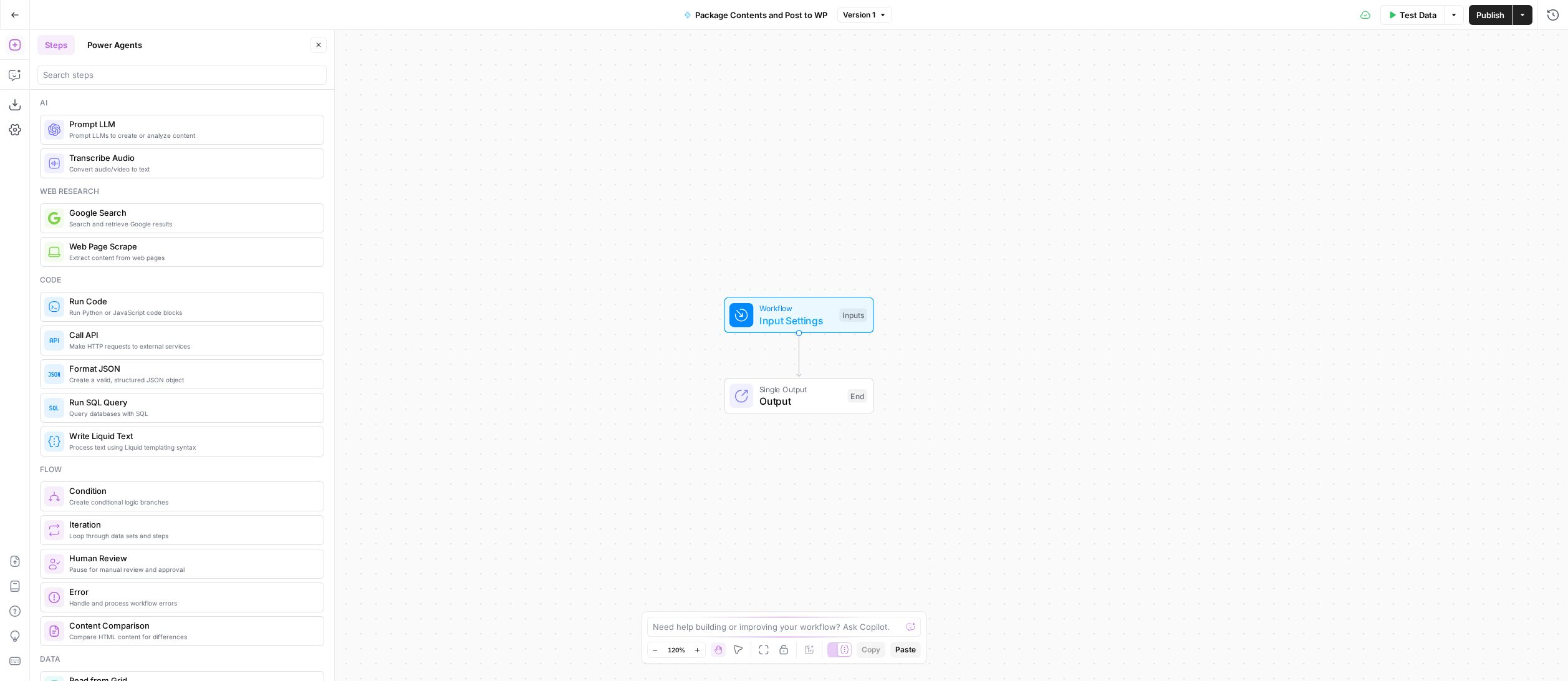
click at [793, 315] on span "Input Settings" at bounding box center [796, 320] width 74 height 15
drag, startPoint x: 1130, startPoint y: 66, endPoint x: 1239, endPoint y: 518, distance: 465.0
click at [1239, 518] on div "Slug (Optional) edit field Delete group Title (Optional) edit field Delete grou…" at bounding box center [1331, 292] width 453 height 454
copy div "Slug (Optional) edit field Delete group Title (Optional) edit field Delete grou…"
click at [17, 69] on icon "button" at bounding box center [15, 74] width 12 height 12
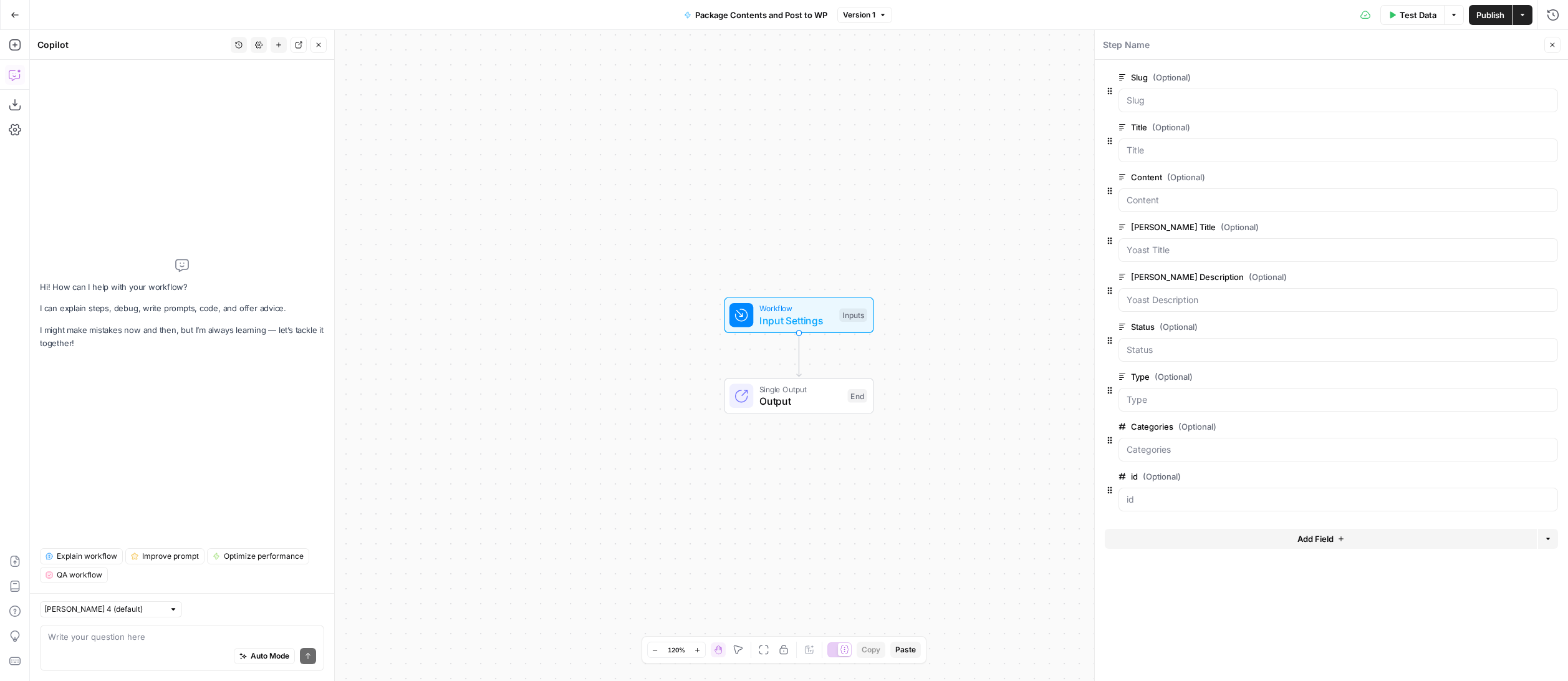
click at [153, 634] on textarea at bounding box center [182, 636] width 268 height 12
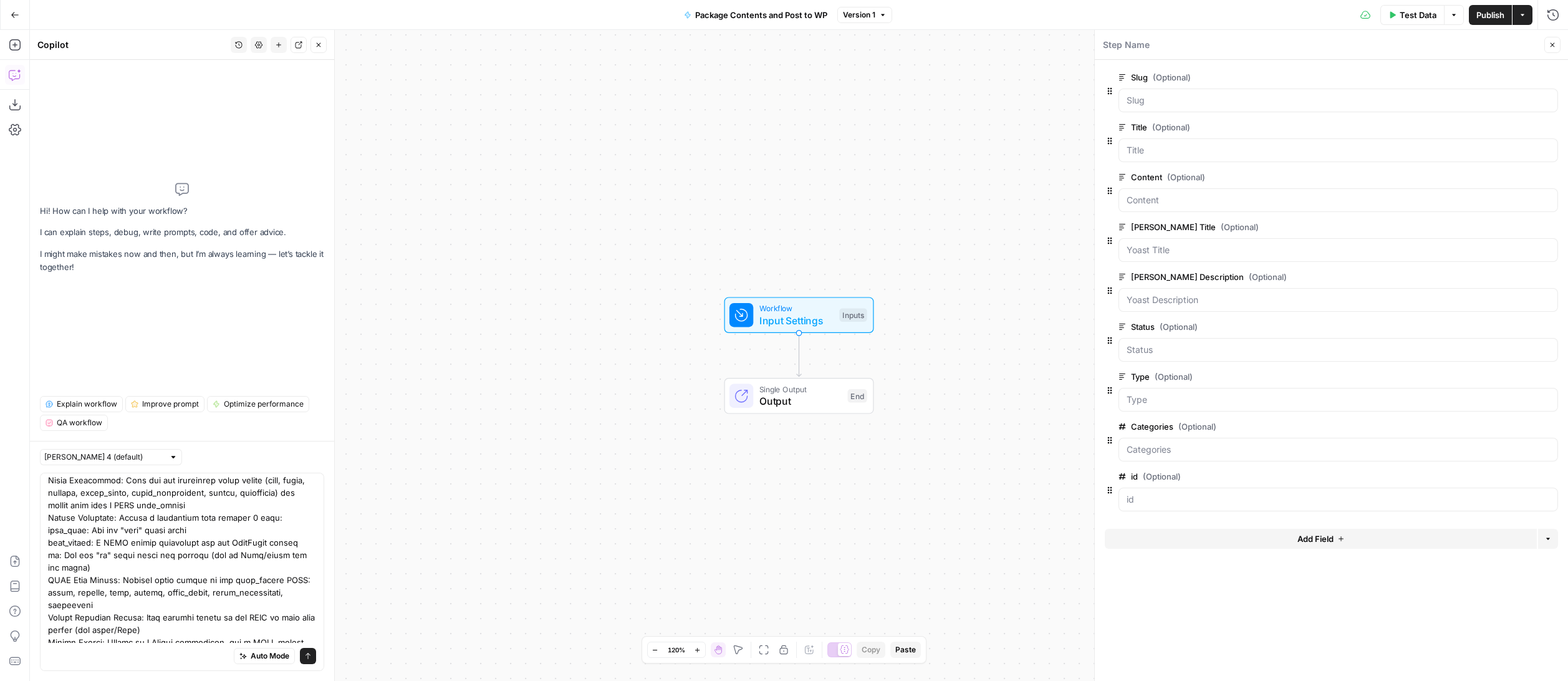
scroll to position [51, 0]
click at [122, 571] on textarea at bounding box center [182, 564] width 268 height 274
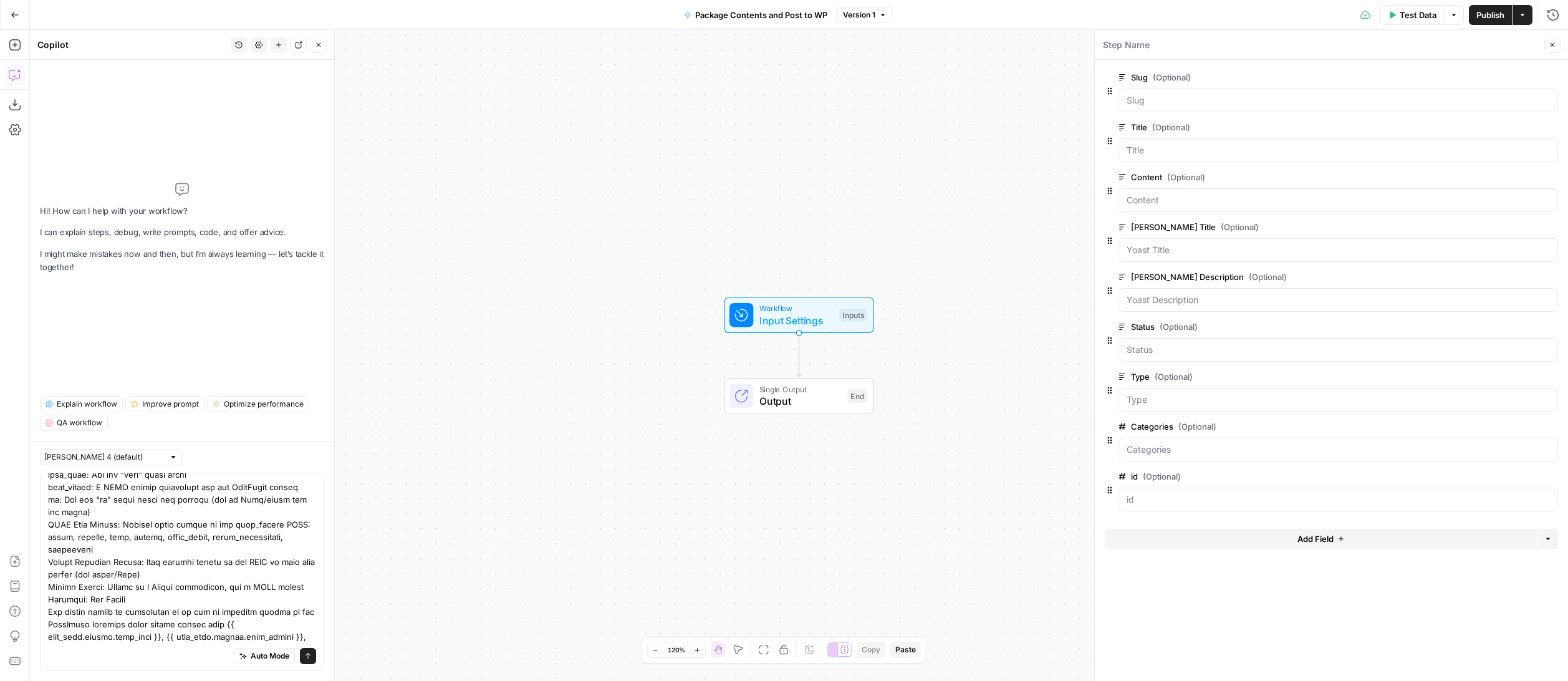
click at [298, 599] on textarea at bounding box center [182, 518] width 268 height 274
click at [103, 610] on textarea at bounding box center [182, 518] width 268 height 274
click at [181, 636] on textarea at bounding box center [182, 518] width 268 height 274
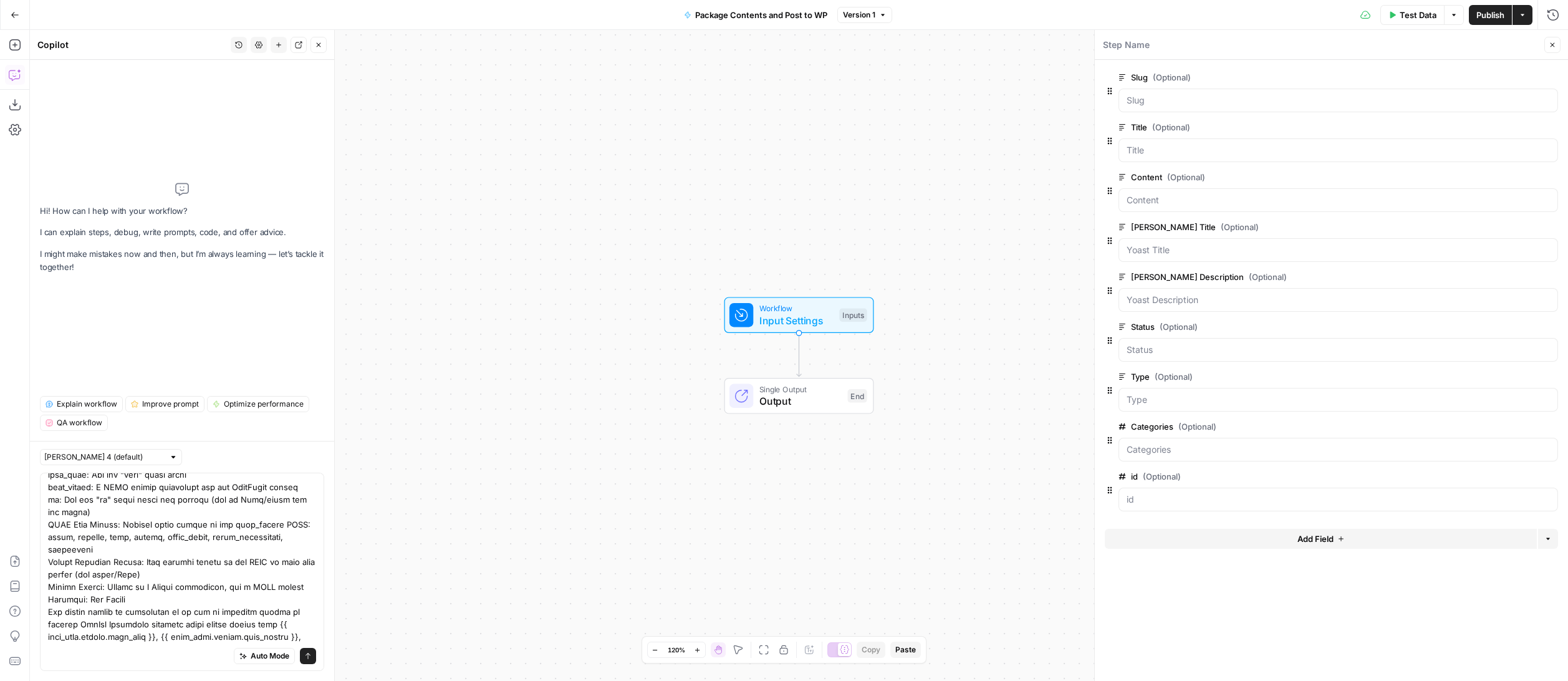
type textarea "Create a Code step that formats the individual field inputs into the 3 required…"
click at [254, 657] on span "Auto Mode" at bounding box center [270, 657] width 38 height 12
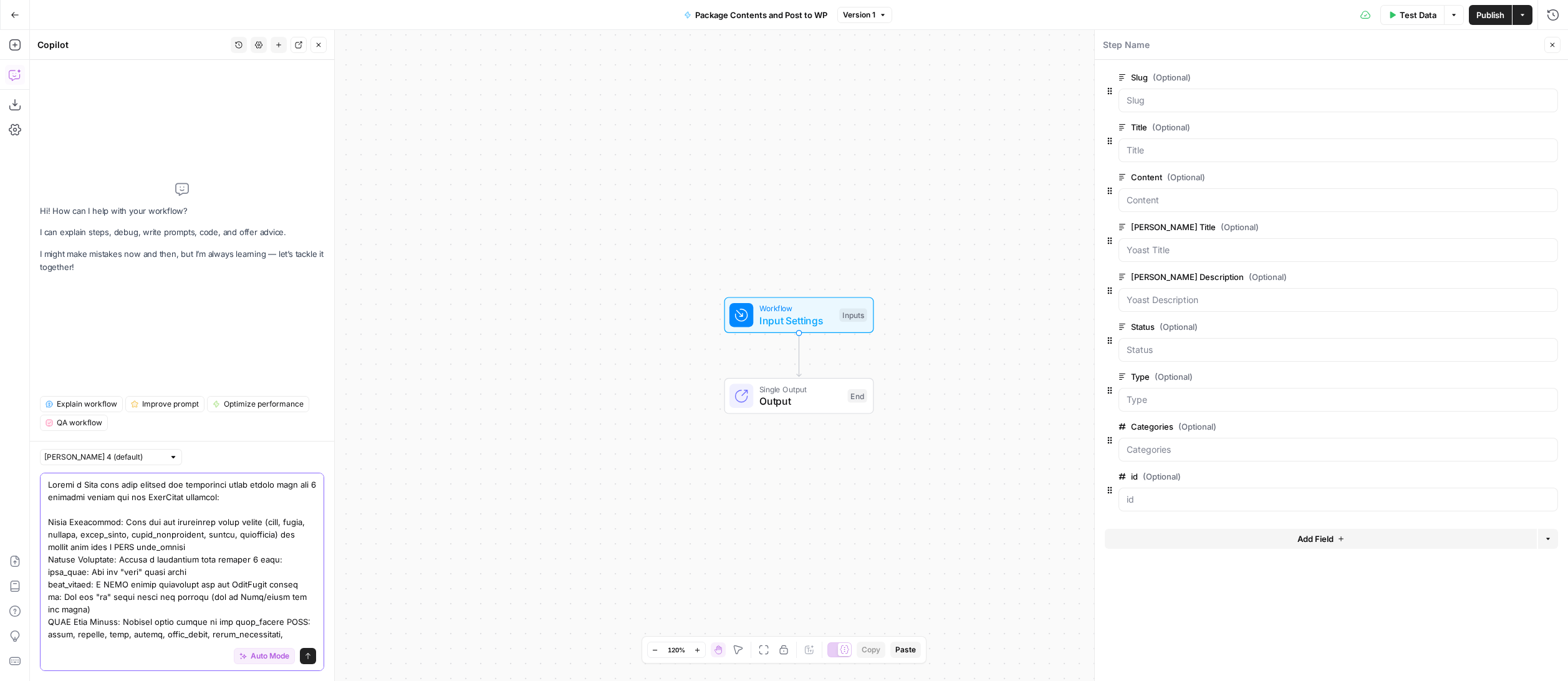
click at [308, 656] on icon "submit" at bounding box center [308, 657] width 8 height 8
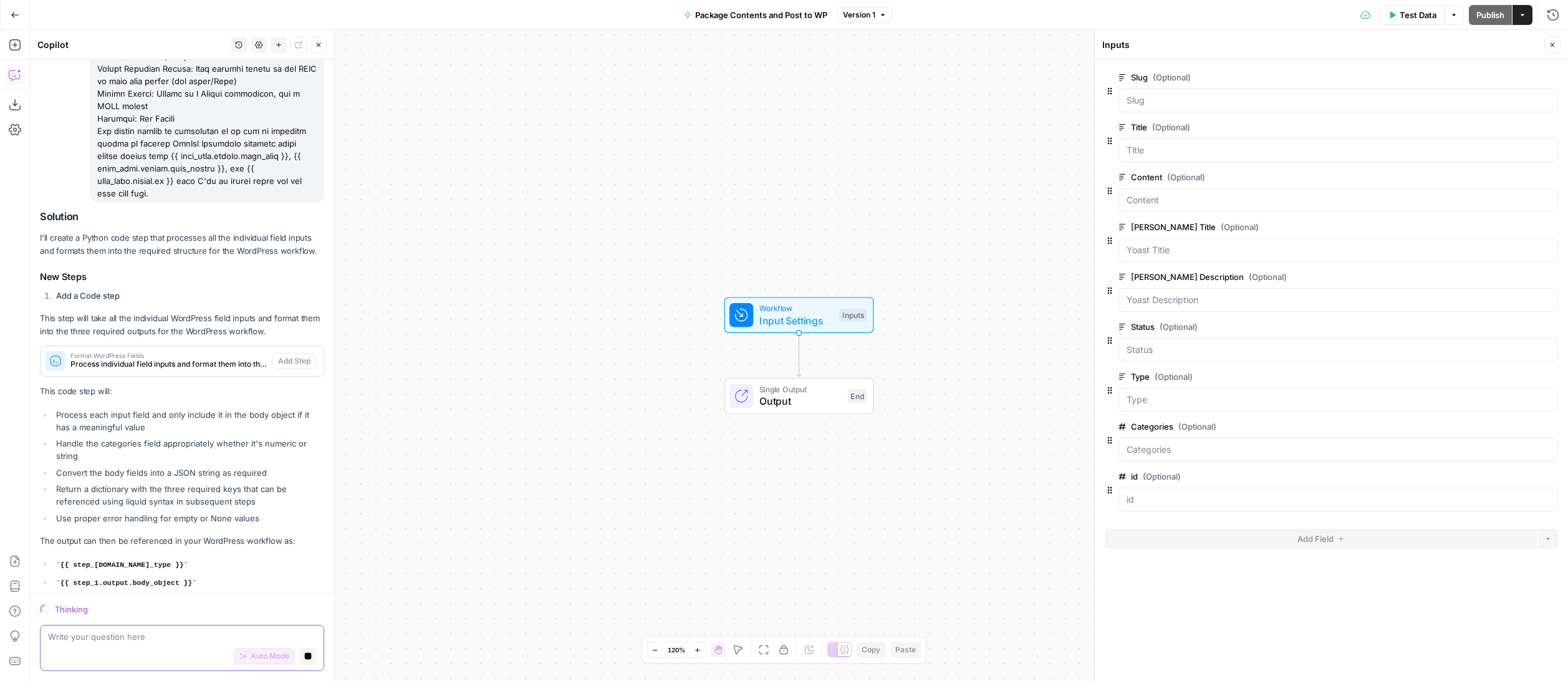
scroll to position [325, 0]
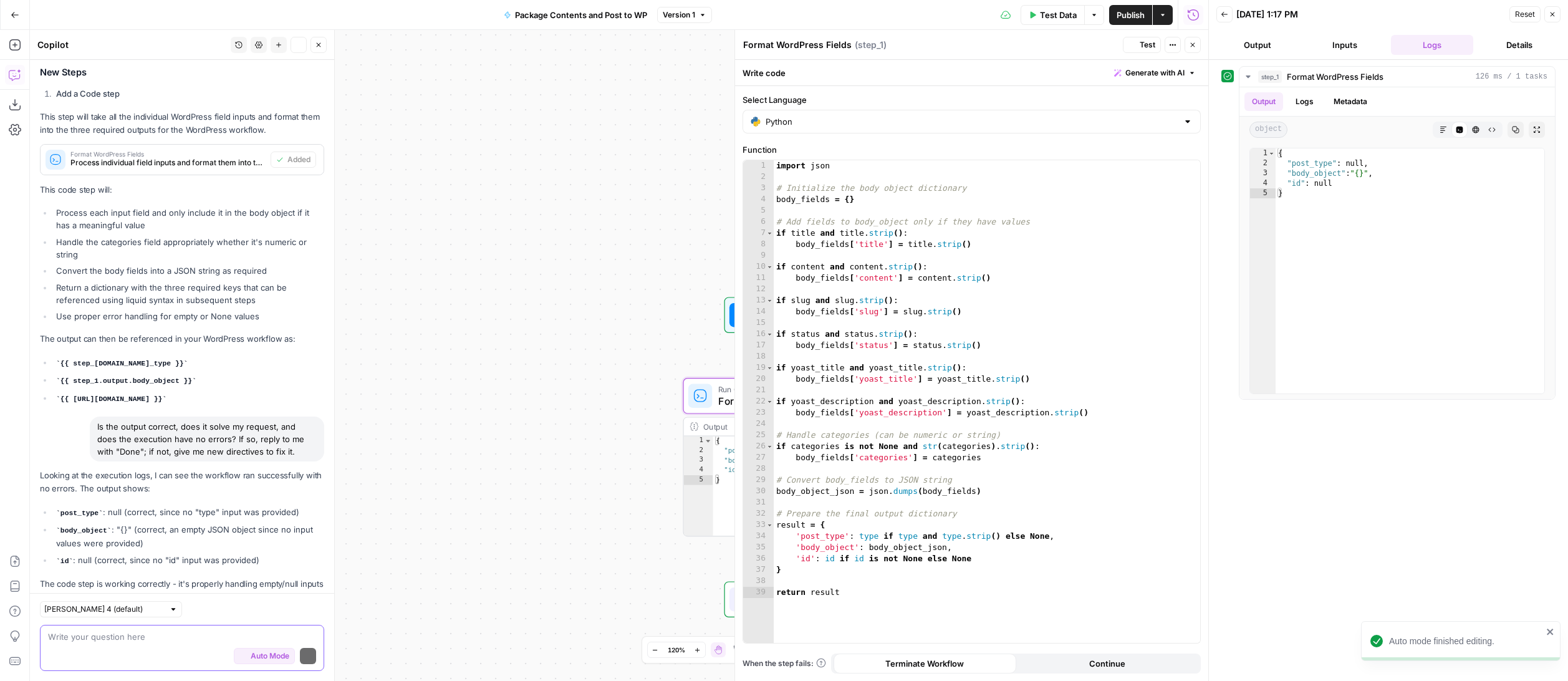
scroll to position [596, 0]
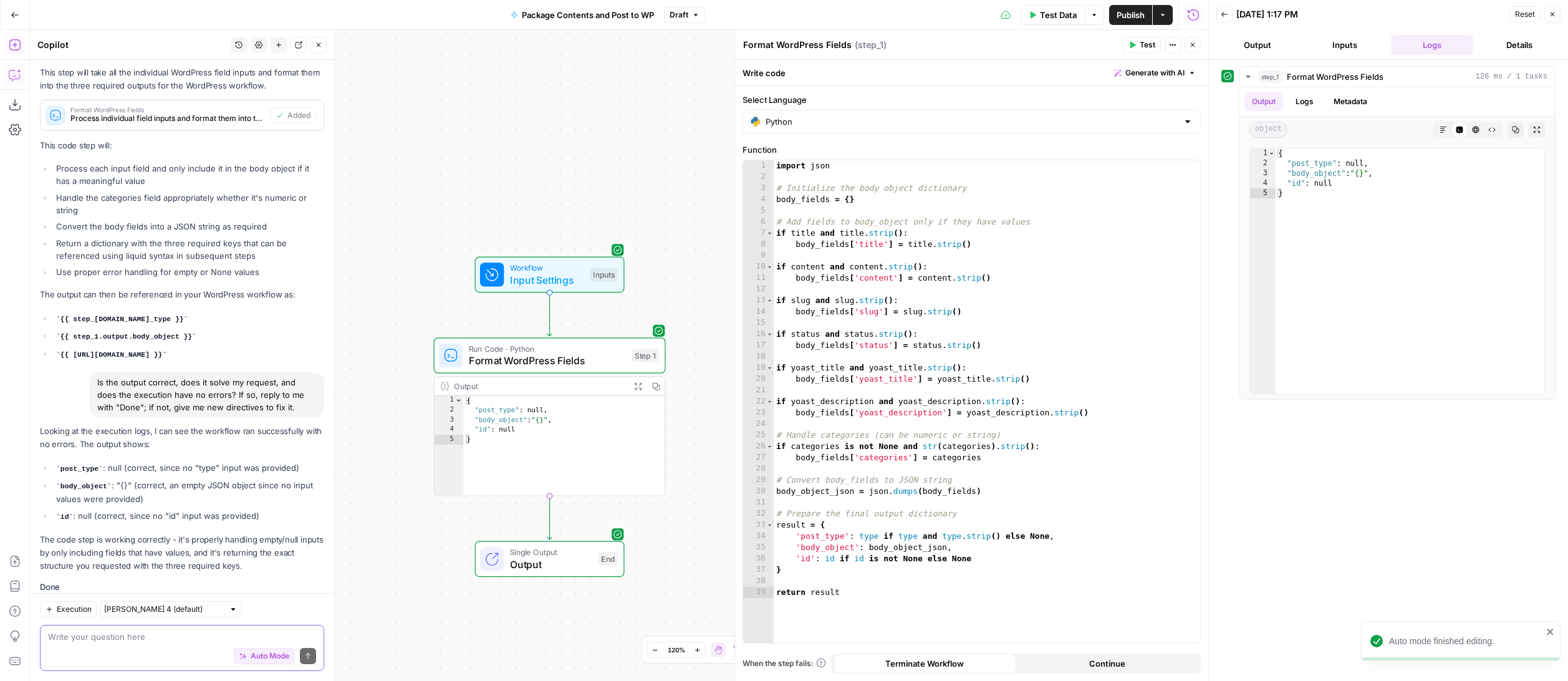
click at [19, 46] on icon "button" at bounding box center [15, 44] width 12 height 12
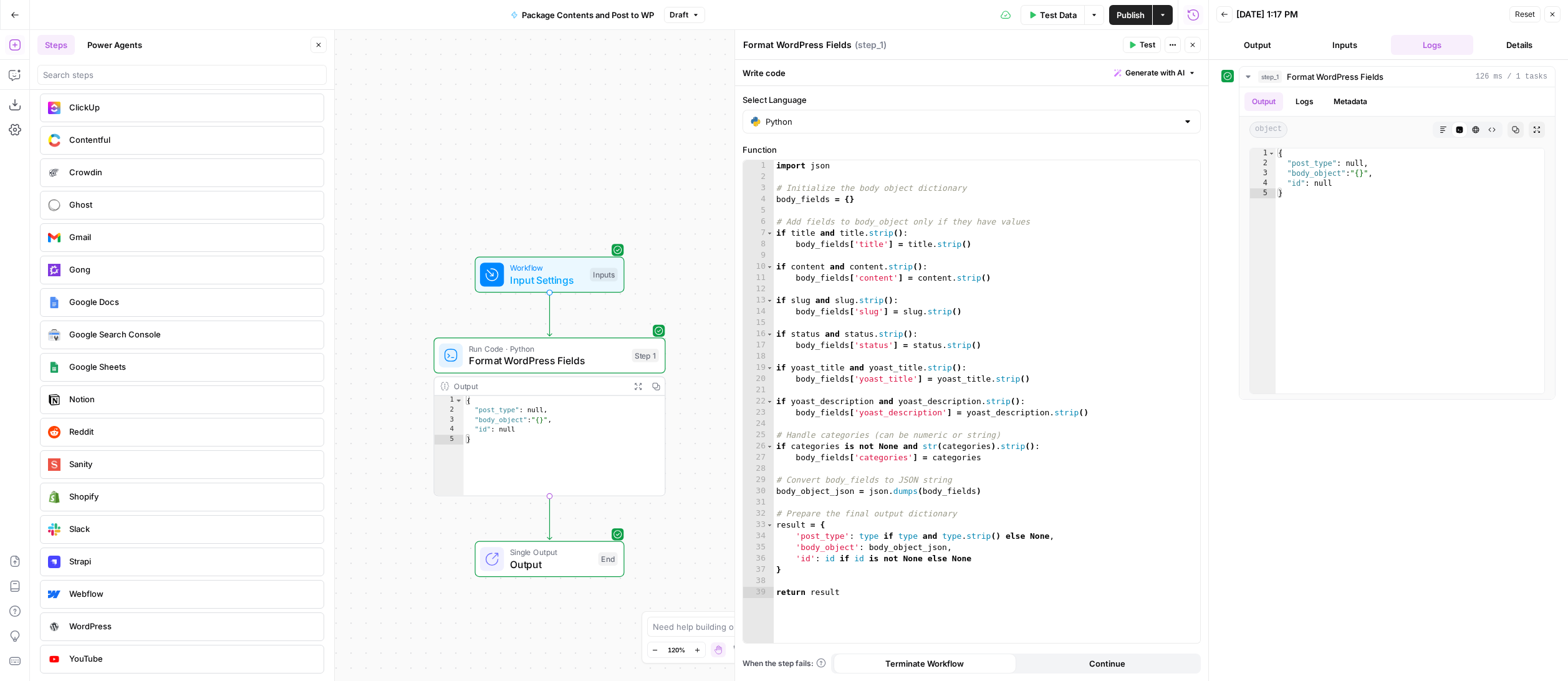
scroll to position [2383, 0]
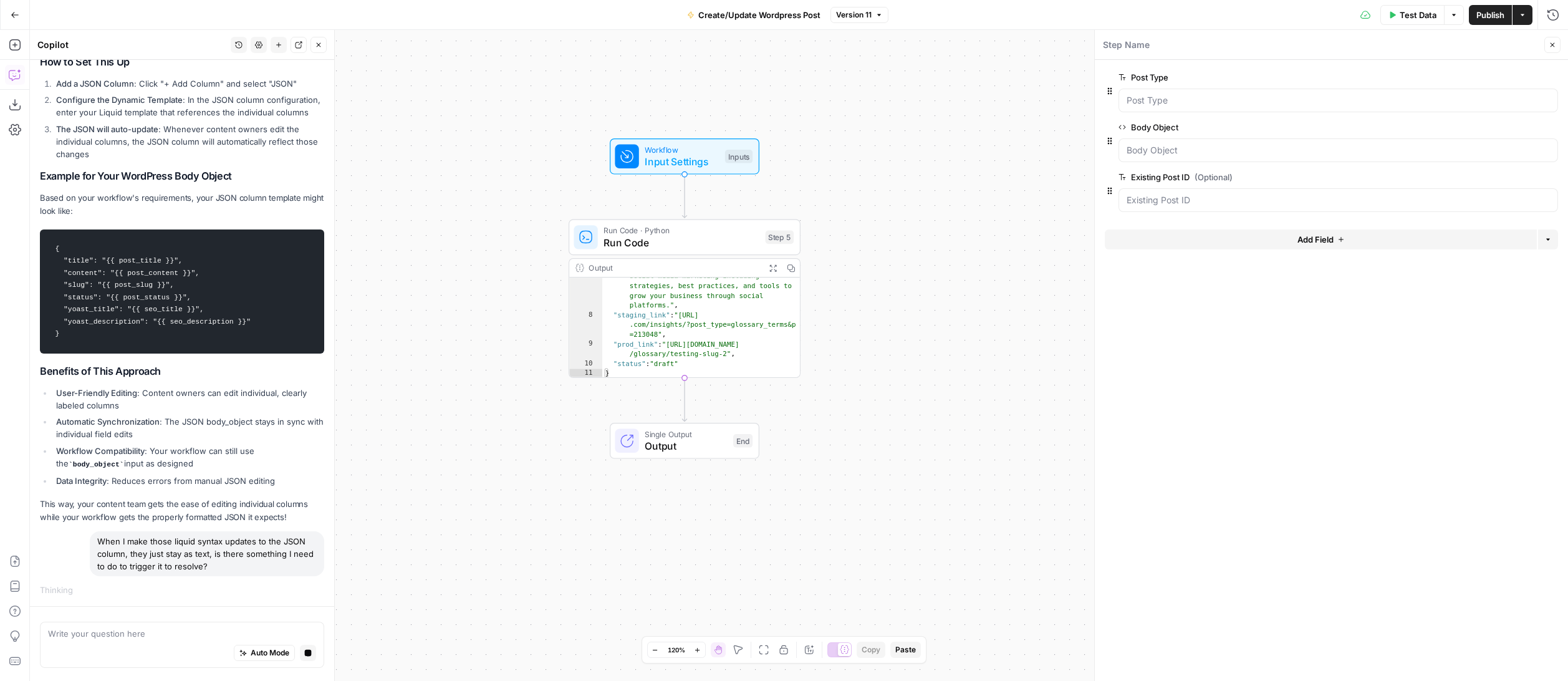
scroll to position [480, 0]
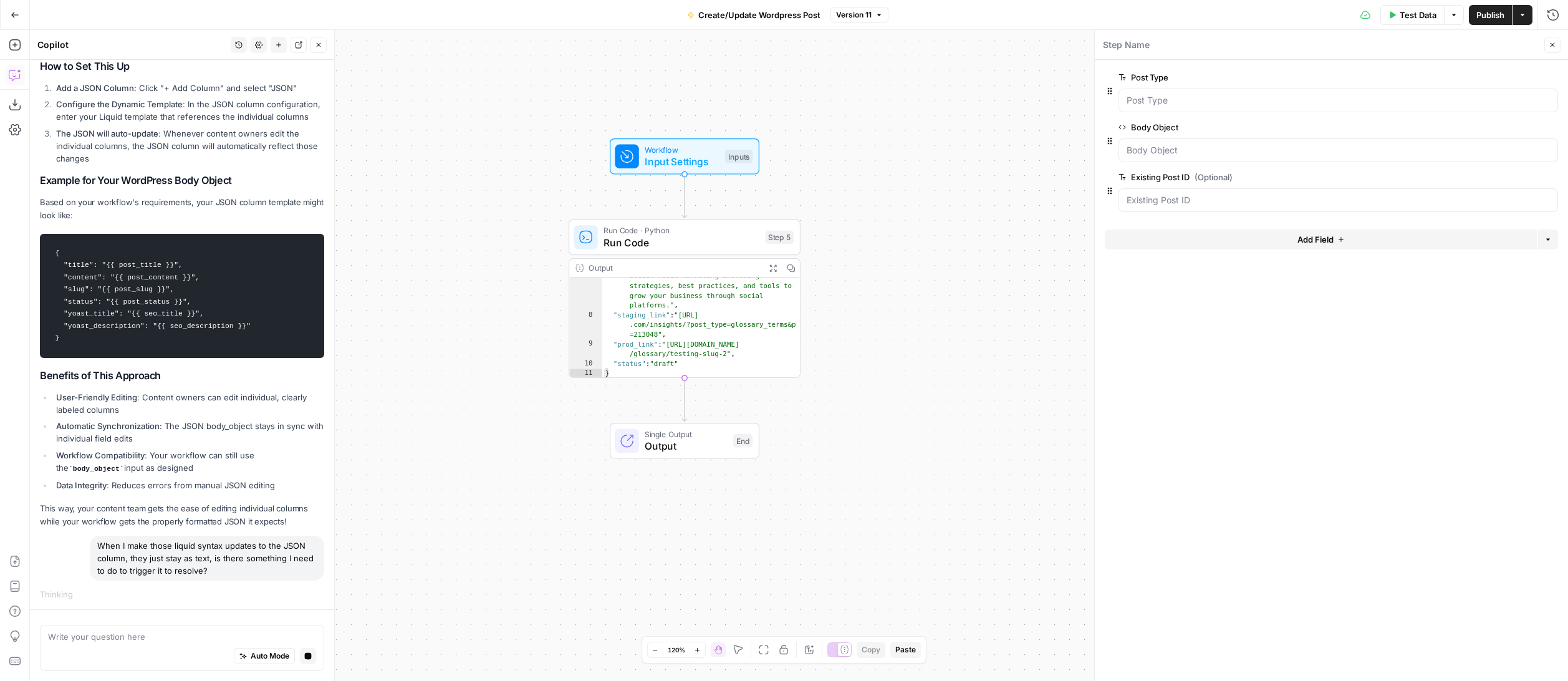
click at [222, 637] on textarea at bounding box center [182, 636] width 268 height 12
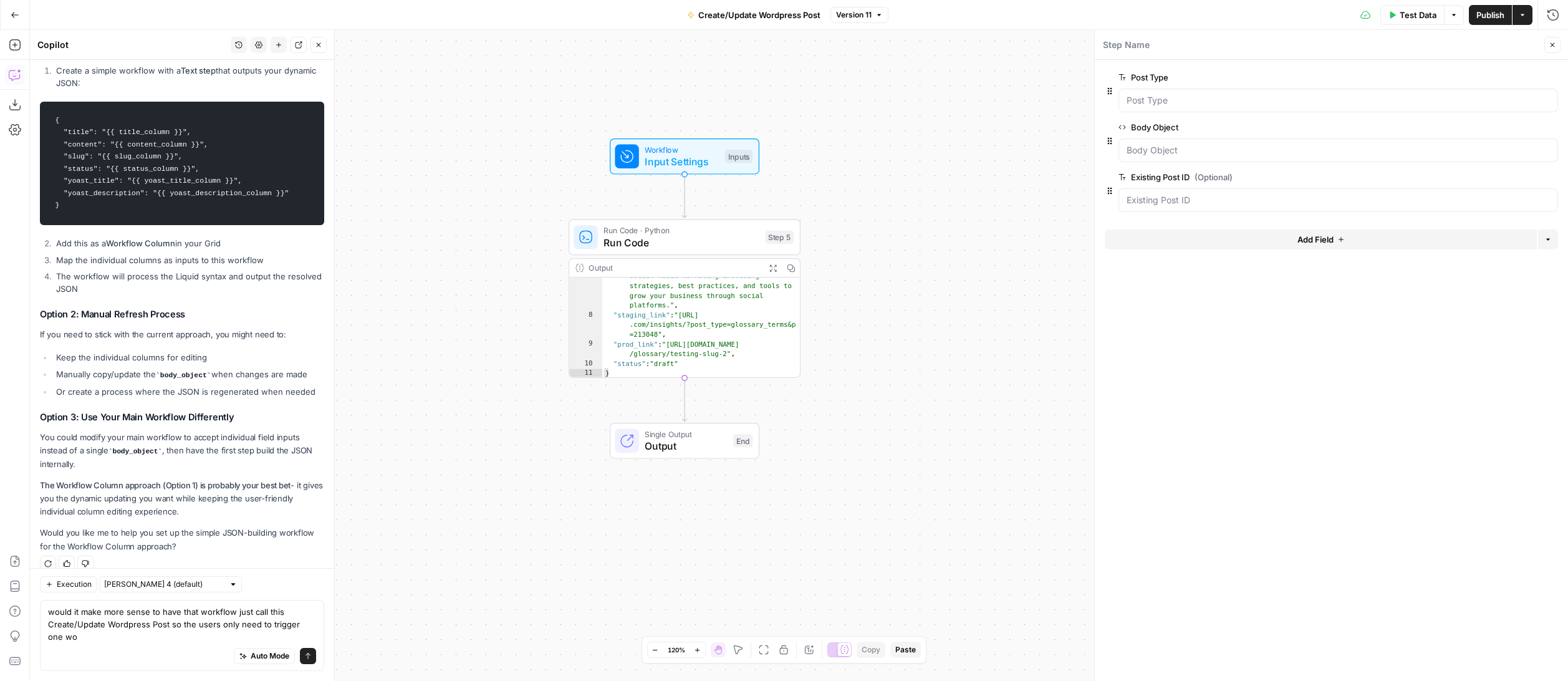
scroll to position [1145, 0]
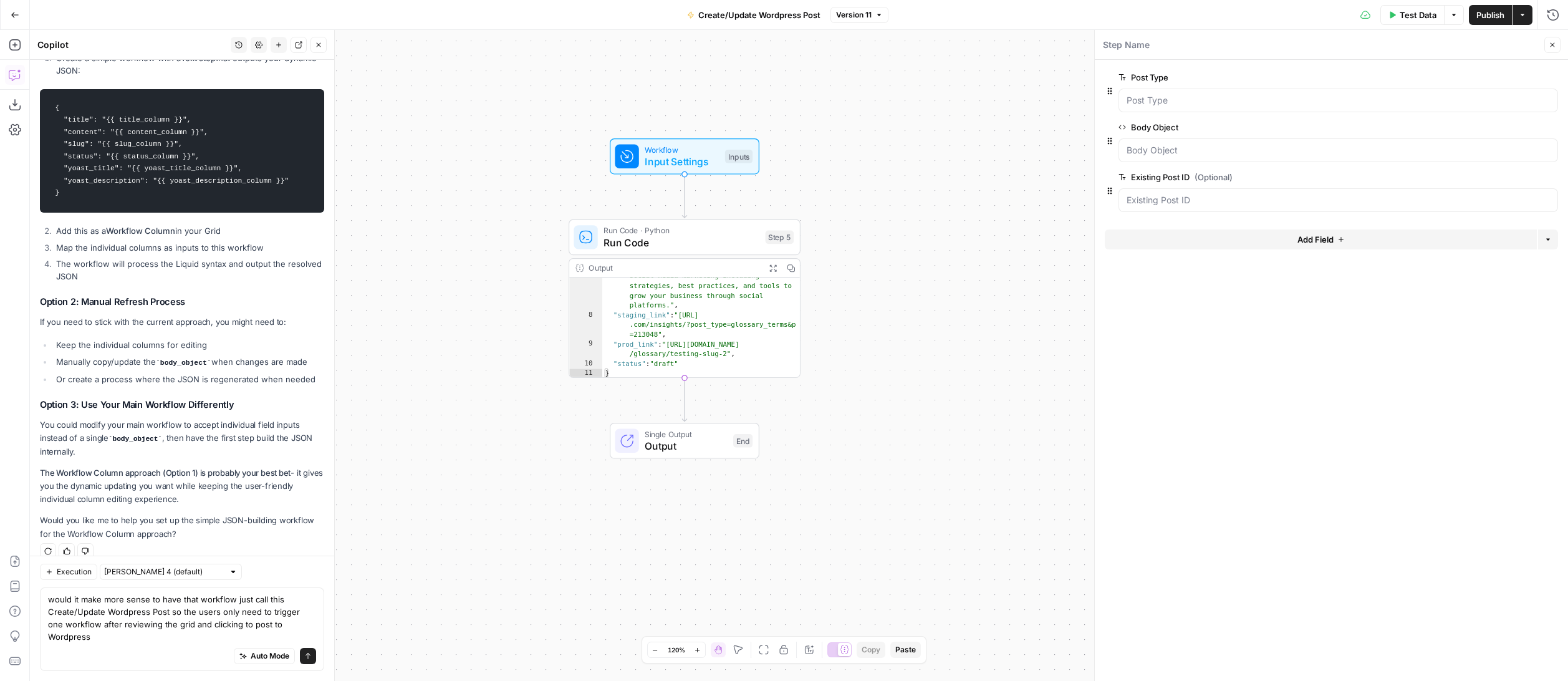
type textarea "would it make more sense to have that workflow just call this Create/Update Wor…"
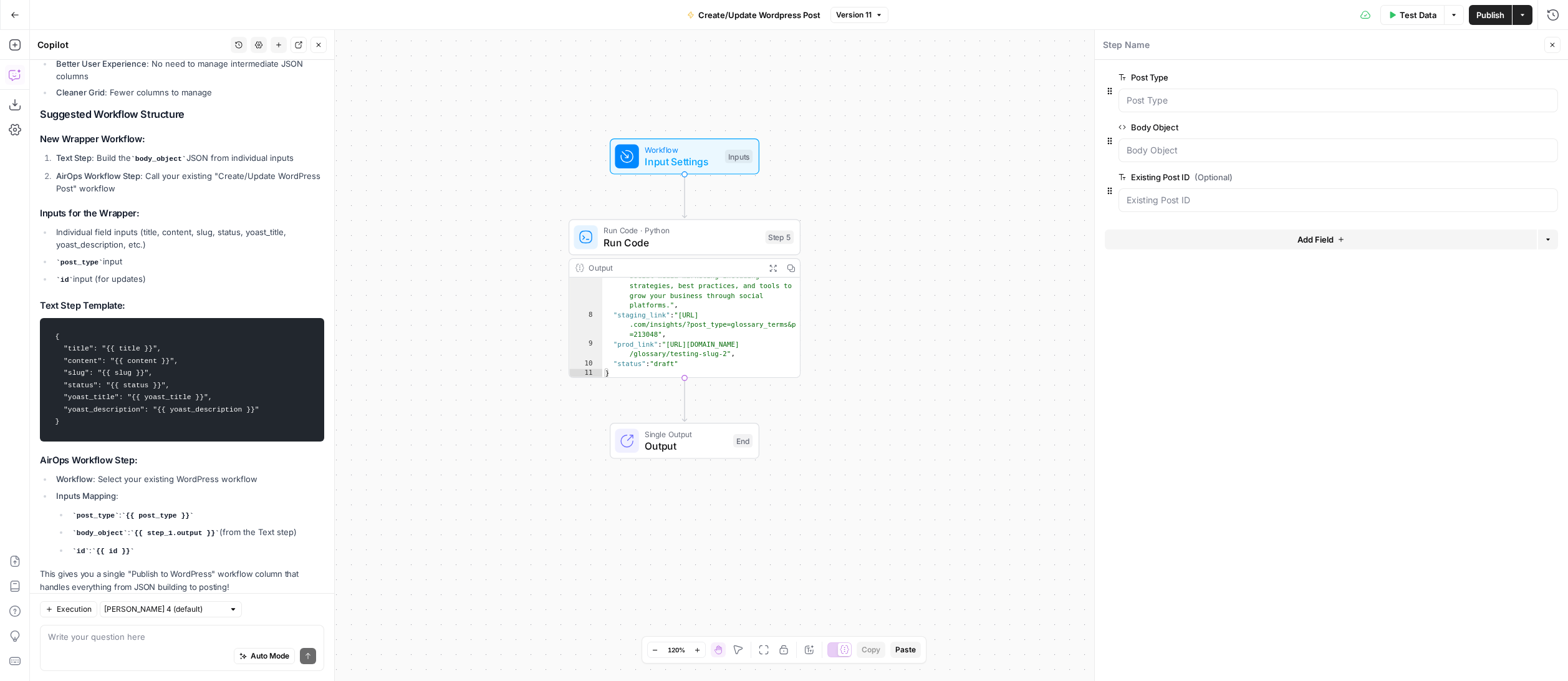
scroll to position [1878, 0]
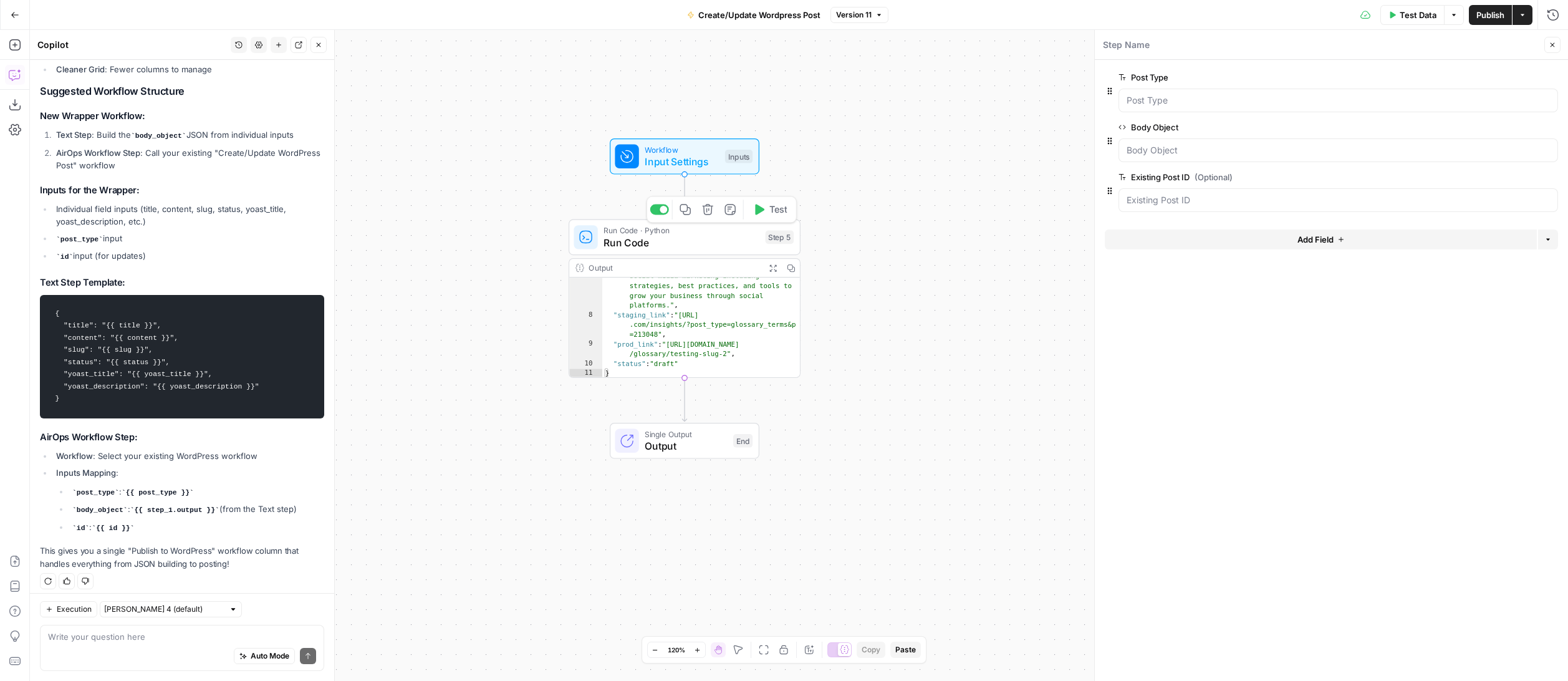
click at [691, 250] on div "Run Code · Python Run Code Step 5 Copy step Delete step Add Note Test" at bounding box center [684, 237] width 232 height 36
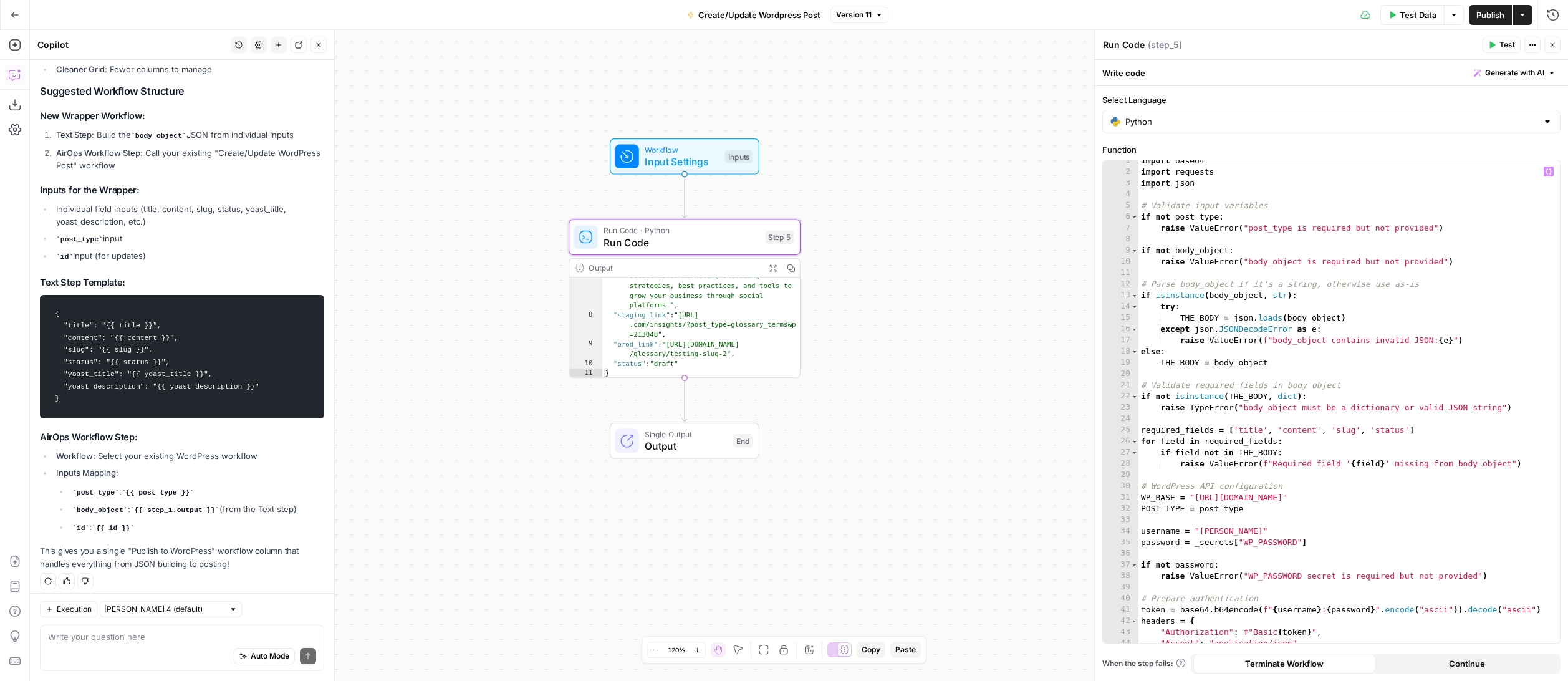
scroll to position [0, 0]
click at [703, 163] on span "Input Settings" at bounding box center [682, 161] width 74 height 15
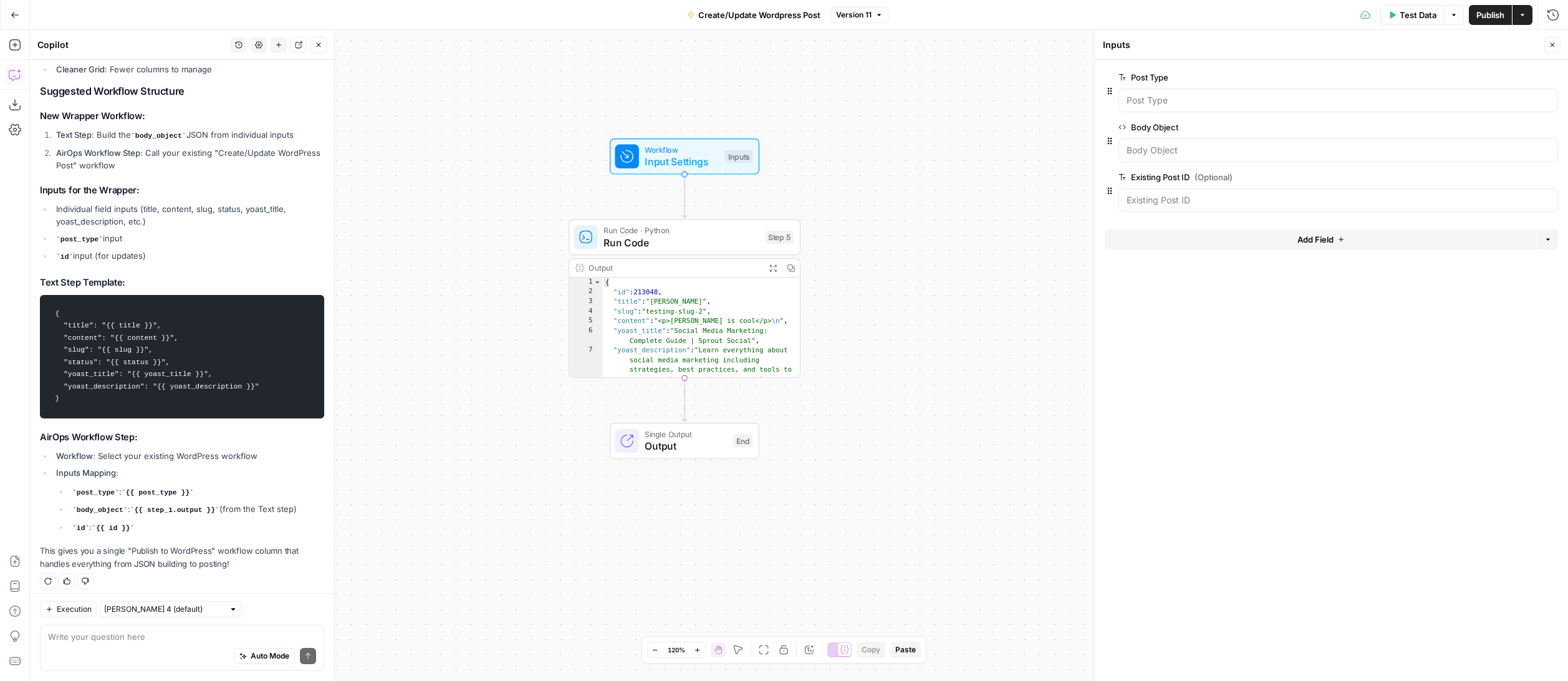
click at [736, 248] on span "Run Code" at bounding box center [681, 242] width 156 height 15
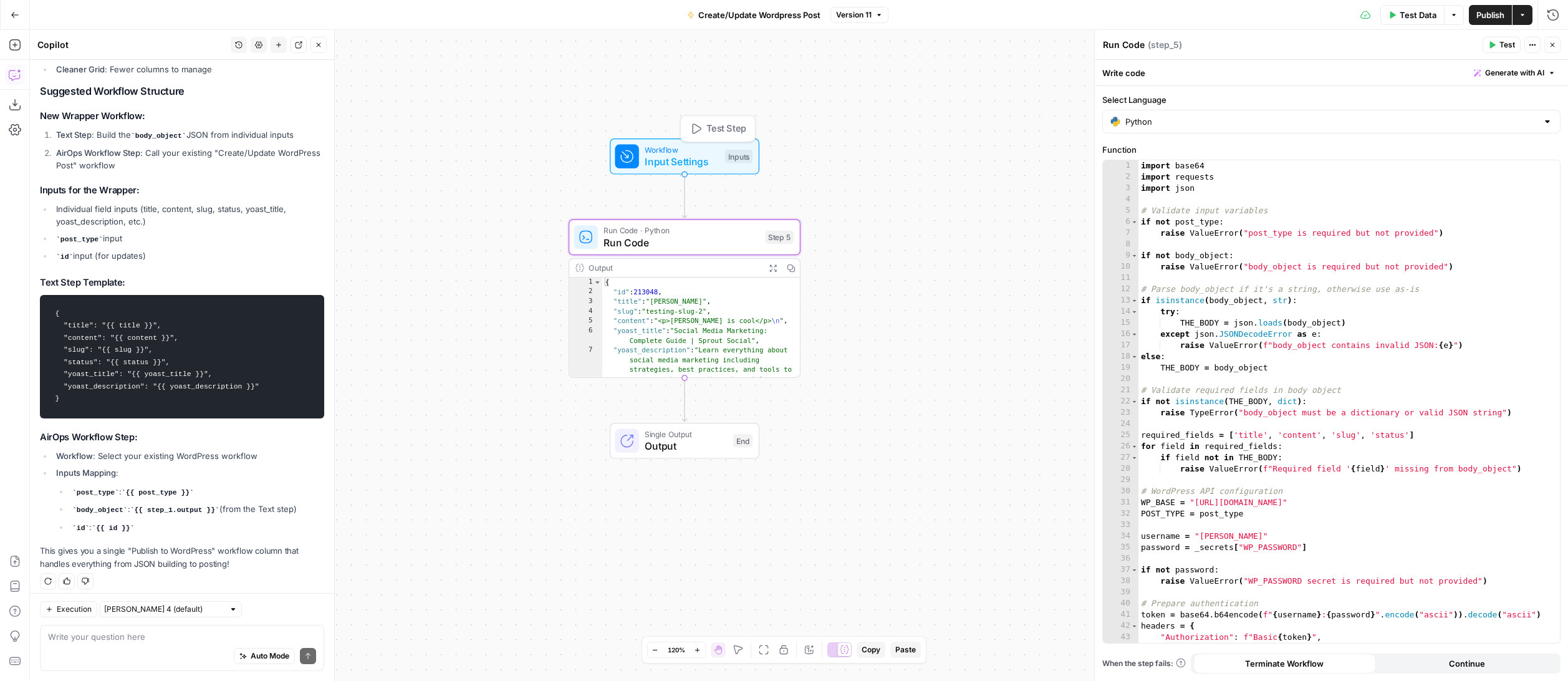
click at [699, 167] on span "Input Settings" at bounding box center [682, 161] width 74 height 15
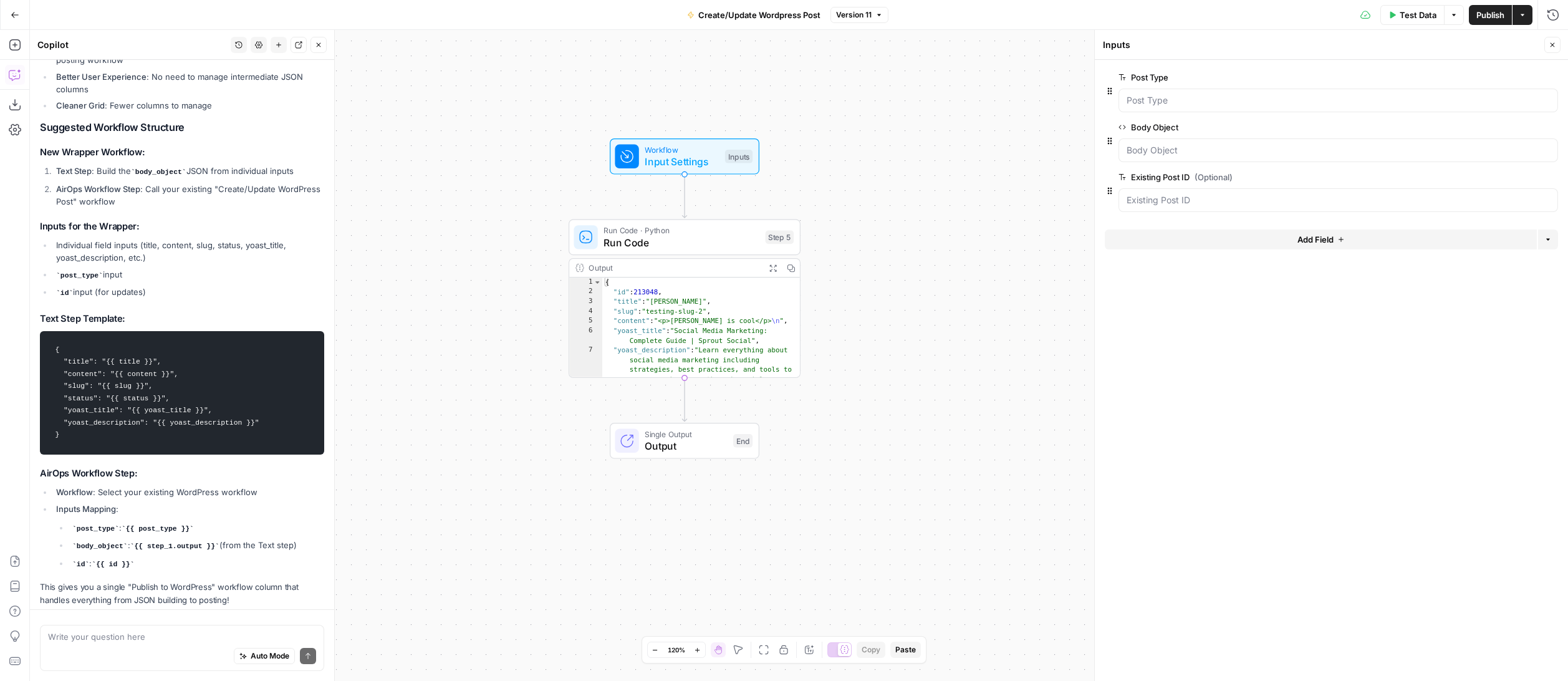
scroll to position [1878, 0]
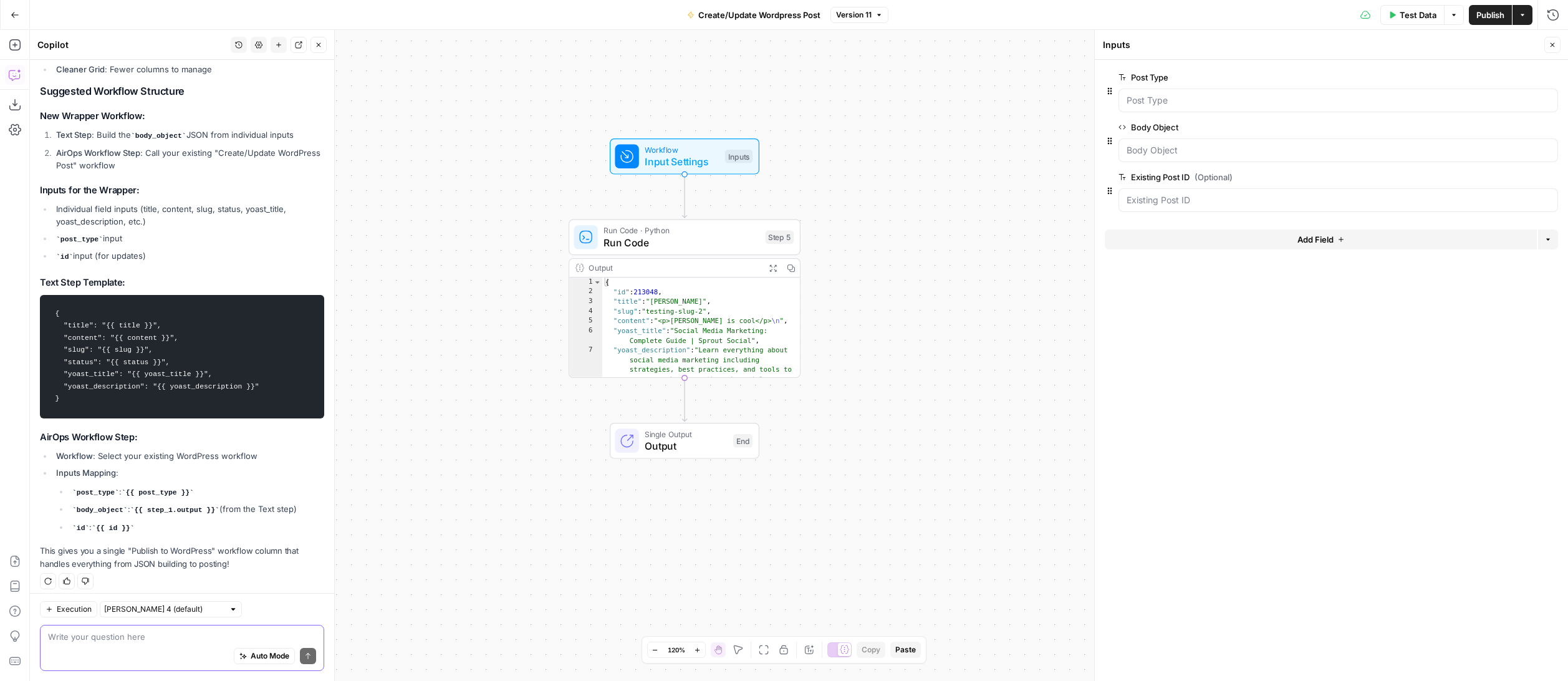
click at [176, 641] on textarea at bounding box center [182, 636] width 268 height 12
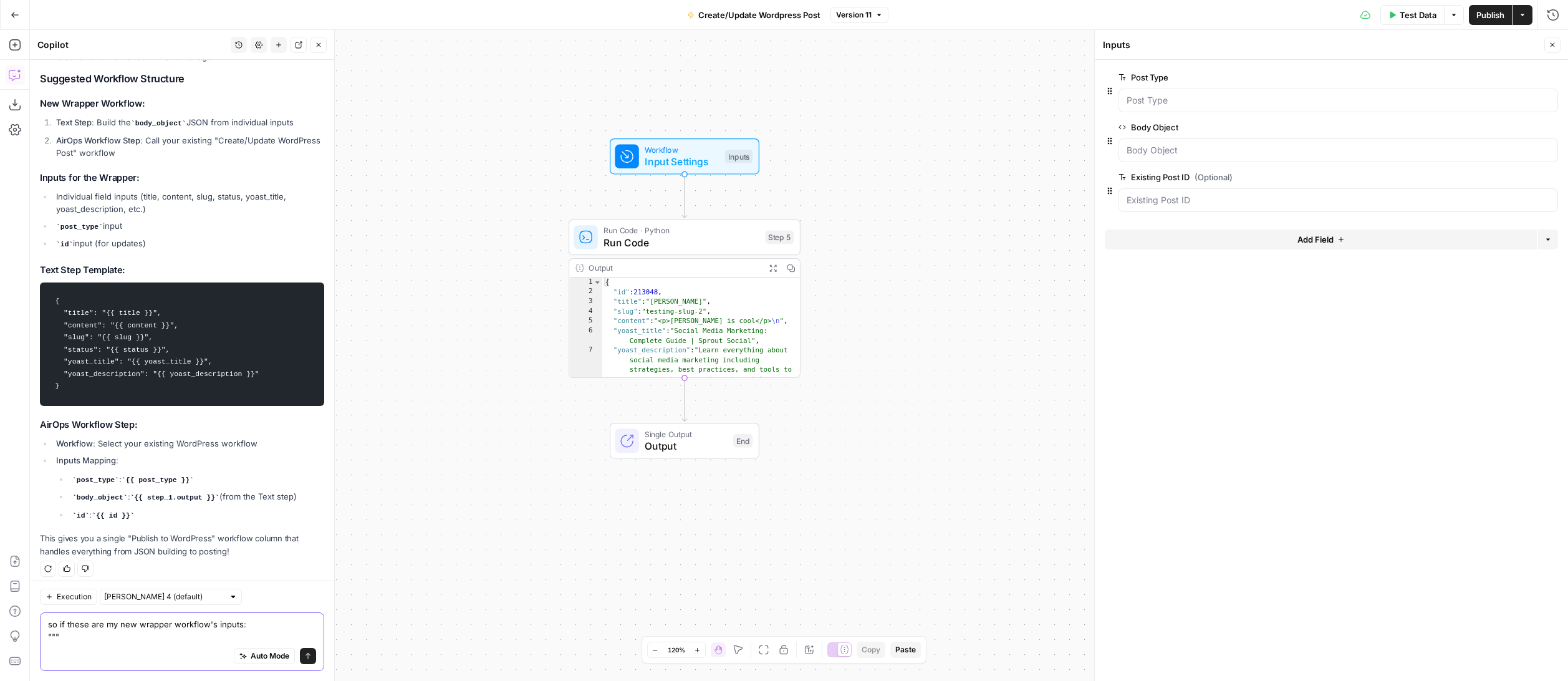
paste textarea "Slug (Optional) Slug Title (Optional) Title Content (Optional) Content [PERSON_…"
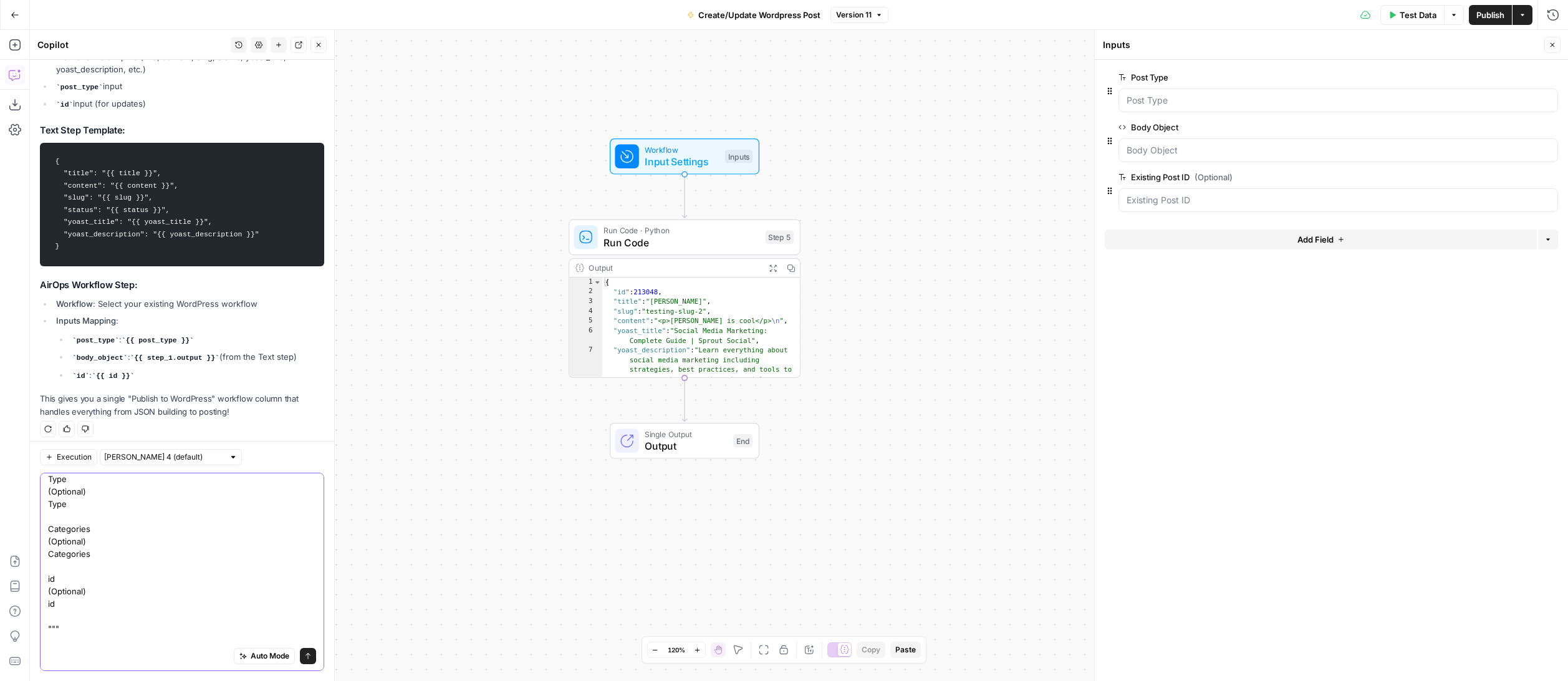
scroll to position [367, 0]
type textarea "so if these are my new wrapper workflow's inputs: """ Slug (Optional) Slug Titl…"
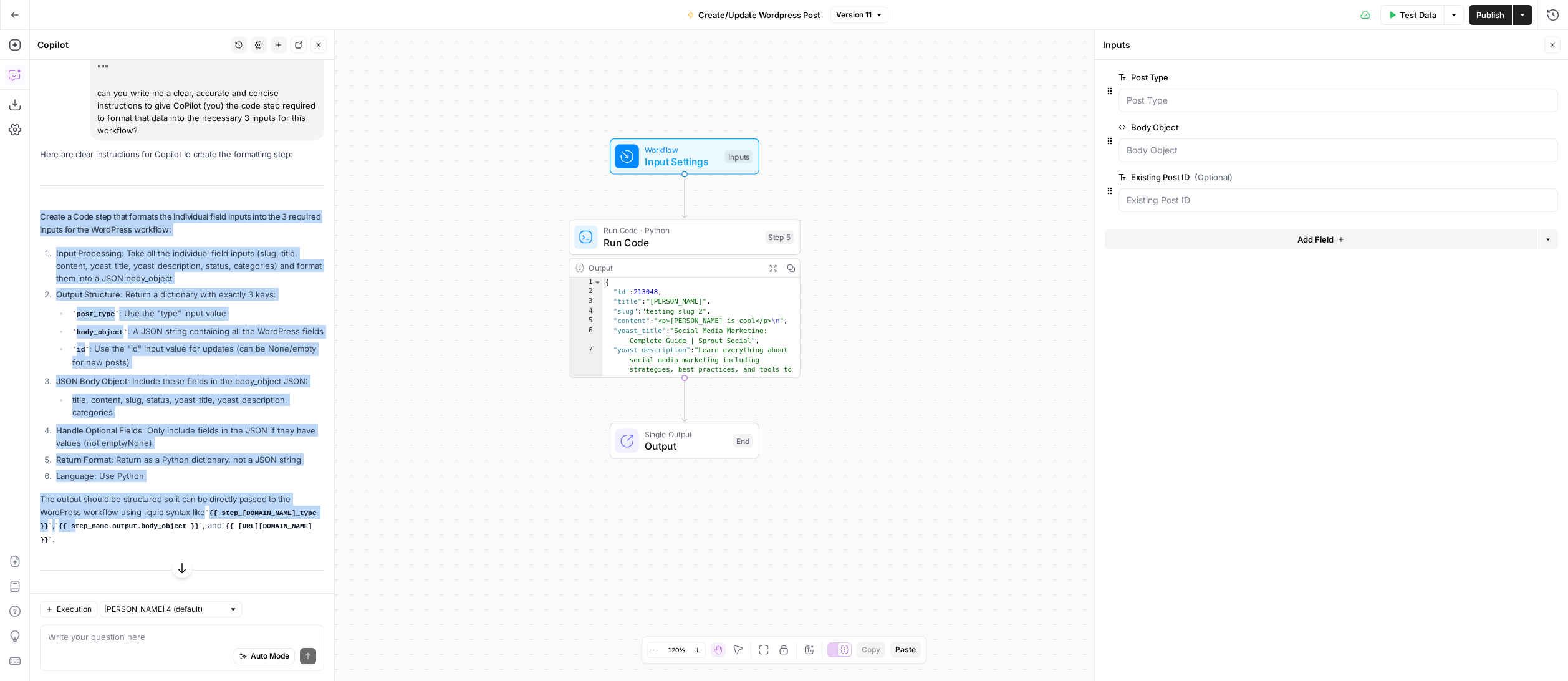
scroll to position [2902, 0]
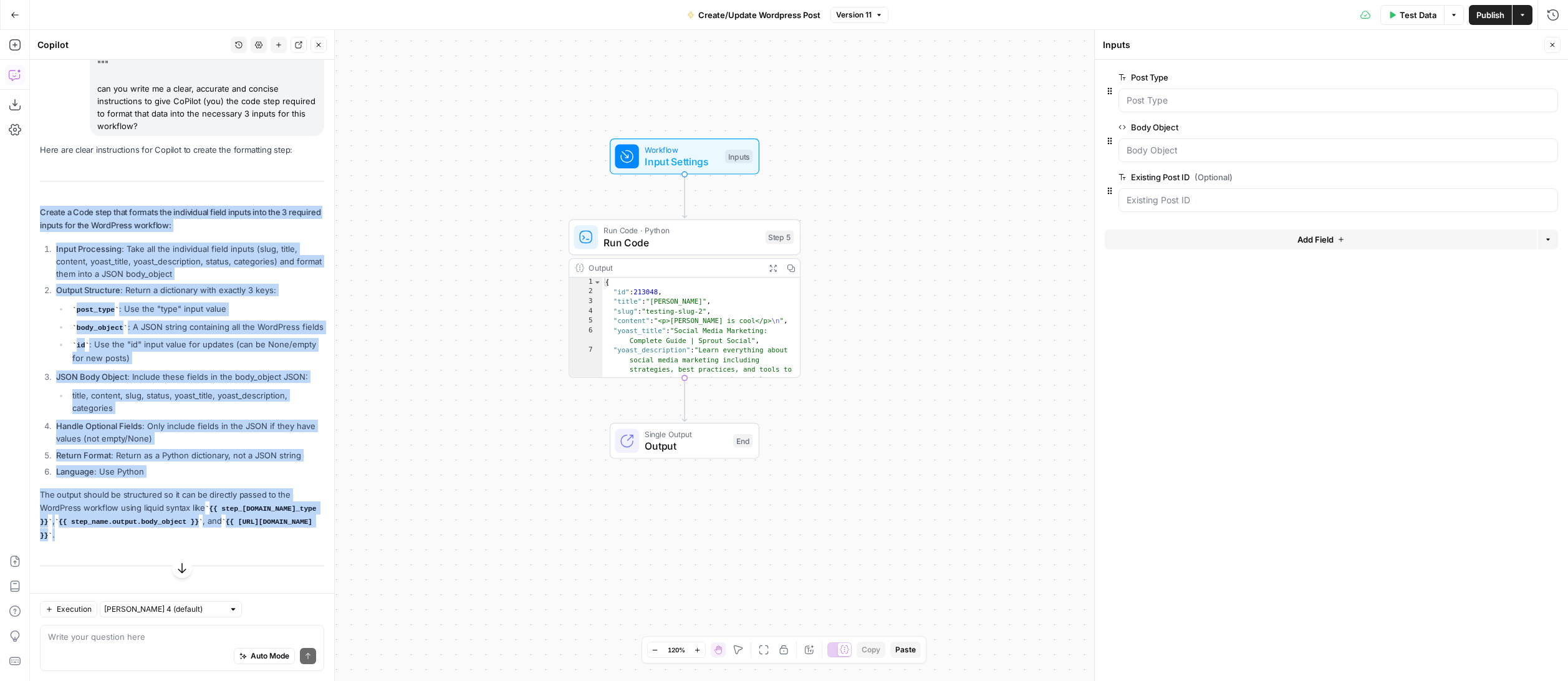
drag, startPoint x: 41, startPoint y: 369, endPoint x: 191, endPoint y: 520, distance: 212.8
click at [191, 520] on div "Here are clear instructions for Copilot to create the formatting step: Create a…" at bounding box center [182, 380] width 285 height 473
copy div "Create a Code step that formats the individual field inputs into the 3 required…"
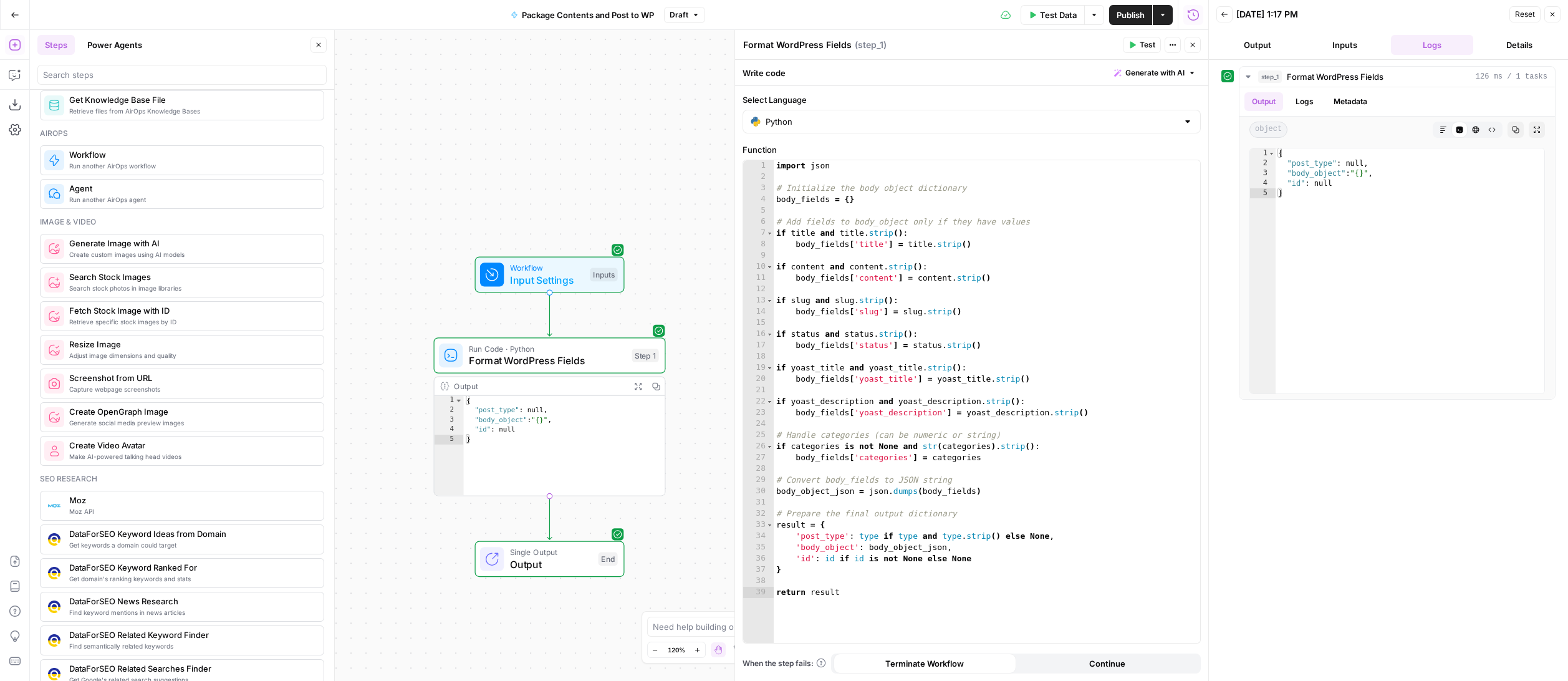
scroll to position [700, 0]
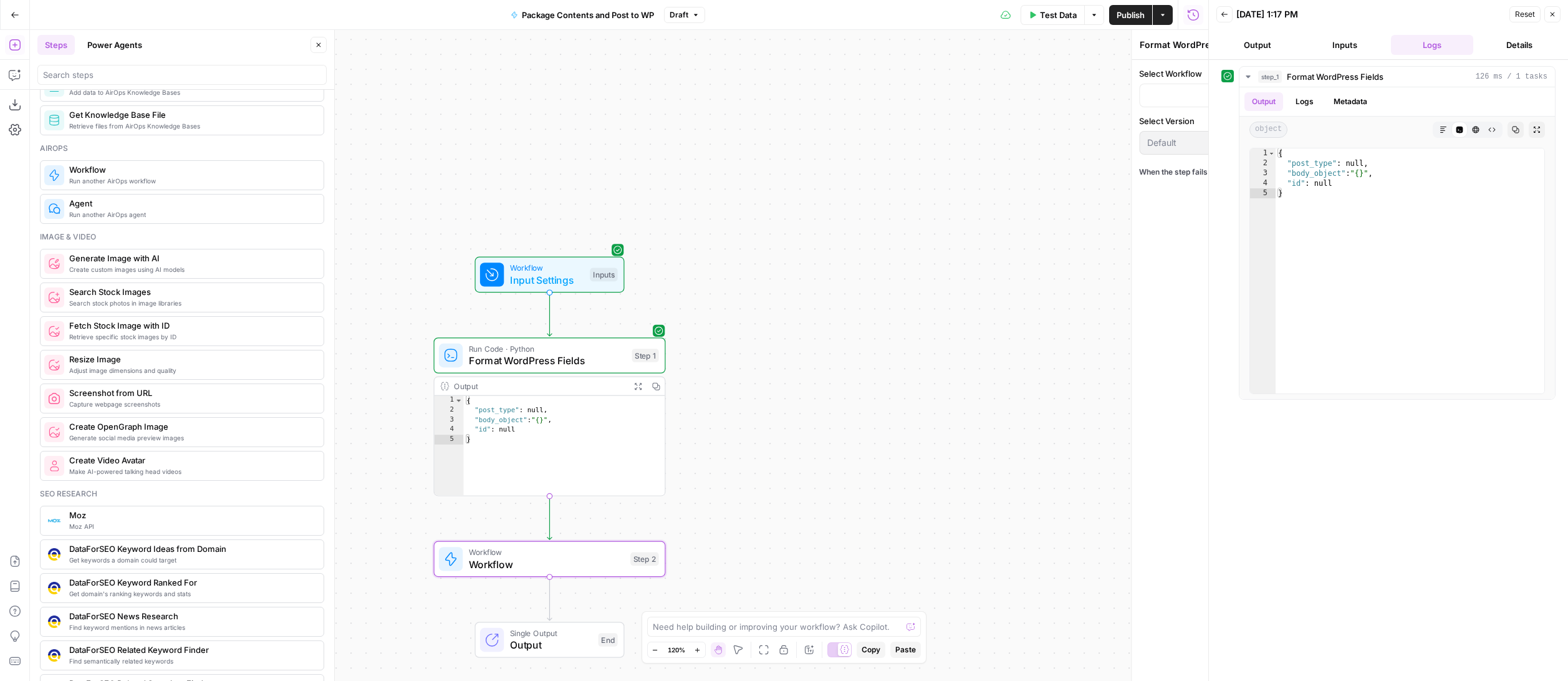
type textarea "Workflow"
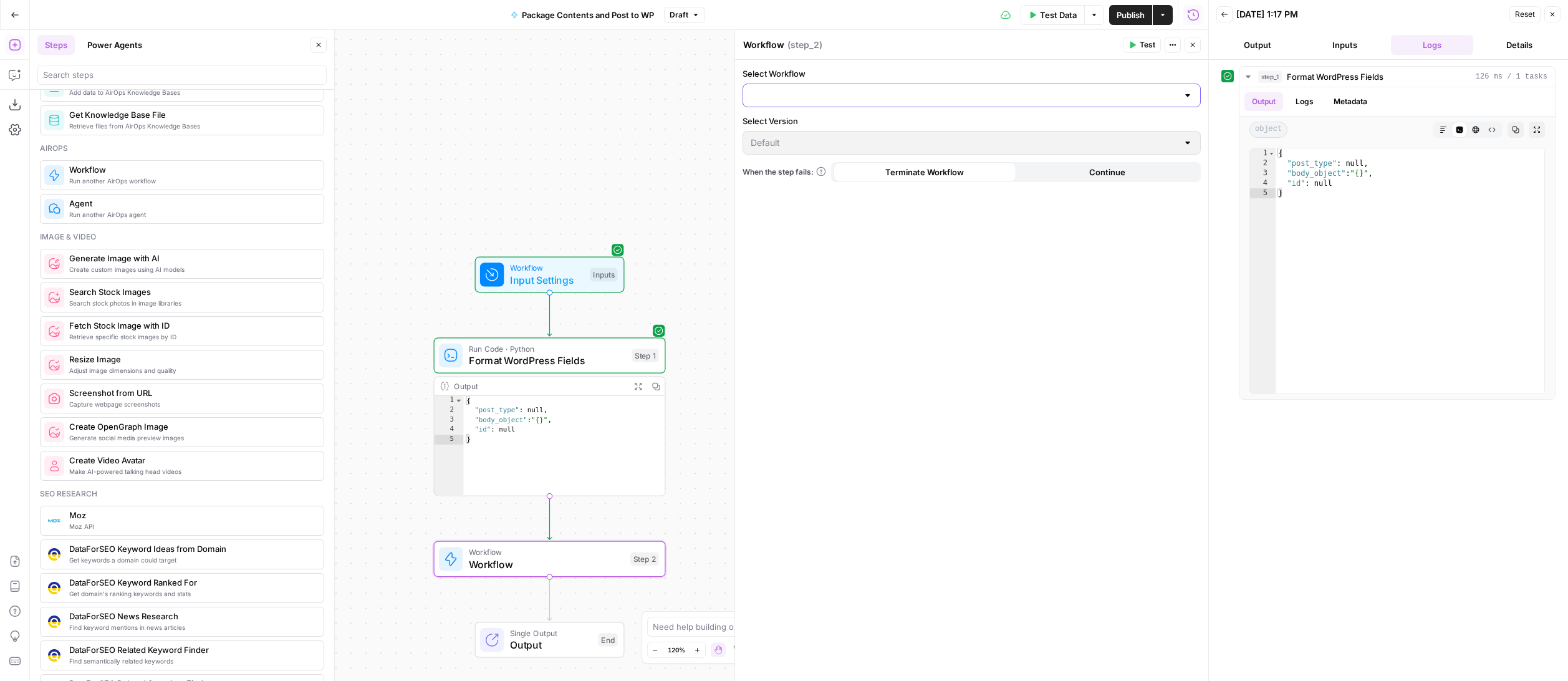
click at [875, 96] on input "Select Workflow" at bounding box center [964, 95] width 427 height 12
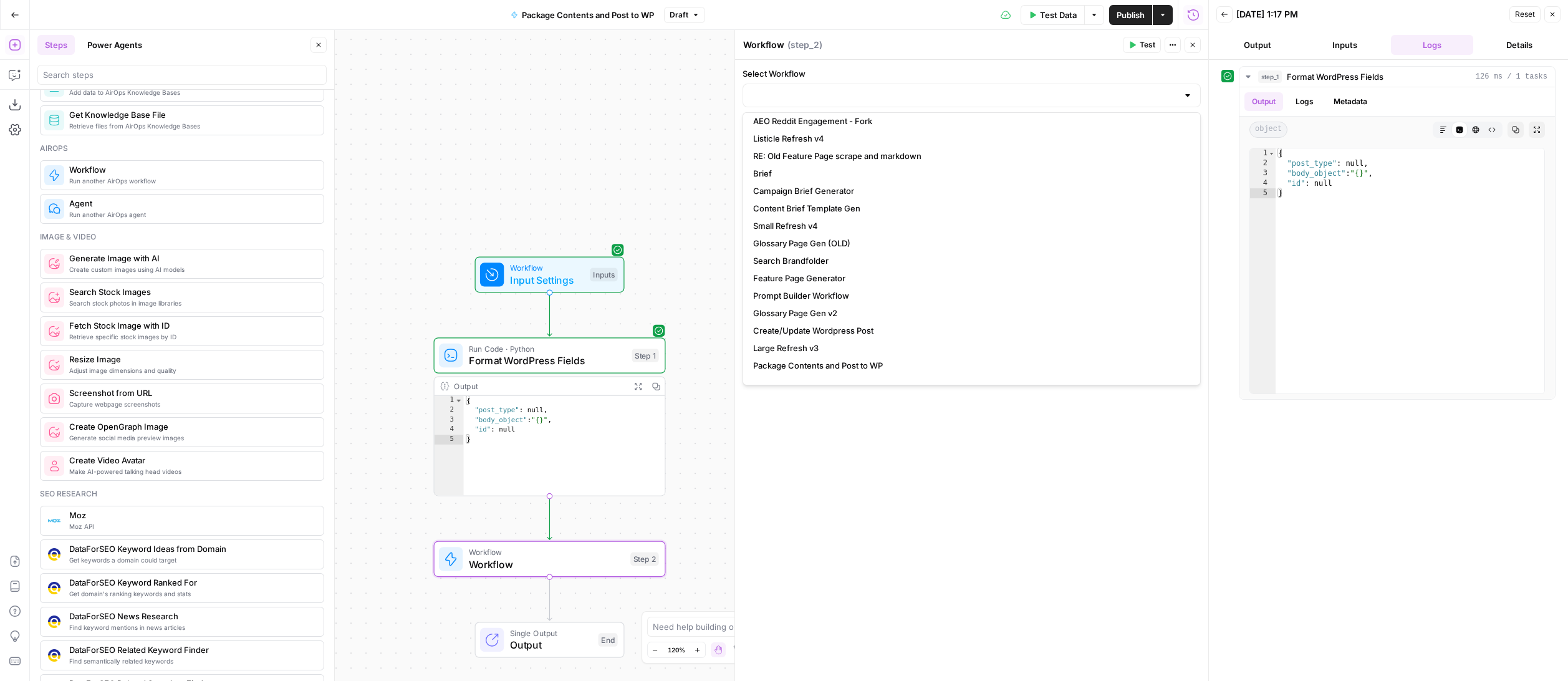
scroll to position [632, 0]
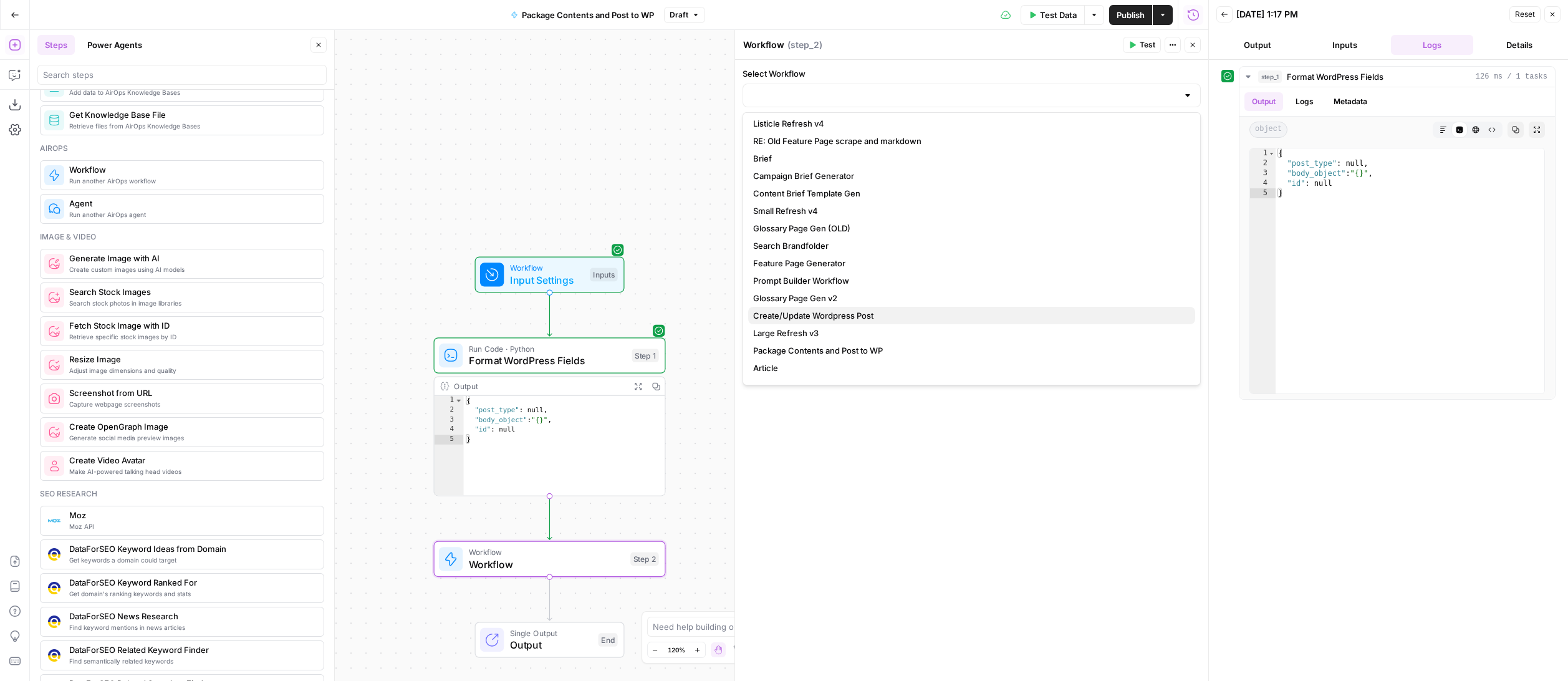
click at [873, 314] on span "Create/Update Wordpress Post" at bounding box center [969, 315] width 432 height 12
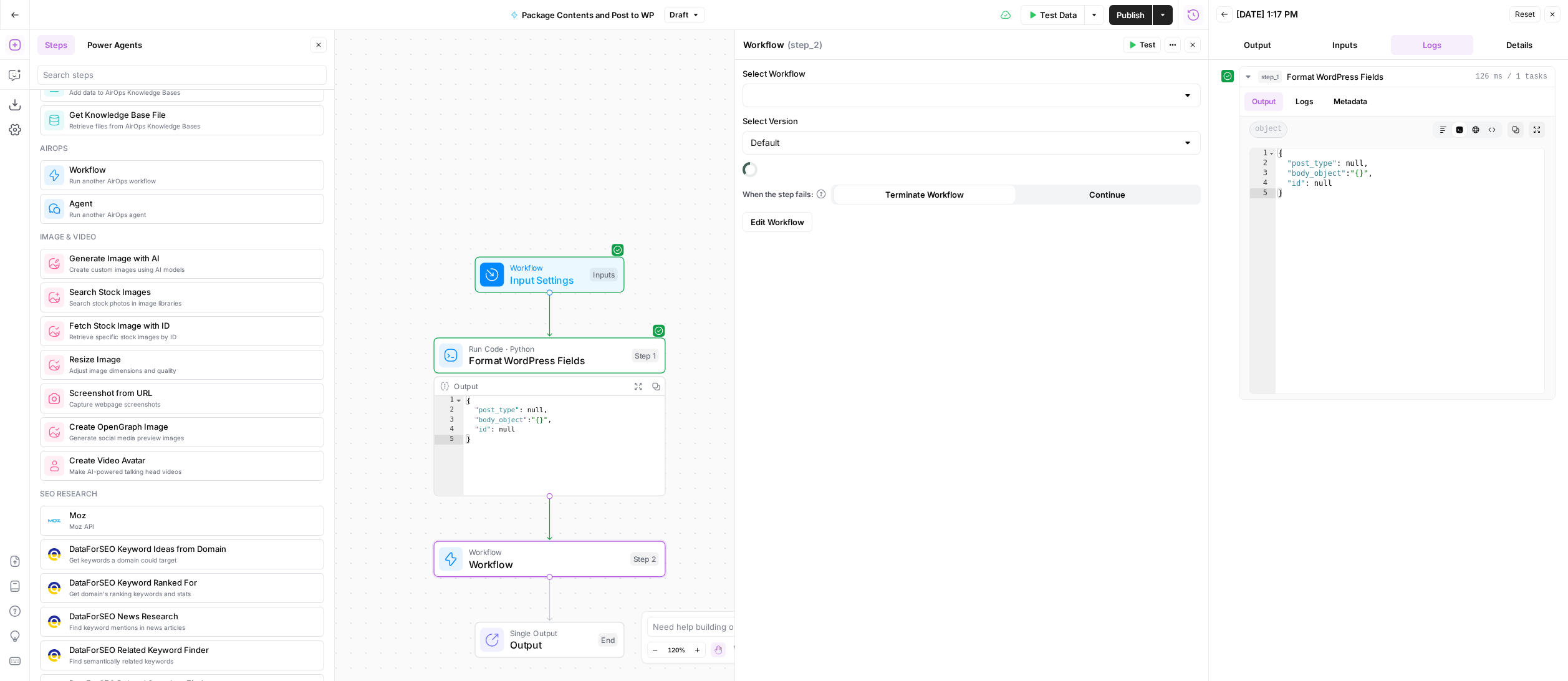
type input "Create/Update Wordpress Post"
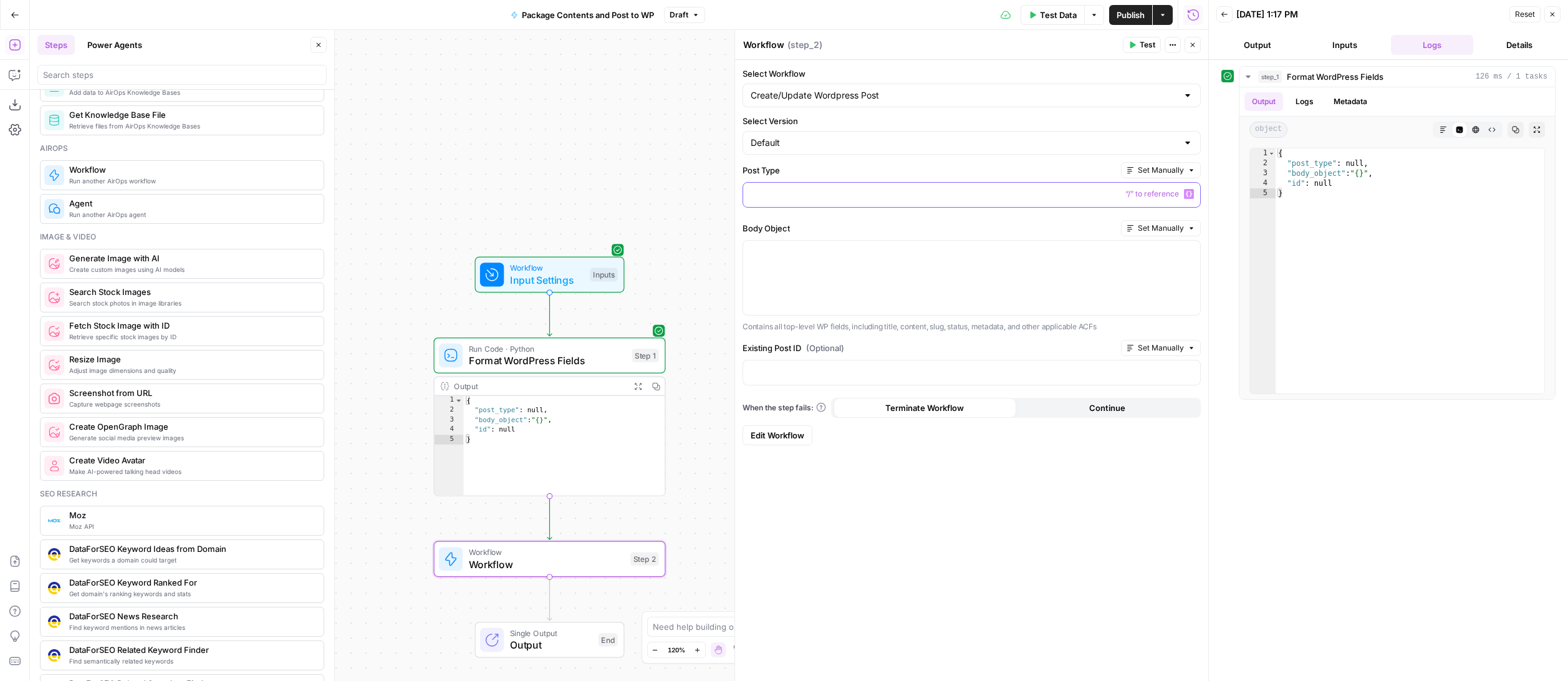
click at [883, 195] on p at bounding box center [971, 194] width 442 height 12
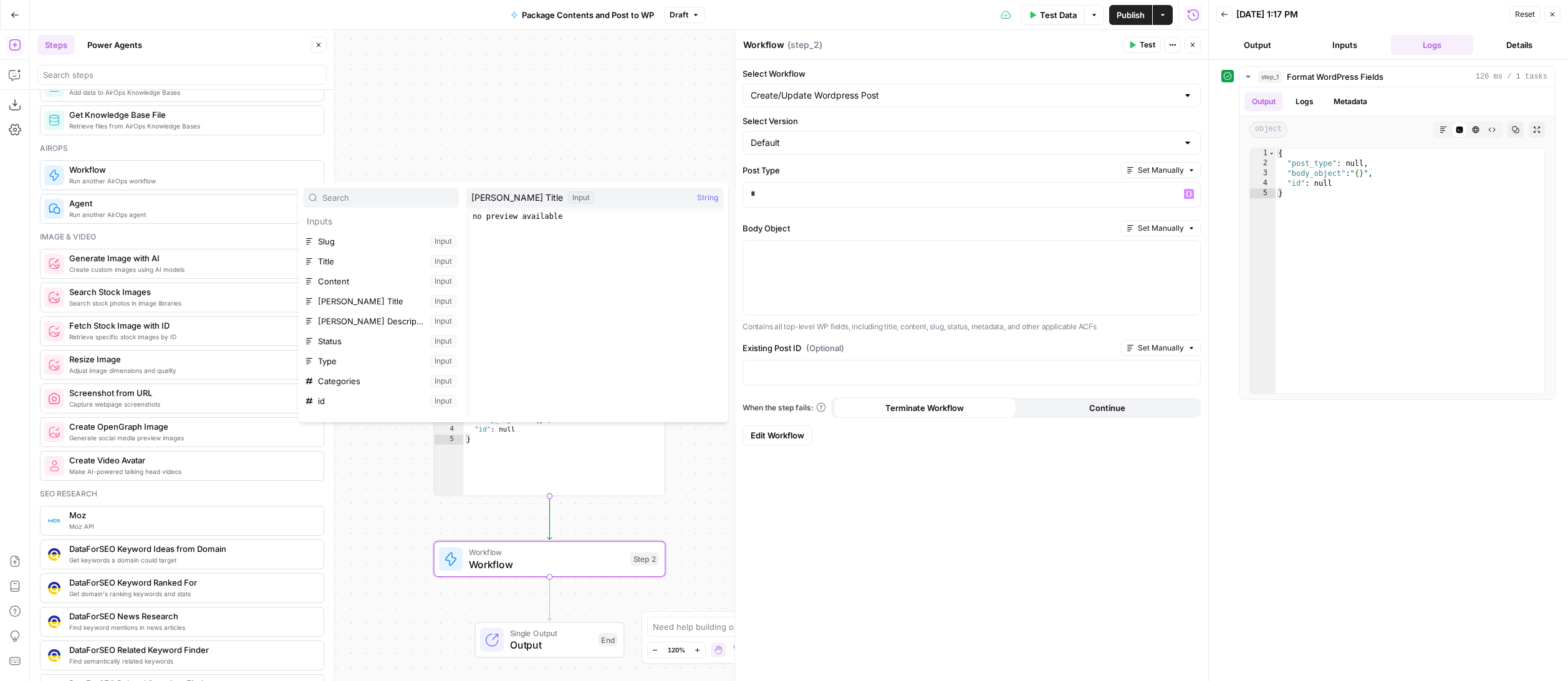
scroll to position [133, 0]
click at [411, 306] on icon "button" at bounding box center [413, 308] width 8 height 8
click at [357, 326] on icon "button" at bounding box center [355, 328] width 8 height 8
click at [374, 344] on button "Select variable Post_type" at bounding box center [393, 347] width 131 height 20
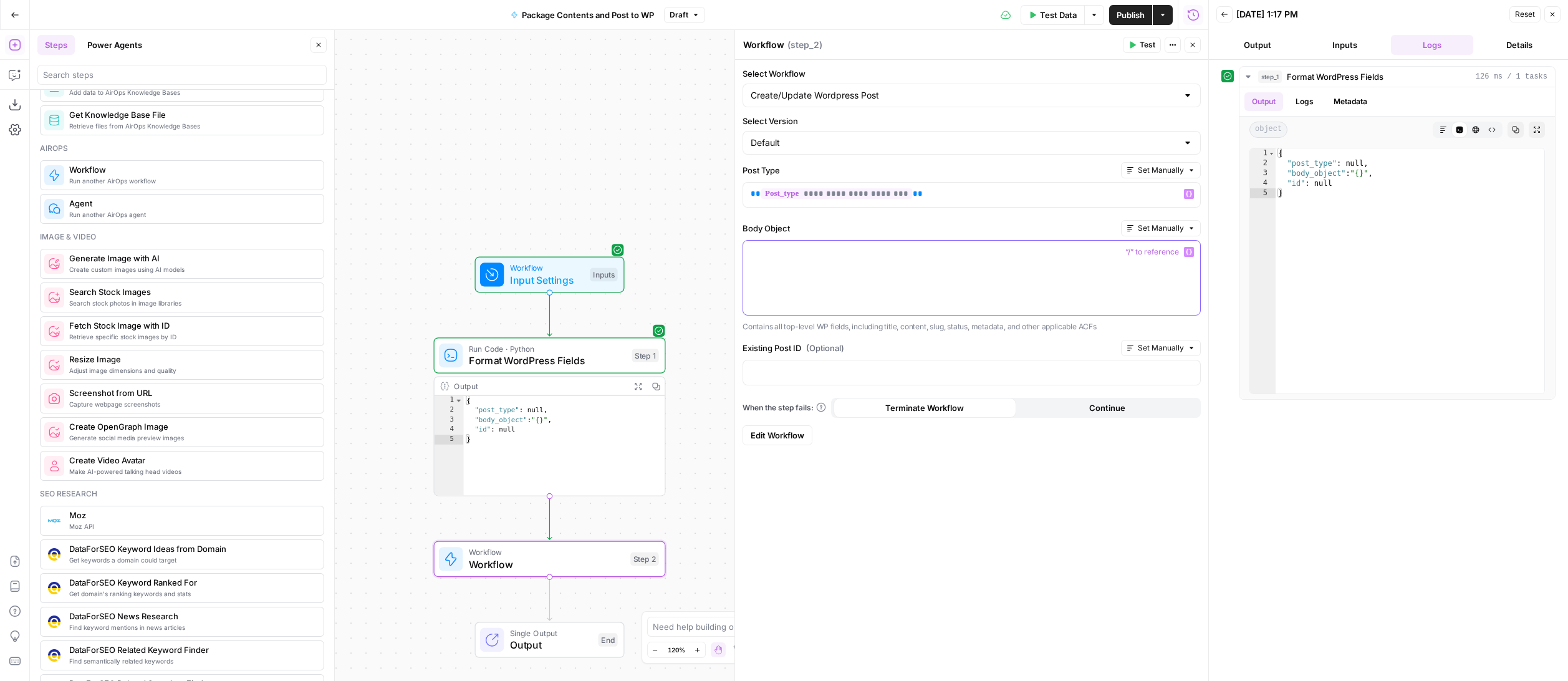
click at [843, 258] on div at bounding box center [971, 278] width 457 height 74
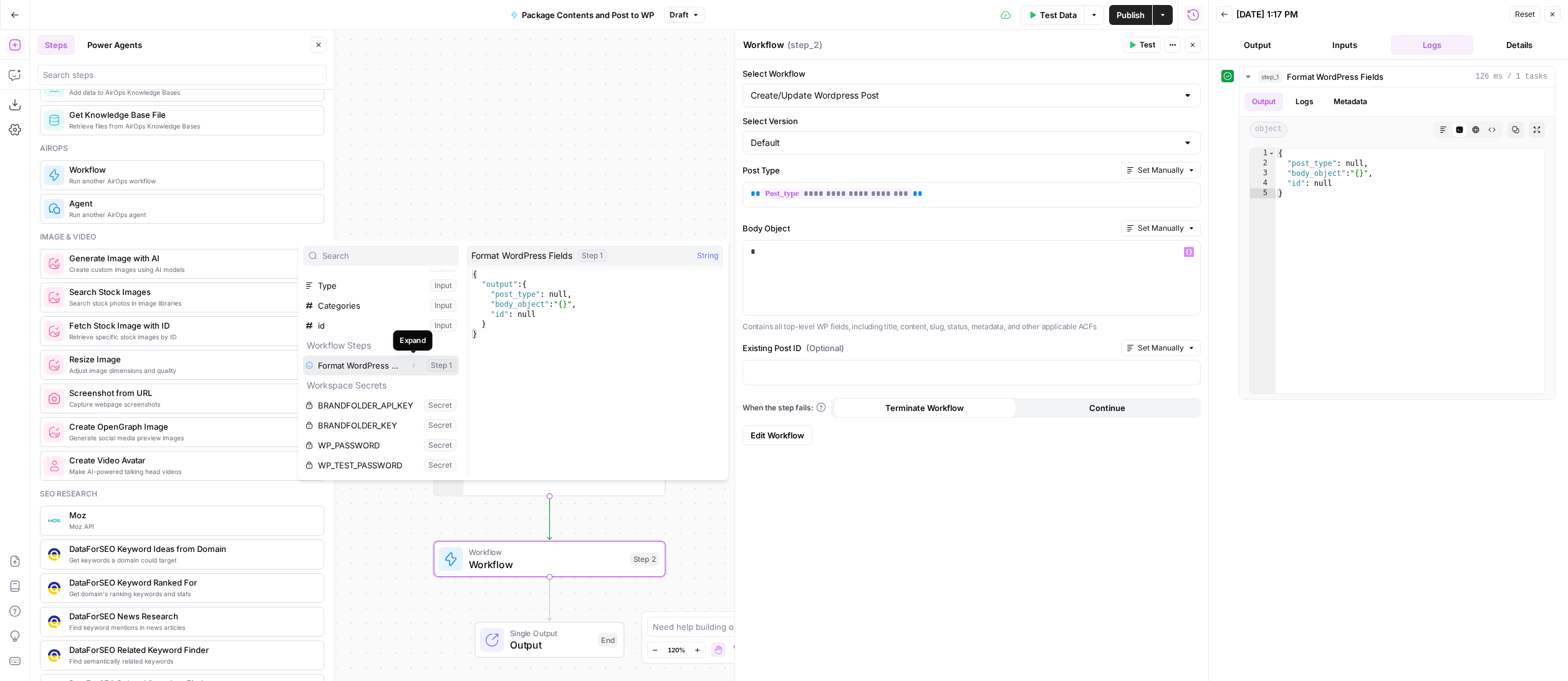
click at [411, 366] on icon "button" at bounding box center [413, 366] width 8 height 8
click at [356, 383] on icon "button" at bounding box center [355, 385] width 8 height 8
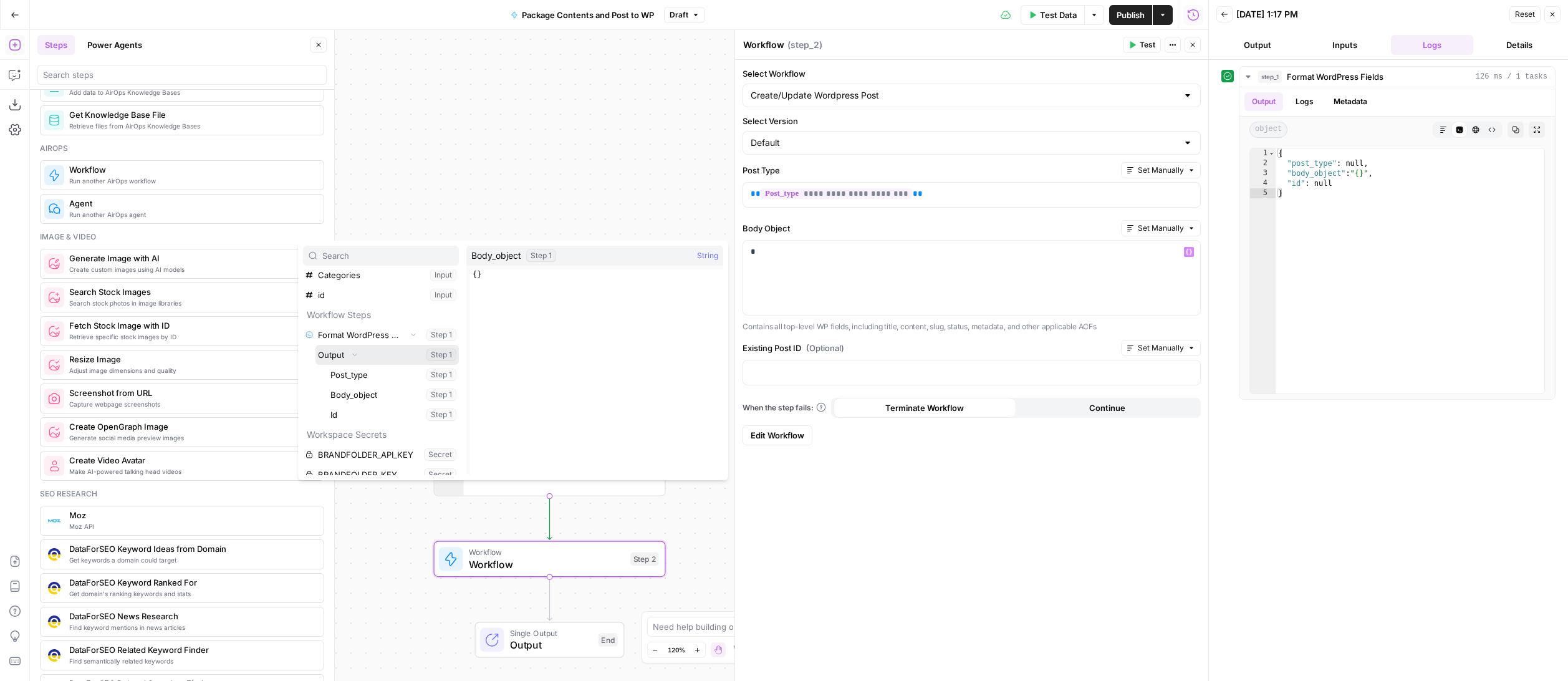
scroll to position [165, 0]
click at [363, 395] on button "Select variable Body_object" at bounding box center [393, 394] width 131 height 20
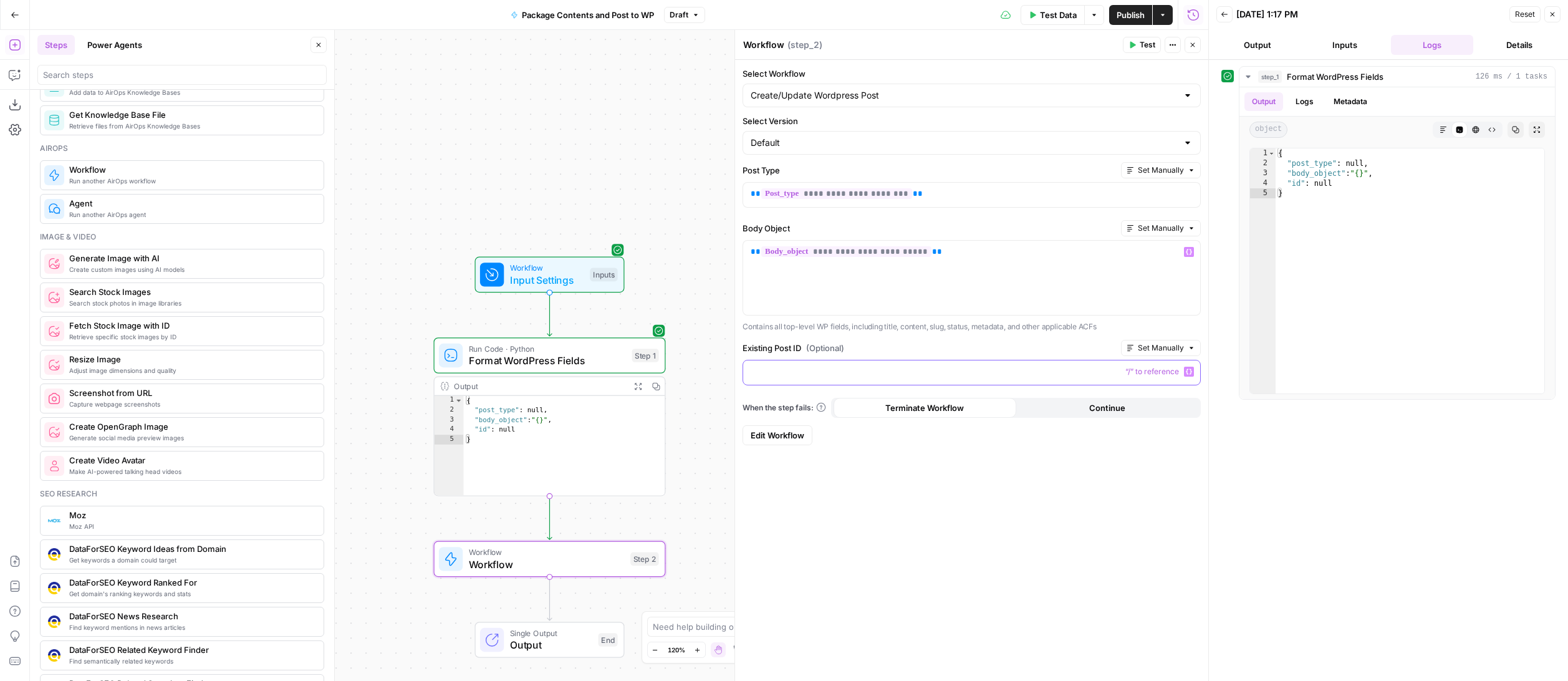
click at [814, 369] on p at bounding box center [971, 371] width 442 height 12
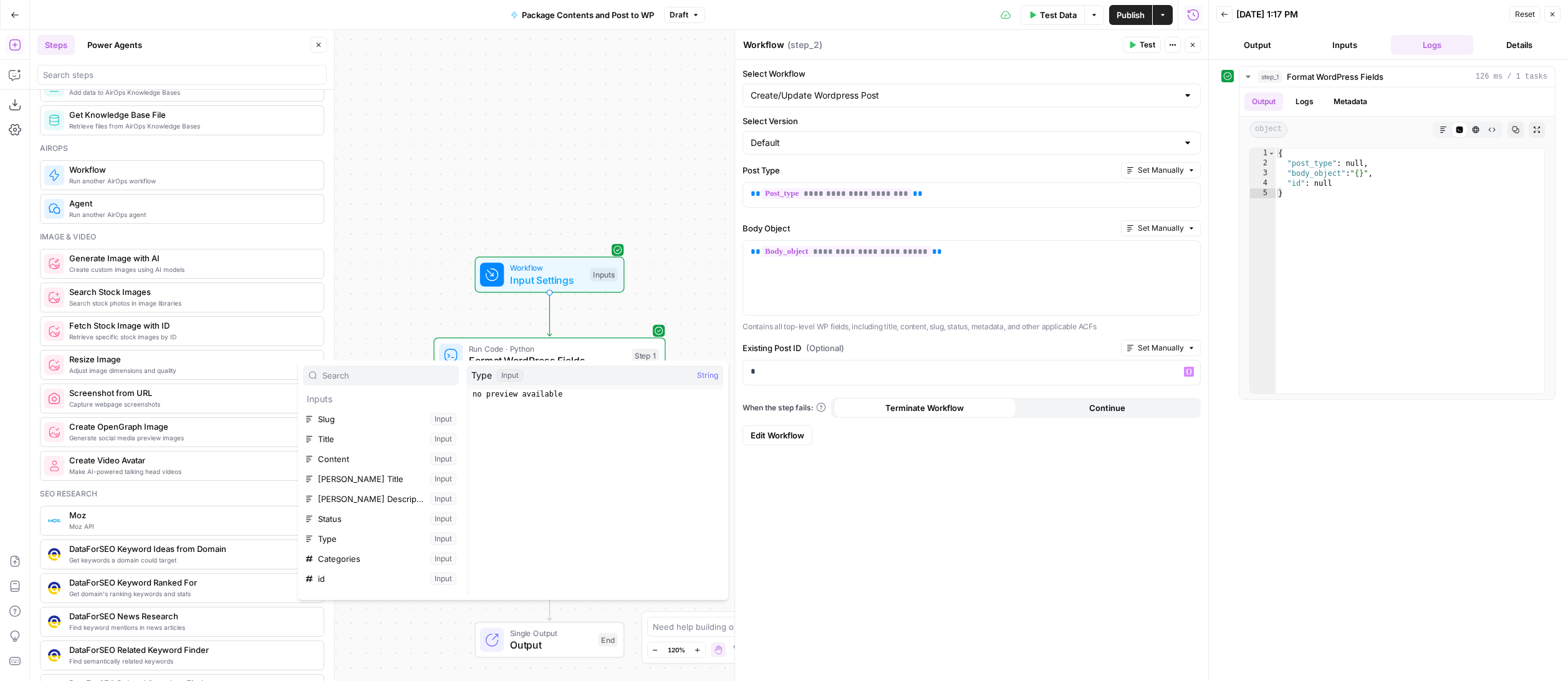
scroll to position [80, 0]
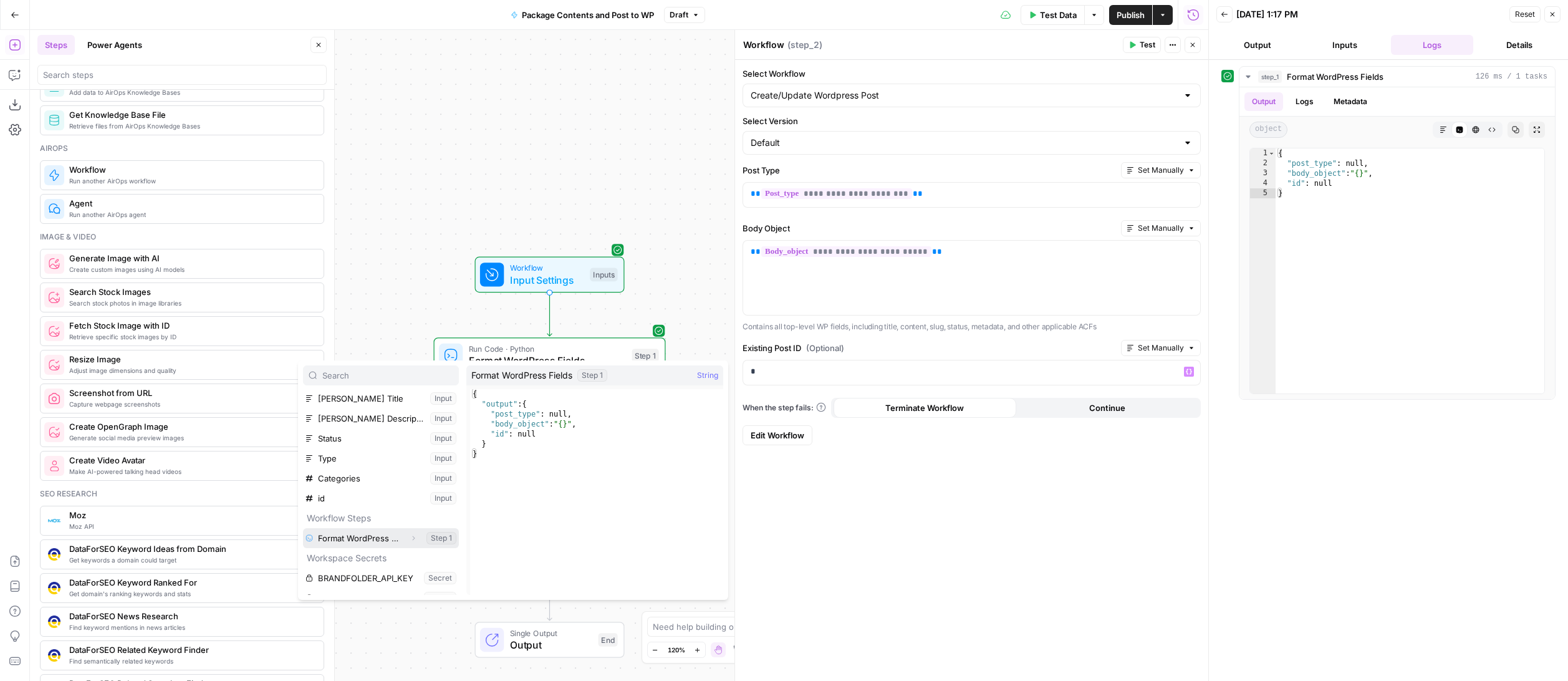
click at [413, 539] on icon "button" at bounding box center [414, 539] width 3 height 4
click at [354, 504] on icon "button" at bounding box center [355, 502] width 8 height 8
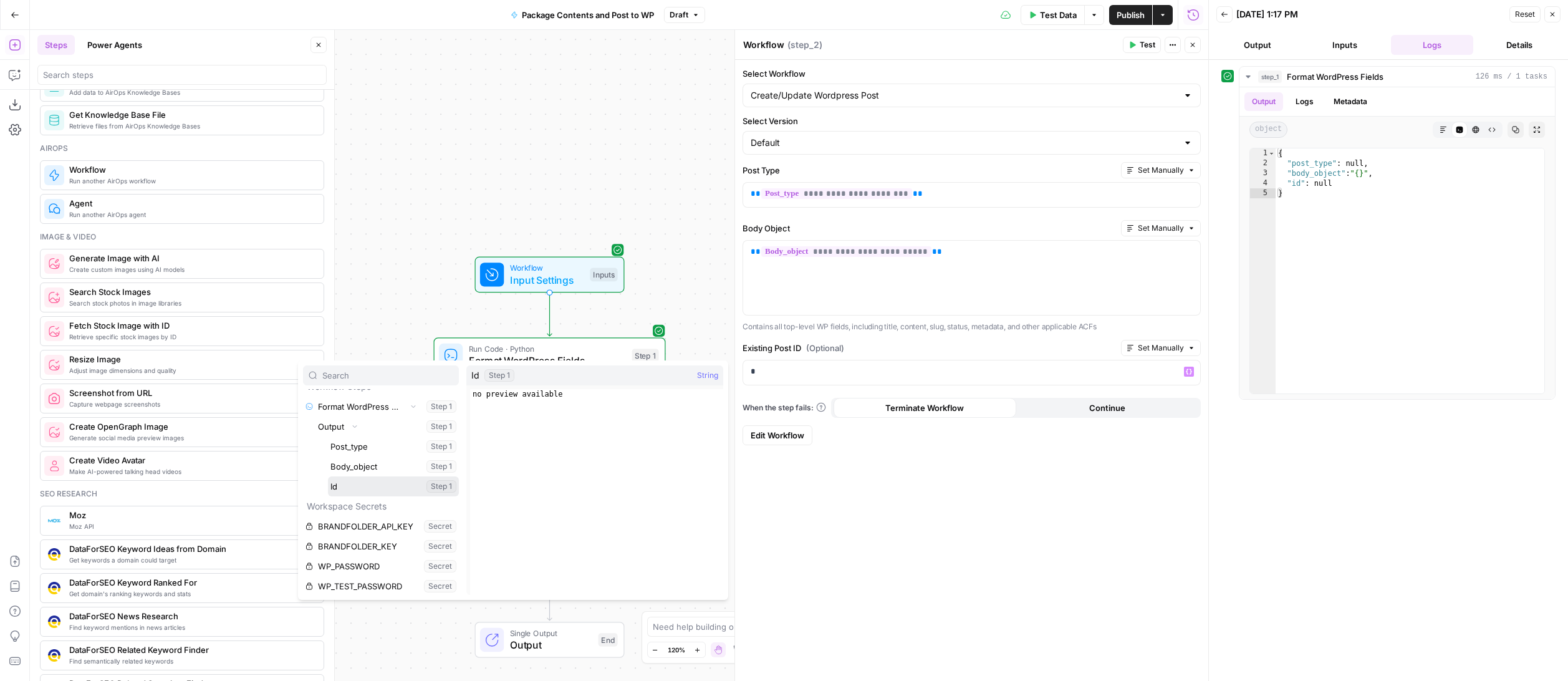
click at [361, 489] on button "Select variable Id" at bounding box center [393, 486] width 131 height 20
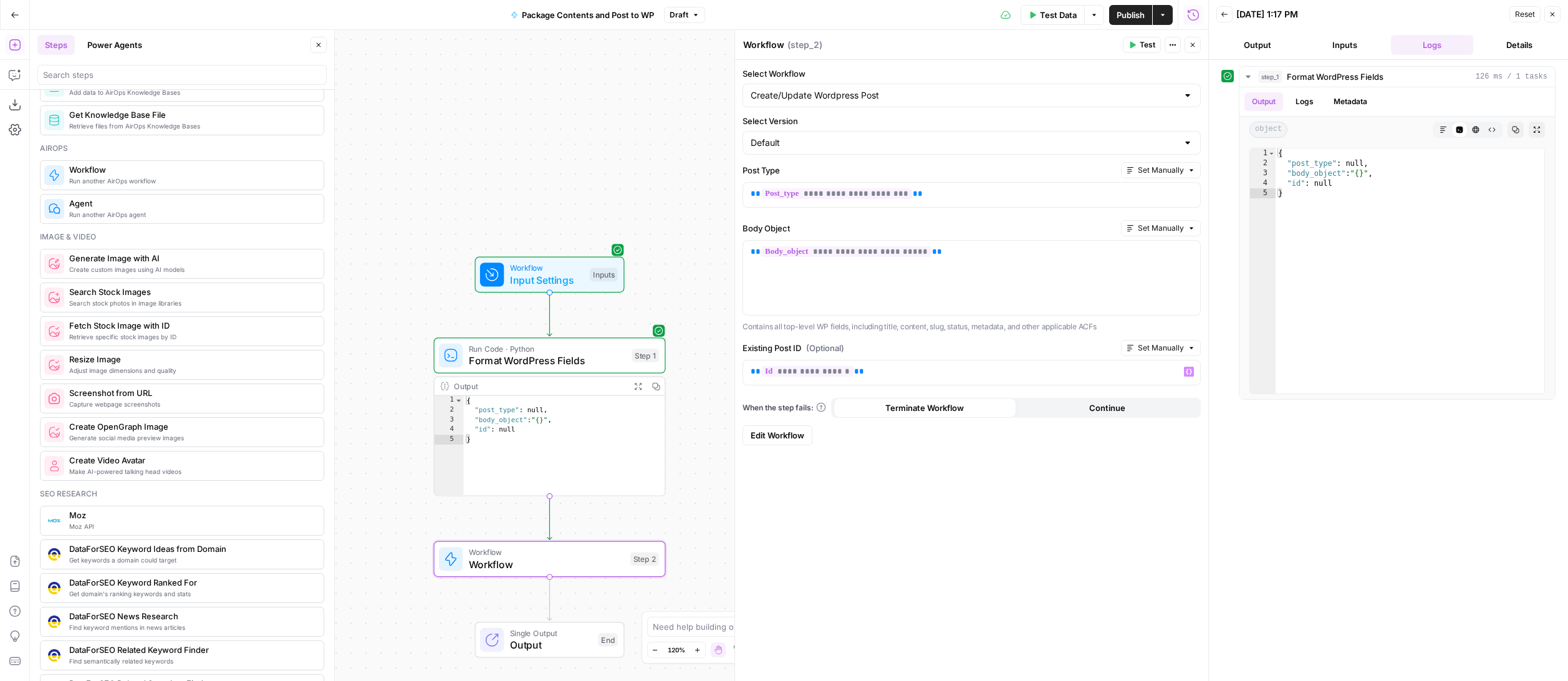
click at [937, 470] on div "**********" at bounding box center [971, 370] width 473 height 621
click at [1134, 15] on span "Publish" at bounding box center [1130, 15] width 28 height 12
click at [24, 13] on button "Go Back" at bounding box center [15, 15] width 22 height 22
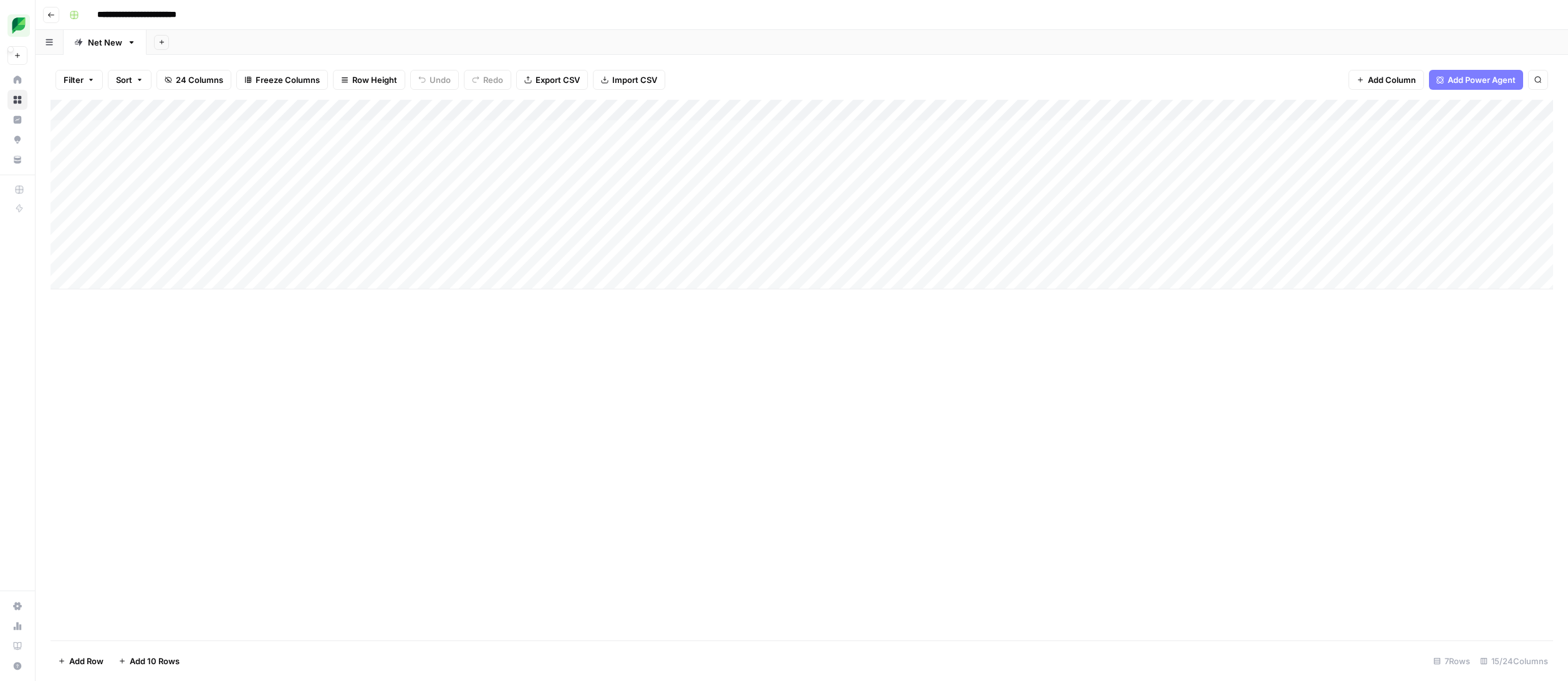
click at [24, 13] on button "SproutSocial" at bounding box center [17, 26] width 20 height 31
click at [54, 13] on icon "button" at bounding box center [51, 15] width 8 height 8
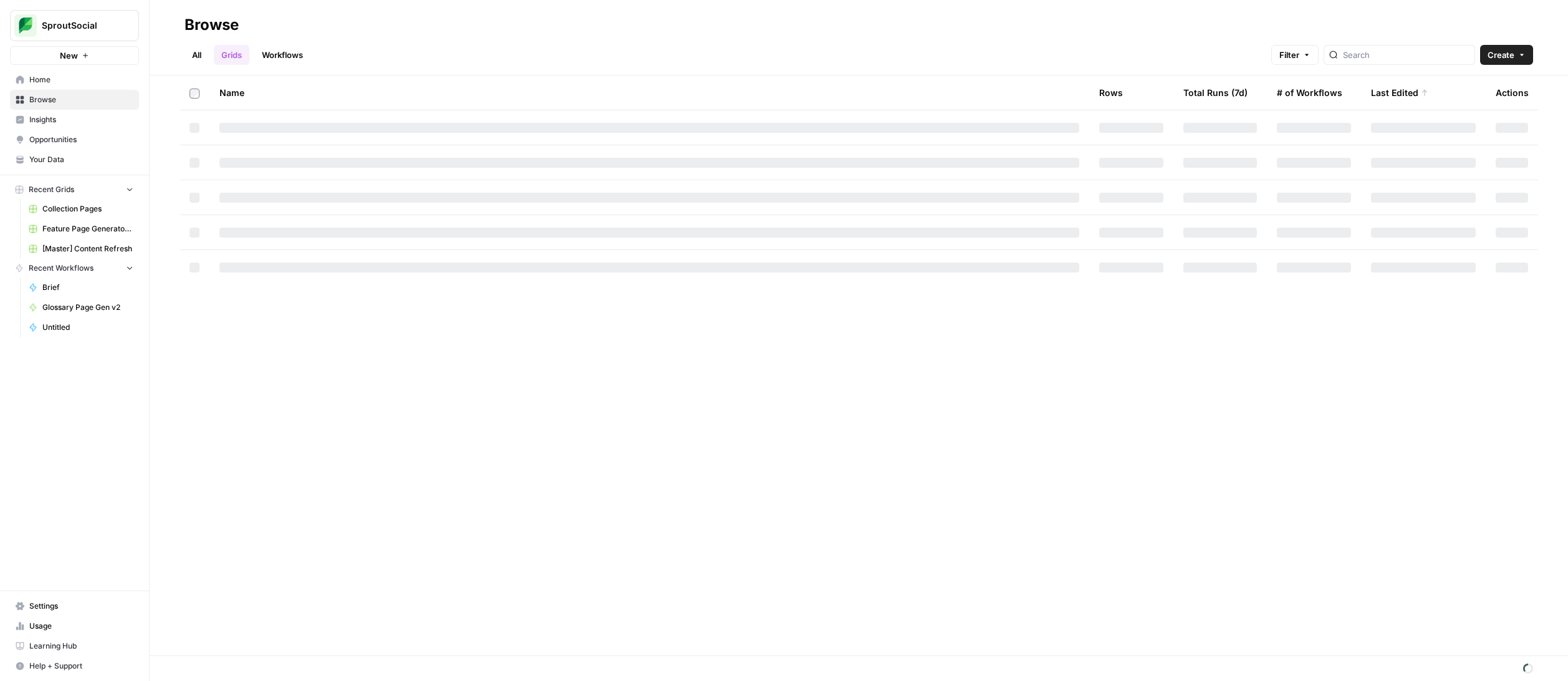
click at [277, 58] on link "Workflows" at bounding box center [283, 55] width 56 height 20
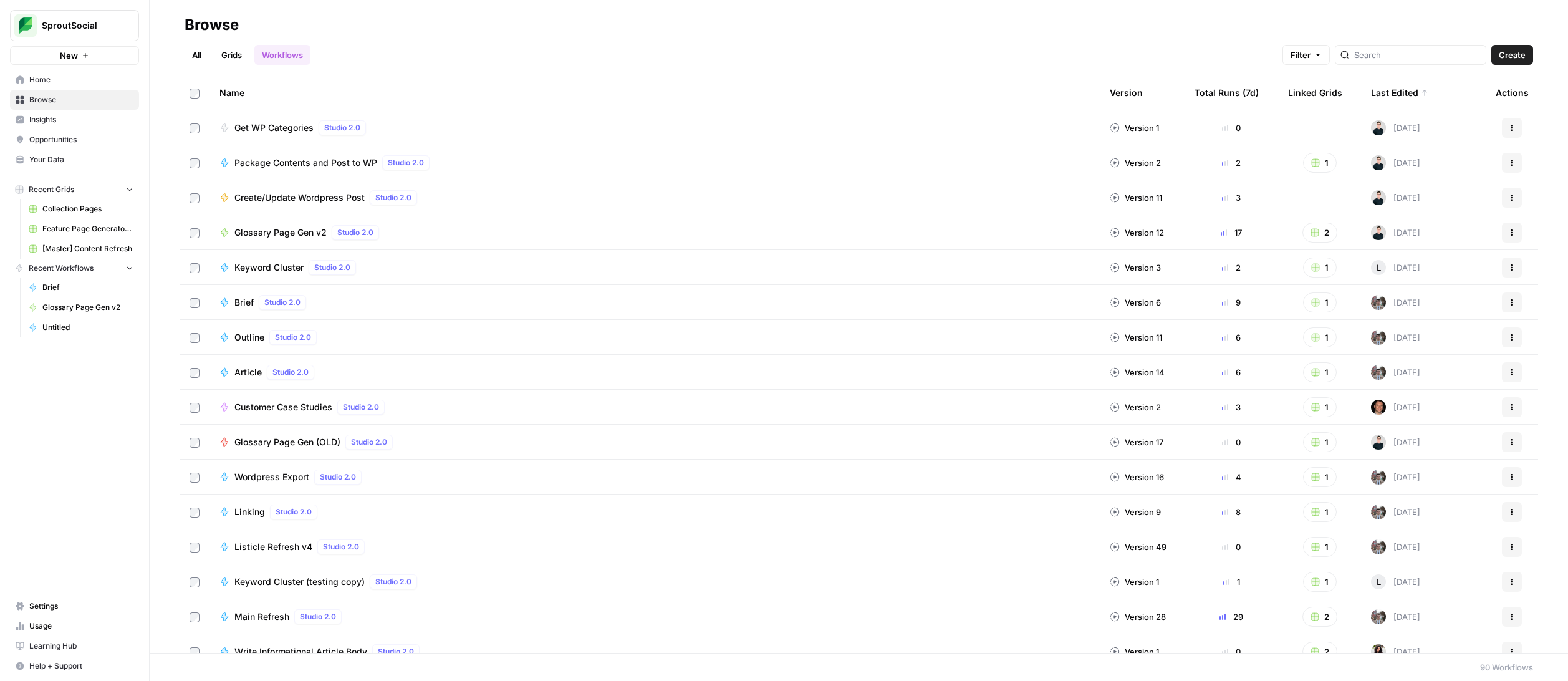
click at [304, 230] on span "Glossary Page Gen v2" at bounding box center [281, 232] width 92 height 12
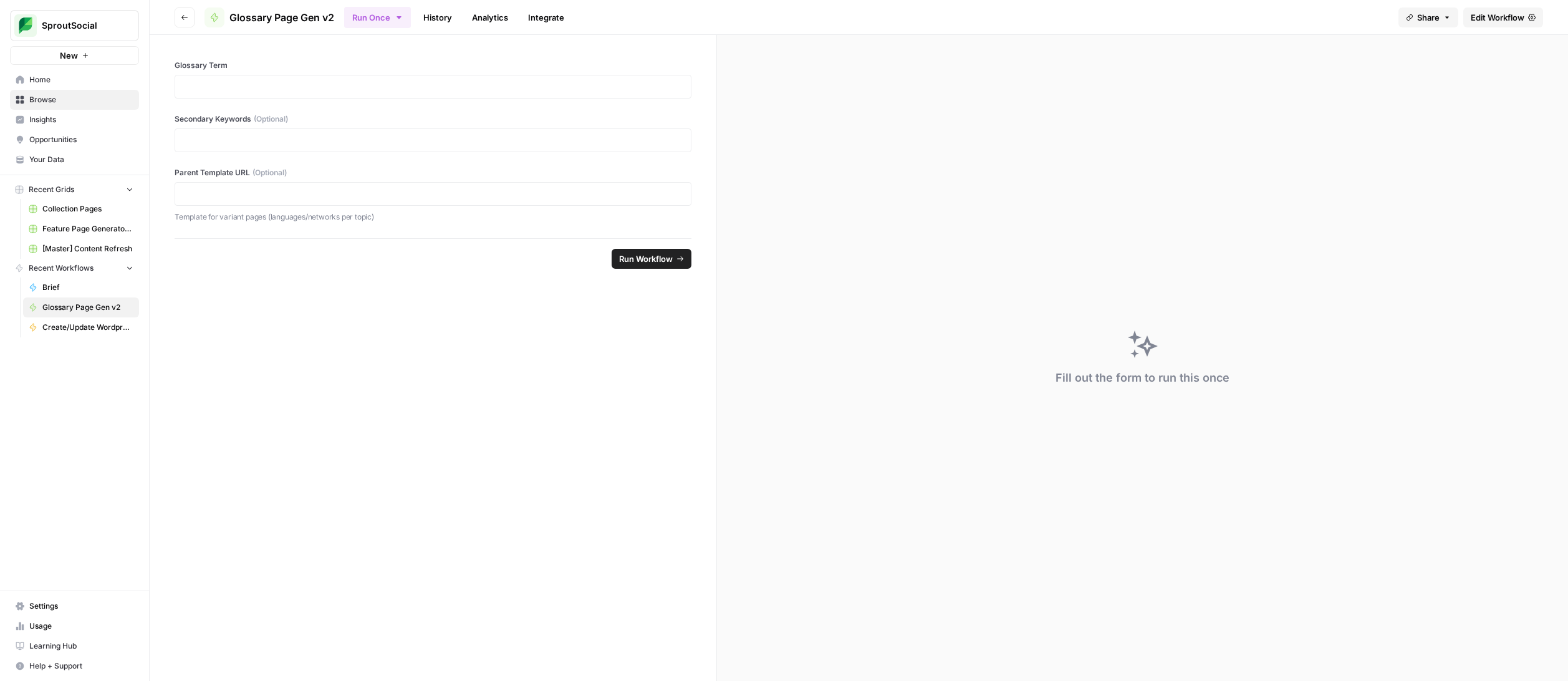
click at [1503, 17] on span "Edit Workflow" at bounding box center [1498, 17] width 54 height 12
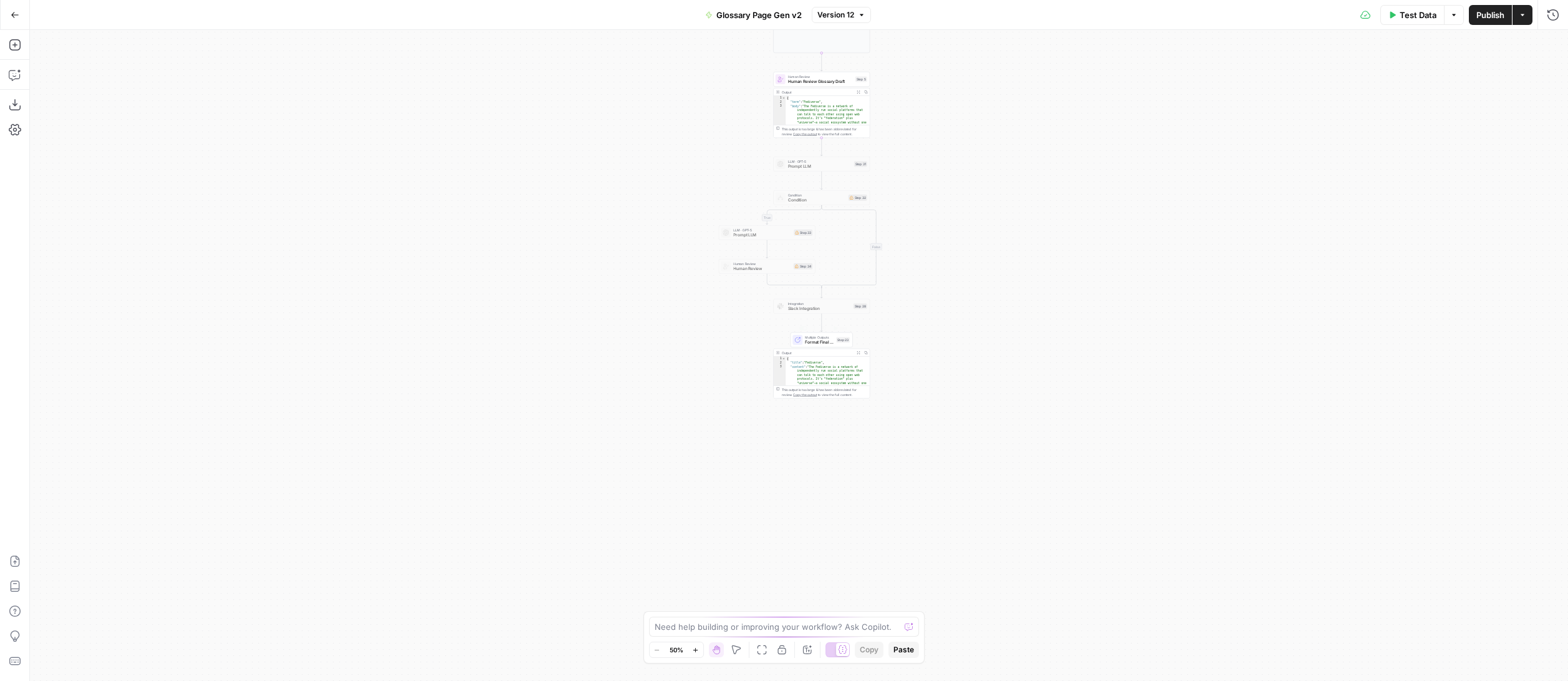
click at [823, 339] on span "Format Final JSON Output" at bounding box center [819, 342] width 29 height 6
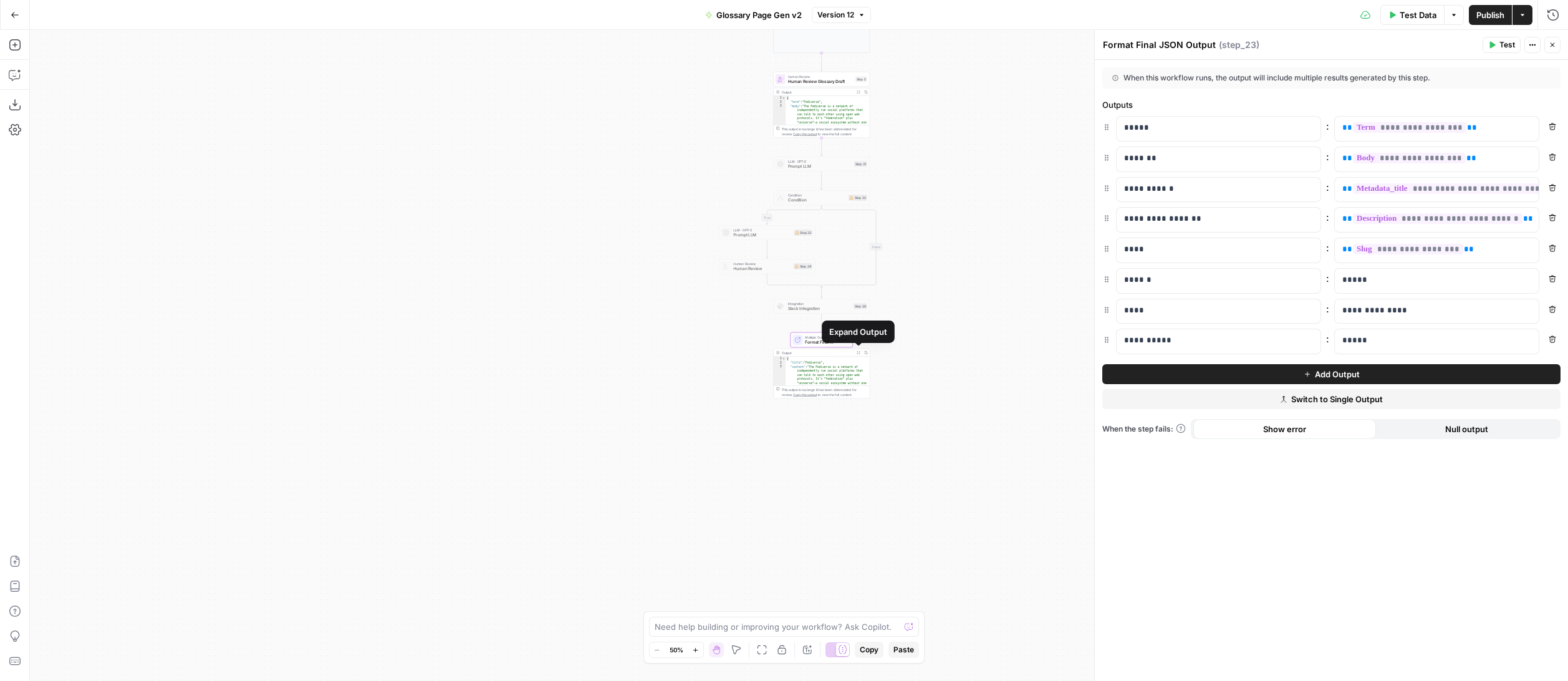
click at [858, 353] on icon "button" at bounding box center [859, 353] width 4 height 4
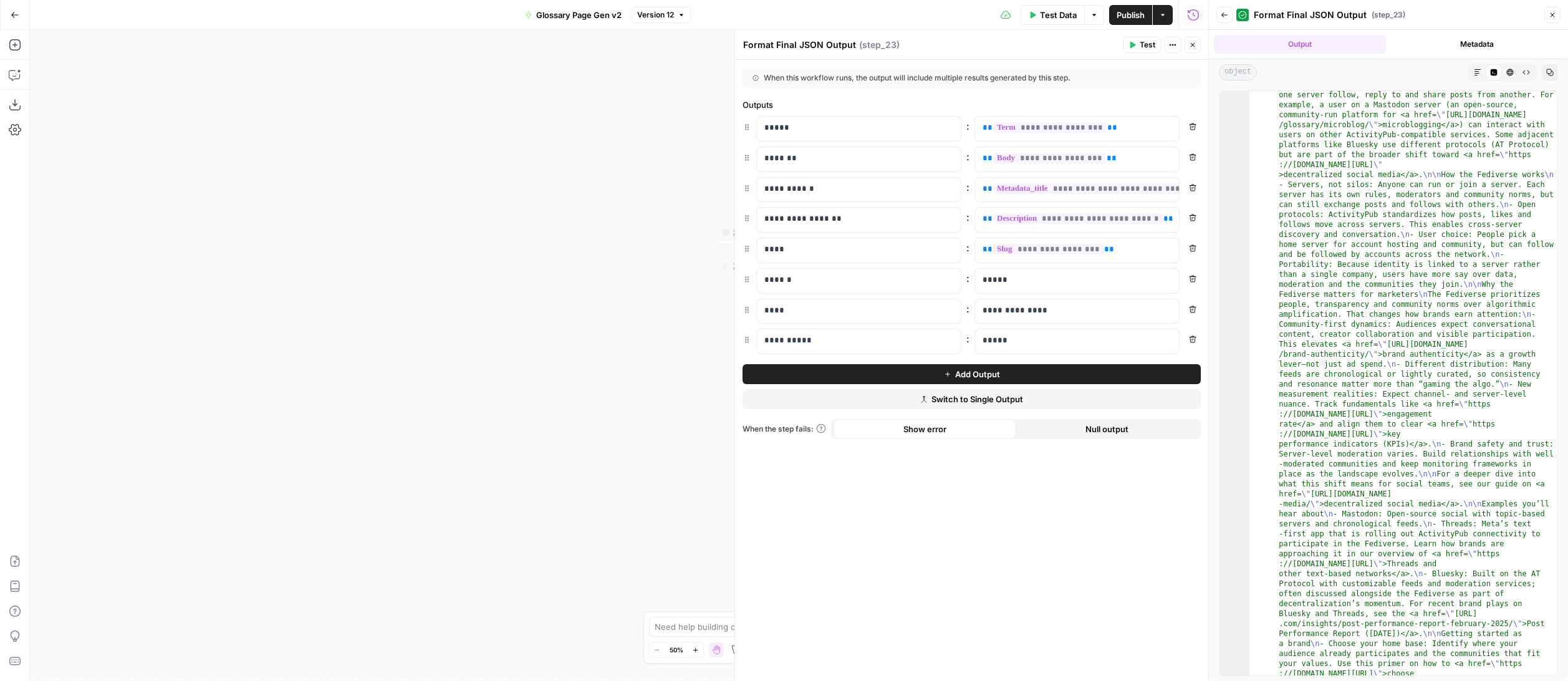
scroll to position [534, 0]
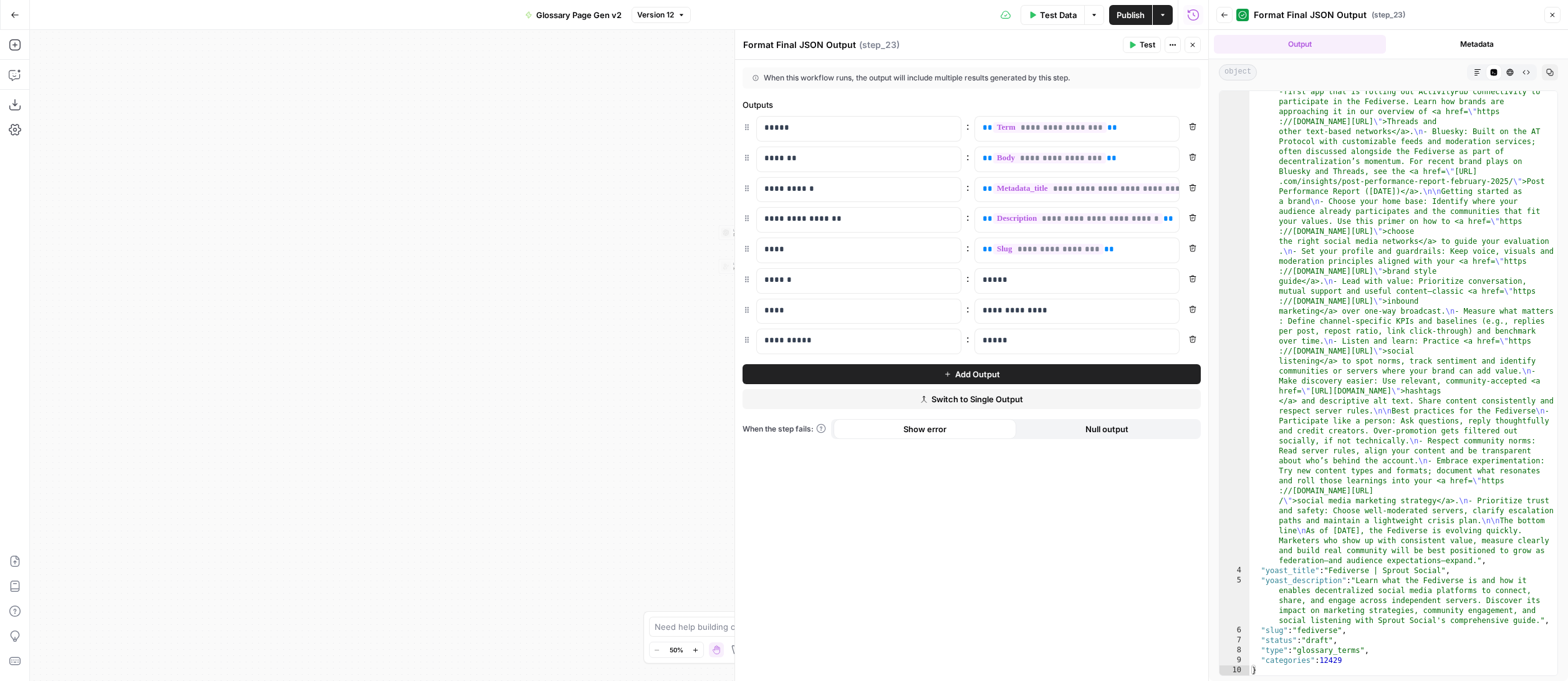
click at [1222, 17] on icon "button" at bounding box center [1225, 15] width 8 height 8
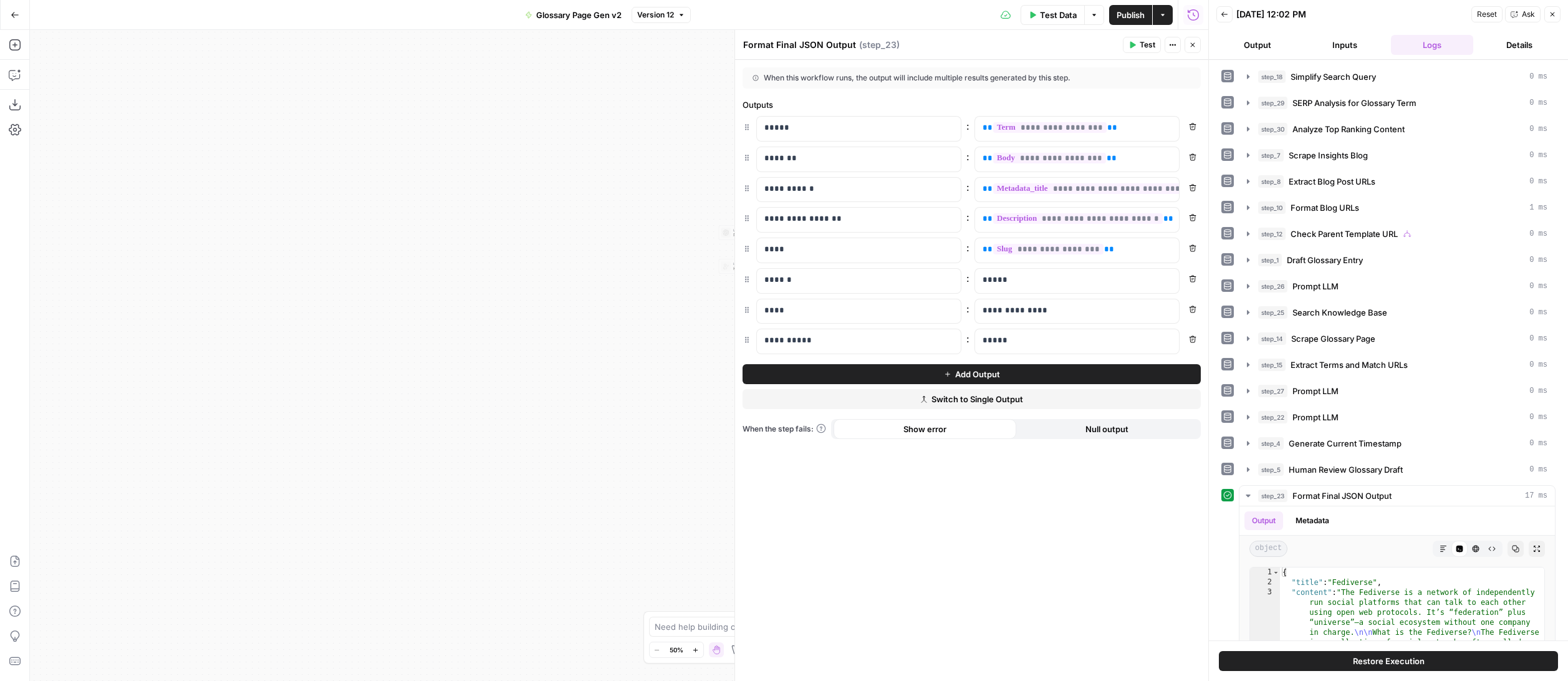
click at [1552, 12] on icon "button" at bounding box center [1552, 15] width 8 height 8
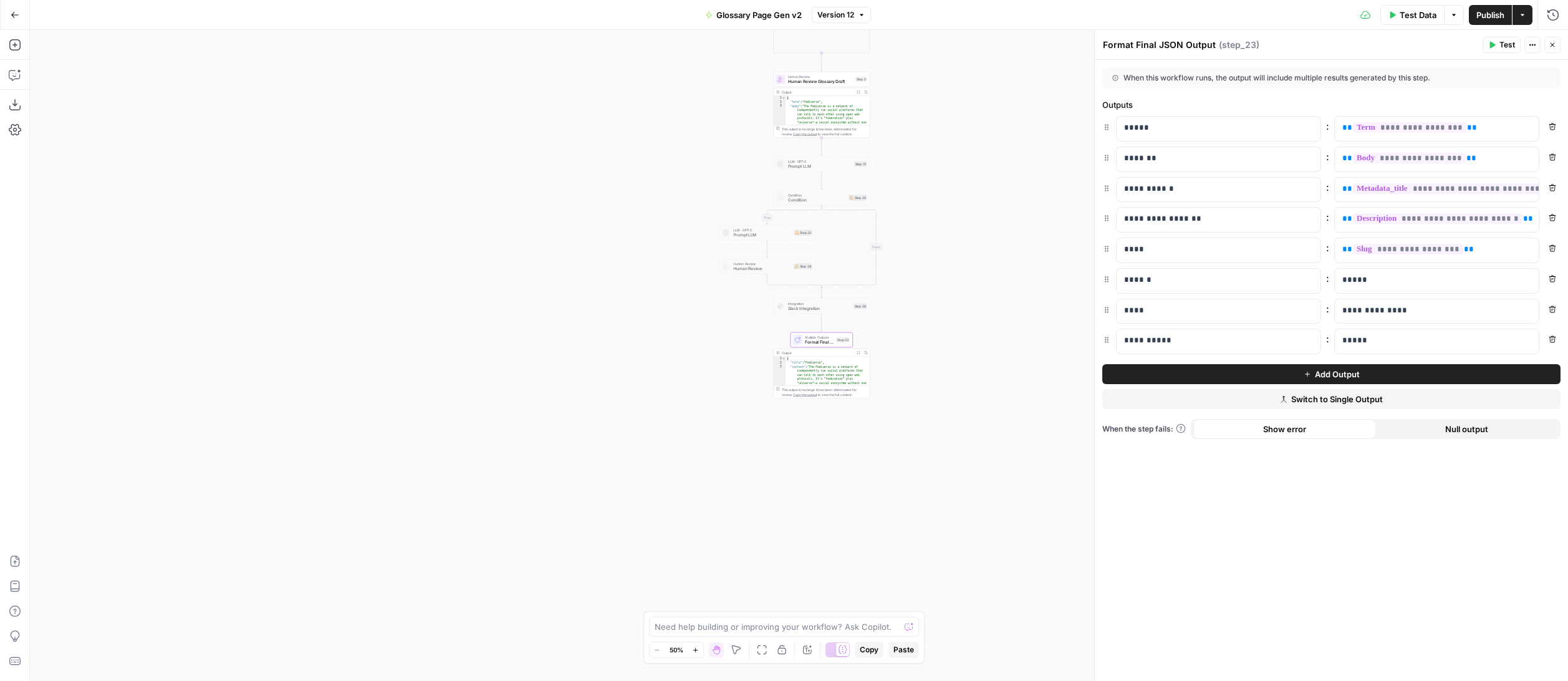
click at [1011, 256] on div "**********" at bounding box center [799, 356] width 1538 height 652
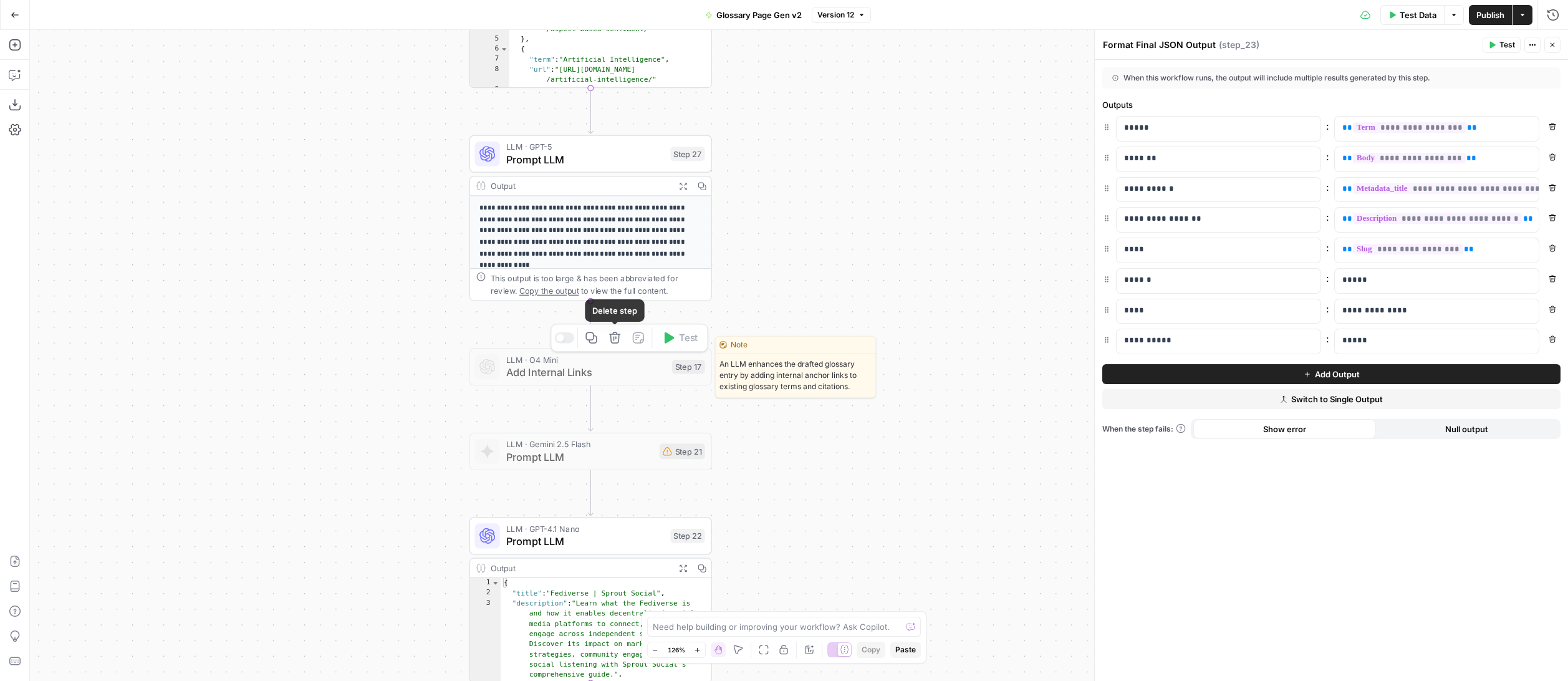
click at [616, 342] on icon "button" at bounding box center [615, 339] width 12 height 12
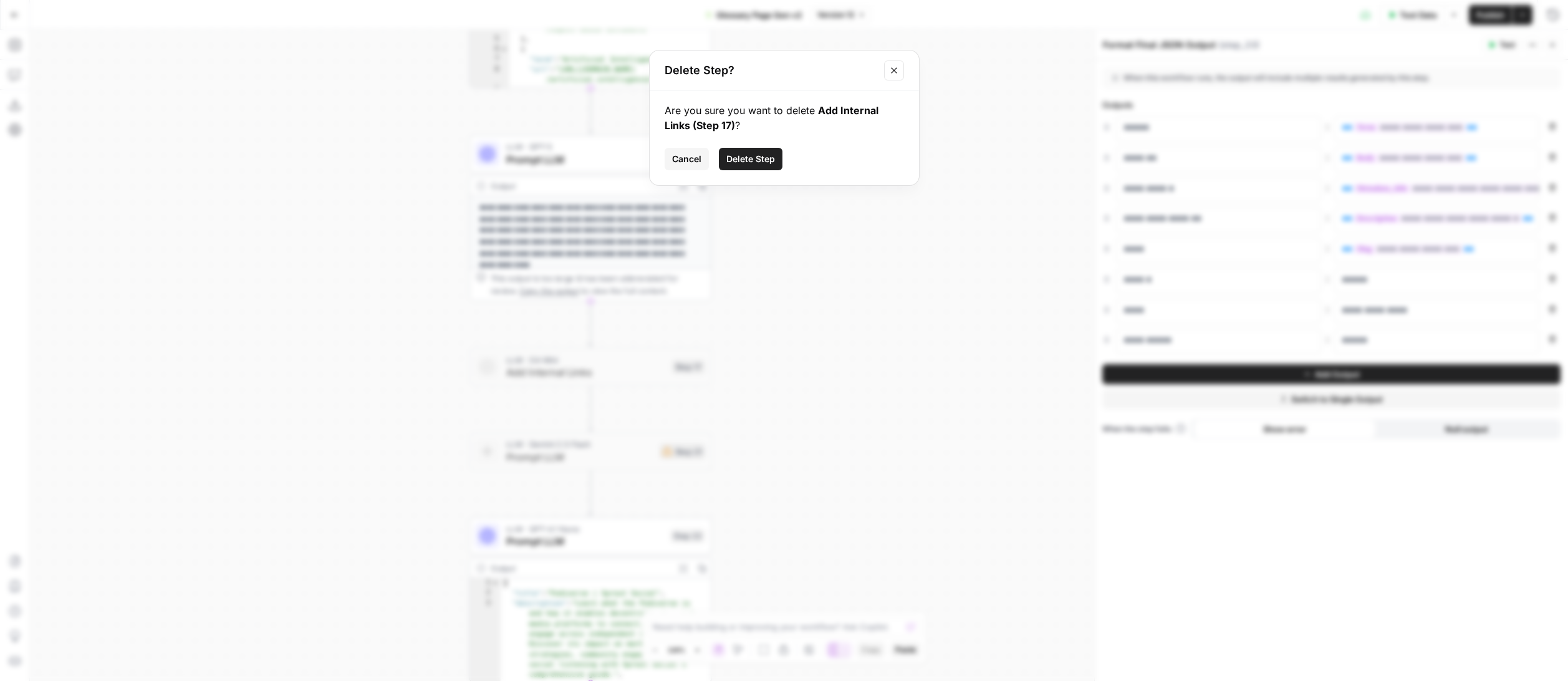
click at [745, 161] on span "Delete Step" at bounding box center [750, 158] width 49 height 12
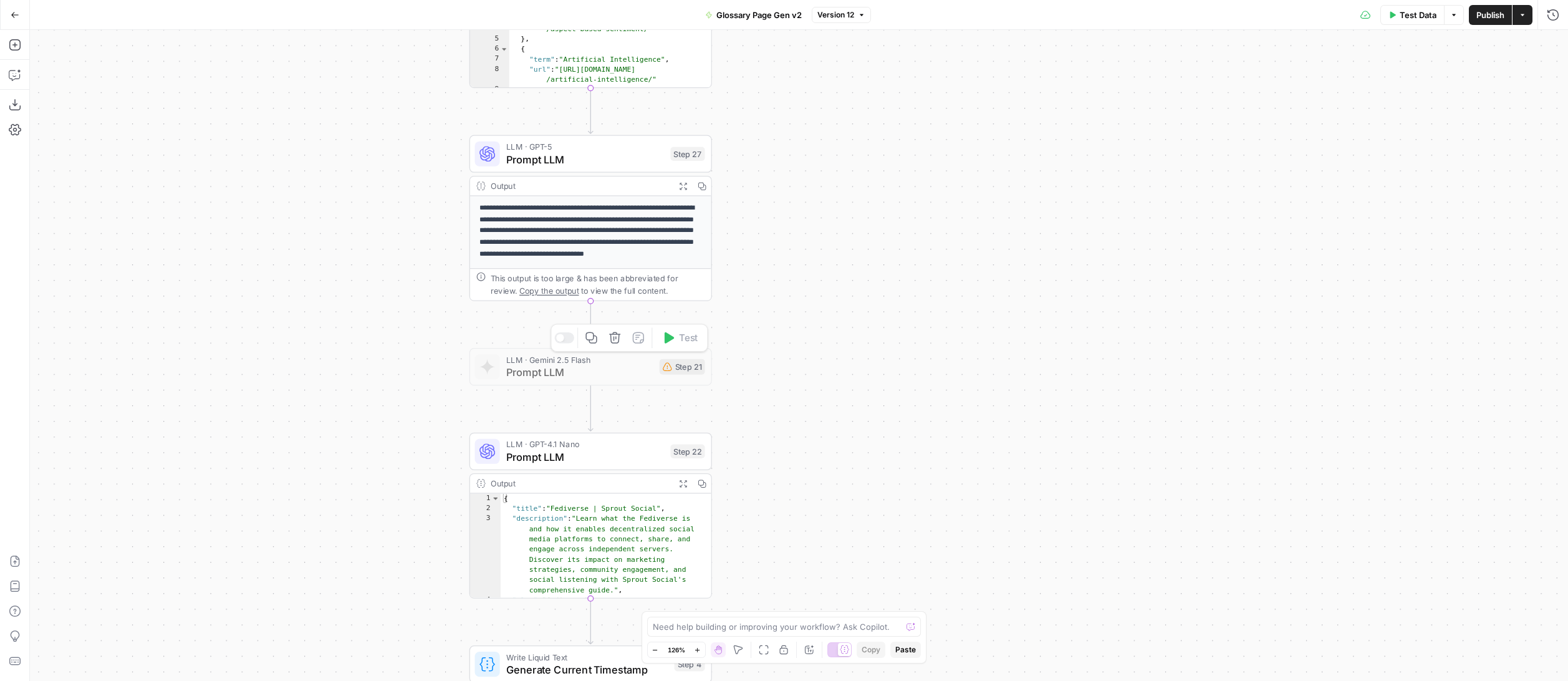
click at [617, 342] on icon "button" at bounding box center [615, 339] width 12 height 12
click at [745, 160] on span "Delete Step" at bounding box center [750, 158] width 49 height 12
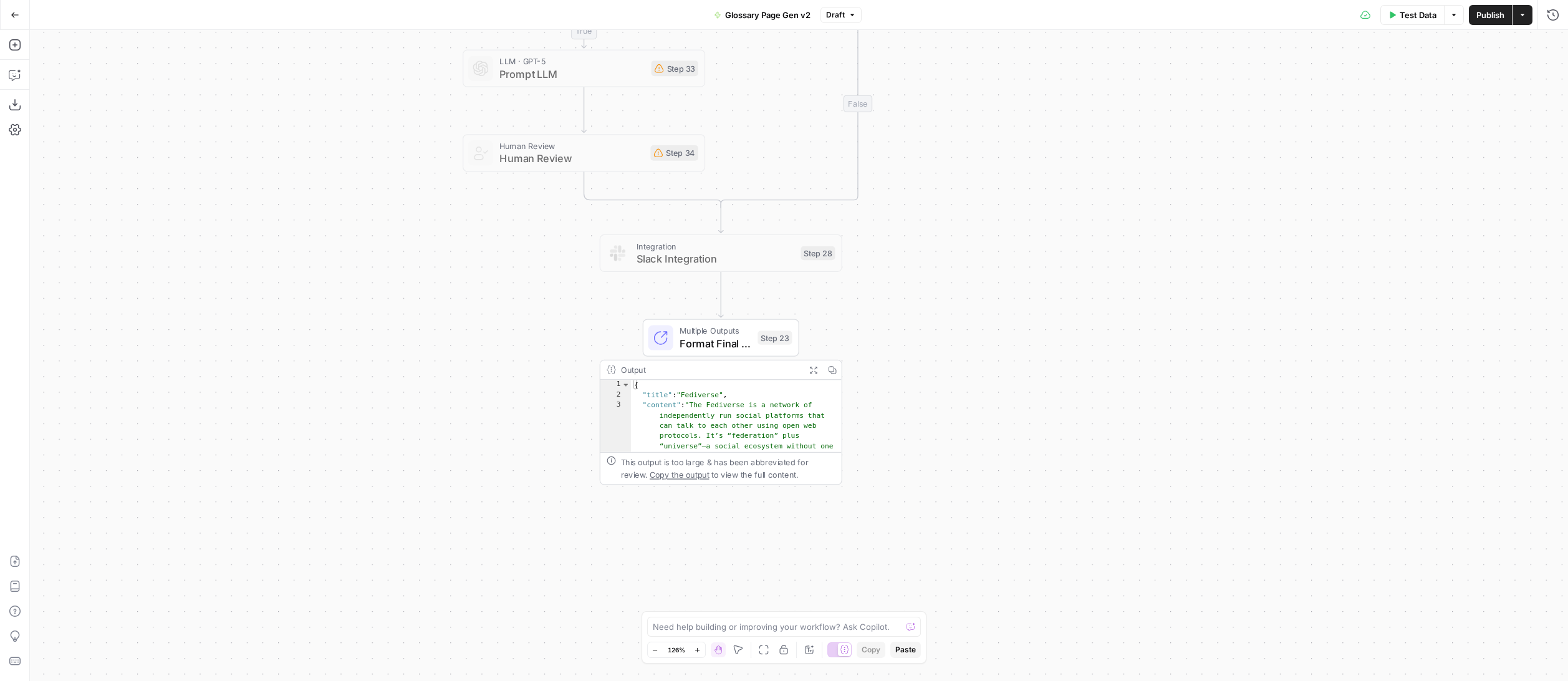
click at [928, 342] on div "**********" at bounding box center [799, 356] width 1538 height 652
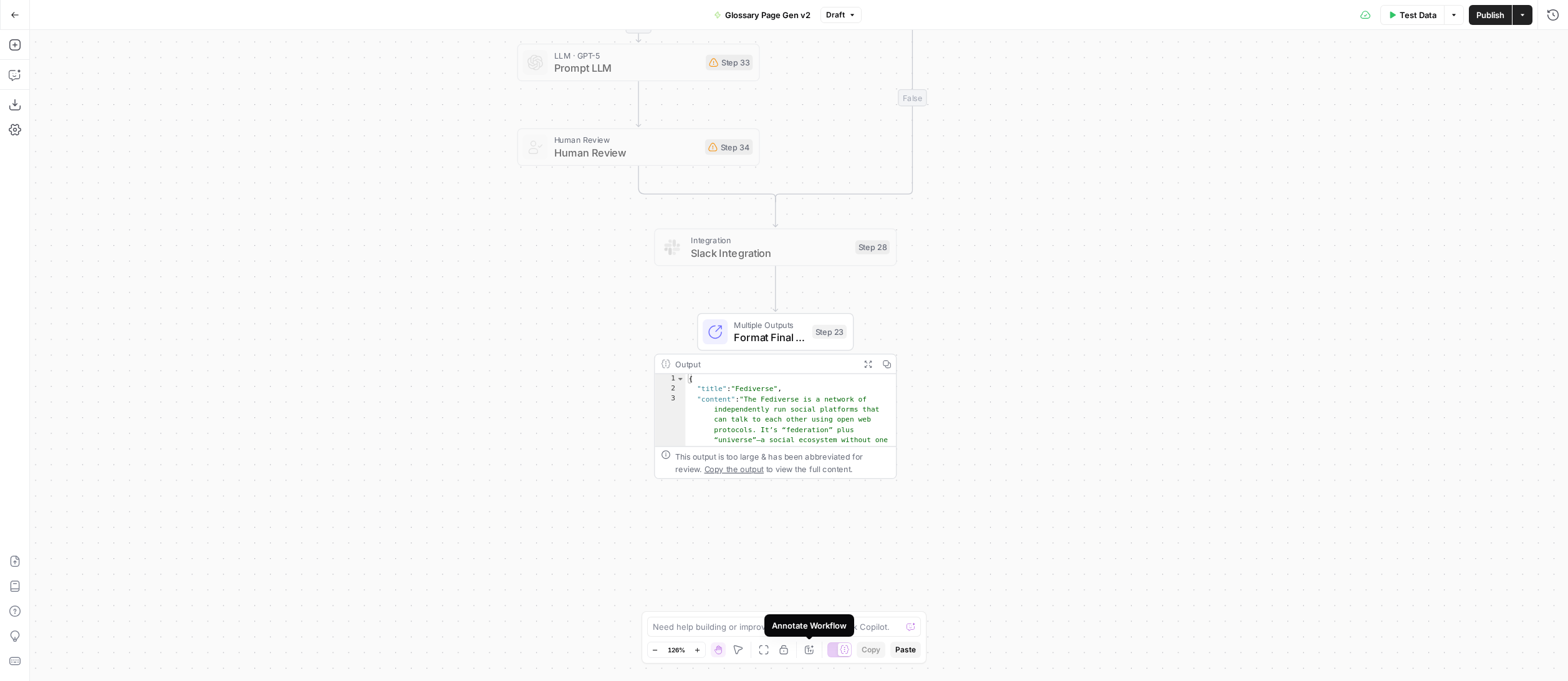
click at [814, 647] on icon "button" at bounding box center [809, 650] width 10 height 10
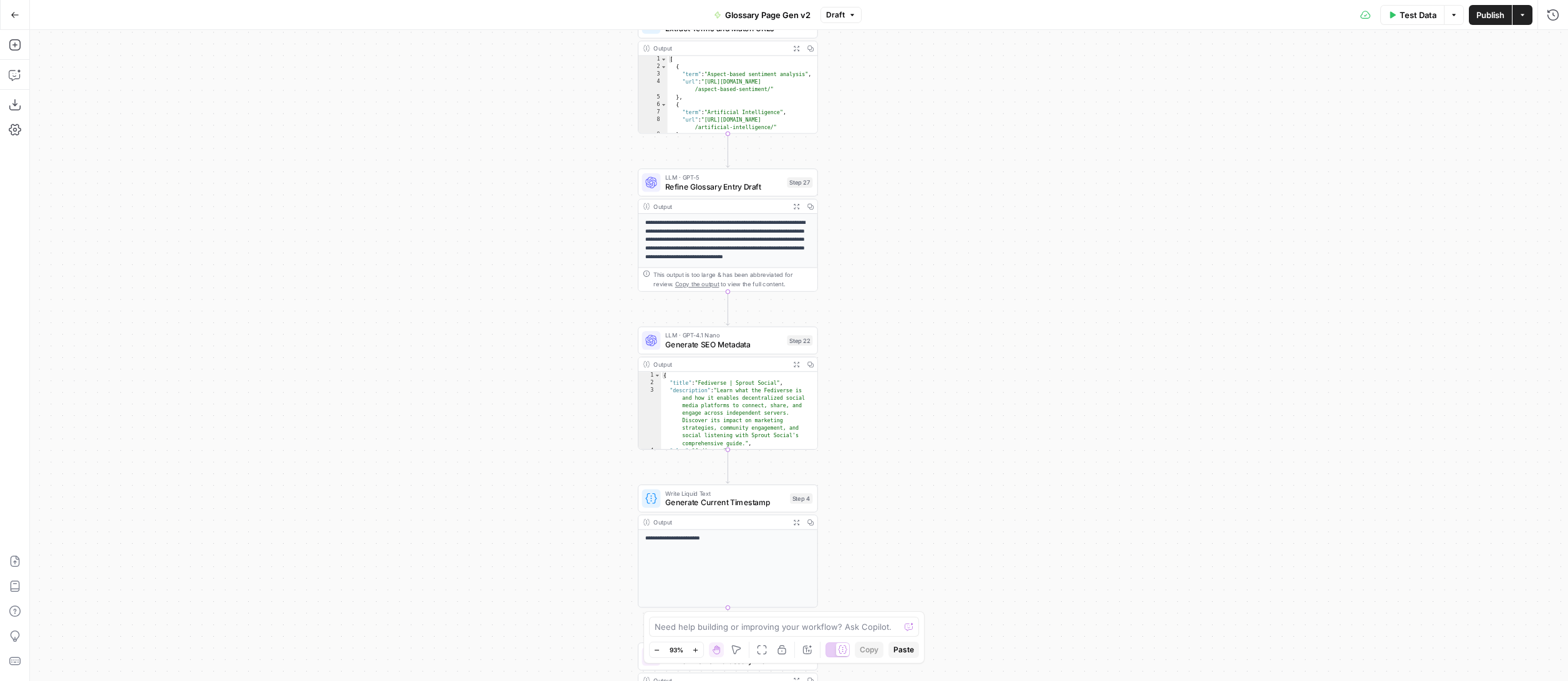
click at [1492, 17] on span "Publish" at bounding box center [1490, 15] width 28 height 12
click at [993, 178] on div "**********" at bounding box center [799, 356] width 1538 height 652
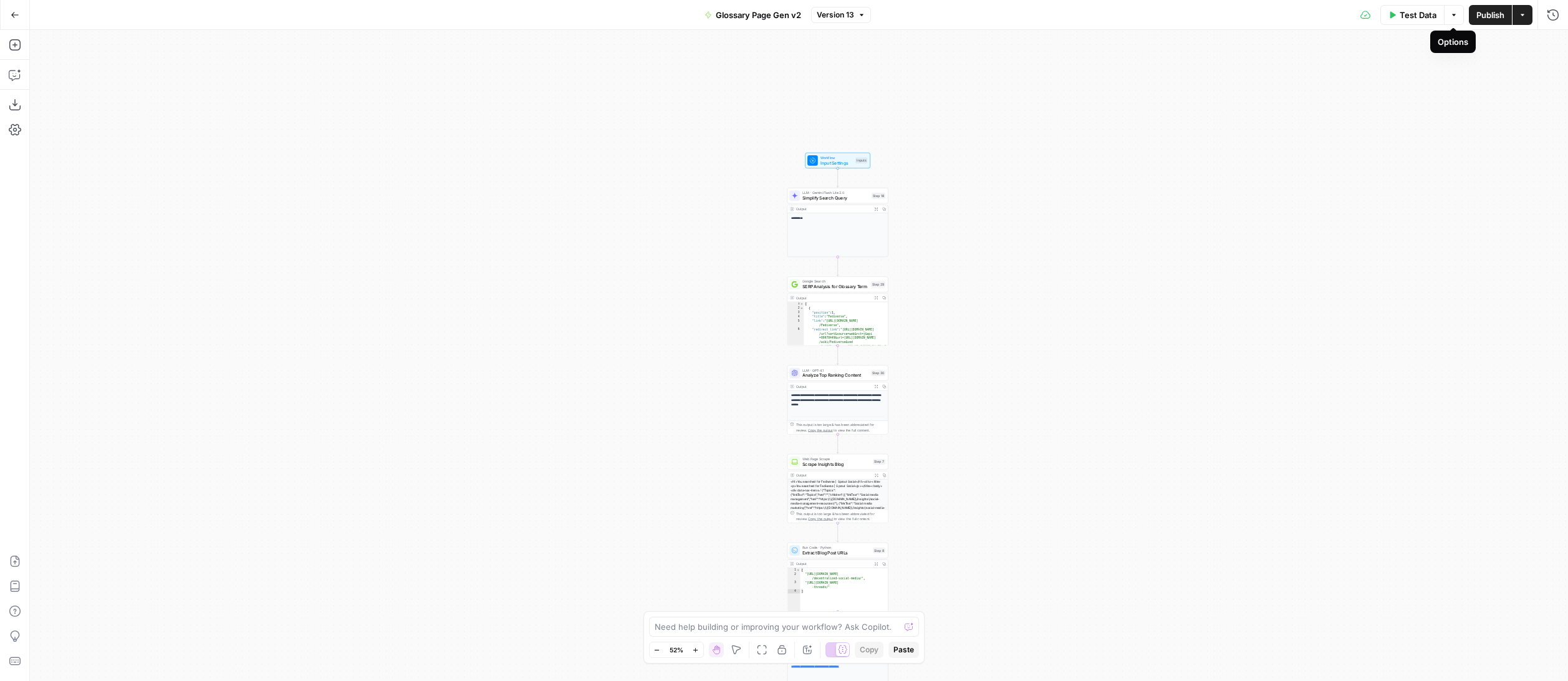
click at [1461, 12] on button "Options" at bounding box center [1453, 15] width 20 height 20
click at [1522, 13] on icon "button" at bounding box center [1523, 15] width 8 height 8
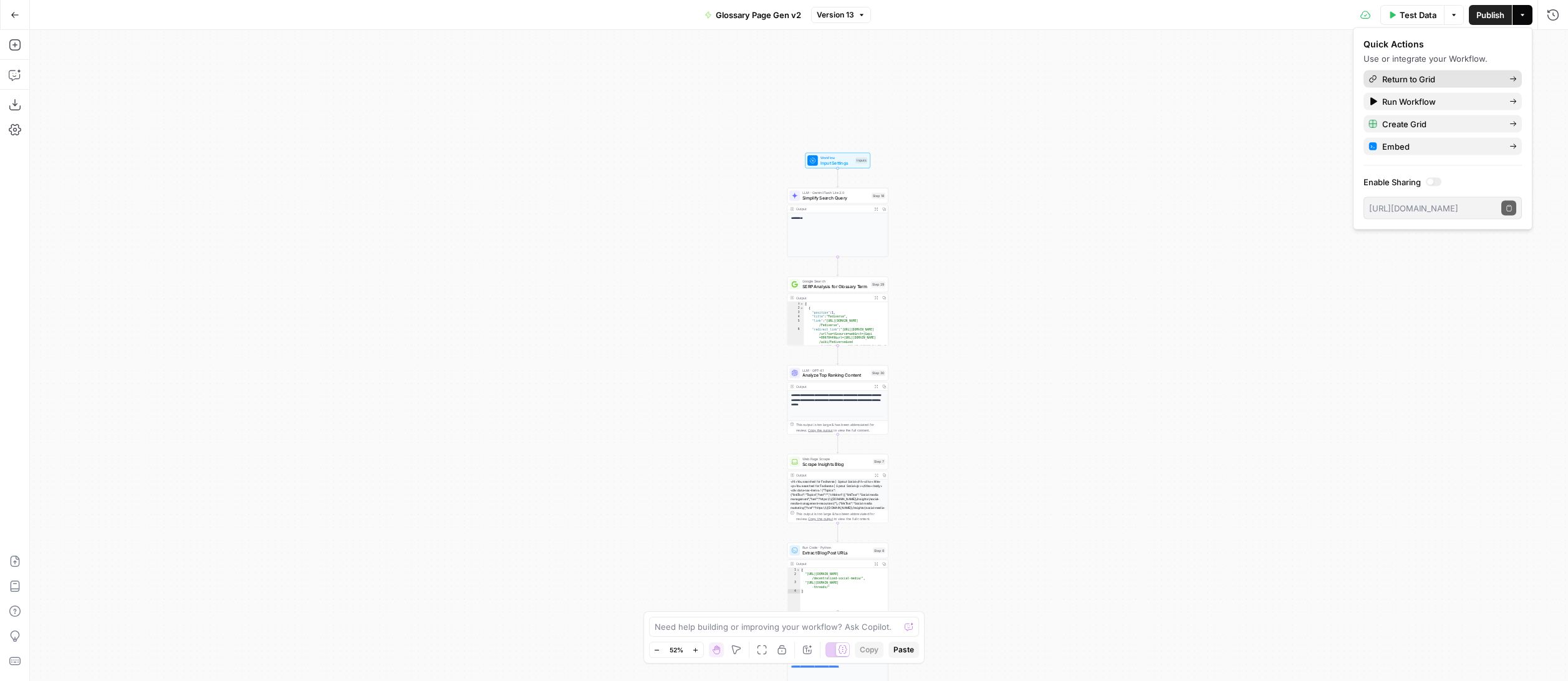
click at [1468, 74] on span "Return to Grid" at bounding box center [1440, 79] width 117 height 12
click at [1450, 69] on span "Glossary Page Gen v2 Grid" at bounding box center [1440, 66] width 117 height 12
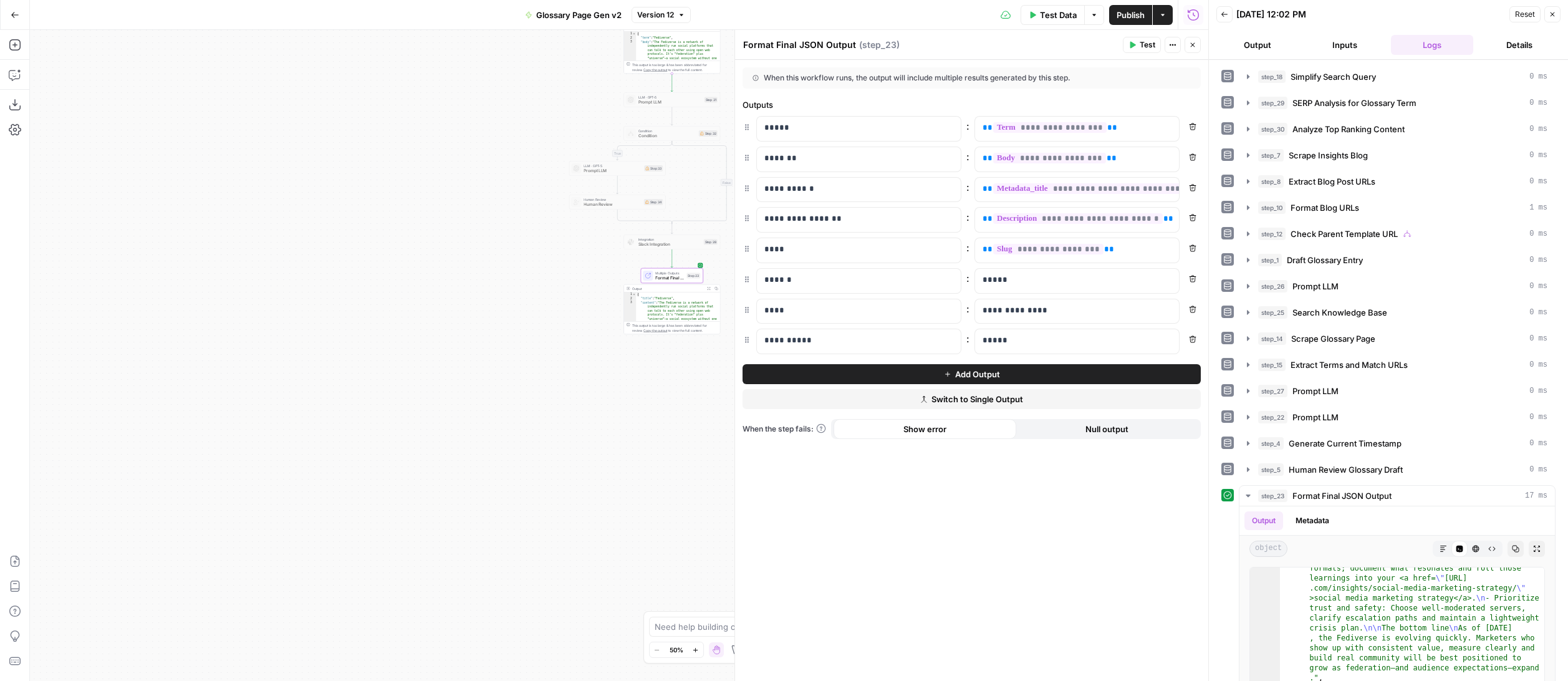
scroll to position [1102, 0]
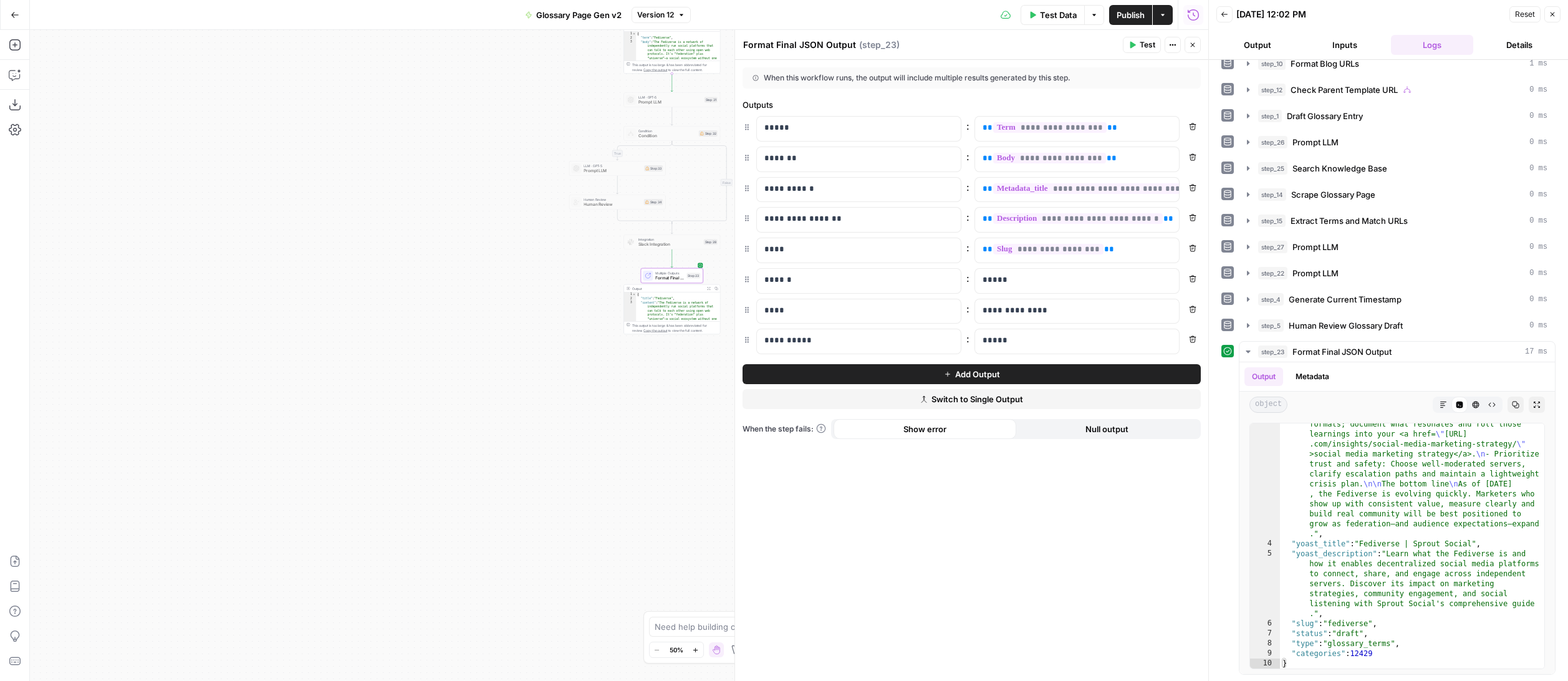
click at [21, 13] on button "Go Back" at bounding box center [15, 15] width 22 height 22
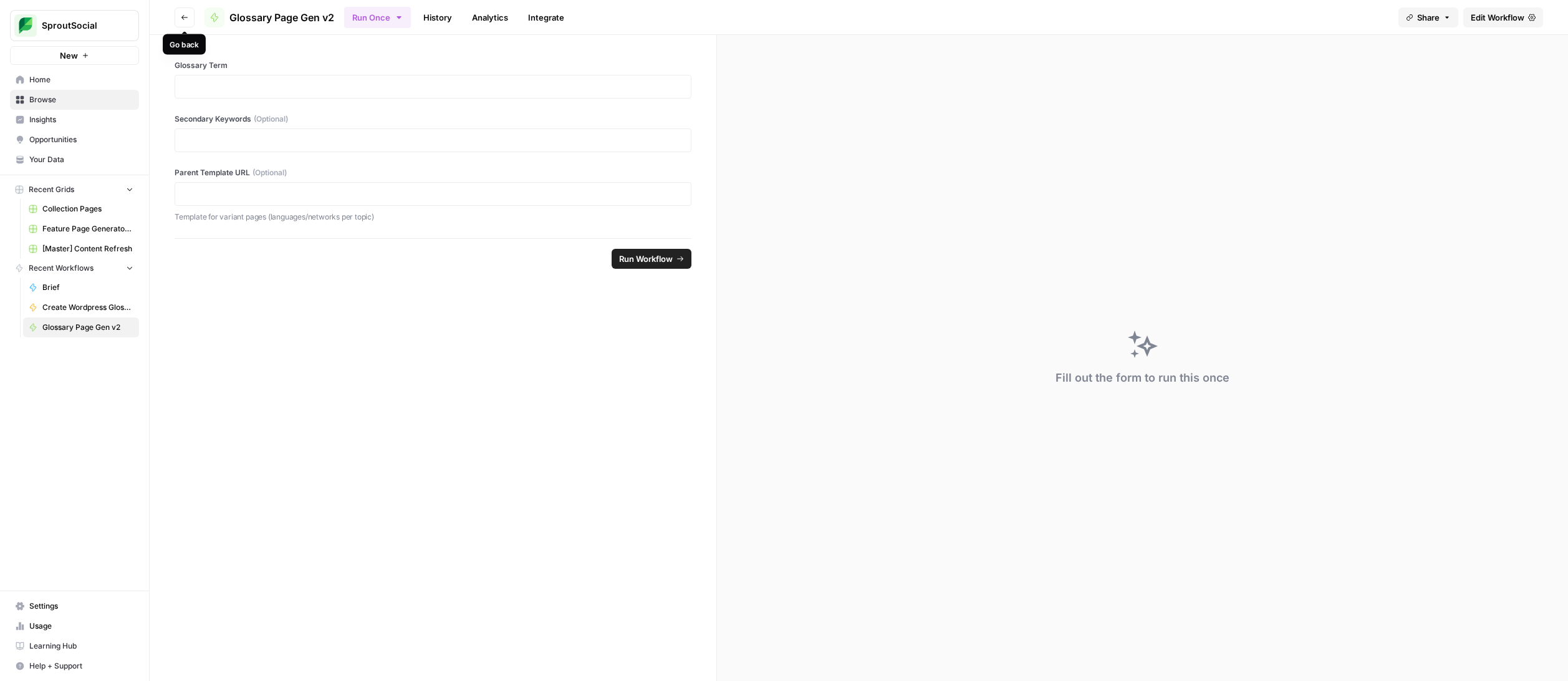
click at [181, 13] on icon "button" at bounding box center [185, 17] width 8 height 8
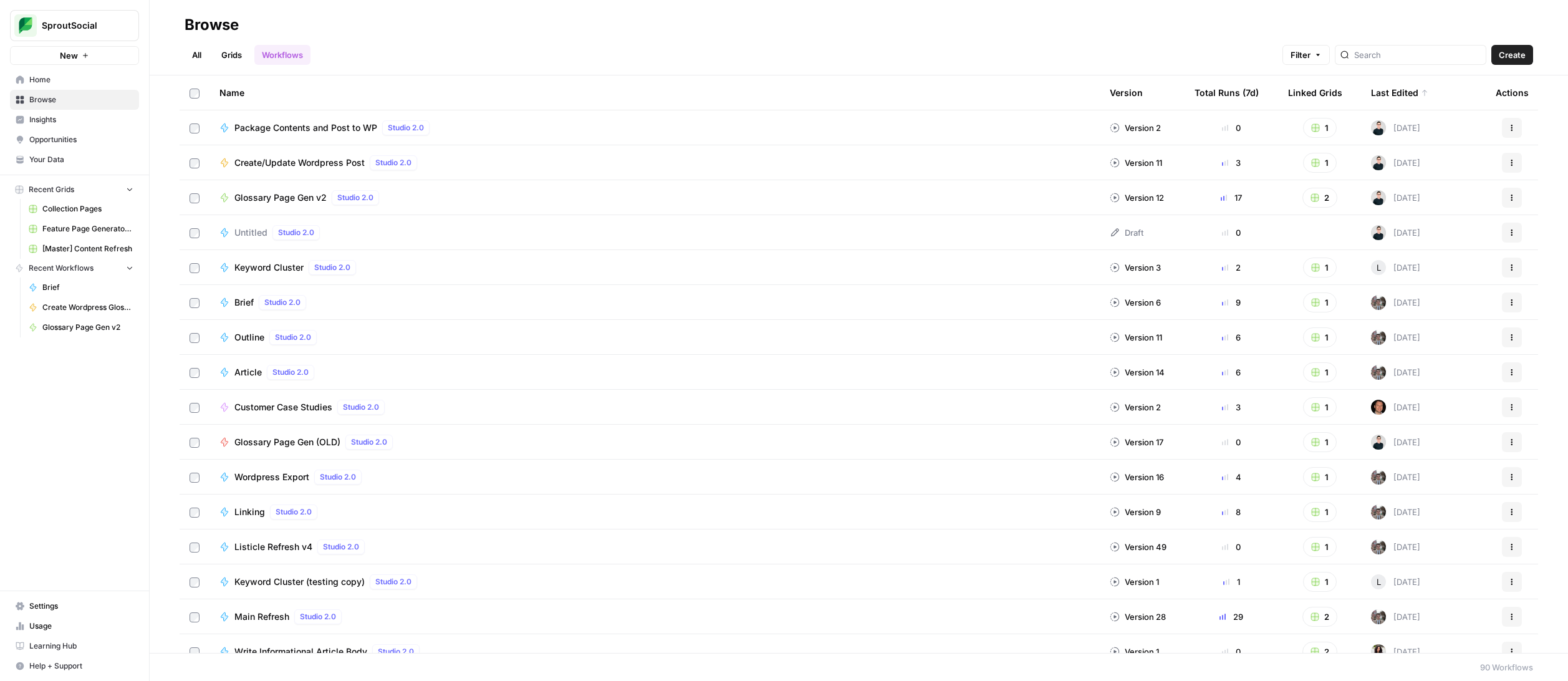
click at [303, 192] on span "Glossary Page Gen v2" at bounding box center [281, 198] width 92 height 12
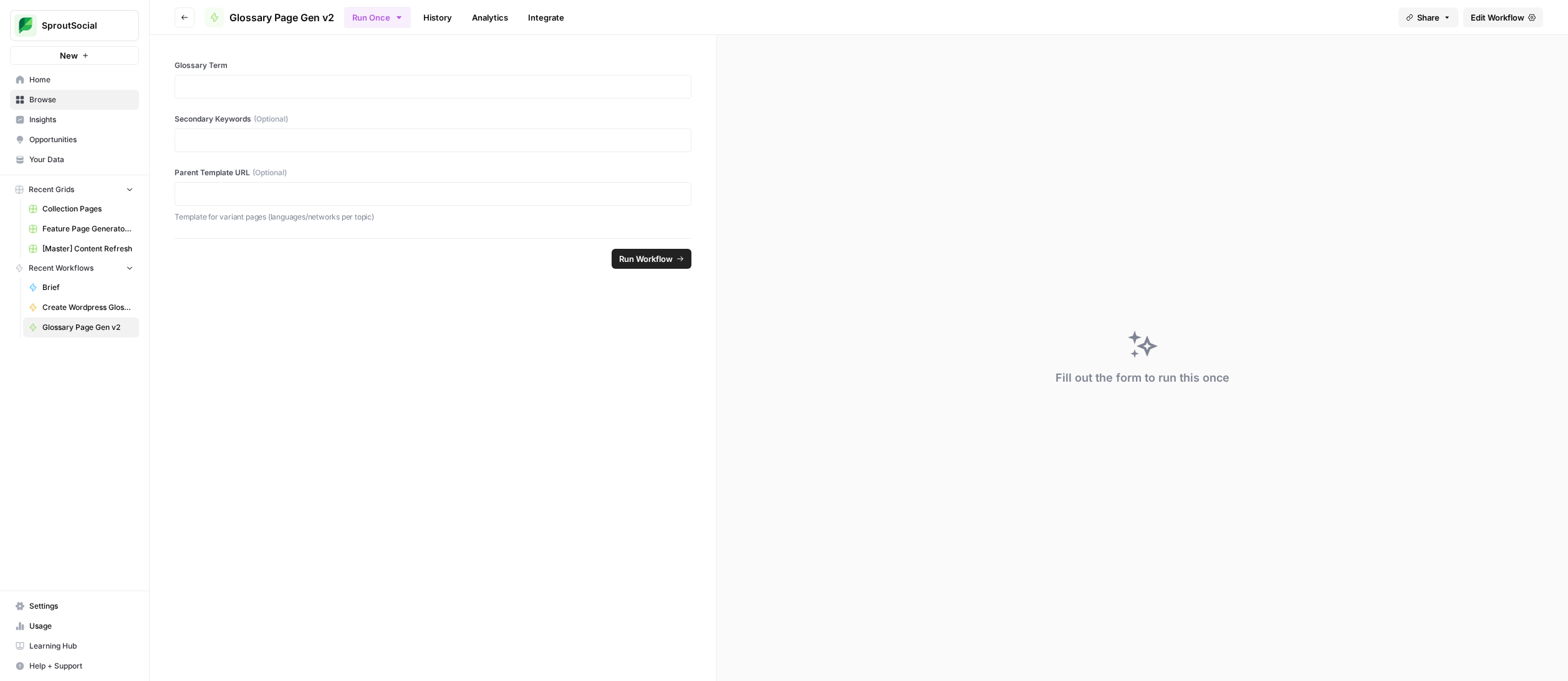
click at [404, 17] on icon "button" at bounding box center [399, 17] width 10 height 10
click at [415, 90] on span "Run this Workflow in bulk in a Grid" at bounding box center [443, 96] width 120 height 12
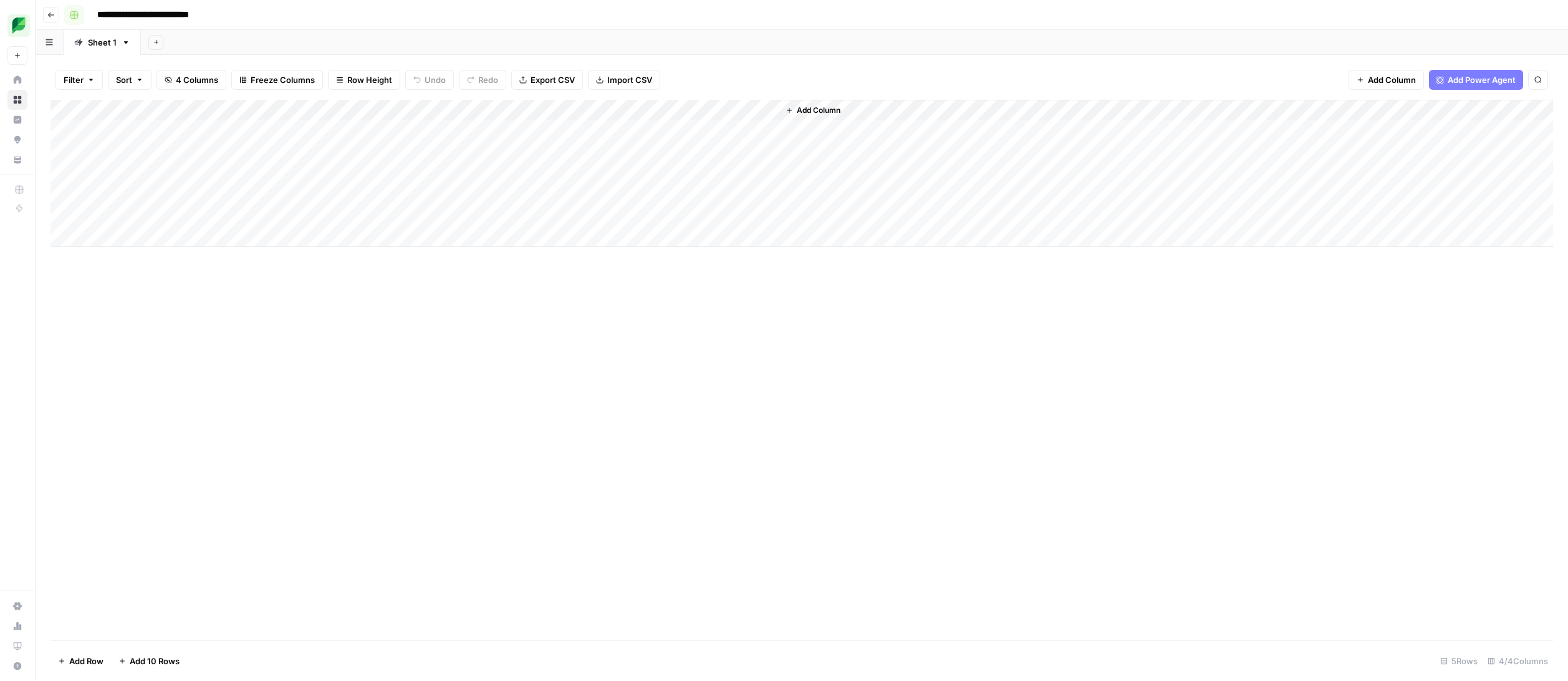
click at [74, 14] on icon "button" at bounding box center [74, 15] width 8 height 8
click at [53, 17] on icon "button" at bounding box center [51, 15] width 8 height 8
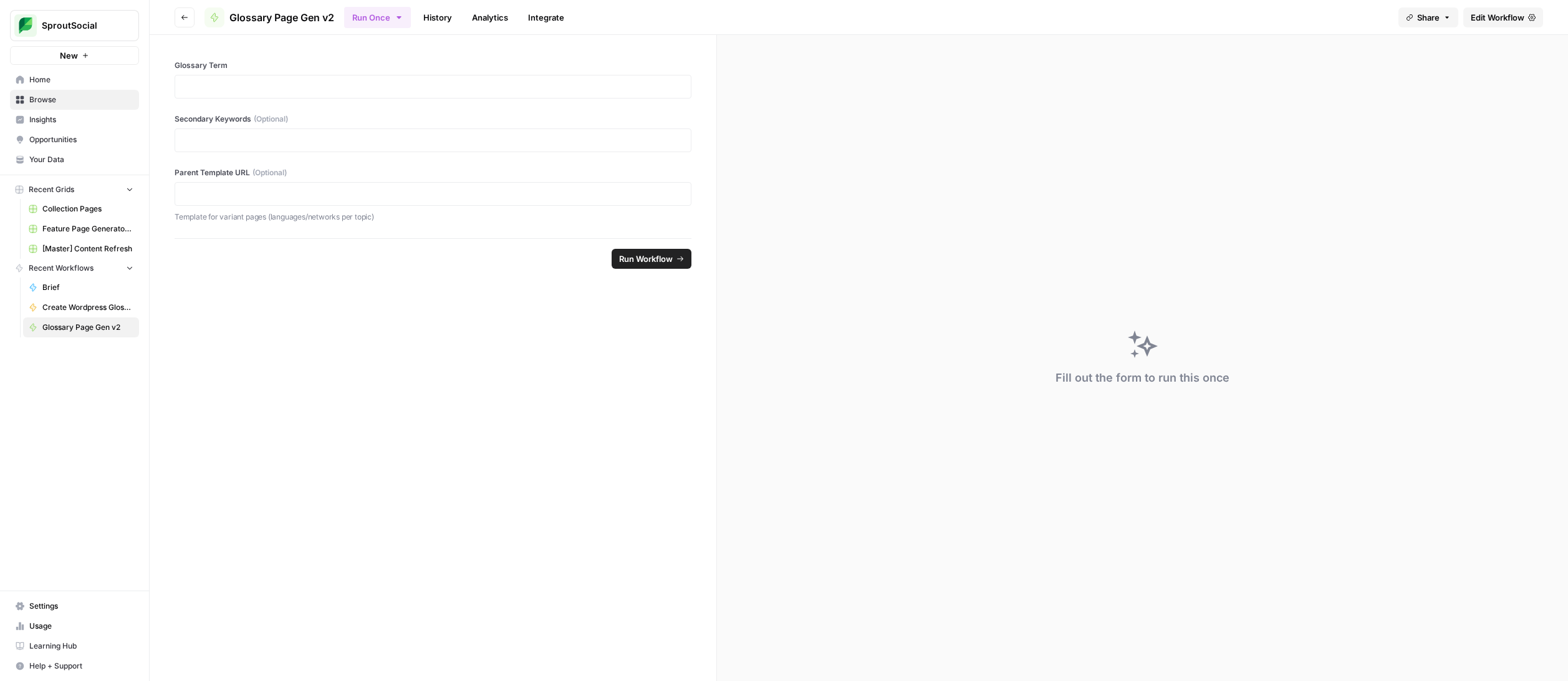
click at [181, 19] on icon "button" at bounding box center [185, 17] width 8 height 8
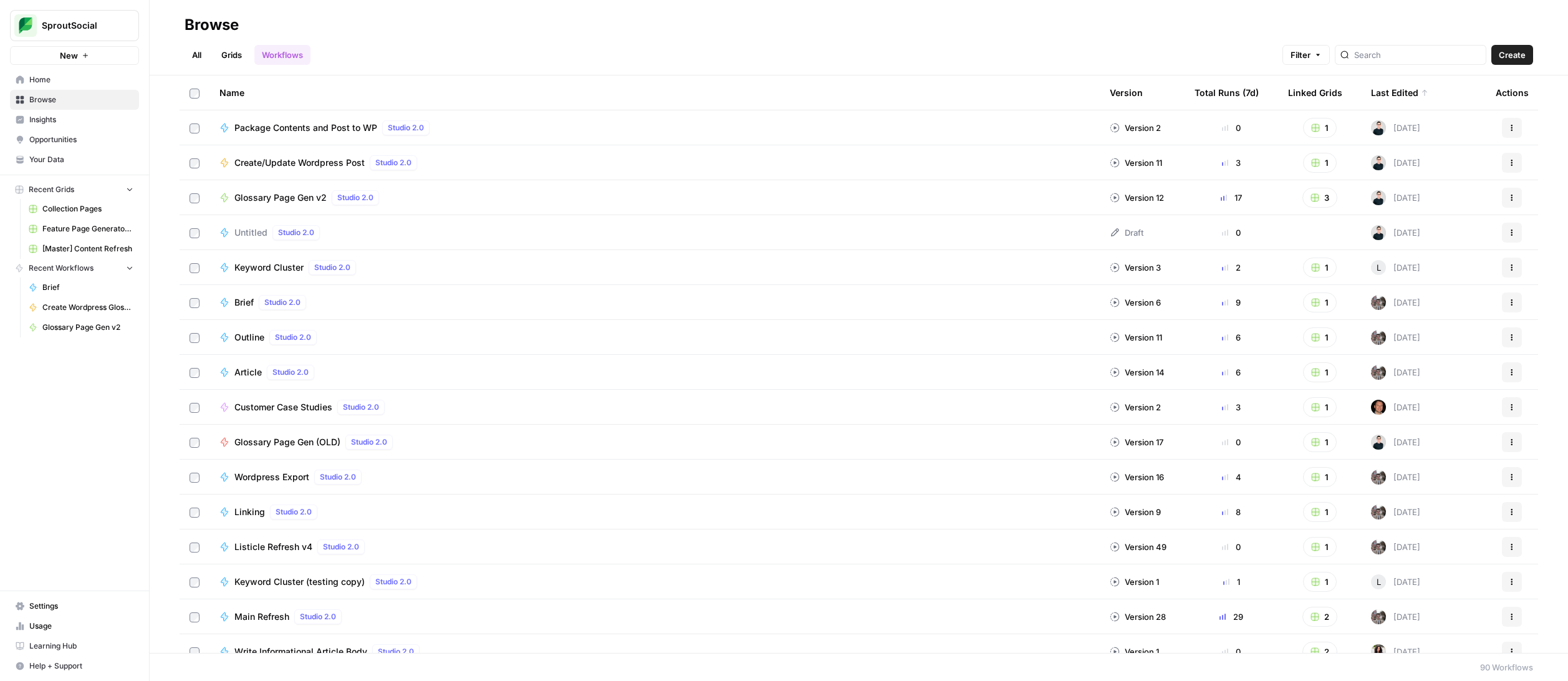
click at [228, 49] on link "Grids" at bounding box center [231, 55] width 35 height 20
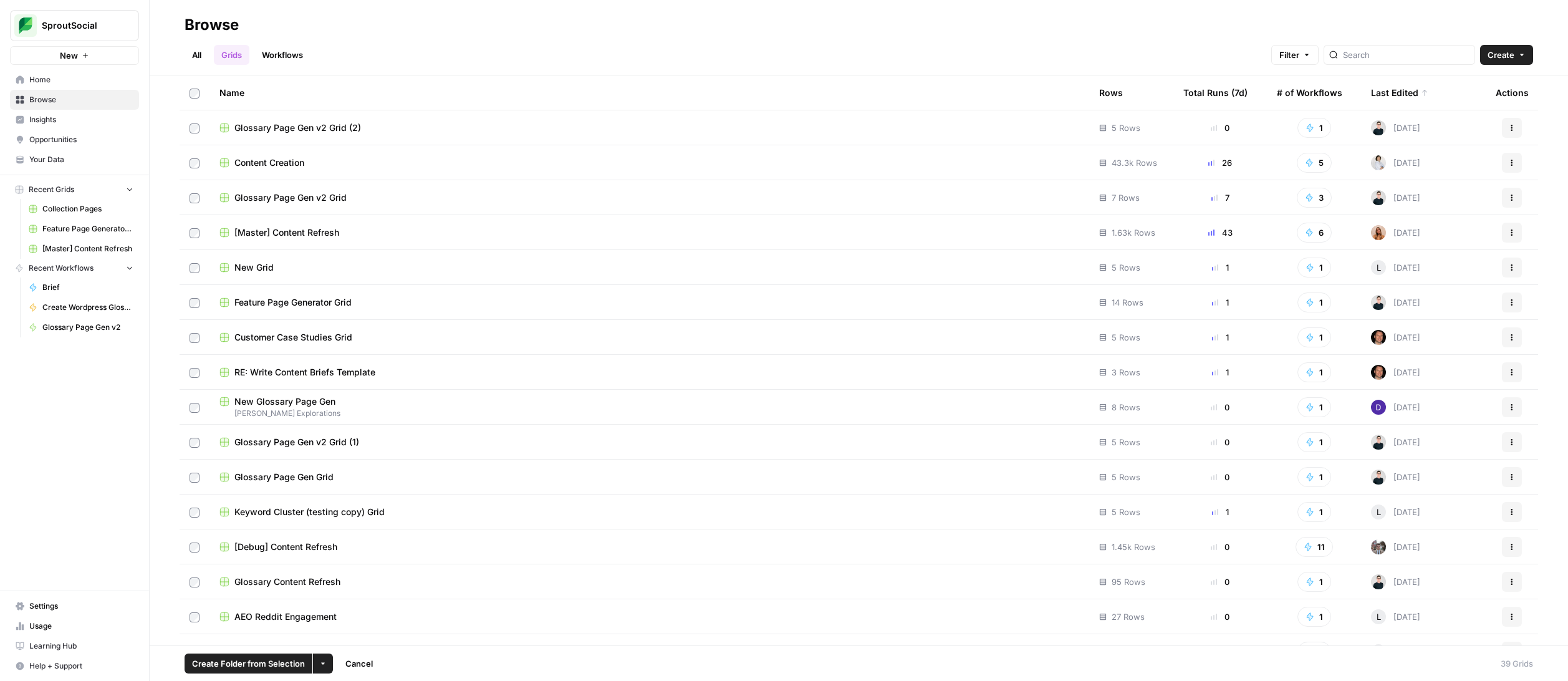
click at [324, 657] on button "More Options" at bounding box center [322, 663] width 20 height 20
click at [340, 634] on span "Delete" at bounding box center [352, 634] width 31 height 12
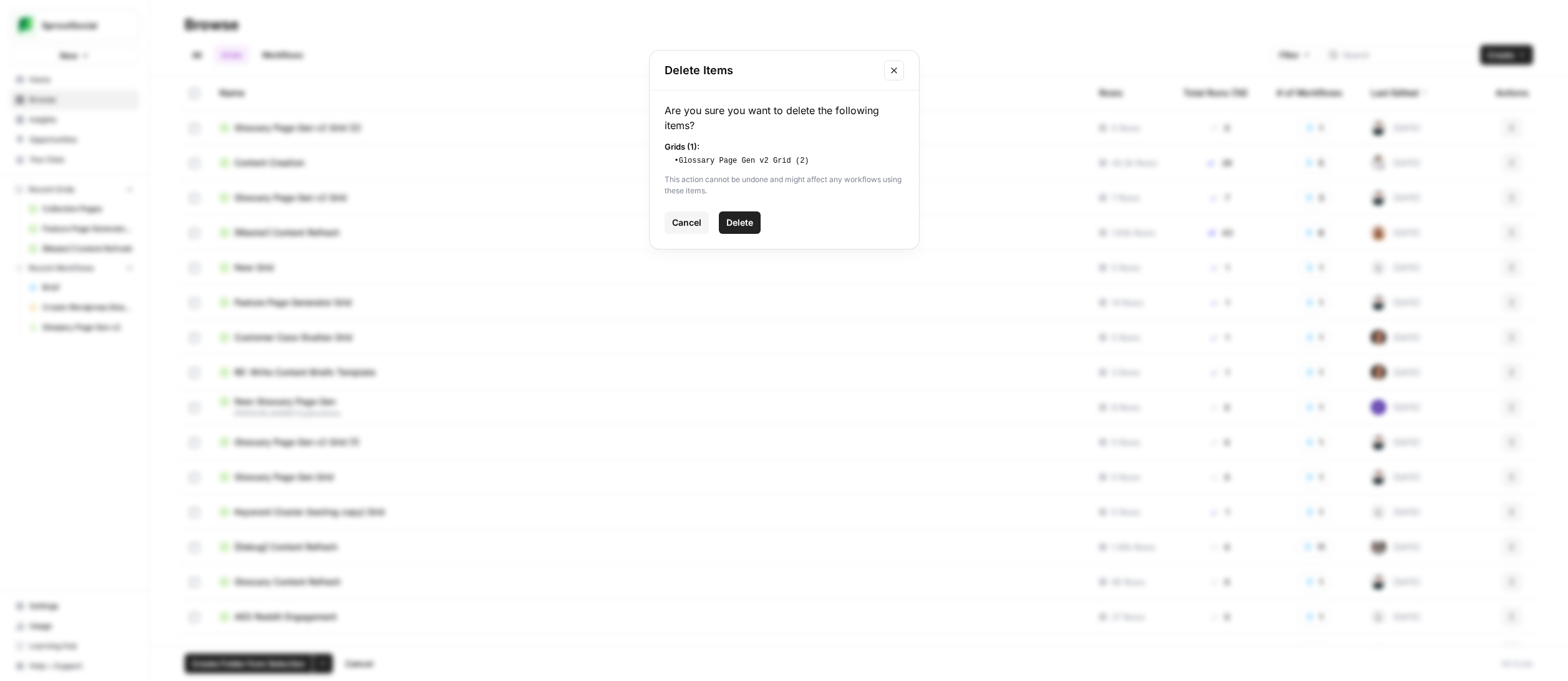
click at [739, 225] on span "Delete" at bounding box center [739, 223] width 27 height 12
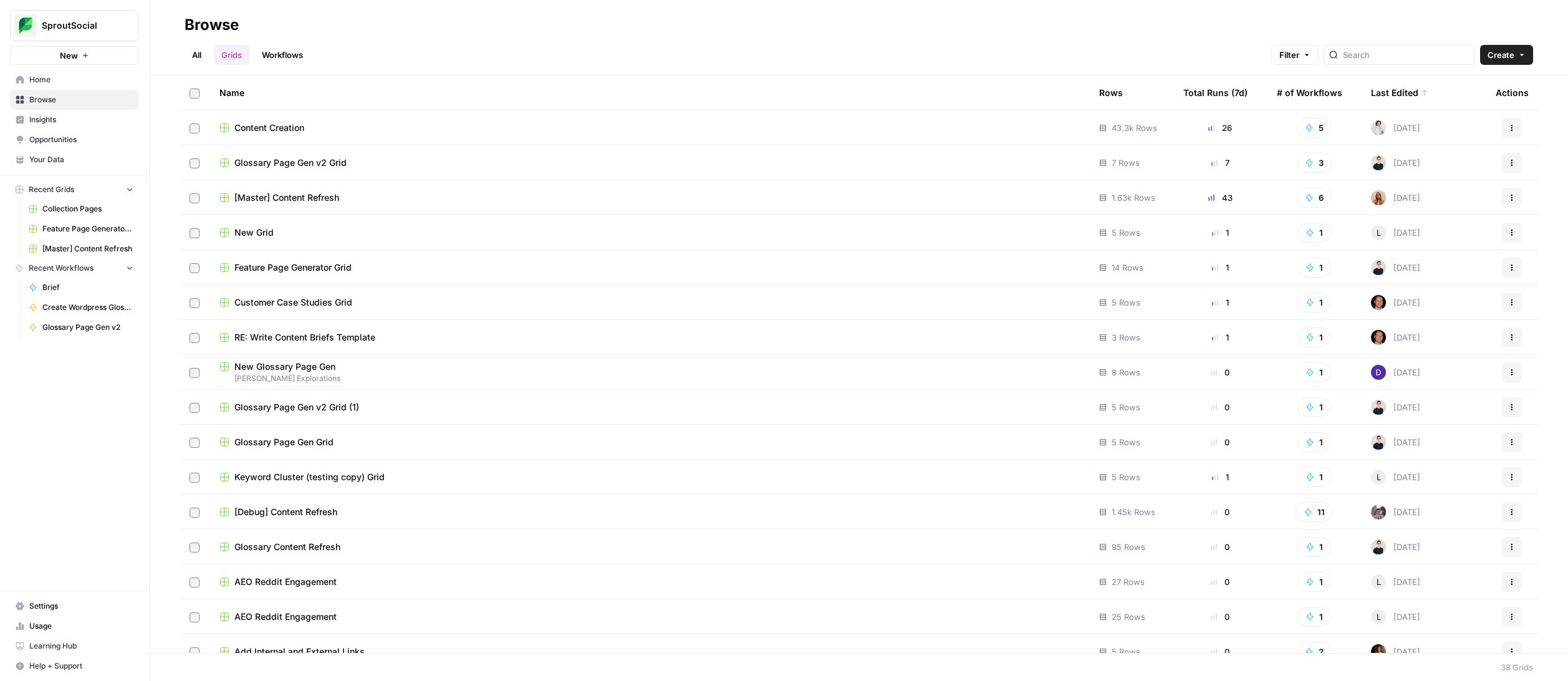
click at [343, 156] on span "Glossary Page Gen v2 Grid" at bounding box center [290, 162] width 112 height 12
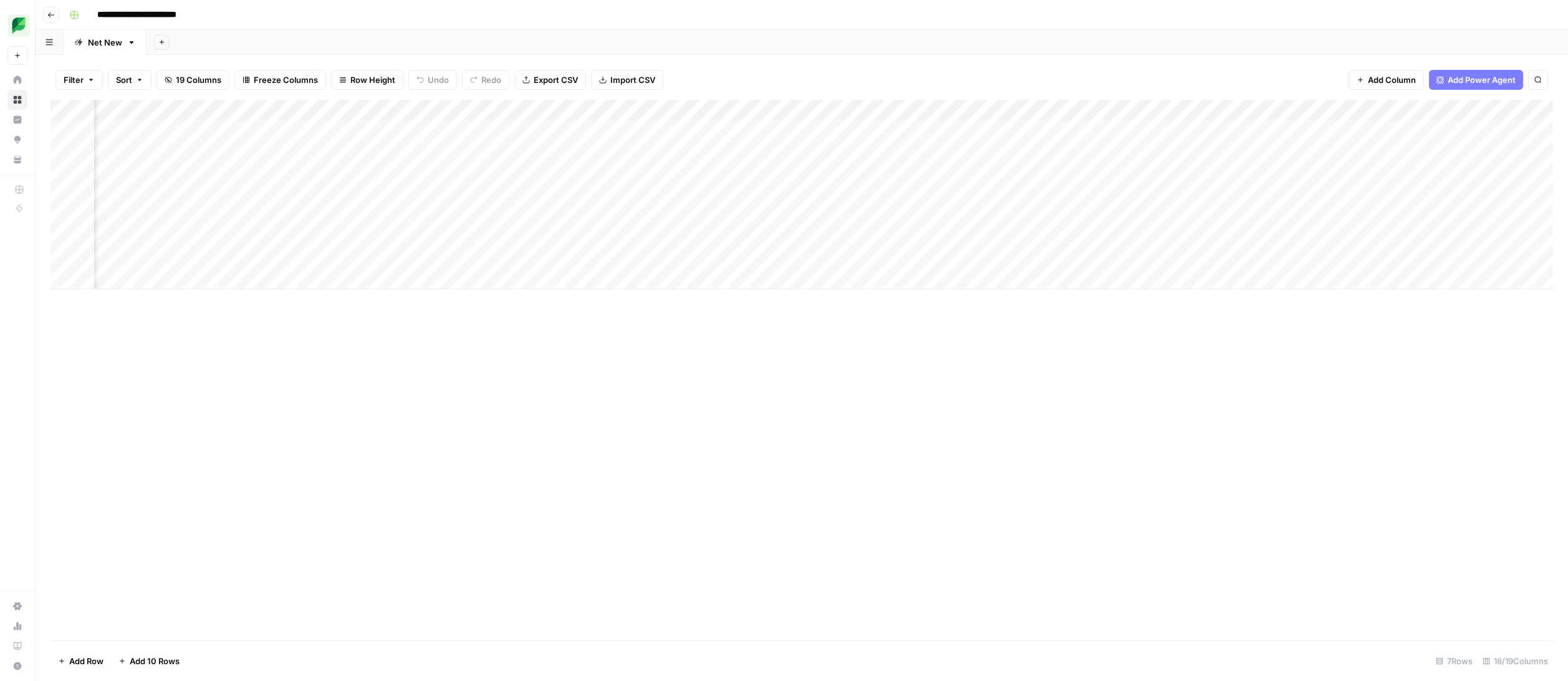
scroll to position [0, 738]
click at [804, 110] on div "Add Column" at bounding box center [802, 195] width 1502 height 190
click at [804, 110] on div at bounding box center [755, 112] width 113 height 25
click at [1217, 170] on div "Add Column" at bounding box center [802, 195] width 1502 height 190
click at [1469, 110] on div "Add Column" at bounding box center [802, 195] width 1502 height 190
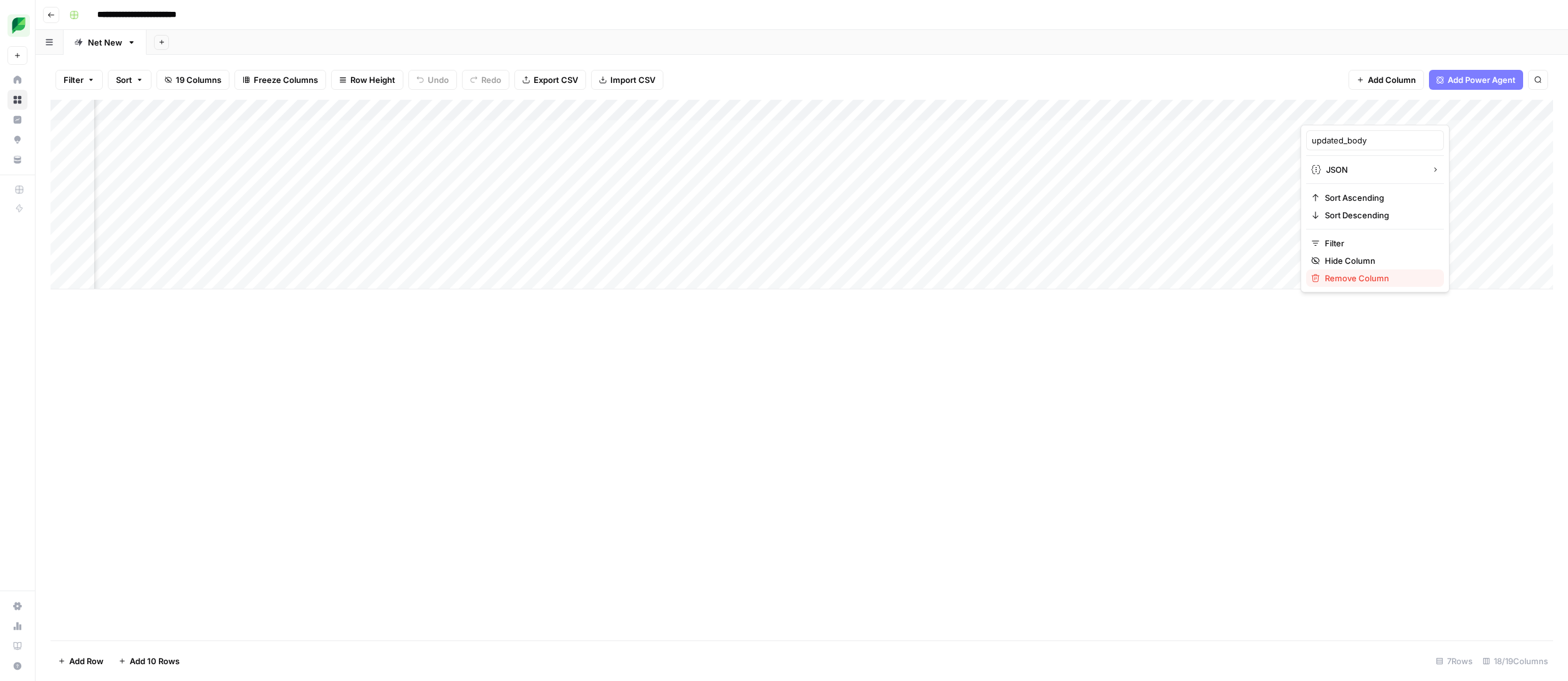
click at [1381, 273] on span "Remove Column" at bounding box center [1379, 278] width 109 height 12
click at [746, 131] on span "Delete" at bounding box center [739, 129] width 27 height 12
drag, startPoint x: 1348, startPoint y: 110, endPoint x: 1310, endPoint y: 114, distance: 38.2
click at [1310, 114] on div "Add Column" at bounding box center [802, 195] width 1502 height 190
click at [1330, 111] on div at bounding box center [1396, 112] width 192 height 25
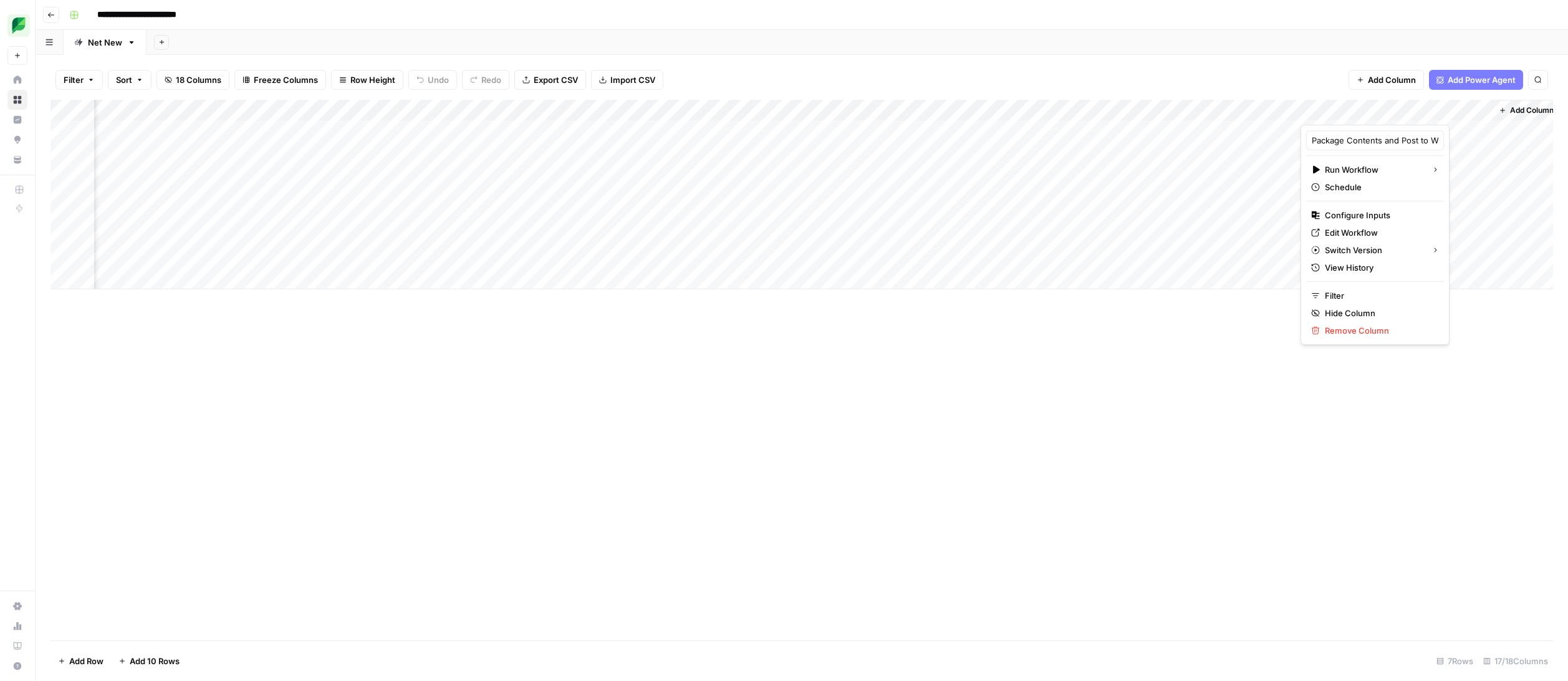
drag, startPoint x: 1333, startPoint y: 108, endPoint x: 927, endPoint y: 114, distance: 406.0
click at [927, 114] on body "**********" at bounding box center [784, 340] width 1568 height 681
drag, startPoint x: 1371, startPoint y: 108, endPoint x: 1132, endPoint y: 110, distance: 239.0
click at [1132, 110] on body "**********" at bounding box center [784, 340] width 1568 height 681
click at [1196, 180] on div "Add Column" at bounding box center [802, 195] width 1502 height 190
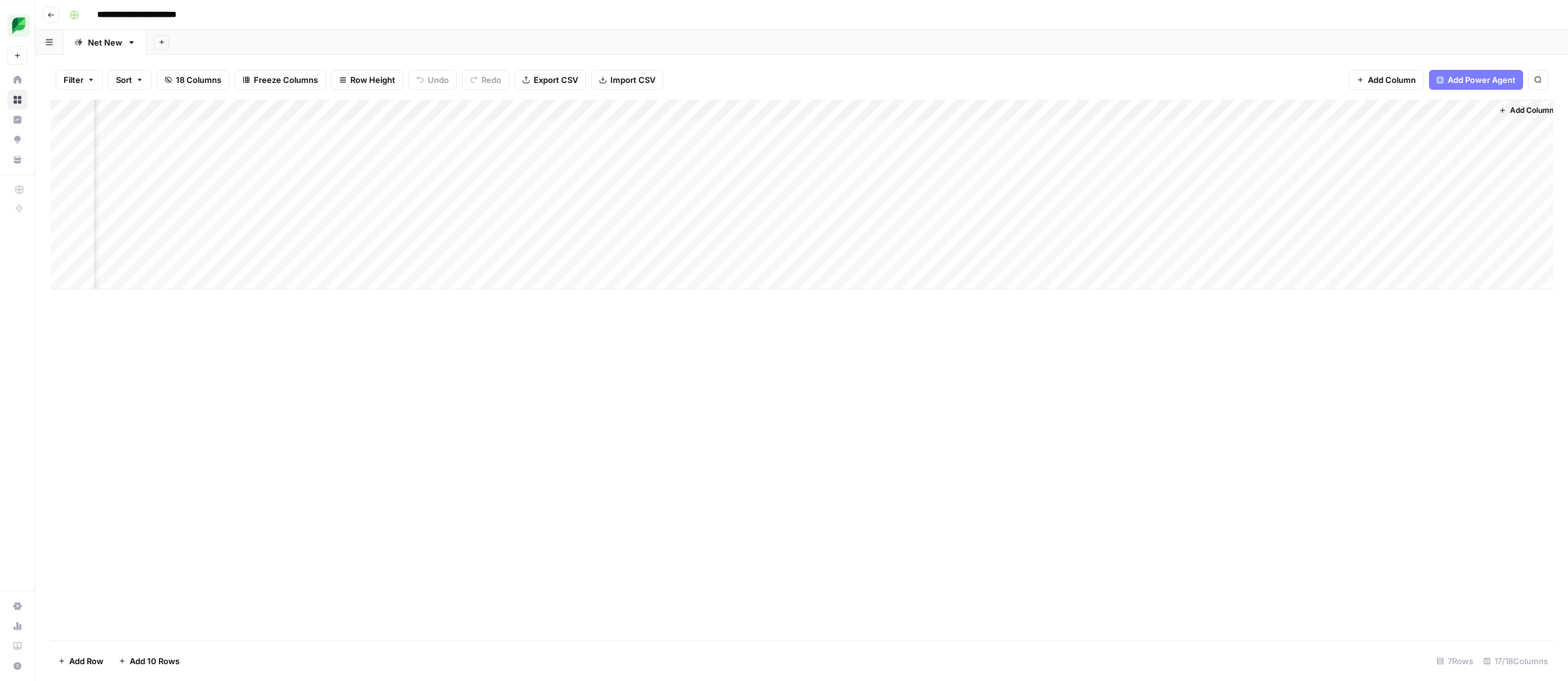
drag, startPoint x: 1337, startPoint y: 106, endPoint x: 911, endPoint y: 115, distance: 426.1
click at [911, 115] on div "Add Column" at bounding box center [802, 195] width 1502 height 190
click at [1128, 108] on div "Add Column" at bounding box center [802, 195] width 1502 height 190
click at [1078, 222] on button "Configure Inputs" at bounding box center [1077, 215] width 138 height 17
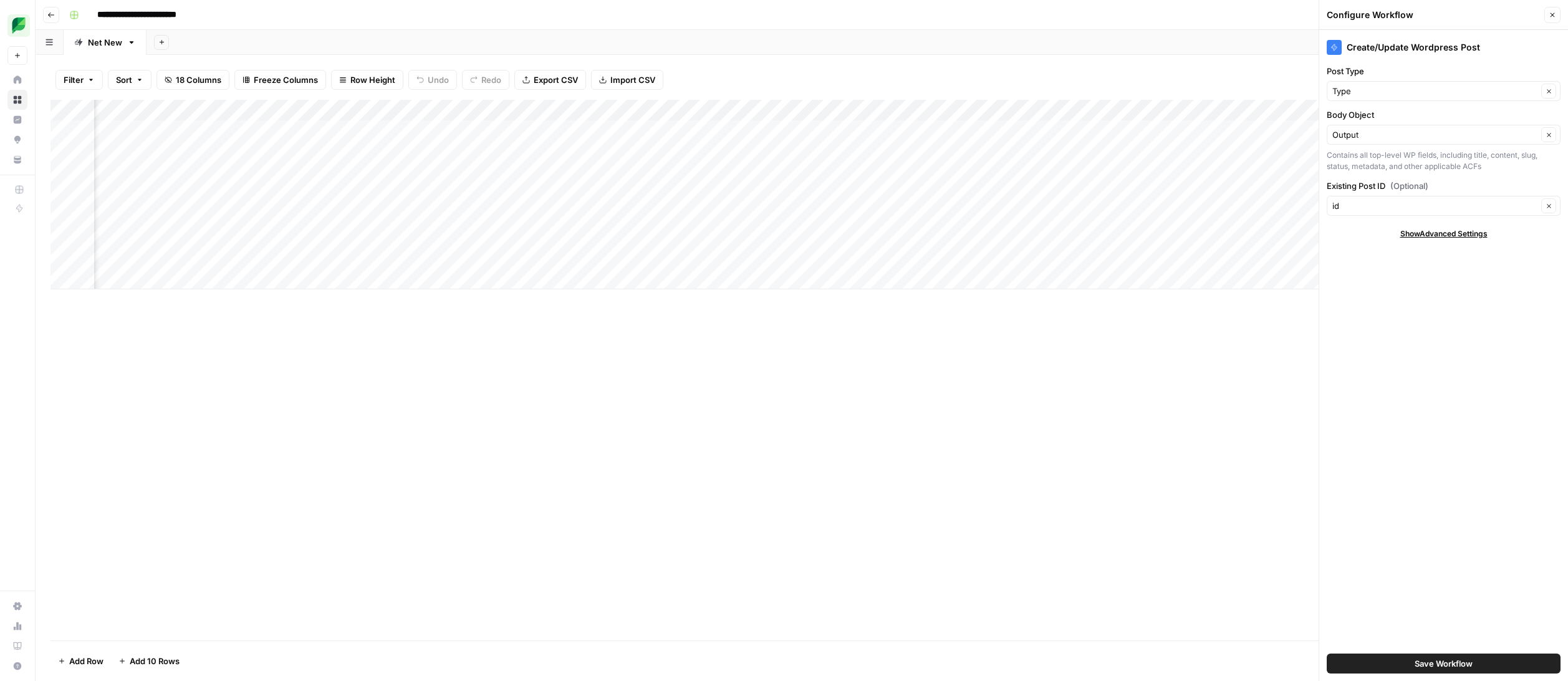
click at [1385, 112] on label "Body Object" at bounding box center [1443, 114] width 234 height 12
click at [1385, 128] on input "Output" at bounding box center [1435, 134] width 205 height 12
click at [1552, 16] on icon "button" at bounding box center [1552, 15] width 8 height 8
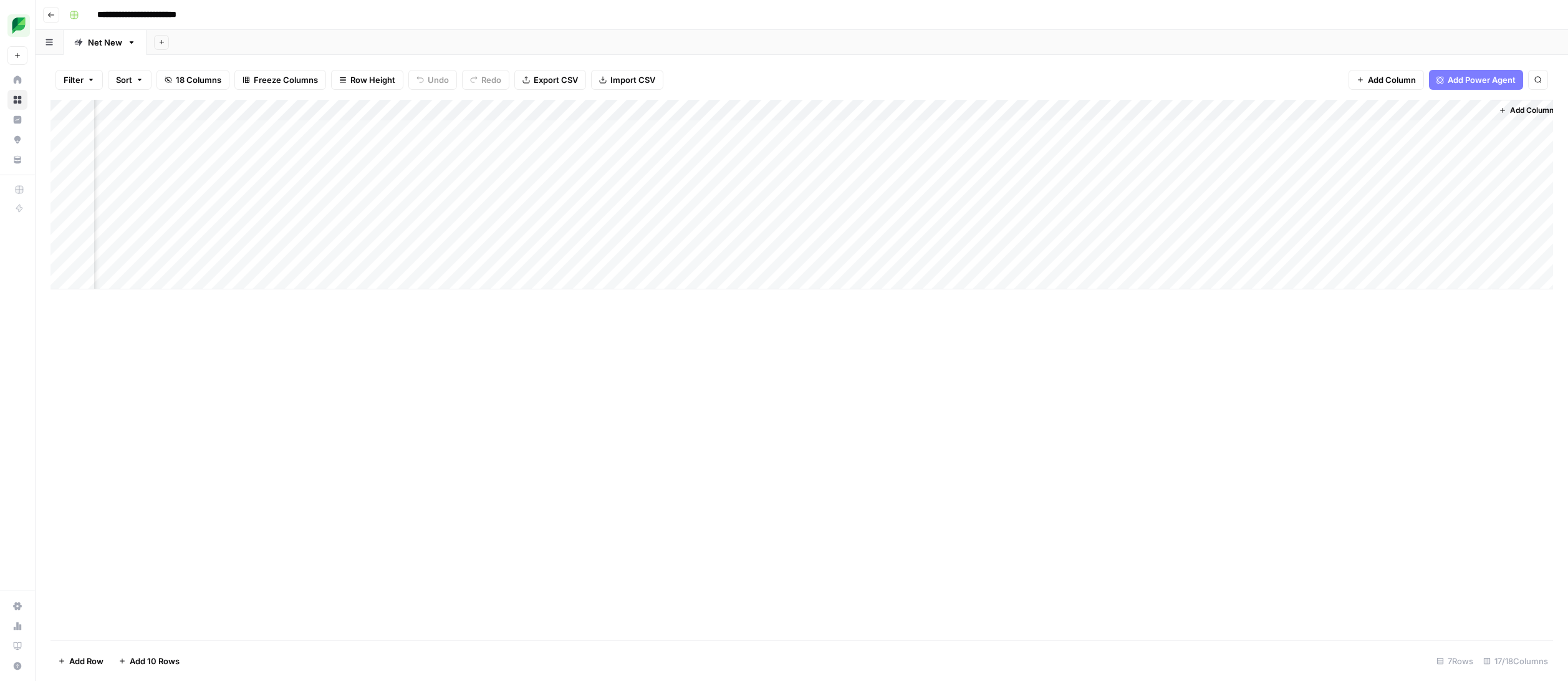
click at [1130, 111] on div "Add Column" at bounding box center [802, 195] width 1502 height 190
click at [1078, 332] on span "Remove Column" at bounding box center [1081, 330] width 109 height 12
click at [754, 142] on button "Delete" at bounding box center [739, 140] width 42 height 22
click at [1387, 130] on div "Add Column" at bounding box center [802, 195] width 1502 height 190
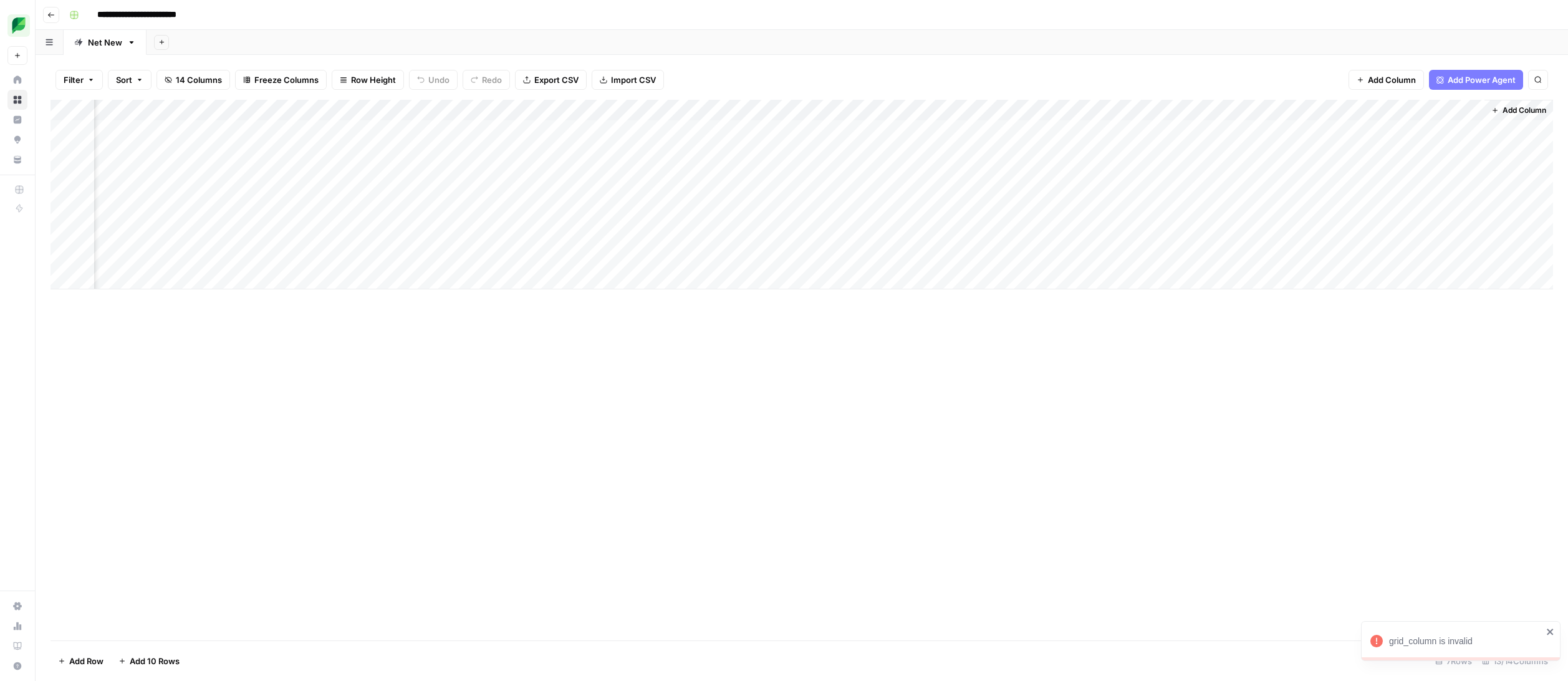
click at [1456, 108] on div "Add Column" at bounding box center [802, 195] width 1502 height 190
click at [1360, 209] on span "Configure Inputs" at bounding box center [1371, 215] width 109 height 12
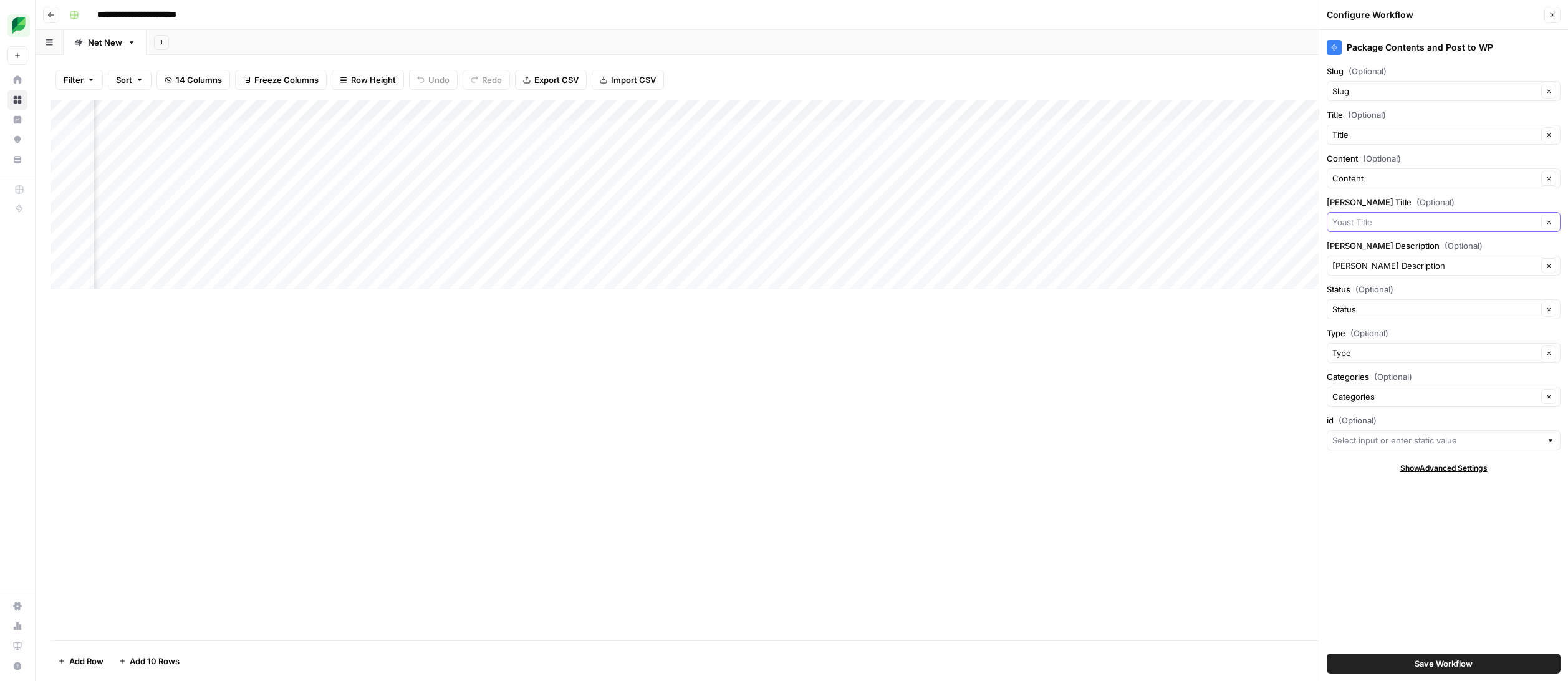
click at [1416, 223] on input "[PERSON_NAME] Title (Optional)" at bounding box center [1435, 222] width 205 height 12
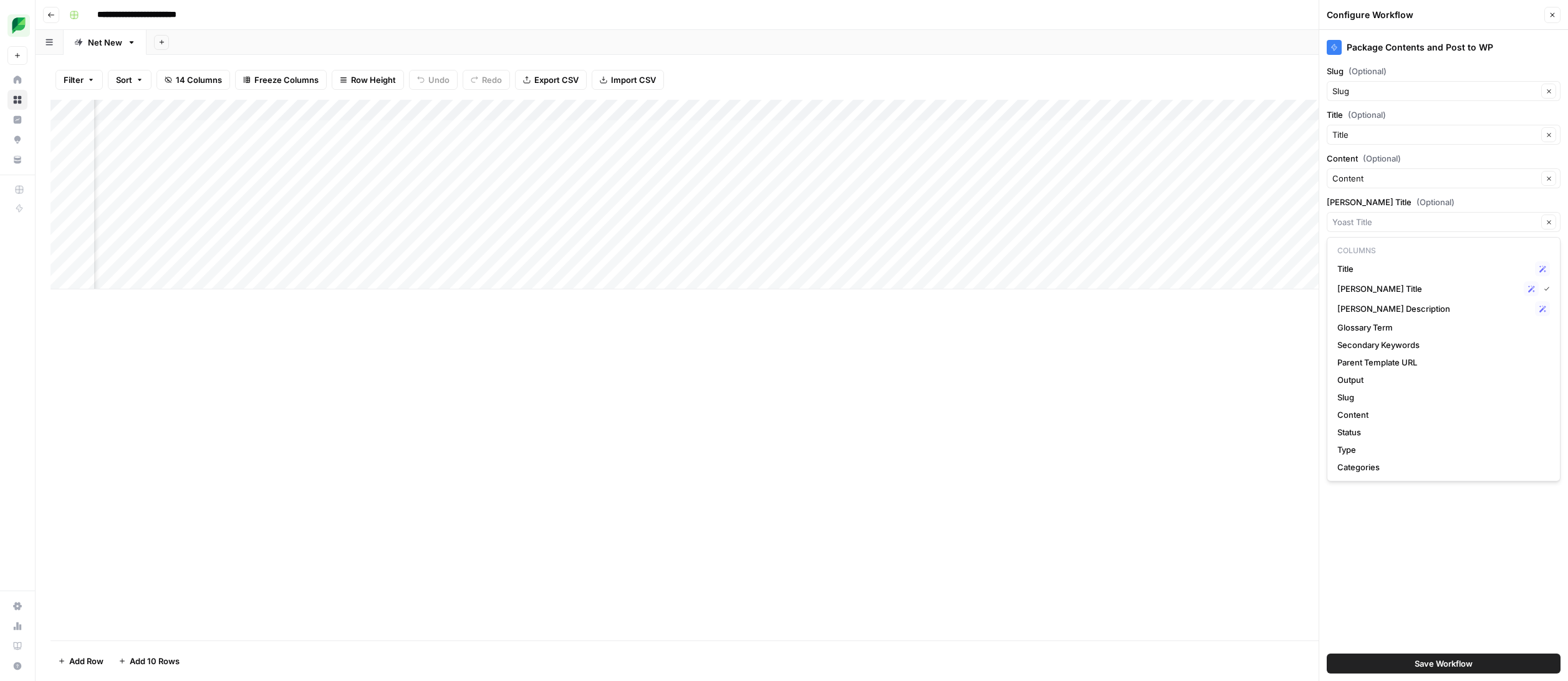
type input "[PERSON_NAME] Title"
click at [1415, 199] on label "[PERSON_NAME] Title (Optional)" at bounding box center [1443, 201] width 234 height 12
click at [1415, 216] on input "[PERSON_NAME] Title" at bounding box center [1435, 222] width 205 height 12
type input "[PERSON_NAME] Title"
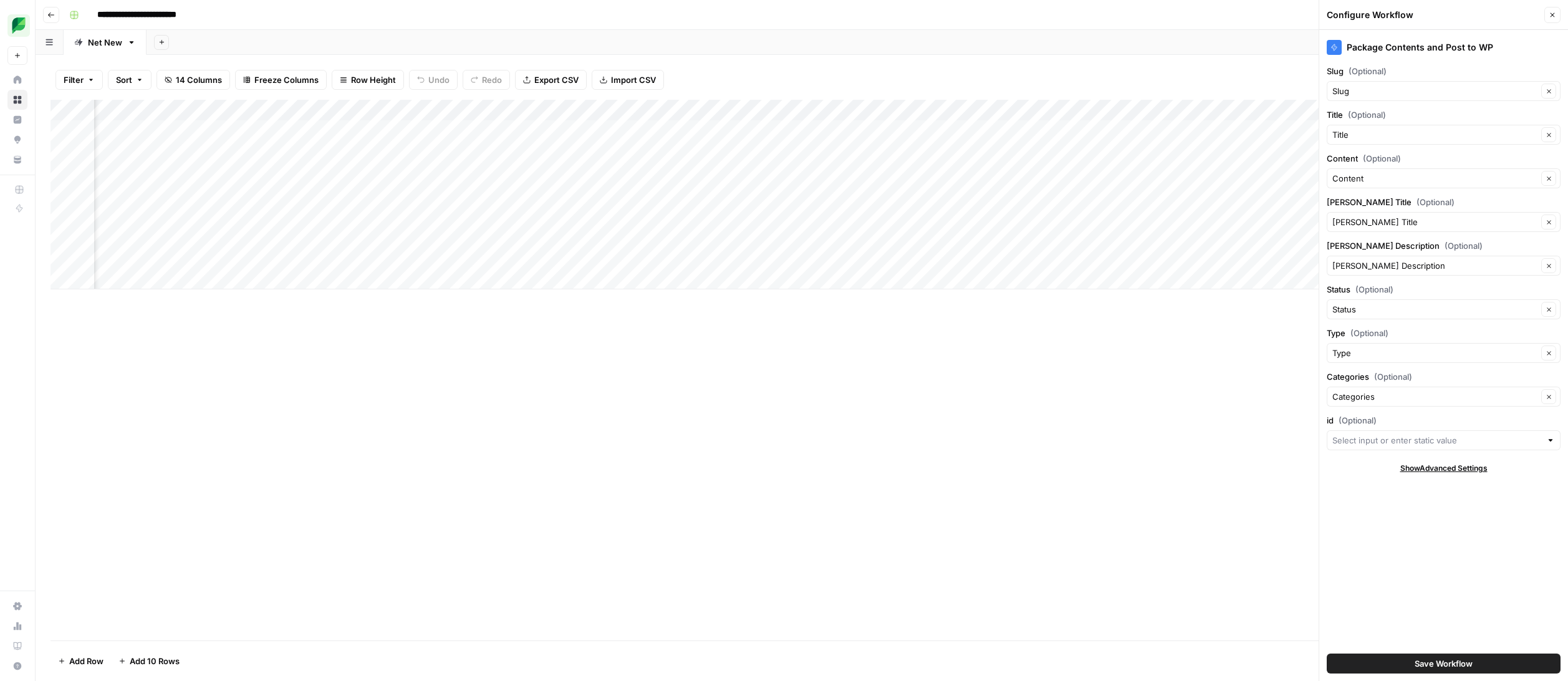
click at [1417, 191] on div "Package Contents and Post to WP Slug (Optional) Slug Clear Title (Optional) Tit…" at bounding box center [1443, 356] width 249 height 652
click at [1403, 436] on input "id (Optional)" at bounding box center [1437, 440] width 209 height 12
click at [1368, 465] on div "Show Advanced Settings" at bounding box center [1443, 469] width 234 height 12
click at [1312, 110] on icon "button" at bounding box center [1314, 110] width 5 height 5
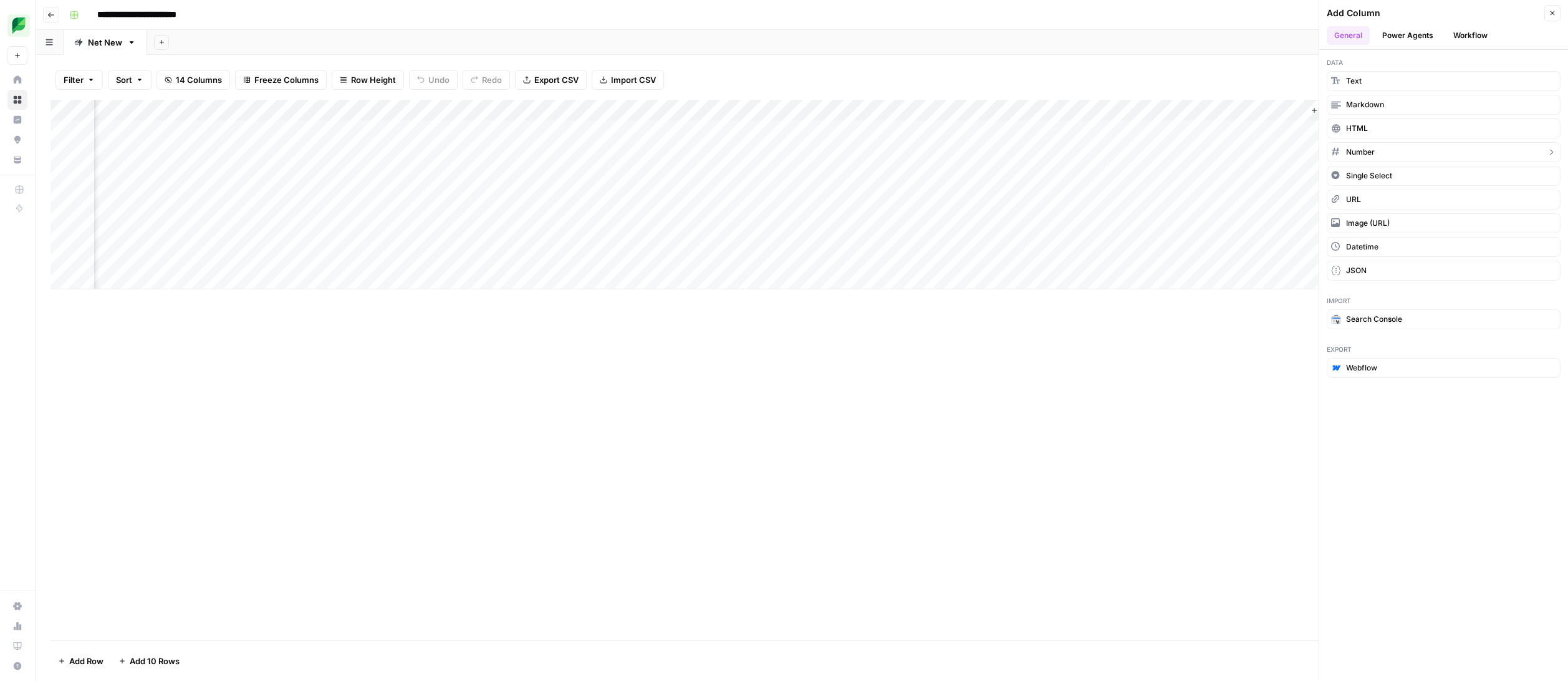
click at [1376, 145] on button "Number" at bounding box center [1443, 152] width 234 height 20
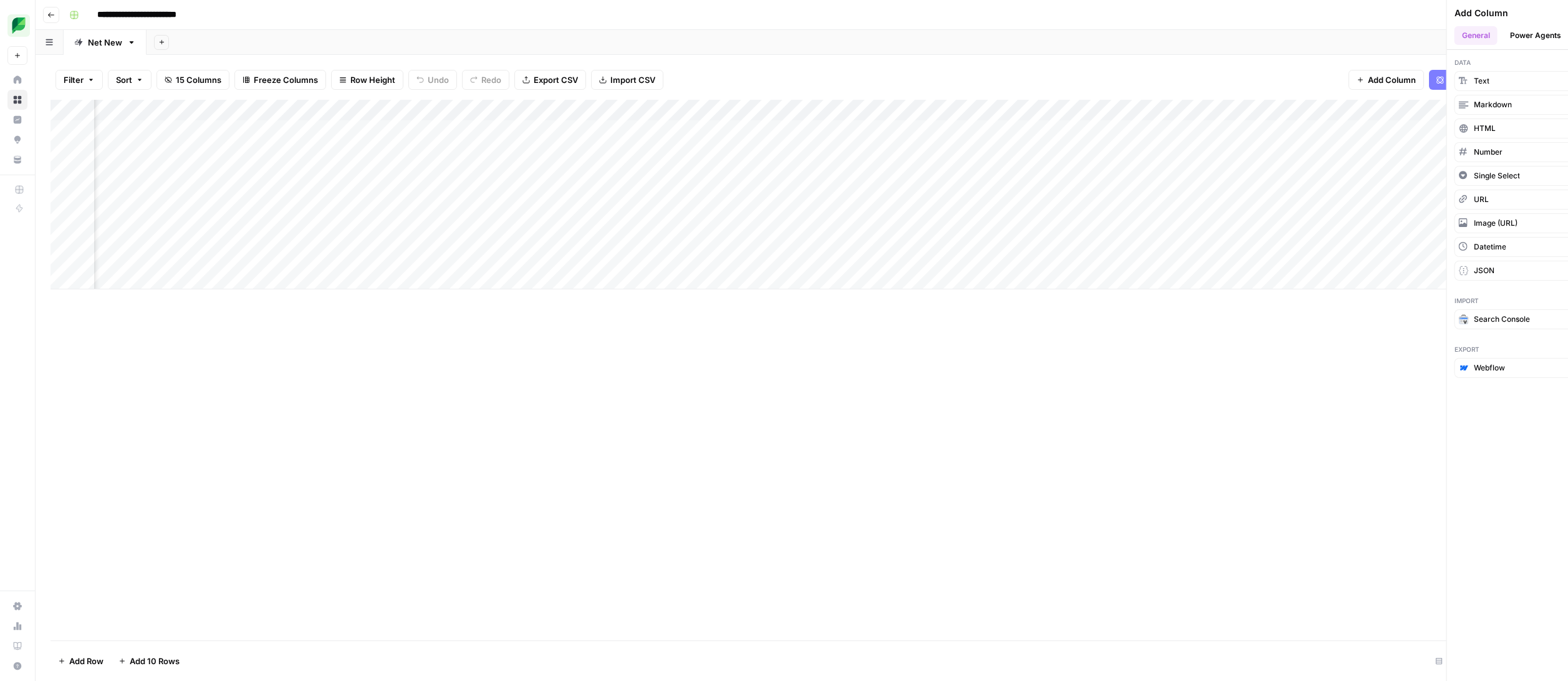
scroll to position [0, 370]
click at [1433, 110] on div "Add Column" at bounding box center [802, 195] width 1502 height 190
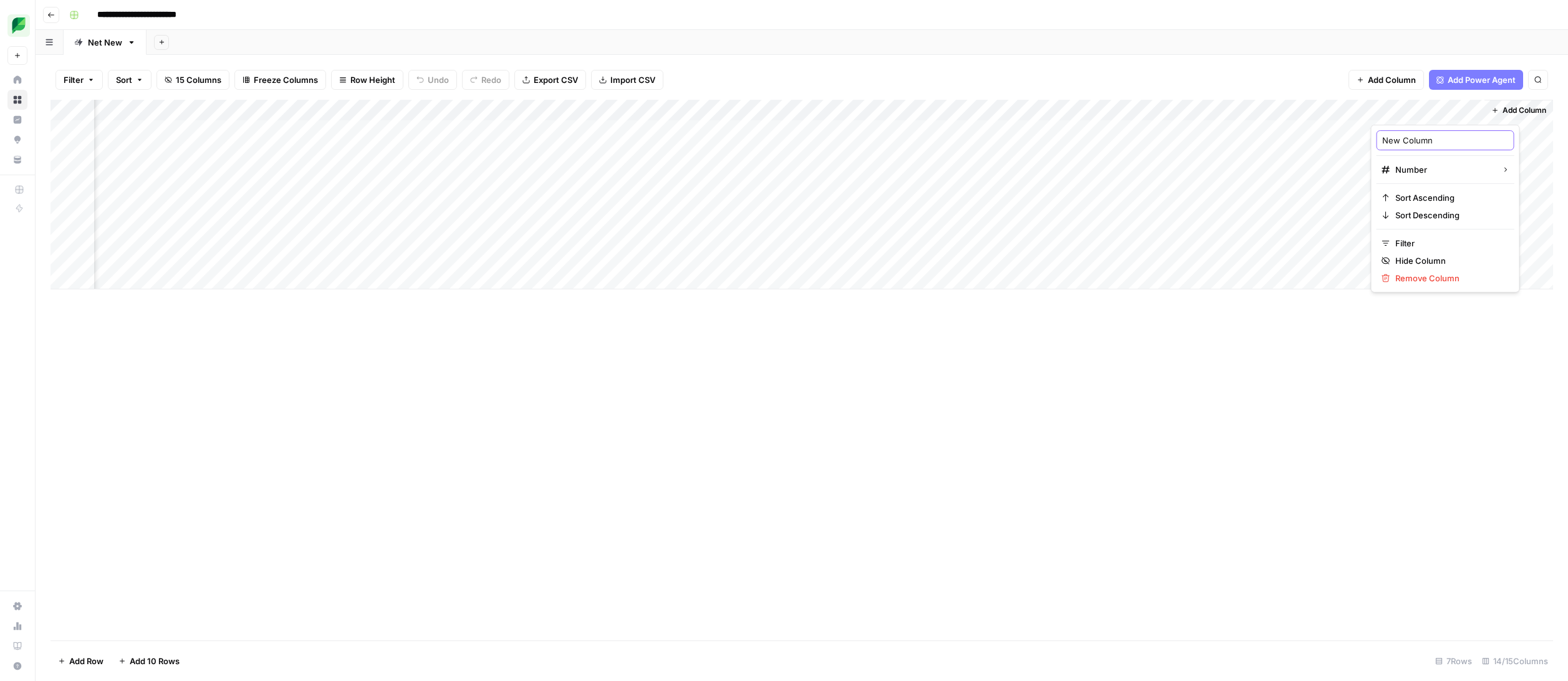
click at [1419, 135] on input "New Column" at bounding box center [1445, 140] width 126 height 12
type input "id"
click at [1276, 130] on div "Add Column" at bounding box center [802, 195] width 1502 height 190
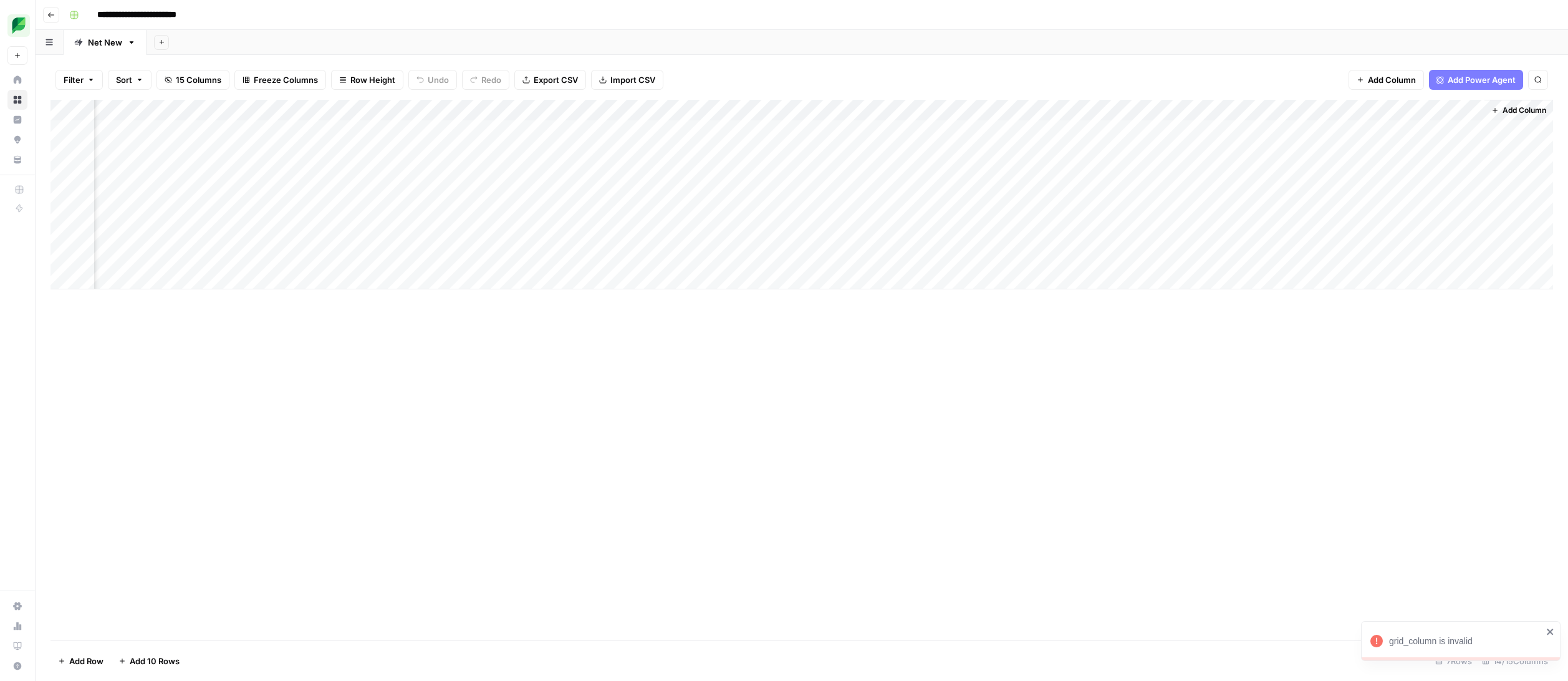
click at [1344, 109] on div "Add Column" at bounding box center [802, 195] width 1502 height 190
click at [1264, 217] on span "Configure Inputs" at bounding box center [1259, 215] width 109 height 12
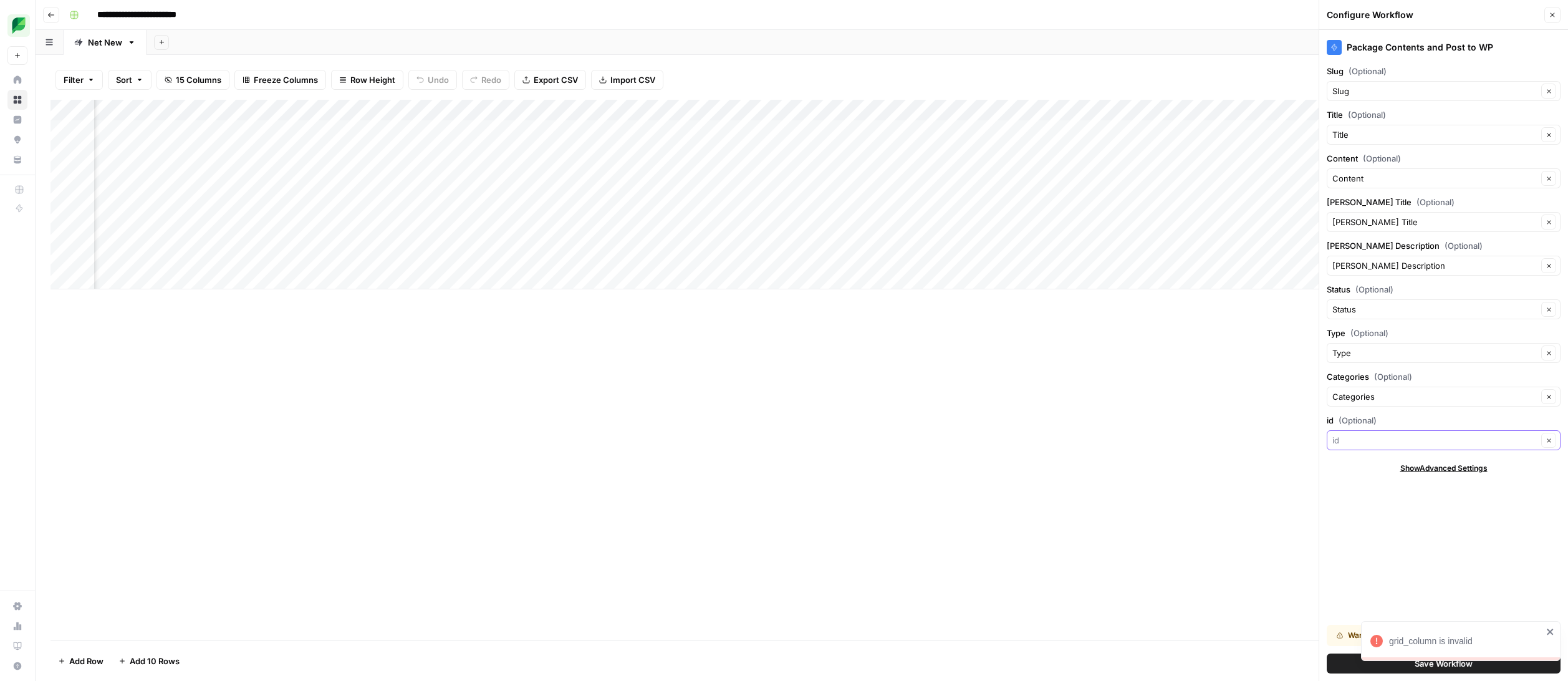
click at [1382, 442] on input "id (Optional)" at bounding box center [1435, 440] width 205 height 12
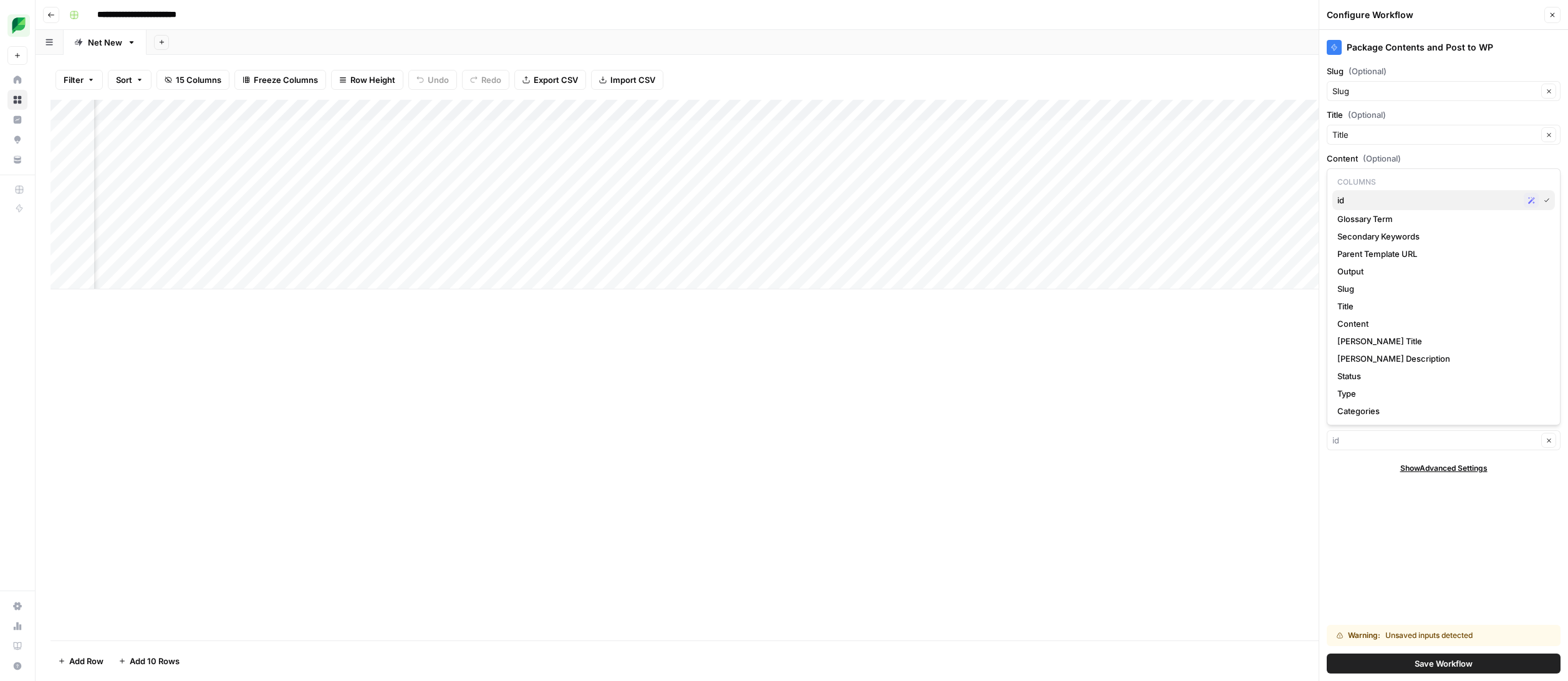
click at [1399, 201] on span "id" at bounding box center [1428, 200] width 181 height 12
type input "id"
click at [1446, 661] on span "Save Workflow" at bounding box center [1443, 663] width 58 height 12
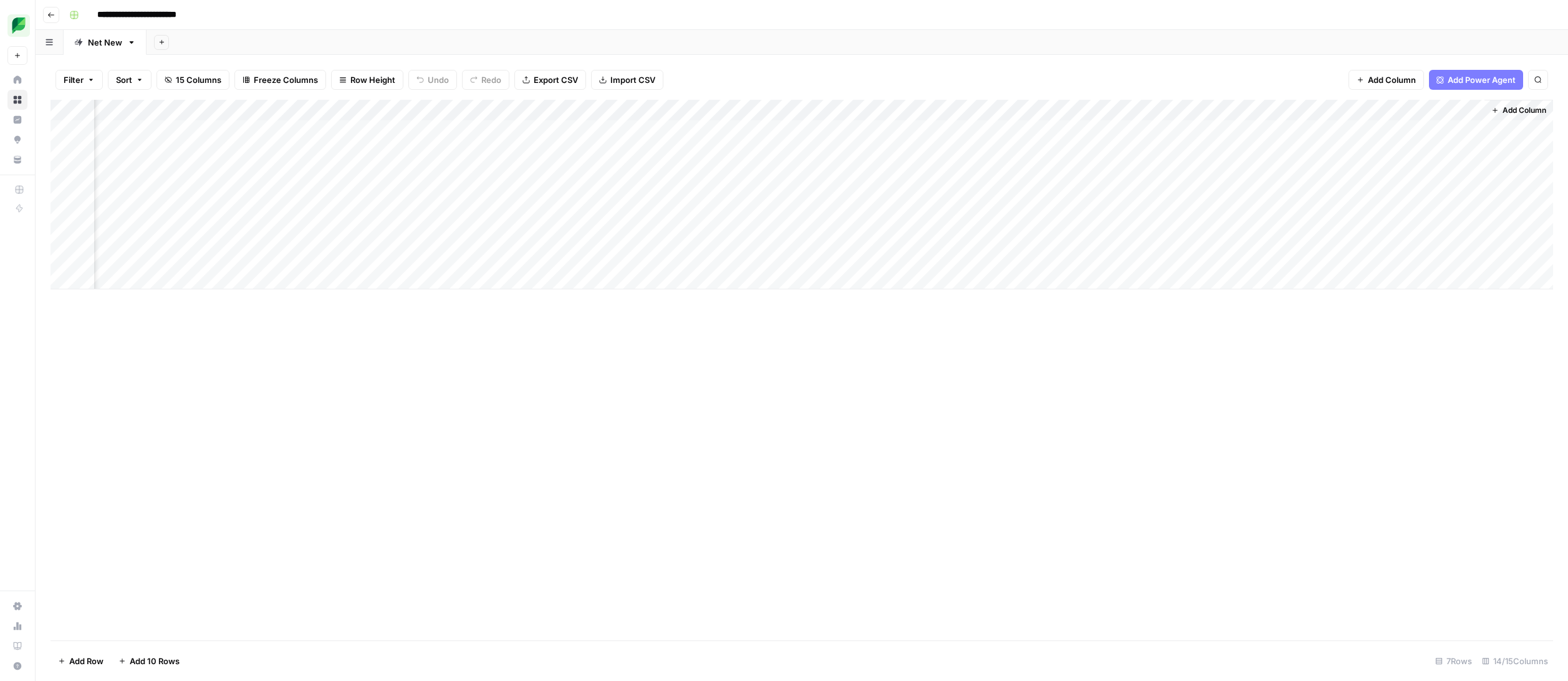
click at [1275, 130] on div "Add Column" at bounding box center [802, 195] width 1502 height 190
click at [859, 110] on div "Add Column" at bounding box center [802, 195] width 1502 height 190
click at [840, 215] on span "Hide Column" at bounding box center [833, 215] width 109 height 12
click at [857, 108] on div "Add Column" at bounding box center [802, 195] width 1502 height 190
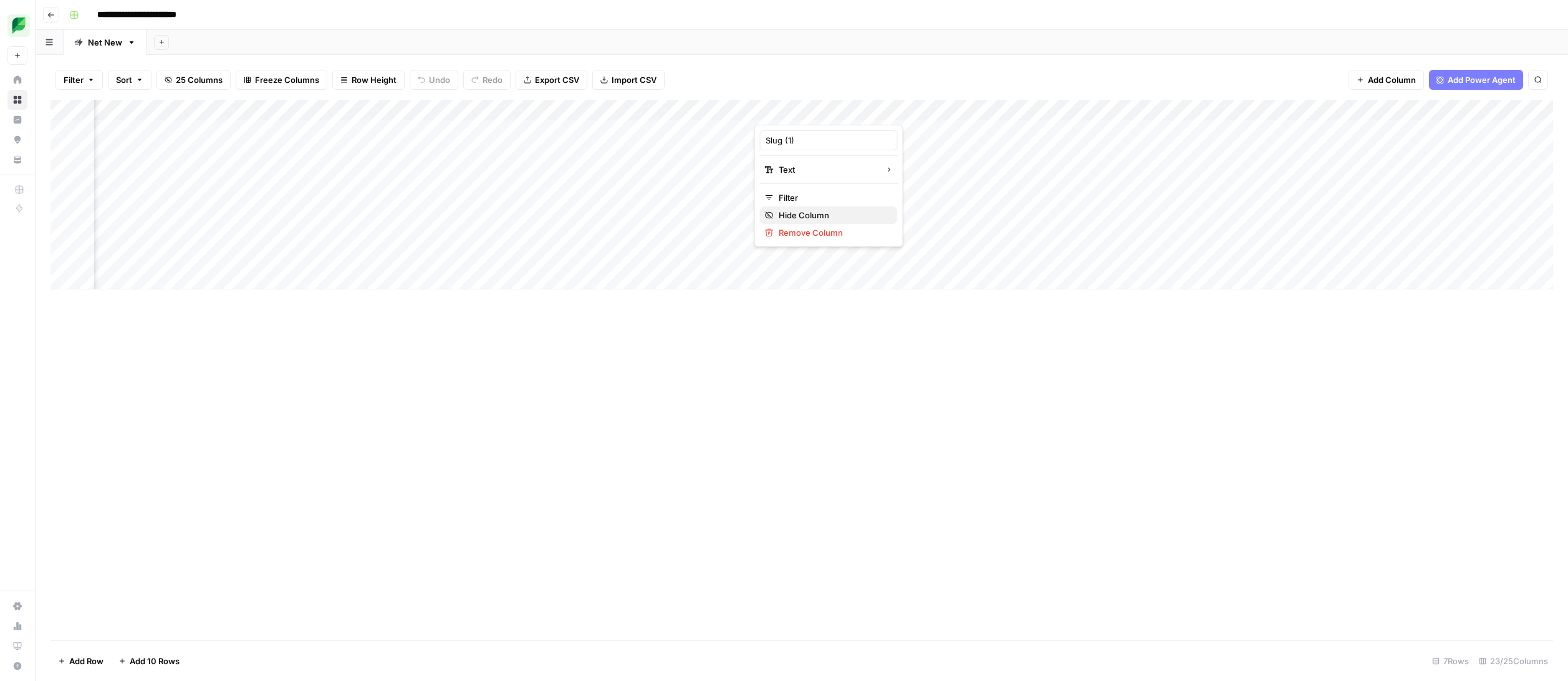
click at [839, 209] on span "Hide Column" at bounding box center [833, 215] width 109 height 12
click at [857, 112] on div "Add Column" at bounding box center [802, 195] width 1502 height 190
click at [843, 217] on span "Hide Column" at bounding box center [833, 215] width 109 height 12
click at [857, 114] on div "Add Column" at bounding box center [802, 195] width 1502 height 190
click at [838, 215] on span "Hide Column" at bounding box center [833, 215] width 109 height 12
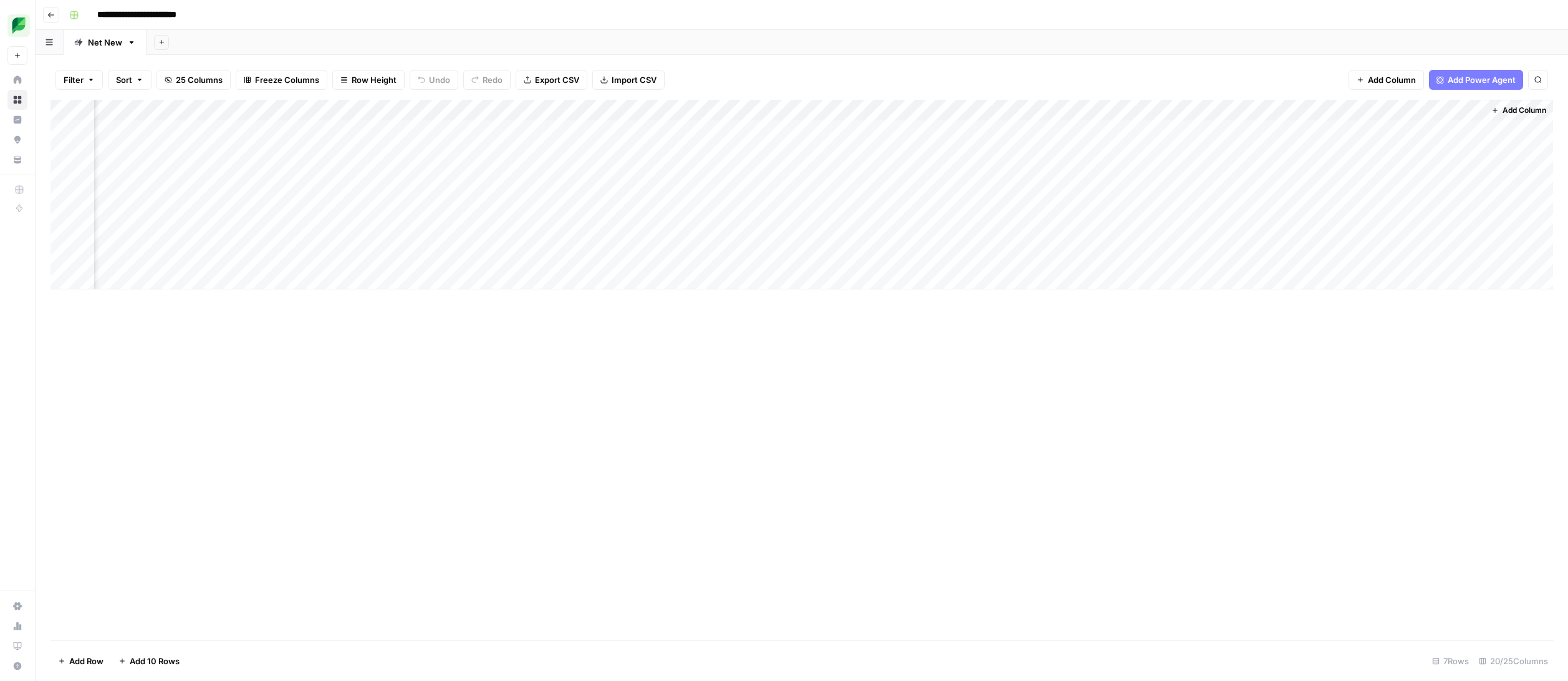
scroll to position [0, 1043]
click at [911, 111] on div "Add Column" at bounding box center [802, 195] width 1502 height 190
click at [898, 208] on button "Hide Column" at bounding box center [884, 215] width 138 height 17
click at [1025, 113] on div "Add Column" at bounding box center [802, 195] width 1502 height 190
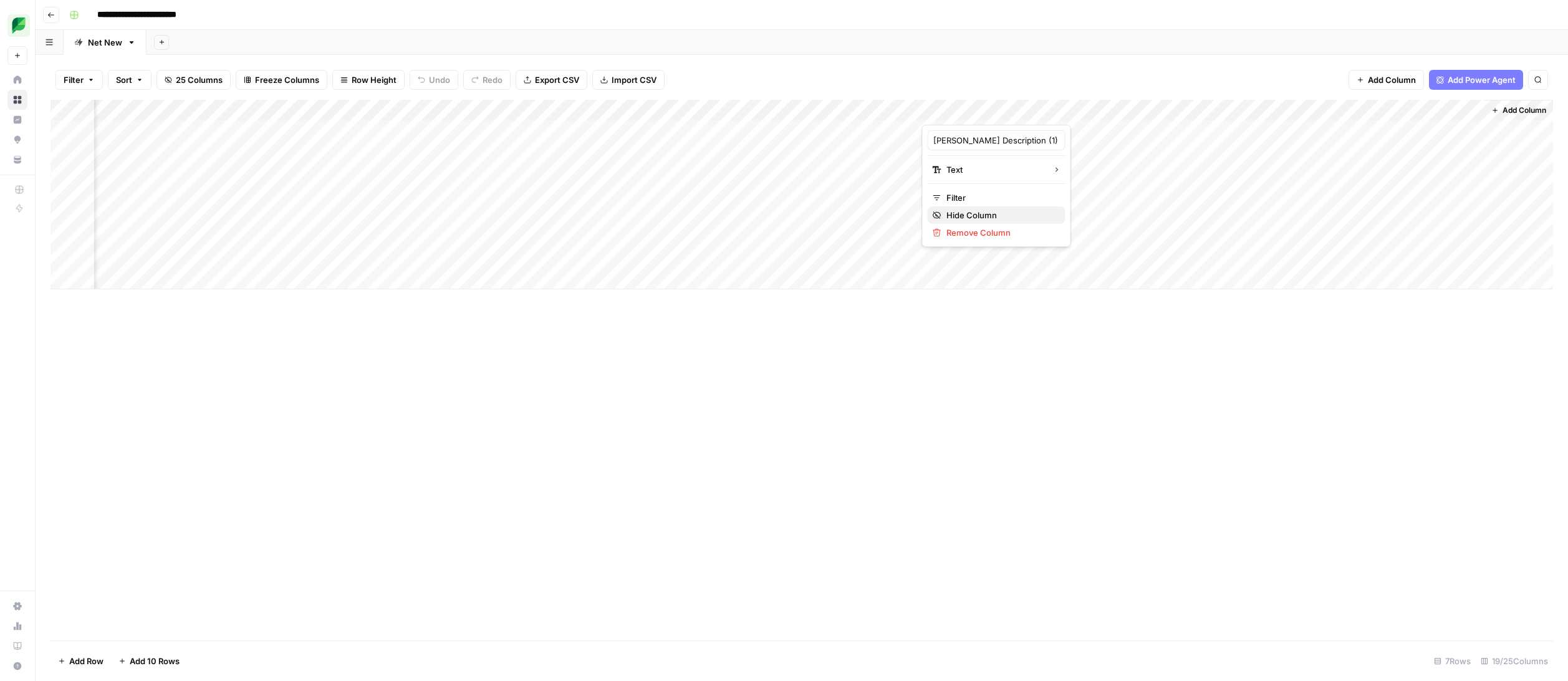
click at [1001, 211] on span "Hide Column" at bounding box center [1001, 215] width 109 height 12
click at [1362, 110] on div "Add Column" at bounding box center [802, 195] width 1502 height 190
click at [1337, 211] on span "Hide Column" at bounding box center [1337, 215] width 109 height 12
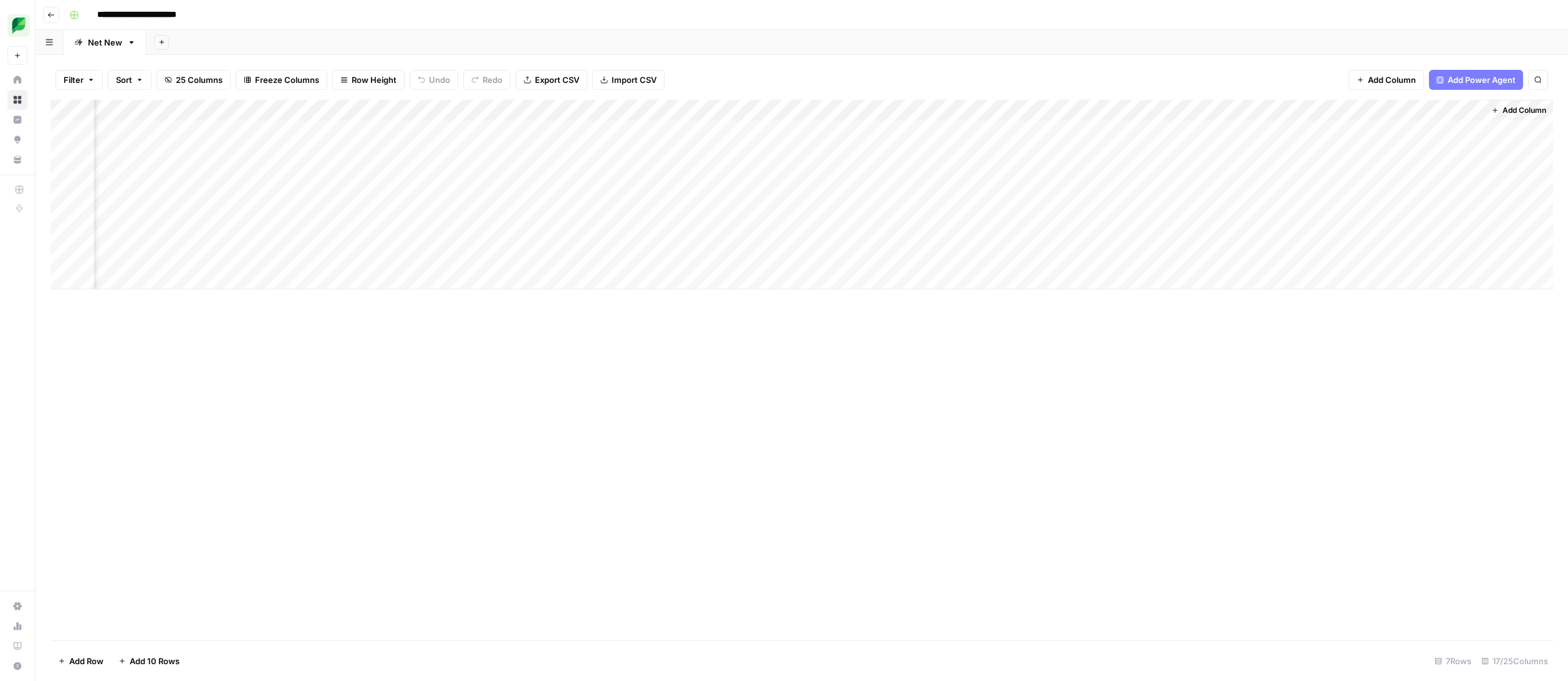
click at [1473, 107] on div "Add Column" at bounding box center [802, 195] width 1502 height 190
click at [1444, 278] on span "Remove Column" at bounding box center [1449, 278] width 109 height 12
click at [754, 155] on button "Delete" at bounding box center [739, 151] width 42 height 22
click at [1119, 110] on div "Add Column" at bounding box center [802, 195] width 1502 height 190
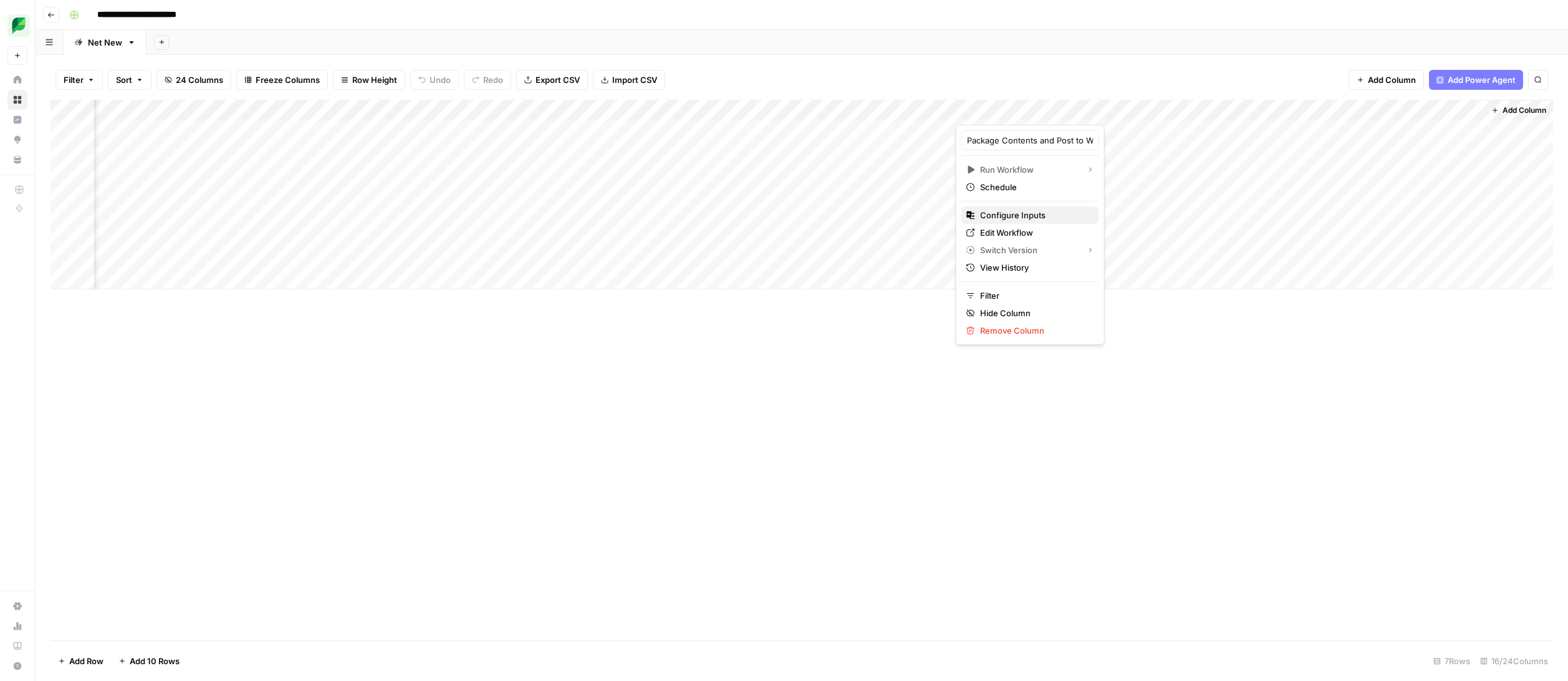
click at [1034, 218] on span "Configure Inputs" at bounding box center [1034, 215] width 109 height 12
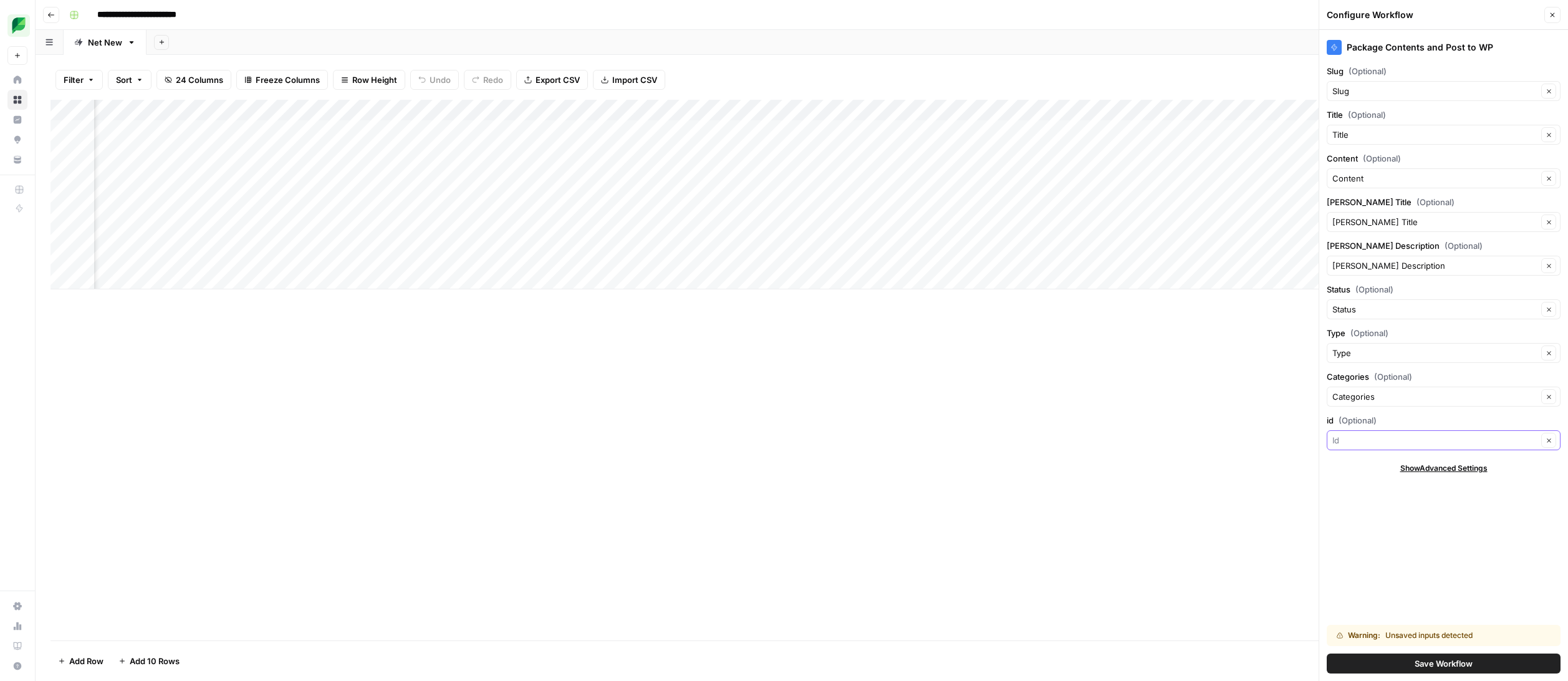
click at [1374, 442] on input "id (Optional)" at bounding box center [1435, 440] width 205 height 12
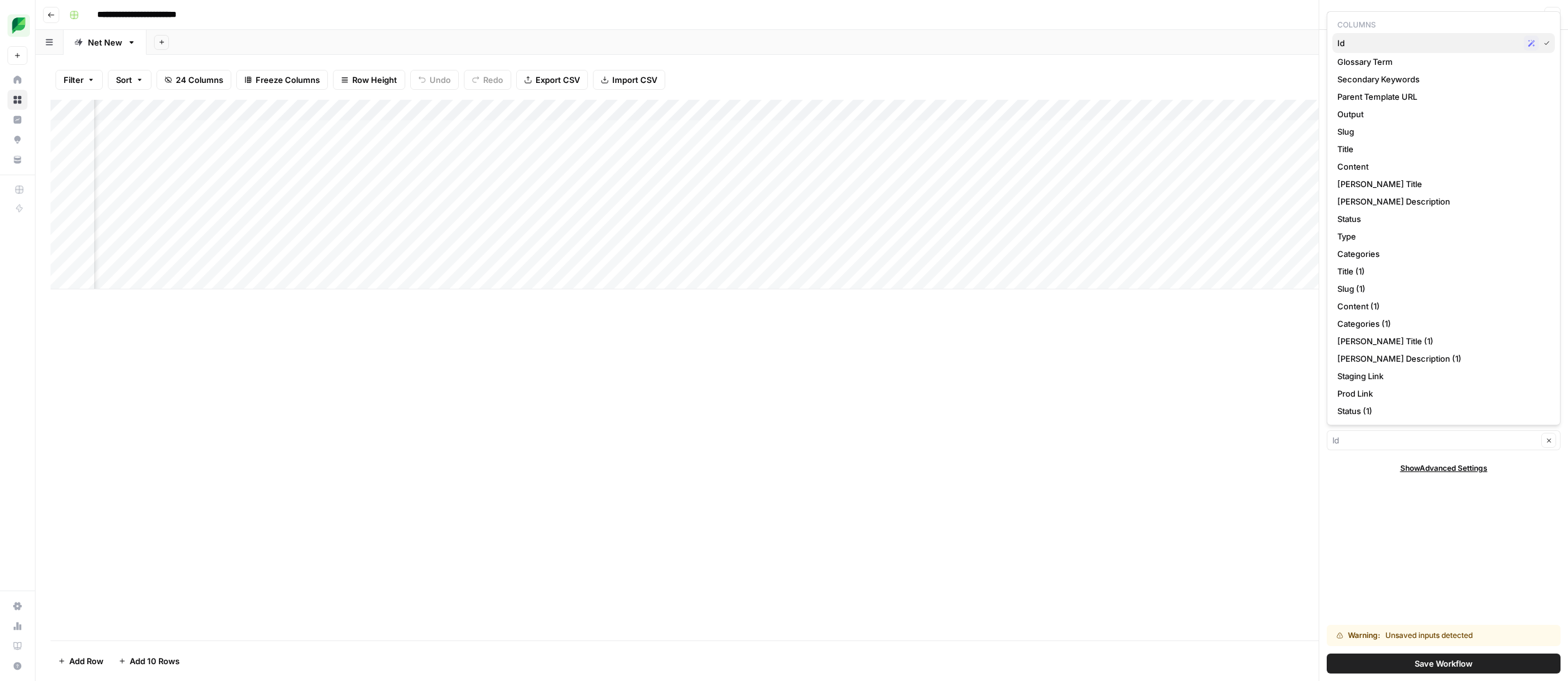
click at [1374, 40] on span "Id" at bounding box center [1428, 42] width 181 height 12
type input "Id"
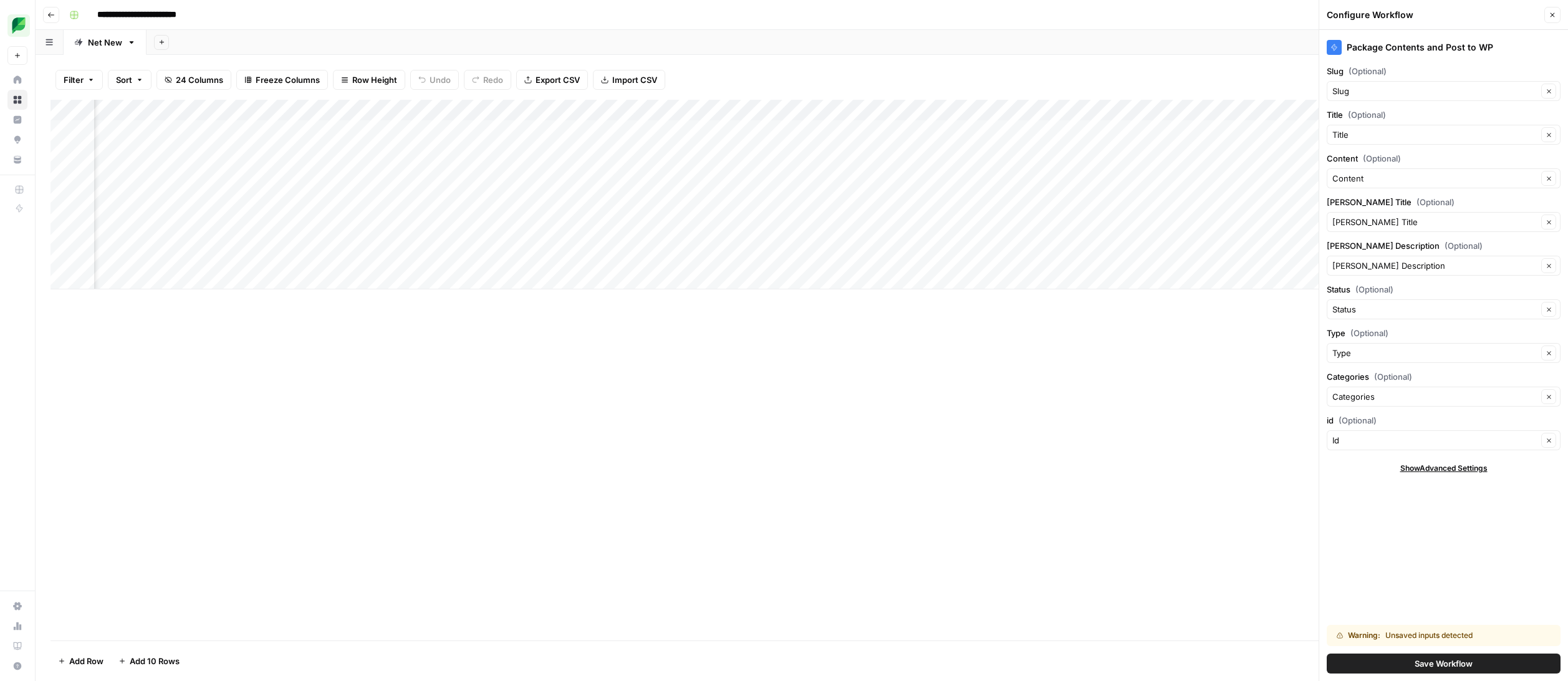
click at [1469, 663] on span "Save Workflow" at bounding box center [1443, 663] width 58 height 12
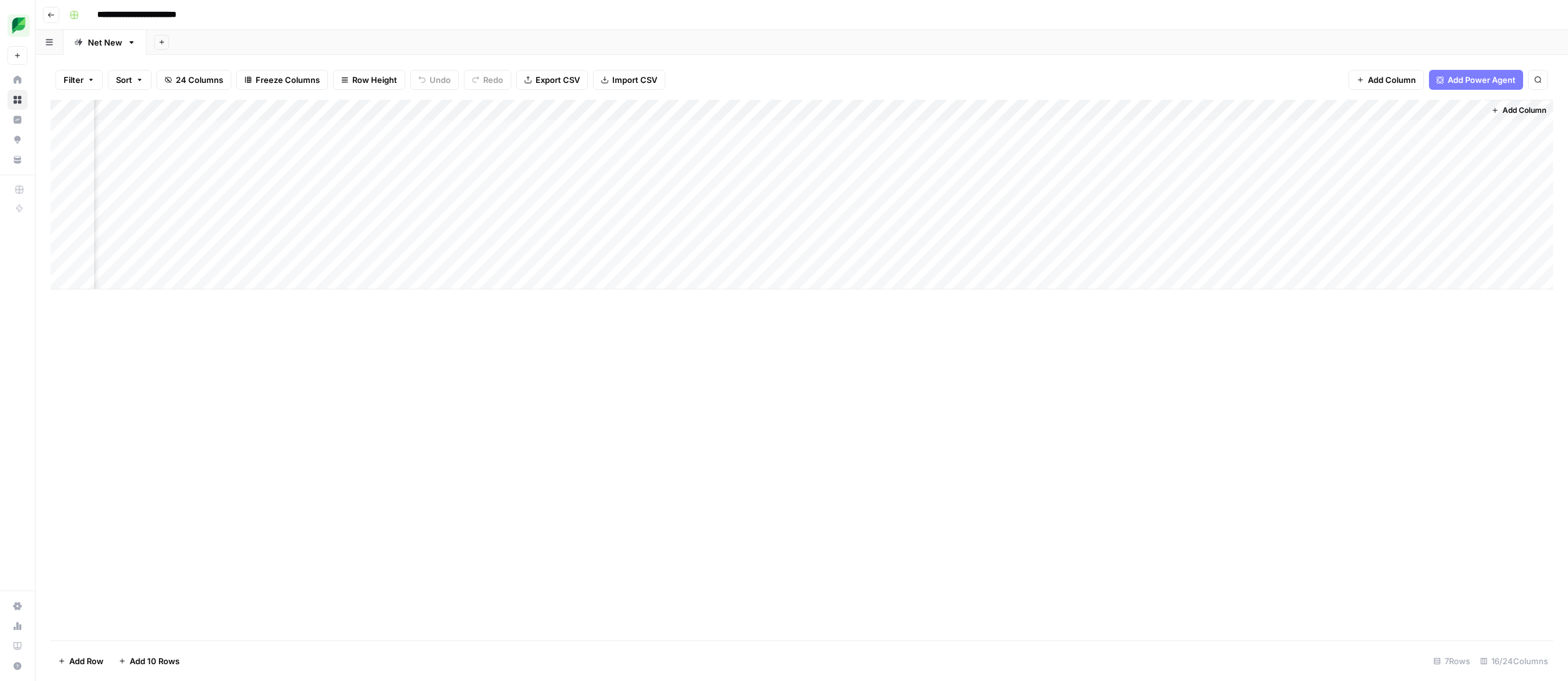
click at [218, 135] on div "Add Column" at bounding box center [802, 195] width 1502 height 190
type textarea "**********"
click at [378, 133] on div "Add Column" at bounding box center [802, 195] width 1502 height 190
click at [1297, 131] on div "Add Column" at bounding box center [802, 195] width 1502 height 190
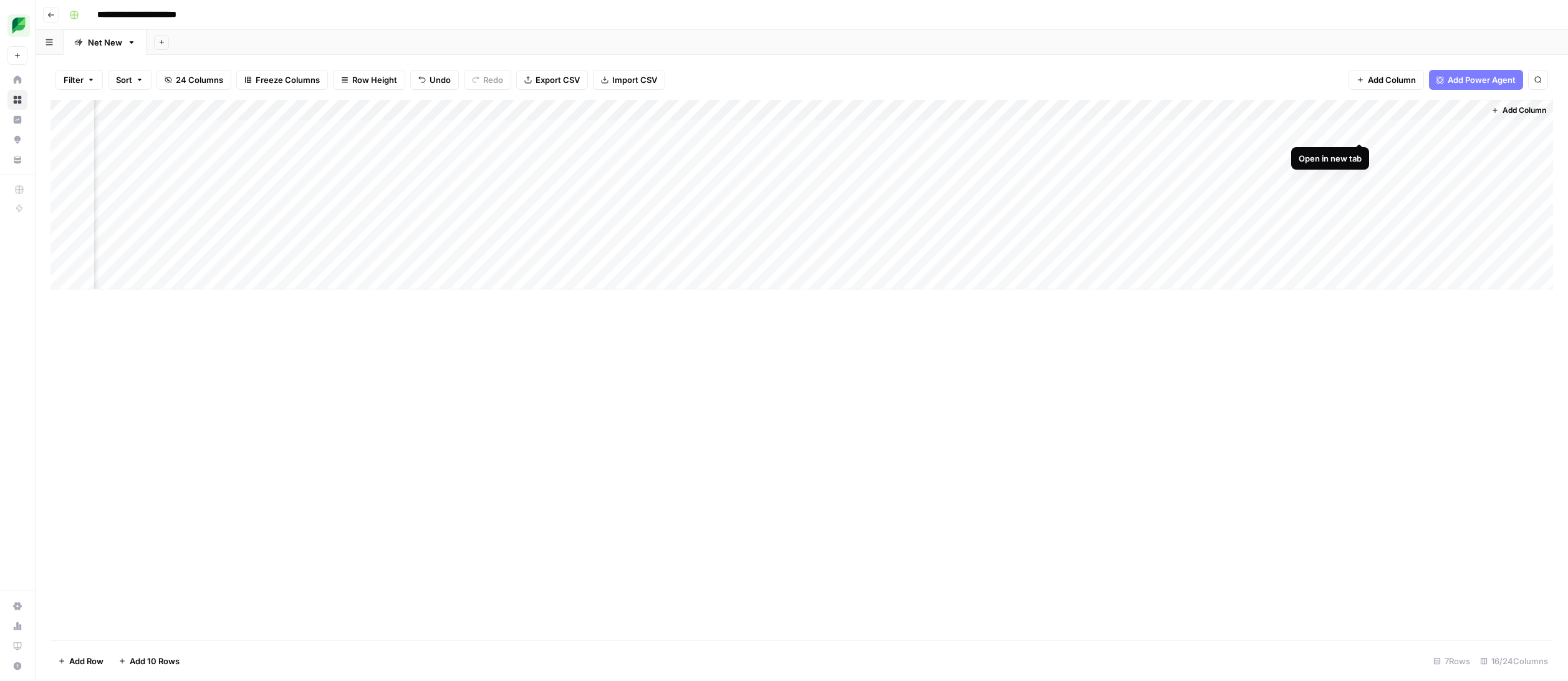
click at [1358, 128] on div "Add Column" at bounding box center [802, 195] width 1502 height 190
click at [1133, 130] on div "Add Column" at bounding box center [802, 195] width 1502 height 190
click at [755, 111] on div "Add Column" at bounding box center [802, 195] width 1502 height 190
click at [747, 207] on button "Hide Column" at bounding box center [726, 215] width 138 height 17
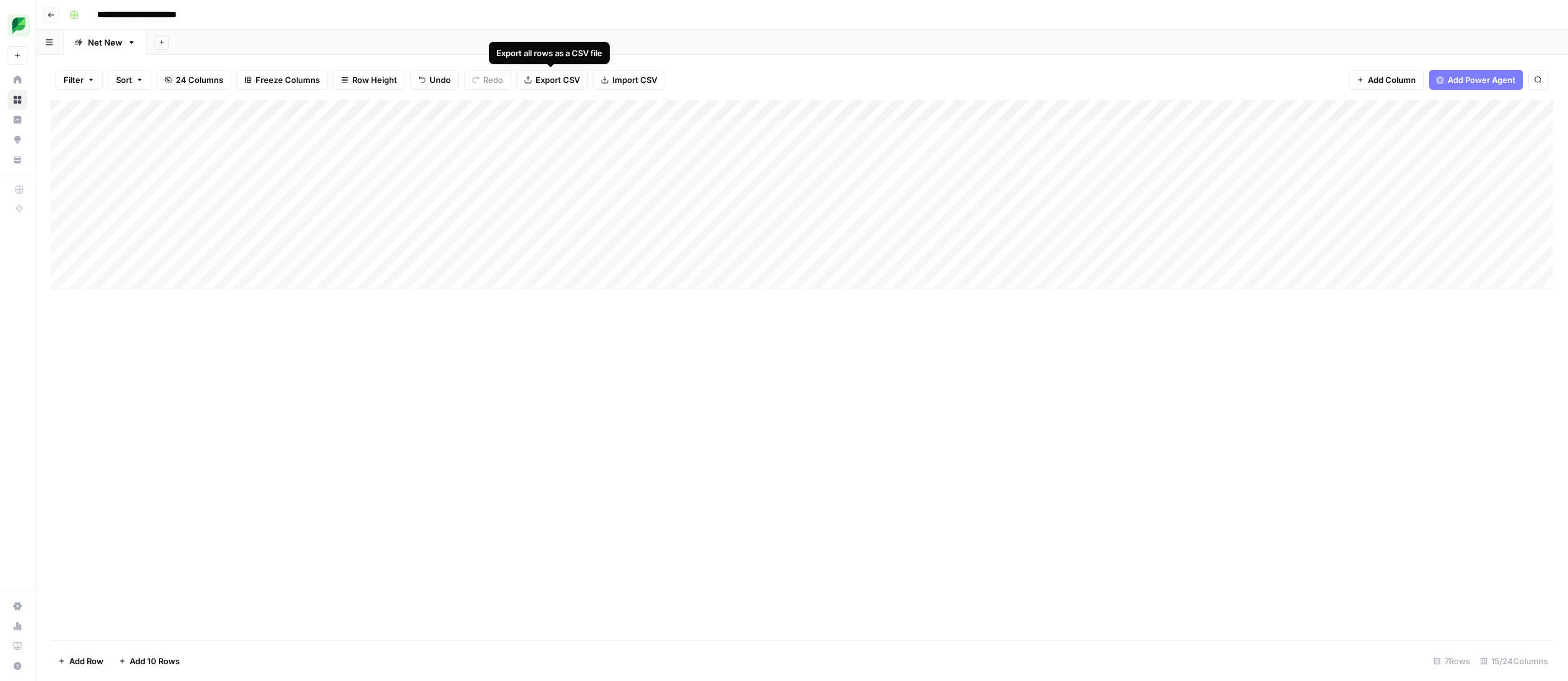
click at [568, 79] on span "Export CSV" at bounding box center [557, 80] width 44 height 12
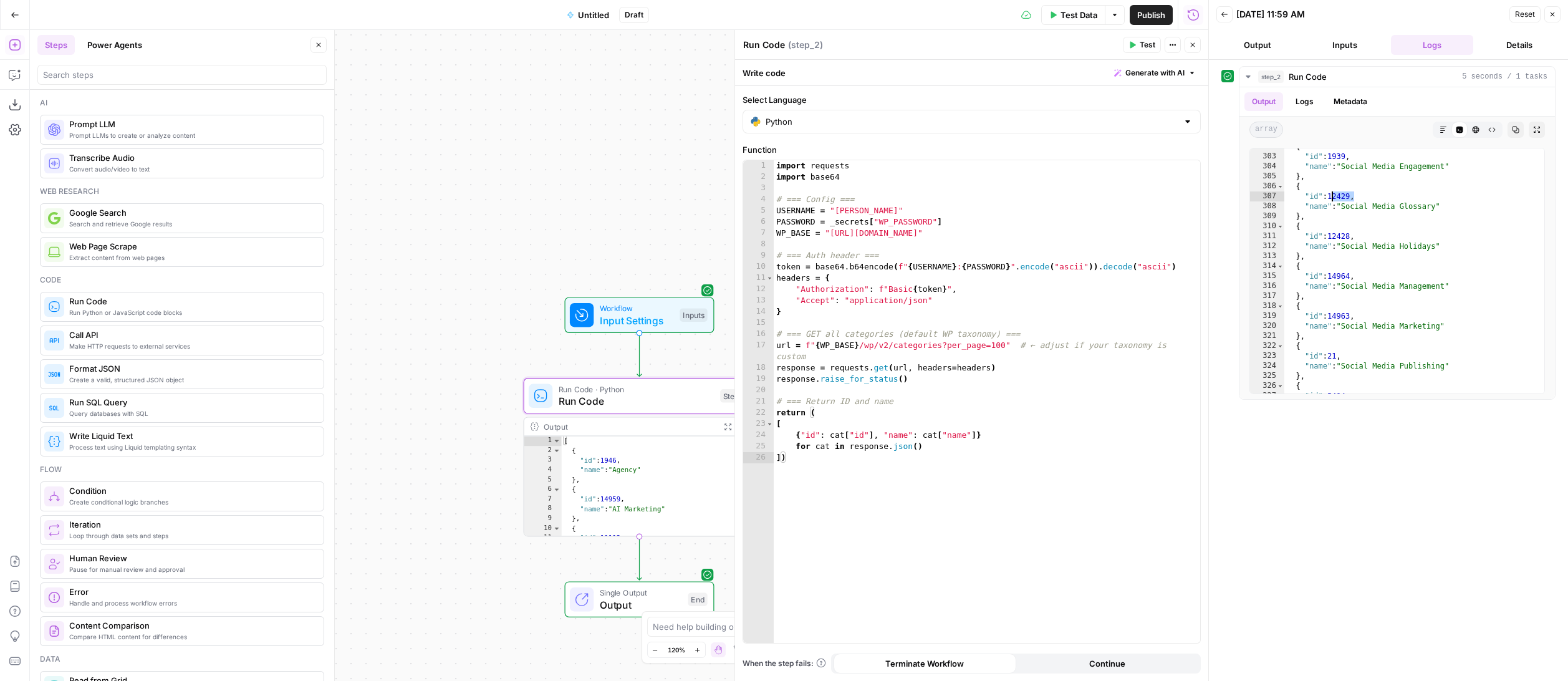
scroll to position [3011, 0]
click at [1191, 47] on icon "button" at bounding box center [1193, 45] width 8 height 8
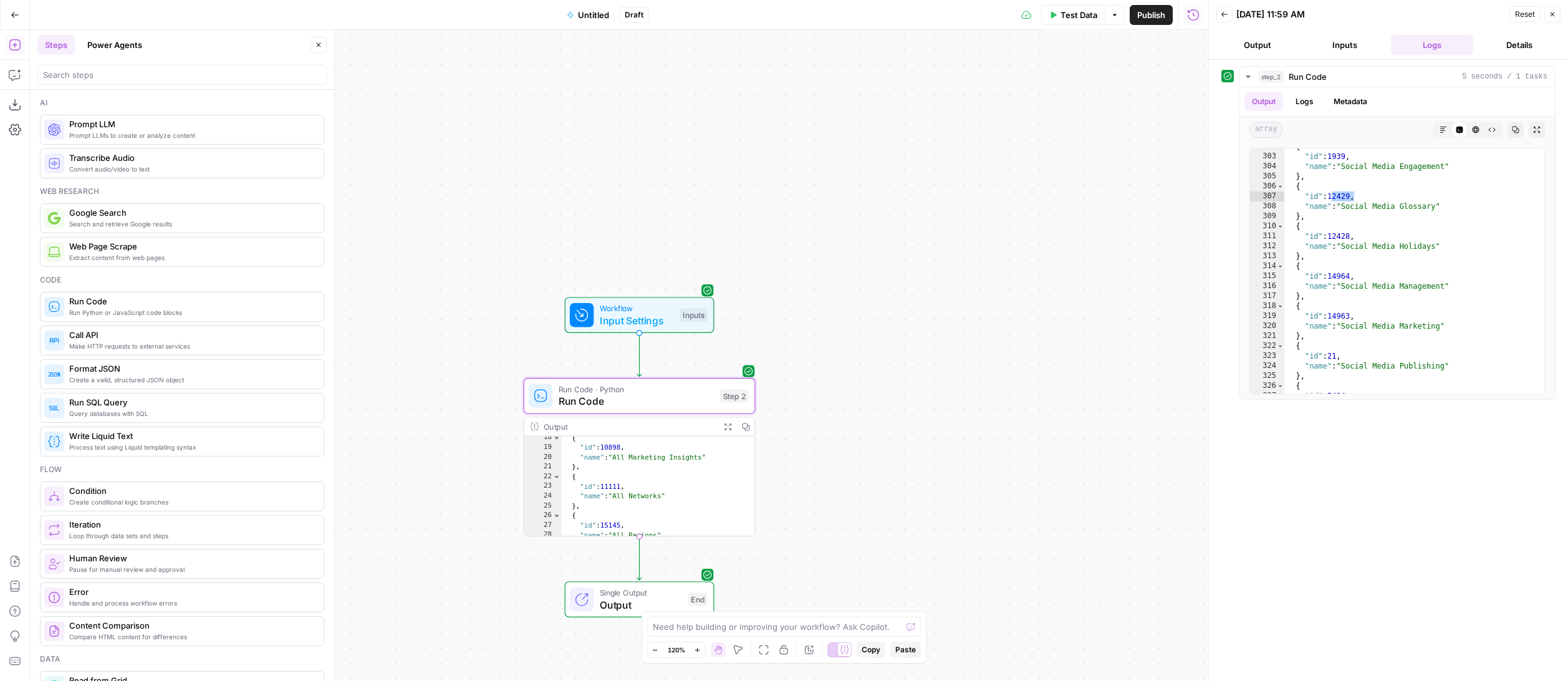
scroll to position [0, 0]
click at [599, 13] on span "Untitled" at bounding box center [593, 15] width 31 height 12
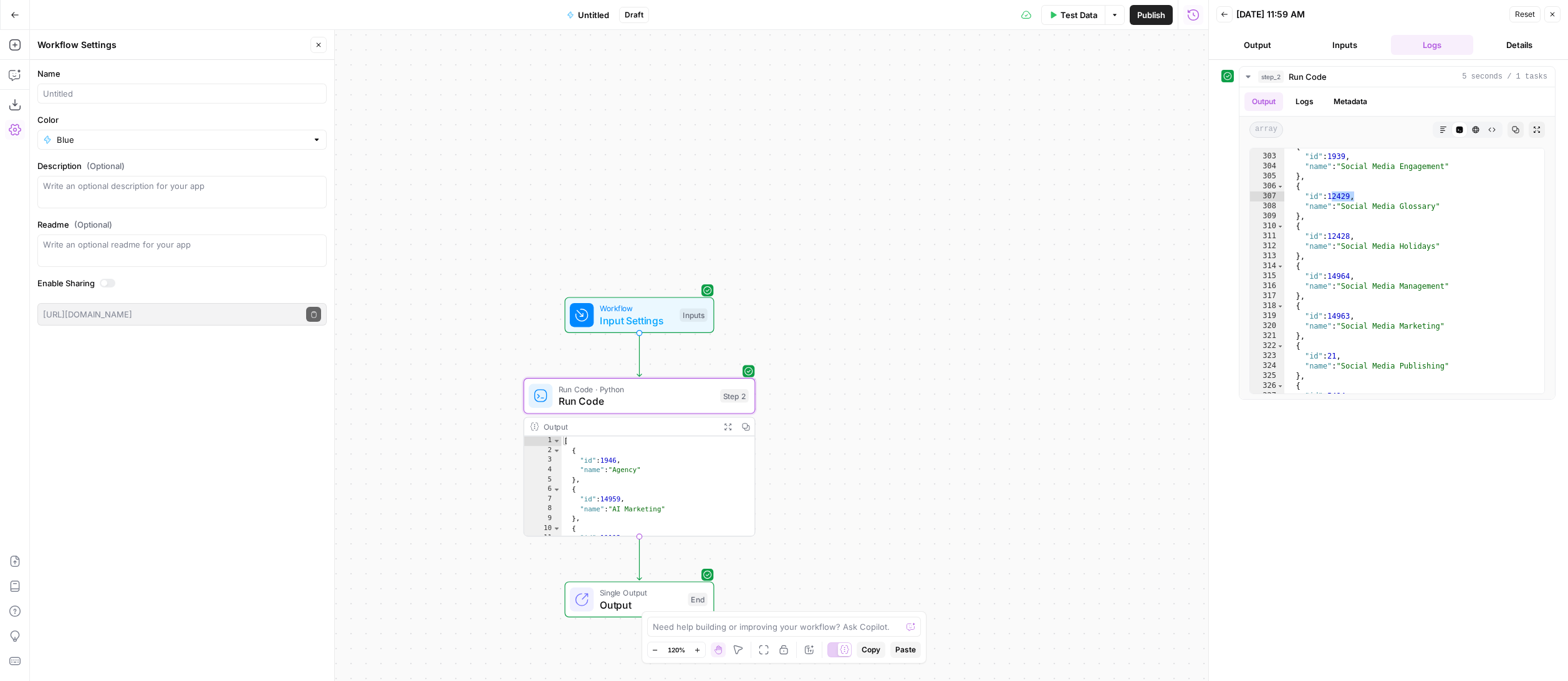
click at [212, 101] on div at bounding box center [181, 93] width 289 height 20
type input "Get WP Categories"
click at [219, 140] on input "Color" at bounding box center [182, 139] width 251 height 12
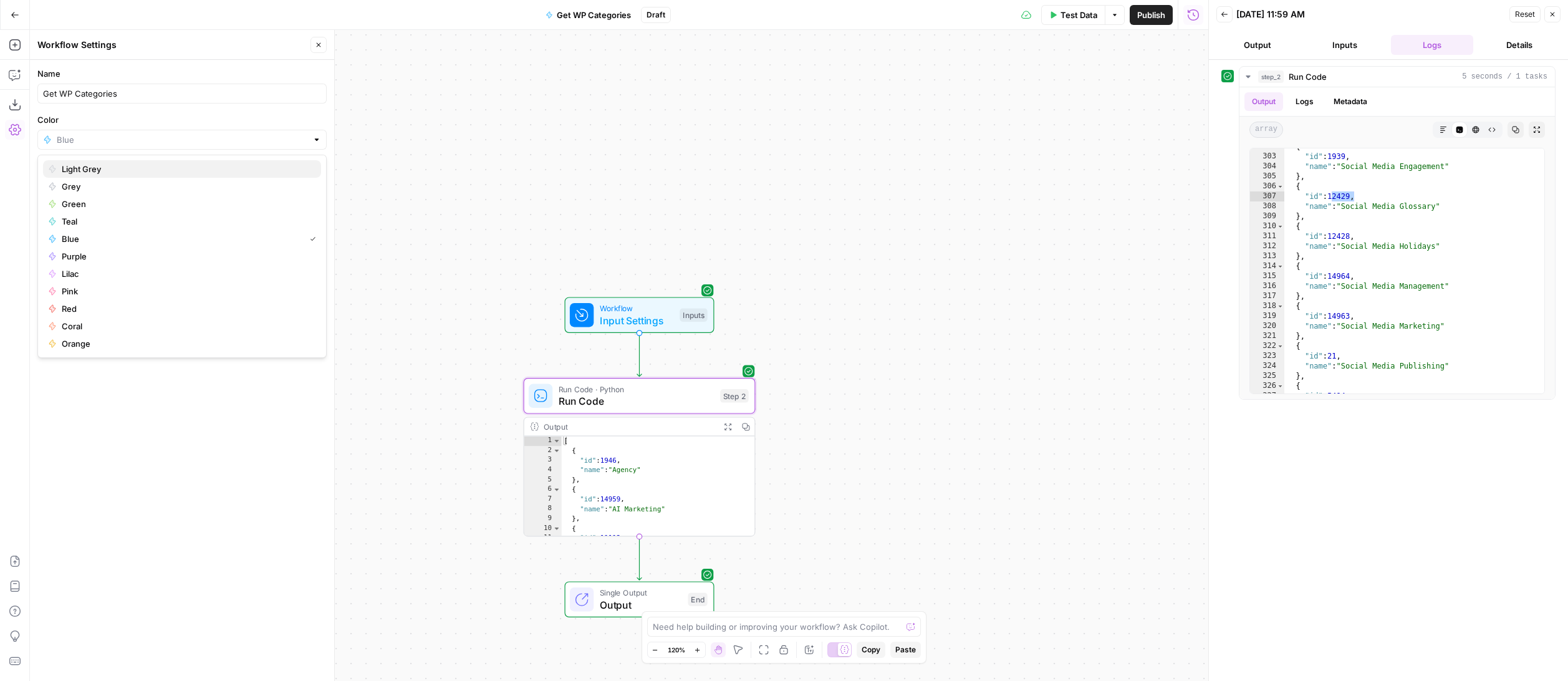
click at [217, 164] on span "Light Grey" at bounding box center [186, 169] width 249 height 12
type input "Light Grey"
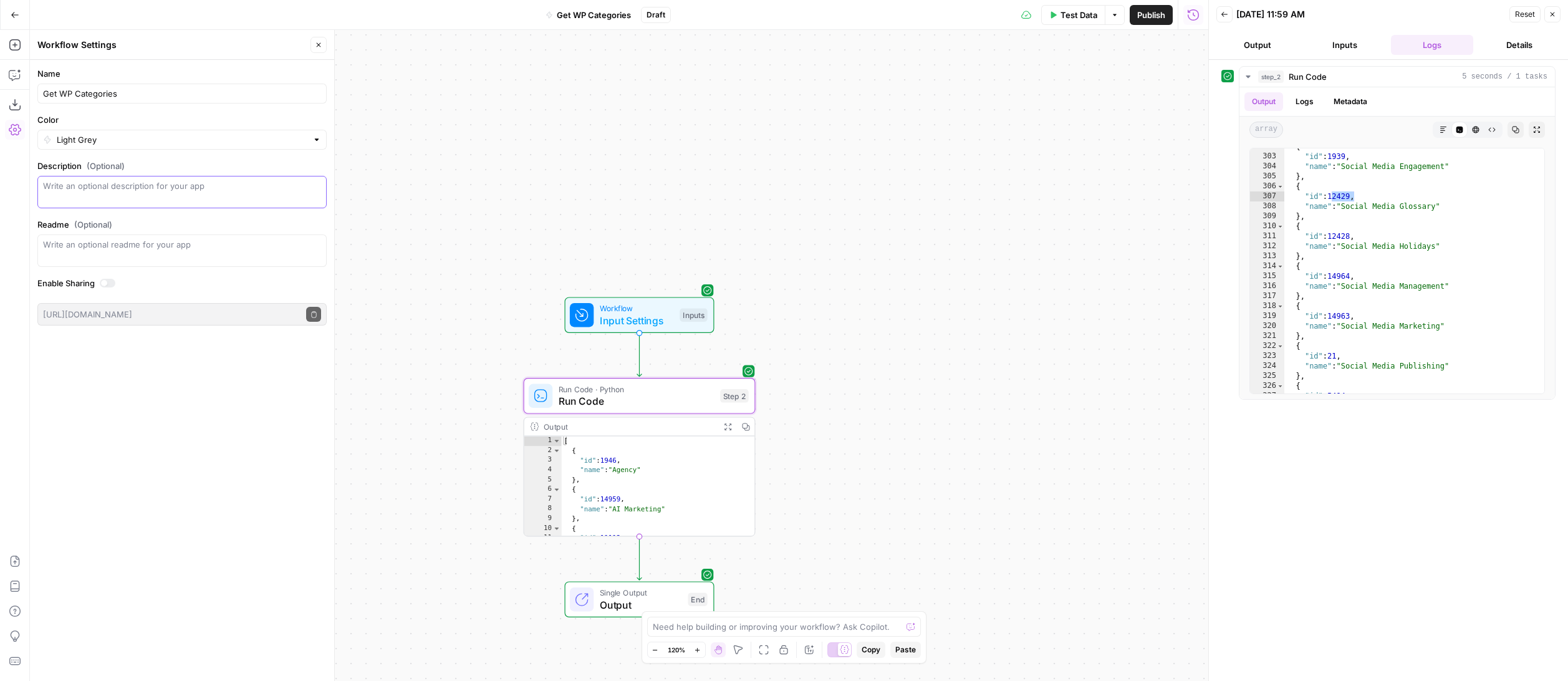
click at [217, 187] on textarea "Description (Optional)" at bounding box center [182, 192] width 278 height 25
type textarea "Utility workflow to surface all categories/ids"
click at [256, 360] on div "Name Get WP Categories Color Light Grey Description (Optional) Utility workflow…" at bounding box center [182, 370] width 304 height 621
click at [1155, 15] on span "Publish" at bounding box center [1151, 15] width 28 height 12
click at [19, 15] on button "Go Back" at bounding box center [15, 15] width 22 height 22
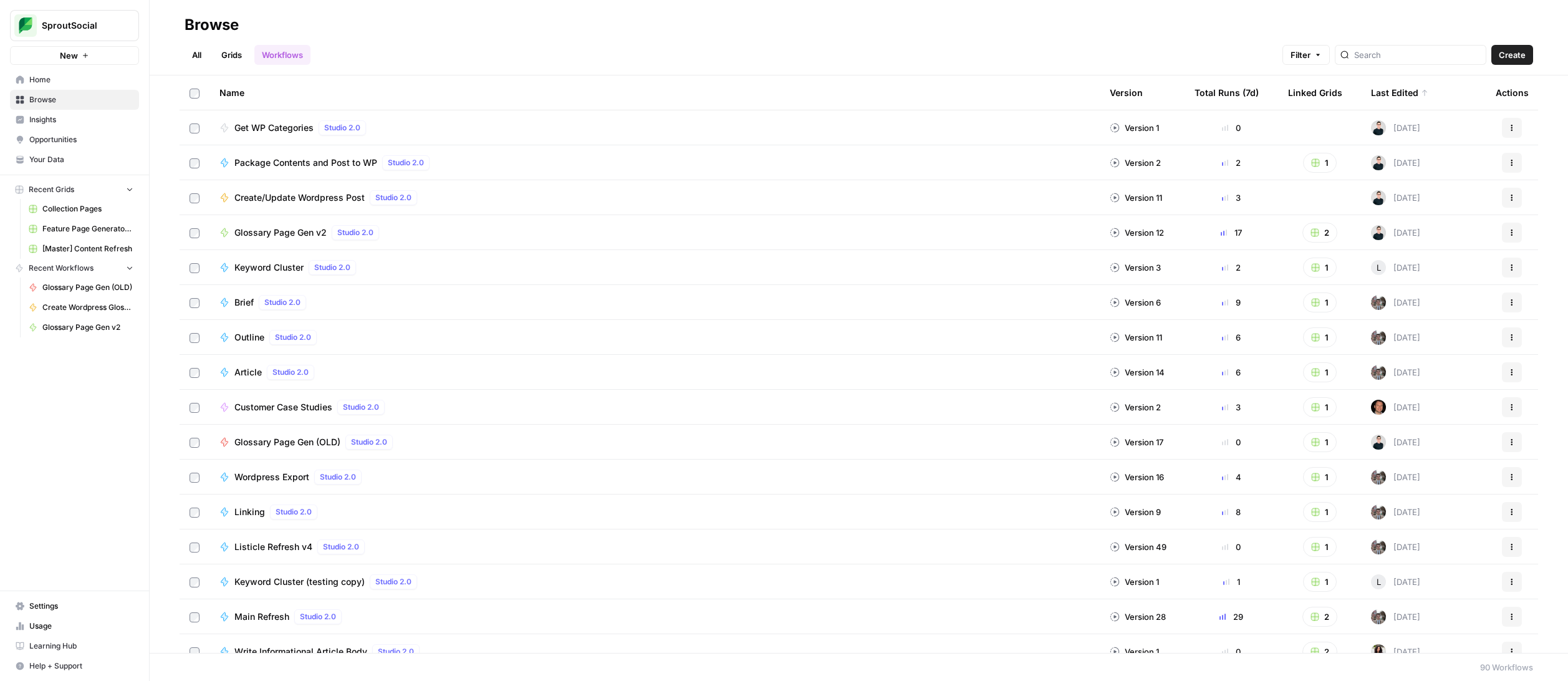
click at [338, 164] on span "Package Contents and Post to WP" at bounding box center [306, 162] width 143 height 12
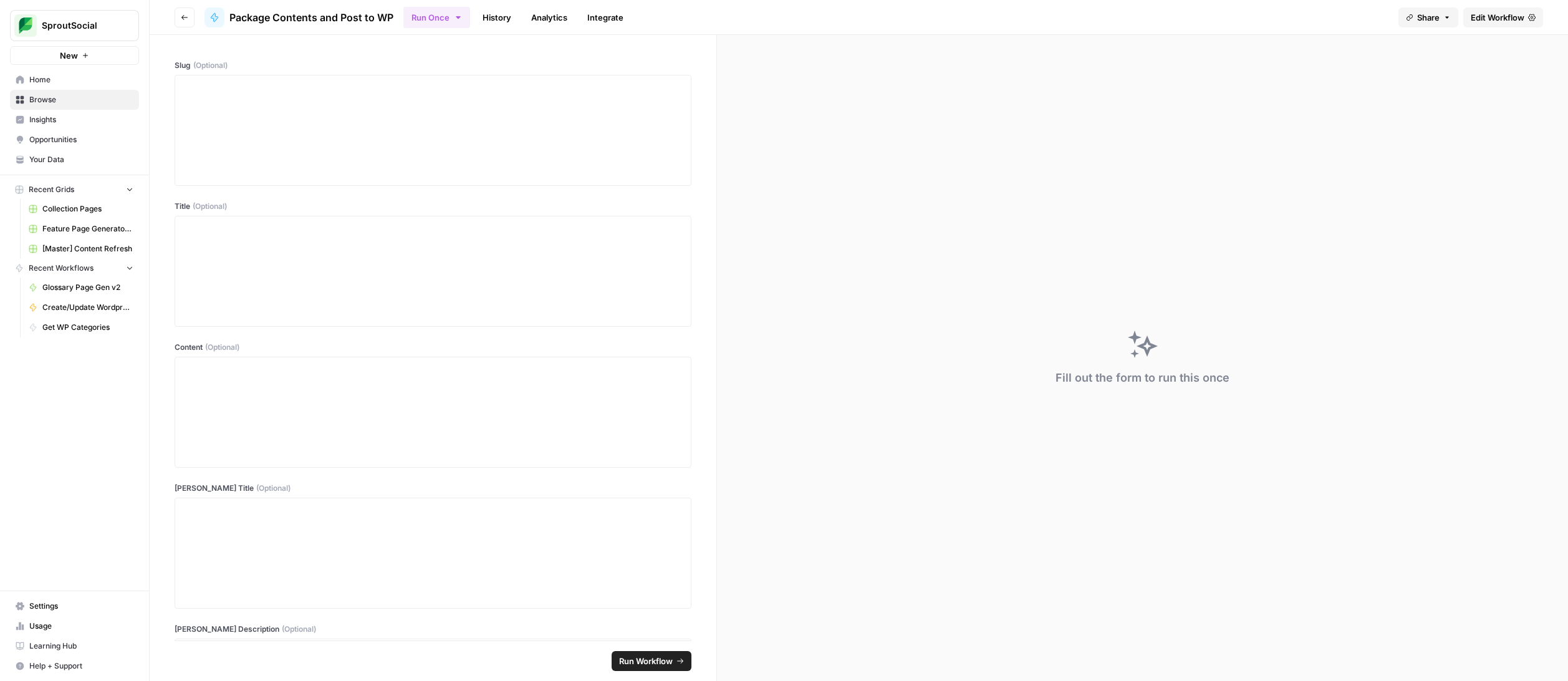
click at [490, 15] on link "History" at bounding box center [497, 17] width 44 height 20
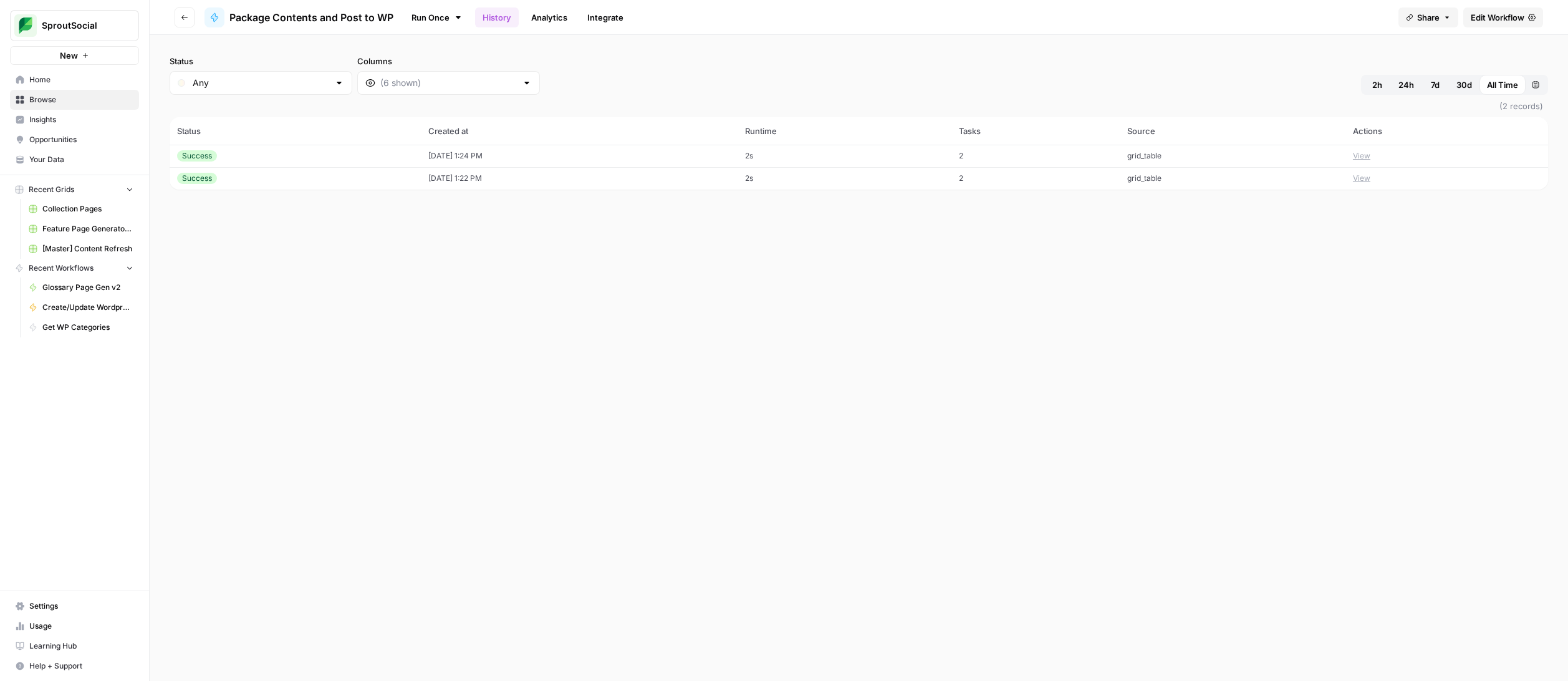
click at [1490, 21] on span "Edit Workflow" at bounding box center [1498, 17] width 54 height 12
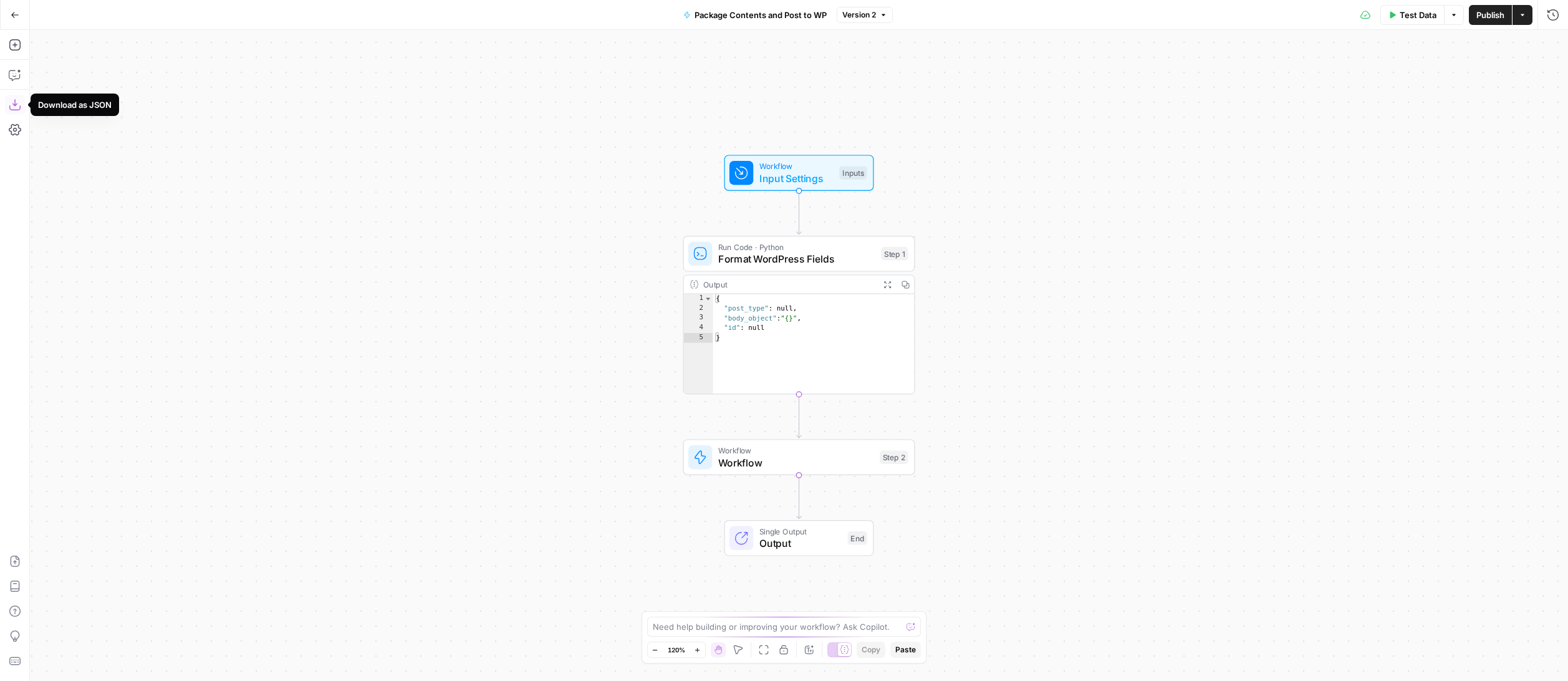
click at [17, 103] on icon "button" at bounding box center [15, 105] width 12 height 12
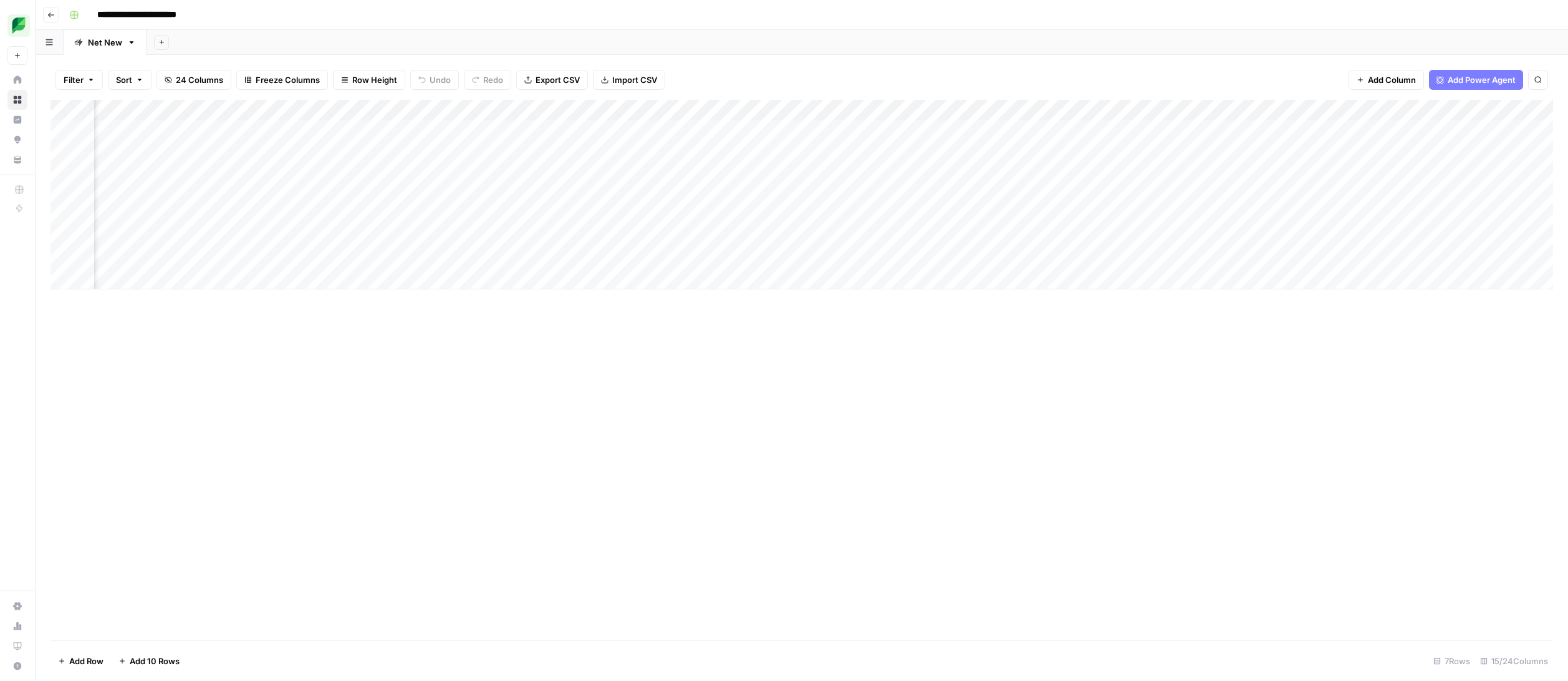
scroll to position [0, 482]
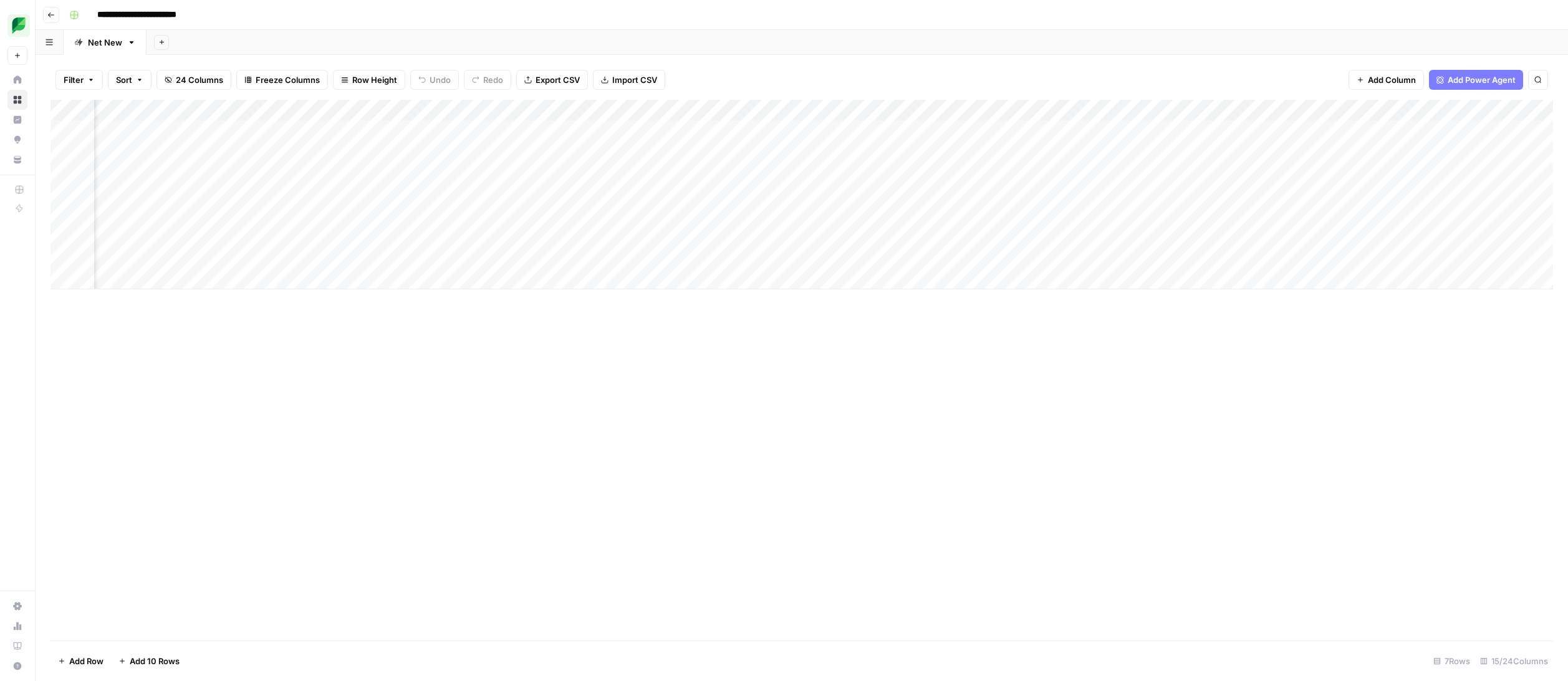
scroll to position [0, 482]
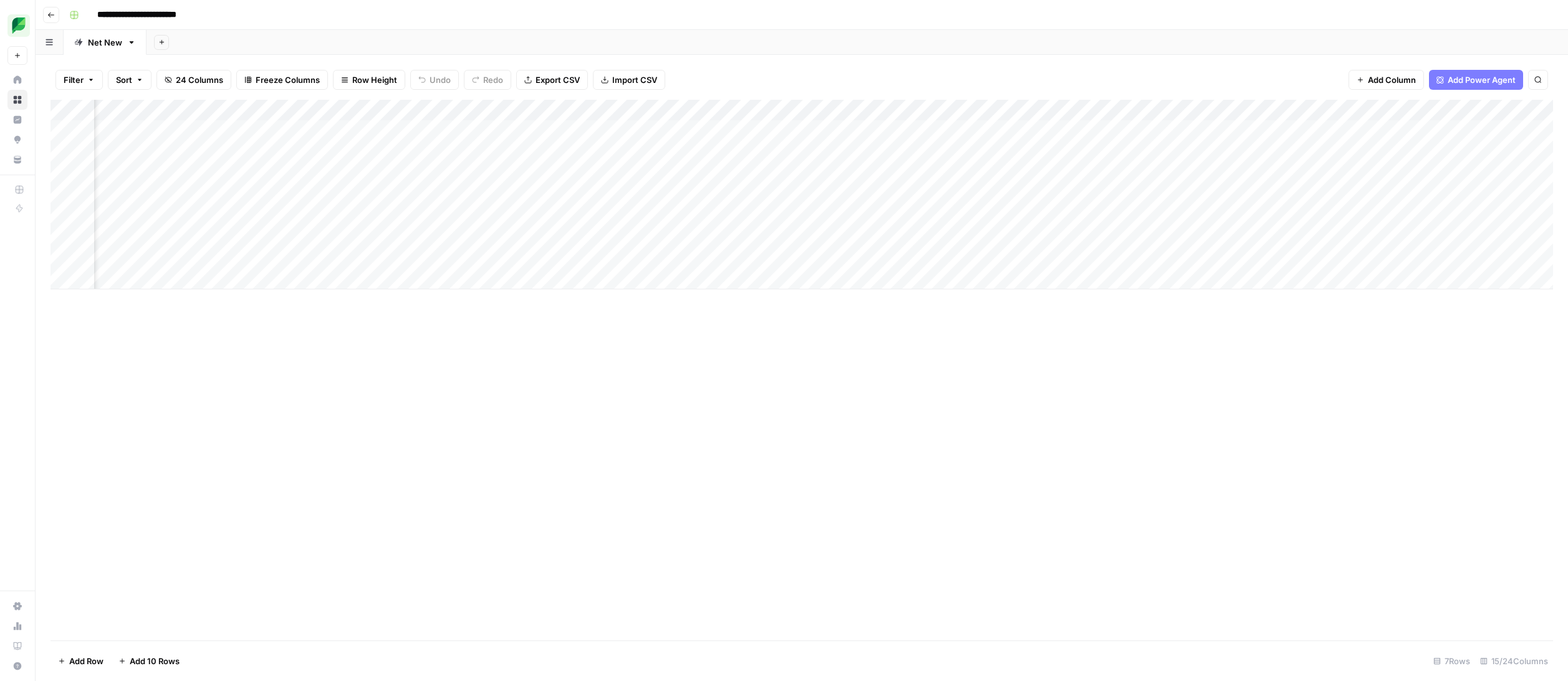
scroll to position [0, 482]
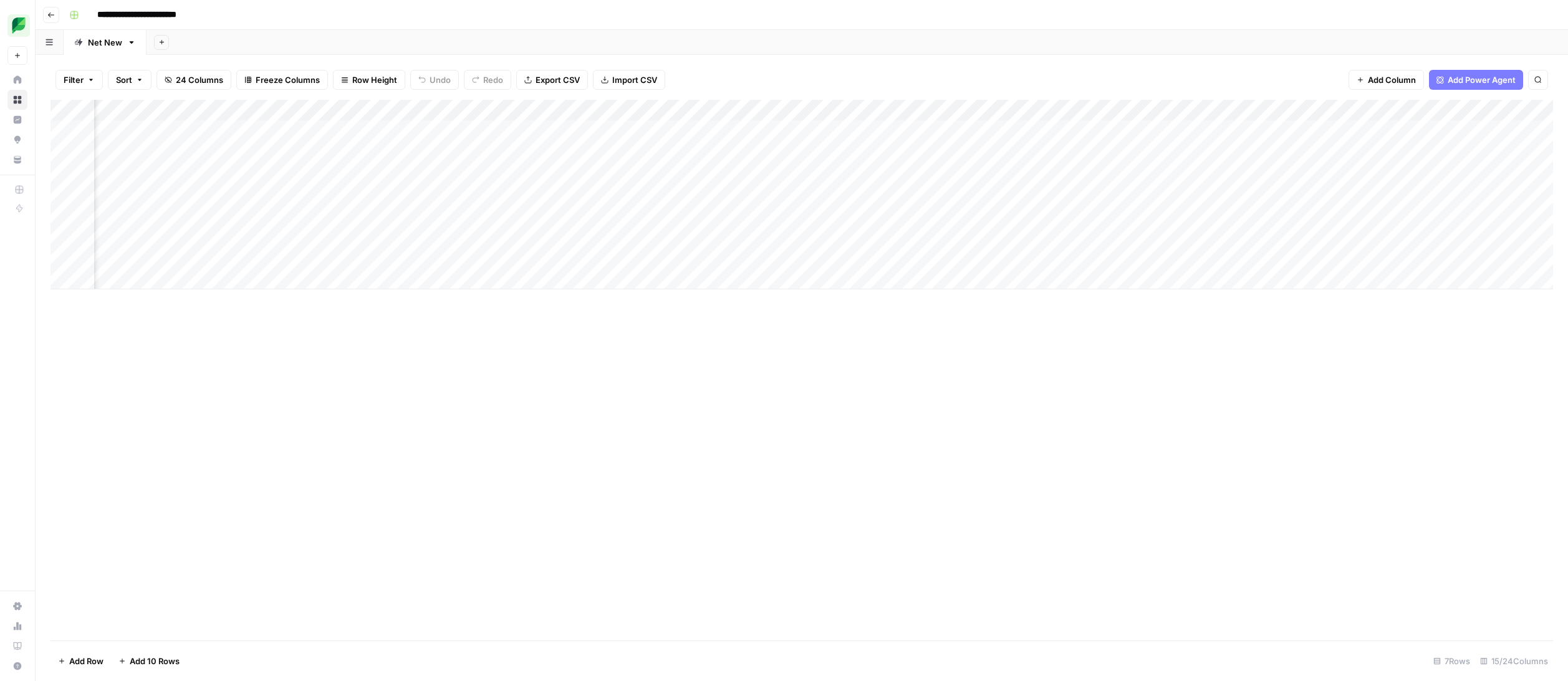
scroll to position [0, 482]
